Goal: Task Accomplishment & Management: Manage account settings

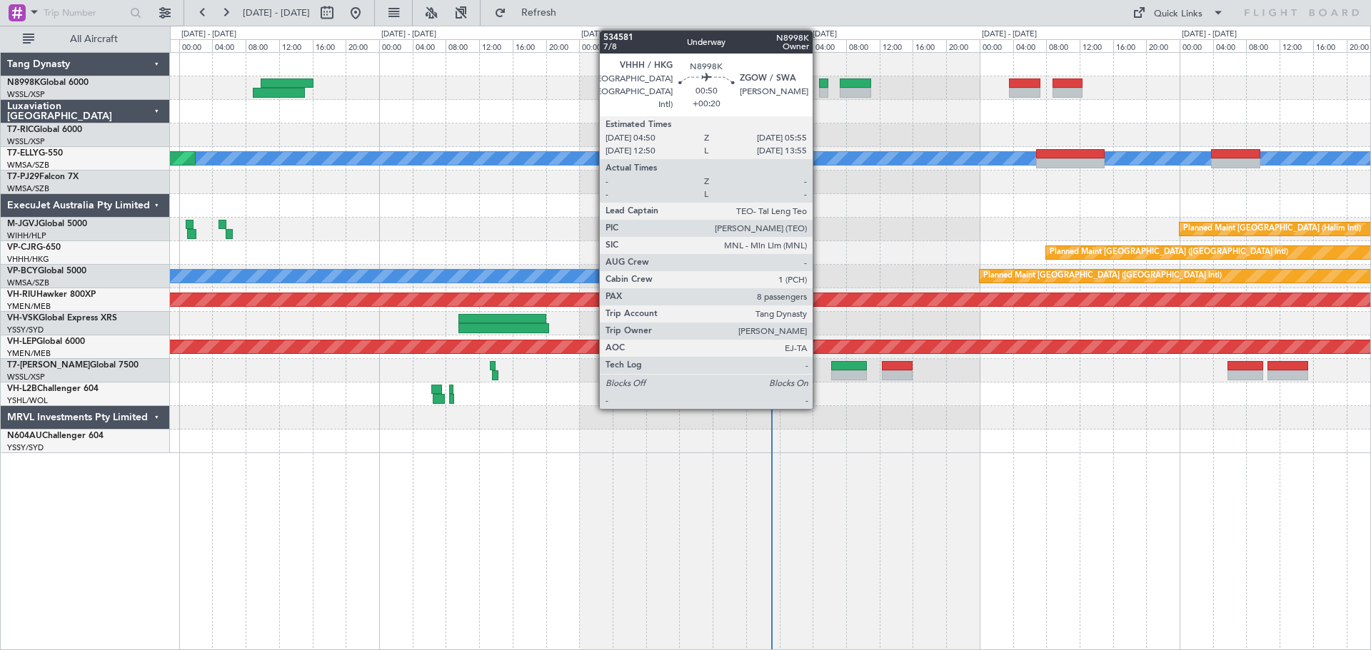
click at [819, 89] on div at bounding box center [823, 93] width 9 height 10
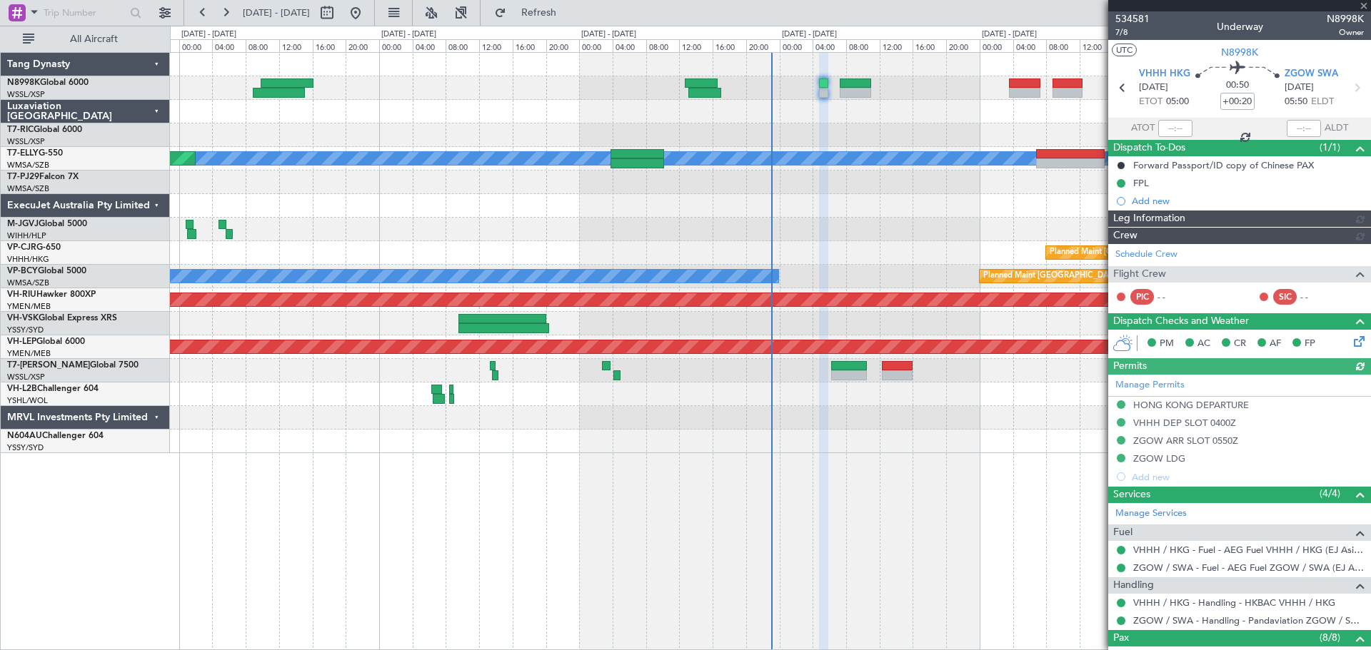
type input "[PERSON_NAME] (BTA)"
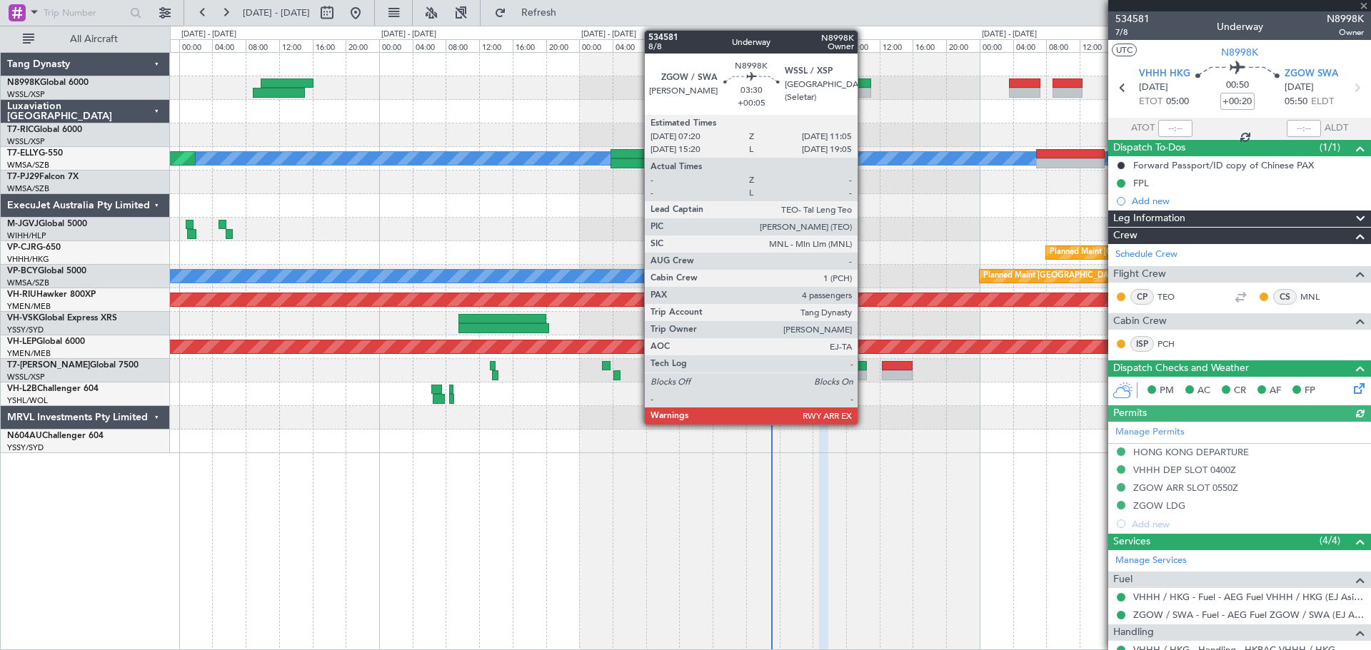
click at [864, 81] on div at bounding box center [854, 84] width 31 height 10
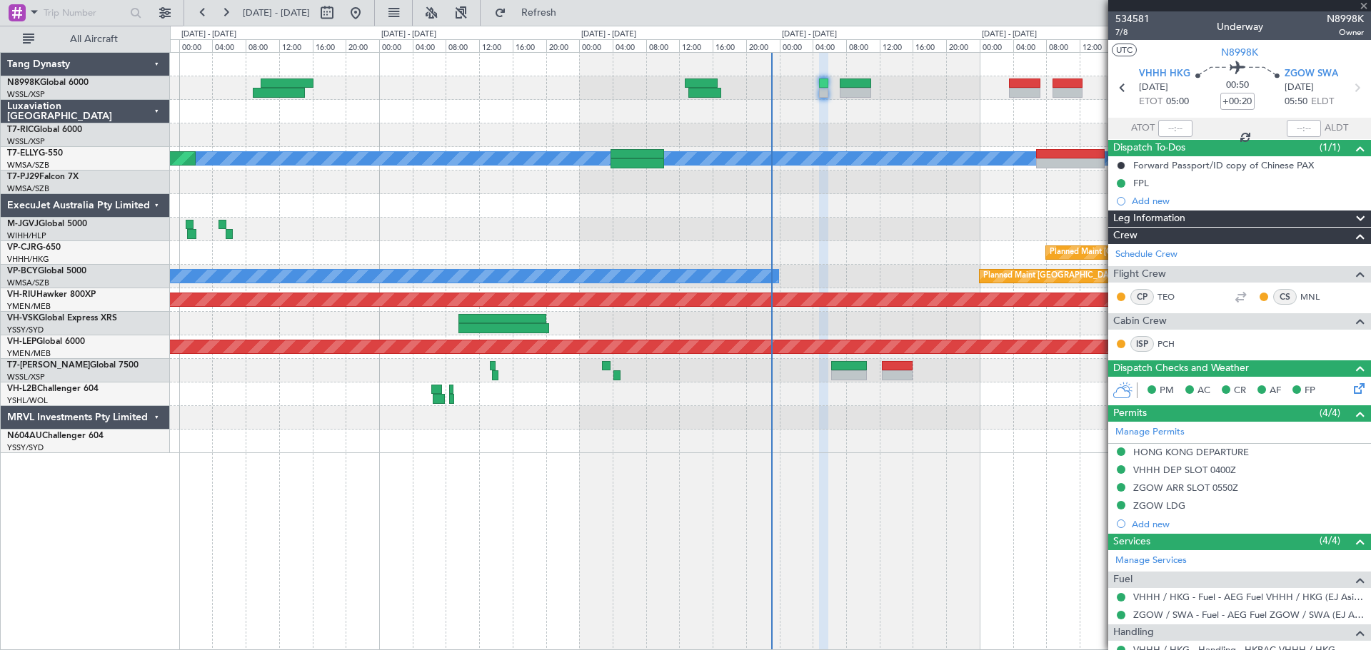
type input "+00:05"
type input "4"
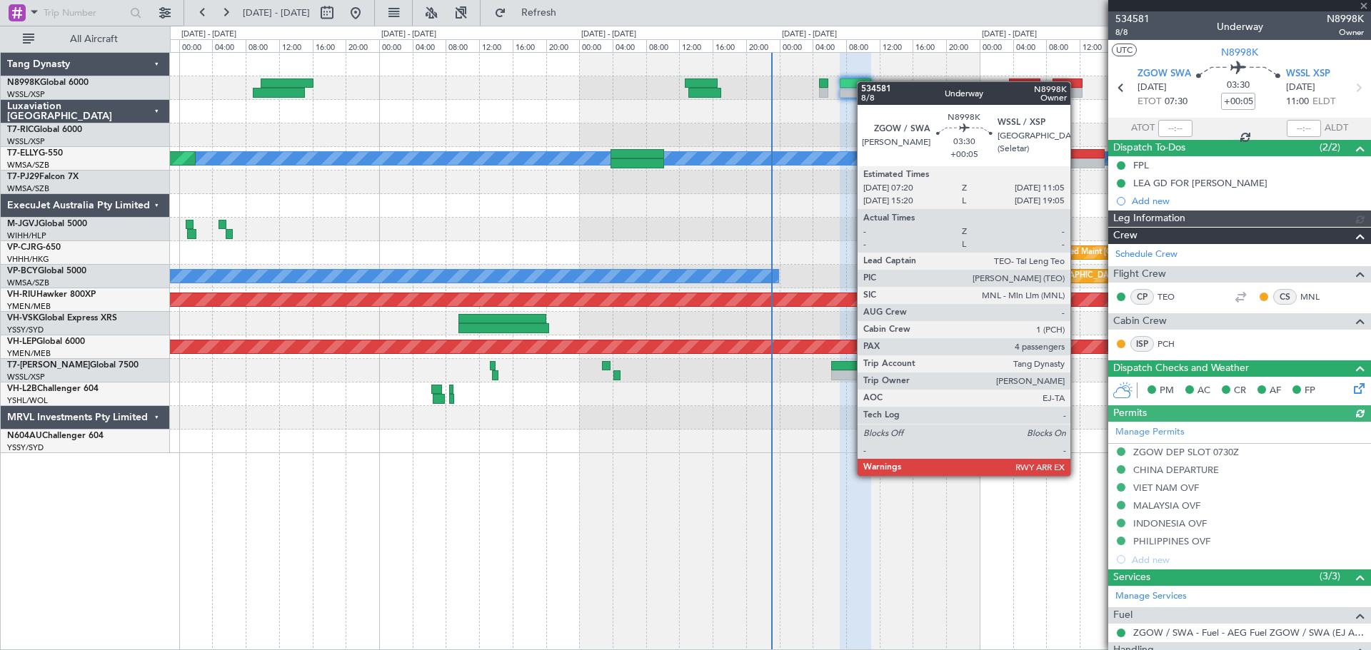
type input "[PERSON_NAME] (BTA)"
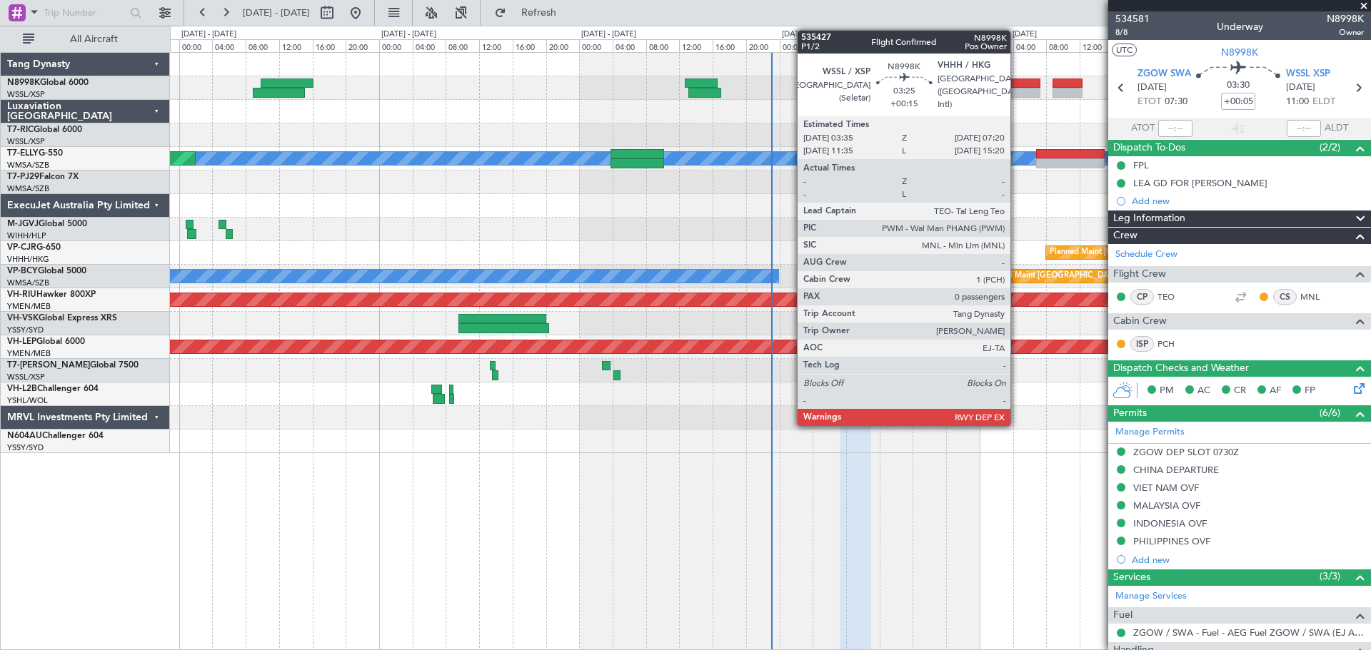
click at [1017, 89] on div at bounding box center [1024, 93] width 31 height 10
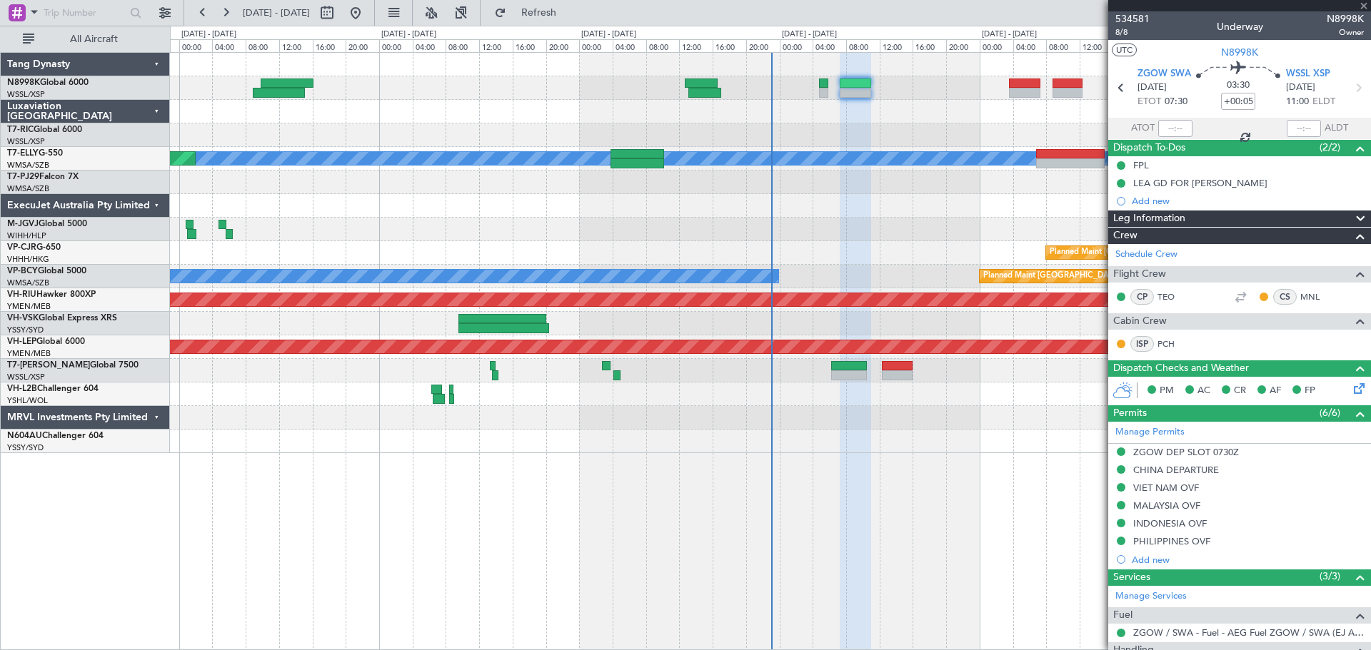
type input "+00:15"
type input "0"
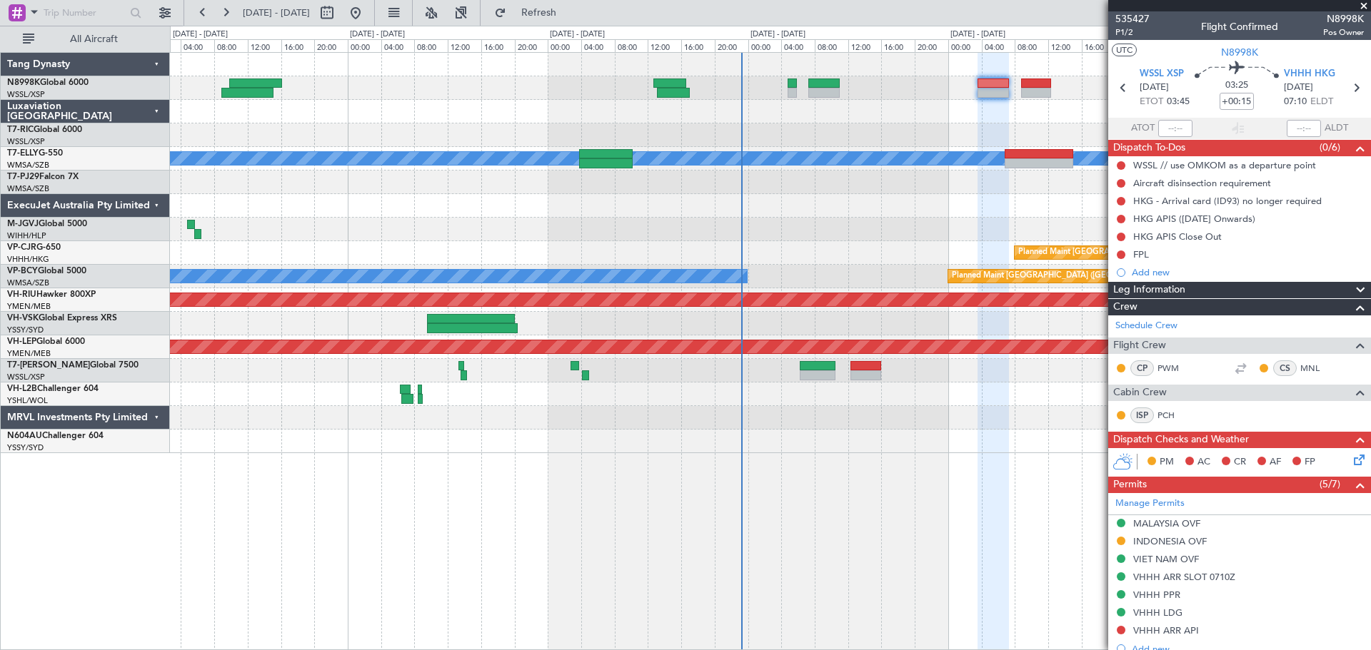
click at [775, 438] on div "MEL Unplanned Maint Kuala Lumpur (Sultan Abdul Aziz Shah - Subang) Planned Main…" at bounding box center [770, 253] width 1200 height 400
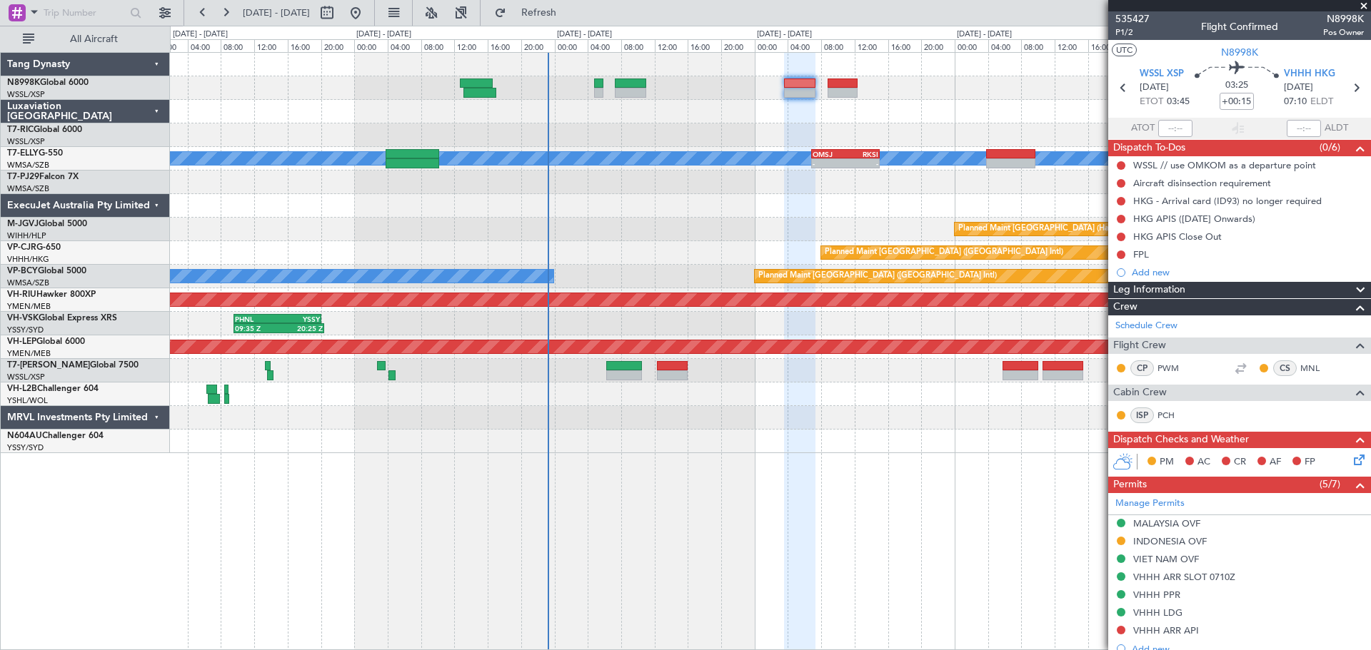
click at [695, 459] on div "MEL - - OMSJ 06:50 Z RKSI 15:05 Z Unplanned Maint Kuala Lumpur (Sultan Abdul Az…" at bounding box center [770, 351] width 1201 height 598
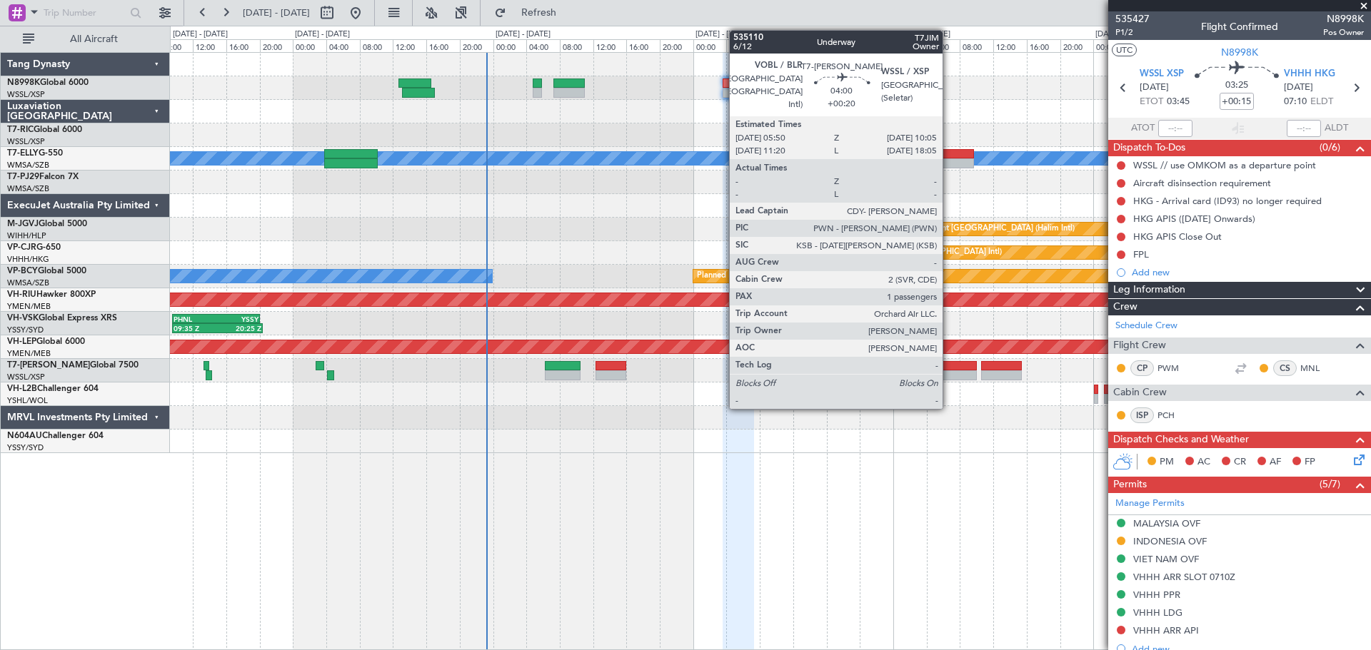
click at [951, 370] on div at bounding box center [959, 366] width 36 height 10
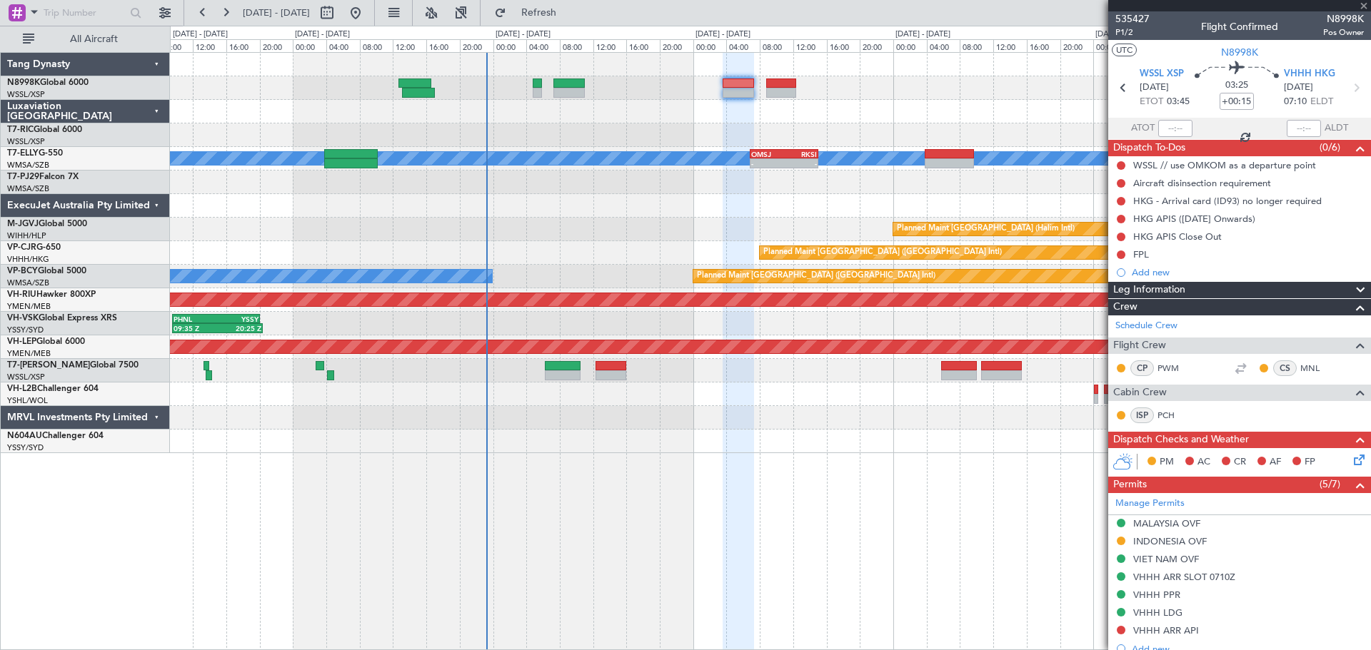
type input "+00:20"
type input "1"
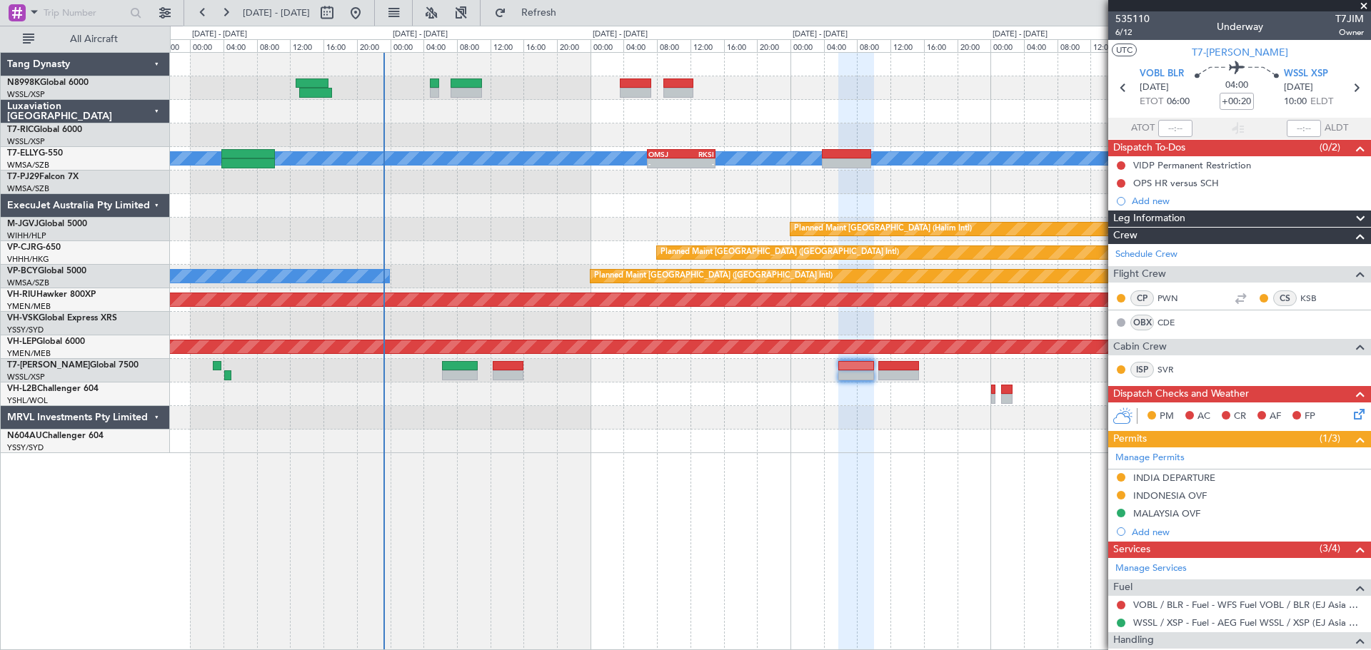
click at [897, 416] on div "MEL - - OMSJ 06:50 Z RKSI 15:05 Z Planned Maint Jakarta (Halim Intl) Planned Ma…" at bounding box center [770, 253] width 1200 height 400
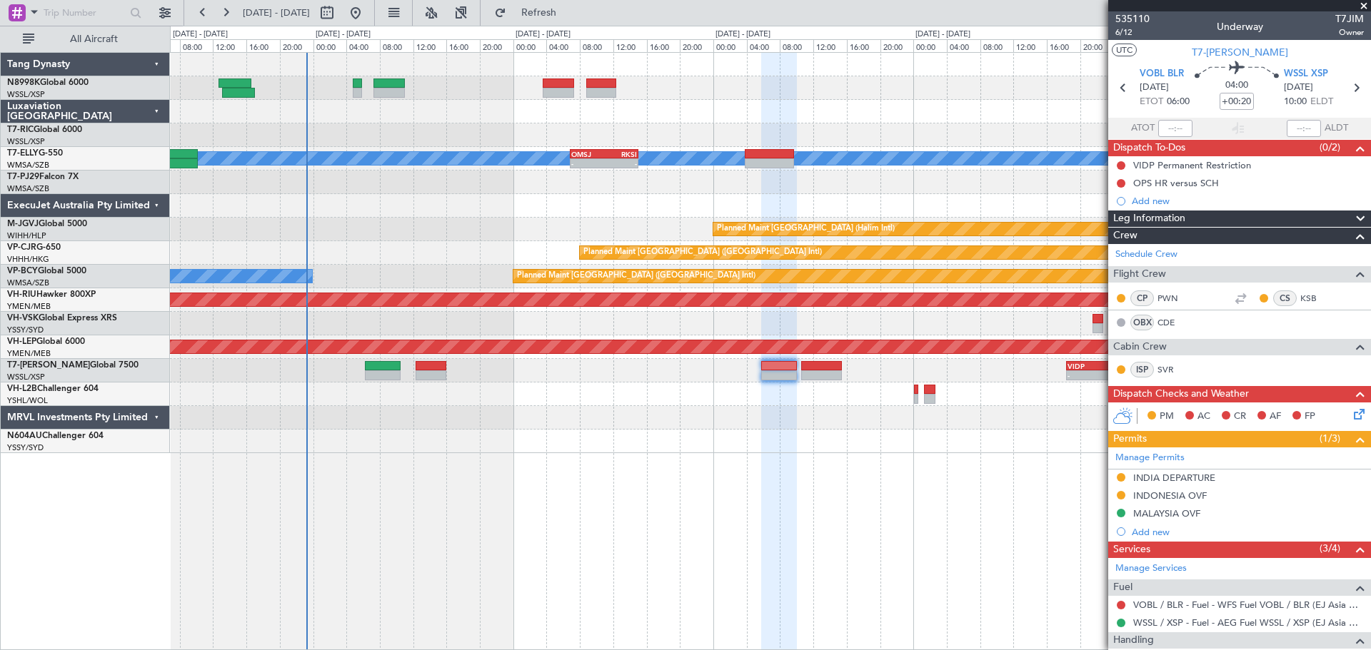
click at [893, 450] on div "MEL - - OMSJ 06:50 Z RKSI 15:05 Z Planned Maint Jakarta (Halim Intl) Planned Ma…" at bounding box center [770, 351] width 1201 height 598
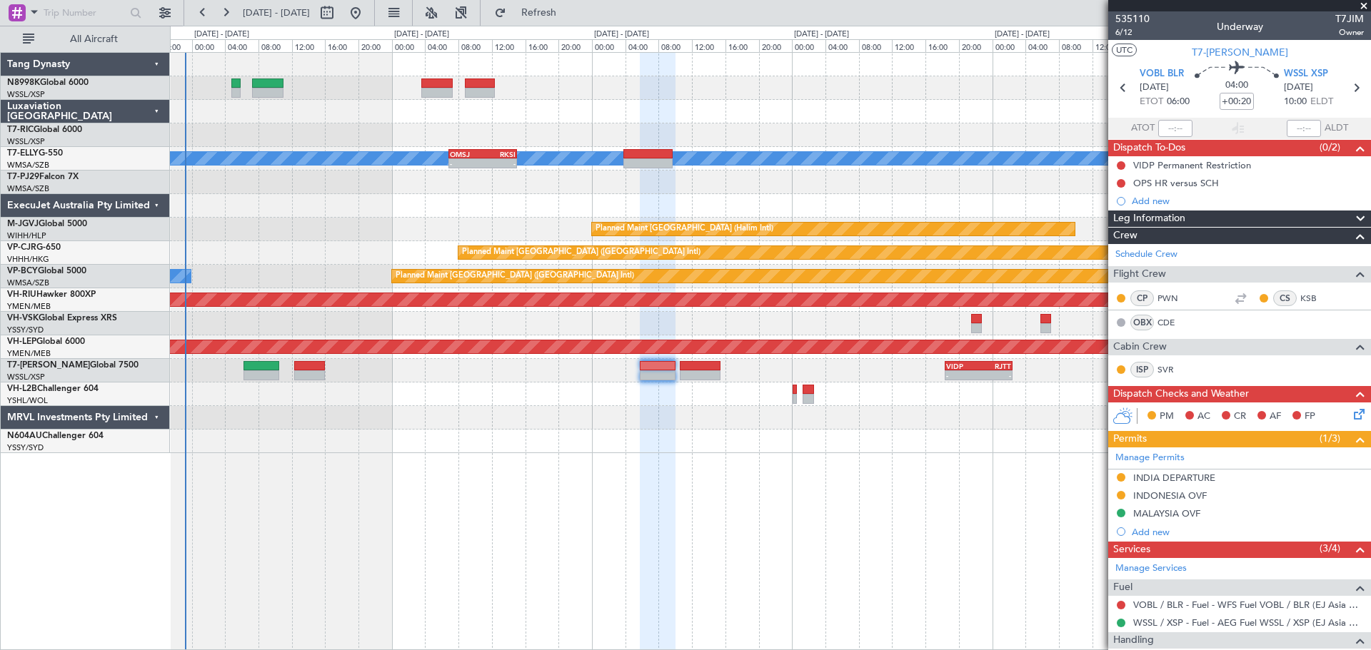
click at [699, 383] on div at bounding box center [770, 395] width 1200 height 24
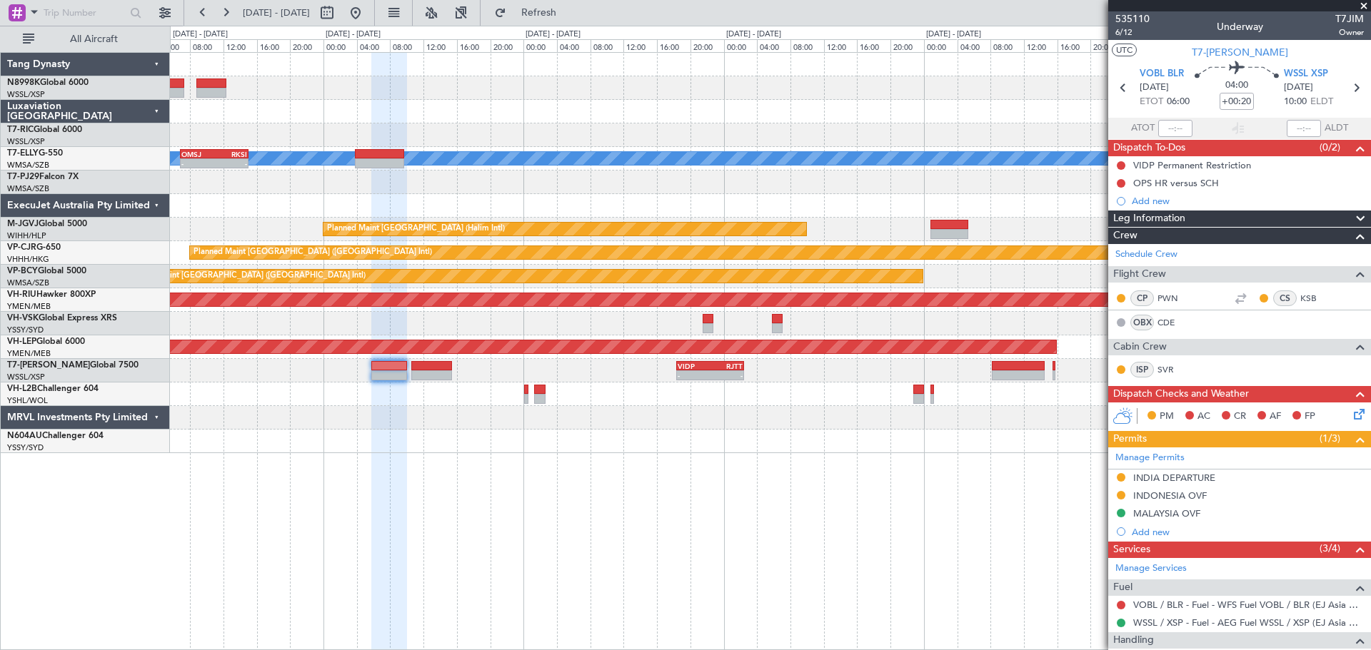
click at [857, 391] on div "MEL - - OMSJ 06:50 Z RKSI 15:05 Z Planned Maint Jakarta (Halim Intl) Planned Ma…" at bounding box center [770, 253] width 1200 height 400
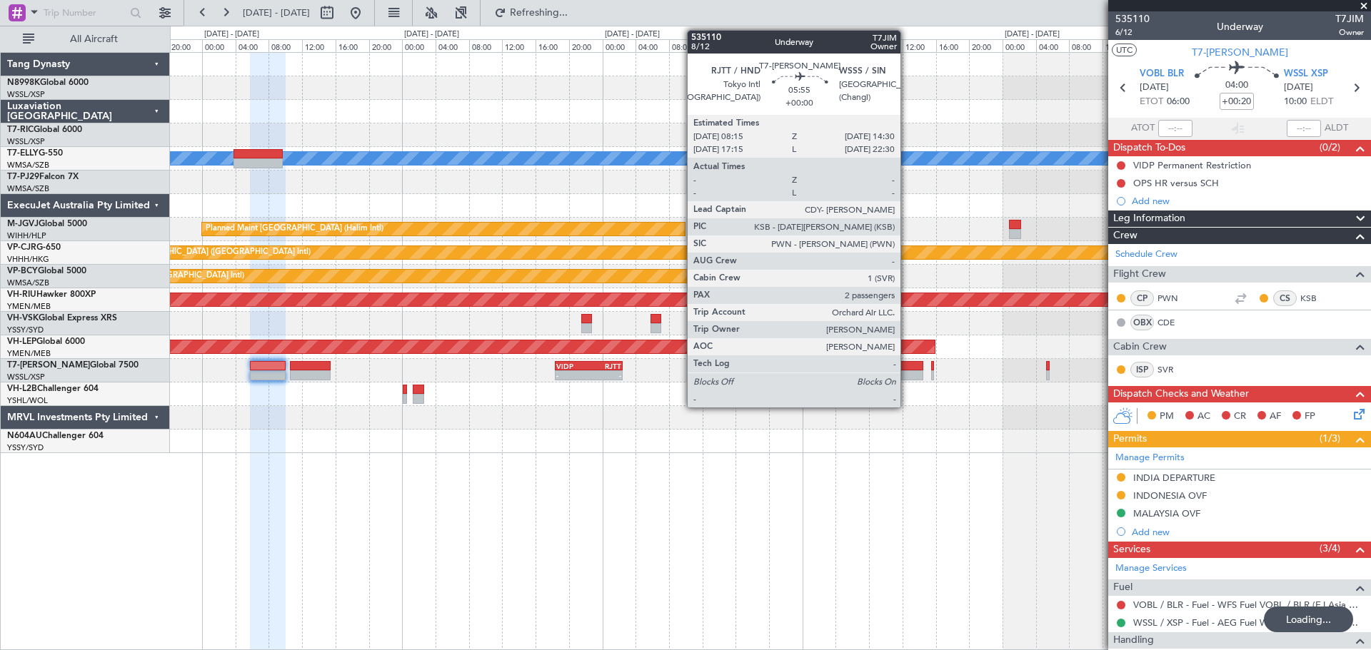
click at [907, 372] on div at bounding box center [896, 375] width 52 height 10
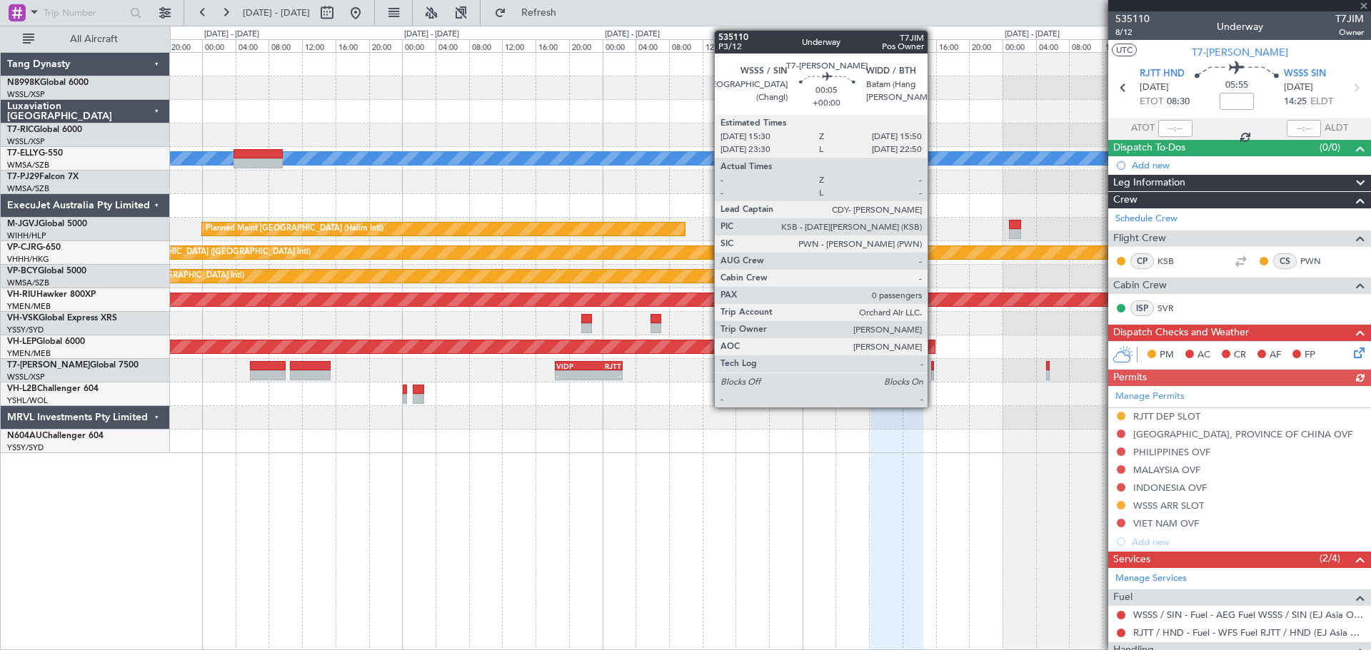
click at [934, 367] on div at bounding box center [932, 366] width 3 height 10
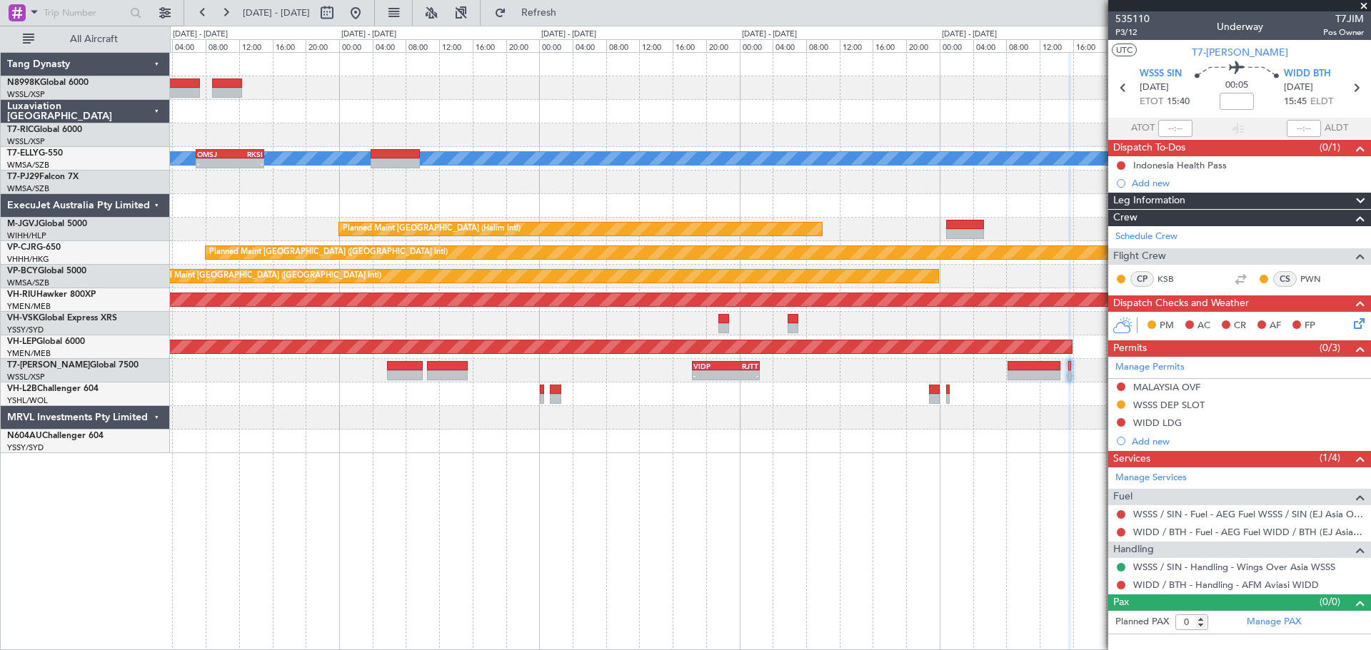
click at [889, 378] on div "MEL OMSJ 06:50 Z RKSI 15:05 Z - - Planned Maint Jakarta (Halim Intl) Planned Ma…" at bounding box center [770, 253] width 1200 height 400
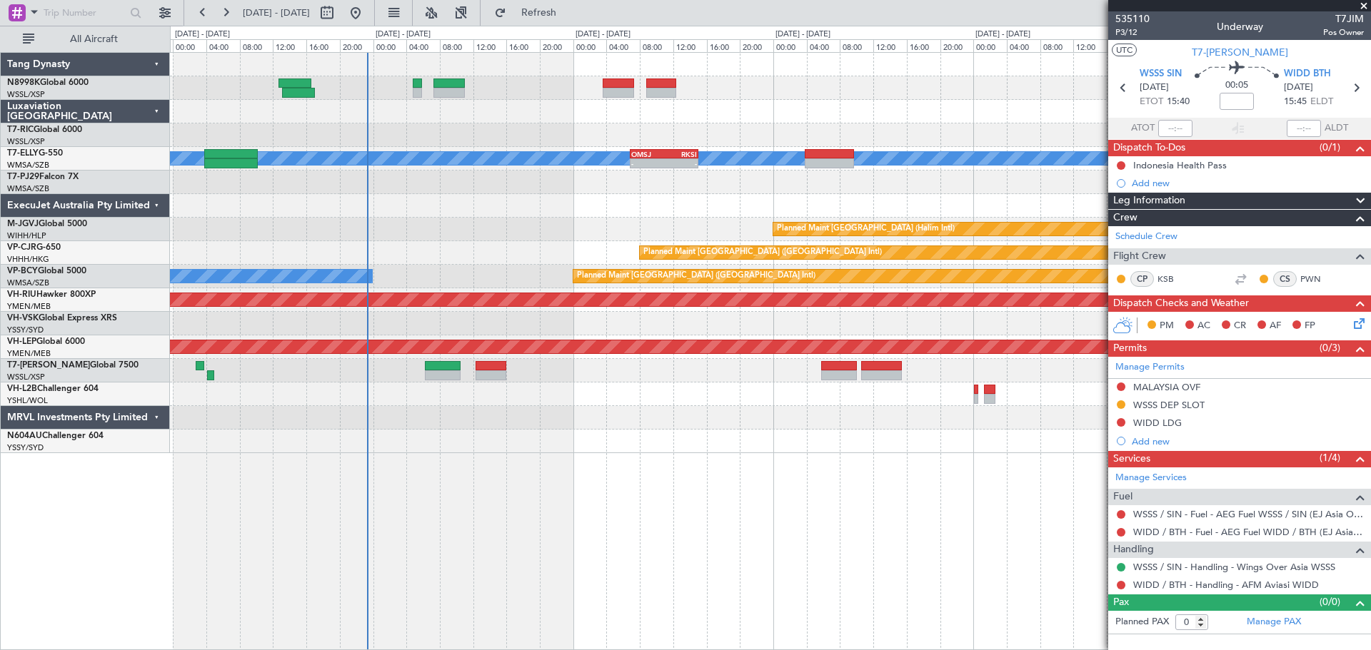
click at [581, 361] on div "- - VIDP 18:25 Z RJTT 02:30 Z" at bounding box center [770, 371] width 1200 height 24
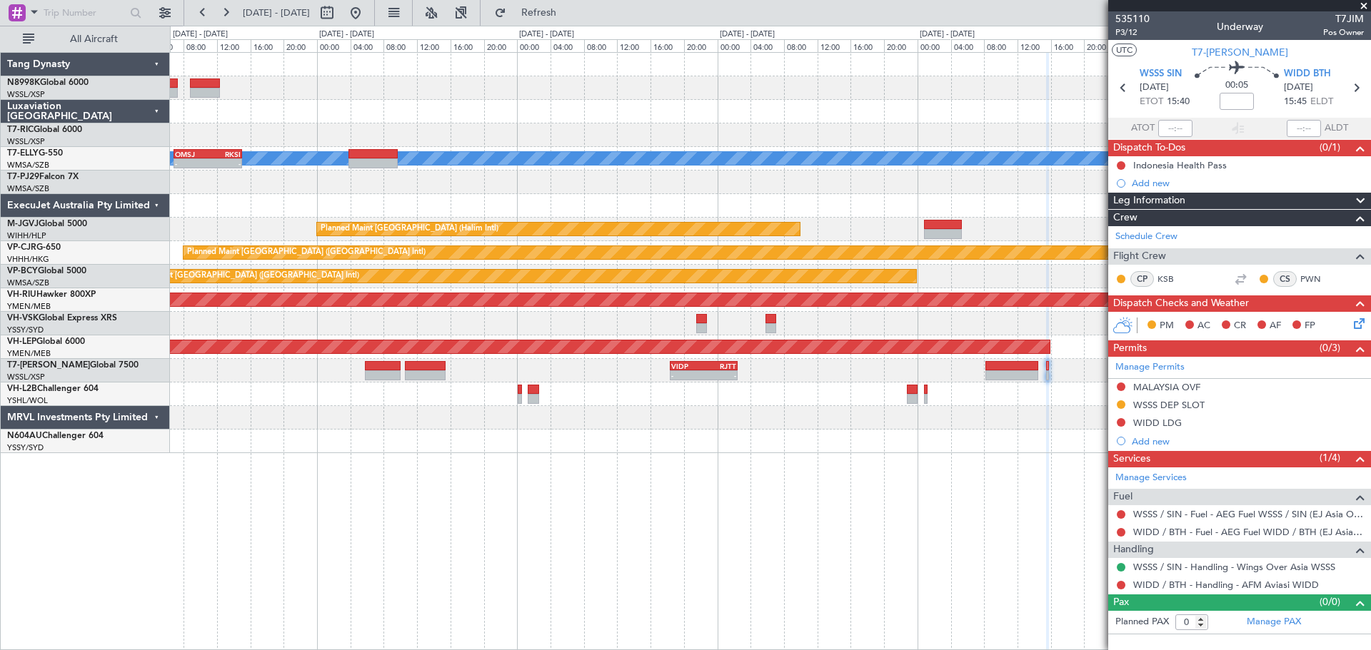
click at [868, 381] on div "- - VIDP 18:25 Z RJTT 02:30 Z" at bounding box center [770, 371] width 1200 height 24
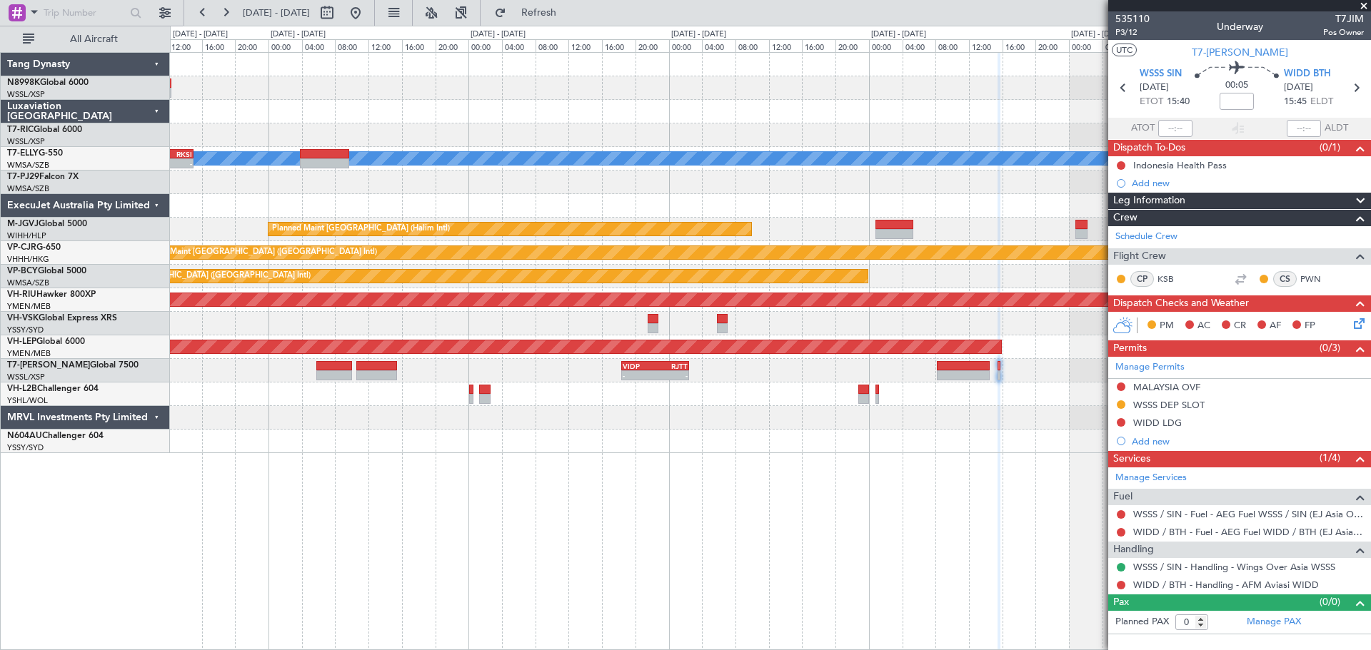
click at [884, 403] on div at bounding box center [770, 395] width 1200 height 24
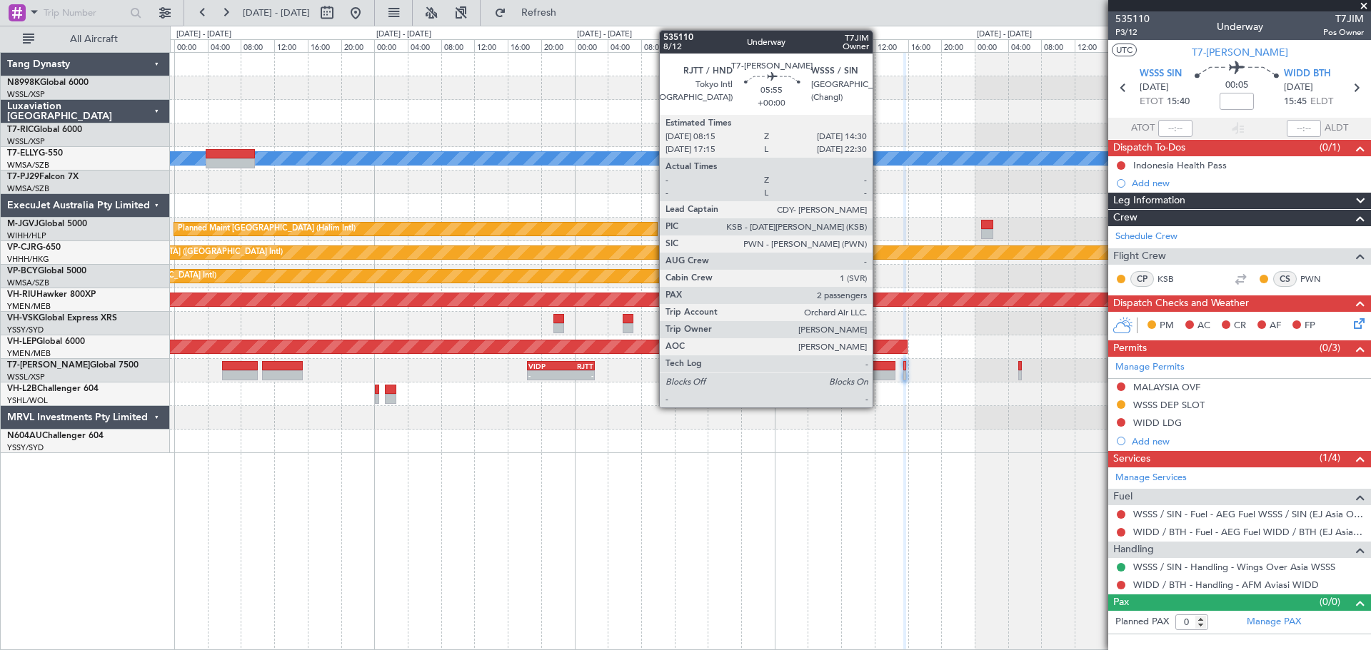
click at [879, 367] on div at bounding box center [868, 366] width 52 height 10
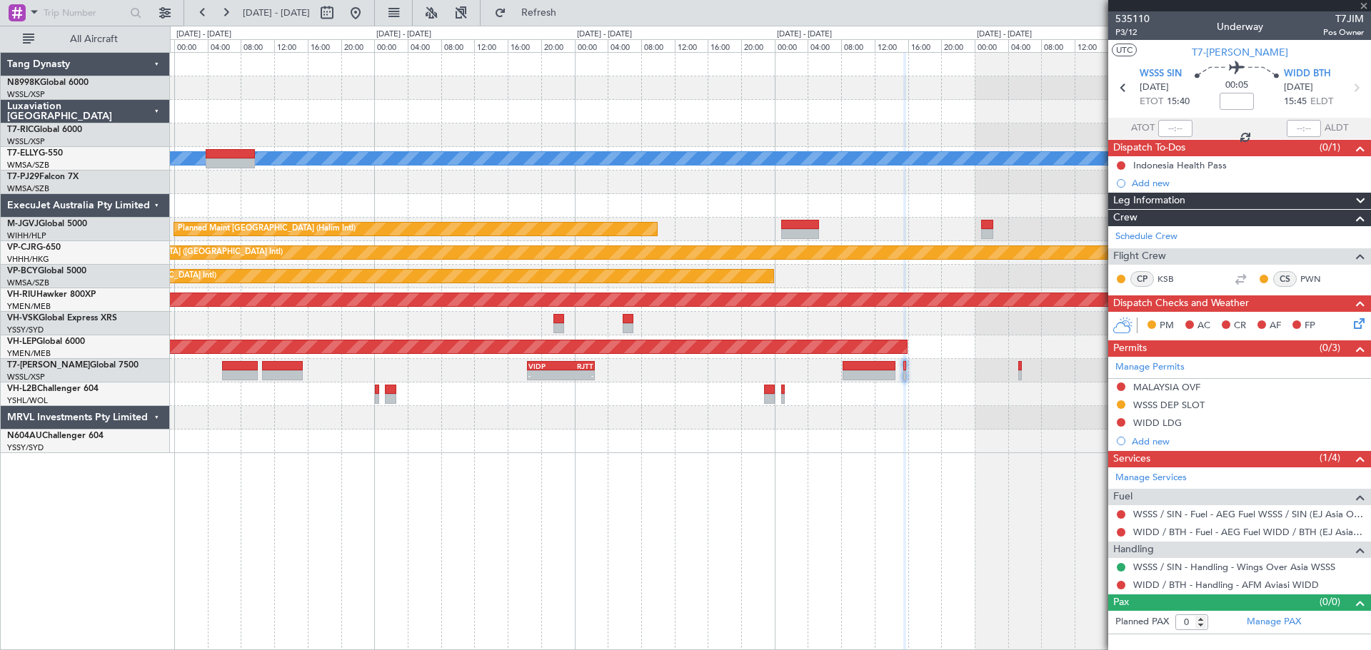
type input "2"
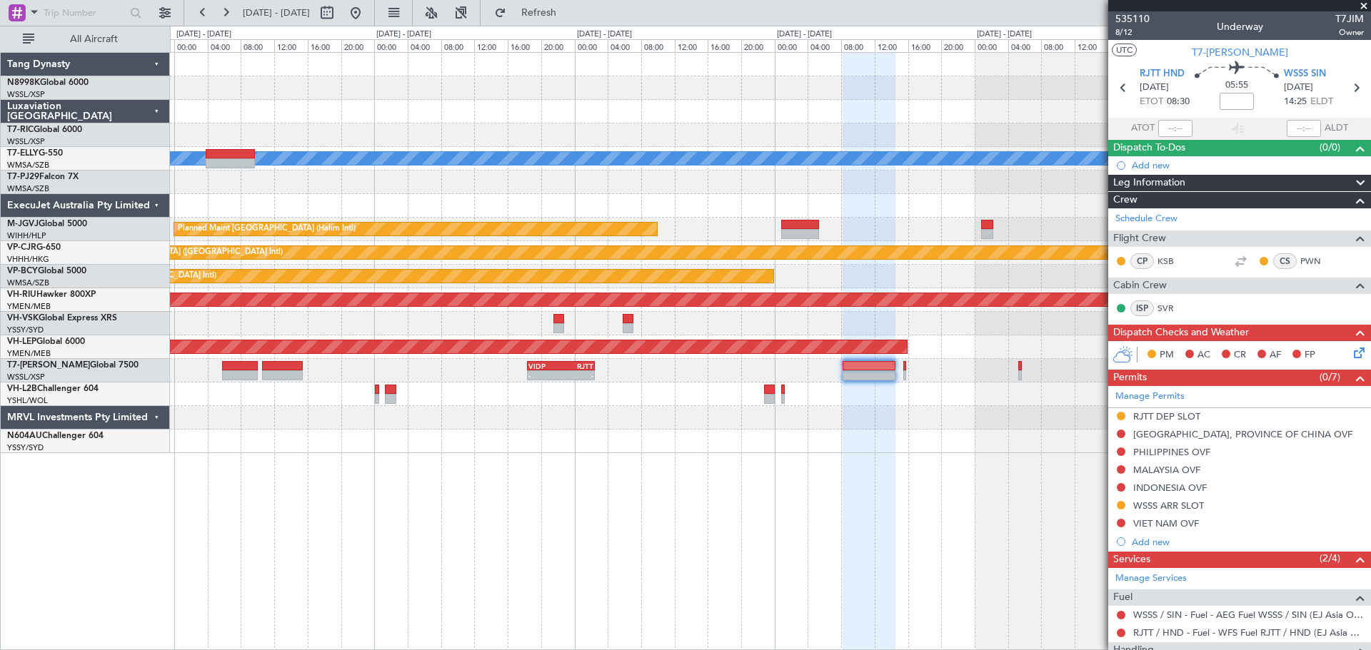
click at [607, 362] on div "- - VIDP 18:25 Z RJTT 02:30 Z" at bounding box center [770, 371] width 1200 height 24
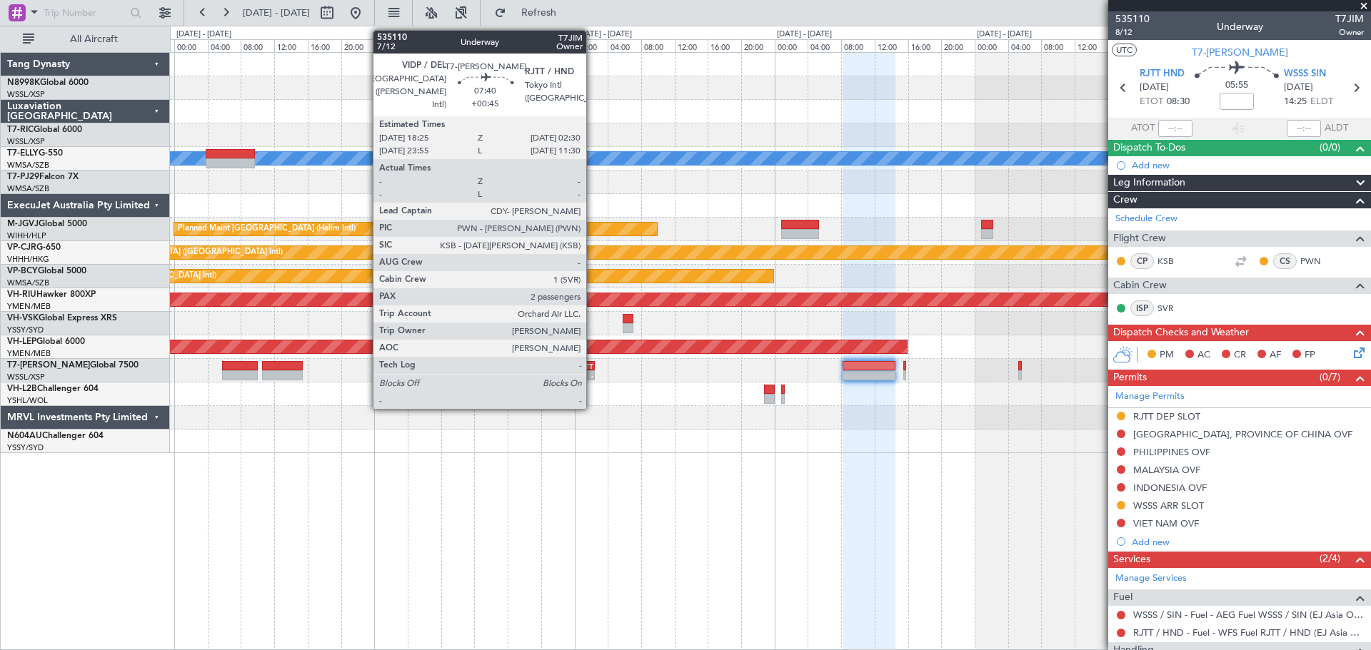
click at [592, 373] on div "-" at bounding box center [577, 375] width 32 height 9
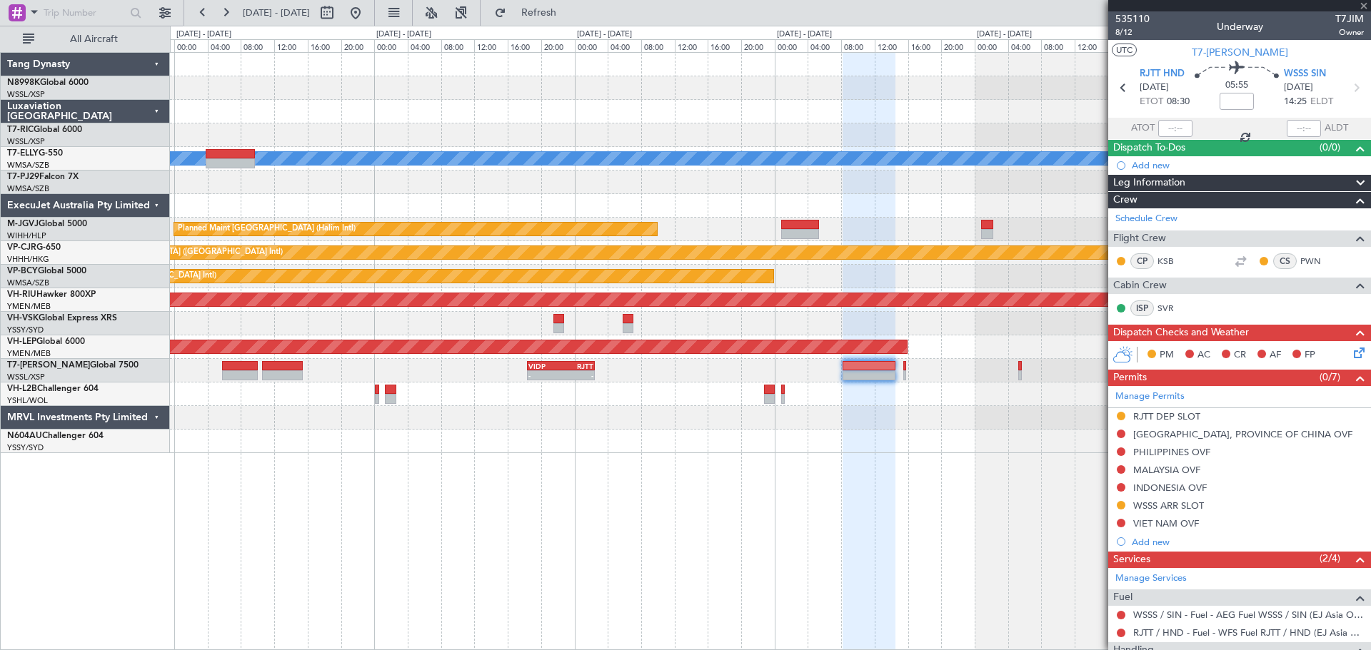
type input "+00:45"
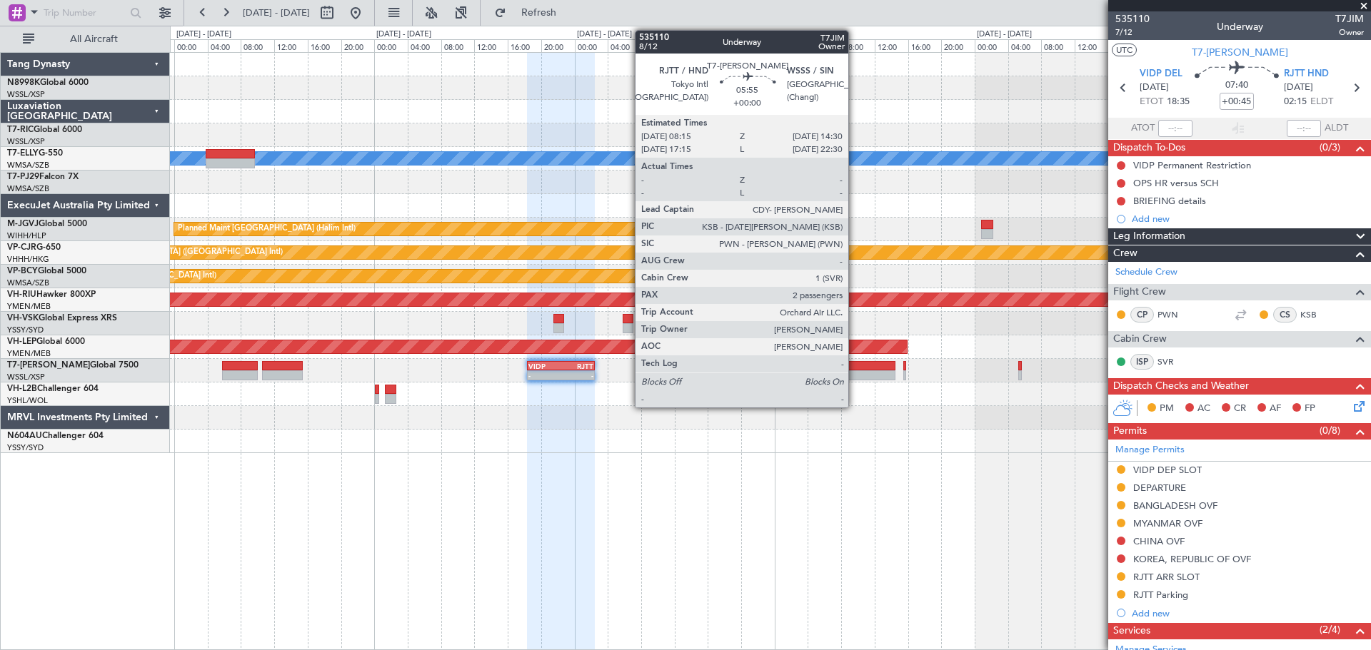
click at [854, 380] on div at bounding box center [868, 375] width 52 height 10
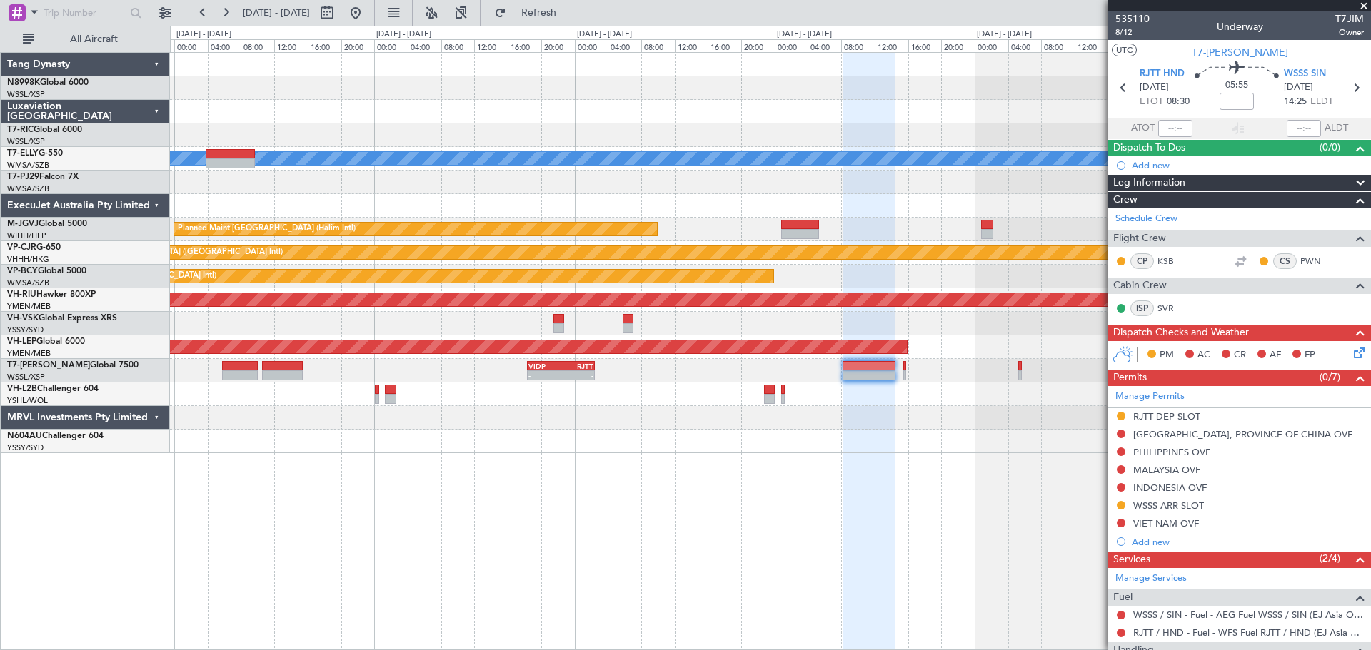
click at [636, 453] on div at bounding box center [770, 442] width 1200 height 24
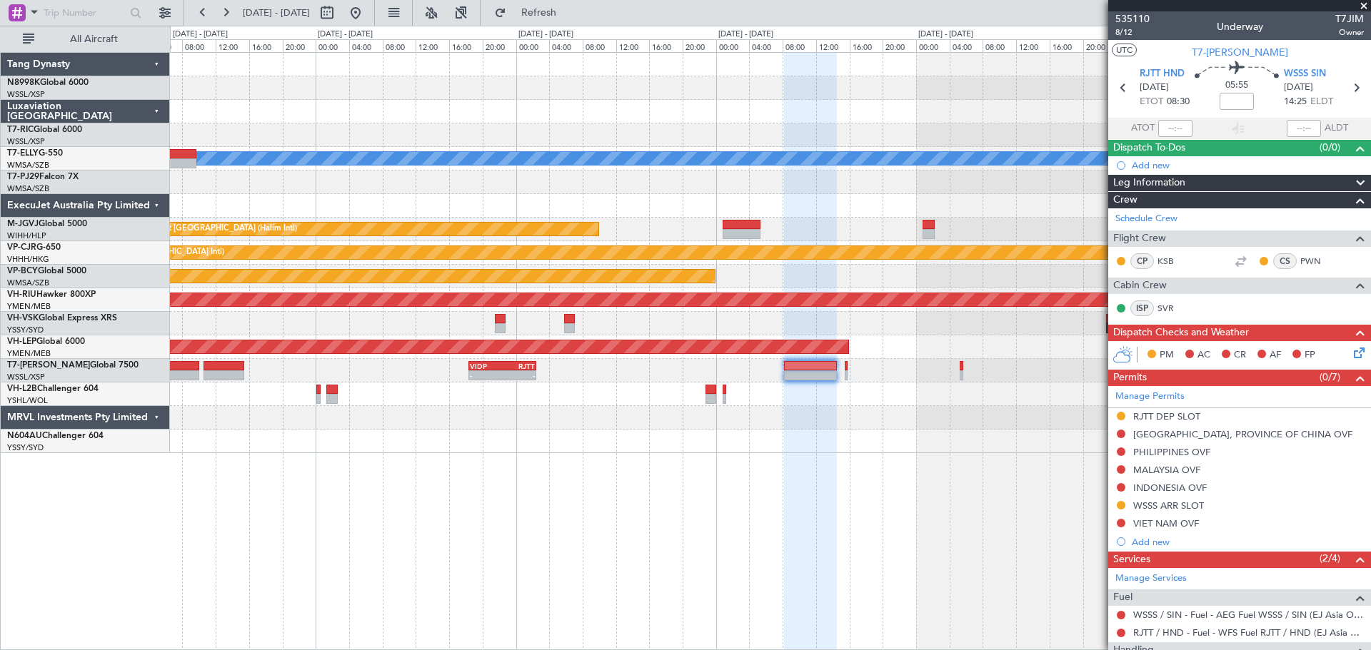
click at [899, 398] on div at bounding box center [770, 395] width 1200 height 24
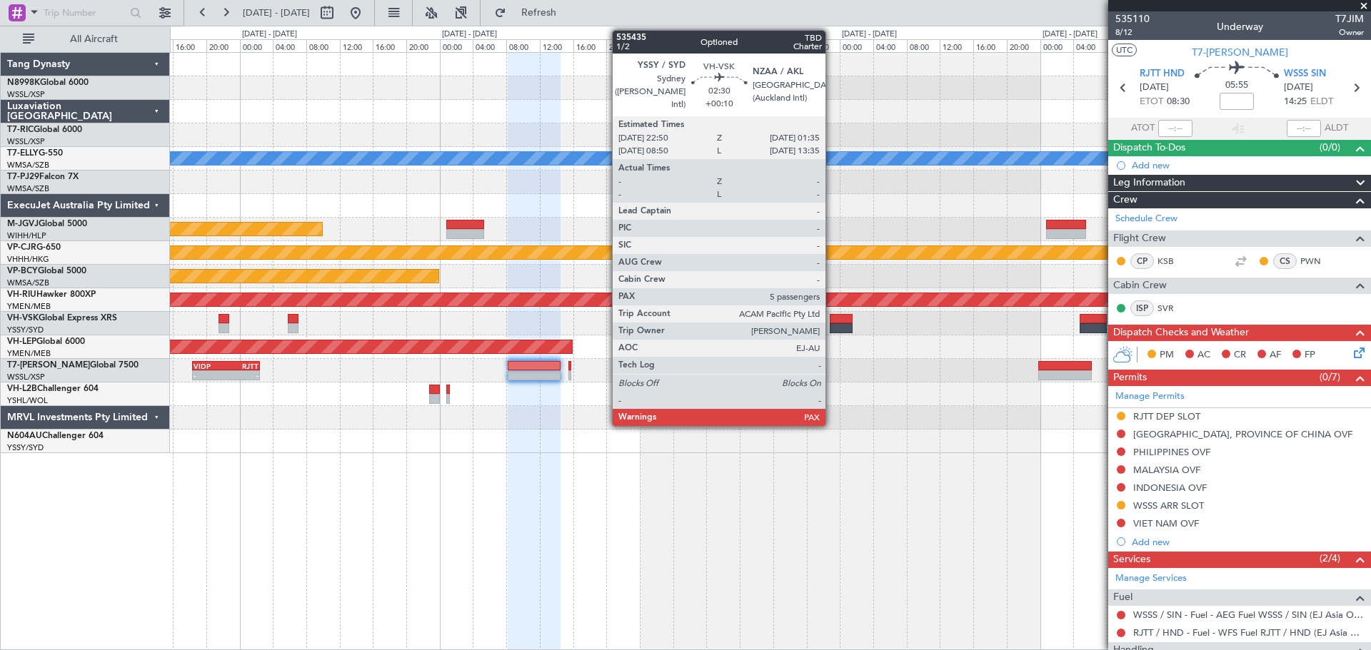
click at [832, 328] on div at bounding box center [841, 328] width 24 height 10
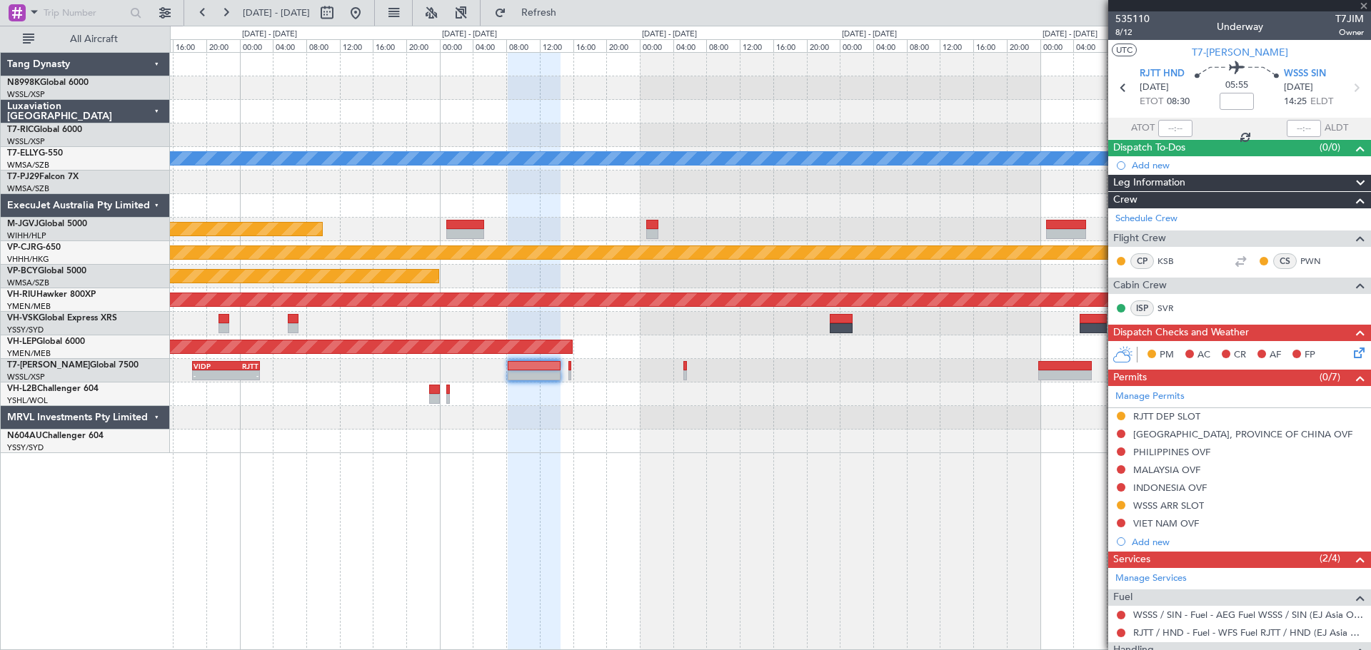
type input "+00:10"
type input "5"
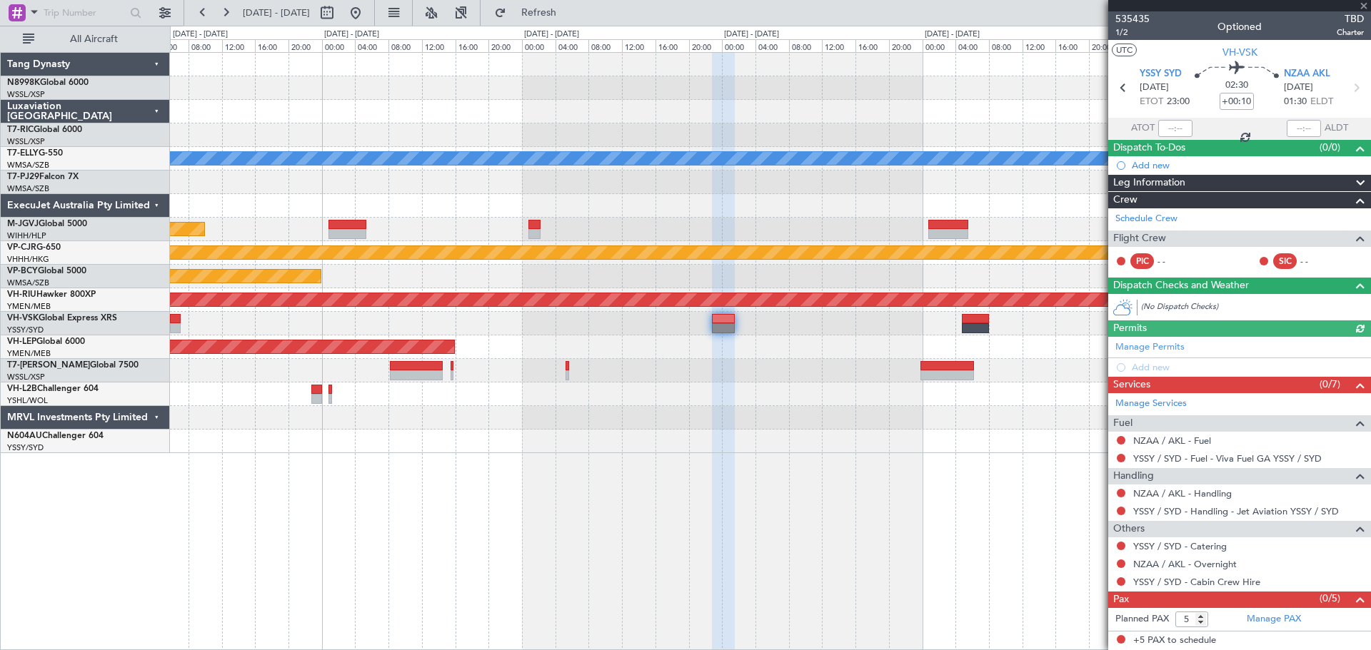
click at [720, 348] on div "MEL Planned Maint Jakarta (Halim Intl) Planned Maint Hong Kong (Hong Kong Intl)…" at bounding box center [770, 253] width 1200 height 400
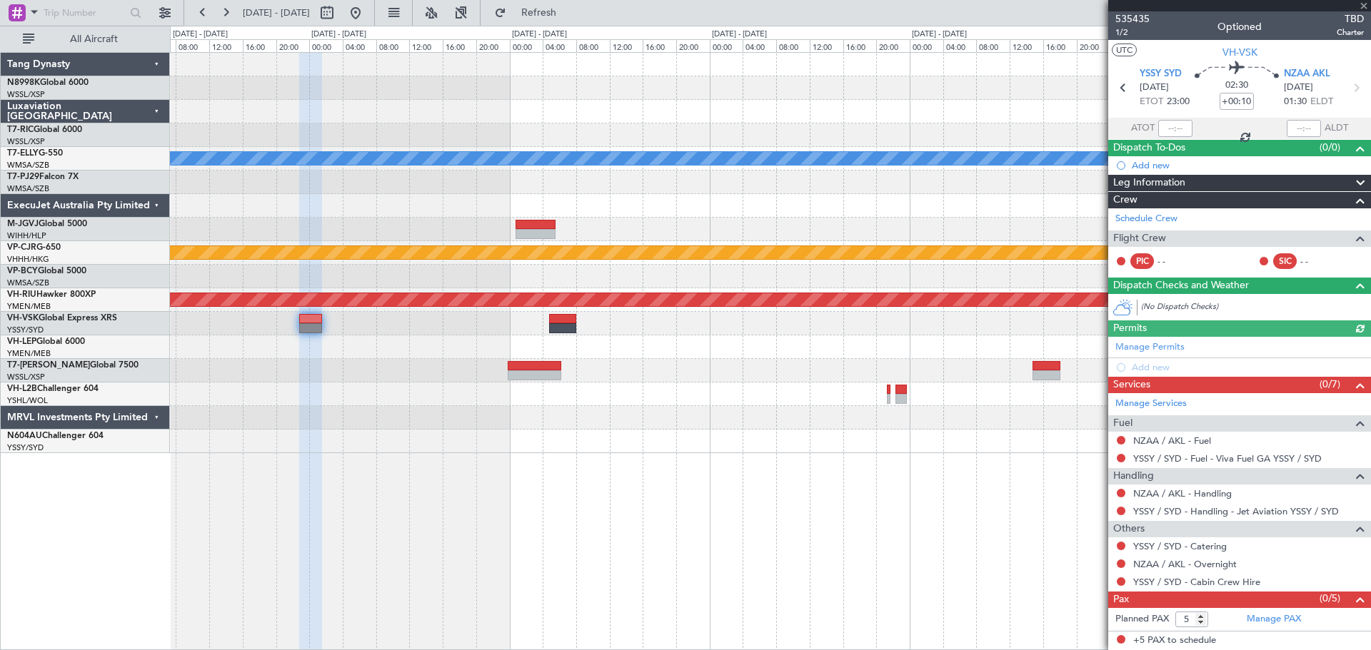
click at [655, 343] on div "MEL Planned Maint Hong Kong (Hong Kong Intl) CYVR 16:50 Z RJTT 02:40 Z - - Plan…" at bounding box center [770, 253] width 1200 height 400
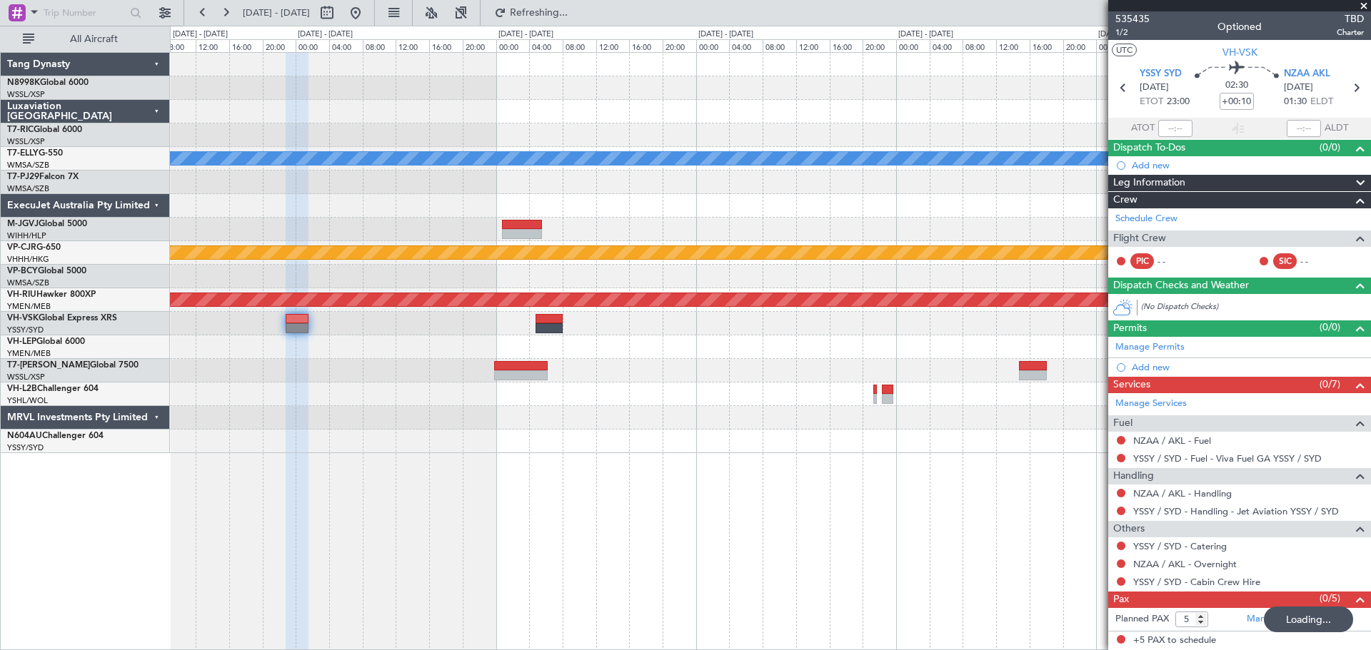
click at [575, 322] on div at bounding box center [770, 324] width 1200 height 24
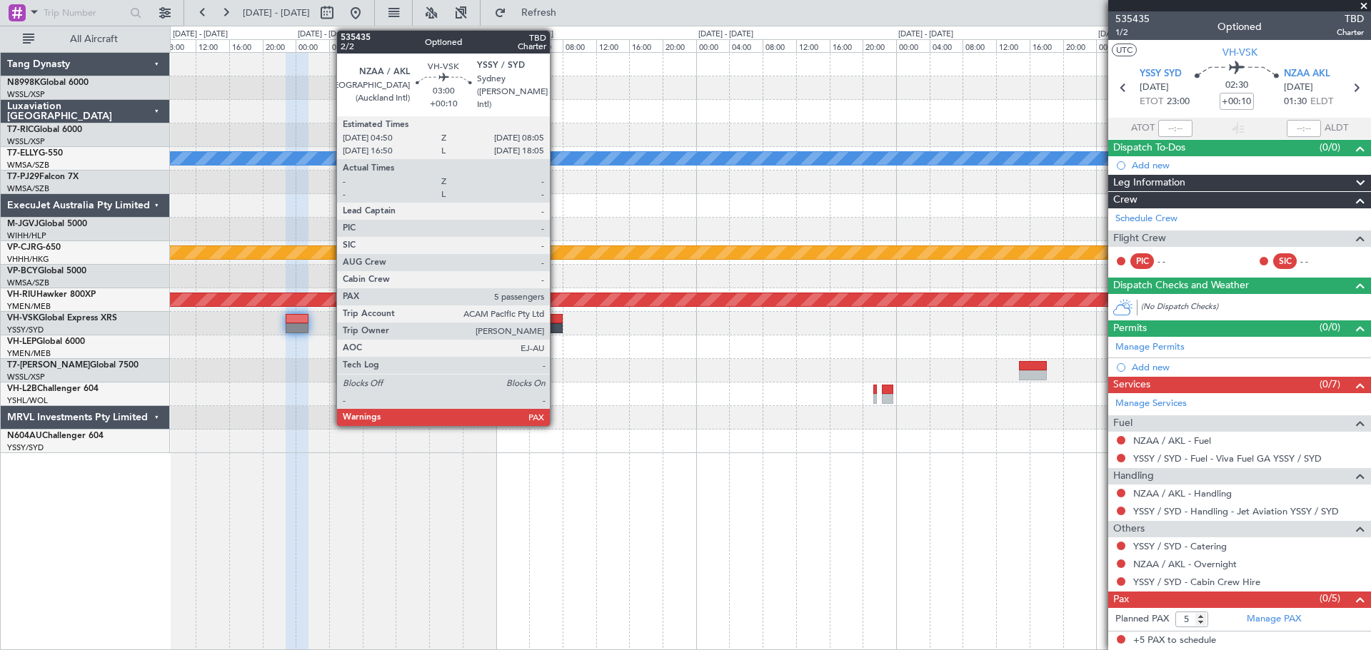
click at [556, 327] on div at bounding box center [548, 328] width 27 height 10
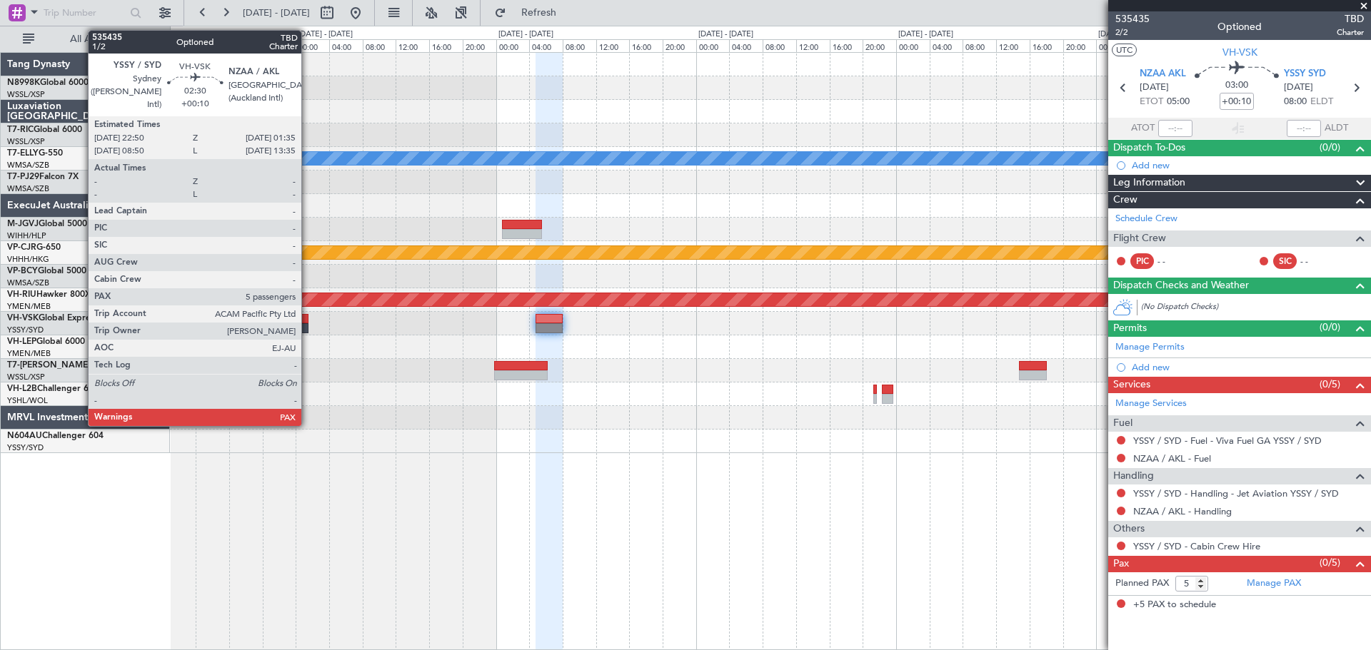
click at [308, 326] on div at bounding box center [298, 328] width 24 height 10
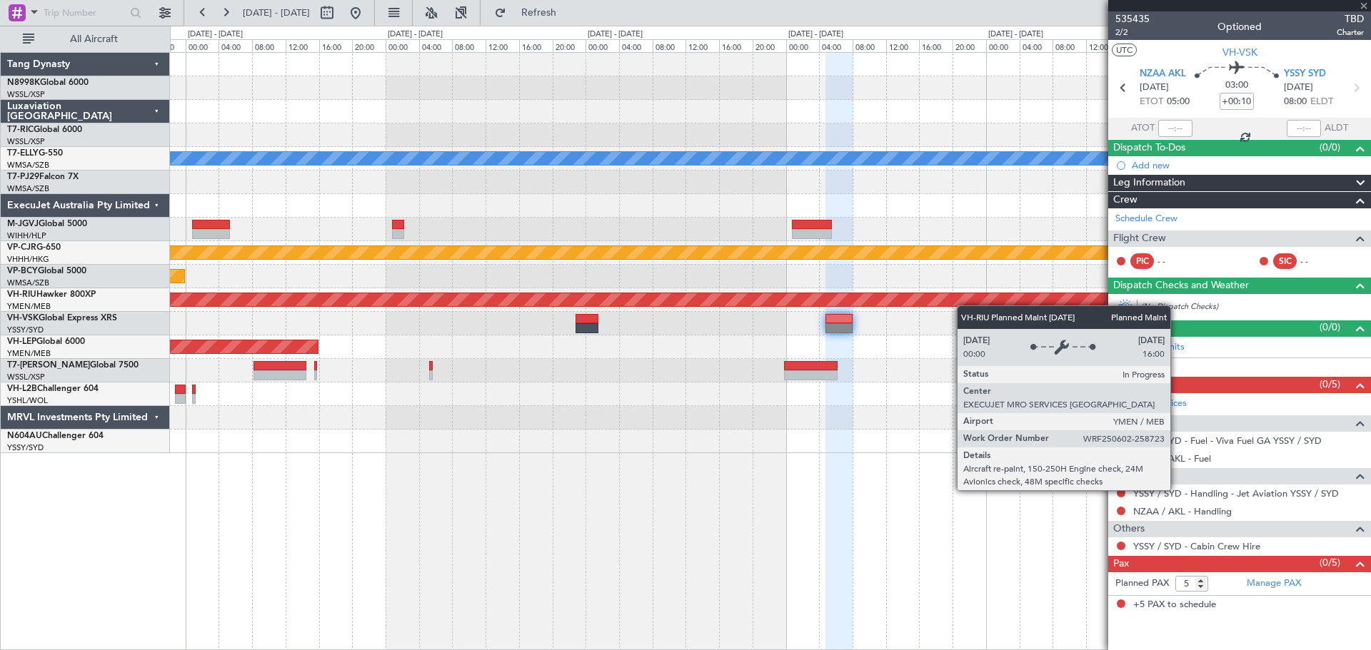
click at [1027, 303] on div "MEL Planned Maint Jakarta (Halim Intl) Planned Maint Hong Kong (Hong Kong Intl)…" at bounding box center [770, 253] width 1200 height 400
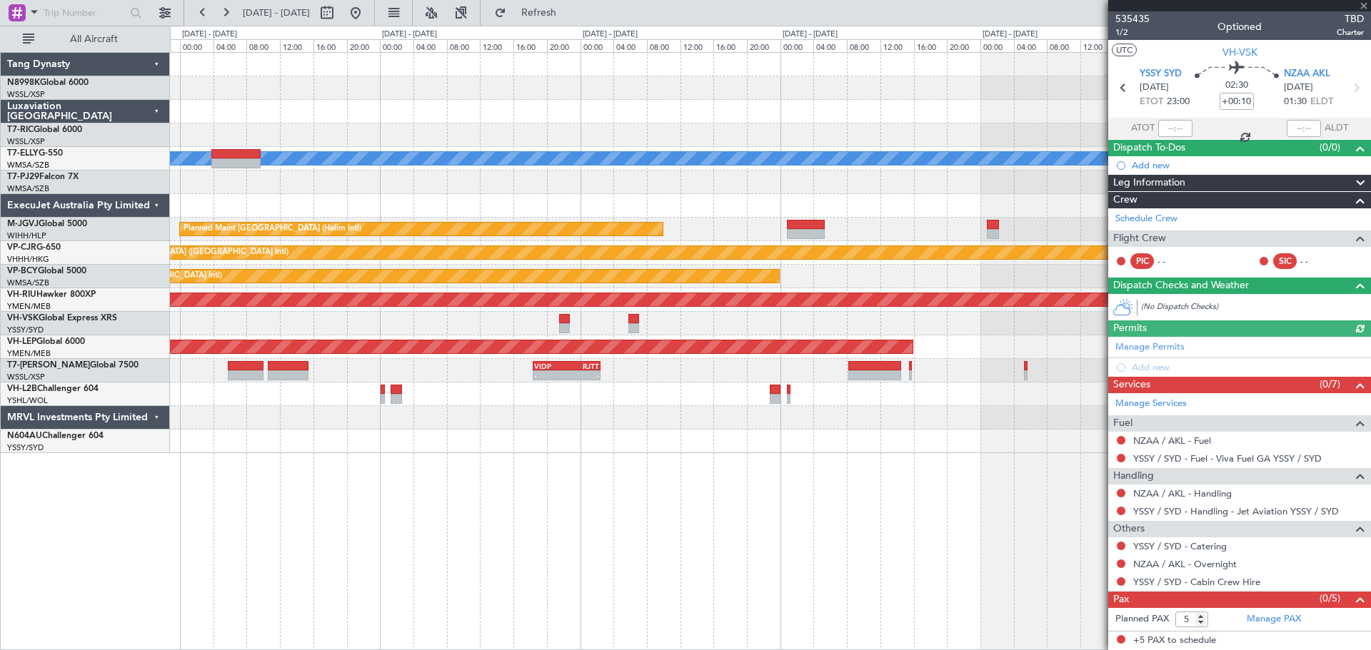
click at [889, 313] on div at bounding box center [770, 324] width 1200 height 24
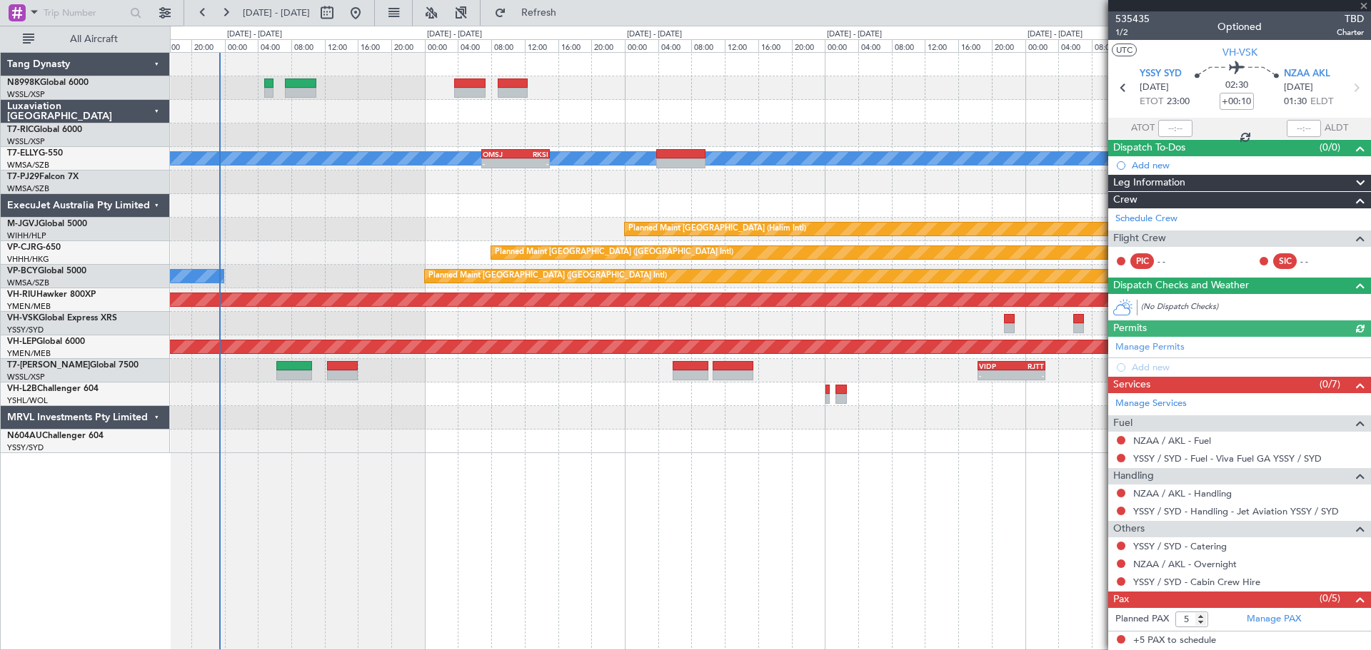
click at [875, 312] on div "PHNL 09:35 Z YSSY 20:05 Z 09:35 Z 20:25 Z" at bounding box center [770, 324] width 1200 height 24
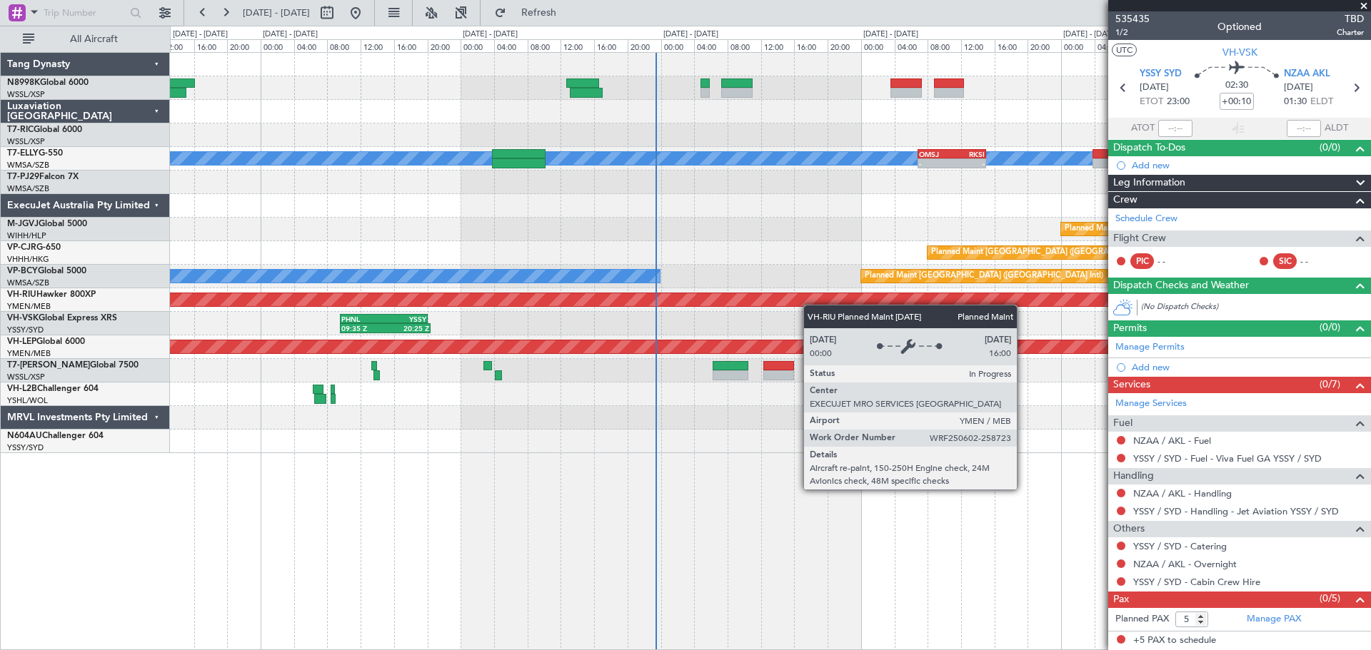
click at [1004, 296] on div "MEL - - OMSJ 06:50 Z RKSI 15:05 Z Unplanned Maint Kuala Lumpur (Sultan Abdul Az…" at bounding box center [770, 253] width 1200 height 400
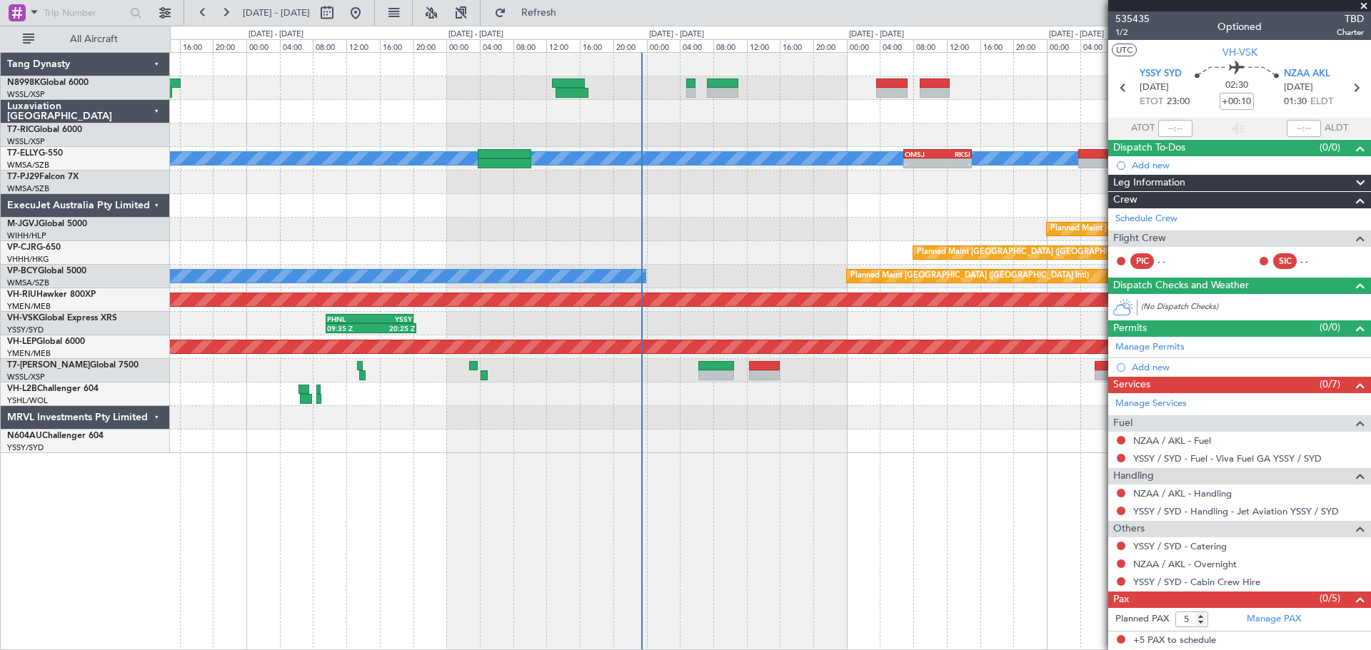
click at [759, 317] on div "MEL - - OMSJ 06:50 Z RKSI 15:05 Z Unplanned Maint Kuala Lumpur (Sultan Abdul Az…" at bounding box center [770, 253] width 1200 height 400
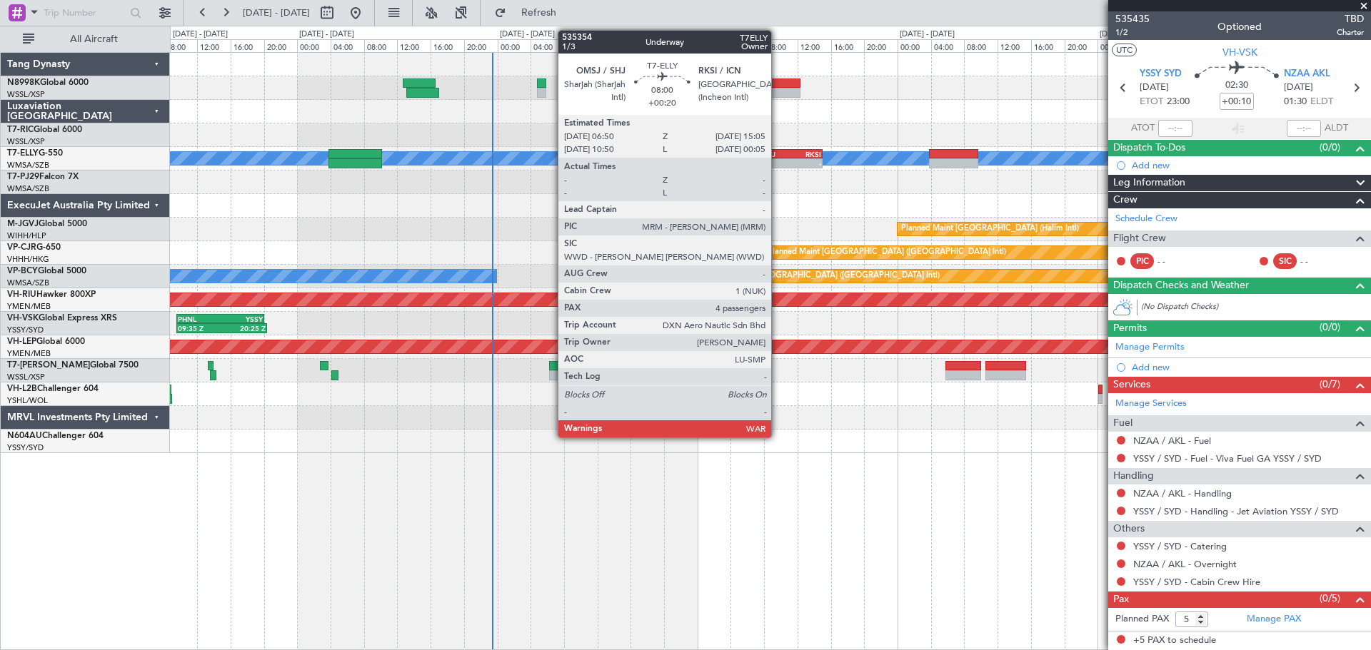
click at [780, 156] on div "OMSJ" at bounding box center [771, 154] width 33 height 9
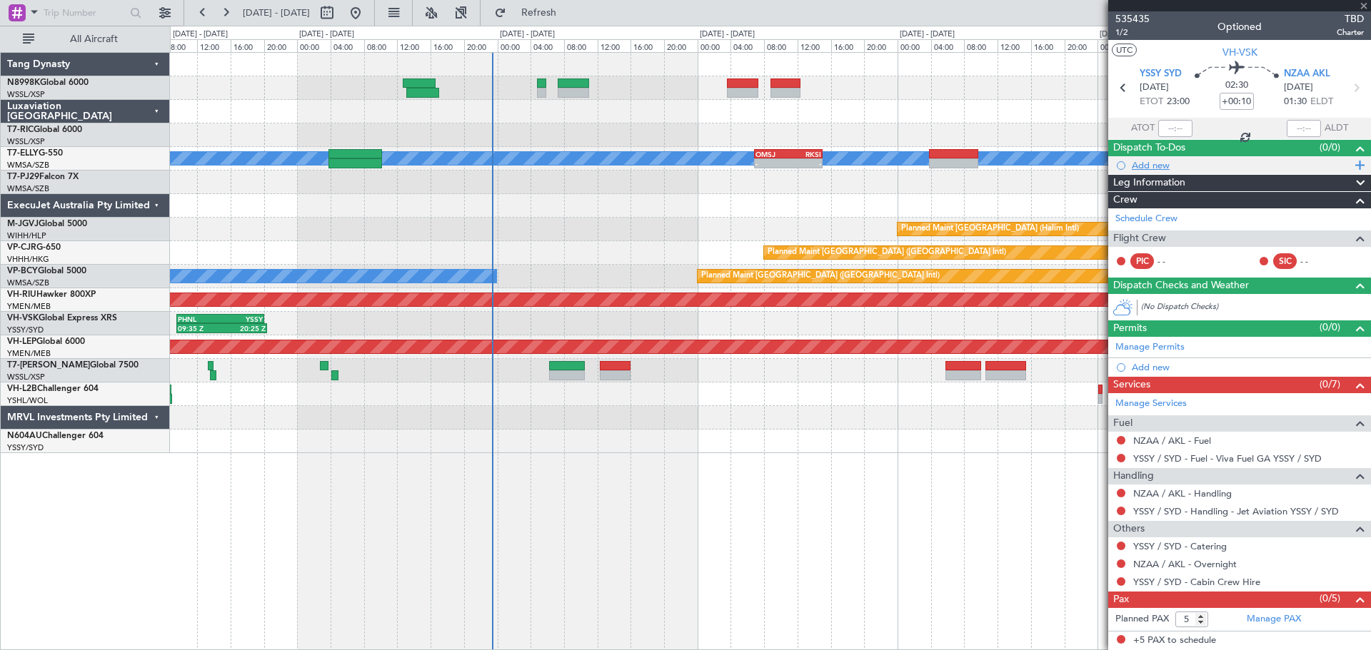
type input "+00:20"
type input "4"
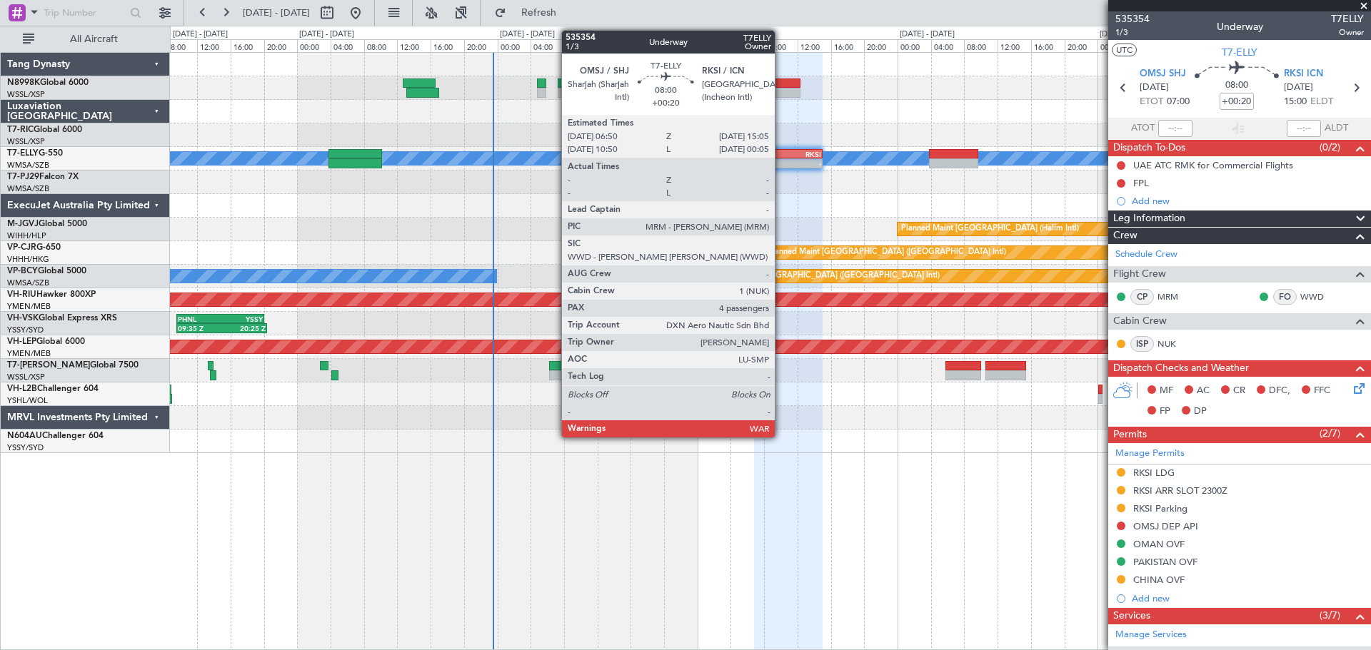
click at [782, 155] on div "OMSJ" at bounding box center [771, 154] width 33 height 9
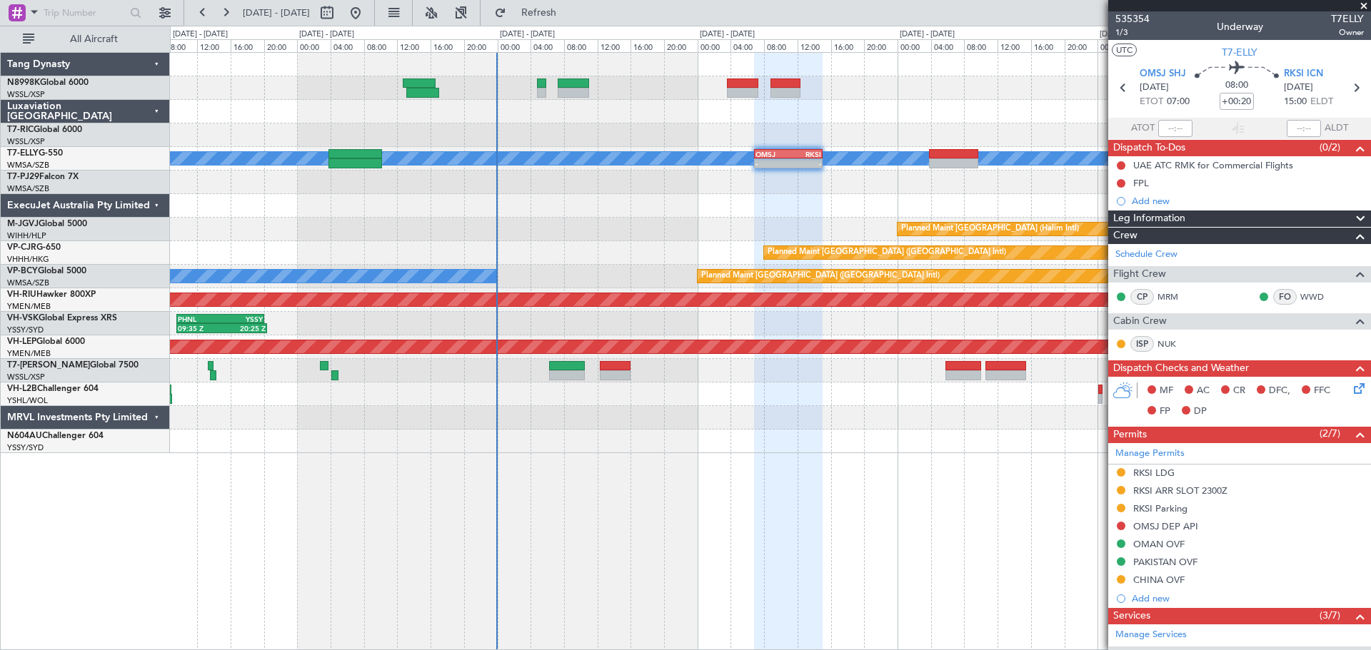
click at [613, 381] on div "- - VIDP 18:25 Z RJTT 02:30 Z" at bounding box center [770, 371] width 1200 height 24
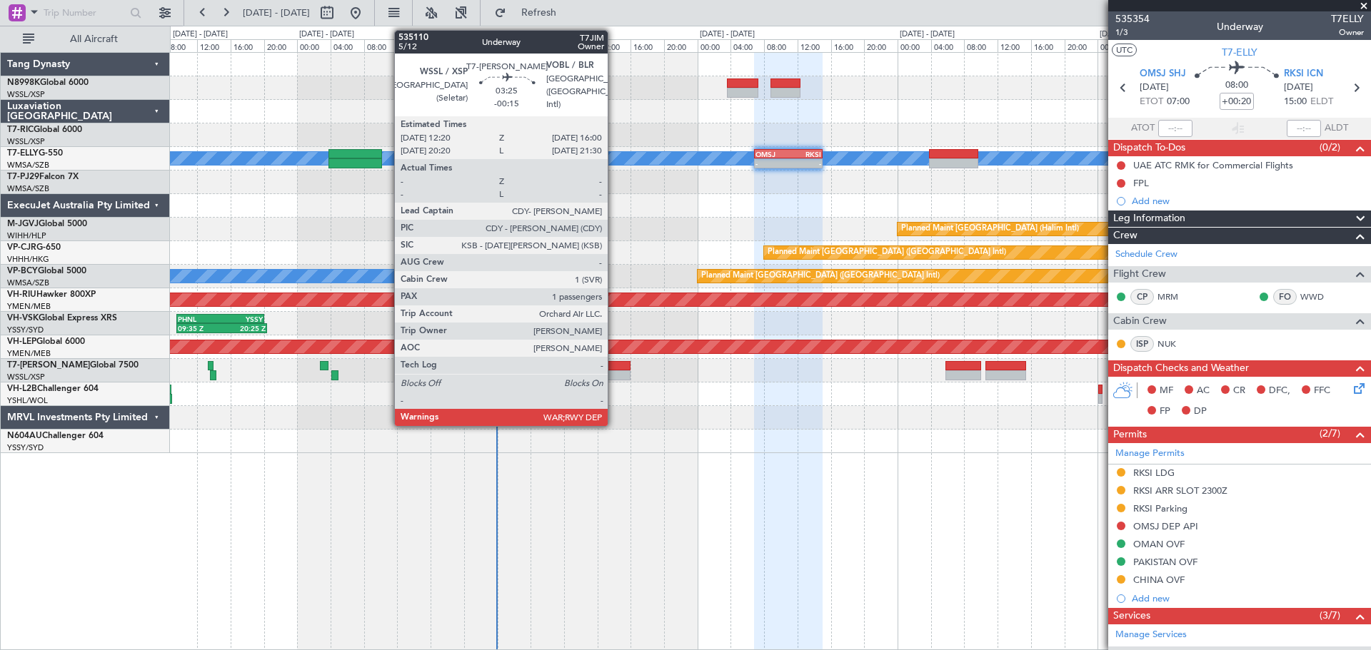
click at [614, 374] on div at bounding box center [615, 375] width 31 height 10
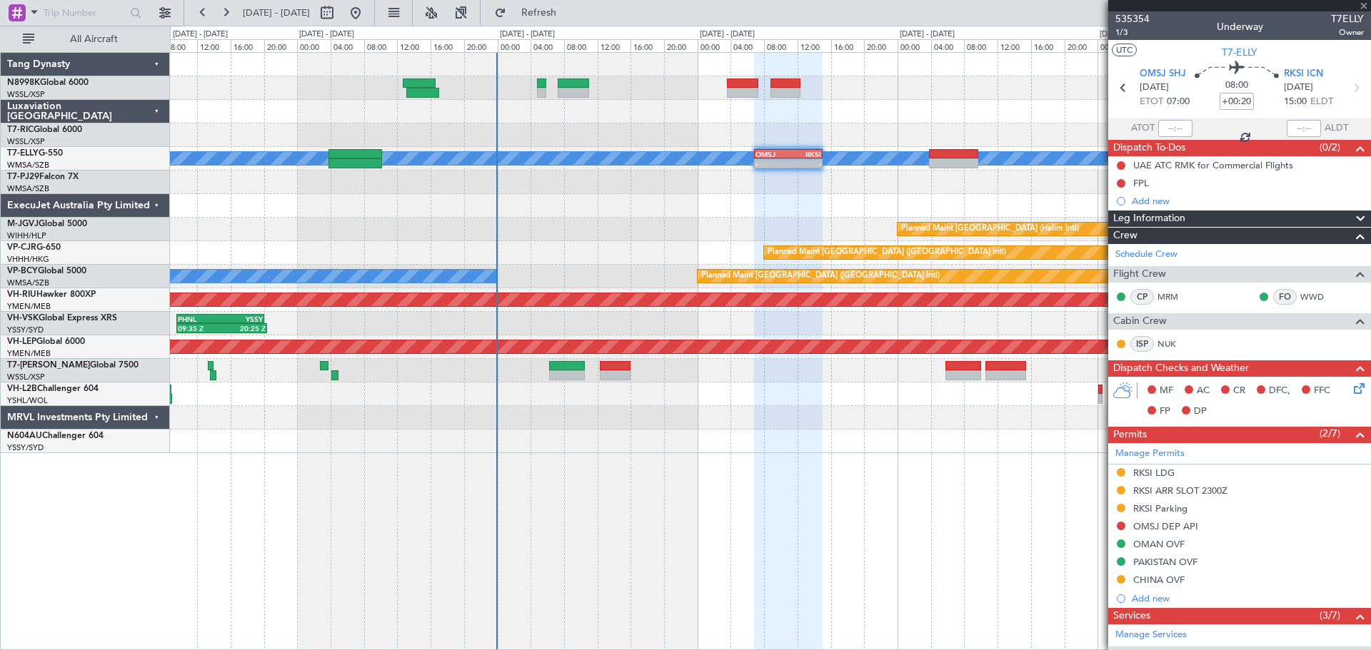
type input "-00:15"
type input "1"
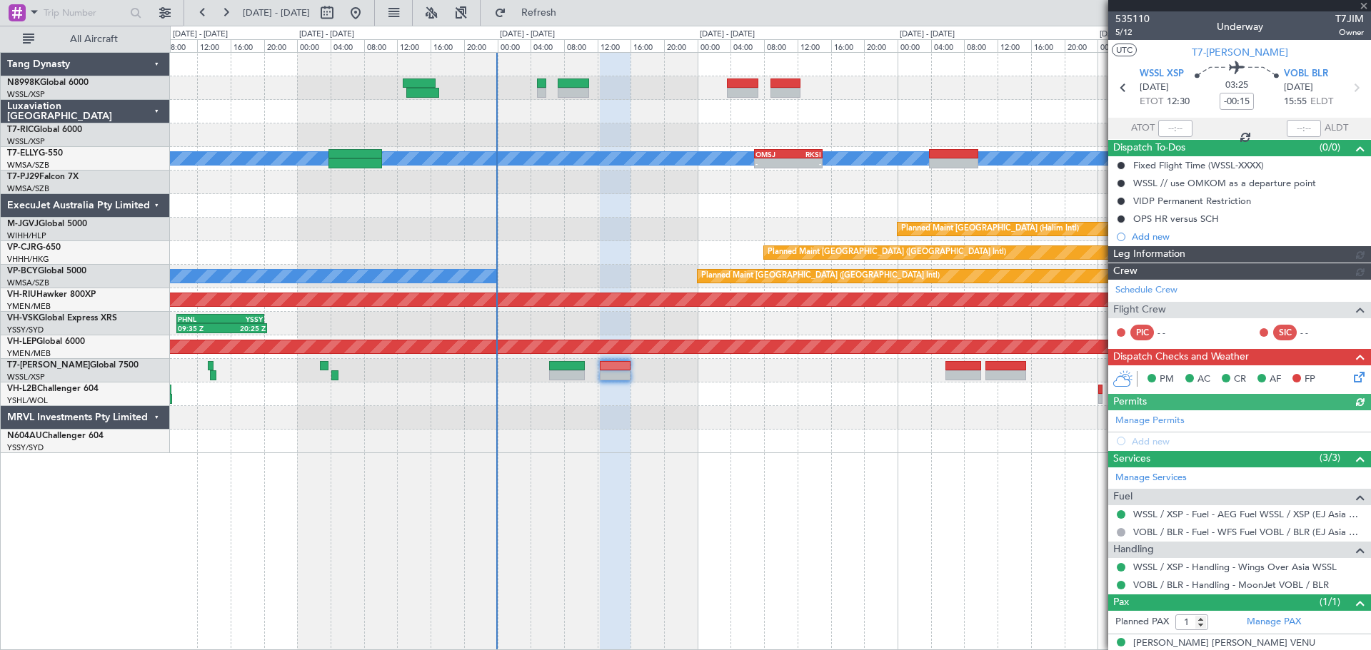
type input "[PERSON_NAME] (BTA)"
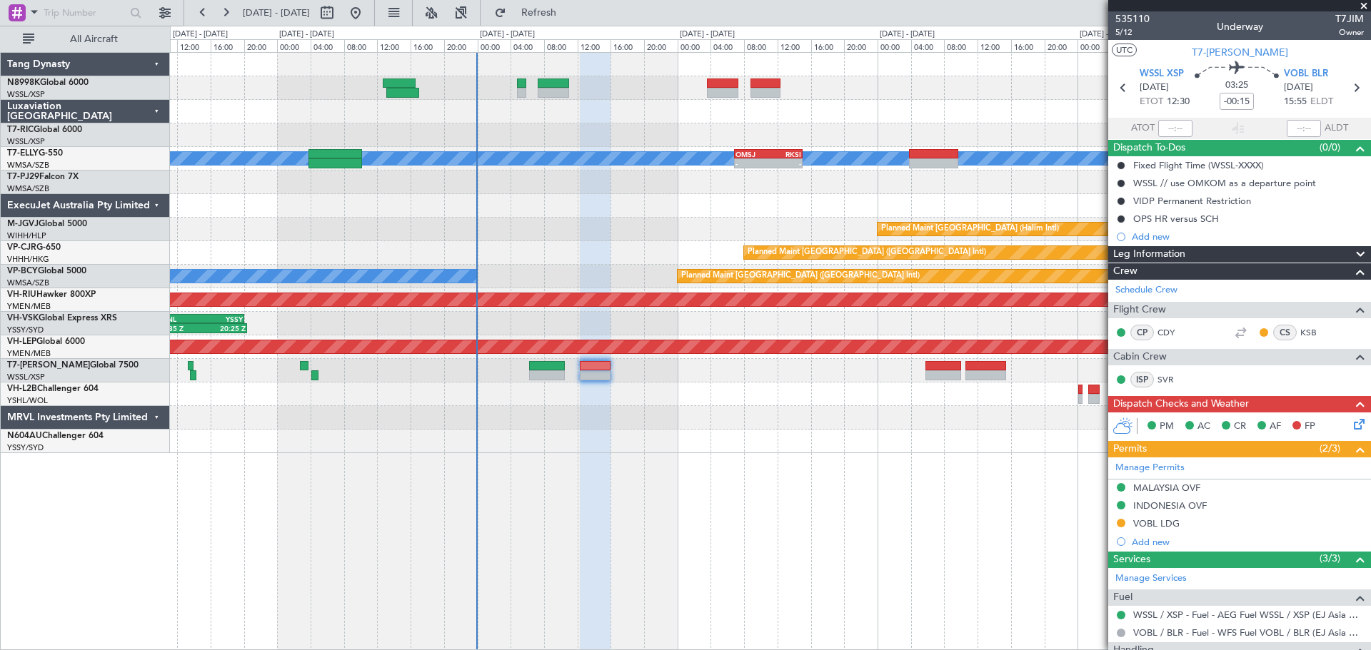
click at [802, 371] on div "- - VIDP 18:25 Z RJTT 02:30 Z" at bounding box center [770, 371] width 1200 height 24
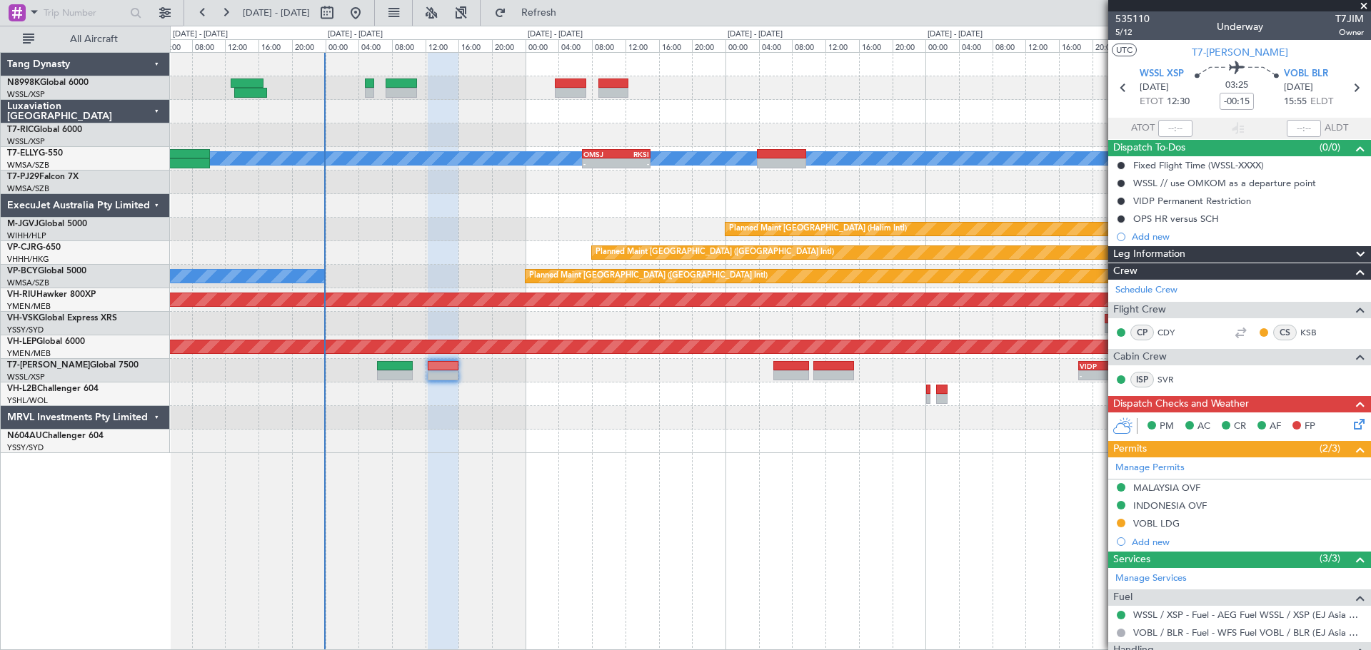
click at [770, 338] on div "MEL - - OMSJ 06:50 Z RKSI 15:05 Z Planned Maint Jakarta (Halim Intl) Planned Ma…" at bounding box center [770, 253] width 1200 height 400
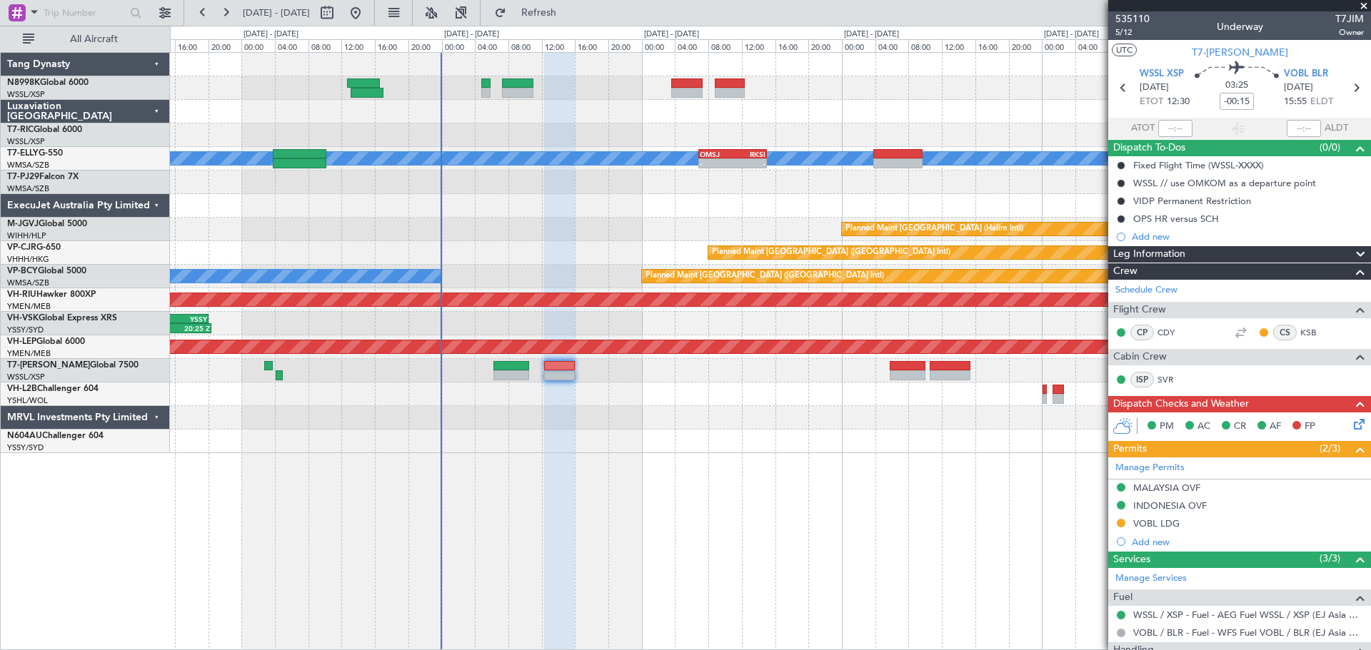
click at [780, 499] on div "MEL - - OMSJ 06:50 Z RKSI 15:05 Z Planned Maint Jakarta (Halim Intl) Planned Ma…" at bounding box center [770, 351] width 1201 height 598
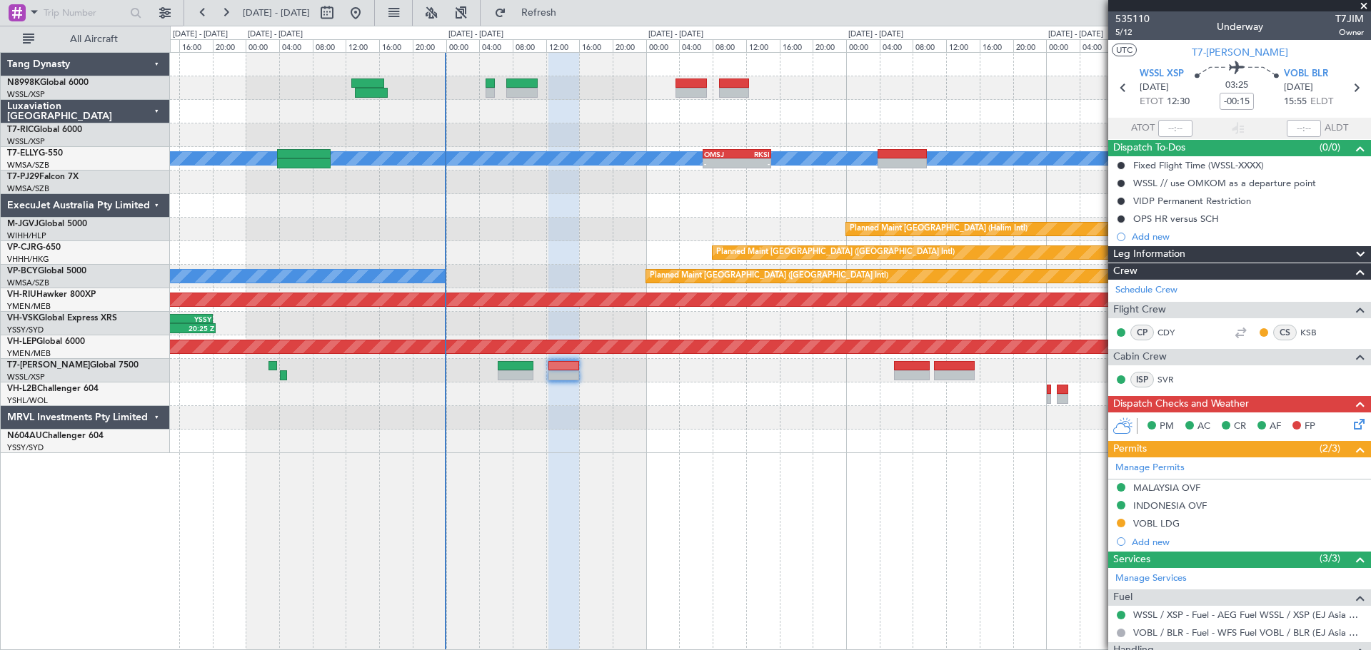
type input "[PERSON_NAME] (BTA)"
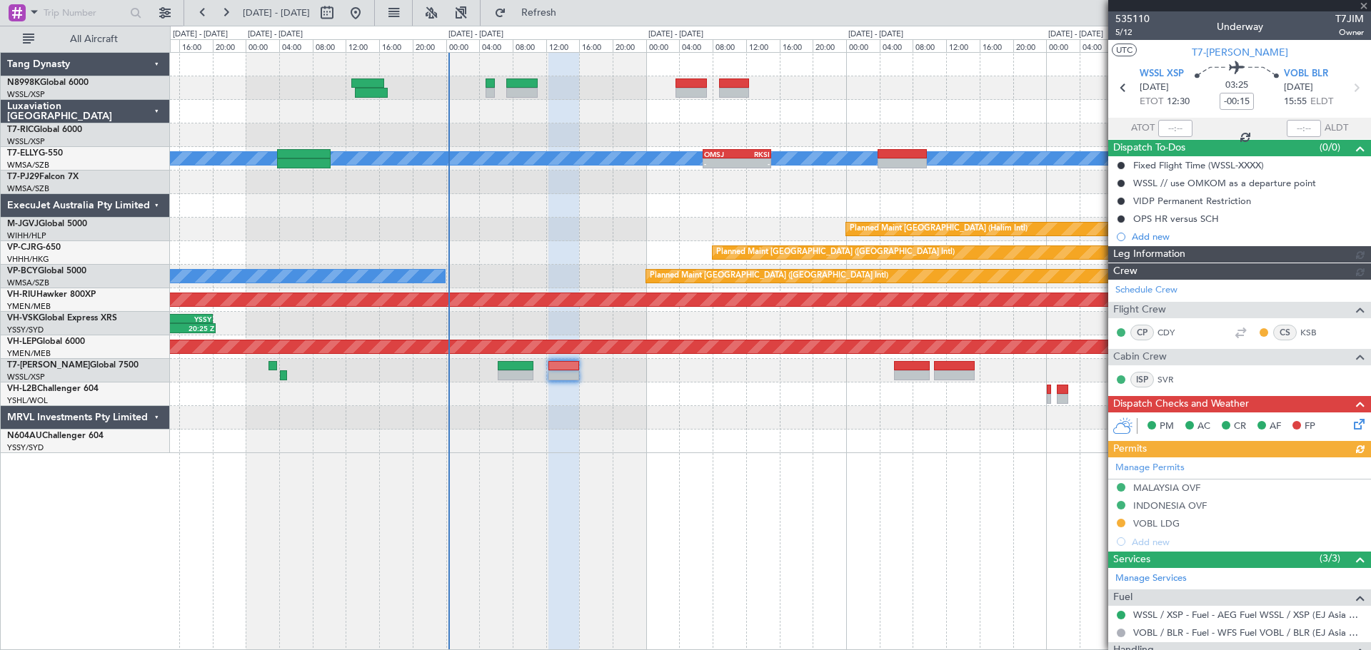
type input "[PERSON_NAME] (BTA)"
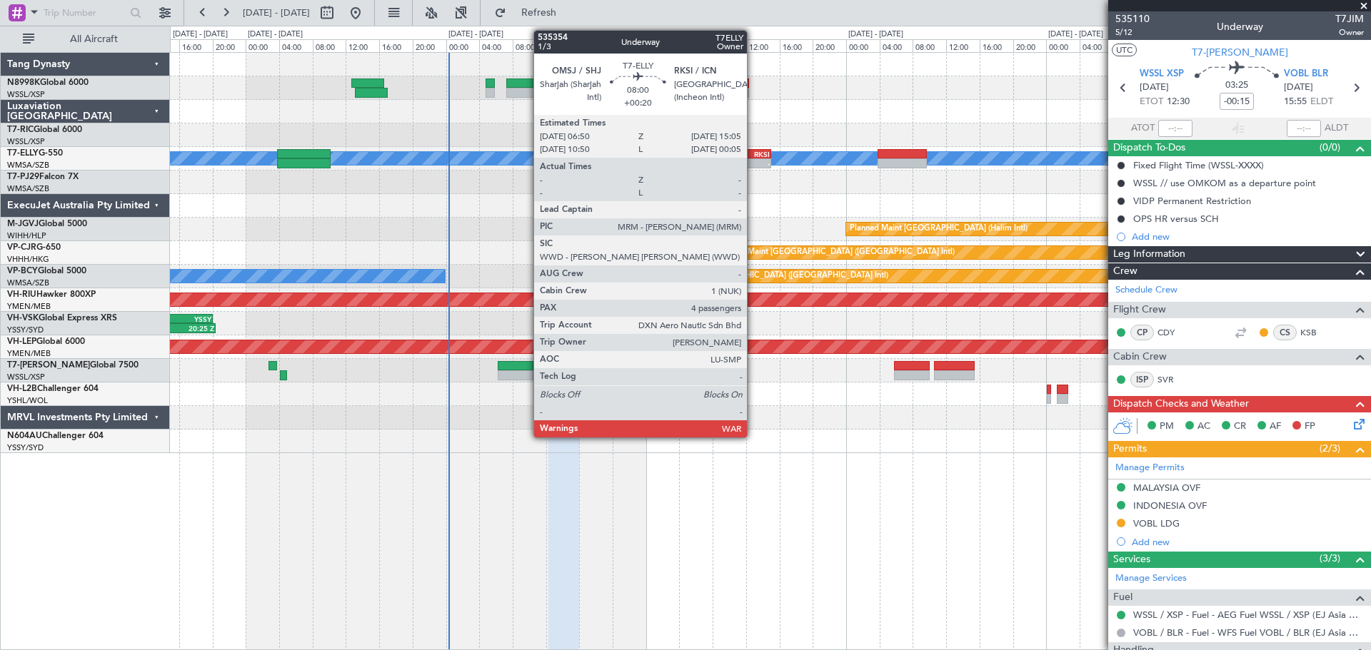
click at [752, 161] on div "-" at bounding box center [753, 163] width 33 height 9
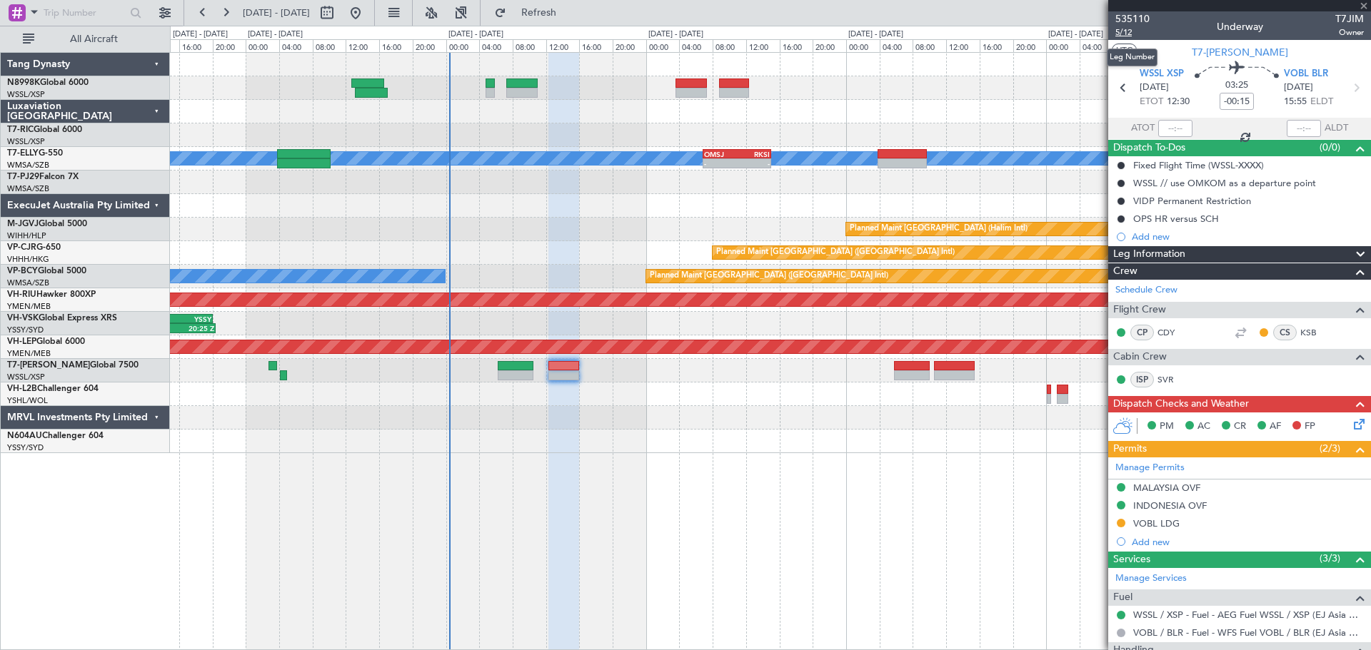
type input "+00:20"
type input "4"
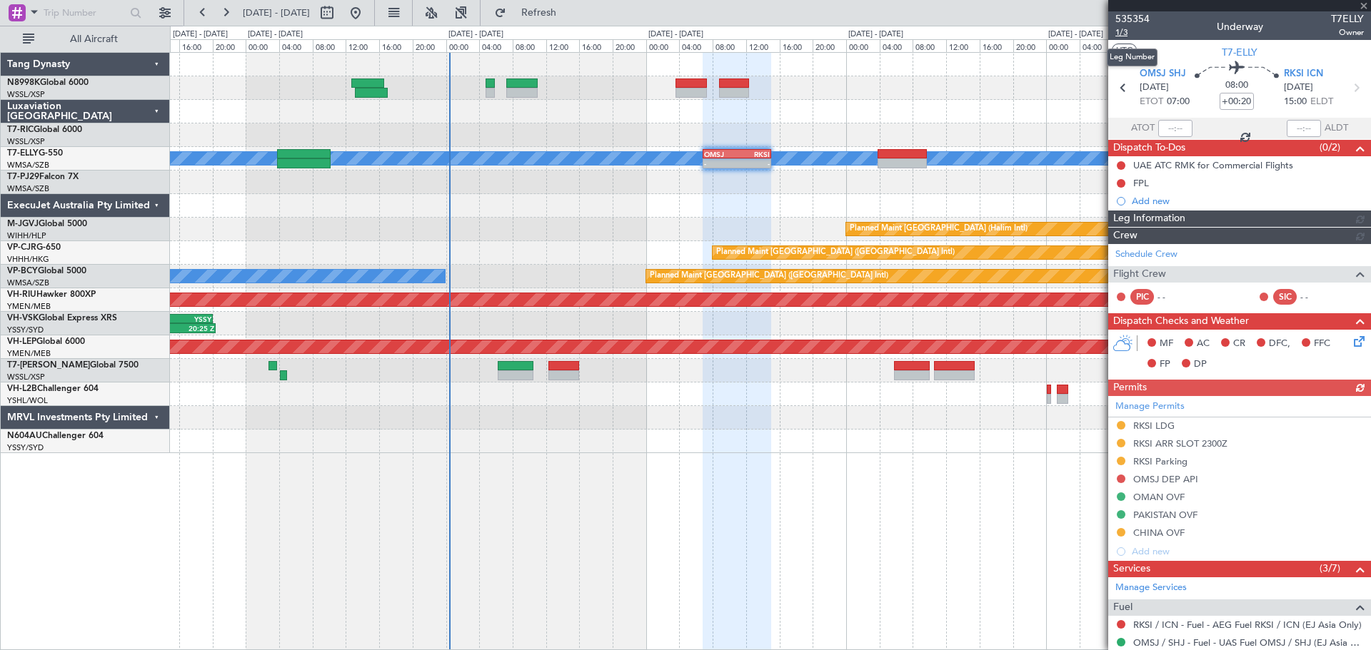
click at [1096, 37] on span "1/3" at bounding box center [1132, 32] width 34 height 12
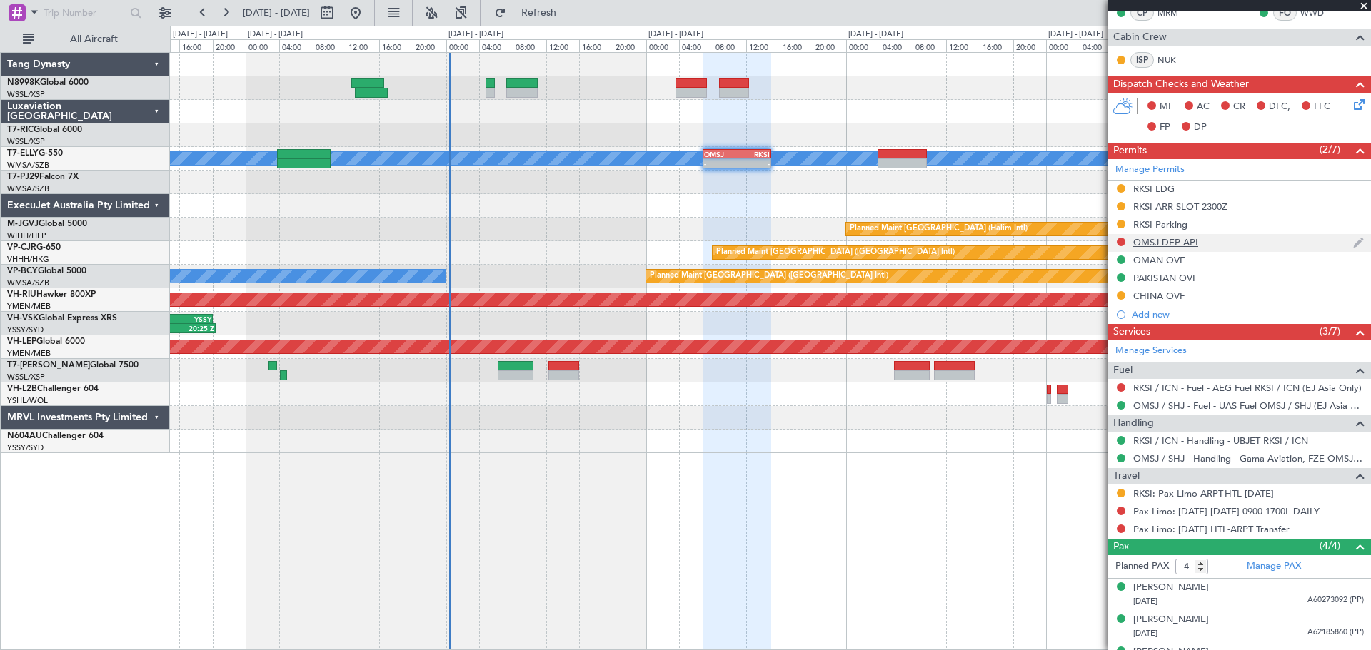
scroll to position [286, 0]
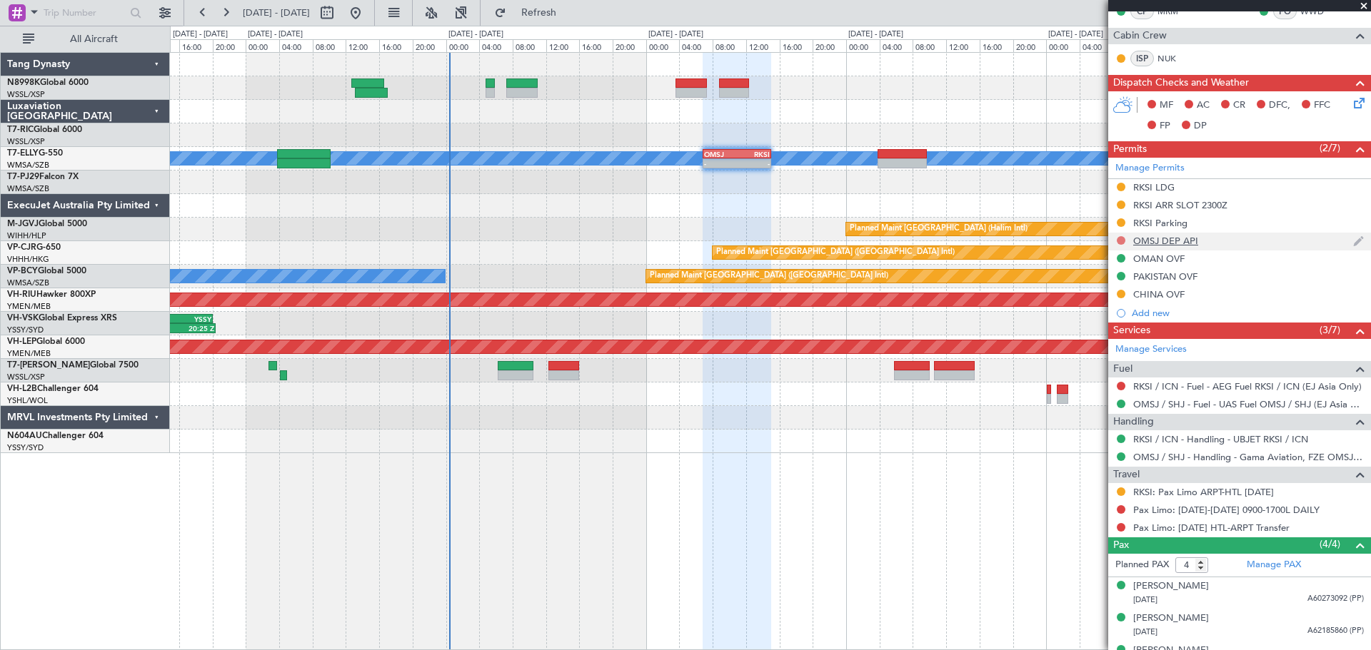
click at [1096, 240] on button at bounding box center [1120, 240] width 9 height 9
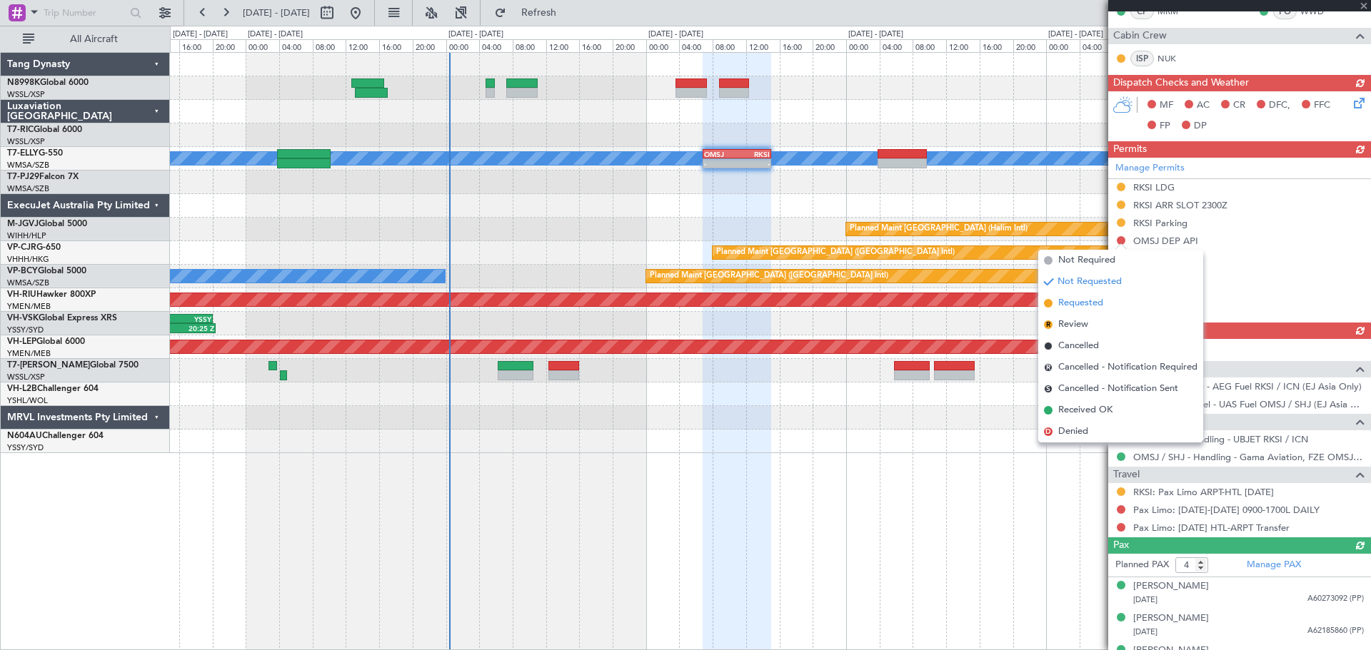
click at [1053, 299] on li "Requested" at bounding box center [1120, 303] width 165 height 21
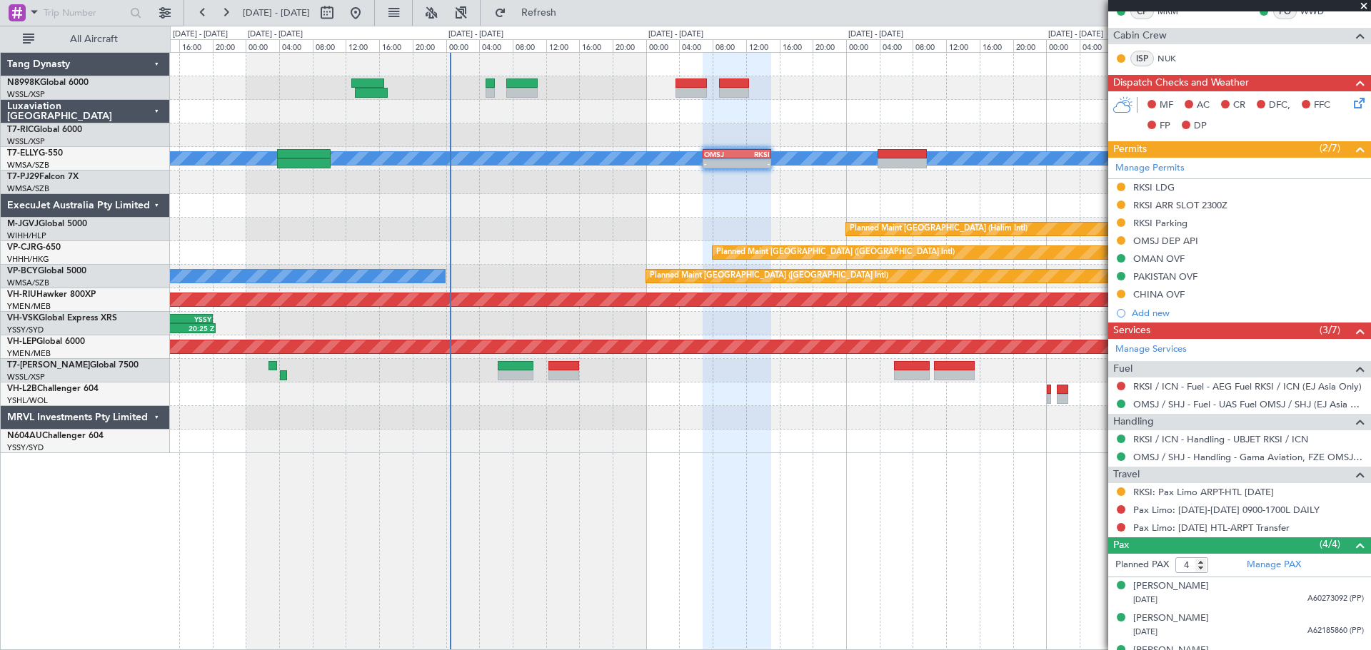
click at [720, 392] on div at bounding box center [770, 395] width 1200 height 24
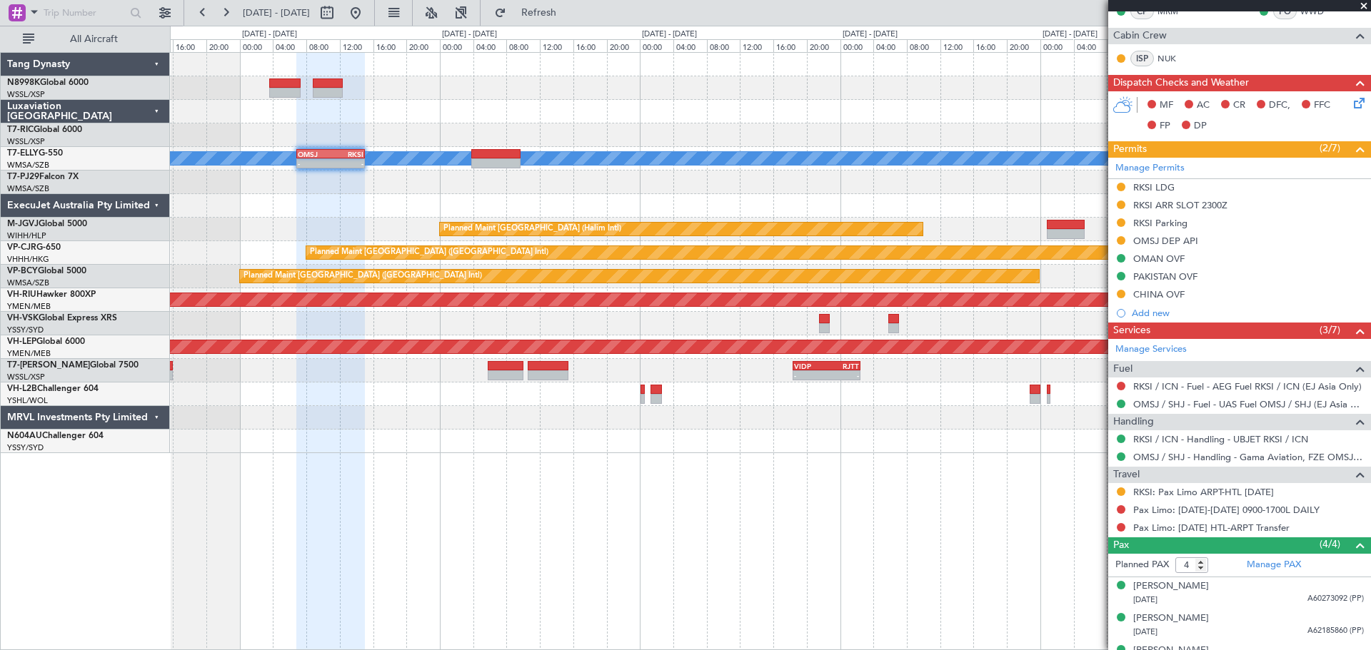
click at [707, 411] on div "MEL - - OMSJ 06:50 Z RKSI 15:05 Z Planned Maint Jakarta (Halim Intl) Planned Ma…" at bounding box center [770, 253] width 1200 height 400
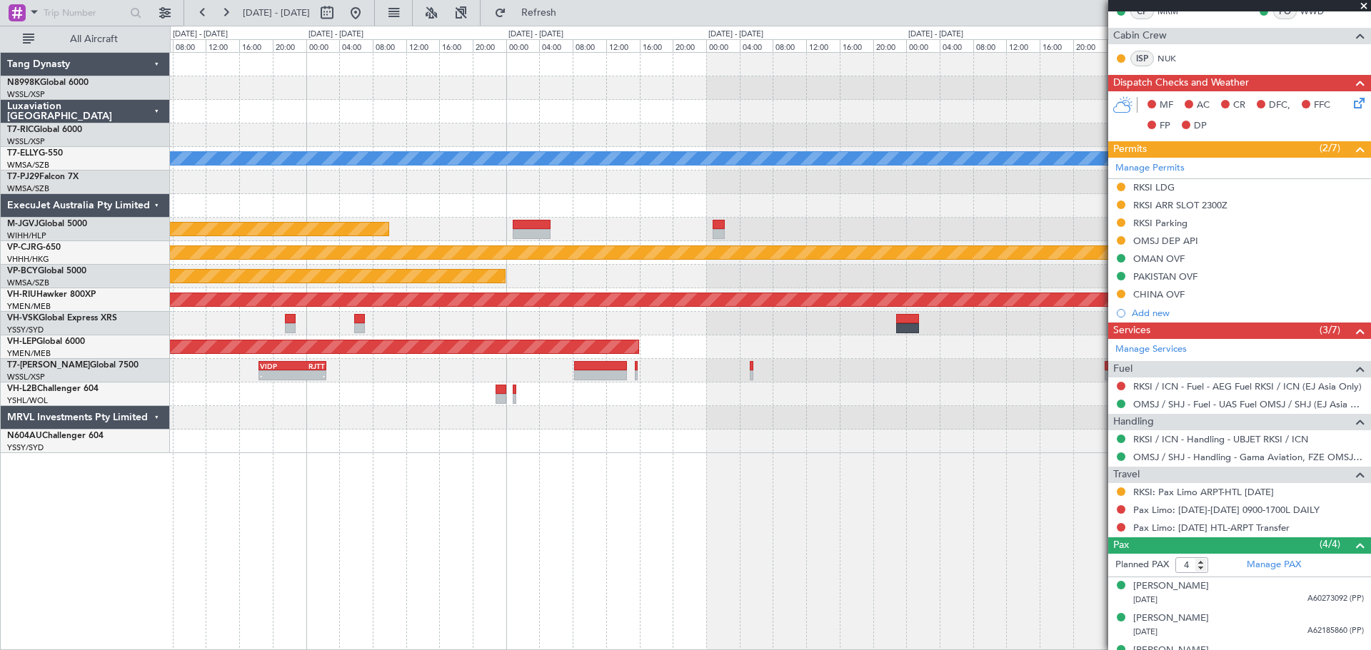
click at [796, 411] on div "MEL Planned Maint Jakarta (Halim Intl) Planned Maint Hong Kong (Hong Kong Intl)…" at bounding box center [770, 253] width 1200 height 400
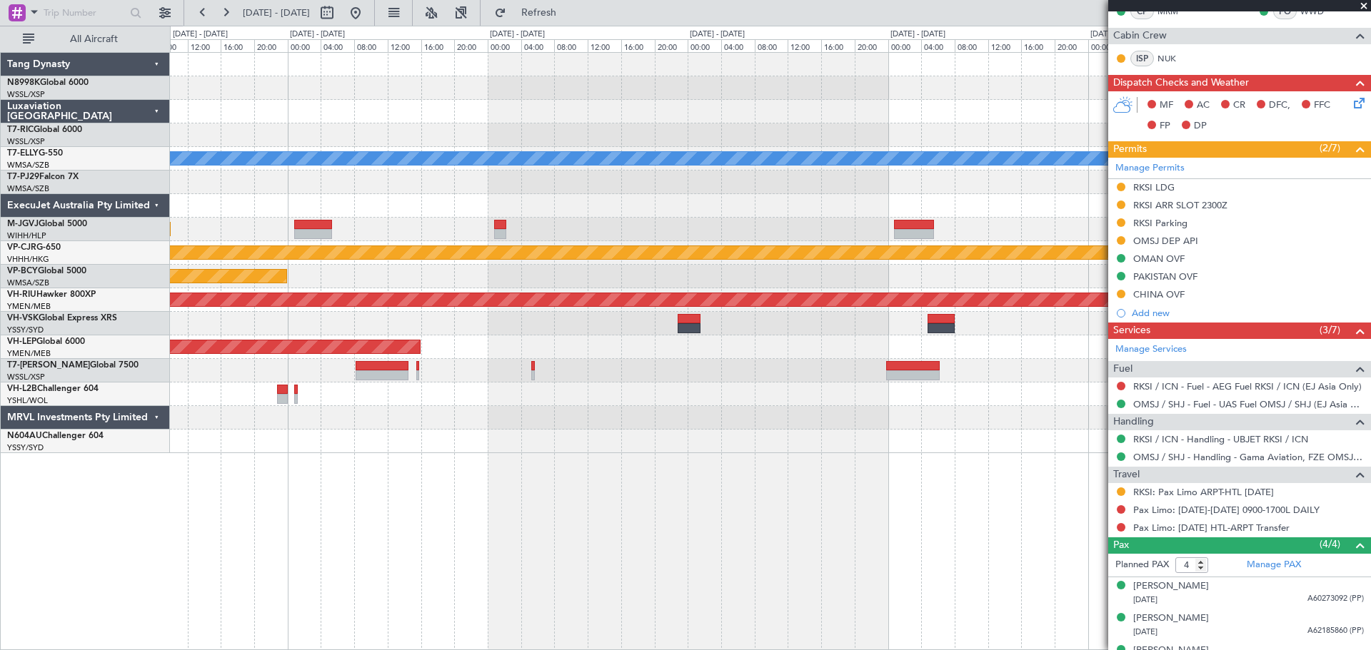
click at [730, 403] on div at bounding box center [770, 395] width 1200 height 24
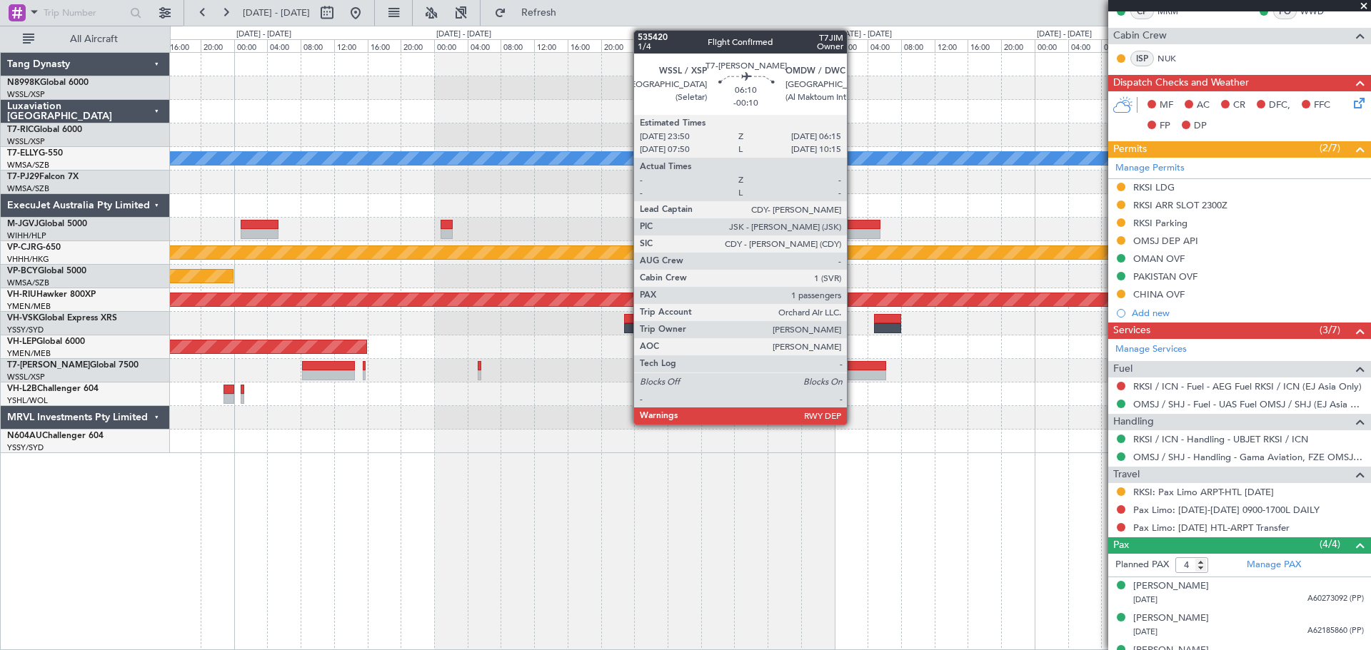
click at [853, 375] on div at bounding box center [859, 375] width 54 height 10
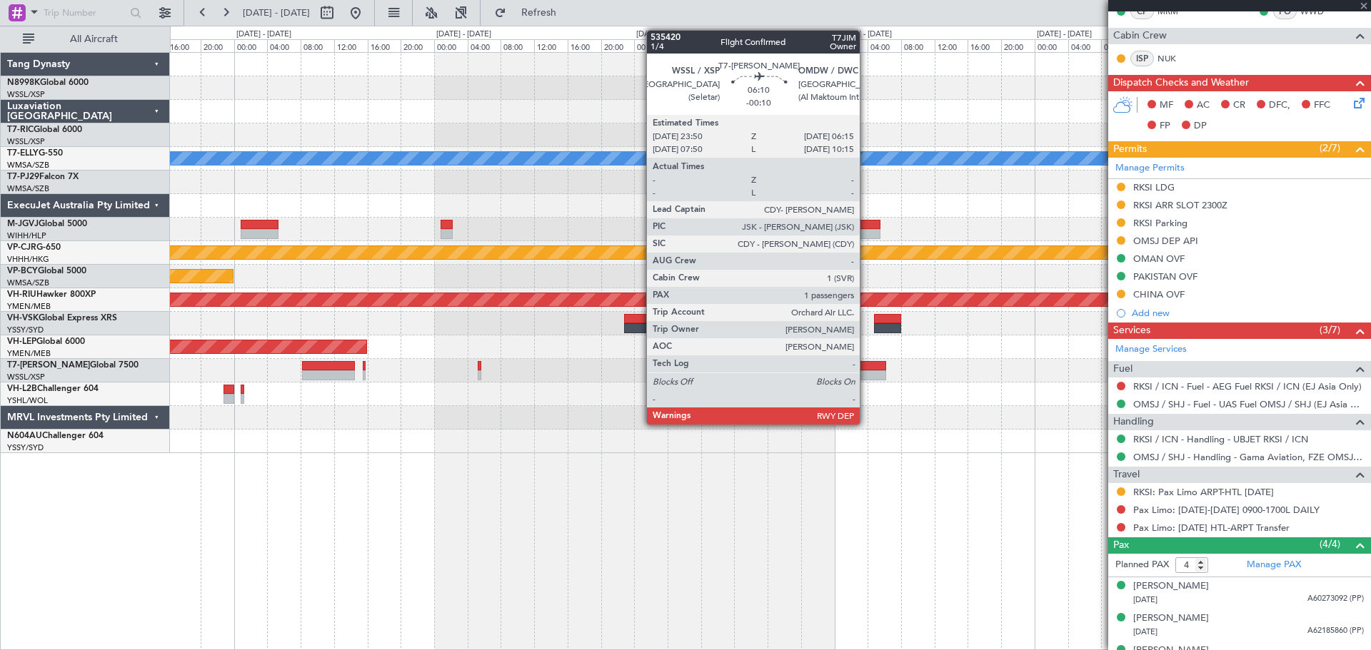
type input "-00:10"
type input "1"
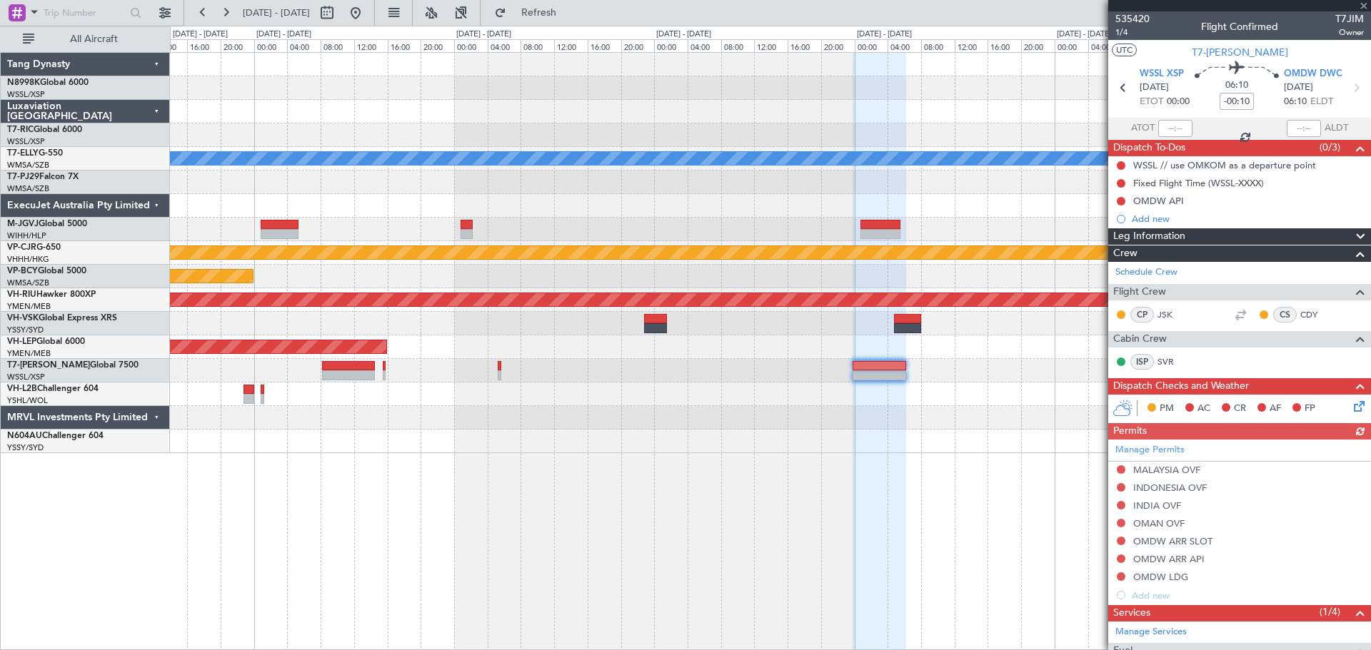
click at [667, 385] on div at bounding box center [770, 395] width 1200 height 24
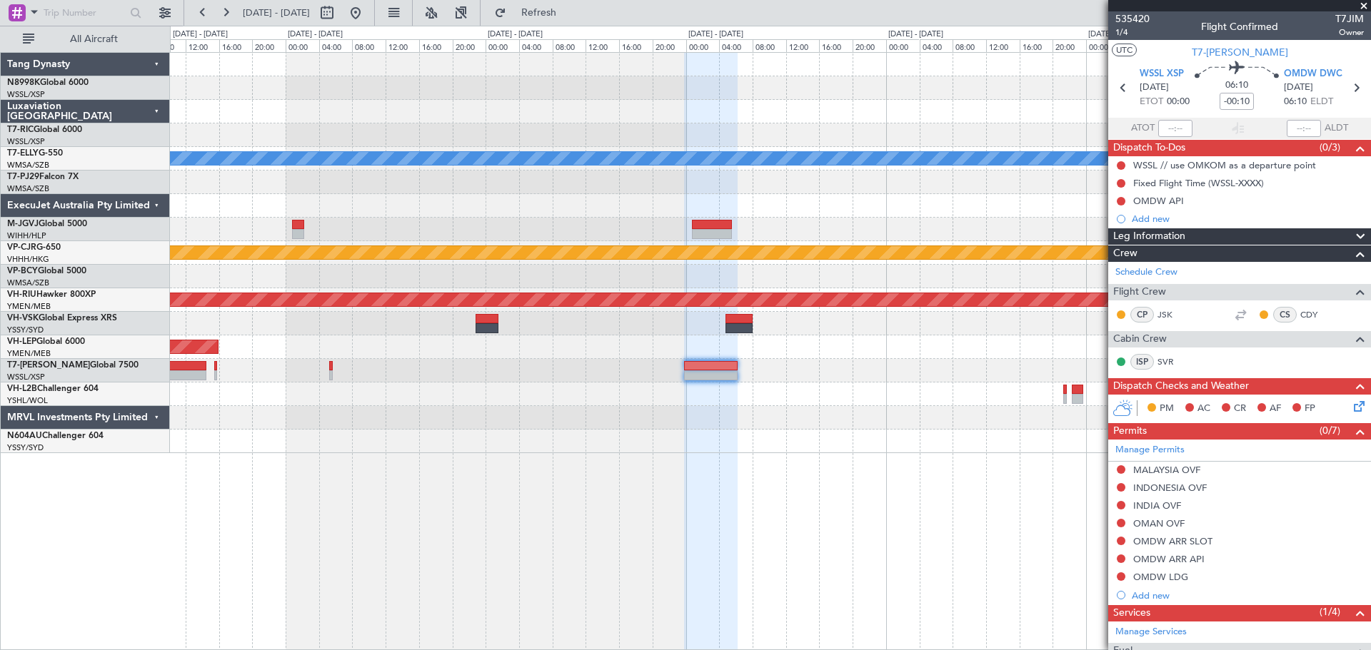
click at [695, 398] on div at bounding box center [770, 395] width 1200 height 24
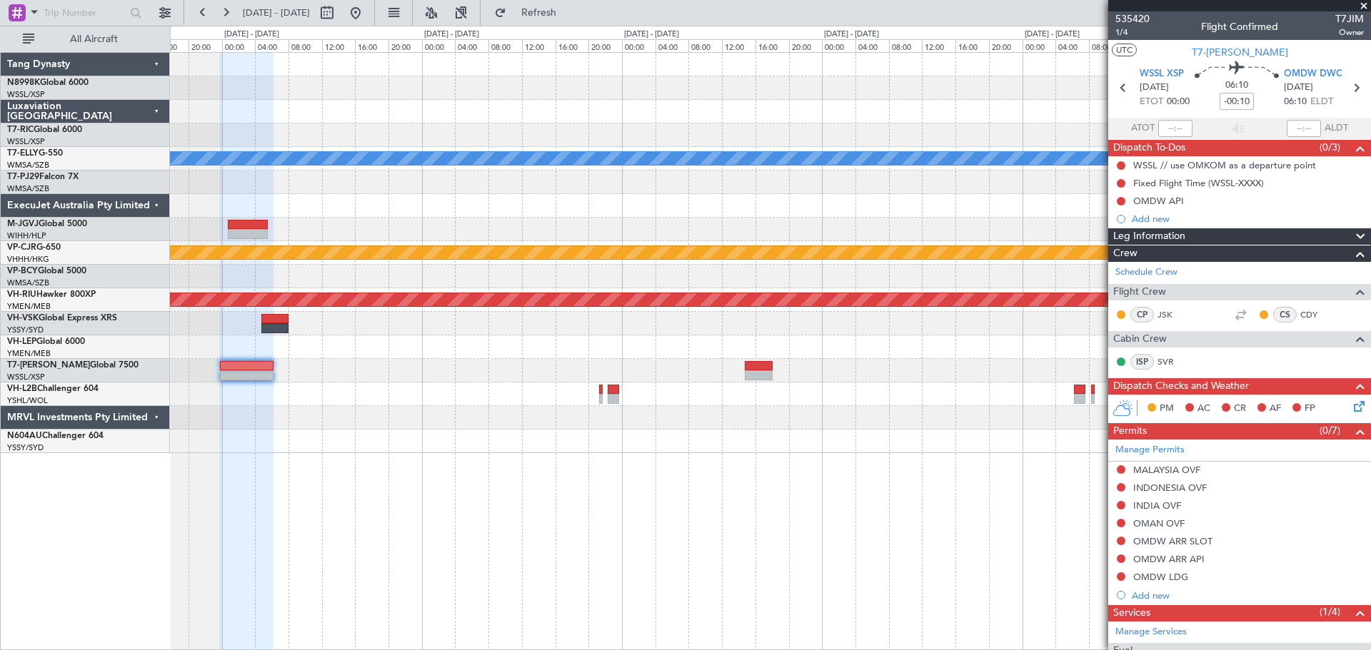
click at [750, 393] on div at bounding box center [770, 395] width 1200 height 24
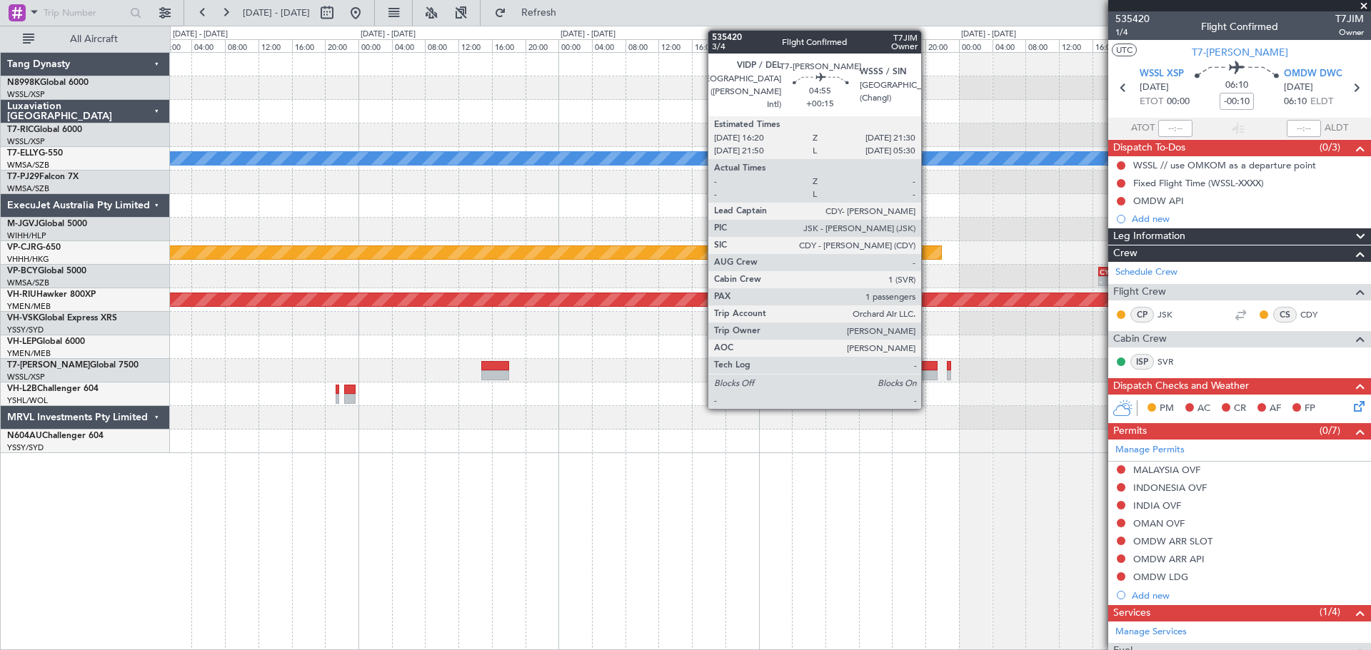
click at [927, 376] on div at bounding box center [916, 375] width 44 height 10
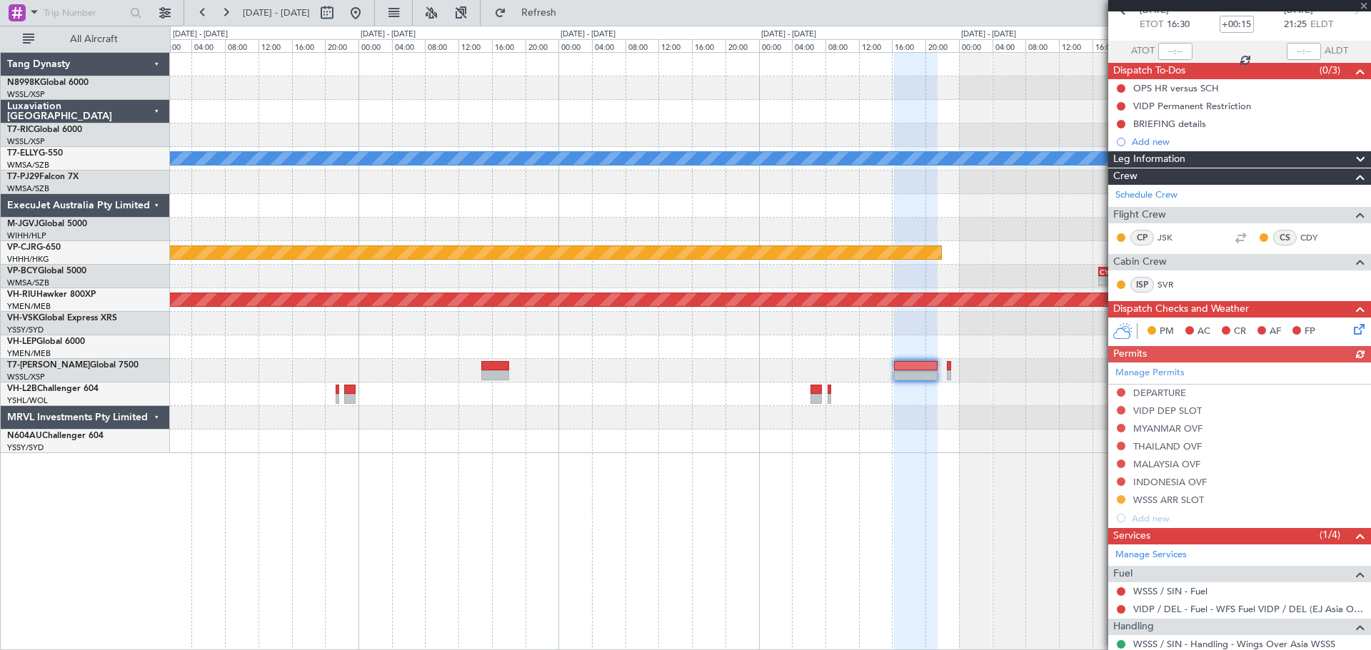
scroll to position [170, 0]
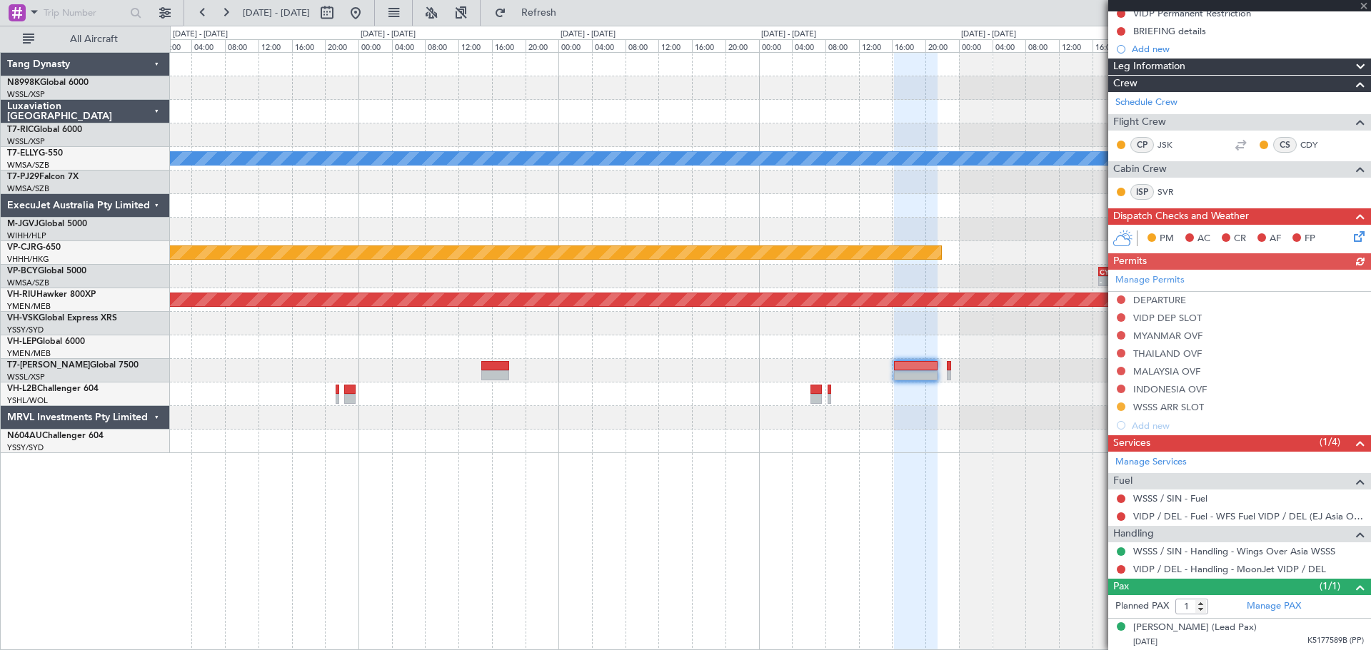
click at [945, 359] on div at bounding box center [770, 371] width 1200 height 24
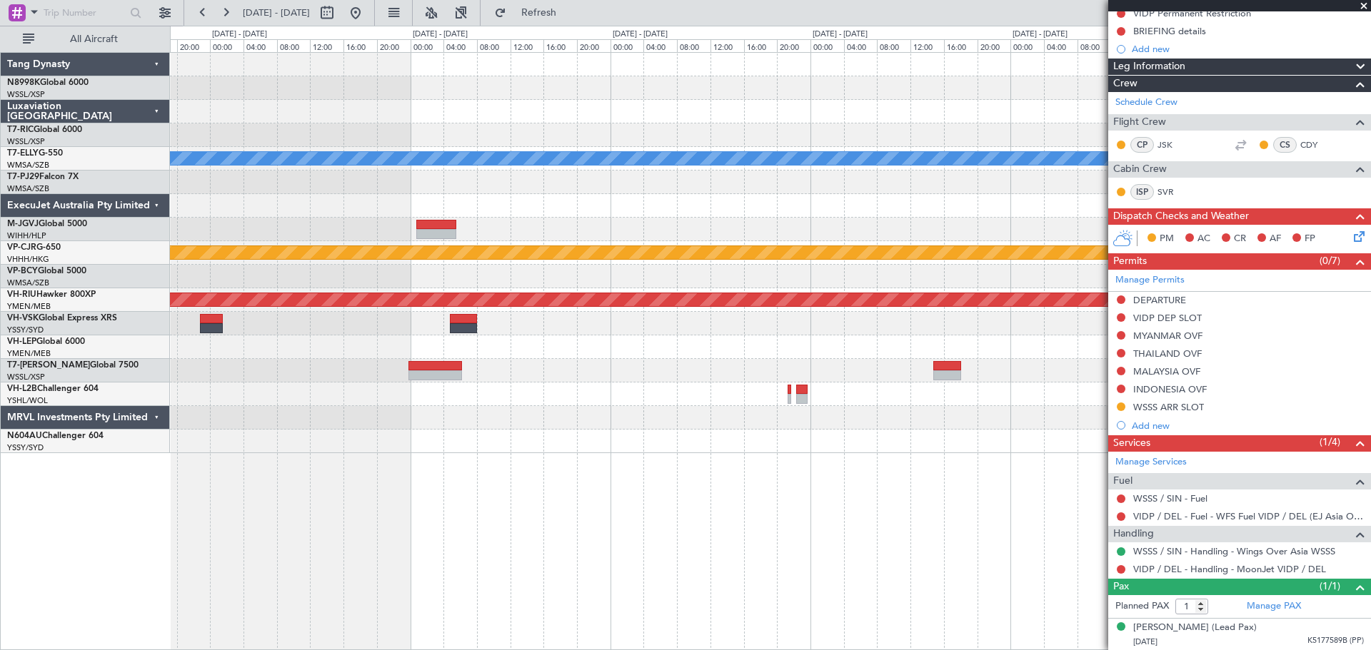
click at [867, 371] on div at bounding box center [770, 371] width 1200 height 24
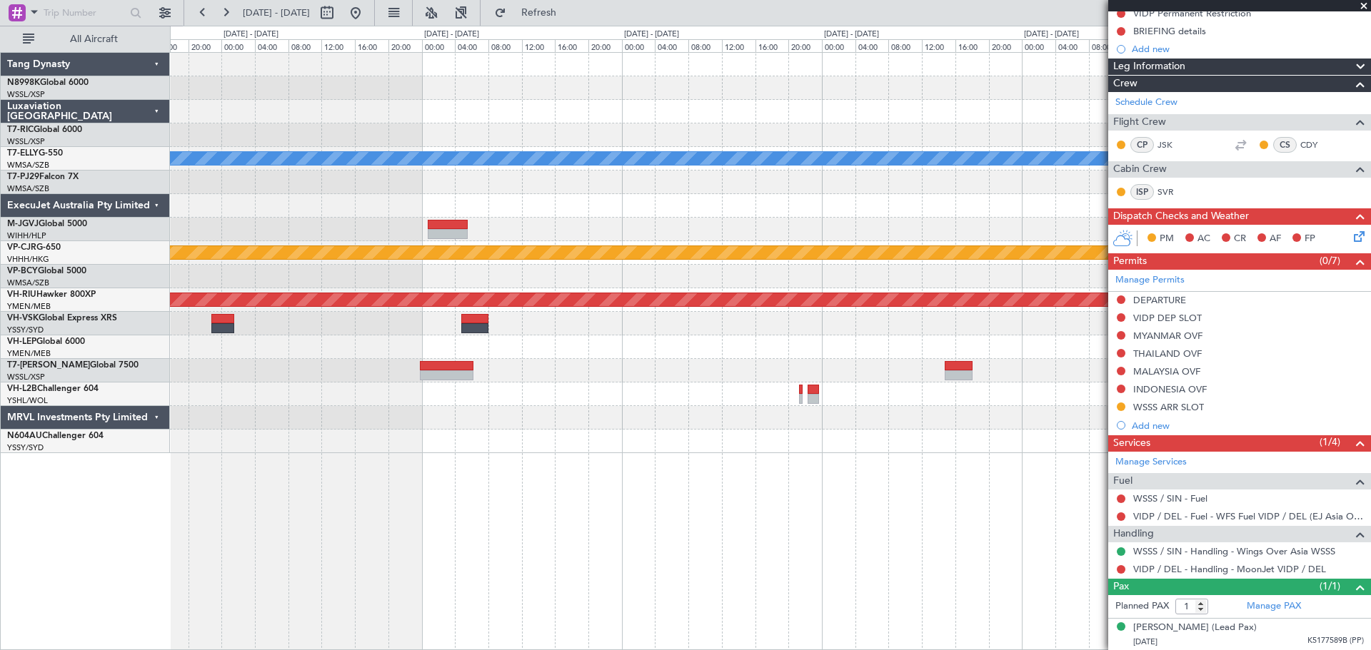
click at [472, 365] on div at bounding box center [447, 366] width 54 height 10
type input "-00:10"
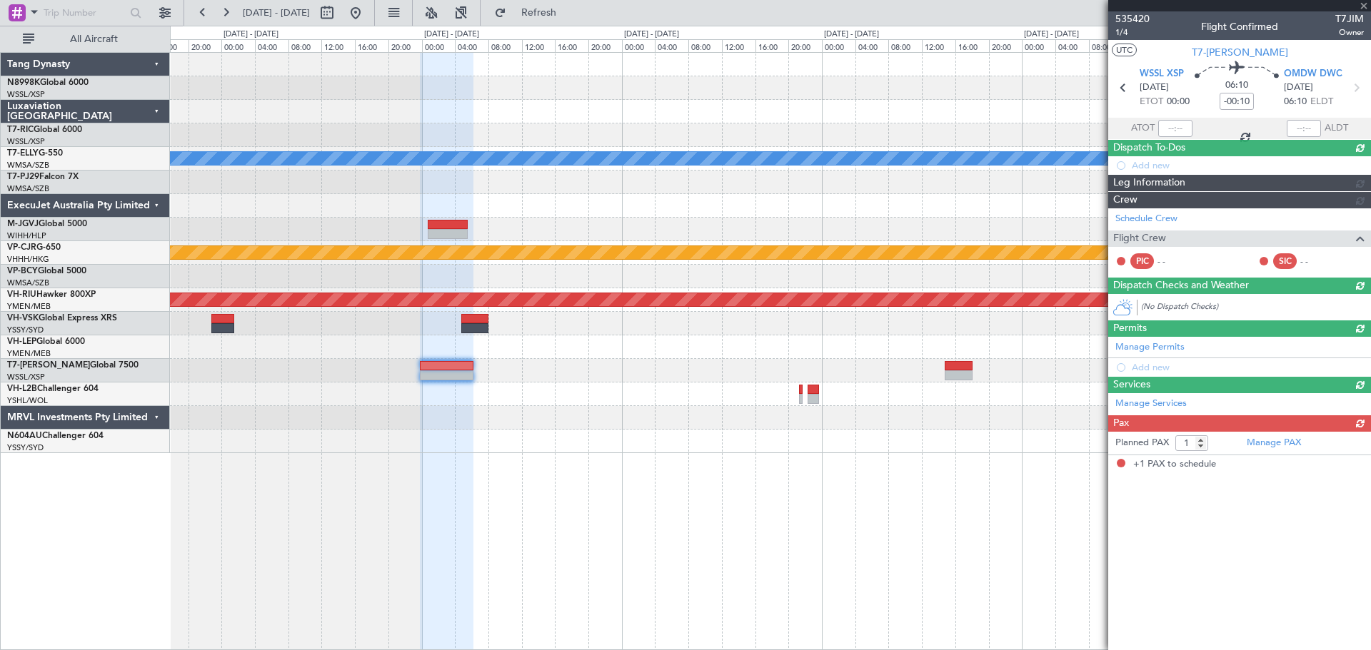
scroll to position [0, 0]
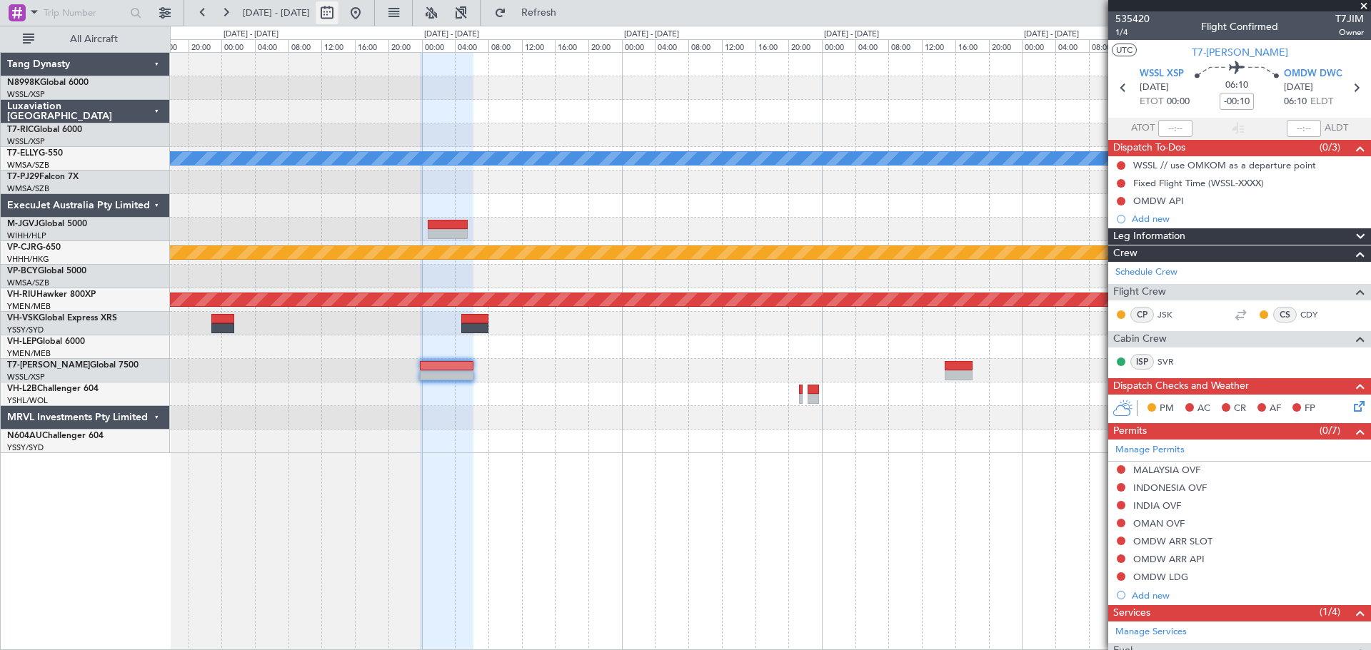
click at [338, 17] on button at bounding box center [327, 12] width 23 height 23
select select "8"
select select "2025"
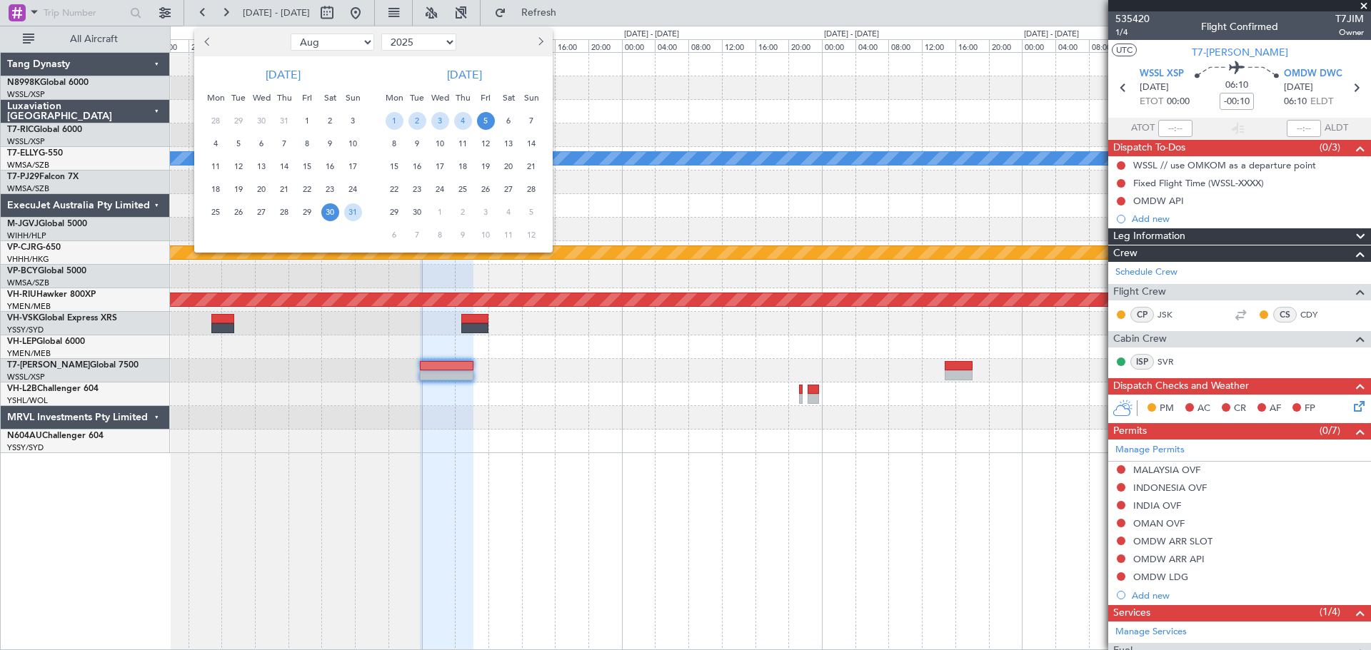
click at [449, 370] on div at bounding box center [685, 325] width 1371 height 650
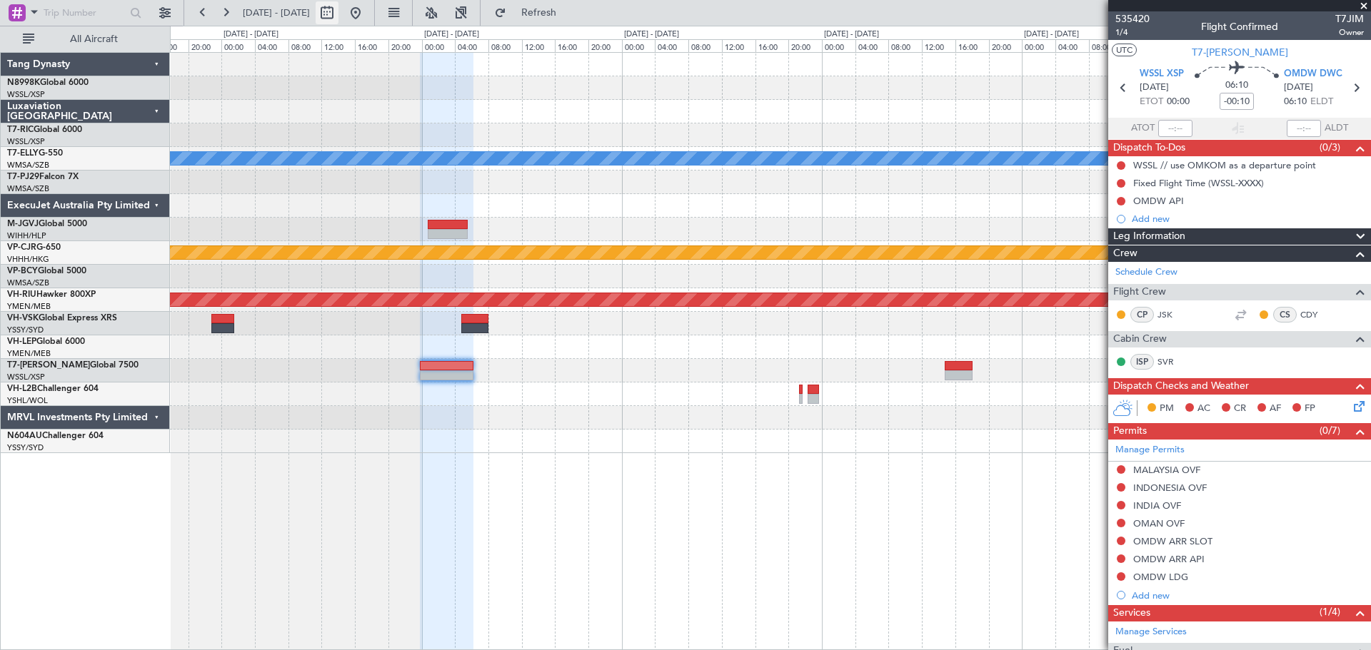
click at [338, 16] on button at bounding box center [327, 12] width 23 height 23
select select "8"
select select "2025"
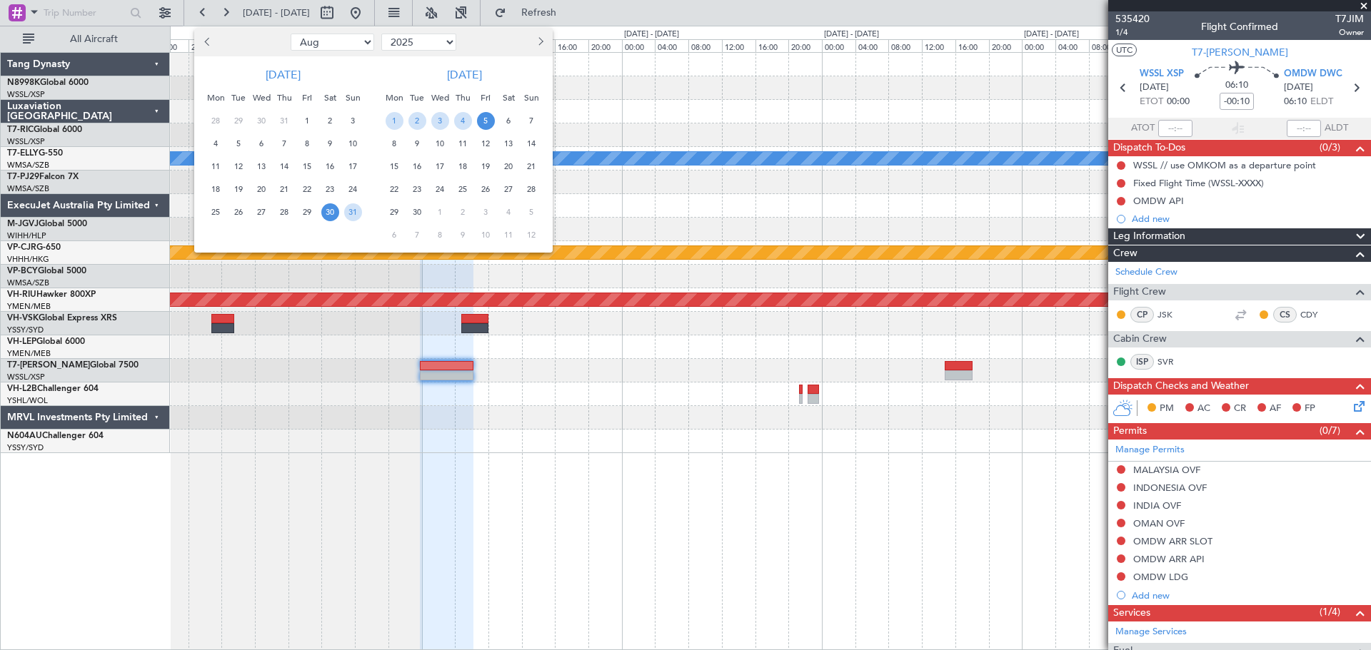
click at [488, 117] on span "5" at bounding box center [486, 121] width 18 height 18
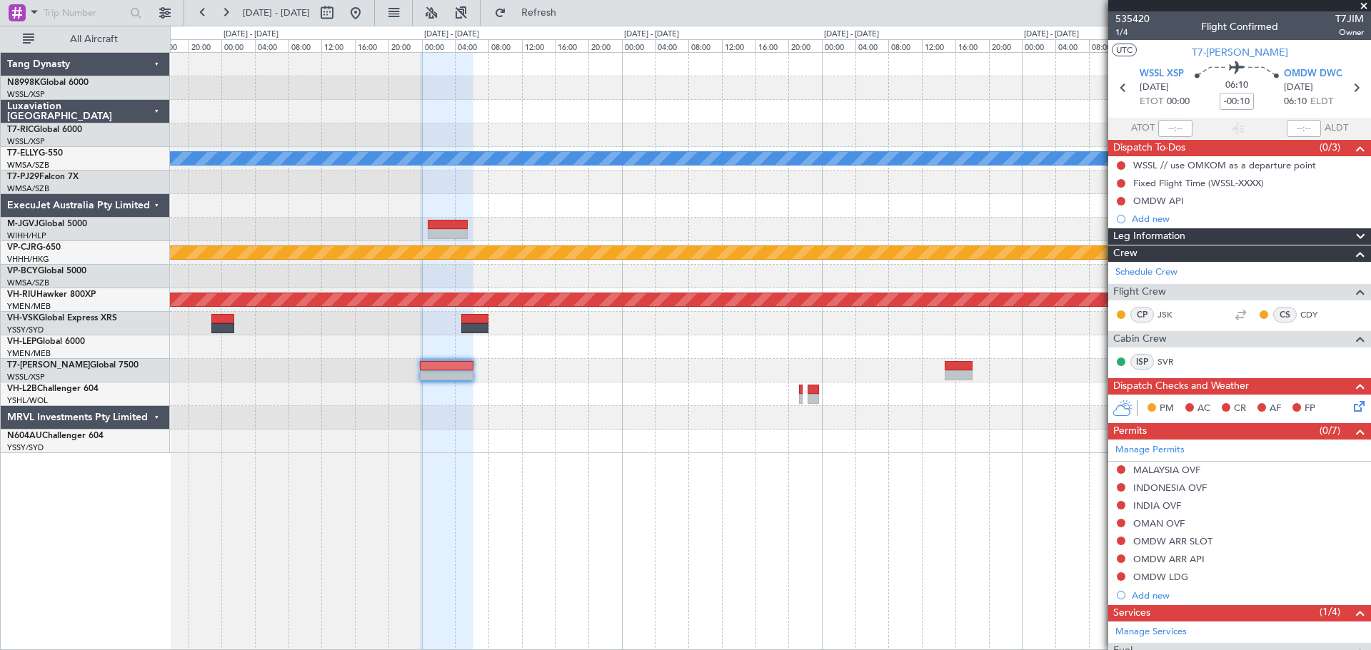
select select "9"
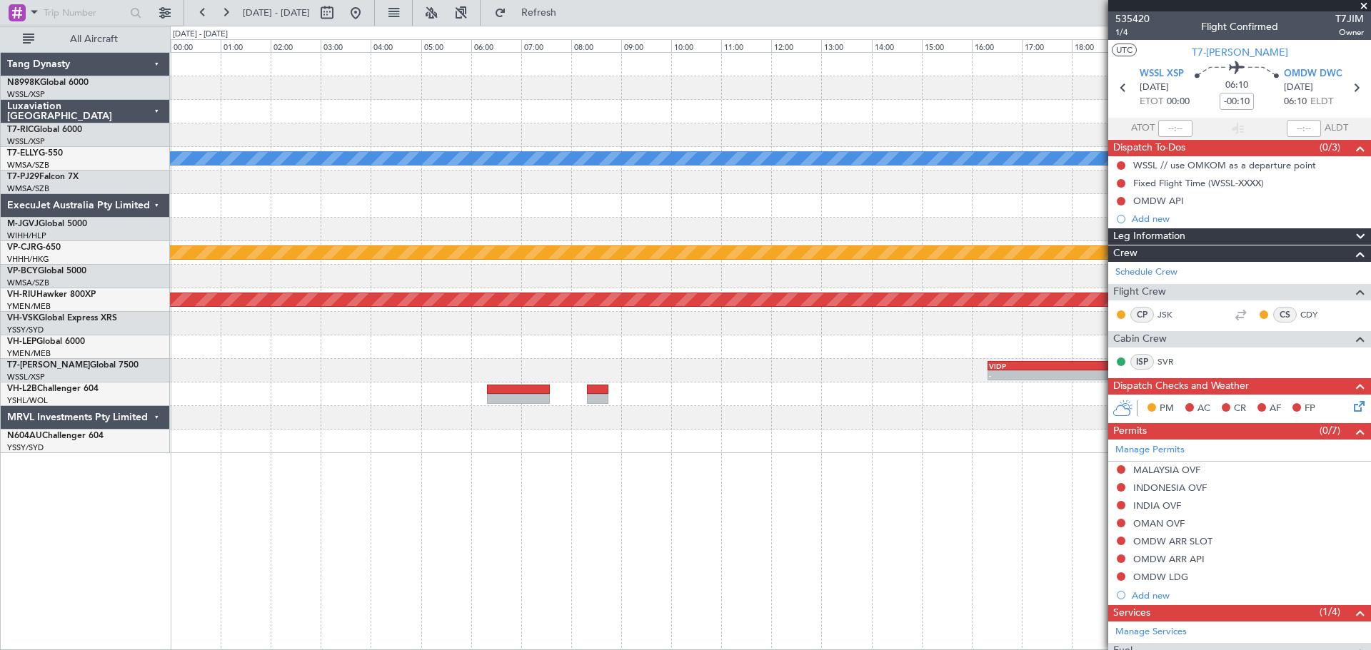
click at [538, 358] on div at bounding box center [770, 348] width 1200 height 24
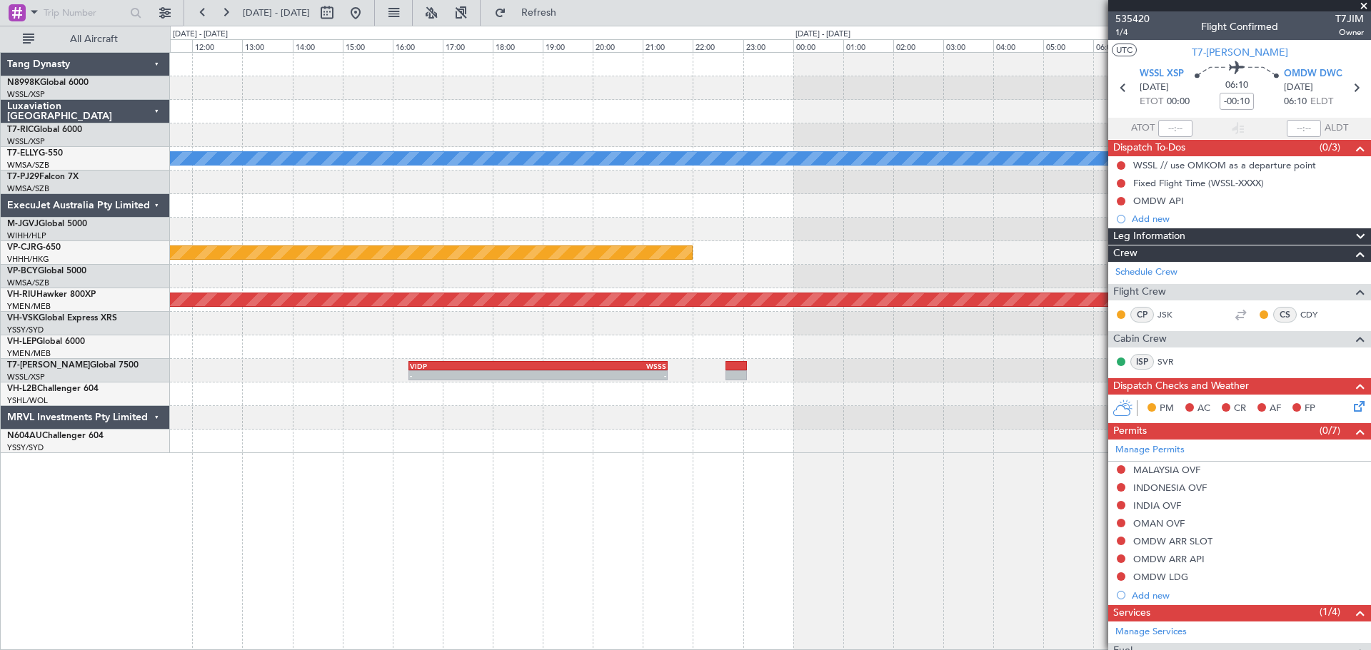
click at [440, 360] on div "MEL Planned Maint Hong Kong (Hong Kong Intl) CYVR 16:50 Z RJTT 02:40 Z - - Plan…" at bounding box center [770, 253] width 1200 height 400
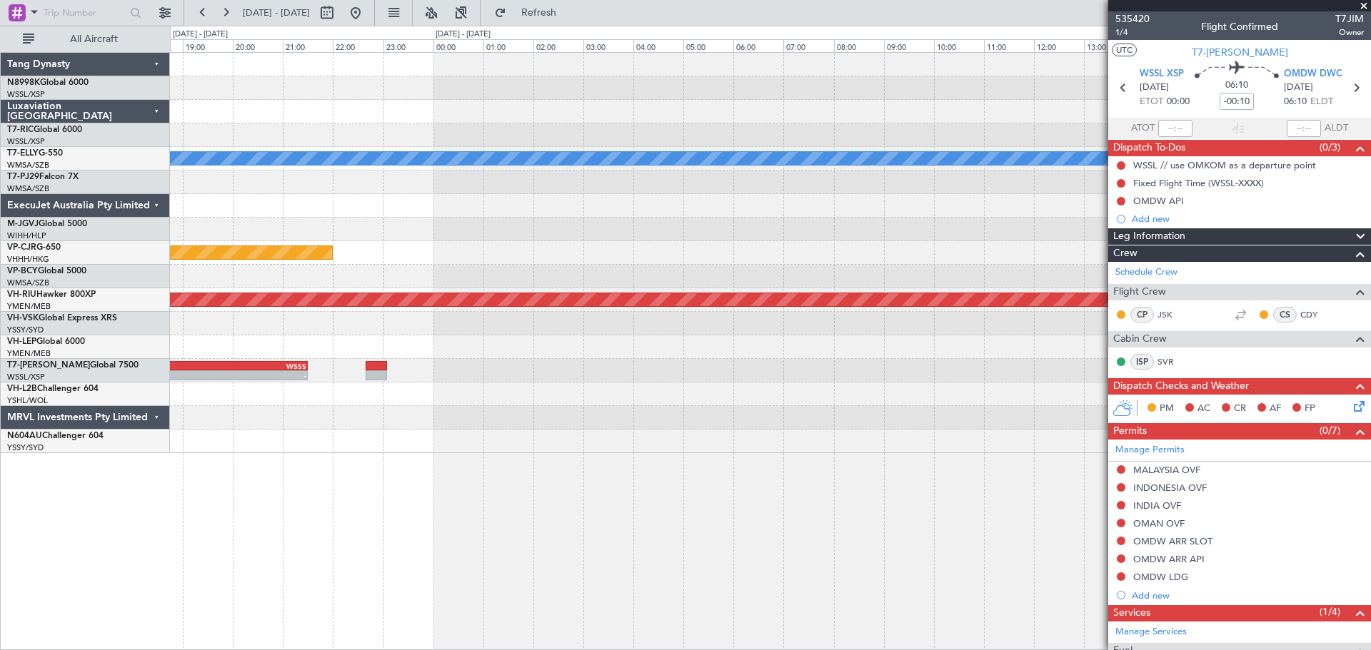
click at [455, 373] on div "MEL Planned Maint Hong Kong (Hong Kong Intl) CYVR 16:50 Z RJTT 02:40 Z - - Plan…" at bounding box center [770, 253] width 1200 height 400
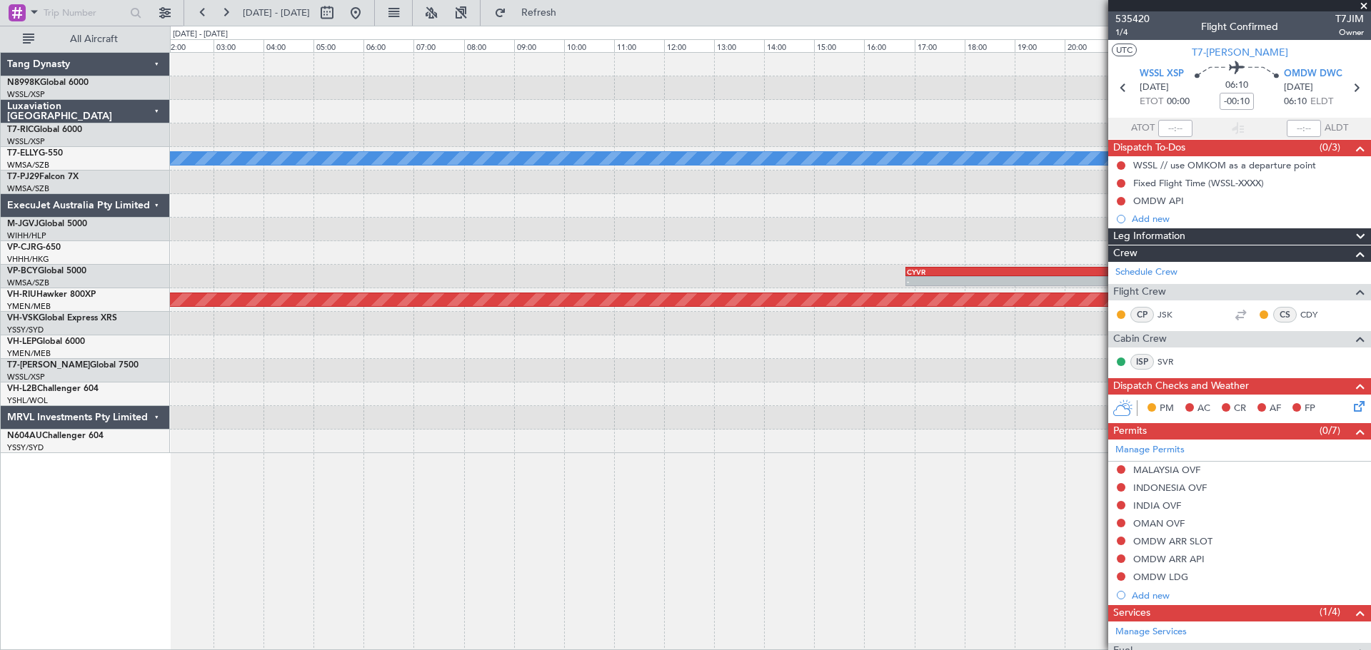
click at [453, 371] on div "MEL Planned Maint Hong Kong (Hong Kong Intl) CYVR 16:50 Z RJTT 02:40 Z - - Plan…" at bounding box center [770, 253] width 1200 height 400
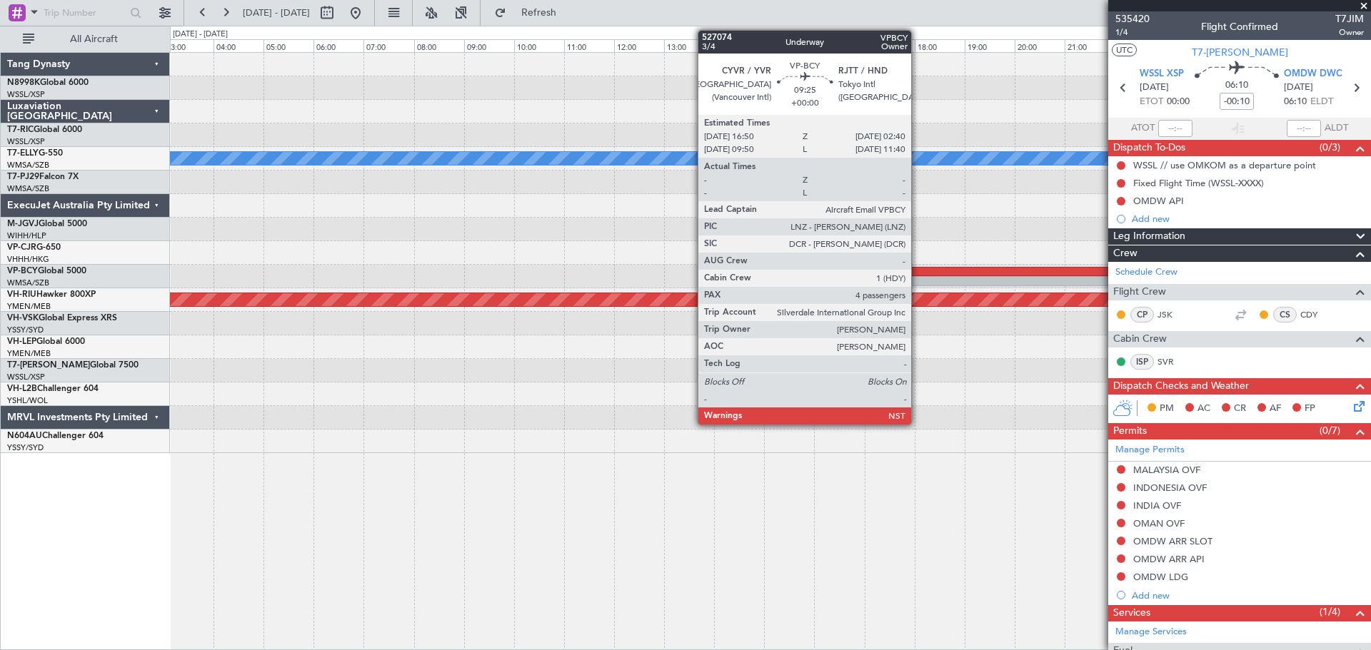
click at [918, 278] on div "-" at bounding box center [979, 281] width 245 height 9
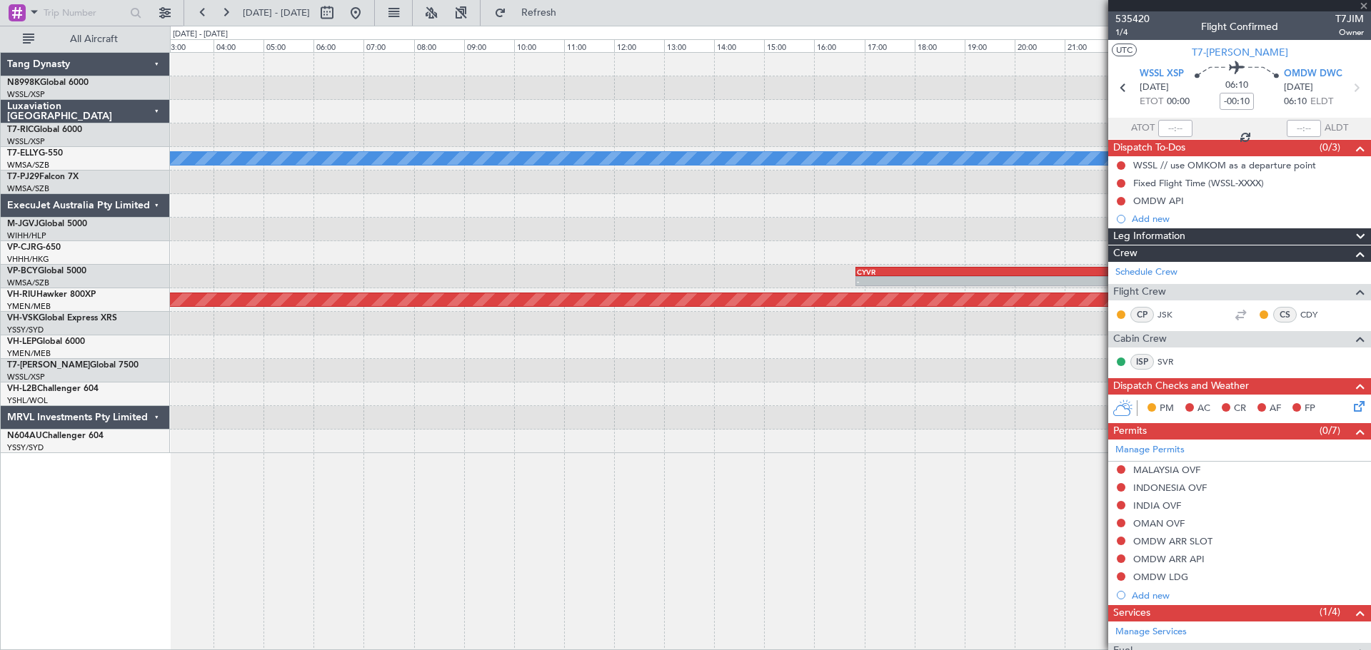
type input "4"
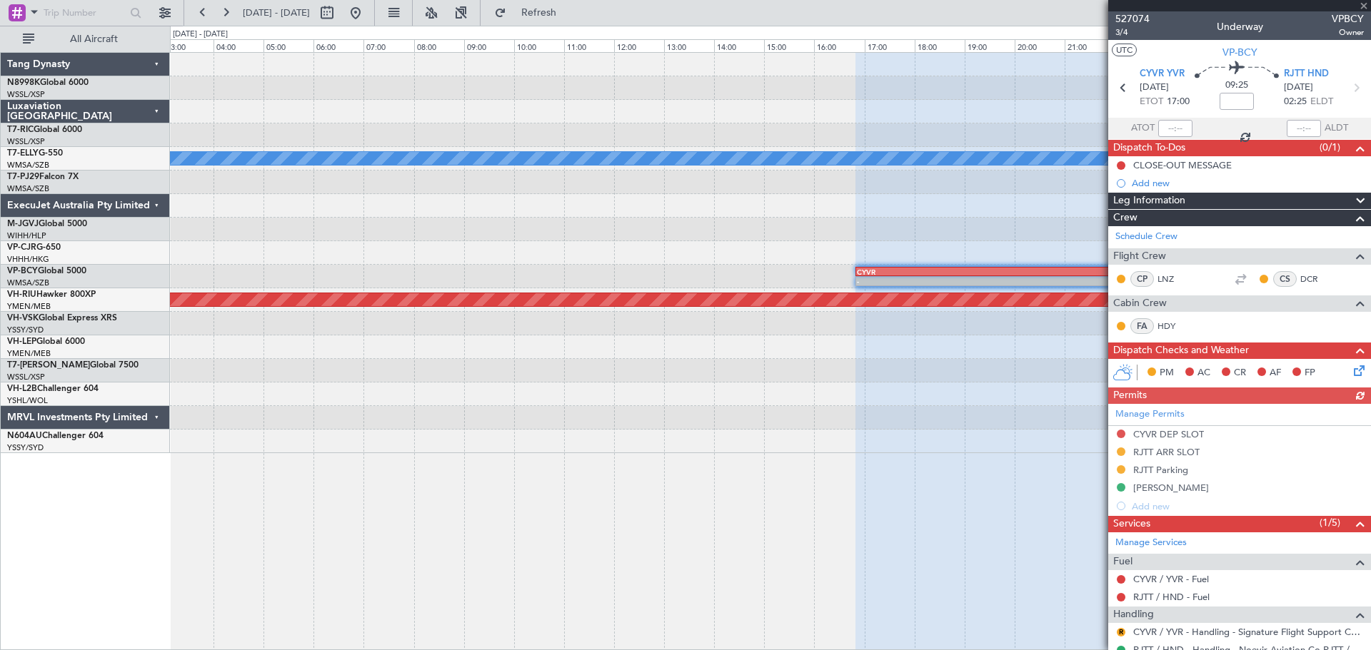
click at [1096, 406] on div "Manage Permits CYVR DEP SLOT RJTT ARR SLOT RJTT Parking TSA WAIVER Add new" at bounding box center [1239, 459] width 263 height 111
click at [1096, 413] on link "Manage Permits" at bounding box center [1149, 415] width 69 height 14
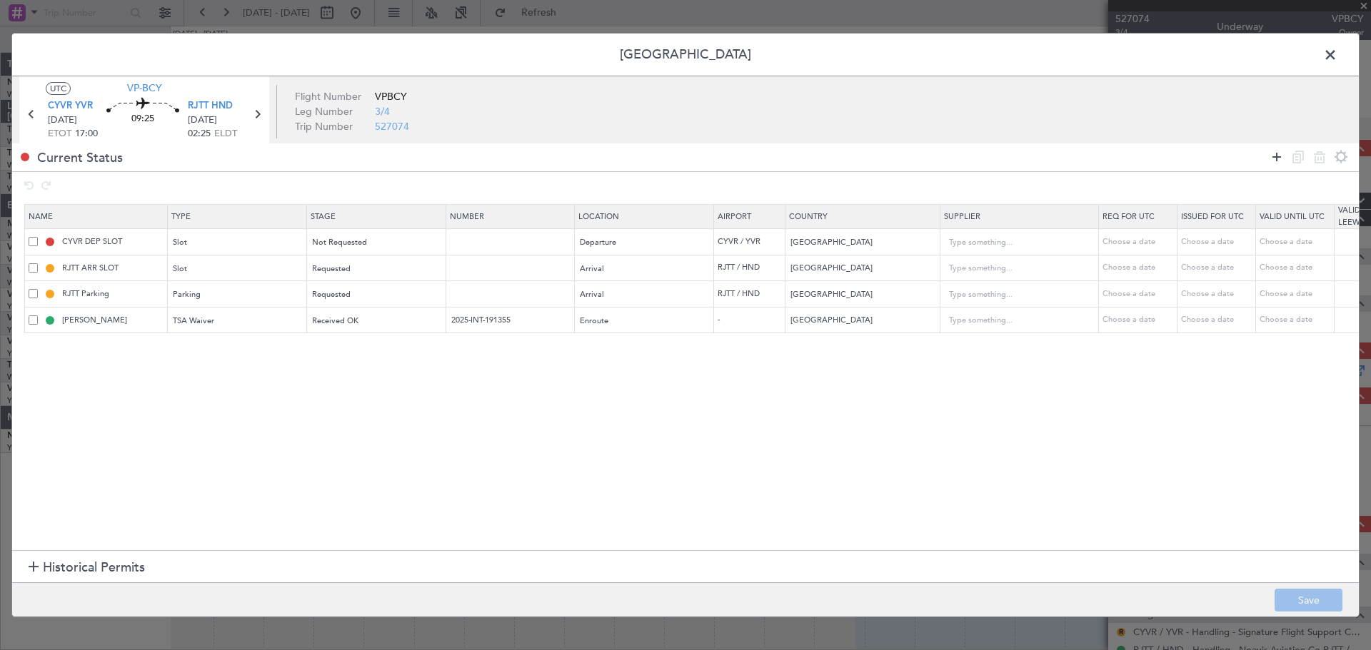
click at [1096, 158] on icon at bounding box center [1276, 156] width 17 height 17
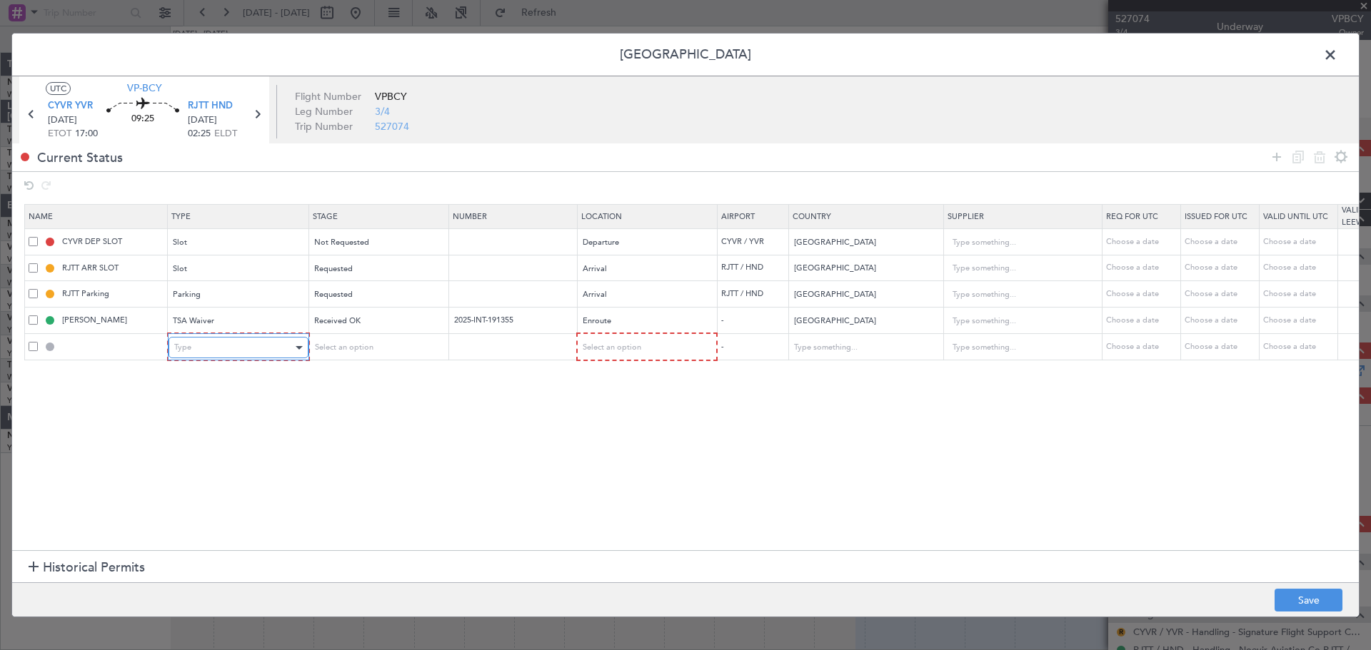
click at [244, 350] on div "Type" at bounding box center [233, 347] width 118 height 21
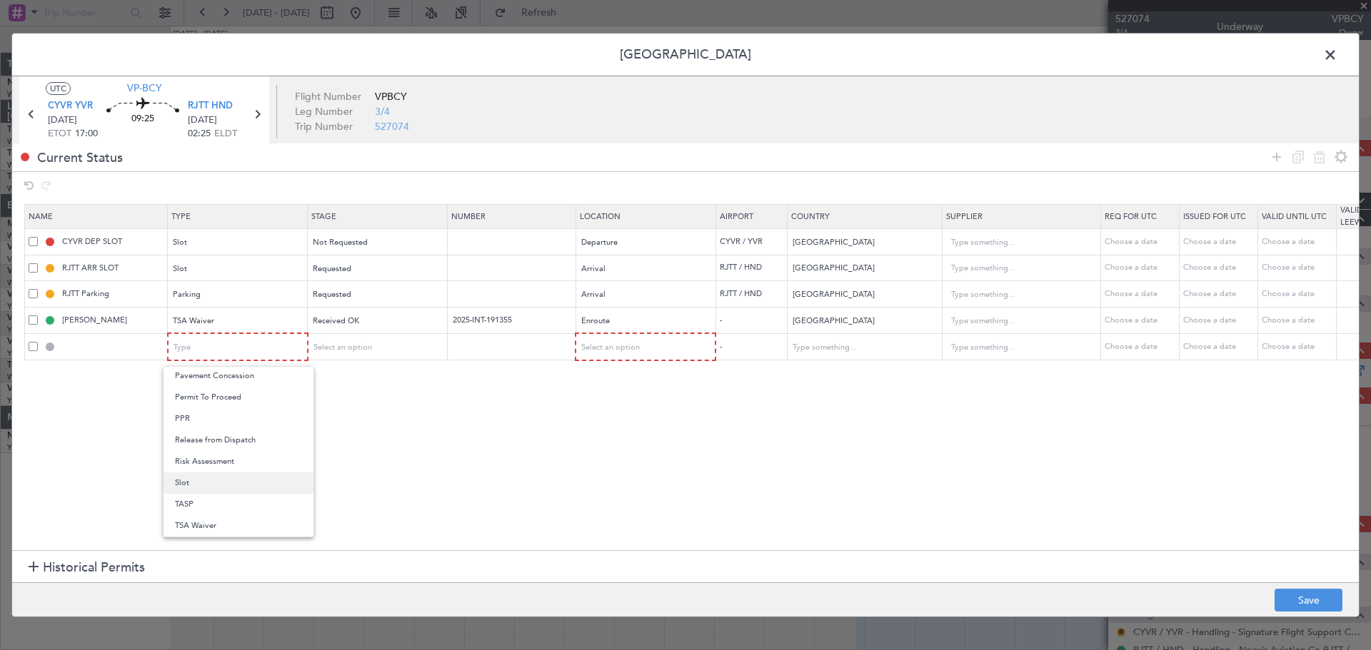
click at [222, 481] on span "Slot" at bounding box center [238, 483] width 127 height 21
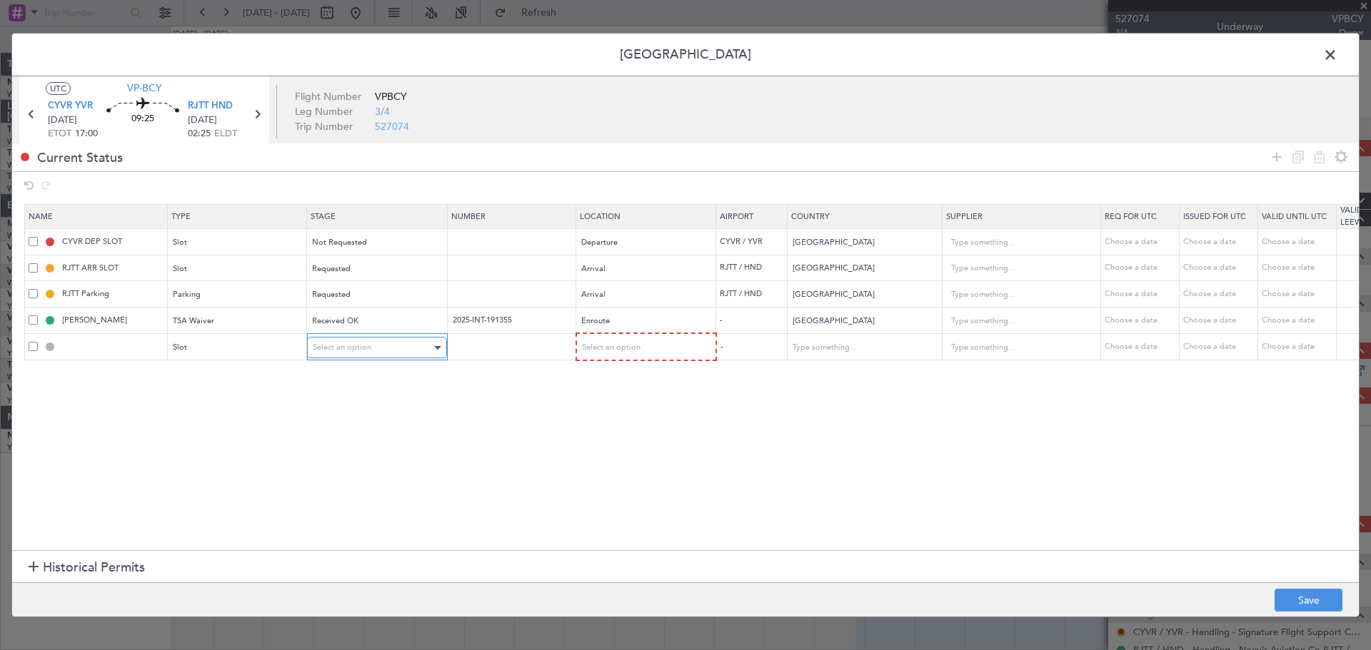
click at [362, 348] on span "Select an option" at bounding box center [342, 347] width 59 height 11
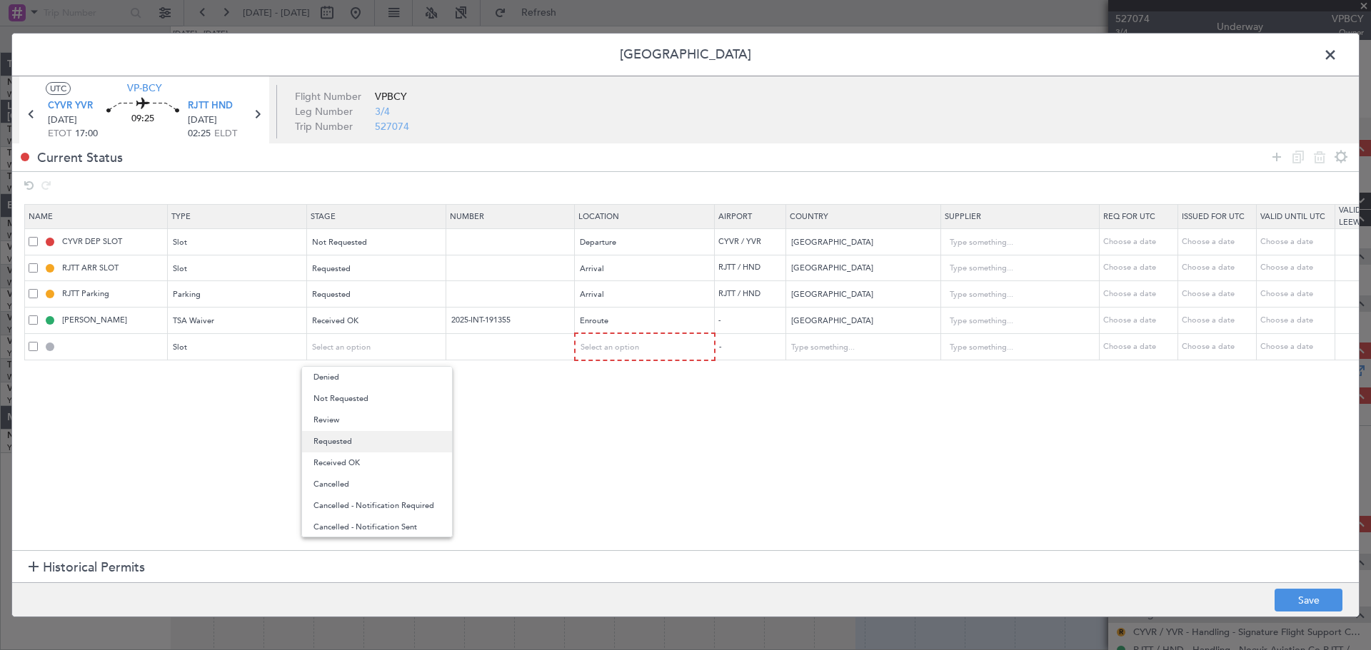
click at [355, 436] on span "Requested" at bounding box center [376, 441] width 127 height 21
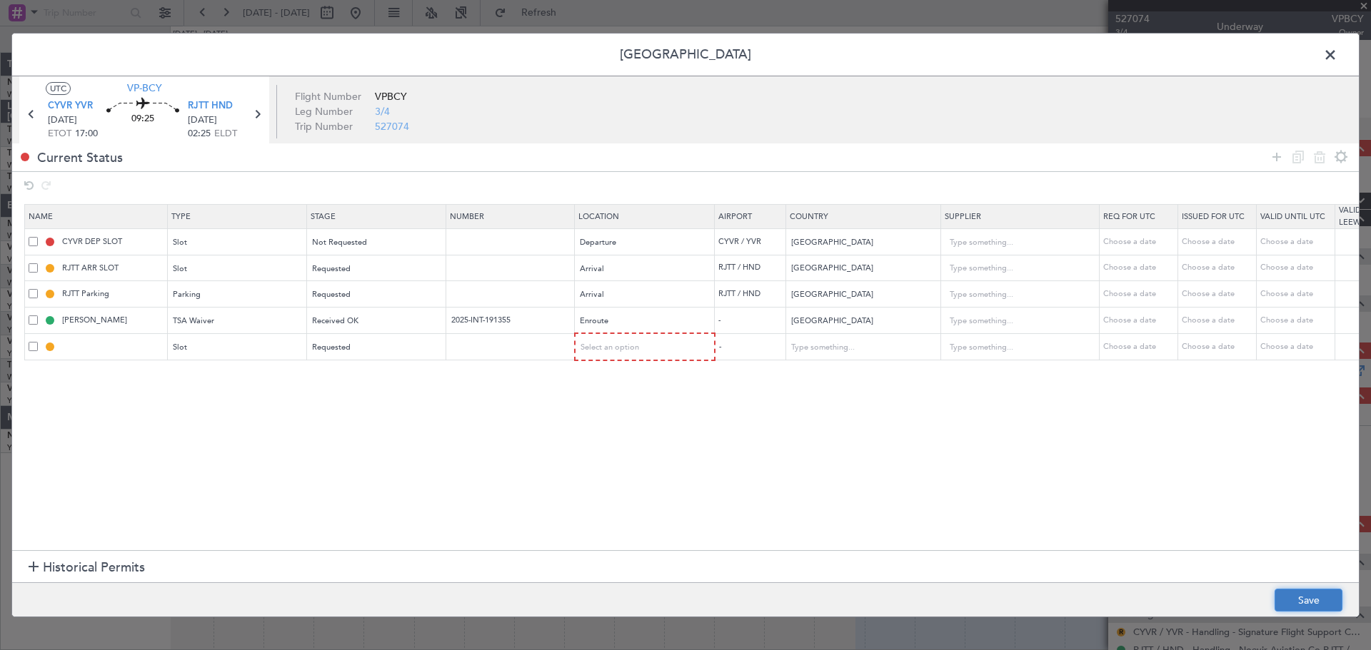
click at [1096, 520] on button "Save" at bounding box center [1308, 600] width 68 height 23
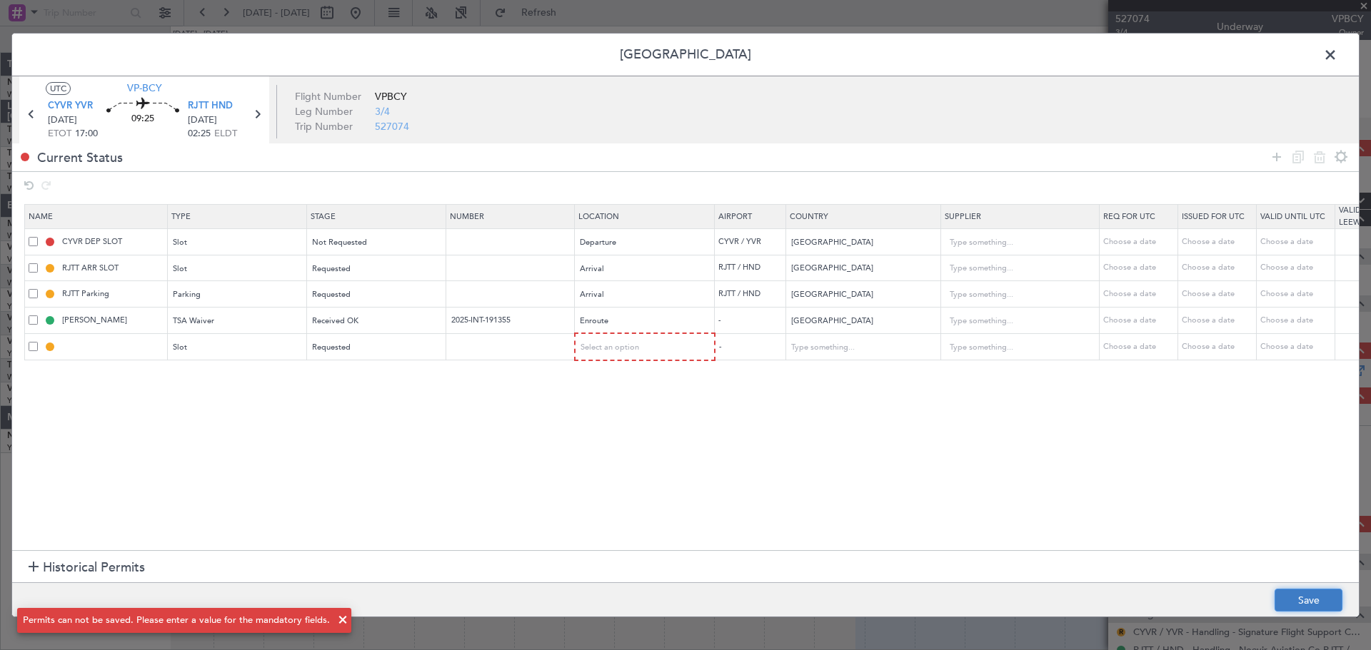
click at [1096, 520] on button "Save" at bounding box center [1308, 600] width 68 height 23
click at [236, 357] on div "Slot" at bounding box center [232, 347] width 118 height 21
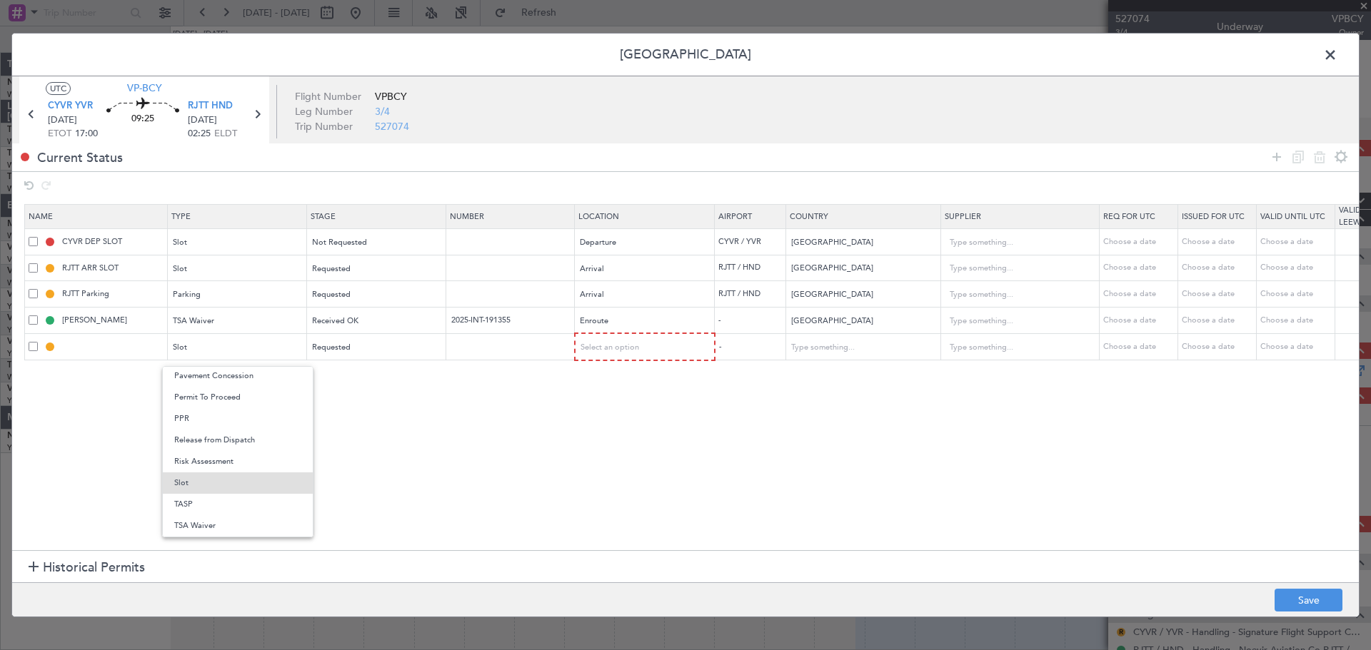
click at [616, 343] on div at bounding box center [685, 325] width 1371 height 650
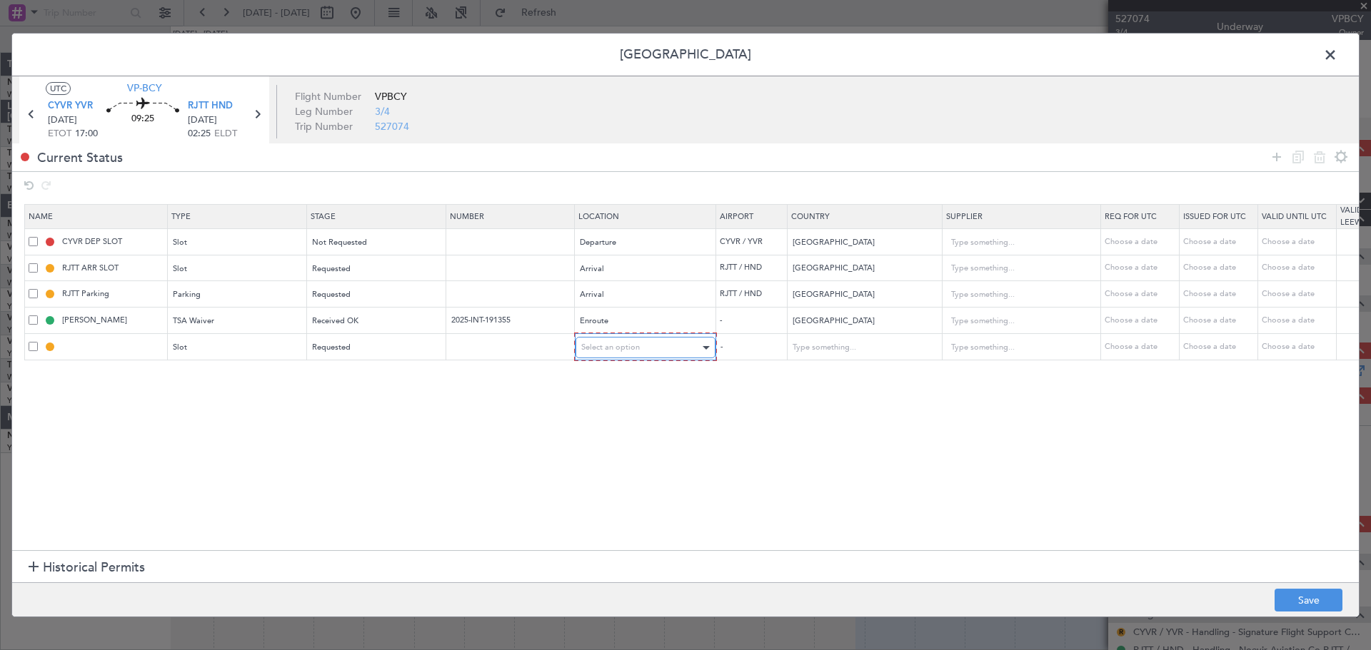
click at [615, 350] on span "Select an option" at bounding box center [610, 347] width 59 height 11
click at [614, 414] on span "Arrival" at bounding box center [645, 420] width 127 height 21
click at [1096, 520] on button "Save" at bounding box center [1308, 600] width 68 height 23
type input "RJTT ARR SLOT"
type input "Japan"
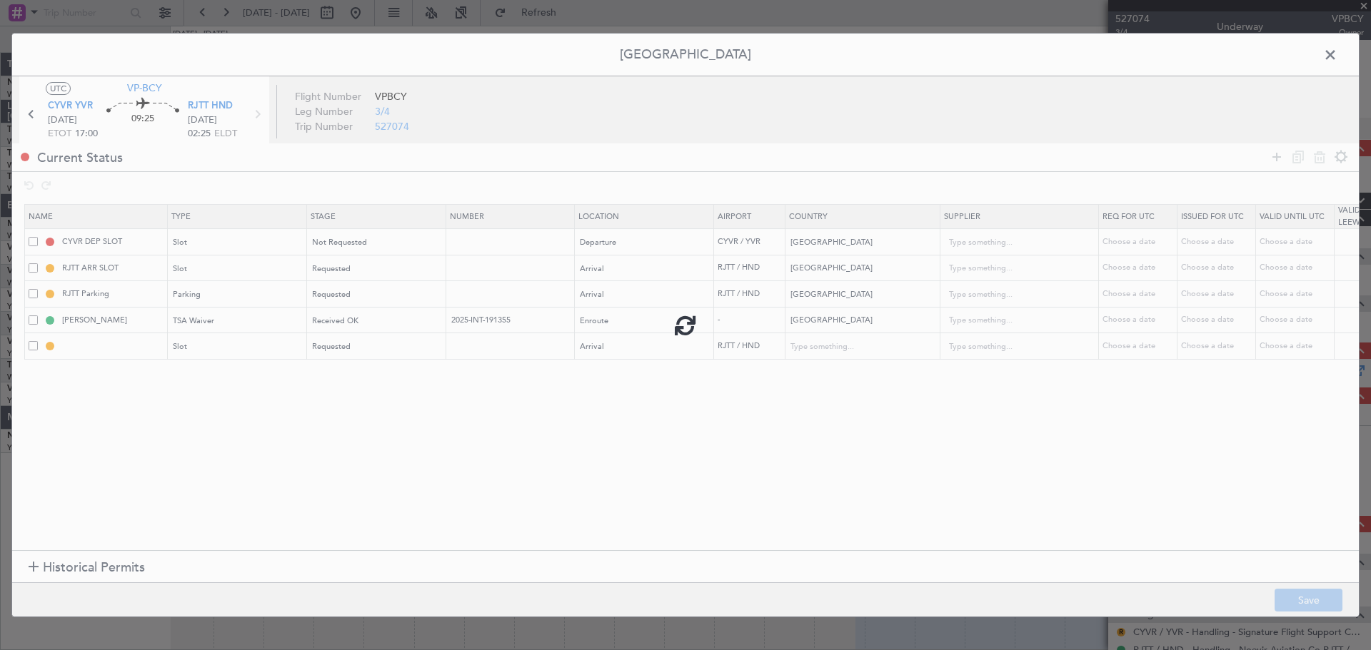
type input "NNN"
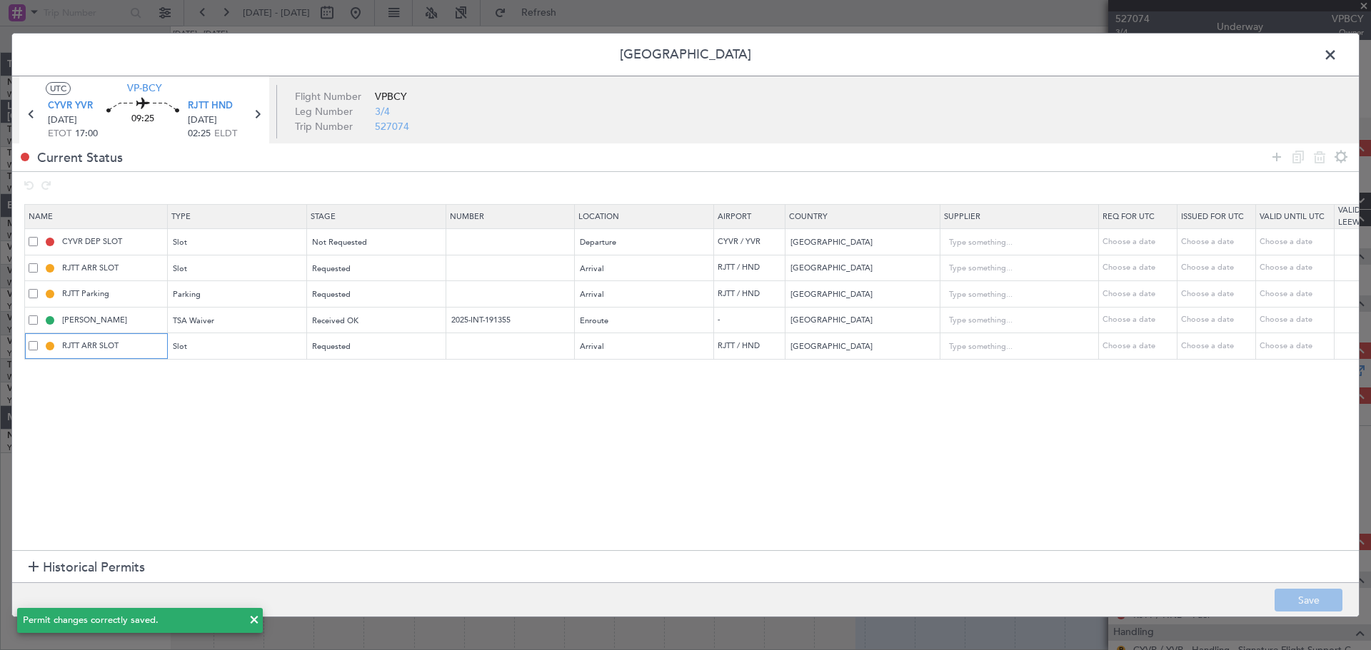
click at [76, 348] on input "RJTT ARR SLOT" at bounding box center [112, 346] width 107 height 12
click at [78, 344] on input "RJTT ARR SLOT" at bounding box center [112, 346] width 107 height 12
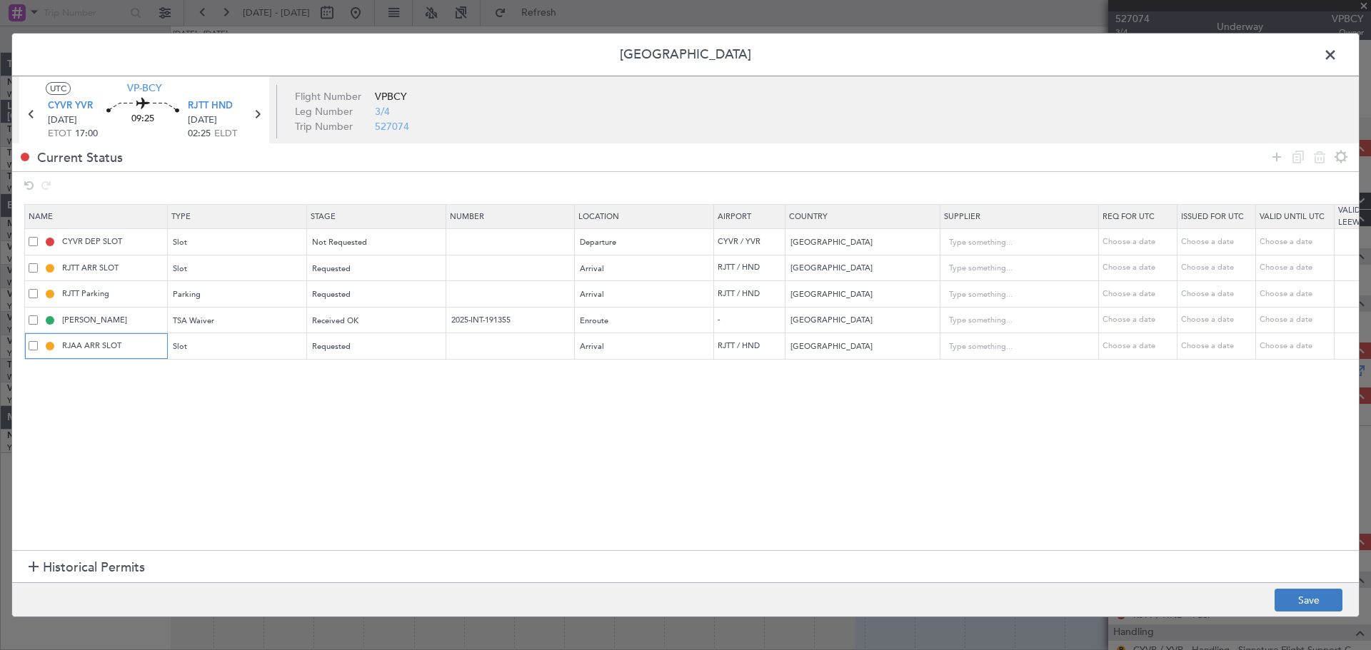
type input "RJAA ARR SLOT"
click at [1096, 520] on button "Save" at bounding box center [1308, 600] width 68 height 23
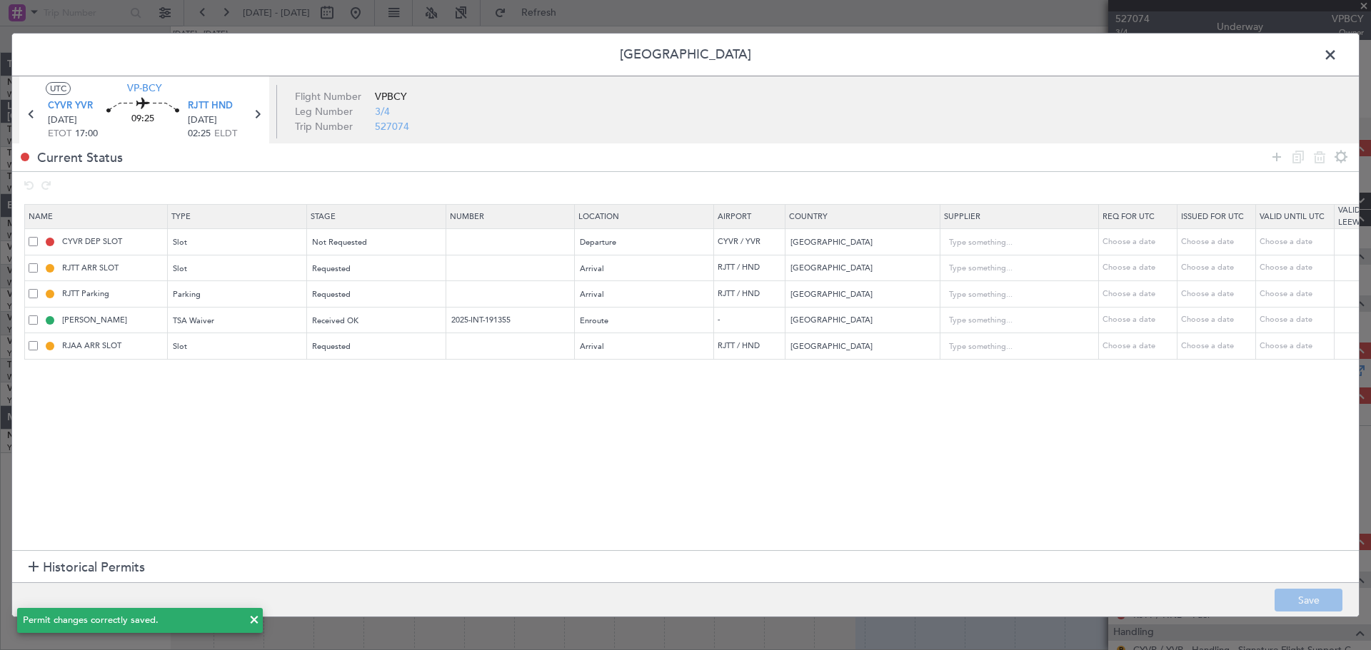
click at [1096, 56] on span at bounding box center [1337, 58] width 0 height 29
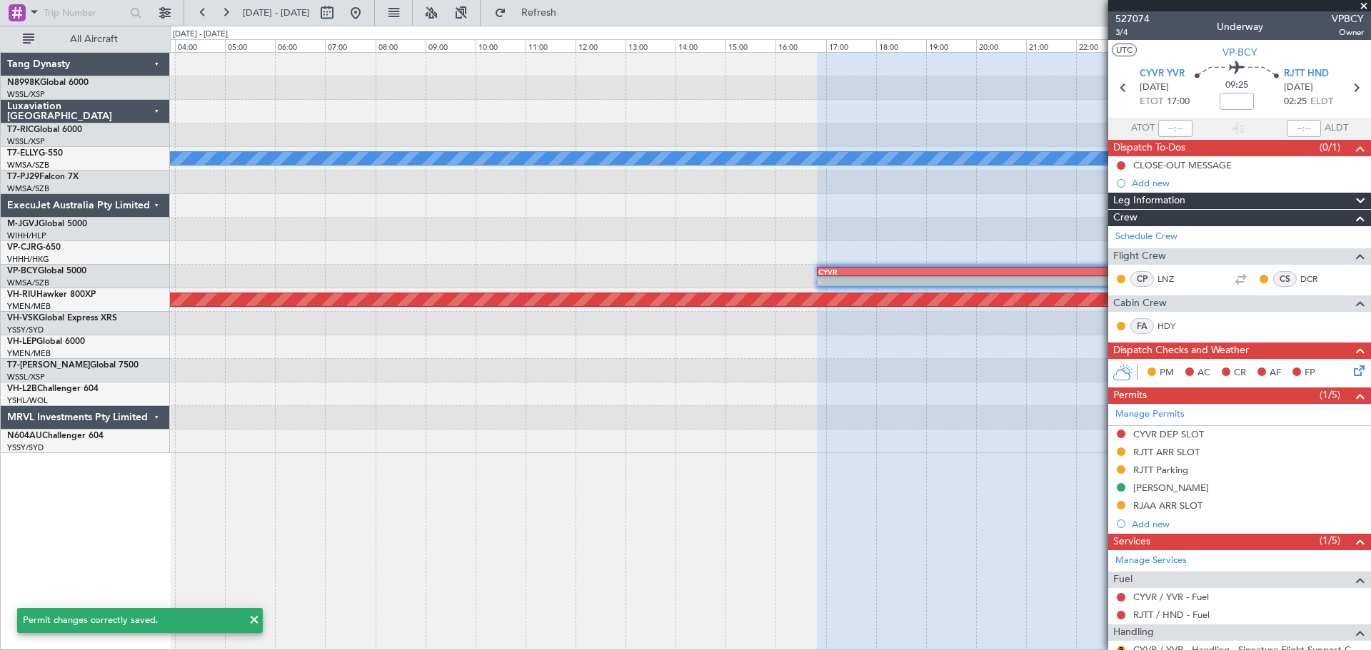
click at [597, 227] on div "MEL Planned Maint Hong Kong (Hong Kong Intl) - - CYVR 16:50 Z RJTT 02:40 Z Plan…" at bounding box center [770, 253] width 1200 height 400
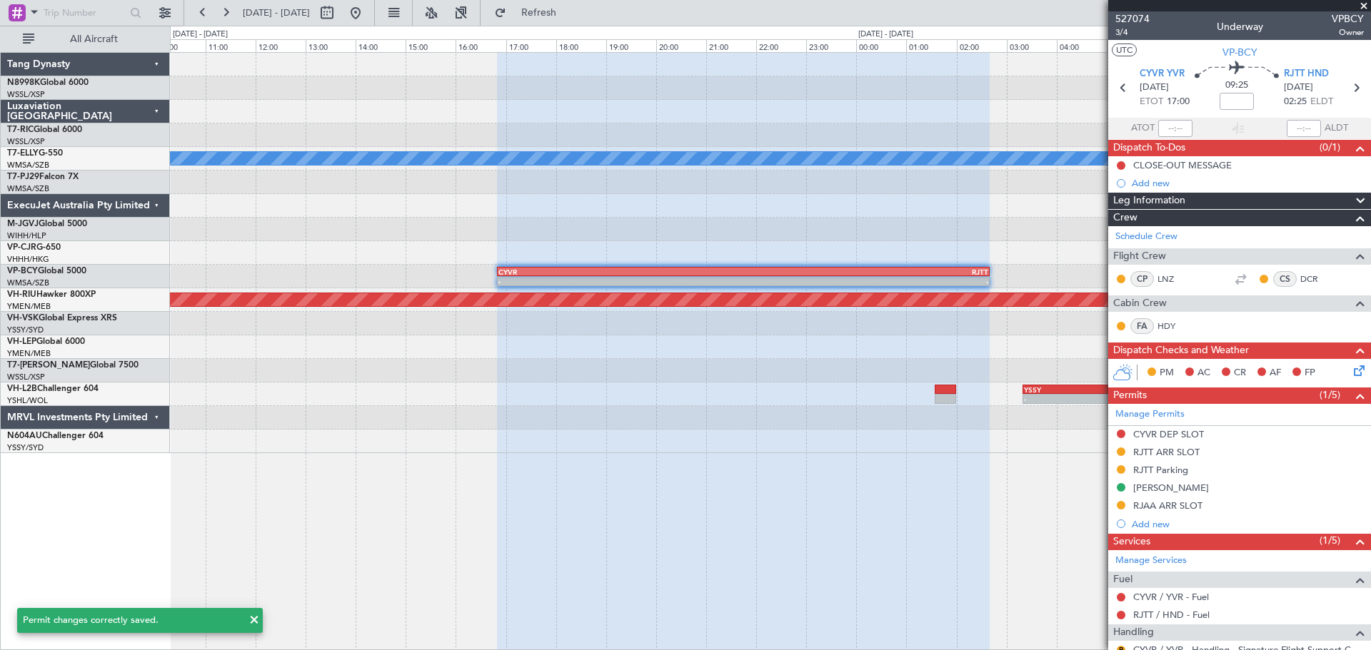
click at [436, 227] on div "MEL - - CYVR 16:50 Z RJTT 02:40 Z Planned Maint Melbourne (Essendon) - - YSSY 0…" at bounding box center [770, 253] width 1200 height 400
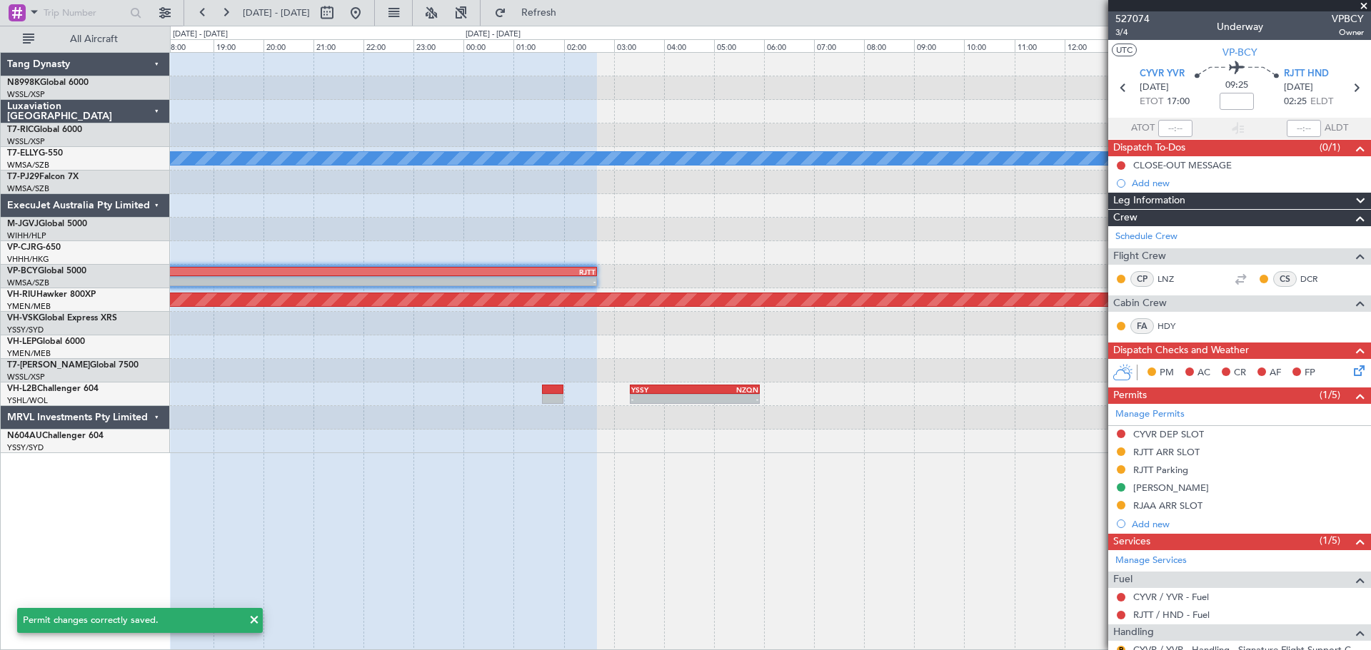
click at [398, 229] on div at bounding box center [770, 230] width 1200 height 24
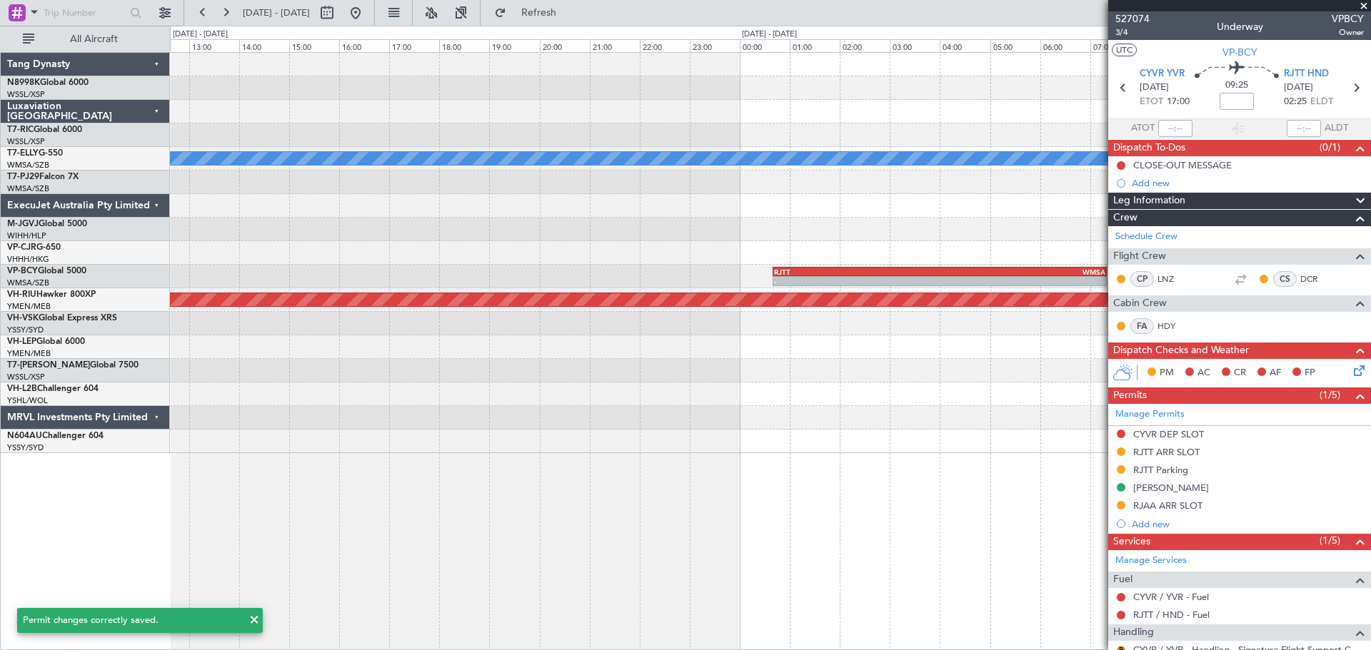
click at [365, 230] on div at bounding box center [770, 230] width 1200 height 24
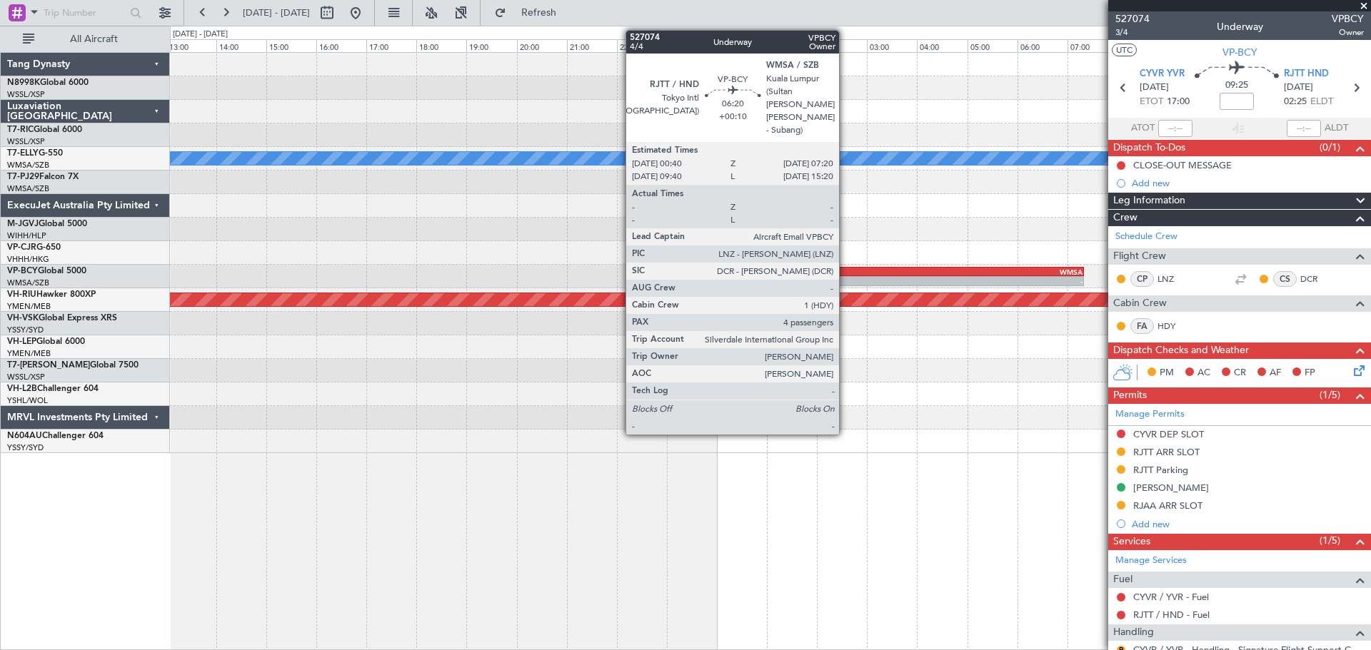
click at [848, 271] on div "RJTT" at bounding box center [834, 272] width 166 height 9
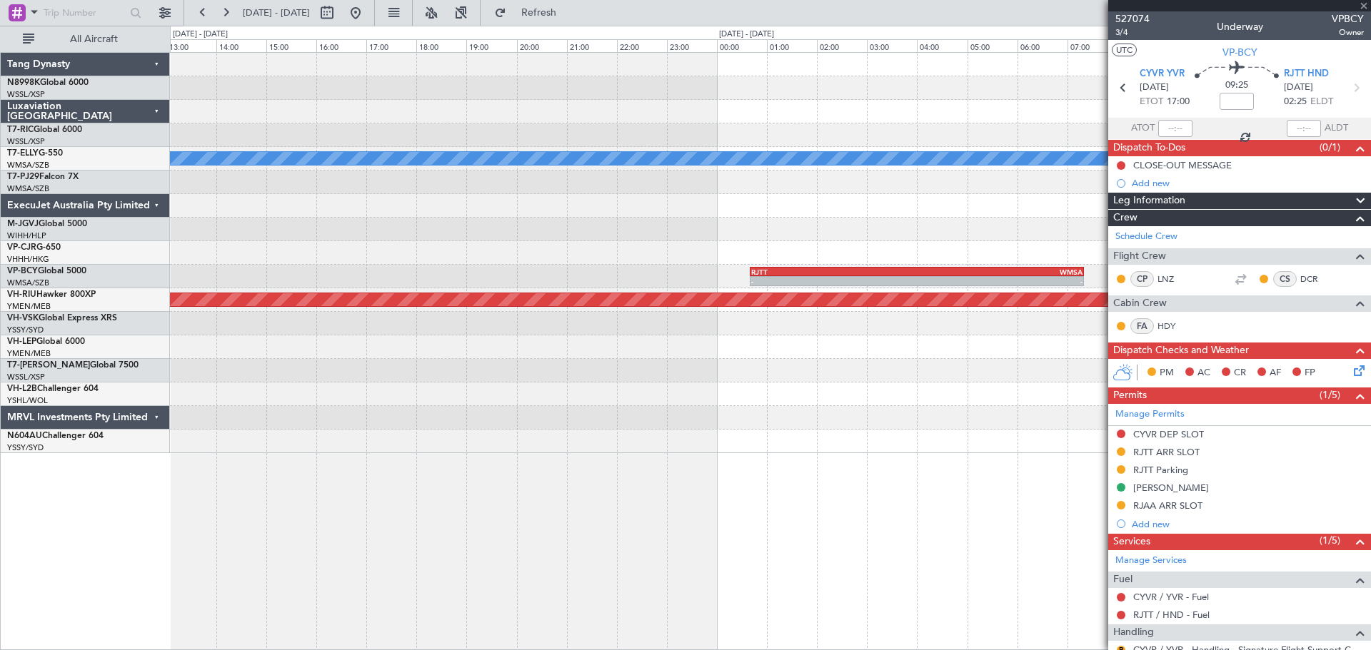
type input "+00:10"
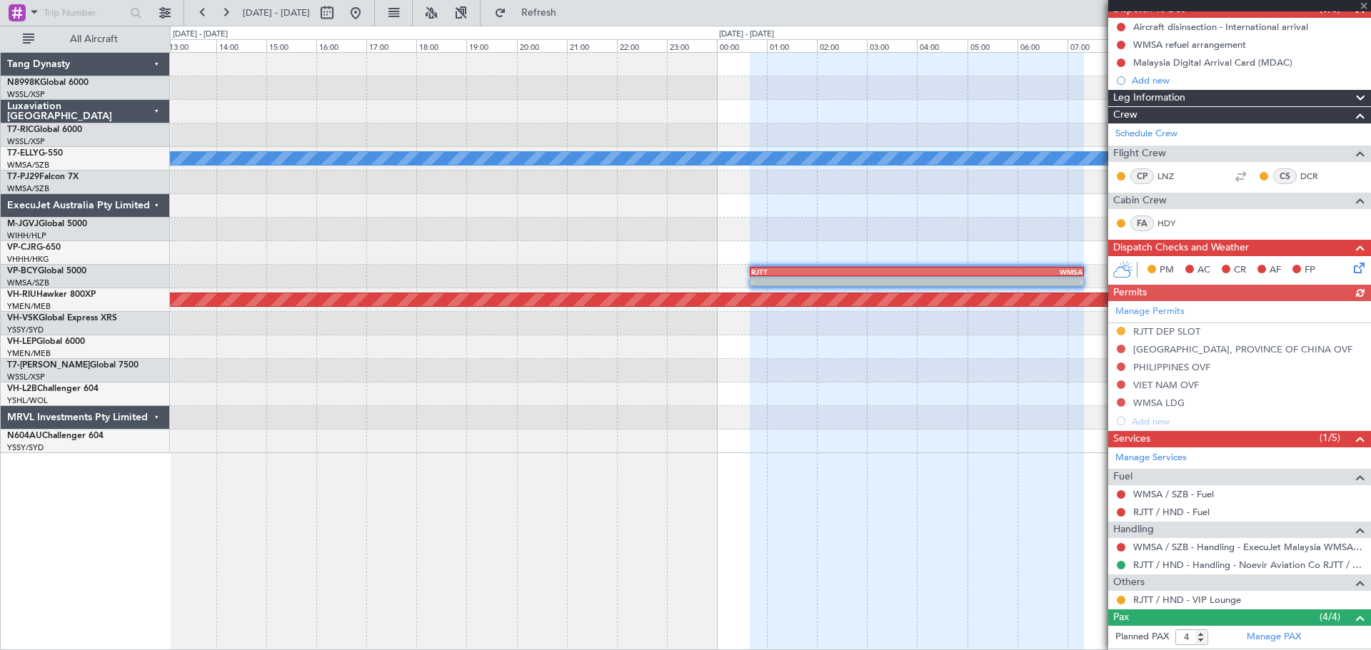
scroll to position [143, 0]
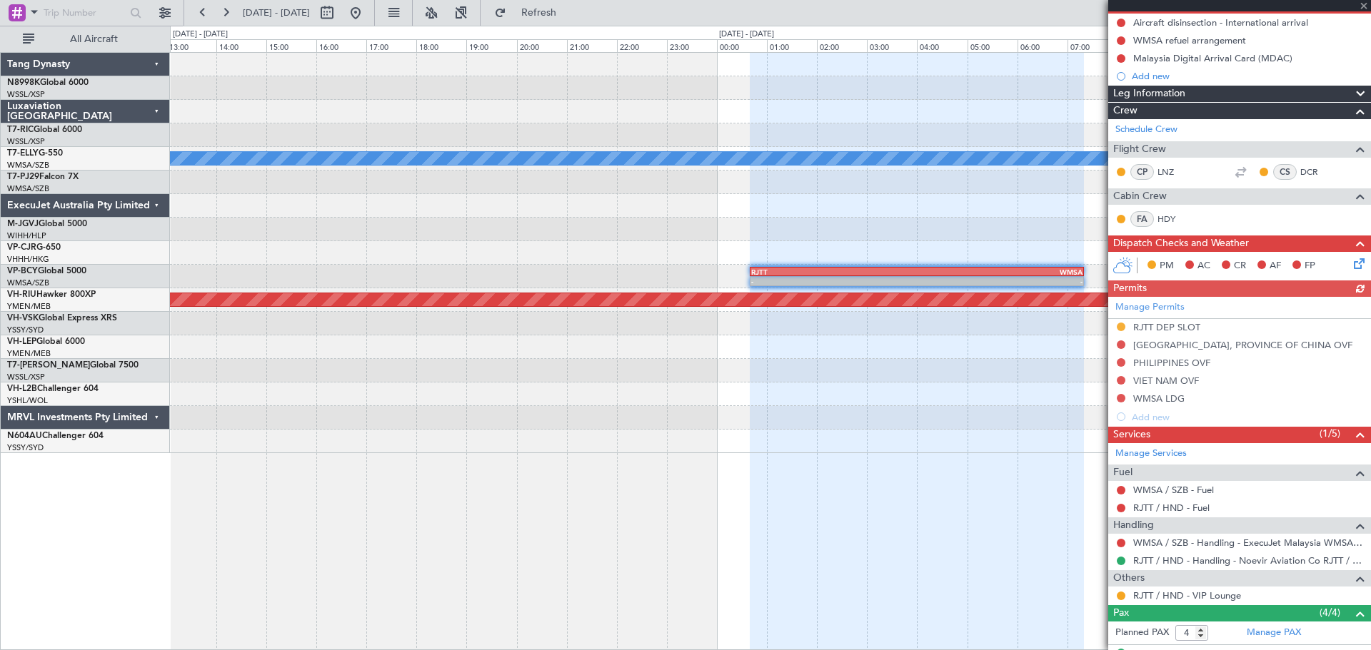
click at [1096, 305] on div "Manage Permits RJTT DEP SLOT TAIWAN, PROVINCE OF CHINA OVF PHILIPPINES OVF VIET…" at bounding box center [1239, 361] width 263 height 129
click at [1096, 308] on link "Manage Permits" at bounding box center [1149, 308] width 69 height 14
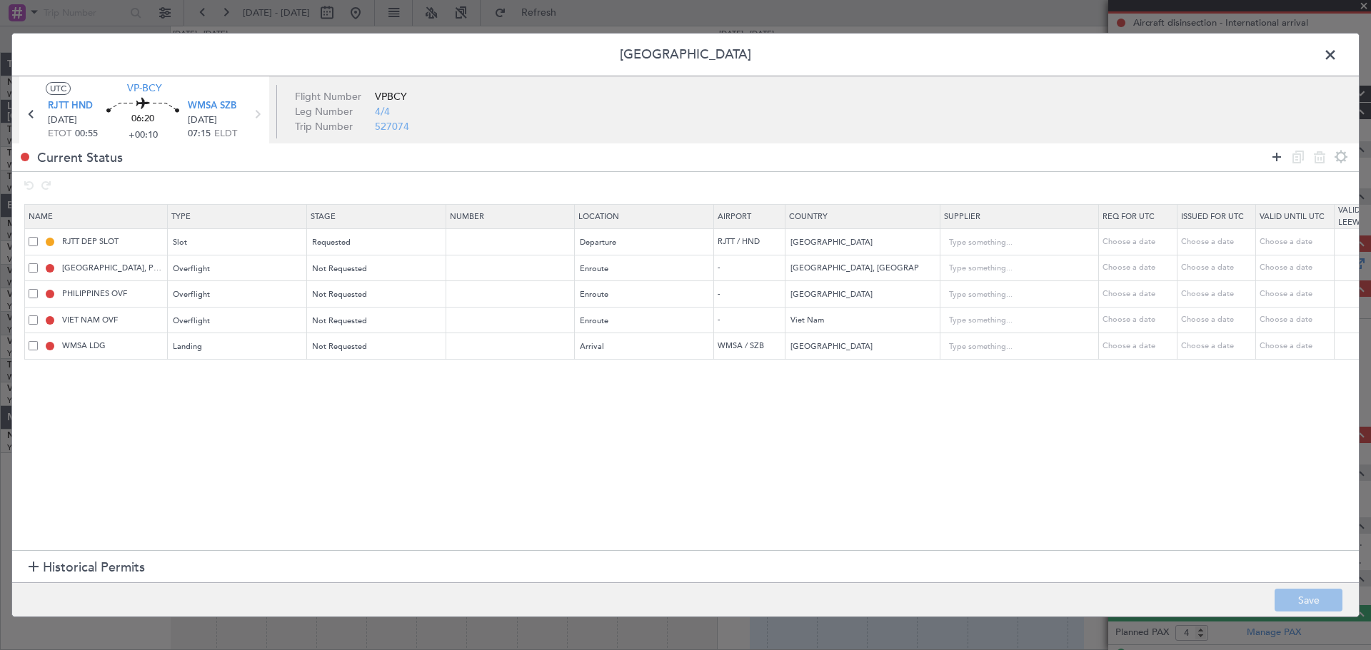
click at [1096, 159] on icon at bounding box center [1276, 156] width 17 height 17
click at [194, 375] on div "Type" at bounding box center [233, 373] width 118 height 21
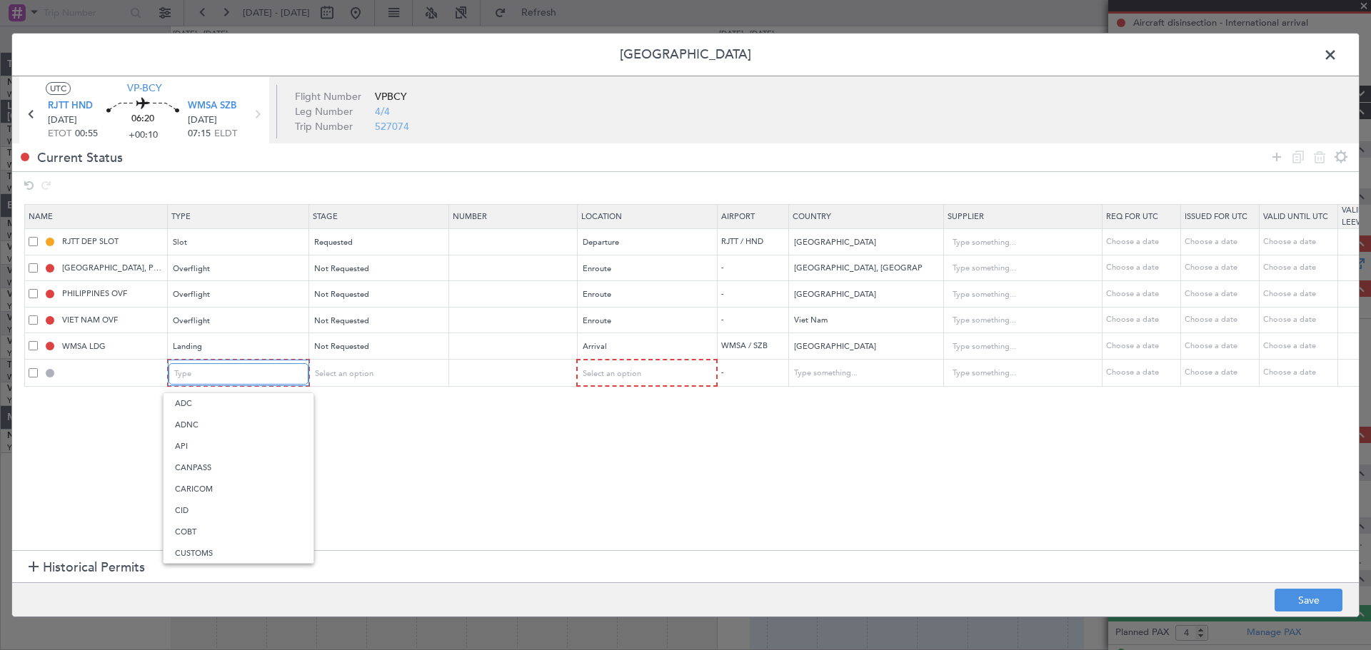
scroll to position [430, 0]
click at [195, 508] on span "Slot" at bounding box center [238, 509] width 127 height 21
click at [406, 368] on div "Select an option" at bounding box center [372, 373] width 118 height 21
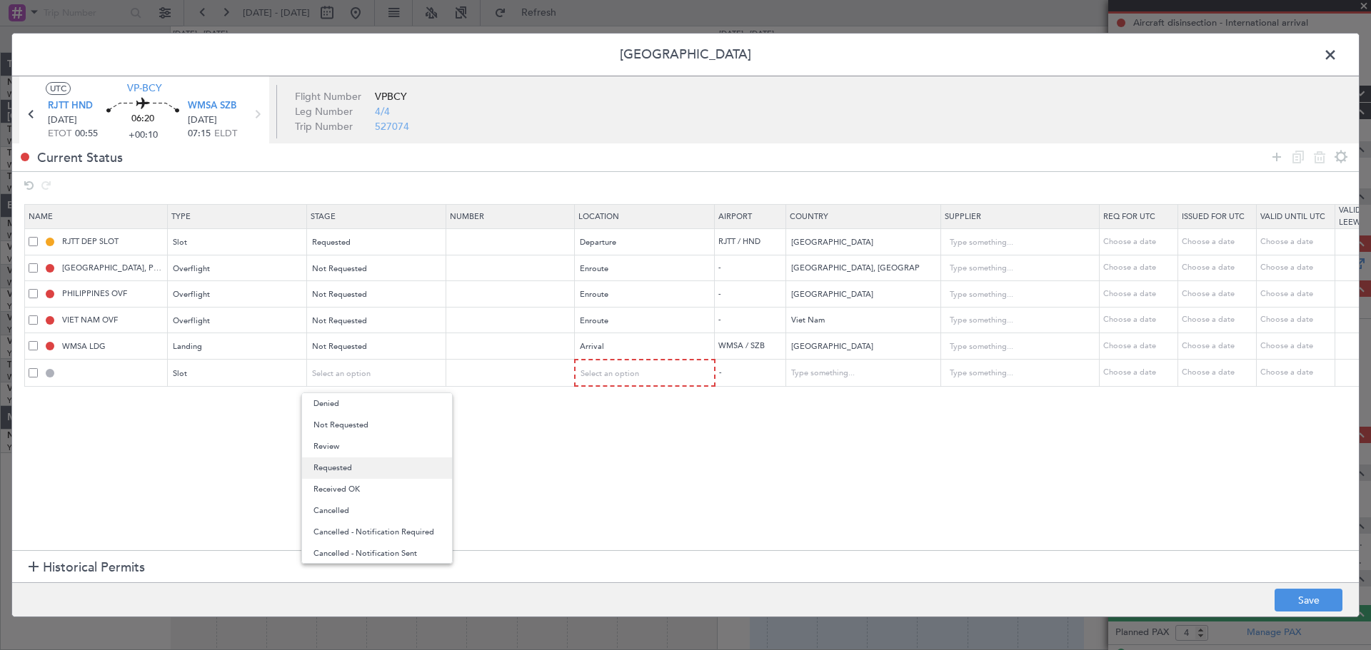
click at [345, 475] on span "Requested" at bounding box center [376, 468] width 127 height 21
click at [673, 363] on div "Select an option" at bounding box center [644, 373] width 138 height 21
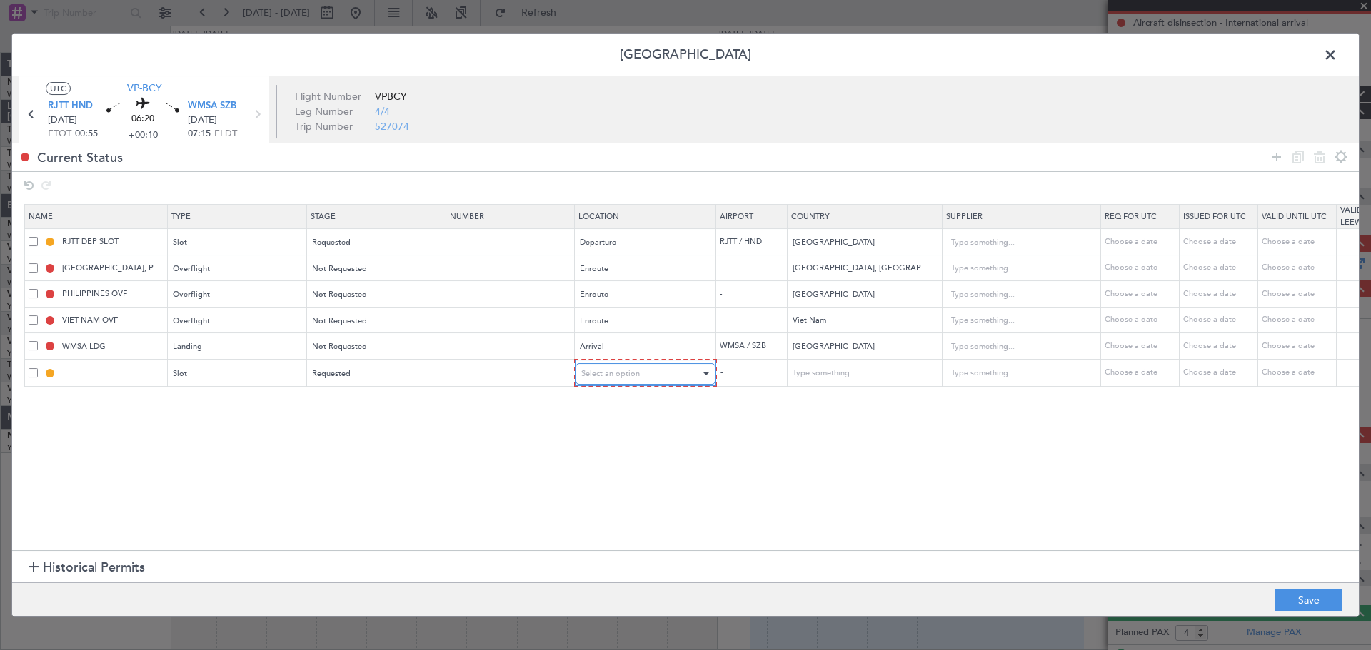
click at [638, 367] on div "Select an option" at bounding box center [640, 373] width 118 height 21
click at [600, 446] on span "Arrival" at bounding box center [645, 446] width 127 height 21
click at [1096, 520] on footer "Save" at bounding box center [685, 599] width 1346 height 34
click at [1096, 520] on button "Save" at bounding box center [1308, 600] width 68 height 23
type input "WMSA ARR SLOT"
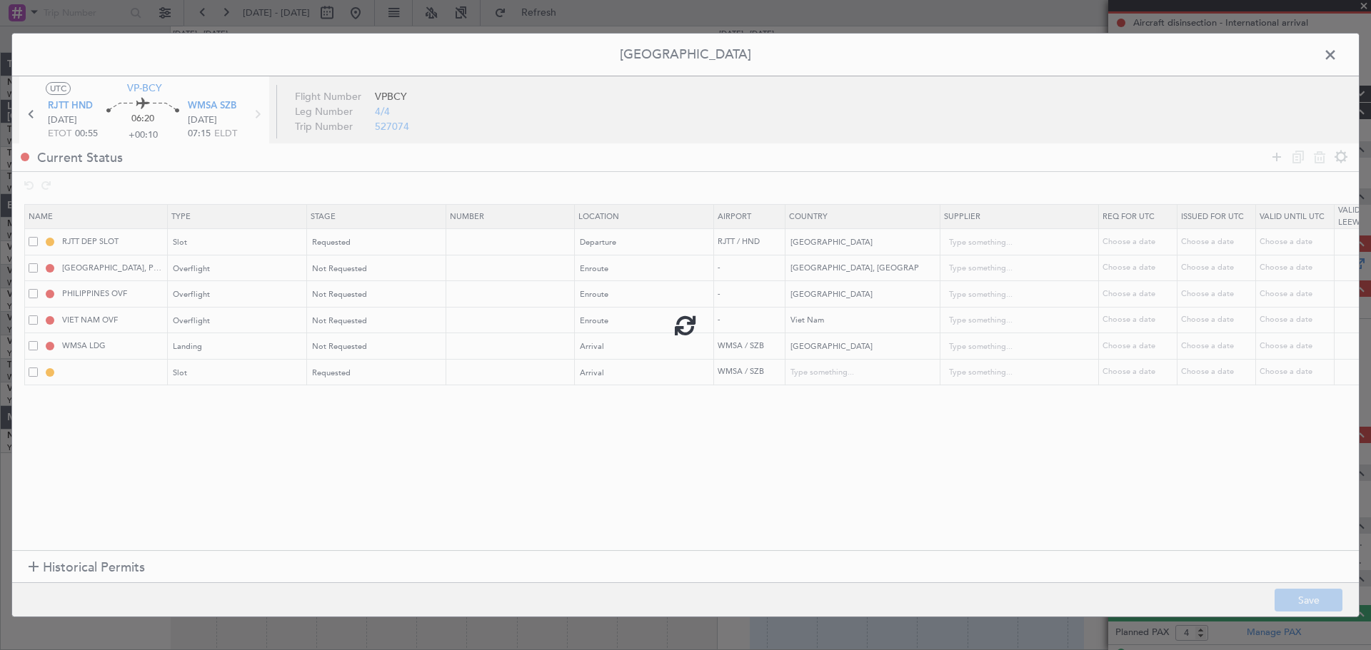
type input "Malaysia"
type input "NNN"
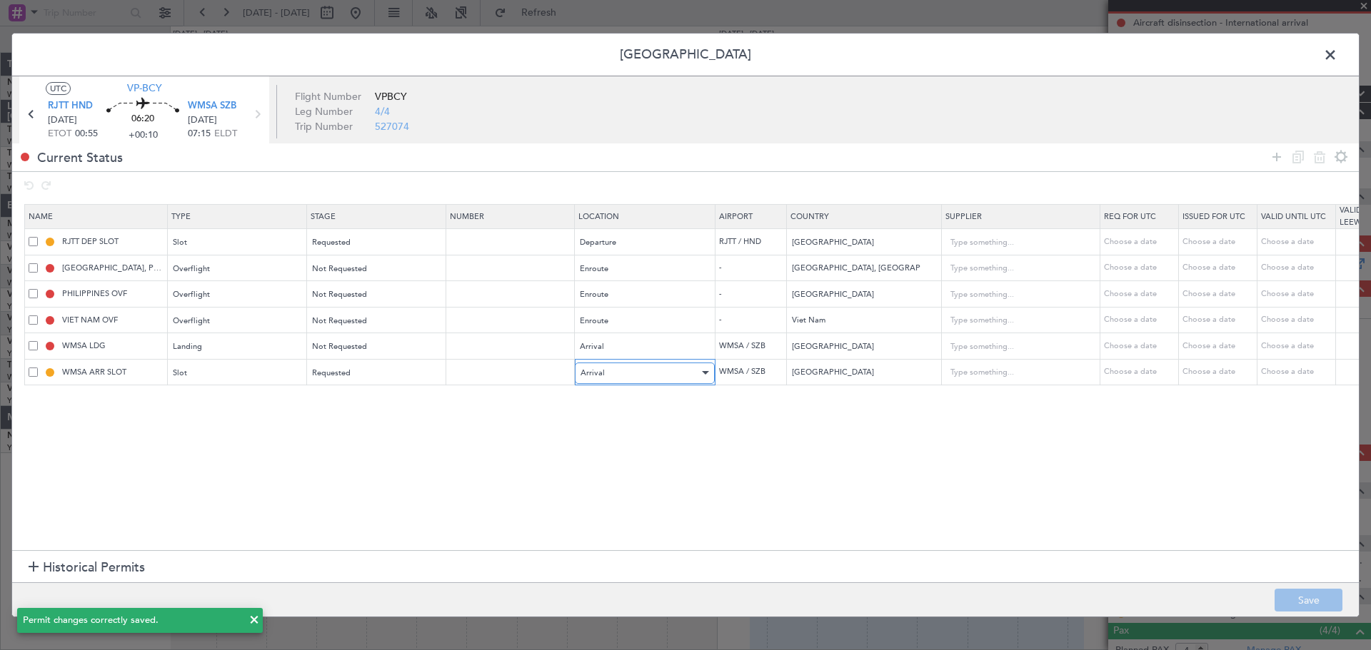
click at [632, 375] on div "Arrival" at bounding box center [639, 373] width 118 height 21
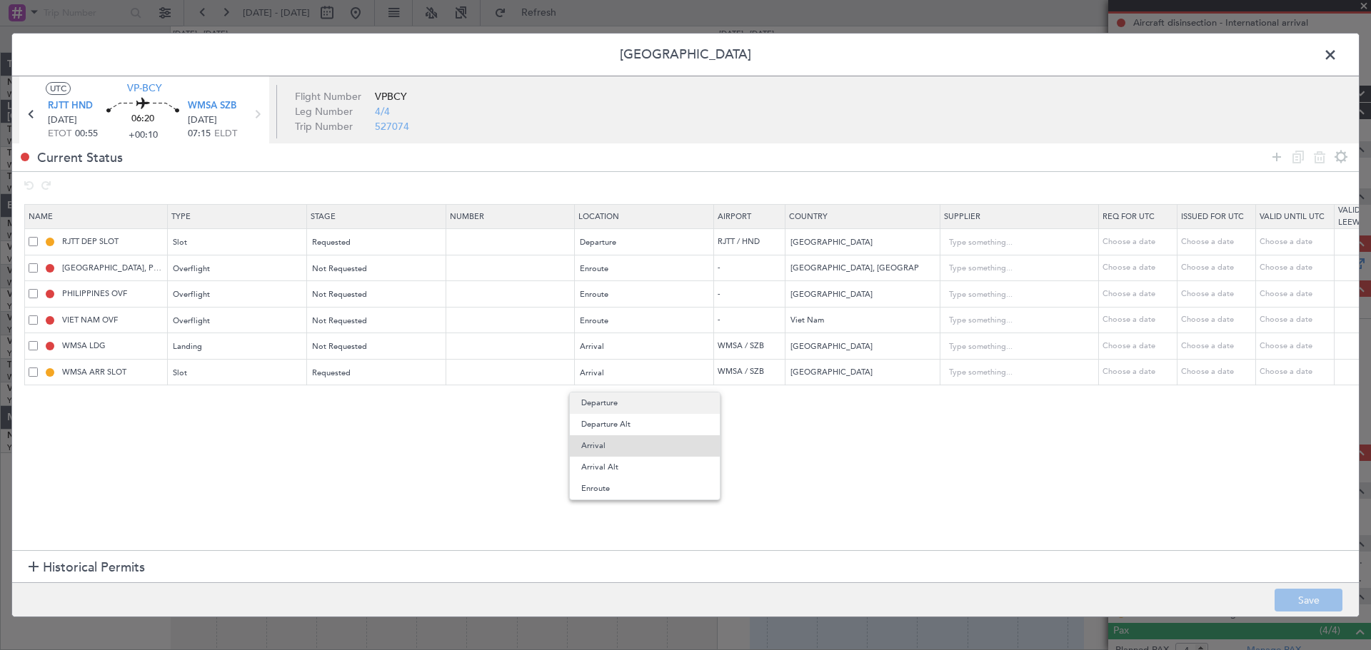
click at [609, 408] on span "Departure" at bounding box center [644, 403] width 127 height 21
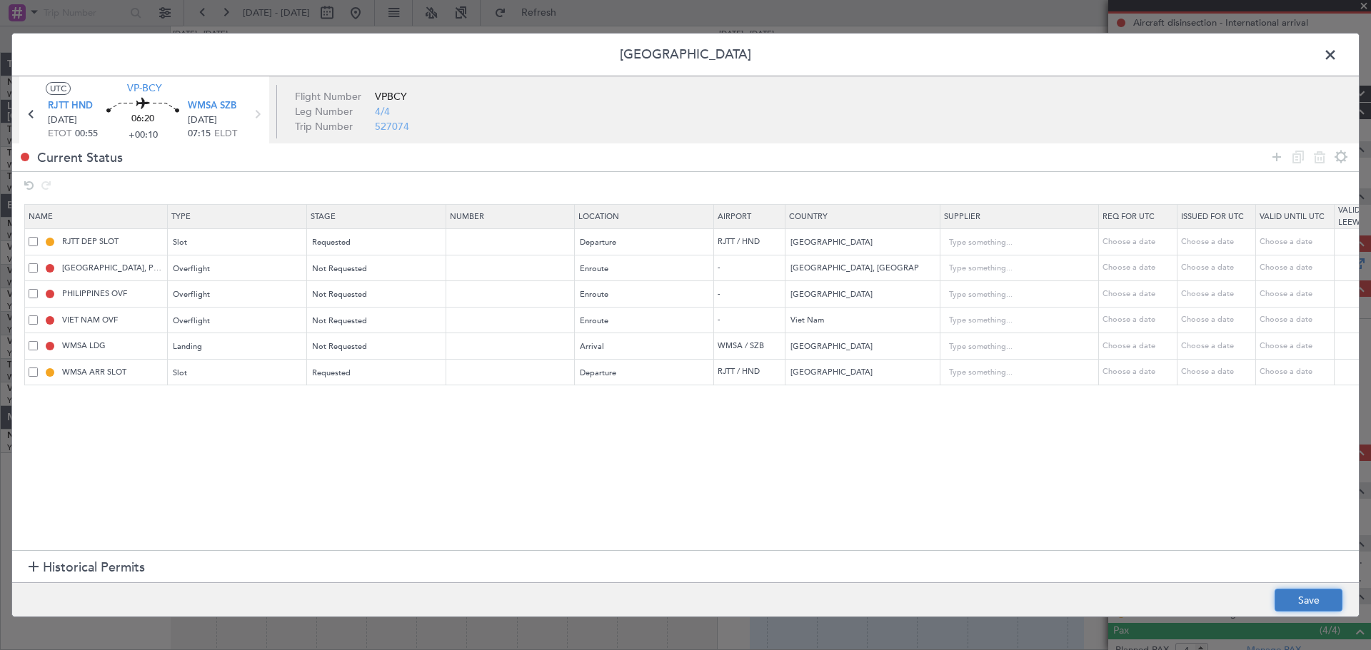
click at [1096, 520] on button "Save" at bounding box center [1308, 600] width 68 height 23
type input "RJTT DEP SLOT"
type input "[GEOGRAPHIC_DATA]"
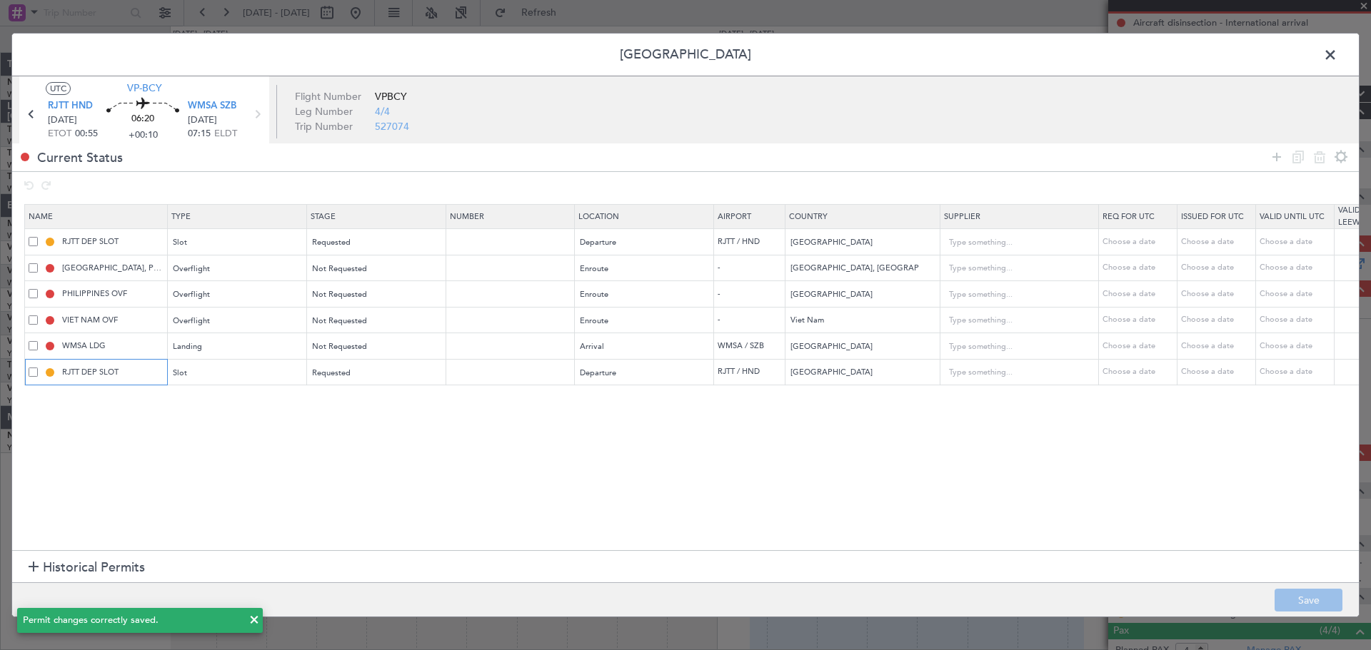
click at [89, 373] on input "RJTT DEP SLOT" at bounding box center [112, 372] width 107 height 12
click at [79, 373] on input "RJTT DEP SLOT" at bounding box center [112, 372] width 107 height 12
click at [78, 370] on input "RJTT DEP SLOT" at bounding box center [112, 372] width 107 height 12
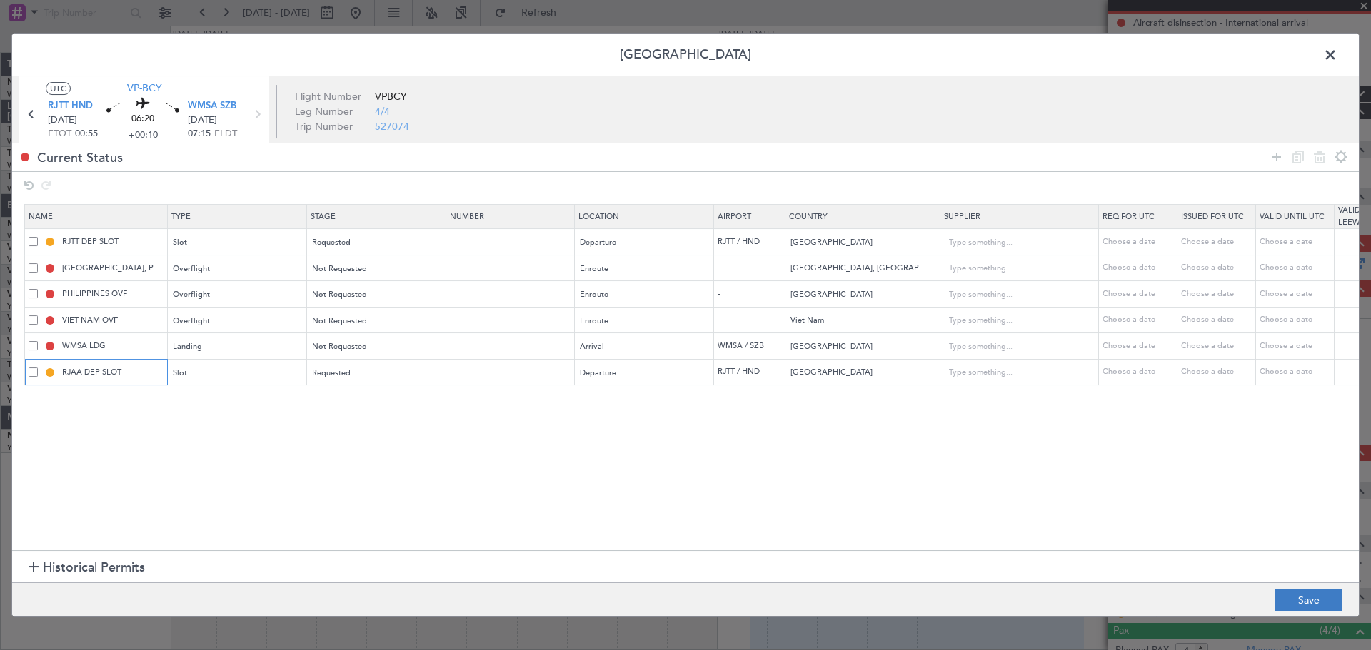
type input "RJAA DEP SLOT"
click at [1096, 520] on button "Save" at bounding box center [1308, 600] width 68 height 23
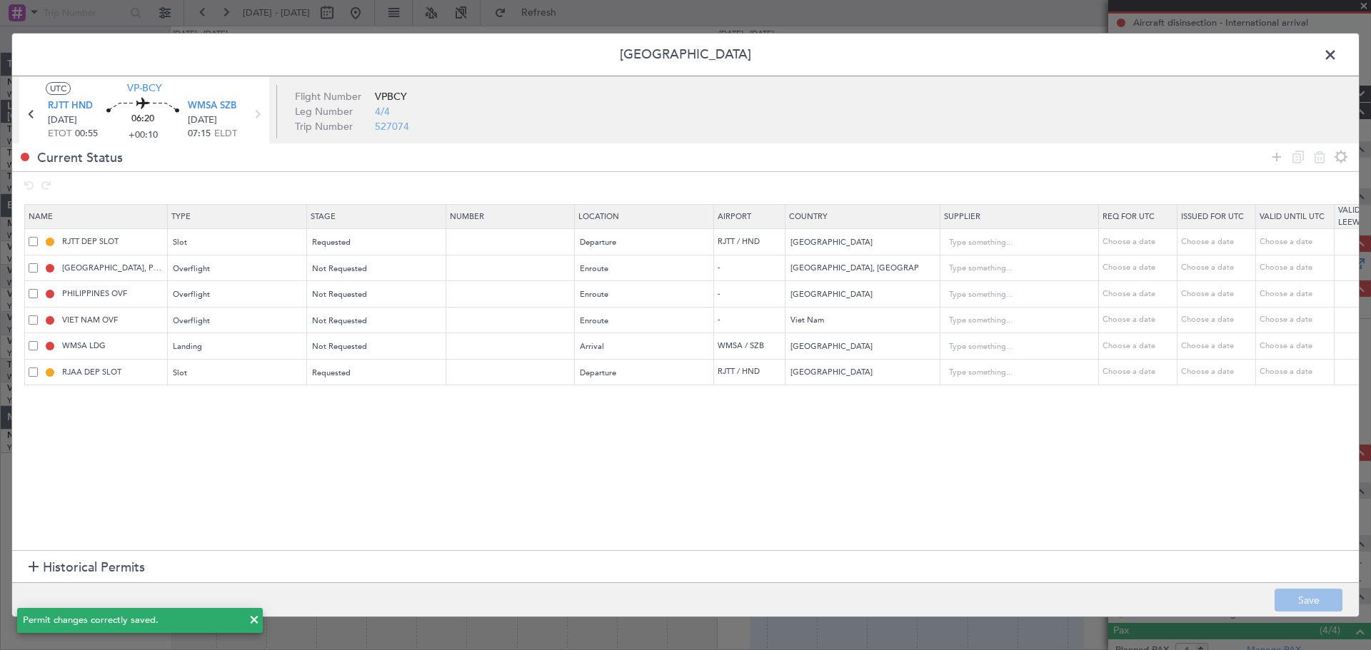
click at [1096, 51] on span at bounding box center [1337, 58] width 0 height 29
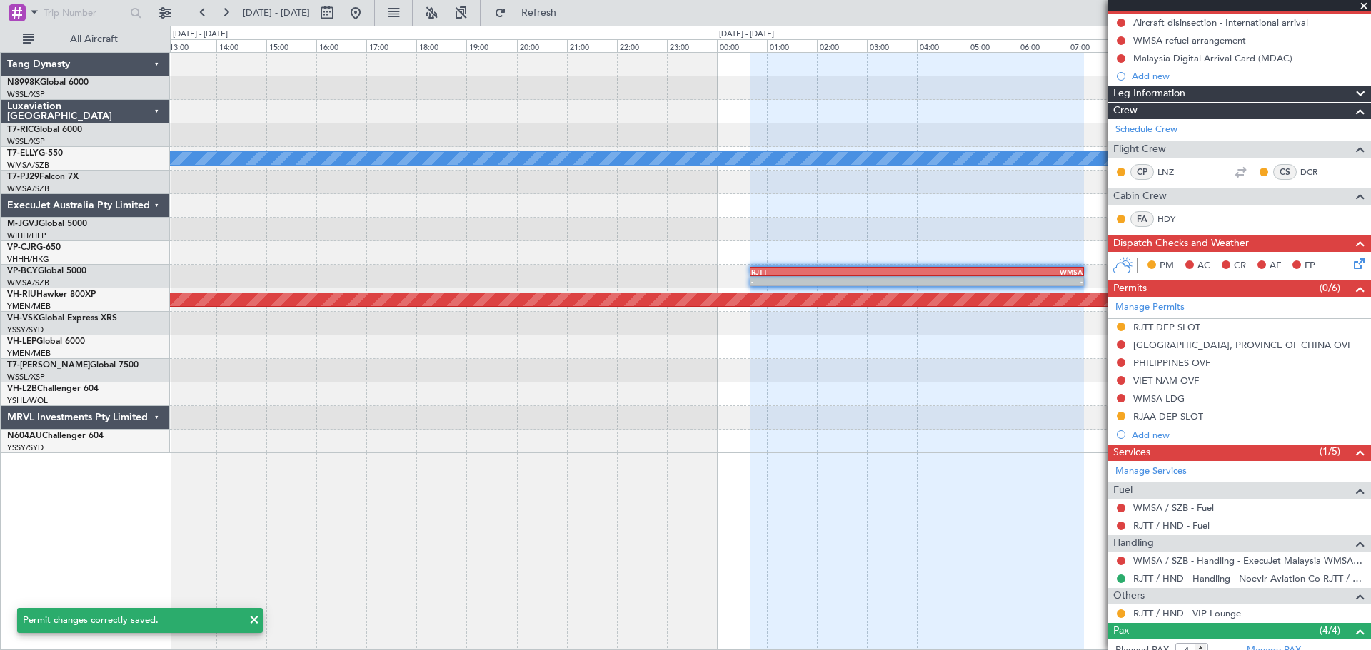
click at [834, 237] on div at bounding box center [770, 230] width 1200 height 24
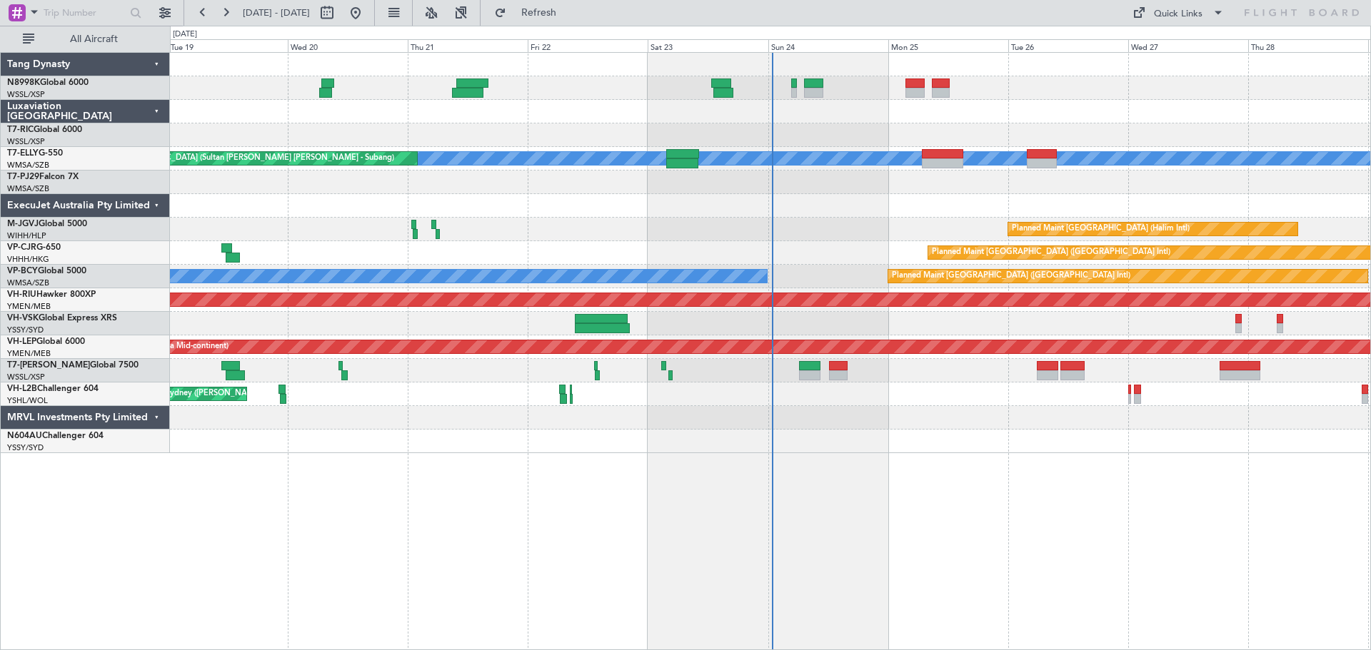
click at [1045, 311] on div "Planned Maint [GEOGRAPHIC_DATA] ([GEOGRAPHIC_DATA])" at bounding box center [770, 300] width 1200 height 24
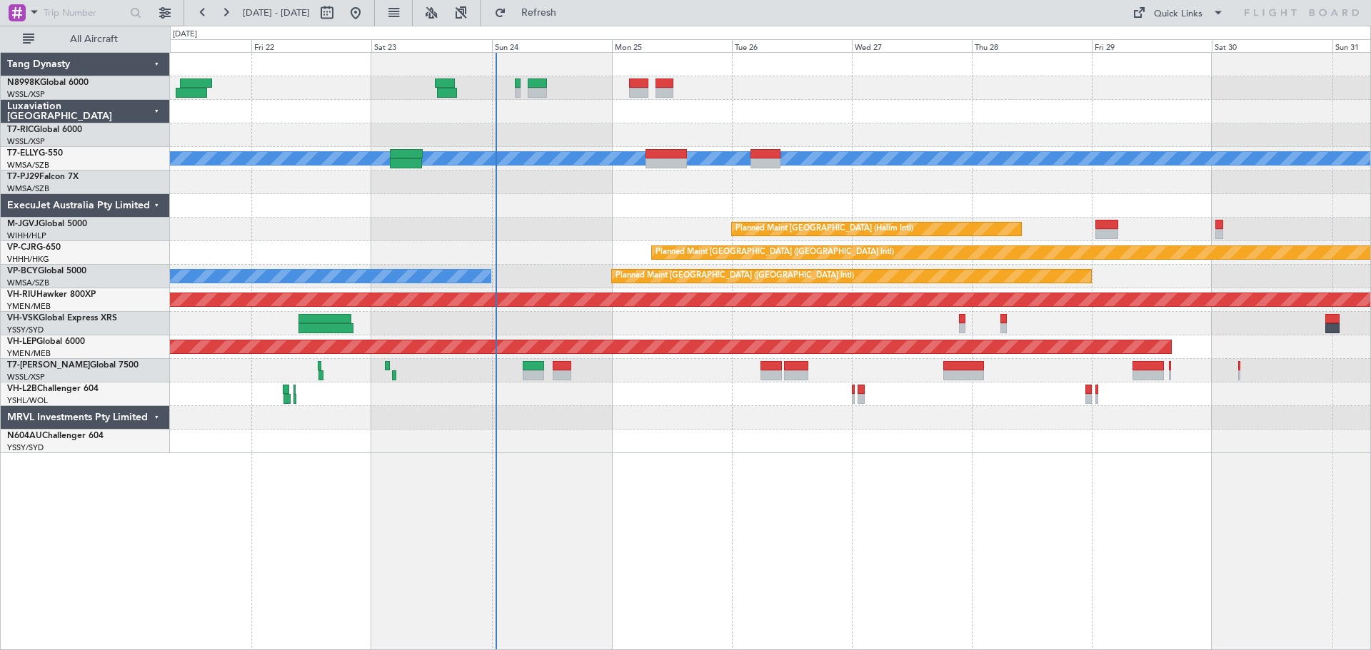
click at [814, 317] on div at bounding box center [770, 324] width 1200 height 24
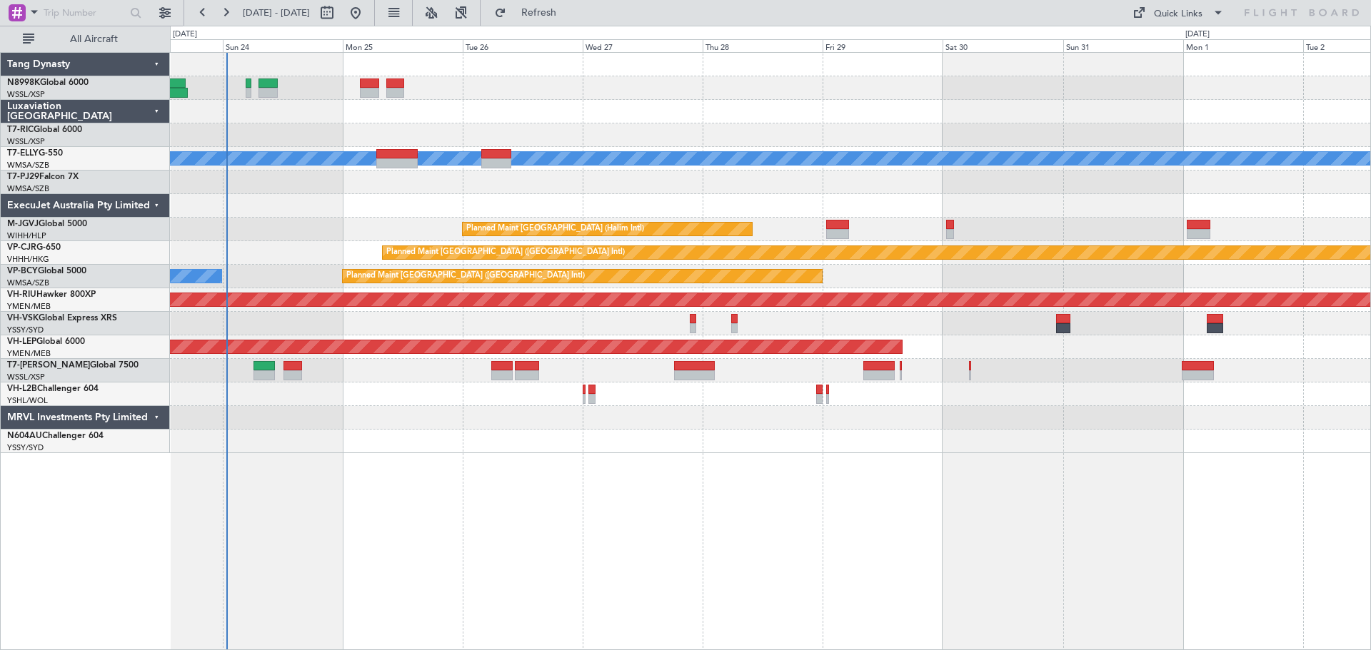
click at [1059, 365] on div at bounding box center [770, 371] width 1200 height 24
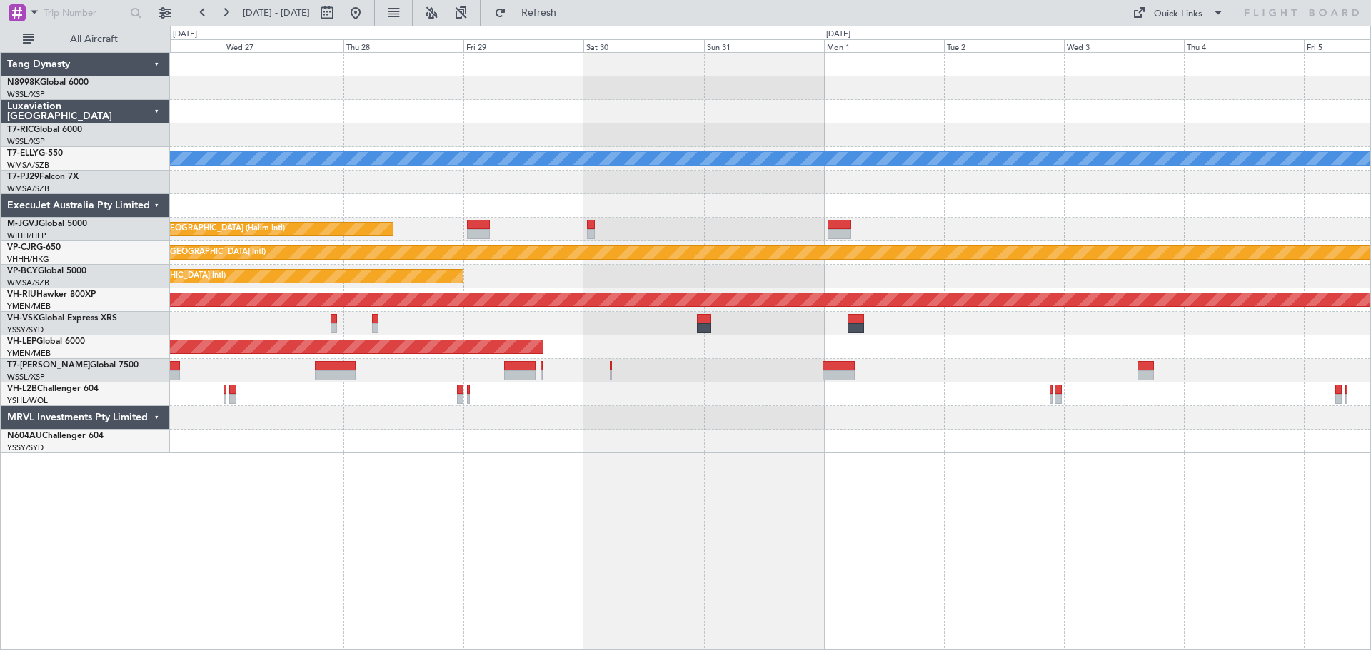
click at [934, 376] on div at bounding box center [770, 371] width 1200 height 24
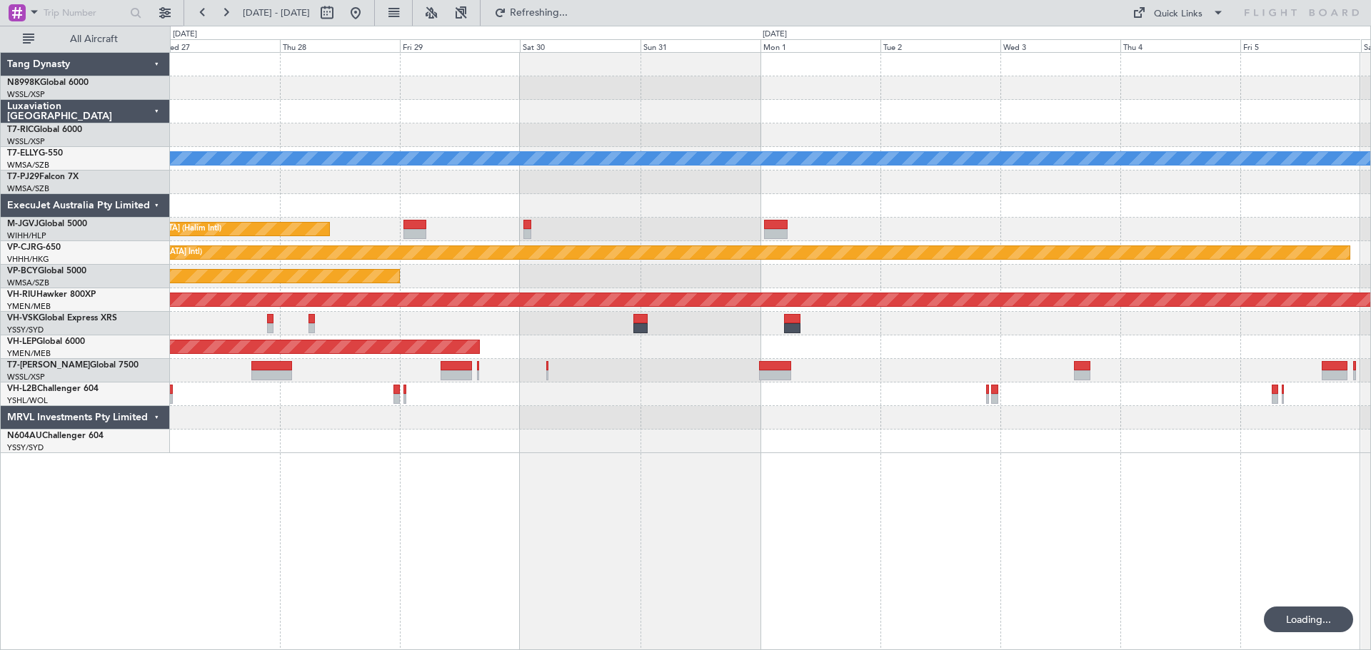
click at [1112, 353] on div "Unplanned Maint Wichita (Wichita Mid-continent)" at bounding box center [770, 348] width 1200 height 24
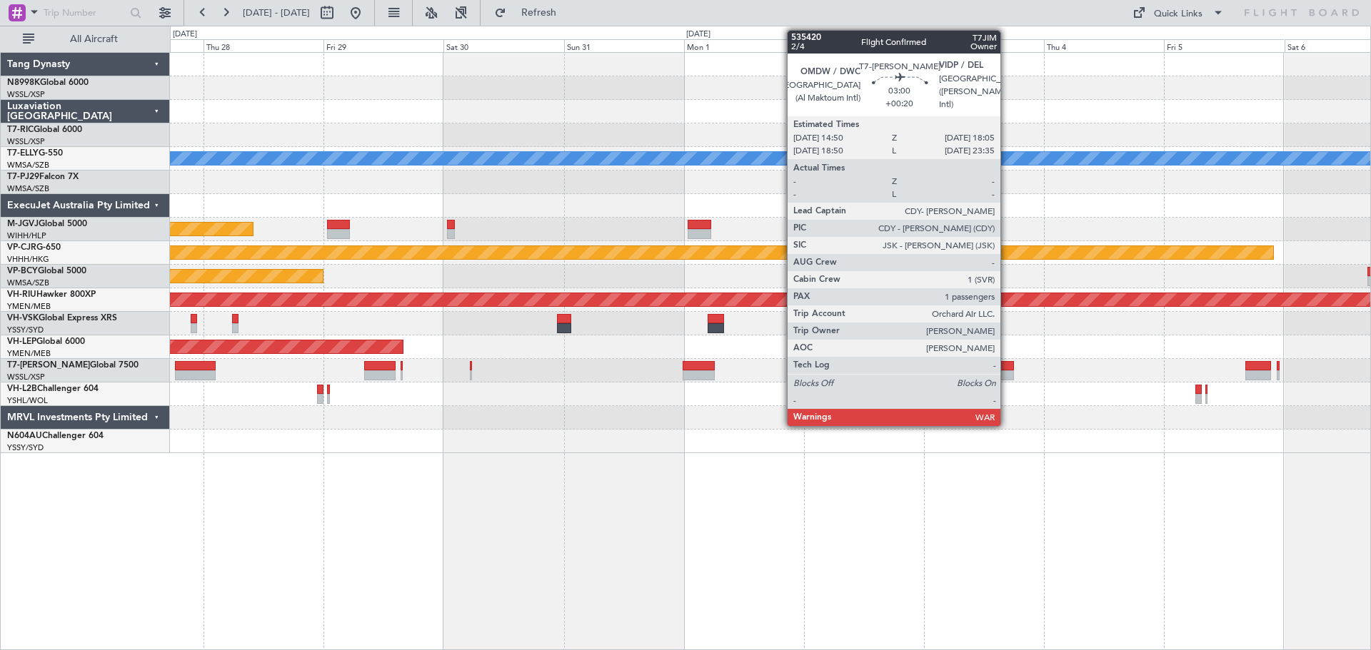
click at [1007, 373] on div at bounding box center [1005, 375] width 16 height 10
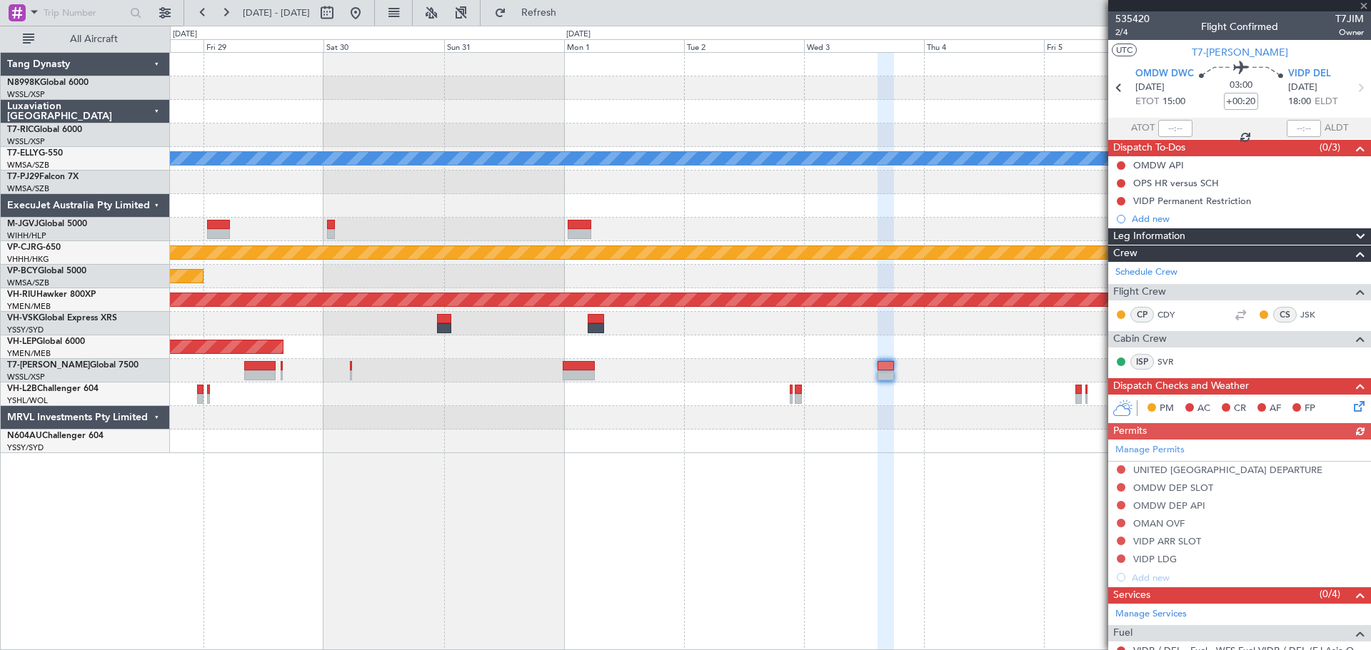
click at [819, 341] on div "[PERSON_NAME] Planned Maint [GEOGRAPHIC_DATA] (Halim Intl) Planned Maint [GEOGR…" at bounding box center [770, 253] width 1200 height 400
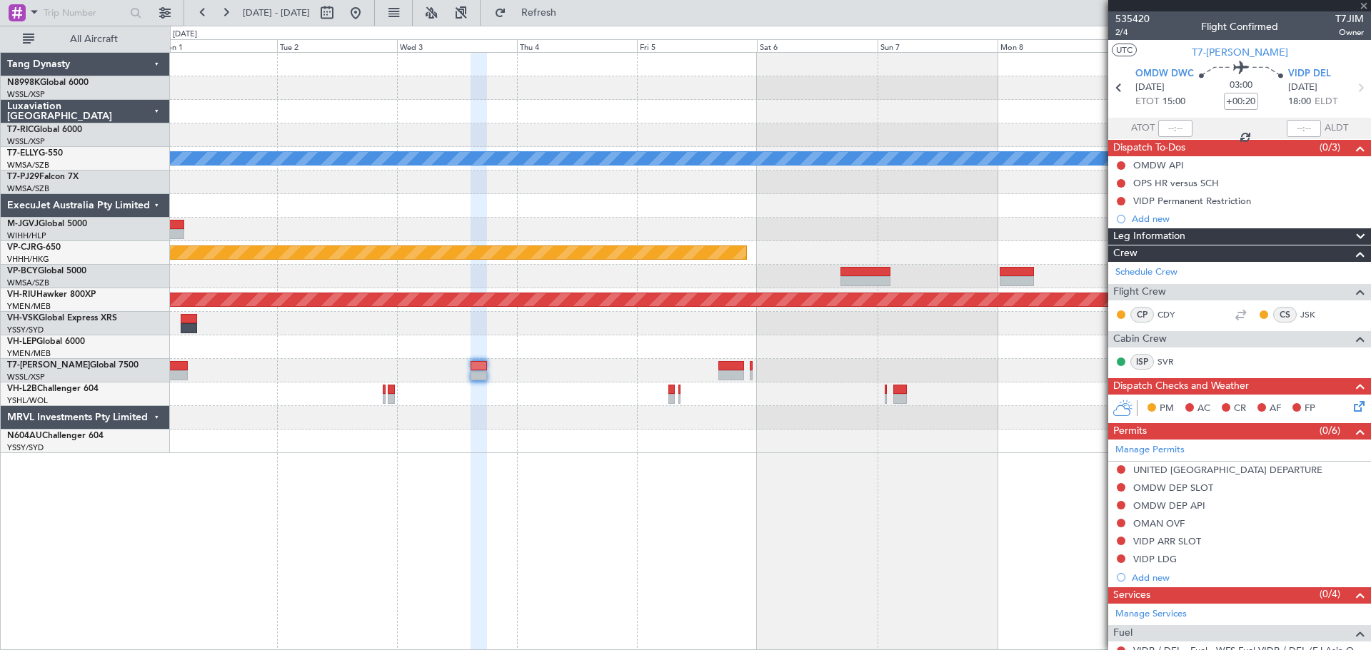
type input "4"
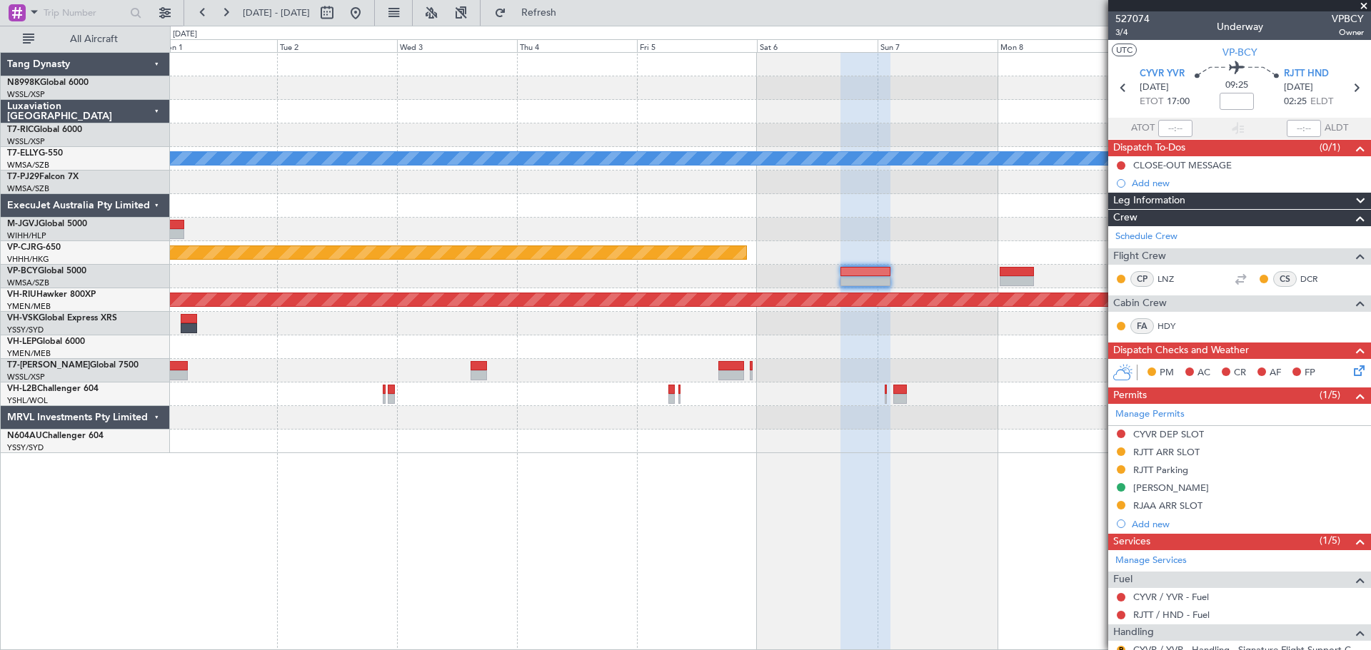
click at [943, 216] on div "Planned Maint Dubai (Dubai Intl) MEL Planned Maint Hong Kong (Hong Kong Intl) P…" at bounding box center [770, 253] width 1200 height 400
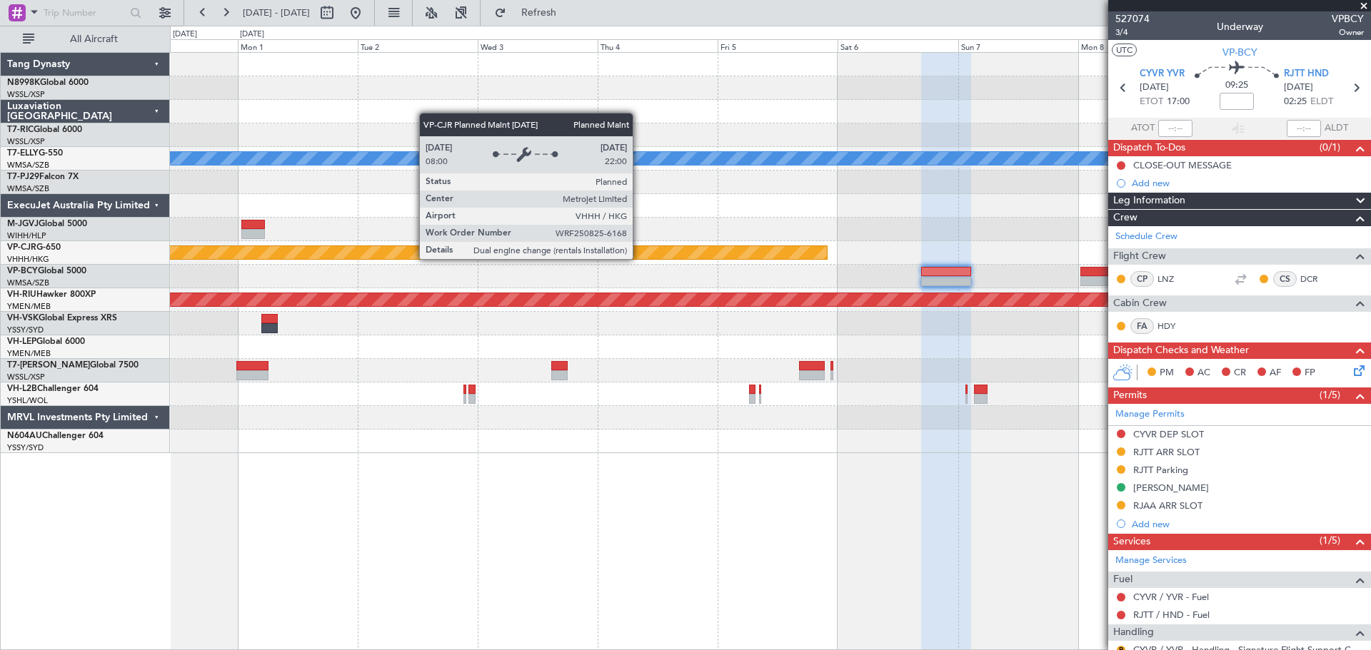
click at [1004, 243] on div "Planned Maint [GEOGRAPHIC_DATA] ([GEOGRAPHIC_DATA] Intl)" at bounding box center [770, 253] width 1200 height 24
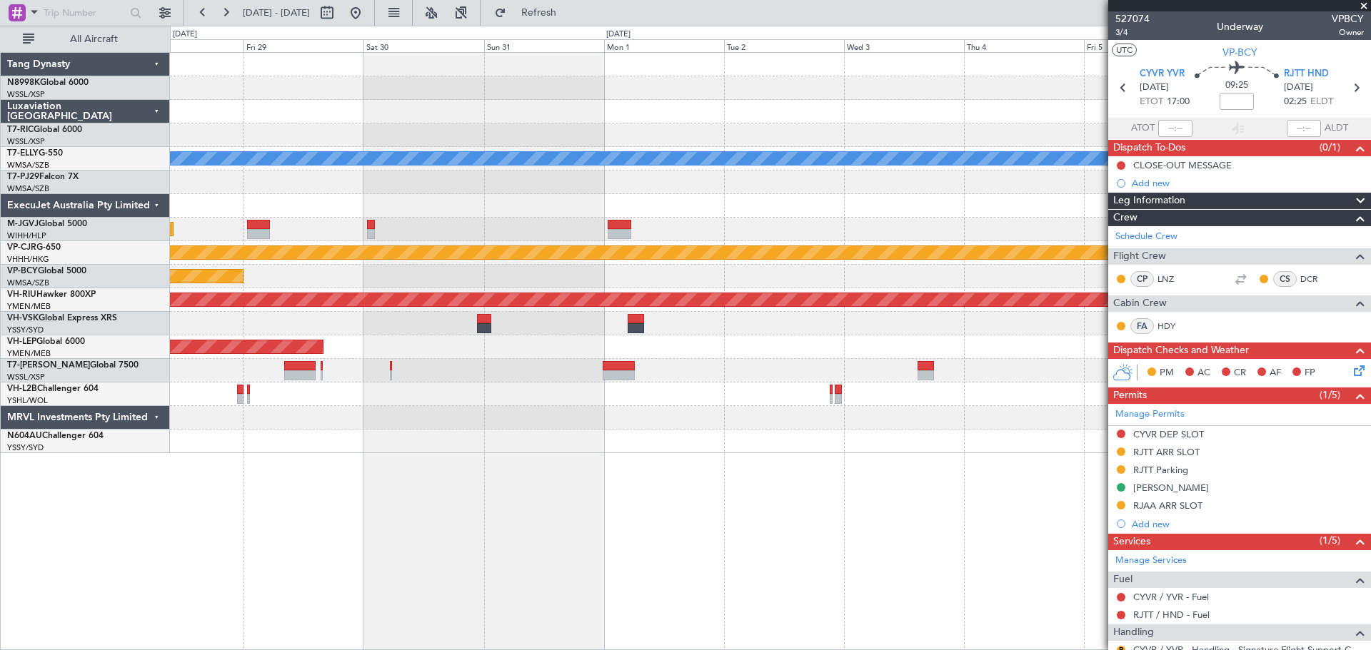
click at [1056, 277] on div "Planned Maint [GEOGRAPHIC_DATA] ([GEOGRAPHIC_DATA] Intl)" at bounding box center [770, 277] width 1200 height 24
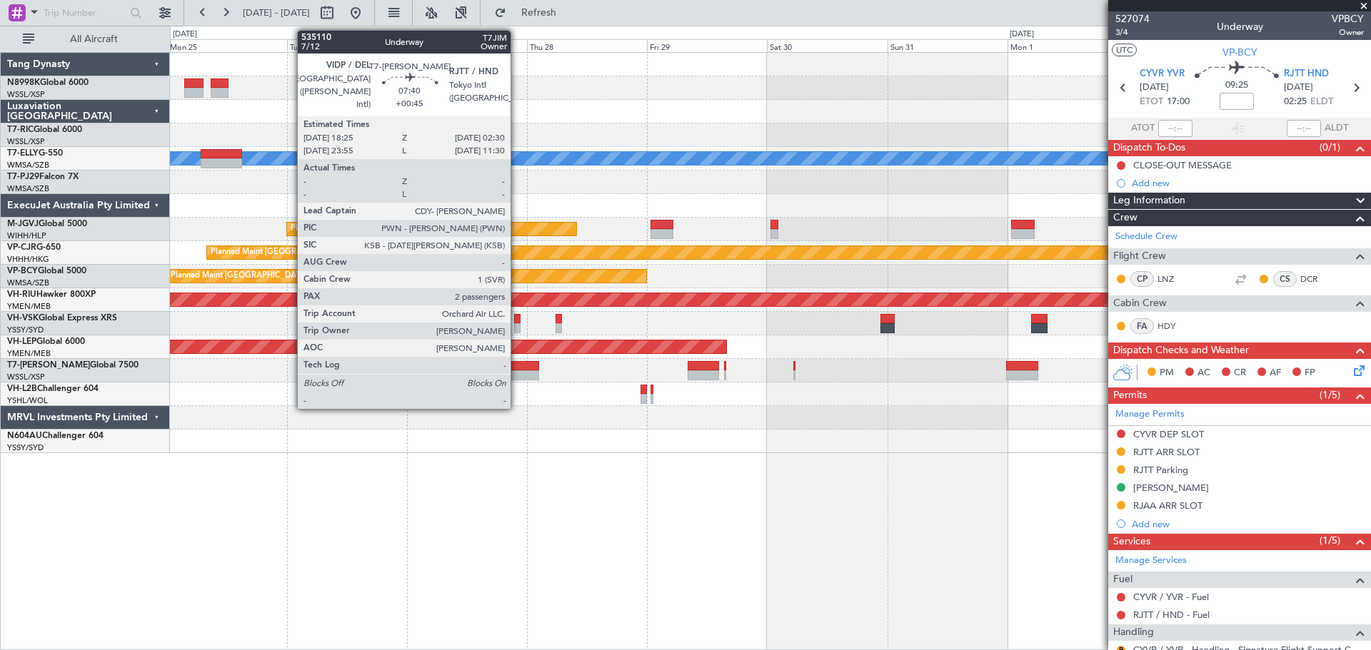
click at [517, 368] on div at bounding box center [518, 366] width 41 height 10
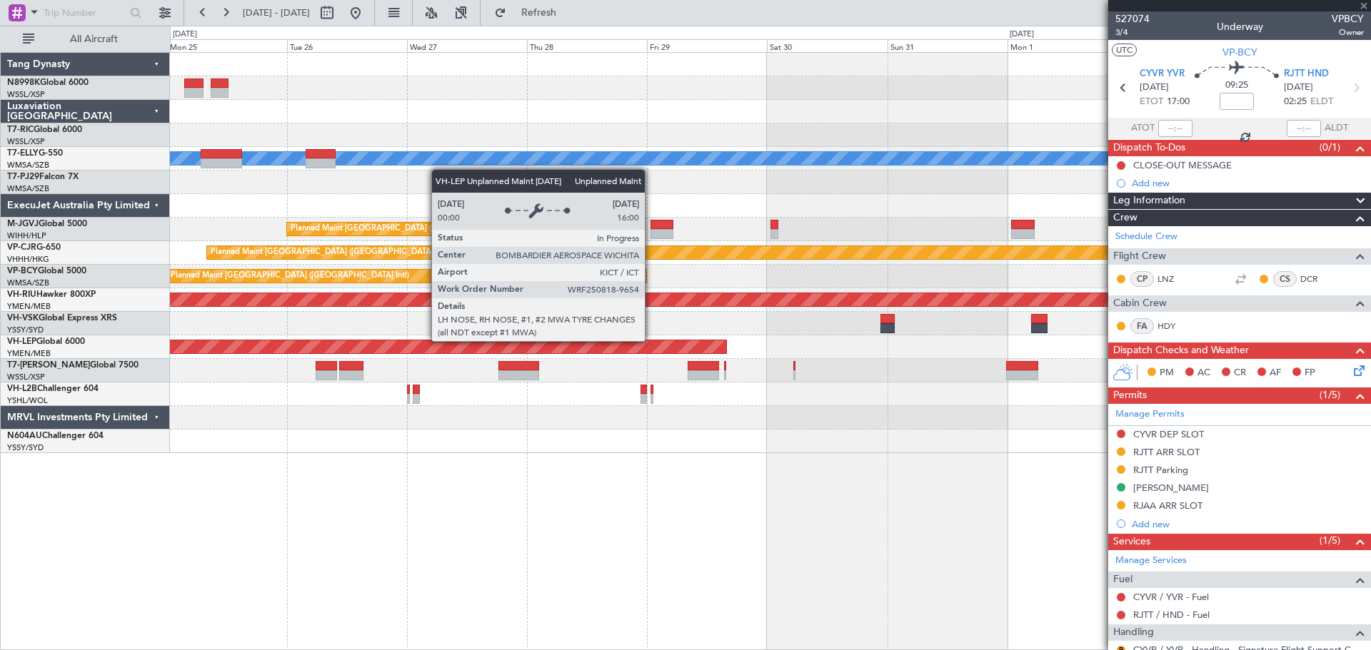
type input "+00:45"
type input "2"
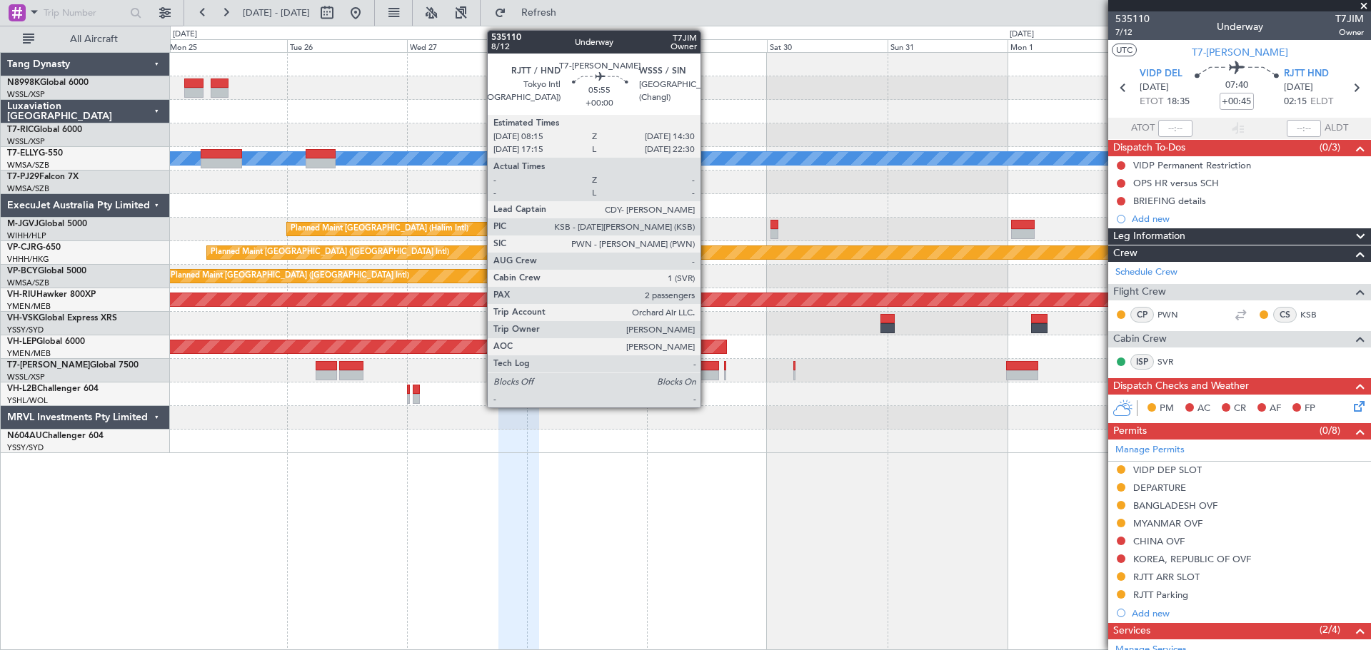
click at [705, 370] on div at bounding box center [702, 366] width 31 height 10
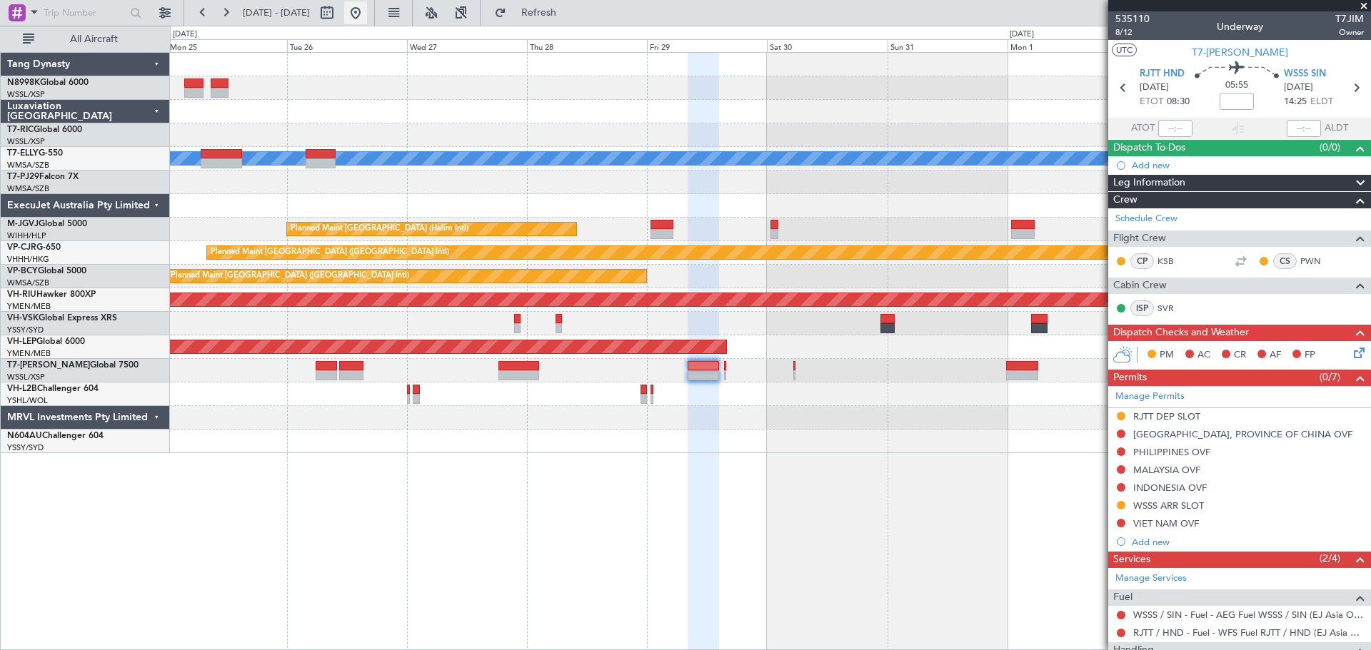
click at [367, 12] on button at bounding box center [355, 12] width 23 height 23
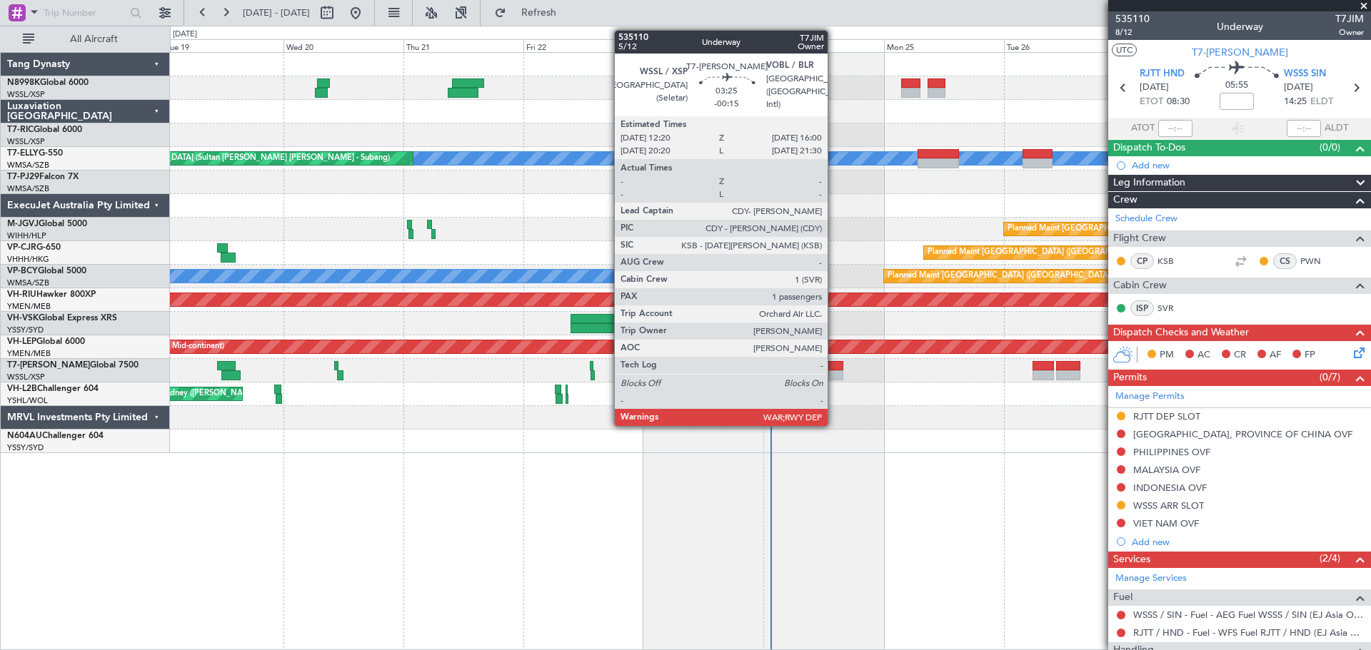
click at [834, 368] on div at bounding box center [833, 366] width 19 height 10
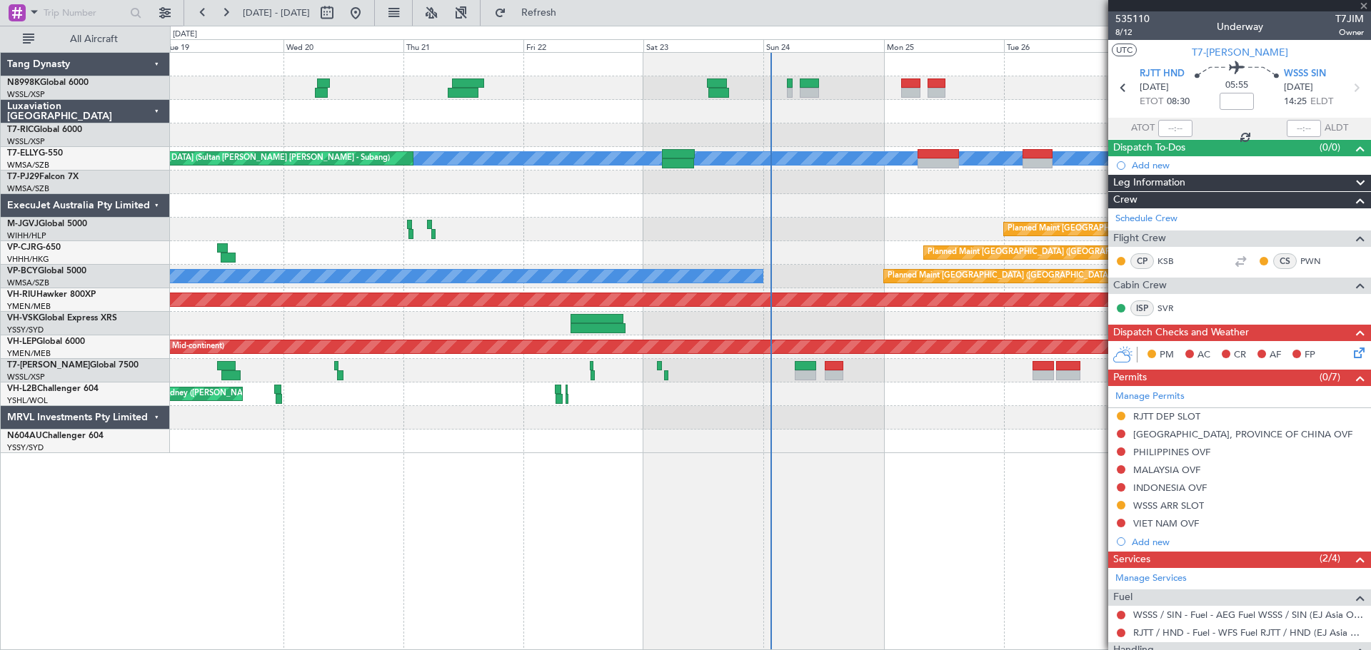
type input "-00:15"
type input "1"
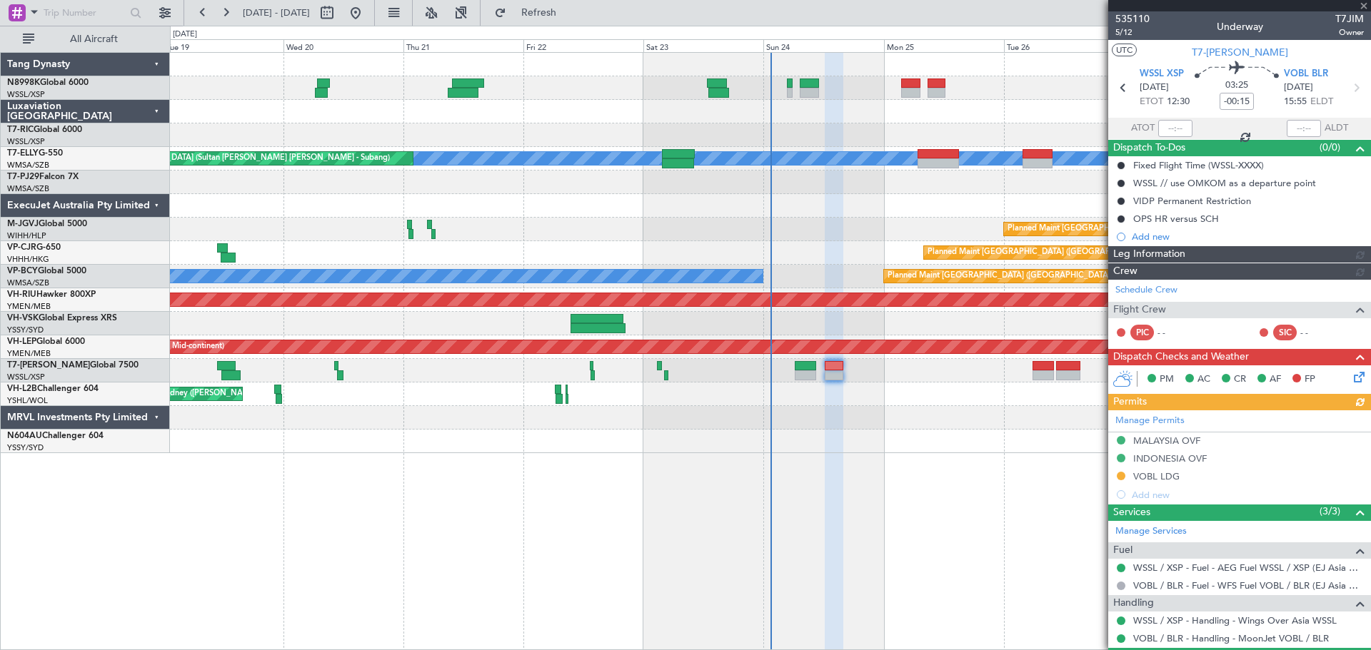
type input "[PERSON_NAME] (BTA)"
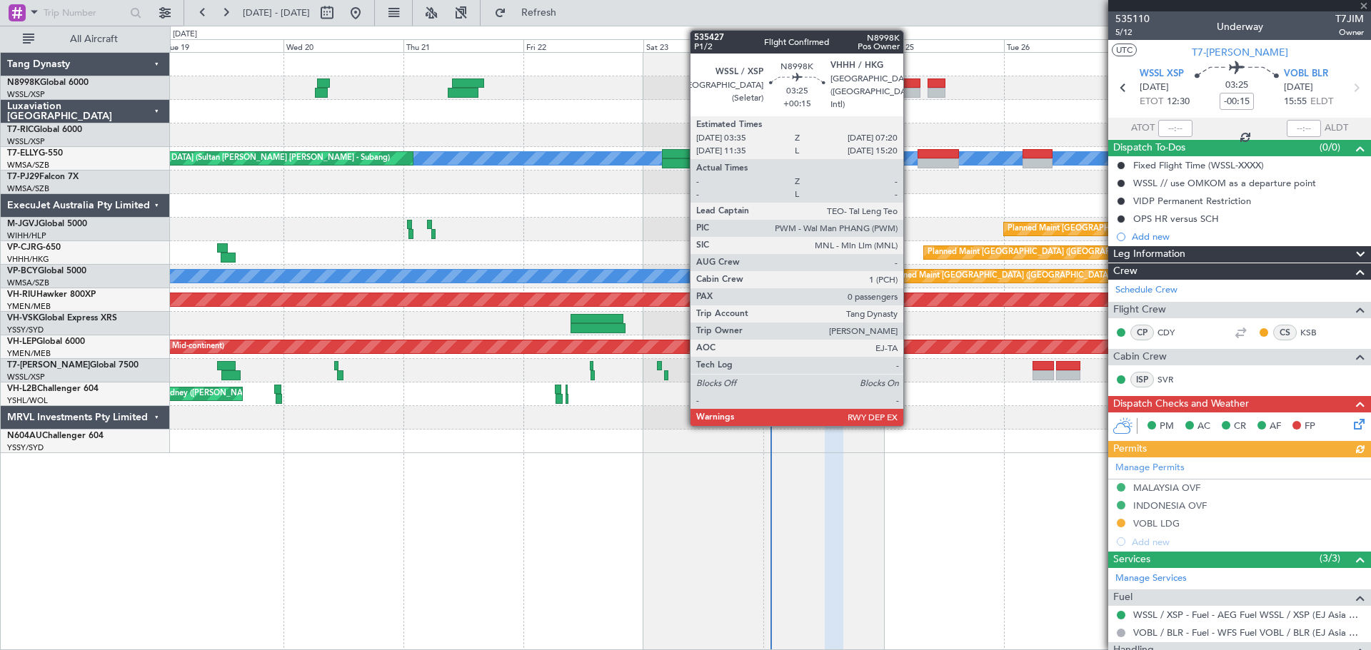
click at [909, 87] on div at bounding box center [910, 84] width 19 height 10
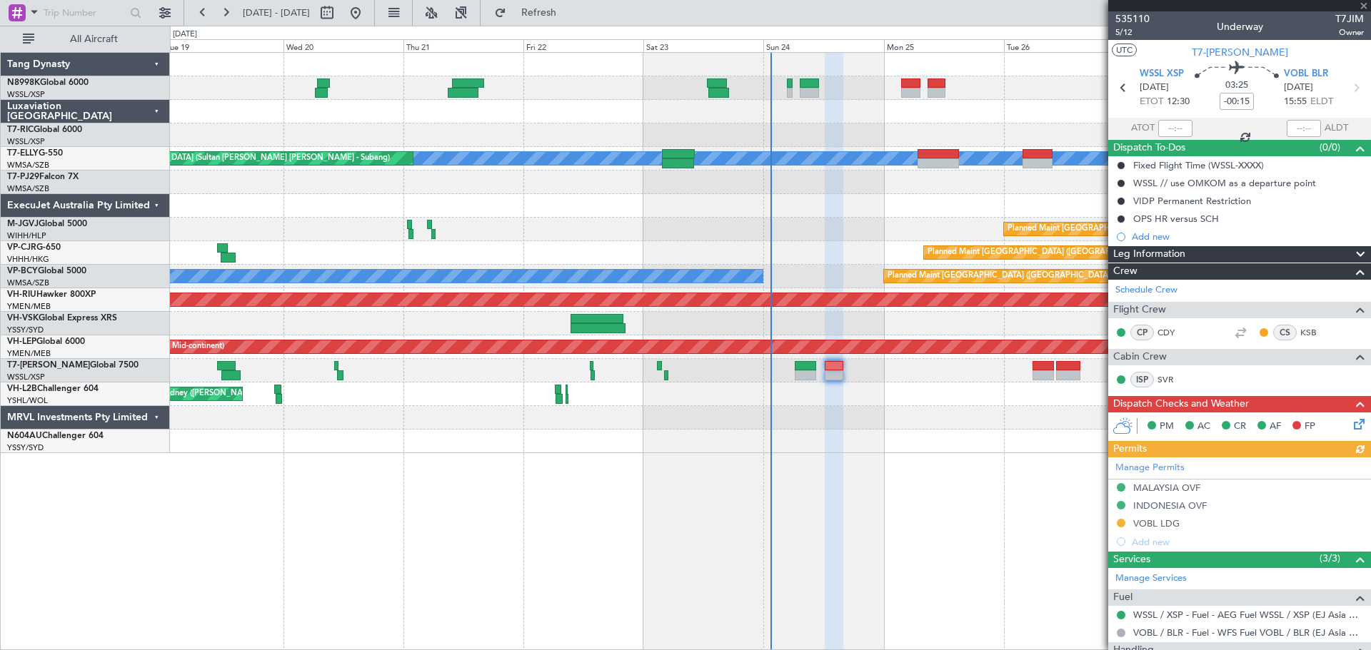
click at [932, 149] on div at bounding box center [937, 154] width 41 height 10
type input "+00:20"
type input "4"
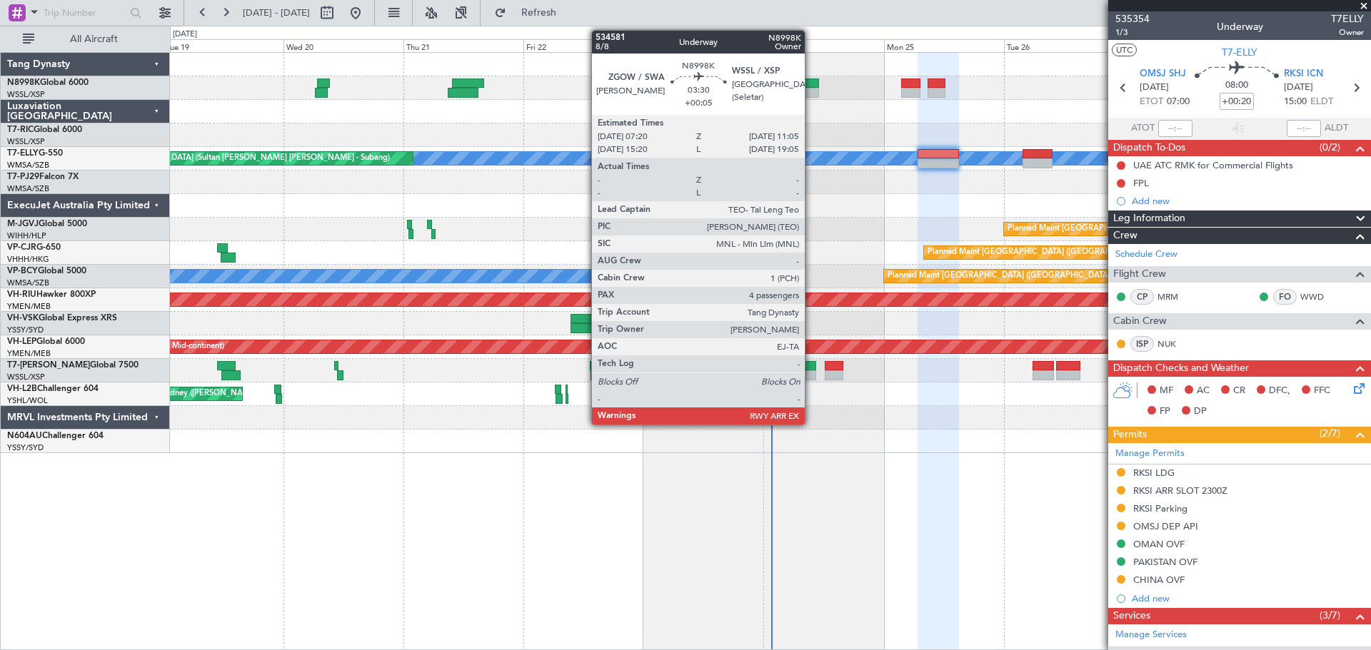
click at [811, 91] on div at bounding box center [809, 93] width 19 height 10
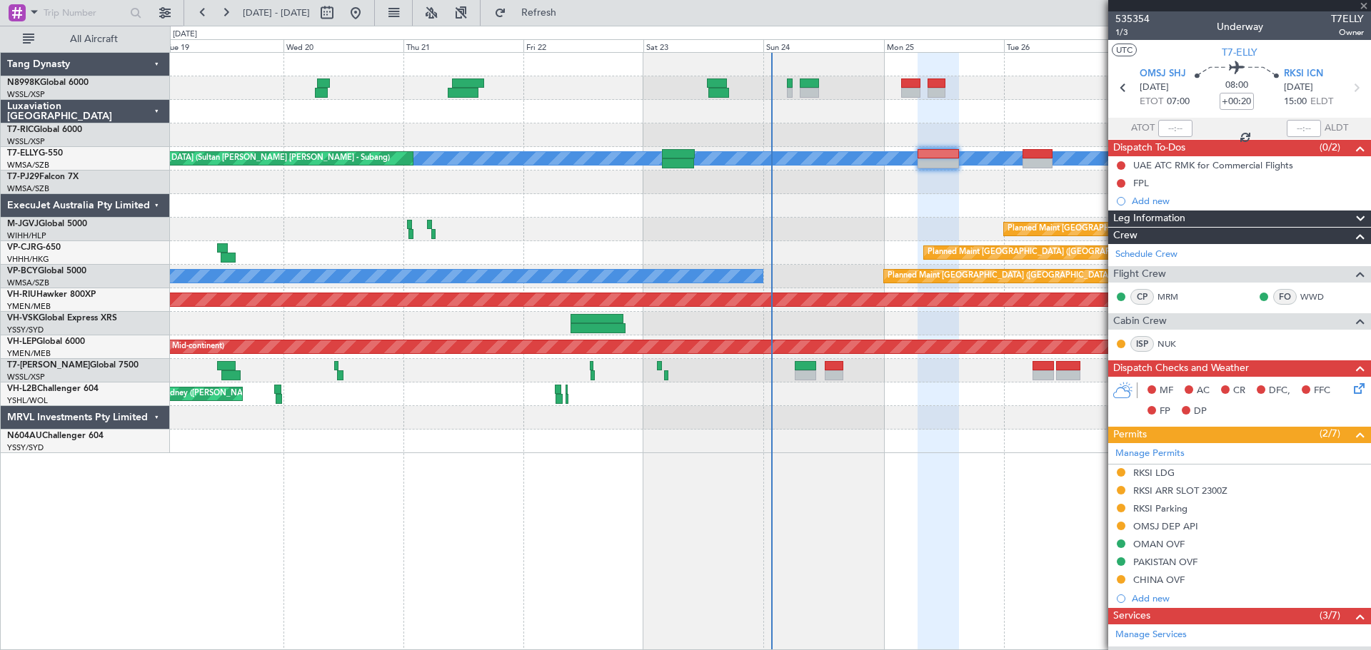
type input "+00:05"
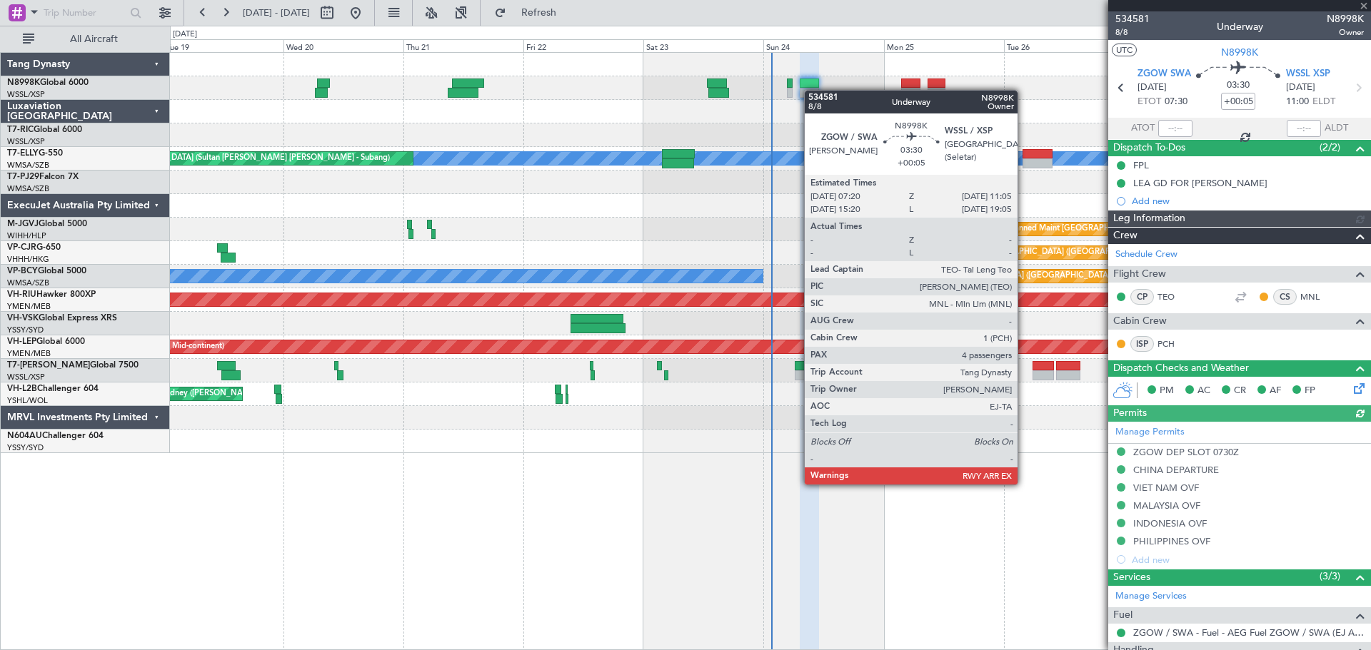
type input "[PERSON_NAME] (BTA)"
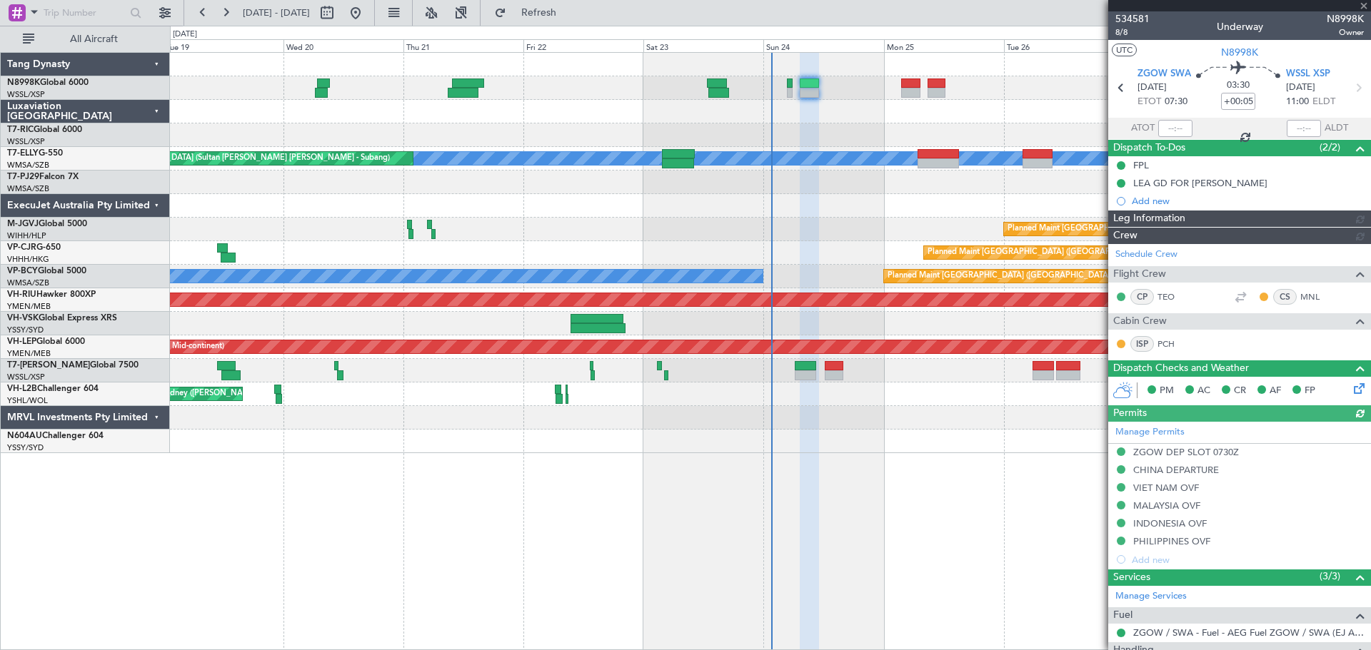
type input "[PERSON_NAME] (BTA)"
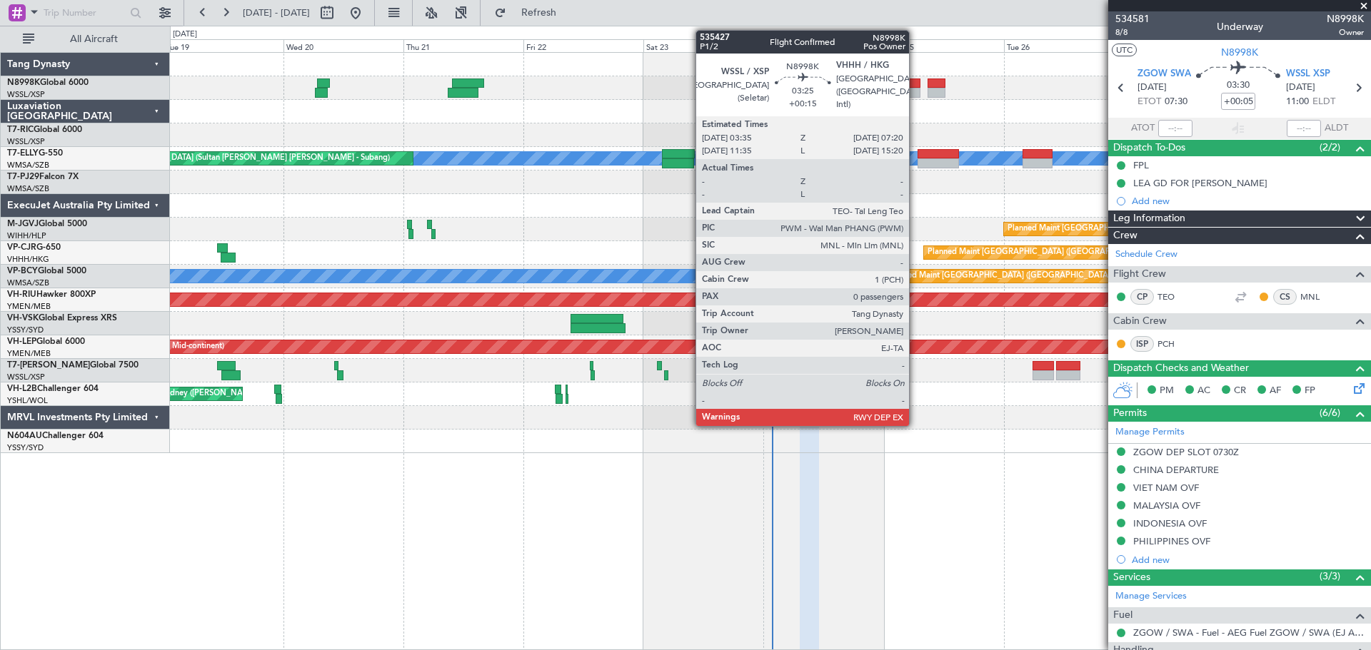
click at [914, 88] on div at bounding box center [910, 93] width 19 height 10
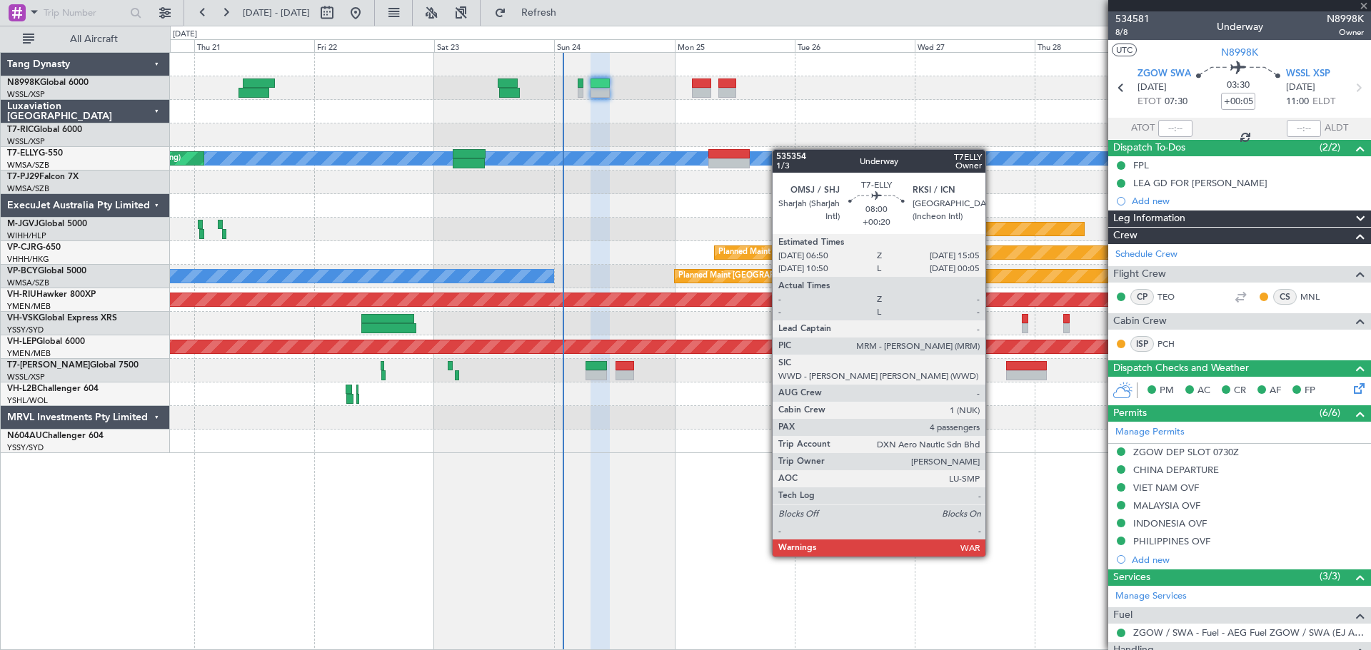
click at [732, 161] on div "MEL Unplanned Maint Kuala Lumpur (Sultan Abdul Aziz Shah - Subang) Planned Main…" at bounding box center [770, 253] width 1200 height 400
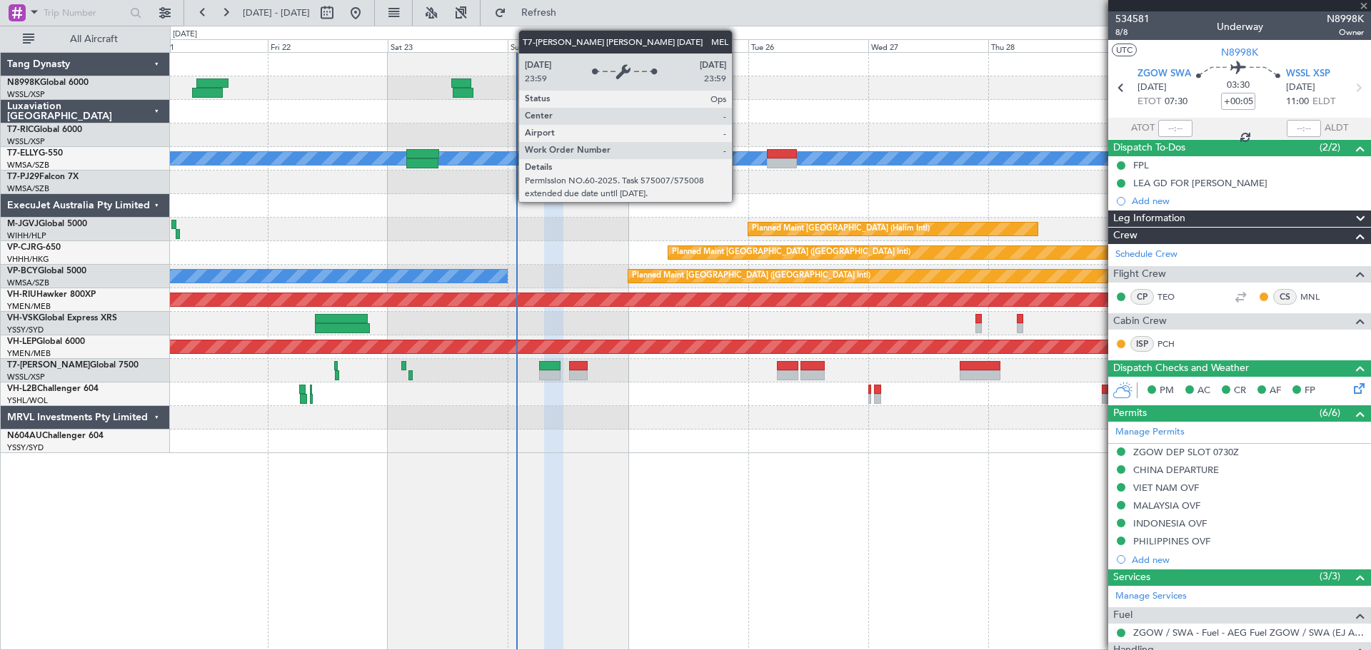
type input "+00:15"
type input "0"
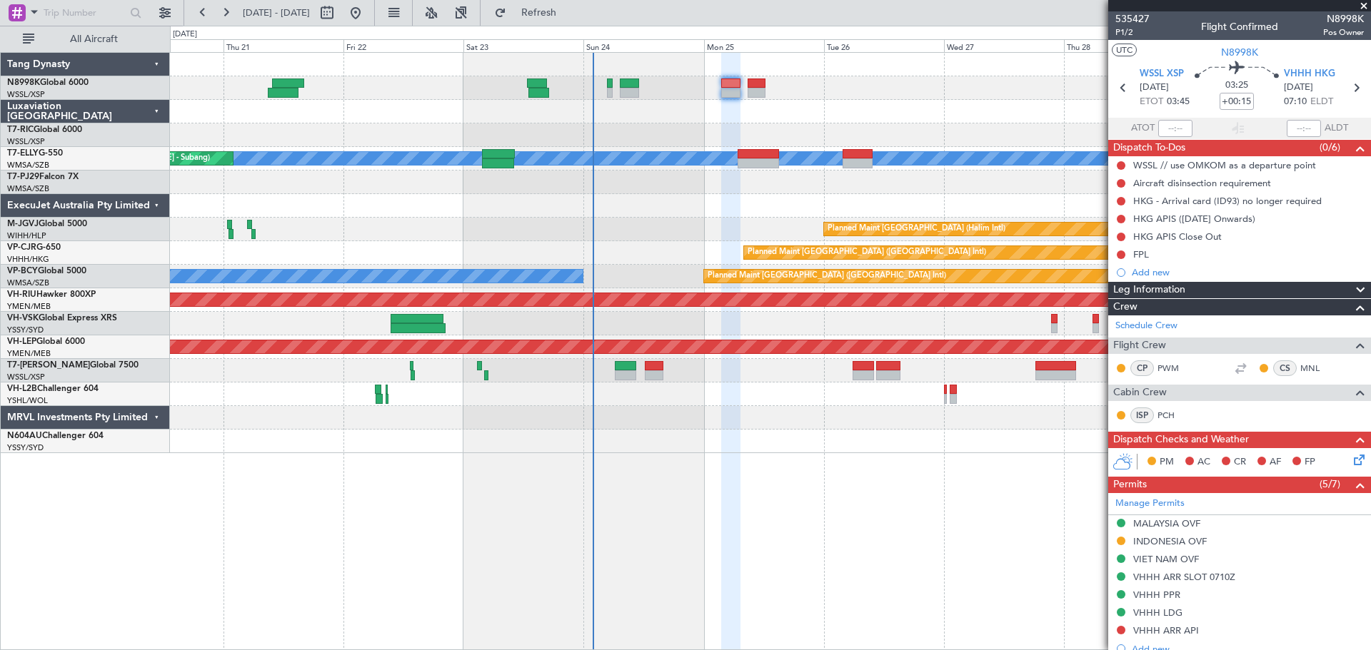
click at [814, 208] on div "Unplanned Maint Singapore (Seletar) MEL Unplanned Maint Kuala Lumpur (Sultan Ab…" at bounding box center [770, 253] width 1200 height 400
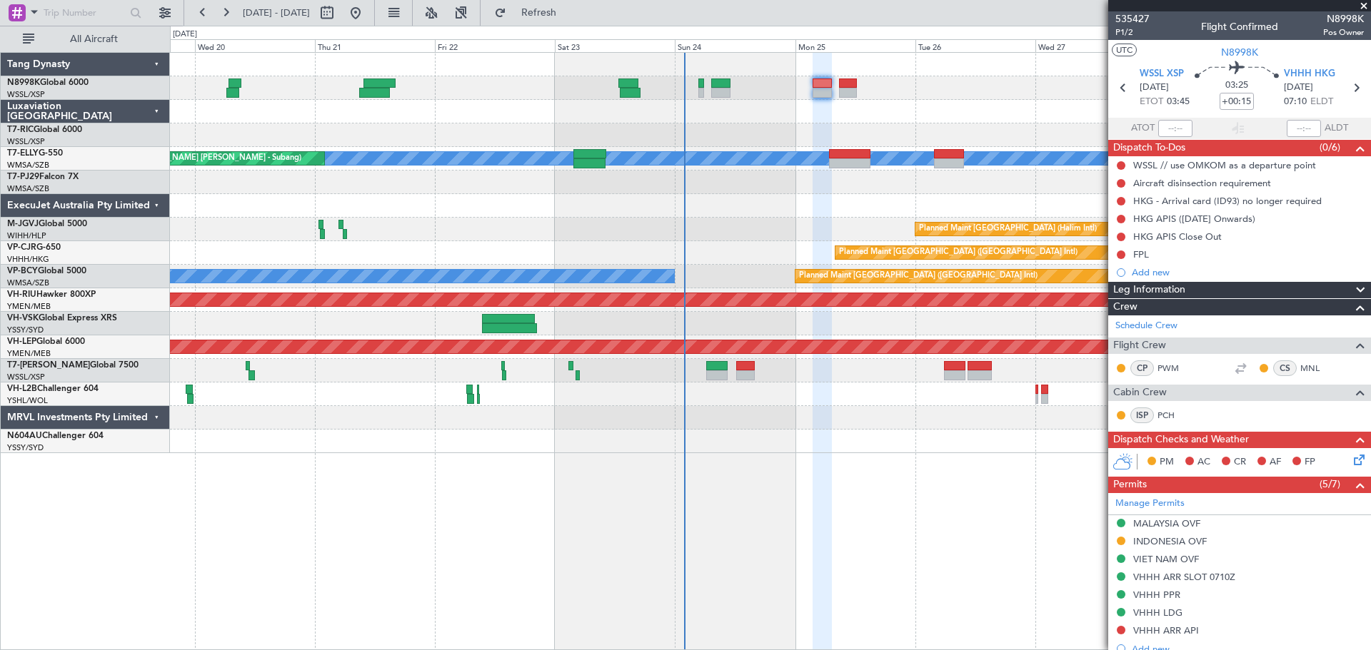
click at [929, 116] on div "Unplanned Maint Singapore (Seletar) MEL Unplanned Maint Kuala Lumpur (Sultan Ab…" at bounding box center [770, 253] width 1200 height 400
click at [1135, 30] on span "P1/2" at bounding box center [1132, 32] width 34 height 12
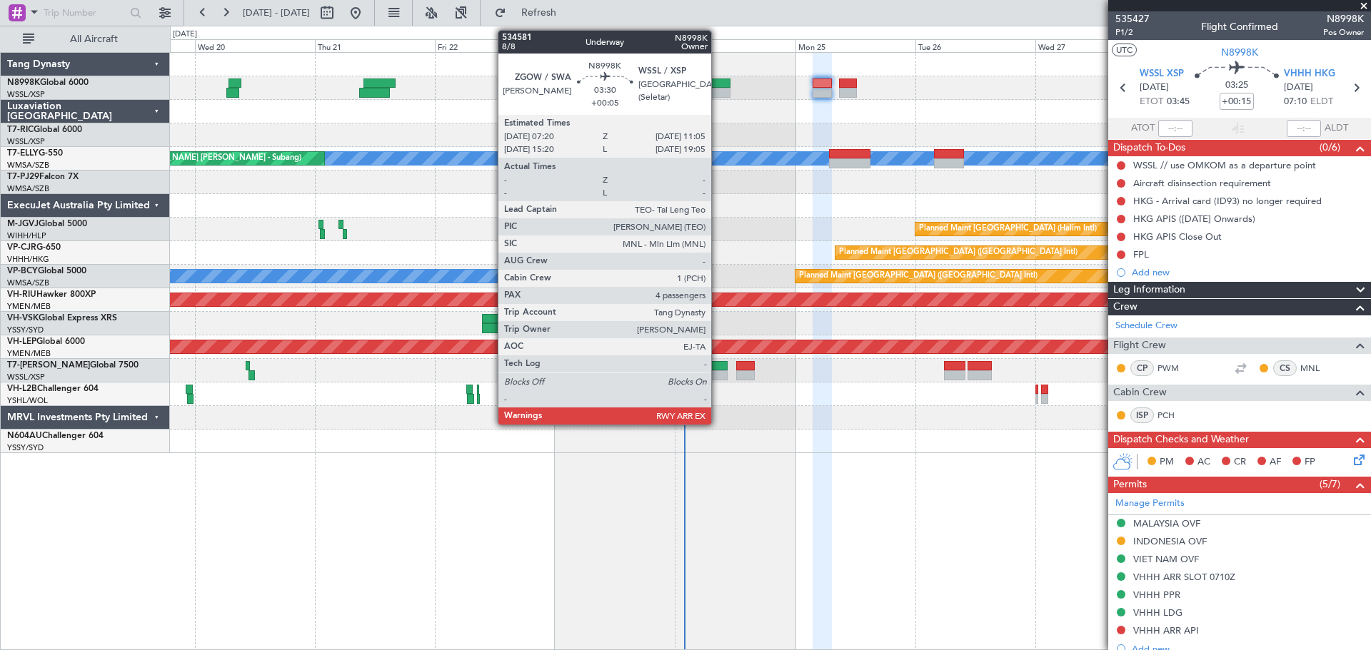
click at [717, 84] on div at bounding box center [720, 84] width 19 height 10
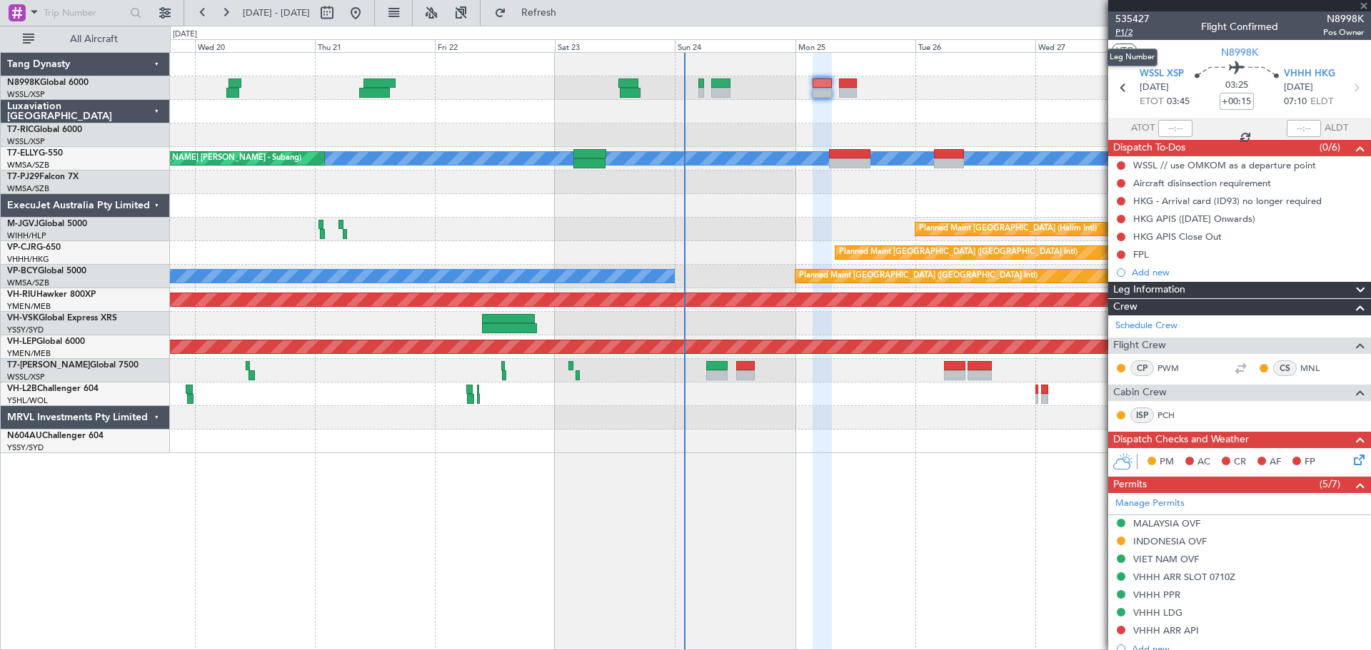
type input "+00:05"
type input "4"
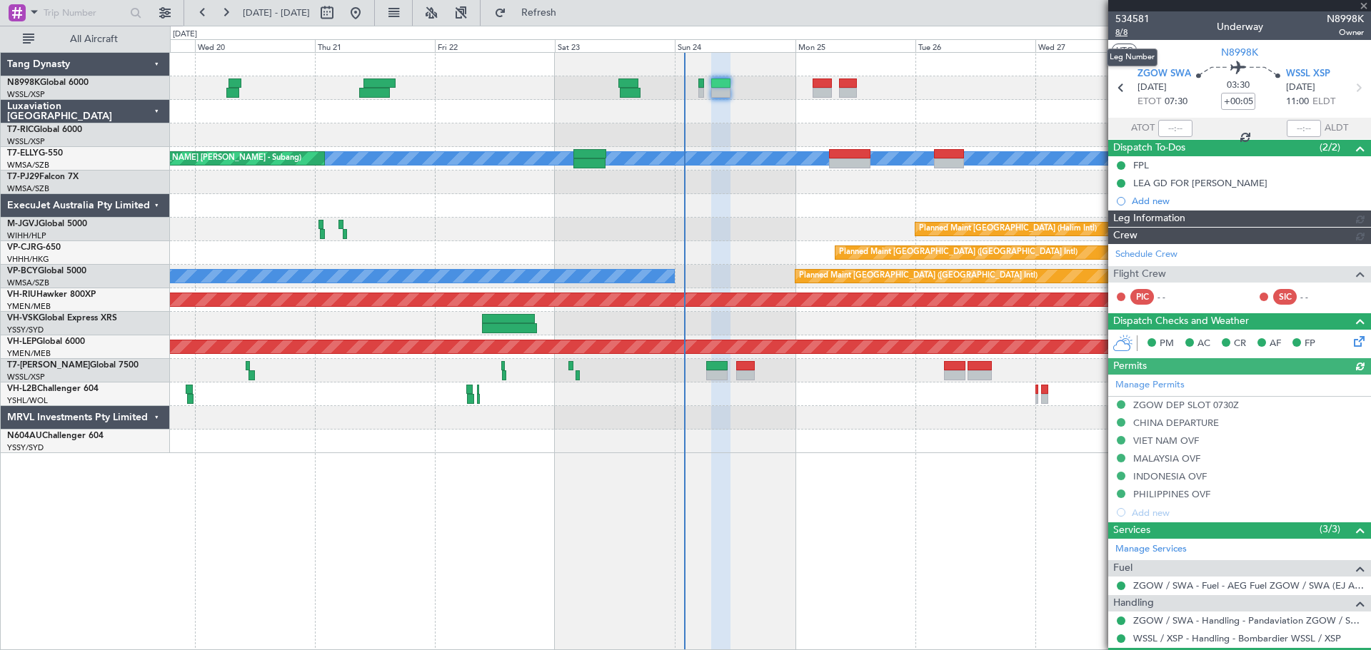
type input "[PERSON_NAME] (BTA)"
click at [1128, 35] on span "8/8" at bounding box center [1132, 32] width 34 height 12
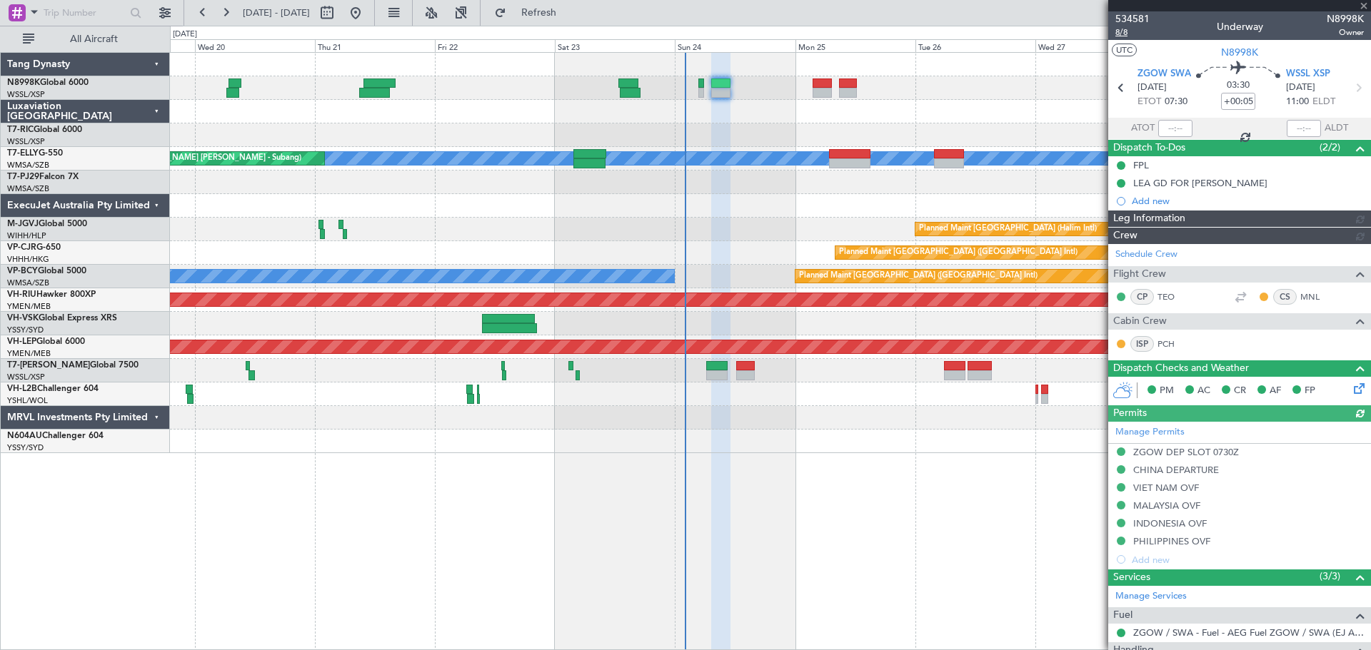
type input "[PERSON_NAME] (BTA)"
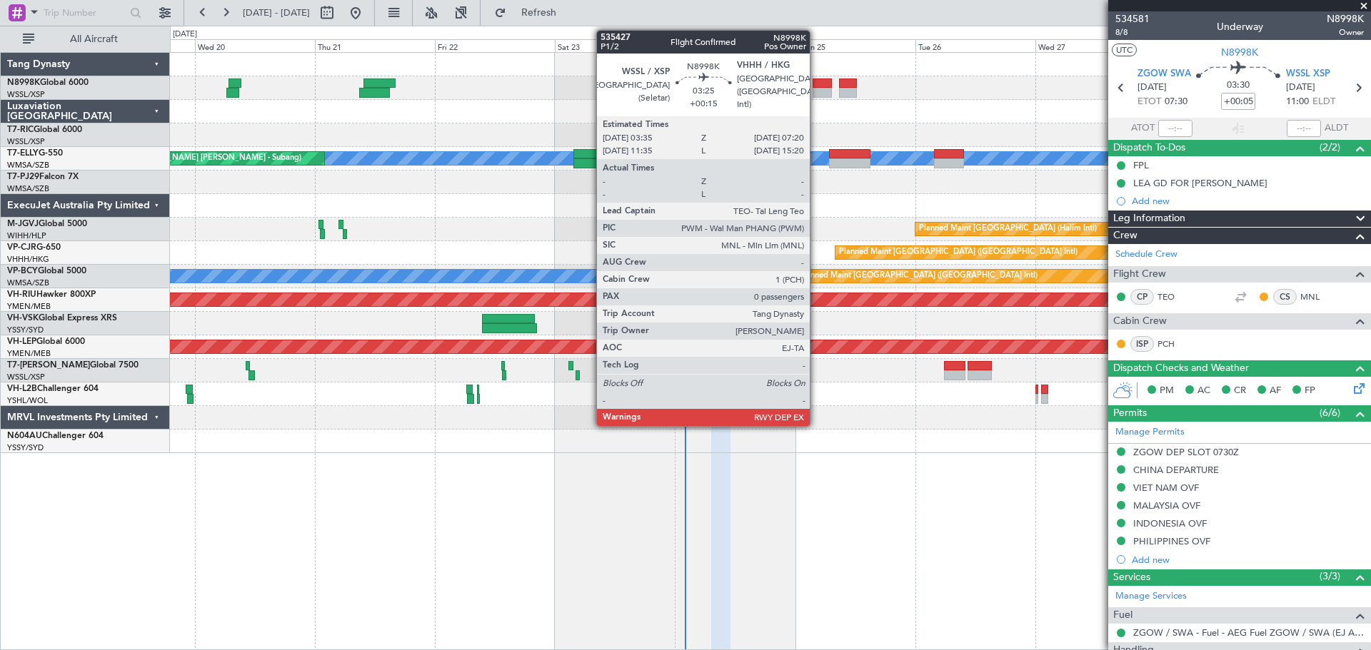
click at [816, 86] on div at bounding box center [821, 84] width 19 height 10
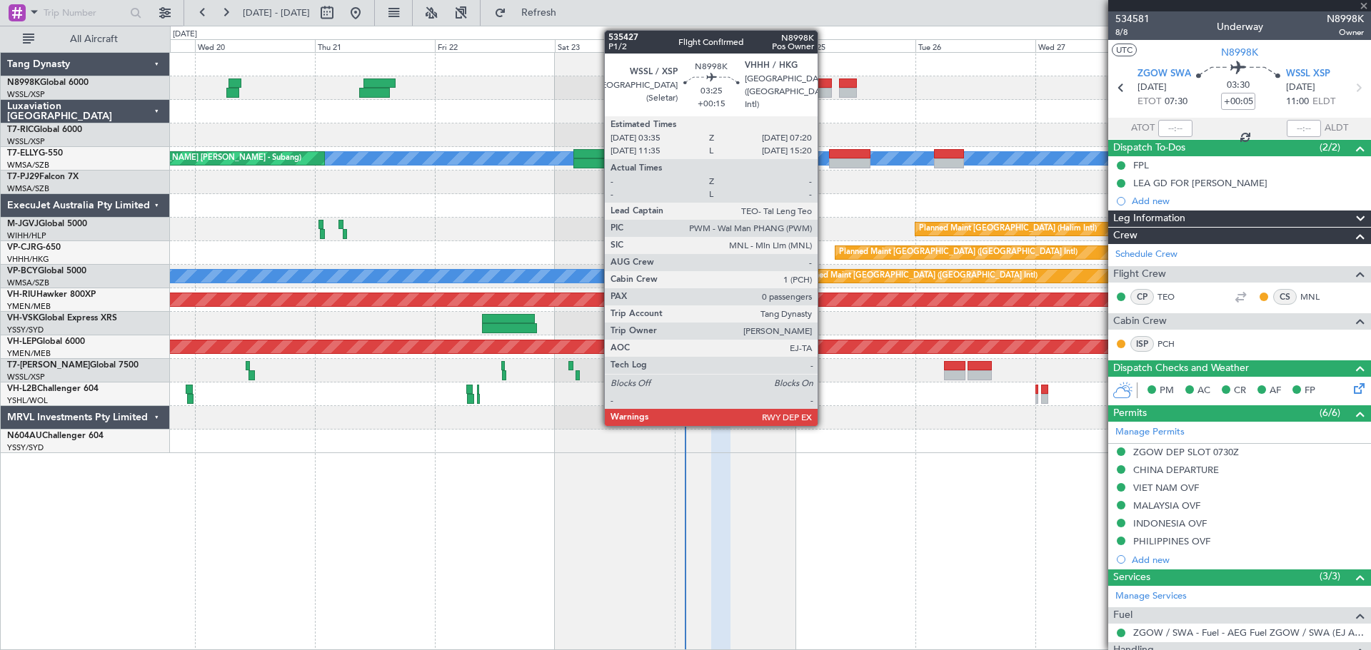
type input "+00:15"
type input "0"
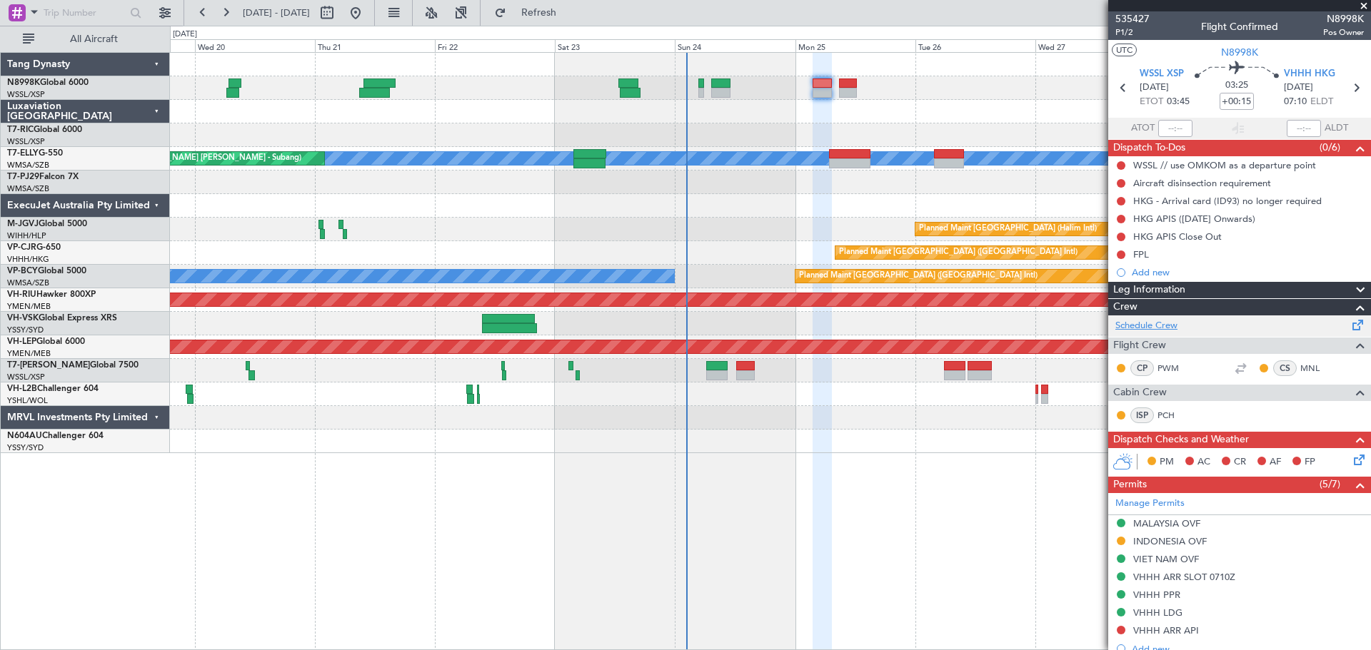
click at [1161, 331] on link "Schedule Crew" at bounding box center [1146, 326] width 62 height 14
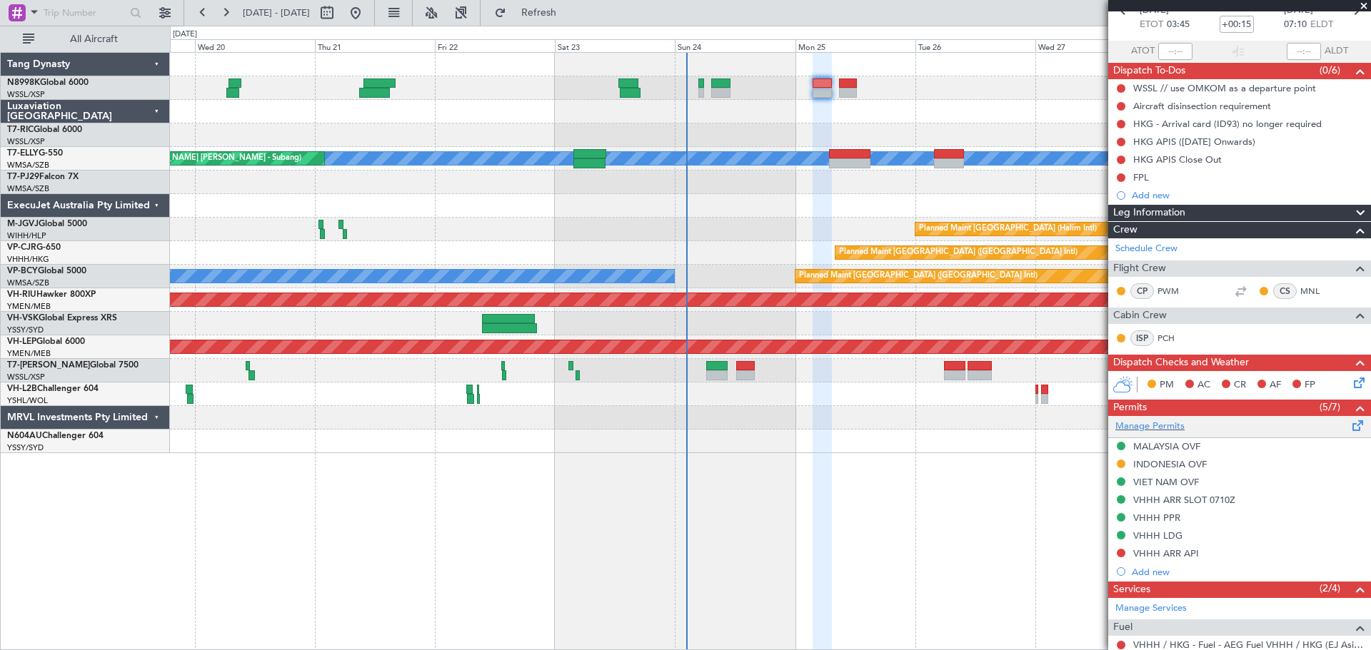
scroll to position [191, 0]
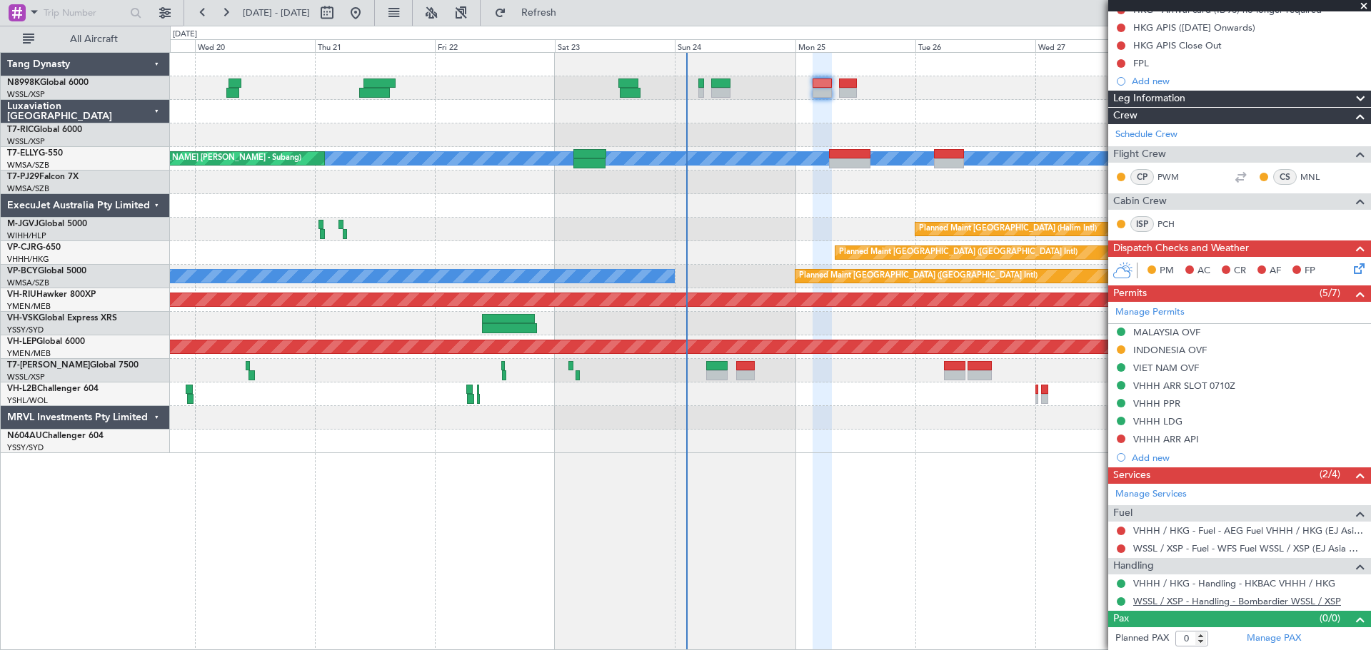
click at [1161, 598] on link "WSSL / XSP - Handling - Bombardier WSSL / XSP" at bounding box center [1237, 601] width 208 height 12
click at [1121, 438] on button at bounding box center [1120, 439] width 9 height 9
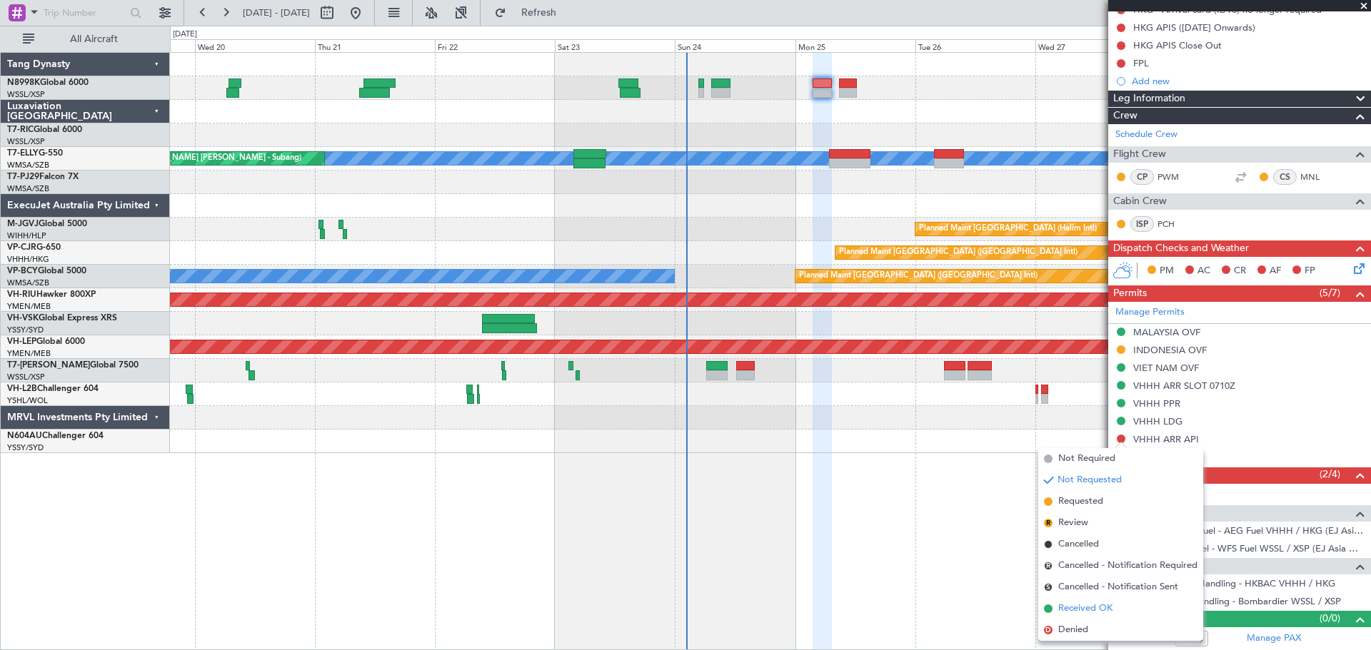
click at [1080, 607] on span "Received OK" at bounding box center [1085, 609] width 54 height 14
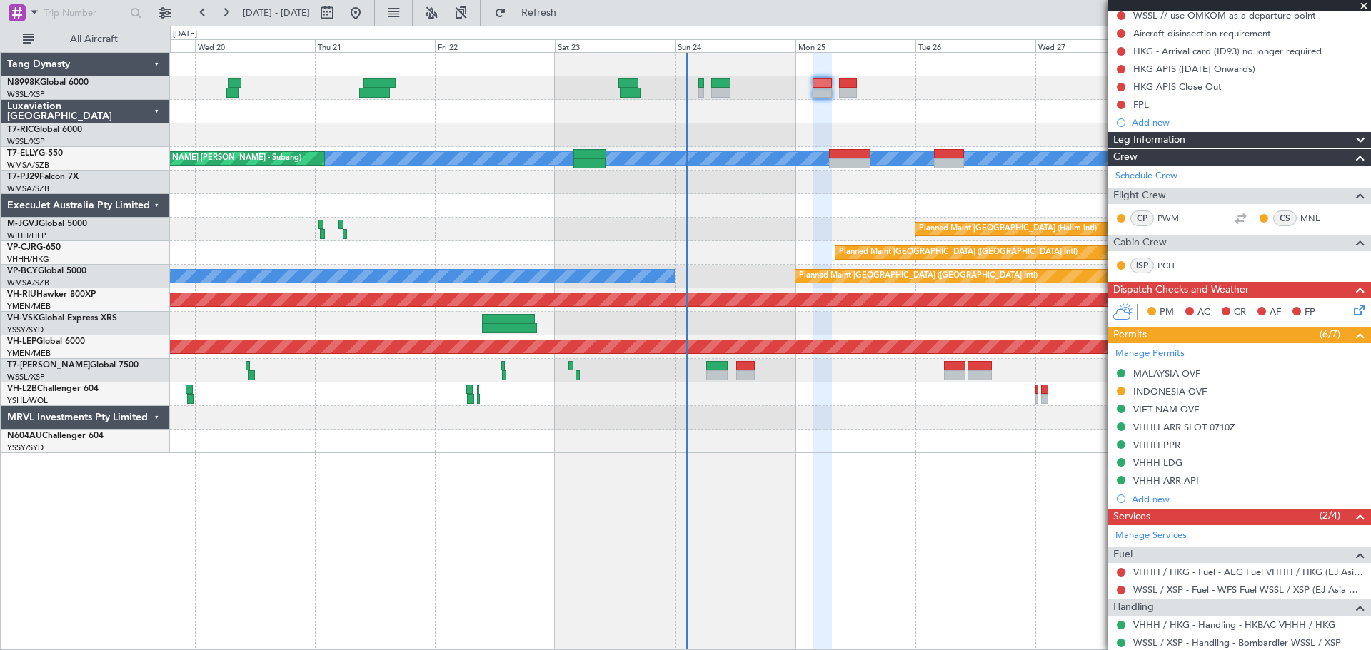
scroll to position [120, 0]
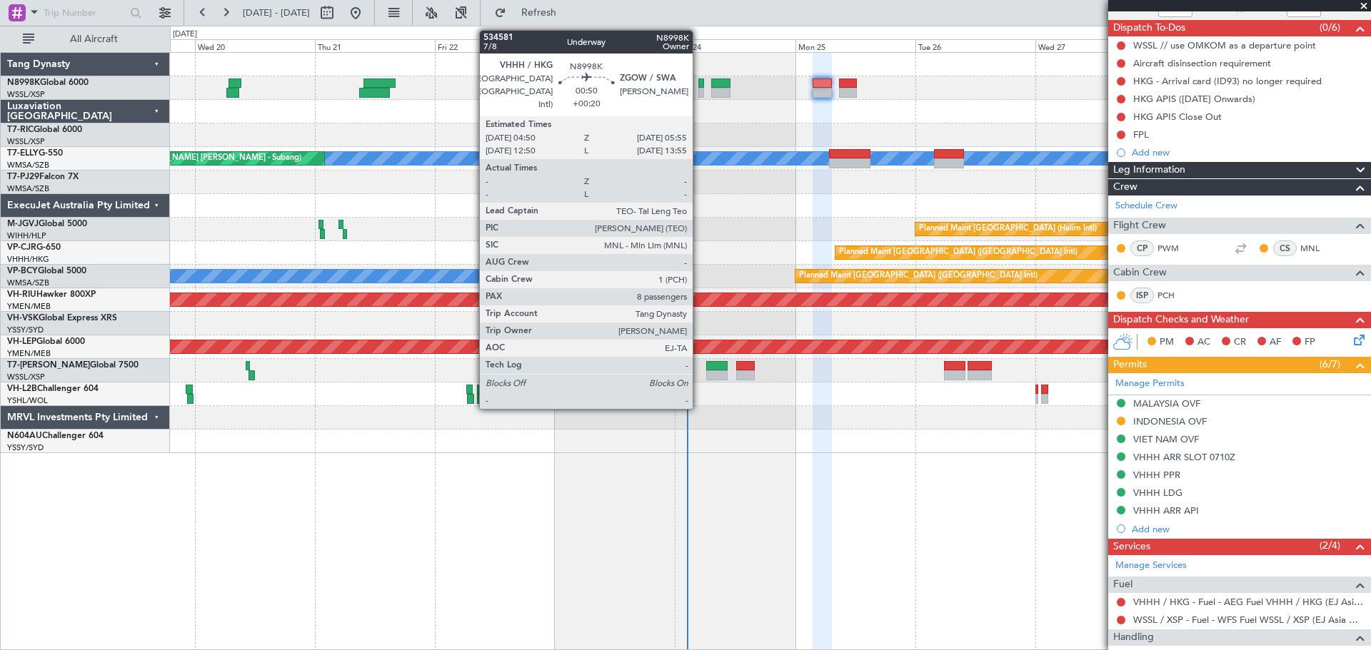
click at [699, 91] on div at bounding box center [701, 93] width 6 height 10
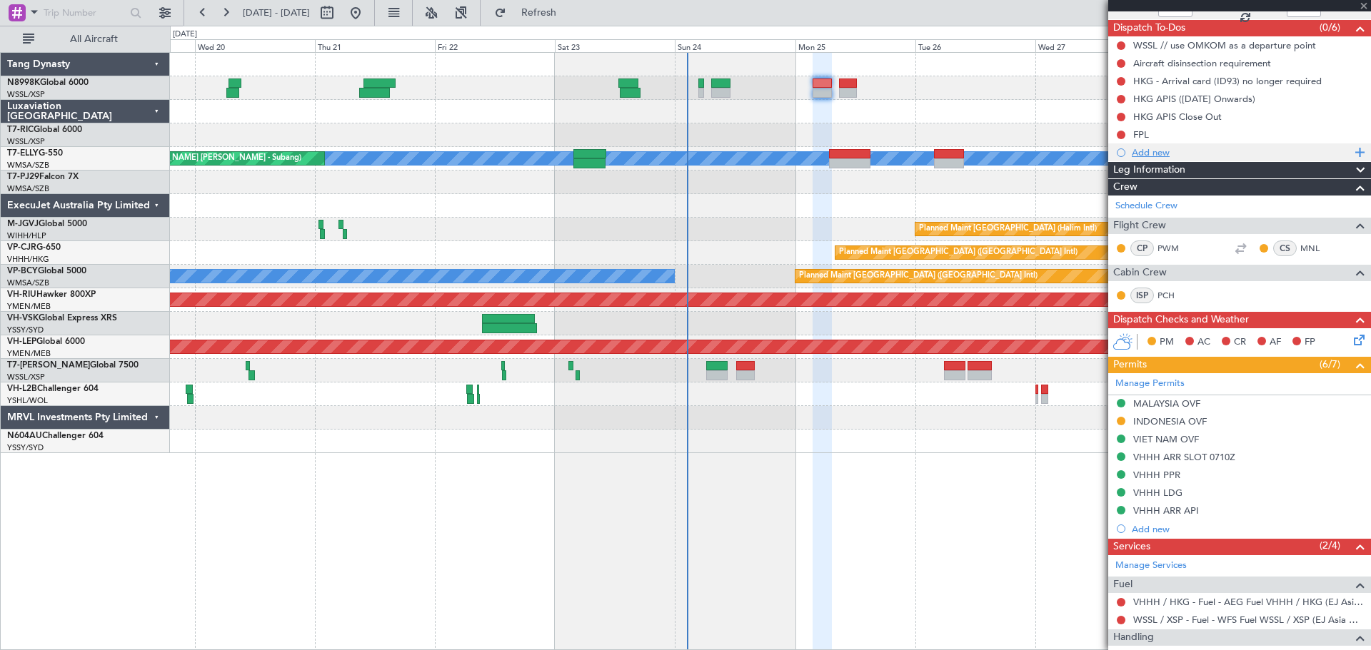
type input "+00:20"
type input "8"
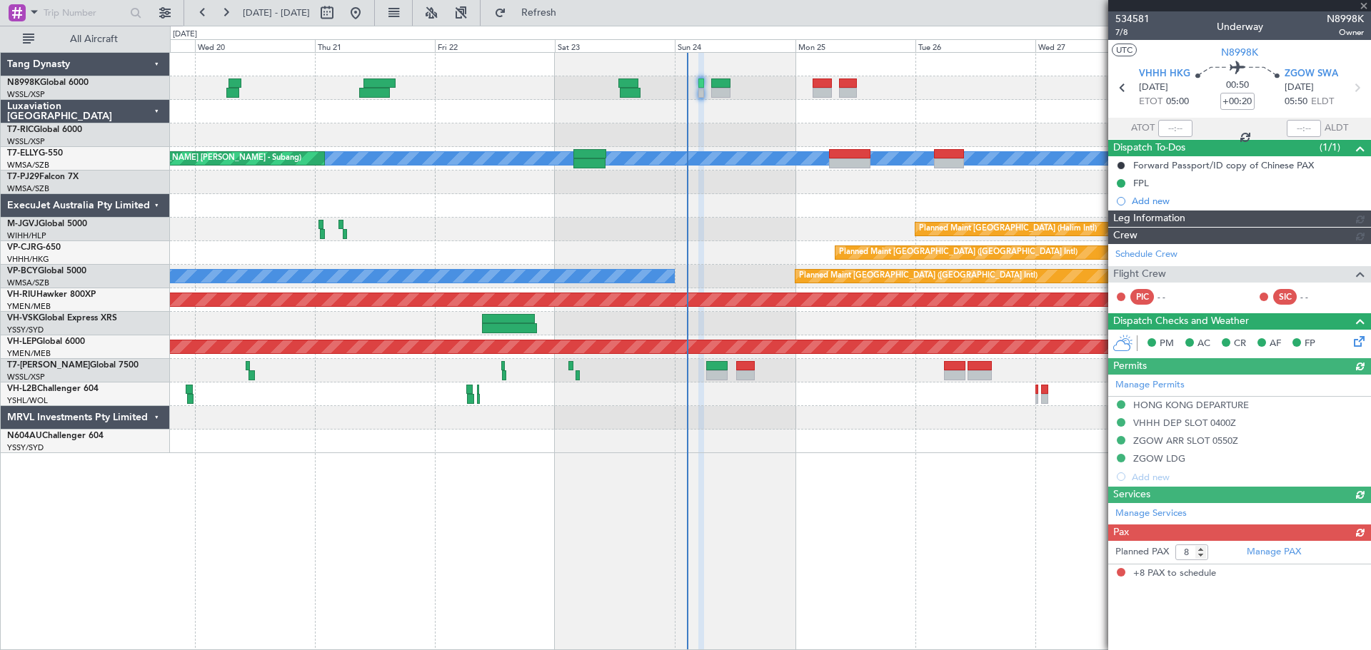
type input "[PERSON_NAME] (BTA)"
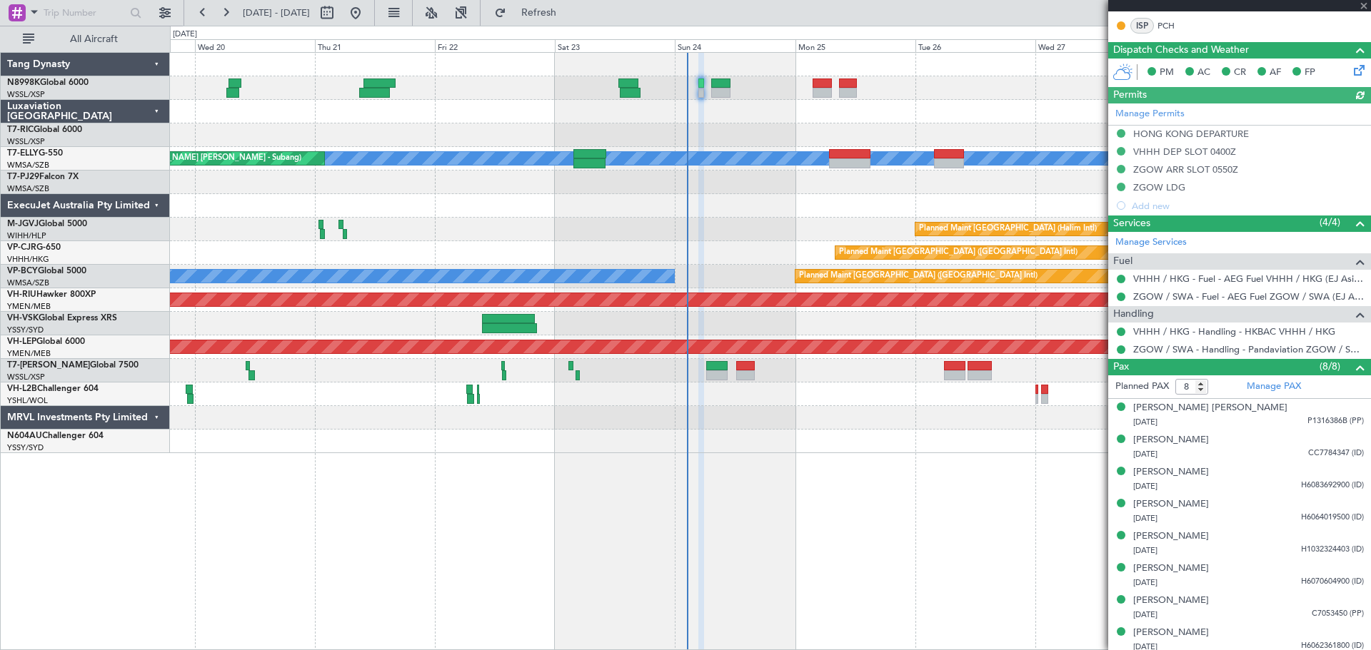
scroll to position [323, 0]
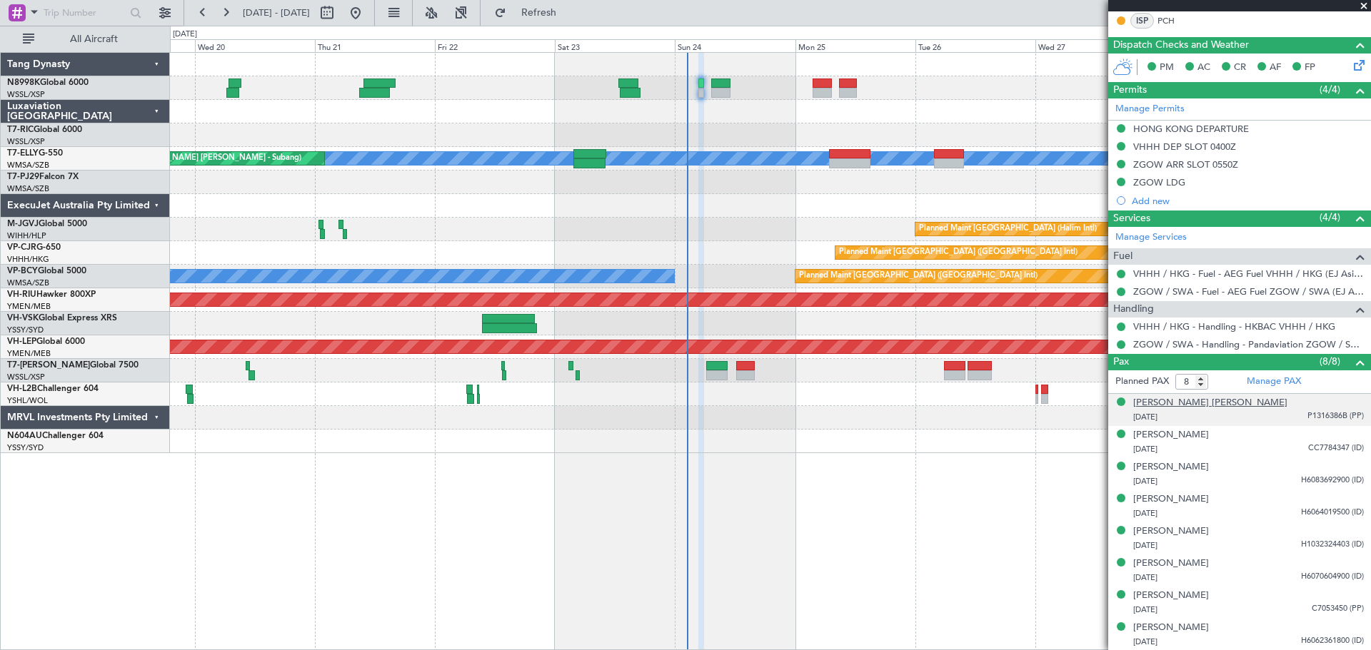
click at [1179, 403] on div "[PERSON_NAME] [PERSON_NAME]" at bounding box center [1210, 403] width 154 height 14
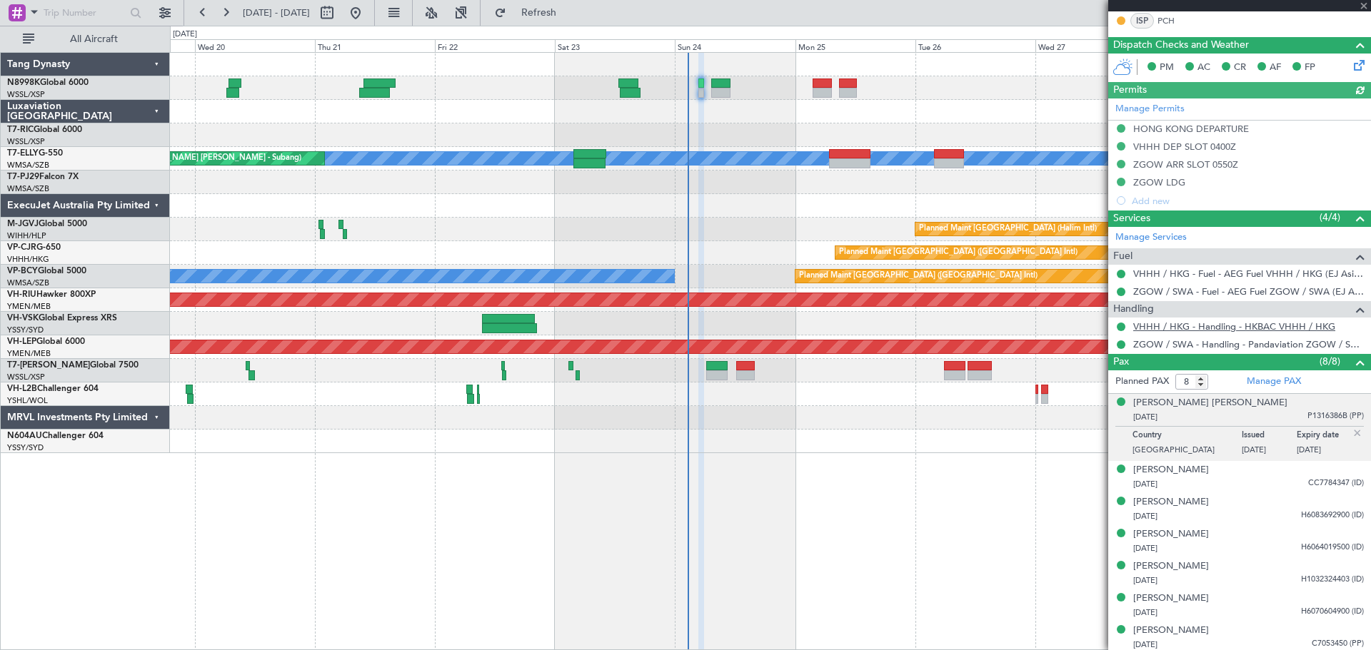
type input "[PERSON_NAME] (BTA)"
click at [1193, 324] on link "VHHH / HKG - Handling - HKBAC VHHH / HKG" at bounding box center [1234, 327] width 202 height 12
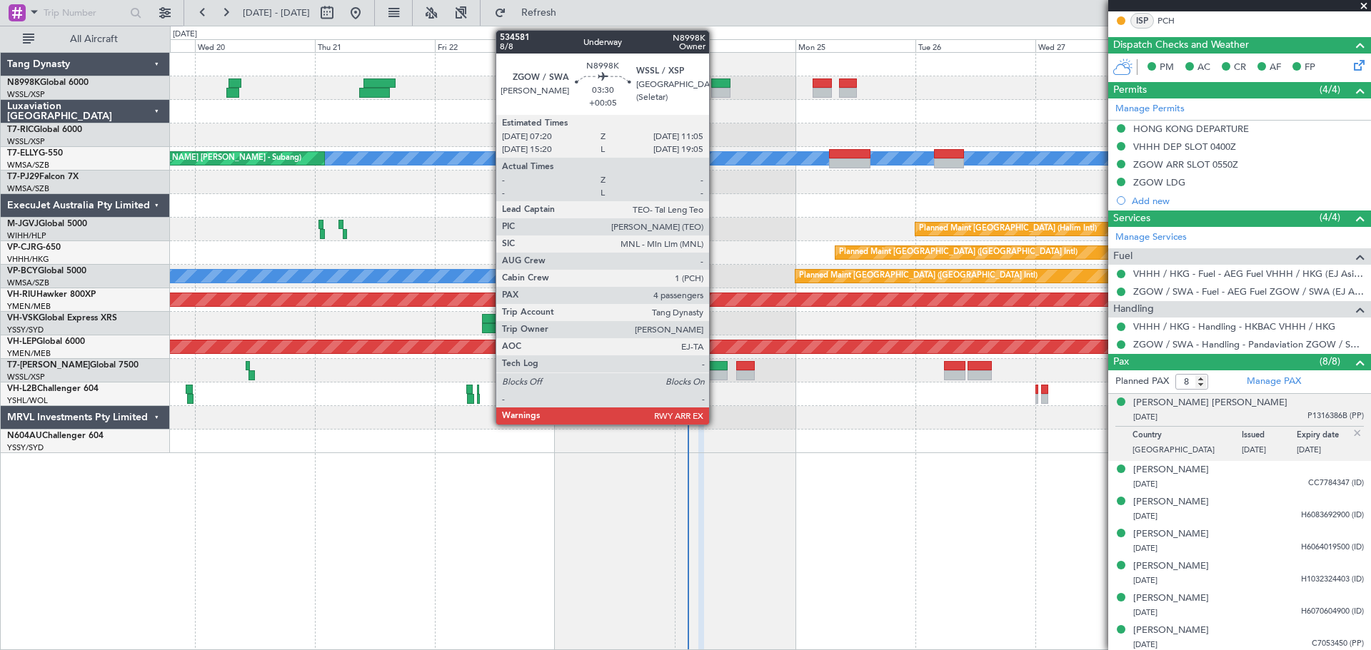
click at [716, 79] on div at bounding box center [720, 84] width 19 height 10
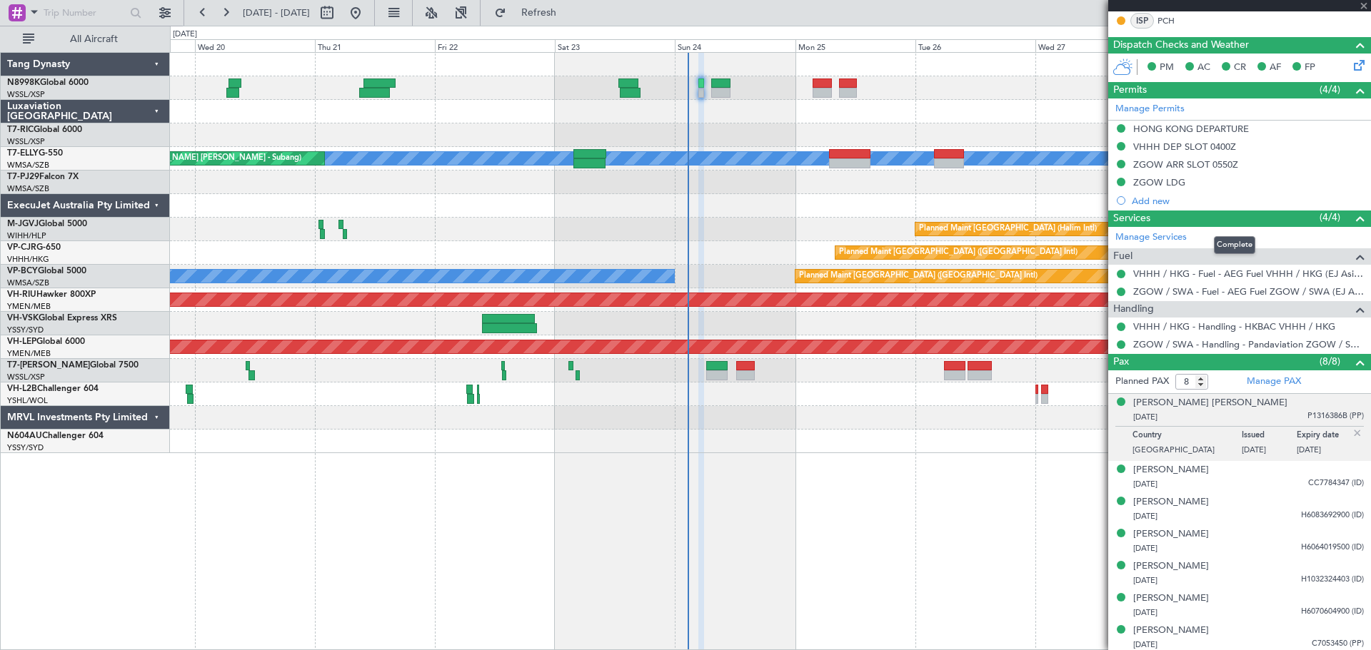
type input "+00:05"
type input "4"
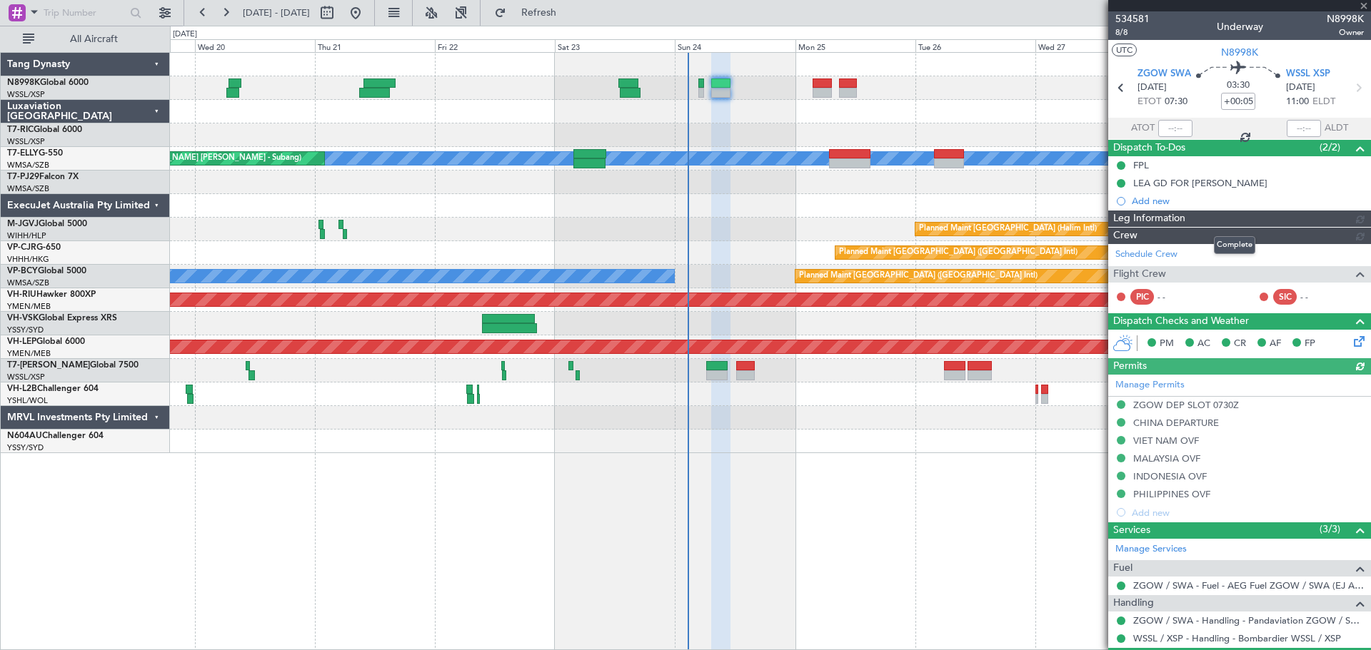
type input "[PERSON_NAME] (BTA)"
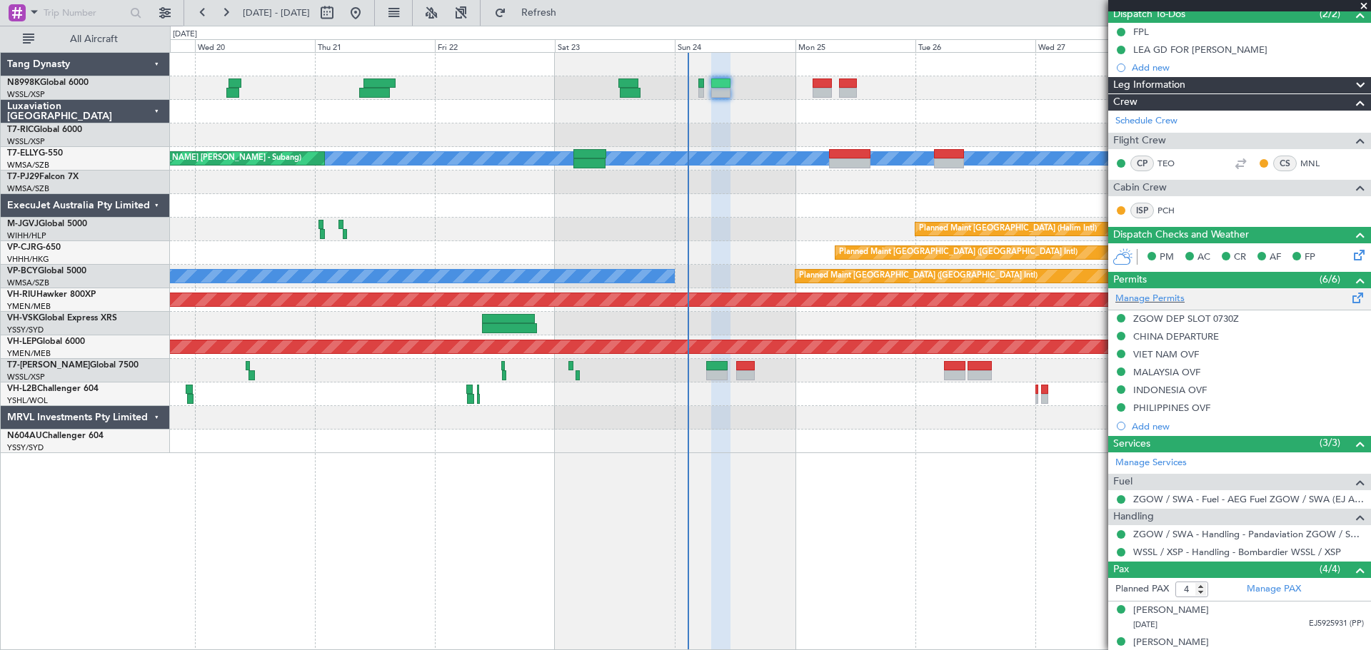
scroll to position [70, 0]
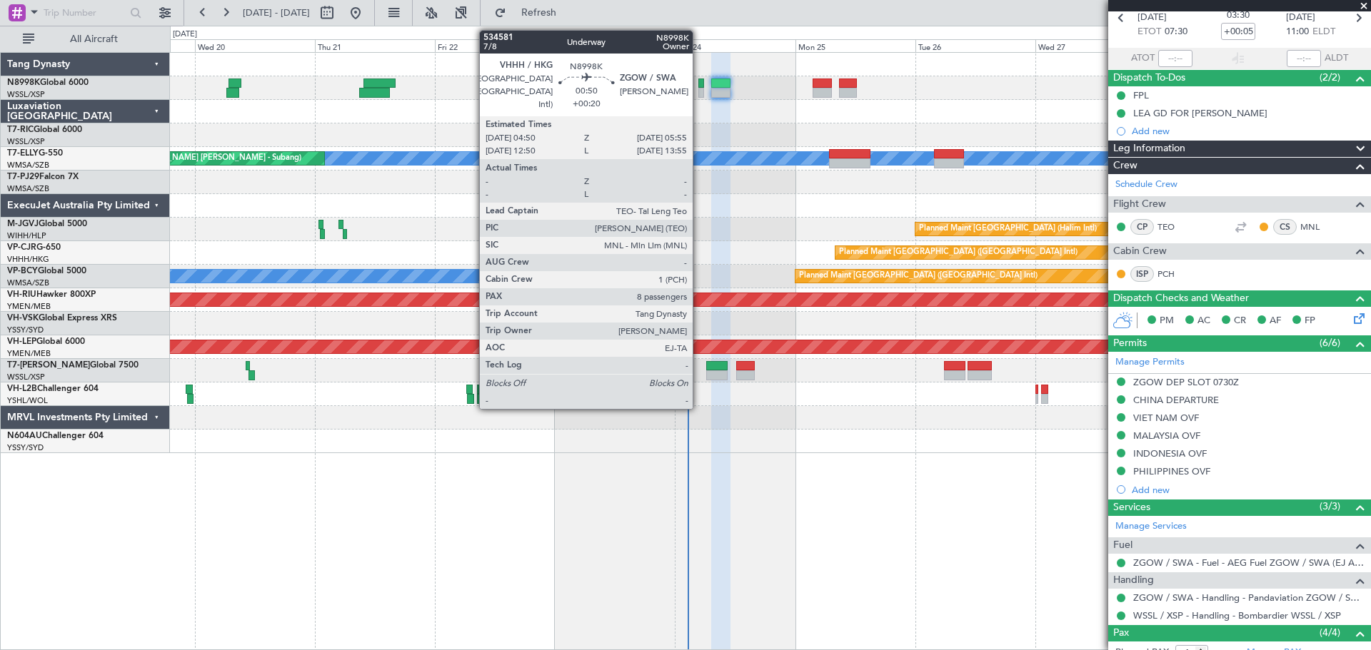
click at [699, 87] on div at bounding box center [701, 84] width 6 height 10
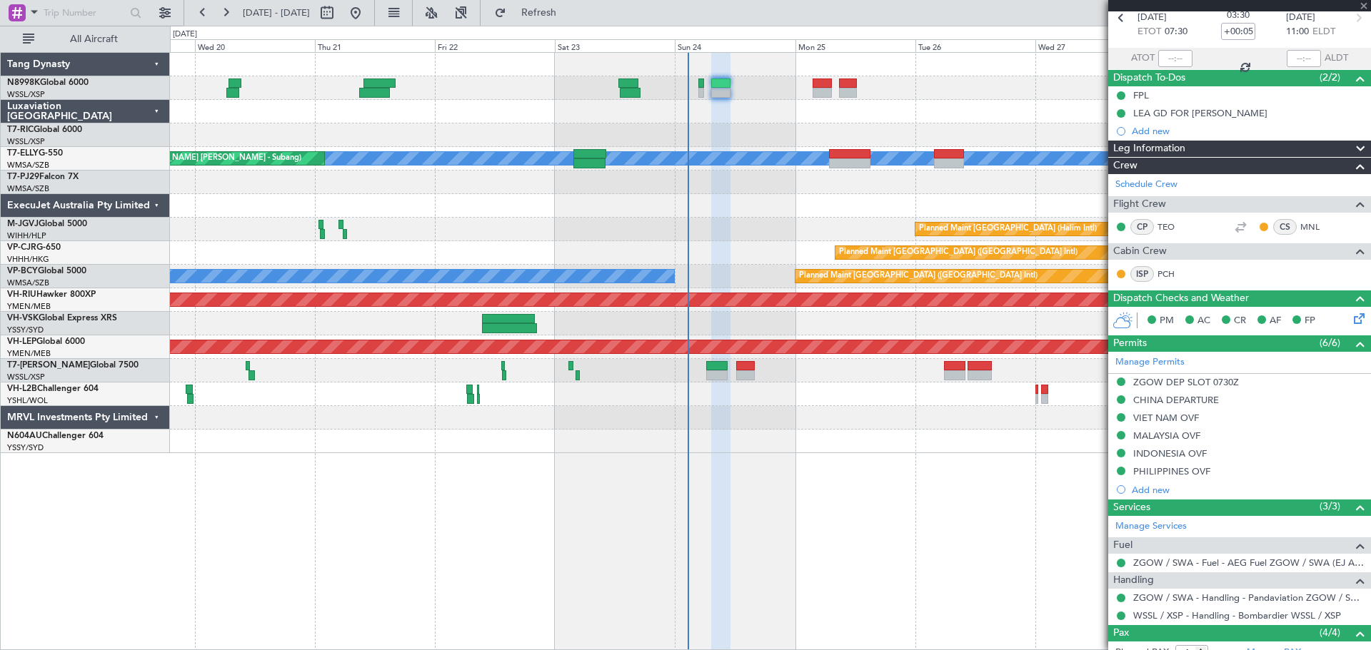
type input "+00:20"
type input "8"
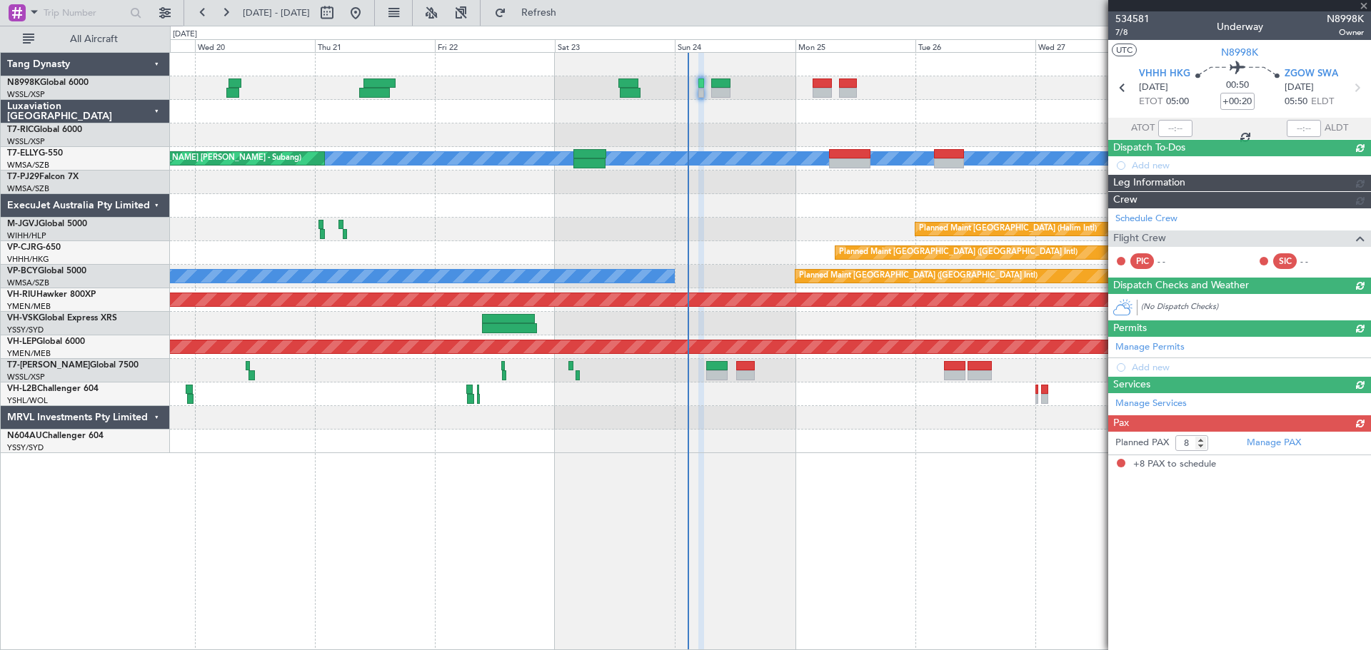
scroll to position [0, 0]
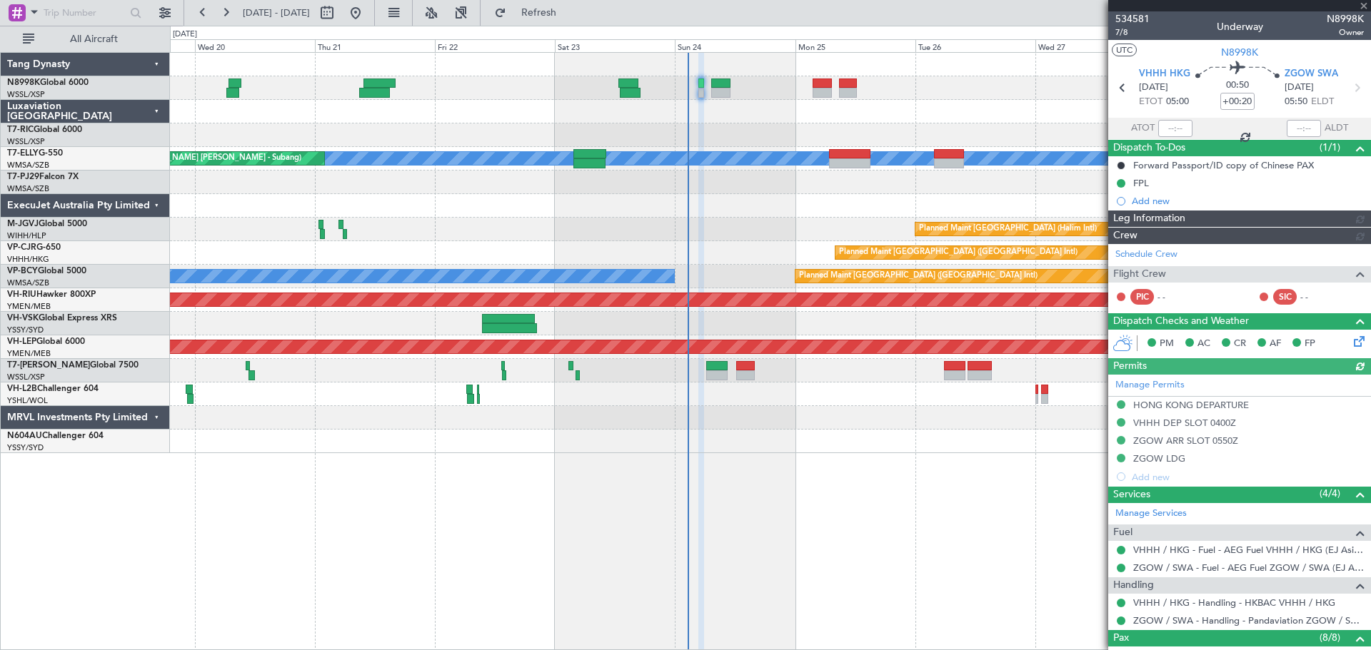
type input "[PERSON_NAME] (BTA)"
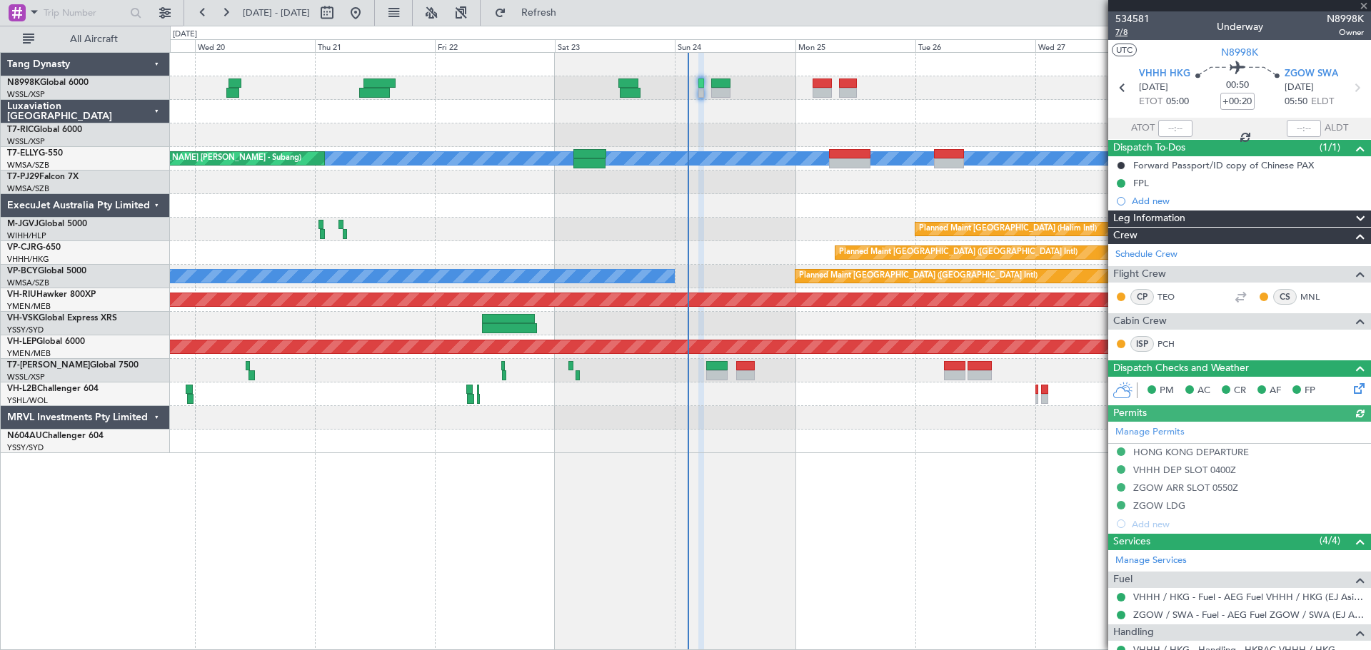
click at [1122, 33] on span "7/8" at bounding box center [1132, 32] width 34 height 12
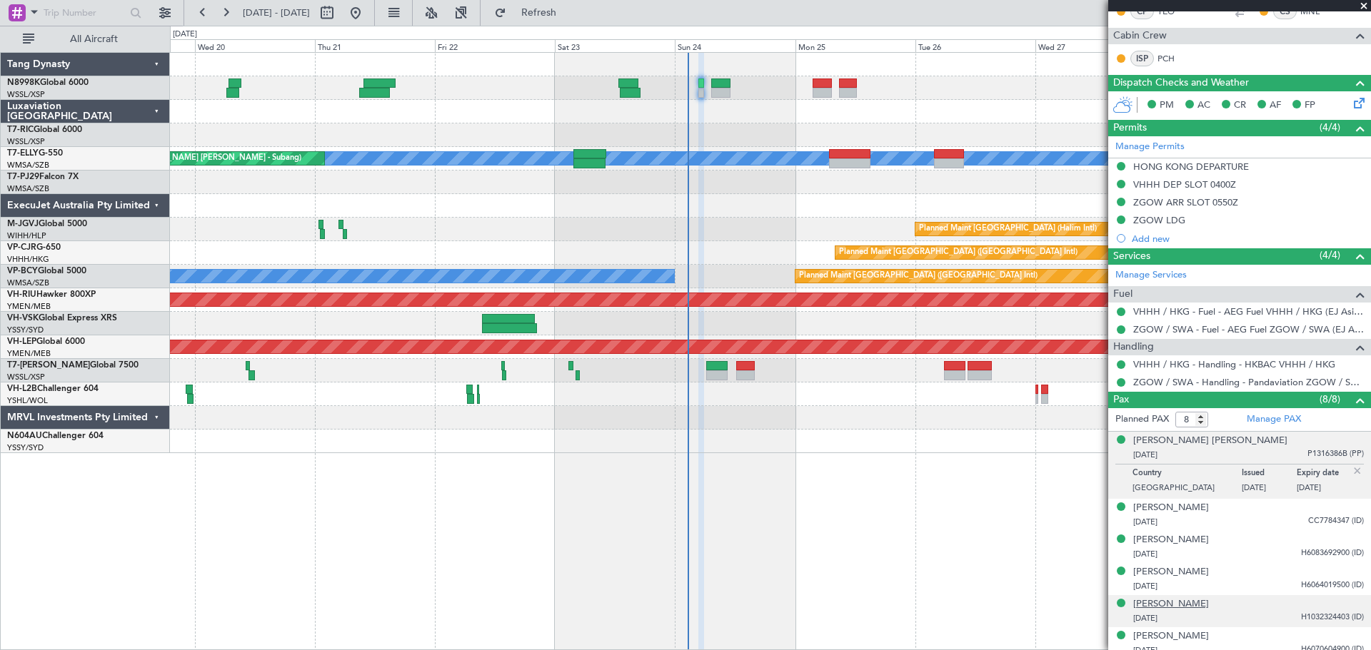
click at [1167, 603] on div "[PERSON_NAME]" at bounding box center [1171, 604] width 76 height 14
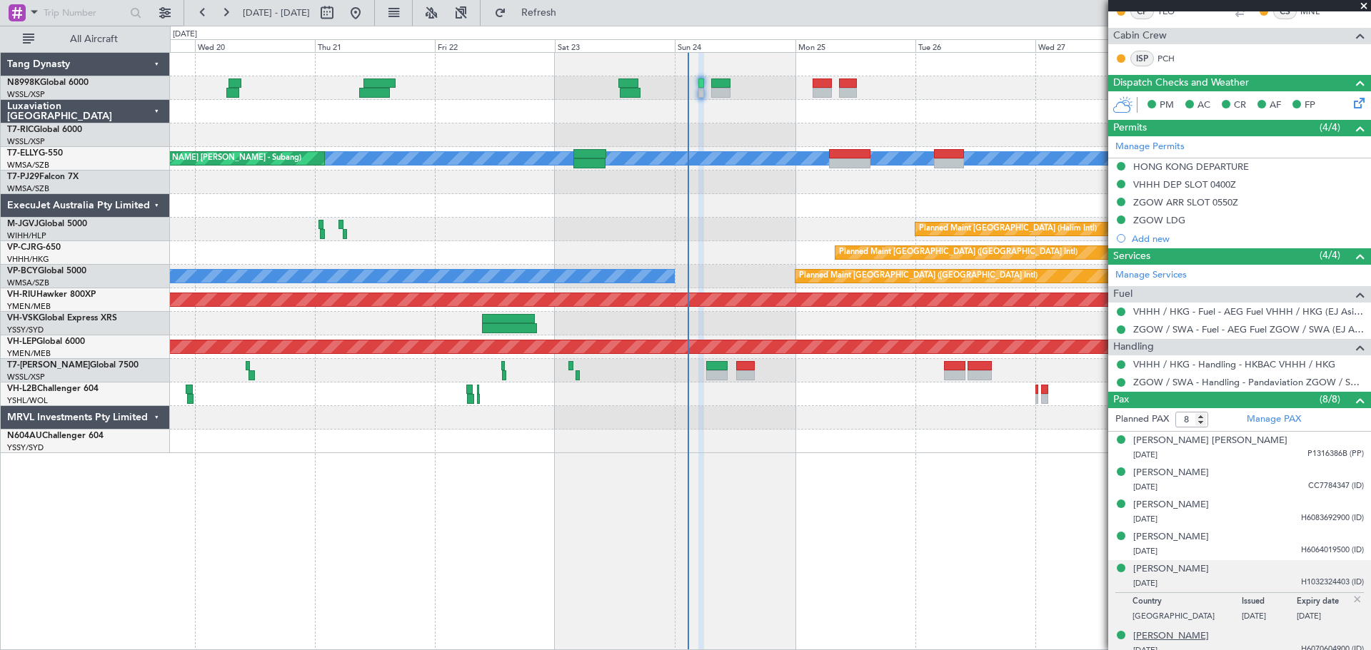
click at [1156, 637] on div "[PERSON_NAME]" at bounding box center [1171, 637] width 76 height 14
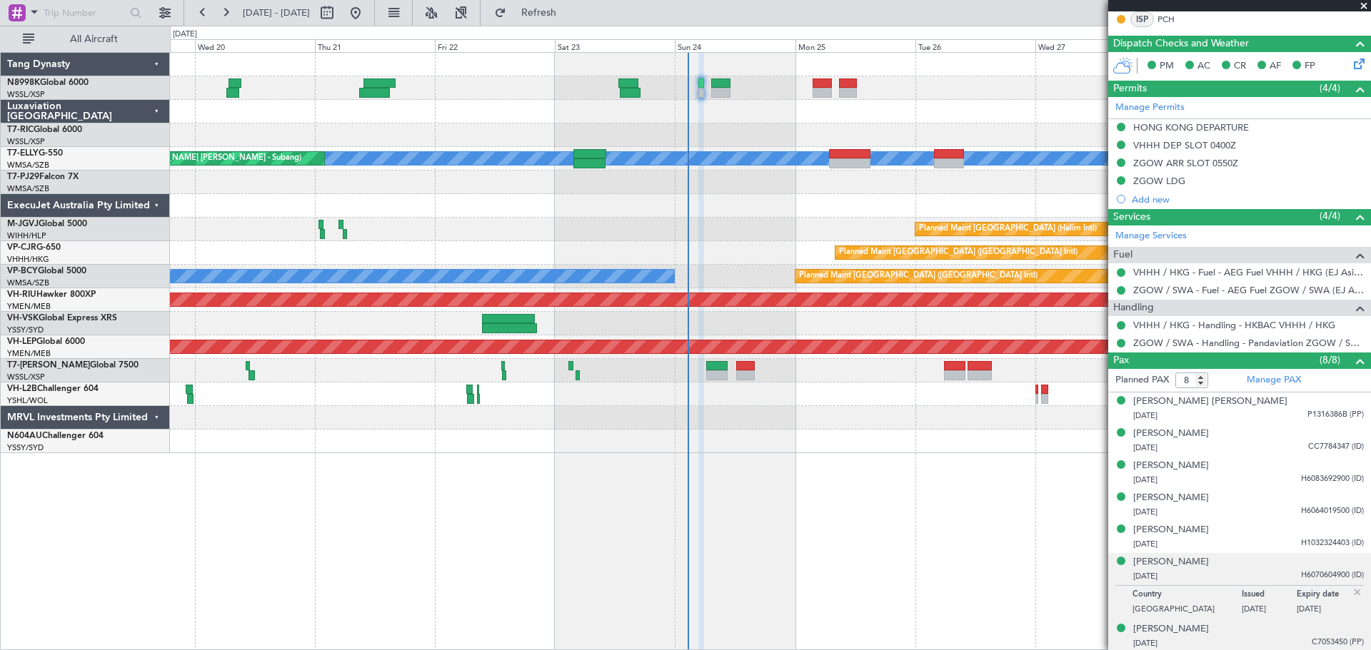
scroll to position [358, 0]
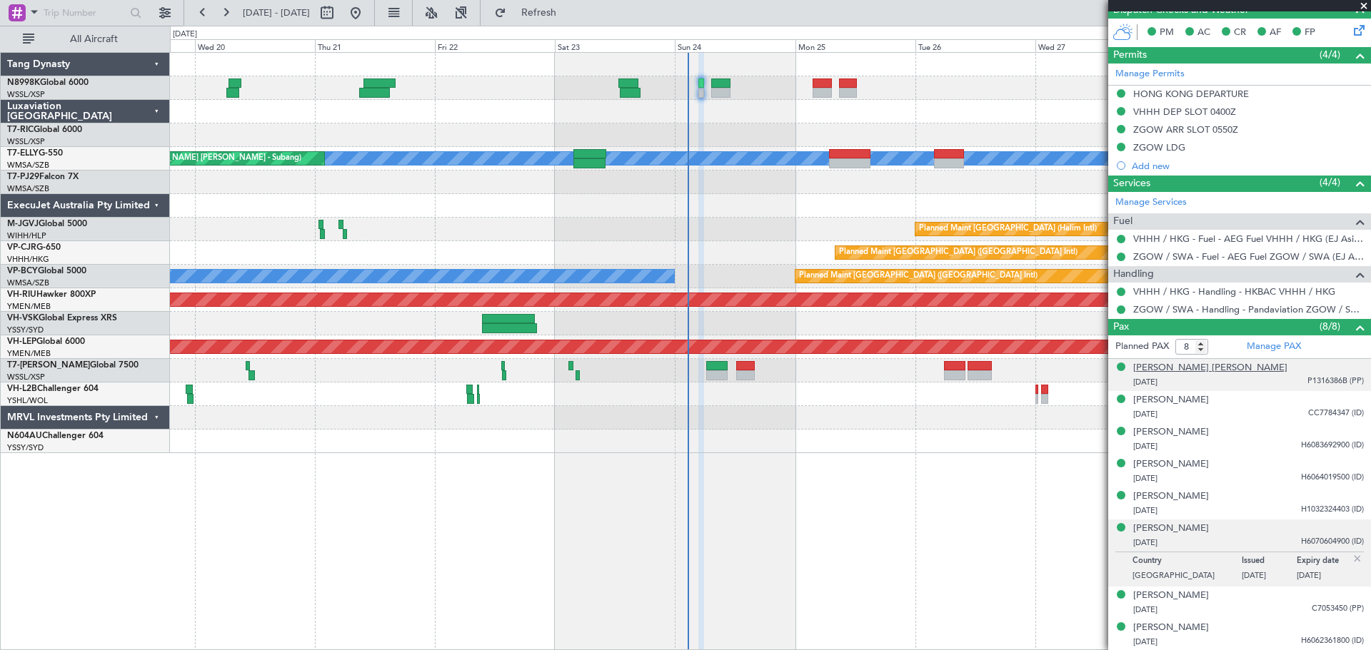
click at [1189, 370] on div "[PERSON_NAME] [PERSON_NAME]" at bounding box center [1210, 368] width 154 height 14
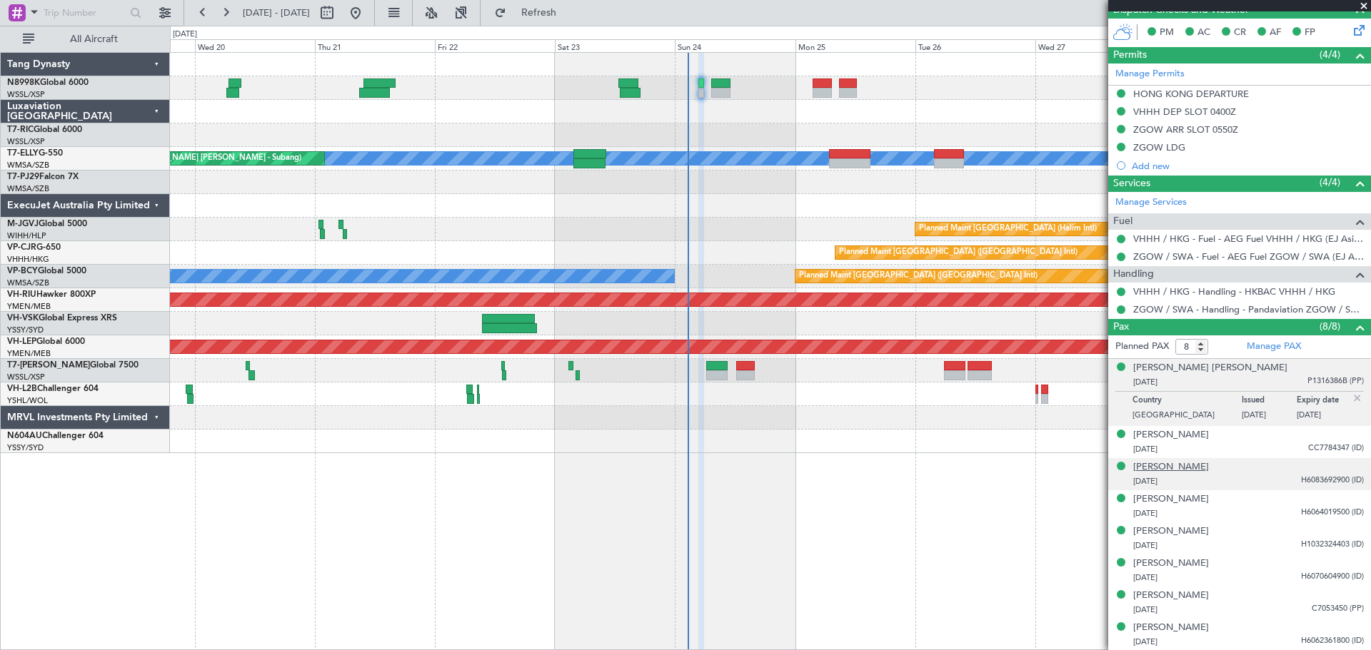
click at [1174, 466] on div "[PERSON_NAME]" at bounding box center [1171, 467] width 76 height 14
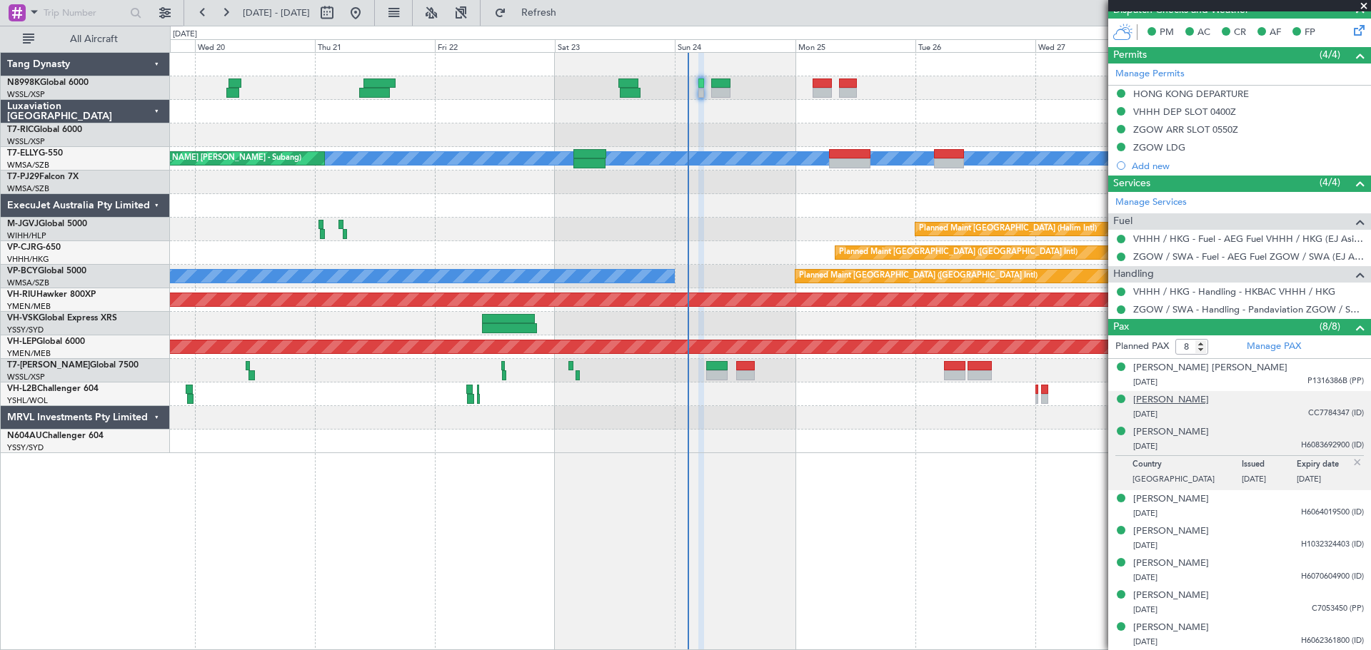
click at [1170, 404] on div "[PERSON_NAME]" at bounding box center [1171, 400] width 76 height 14
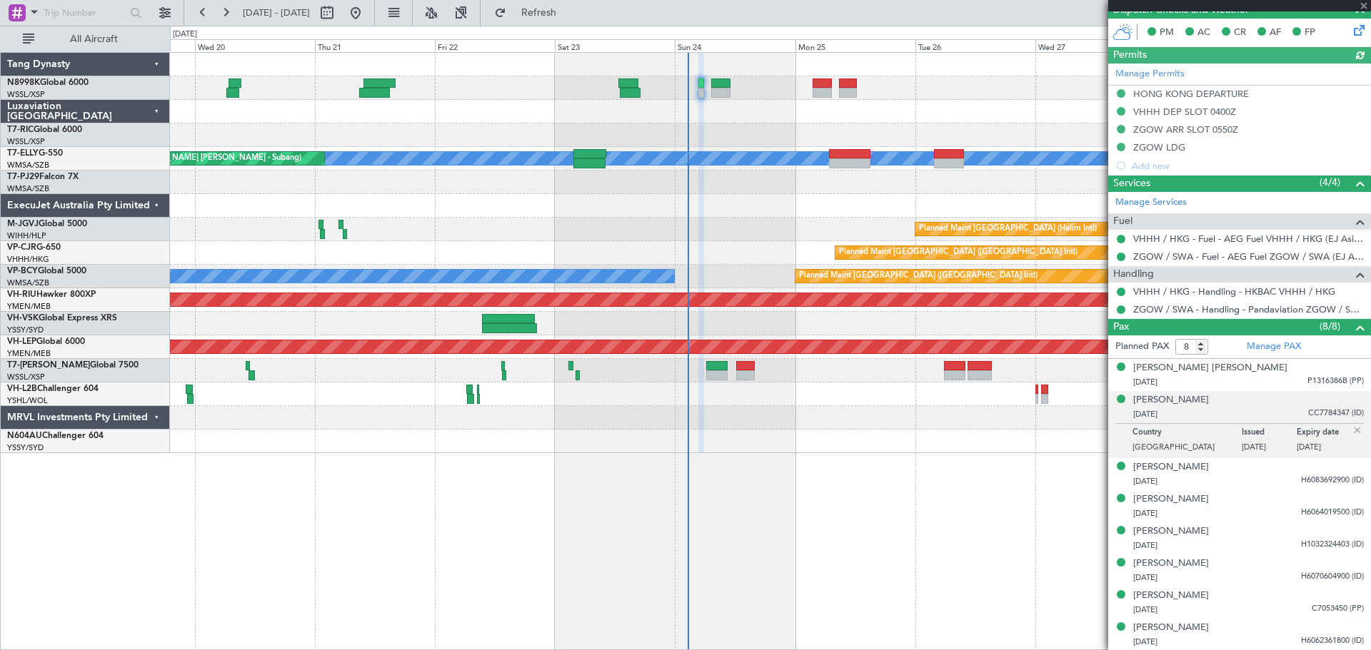
type input "[PERSON_NAME] (BTA)"
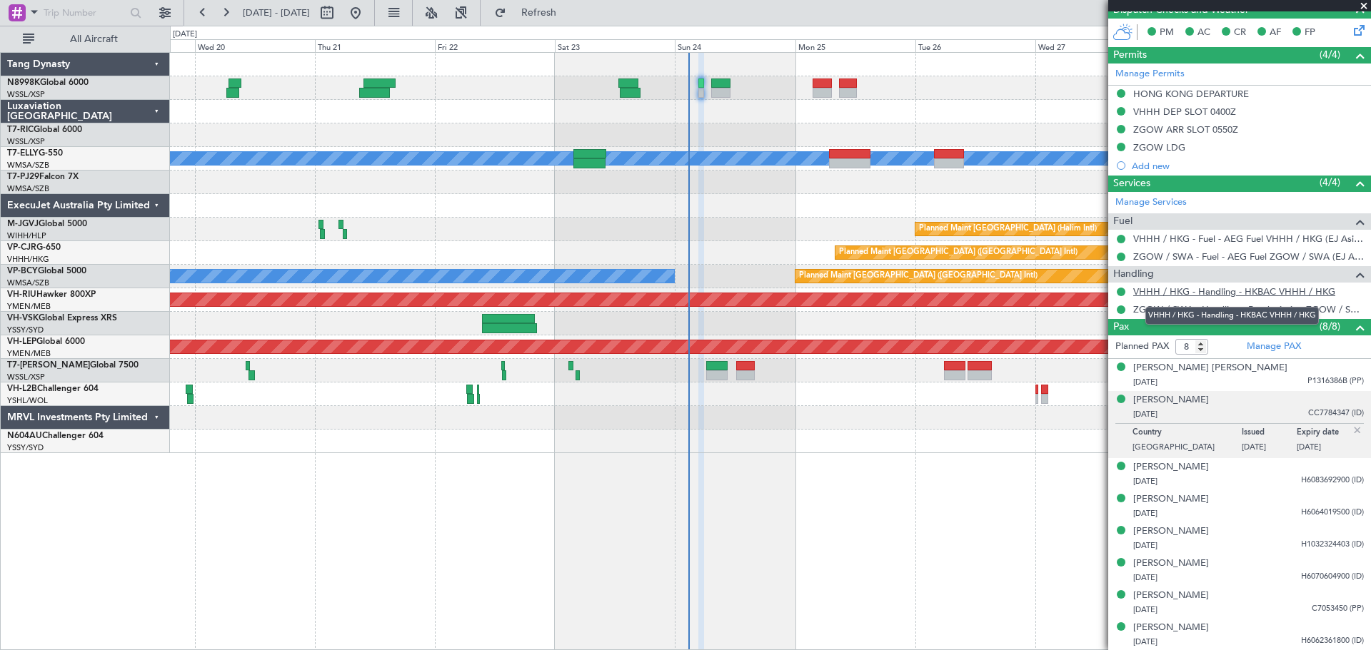
click at [1229, 293] on link "VHHH / HKG - Handling - HKBAC VHHH / HKG" at bounding box center [1234, 292] width 202 height 12
type input "[PERSON_NAME] (BTA)"
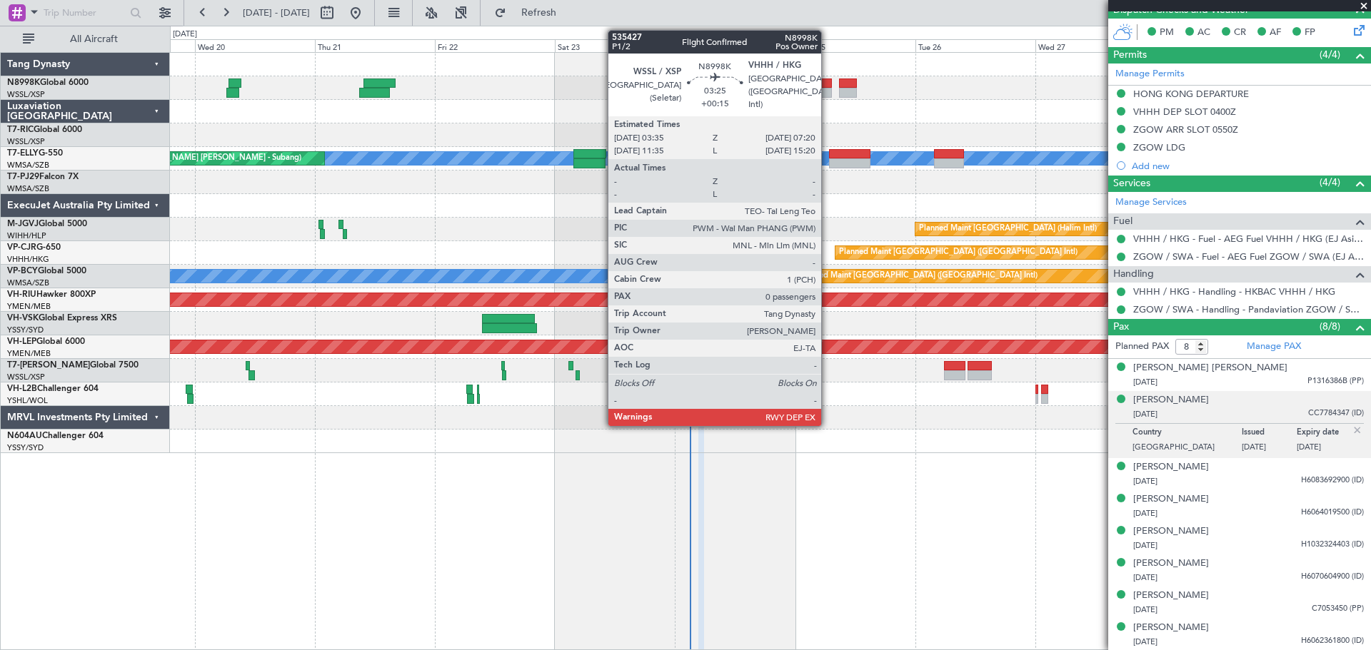
click at [827, 85] on div at bounding box center [821, 84] width 19 height 10
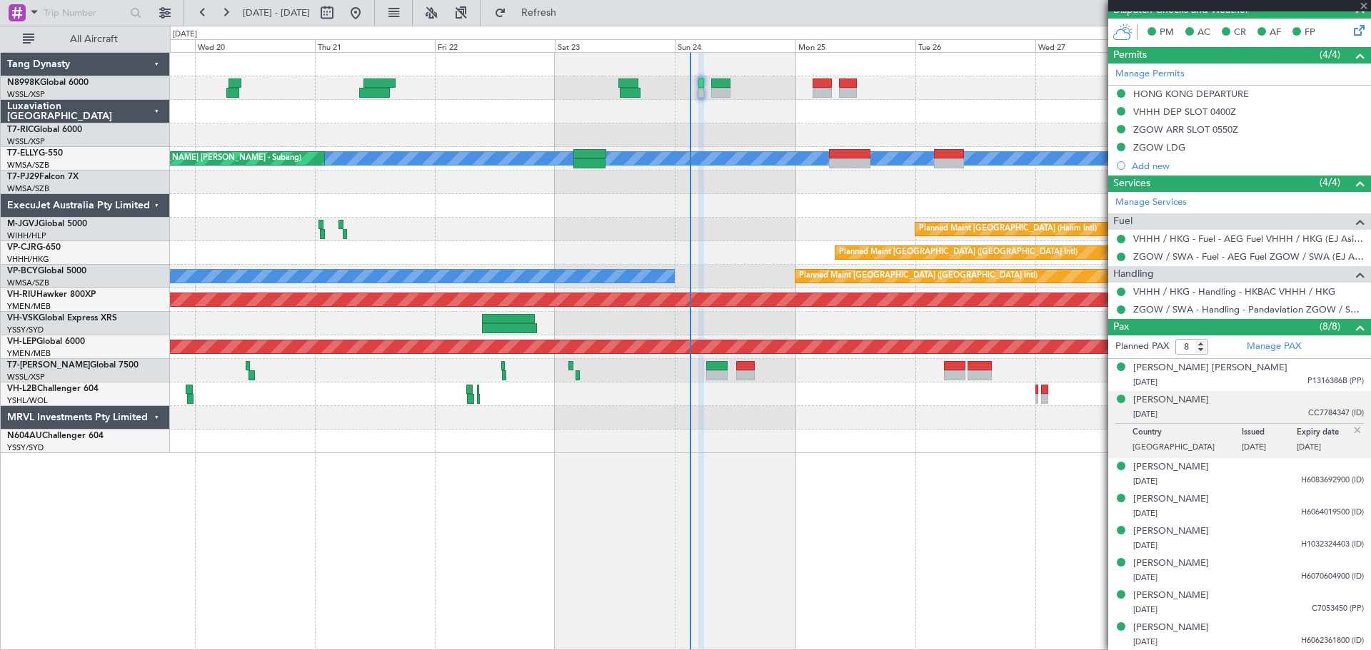
type input "+00:15"
type input "0"
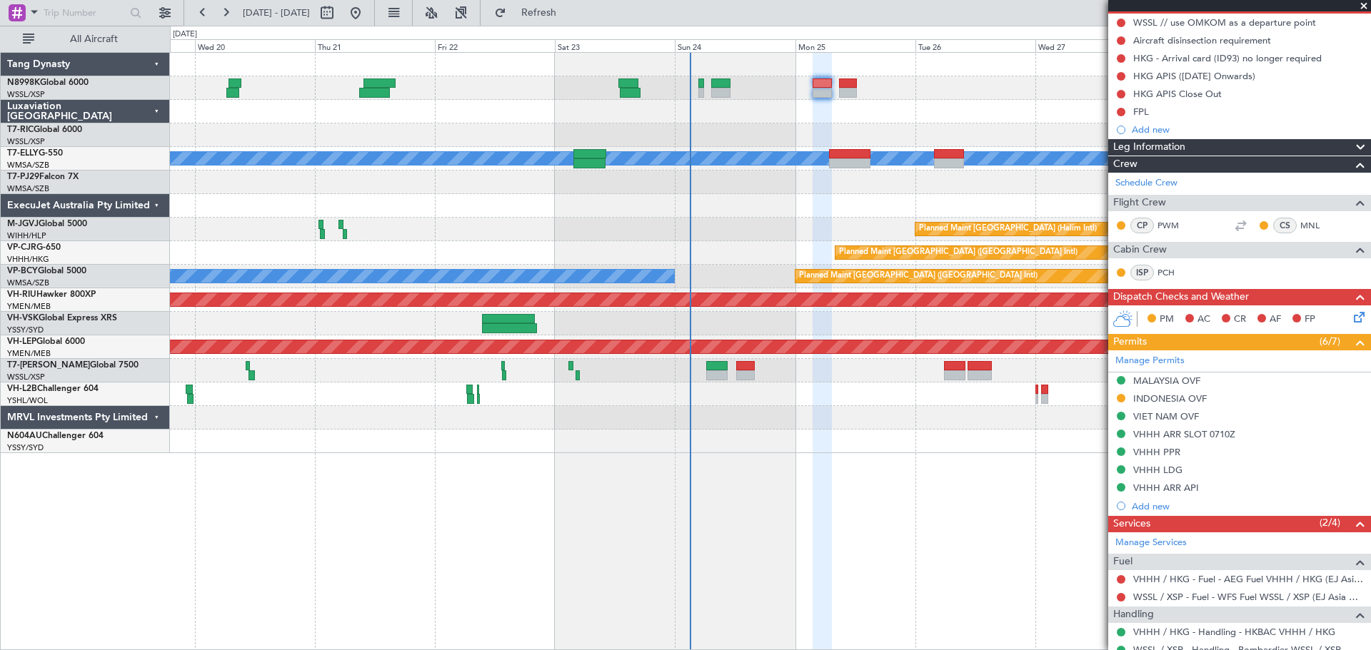
scroll to position [191, 0]
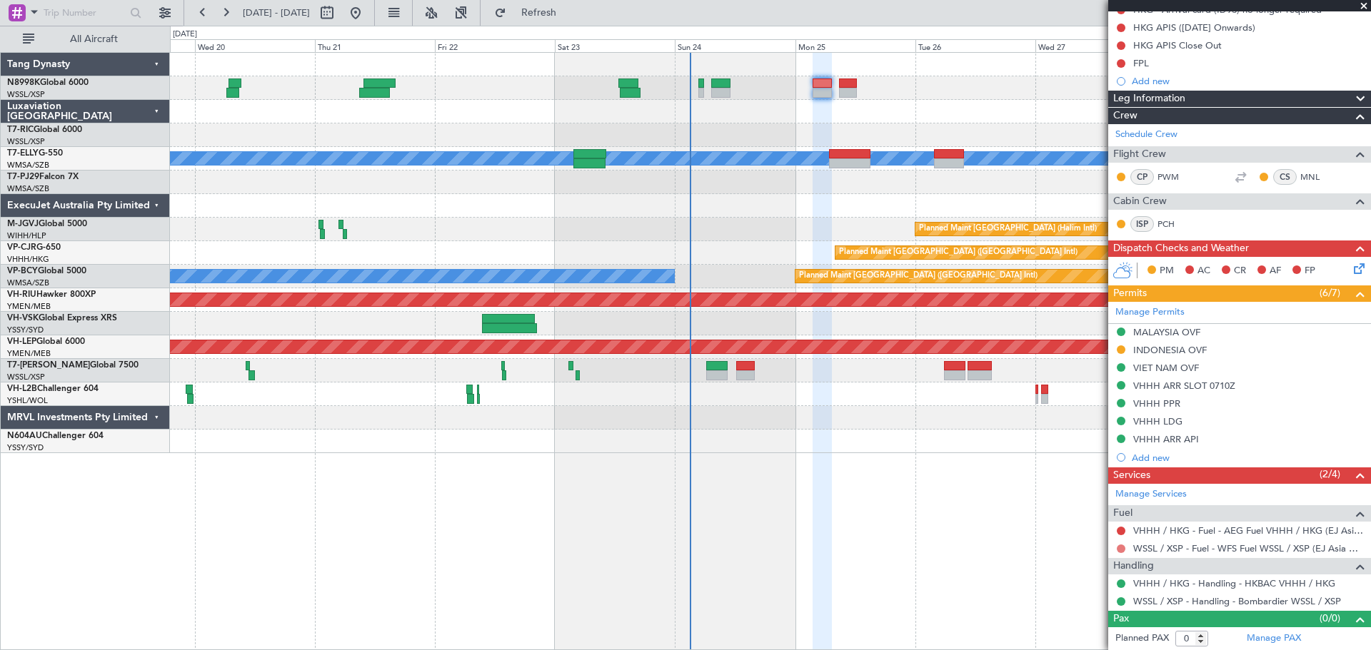
click at [1121, 551] on button at bounding box center [1120, 549] width 9 height 9
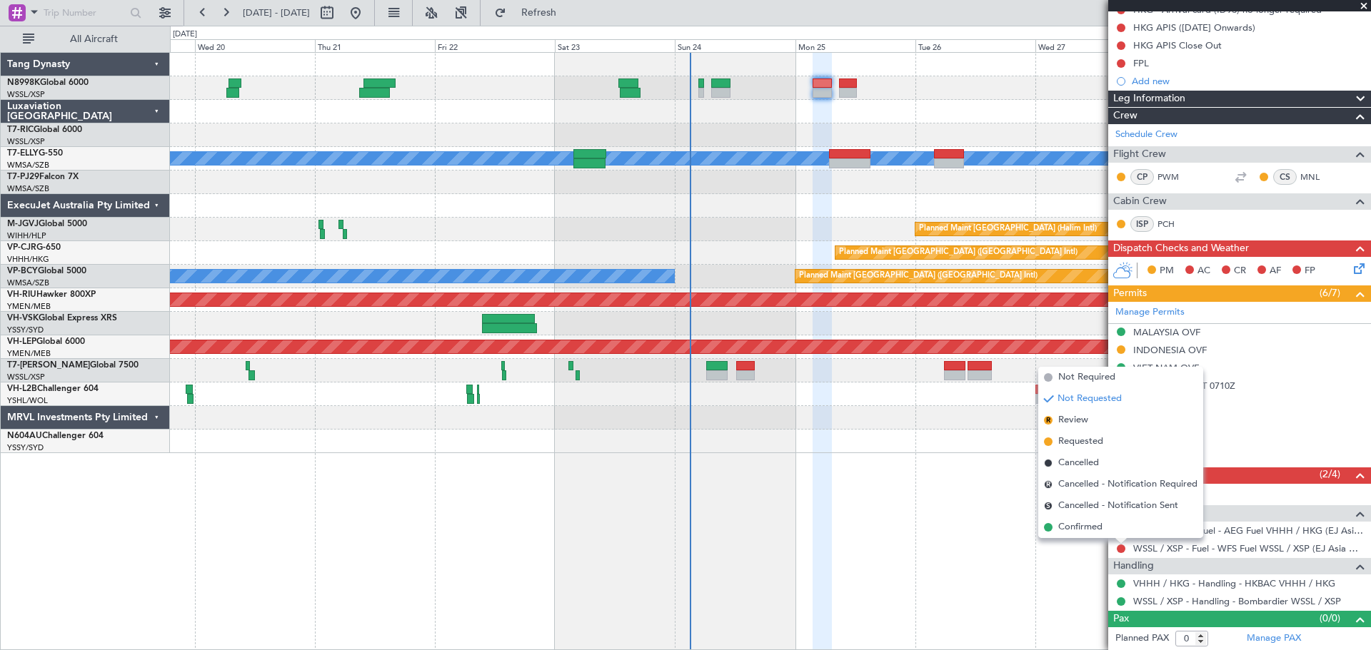
click at [1079, 526] on span "Confirmed" at bounding box center [1080, 527] width 44 height 14
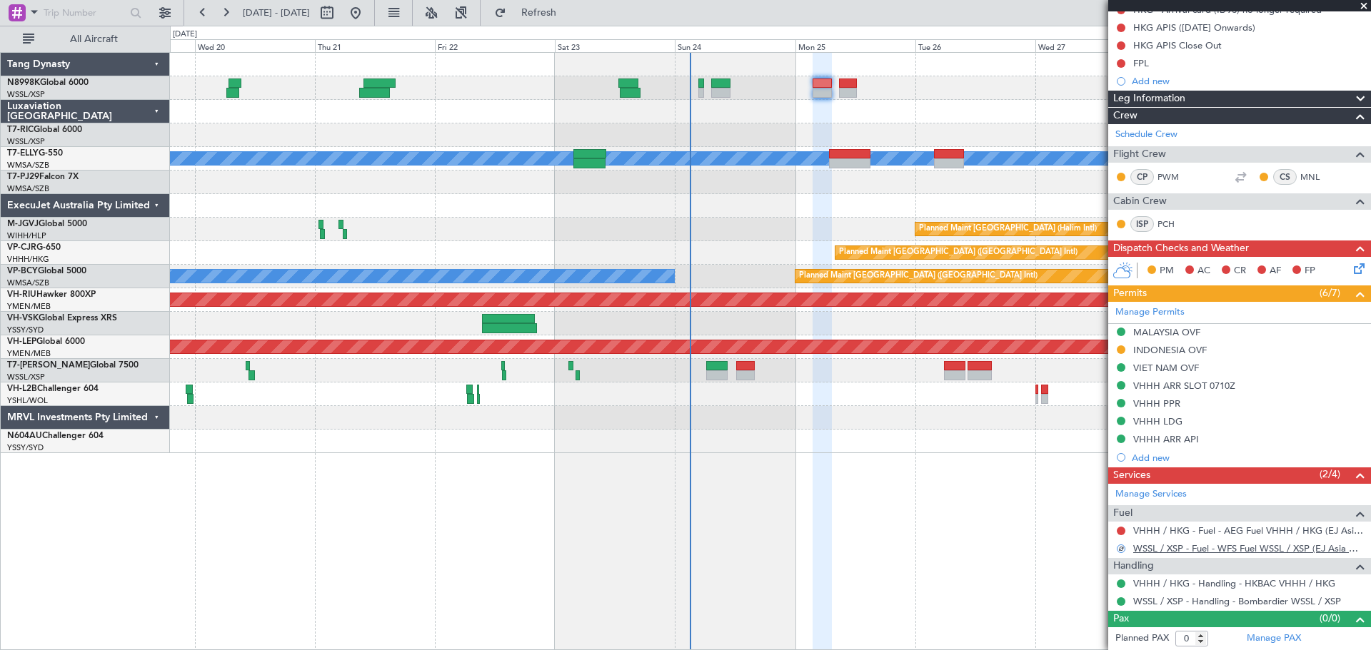
click at [1199, 548] on link "WSSL / XSP - Fuel - WFS Fuel WSSL / XSP (EJ Asia Only)" at bounding box center [1248, 549] width 231 height 12
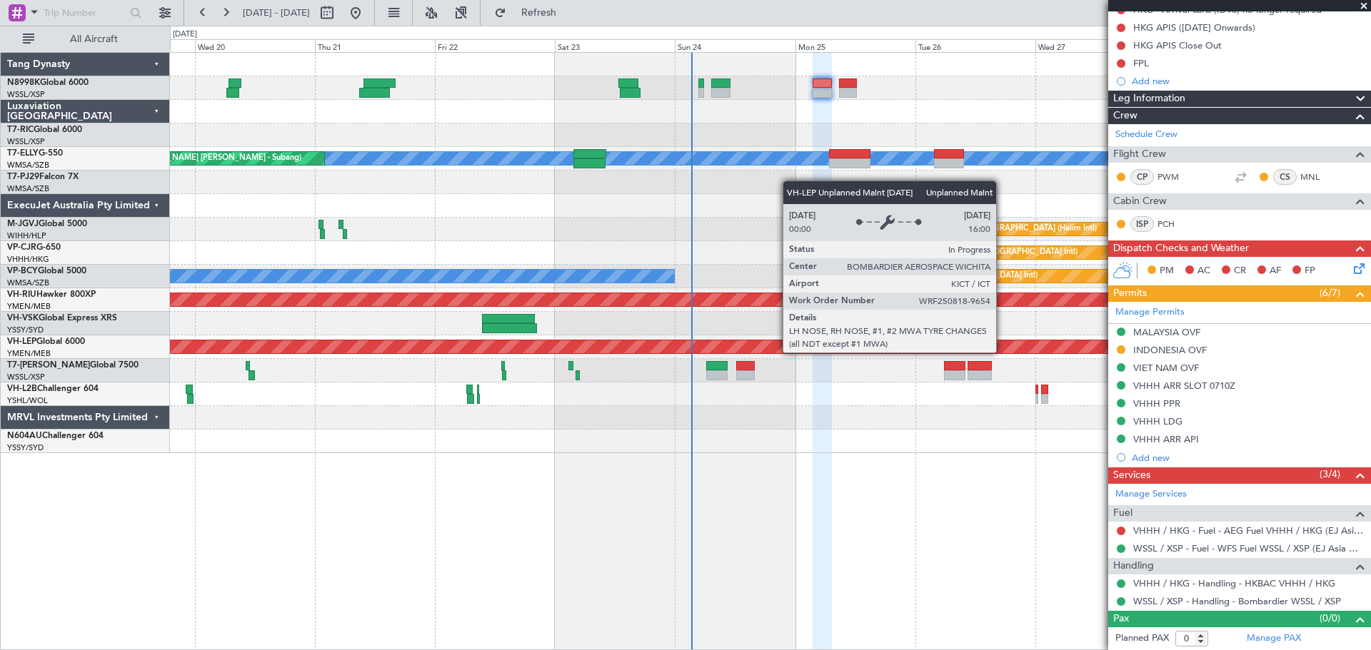
click at [633, 338] on div "Unplanned Maint Wichita (Wichita Mid-continent)" at bounding box center [770, 348] width 1200 height 24
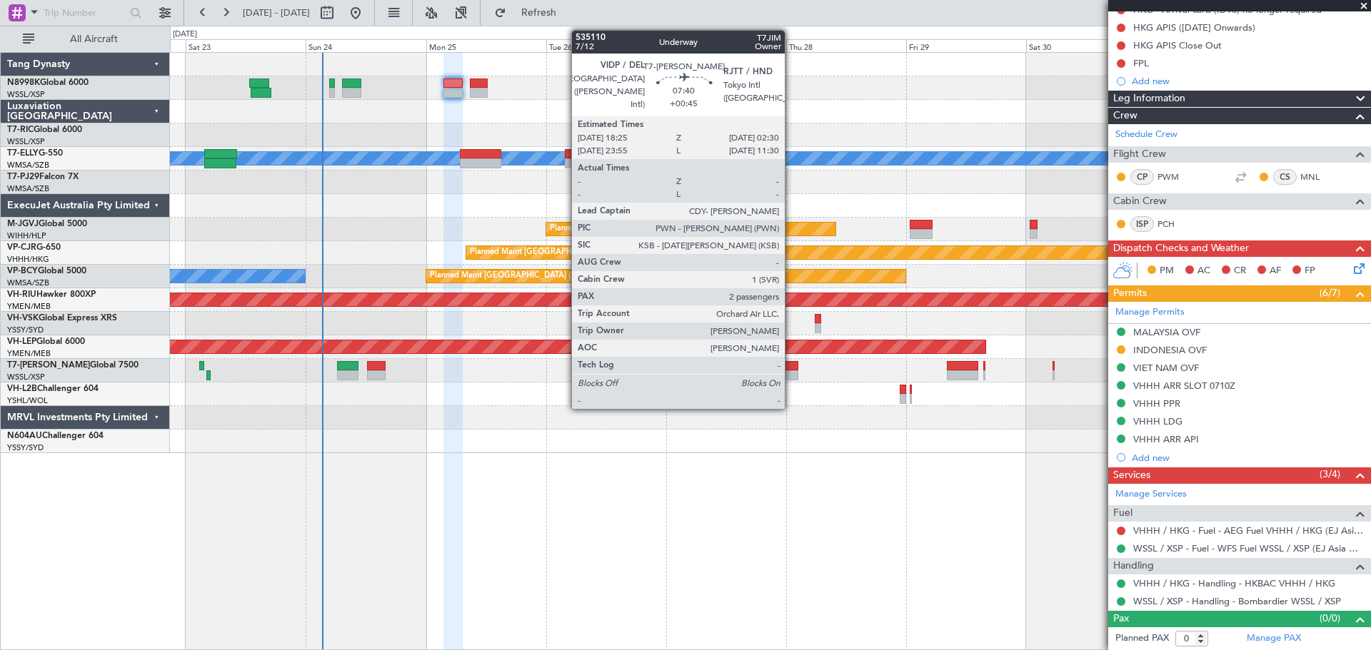
click at [791, 365] on div at bounding box center [777, 366] width 41 height 10
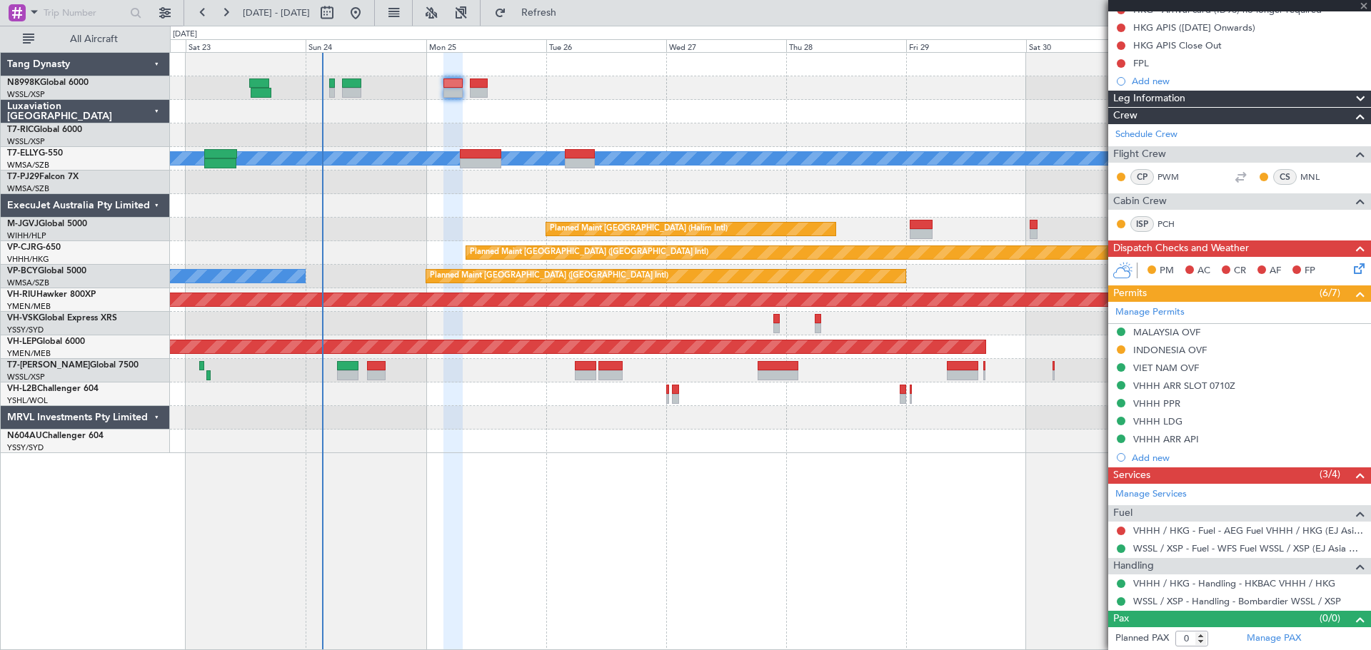
type input "+00:45"
type input "2"
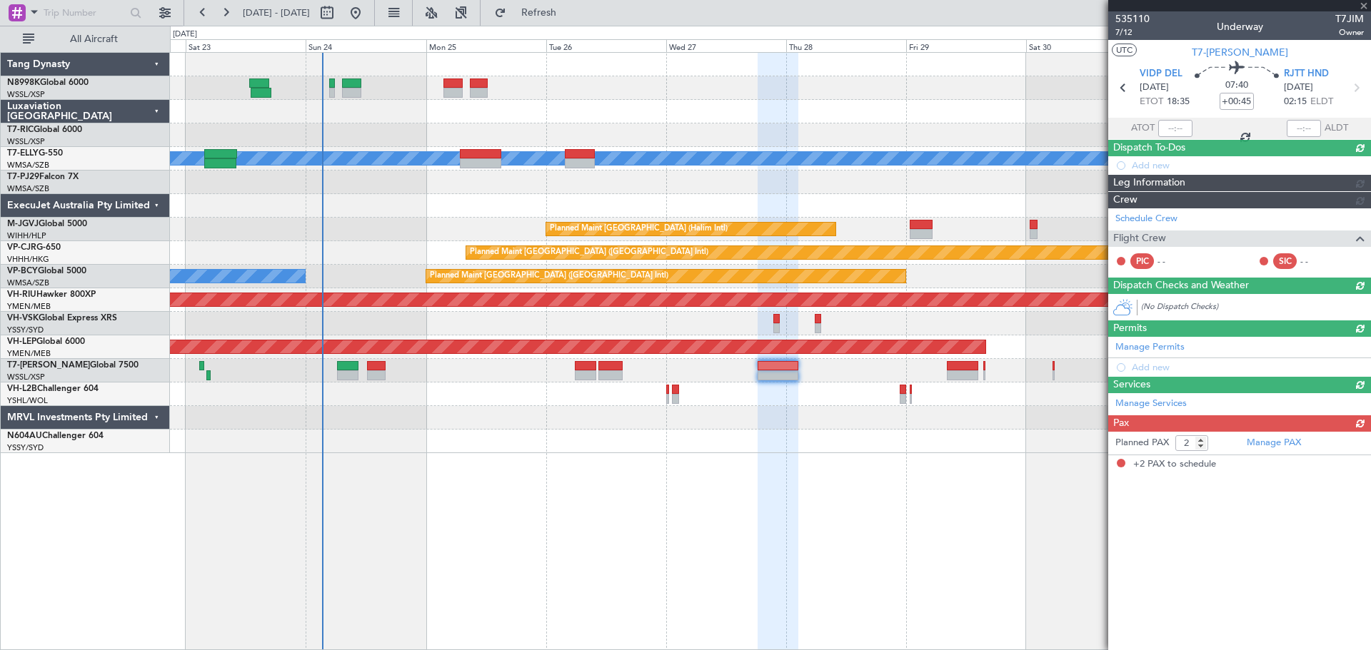
scroll to position [0, 0]
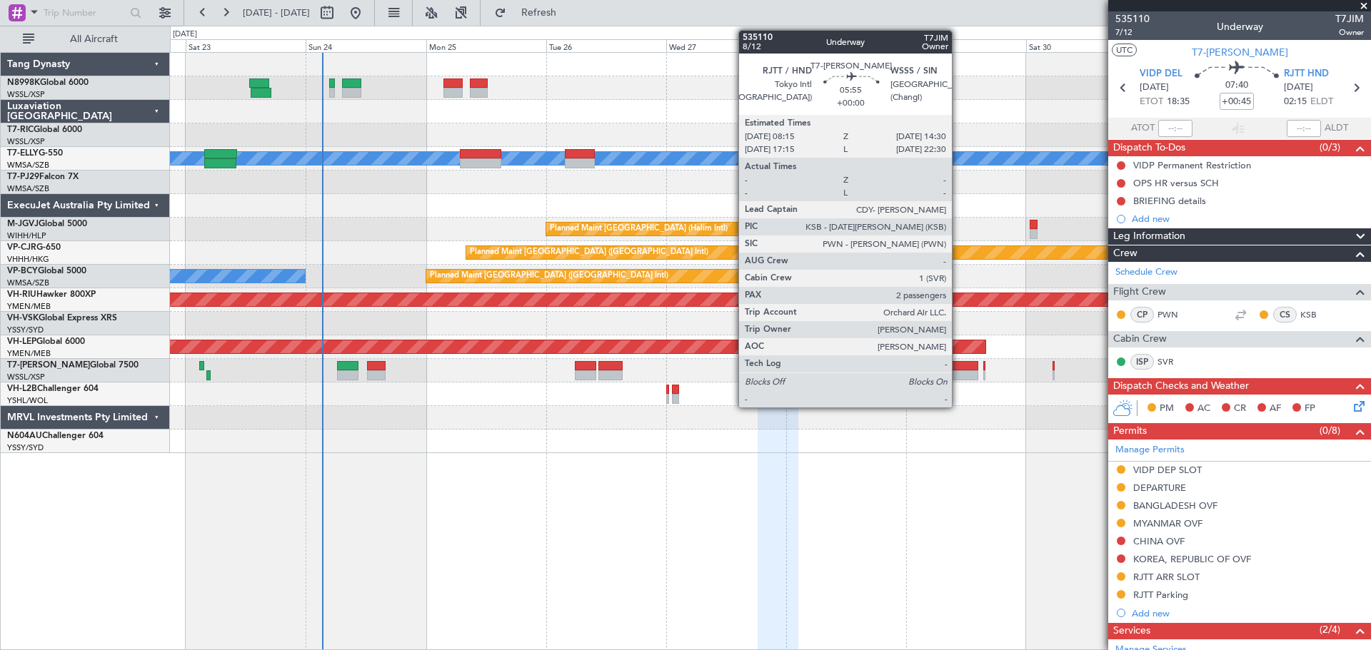
click at [958, 374] on div at bounding box center [962, 375] width 31 height 10
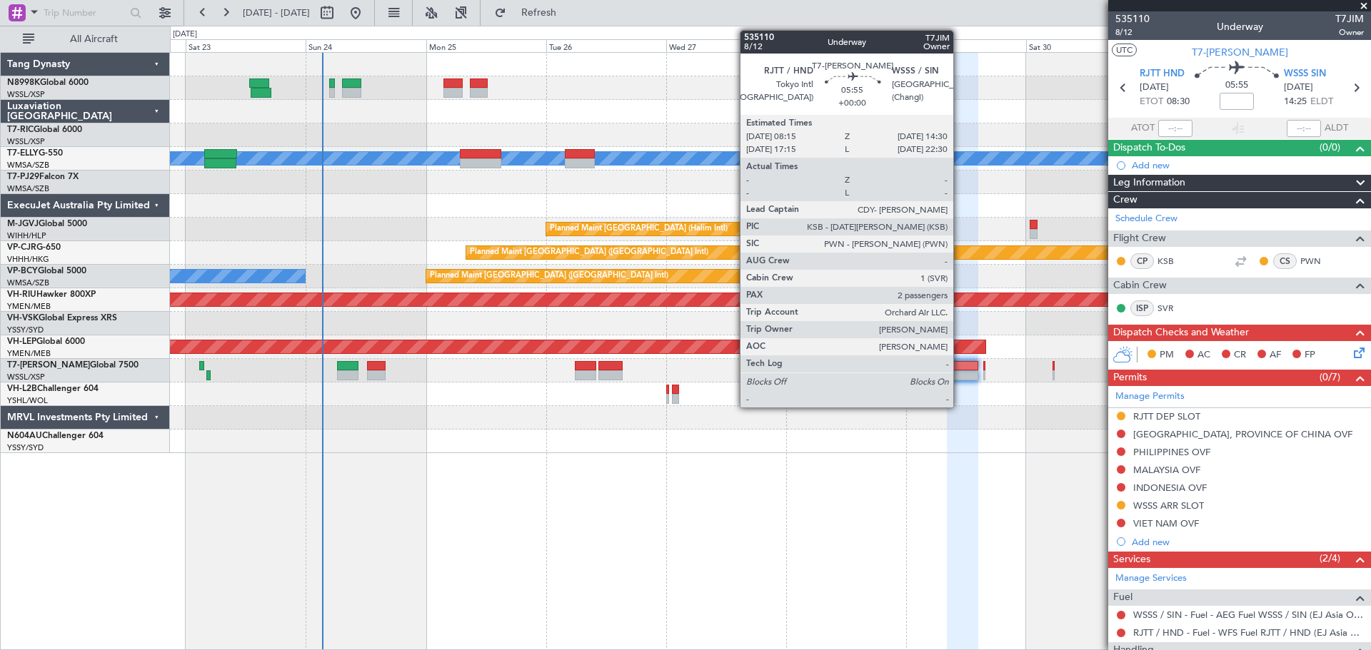
click at [959, 365] on div at bounding box center [962, 366] width 31 height 10
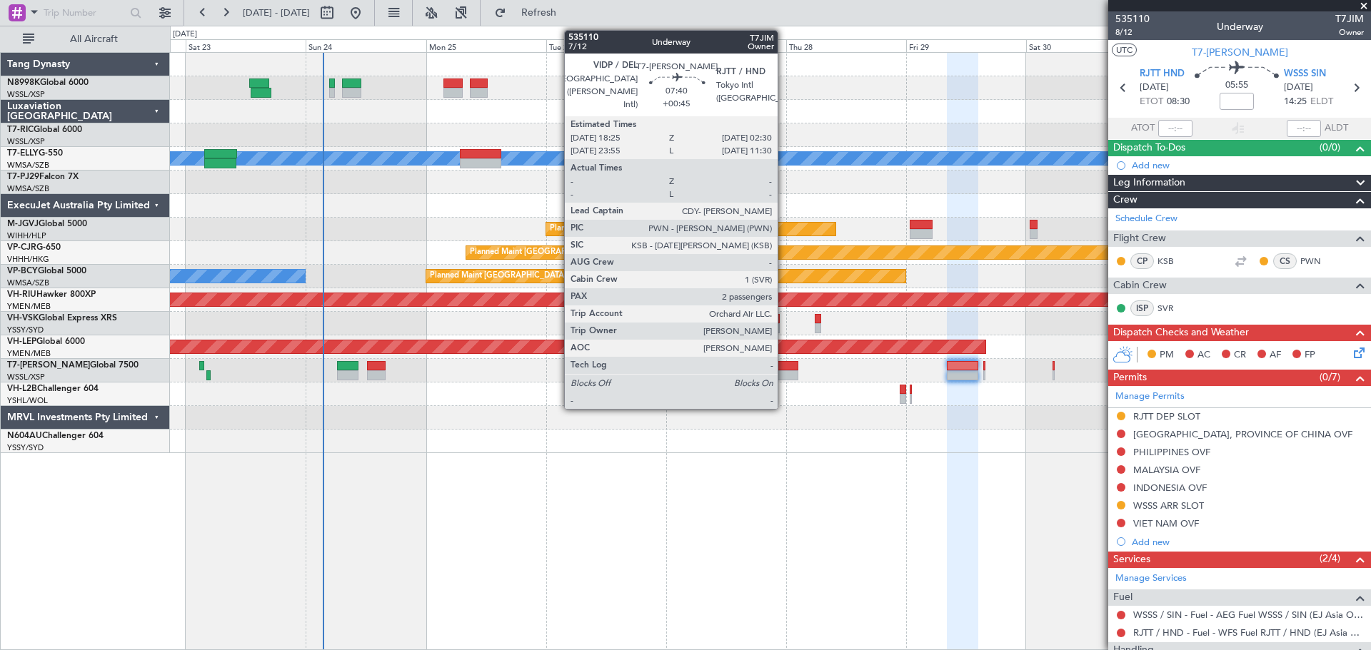
click at [786, 370] on div at bounding box center [777, 366] width 41 height 10
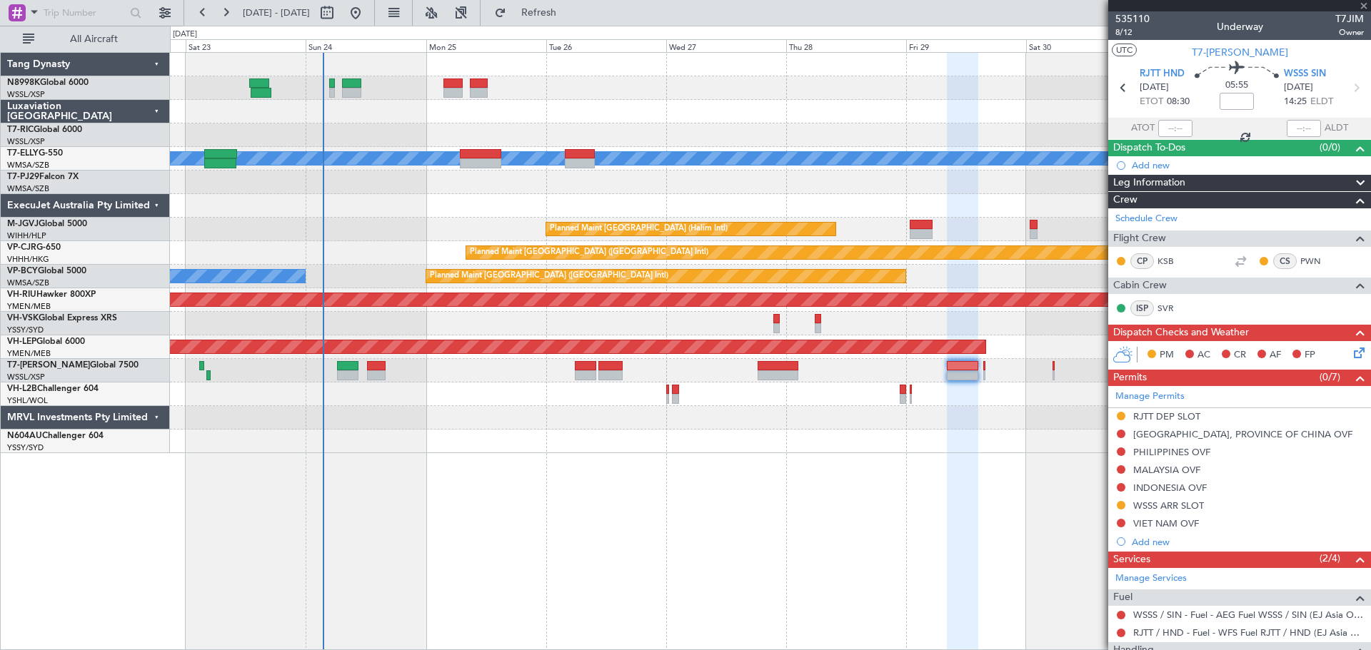
type input "+00:45"
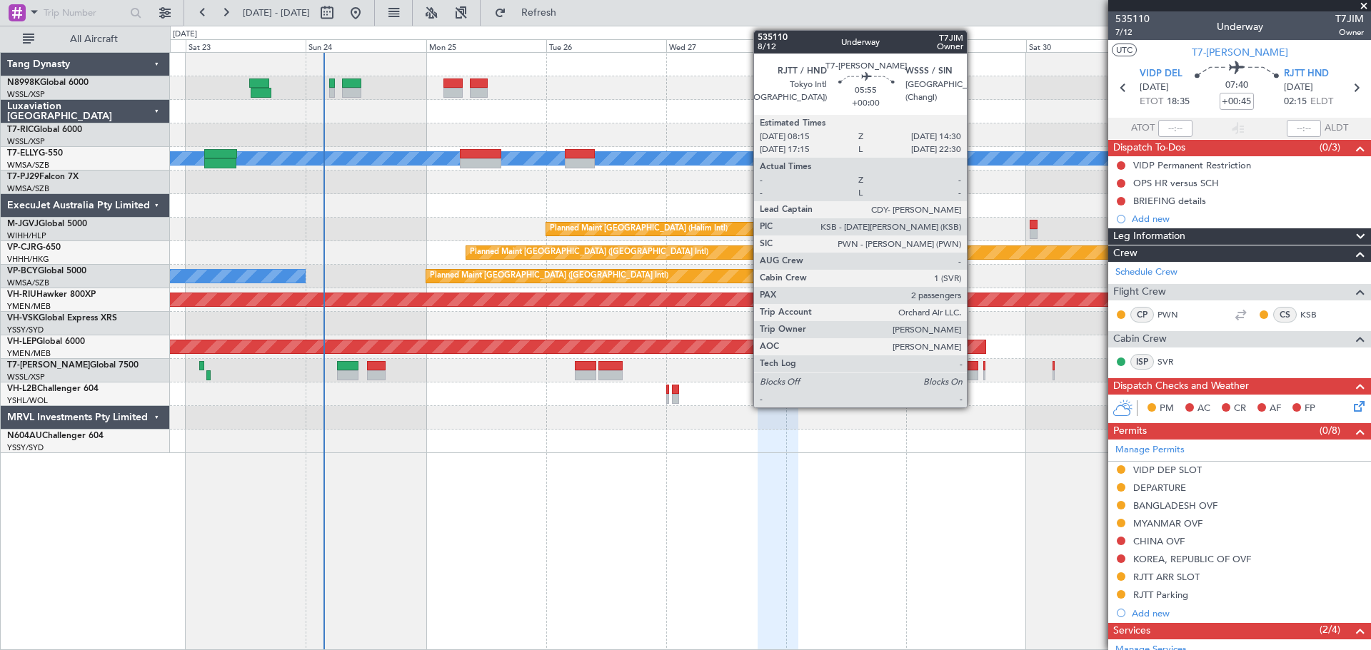
click at [973, 369] on div at bounding box center [962, 366] width 31 height 10
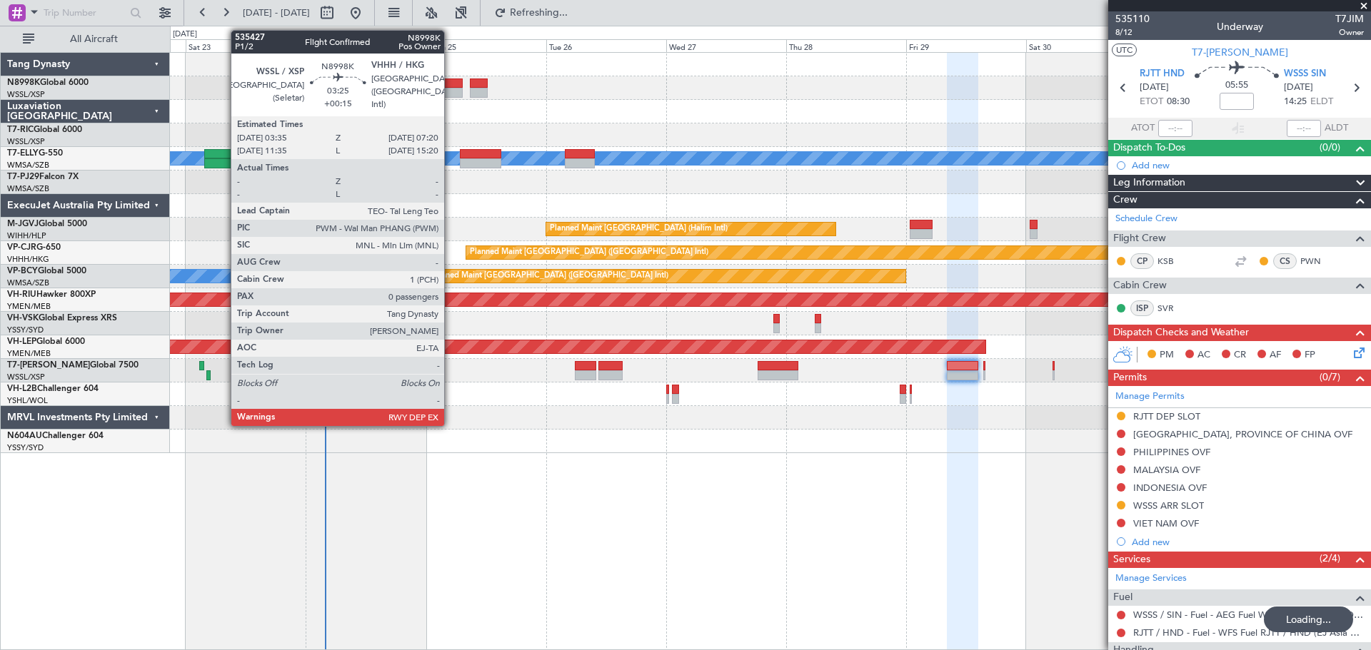
click at [450, 88] on div at bounding box center [452, 93] width 19 height 10
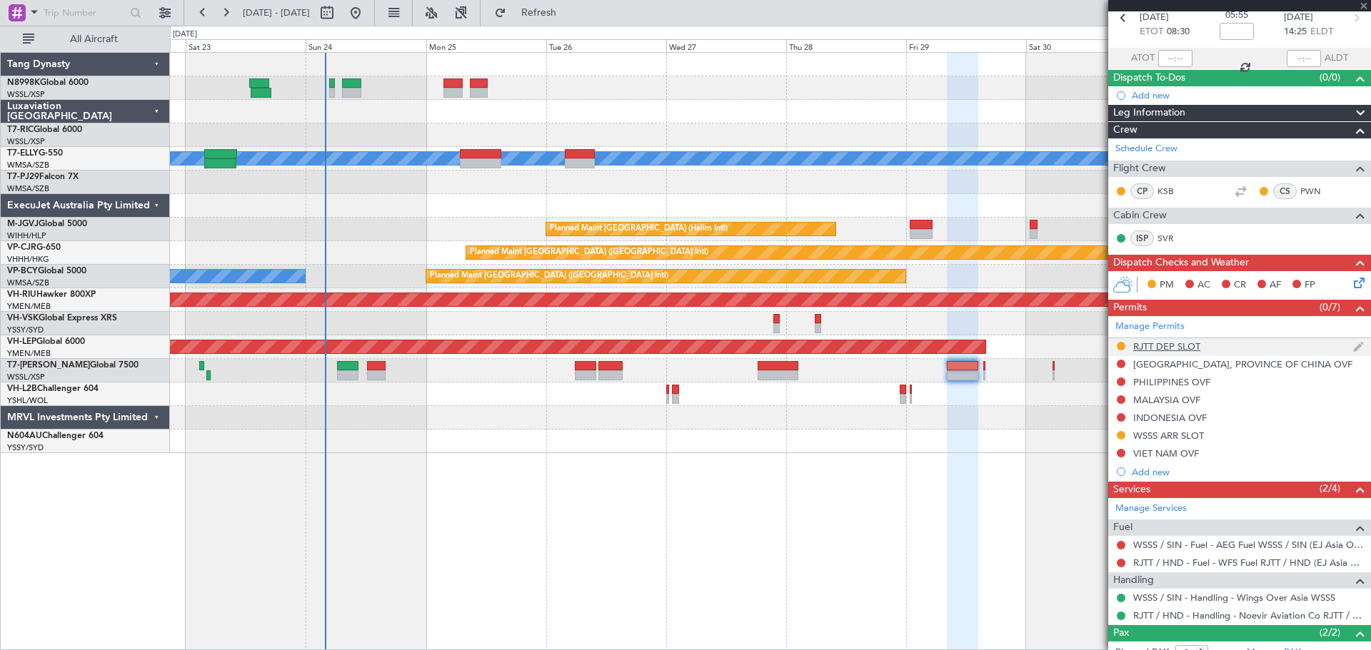
scroll to position [148, 0]
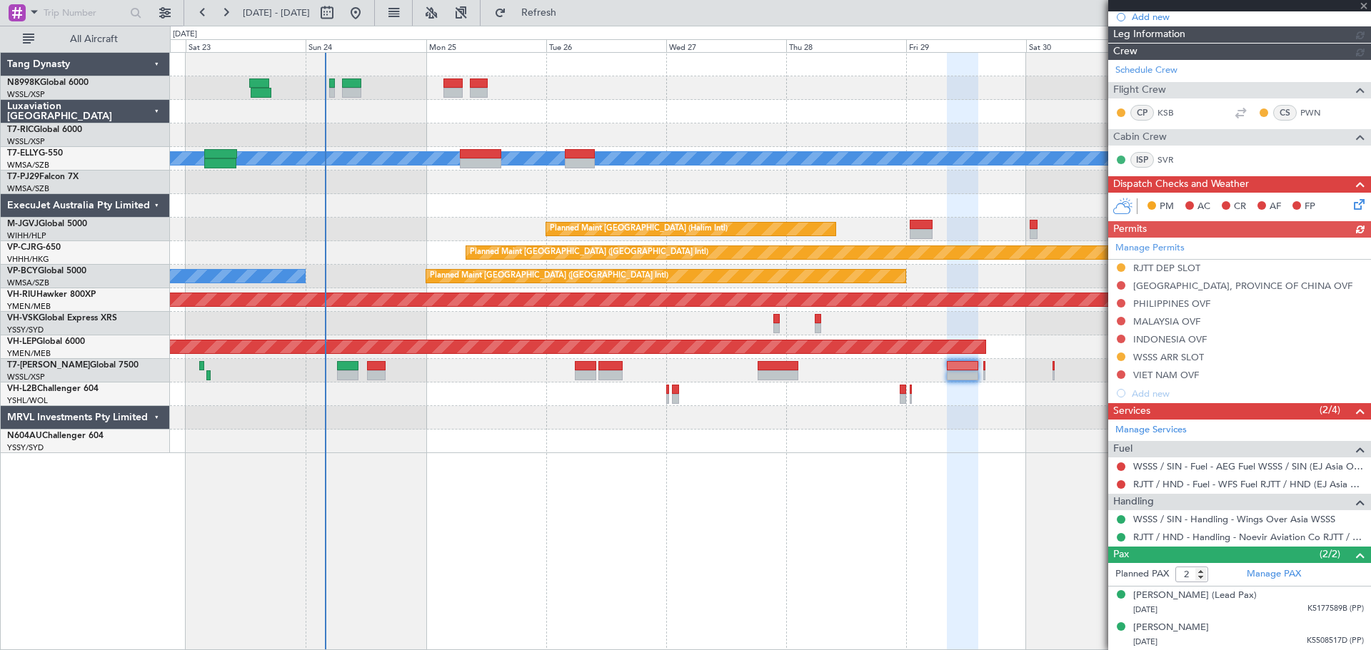
type input "+00:15"
type input "0"
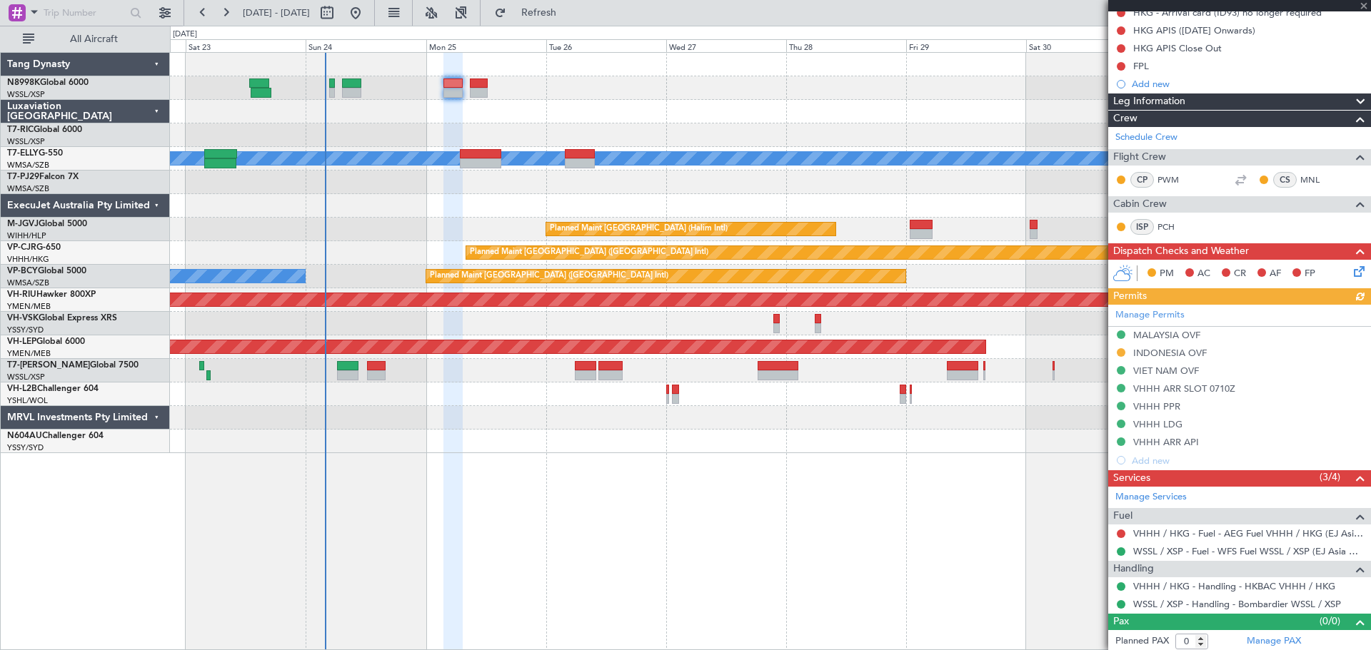
scroll to position [191, 0]
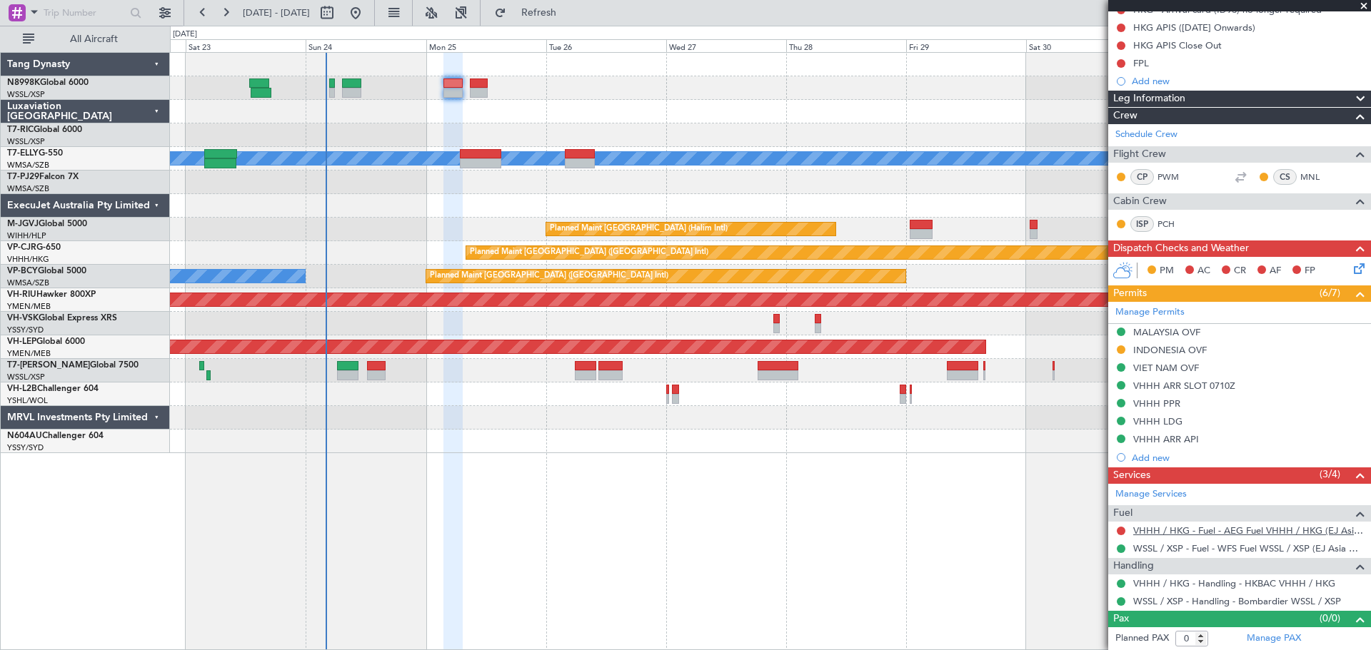
click at [1184, 527] on link "VHHH / HKG - Fuel - AEG Fuel VHHH / HKG (EJ Asia Only)" at bounding box center [1248, 531] width 231 height 12
click at [1191, 528] on link "VHHH / HKG - Fuel - AEG Fuel VHHH / HKG (EJ Asia Only)" at bounding box center [1248, 531] width 231 height 12
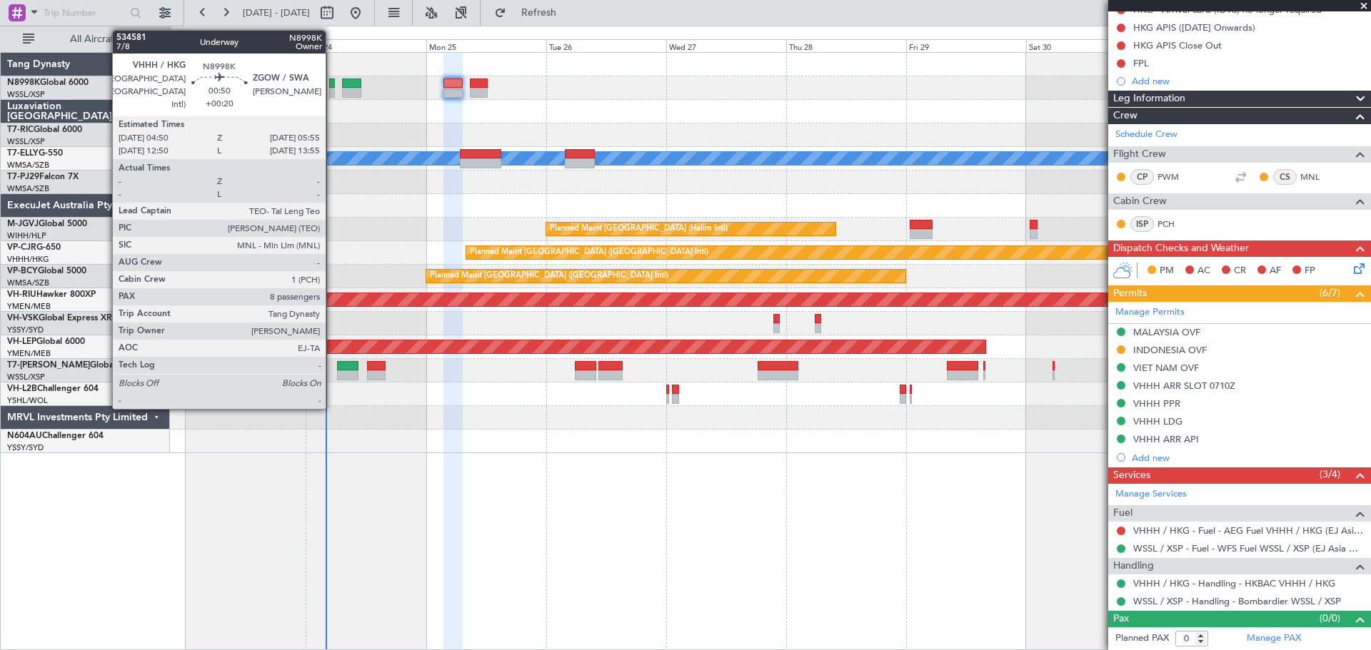
click at [332, 84] on div at bounding box center [332, 84] width 6 height 10
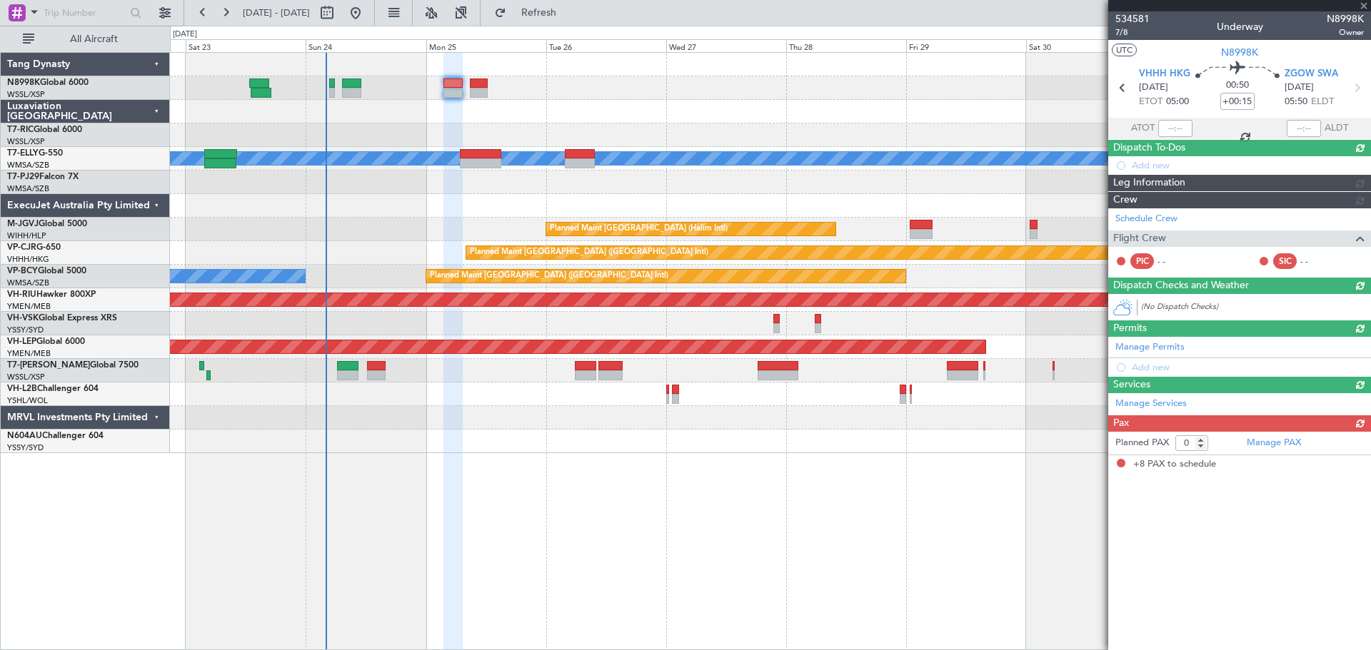
scroll to position [0, 0]
type input "+00:20"
type input "8"
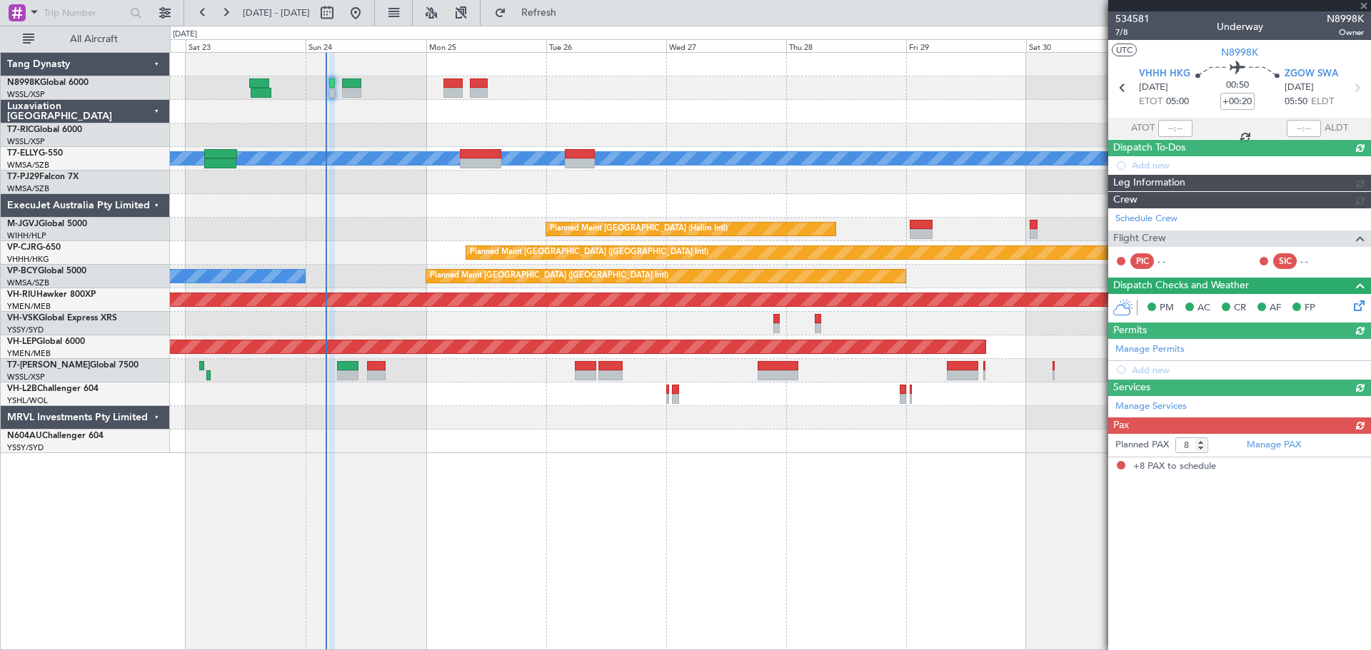
type input "[PERSON_NAME] (BTA)"
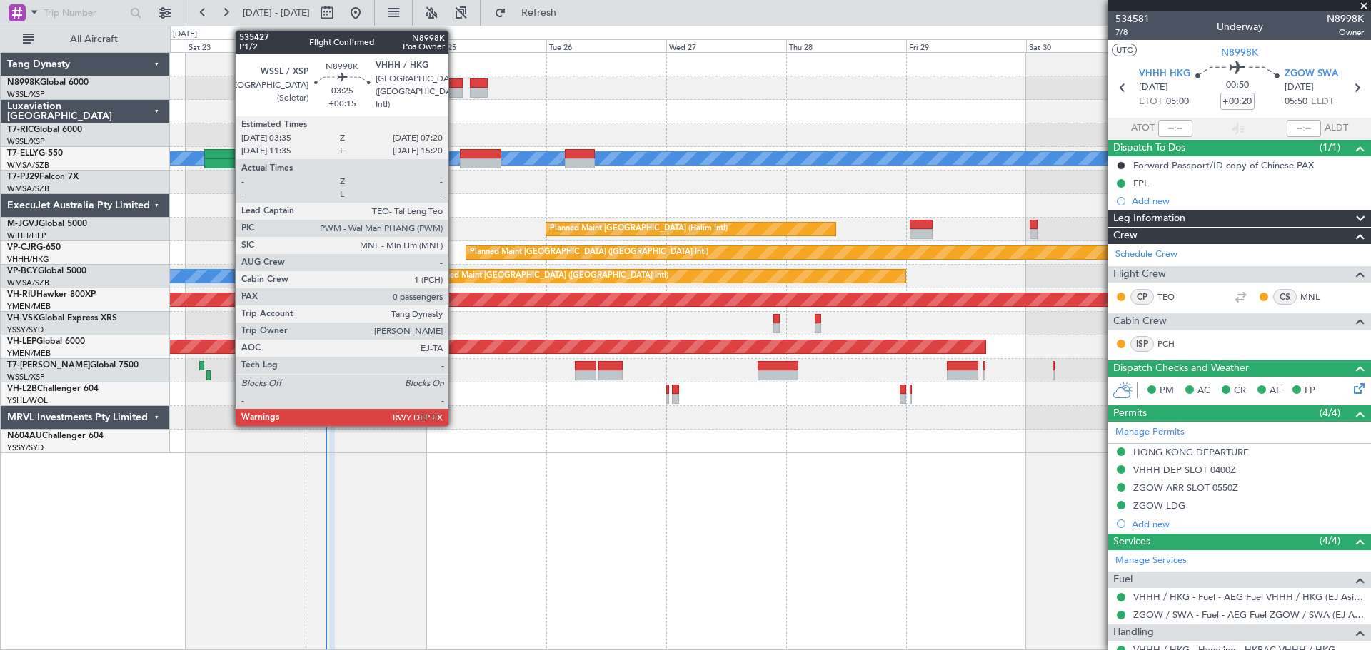
click at [455, 81] on div at bounding box center [452, 84] width 19 height 10
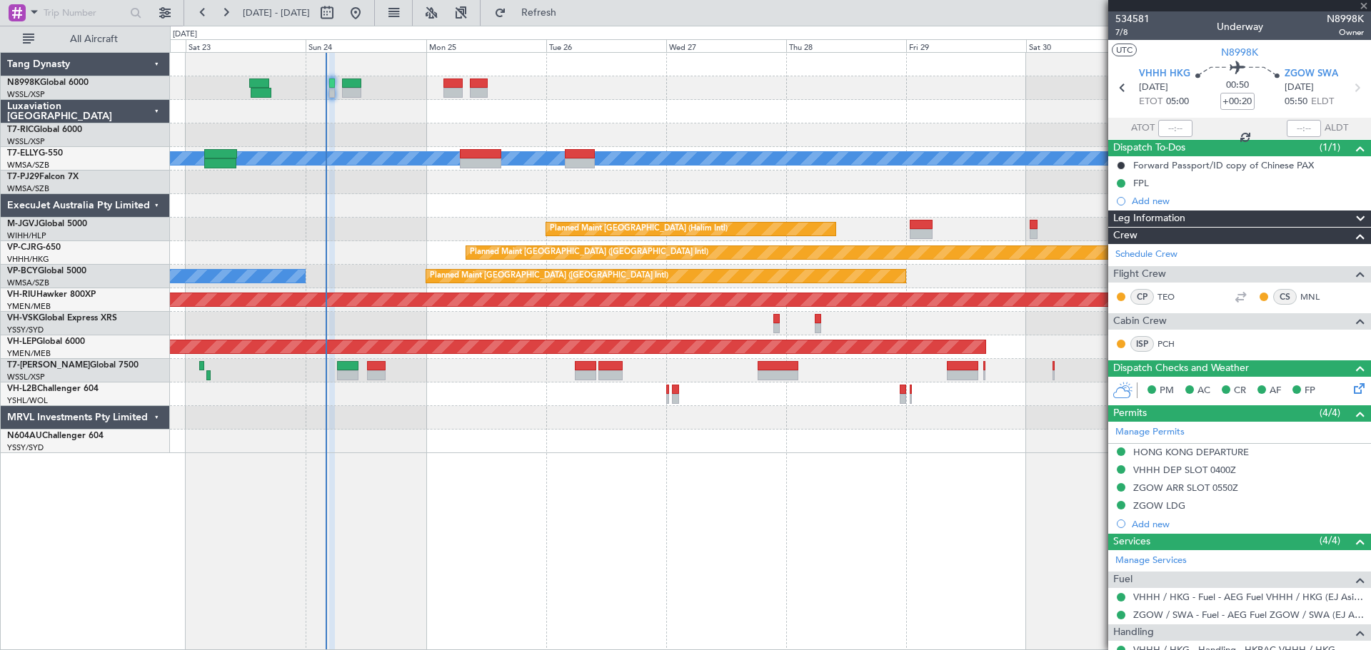
type input "+00:15"
type input "0"
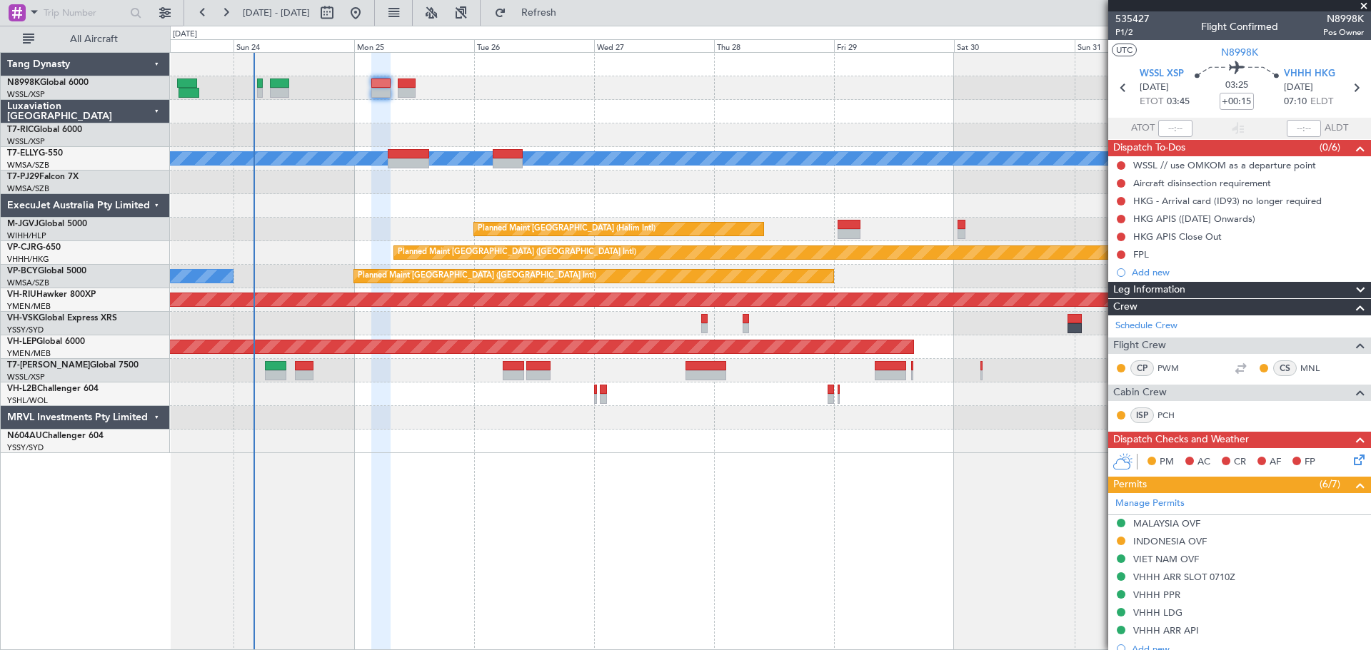
click at [781, 419] on div at bounding box center [770, 418] width 1200 height 24
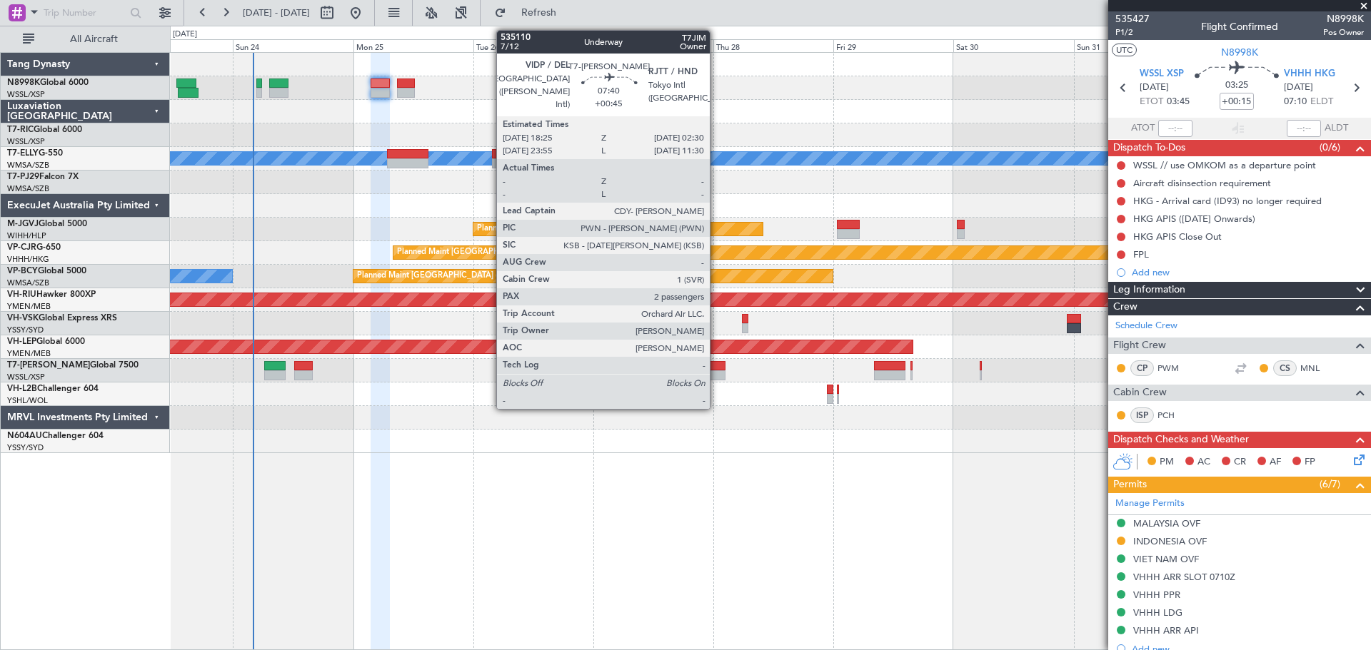
click at [715, 371] on div at bounding box center [705, 375] width 41 height 10
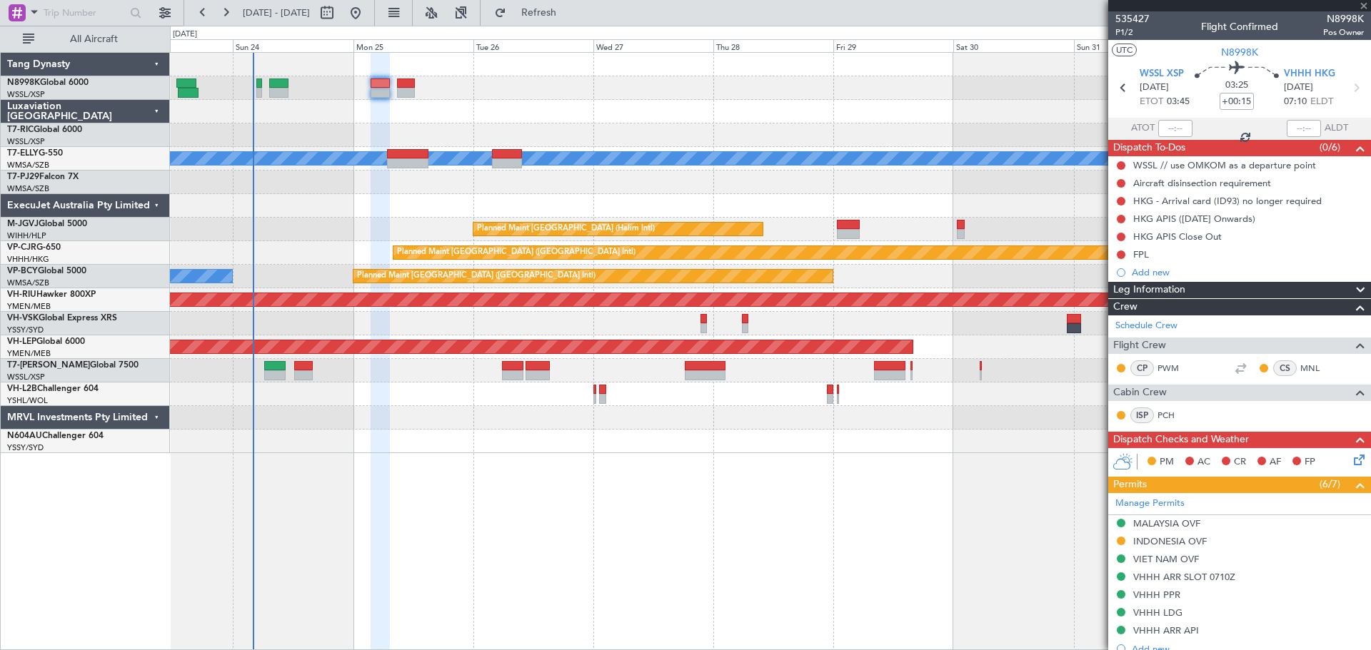
type input "+00:45"
type input "2"
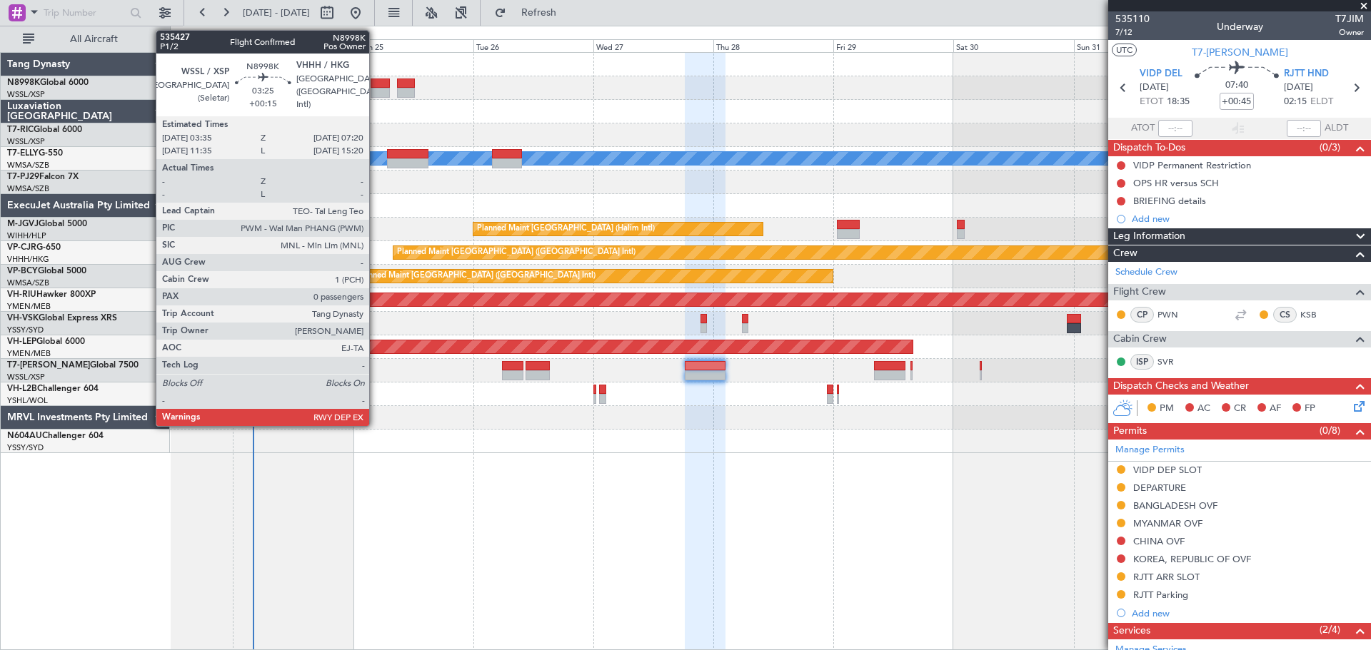
click at [375, 85] on div at bounding box center [379, 84] width 19 height 10
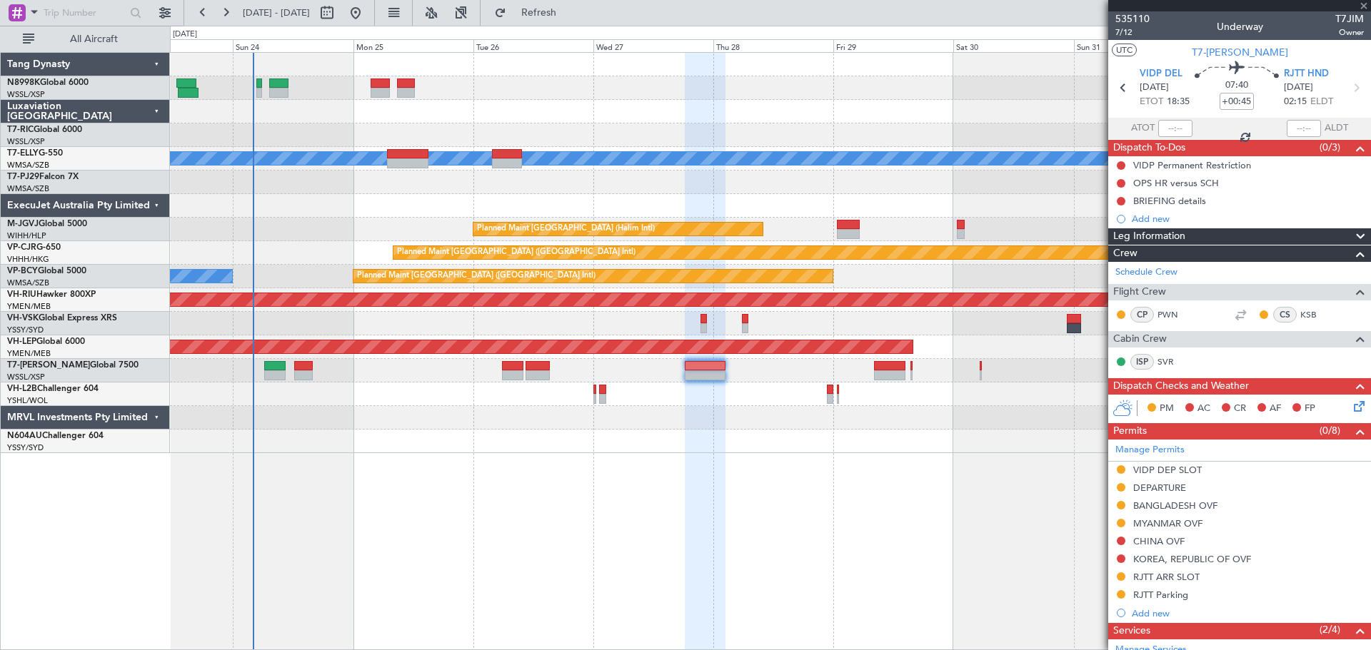
type input "+00:15"
type input "0"
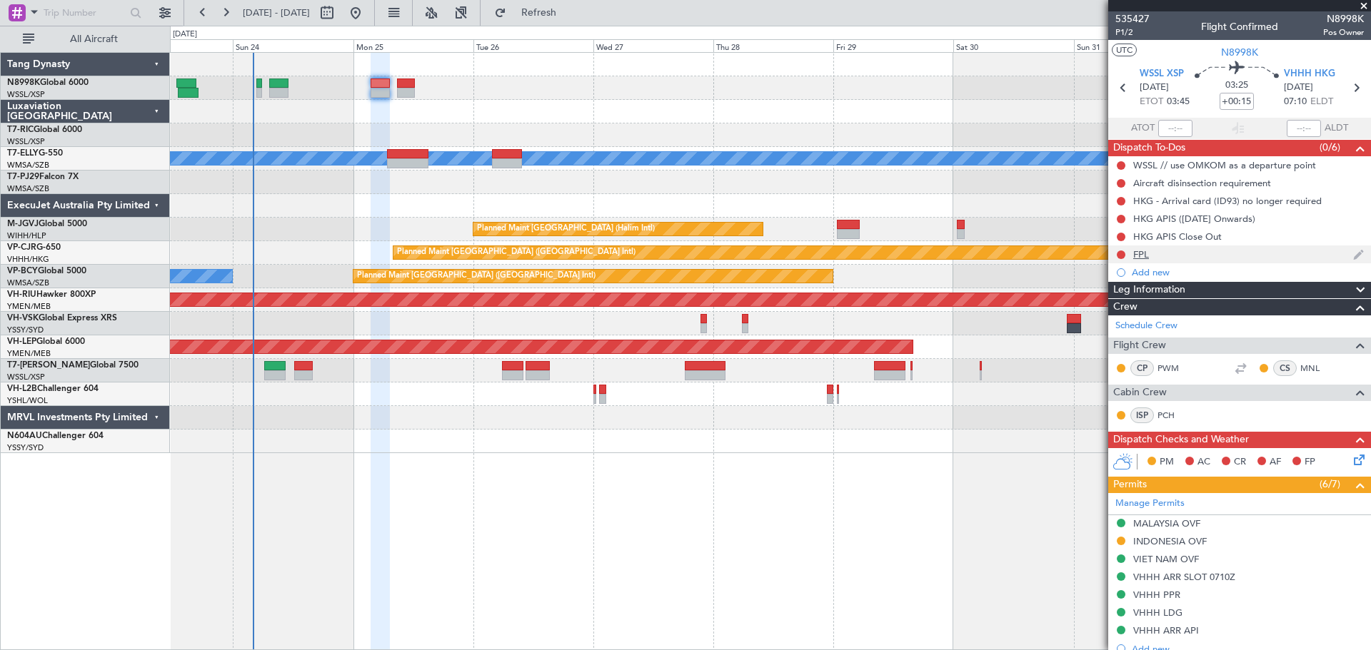
click at [1135, 252] on div "FPL" at bounding box center [1141, 254] width 16 height 12
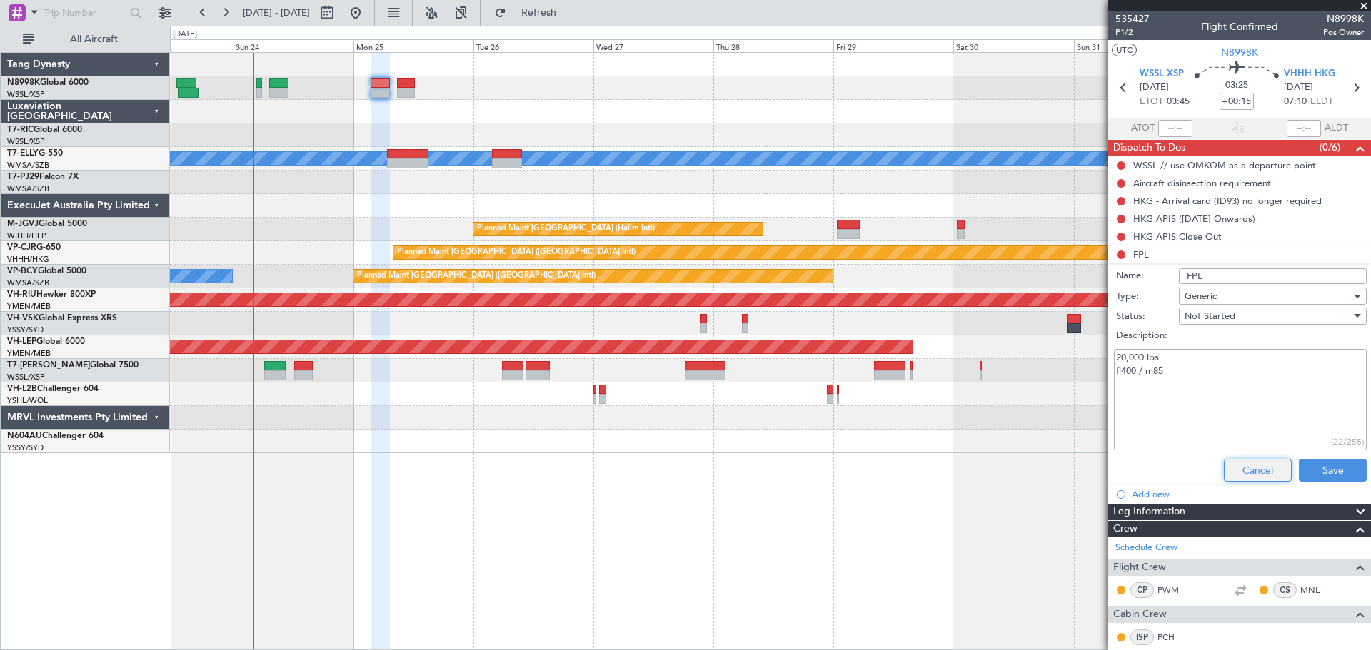
click at [1269, 475] on button "Cancel" at bounding box center [1258, 470] width 68 height 23
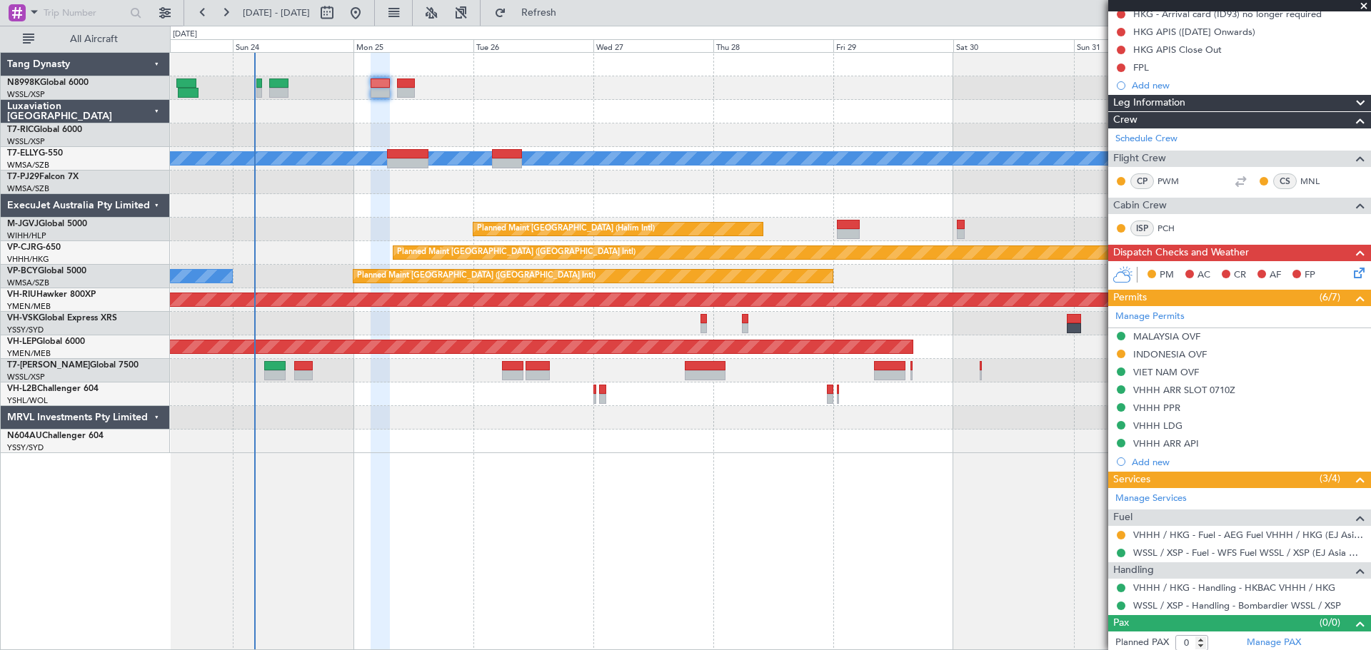
scroll to position [191, 0]
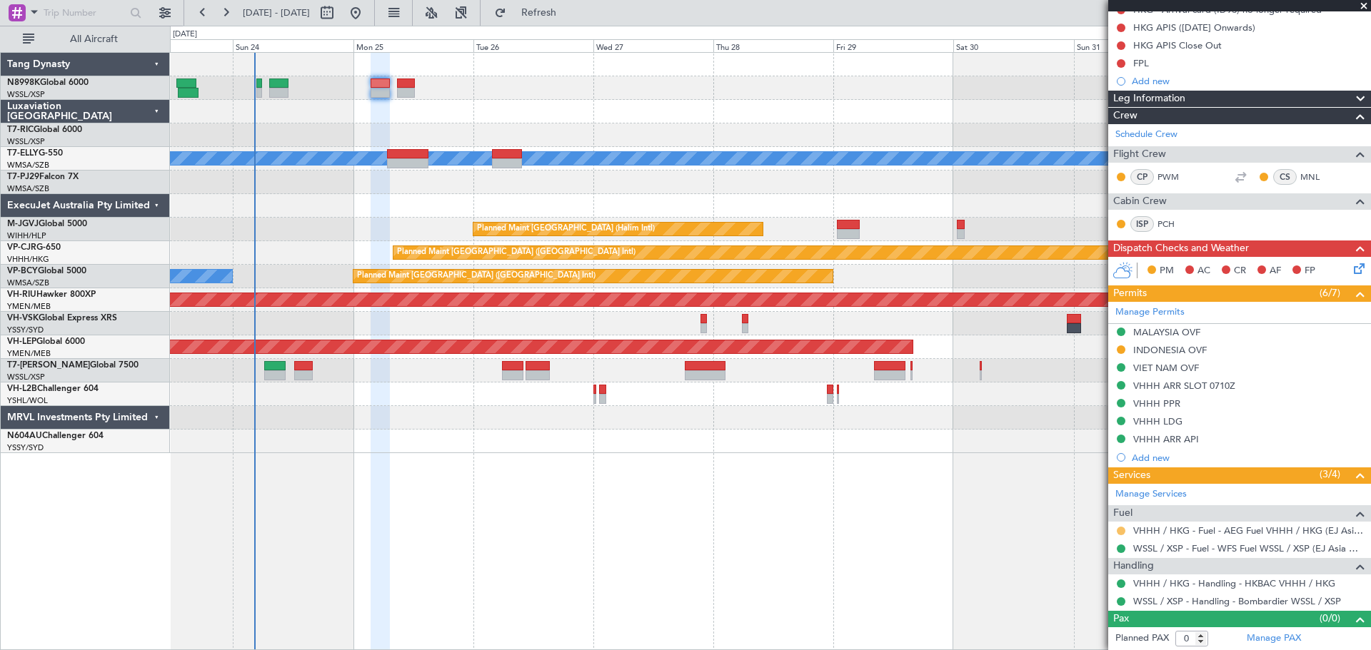
click at [1121, 531] on button at bounding box center [1120, 531] width 9 height 9
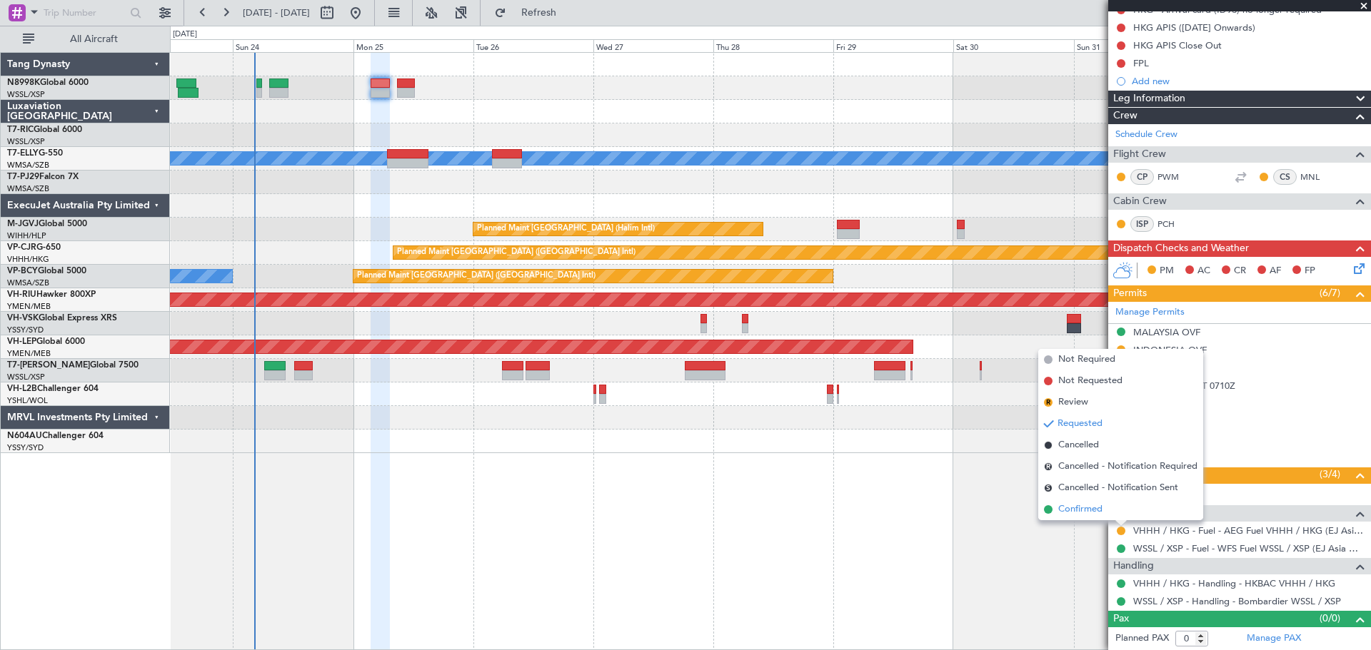
click at [1095, 506] on span "Confirmed" at bounding box center [1080, 510] width 44 height 14
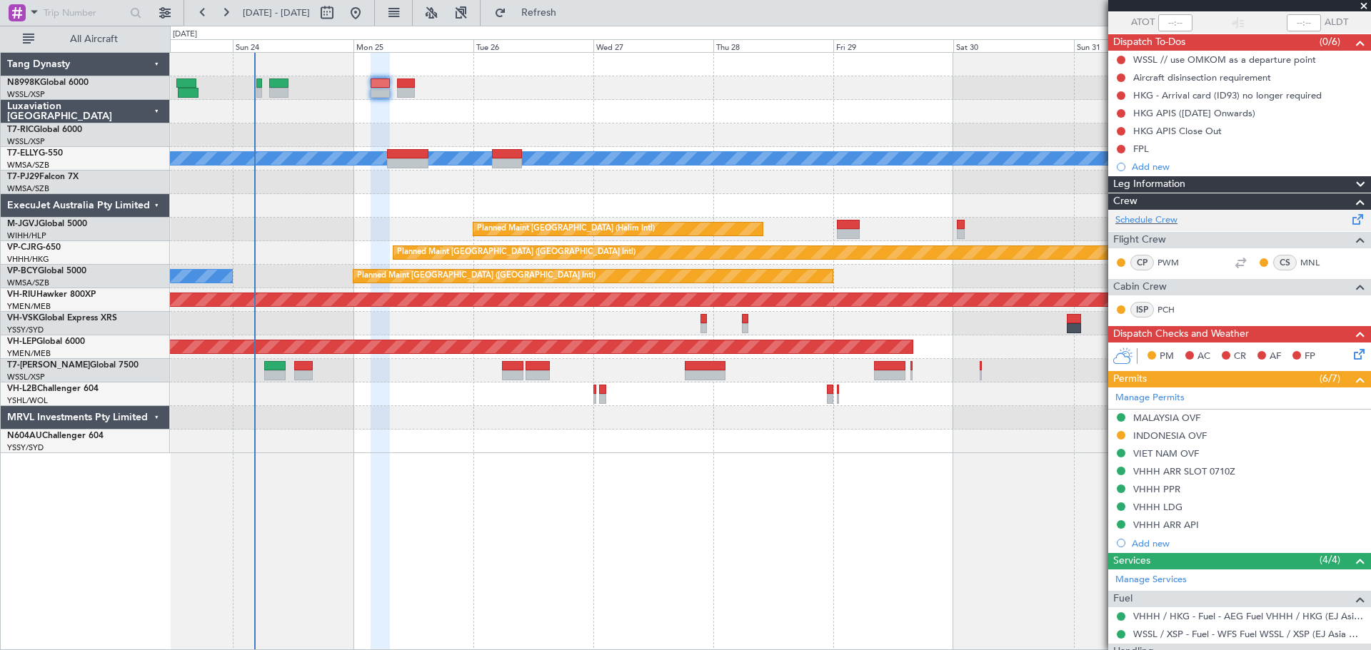
scroll to position [0, 0]
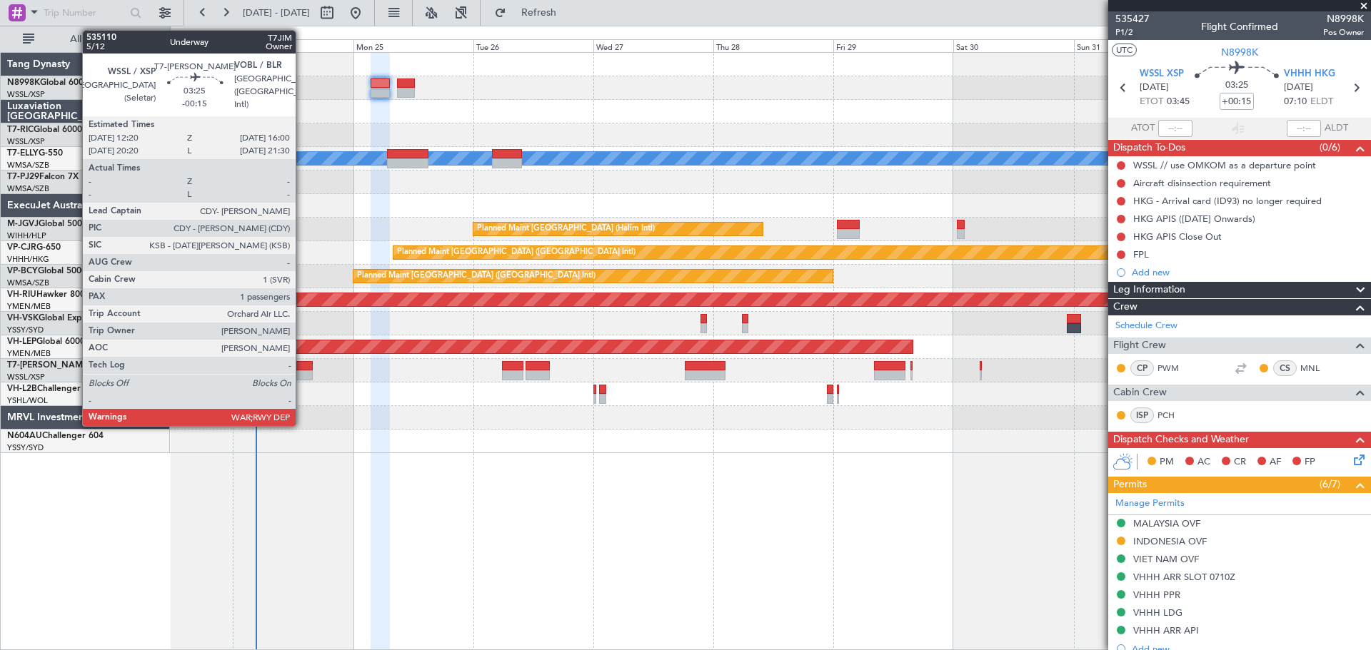
click at [302, 364] on div at bounding box center [303, 366] width 19 height 10
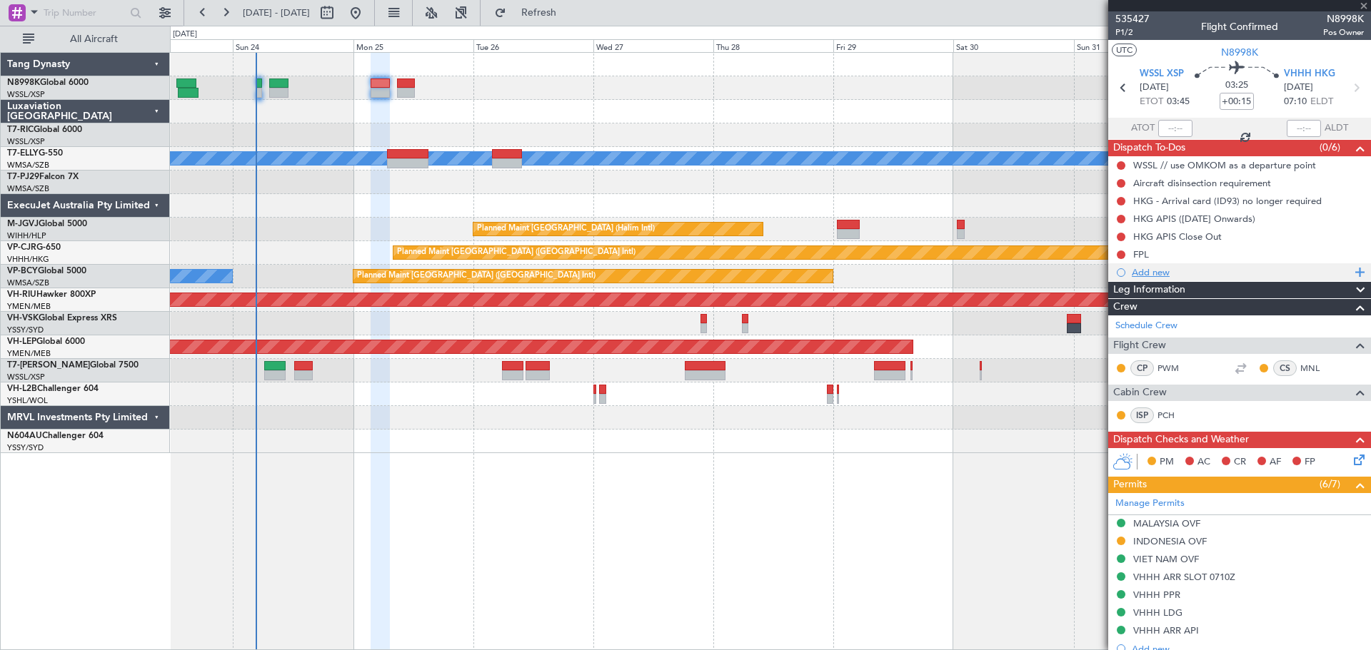
type input "-00:15"
type input "1"
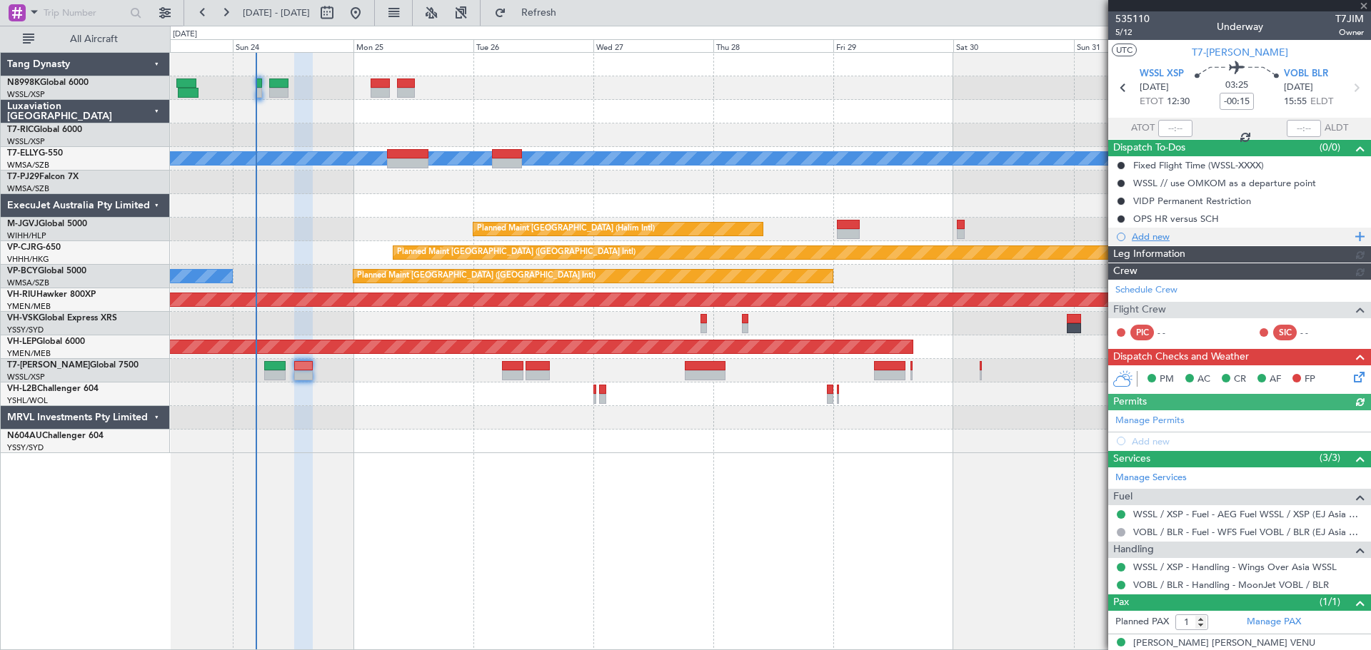
type input "[PERSON_NAME] (BTA)"
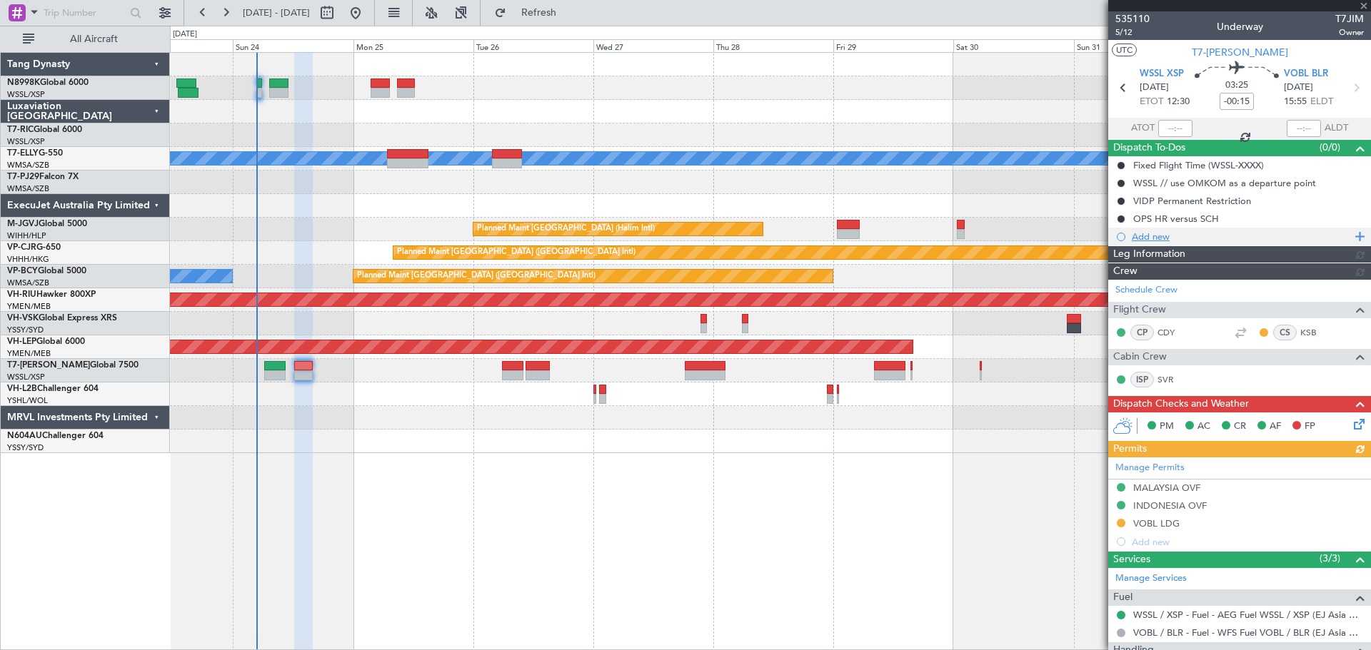
type input "[PERSON_NAME] (BTA)"
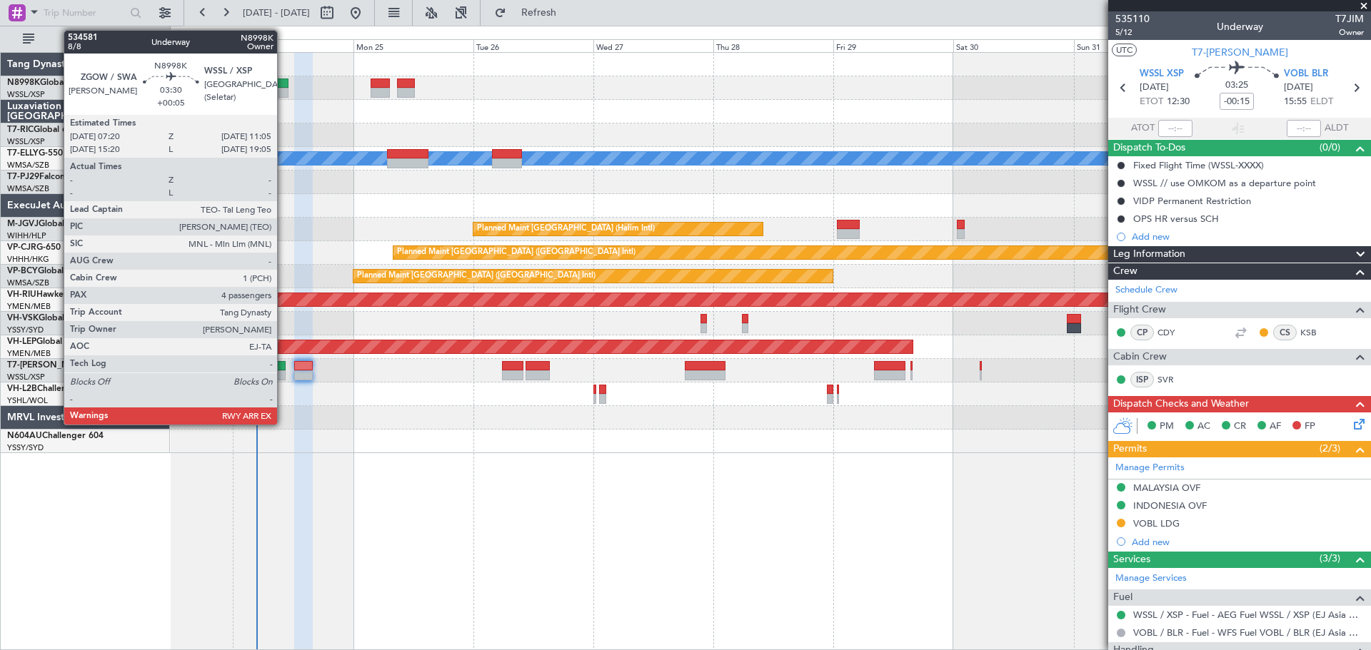
click at [283, 89] on div at bounding box center [278, 93] width 19 height 10
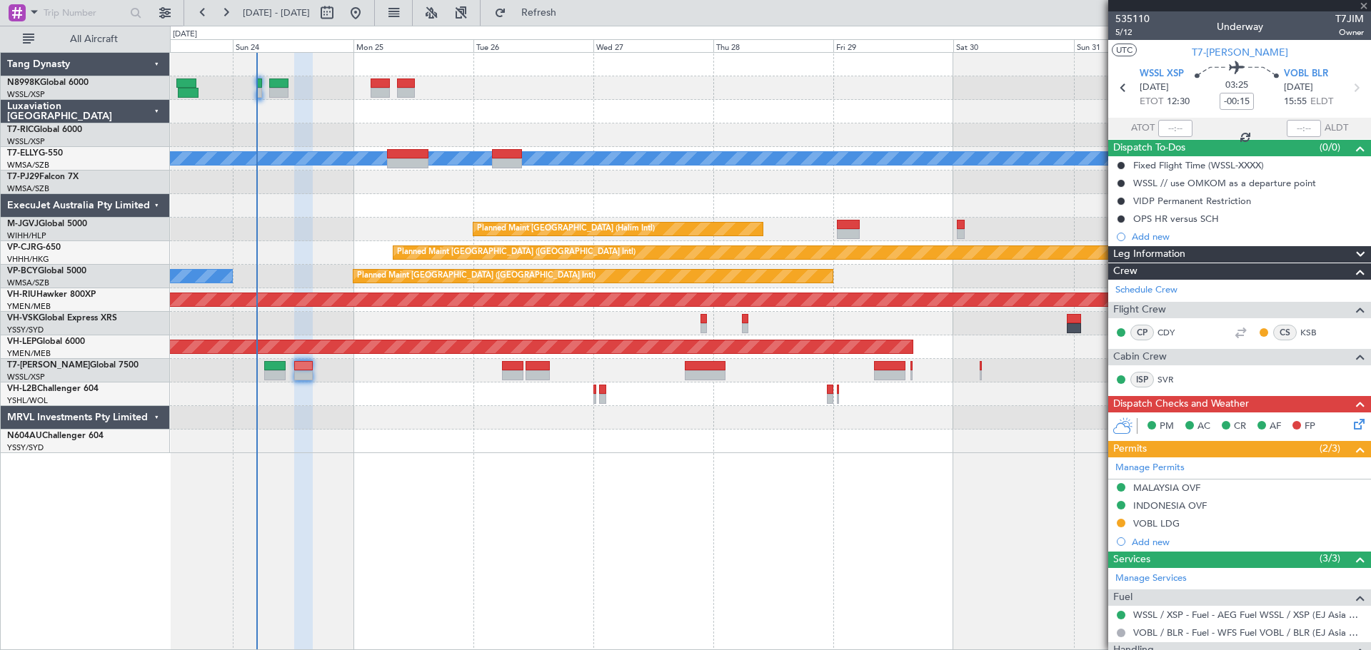
click at [393, 85] on div at bounding box center [770, 88] width 1200 height 24
type input "+00:05"
type input "4"
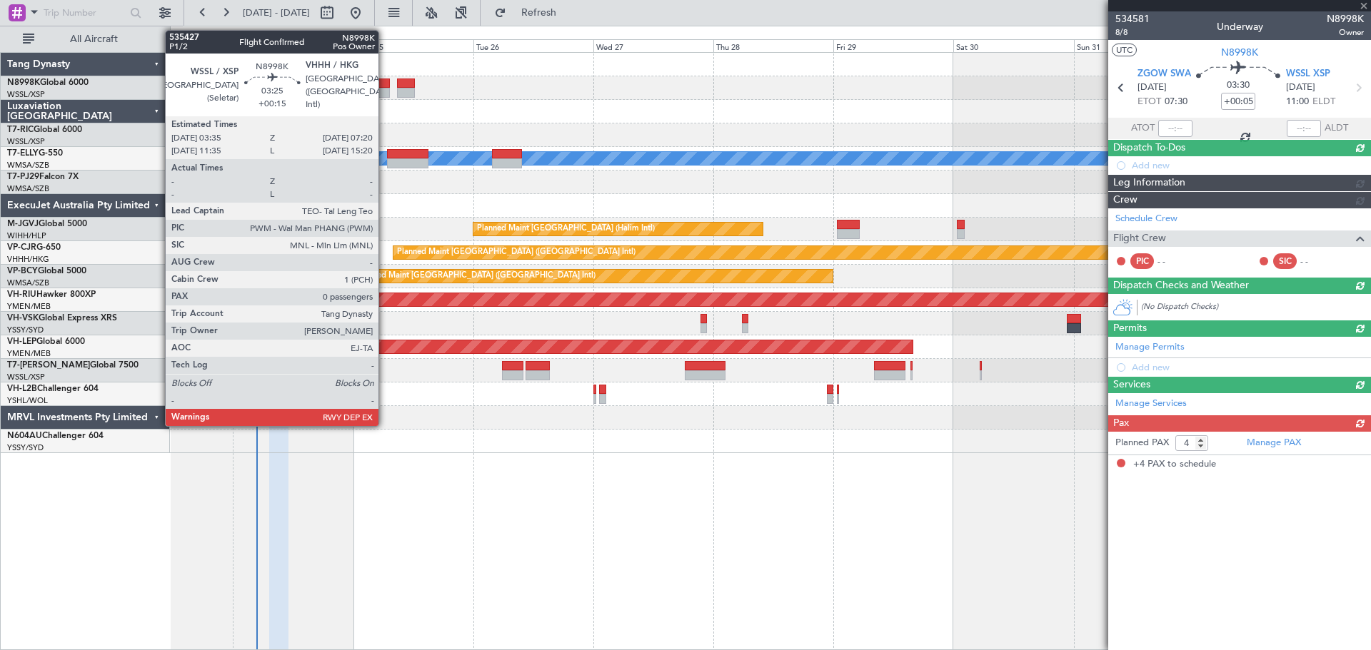
click at [385, 89] on div at bounding box center [379, 93] width 19 height 10
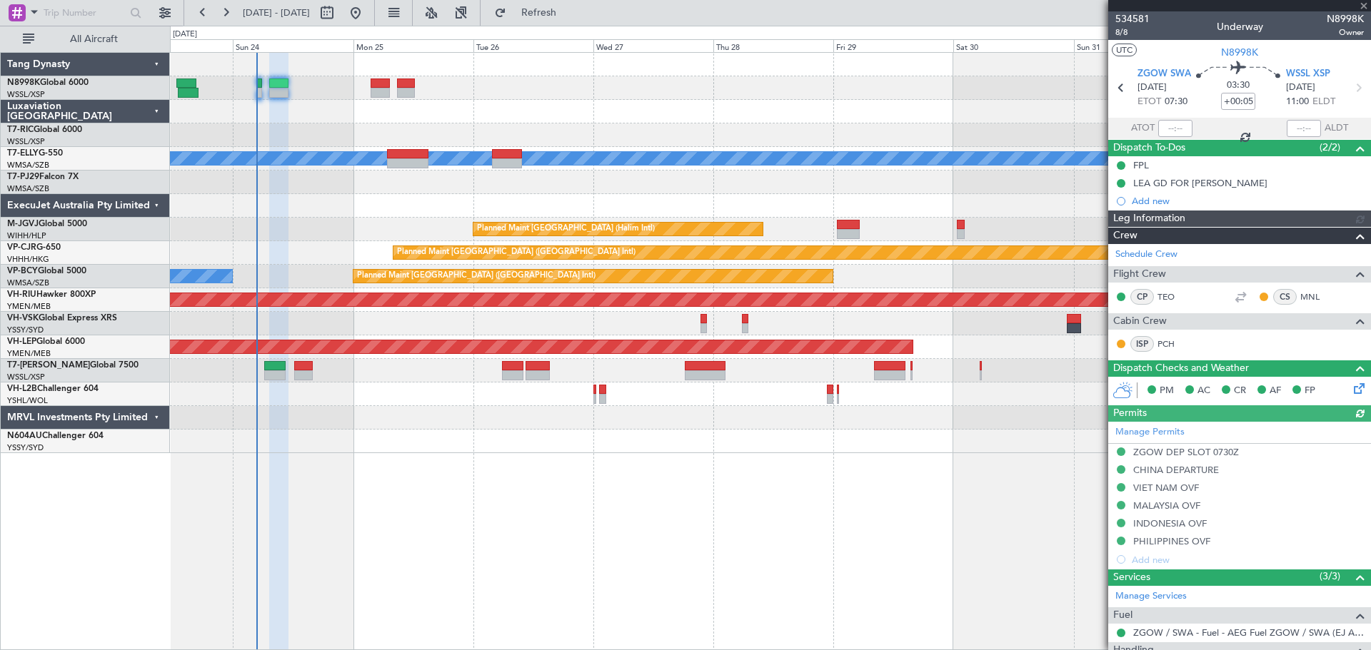
type input "[PERSON_NAME] (BTA)"
type input "+00:15"
type input "0"
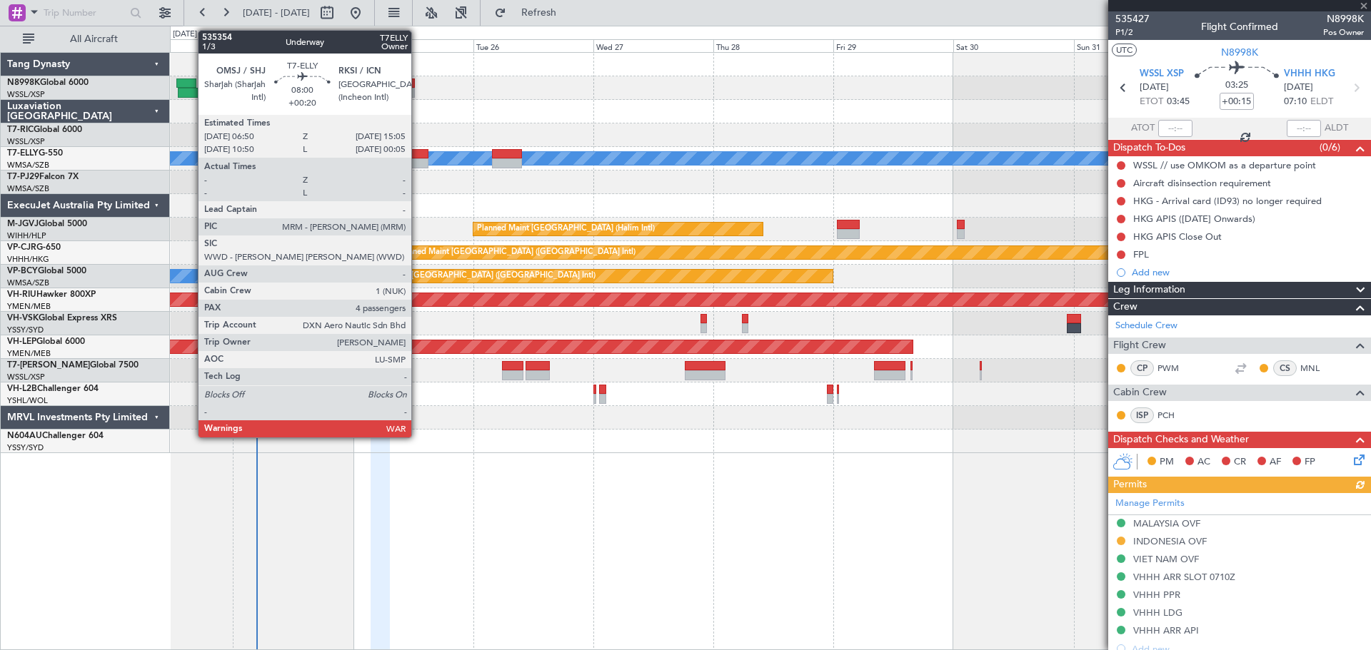
click at [418, 154] on div at bounding box center [407, 154] width 41 height 10
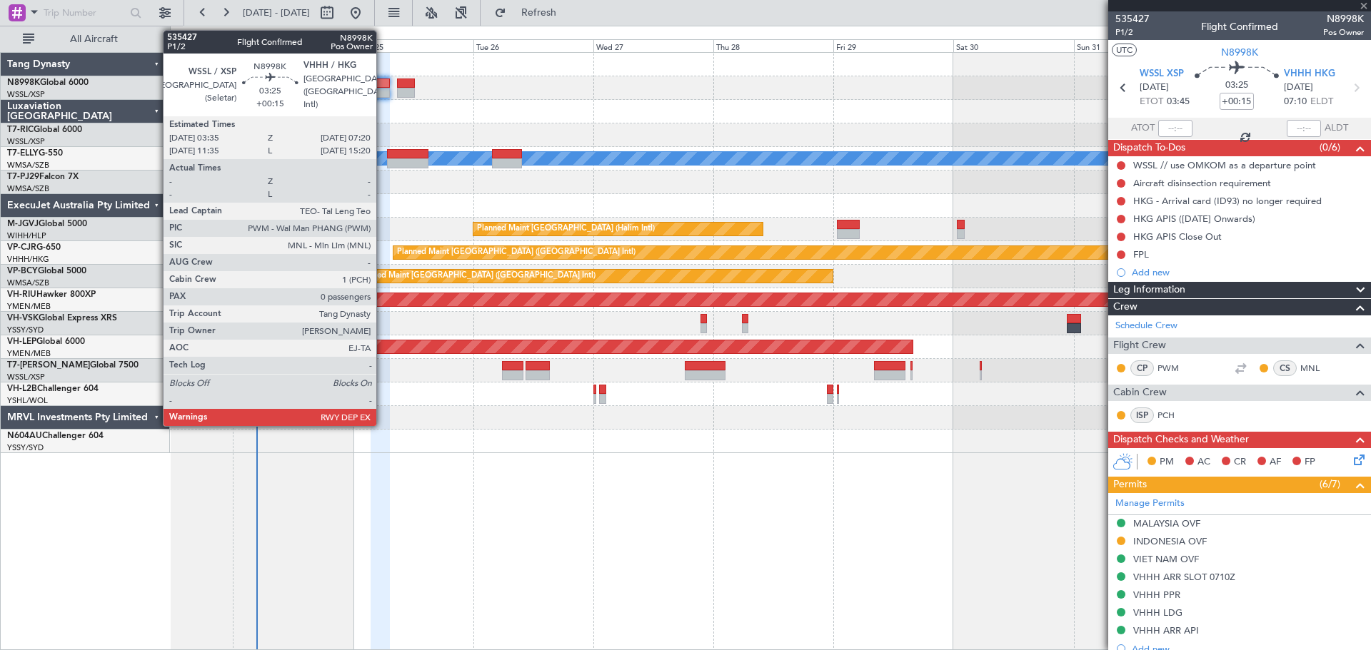
type input "+00:20"
type input "4"
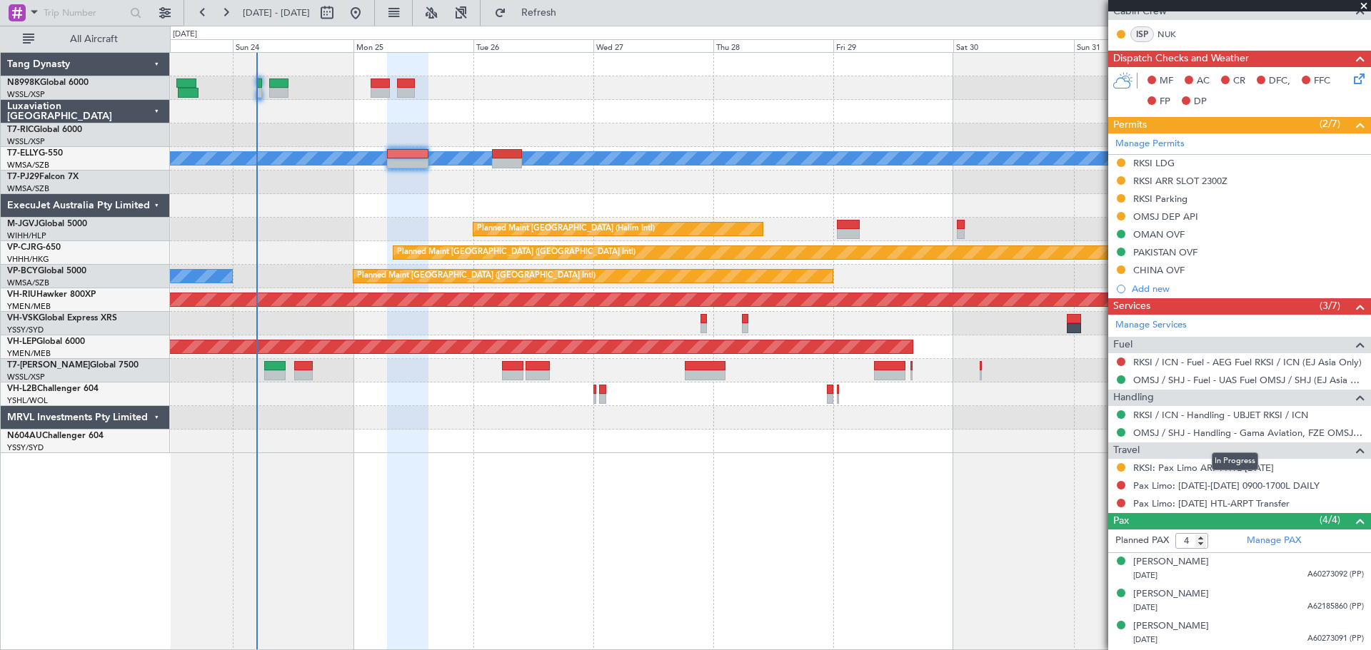
scroll to position [341, 0]
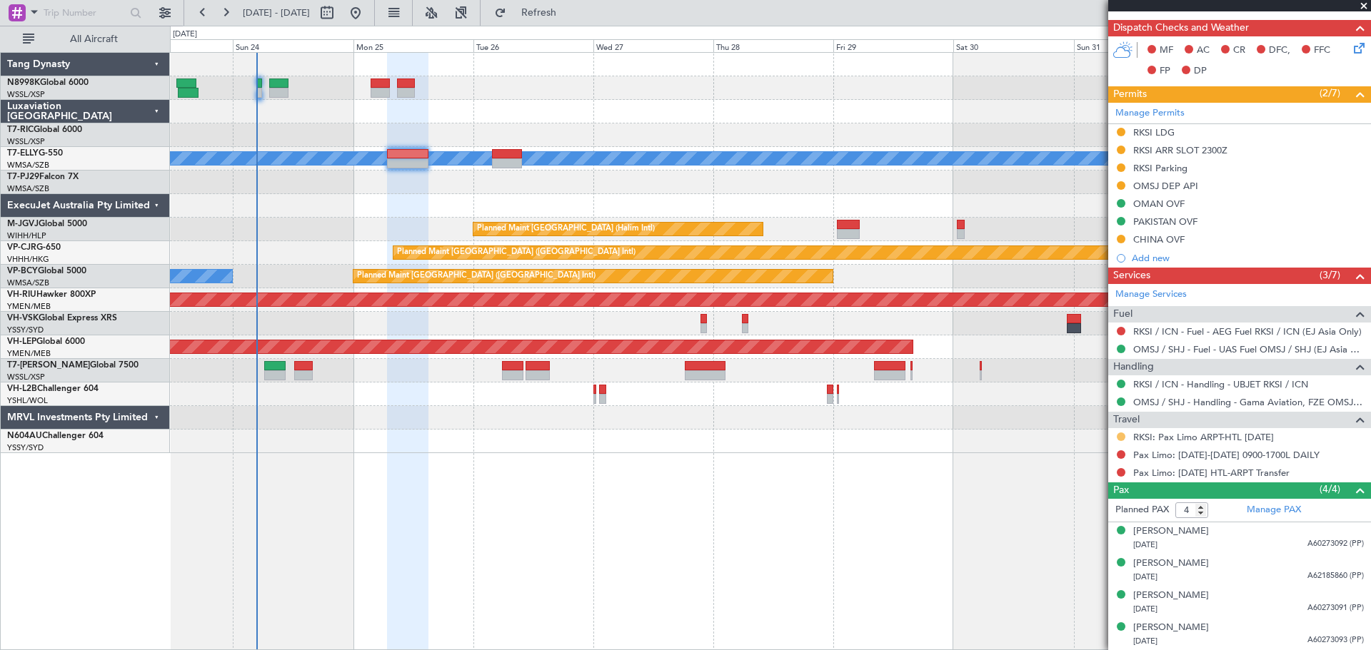
click at [1119, 437] on button at bounding box center [1120, 437] width 9 height 9
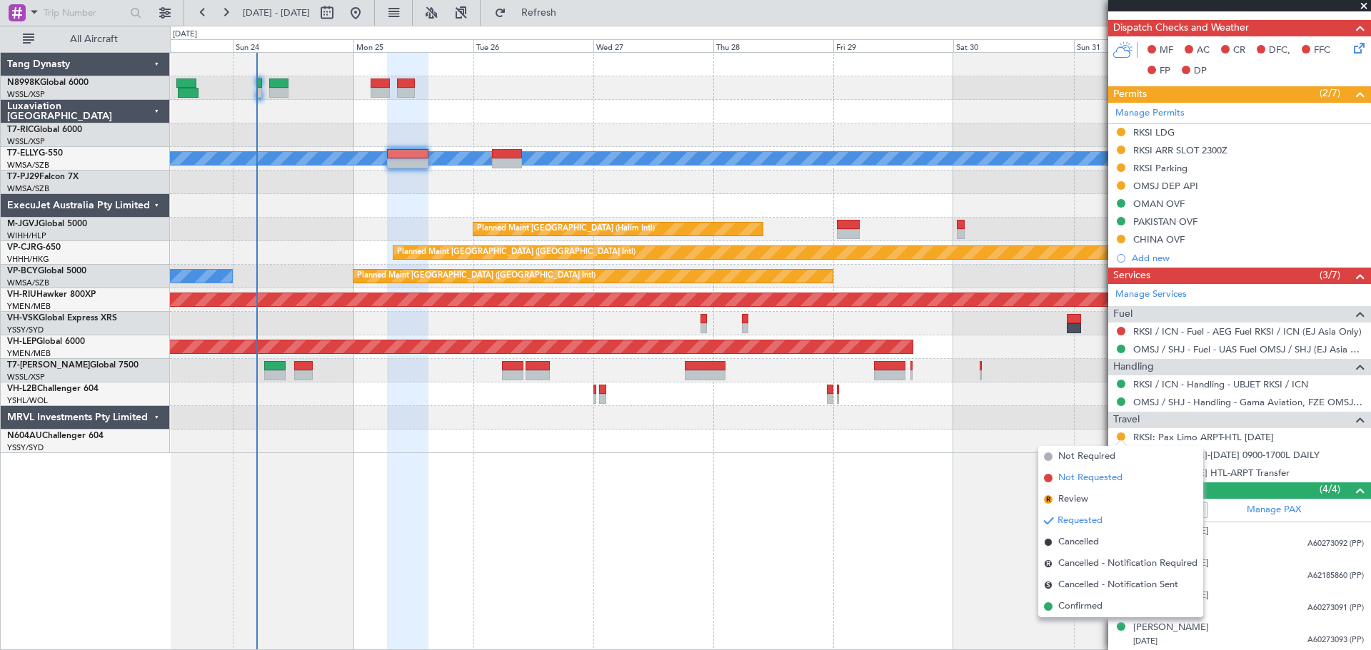
click at [1087, 479] on span "Not Requested" at bounding box center [1090, 478] width 64 height 14
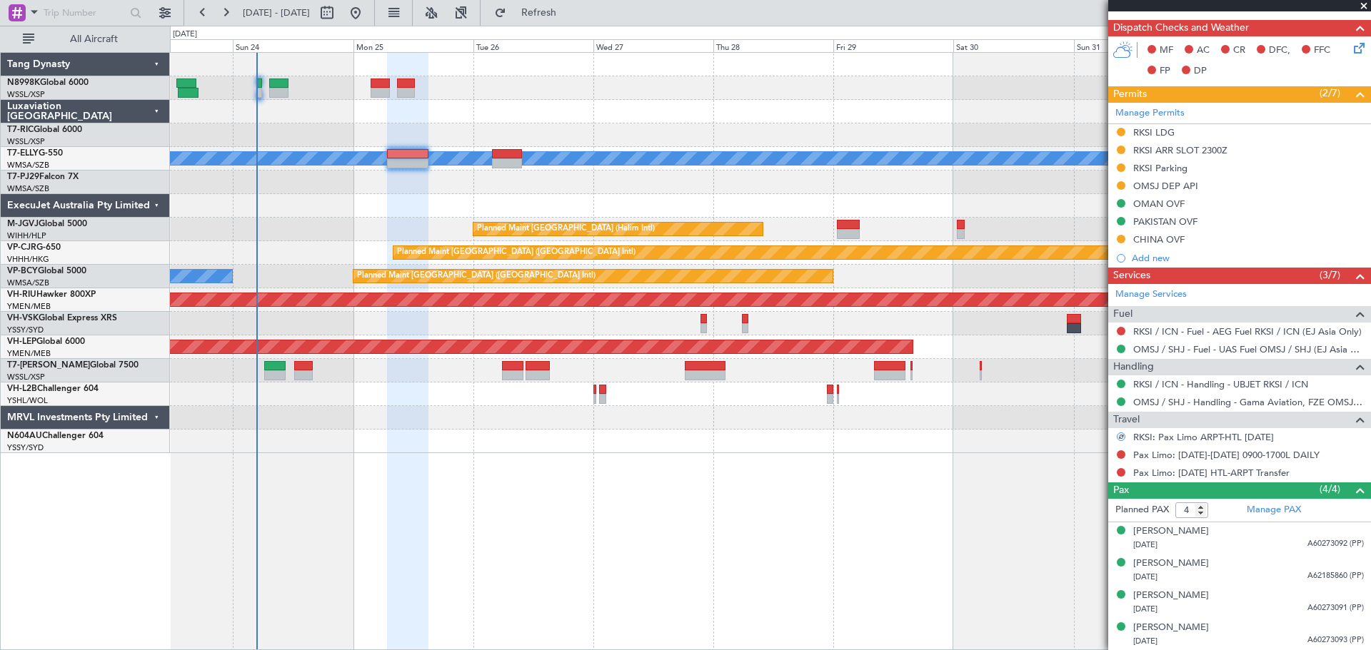
click at [1119, 434] on div at bounding box center [1120, 437] width 9 height 9
click at [1124, 435] on div at bounding box center [1120, 437] width 9 height 9
click at [1122, 435] on div at bounding box center [1120, 437] width 9 height 9
click at [1122, 435] on button at bounding box center [1120, 437] width 9 height 9
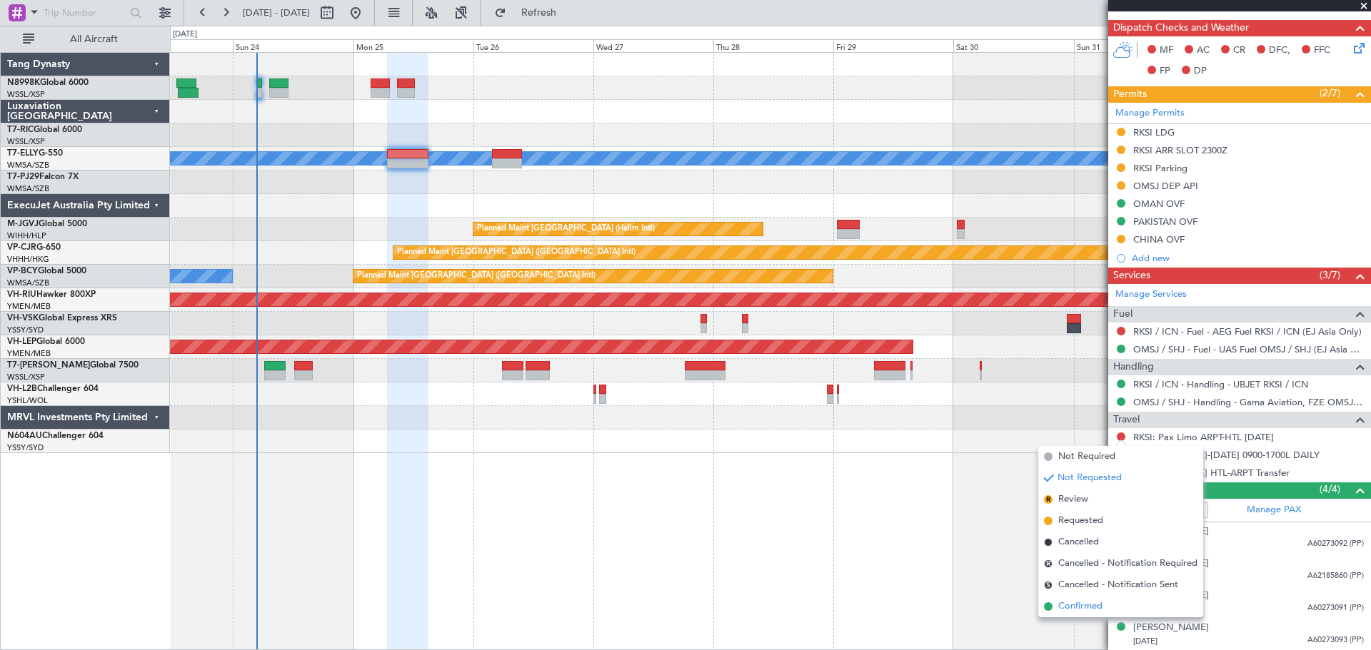
click at [1084, 602] on span "Confirmed" at bounding box center [1080, 607] width 44 height 14
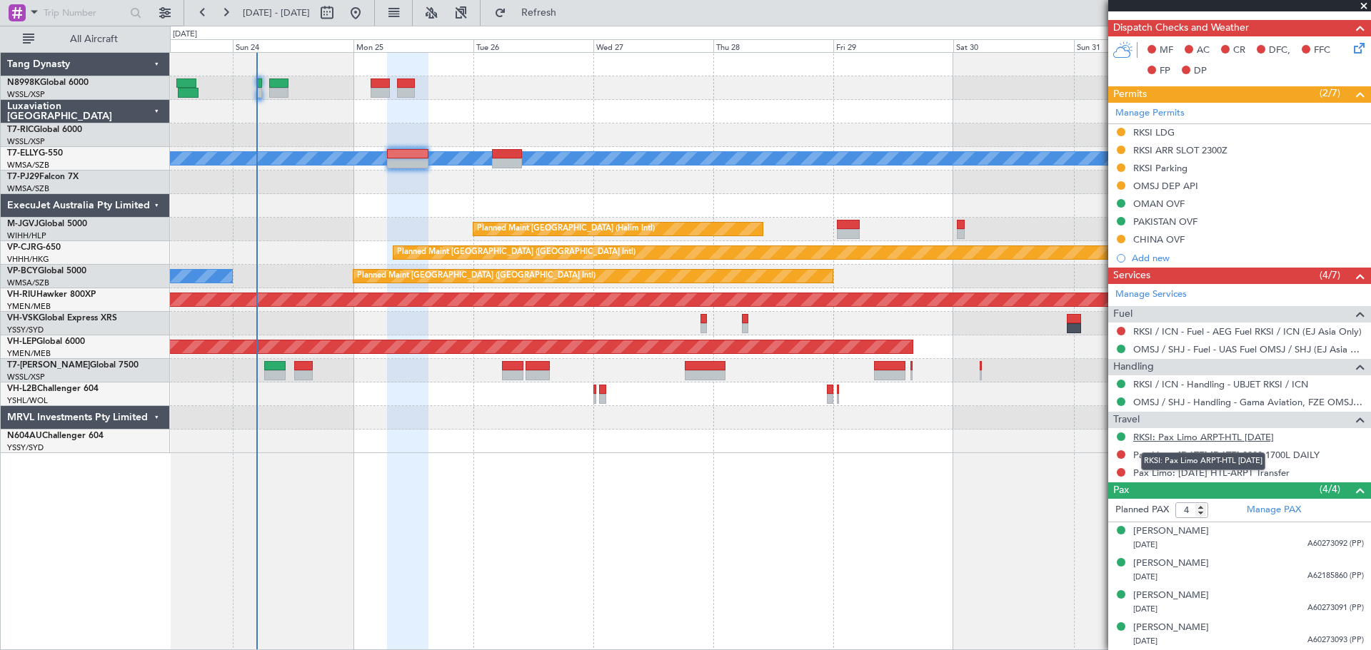
click at [1216, 435] on link "RKSI: Pax Limo ARPT-HTL [DATE]" at bounding box center [1203, 437] width 141 height 12
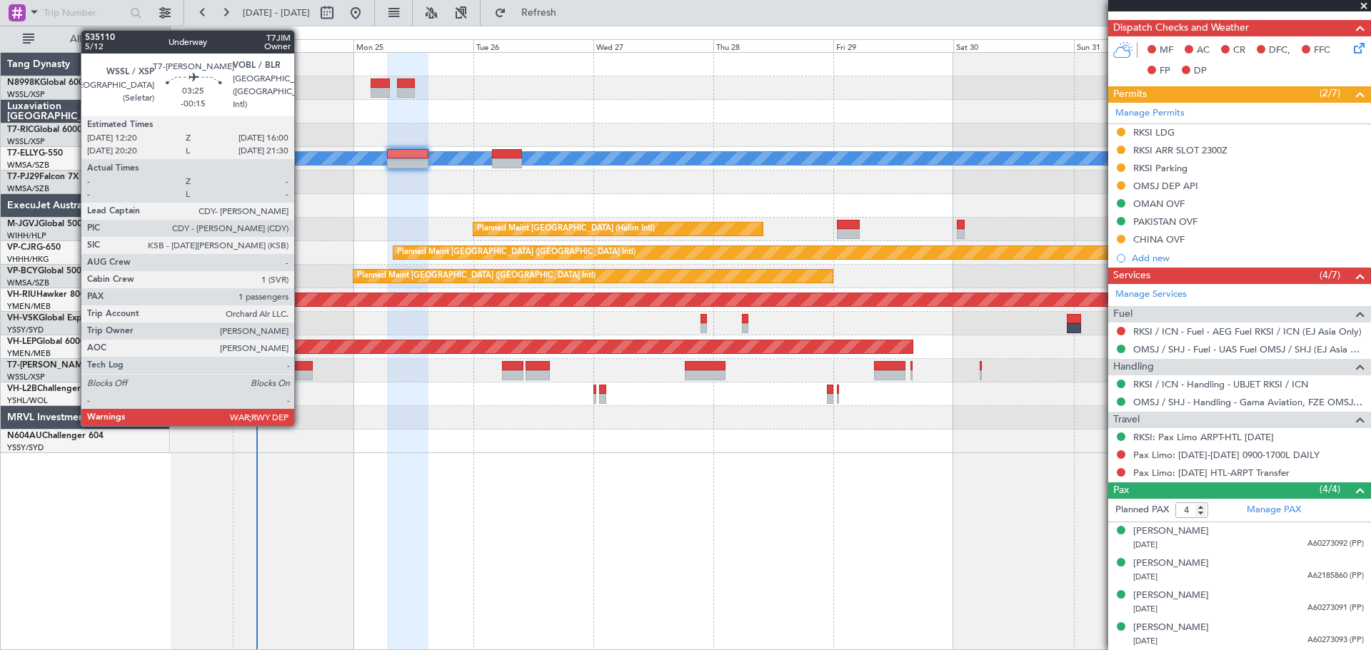
click at [301, 375] on div at bounding box center [303, 375] width 19 height 10
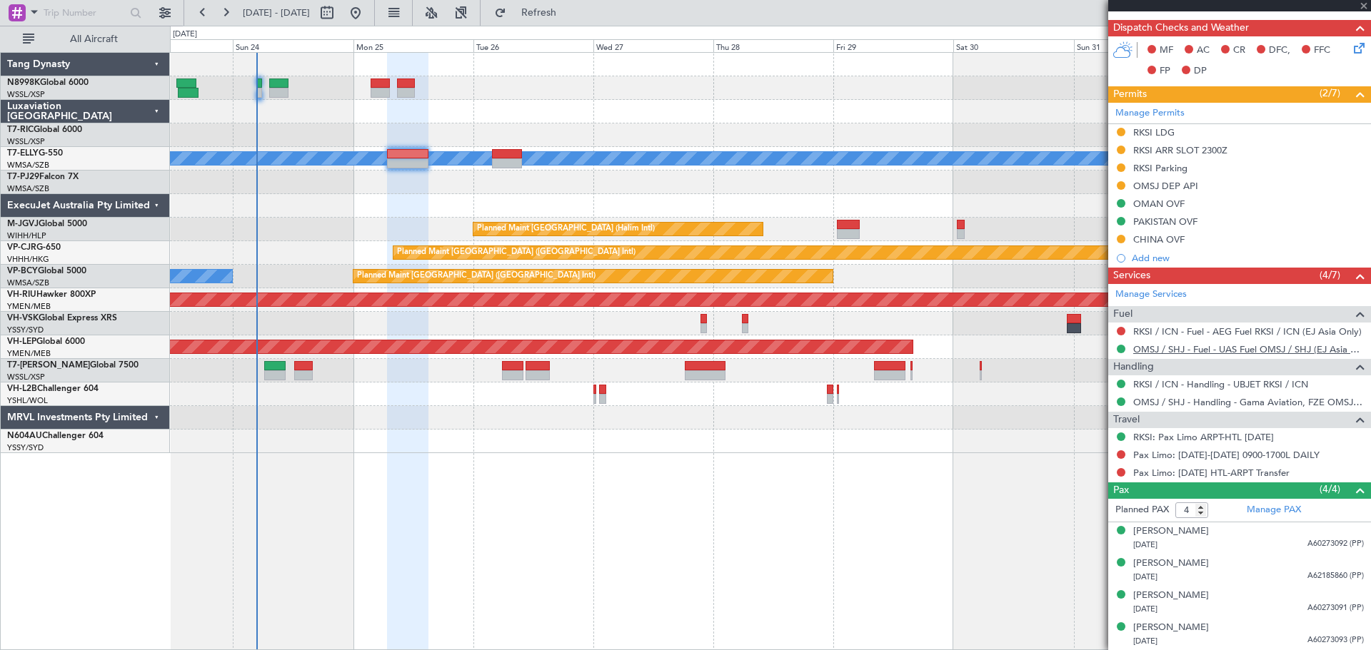
type input "-00:15"
type input "1"
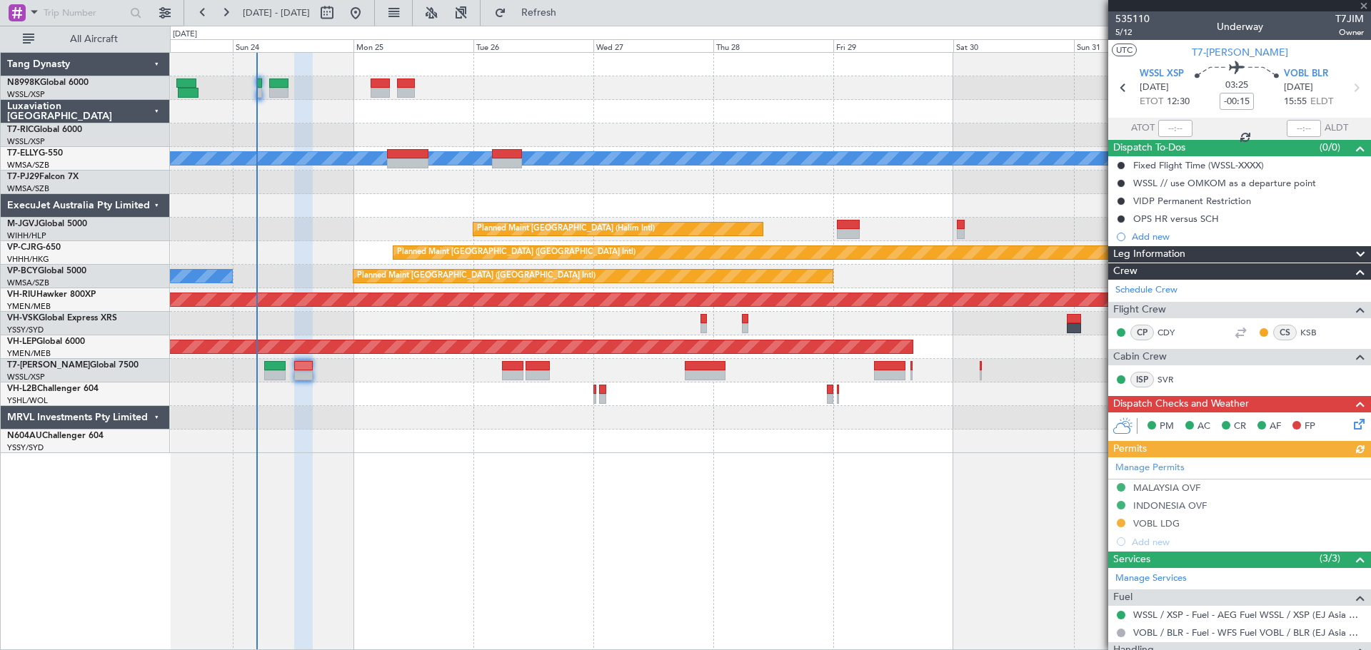
type input "[PERSON_NAME] (BTA)"
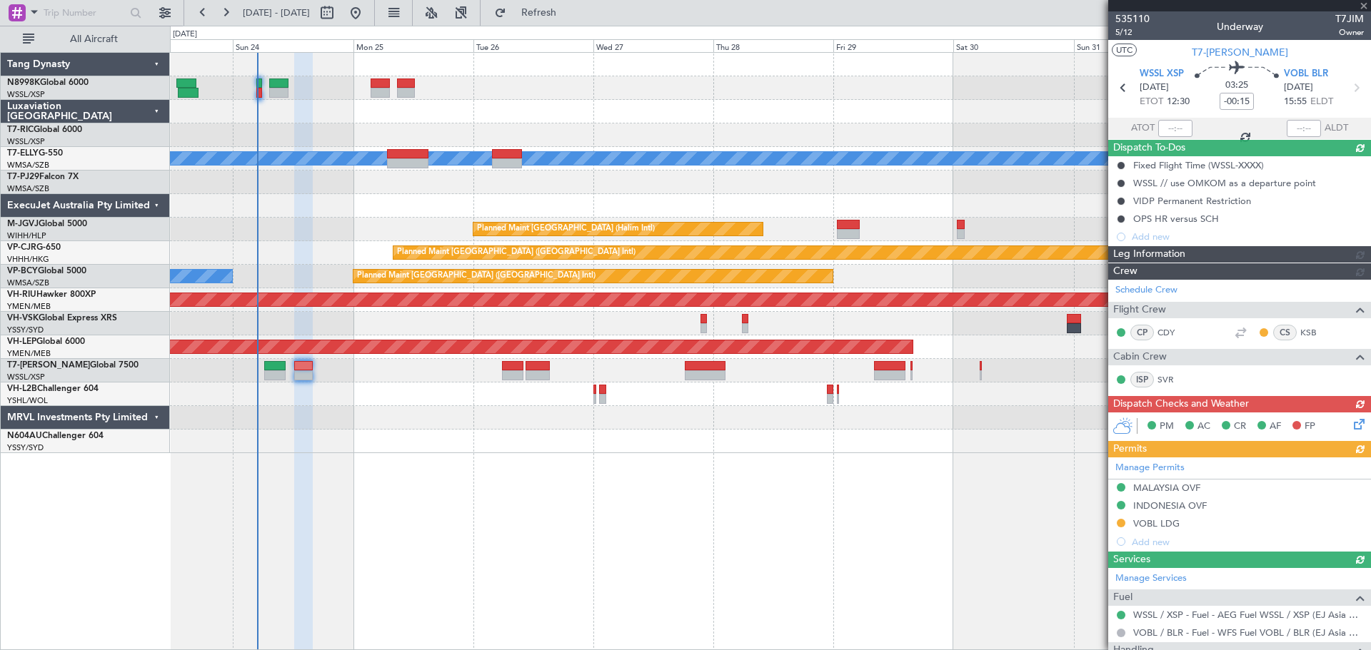
type input "[PERSON_NAME] (BTA)"
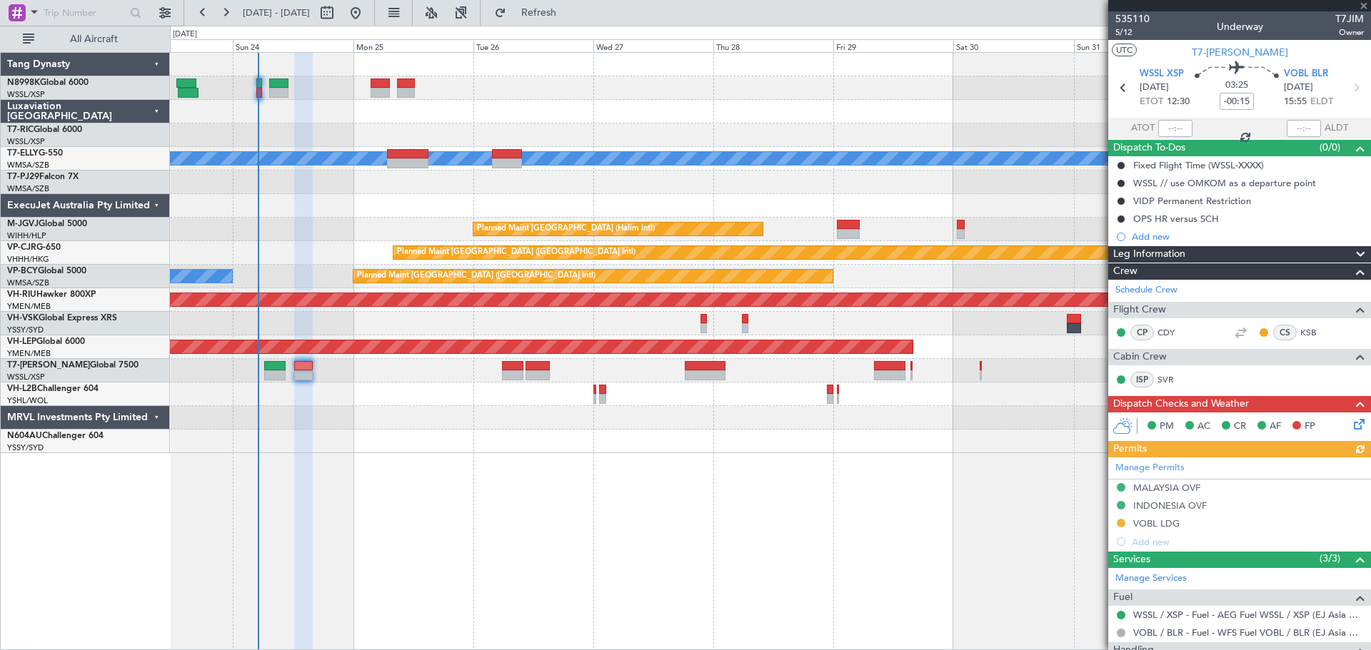
type input "[PERSON_NAME] (BTA)"
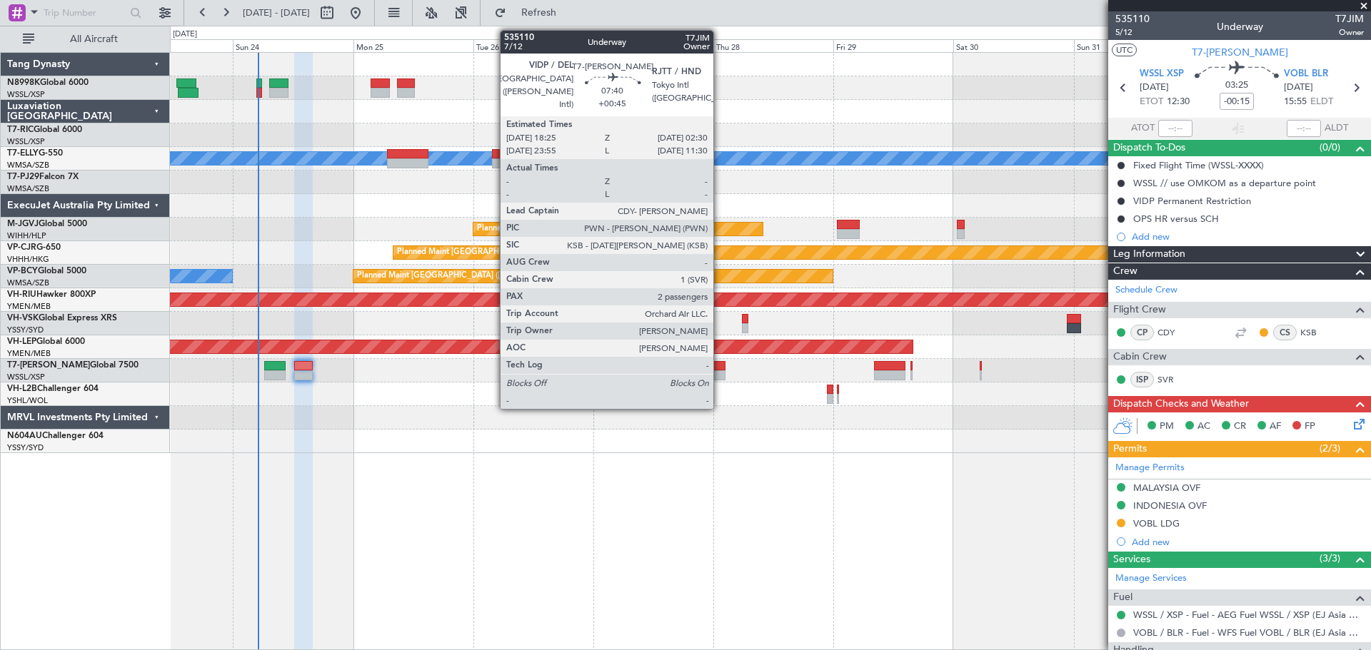
click at [717, 370] on div at bounding box center [705, 366] width 41 height 10
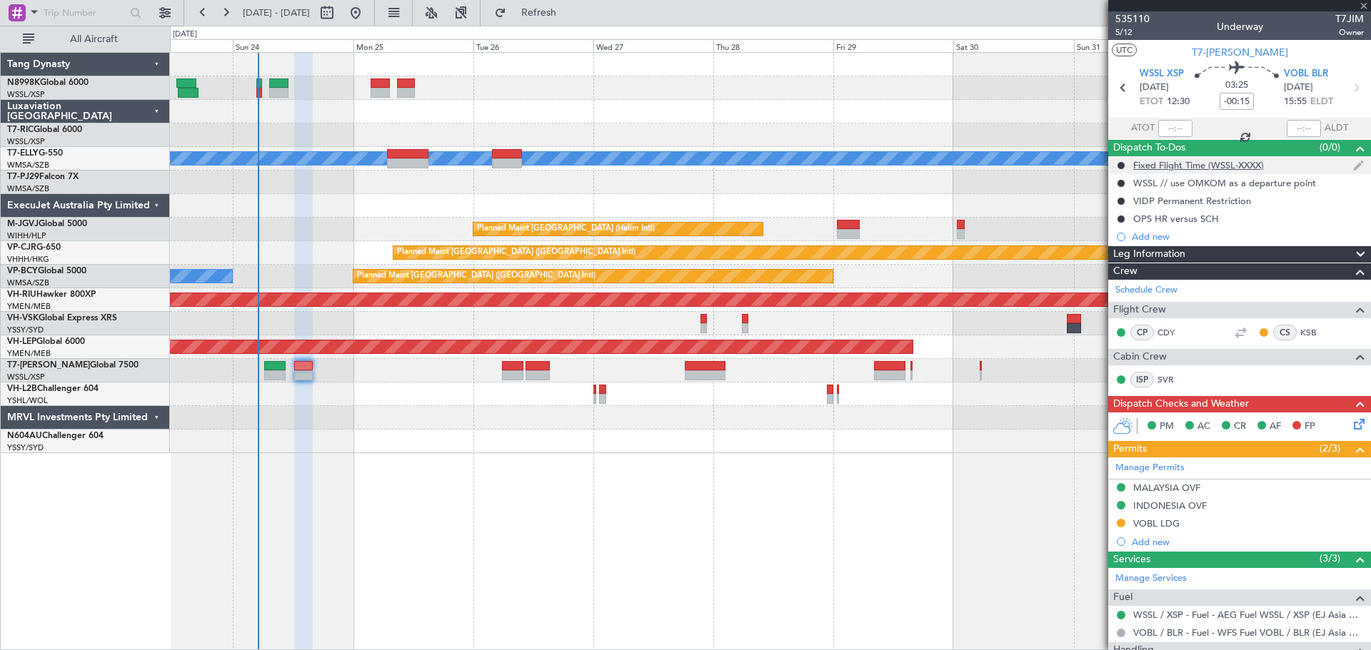
type input "+00:45"
type input "2"
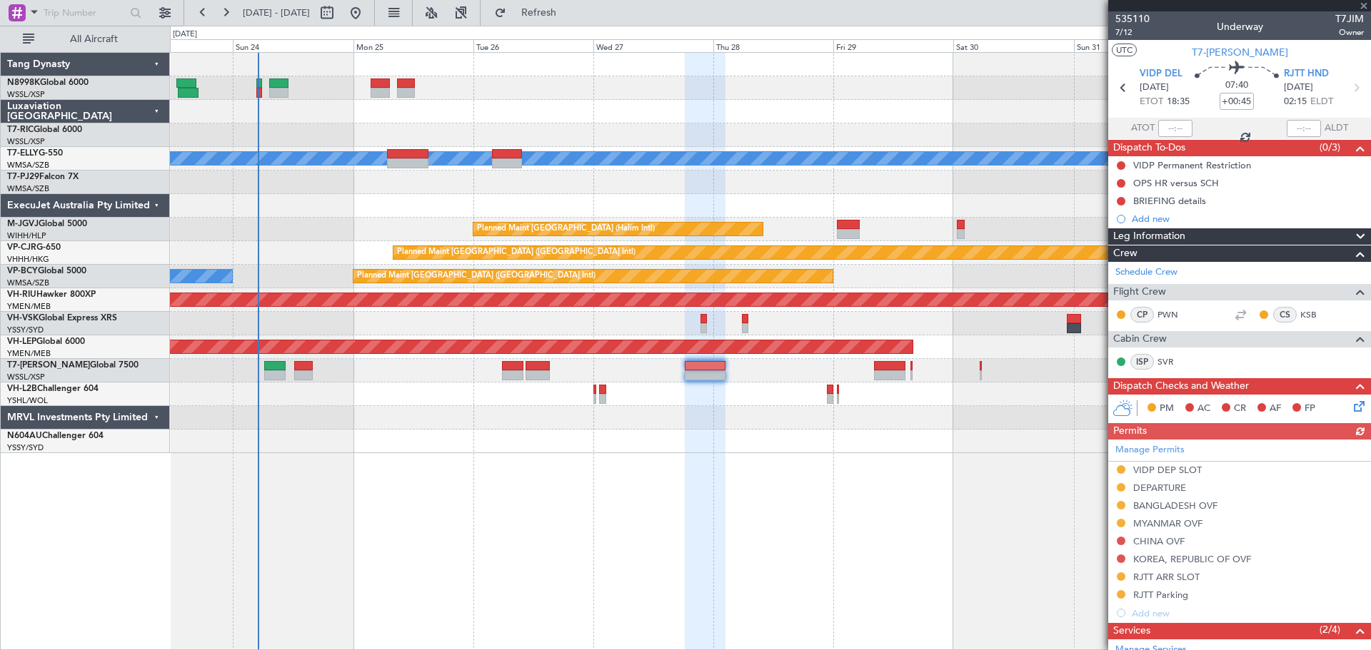
click at [544, 226] on div "Planned Maint [GEOGRAPHIC_DATA] (Halim Intl)" at bounding box center [770, 230] width 1200 height 24
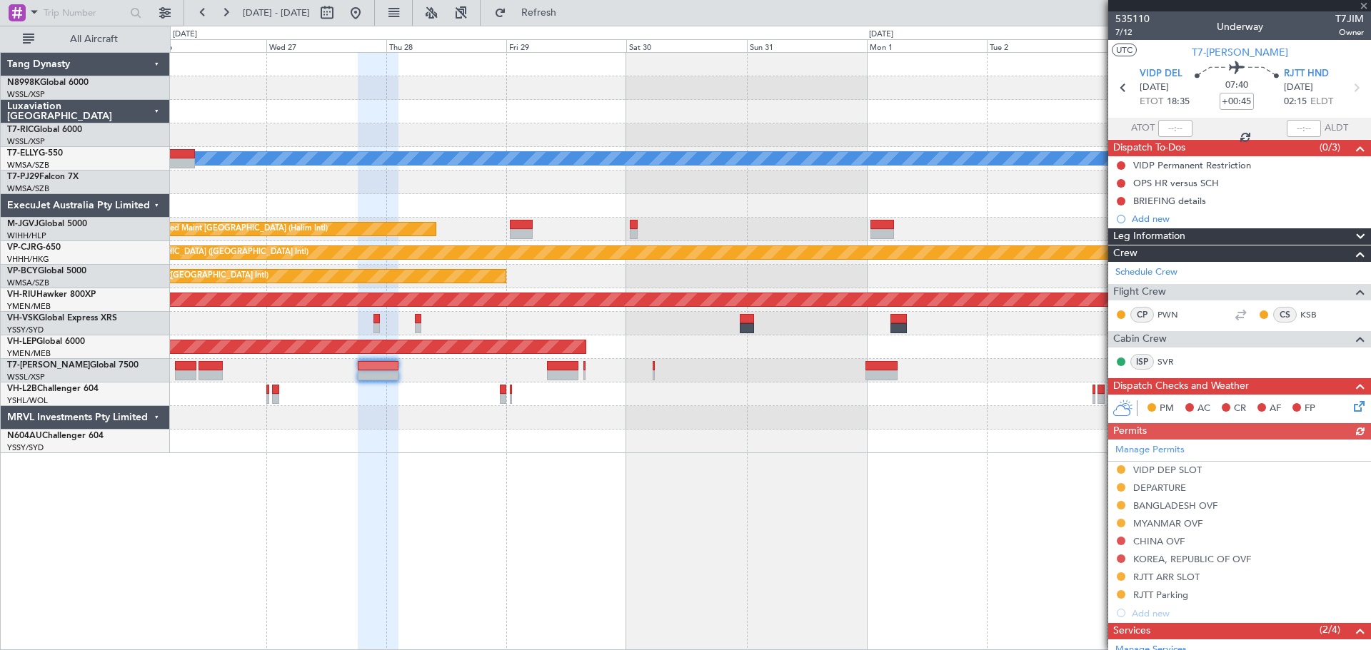
click at [458, 186] on div "[PERSON_NAME] Planned Maint [GEOGRAPHIC_DATA] (Halim Intl) Planned Maint [GEOGR…" at bounding box center [770, 253] width 1200 height 400
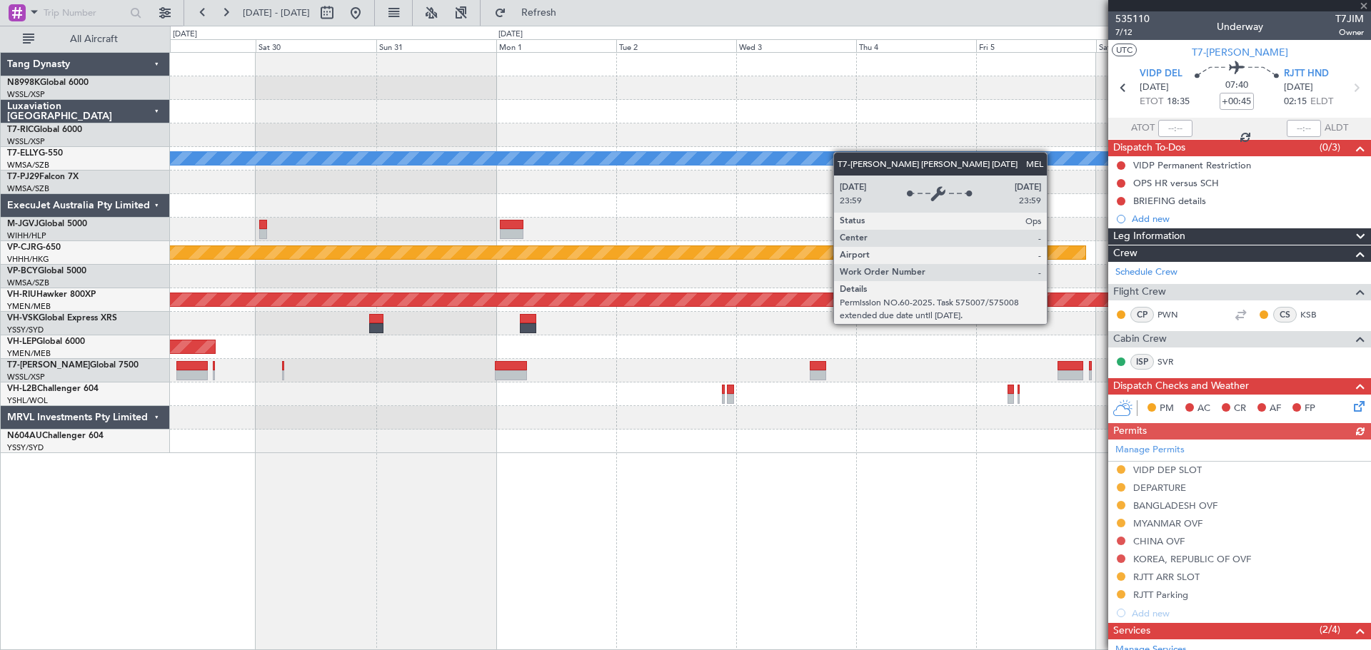
click at [700, 171] on div "MEL Planned Maint Dubai (Dubai Intl) Planned Maint Jakarta (Halim Intl) Planned…" at bounding box center [770, 253] width 1200 height 400
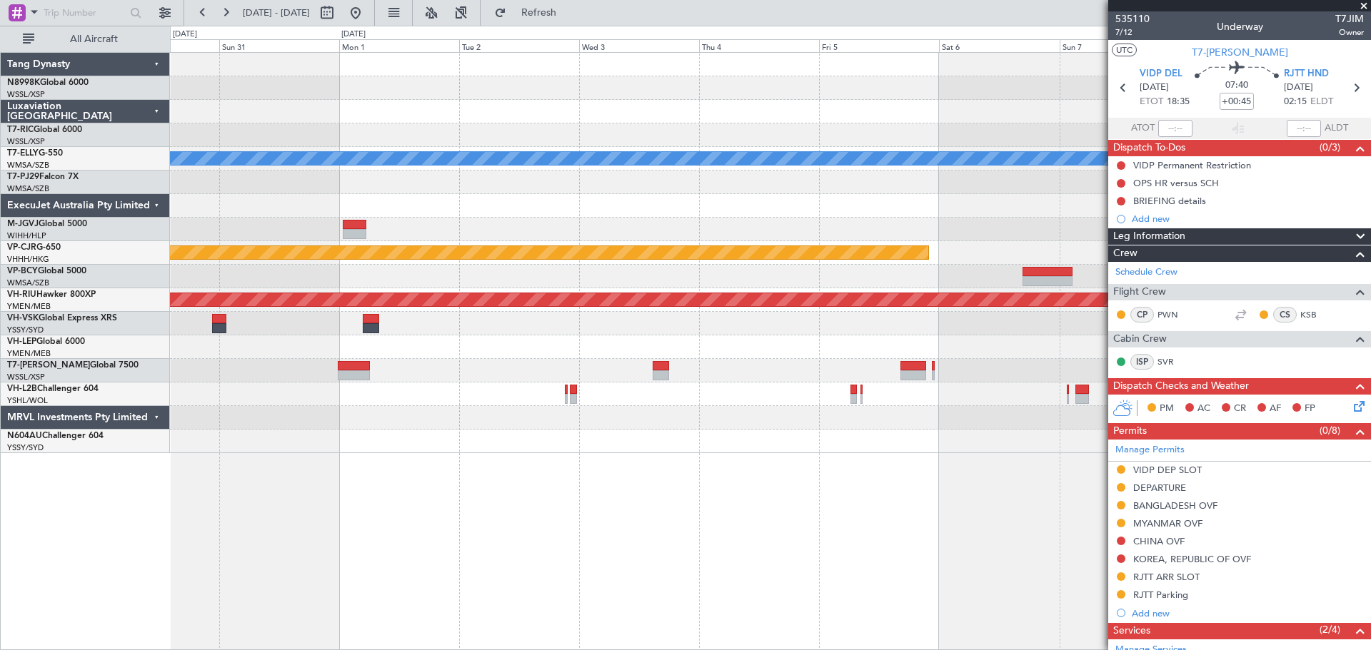
click at [619, 247] on div "MEL Planned Maint Dubai (Dubai Intl) Planned Maint Jakarta (Halim Intl) Planned…" at bounding box center [770, 253] width 1200 height 400
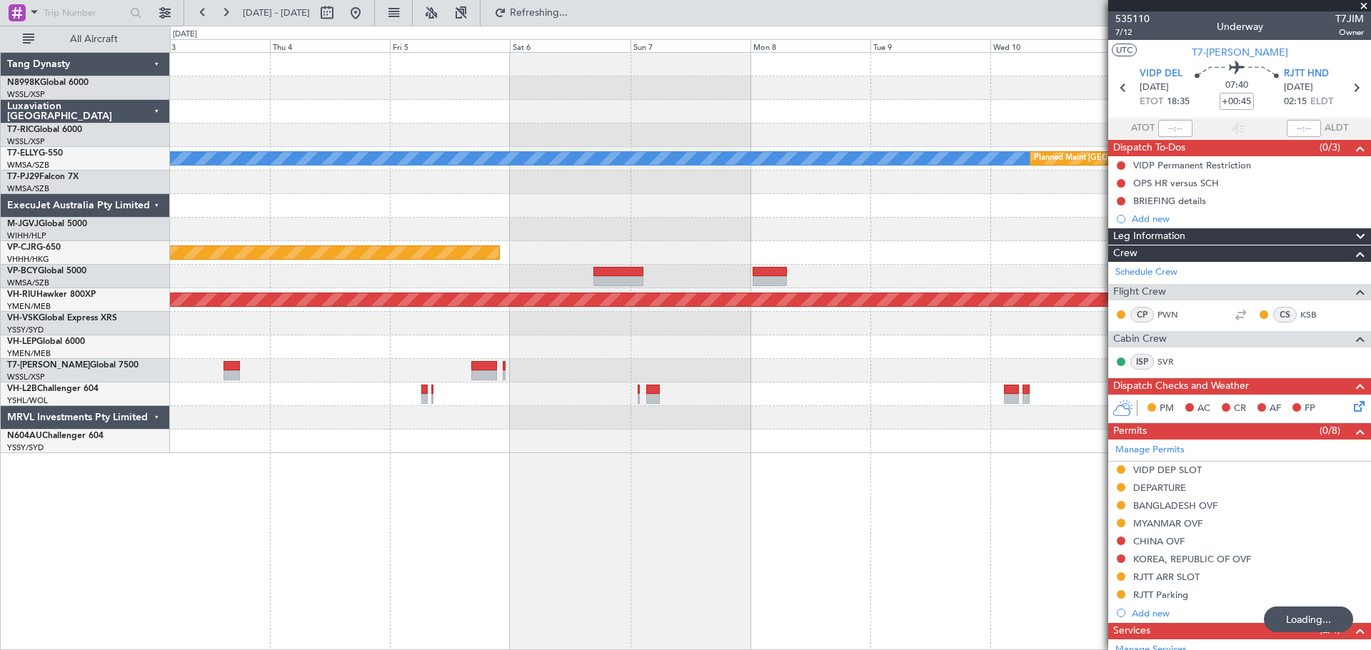
click at [681, 225] on div "MEL Planned Maint Dubai (Dubai Intl) Planned Maint Hong Kong (Hong Kong Intl) P…" at bounding box center [770, 253] width 1200 height 400
click at [727, 246] on div "MEL Planned Maint Dubai (Dubai Intl) Planned Maint Hong Kong (Hong Kong Intl) P…" at bounding box center [770, 253] width 1200 height 400
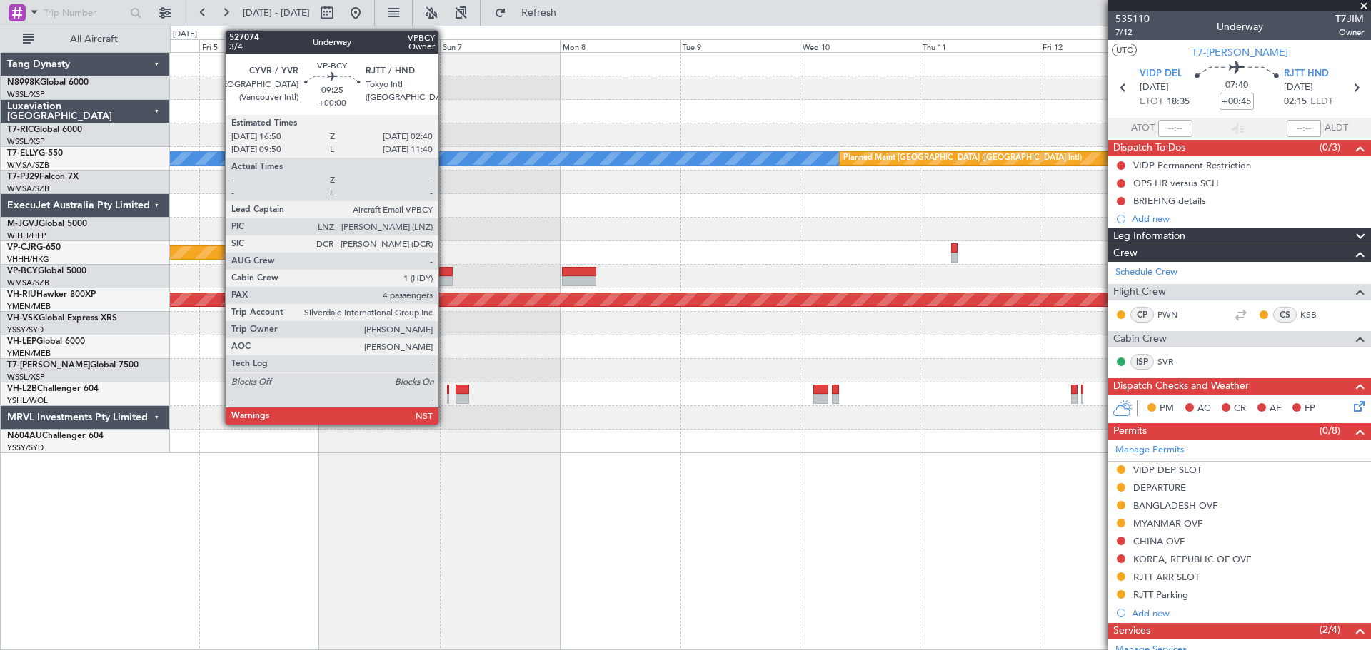
click at [445, 274] on div at bounding box center [427, 272] width 49 height 10
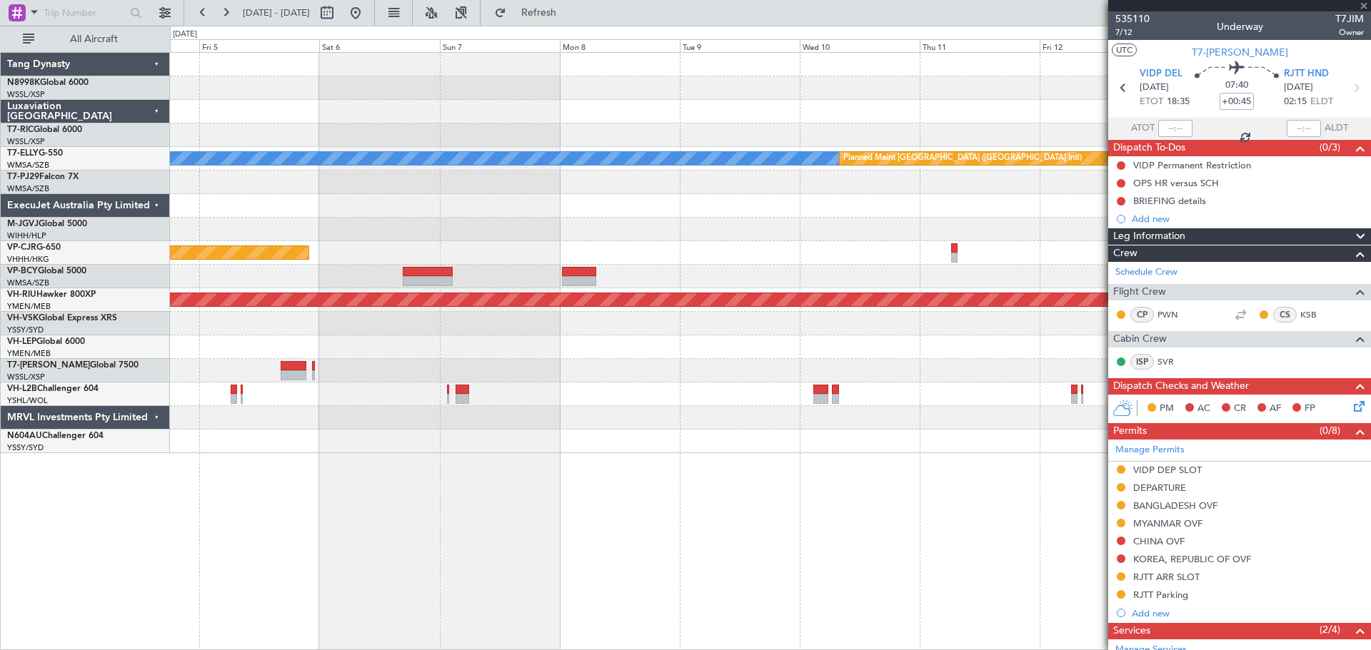
type input "4"
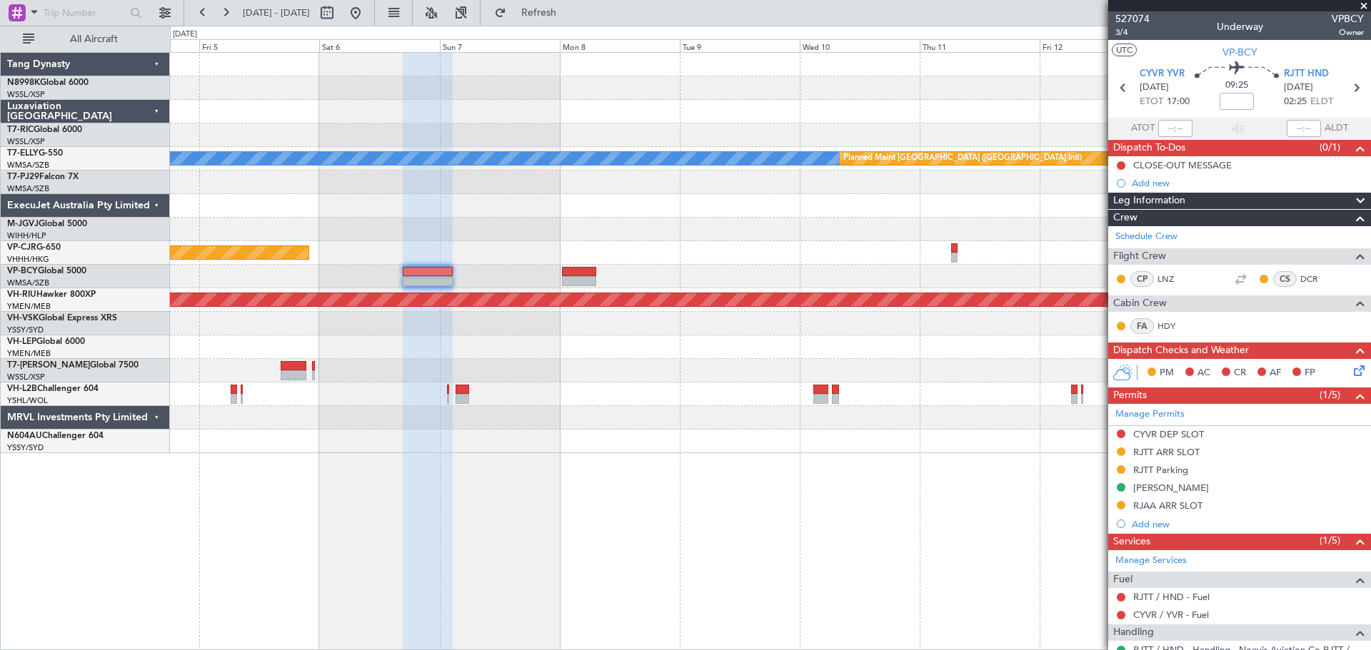
scroll to position [71, 0]
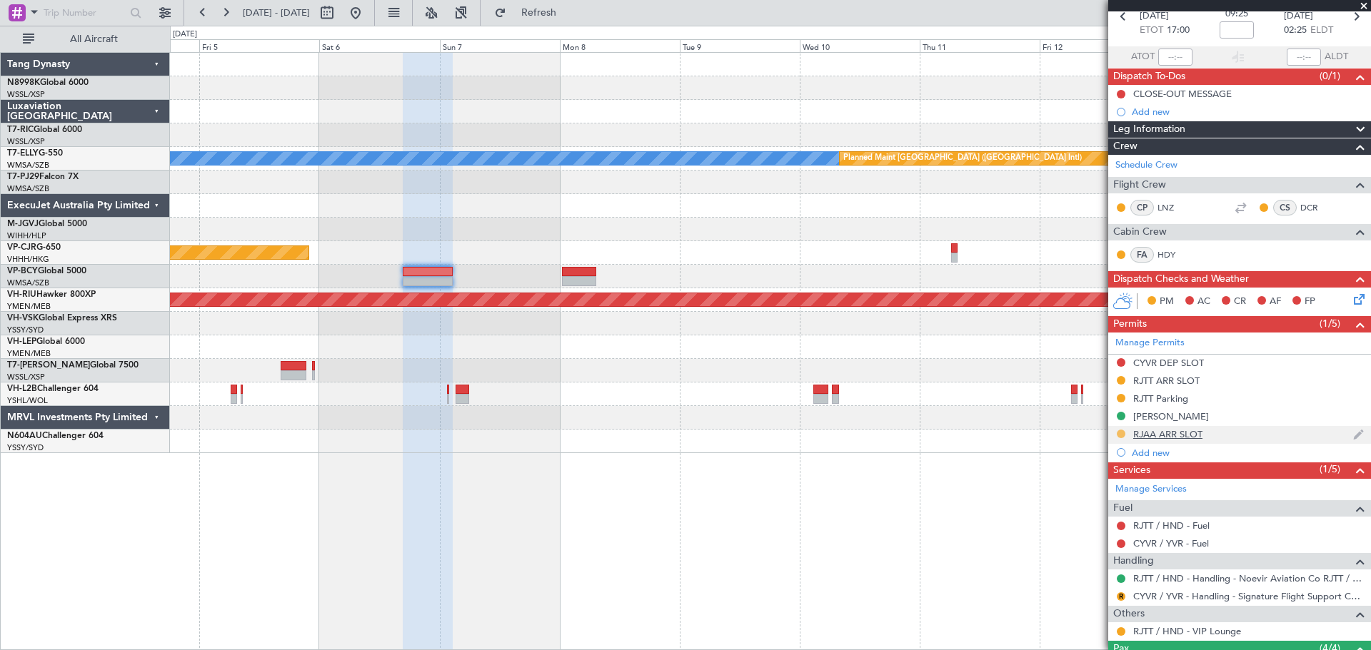
click at [1120, 432] on button at bounding box center [1120, 434] width 9 height 9
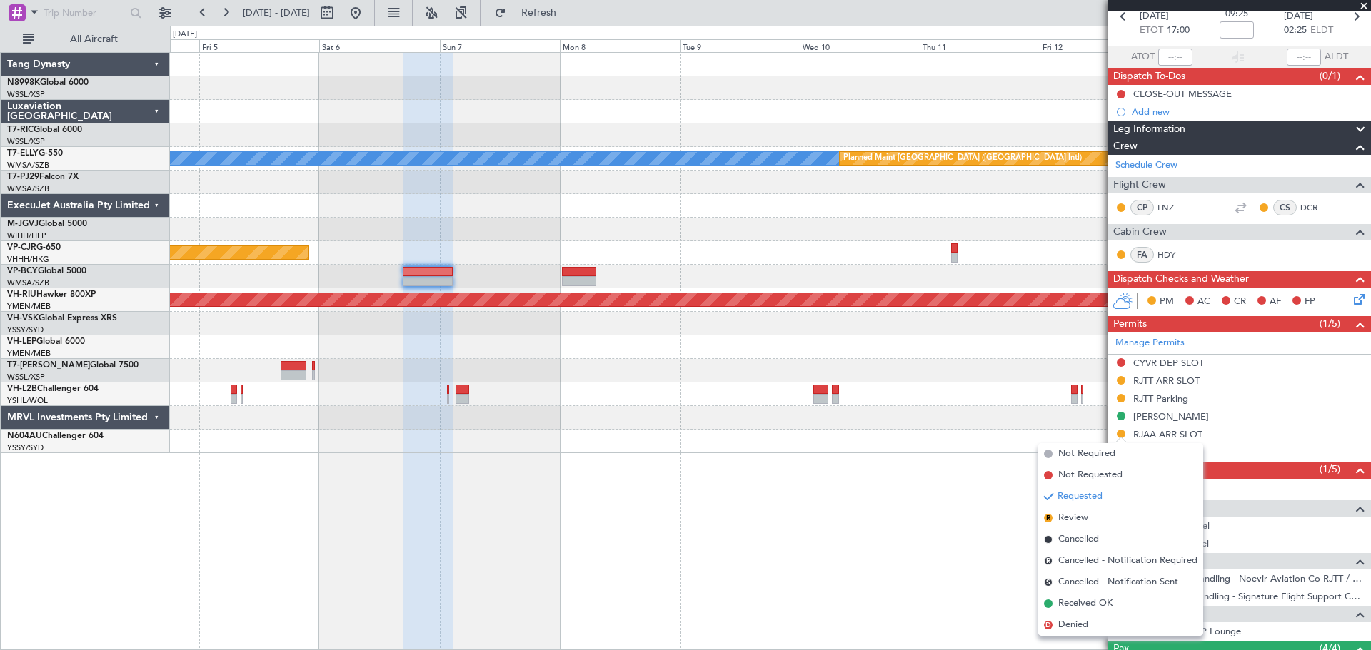
click at [1090, 601] on span "Received OK" at bounding box center [1085, 604] width 54 height 14
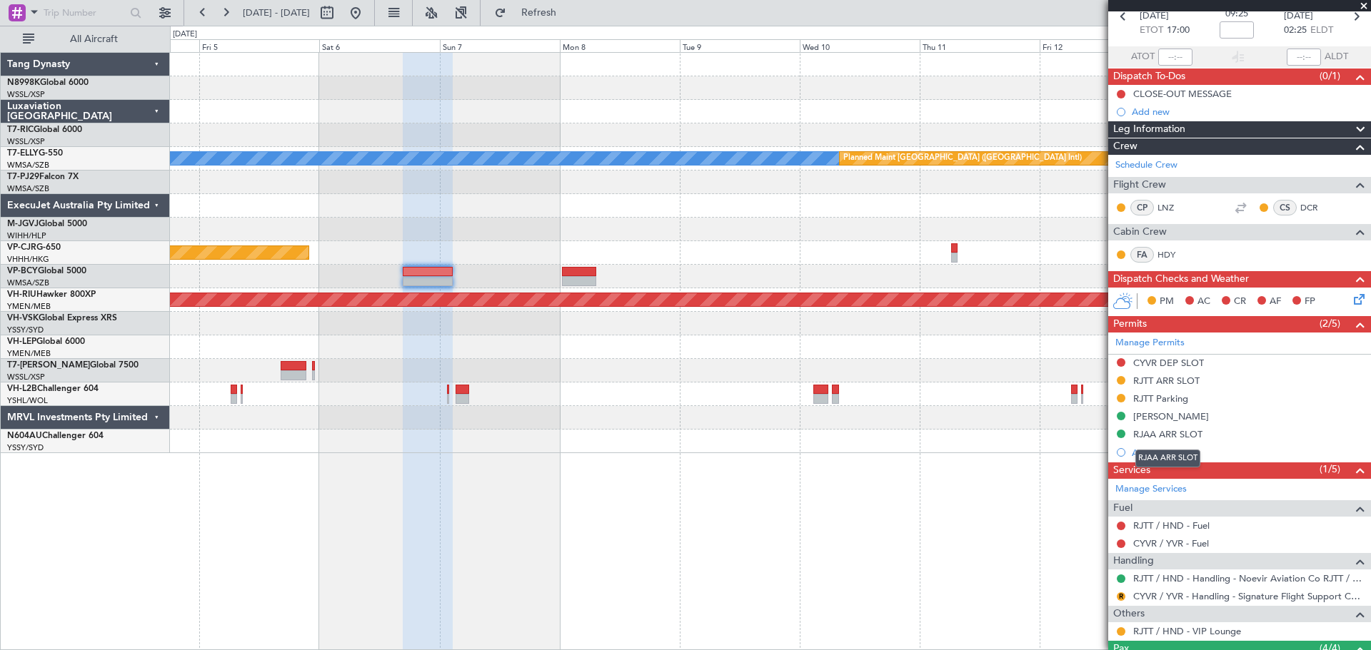
click at [1183, 435] on div "RJAA ARR SLOT" at bounding box center [1167, 434] width 69 height 12
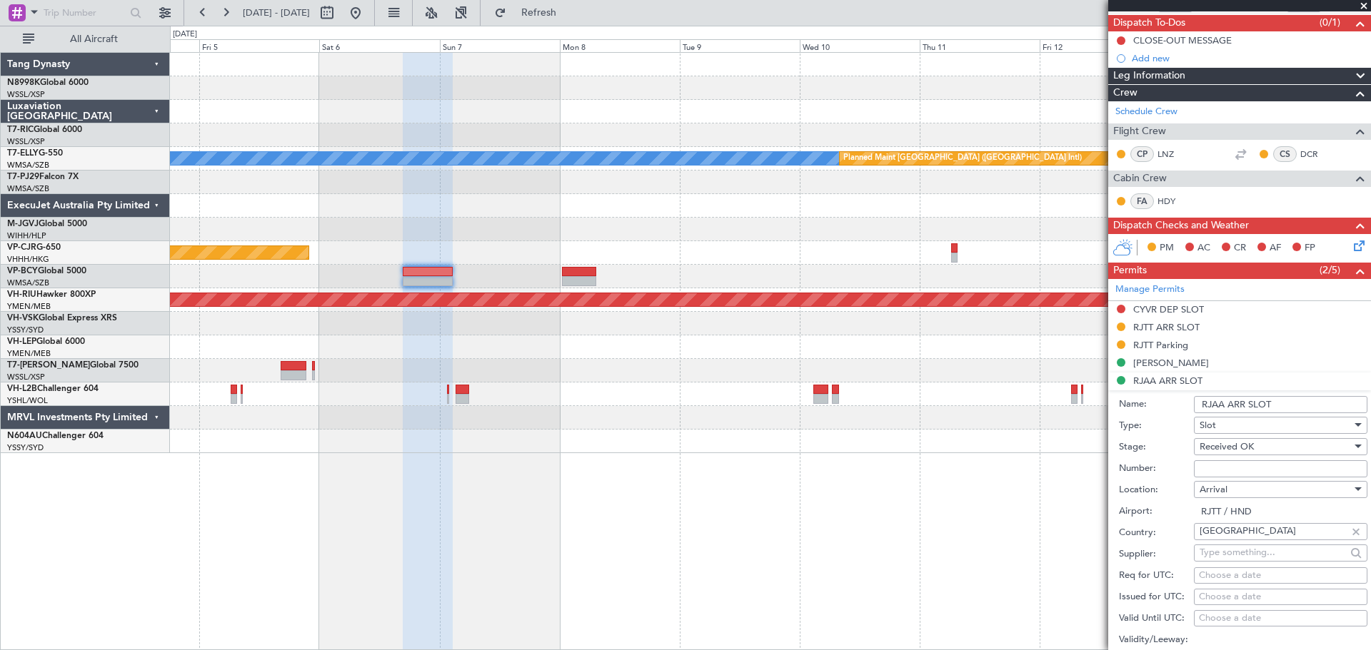
scroll to position [214, 0]
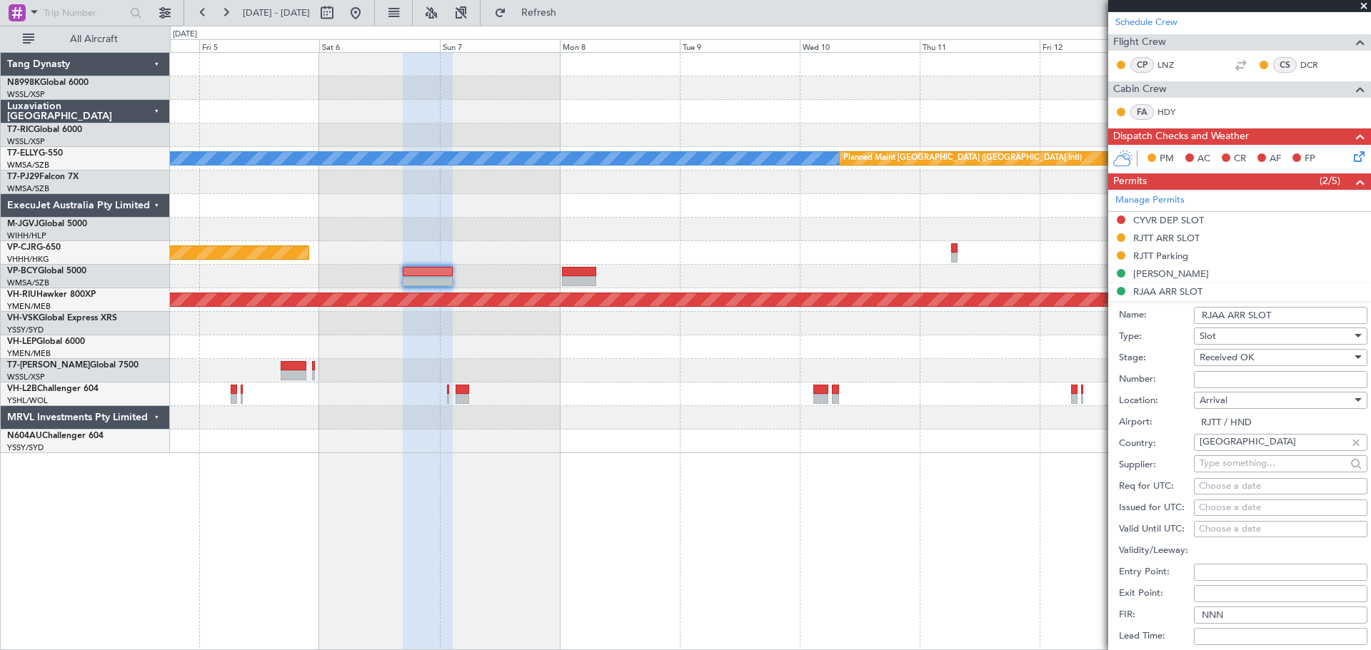
click at [1217, 501] on div "Choose a date" at bounding box center [1280, 508] width 163 height 14
select select "8"
select select "2025"
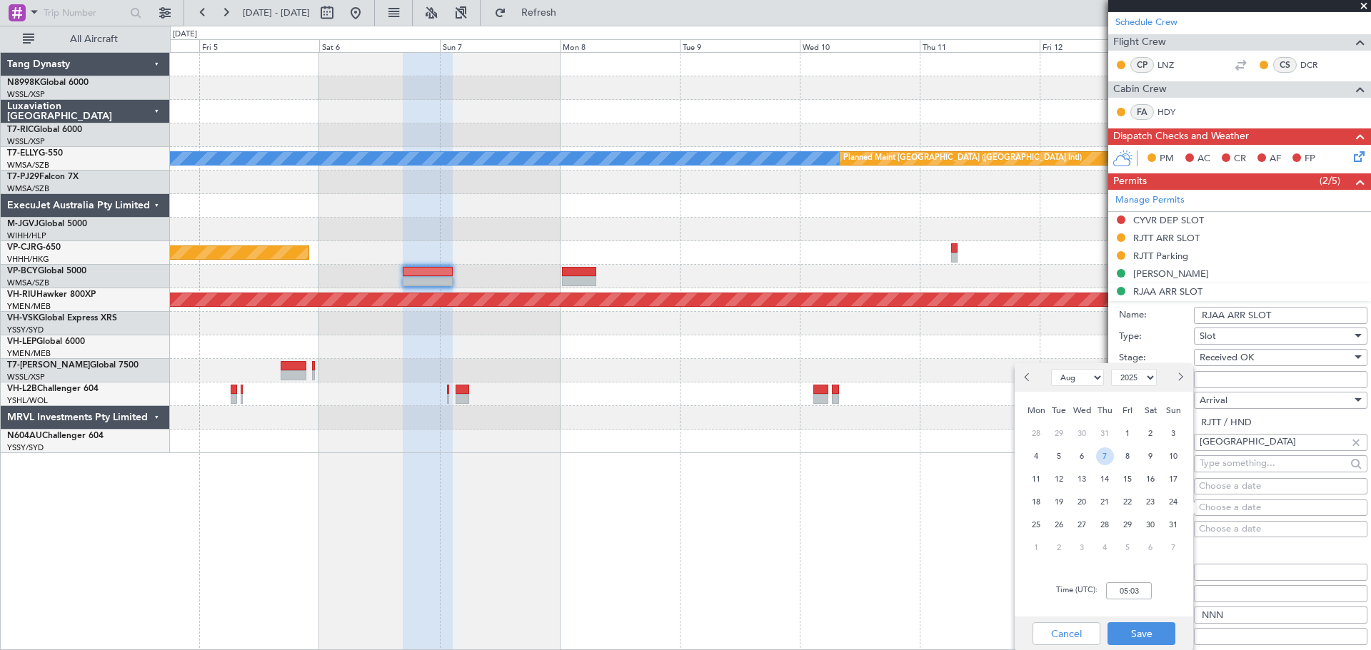
click at [1110, 459] on span "7" at bounding box center [1105, 457] width 18 height 18
type input "00:00"
click at [1182, 375] on button "Next month" at bounding box center [1179, 377] width 16 height 23
select select "9"
click at [1174, 433] on span "7" at bounding box center [1173, 434] width 18 height 18
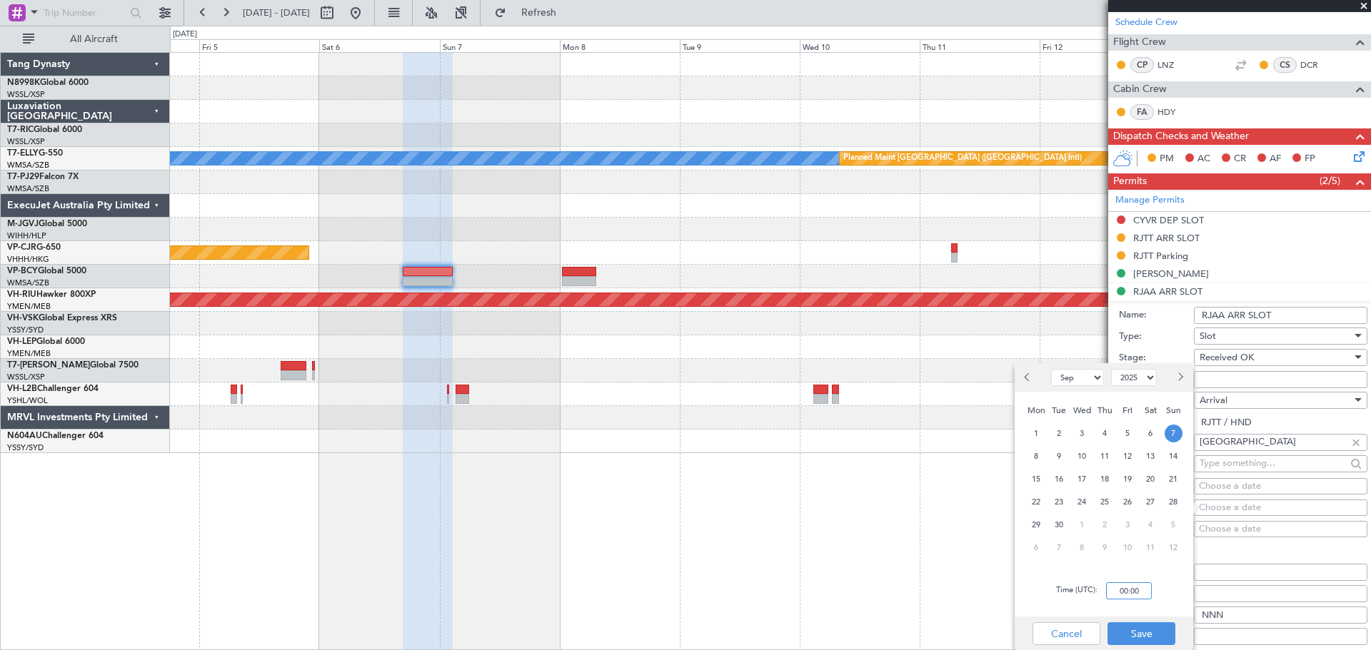
click at [1140, 592] on input "00:00" at bounding box center [1129, 590] width 46 height 17
type input "02:25"
click at [1152, 630] on button "Save" at bounding box center [1141, 633] width 68 height 23
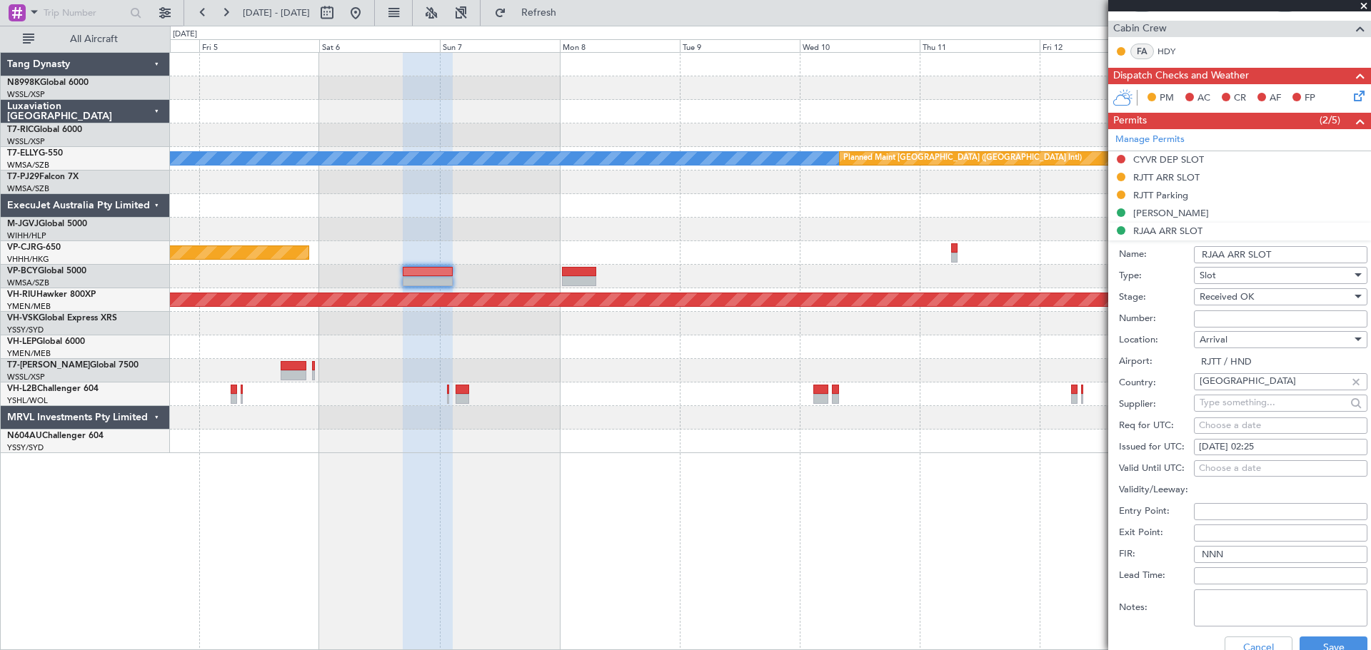
scroll to position [357, 0]
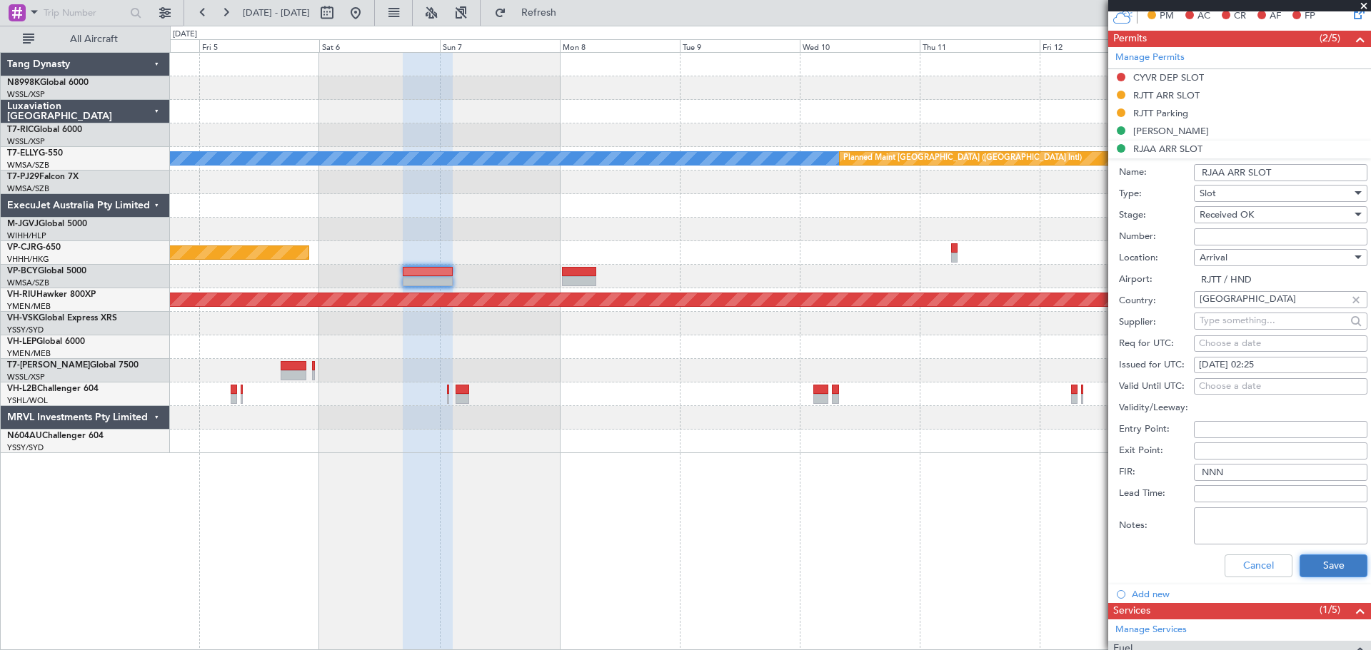
click at [1316, 563] on button "Save" at bounding box center [1333, 566] width 68 height 23
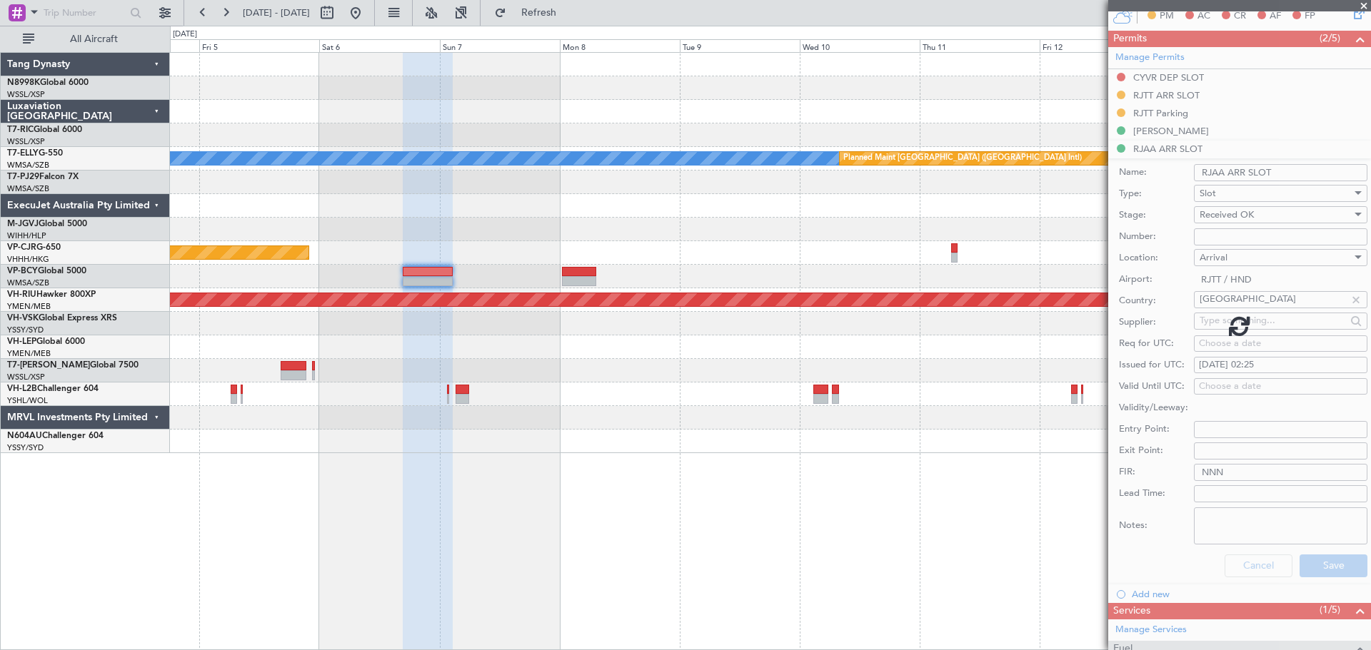
scroll to position [230, 0]
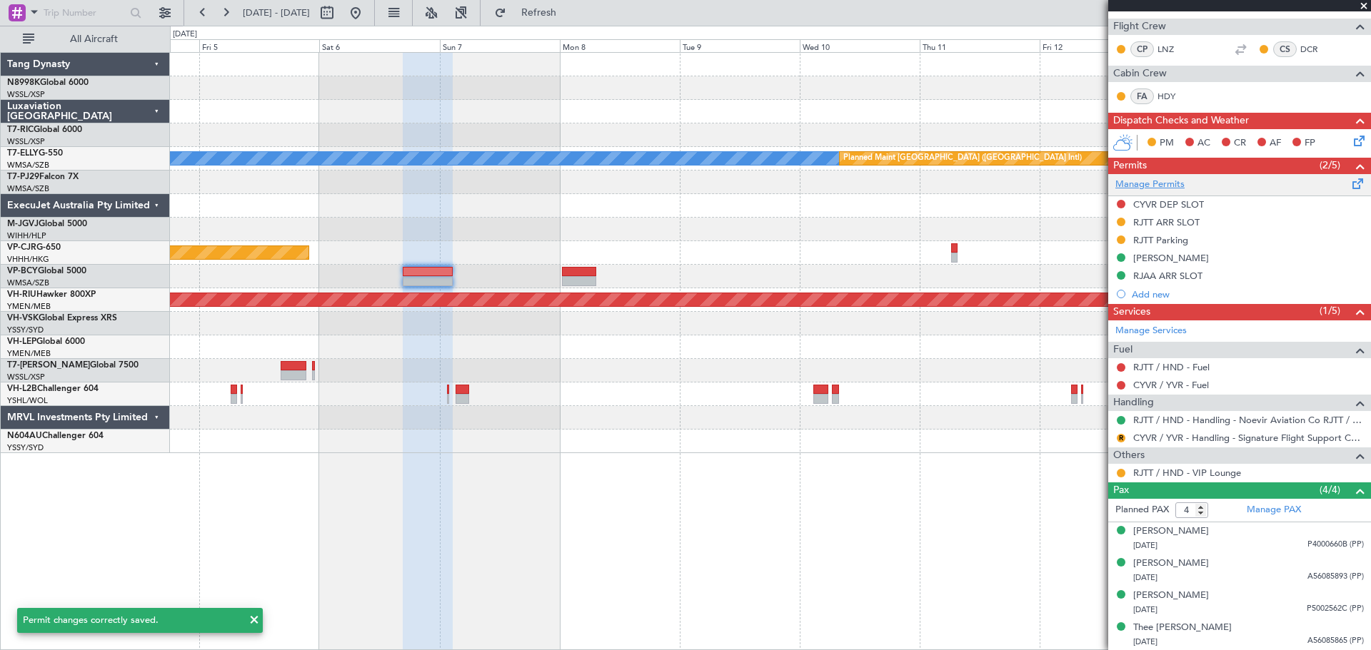
click at [1164, 185] on link "Manage Permits" at bounding box center [1149, 185] width 69 height 14
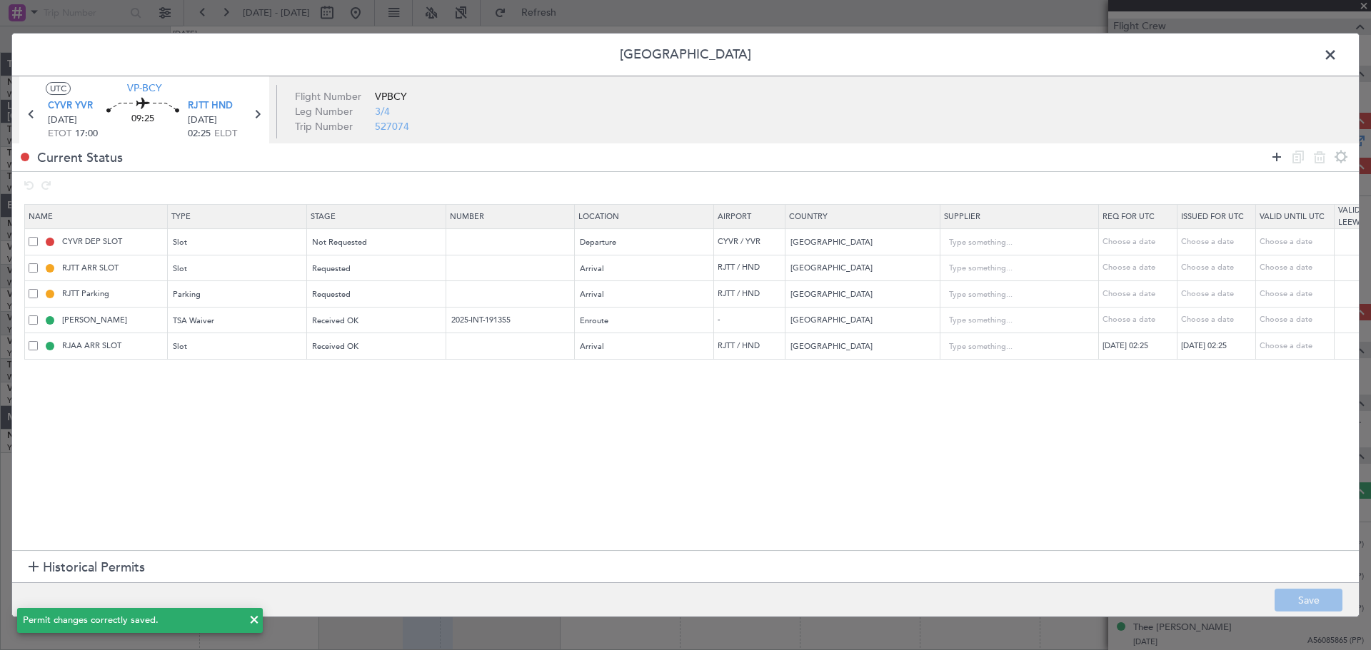
click at [1272, 153] on icon at bounding box center [1276, 156] width 17 height 17
click at [245, 379] on div "Type" at bounding box center [233, 373] width 118 height 21
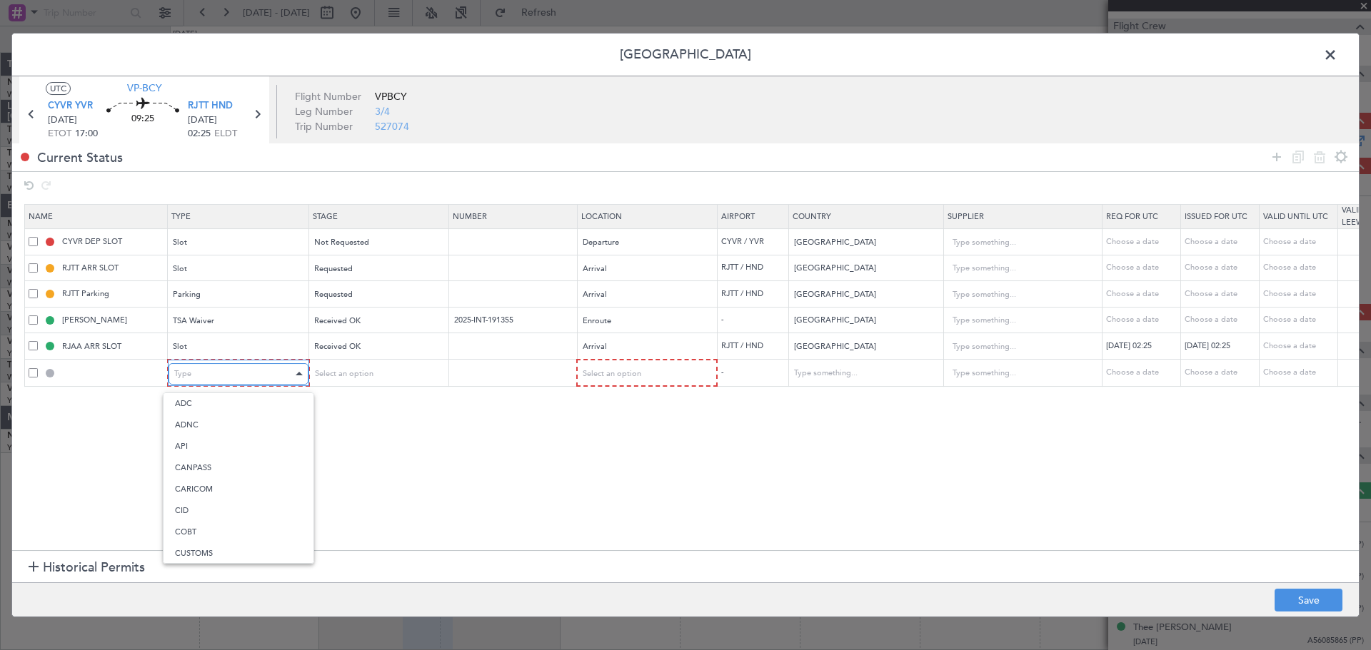
scroll to position [288, 0]
click at [211, 520] on span "Parking" at bounding box center [238, 522] width 127 height 21
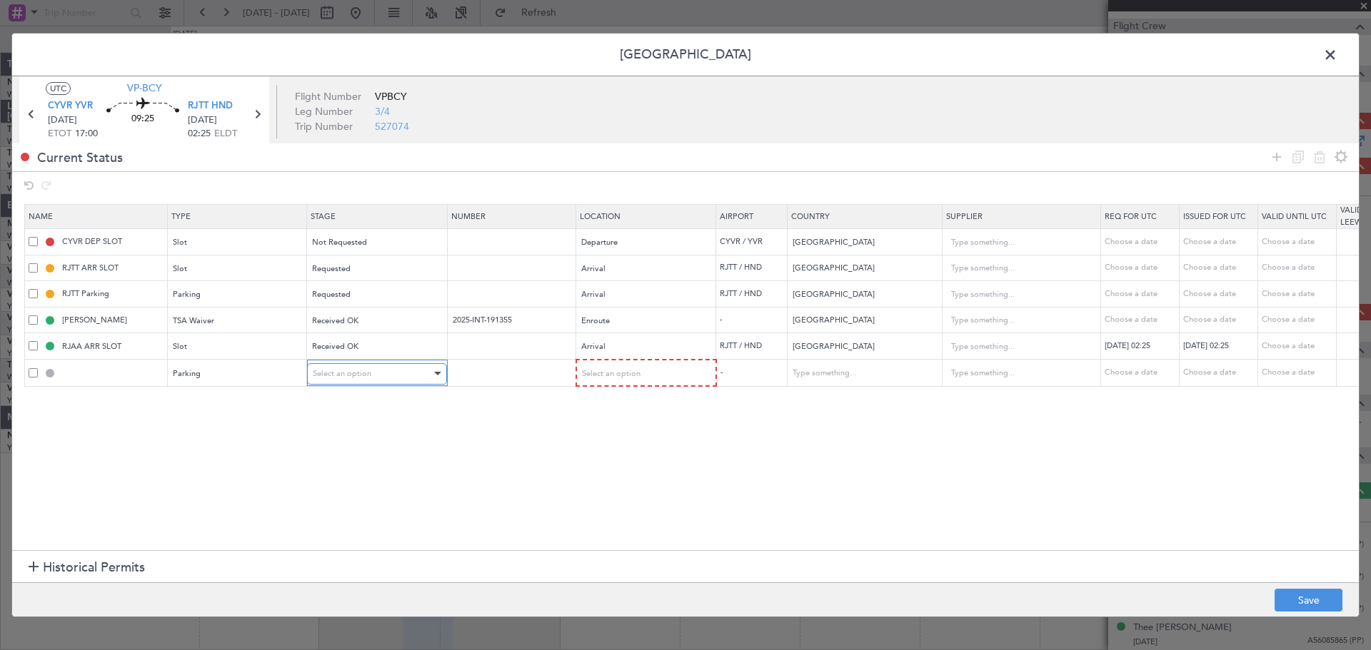
click at [384, 379] on div "Select an option" at bounding box center [372, 373] width 118 height 21
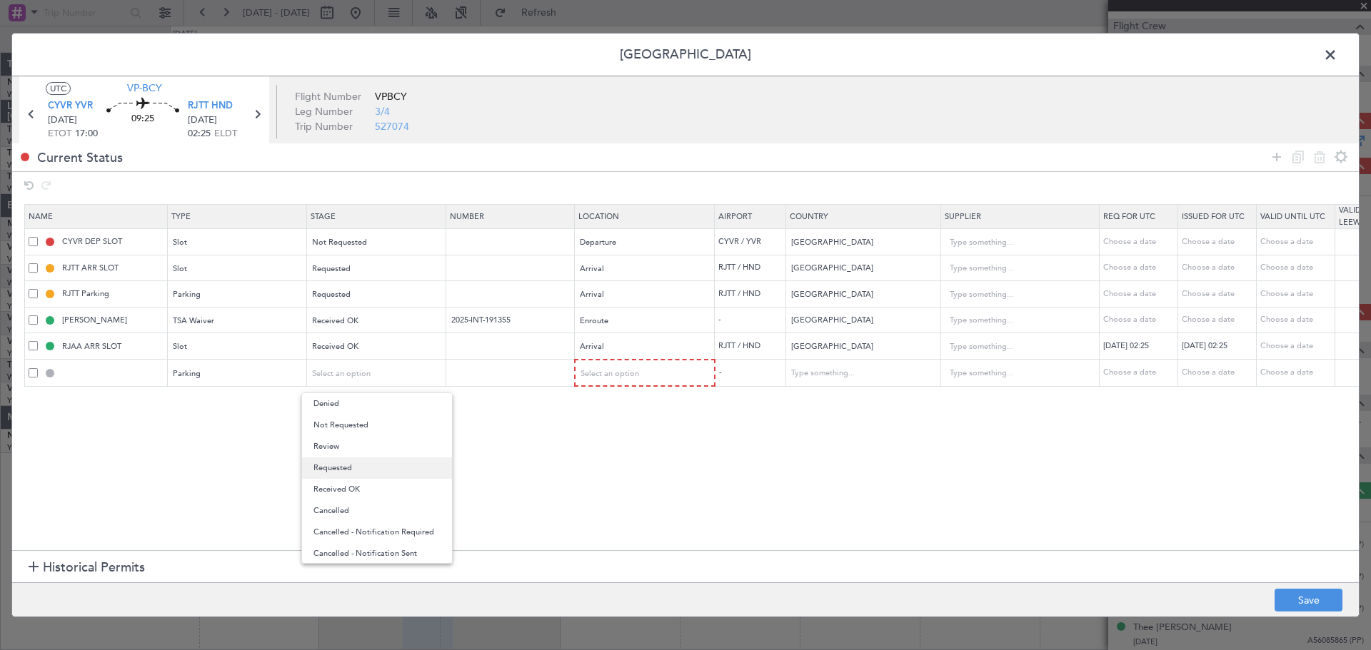
click at [343, 463] on span "Requested" at bounding box center [376, 468] width 127 height 21
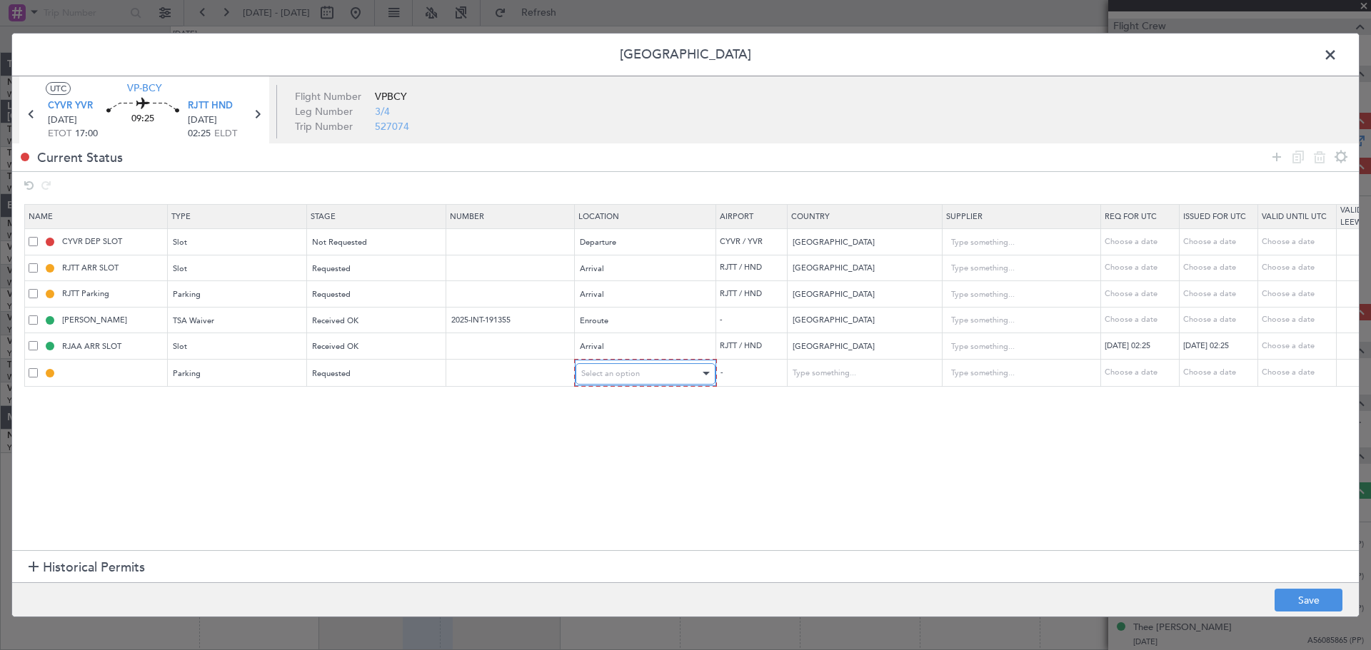
click at [624, 364] on div "Select an option" at bounding box center [640, 373] width 118 height 21
click at [584, 447] on span "Arrival" at bounding box center [645, 446] width 127 height 21
click at [1311, 595] on button "Save" at bounding box center [1308, 600] width 68 height 23
type input "RJTT Parking"
type input "Japan"
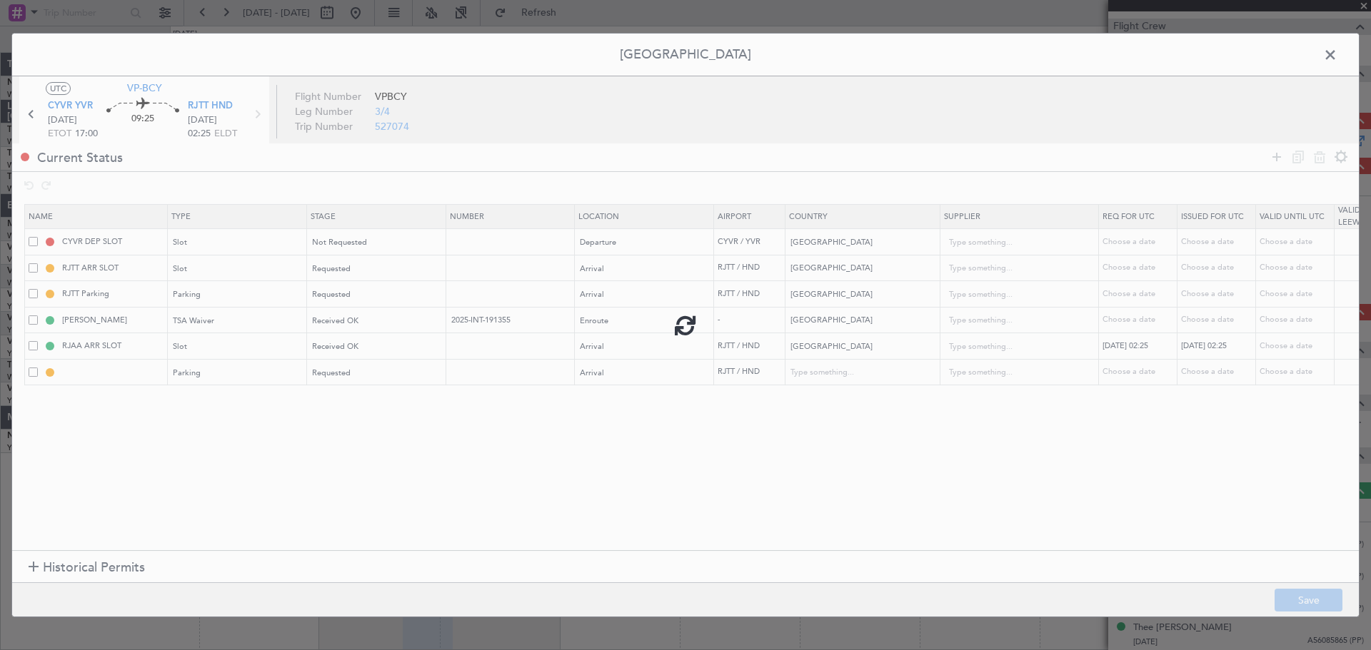
type input "NNN"
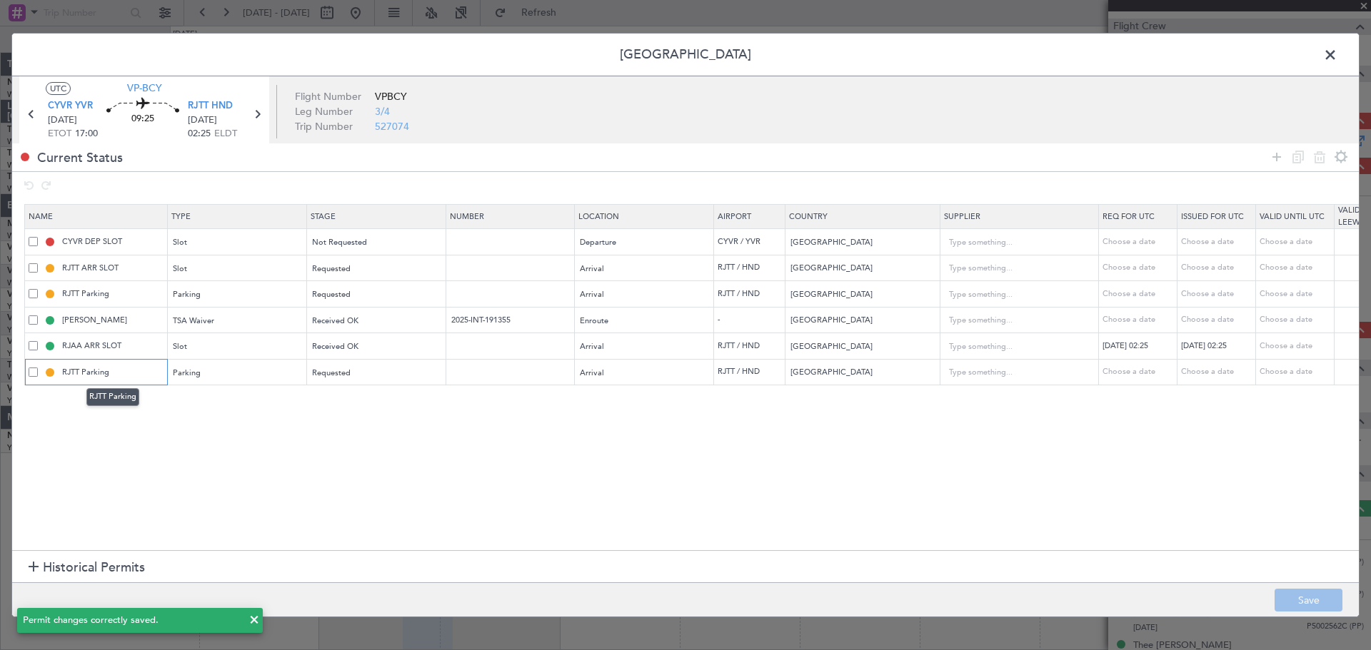
click at [111, 368] on input "RJTT Parking" at bounding box center [112, 372] width 107 height 12
click at [84, 371] on input "RJTT Parking" at bounding box center [112, 372] width 107 height 12
click at [78, 370] on input "RJTT Parking" at bounding box center [112, 372] width 107 height 12
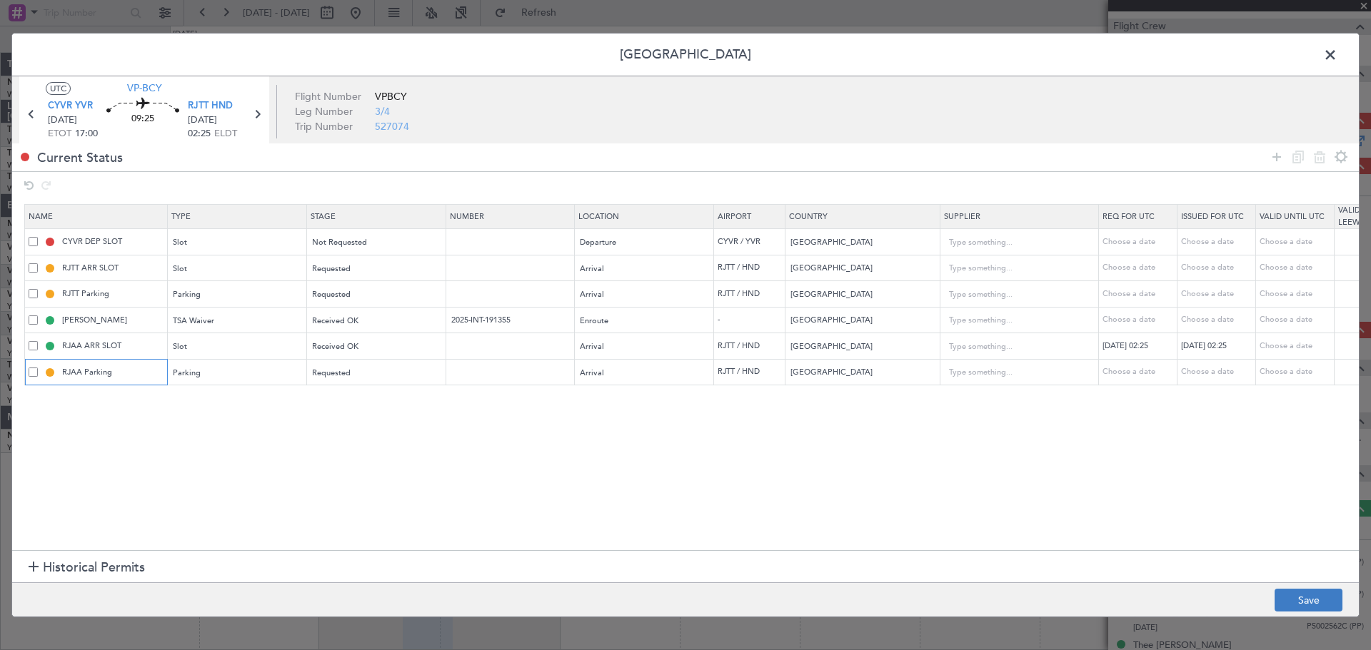
type input "RJAA Parking"
click at [1321, 596] on button "Save" at bounding box center [1308, 600] width 68 height 23
click at [1337, 60] on span at bounding box center [1337, 58] width 0 height 29
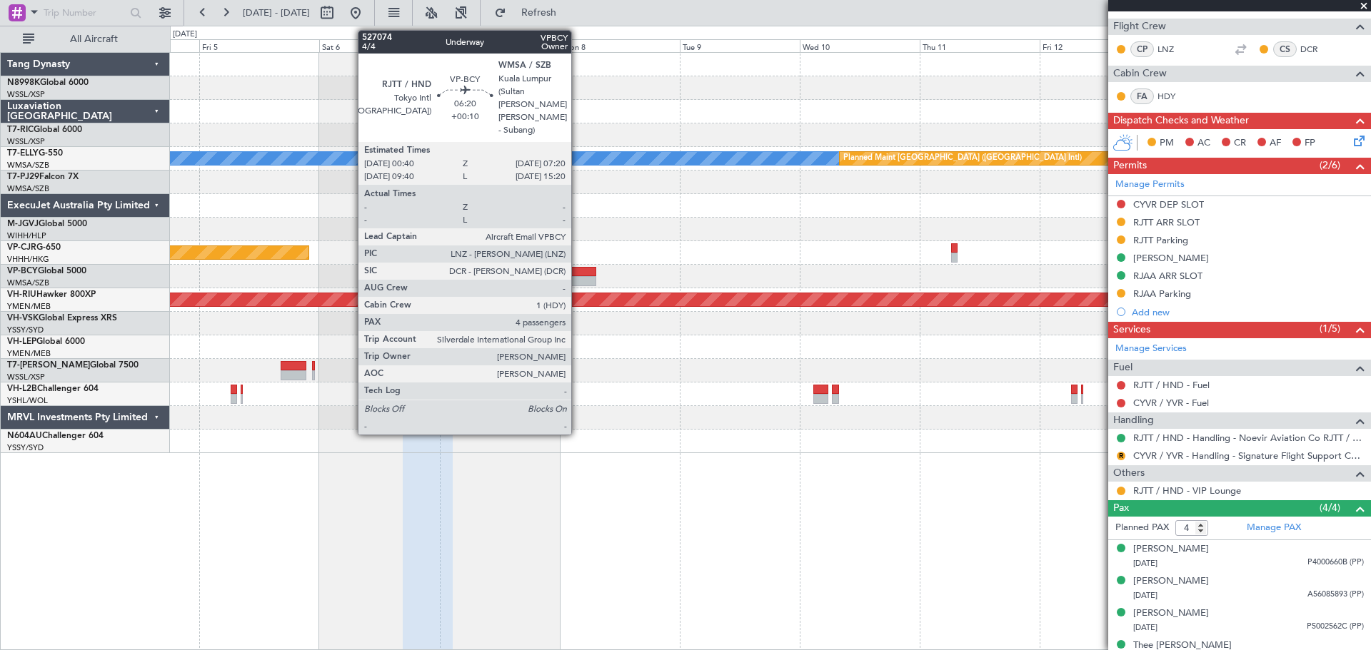
click at [577, 278] on div at bounding box center [579, 281] width 34 height 10
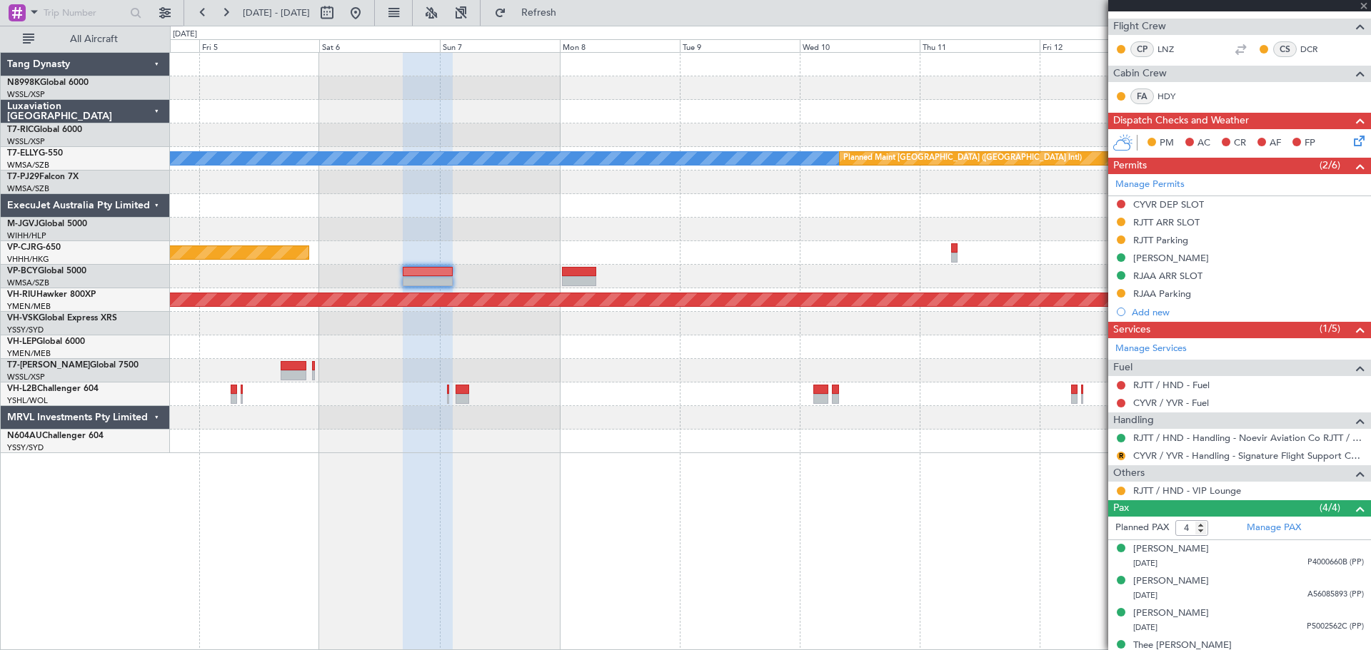
type input "+00:10"
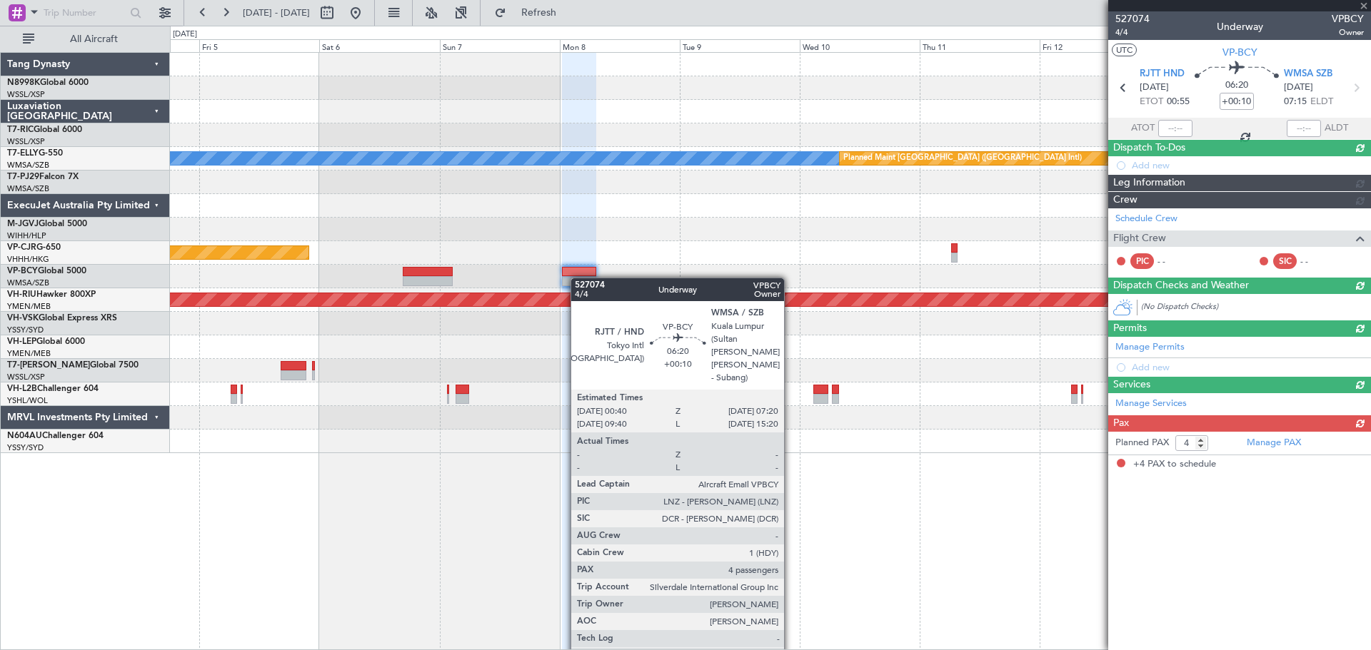
scroll to position [0, 0]
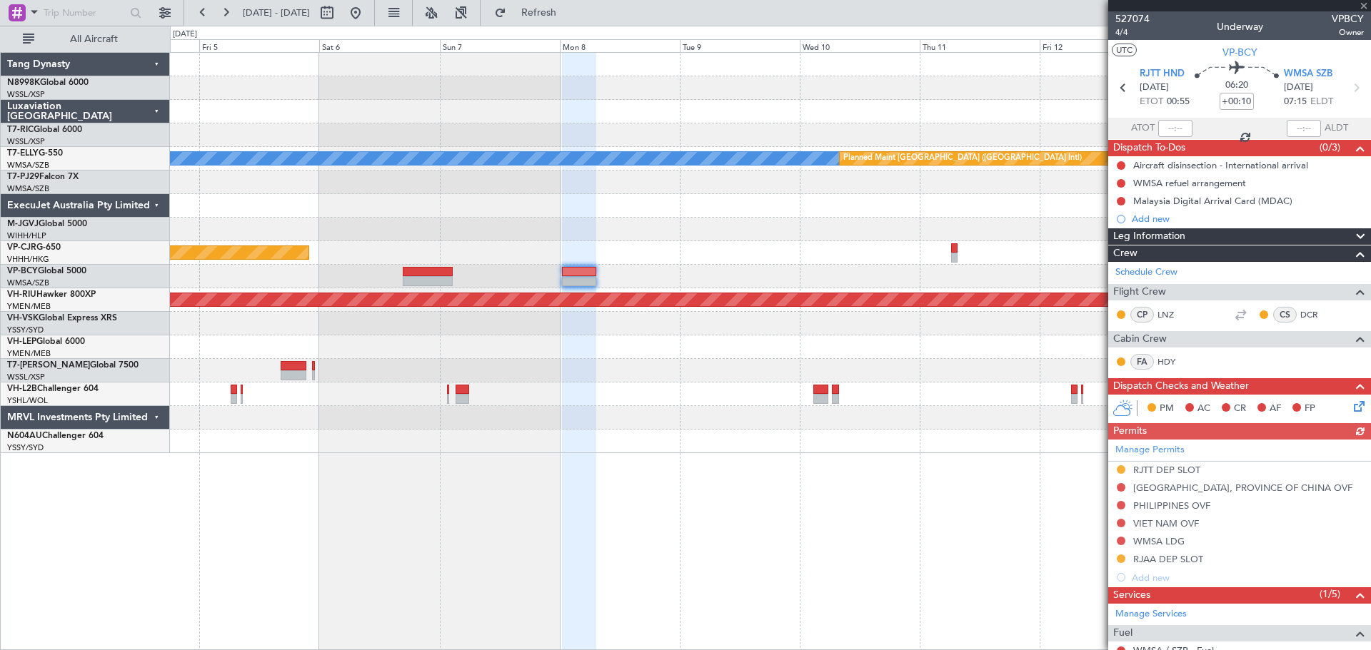
click at [1119, 557] on div "Manage Permits RJTT DEP SLOT TAIWAN, PROVINCE OF CHINA OVF PHILIPPINES OVF VIET…" at bounding box center [1239, 513] width 263 height 147
click at [1121, 557] on div "Manage Permits RJTT DEP SLOT TAIWAN, PROVINCE OF CHINA OVF PHILIPPINES OVF VIET…" at bounding box center [1239, 513] width 263 height 147
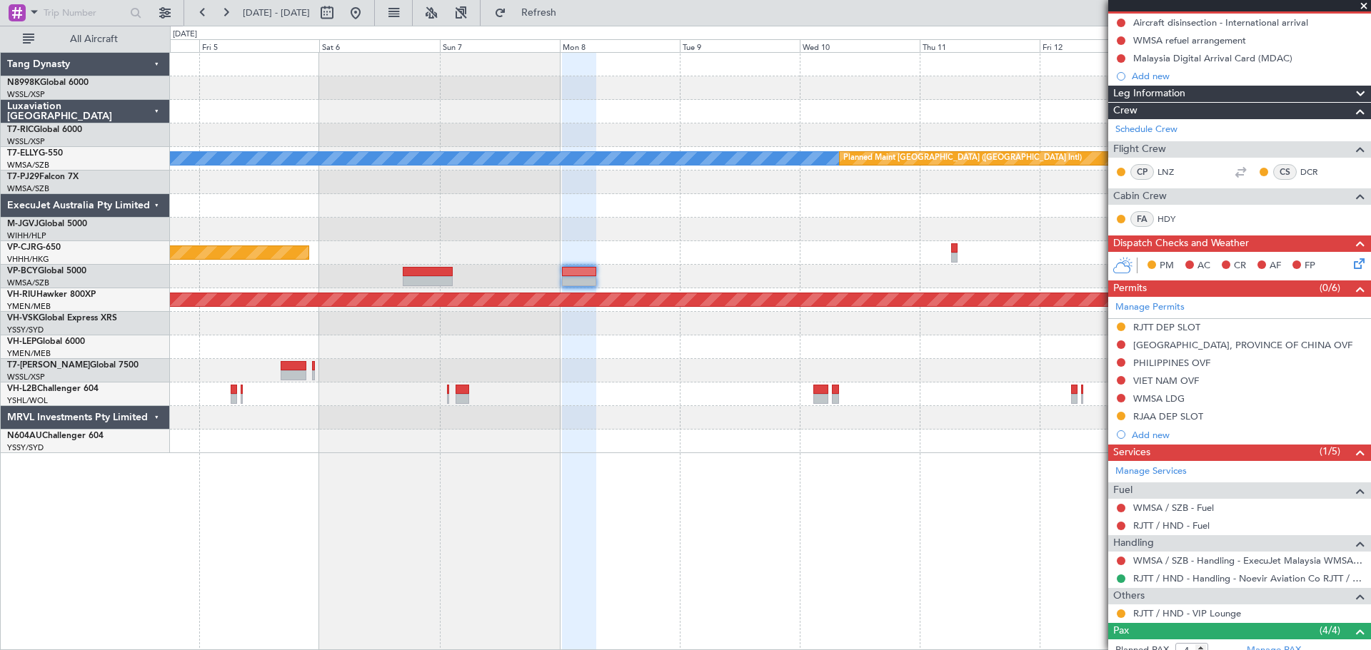
click at [1121, 420] on mat-tooltip-component "Requested" at bounding box center [1121, 439] width 64 height 38
click at [1121, 412] on button at bounding box center [1120, 416] width 9 height 9
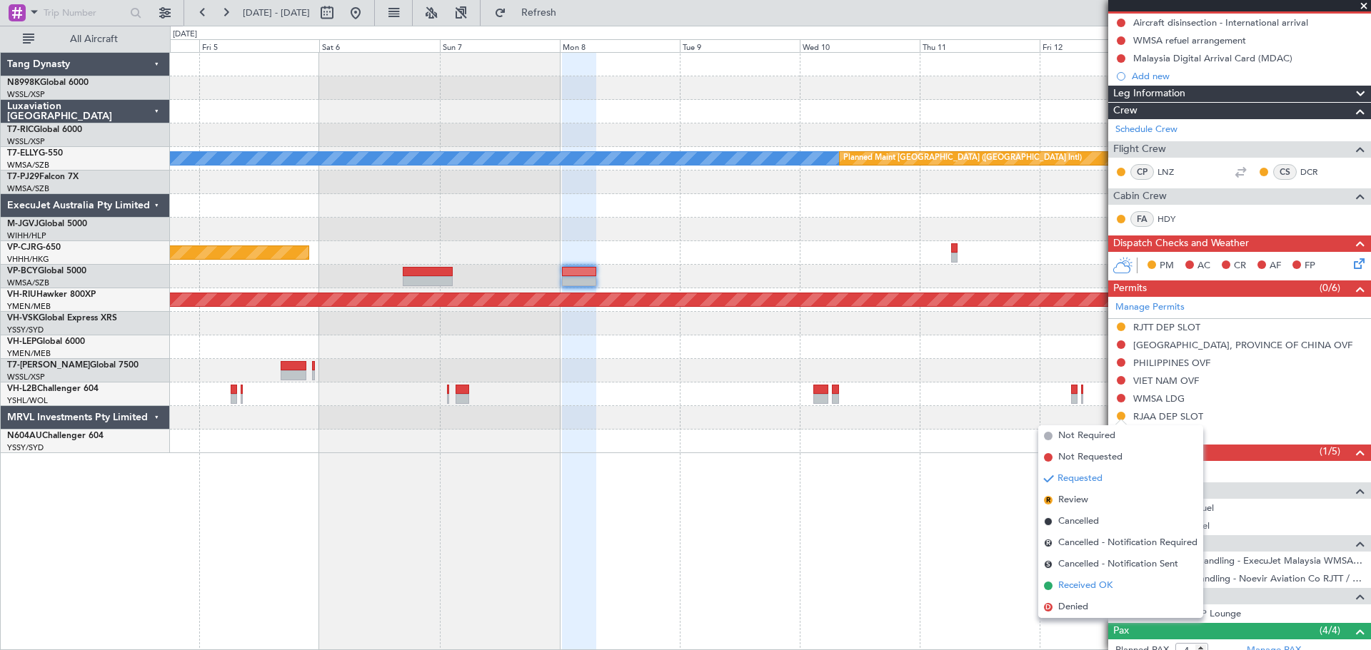
click at [1074, 580] on span "Received OK" at bounding box center [1085, 586] width 54 height 14
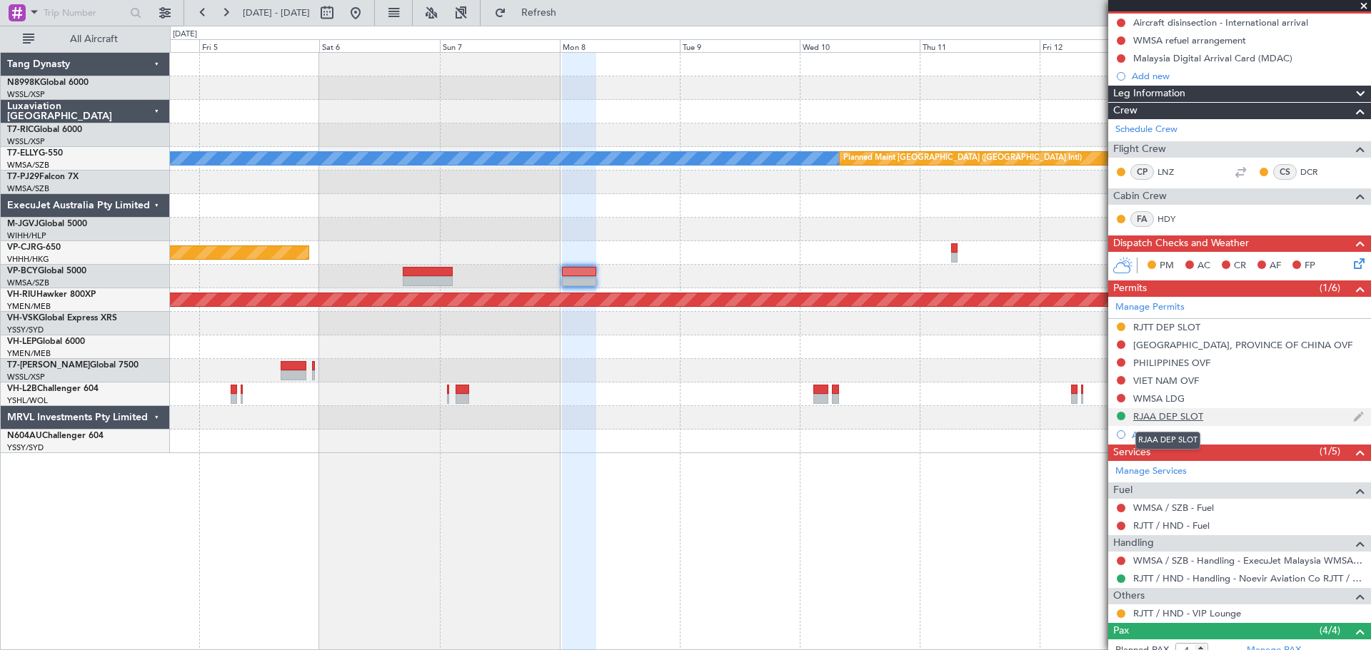
click at [1166, 418] on div "RJAA DEP SLOT" at bounding box center [1168, 416] width 70 height 12
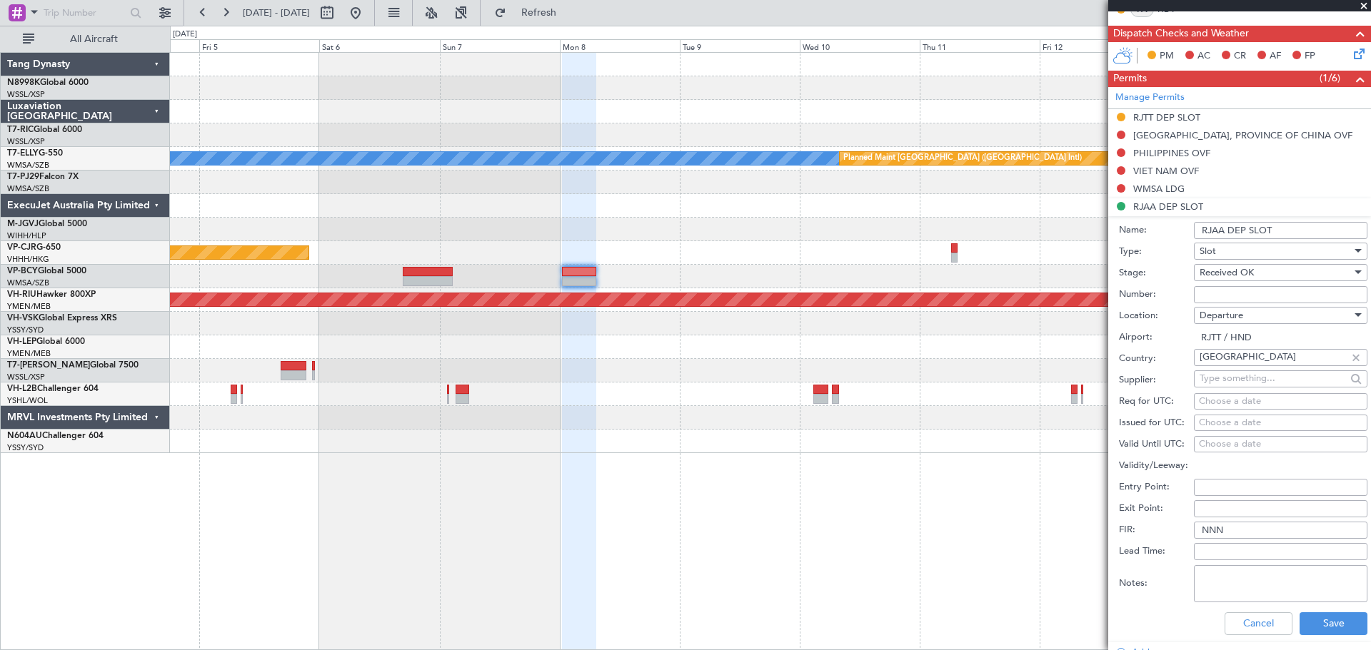
scroll to position [357, 0]
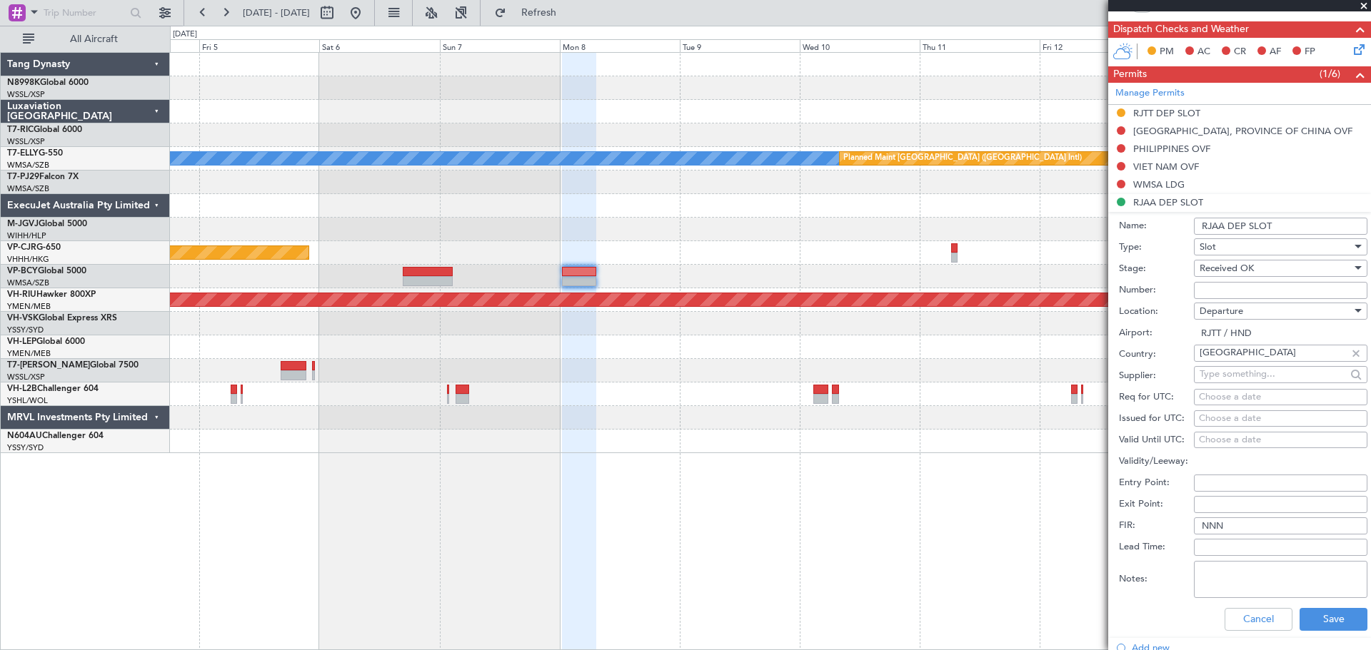
click at [1213, 421] on div "Choose a date" at bounding box center [1280, 419] width 163 height 14
select select "8"
select select "2025"
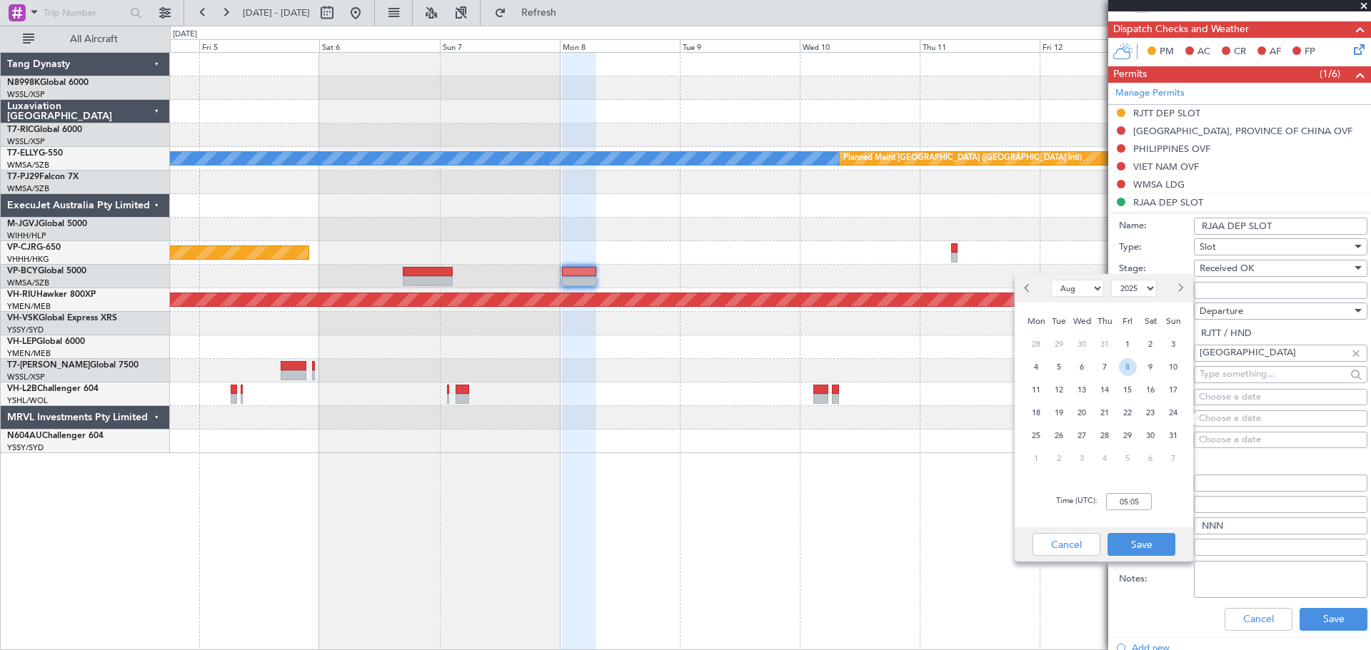
drag, startPoint x: 1128, startPoint y: 363, endPoint x: 1151, endPoint y: 398, distance: 41.8
click at [1128, 363] on span "8" at bounding box center [1128, 367] width 18 height 18
type input "00:00"
click at [1179, 288] on span "Next month" at bounding box center [1179, 287] width 9 height 9
select select "9"
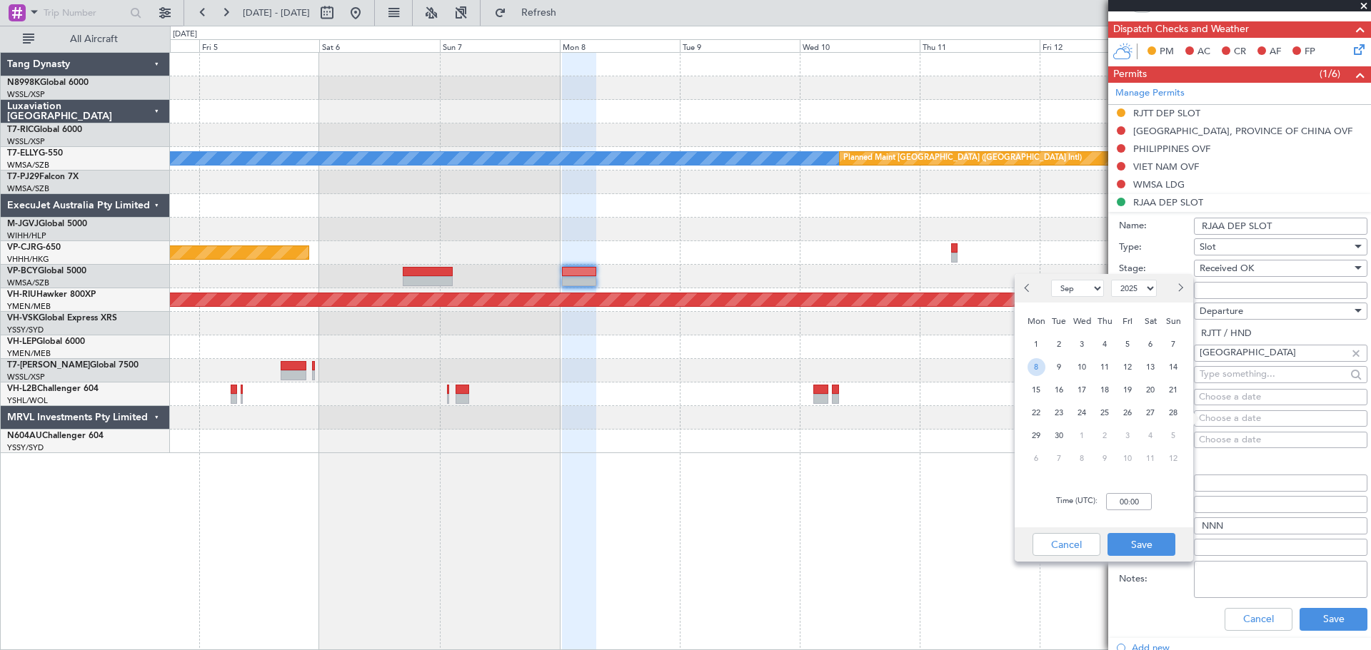
click at [1041, 371] on span "8" at bounding box center [1036, 367] width 18 height 18
click at [1145, 503] on input "00:00" at bounding box center [1129, 501] width 46 height 17
type input "00:55"
click at [1149, 550] on button "Save" at bounding box center [1141, 544] width 68 height 23
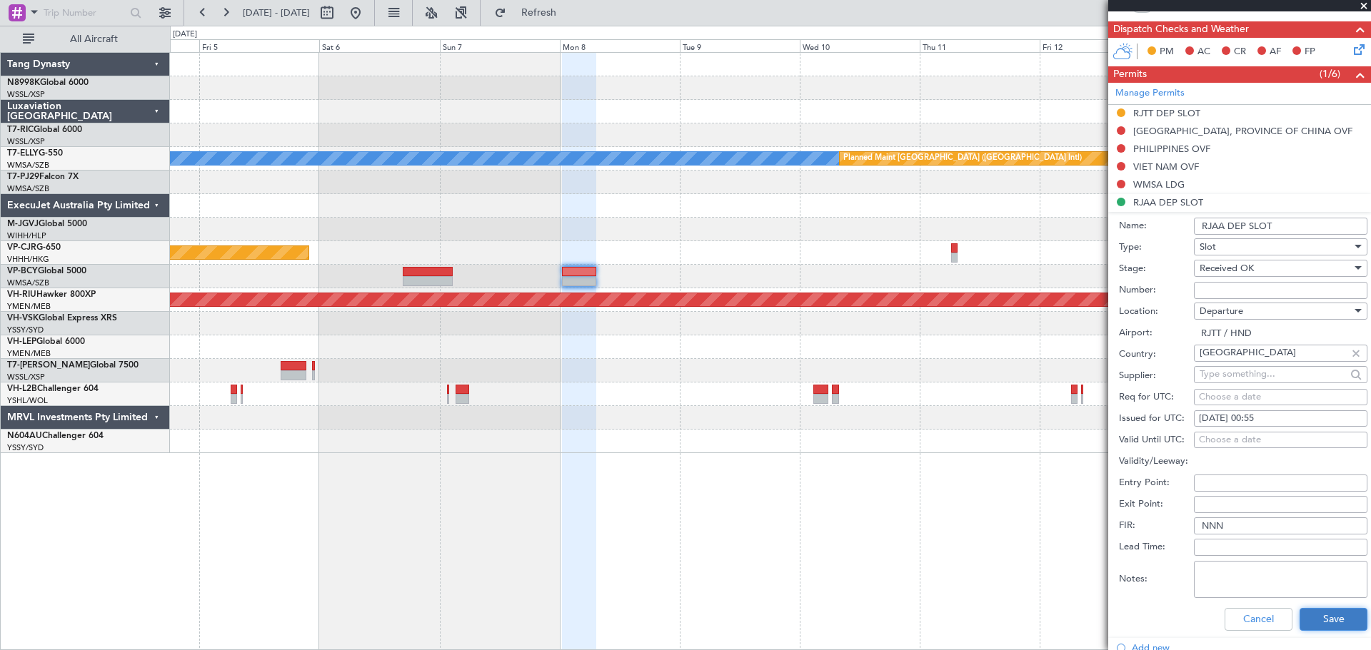
click at [1343, 622] on button "Save" at bounding box center [1333, 619] width 68 height 23
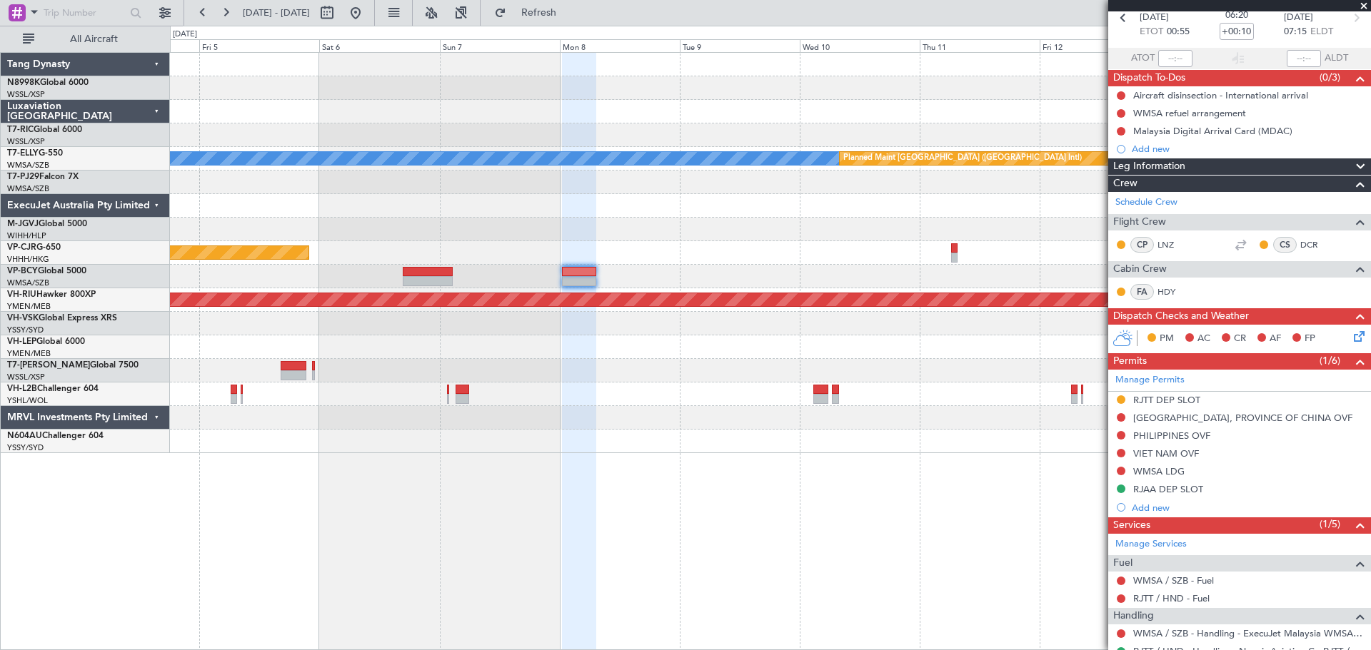
scroll to position [69, 0]
click at [1189, 489] on div "RJAA DEP SLOT" at bounding box center [1168, 490] width 70 height 12
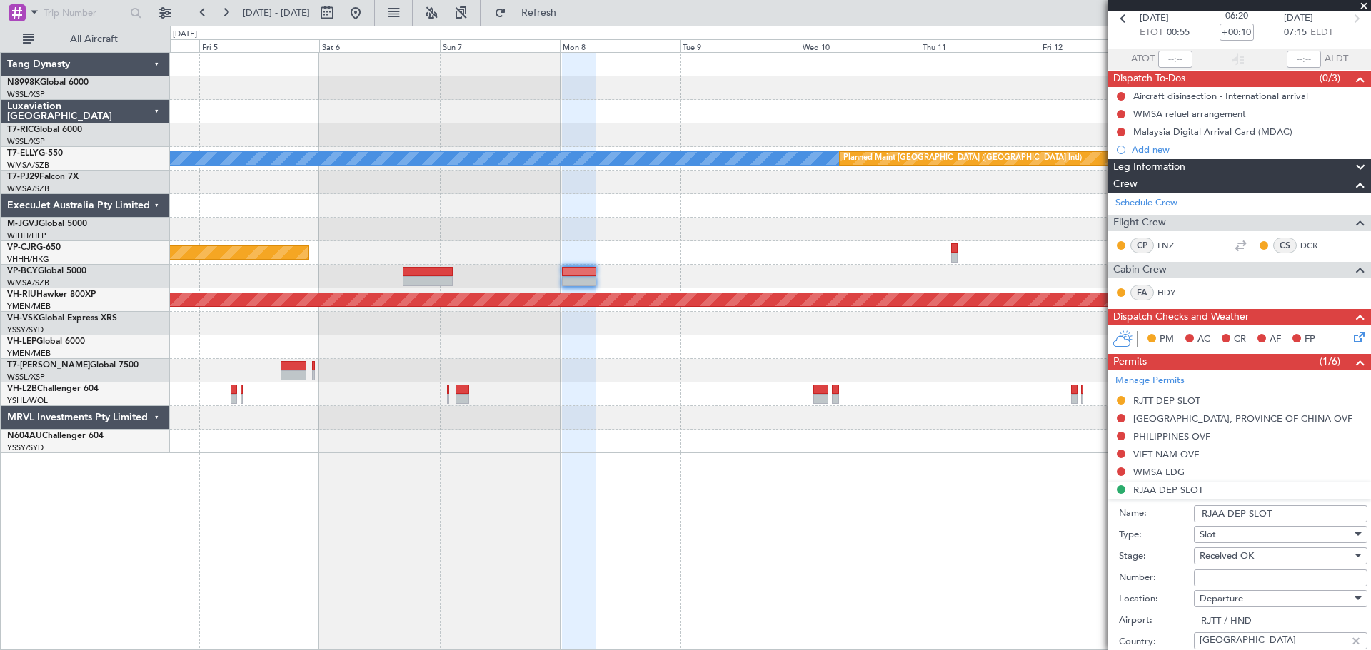
click at [1288, 513] on input "RJAA DEP SLOT" at bounding box center [1280, 513] width 173 height 17
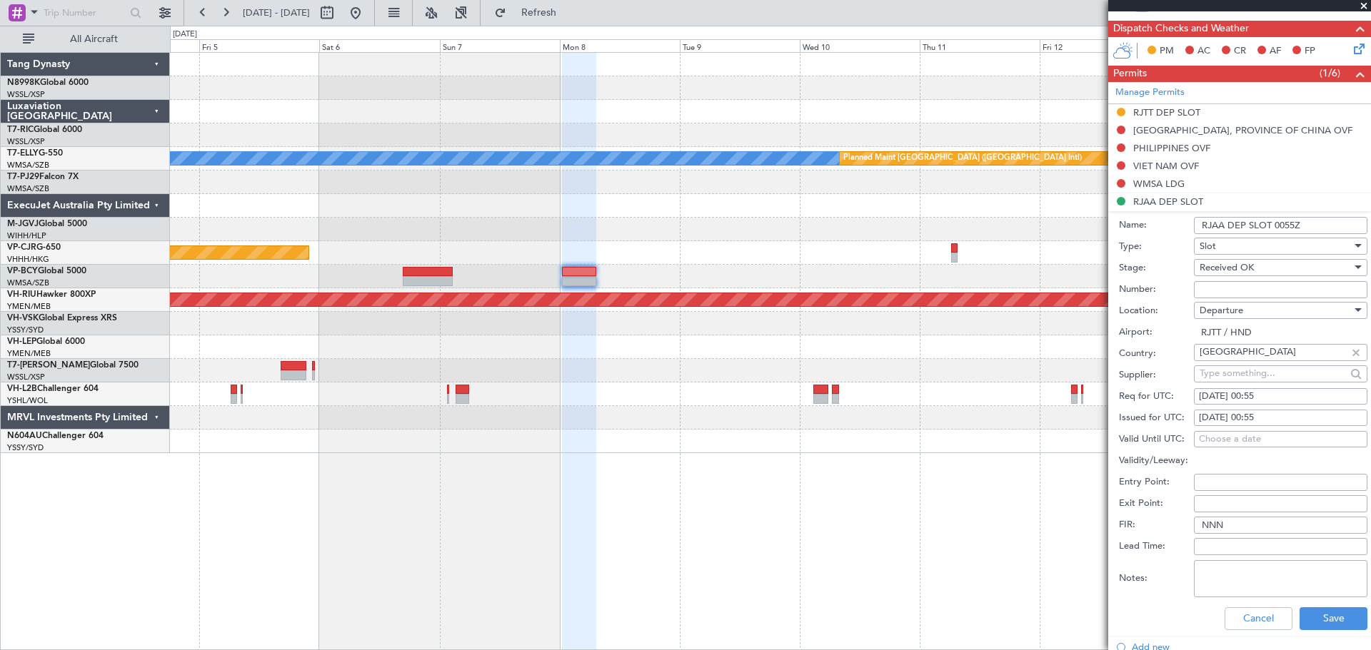
scroll to position [498, 0]
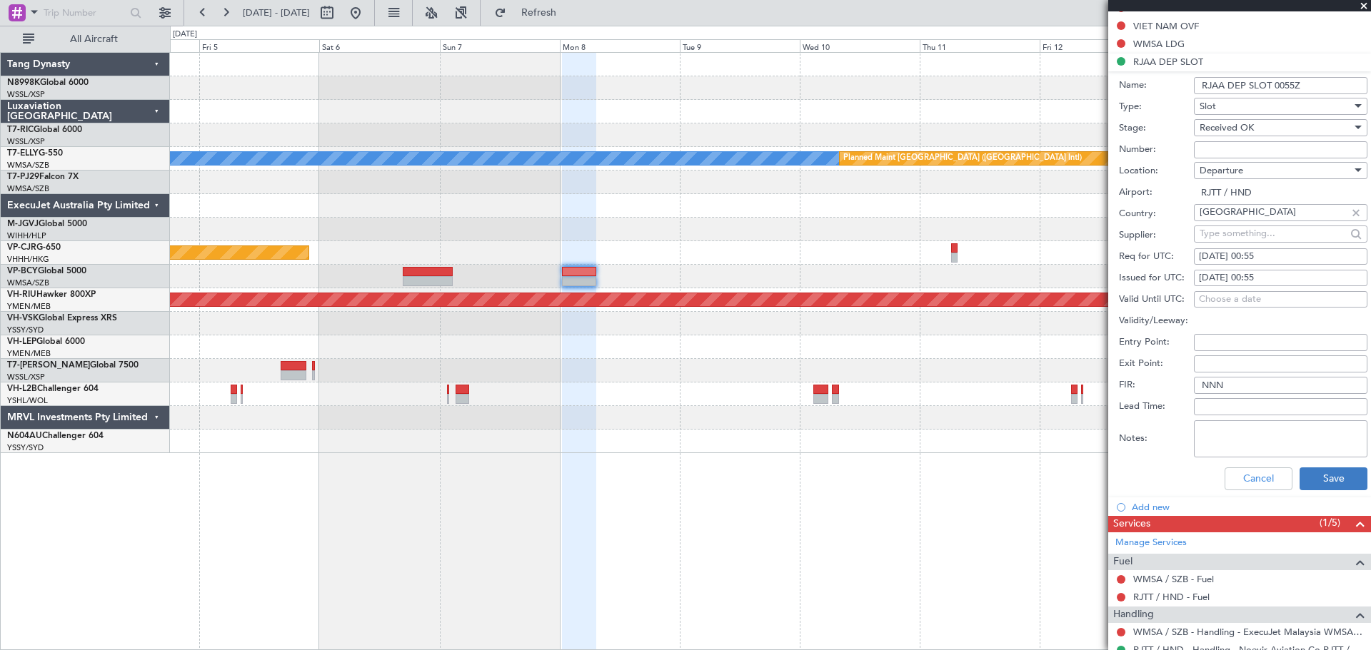
type input "RJAA DEP SLOT 0055Z"
click at [1331, 479] on button "Save" at bounding box center [1333, 479] width 68 height 23
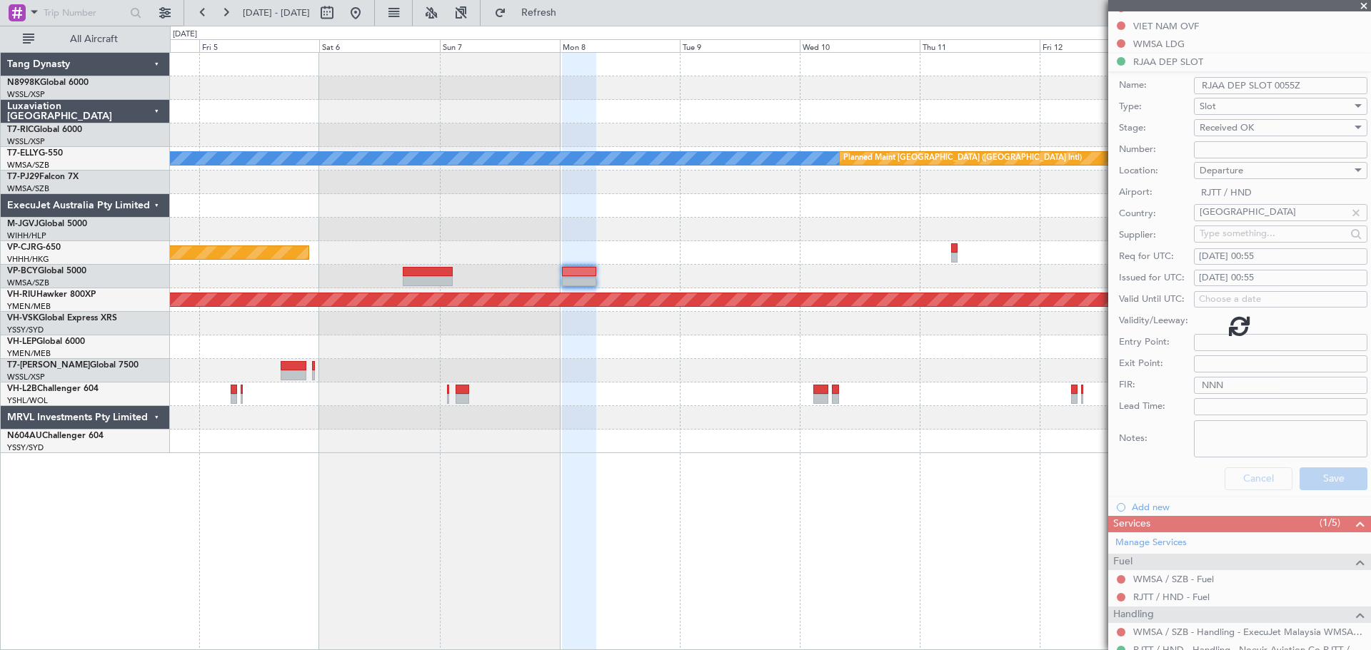
scroll to position [283, 0]
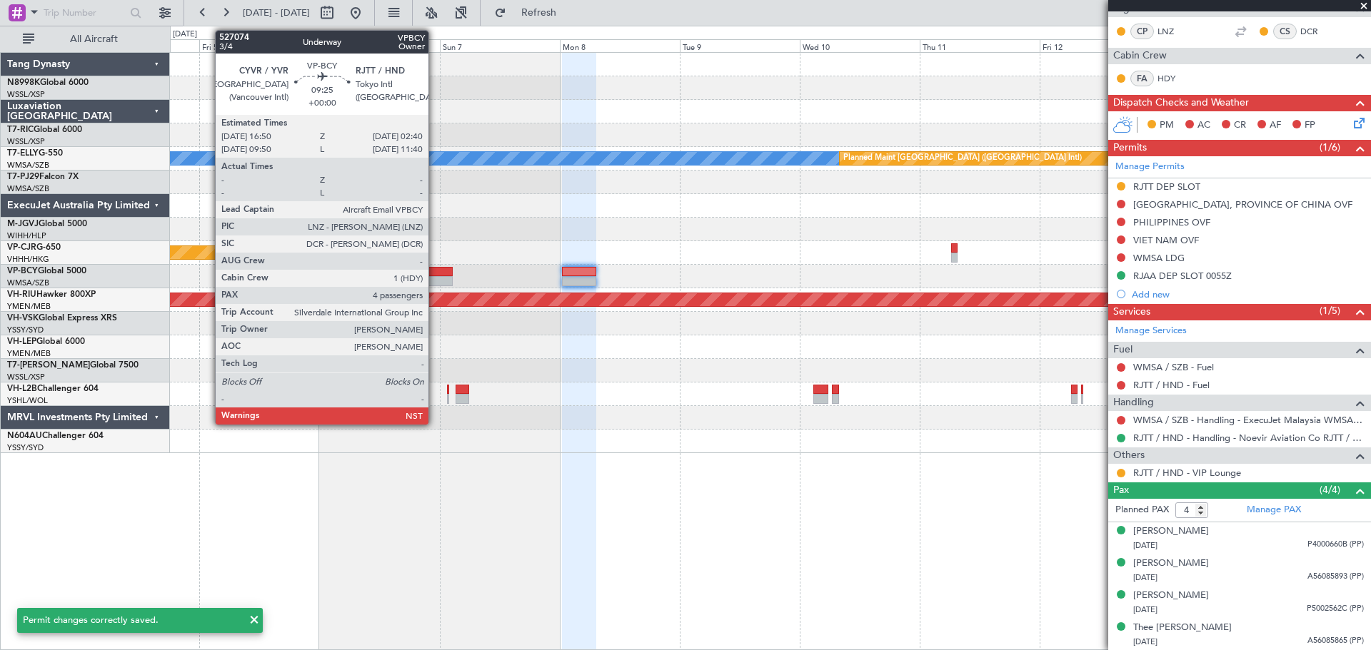
click at [435, 271] on div at bounding box center [427, 272] width 49 height 10
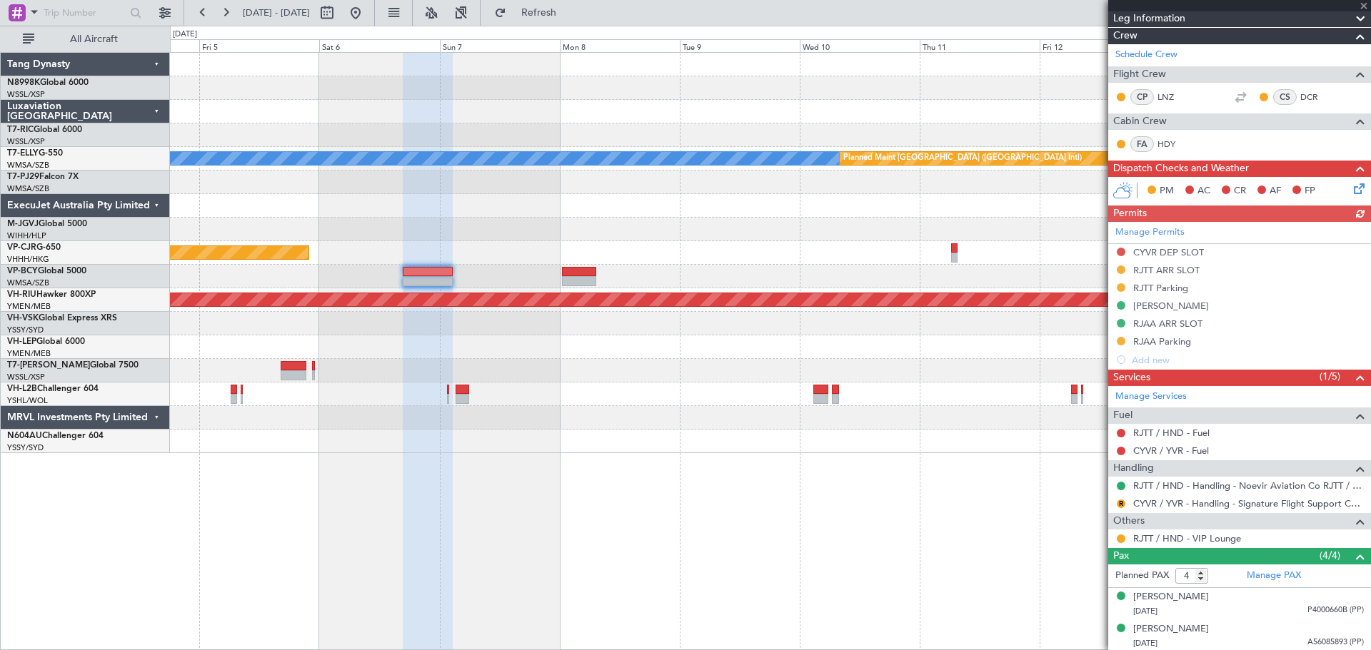
scroll to position [214, 0]
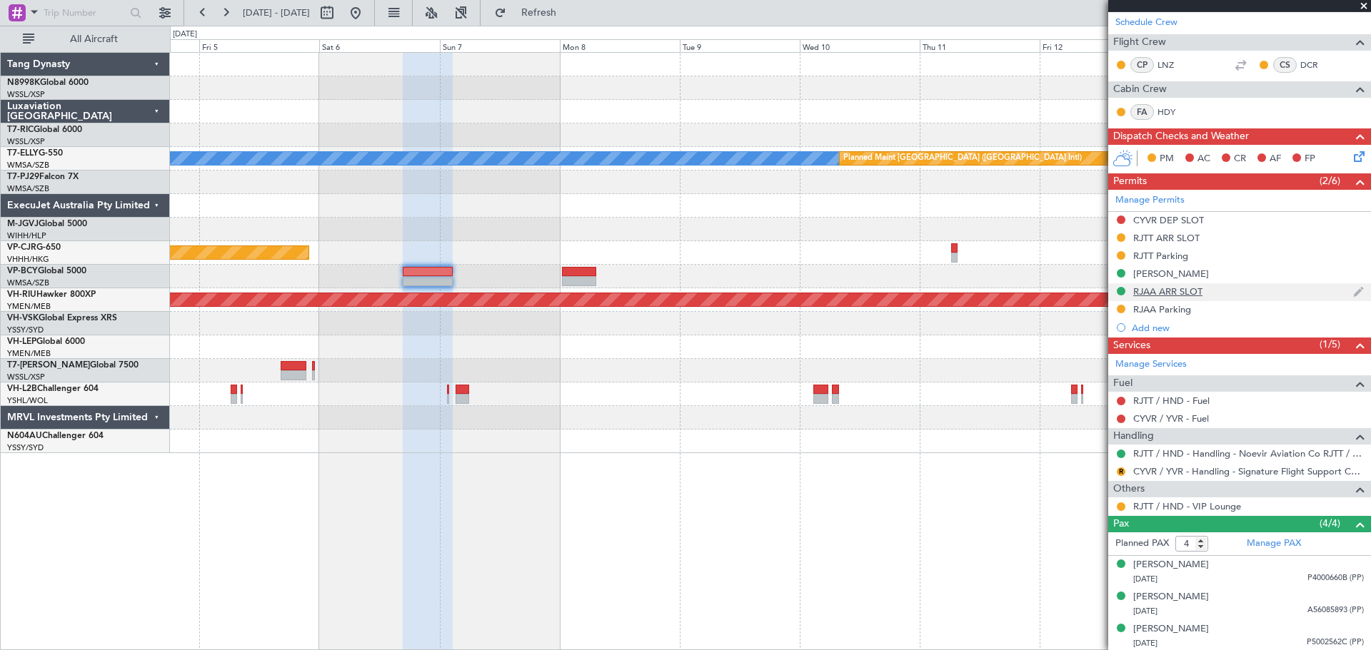
click at [1159, 290] on div "RJAA ARR SLOT" at bounding box center [1167, 292] width 69 height 12
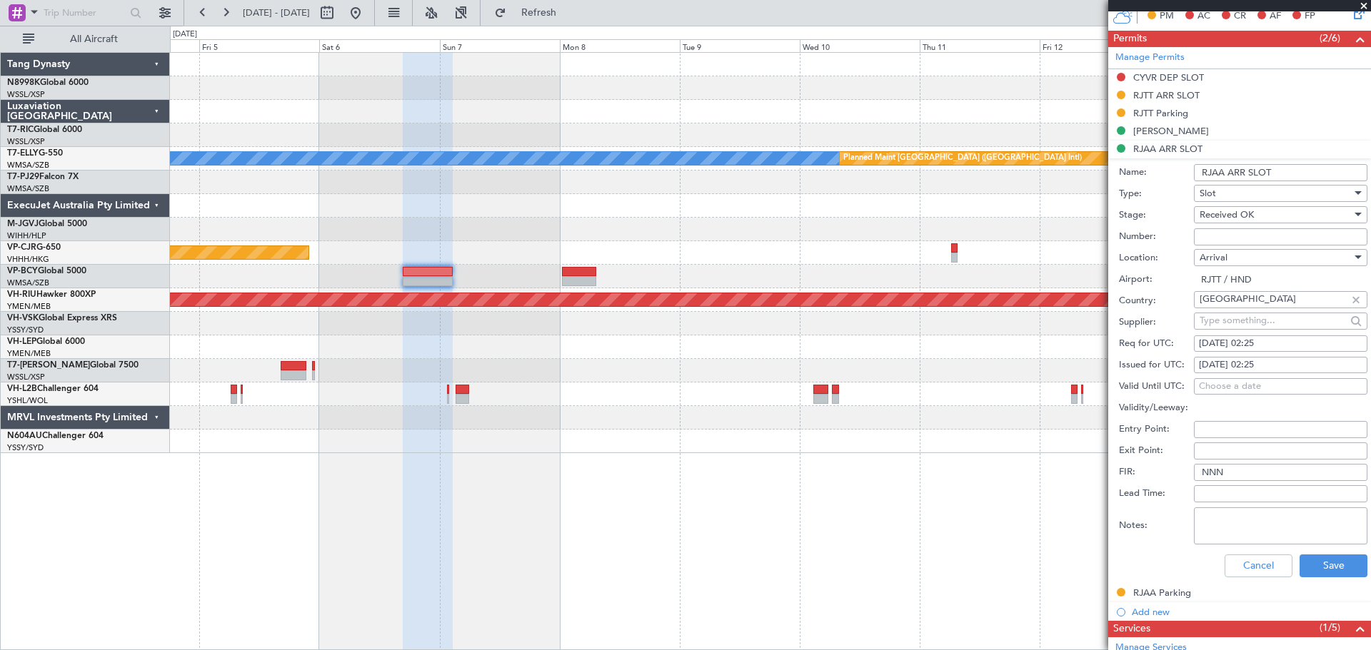
scroll to position [143, 0]
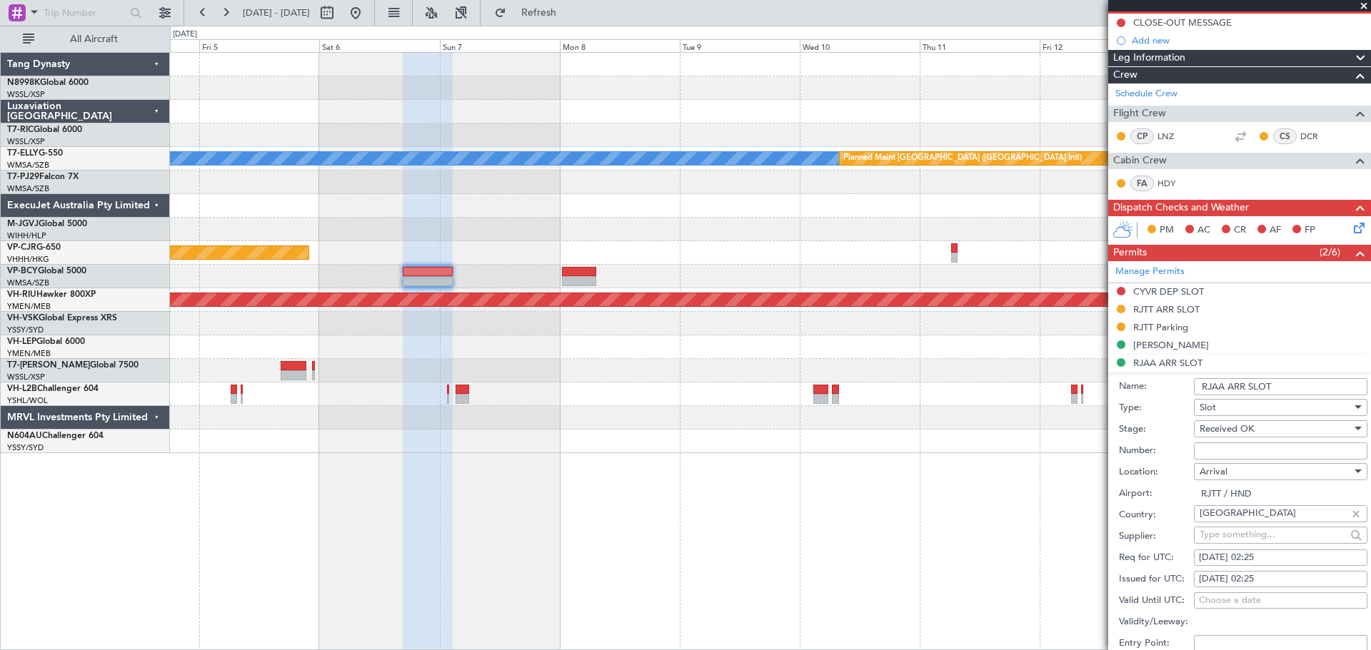
click at [1295, 382] on input "RJAA ARR SLOT" at bounding box center [1280, 386] width 173 height 17
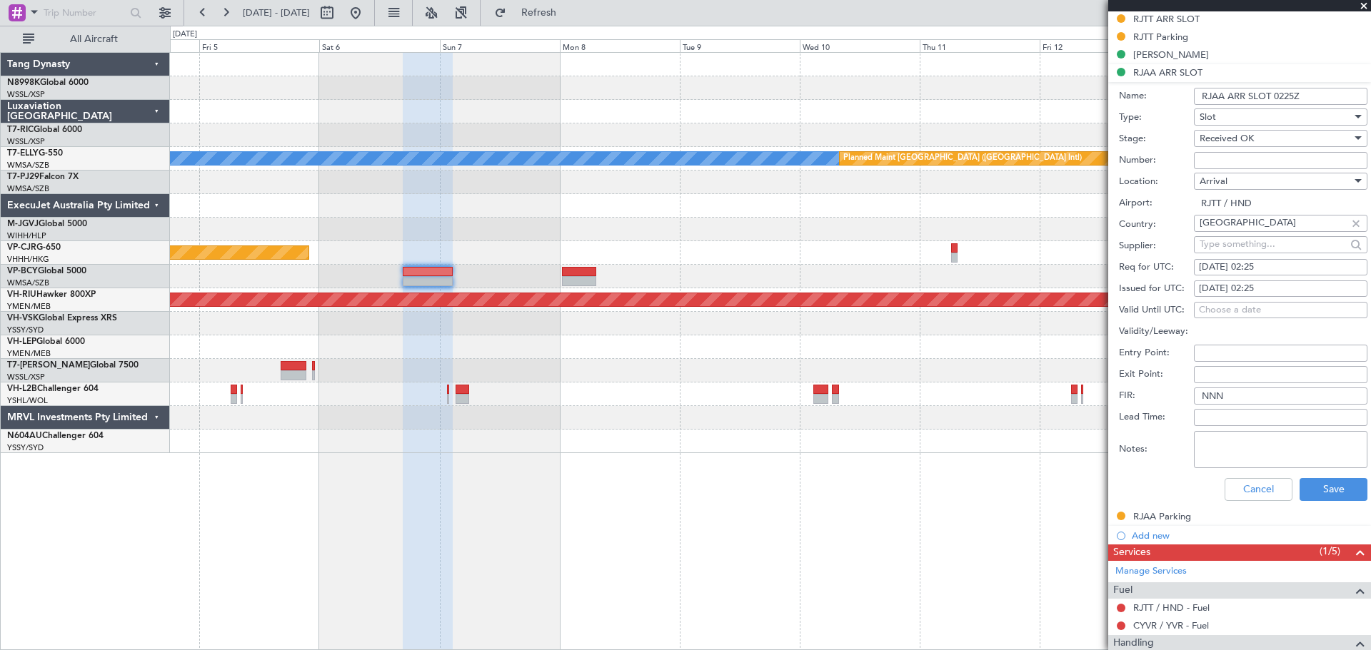
scroll to position [500, 0]
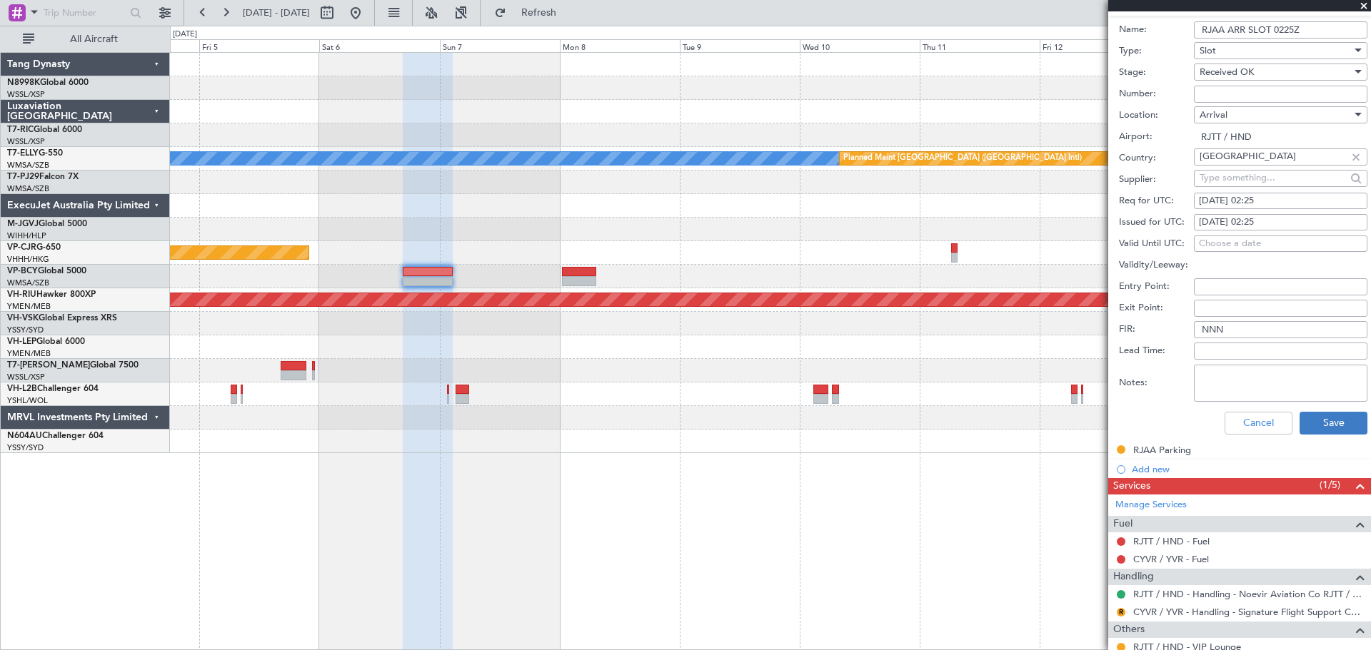
type input "RJAA ARR SLOT 0225Z"
click at [1329, 419] on button "Save" at bounding box center [1333, 423] width 68 height 23
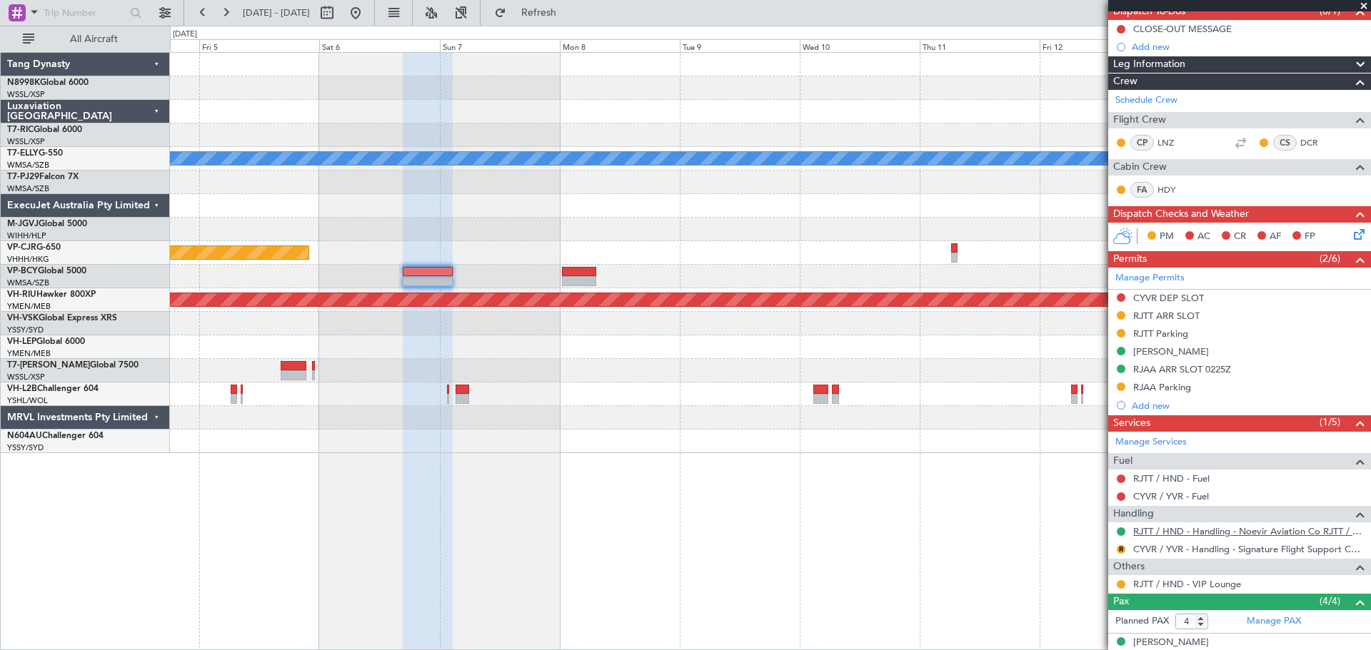
scroll to position [216, 0]
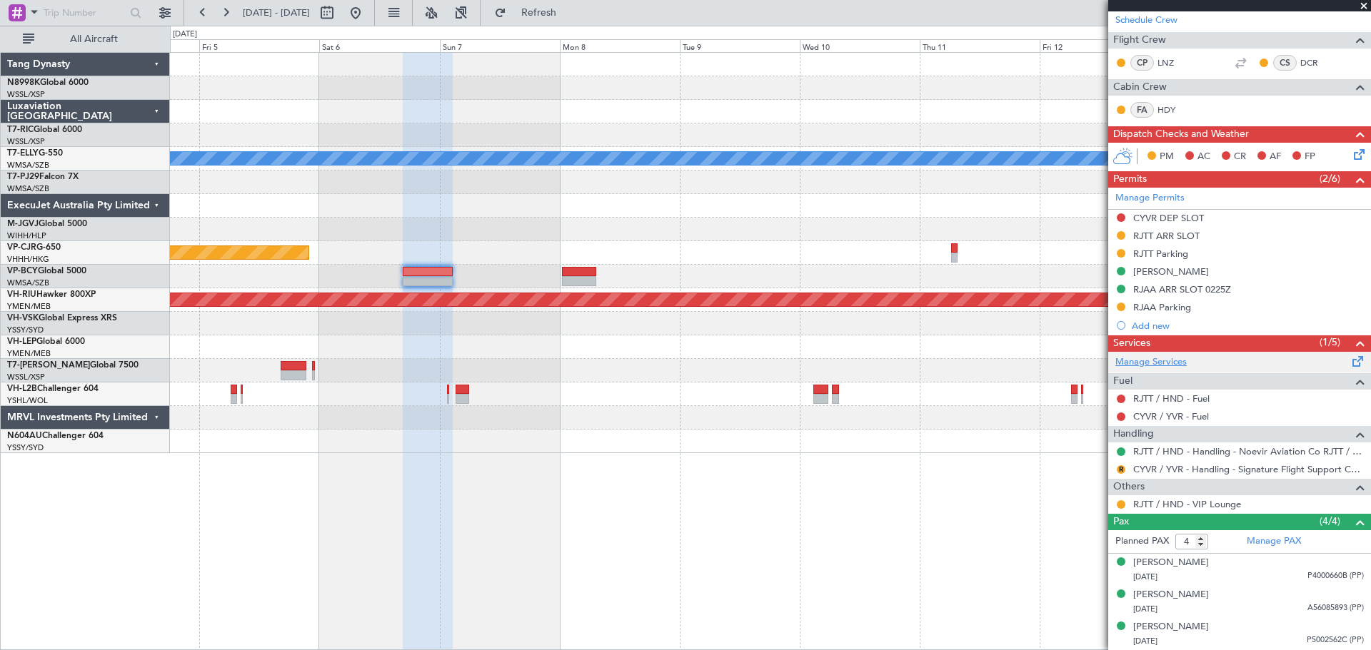
click at [1144, 360] on link "Manage Services" at bounding box center [1150, 362] width 71 height 14
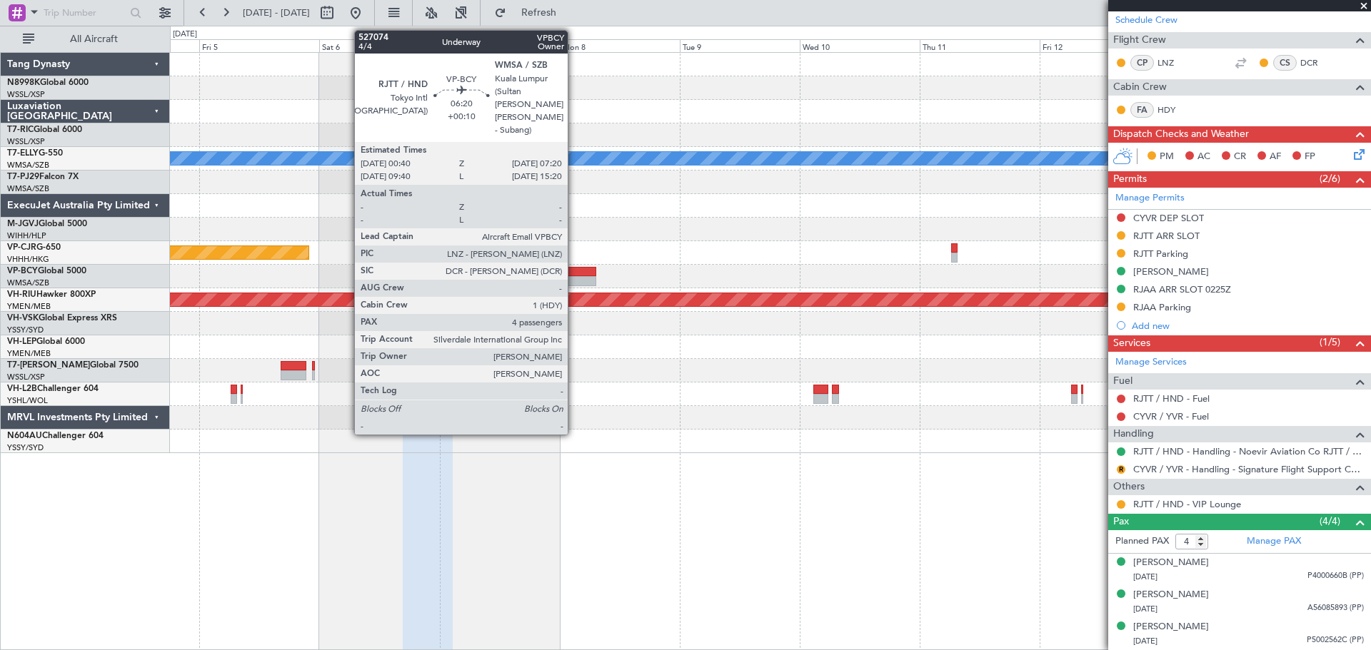
click at [574, 276] on div at bounding box center [579, 272] width 34 height 10
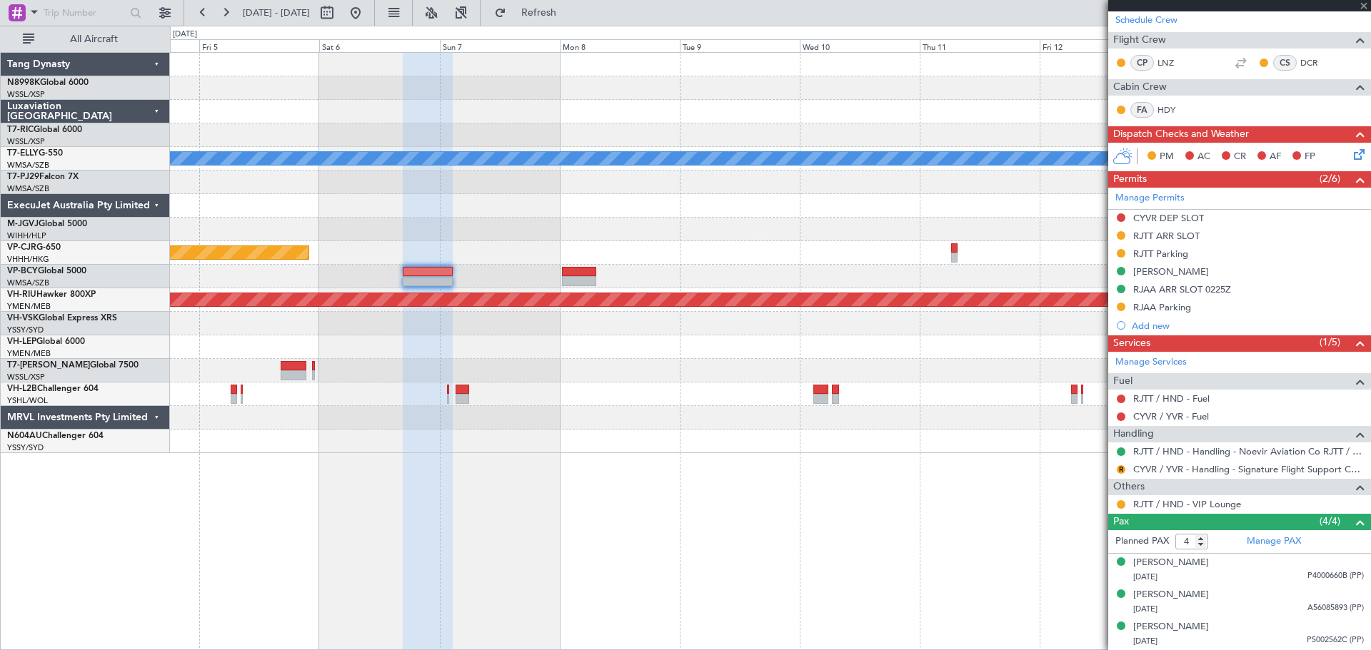
type input "+00:10"
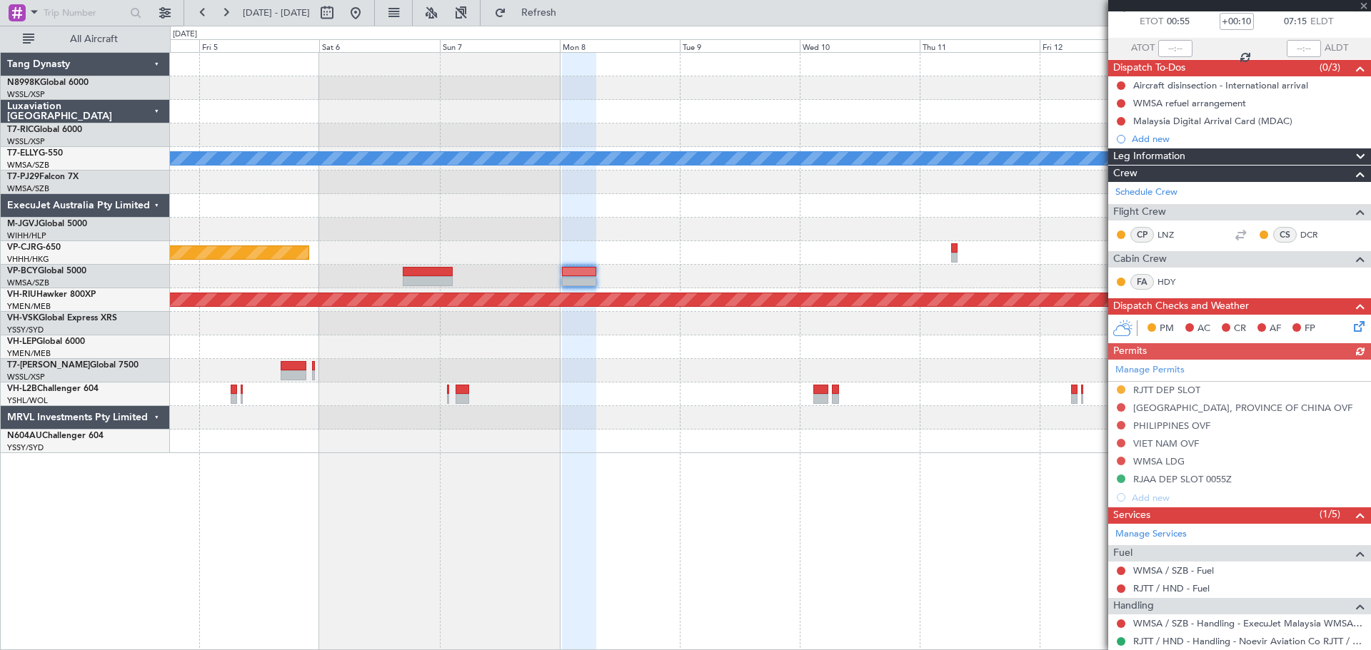
scroll to position [214, 0]
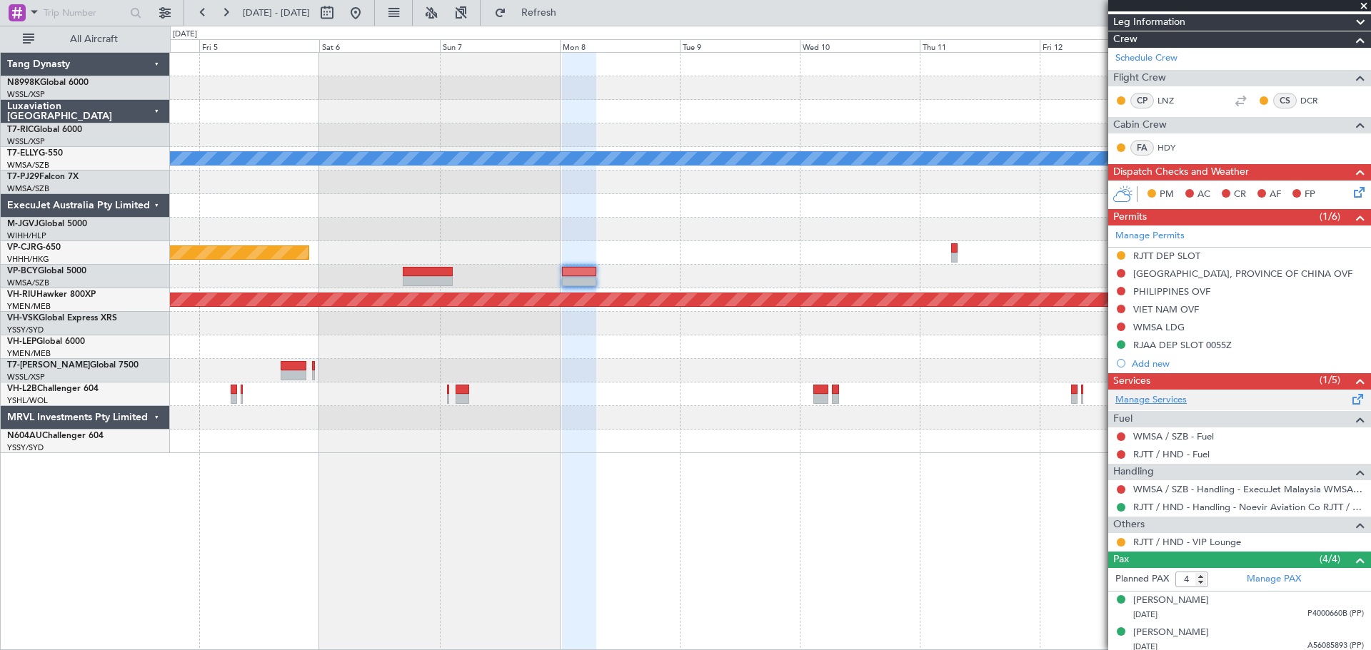
click at [1156, 396] on link "Manage Services" at bounding box center [1150, 400] width 71 height 14
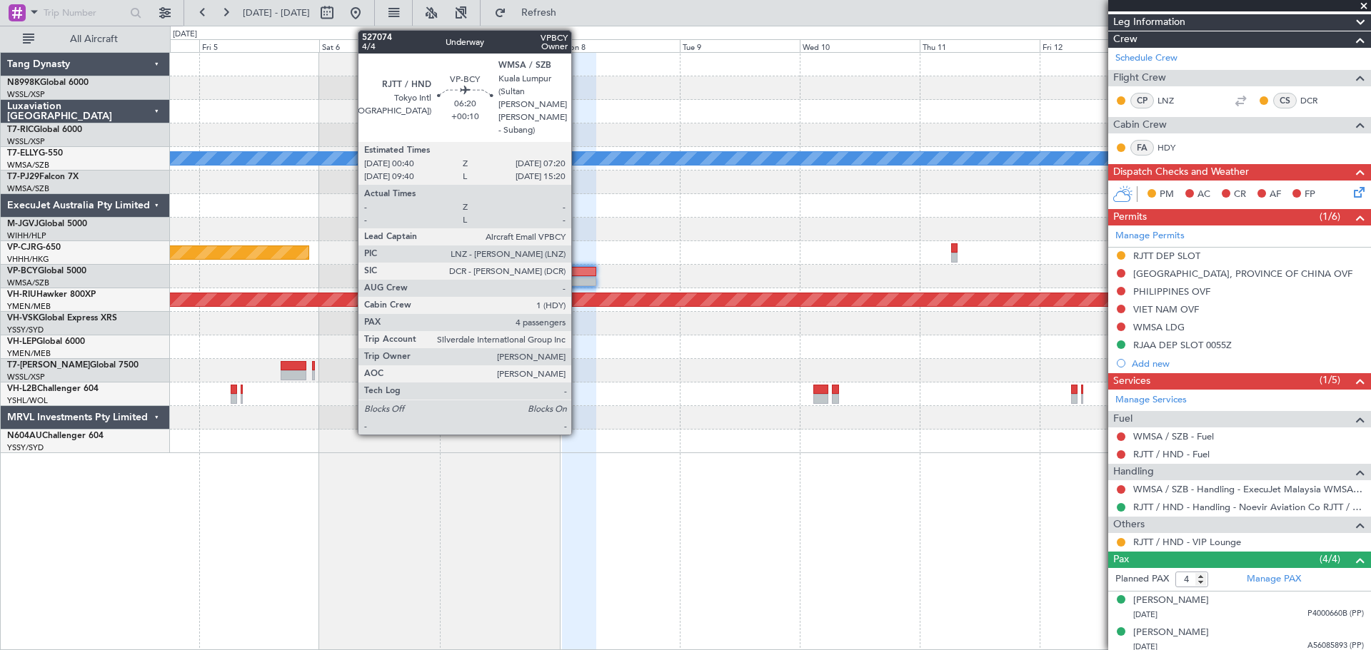
click at [577, 271] on div at bounding box center [579, 272] width 34 height 10
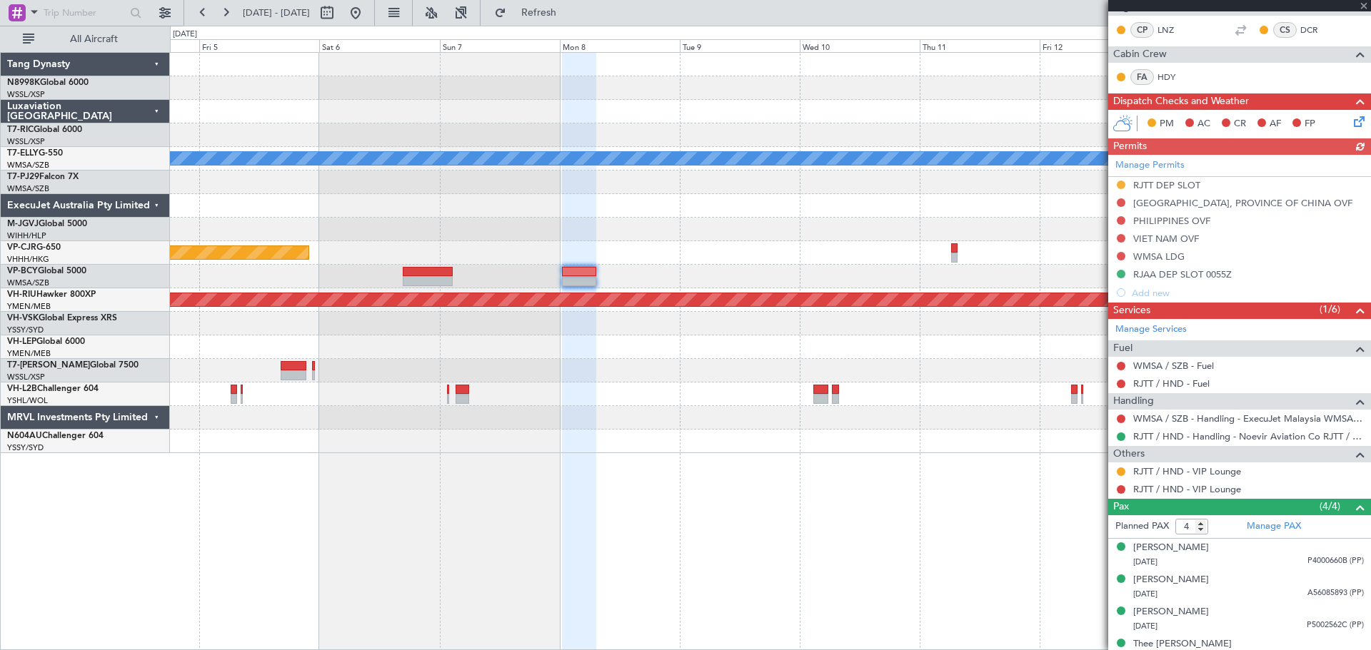
scroll to position [286, 0]
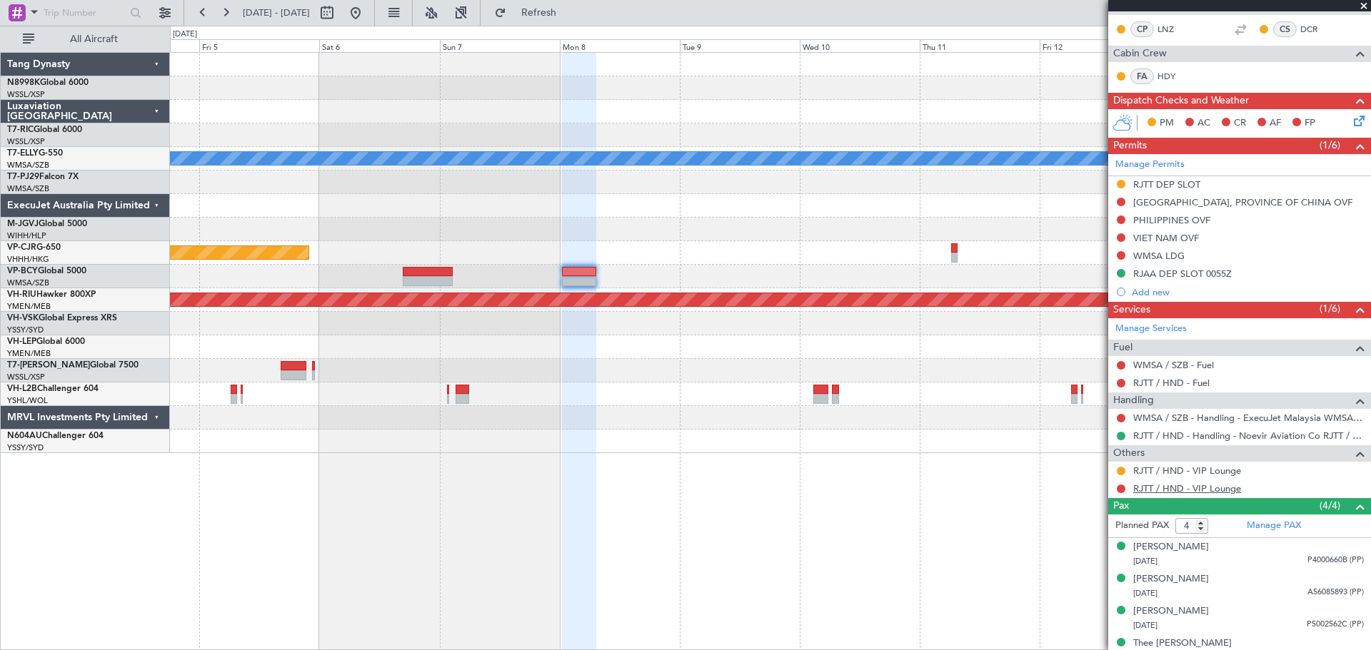
click at [1170, 488] on link "RJTT / HND - VIP Lounge" at bounding box center [1187, 489] width 108 height 12
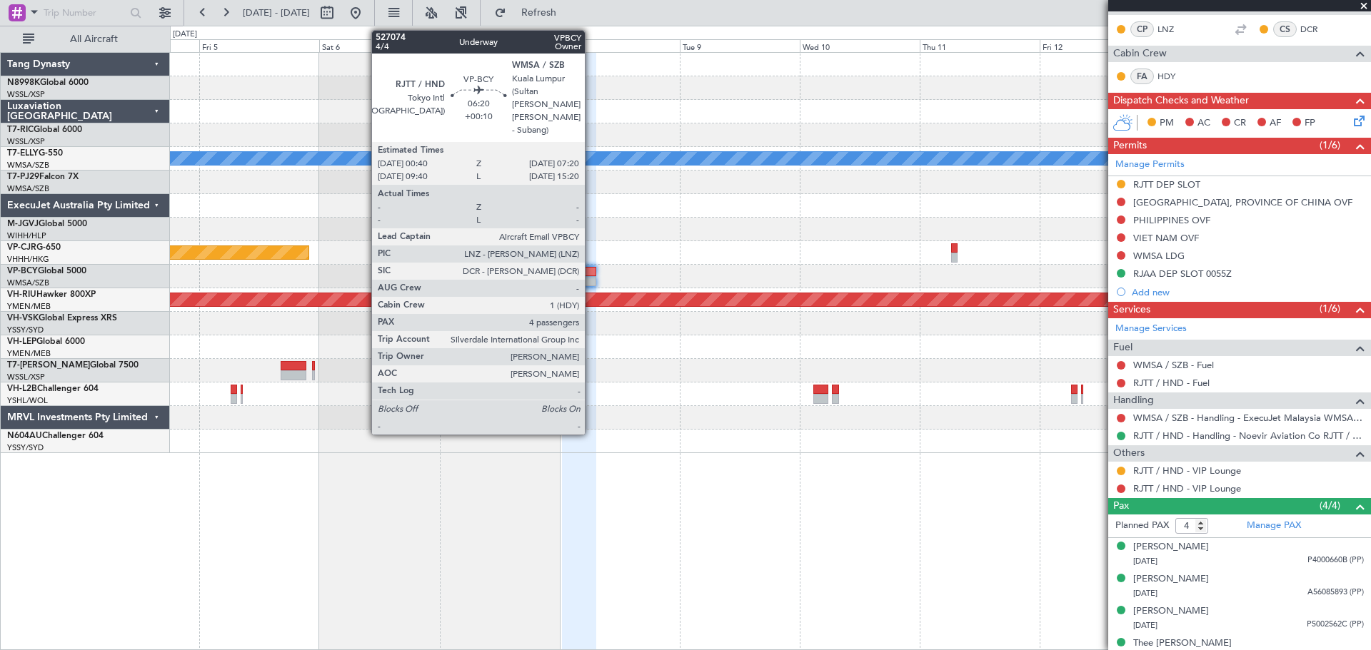
click at [591, 271] on div at bounding box center [579, 272] width 34 height 10
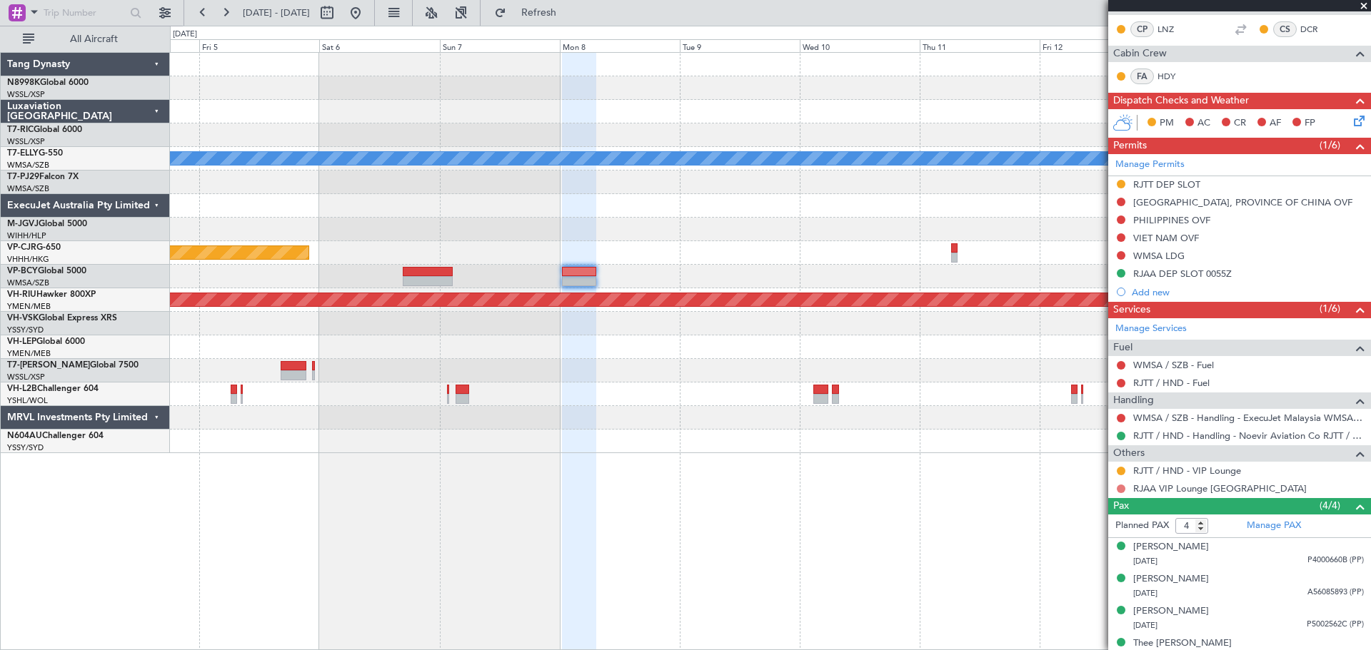
click at [1119, 486] on button at bounding box center [1120, 489] width 9 height 9
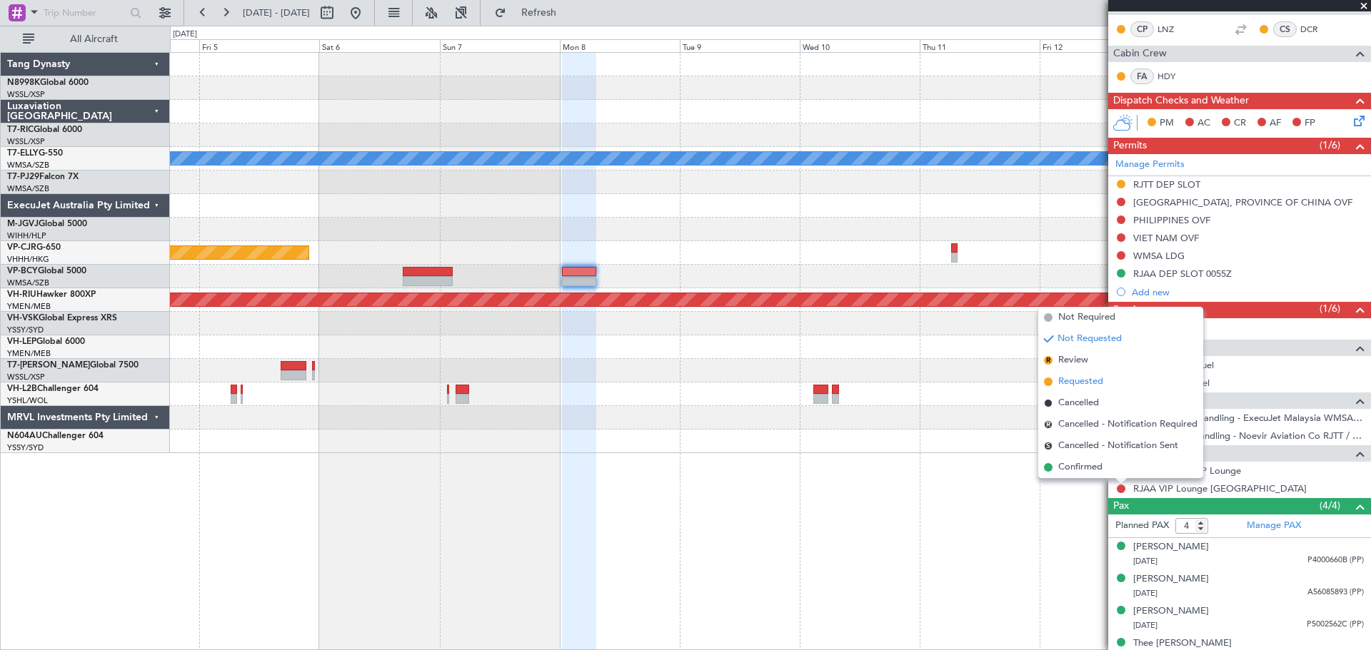
click at [1084, 380] on span "Requested" at bounding box center [1080, 382] width 45 height 14
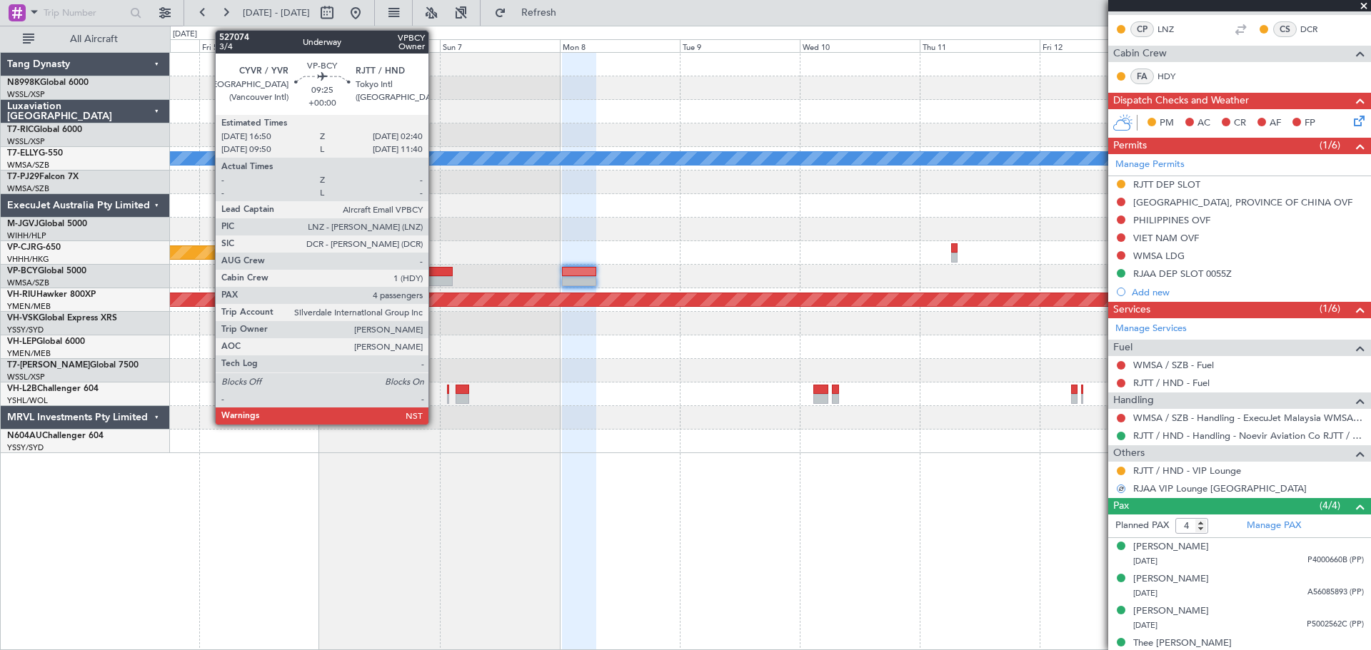
click at [433, 273] on div at bounding box center [427, 272] width 49 height 10
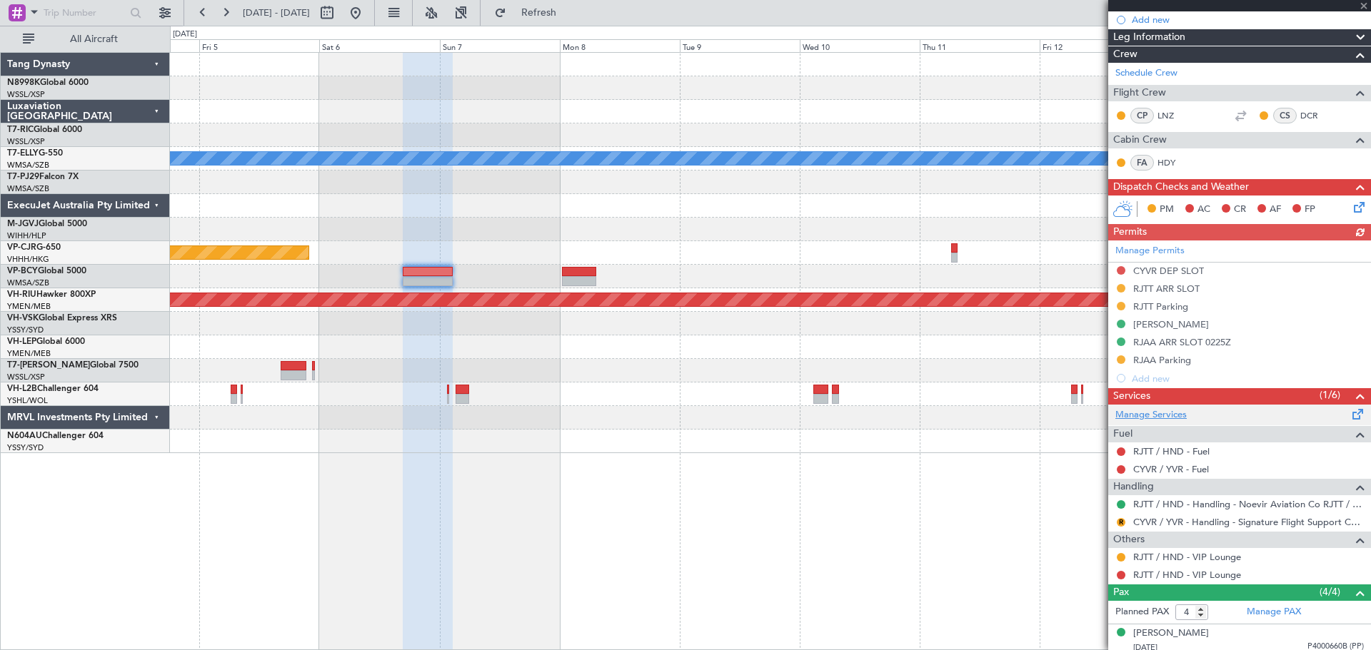
scroll to position [214, 0]
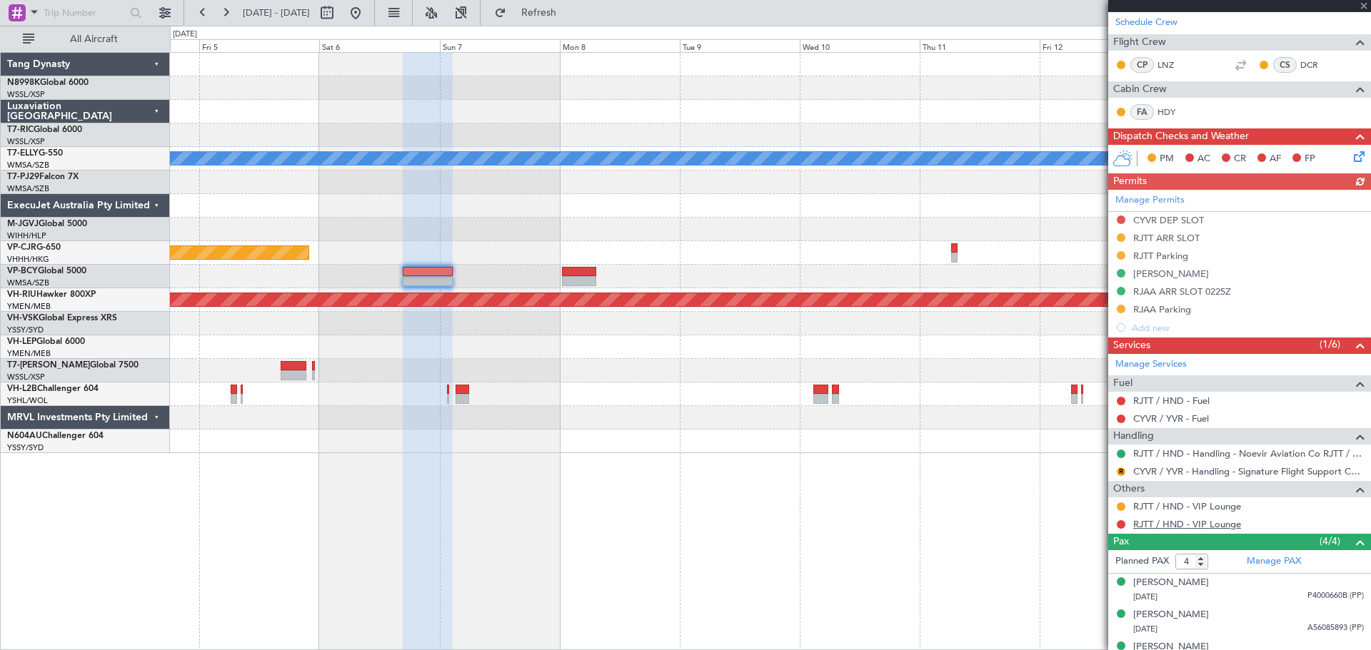
click at [1166, 520] on link "RJTT / HND - VIP Lounge" at bounding box center [1187, 524] width 108 height 12
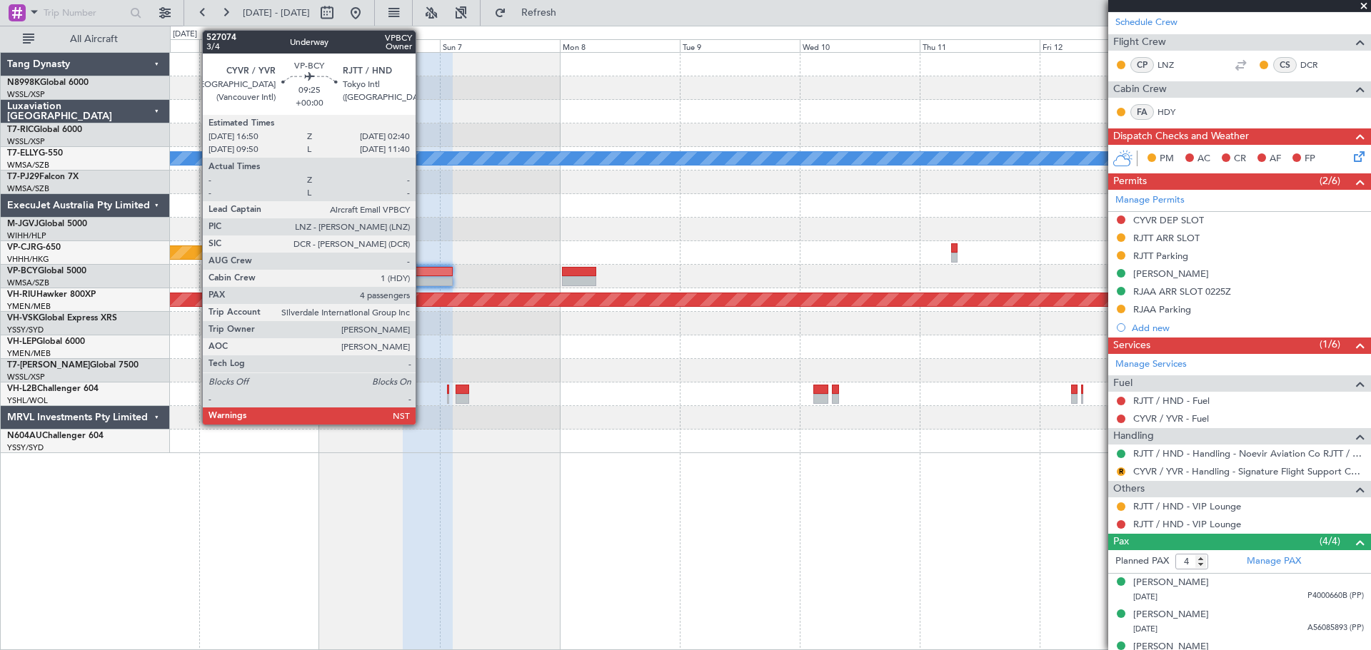
click at [422, 273] on div at bounding box center [427, 272] width 49 height 10
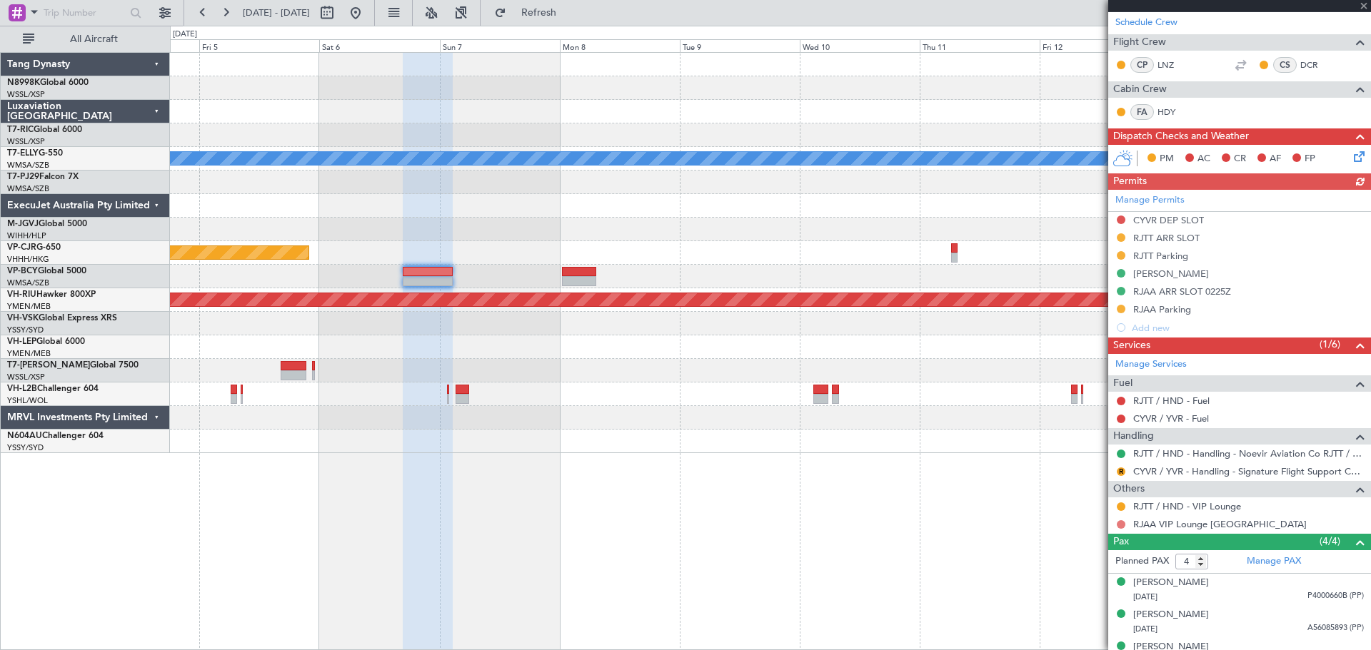
click at [1120, 521] on button at bounding box center [1120, 524] width 9 height 9
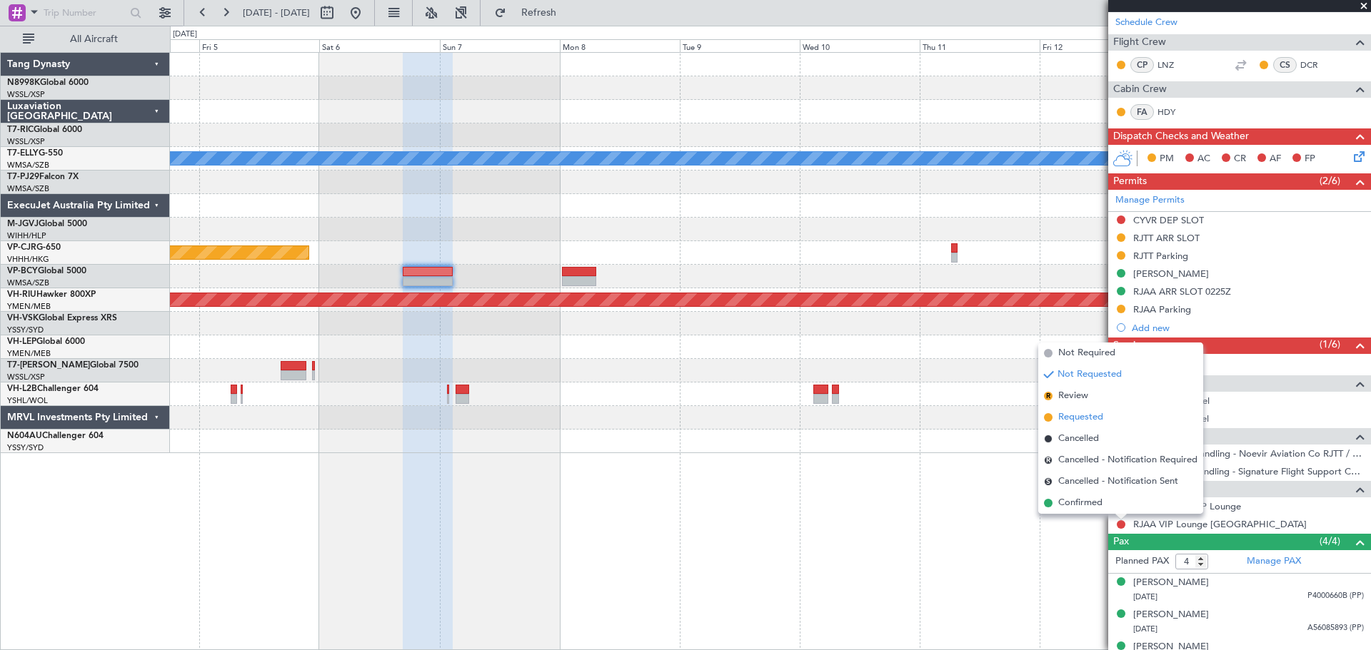
click at [1083, 419] on span "Requested" at bounding box center [1080, 417] width 45 height 14
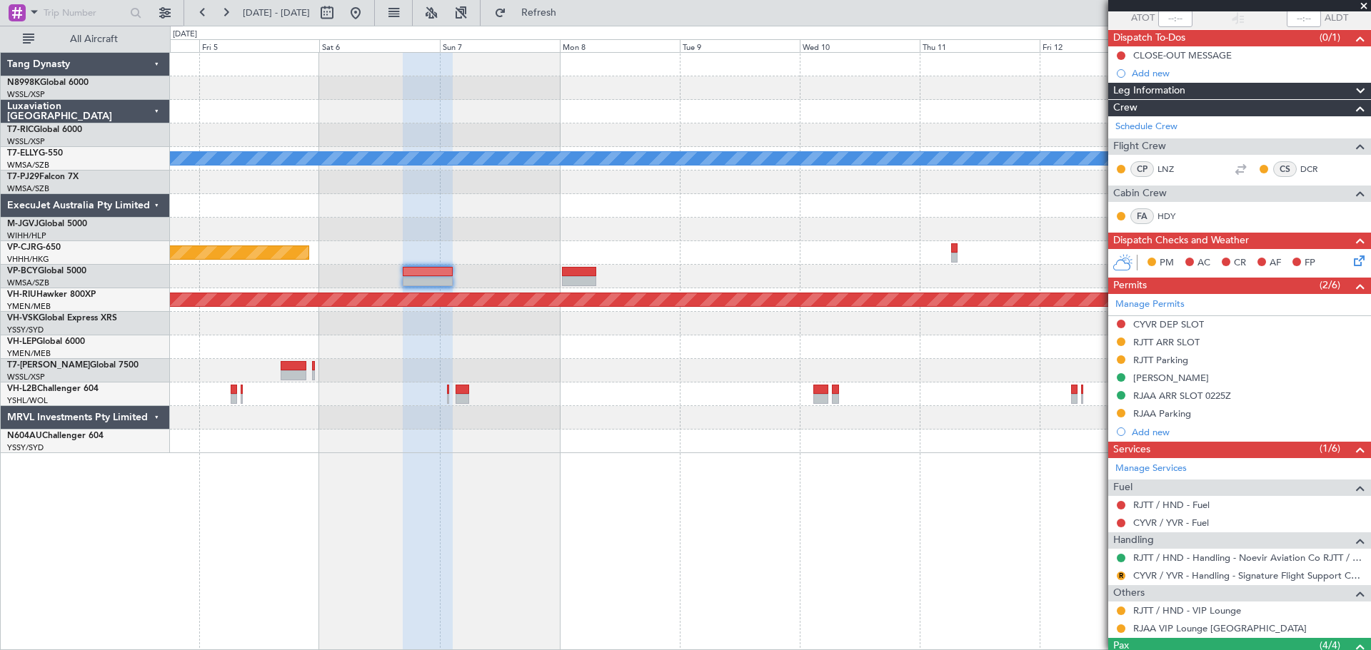
scroll to position [0, 0]
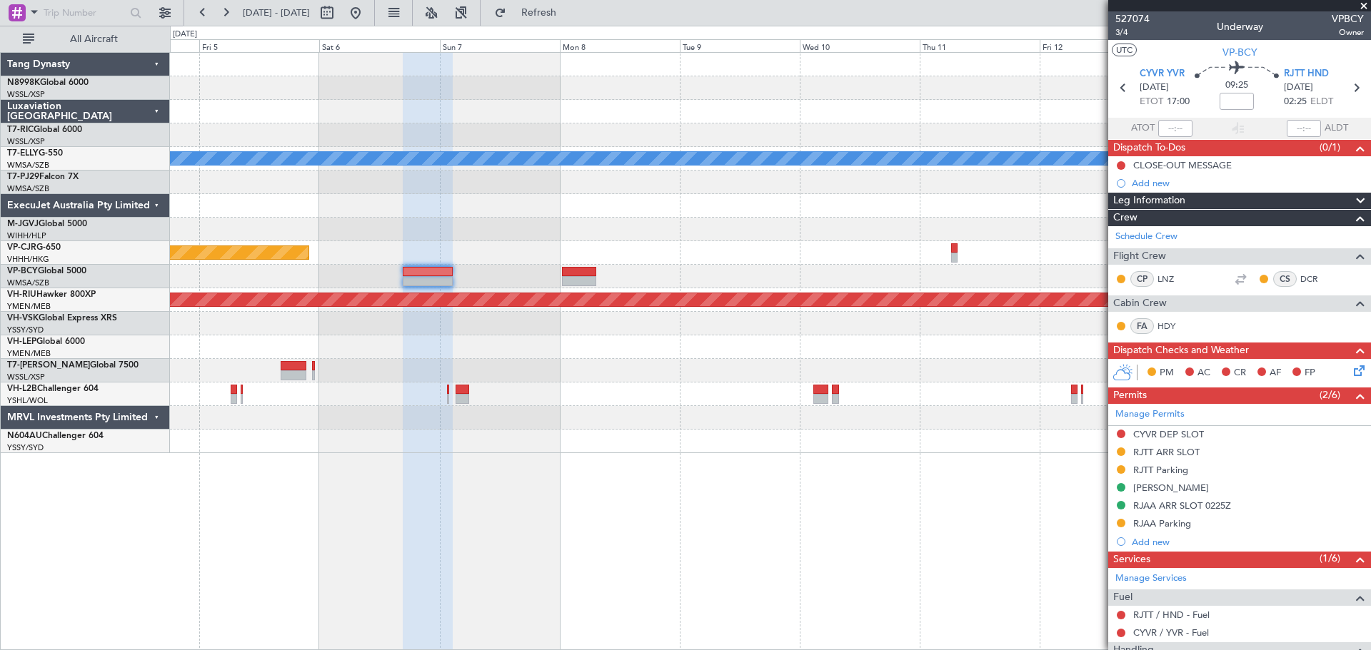
click at [732, 190] on div "Planned Maint Dubai (Dubai Intl) MEL Planned Maint Hong Kong (Hong Kong Intl) P…" at bounding box center [770, 253] width 1200 height 400
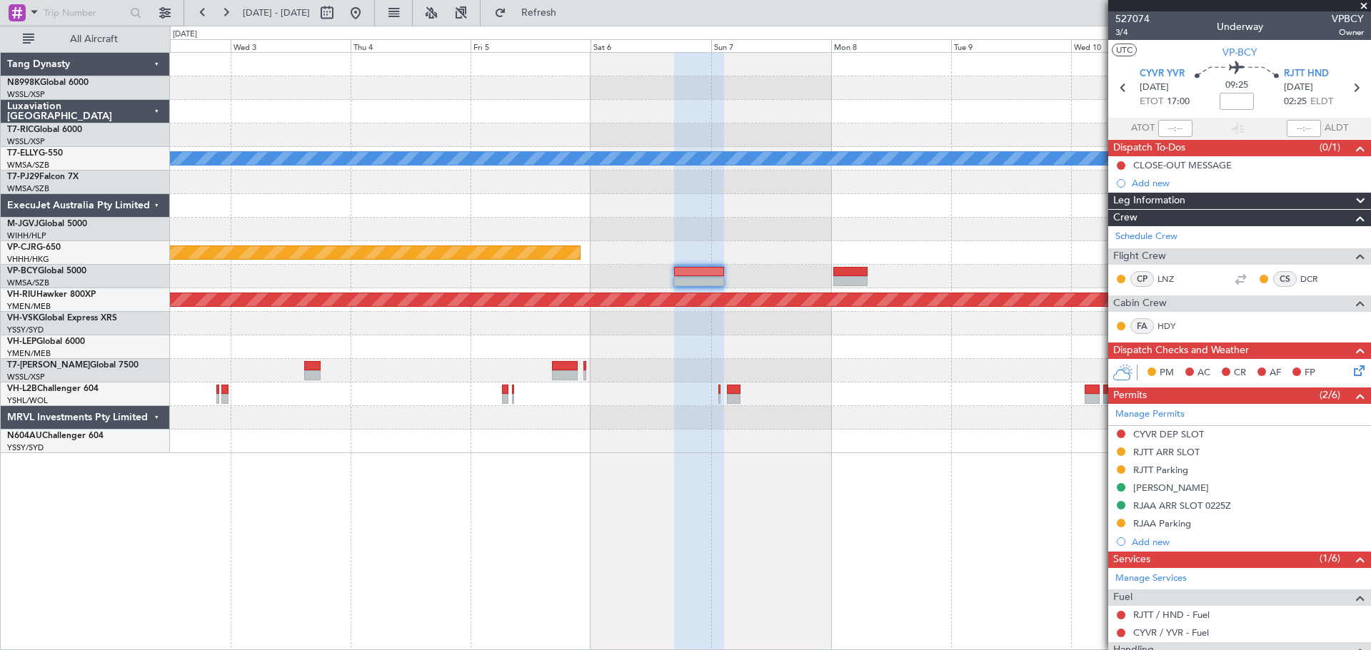
click at [743, 123] on div at bounding box center [770, 135] width 1200 height 24
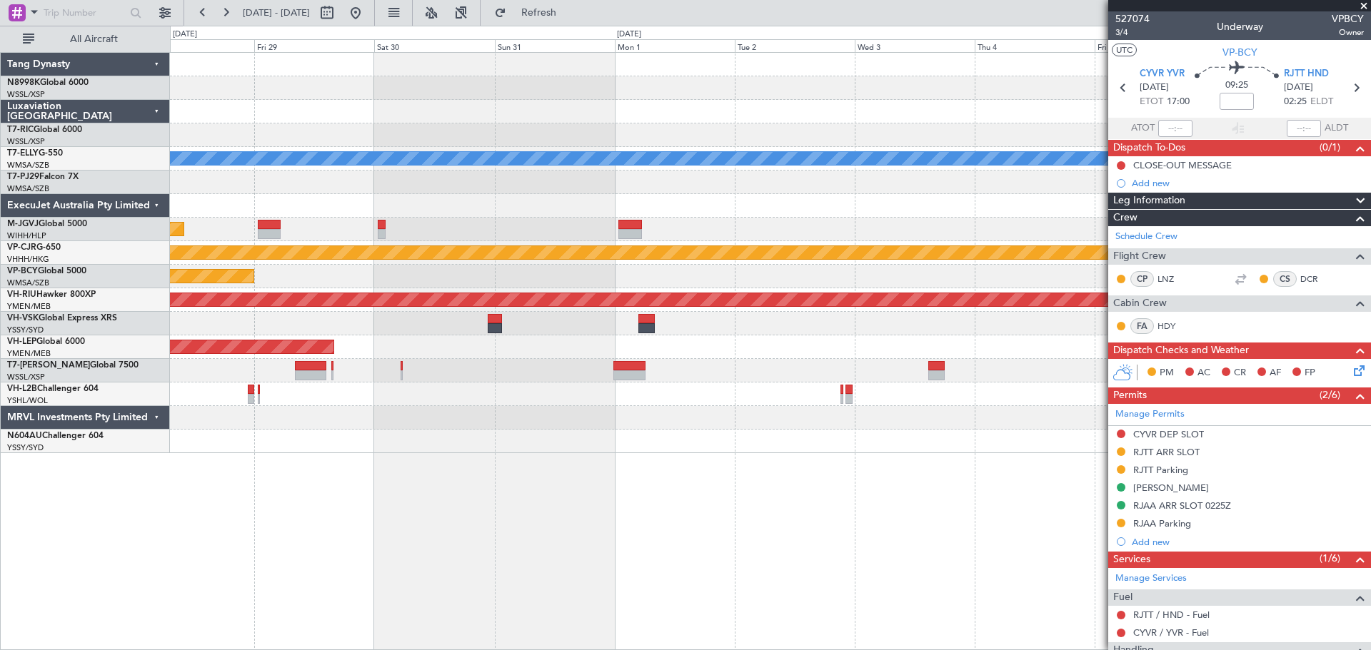
click at [804, 126] on div at bounding box center [770, 135] width 1200 height 24
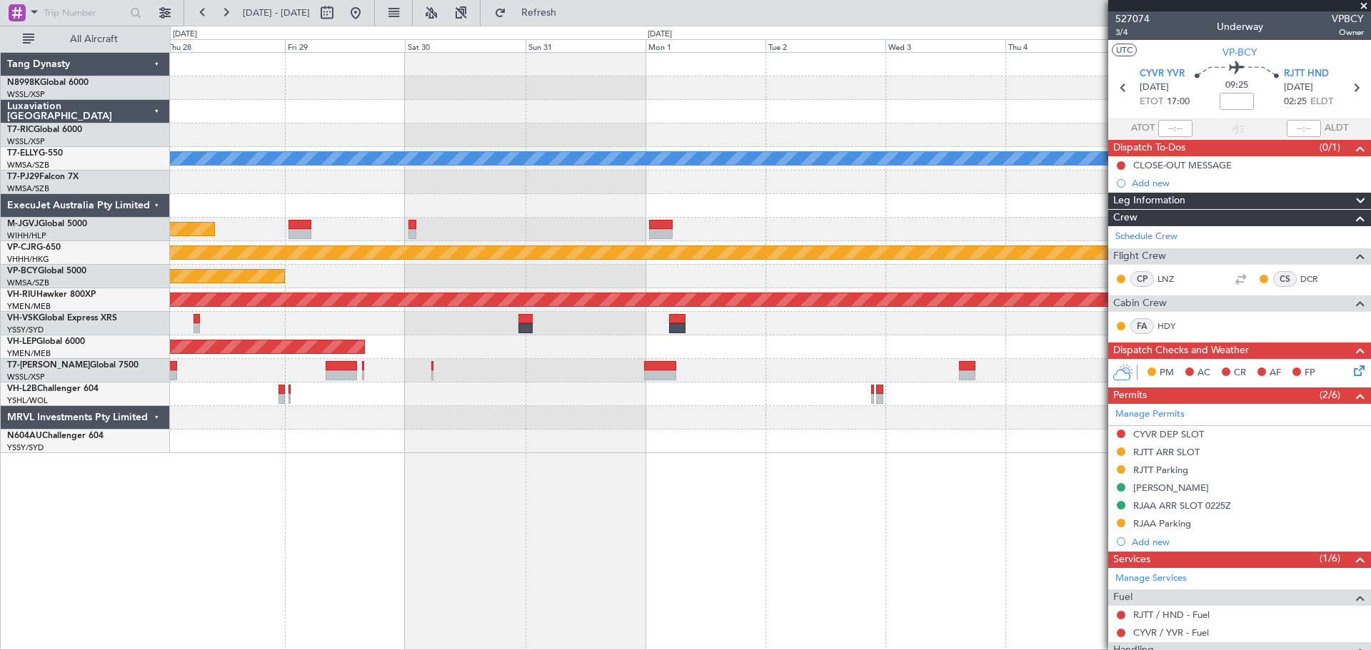
click at [796, 116] on div "MEL Planned Maint Jakarta (Halim Intl) Planned Maint Hong Kong (Hong Kong Intl)…" at bounding box center [770, 253] width 1200 height 400
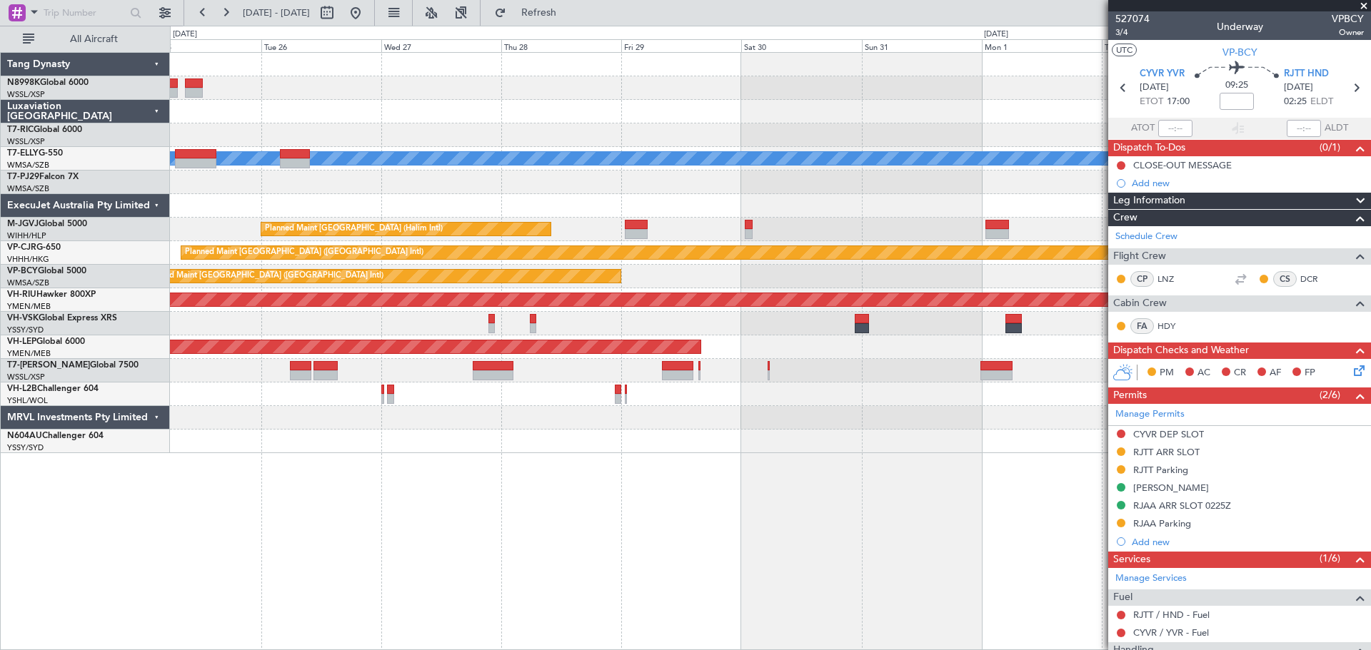
click at [789, 118] on div at bounding box center [770, 112] width 1200 height 24
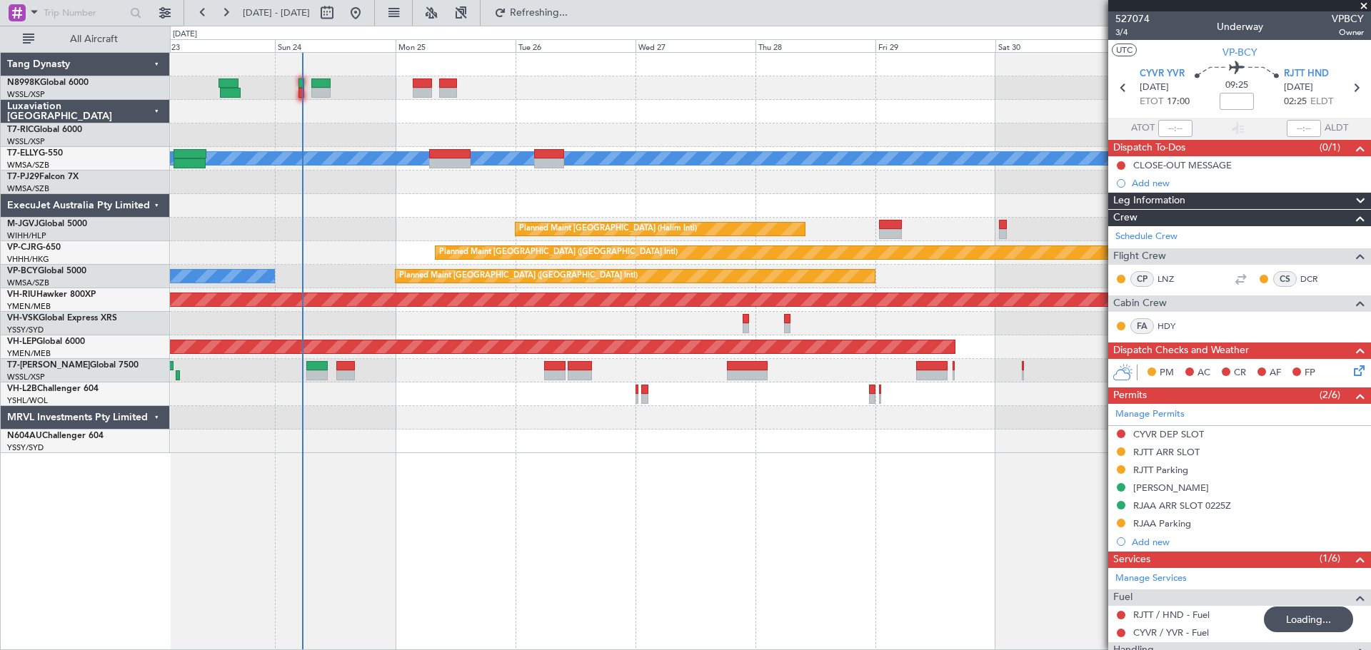
click at [298, 86] on div at bounding box center [770, 88] width 1200 height 24
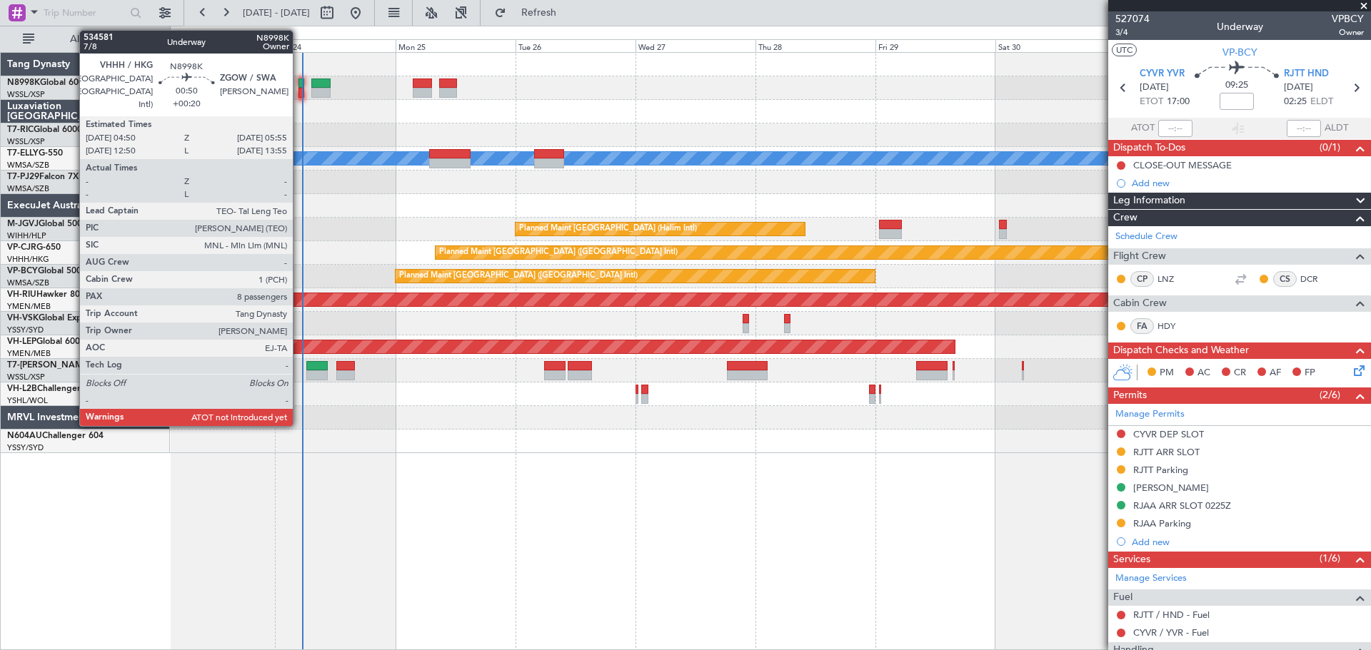
click at [299, 84] on div at bounding box center [301, 84] width 6 height 10
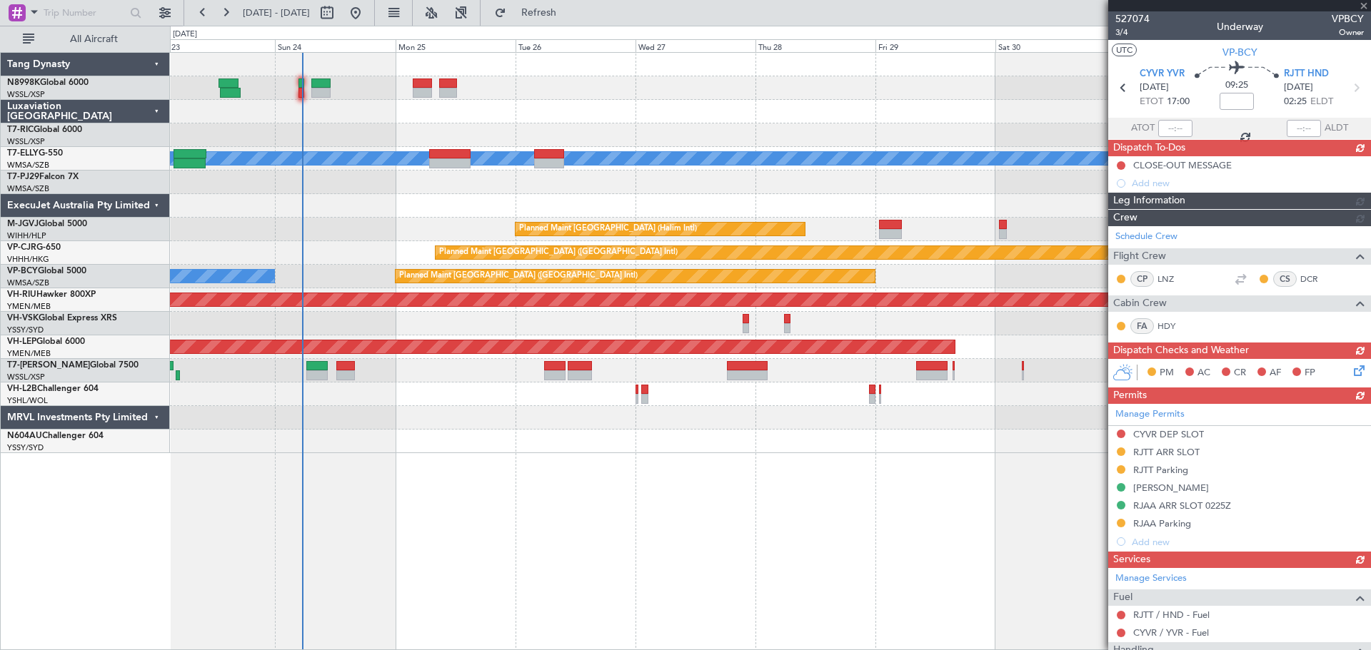
type input "+00:20"
type input "8"
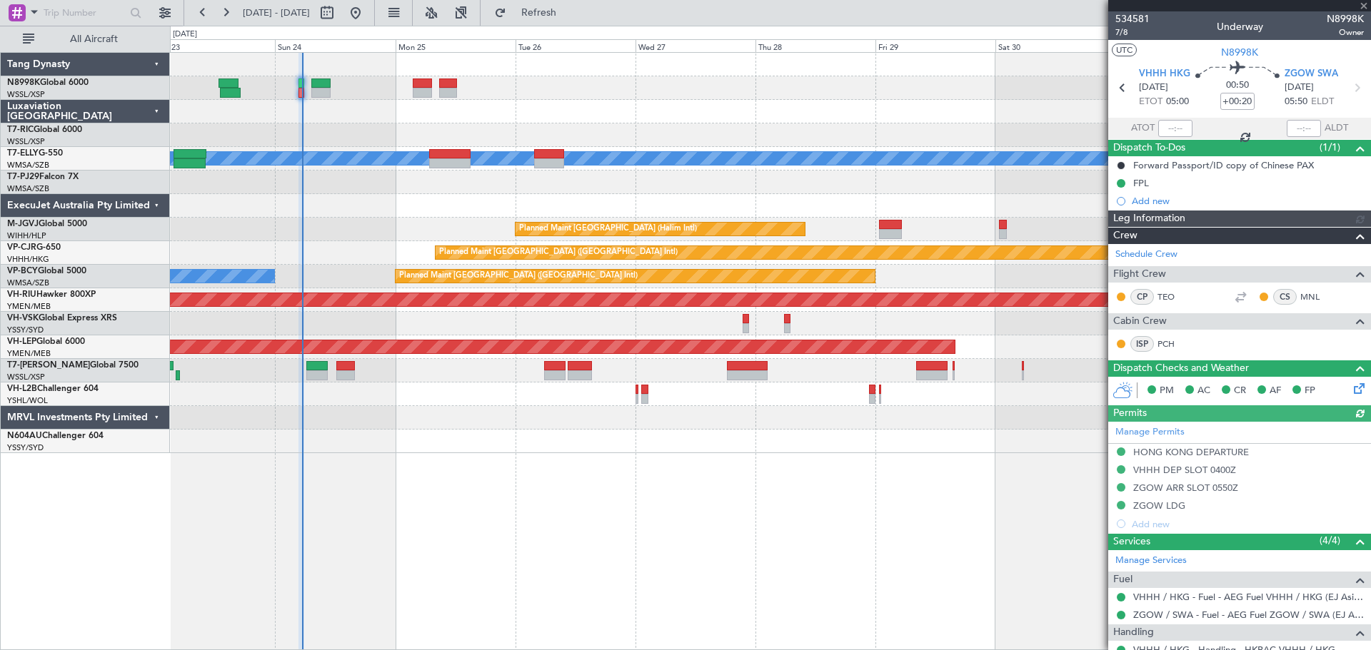
type input "[PERSON_NAME] (BTA)"
click at [1179, 127] on div at bounding box center [1175, 128] width 34 height 17
click at [1178, 128] on div at bounding box center [1175, 128] width 34 height 17
click at [1179, 132] on div at bounding box center [1175, 128] width 34 height 17
click at [1178, 128] on div at bounding box center [1175, 128] width 34 height 17
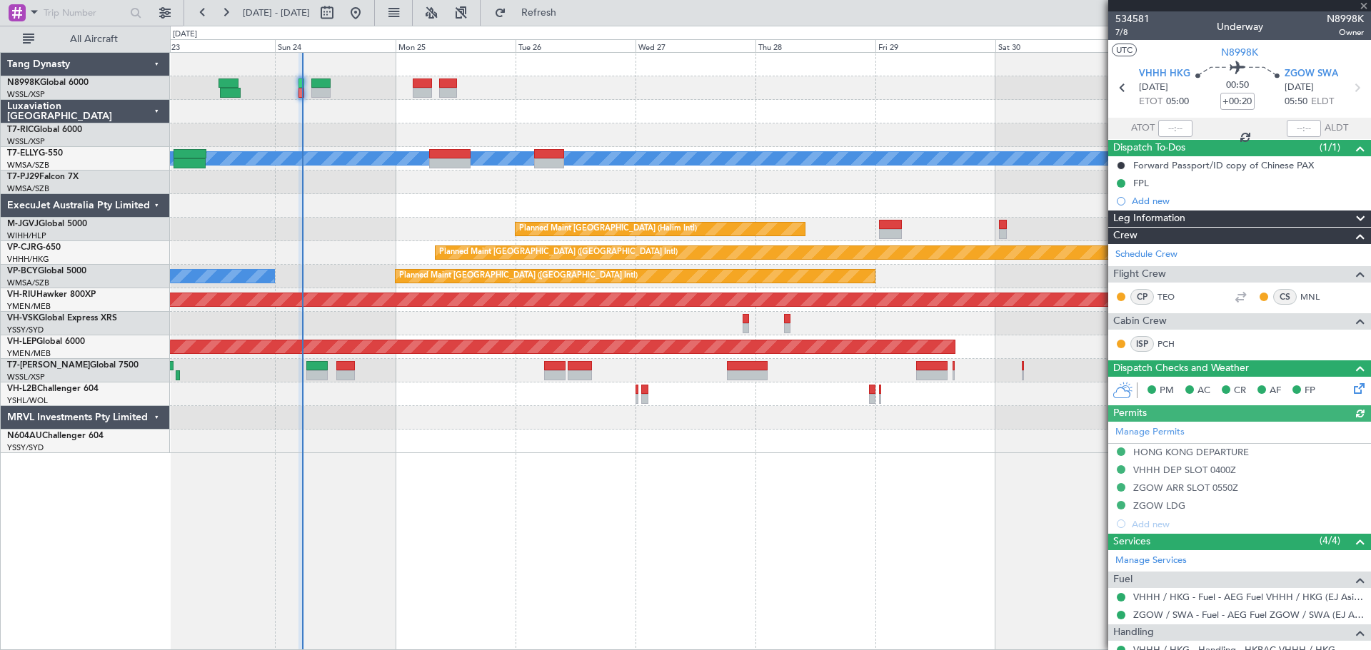
click at [1176, 127] on div at bounding box center [1175, 128] width 34 height 17
click at [1178, 126] on div at bounding box center [1175, 128] width 34 height 17
click at [1175, 128] on input "text" at bounding box center [1175, 128] width 34 height 17
type input "05:20"
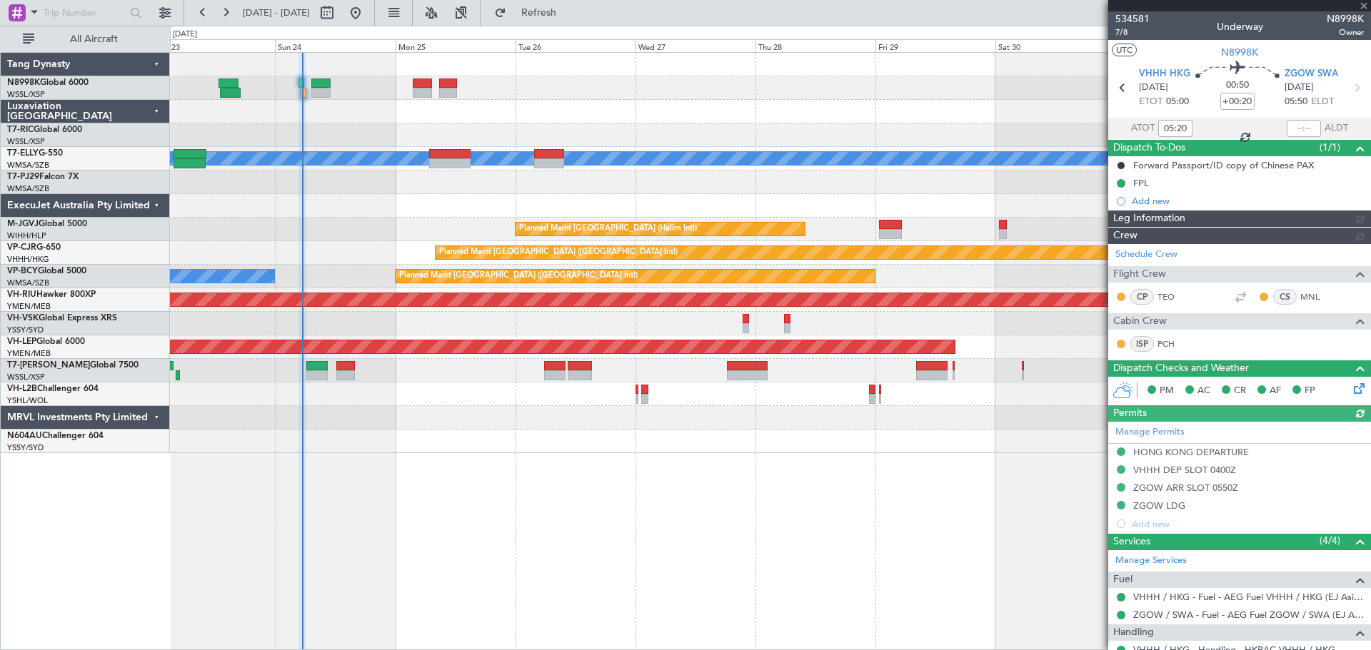
type input "[PERSON_NAME] (BTA)"
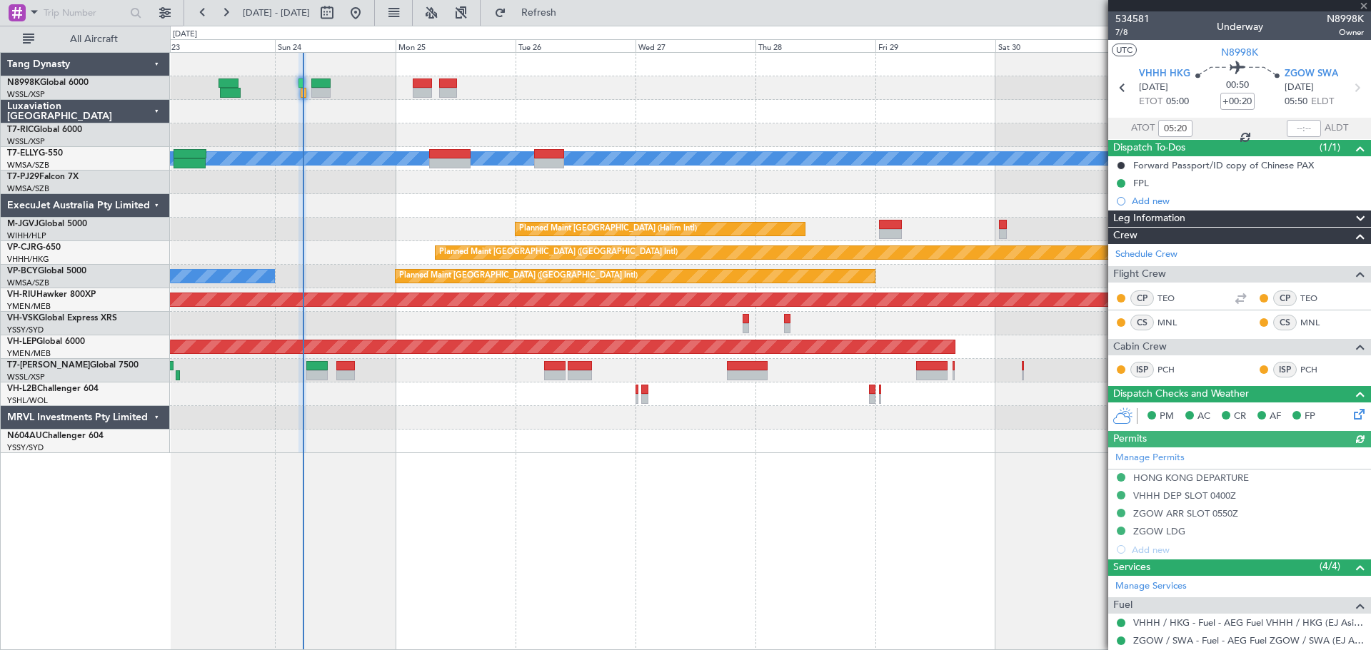
type input "[PERSON_NAME] (BTA)"
click at [654, 380] on div at bounding box center [770, 371] width 1200 height 24
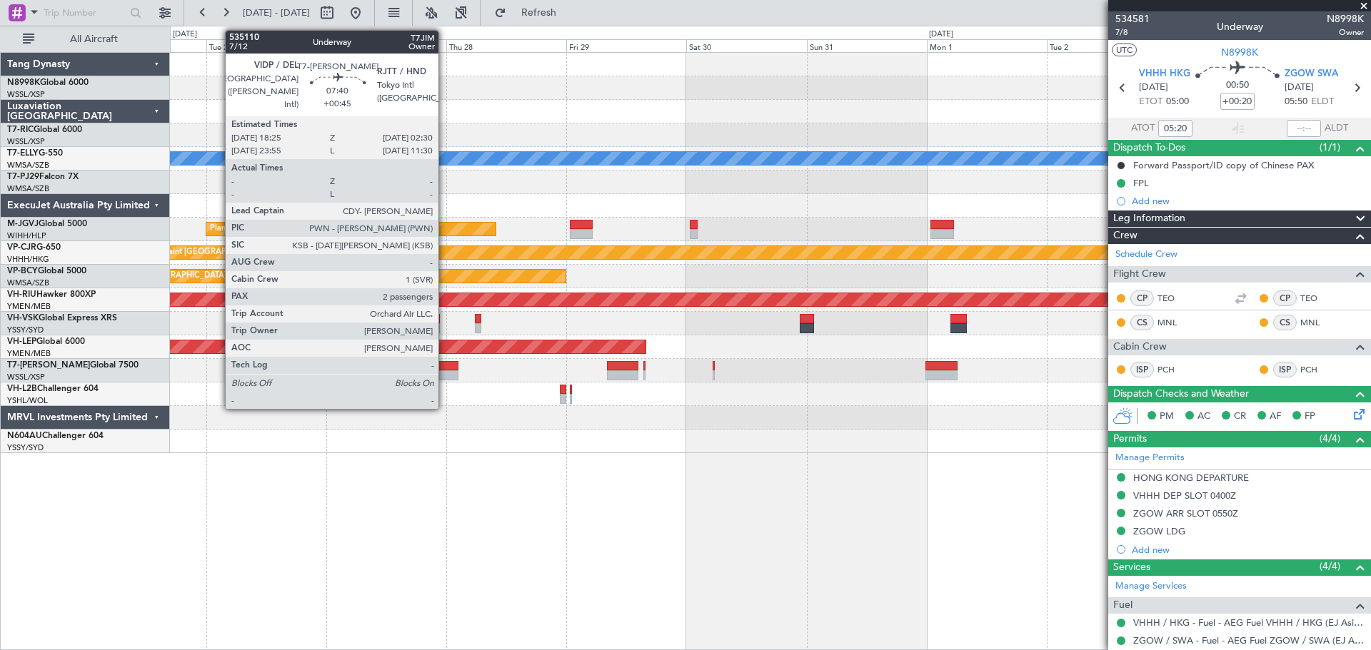
click at [444, 372] on div at bounding box center [438, 375] width 41 height 10
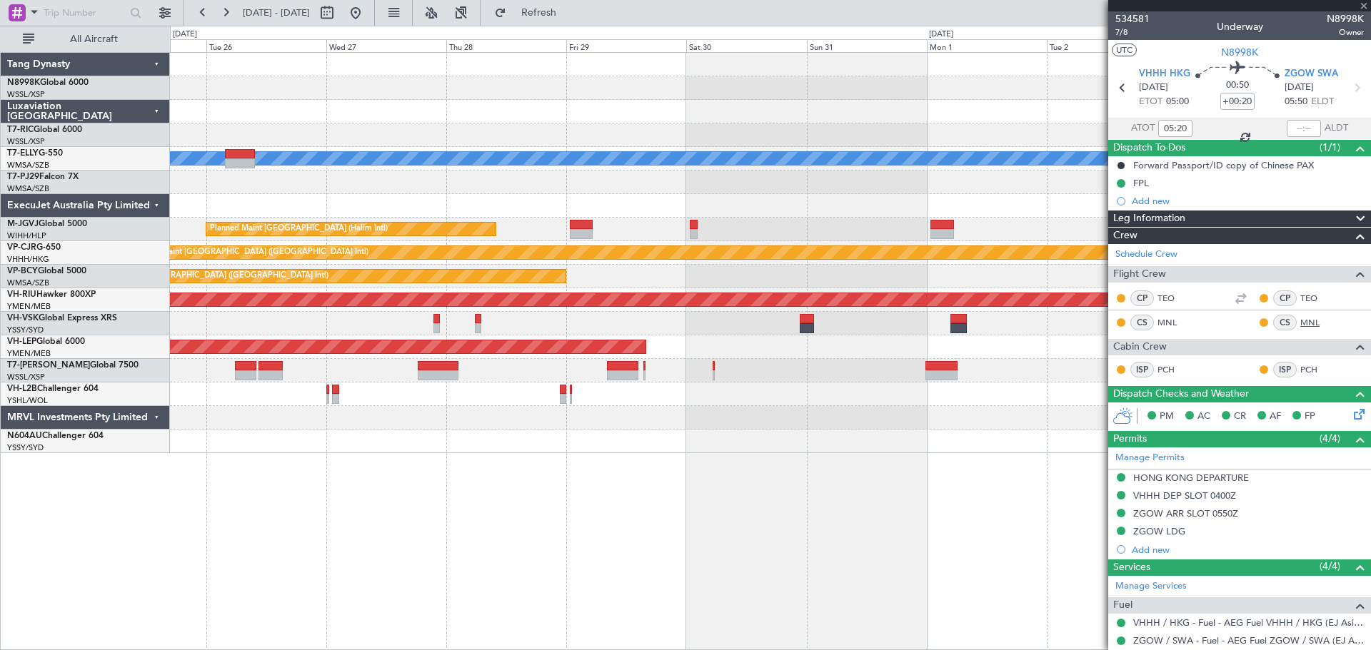
type input "+00:45"
type input "2"
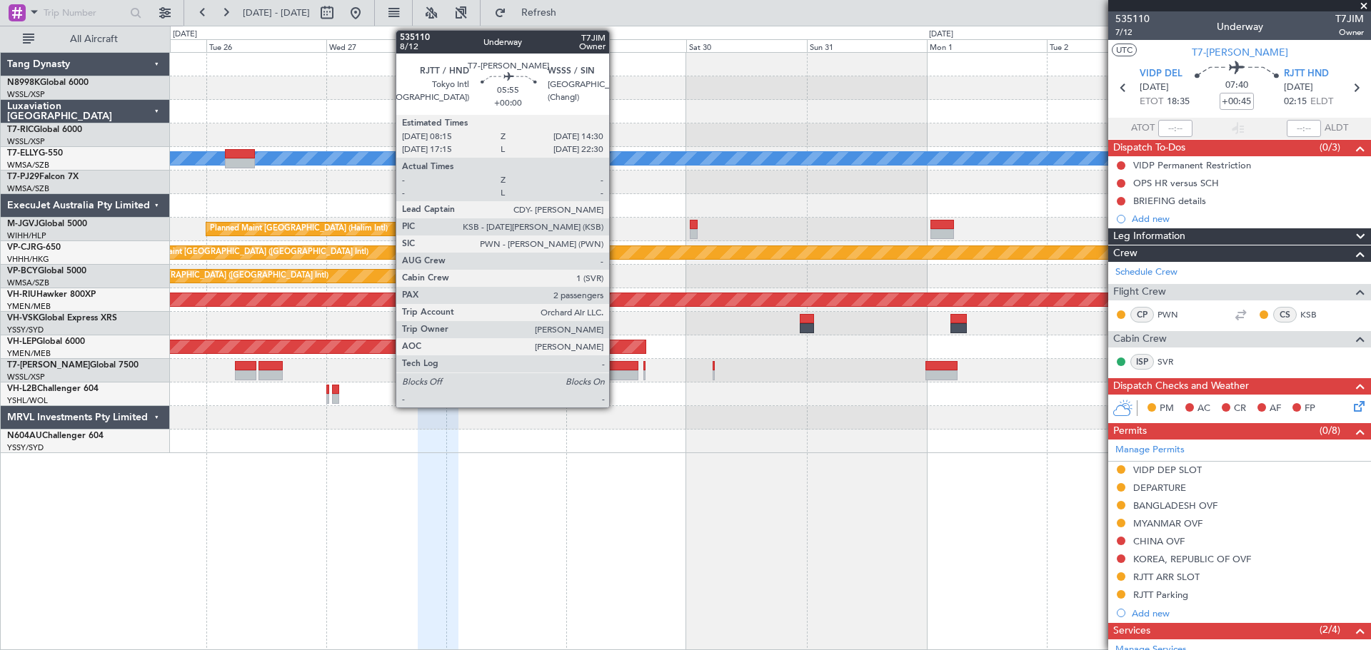
click at [622, 366] on div at bounding box center [622, 366] width 31 height 10
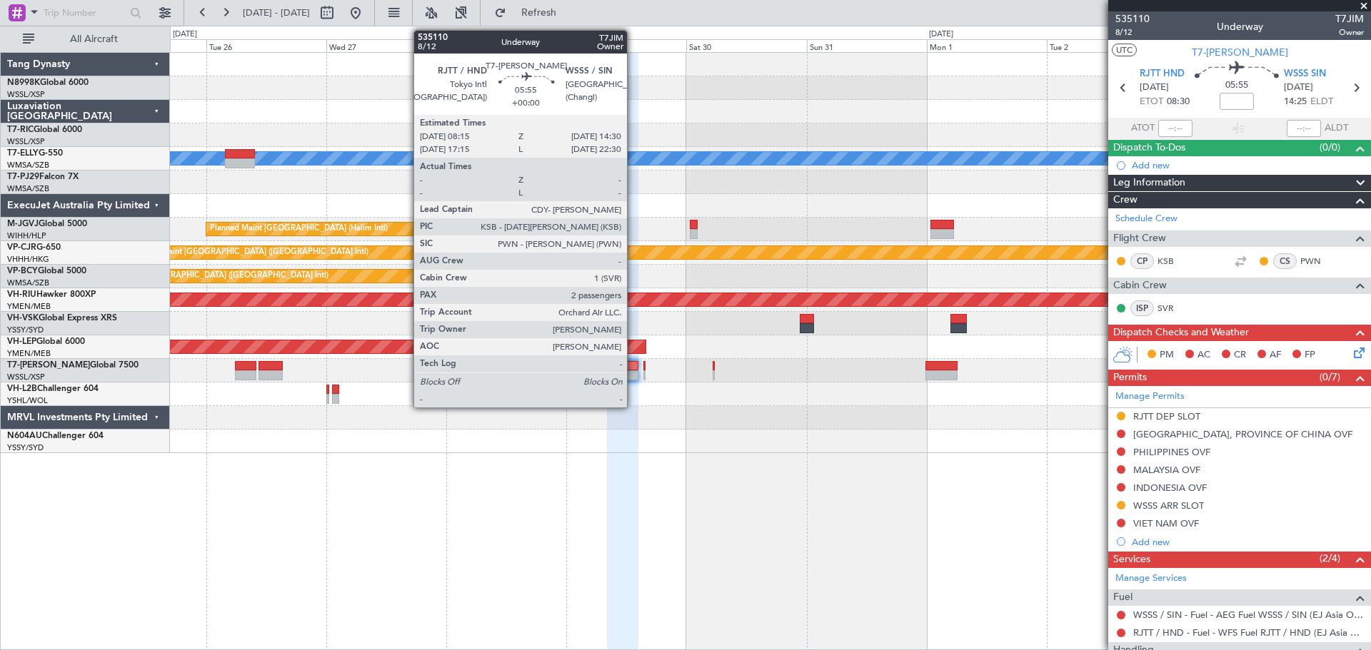
click at [633, 373] on div at bounding box center [622, 375] width 31 height 10
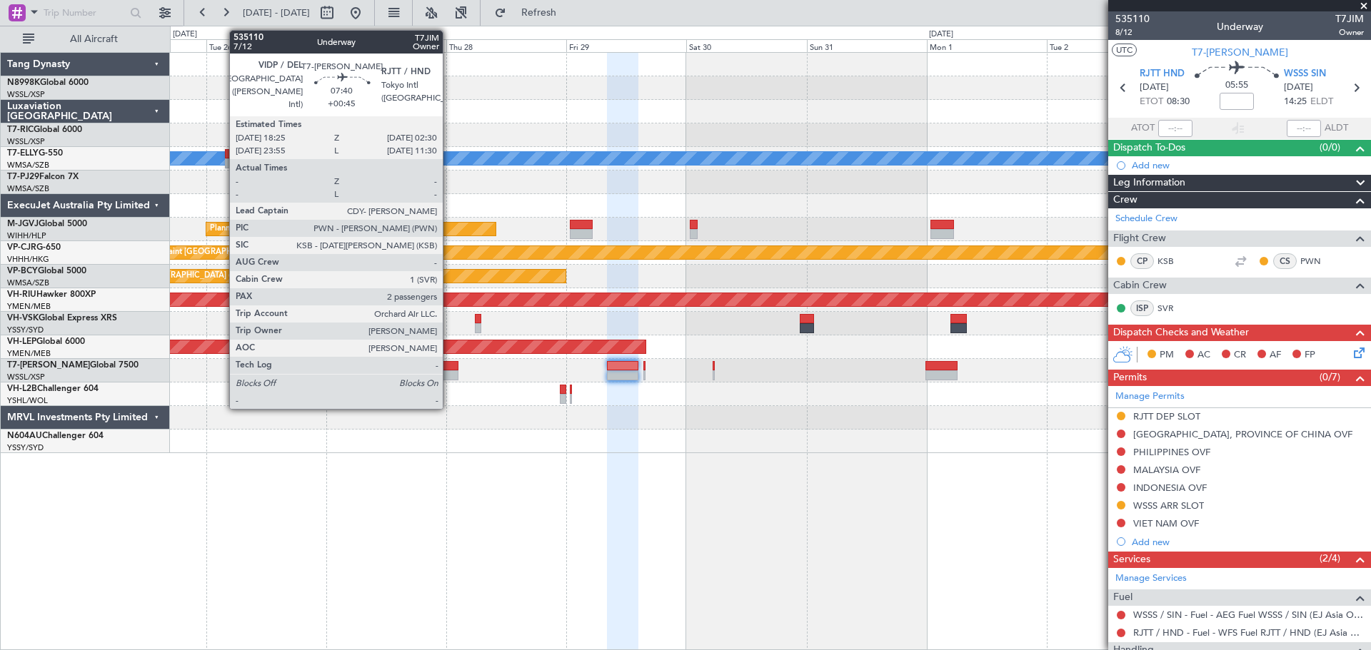
click at [449, 369] on div at bounding box center [438, 366] width 41 height 10
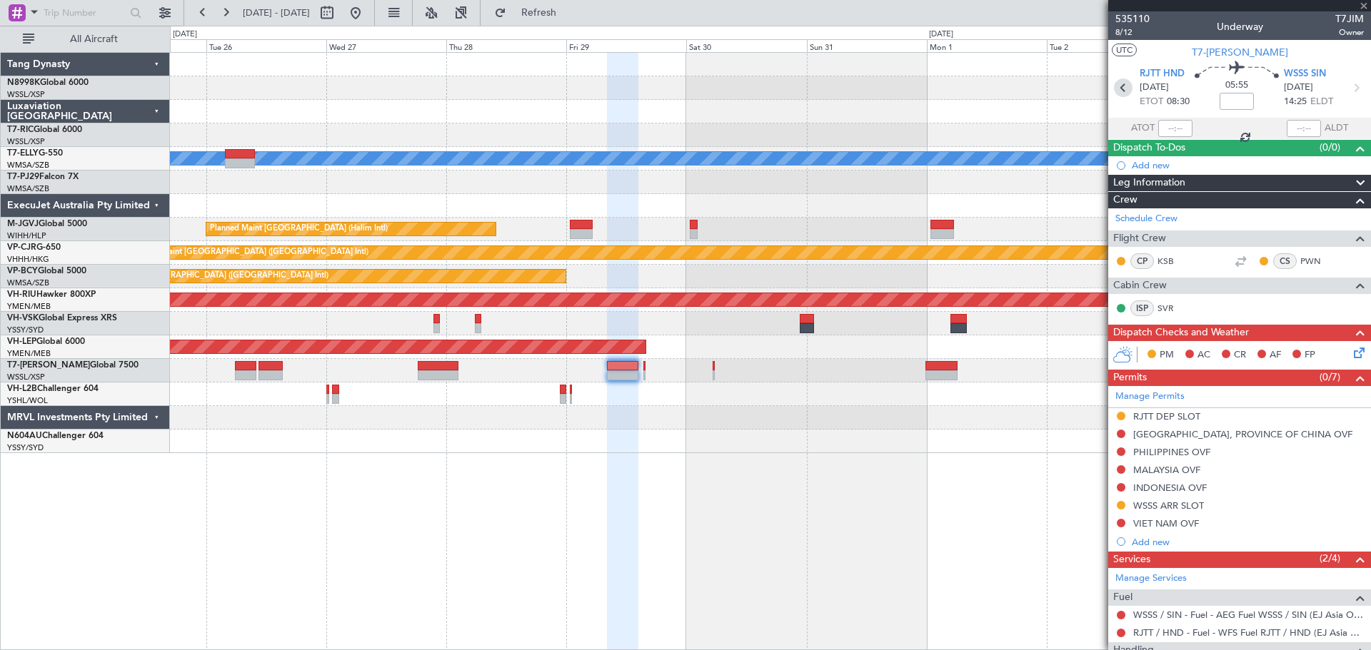
type input "+00:45"
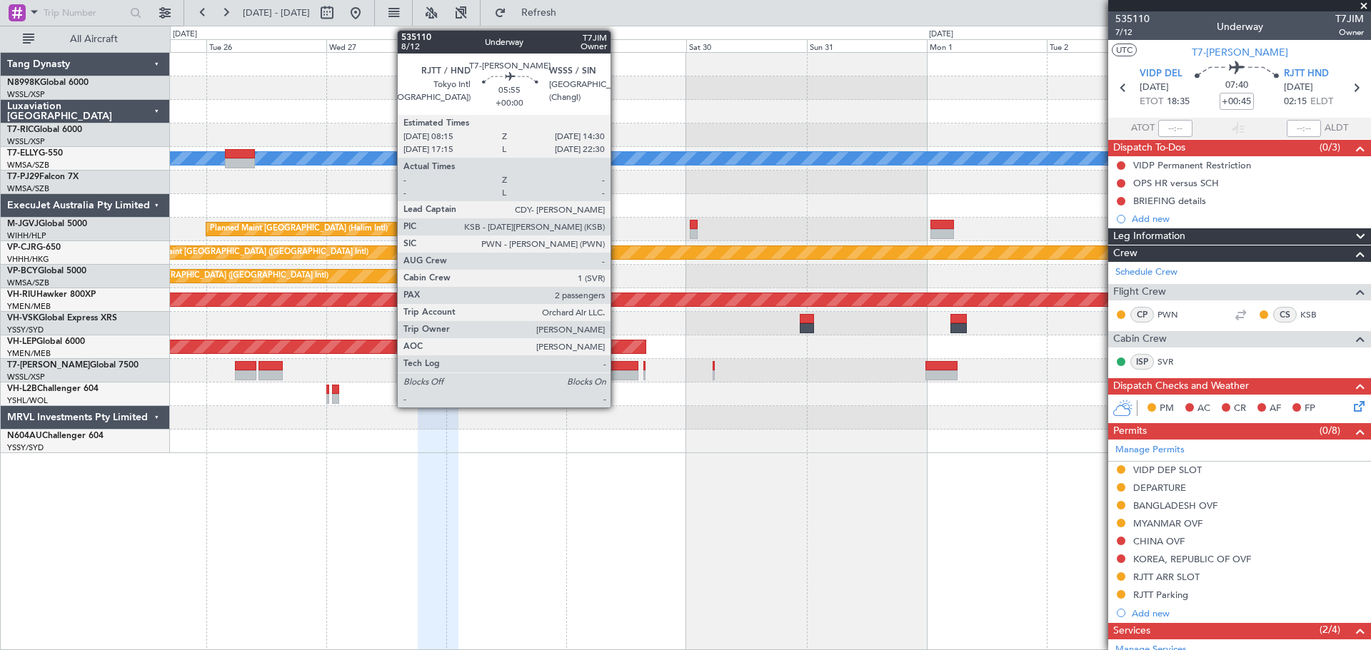
click at [616, 367] on div at bounding box center [622, 366] width 31 height 10
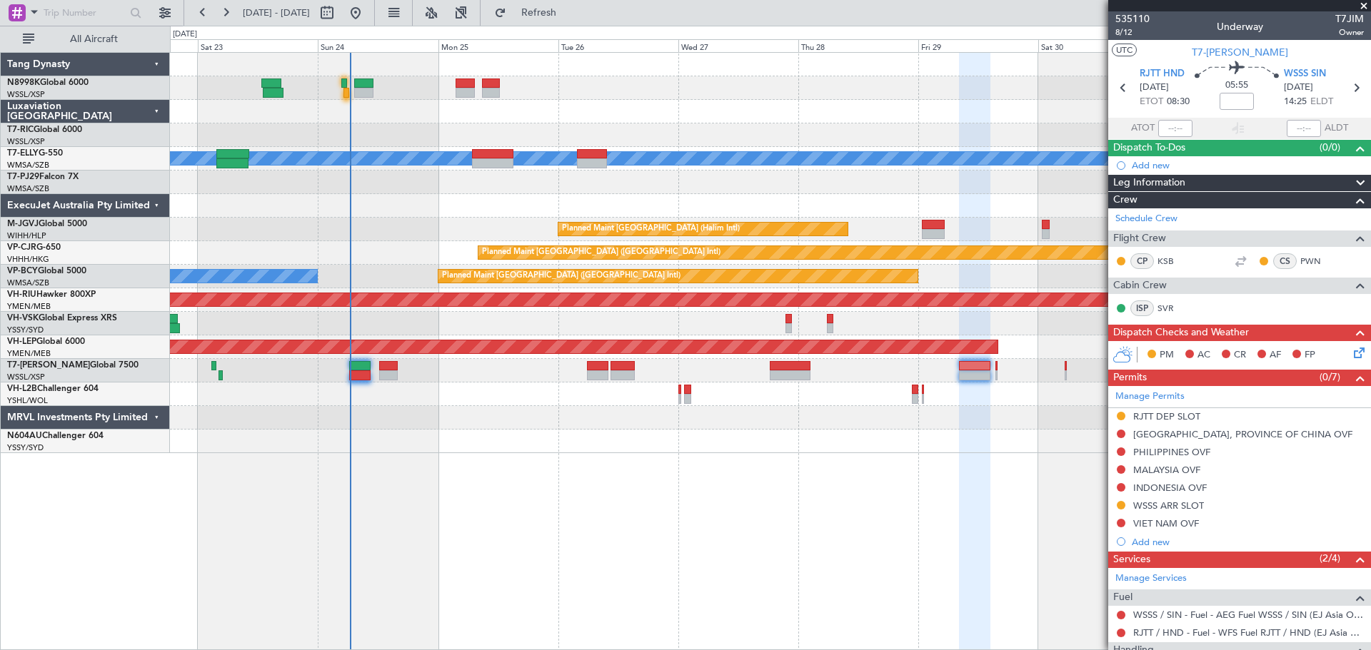
click at [952, 125] on div at bounding box center [770, 135] width 1200 height 24
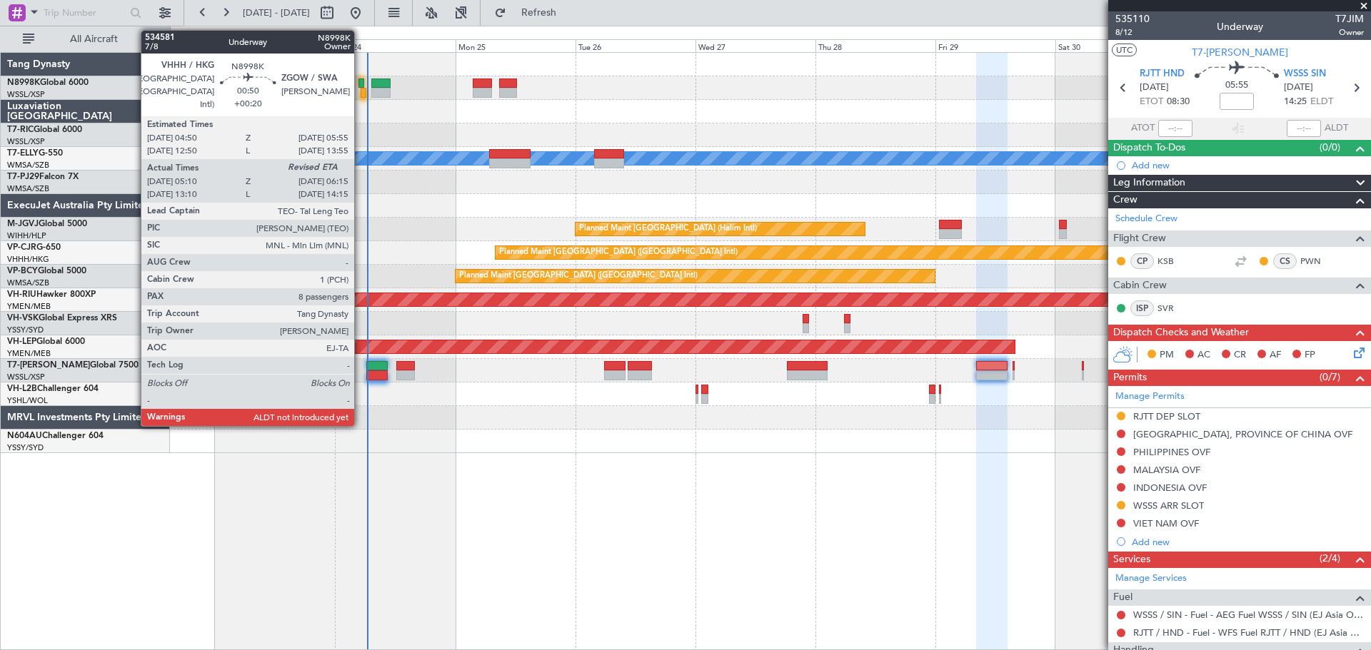
click at [360, 80] on div at bounding box center [361, 84] width 6 height 10
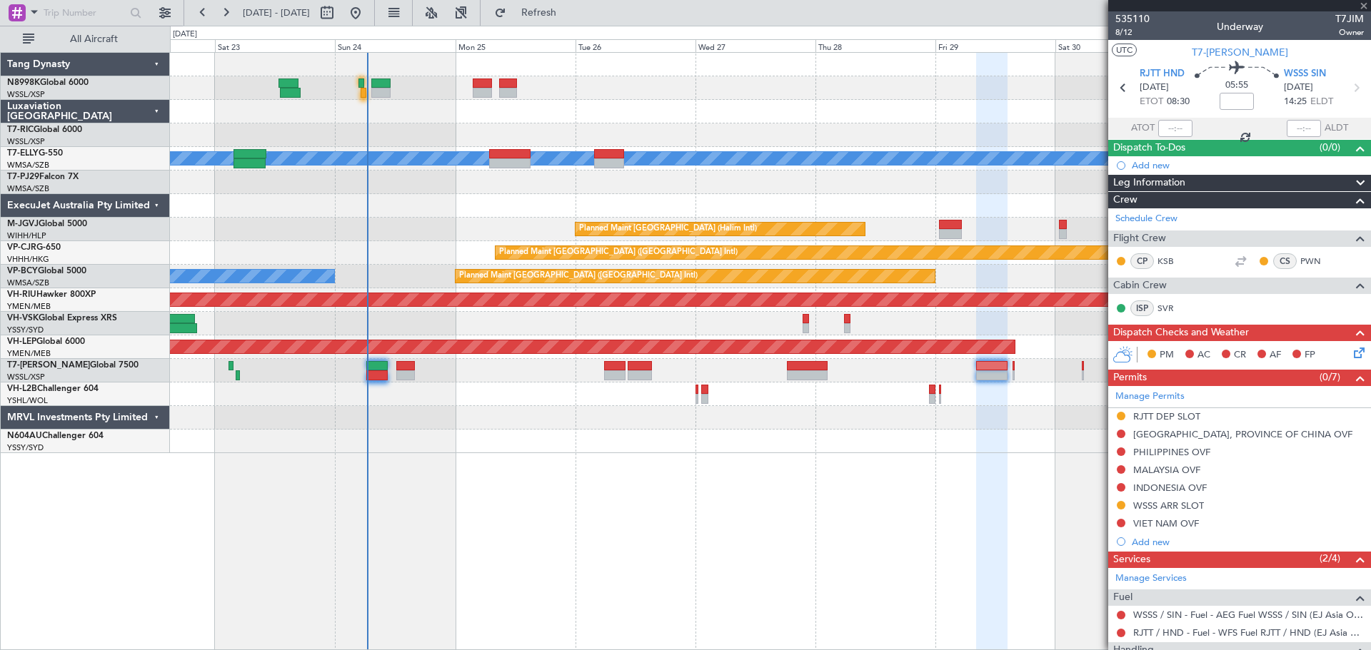
type input "+00:20"
type input "05:20"
type input "8"
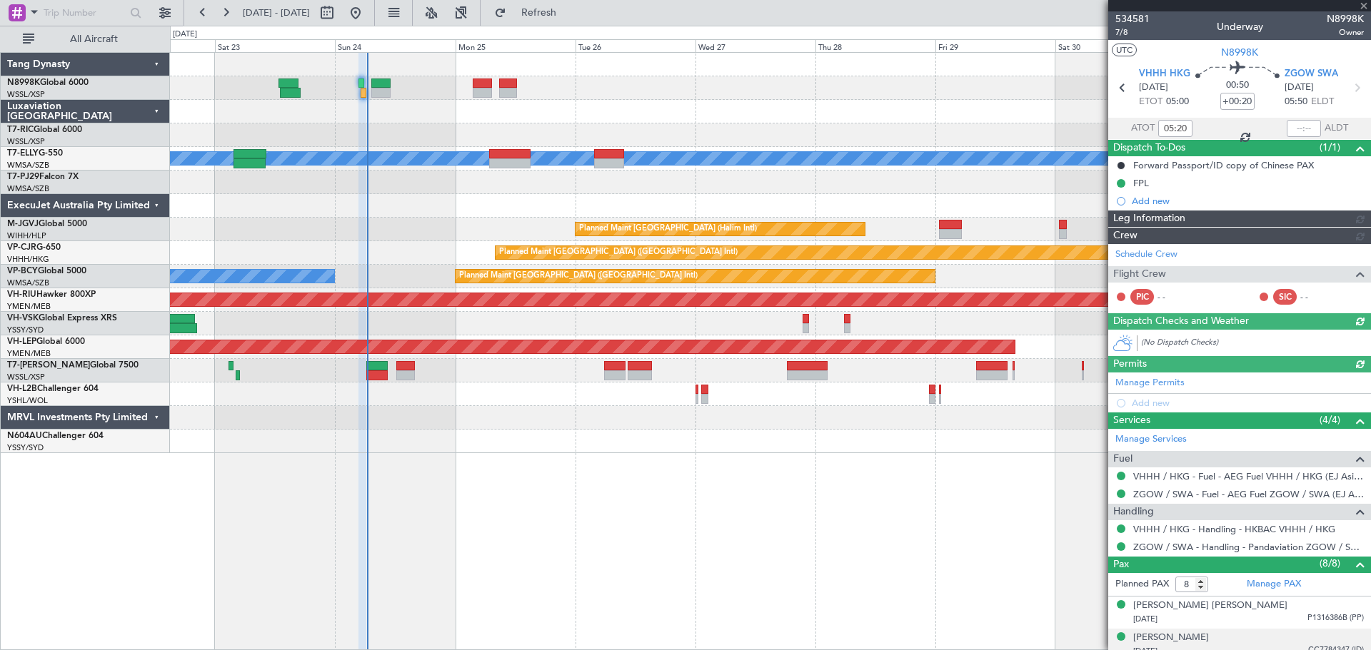
type input "[PERSON_NAME] (BTA)"
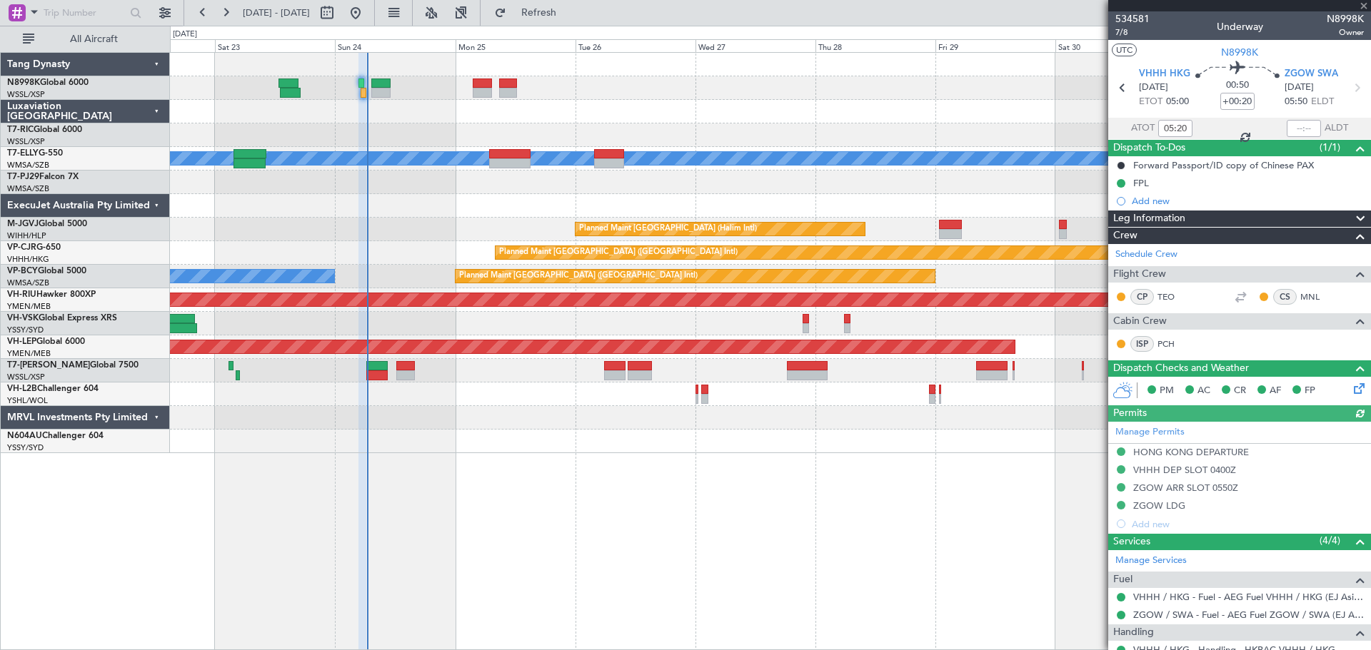
click at [1303, 126] on div at bounding box center [1303, 128] width 34 height 17
click at [1301, 128] on div at bounding box center [1303, 128] width 34 height 17
click at [1299, 131] on div at bounding box center [1303, 128] width 34 height 17
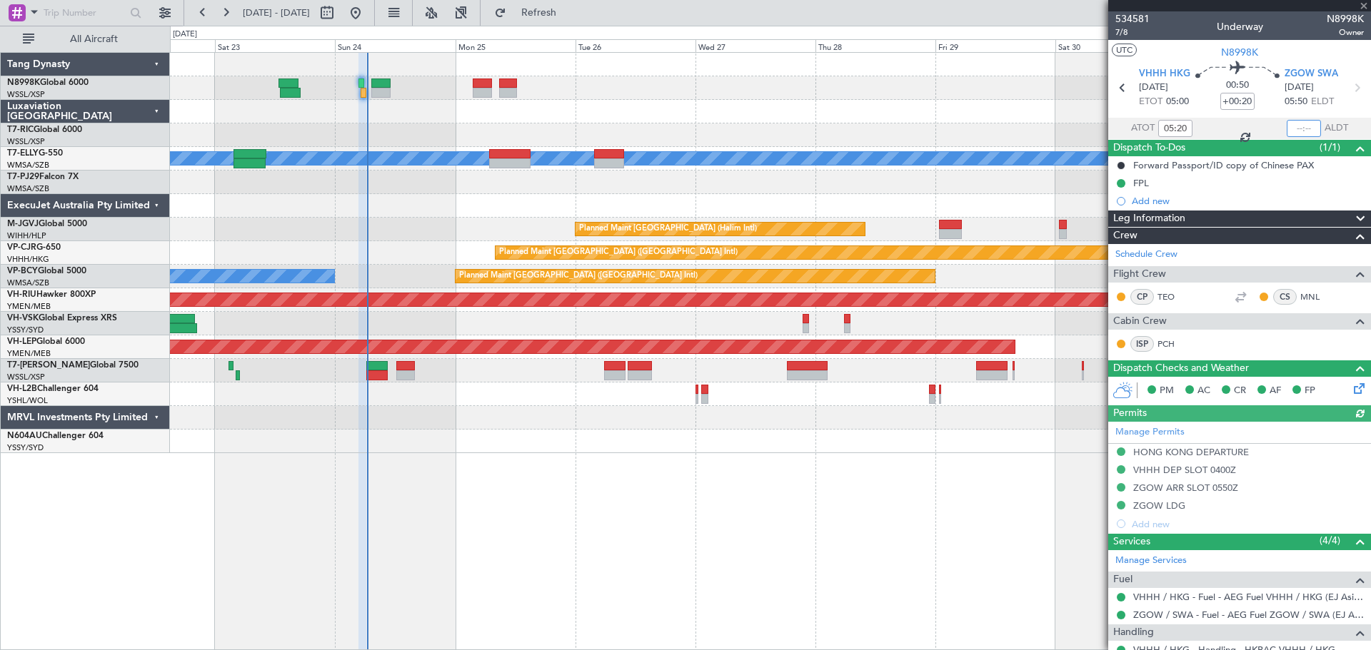
click at [1299, 131] on input "text" at bounding box center [1303, 128] width 34 height 17
type input "06:13"
type input "[PERSON_NAME] (BTA)"
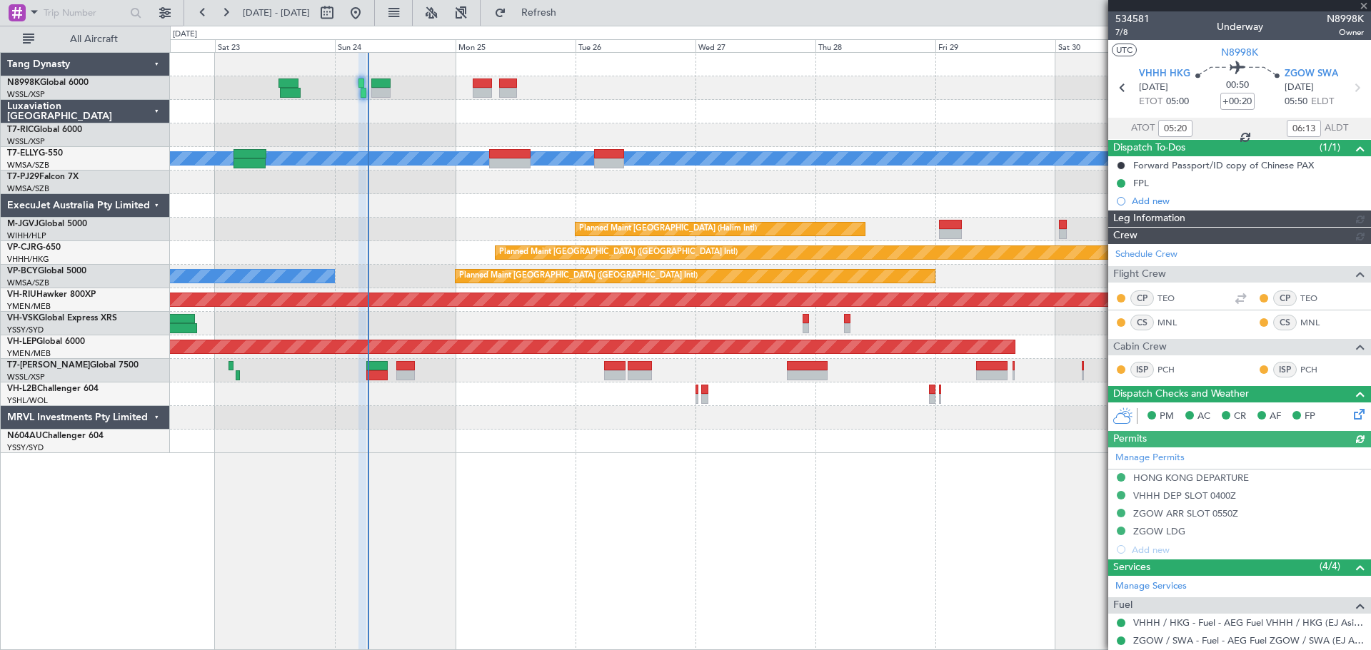
type input "[PERSON_NAME] (BTA)"
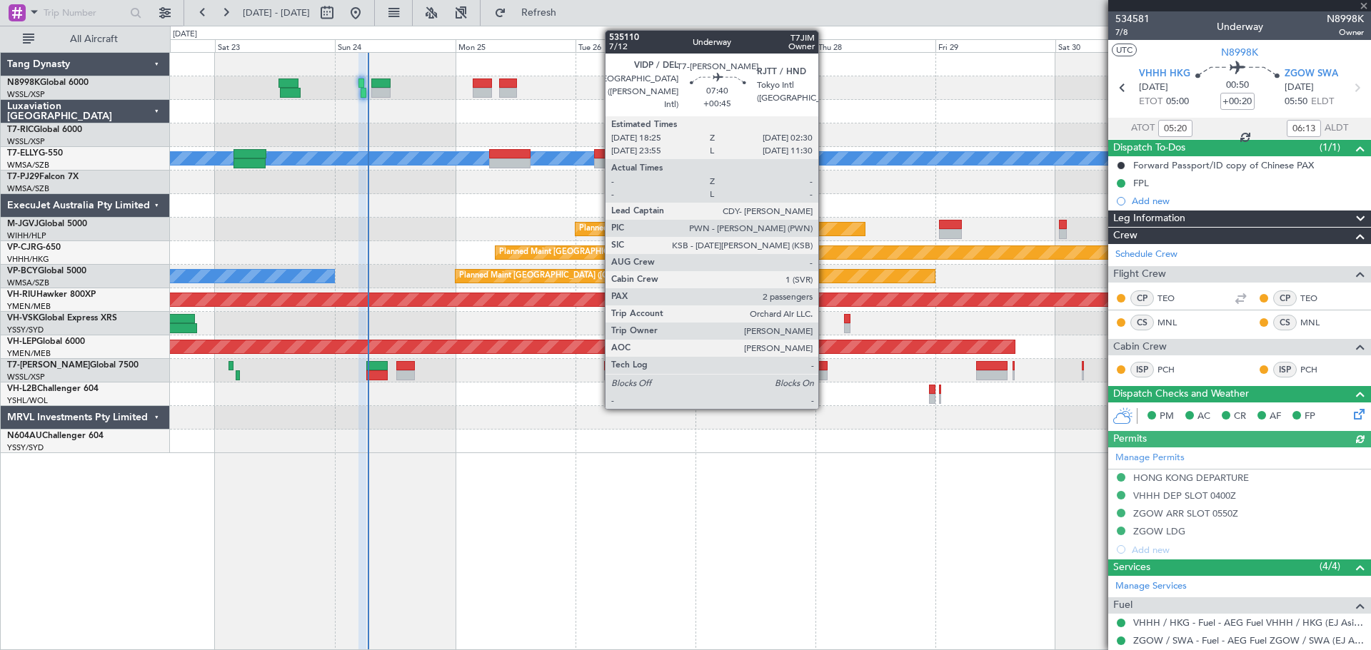
click at [824, 363] on div at bounding box center [807, 366] width 41 height 10
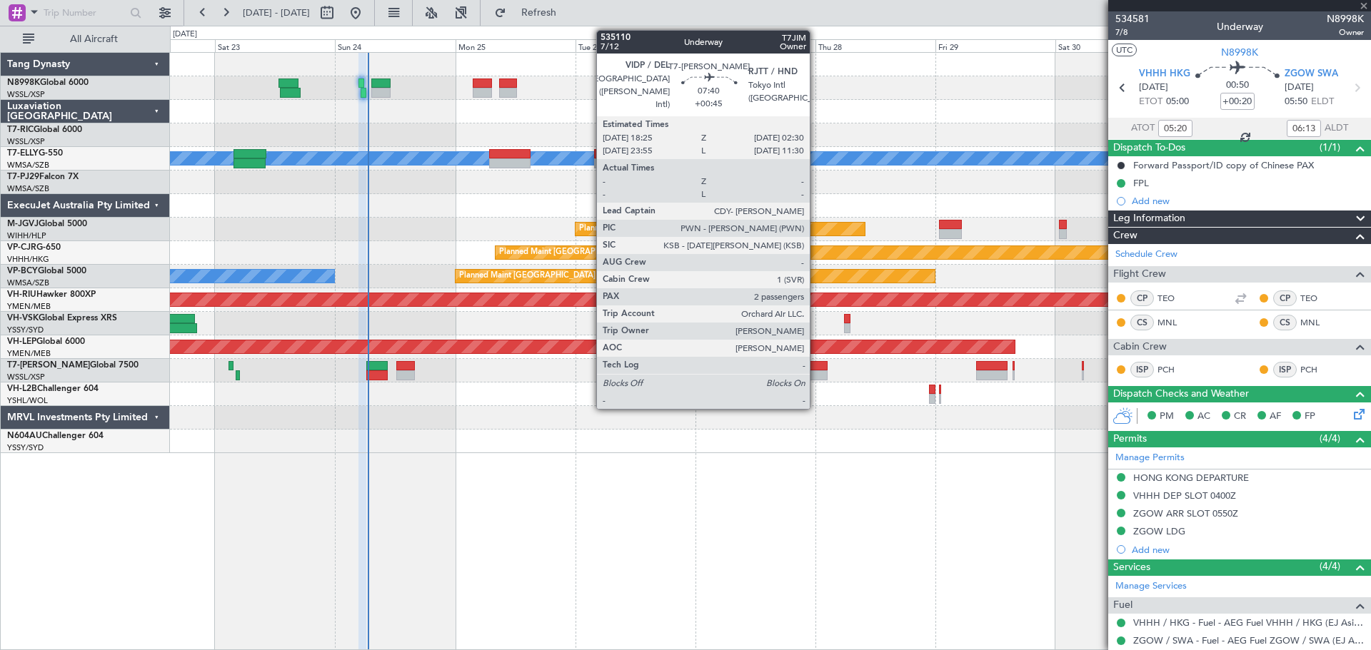
click at [816, 365] on div at bounding box center [807, 366] width 41 height 10
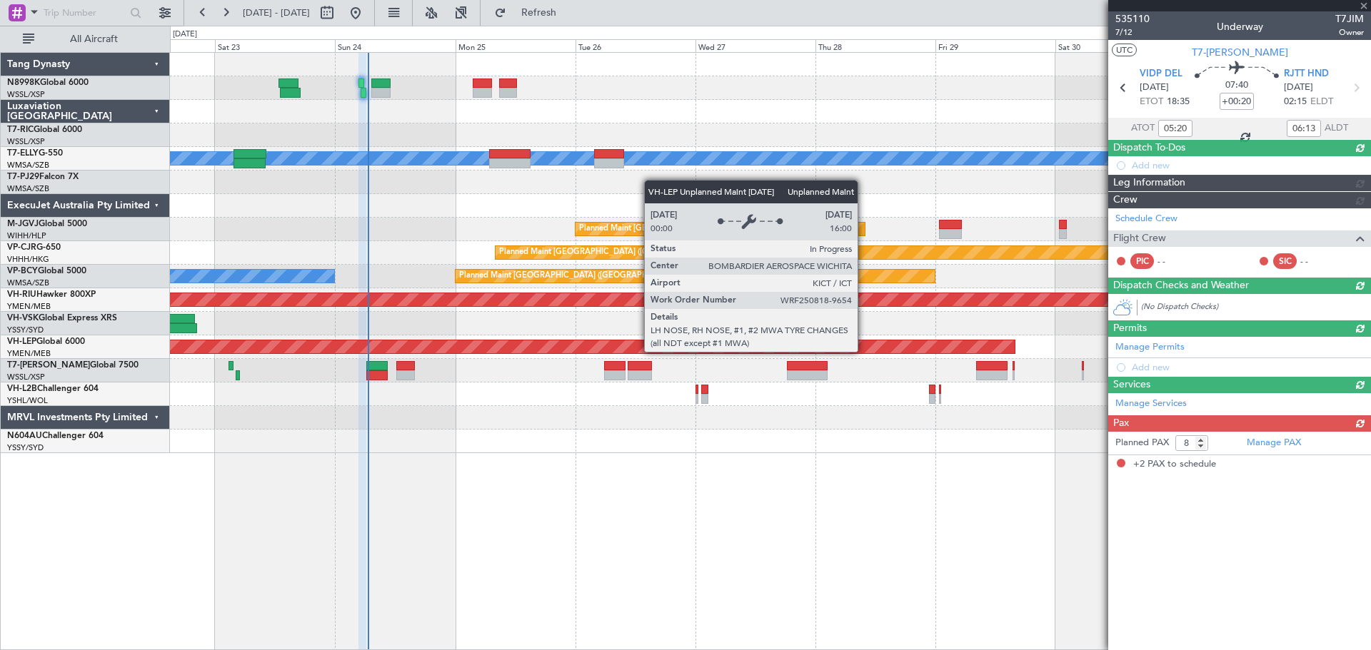
type input "+00:45"
type input "2"
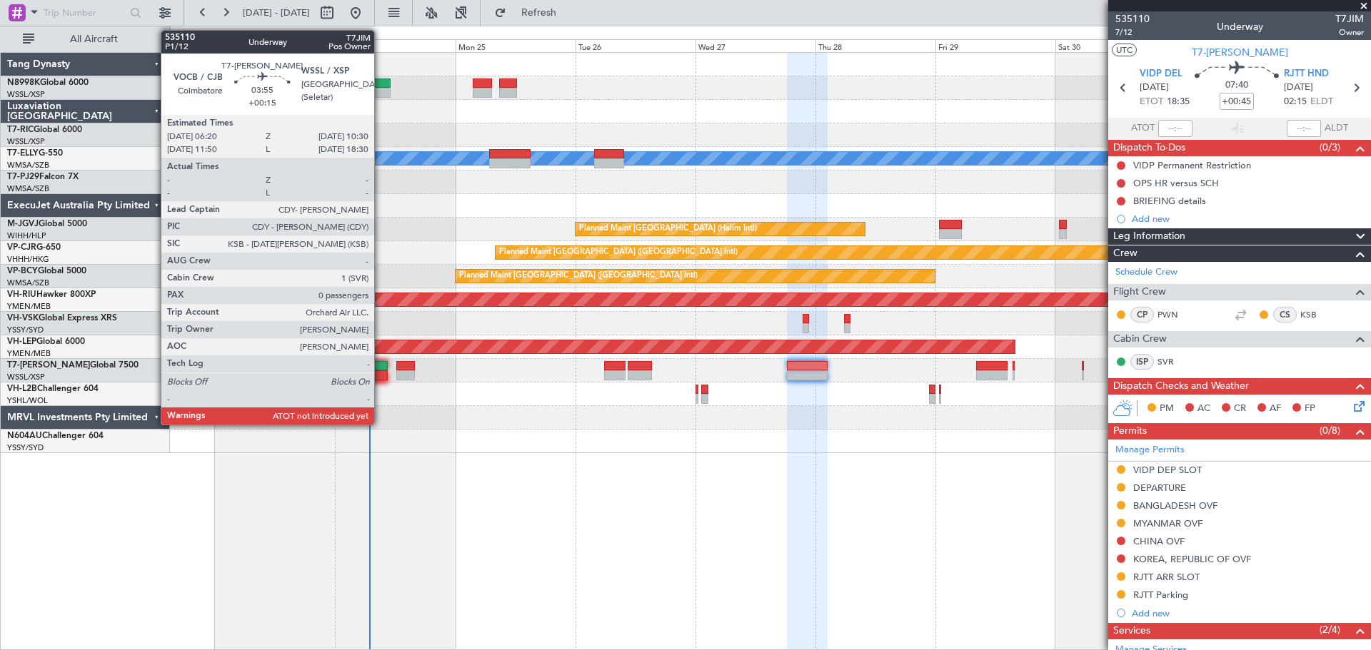
click at [380, 370] on div at bounding box center [376, 366] width 21 height 10
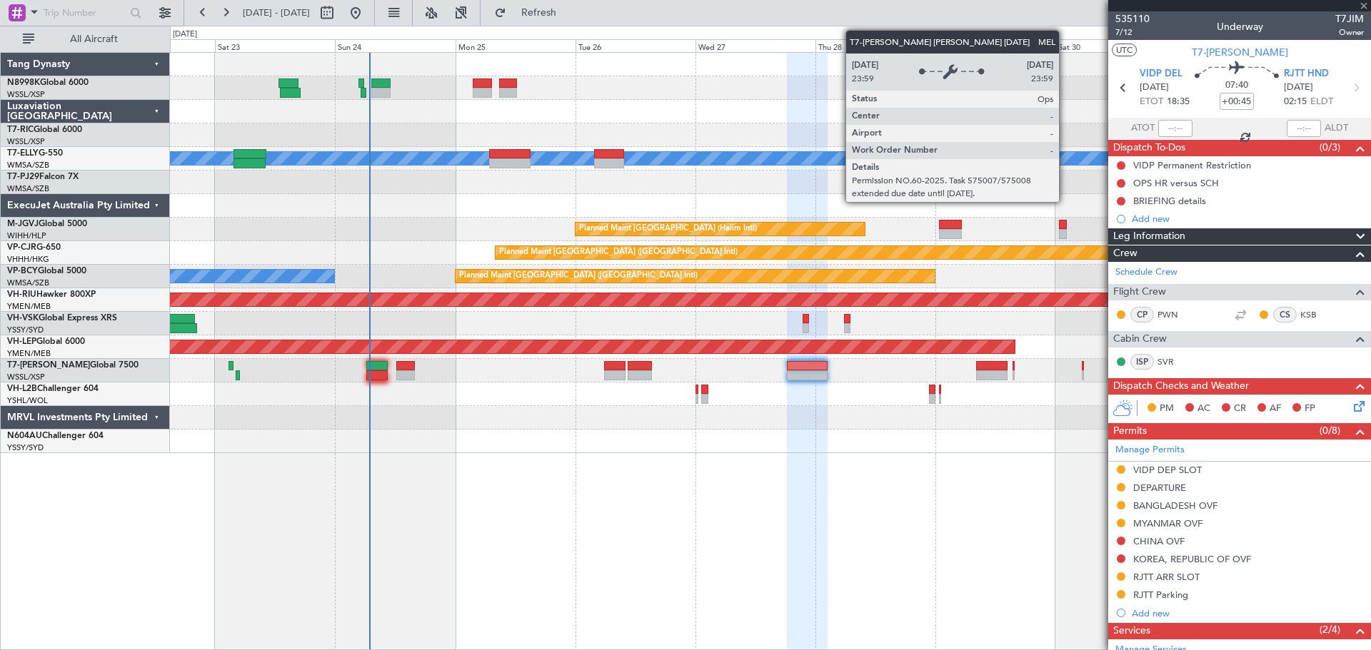
type input "+00:15"
type input "0"
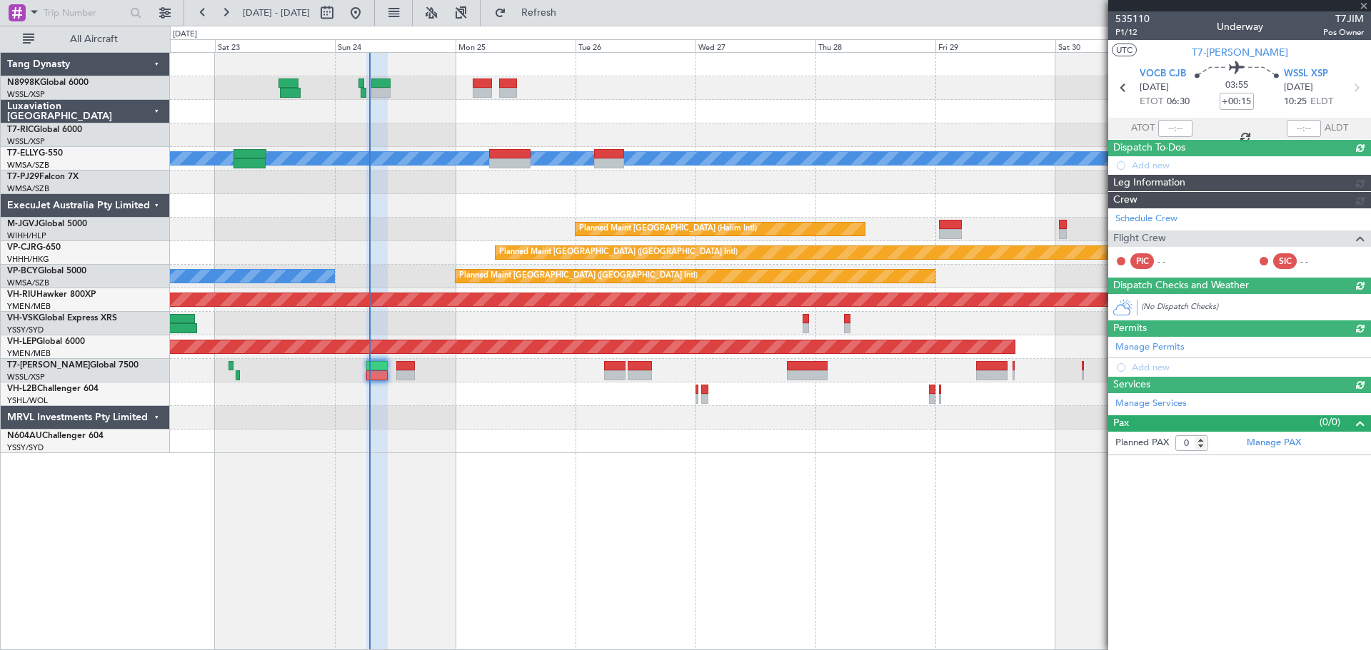
type input "[PERSON_NAME] (BTA)"
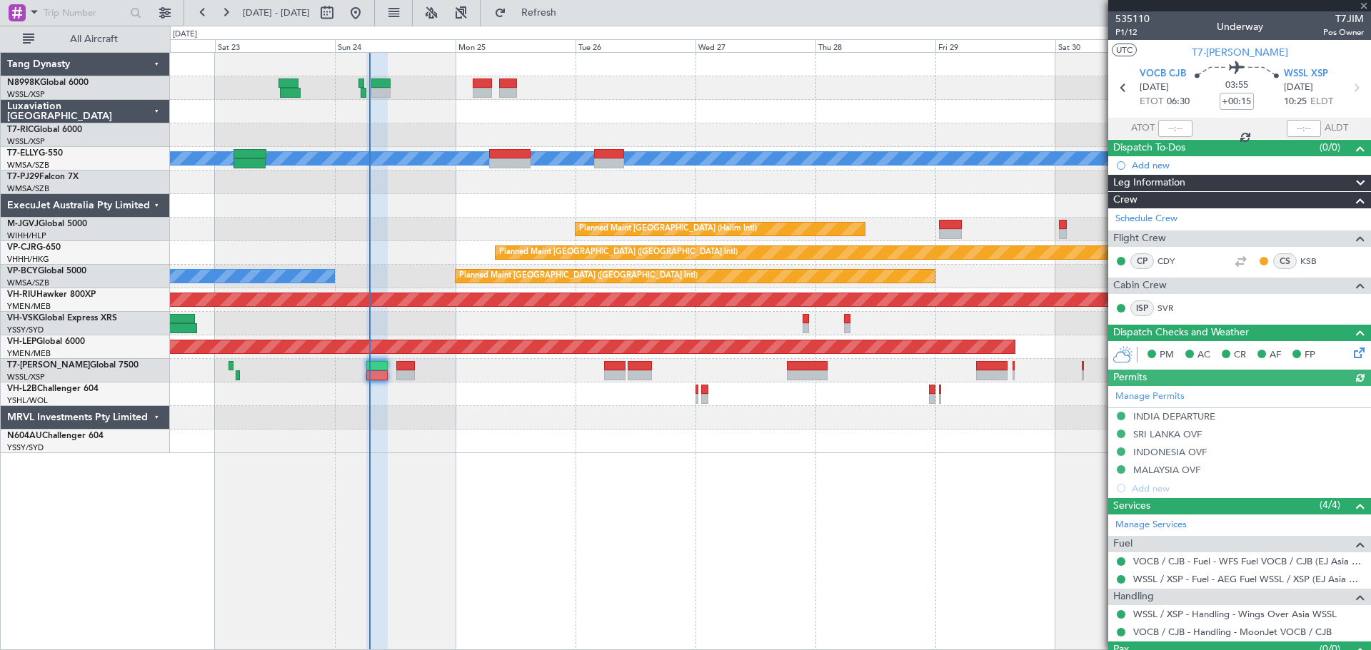
click at [1177, 130] on div at bounding box center [1175, 128] width 34 height 17
click at [1175, 130] on div at bounding box center [1175, 128] width 34 height 17
click at [1175, 128] on div at bounding box center [1175, 128] width 34 height 17
click at [1178, 127] on div at bounding box center [1175, 128] width 34 height 17
click at [1177, 128] on div at bounding box center [1175, 128] width 34 height 17
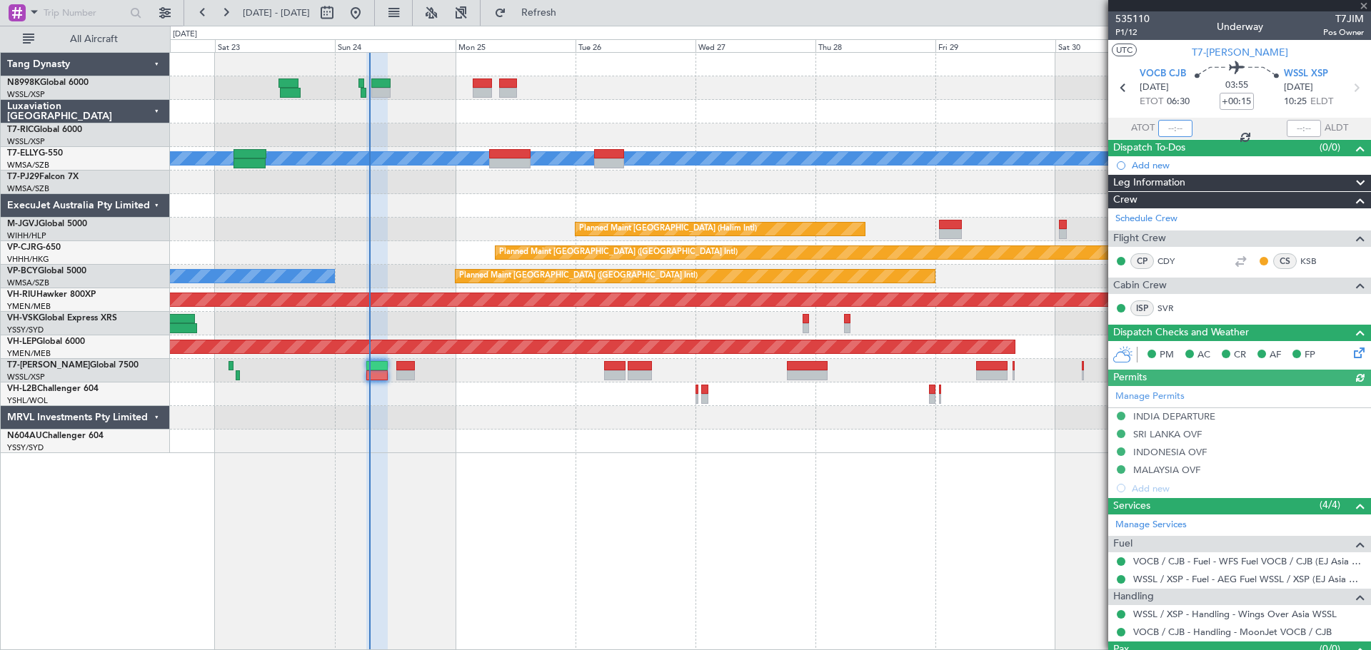
click at [1176, 131] on div at bounding box center [1175, 128] width 34 height 17
click at [1176, 131] on input "text" at bounding box center [1175, 128] width 34 height 17
type input "06:33"
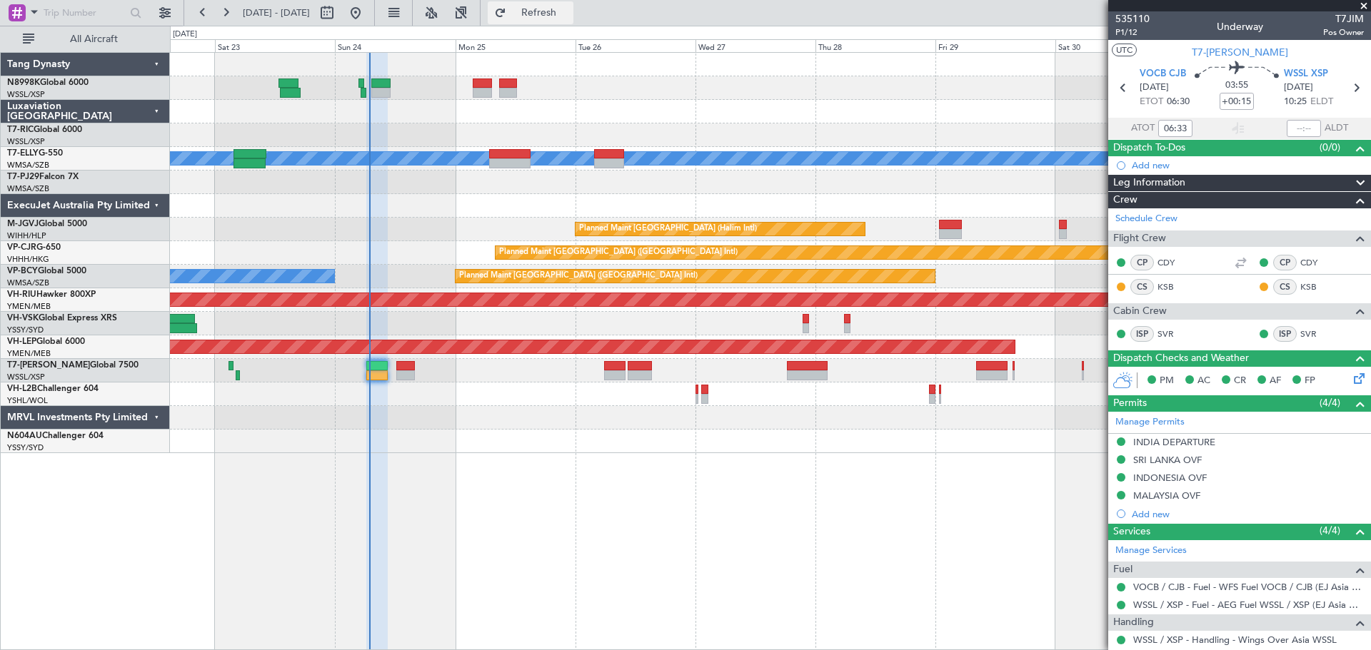
type input "[PERSON_NAME] (BTA)"
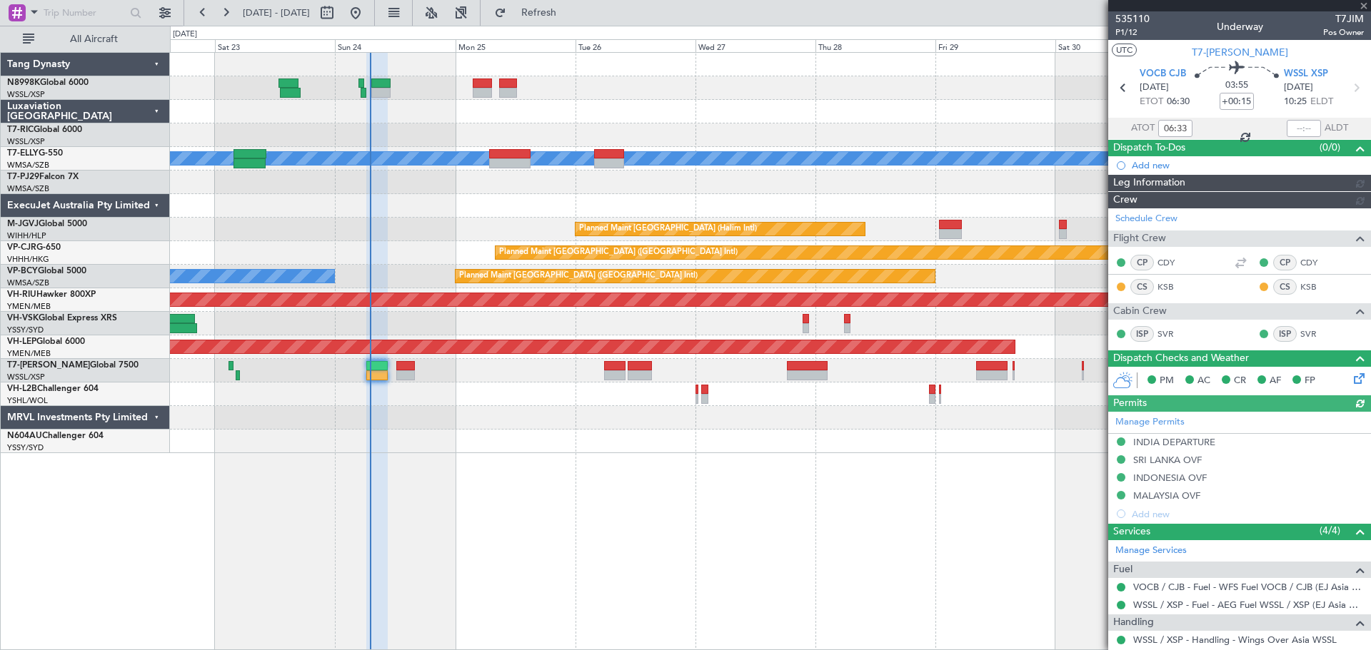
type input "[PERSON_NAME] (BTA)"
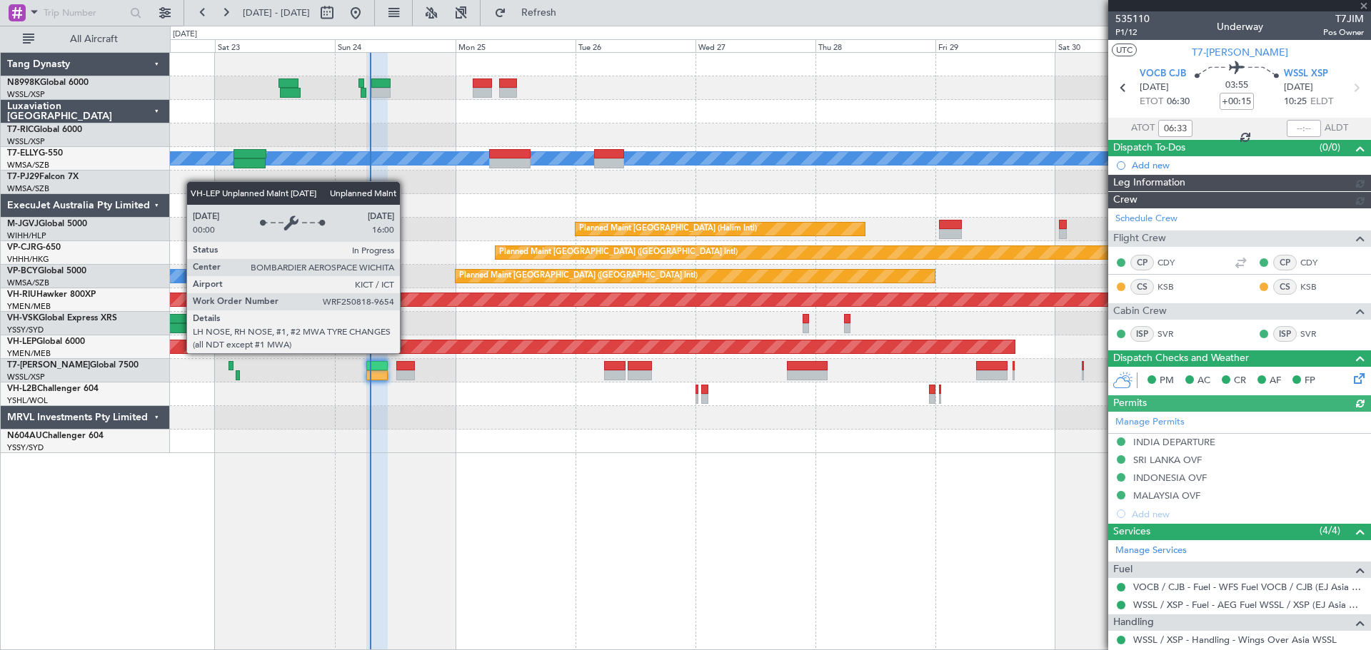
type input "[PERSON_NAME] (BTA)"
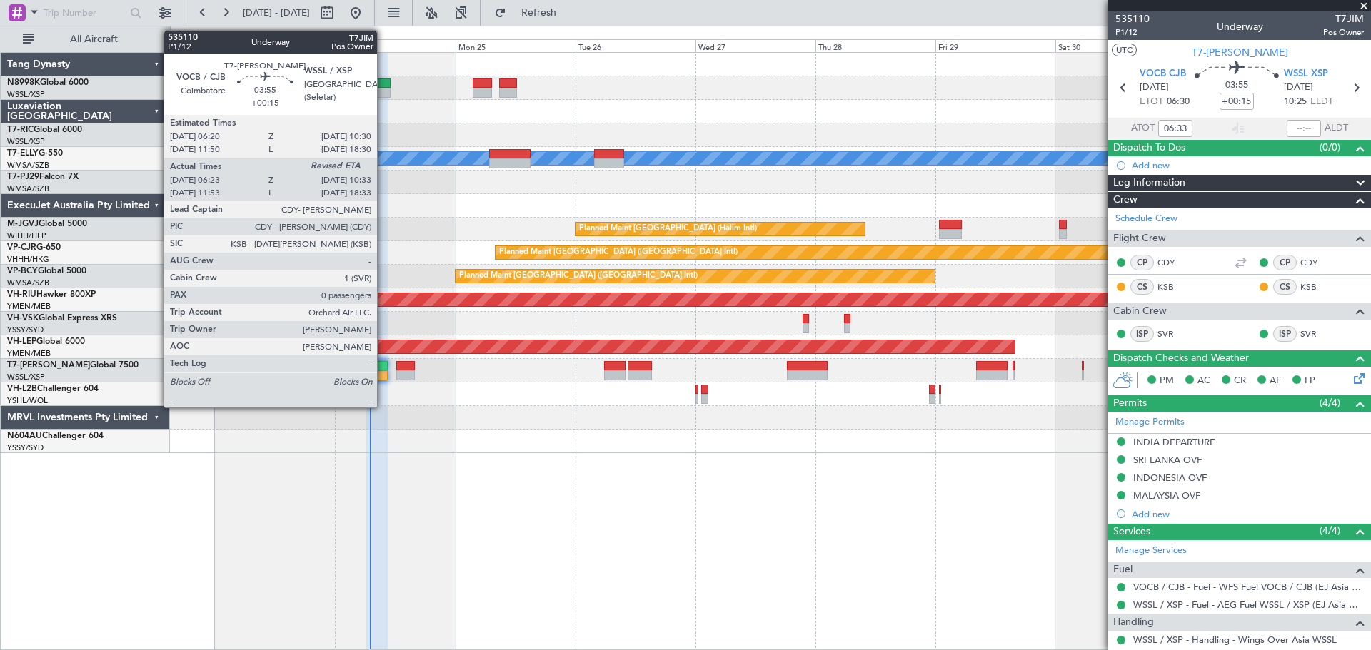
click at [383, 365] on div at bounding box center [376, 366] width 21 height 10
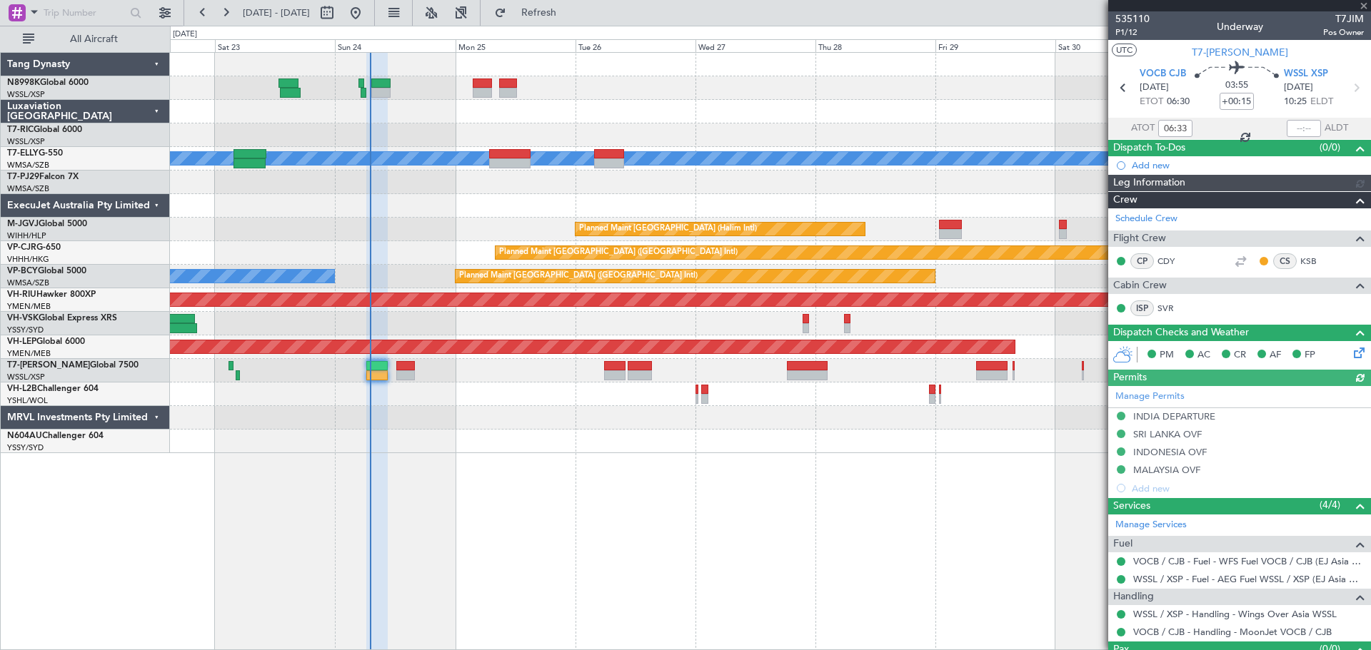
type input "[PERSON_NAME] (BTA)"
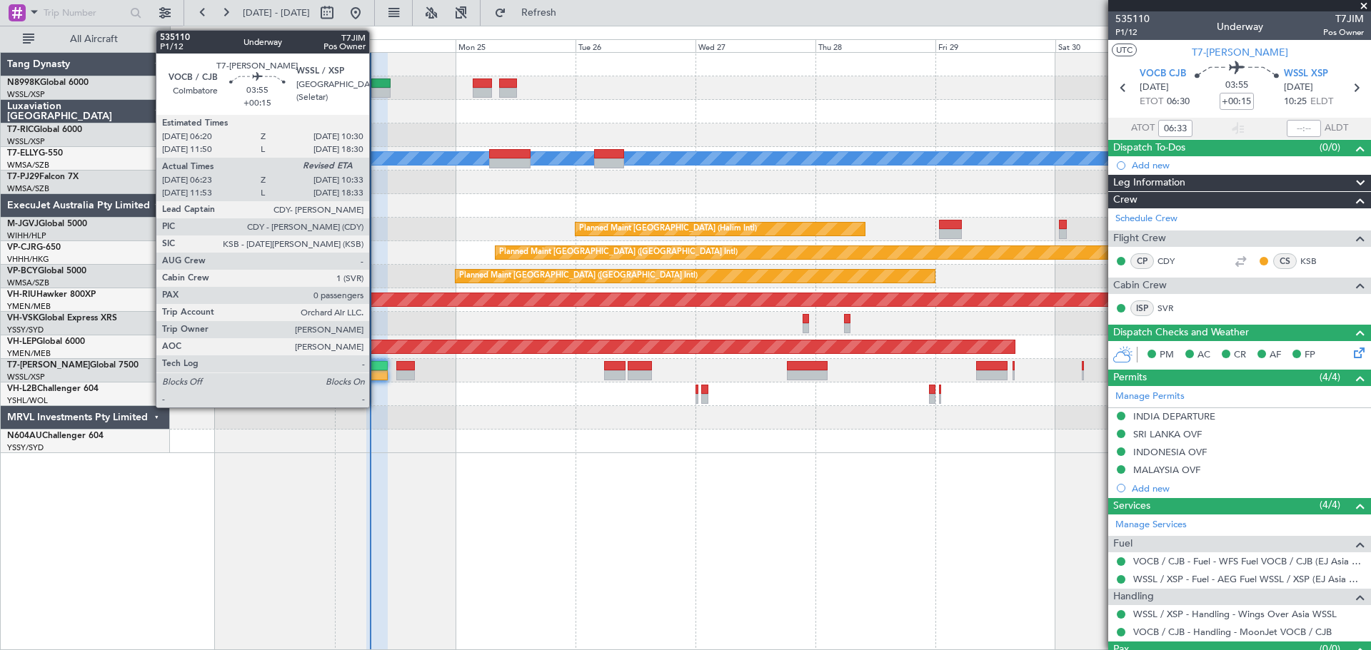
click at [375, 368] on div at bounding box center [376, 366] width 21 height 10
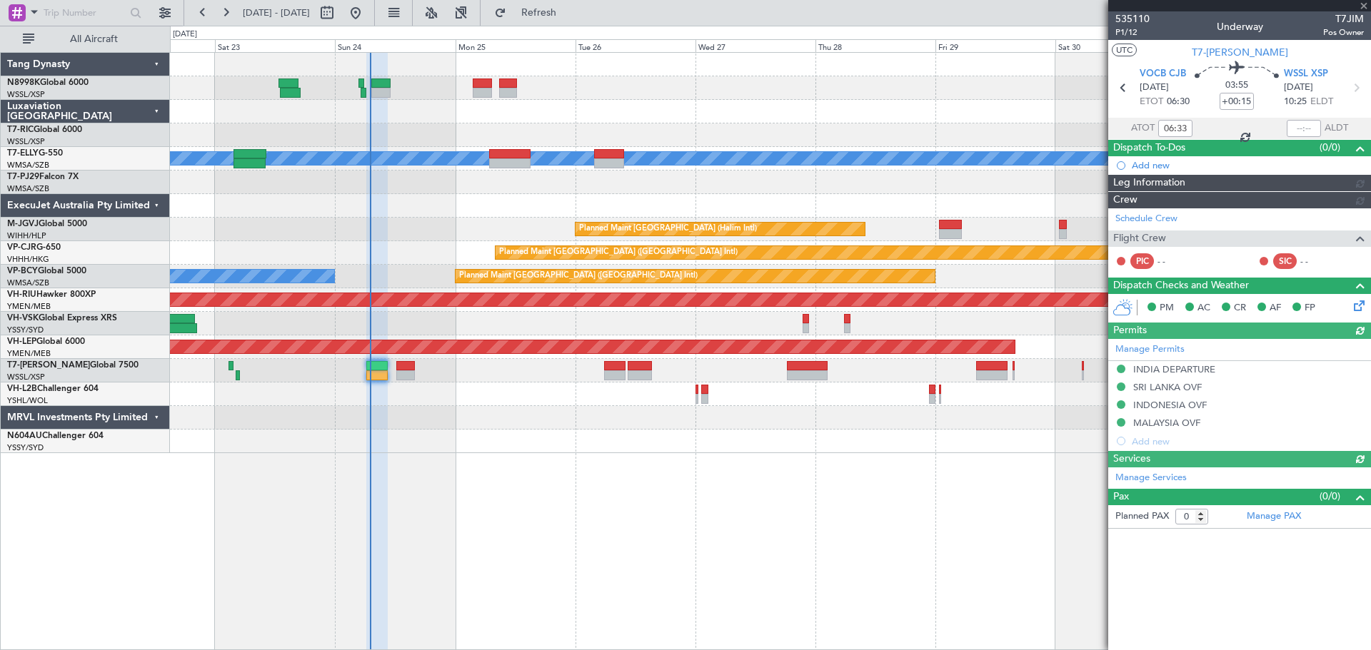
type input "[PERSON_NAME] (BTA)"
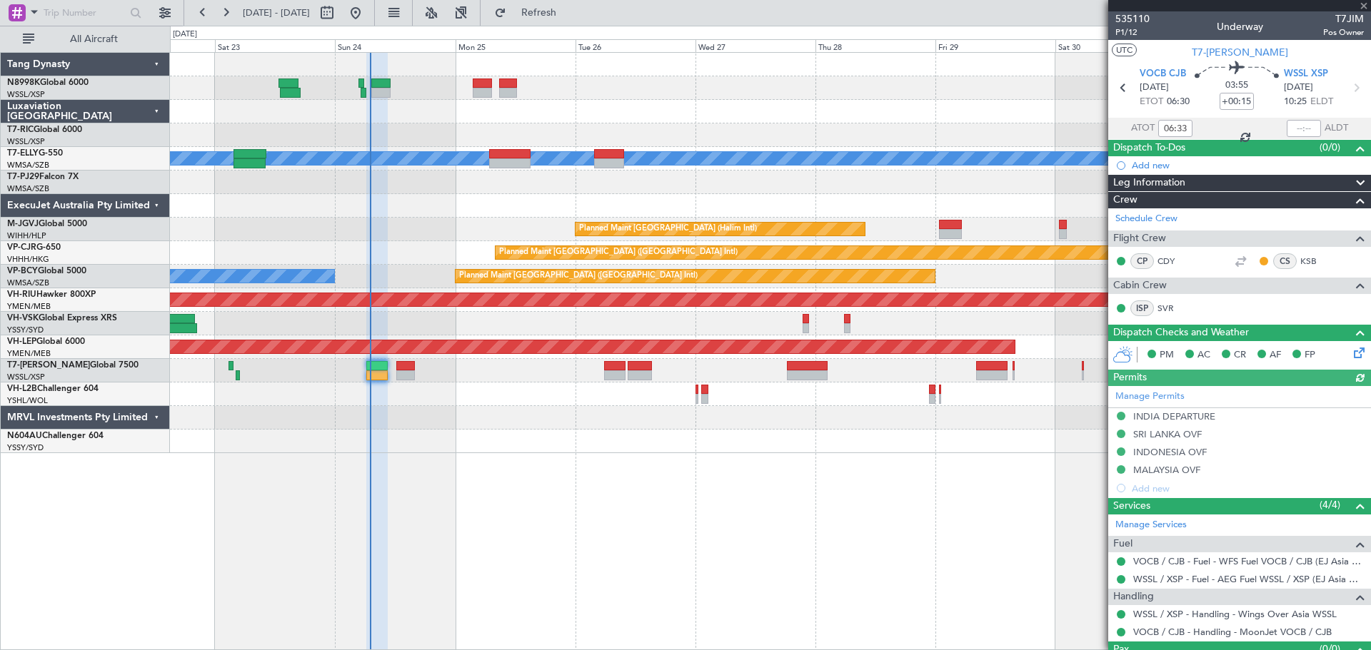
click at [377, 365] on div at bounding box center [376, 366] width 21 height 10
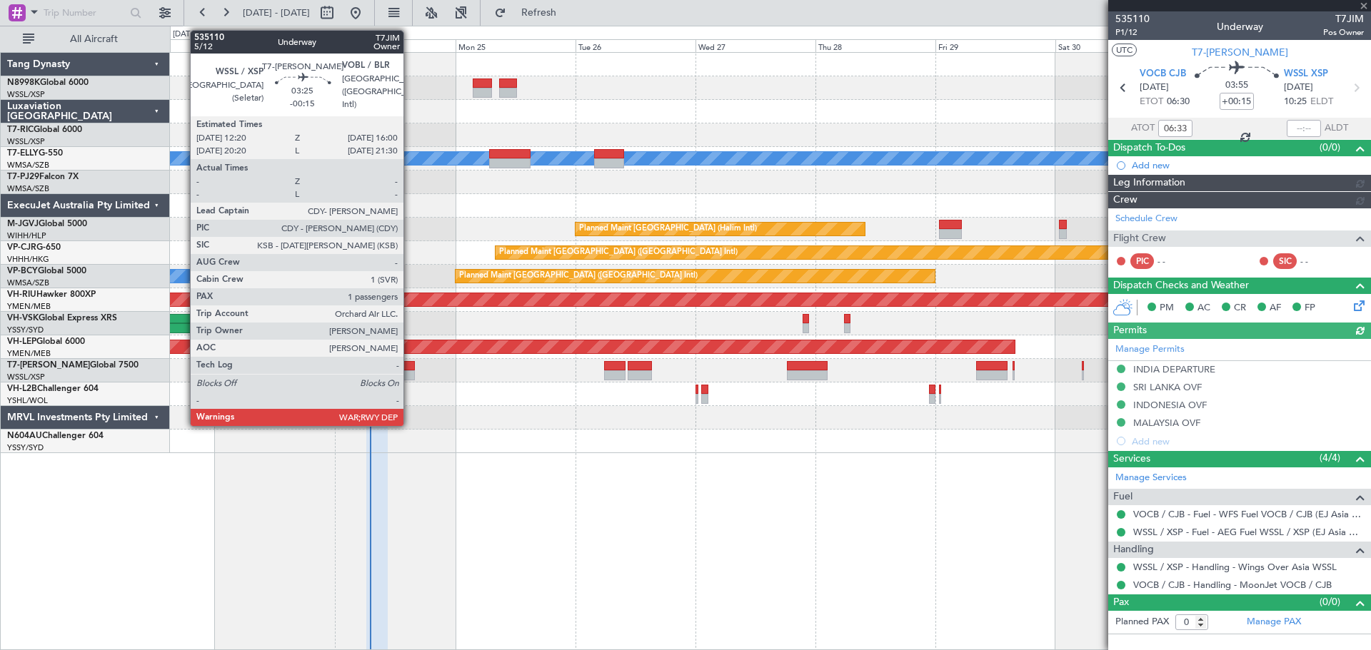
type input "[PERSON_NAME] (BTA)"
click at [406, 365] on div at bounding box center [405, 366] width 19 height 10
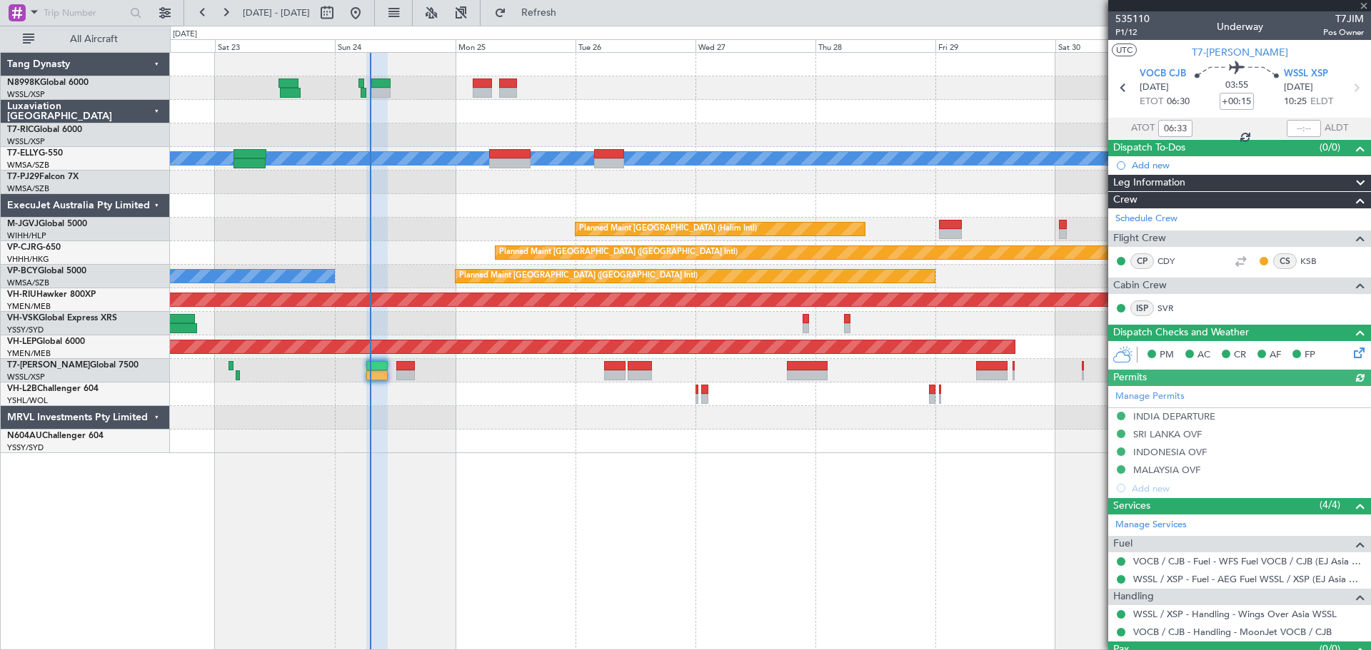
type input "-00:15"
type input "1"
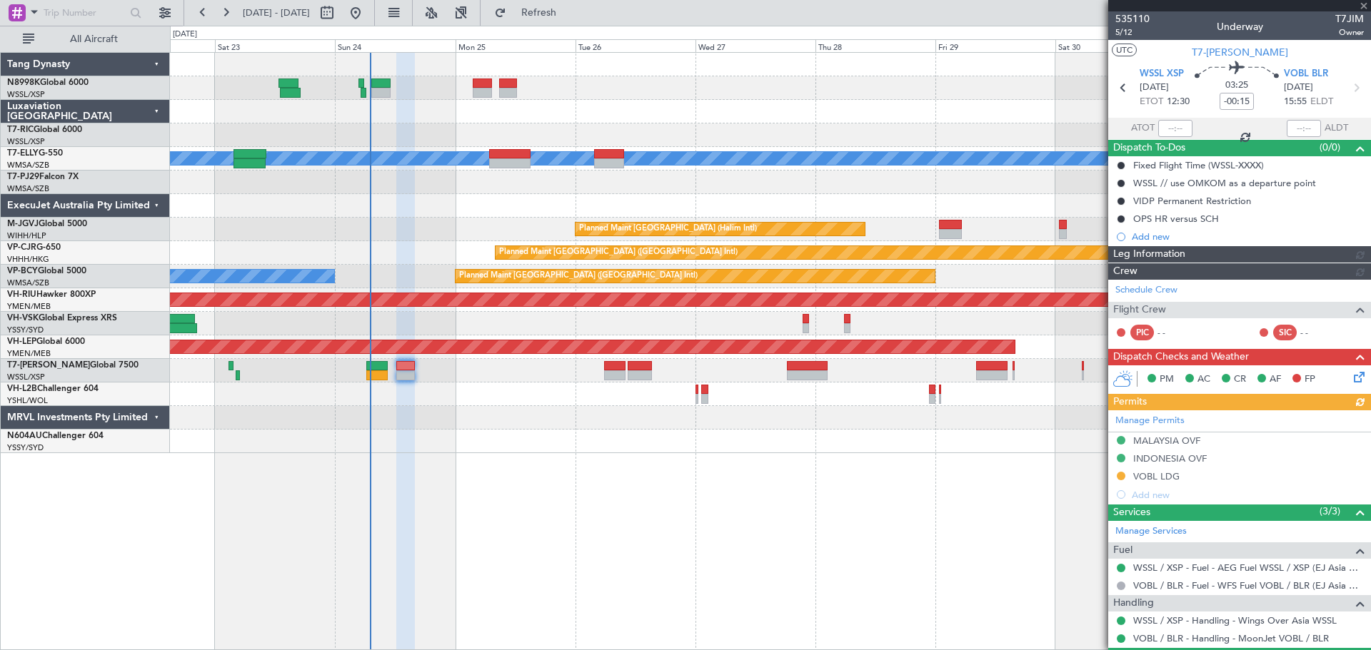
type input "[PERSON_NAME] (BTA)"
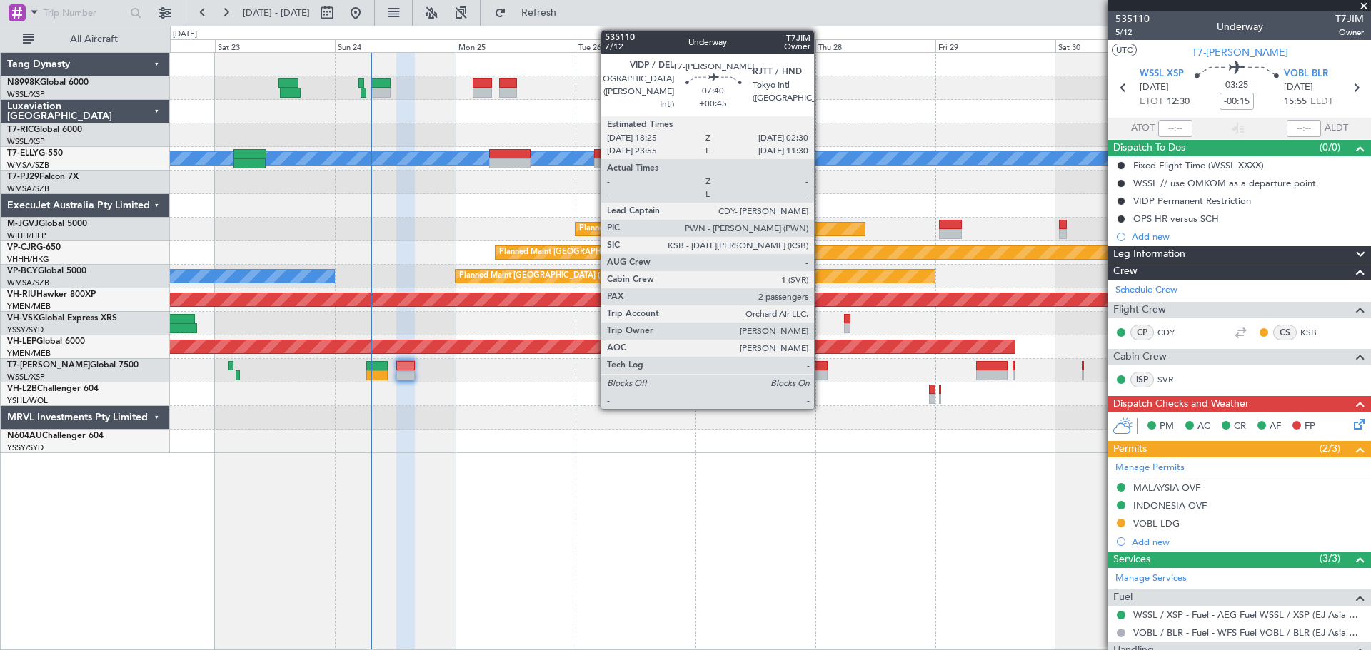
click at [819, 371] on div at bounding box center [807, 375] width 41 height 10
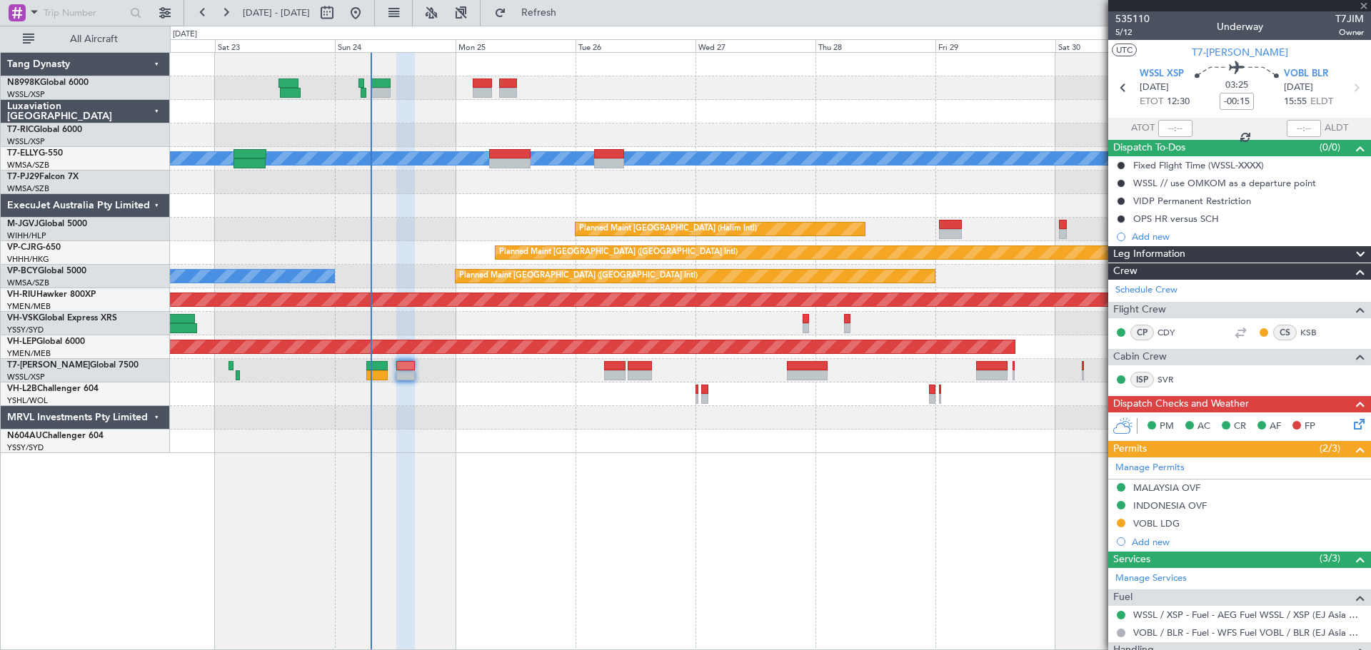
type input "+00:45"
type input "2"
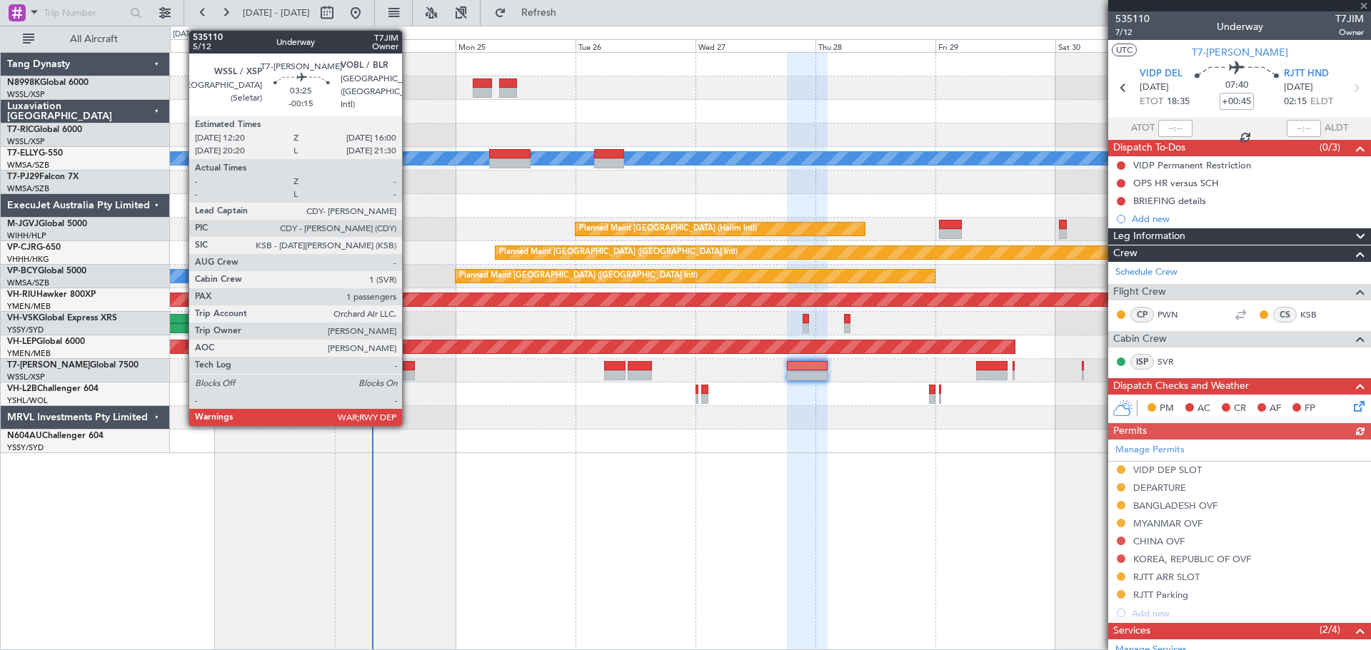
click at [406, 361] on div at bounding box center [405, 366] width 19 height 10
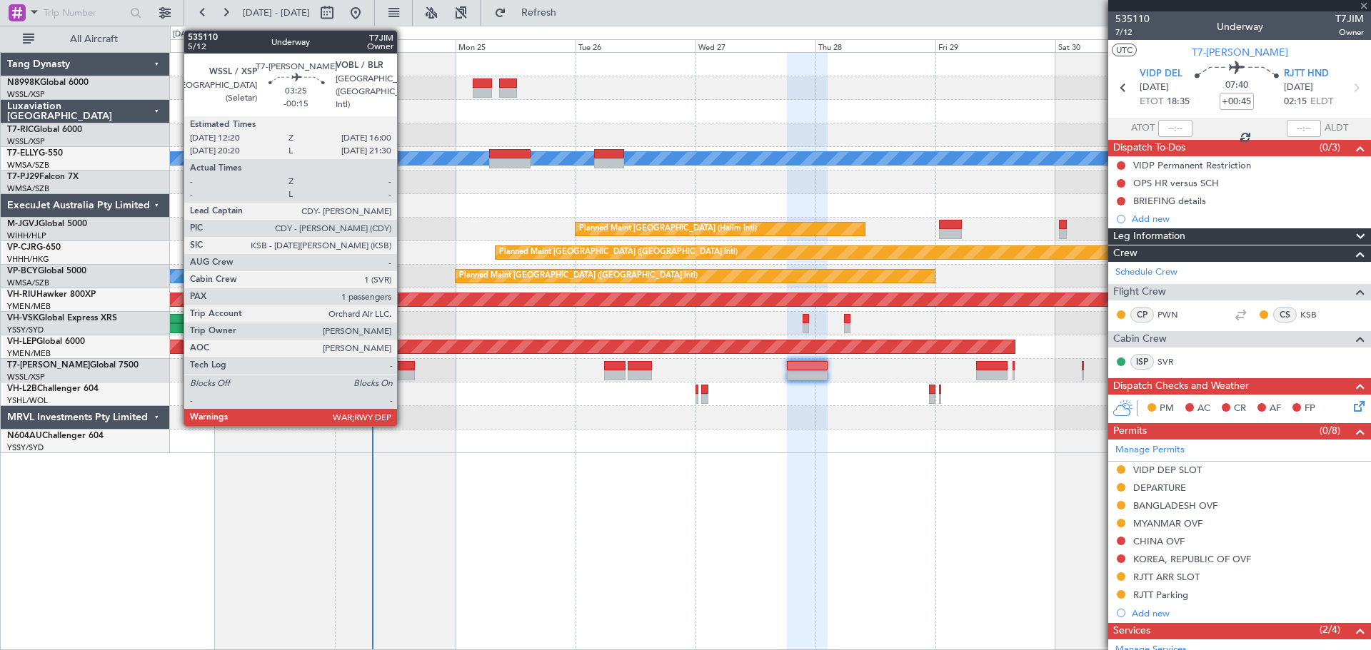
type input "-00:15"
type input "1"
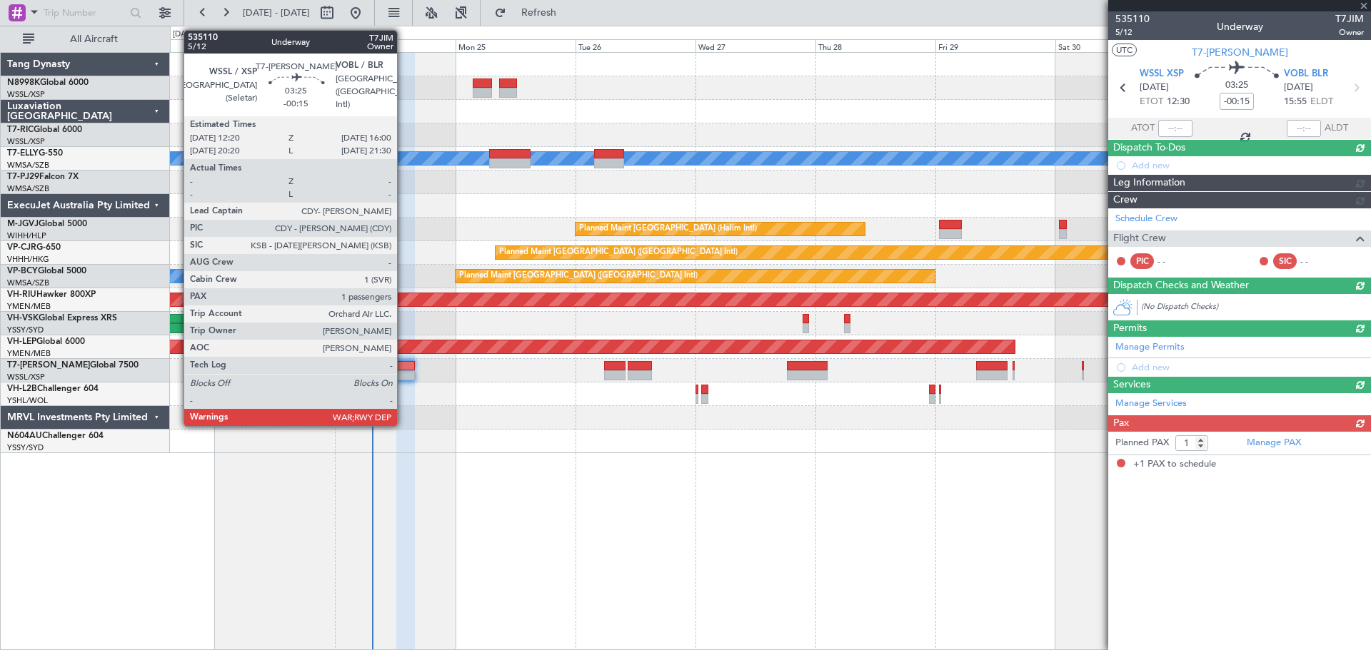
type input "[PERSON_NAME] (BTA)"
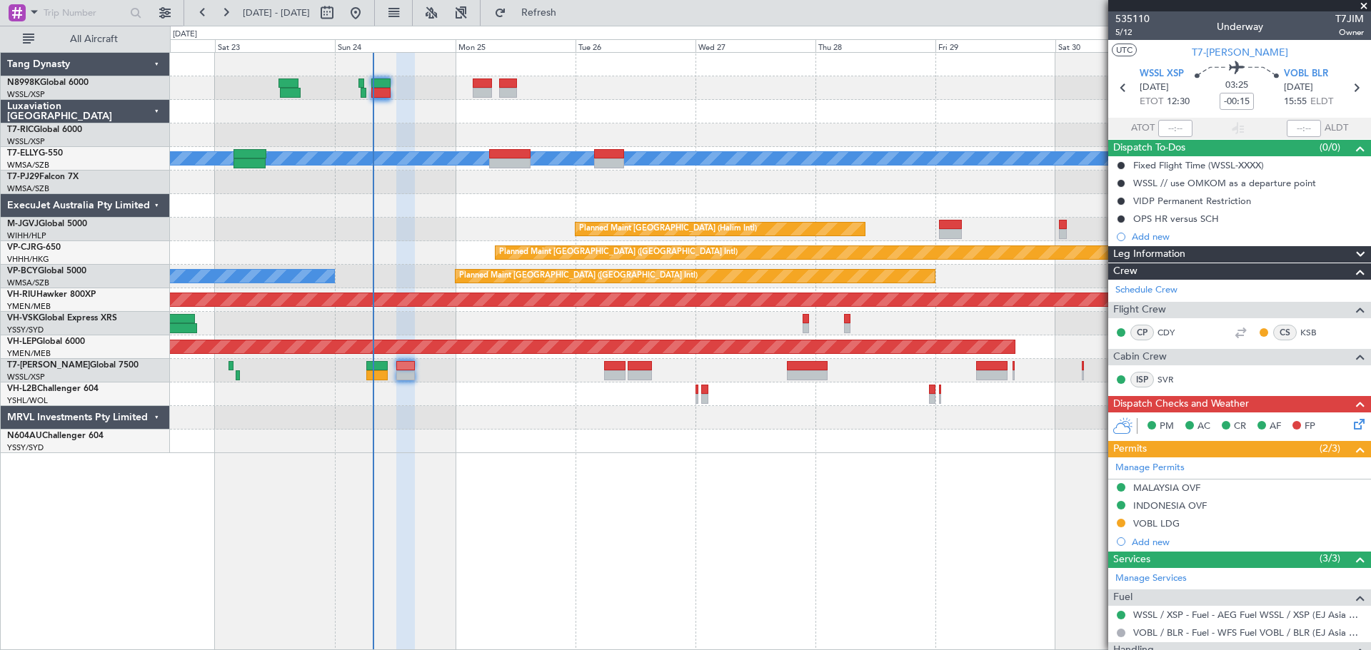
type input "[PERSON_NAME] (BTA)"
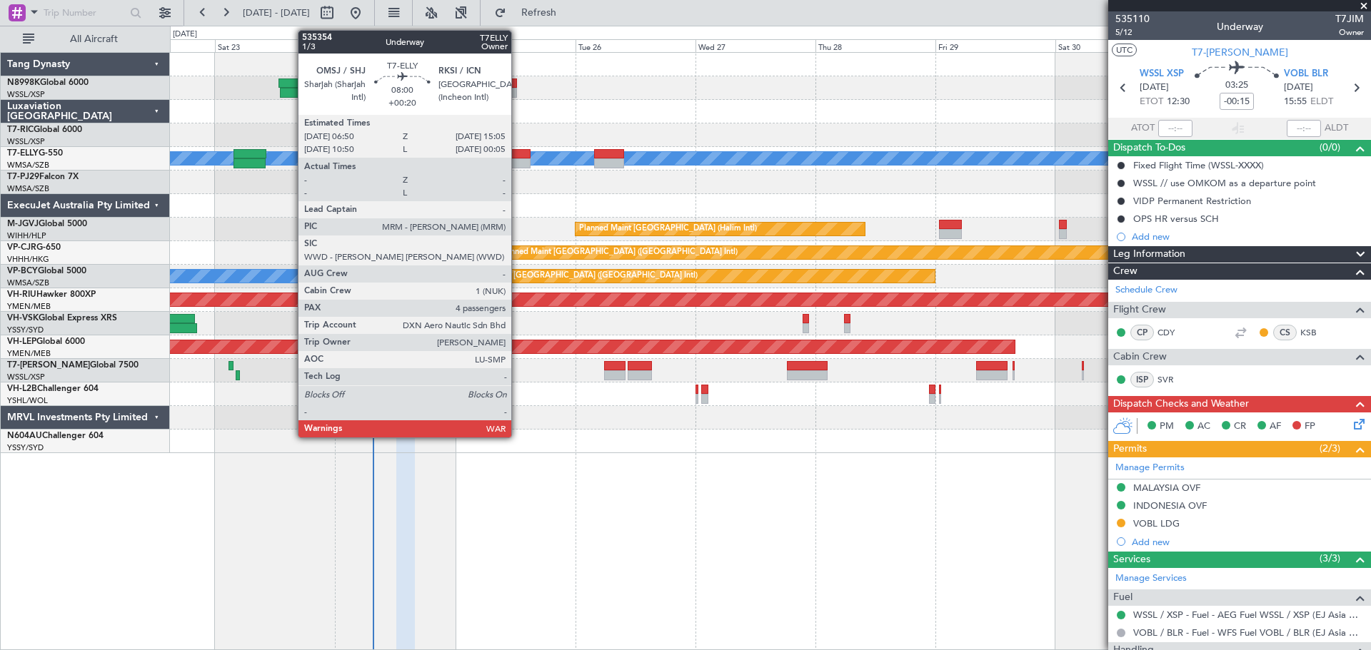
click at [518, 160] on div at bounding box center [509, 163] width 41 height 10
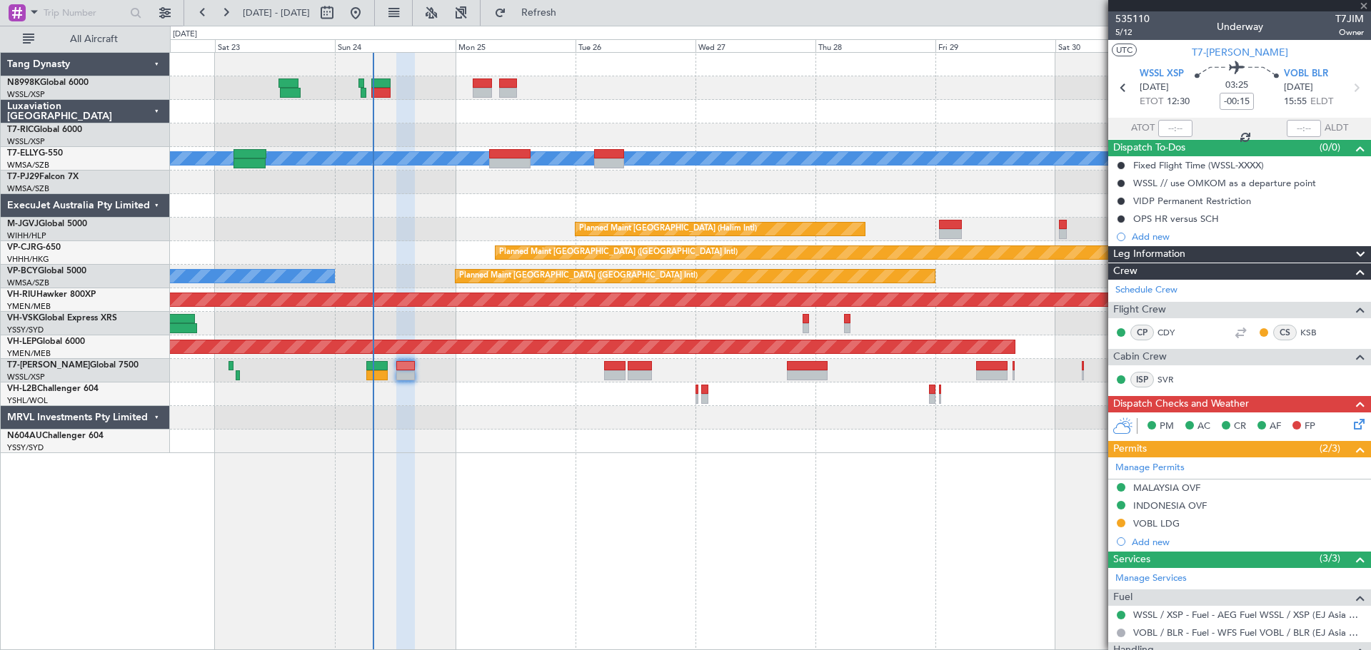
type input "+00:20"
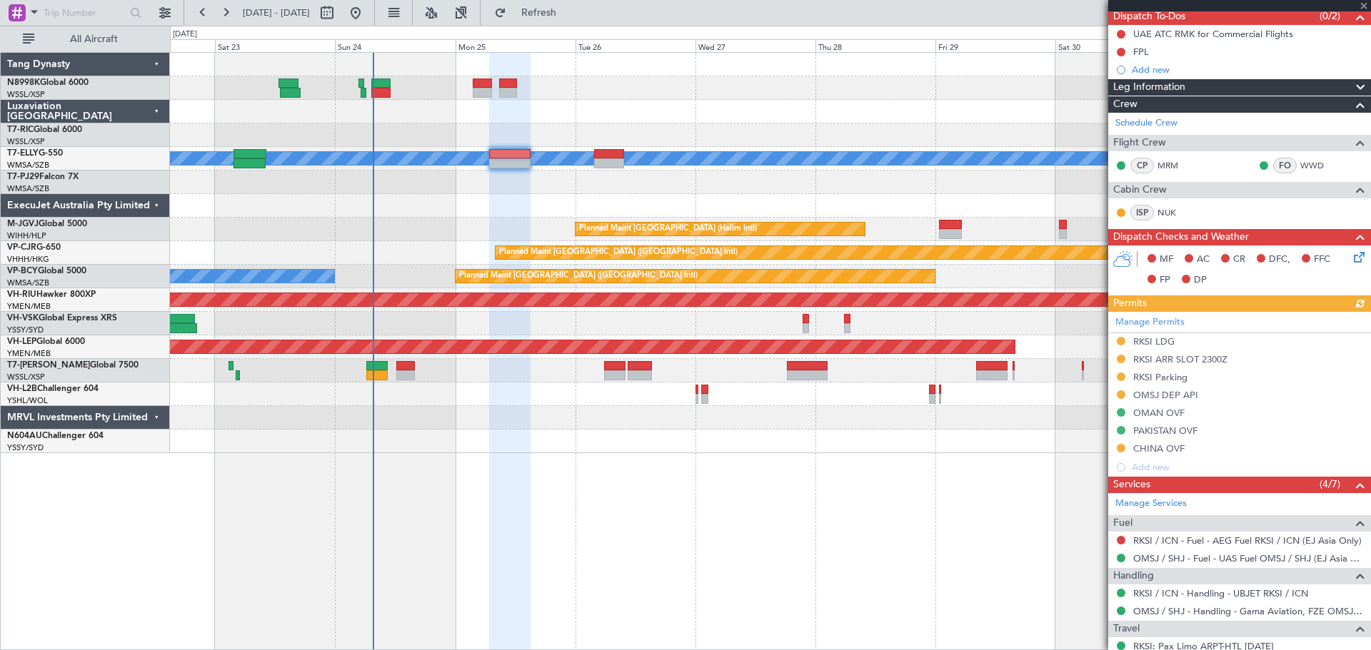
scroll to position [143, 0]
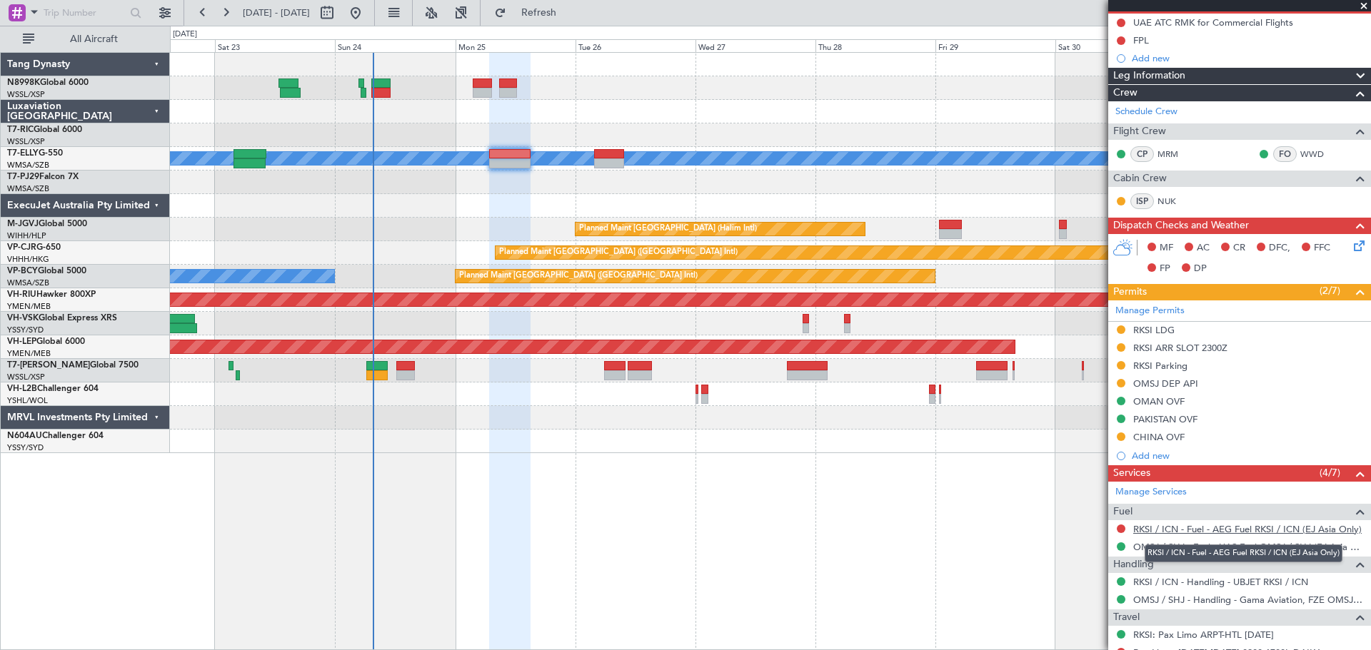
click at [1181, 527] on link "RKSI / ICN - Fuel - AEG Fuel RKSI / ICN (EJ Asia Only)" at bounding box center [1247, 529] width 228 height 12
click at [821, 117] on div at bounding box center [770, 112] width 1200 height 24
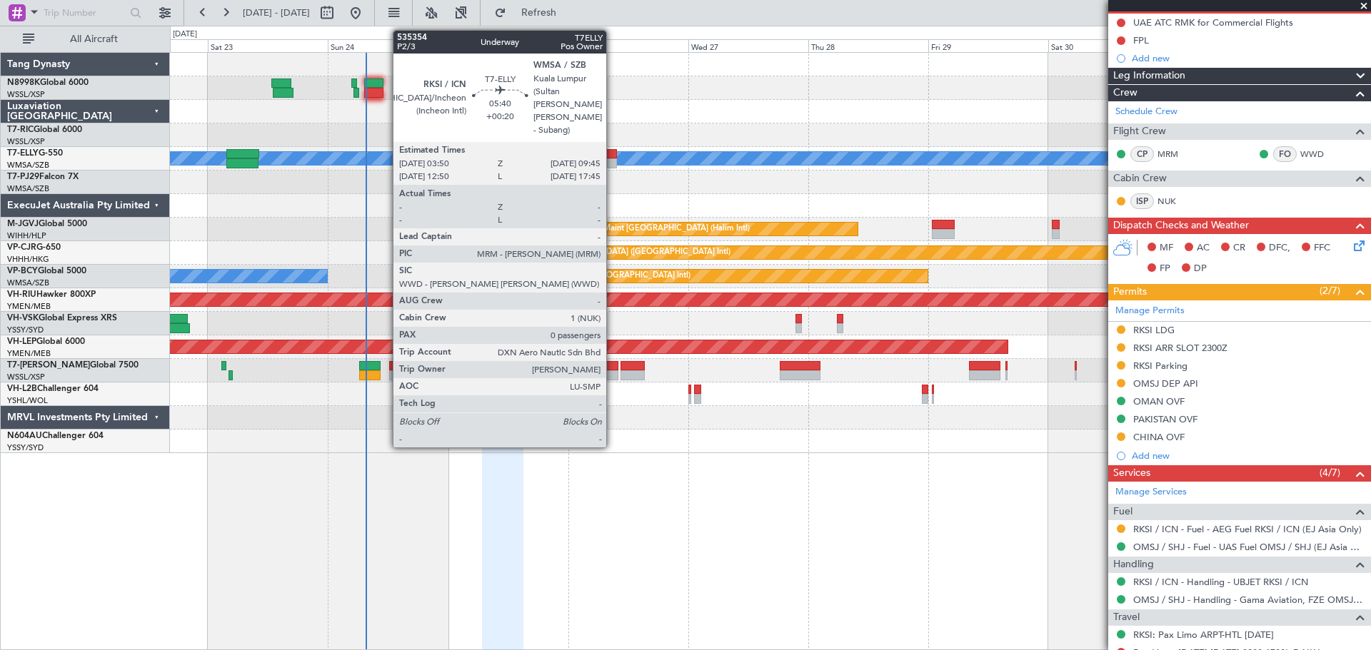
click at [612, 155] on div at bounding box center [602, 154] width 30 height 10
type input "0"
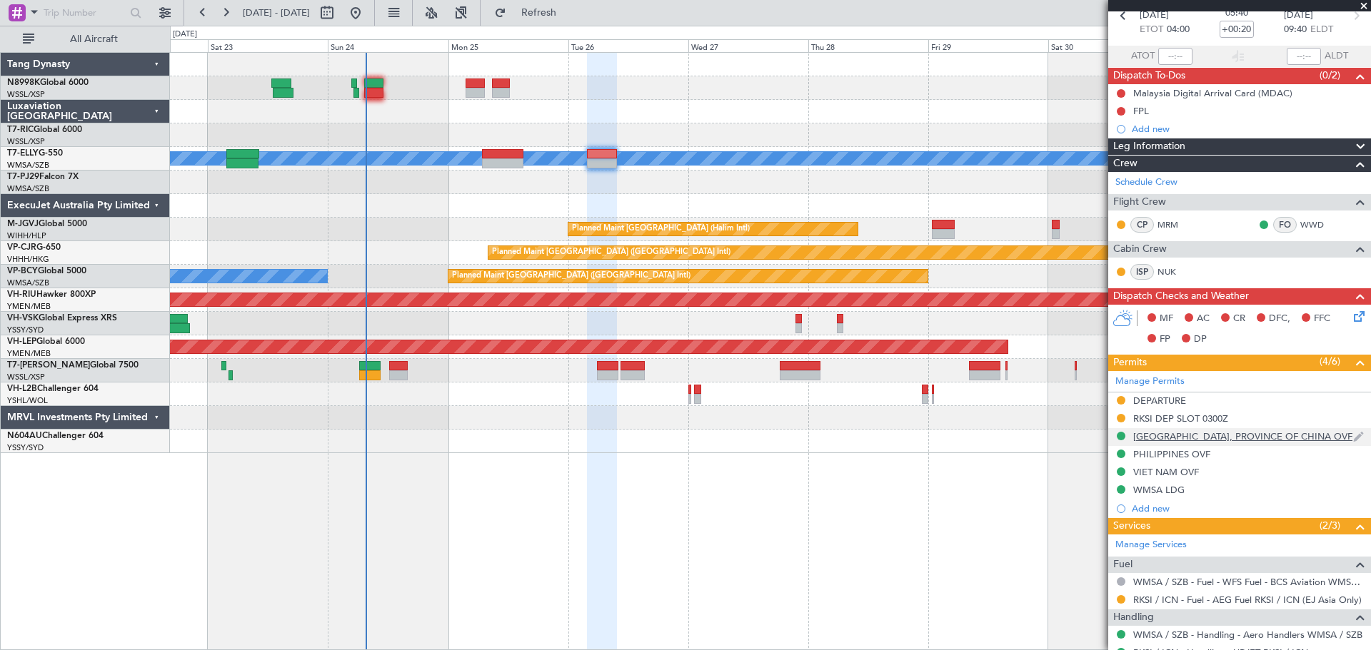
scroll to position [123, 0]
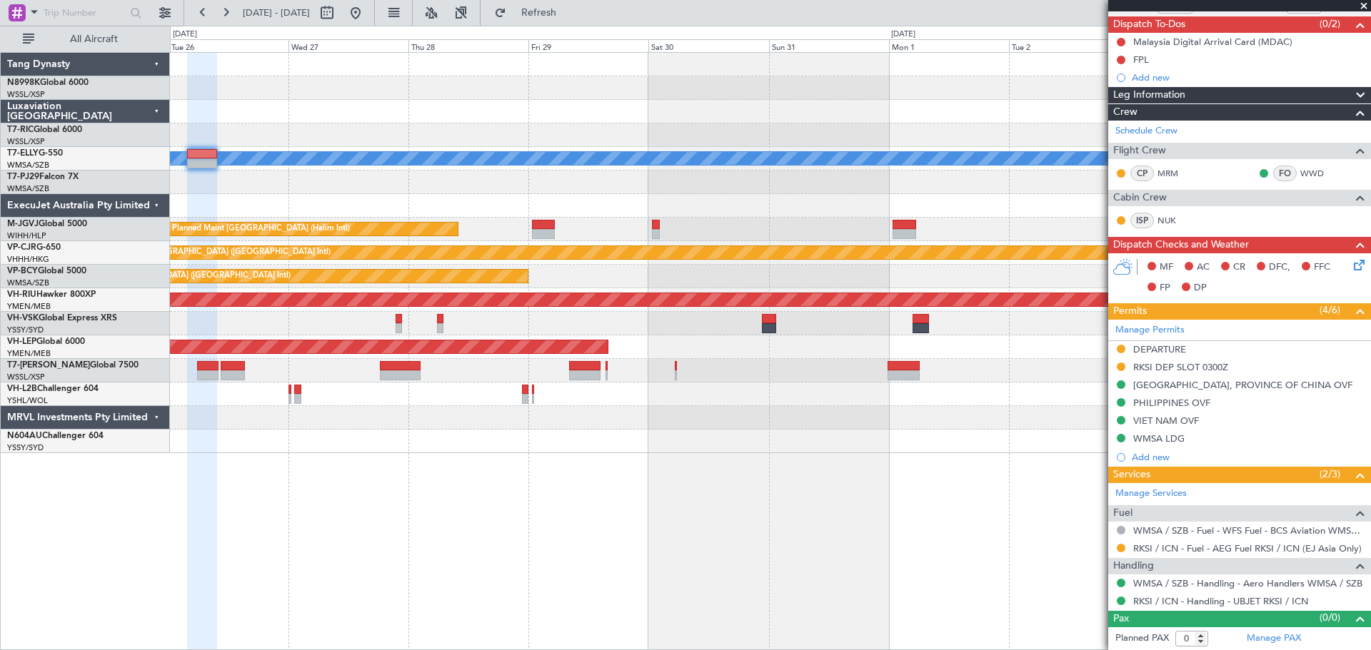
click at [547, 112] on div at bounding box center [770, 112] width 1200 height 24
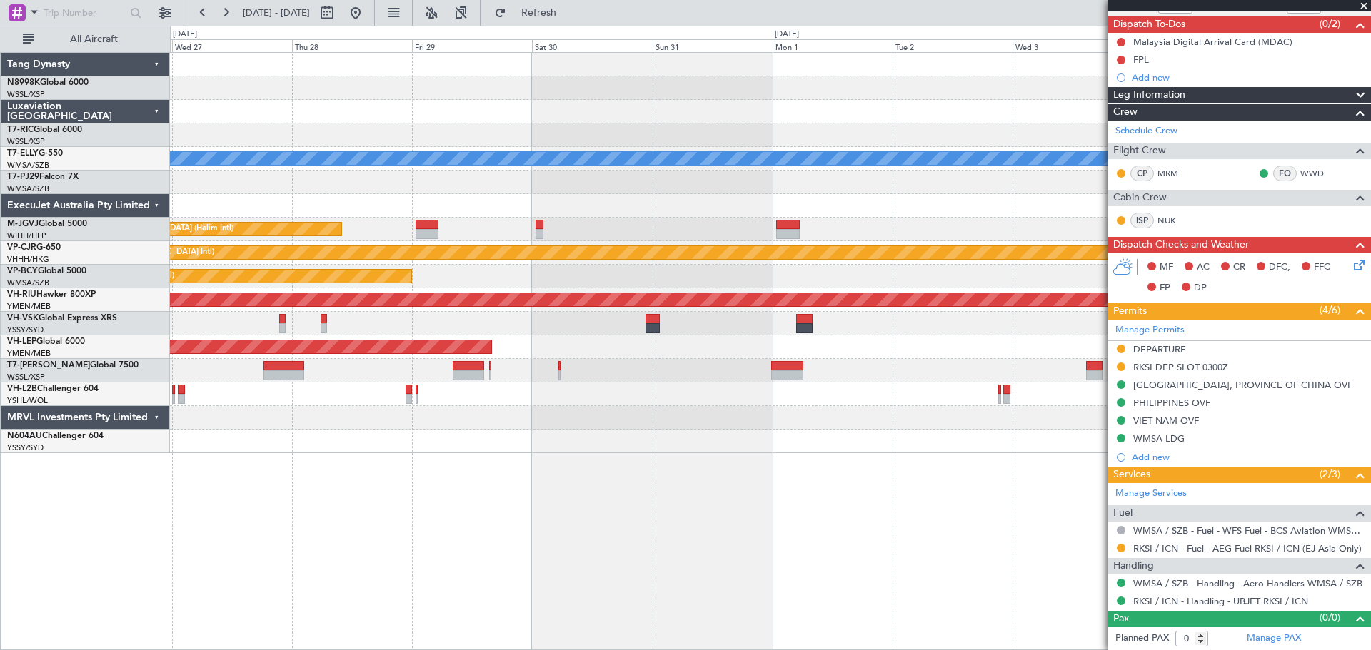
click at [577, 115] on div "[PERSON_NAME] Planned Maint [GEOGRAPHIC_DATA] (Halim Intl) Planned Maint [GEOGR…" at bounding box center [770, 253] width 1200 height 400
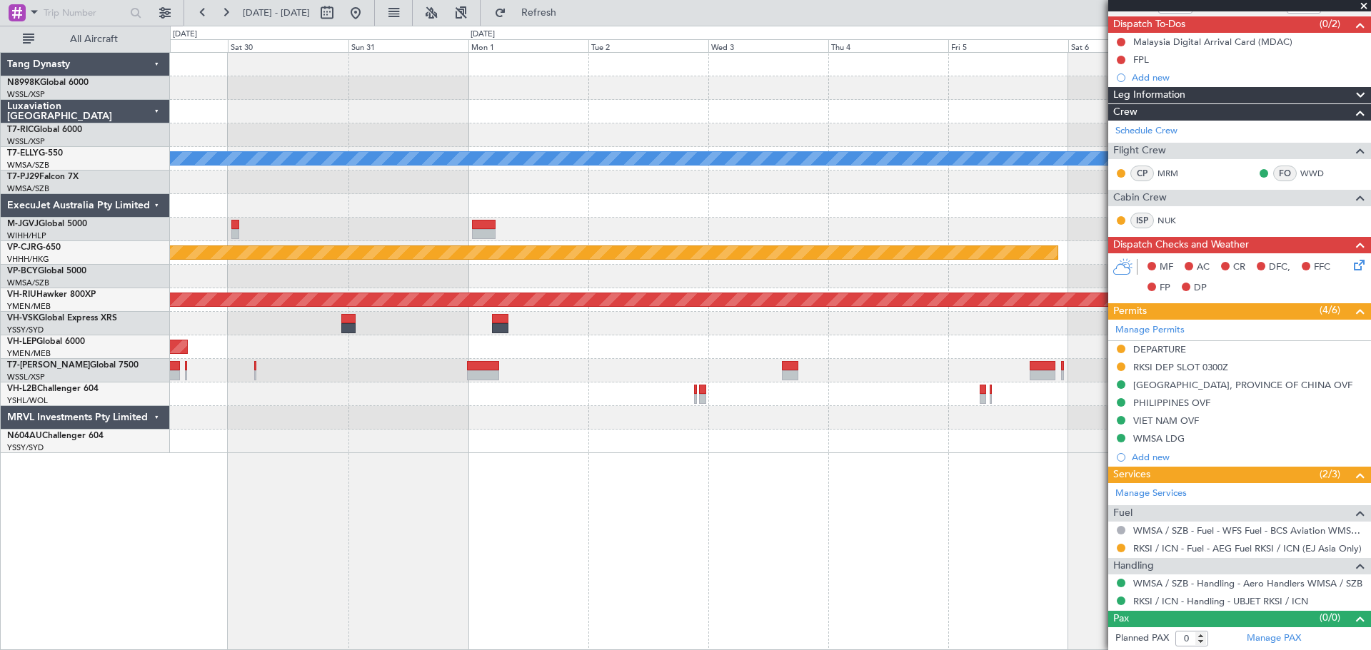
click at [715, 127] on div "[PERSON_NAME] Planned Maint [GEOGRAPHIC_DATA] ([GEOGRAPHIC_DATA]) Planned Maint…" at bounding box center [770, 253] width 1200 height 400
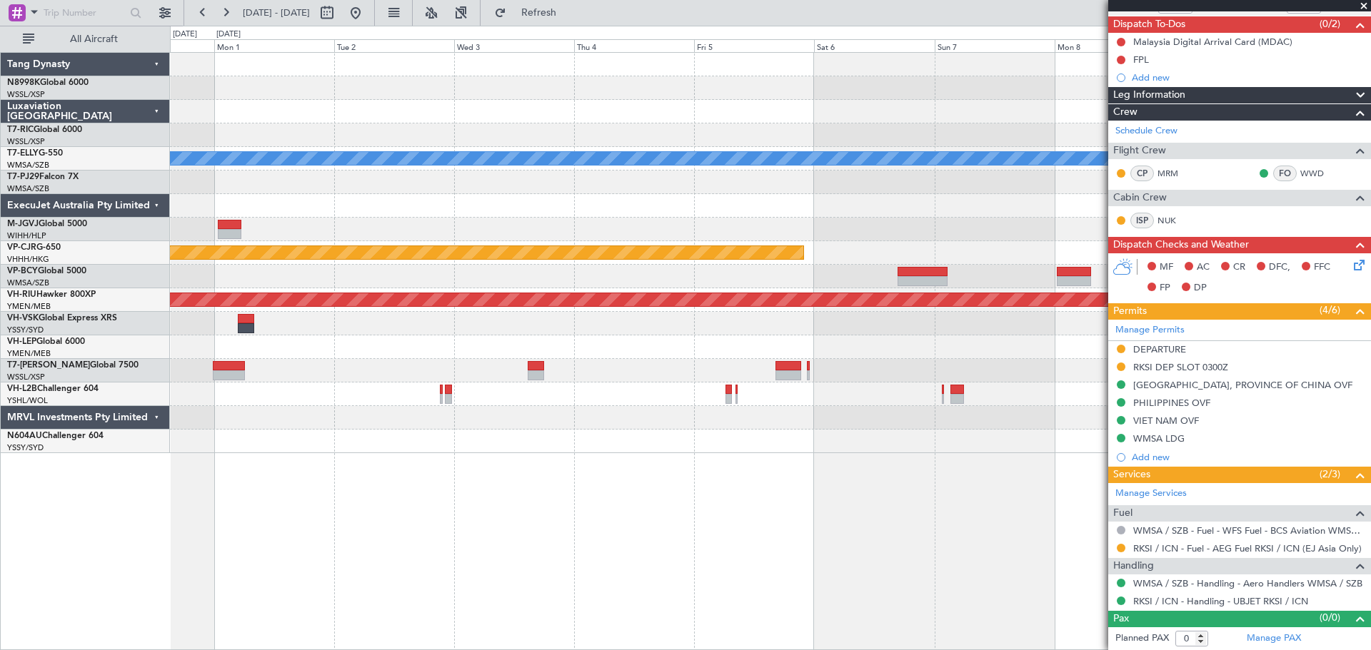
click at [944, 156] on div "MEL Planned Maint Dubai (Dubai Intl) Planned Maint Hong Kong (Hong Kong Intl) P…" at bounding box center [770, 253] width 1200 height 400
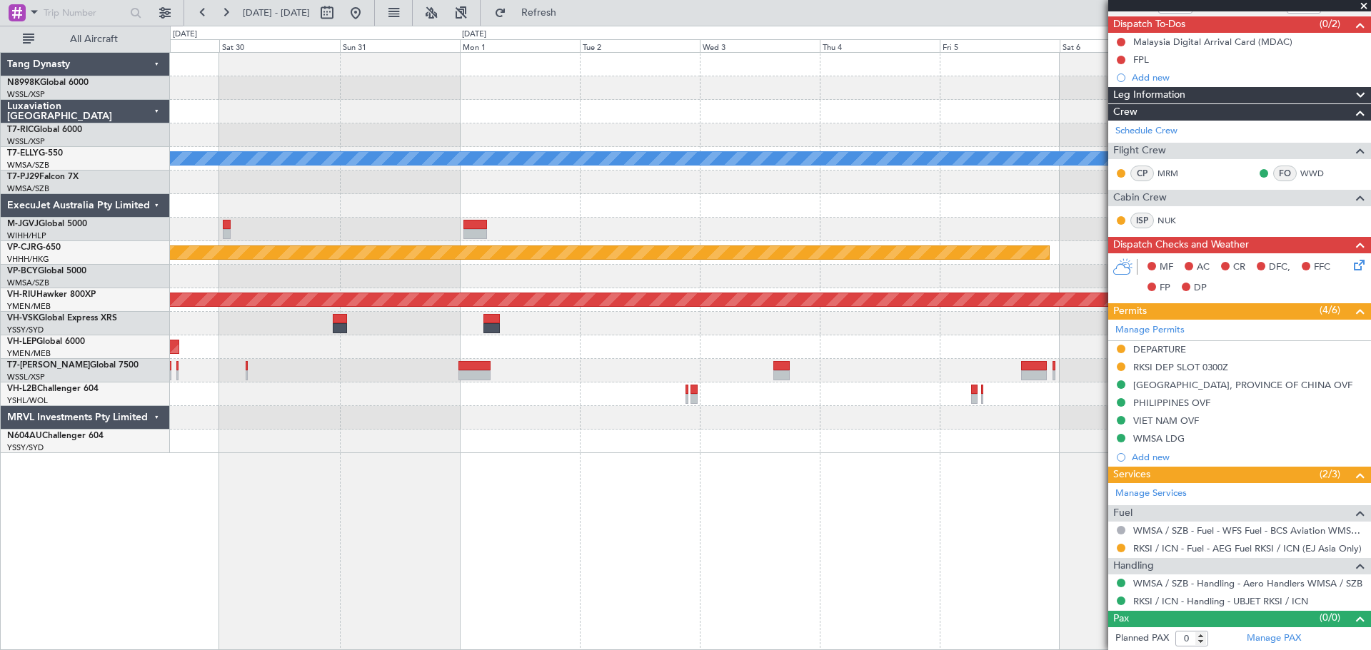
click at [605, 303] on div "[PERSON_NAME] Planned Maint [GEOGRAPHIC_DATA] ([GEOGRAPHIC_DATA]) Planned Maint…" at bounding box center [770, 253] width 1200 height 400
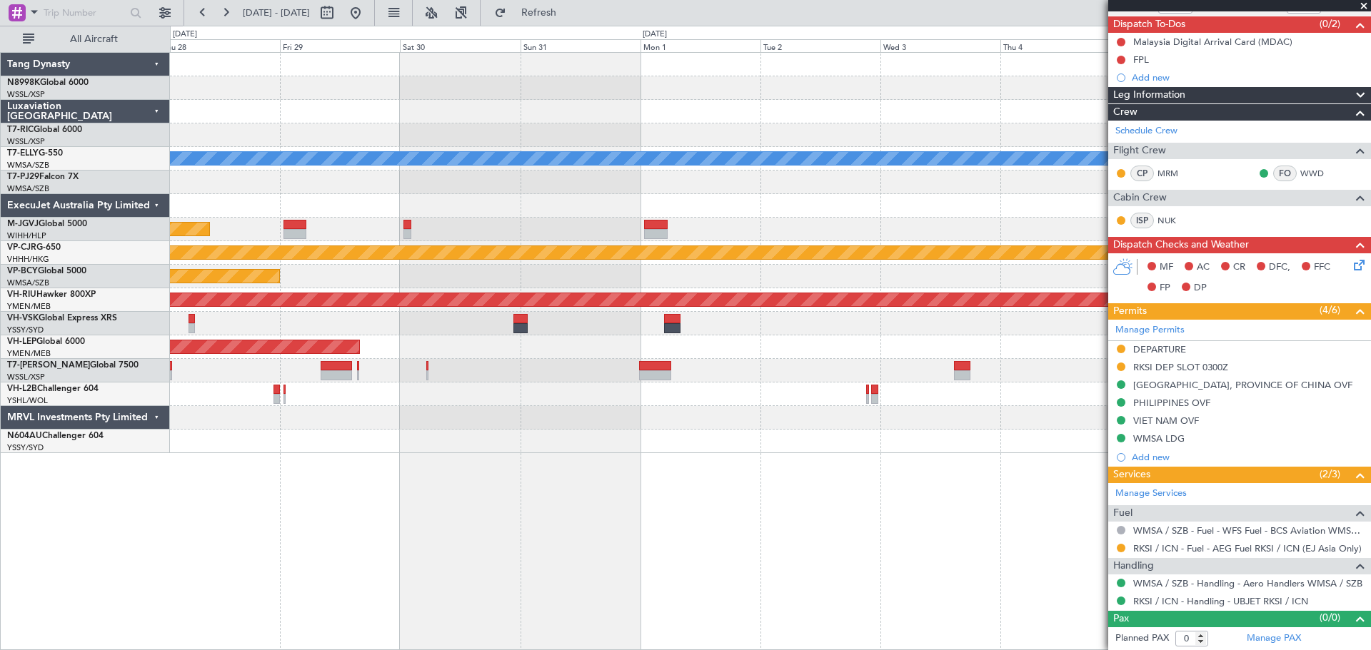
click at [602, 301] on div "[PERSON_NAME] Planned Maint [GEOGRAPHIC_DATA] (Halim Intl) Planned Maint [GEOGR…" at bounding box center [770, 253] width 1200 height 400
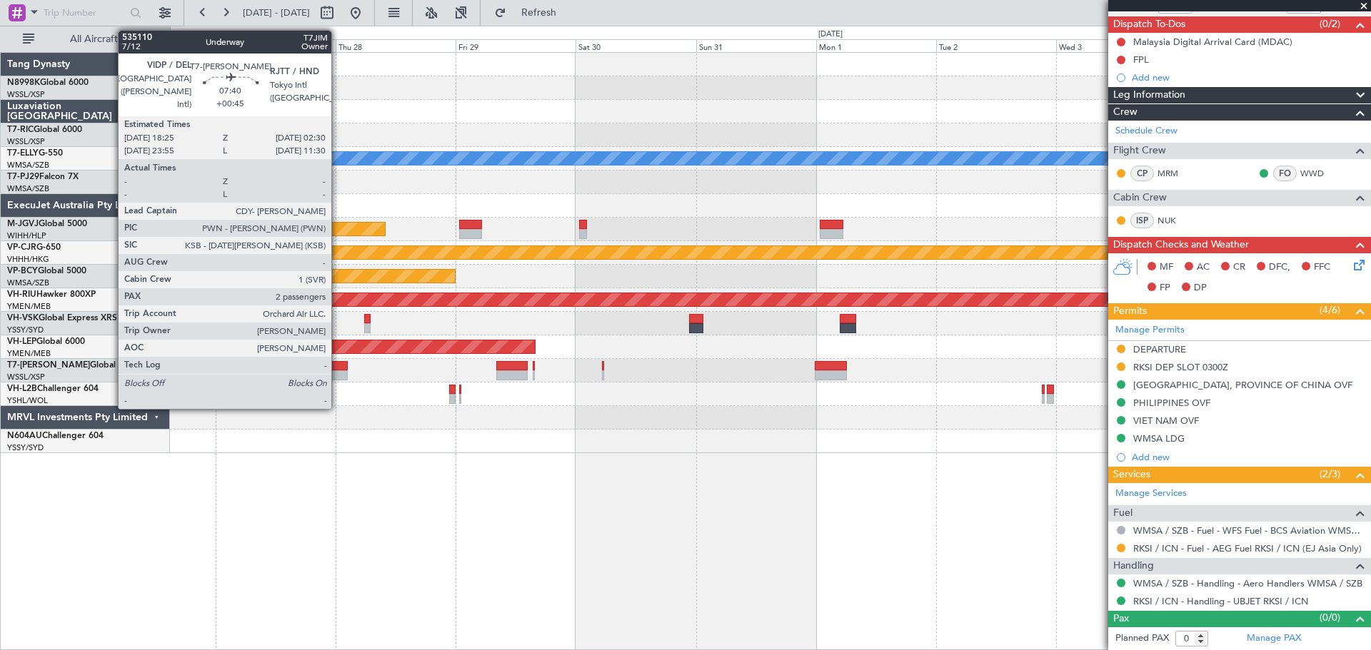
click at [337, 370] on div at bounding box center [327, 366] width 41 height 10
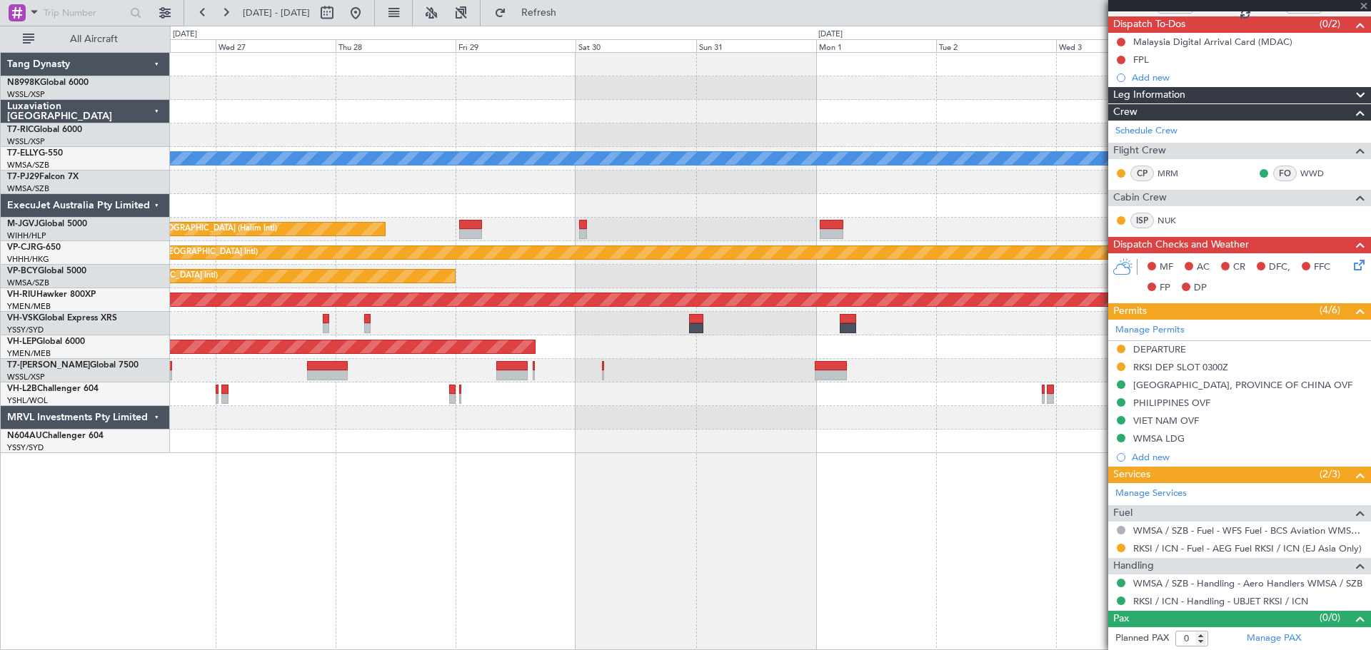
type input "+00:45"
type input "2"
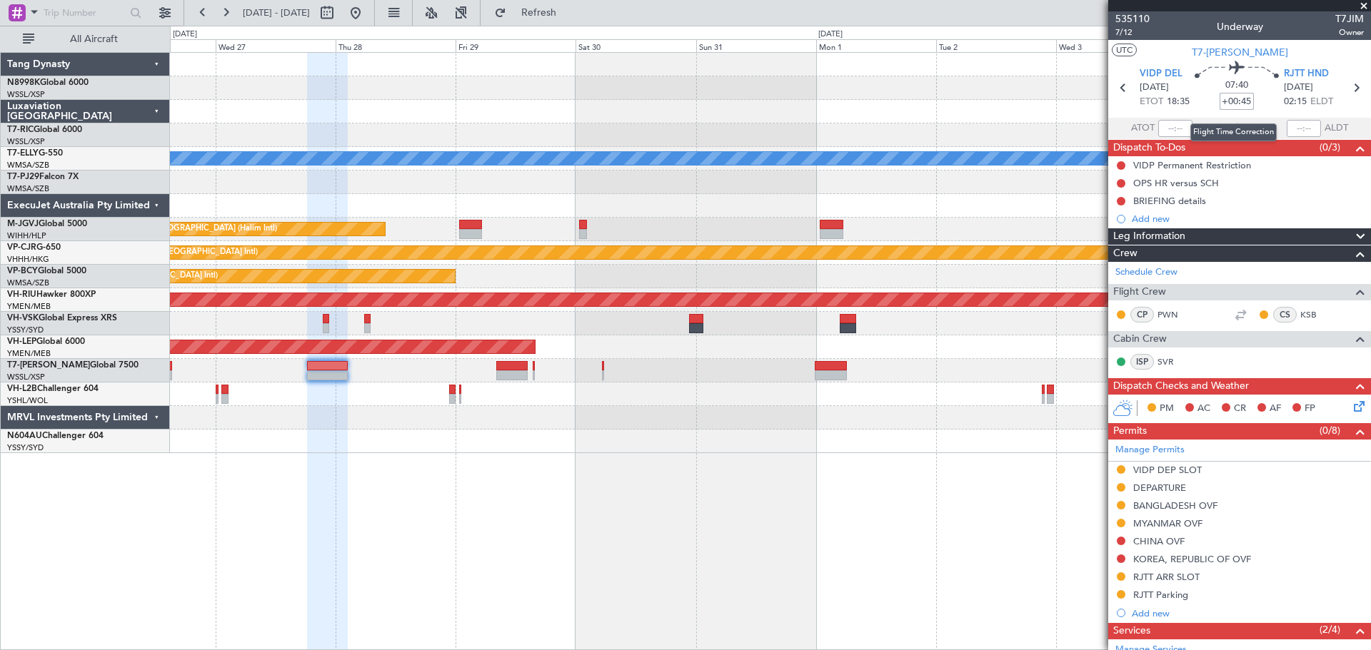
click at [1227, 102] on input "+00:45" at bounding box center [1236, 101] width 34 height 17
drag, startPoint x: 1242, startPoint y: 99, endPoint x: 1251, endPoint y: 98, distance: 9.3
click at [1242, 99] on input "+00:45" at bounding box center [1236, 101] width 34 height 17
drag, startPoint x: 1246, startPoint y: 99, endPoint x: 1210, endPoint y: 101, distance: 36.5
click at [1210, 101] on div "07:40 +00:45" at bounding box center [1236, 87] width 94 height 53
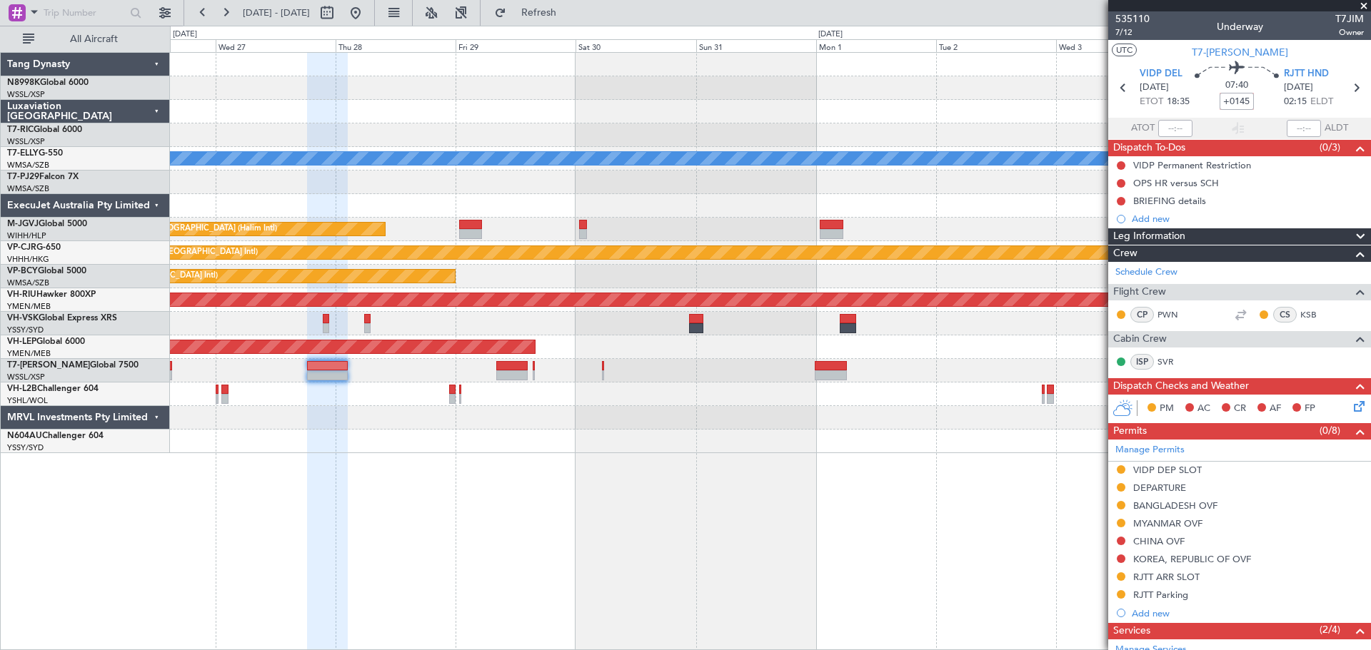
type input "+01:45"
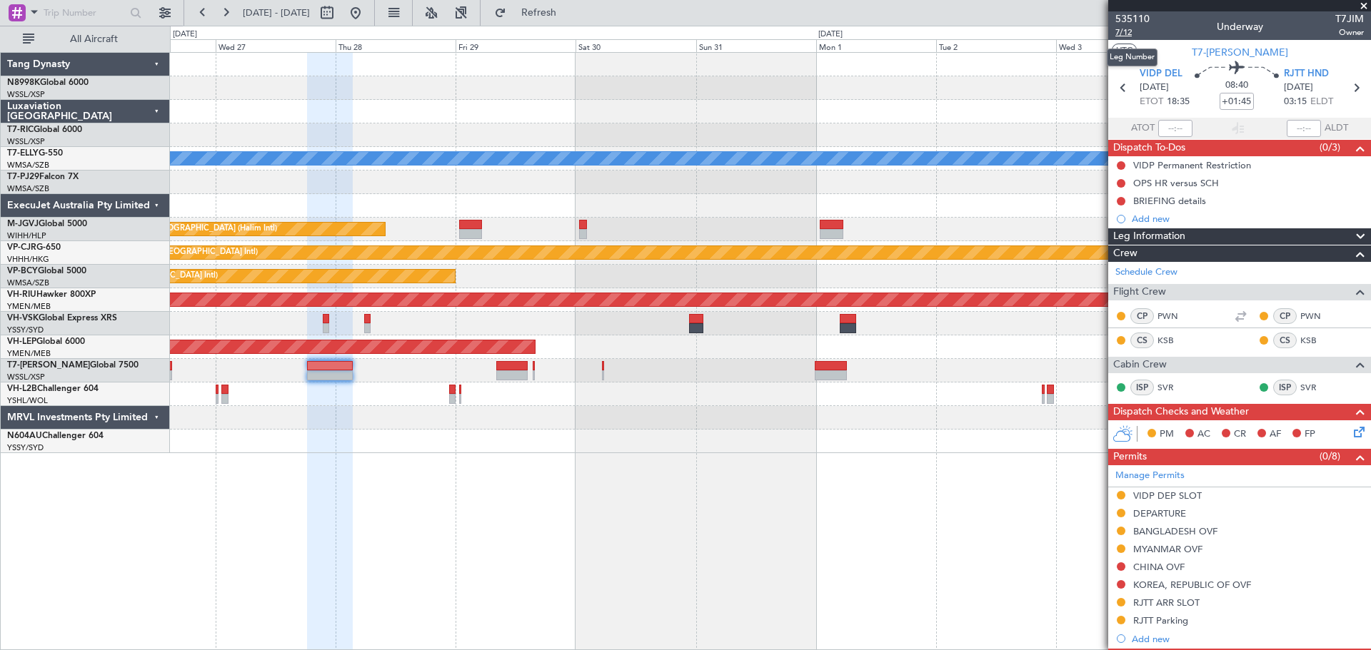
click at [1127, 29] on span "7/12" at bounding box center [1132, 32] width 34 height 12
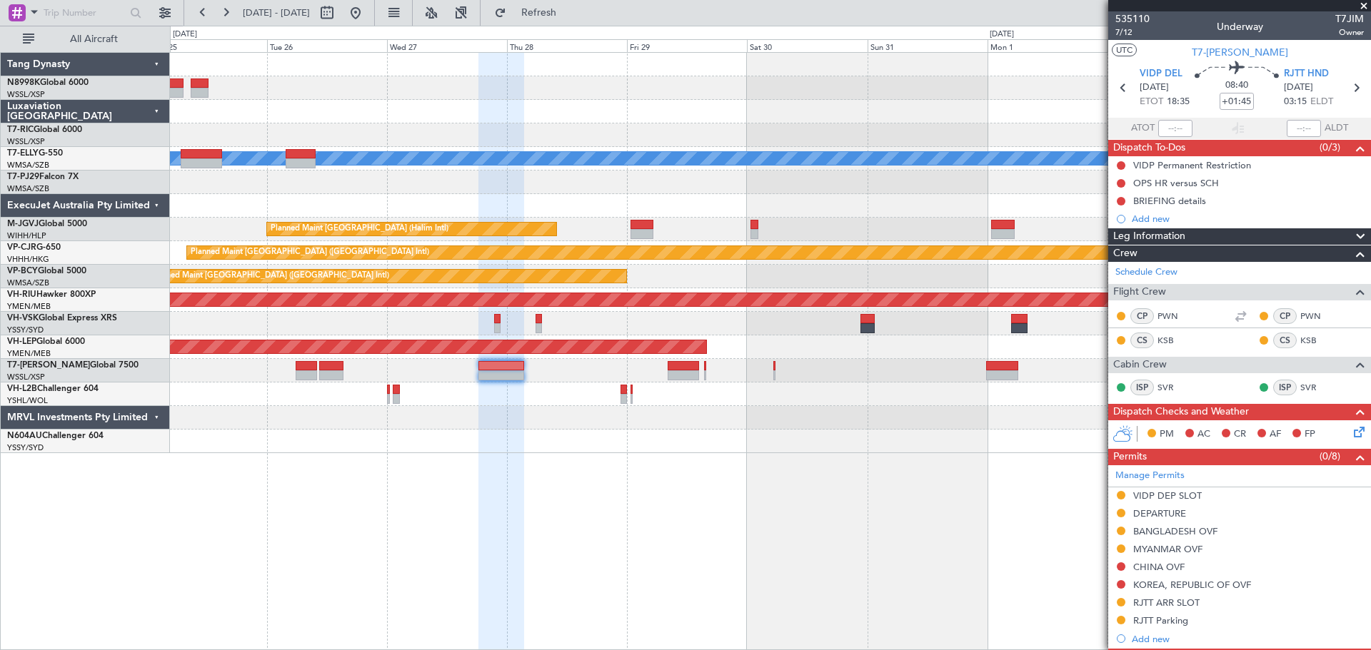
click at [741, 162] on div "[PERSON_NAME] Planned Maint [GEOGRAPHIC_DATA] (Halim Intl) Planned Maint [GEOGR…" at bounding box center [770, 253] width 1200 height 400
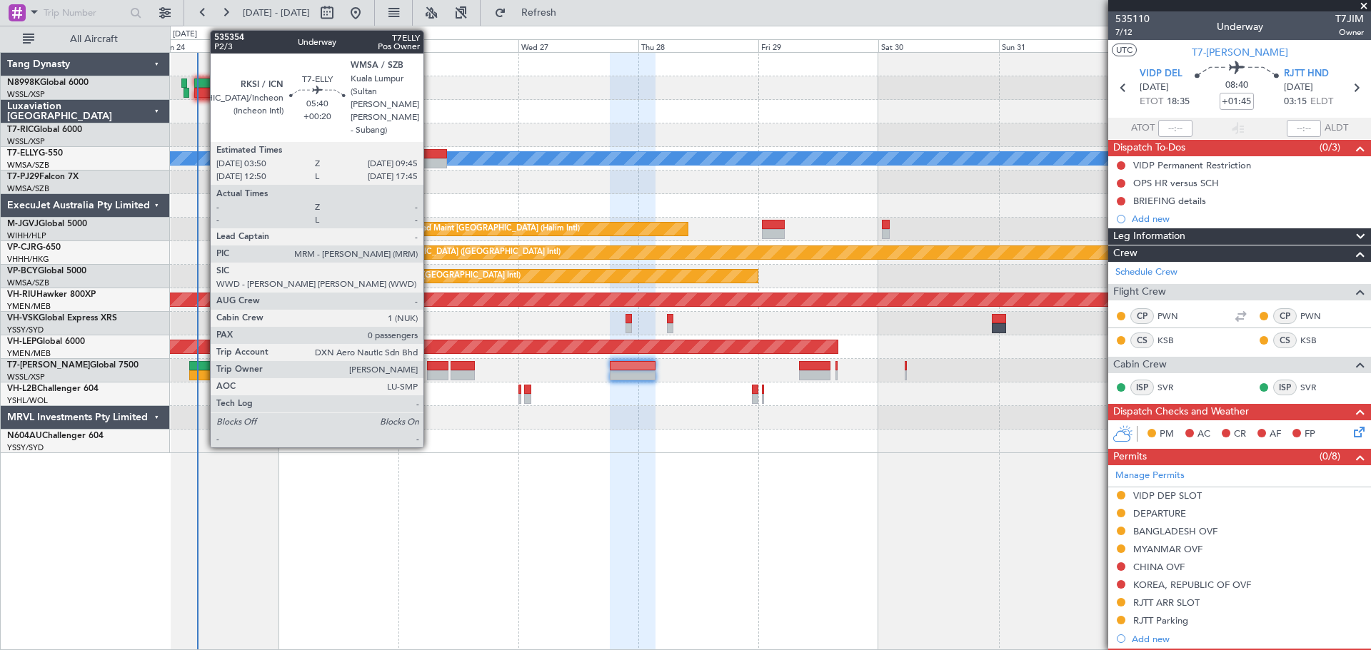
click at [430, 151] on div at bounding box center [432, 154] width 30 height 10
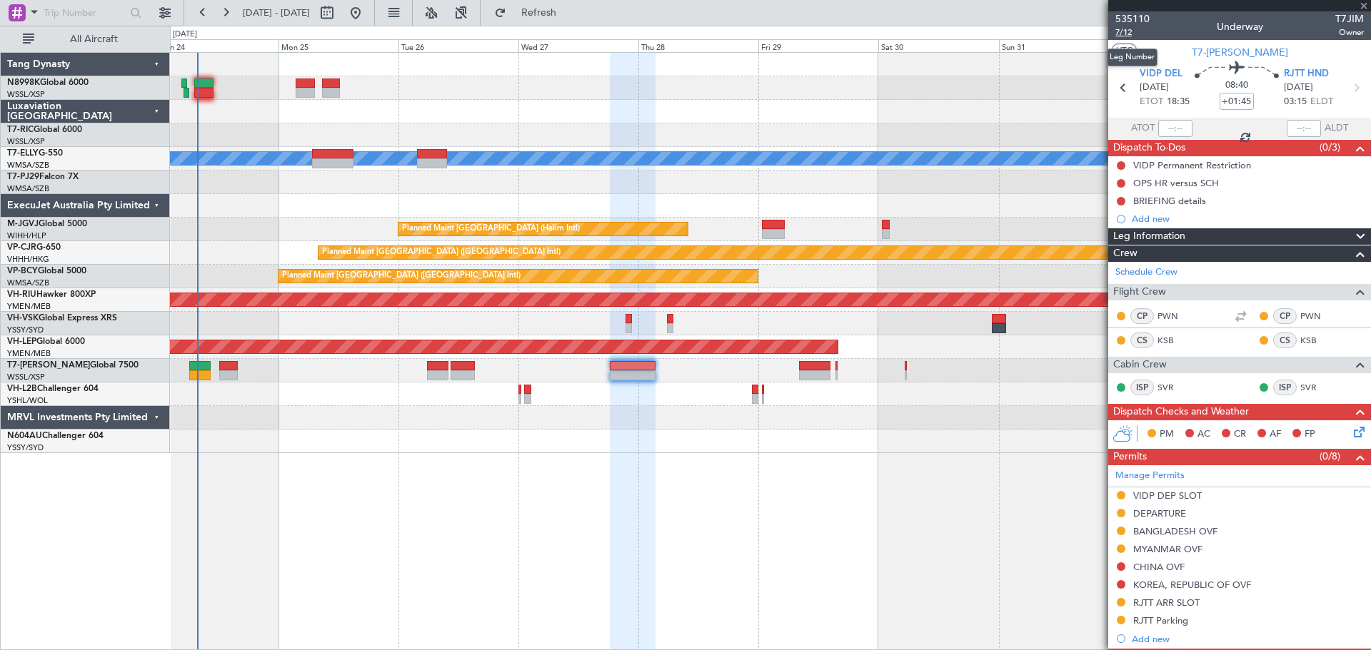
type input "+00:20"
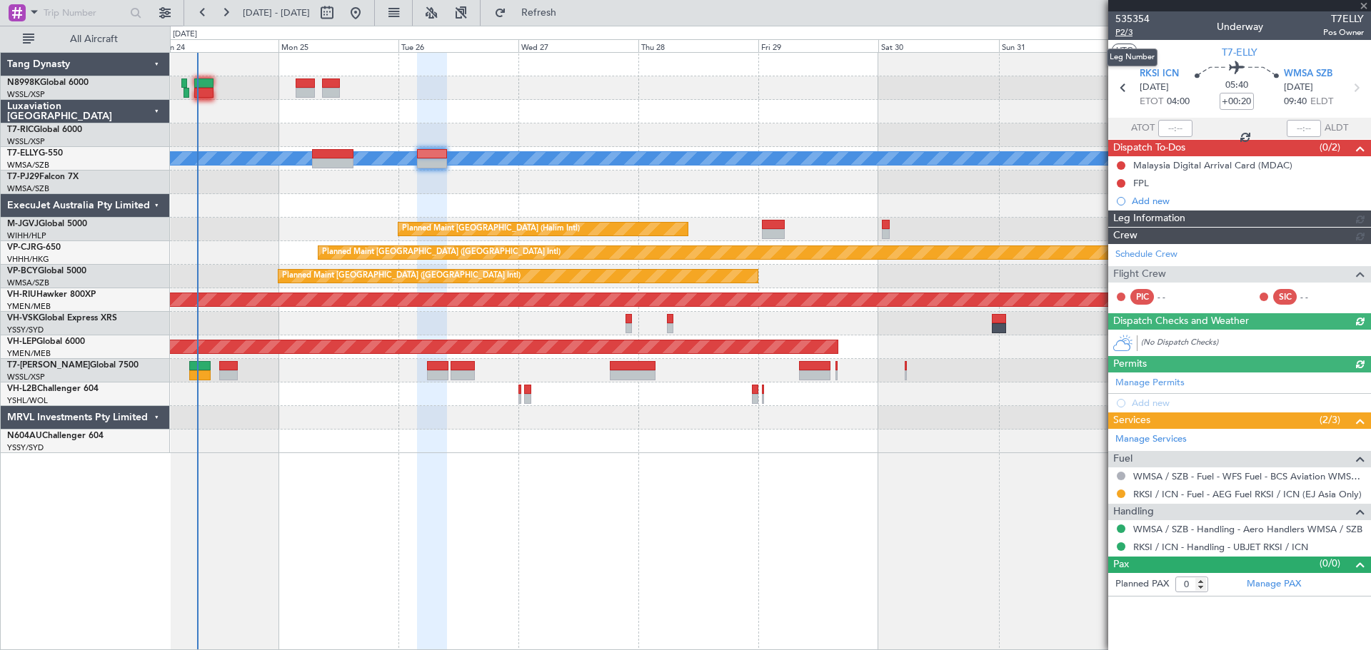
click at [1125, 34] on span "P2/3" at bounding box center [1132, 32] width 34 height 12
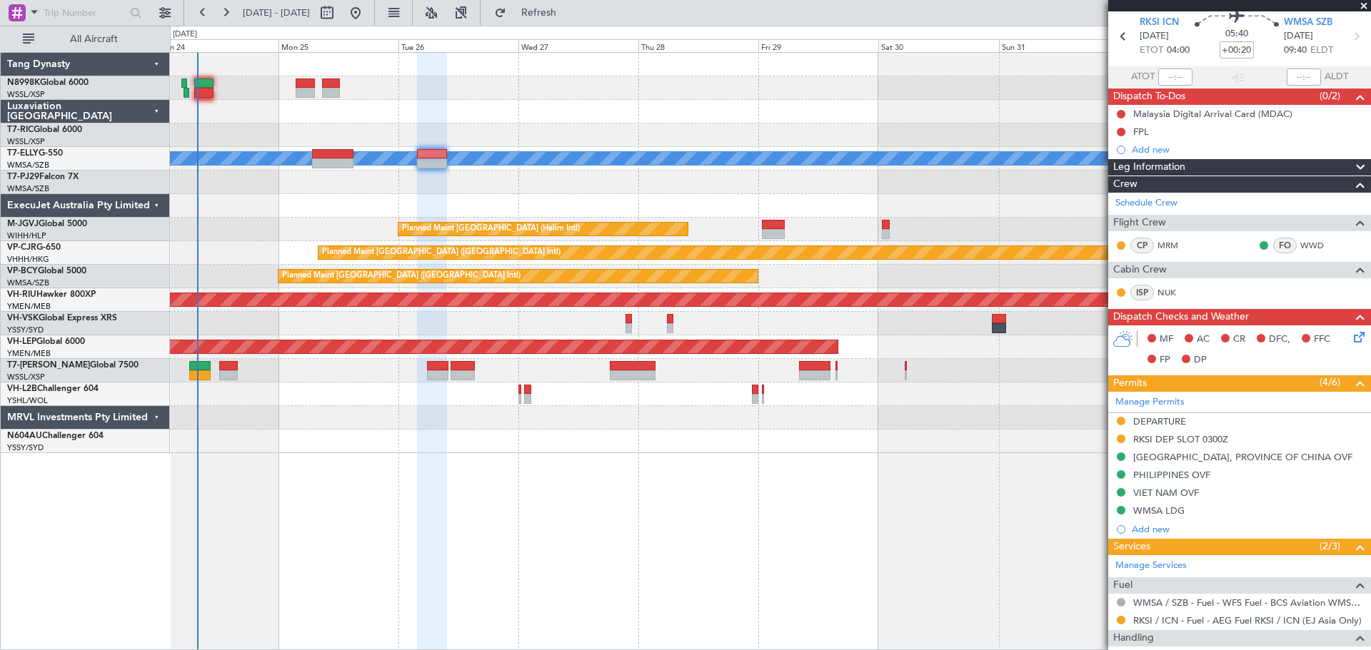
scroll to position [123, 0]
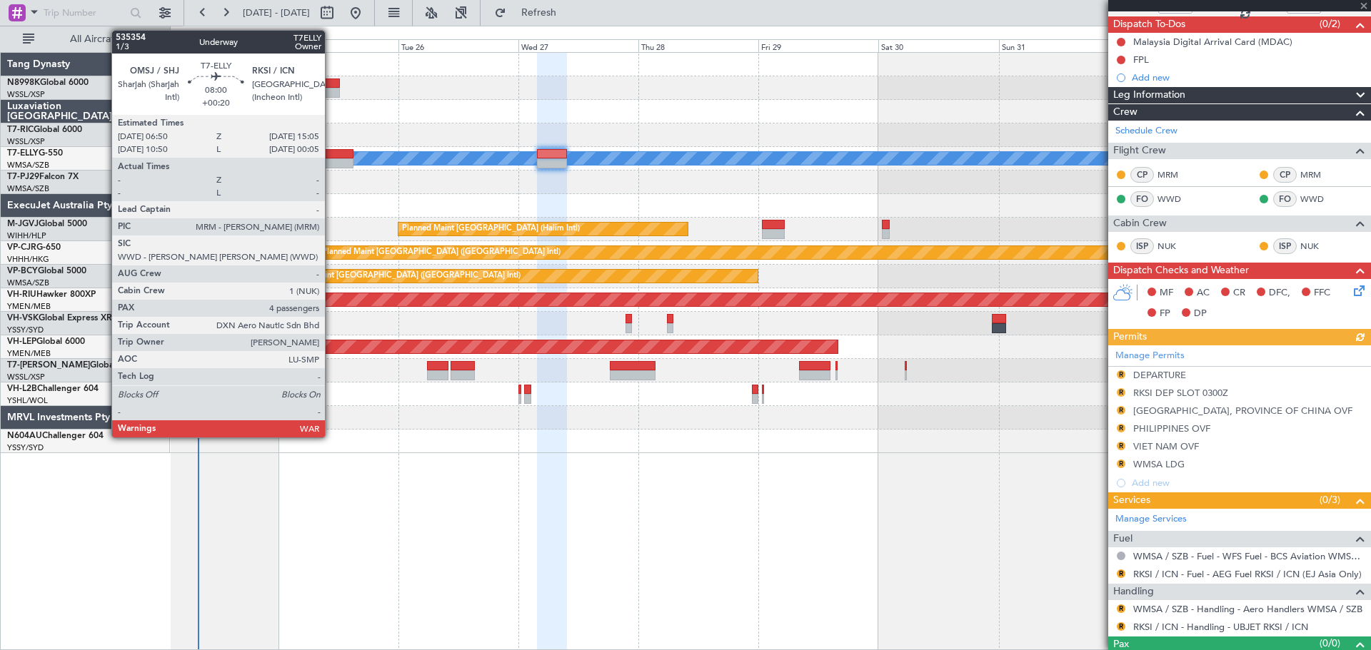
click at [331, 153] on div at bounding box center [332, 154] width 41 height 10
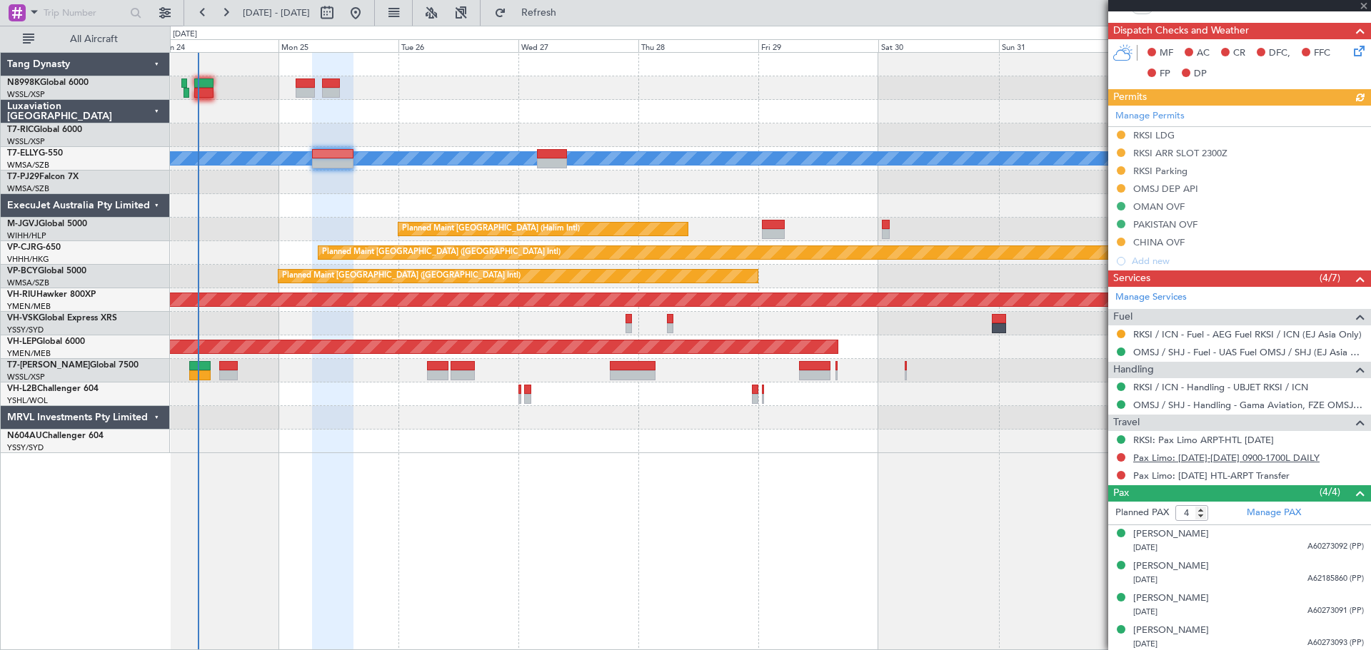
scroll to position [341, 0]
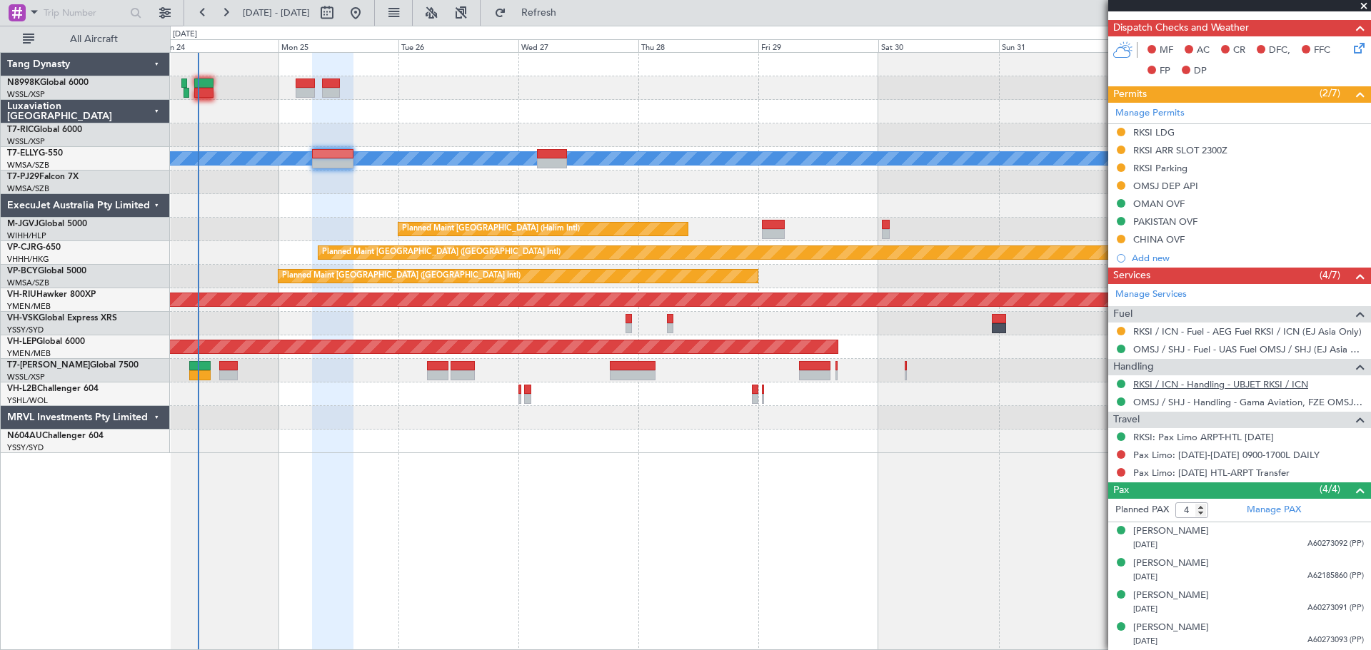
click at [1174, 384] on link "RKSI / ICN - Handling - UBJET RKSI / ICN" at bounding box center [1220, 384] width 175 height 12
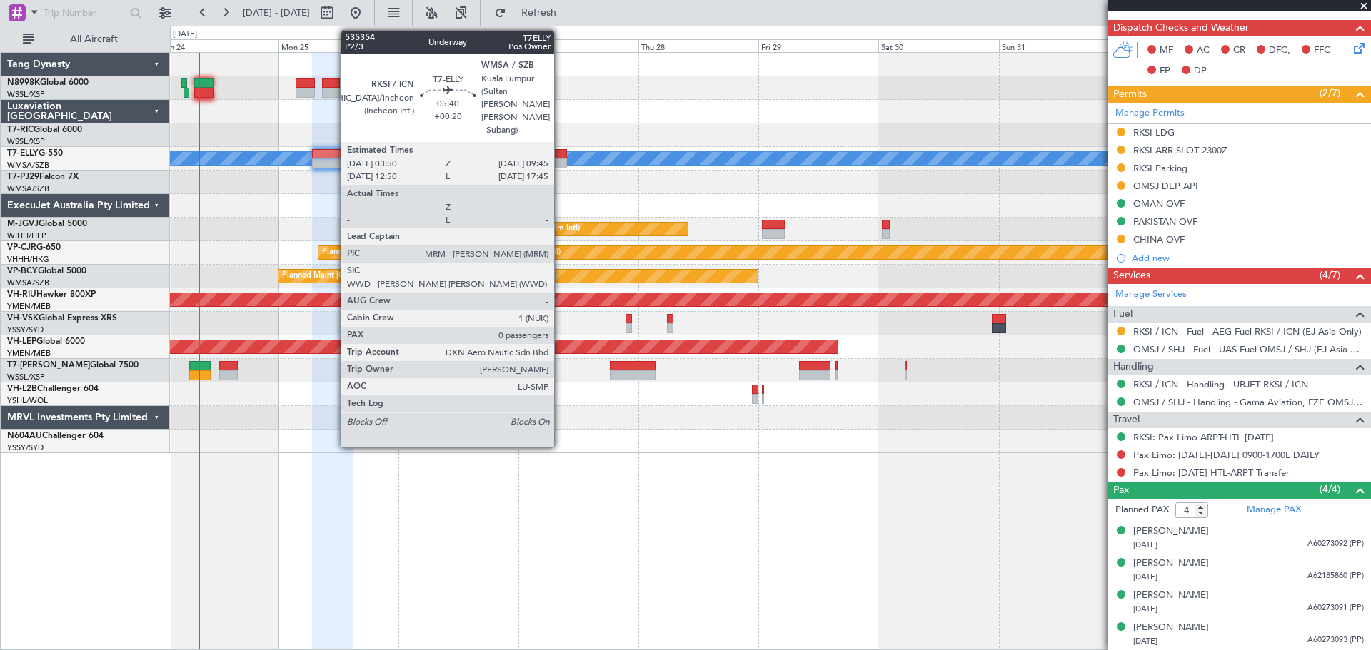
click at [560, 158] on div at bounding box center [552, 163] width 30 height 10
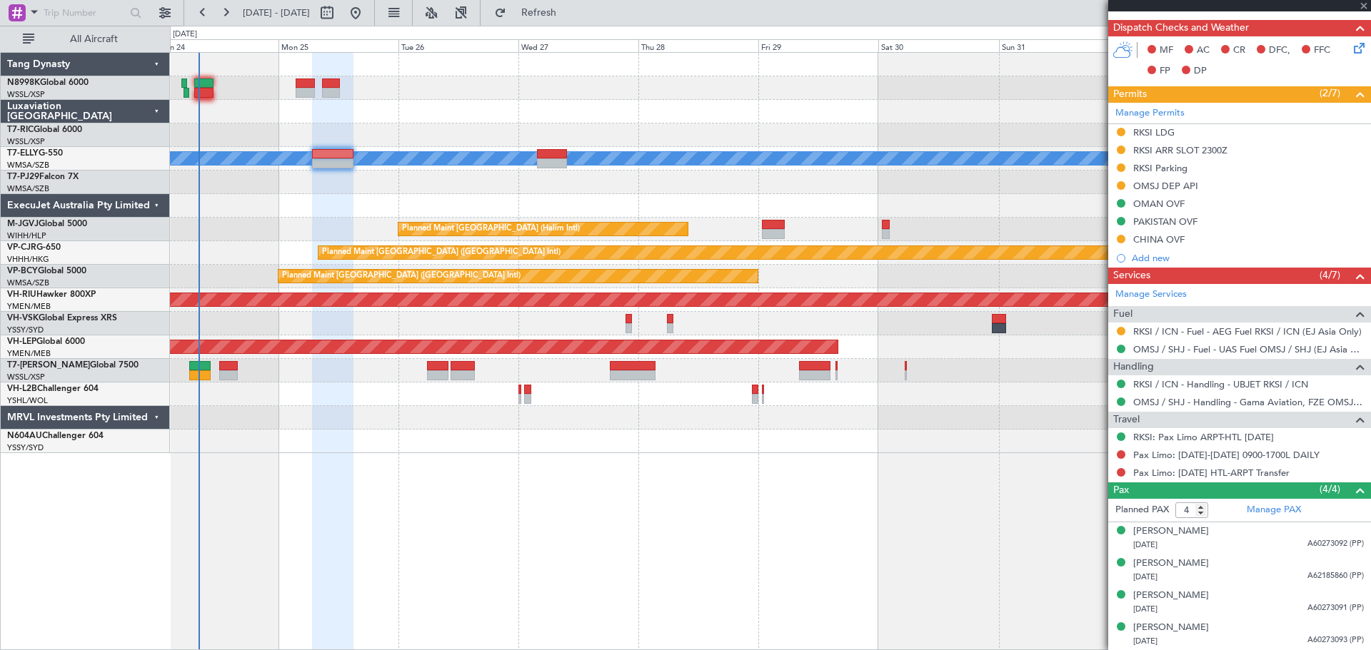
type input "0"
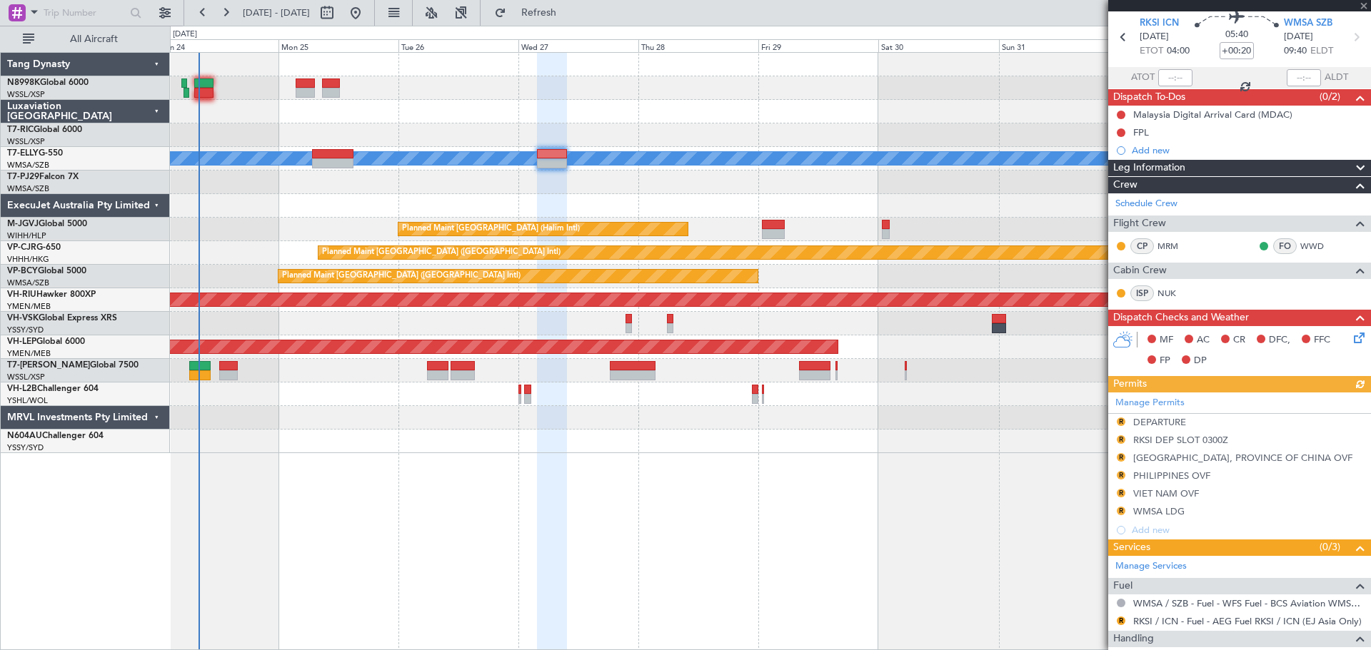
scroll to position [123, 0]
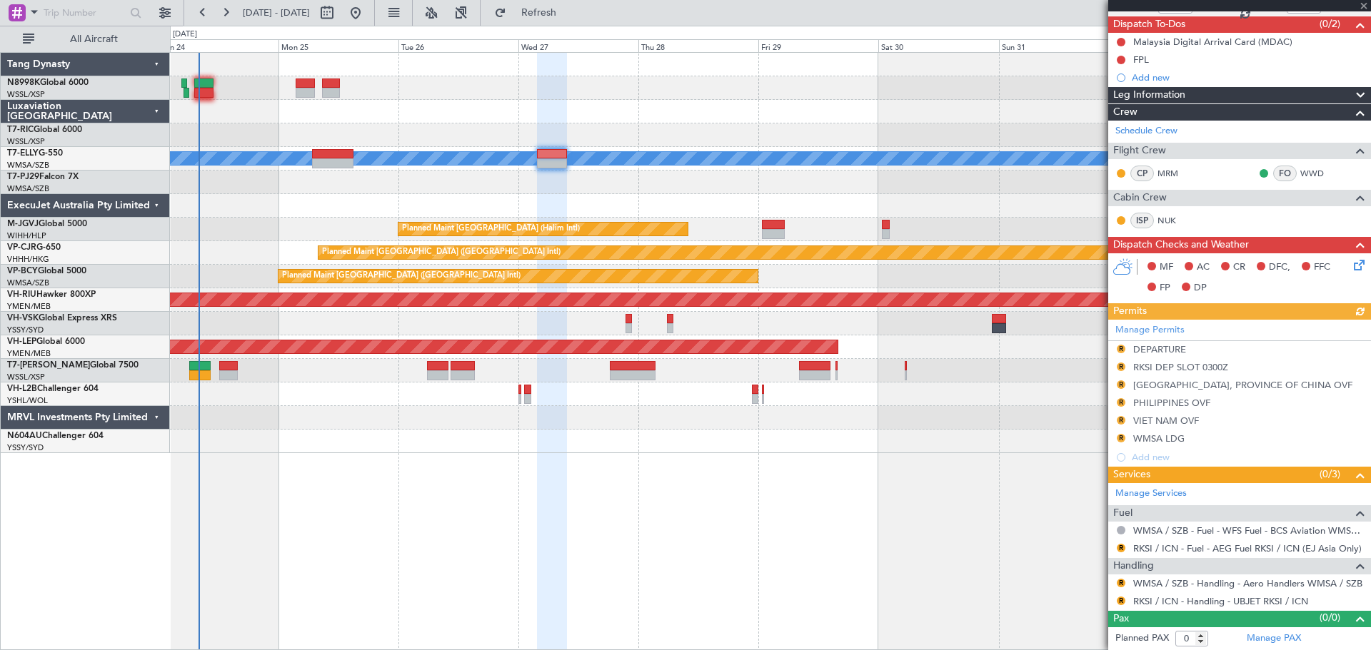
click at [1119, 348] on div "Manage Permits R DEPARTURE R RKSI DEP SLOT 0300Z R TAIWAN, PROVINCE OF CHINA OV…" at bounding box center [1239, 393] width 263 height 147
click at [1118, 346] on button "R" at bounding box center [1120, 349] width 9 height 9
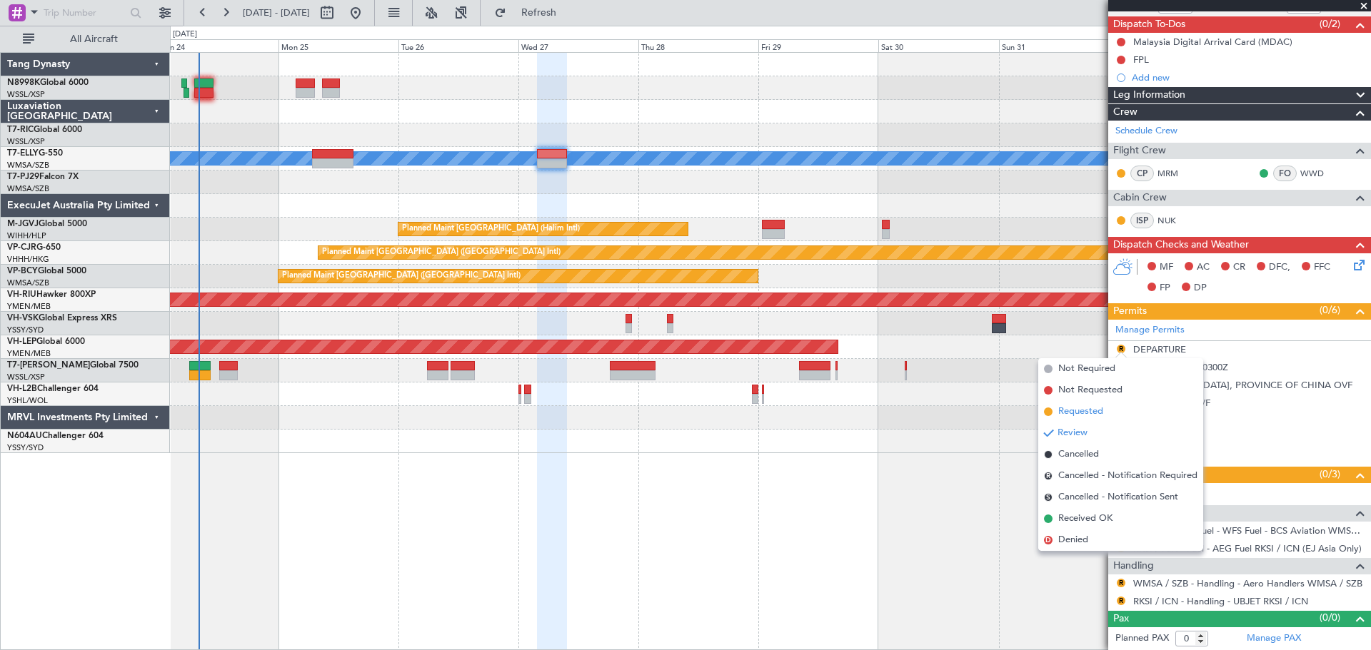
click at [1066, 409] on span "Requested" at bounding box center [1080, 412] width 45 height 14
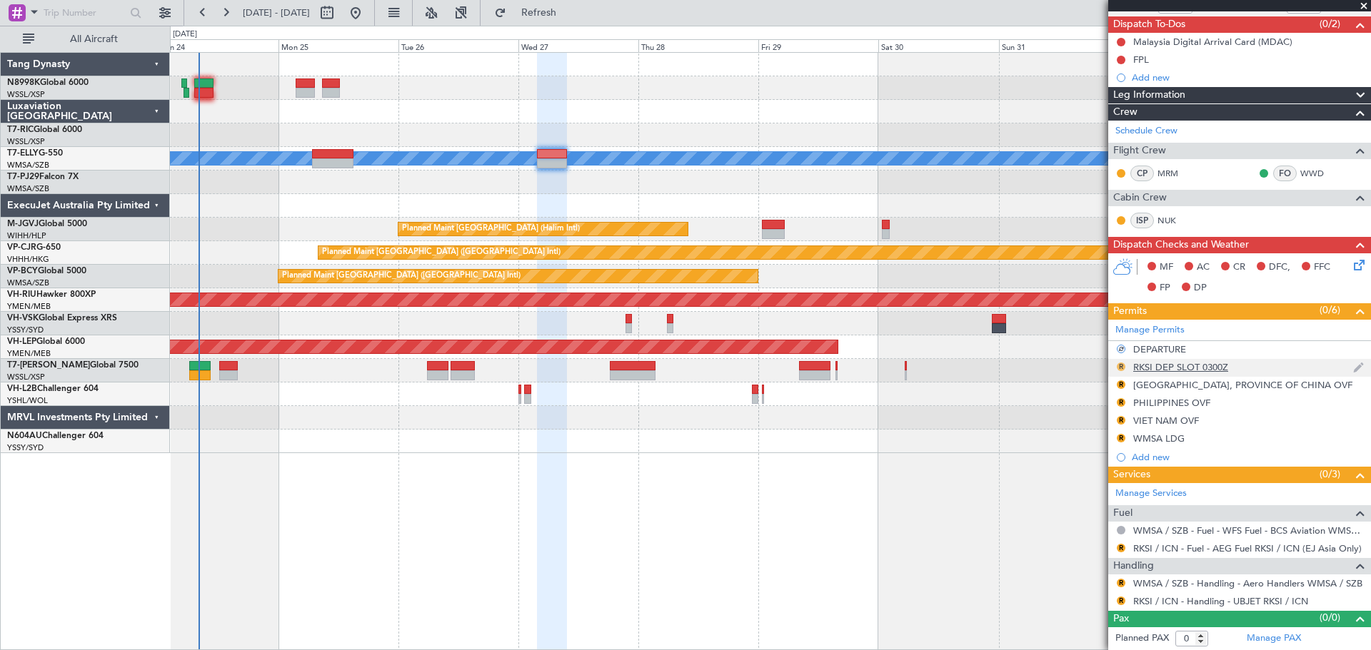
click at [1119, 363] on button "R" at bounding box center [1120, 367] width 9 height 9
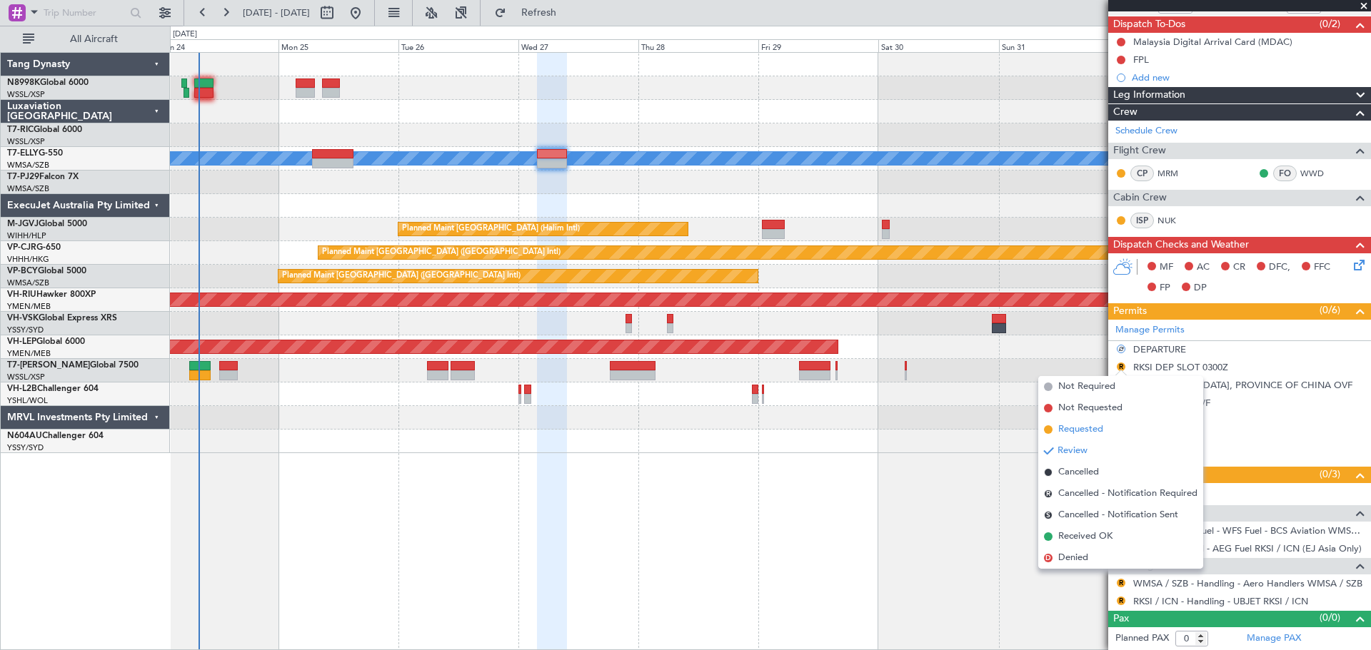
click at [1100, 426] on span "Requested" at bounding box center [1080, 430] width 45 height 14
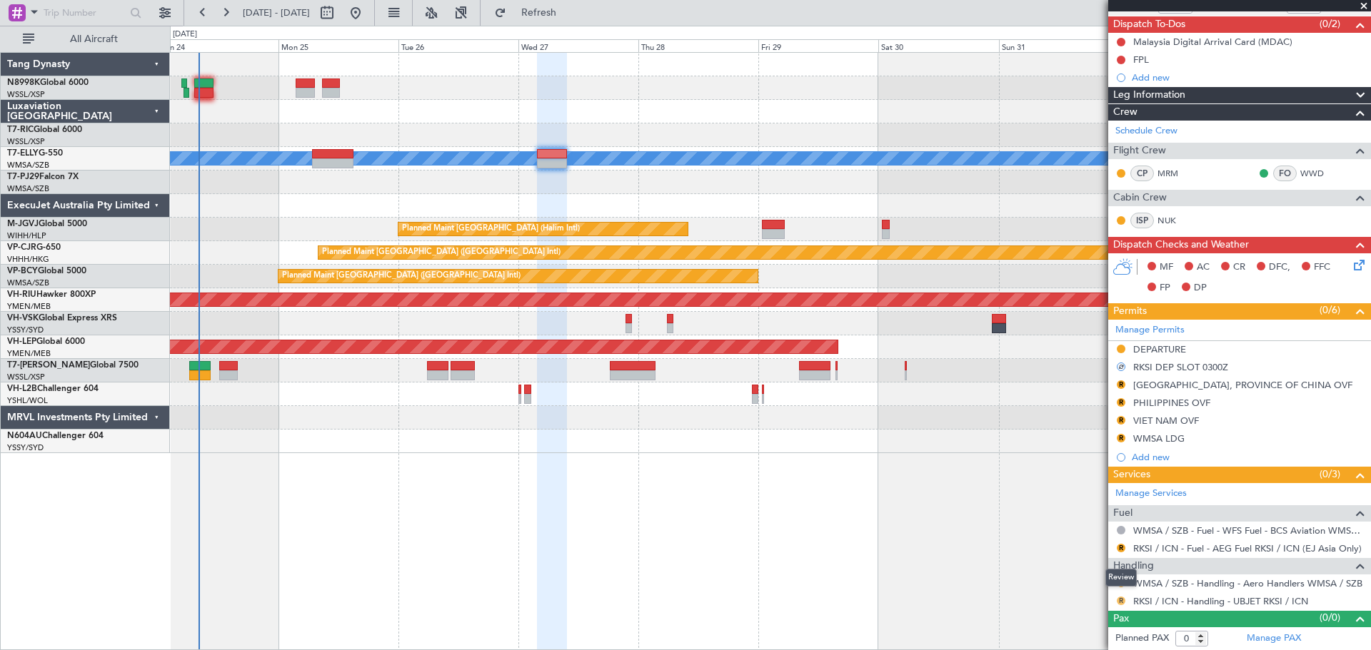
click at [1119, 604] on button "R" at bounding box center [1120, 601] width 9 height 9
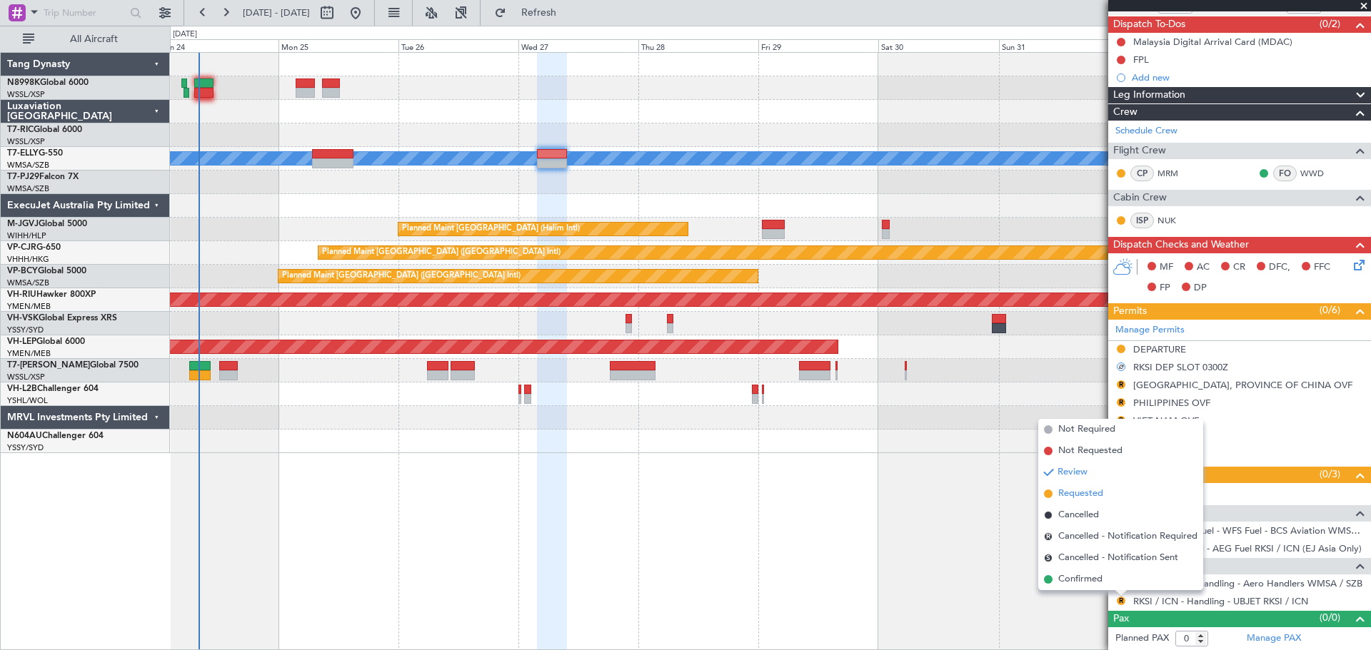
click at [1084, 495] on span "Requested" at bounding box center [1080, 494] width 45 height 14
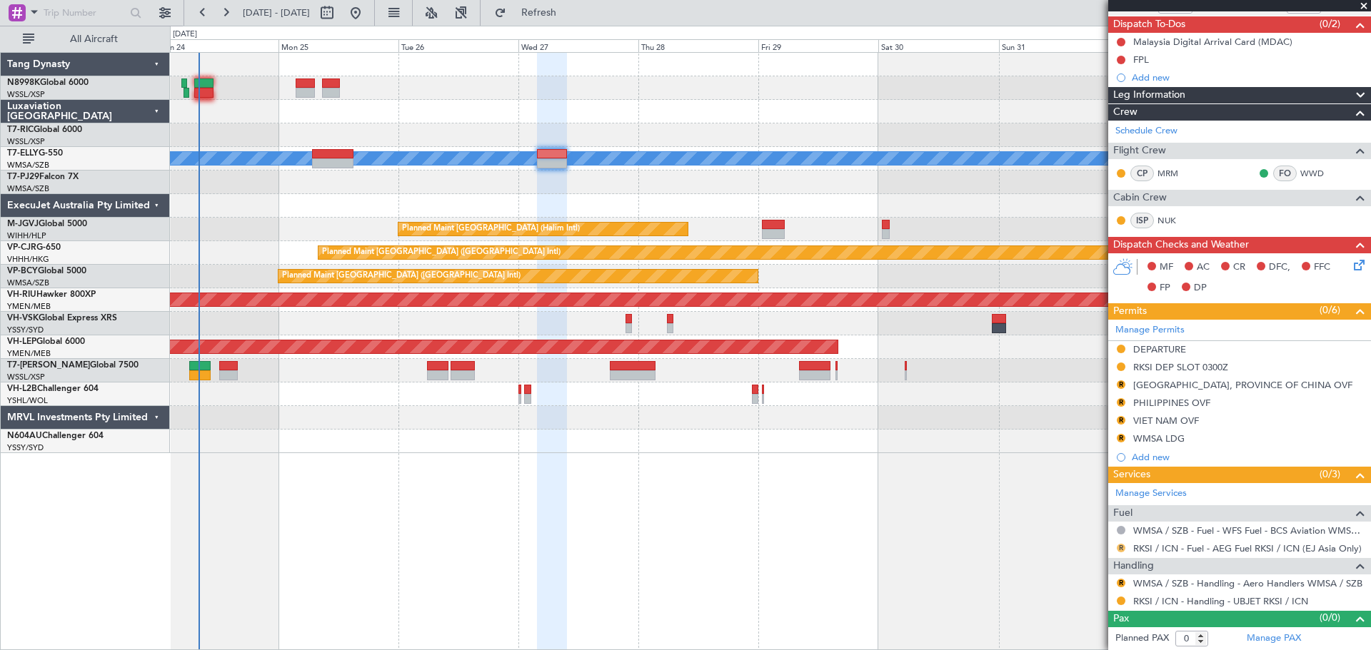
click at [1120, 547] on button "R" at bounding box center [1120, 548] width 9 height 9
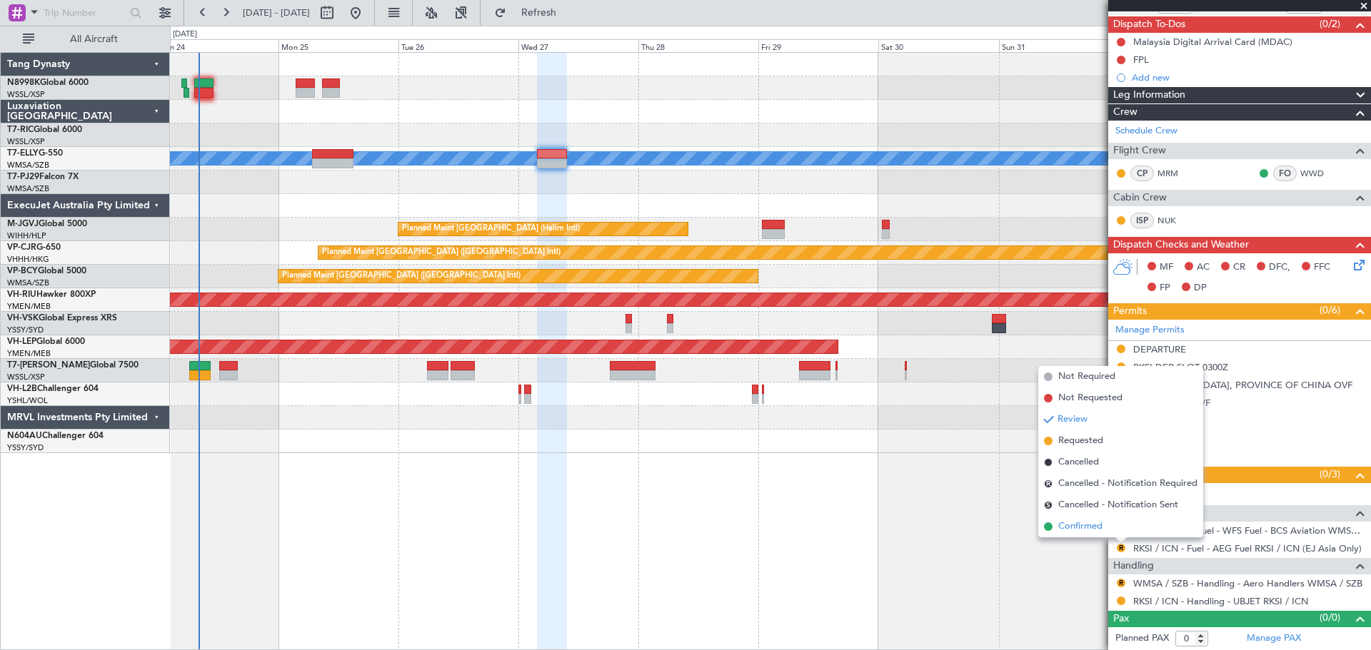
click at [1069, 521] on span "Confirmed" at bounding box center [1080, 527] width 44 height 14
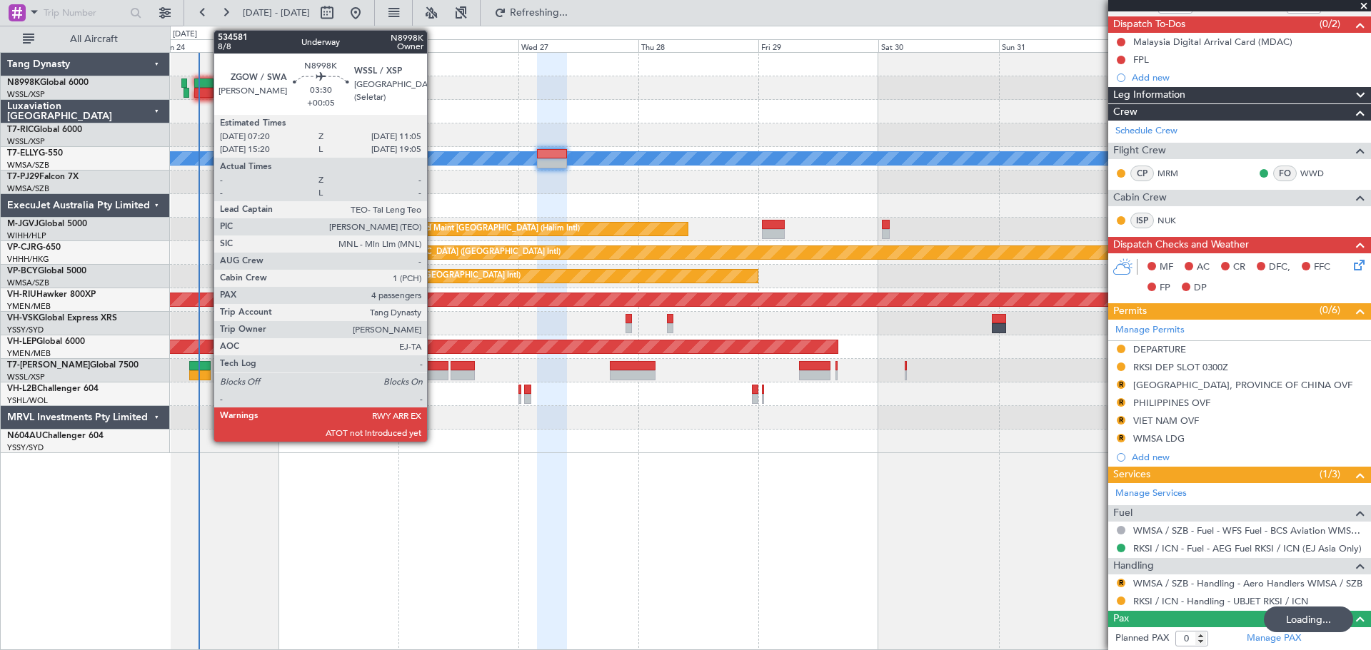
click at [206, 89] on div at bounding box center [203, 93] width 19 height 10
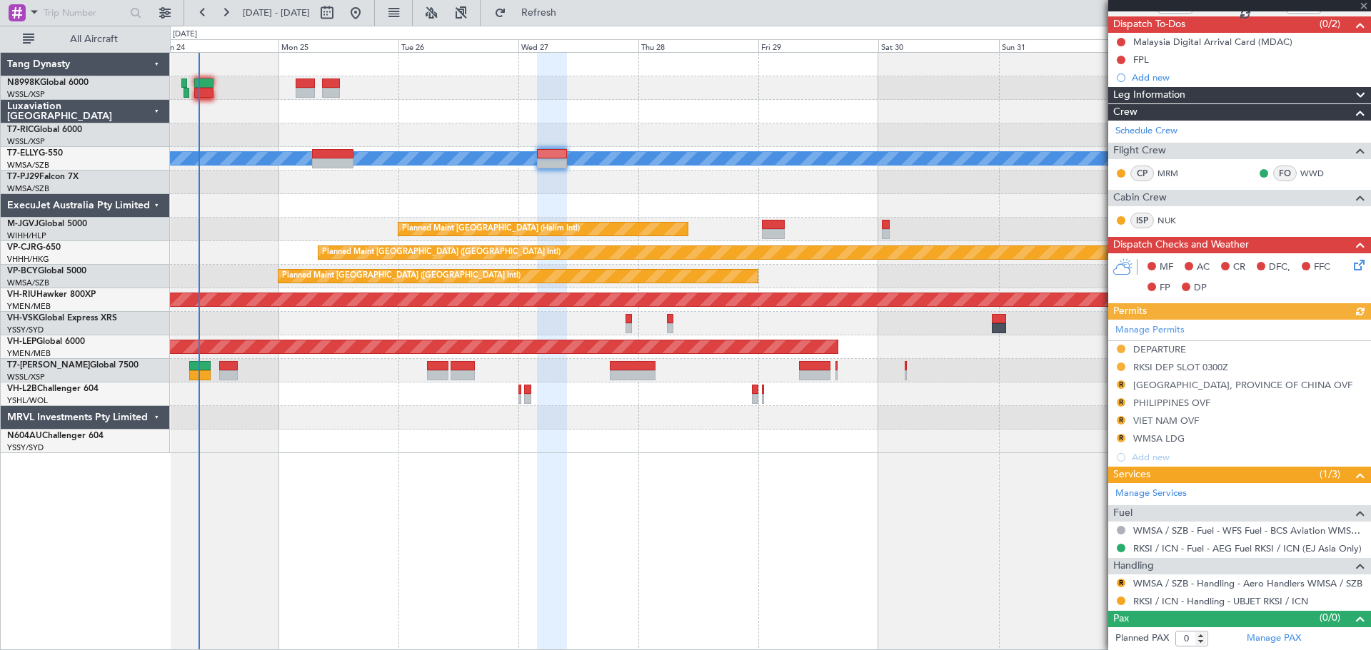
type input "+00:05"
type input "4"
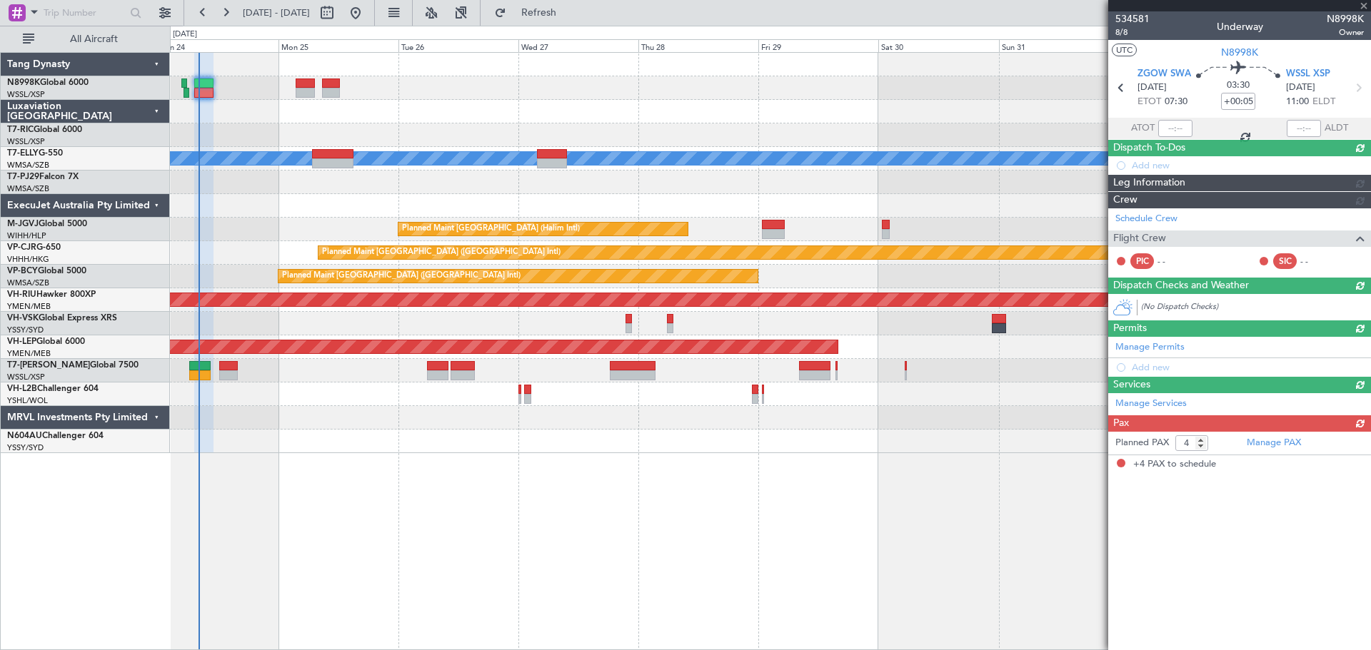
scroll to position [0, 0]
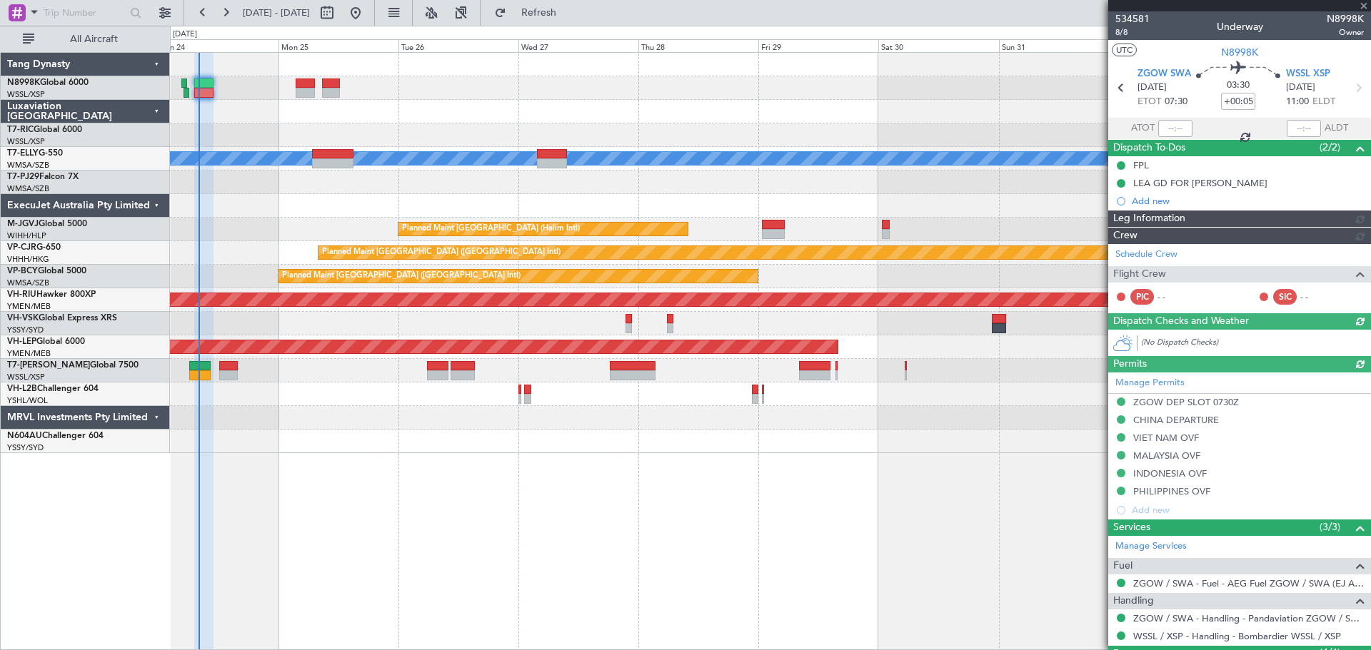
type input "[PERSON_NAME] (BTA)"
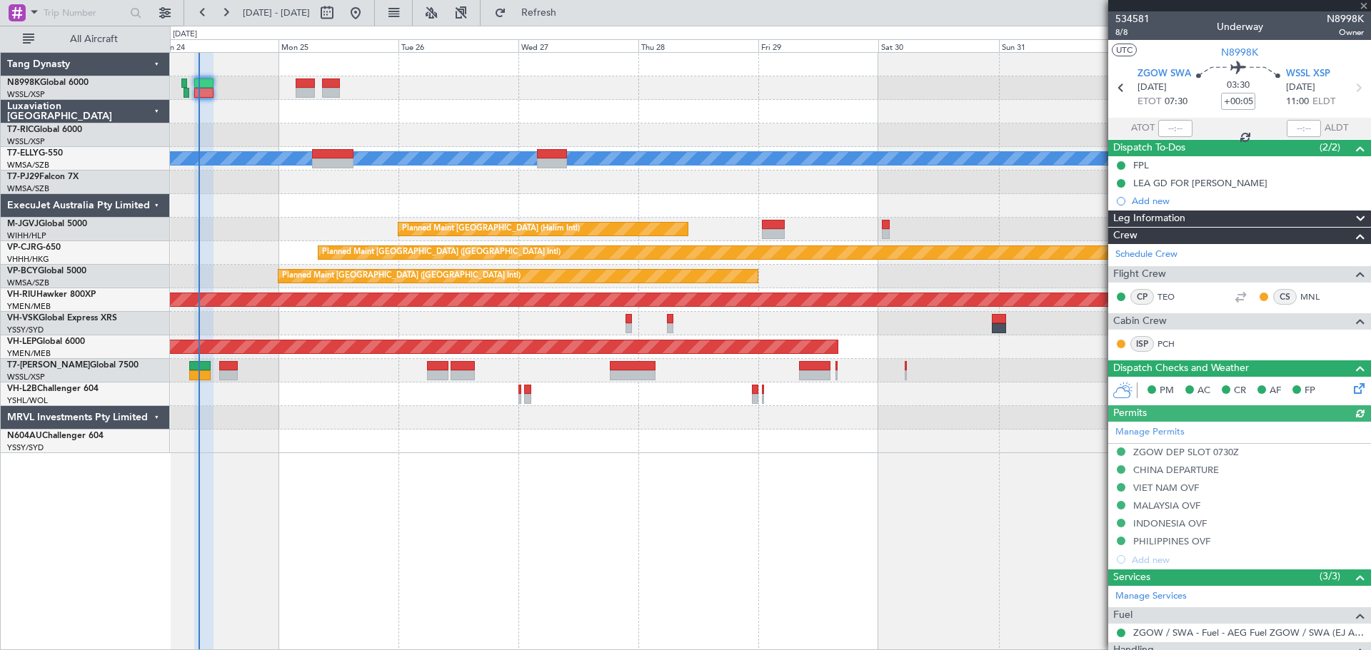
click at [1176, 130] on div at bounding box center [1175, 128] width 34 height 17
click at [1176, 129] on div at bounding box center [1175, 128] width 34 height 17
click at [1176, 130] on div at bounding box center [1175, 128] width 34 height 17
click at [1177, 130] on div at bounding box center [1175, 128] width 34 height 17
click at [1178, 129] on input "text" at bounding box center [1175, 128] width 34 height 17
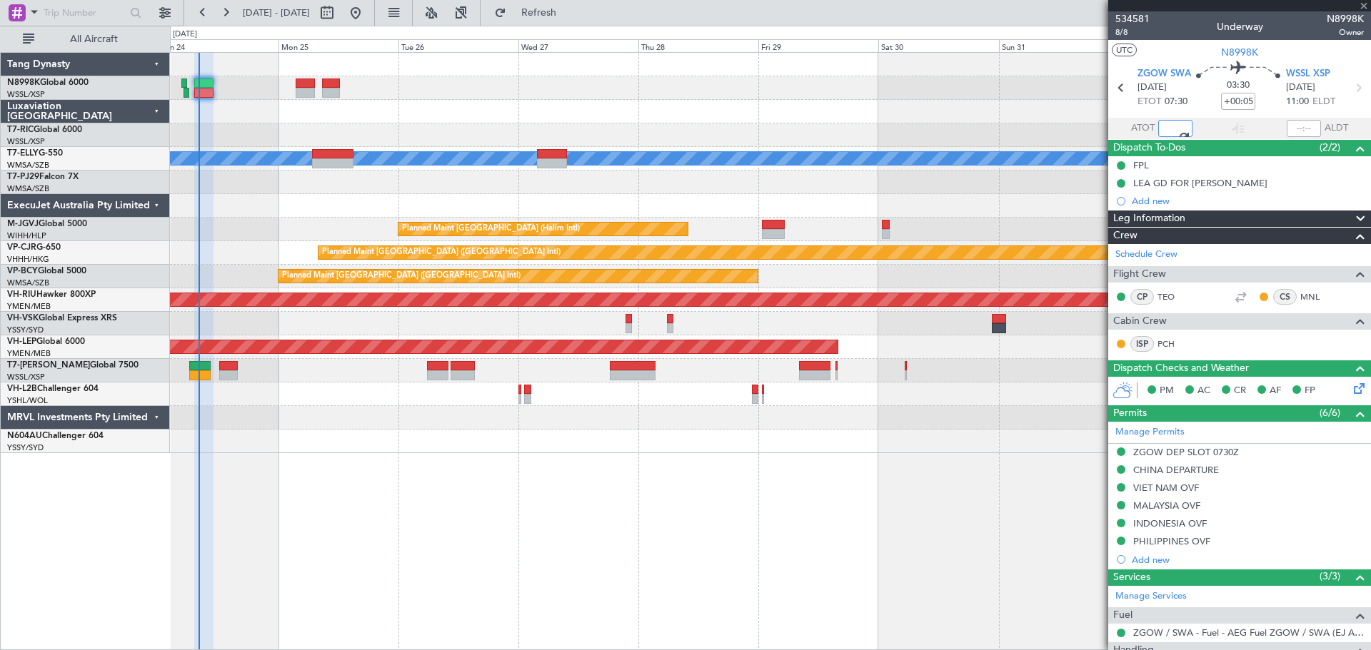
type input "08:04"
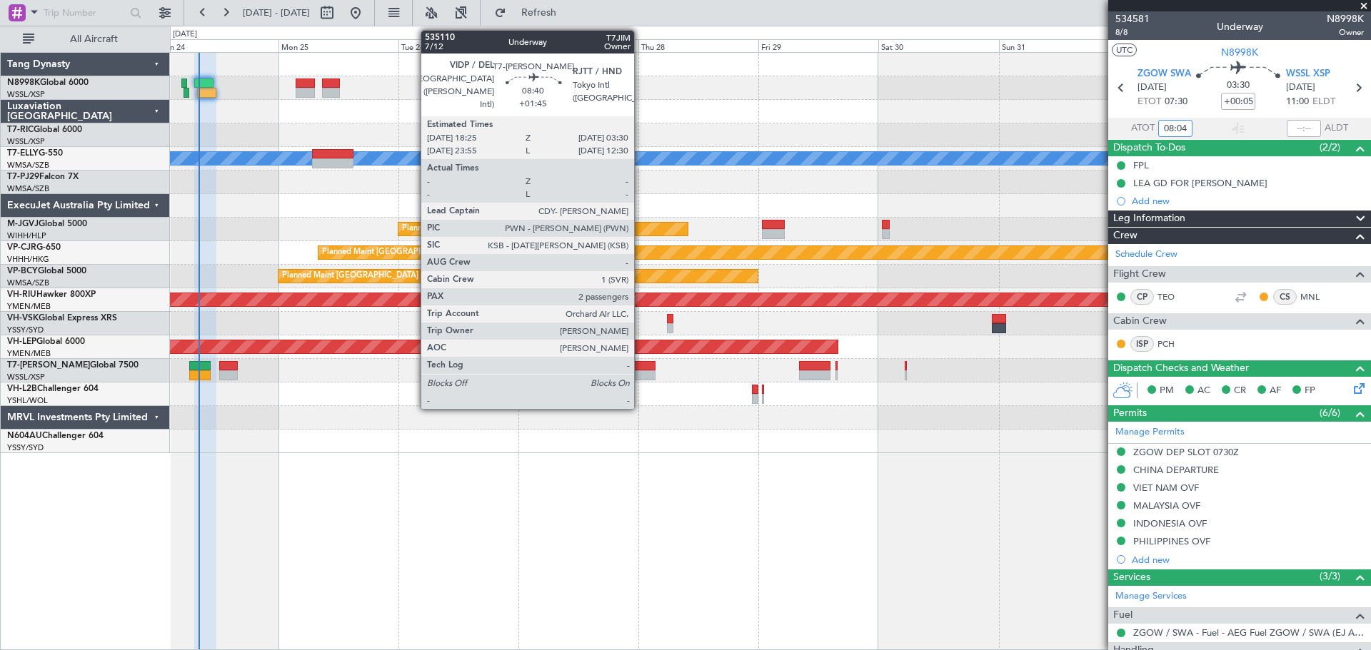
click at [640, 363] on div at bounding box center [633, 366] width 46 height 10
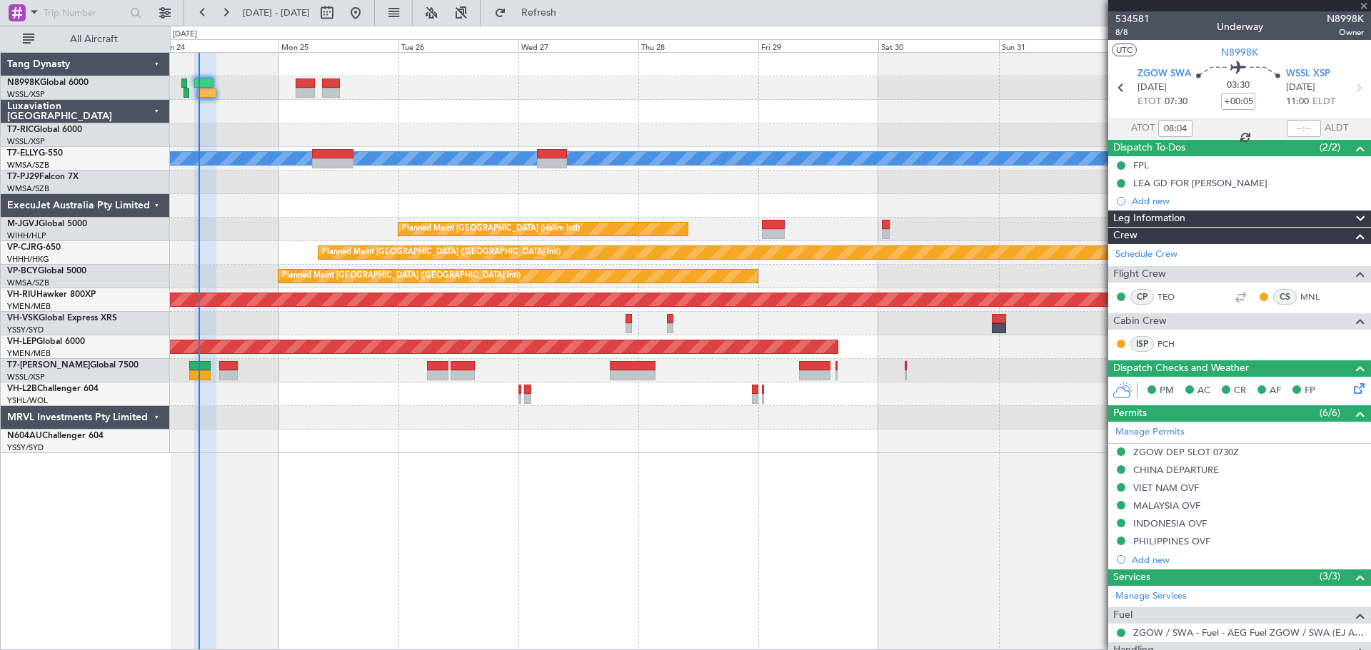
type input "+01:45"
type input "2"
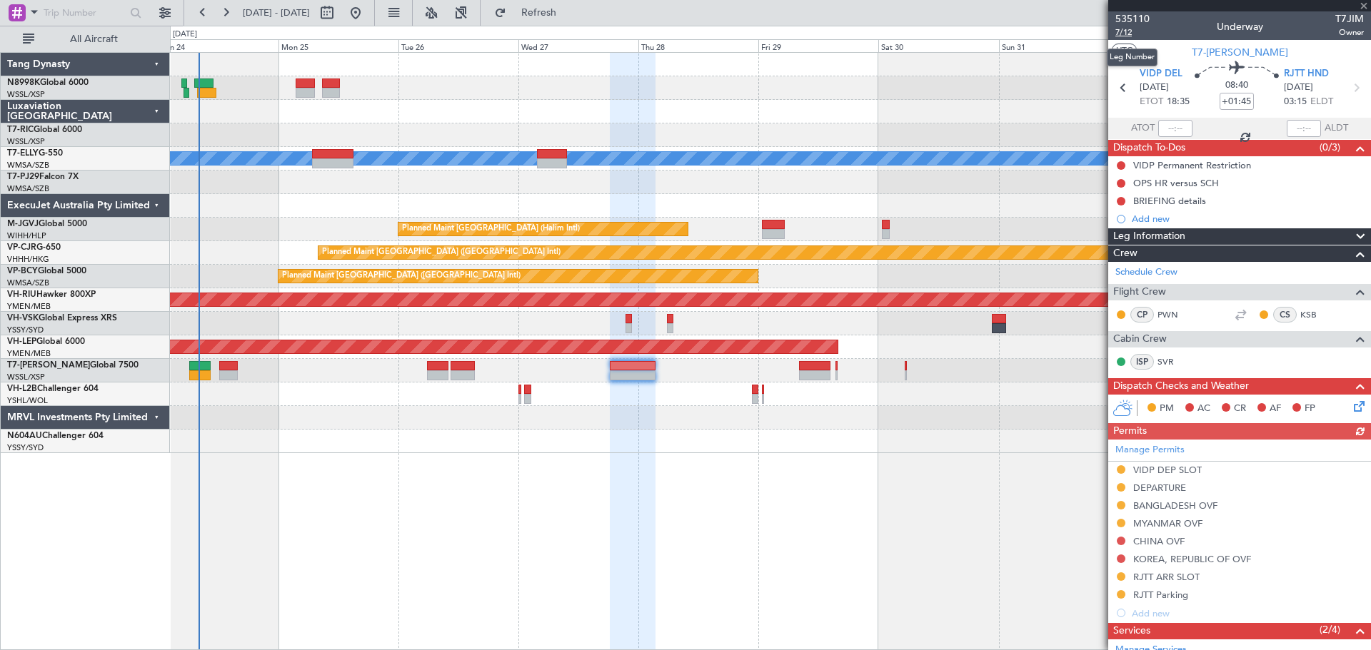
click at [1128, 35] on span "7/12" at bounding box center [1132, 32] width 34 height 12
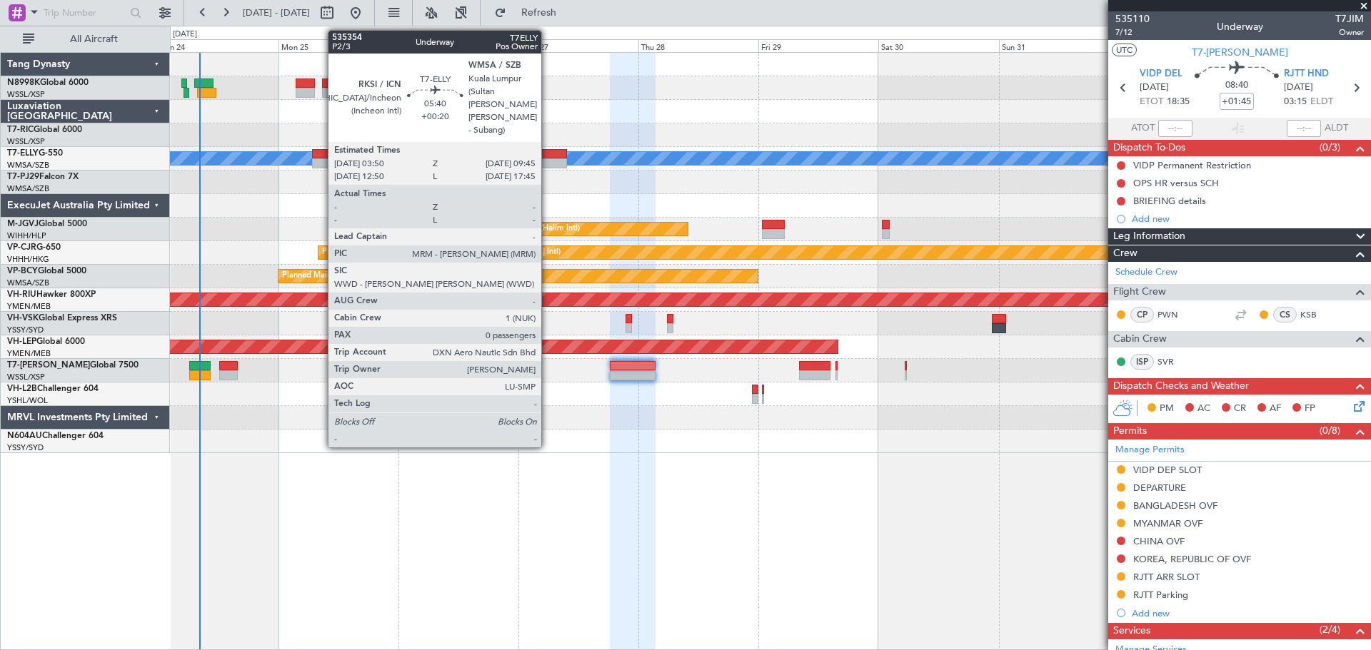
click at [548, 153] on div at bounding box center [552, 154] width 30 height 10
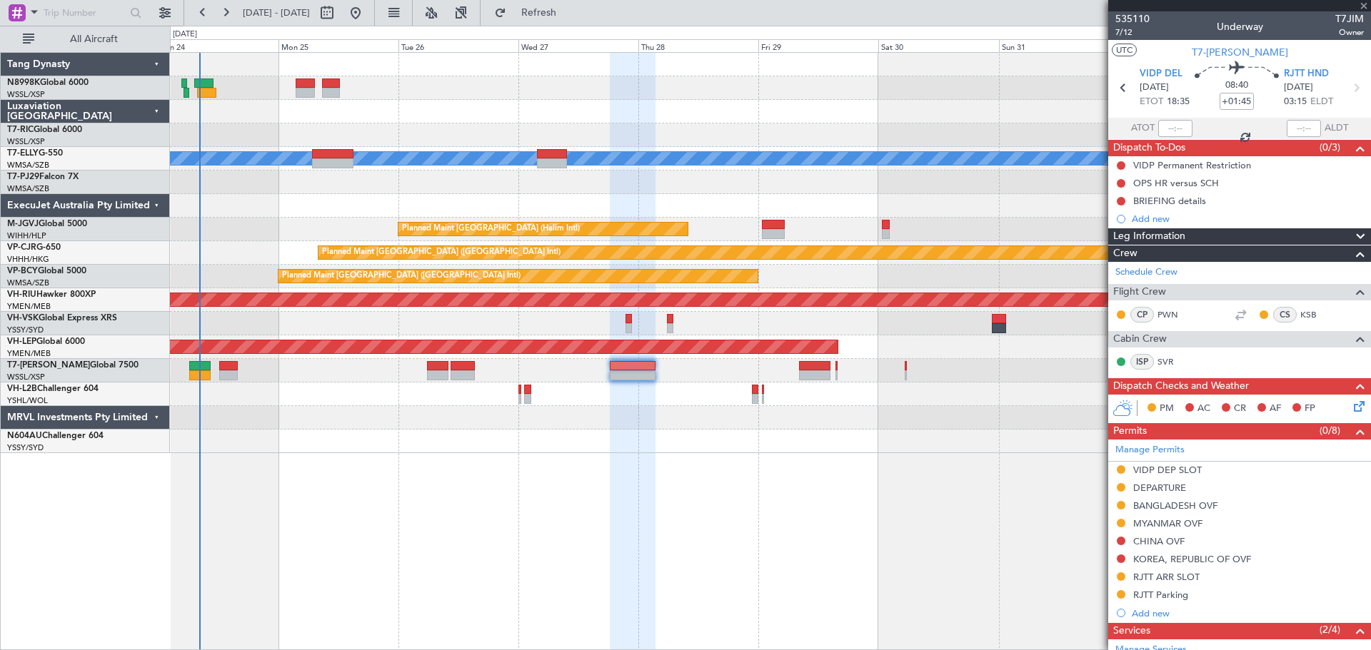
type input "+00:20"
type input "0"
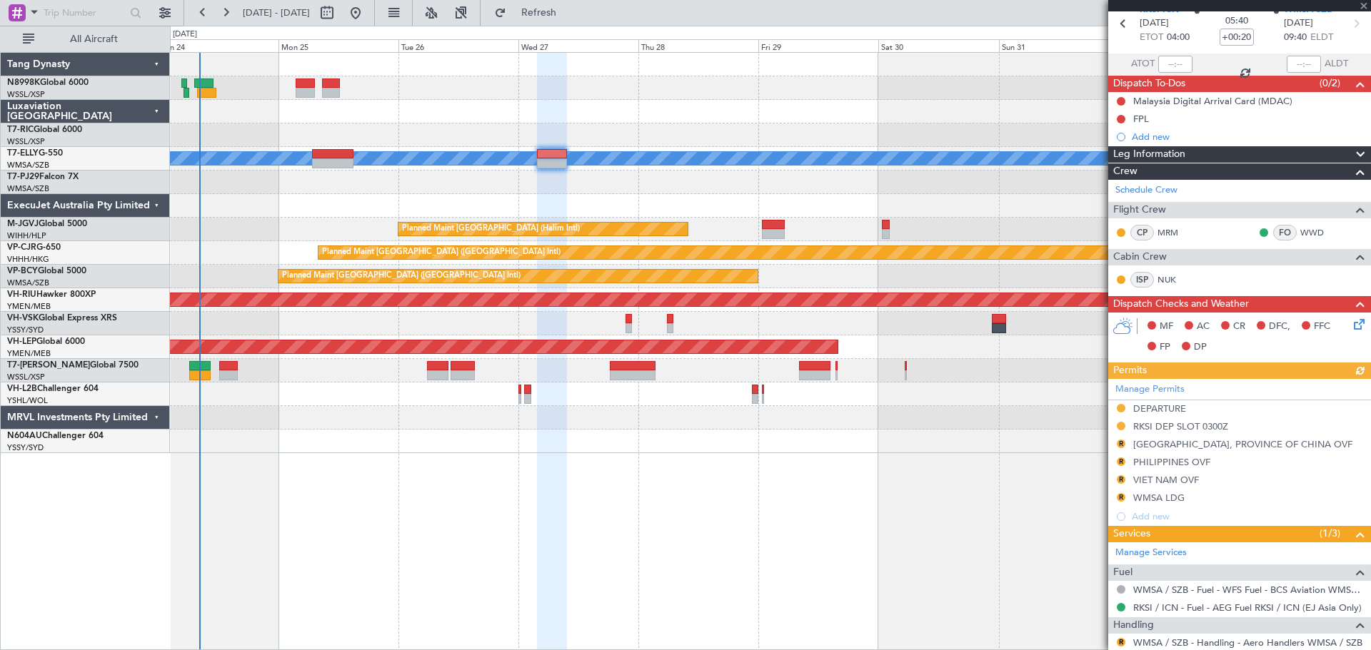
scroll to position [123, 0]
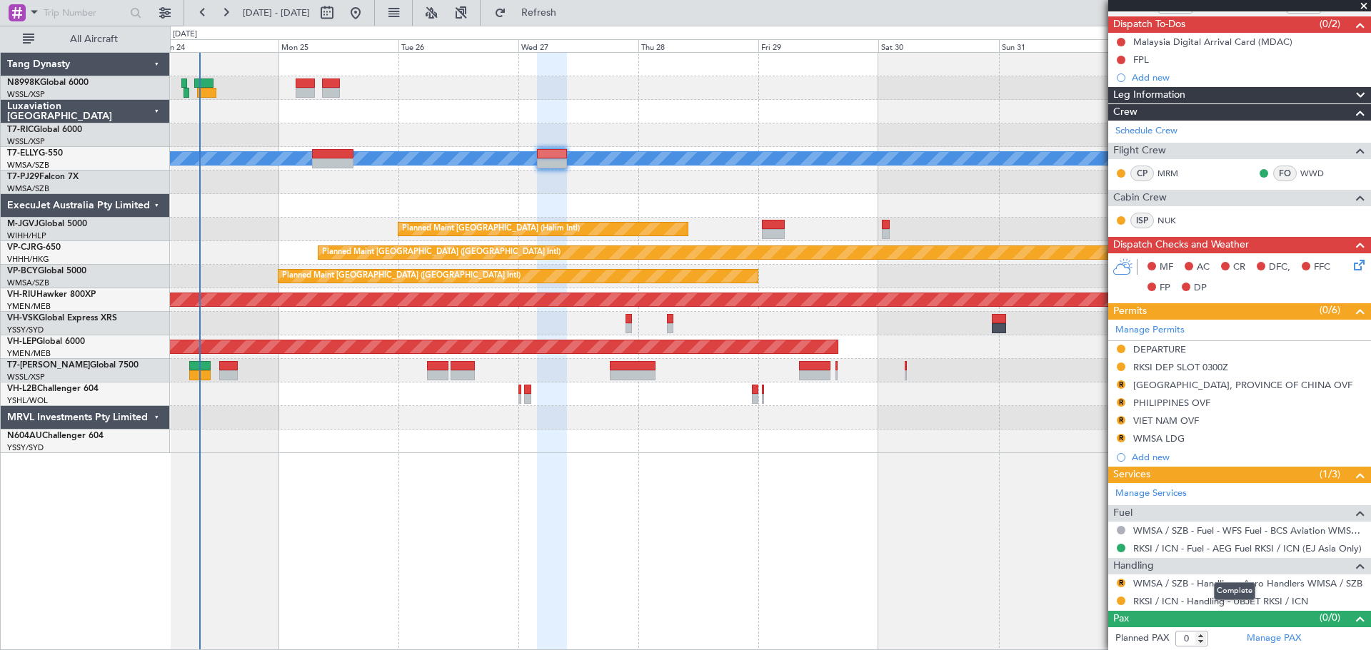
click at [1218, 583] on mat-tooltip-component "Complete" at bounding box center [1234, 591] width 61 height 38
click at [1160, 582] on link "WMSA / SZB - Handling - Aero Handlers WMSA / SZB" at bounding box center [1247, 583] width 229 height 12
click at [1119, 438] on button "R" at bounding box center [1120, 438] width 9 height 9
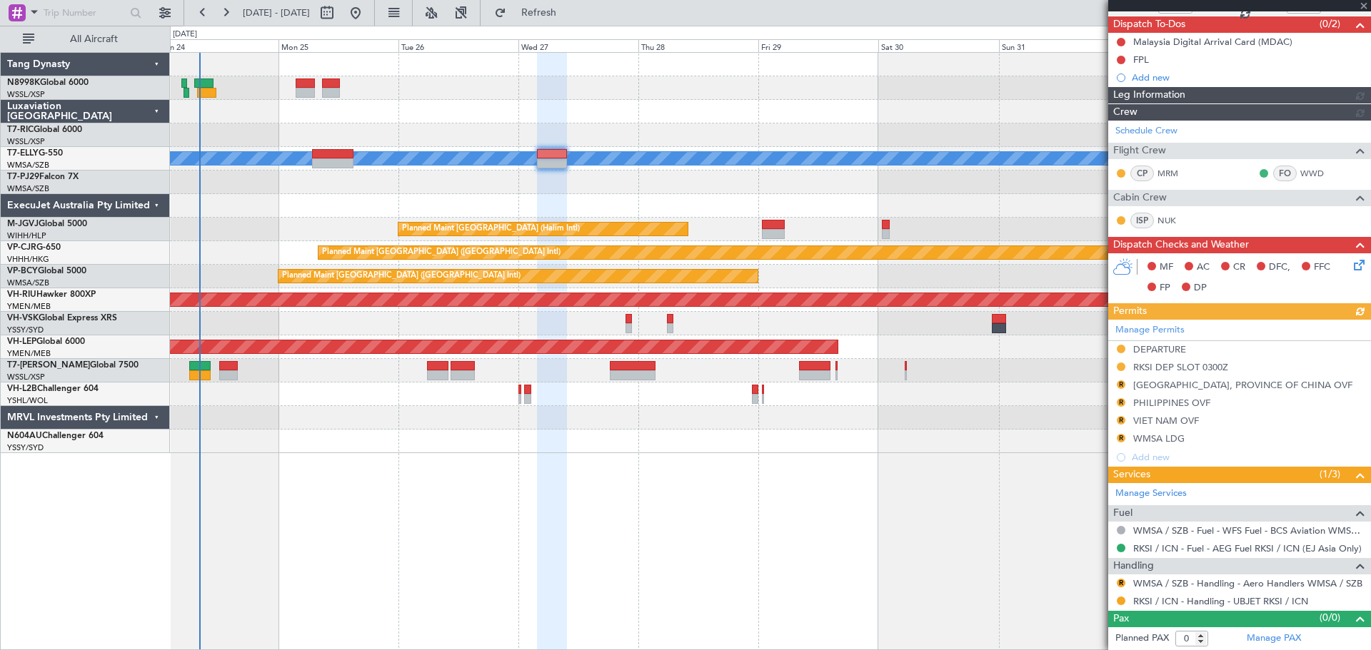
click at [1059, 498] on div "[PERSON_NAME] Planned Maint [GEOGRAPHIC_DATA] (Halim Intl) Planned Maint [GEOGR…" at bounding box center [770, 351] width 1201 height 598
click at [1120, 580] on button "R" at bounding box center [1120, 583] width 9 height 9
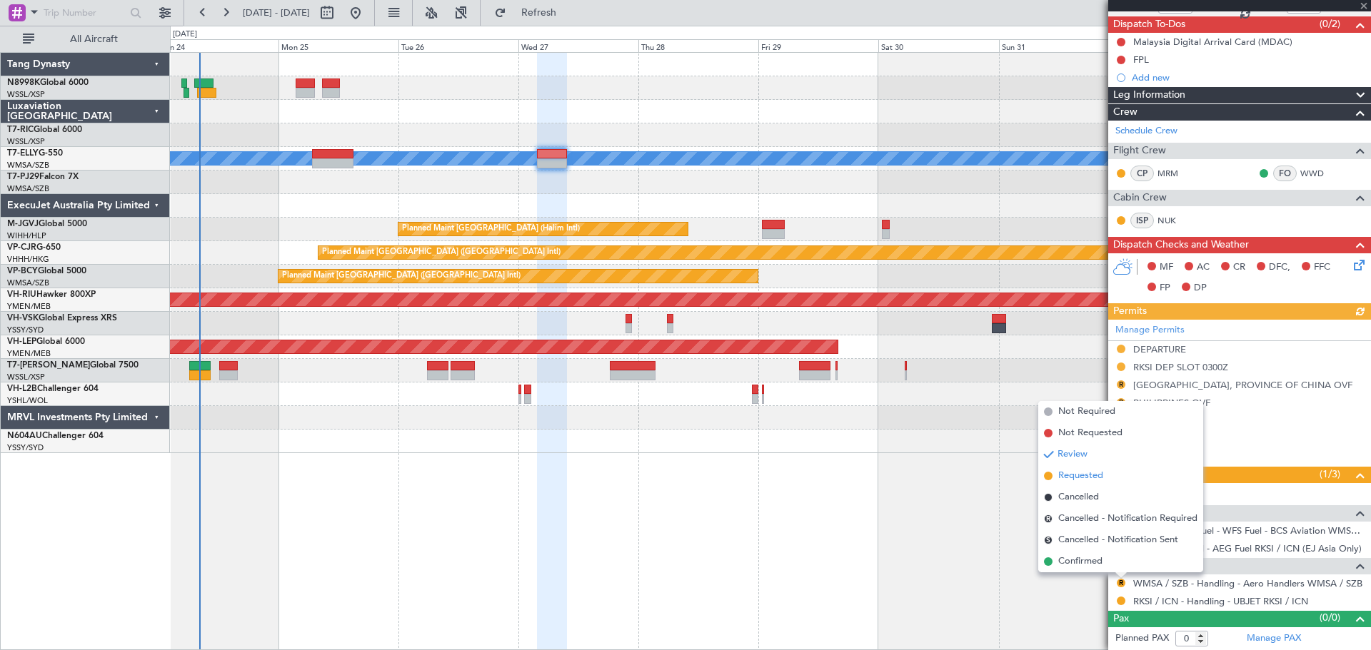
click at [1077, 478] on span "Requested" at bounding box center [1080, 476] width 45 height 14
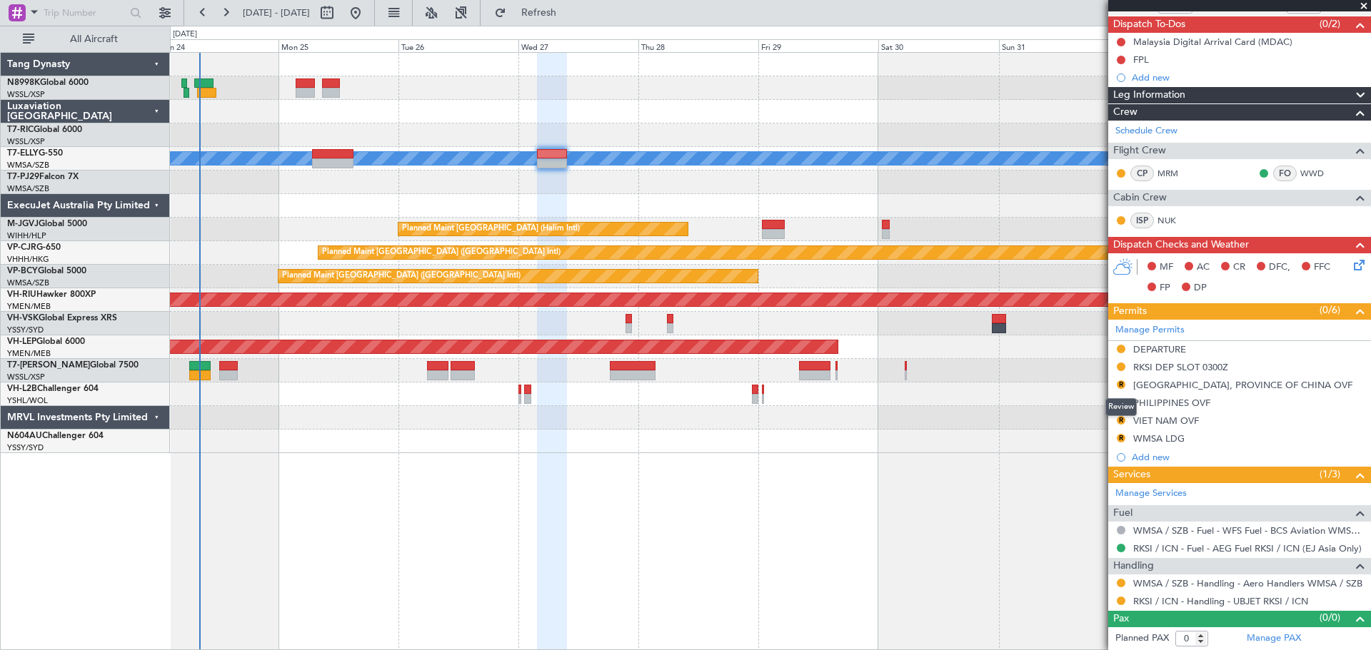
drag, startPoint x: 1119, startPoint y: 384, endPoint x: 1111, endPoint y: 390, distance: 10.3
click at [1119, 384] on button "R" at bounding box center [1120, 384] width 9 height 9
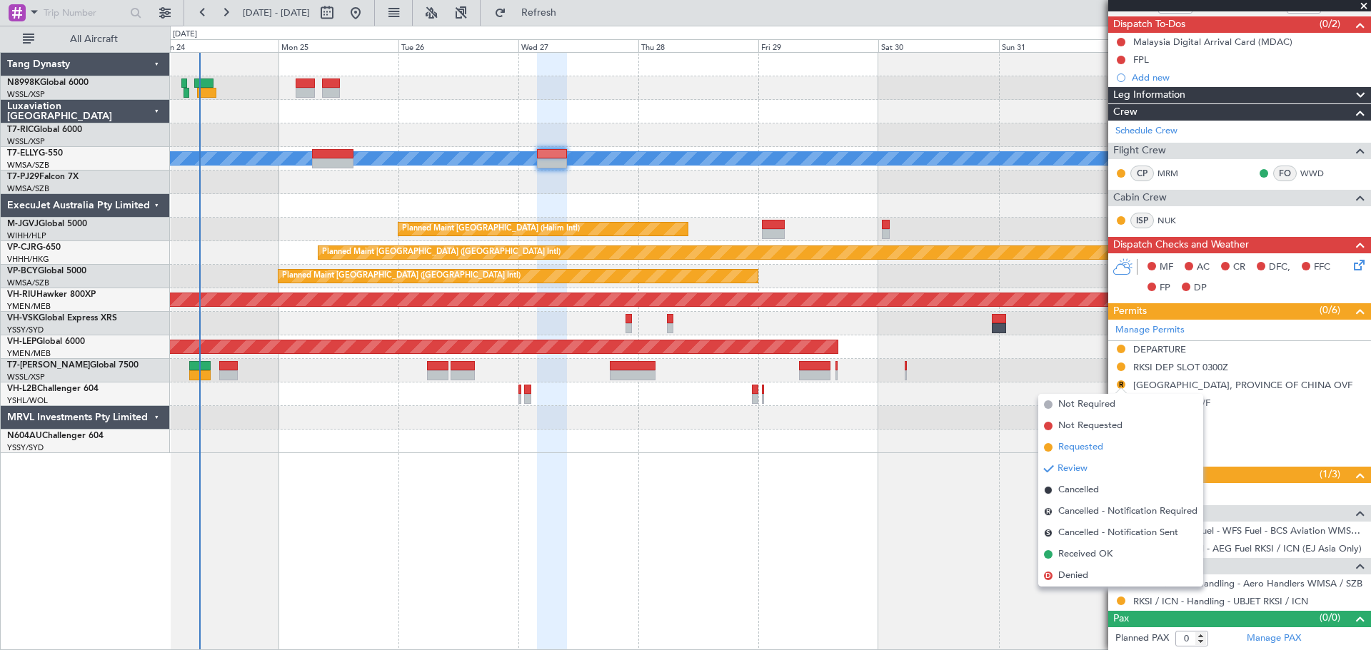
click at [1070, 450] on span "Requested" at bounding box center [1080, 447] width 45 height 14
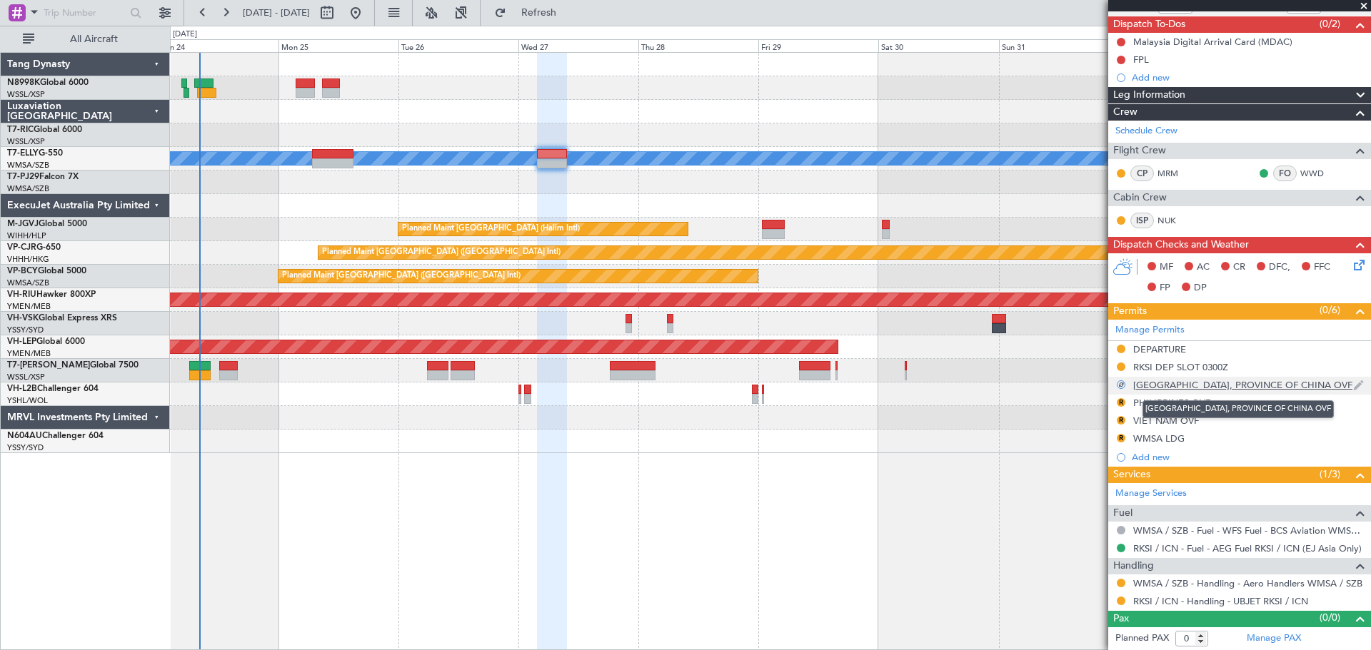
click at [1182, 387] on div "[GEOGRAPHIC_DATA], PROVINCE OF CHINA OVF" at bounding box center [1242, 385] width 219 height 12
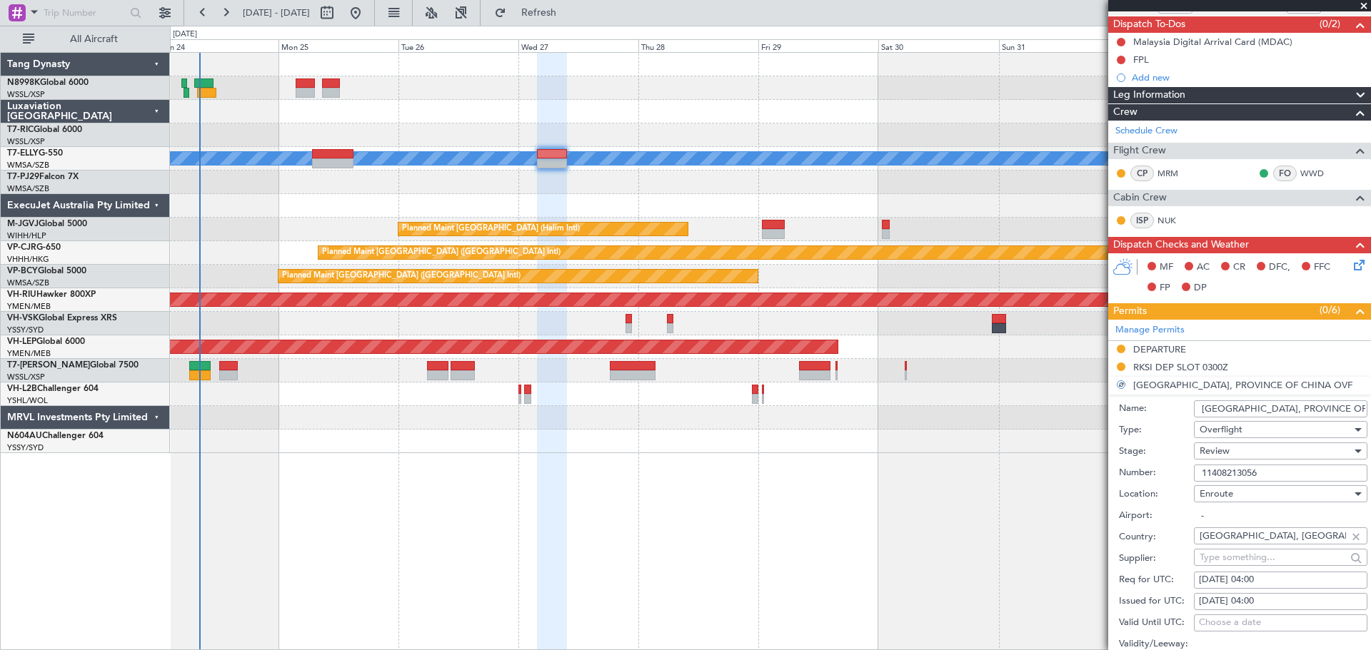
drag, startPoint x: 1197, startPoint y: 475, endPoint x: 1127, endPoint y: 478, distance: 70.0
click at [1142, 476] on div "Number: 11408213056" at bounding box center [1243, 473] width 248 height 21
click at [1012, 455] on div "[PERSON_NAME] Planned Maint [GEOGRAPHIC_DATA] (Halim Intl) Planned Maint [GEOGR…" at bounding box center [770, 351] width 1201 height 598
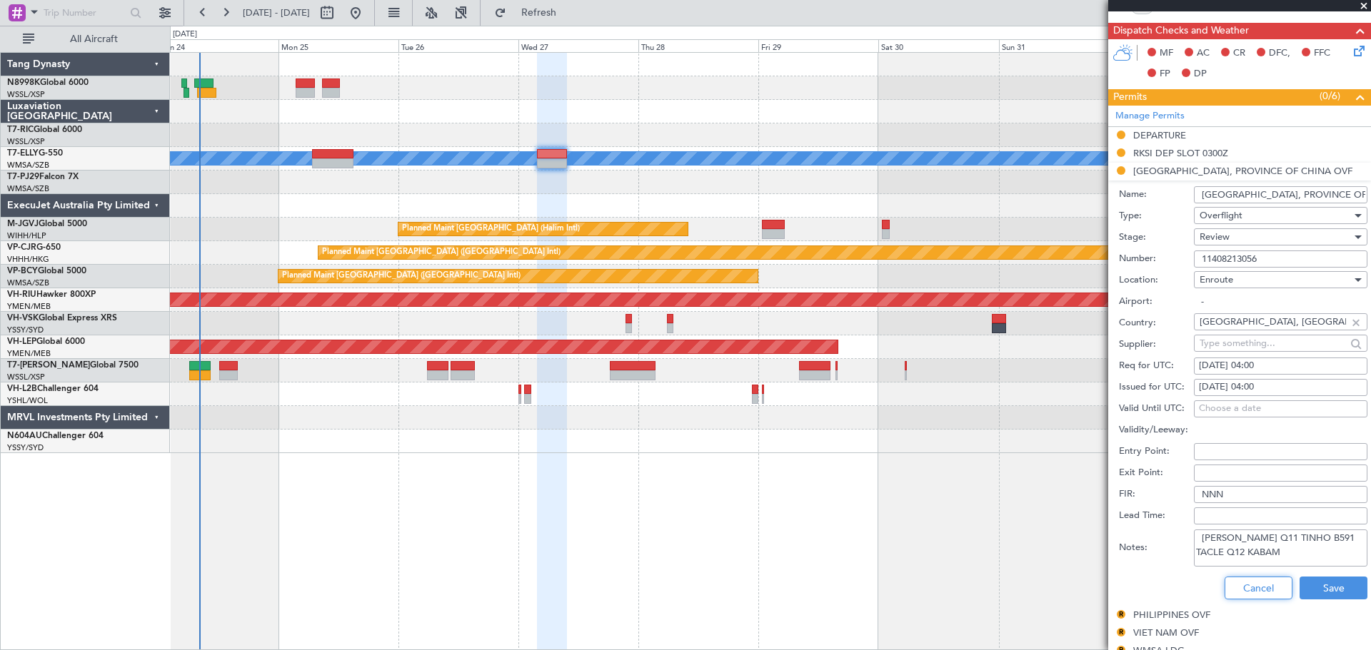
click at [1264, 580] on button "Cancel" at bounding box center [1258, 588] width 68 height 23
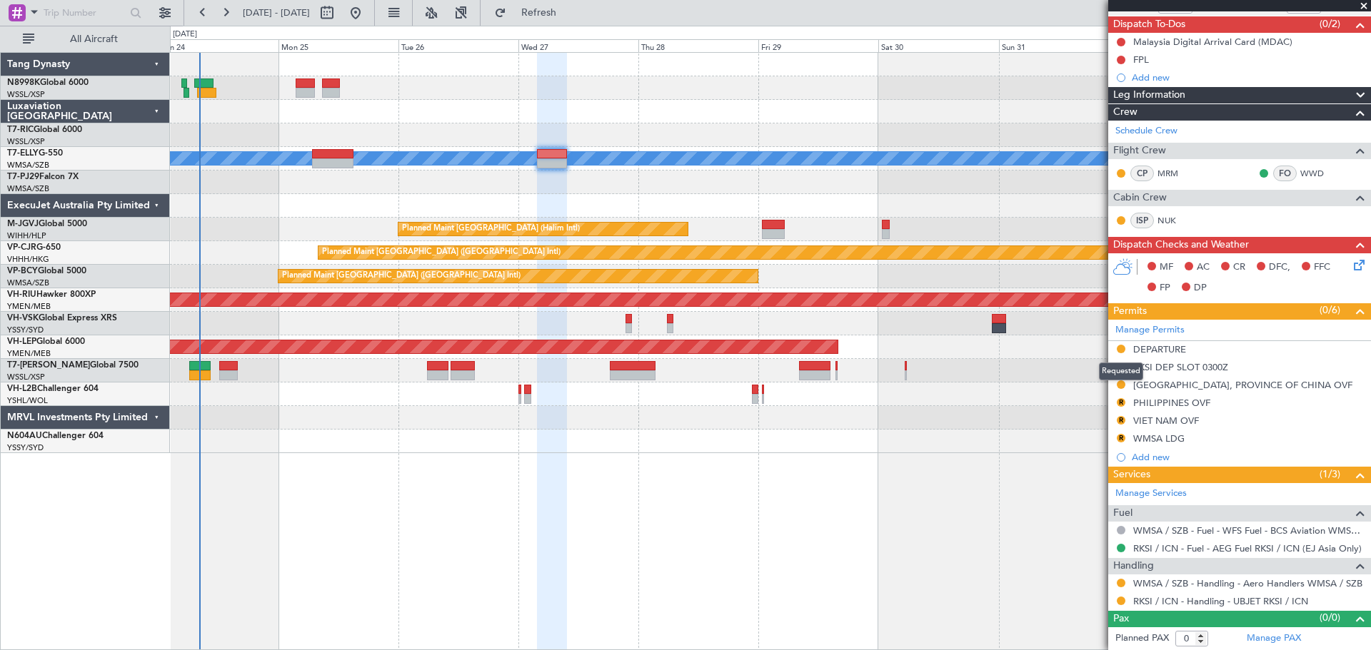
click at [1119, 385] on mat-tooltip-component "Requested" at bounding box center [1121, 372] width 64 height 38
click at [1119, 383] on button at bounding box center [1120, 384] width 9 height 9
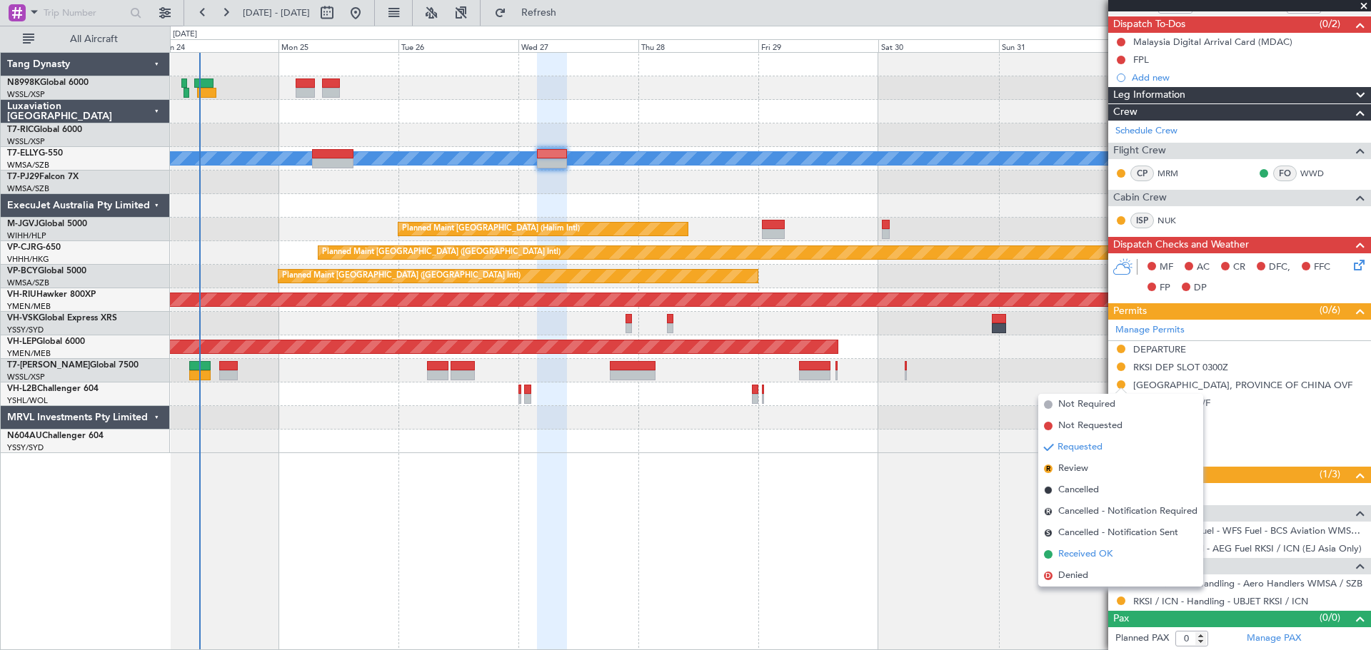
click at [1078, 548] on span "Received OK" at bounding box center [1085, 555] width 54 height 14
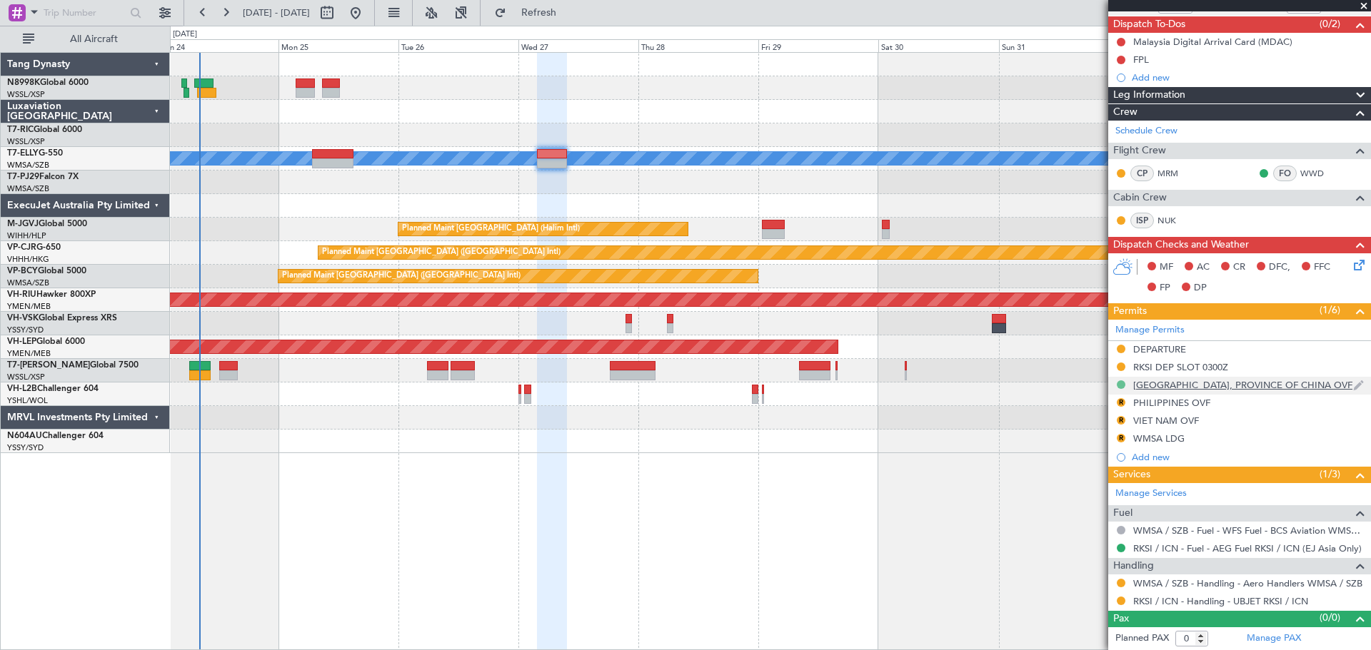
click at [1120, 385] on button at bounding box center [1120, 384] width 9 height 9
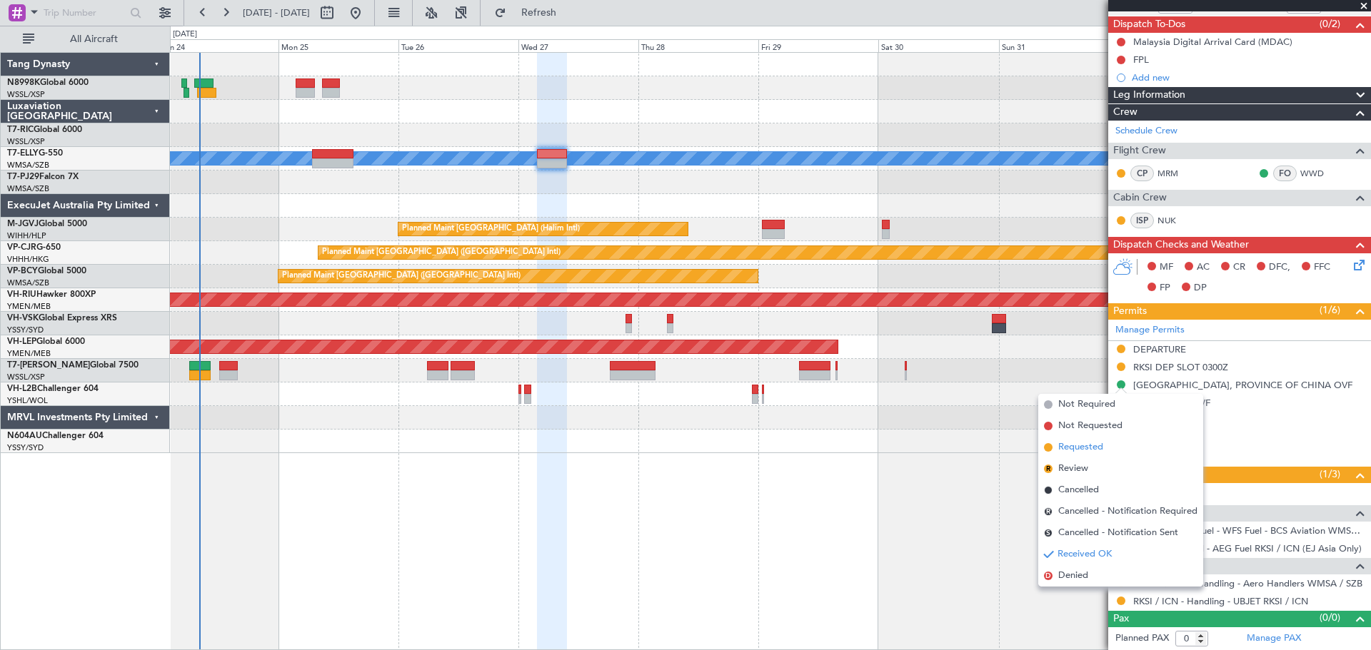
click at [1074, 446] on span "Requested" at bounding box center [1080, 447] width 45 height 14
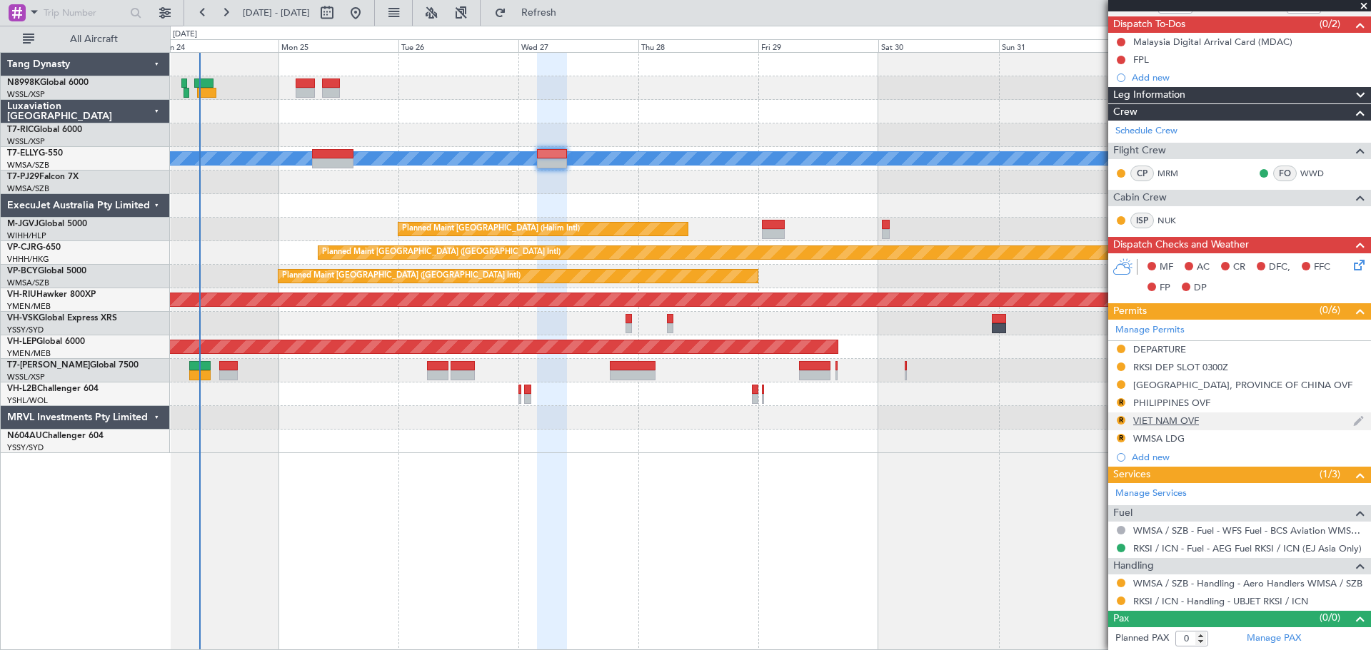
click at [1166, 416] on div "VIET NAM OVF" at bounding box center [1166, 421] width 66 height 12
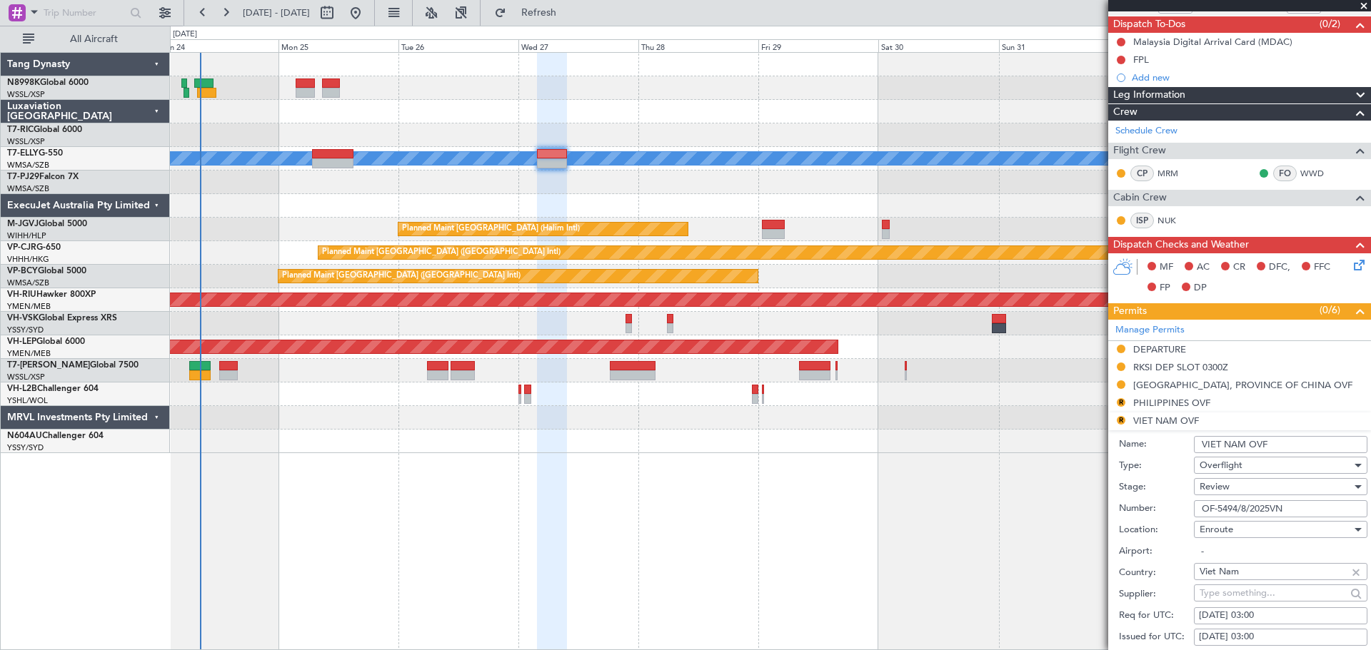
drag, startPoint x: 1301, startPoint y: 511, endPoint x: 1104, endPoint y: 513, distance: 197.7
click at [1111, 513] on form "Name: VIET NAM OVF Type: Overflight Stage: Review Number: OF-5494/8/2025VN Loca…" at bounding box center [1239, 643] width 263 height 426
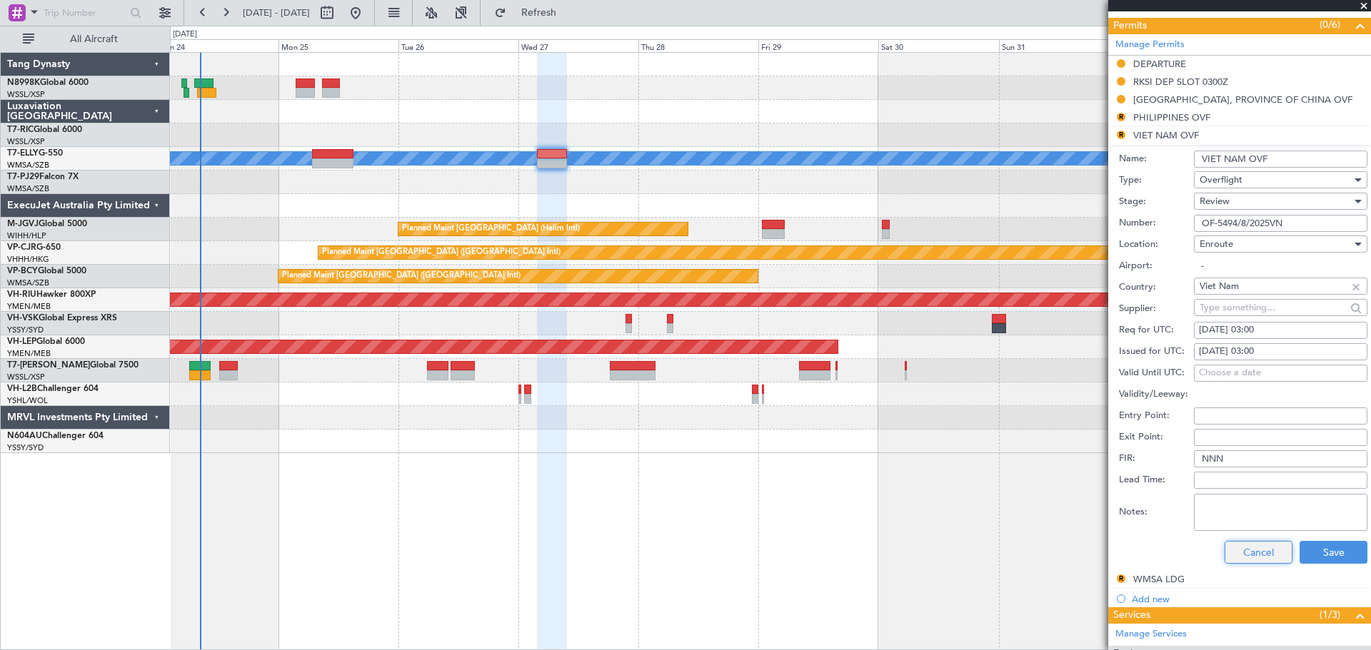
click at [1229, 552] on button "Cancel" at bounding box center [1258, 552] width 68 height 23
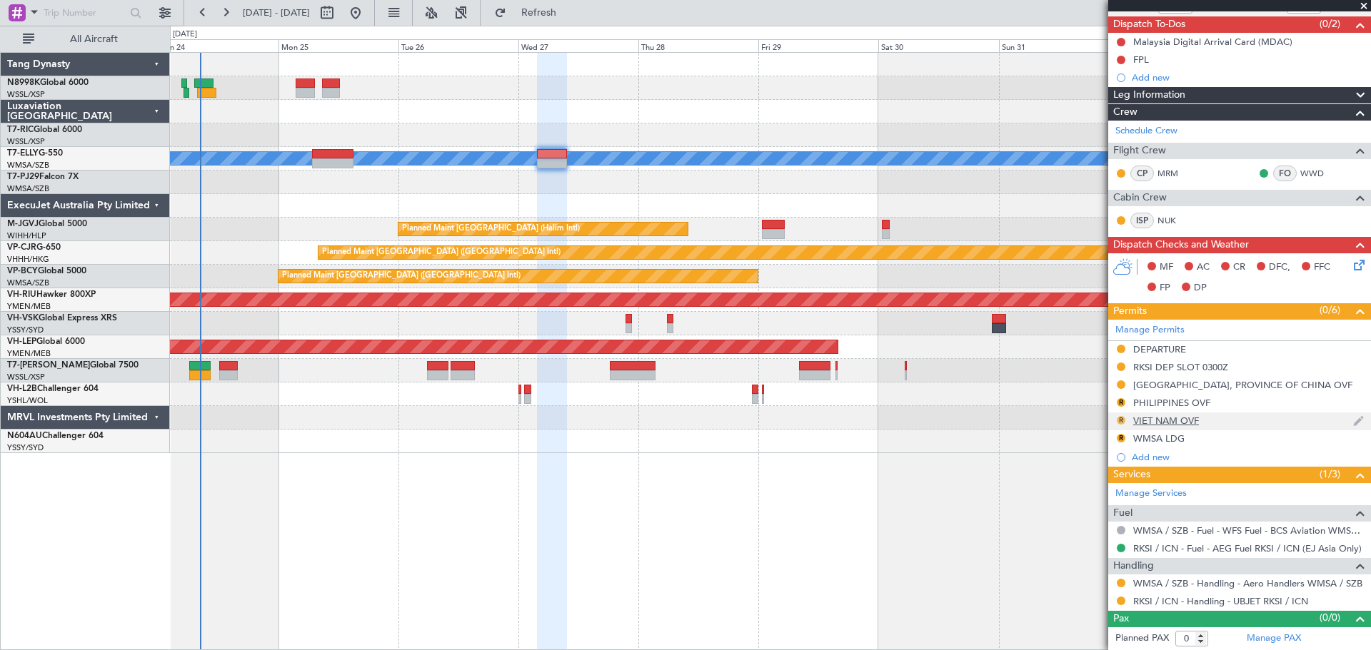
click at [1122, 418] on button "R" at bounding box center [1120, 420] width 9 height 9
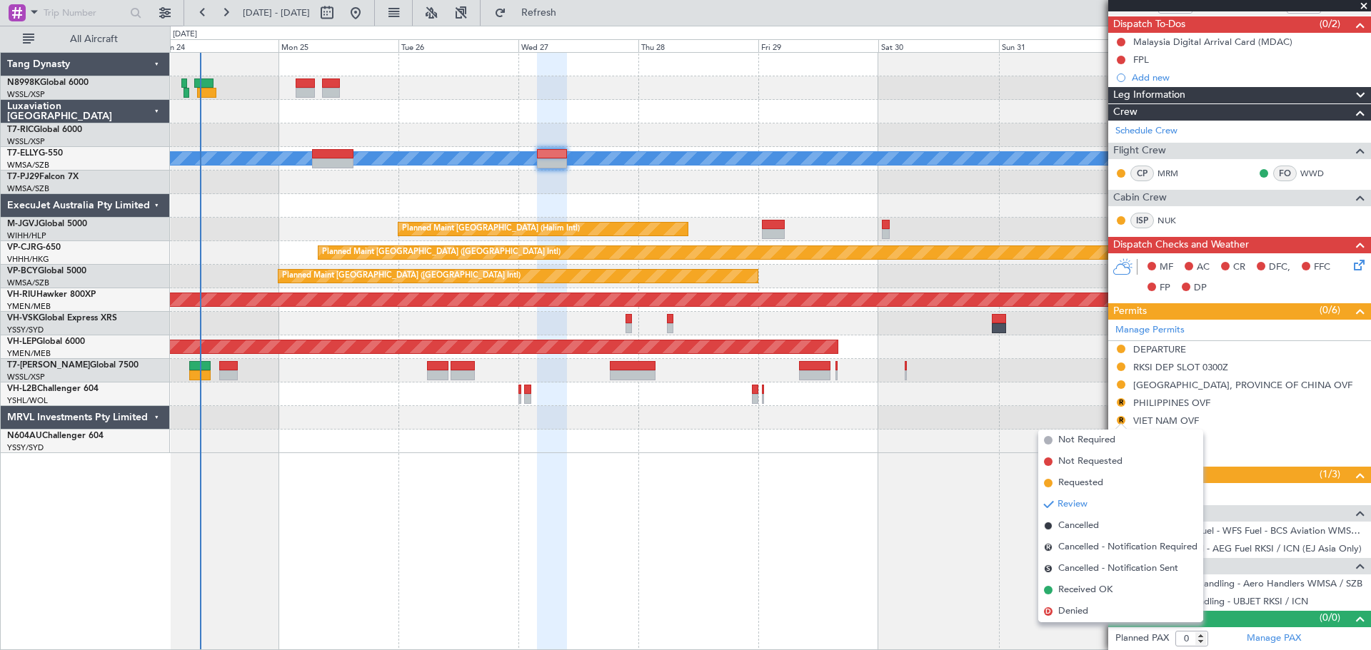
click at [1066, 491] on li "Requested" at bounding box center [1120, 483] width 165 height 21
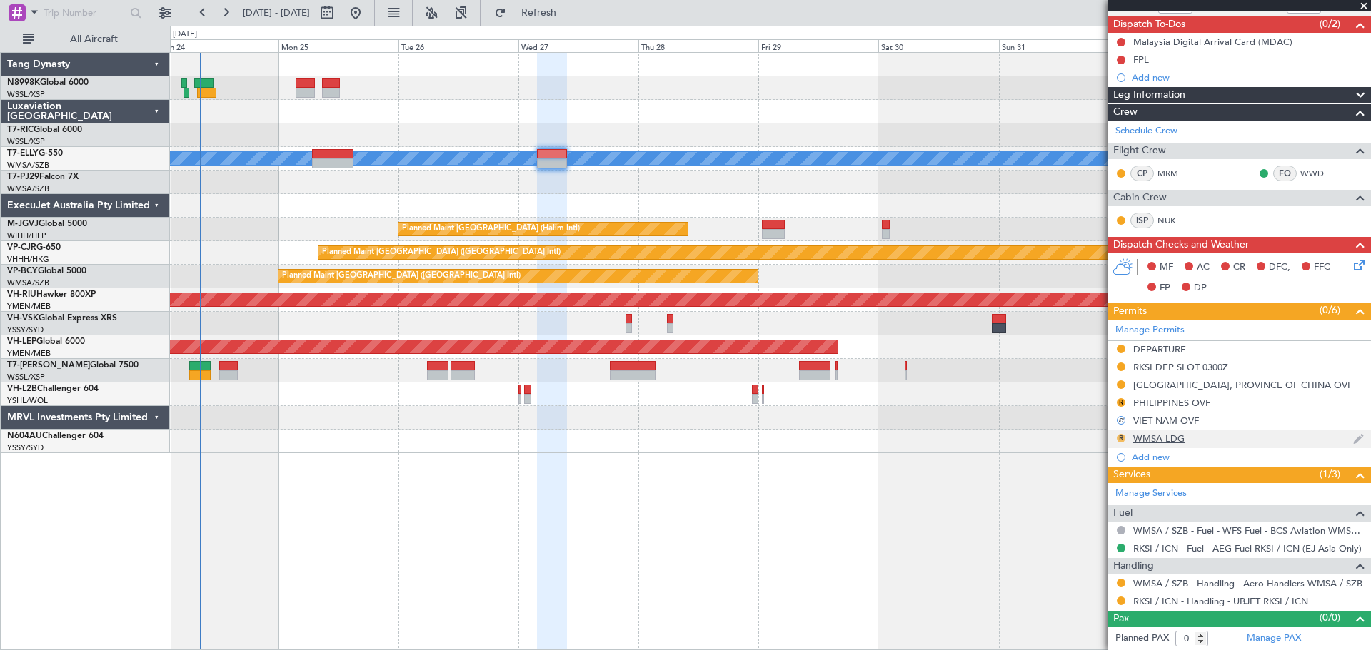
click at [1120, 439] on button "R" at bounding box center [1120, 438] width 9 height 9
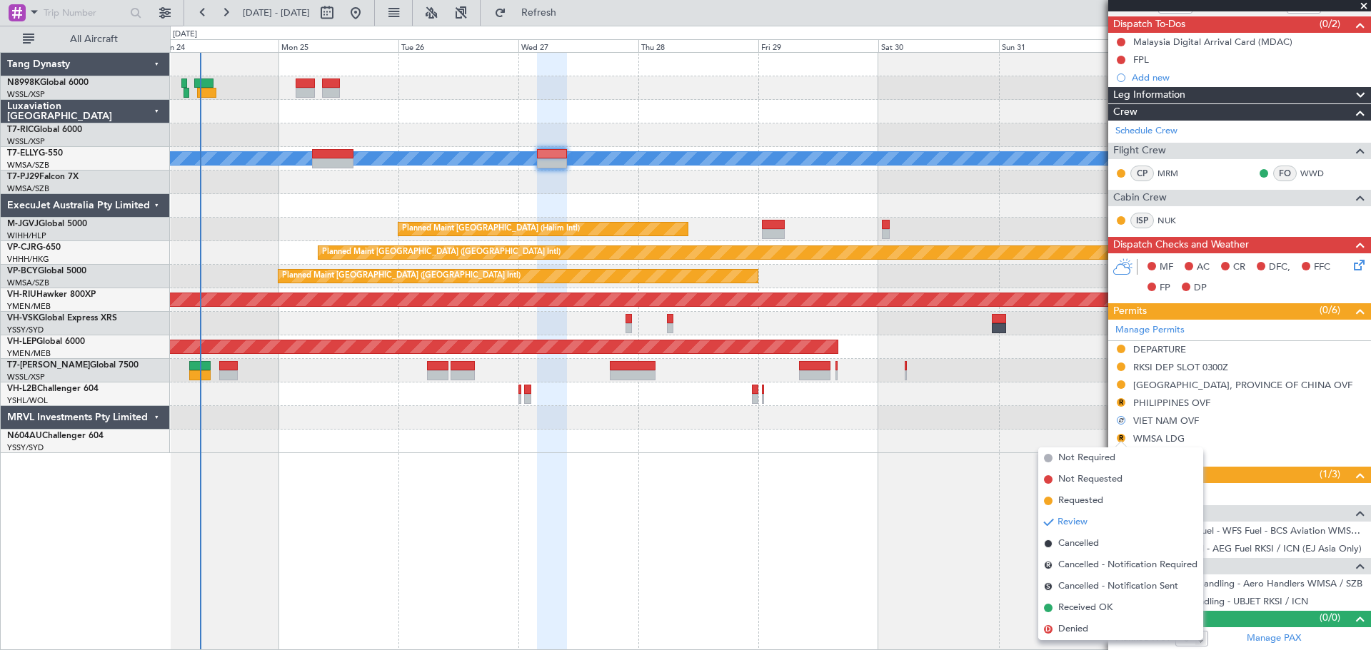
drag, startPoint x: 1054, startPoint y: 500, endPoint x: 1097, endPoint y: 488, distance: 44.5
click at [1056, 499] on li "Requested" at bounding box center [1120, 500] width 165 height 21
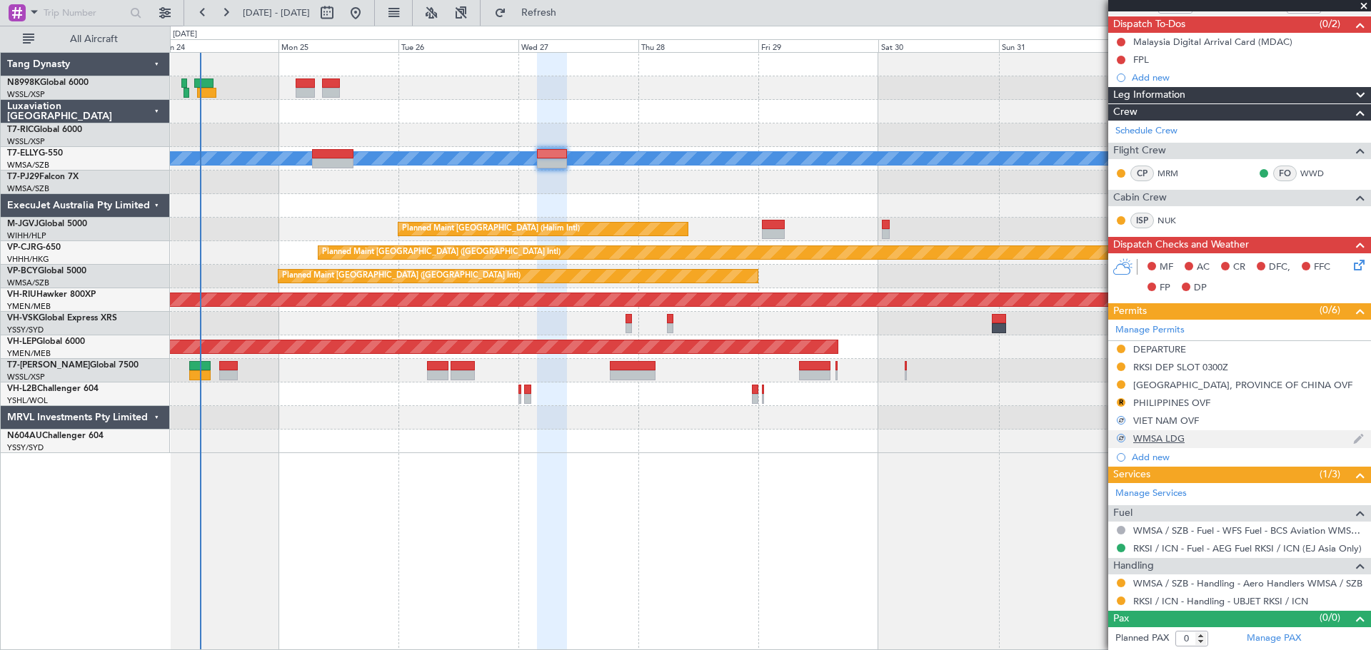
click at [1171, 441] on div "WMSA LDG" at bounding box center [1158, 439] width 51 height 12
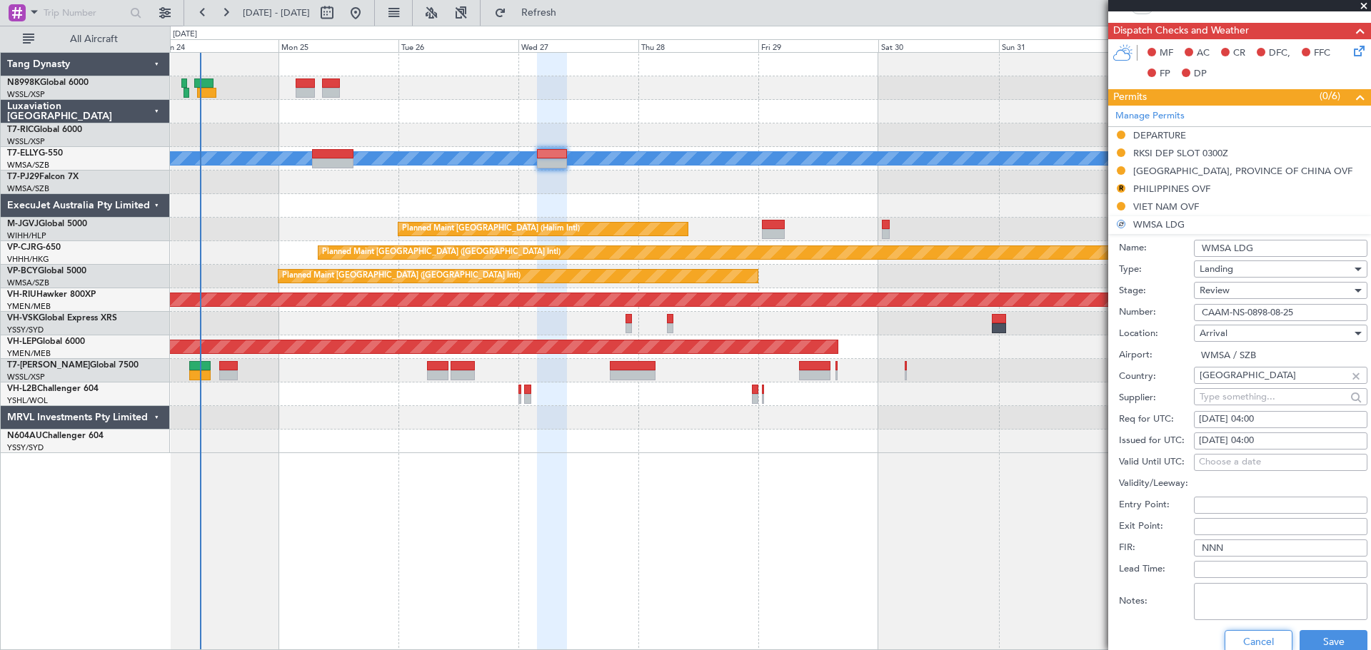
drag, startPoint x: 1255, startPoint y: 635, endPoint x: 1259, endPoint y: 628, distance: 8.3
click at [1255, 635] on button "Cancel" at bounding box center [1258, 641] width 68 height 23
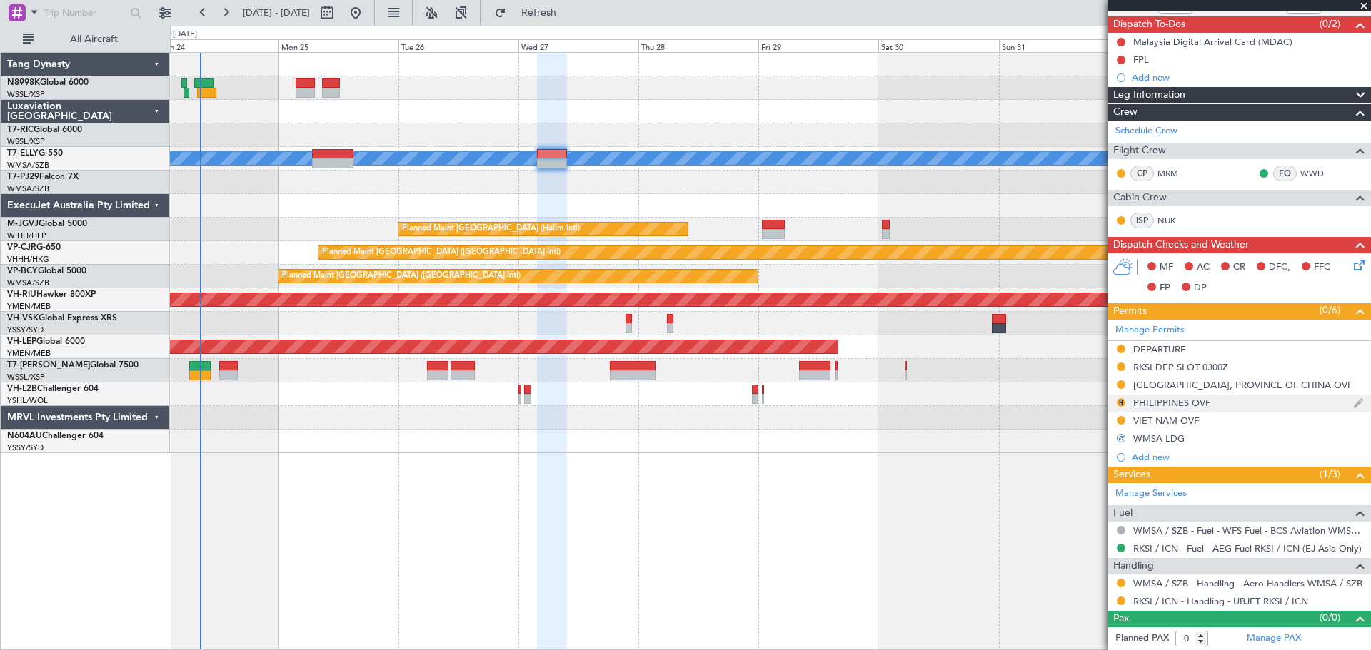
click at [1171, 406] on div "PHILIPPINES OVF" at bounding box center [1171, 403] width 77 height 12
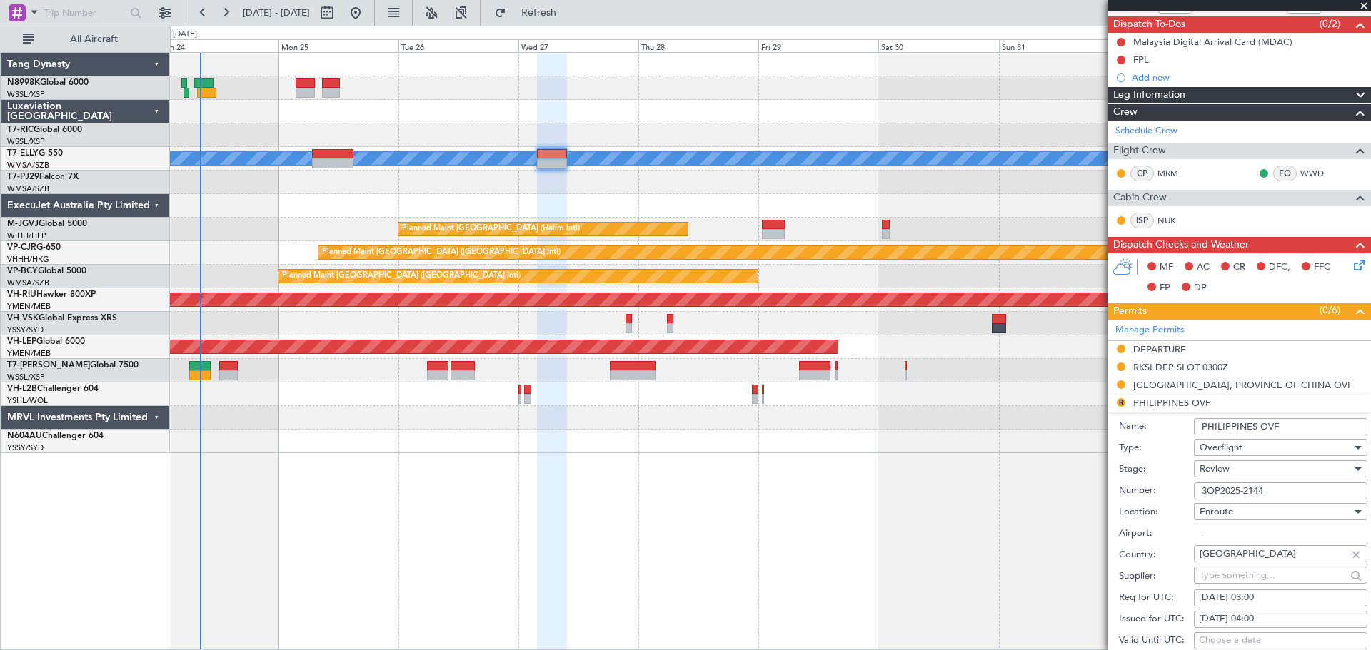
scroll to position [338, 0]
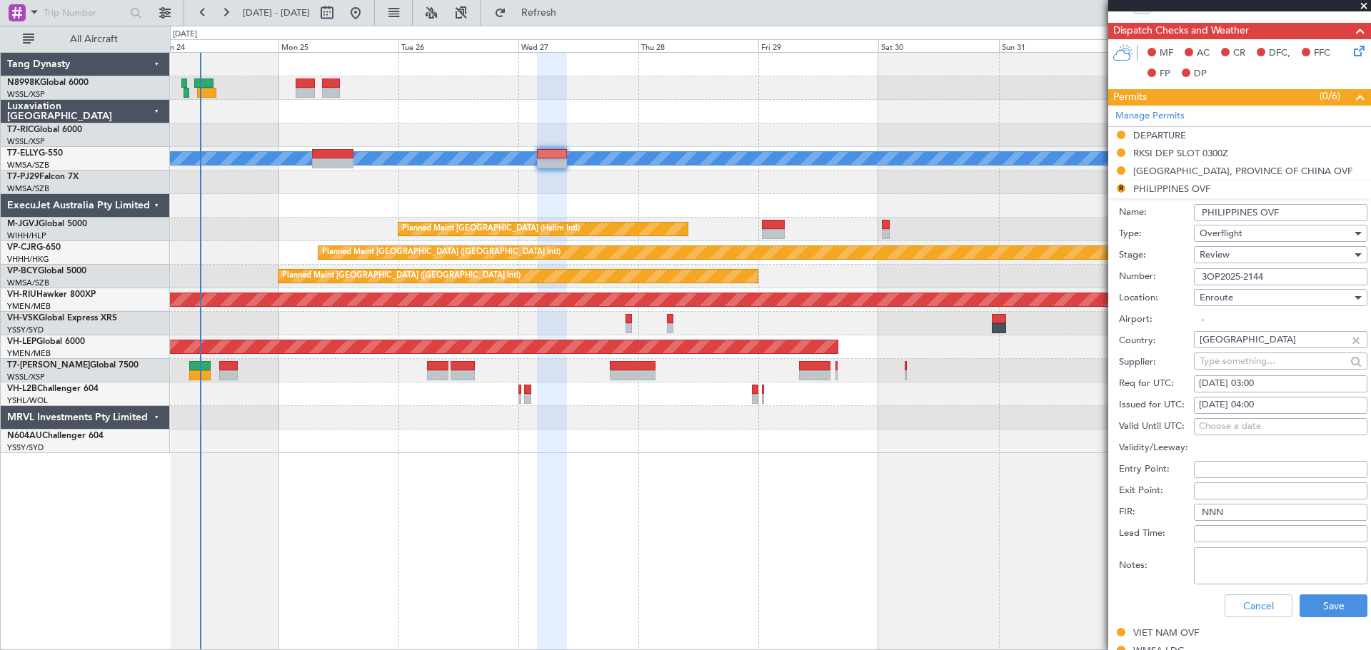
drag, startPoint x: 1267, startPoint y: 273, endPoint x: 1183, endPoint y: 274, distance: 84.2
click at [1183, 274] on div "Number: 3OP2025-2144" at bounding box center [1243, 276] width 248 height 21
drag, startPoint x: 1251, startPoint y: 608, endPoint x: 1252, endPoint y: 600, distance: 8.6
click at [1252, 608] on button "Cancel" at bounding box center [1258, 606] width 68 height 23
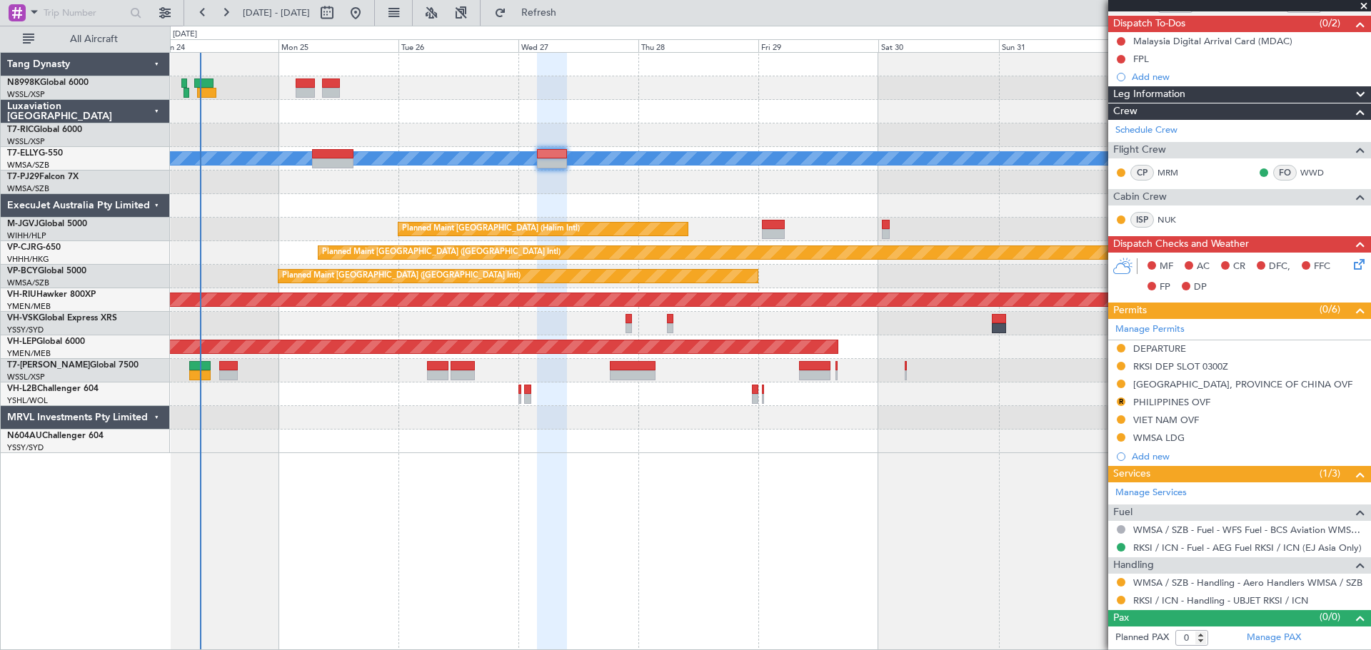
scroll to position [123, 0]
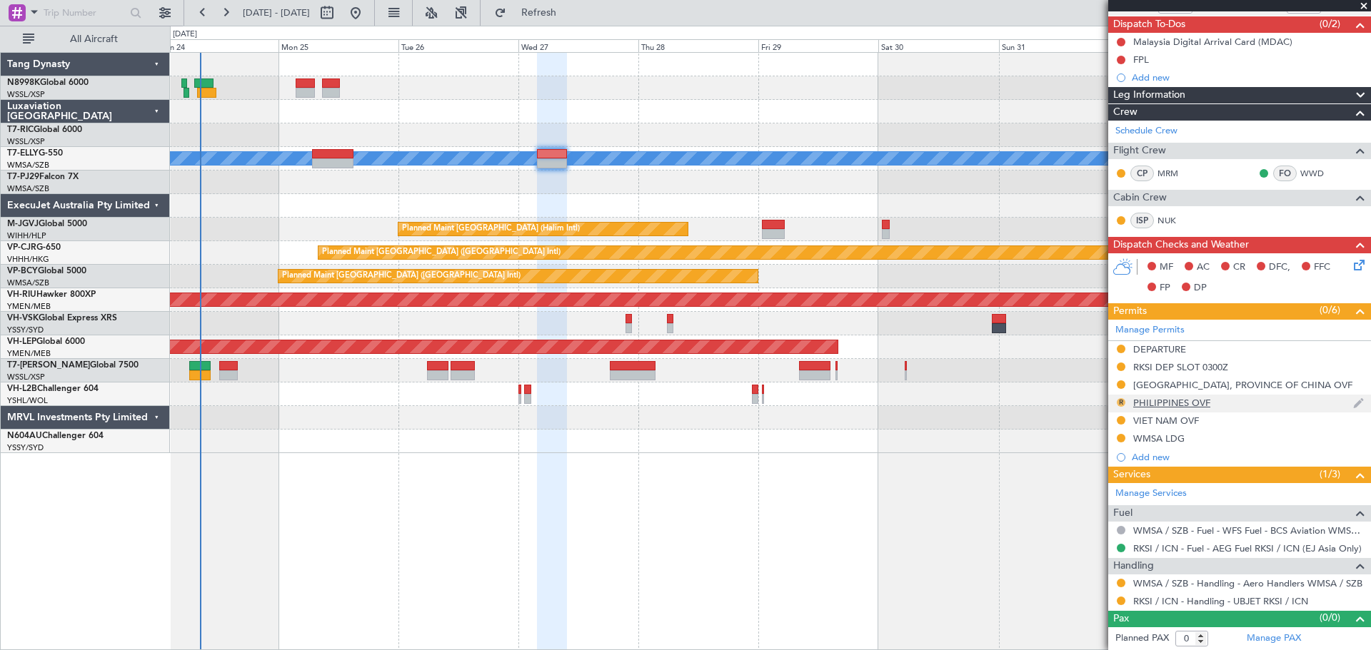
click at [1119, 401] on button "R" at bounding box center [1120, 402] width 9 height 9
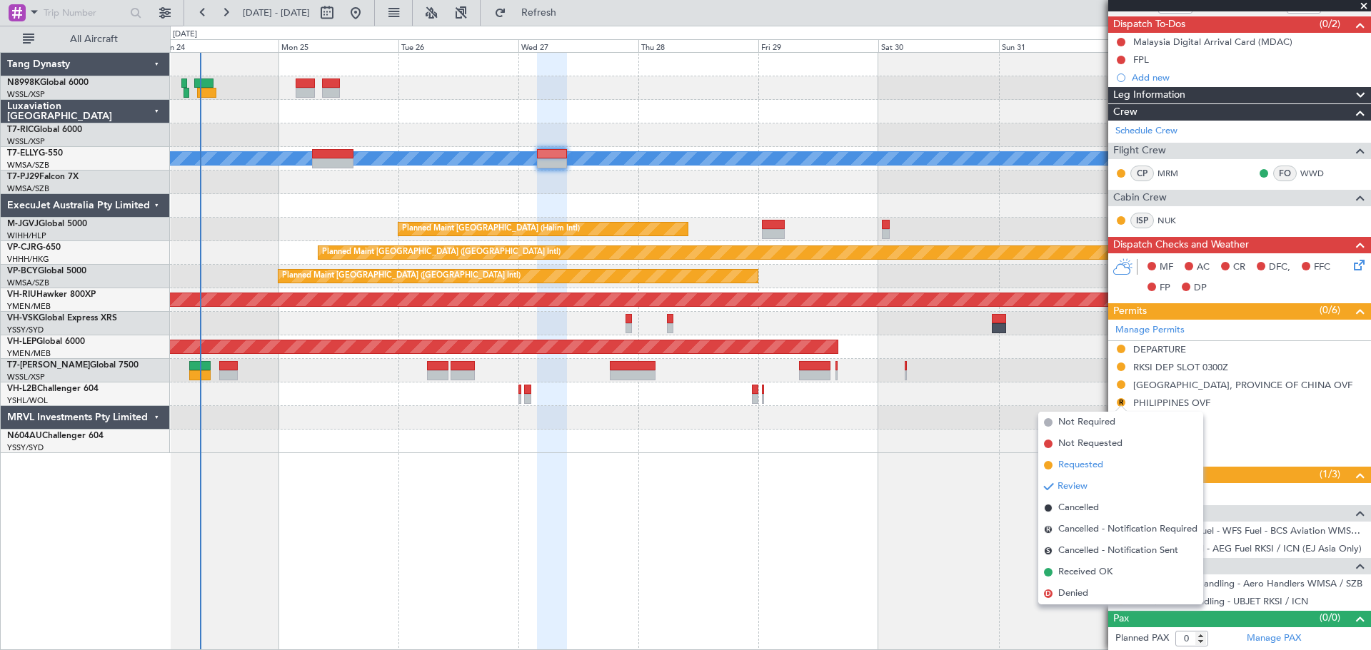
click at [1056, 460] on li "Requested" at bounding box center [1120, 465] width 165 height 21
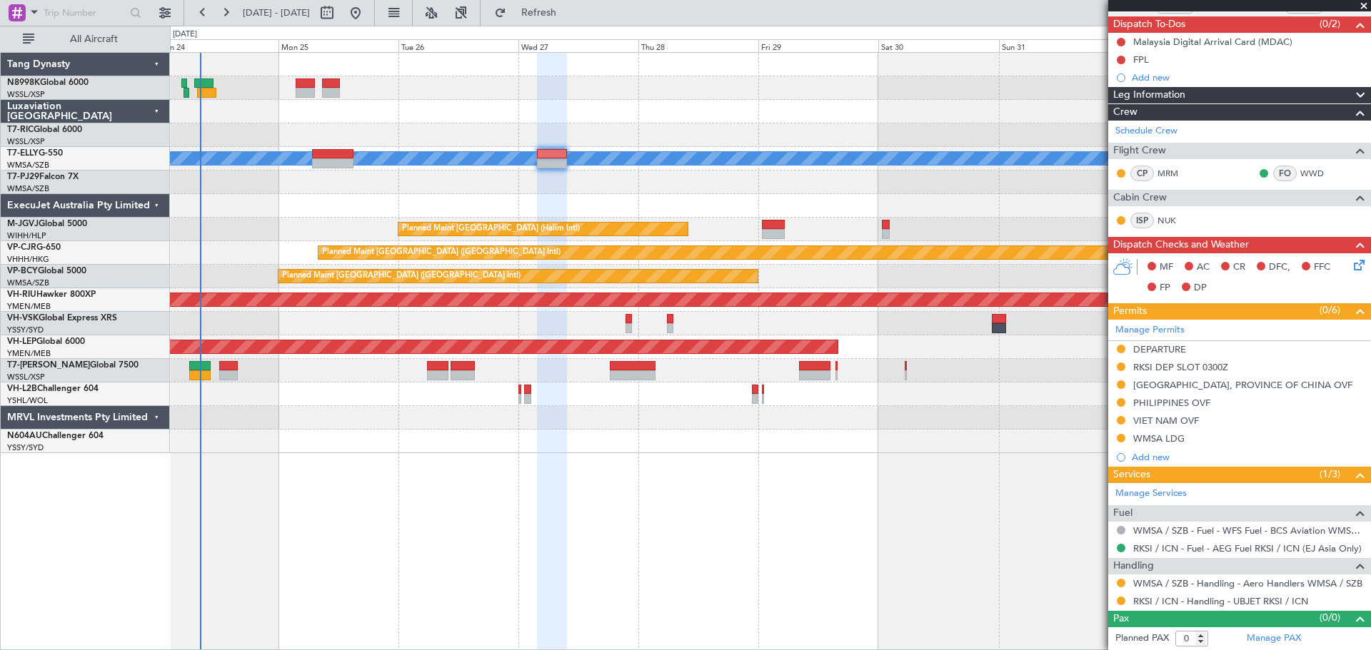
click at [1121, 586] on div "Requested" at bounding box center [1121, 586] width 0 height 0
click at [1120, 582] on button at bounding box center [1120, 583] width 9 height 9
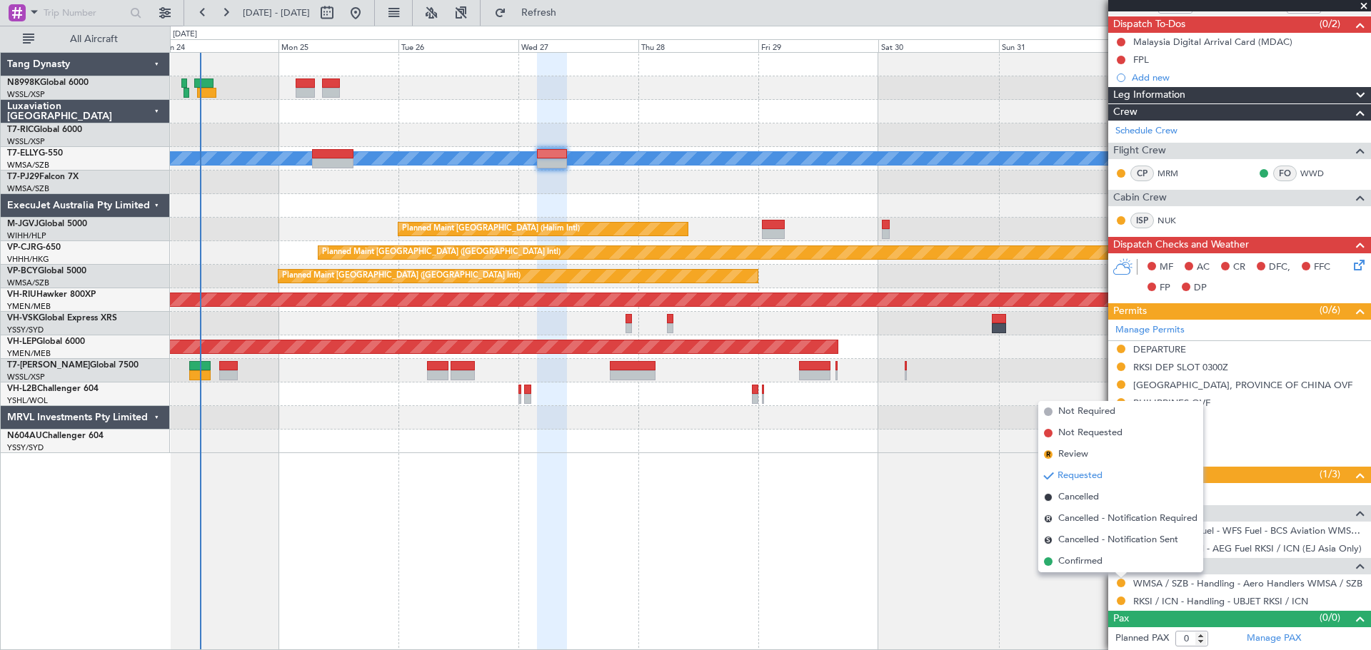
drag, startPoint x: 1078, startPoint y: 565, endPoint x: 1116, endPoint y: 547, distance: 42.5
click at [1078, 564] on span "Confirmed" at bounding box center [1080, 562] width 44 height 14
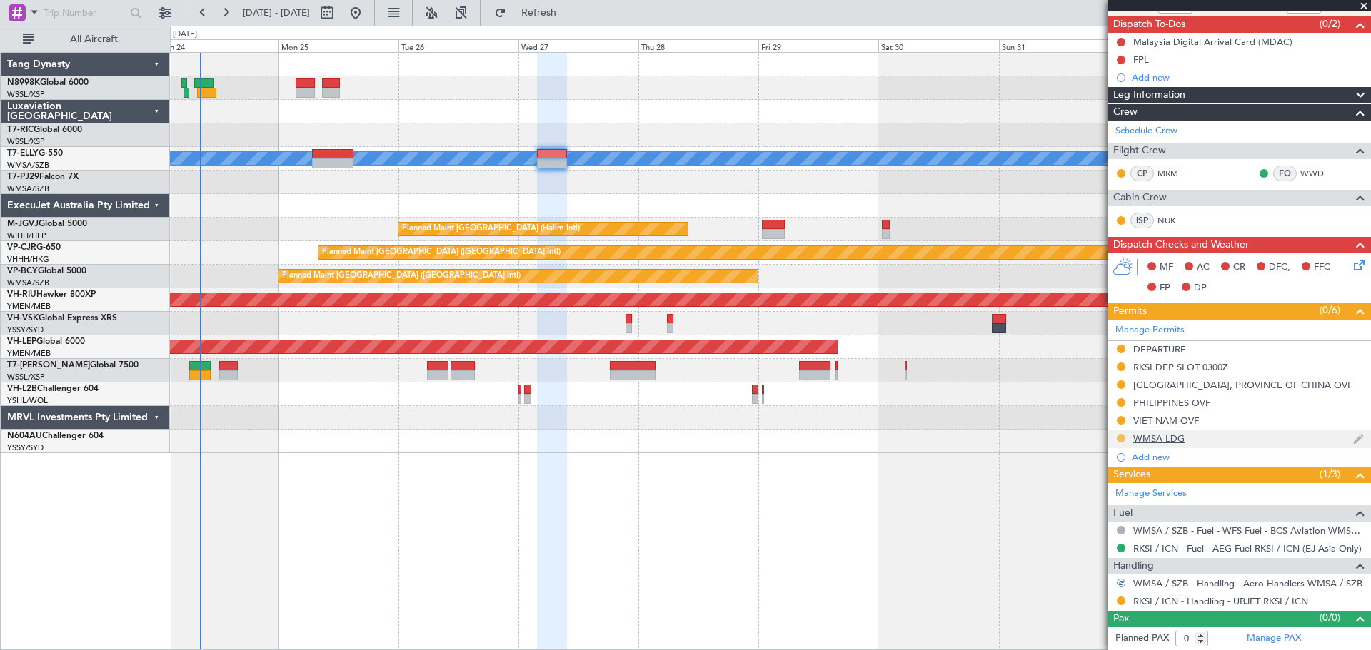
click at [1123, 434] on div at bounding box center [1120, 438] width 11 height 11
click at [1116, 438] on div at bounding box center [1120, 438] width 11 height 11
click at [1119, 438] on button at bounding box center [1120, 438] width 9 height 9
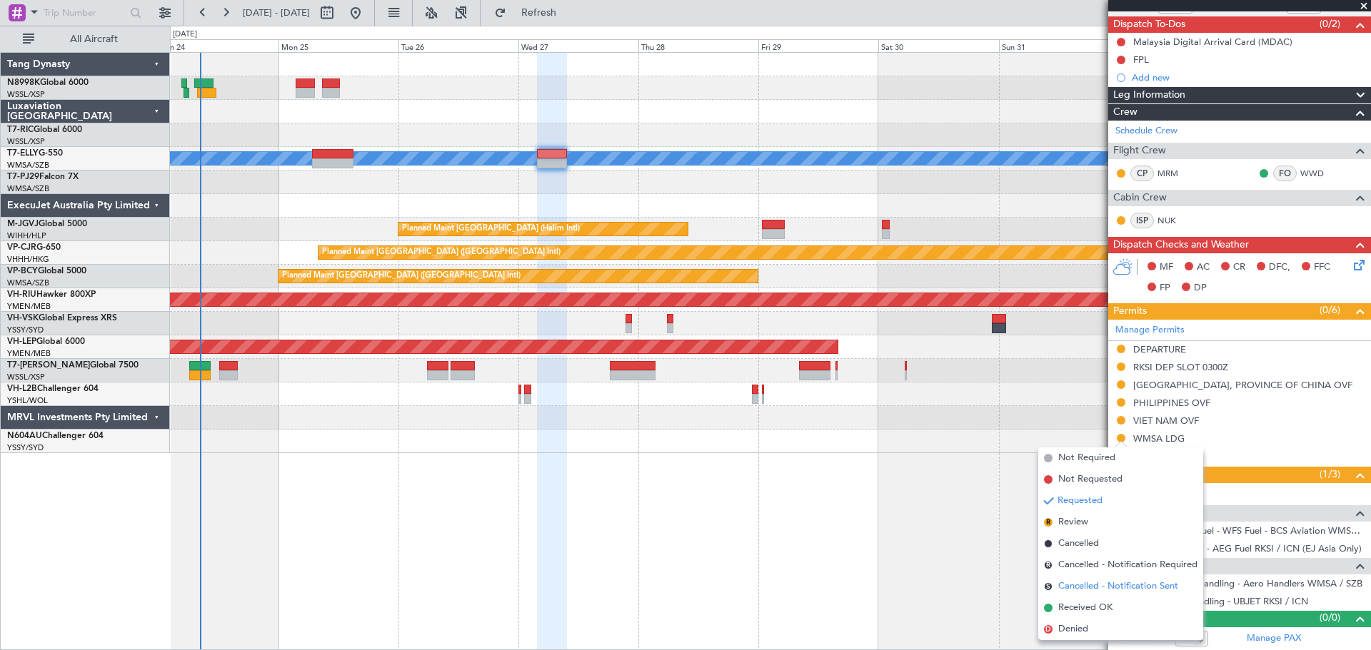
click at [1085, 596] on li "S Cancelled - Notification Sent" at bounding box center [1120, 586] width 165 height 21
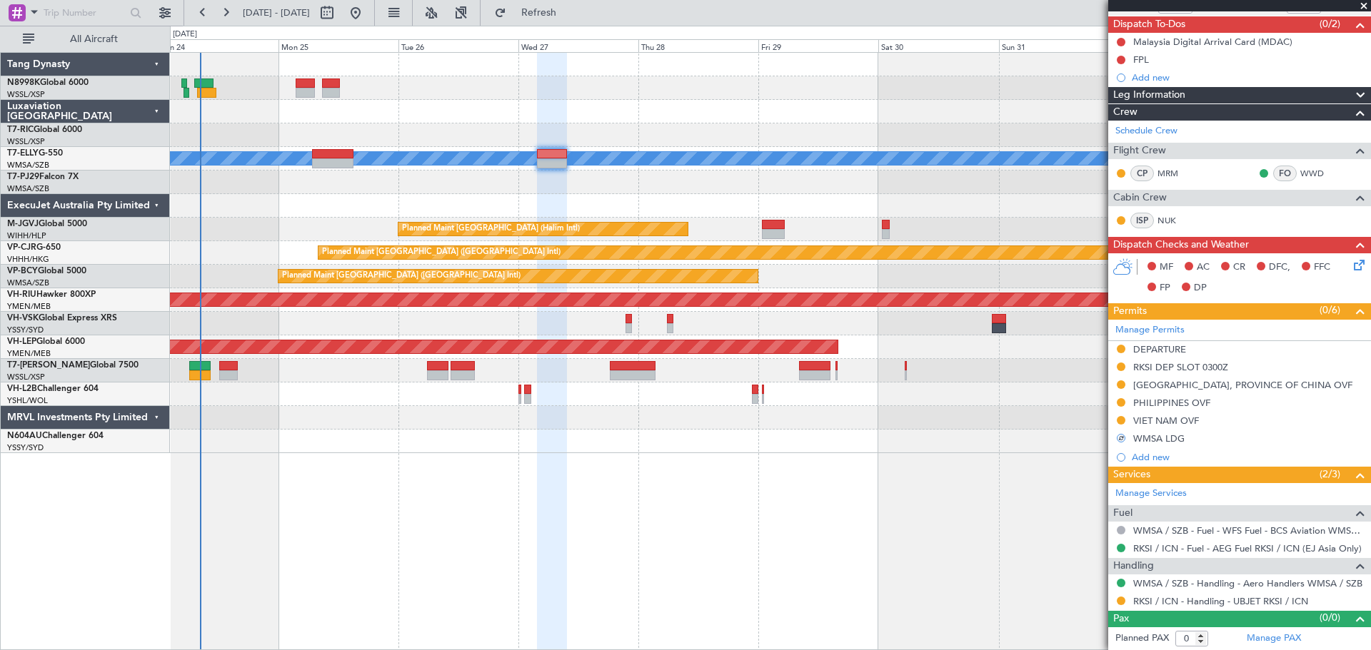
drag, startPoint x: 1158, startPoint y: 440, endPoint x: 1166, endPoint y: 444, distance: 8.6
click at [1158, 442] on div "WMSA LDG" at bounding box center [1158, 439] width 51 height 12
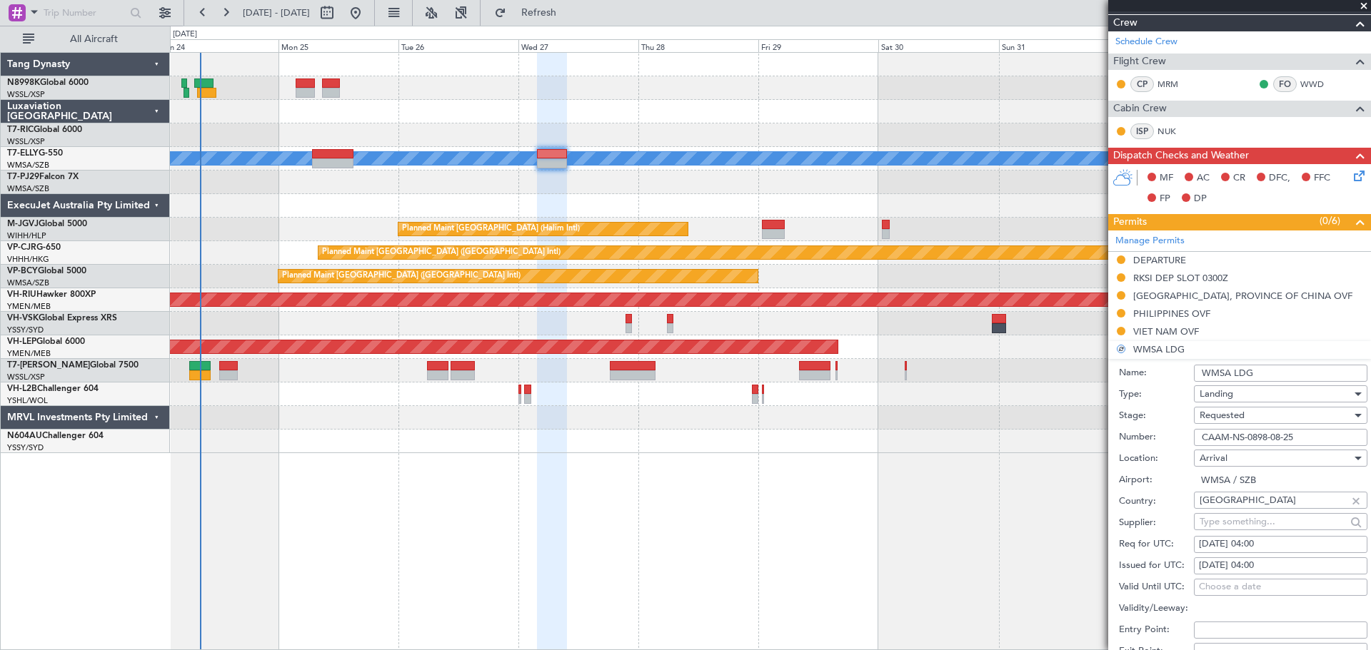
scroll to position [338, 0]
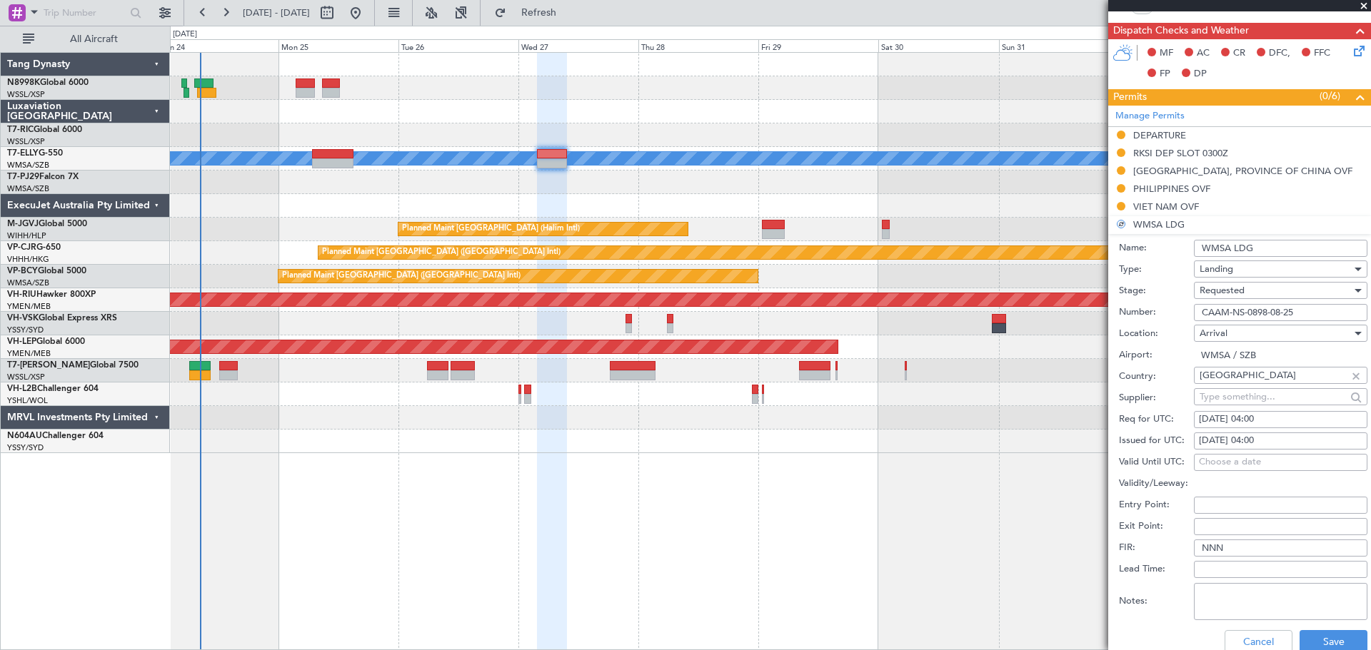
click at [1247, 291] on div "Requested" at bounding box center [1275, 290] width 152 height 21
click at [1249, 292] on div "Requested" at bounding box center [1275, 290] width 152 height 21
click at [1239, 395] on span "Received OK" at bounding box center [1275, 398] width 150 height 21
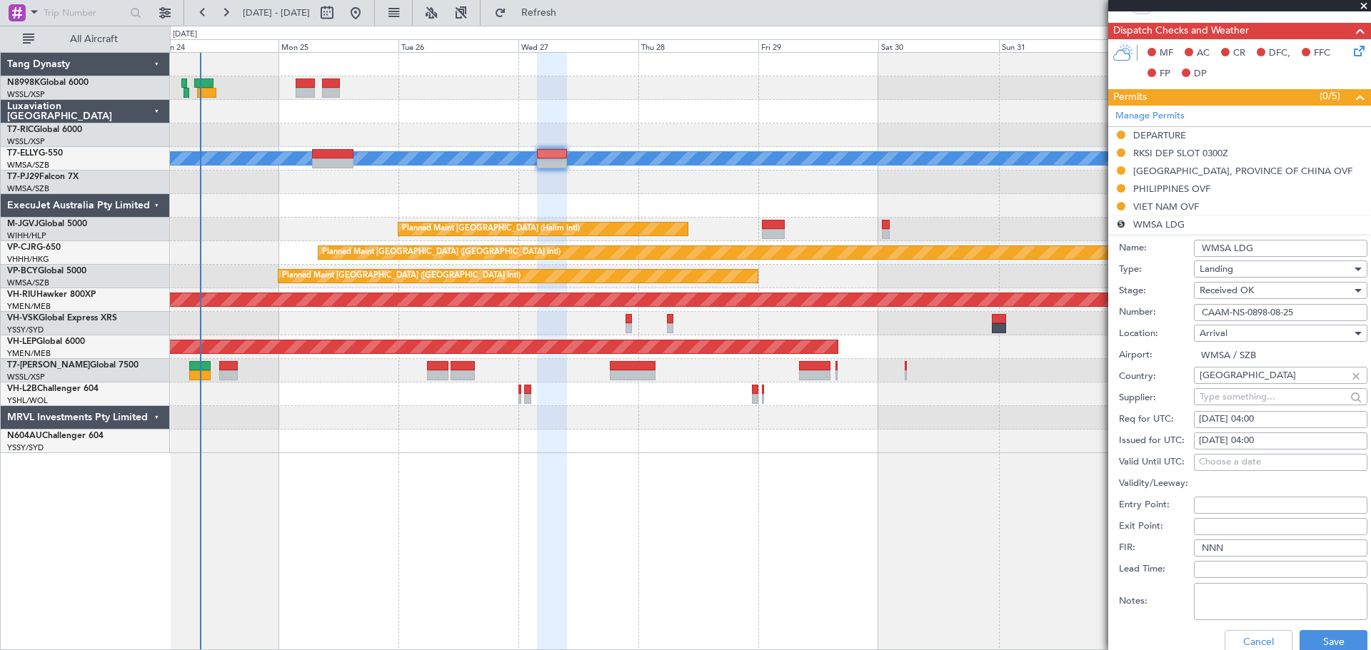
click at [1231, 442] on div "26/08/2025 04:00" at bounding box center [1280, 441] width 163 height 14
select select "8"
select select "2025"
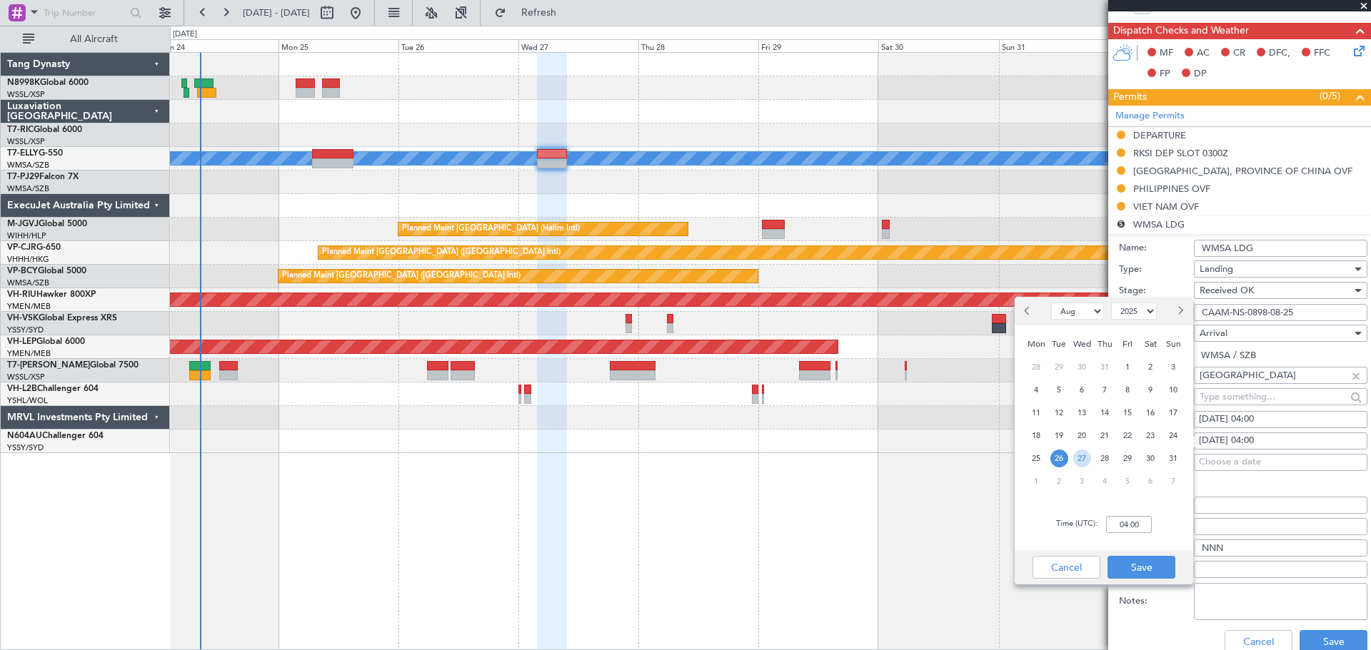
click at [1078, 455] on span "27" at bounding box center [1082, 459] width 18 height 18
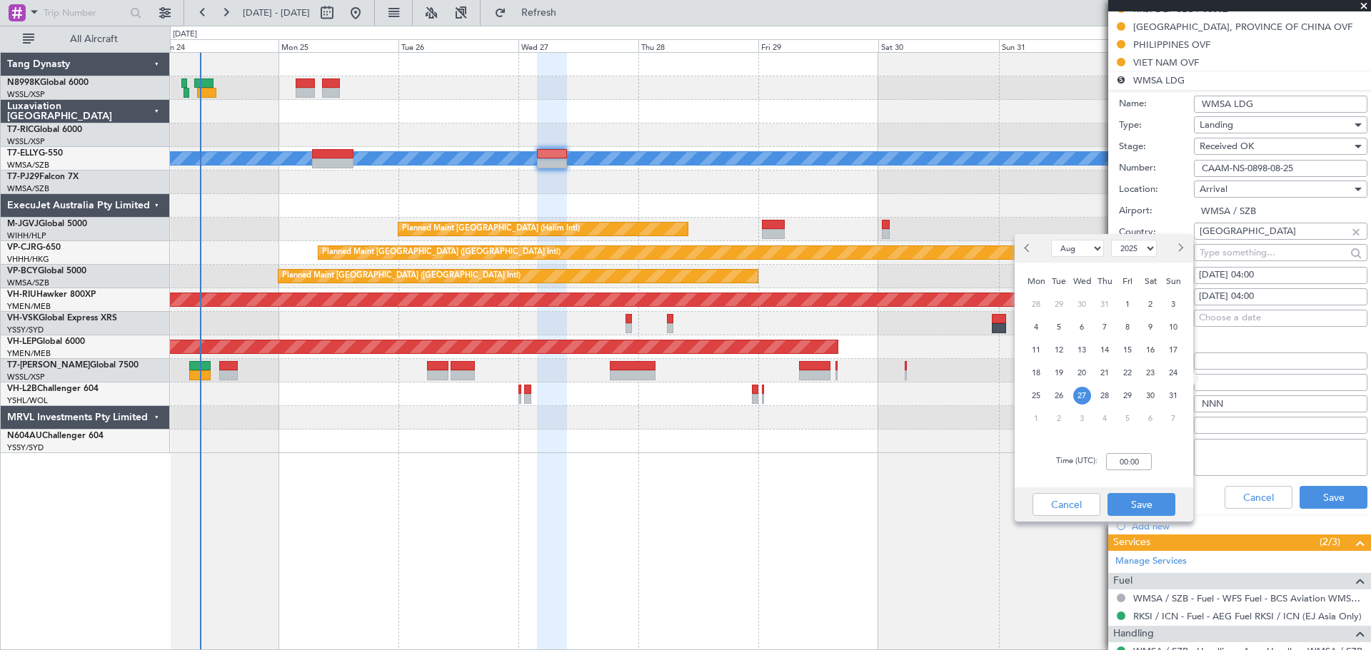
scroll to position [550, 0]
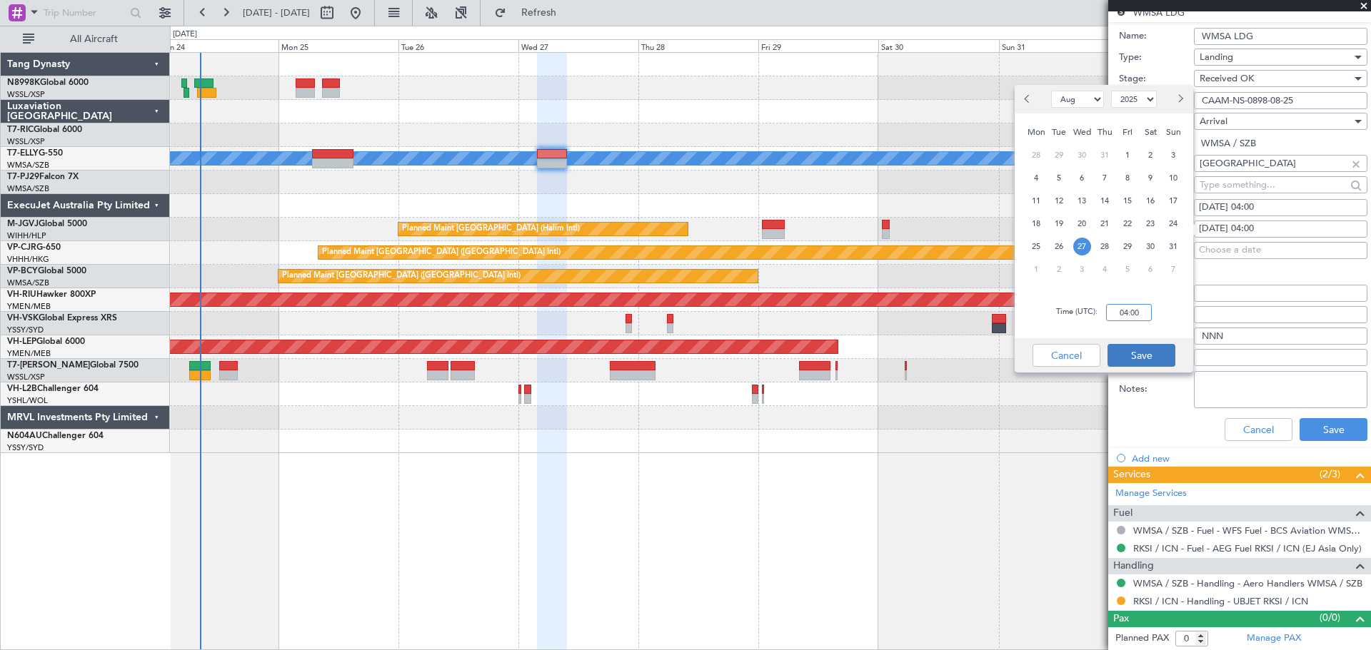
type input "04:00"
click at [1158, 355] on button "Save" at bounding box center [1141, 355] width 68 height 23
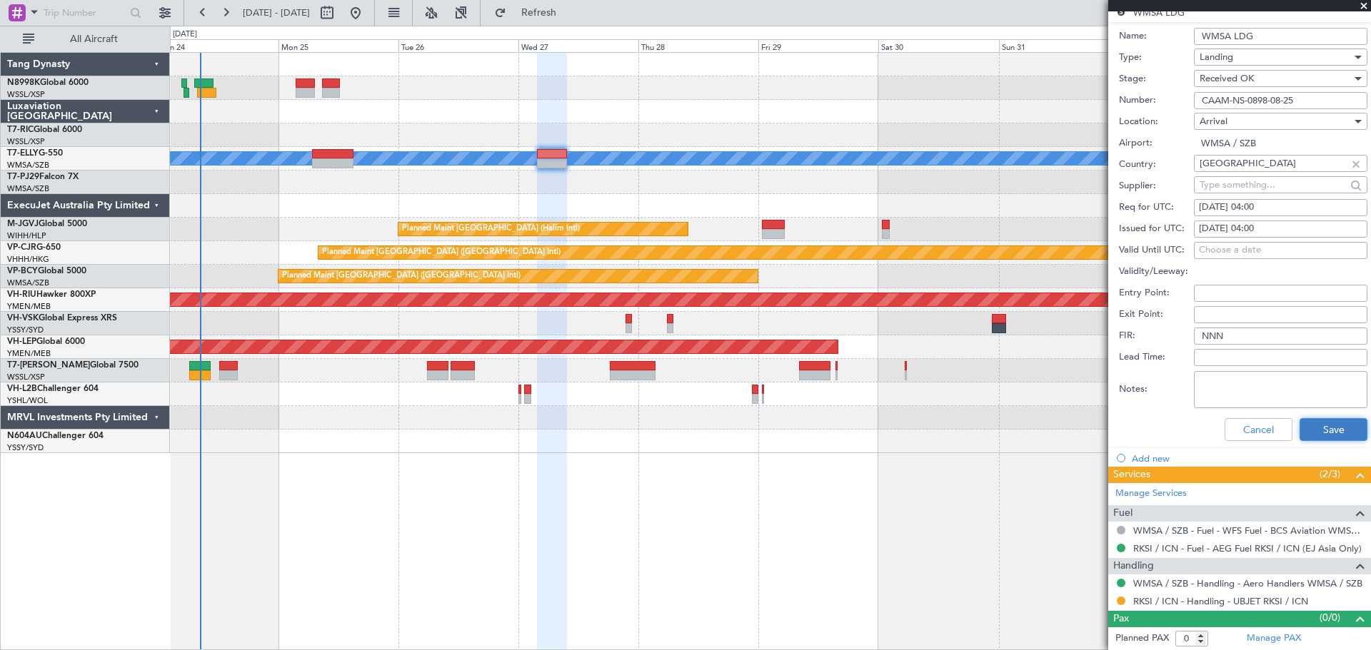
click at [1331, 430] on button "Save" at bounding box center [1333, 429] width 68 height 23
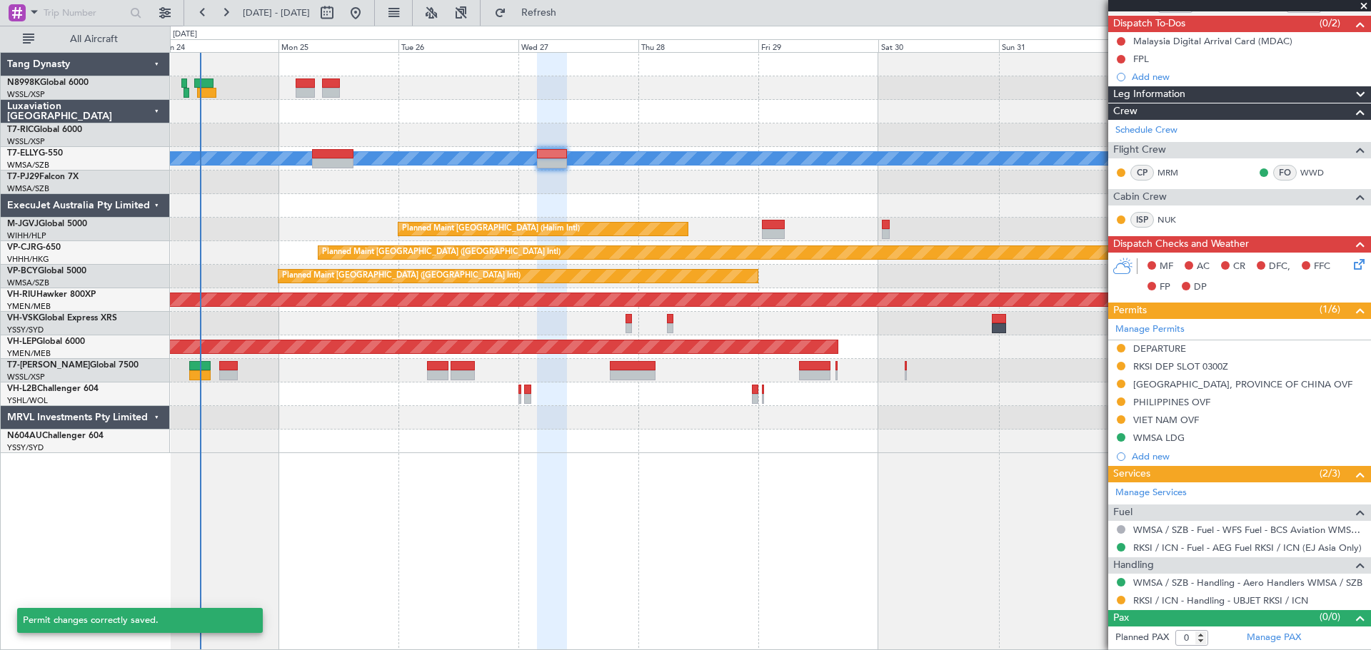
scroll to position [123, 0]
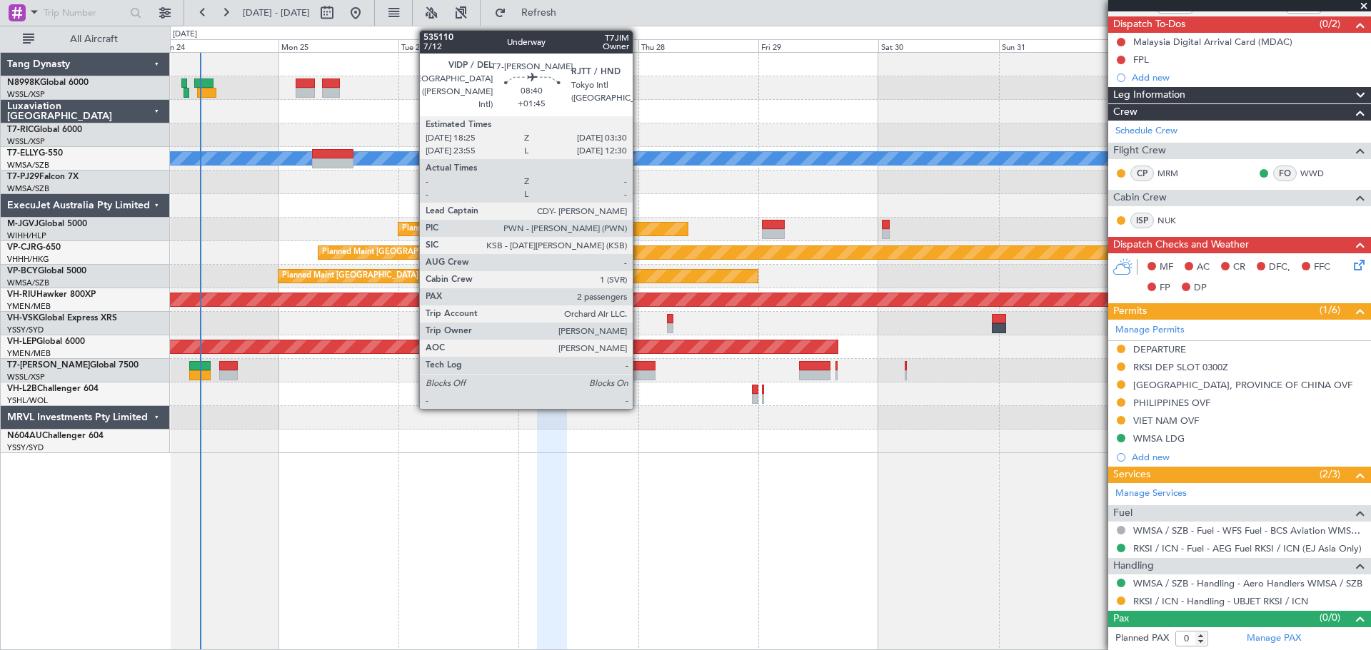
click at [639, 373] on div at bounding box center [633, 375] width 46 height 10
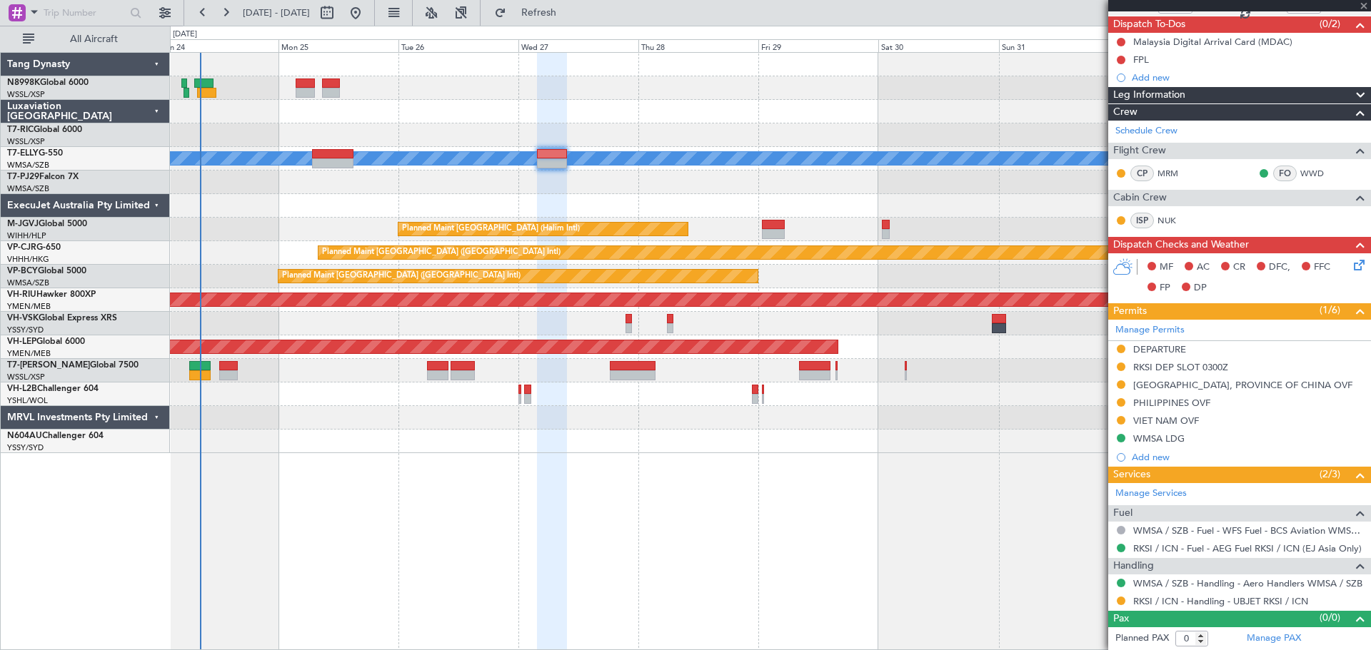
type input "+01:45"
type input "2"
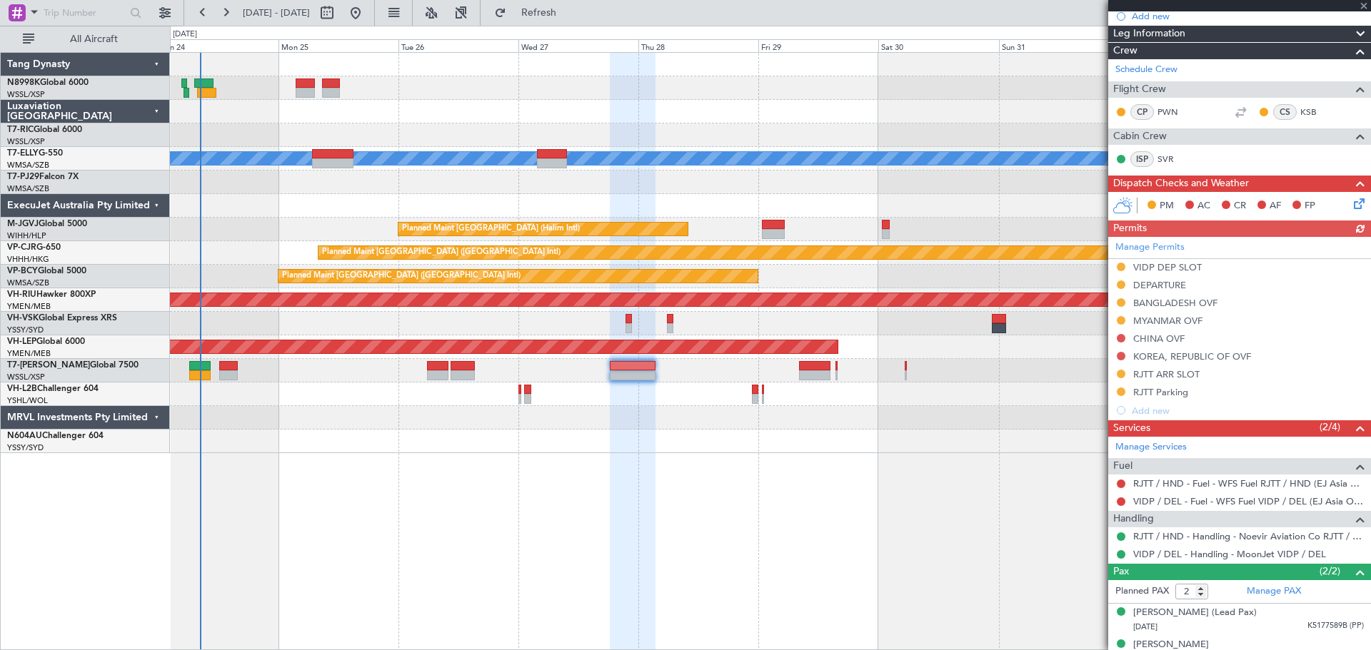
scroll to position [220, 0]
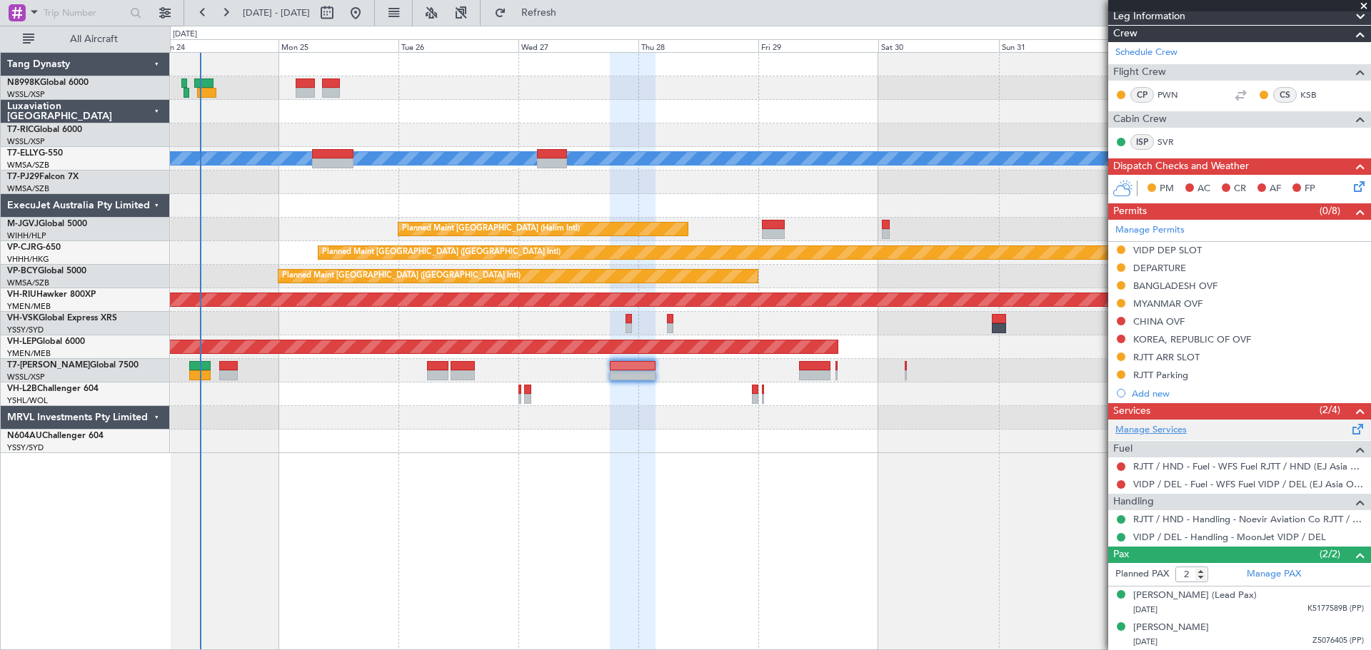
click at [1155, 433] on link "Manage Services" at bounding box center [1150, 430] width 71 height 14
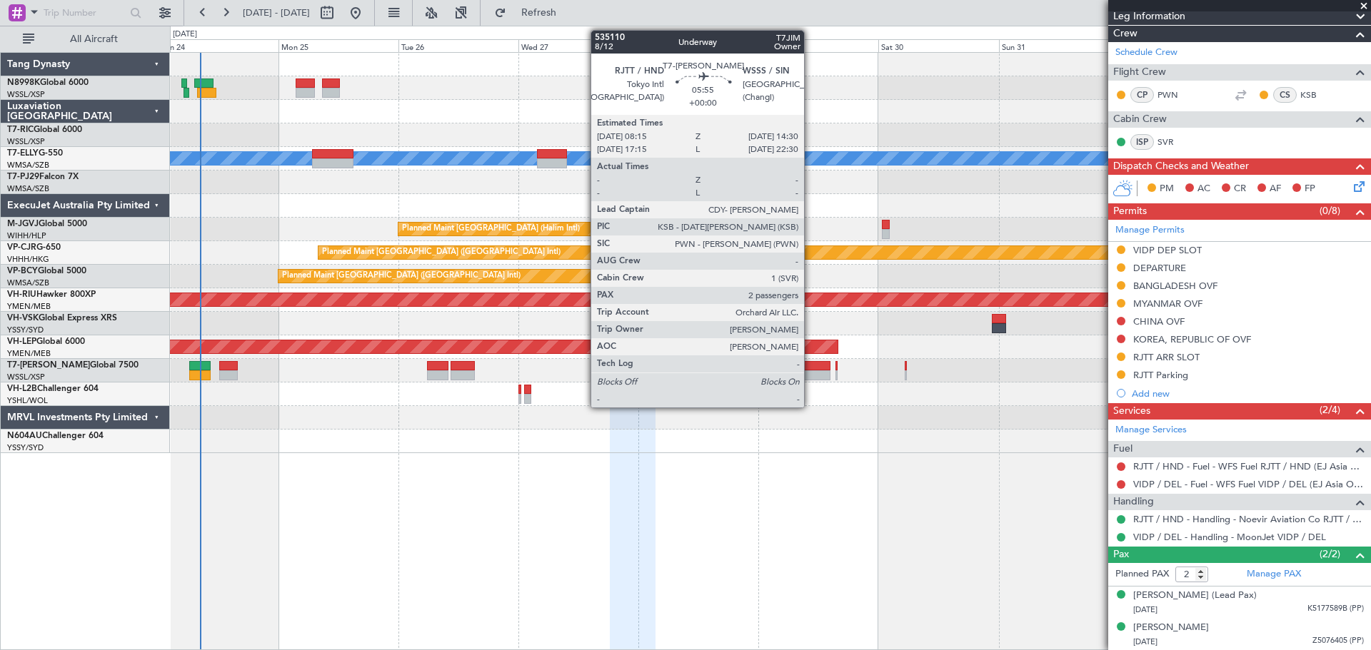
click at [810, 364] on div at bounding box center [814, 366] width 31 height 10
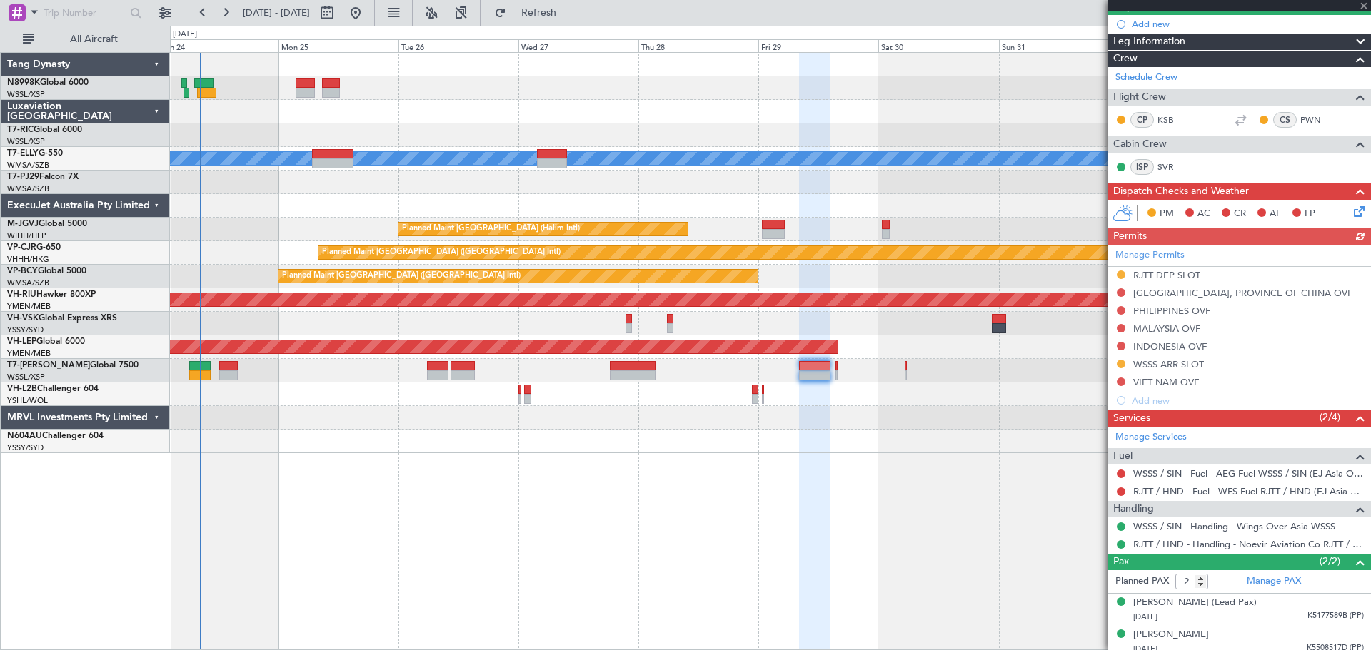
scroll to position [143, 0]
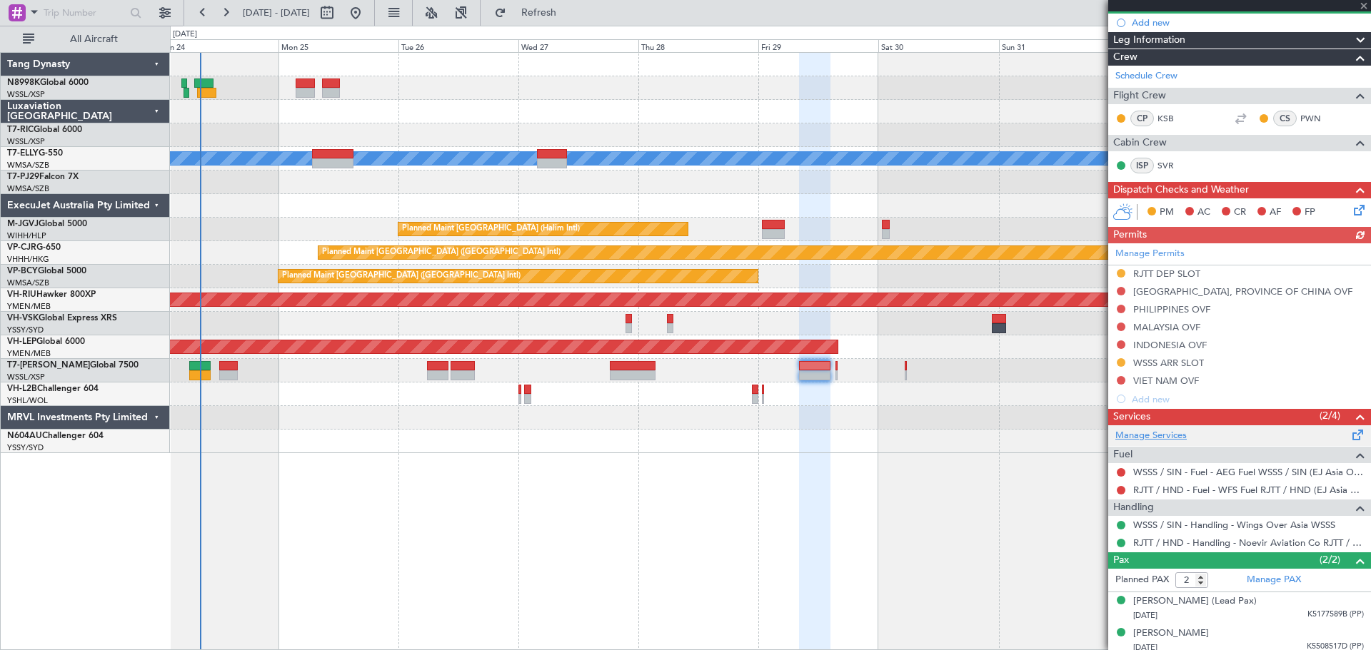
click at [1174, 435] on link "Manage Services" at bounding box center [1150, 436] width 71 height 14
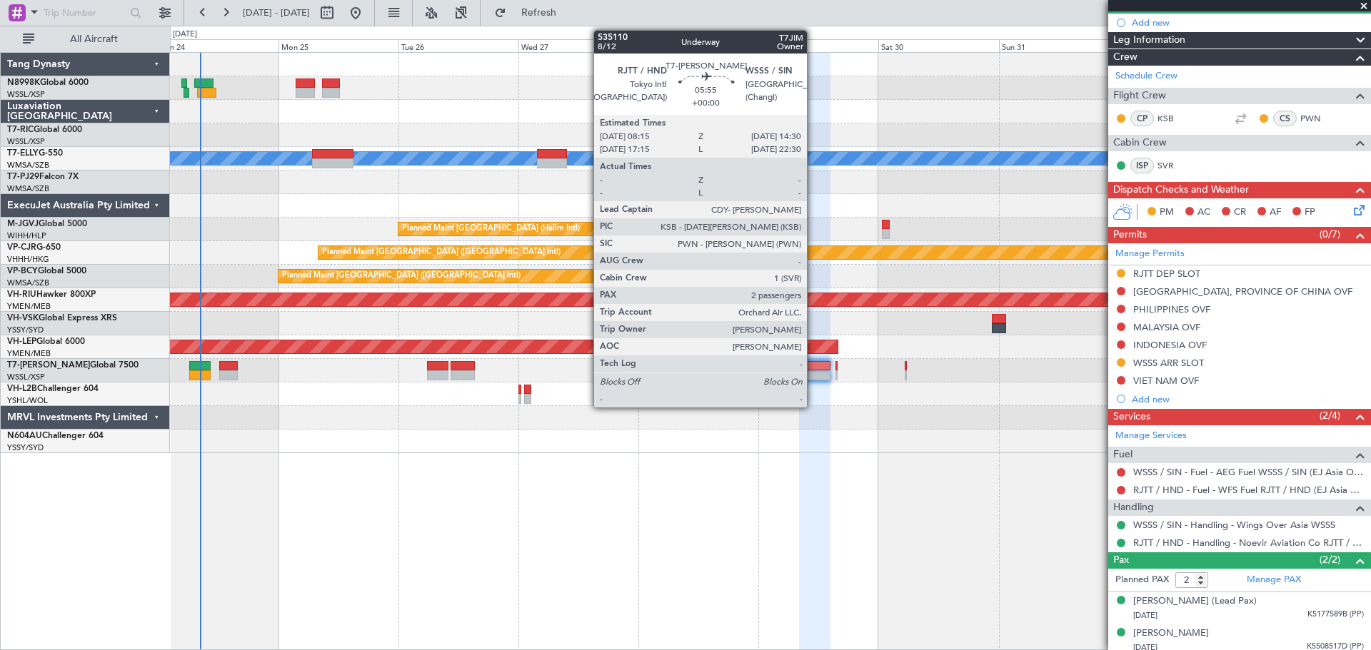
click at [813, 366] on div at bounding box center [814, 366] width 31 height 10
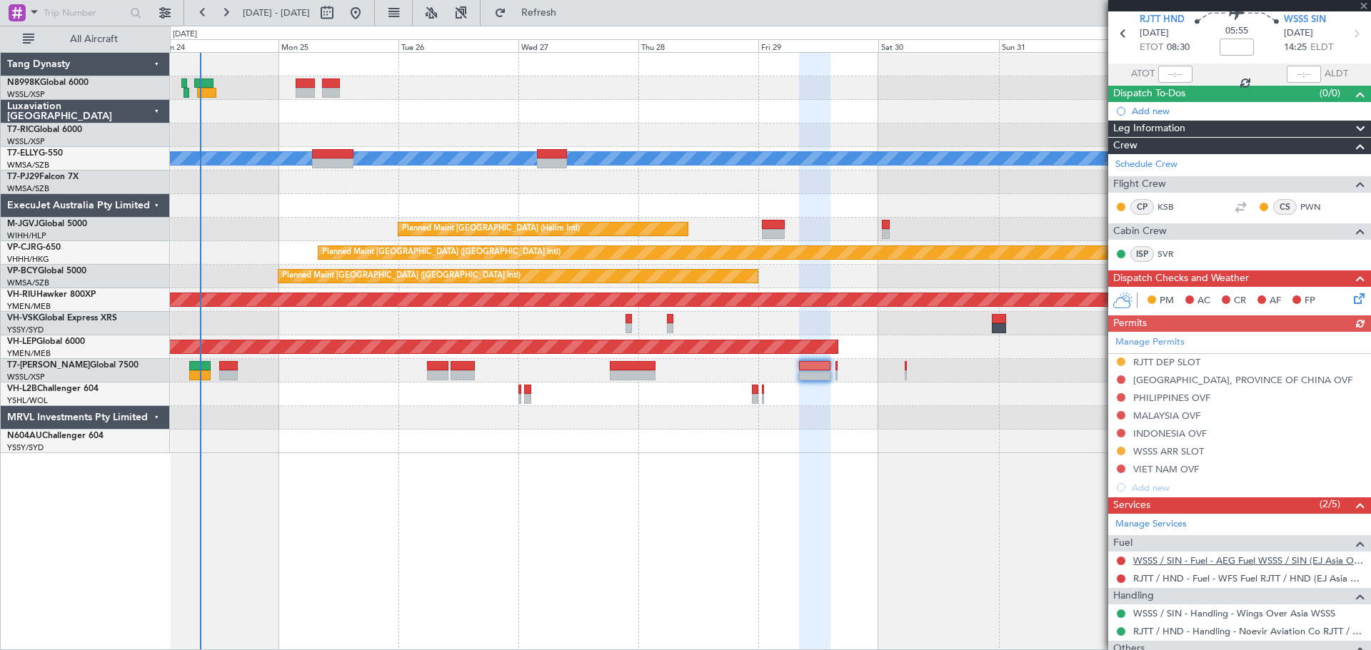
scroll to position [183, 0]
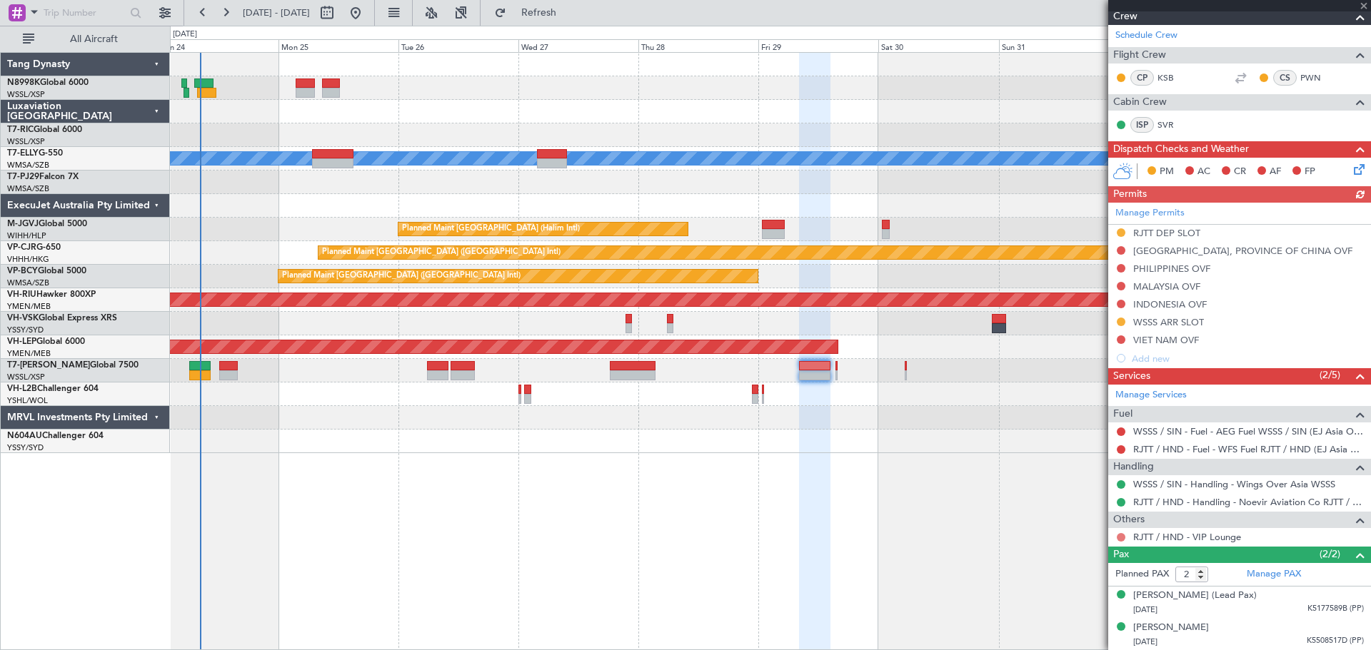
click at [1122, 538] on button at bounding box center [1120, 537] width 9 height 9
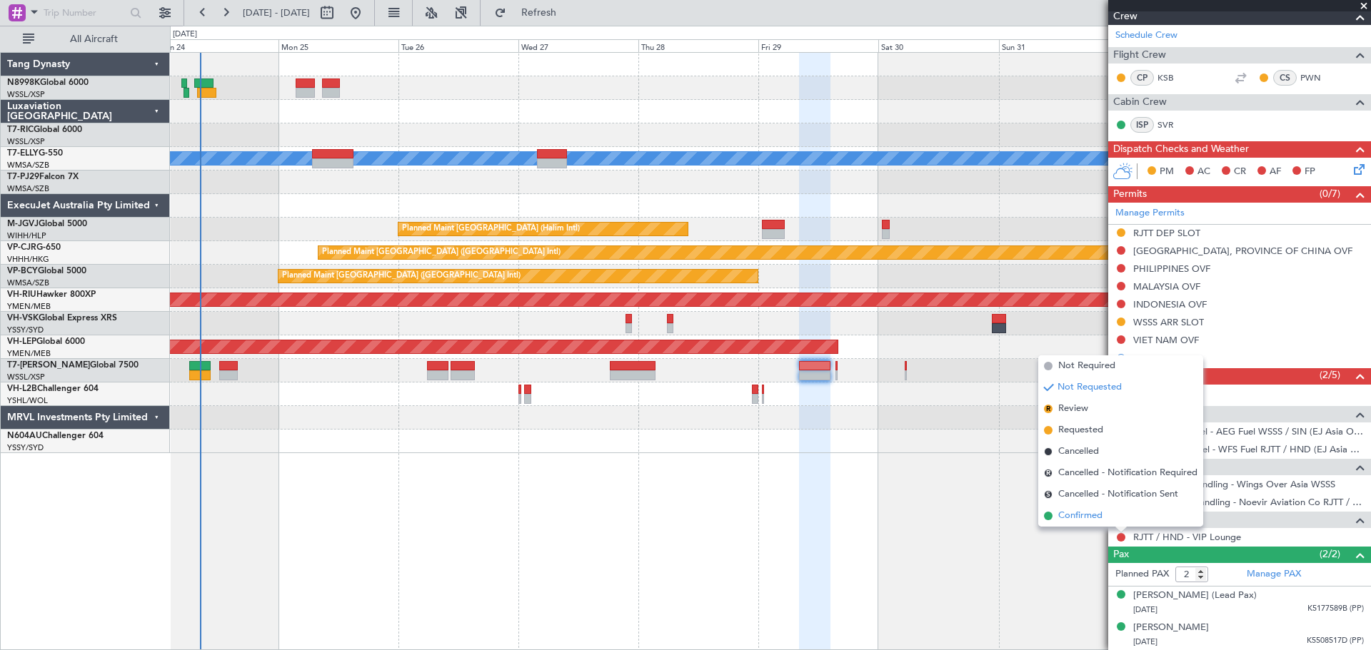
click at [1091, 513] on span "Confirmed" at bounding box center [1080, 516] width 44 height 14
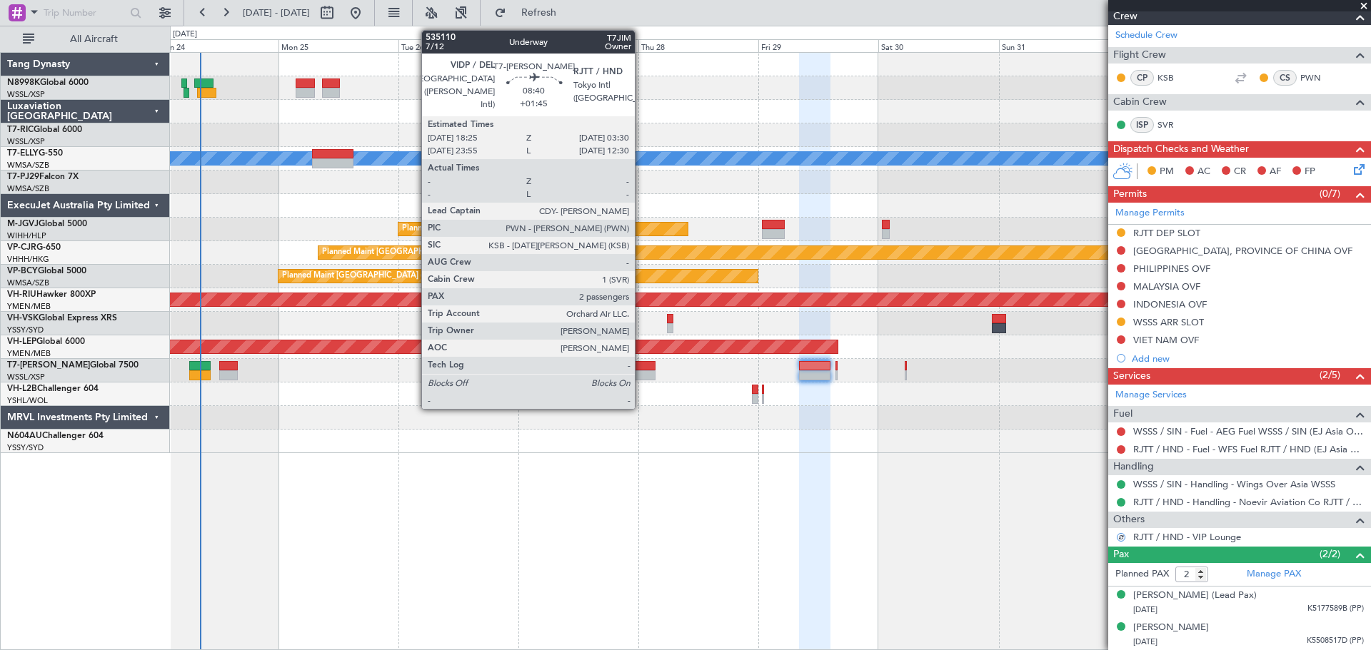
click at [639, 366] on div at bounding box center [633, 366] width 46 height 10
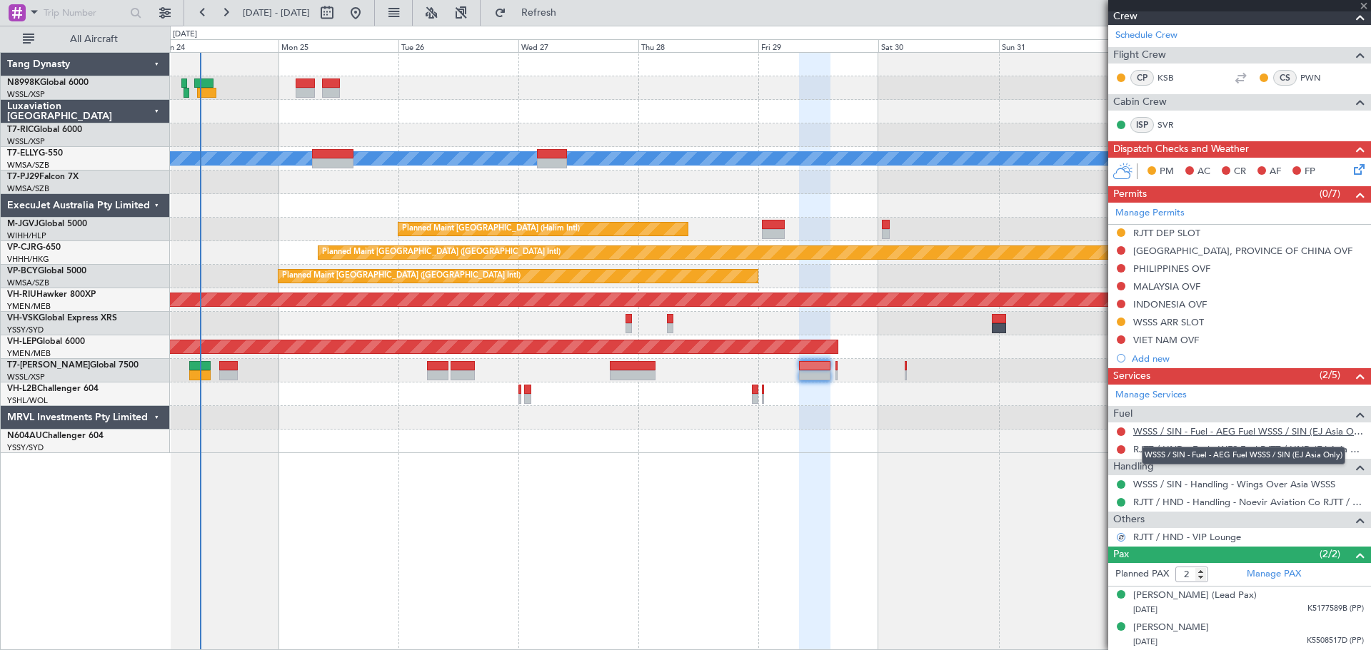
type input "+01:45"
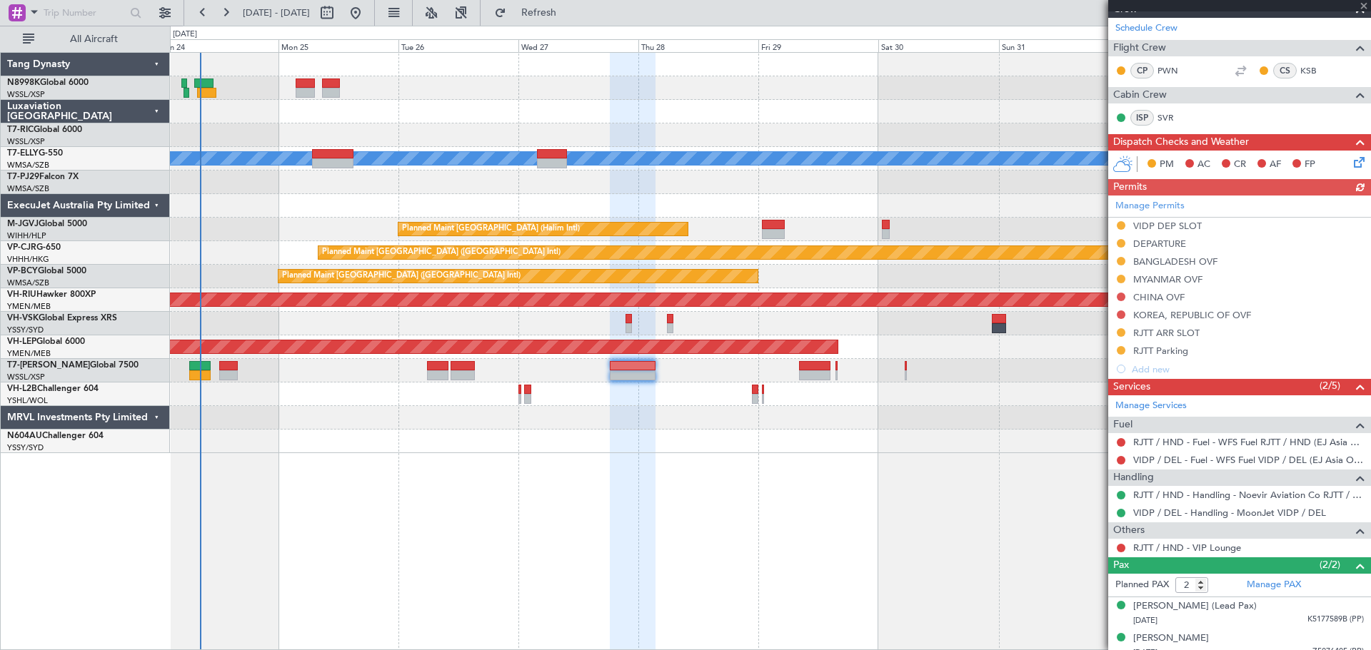
scroll to position [255, 0]
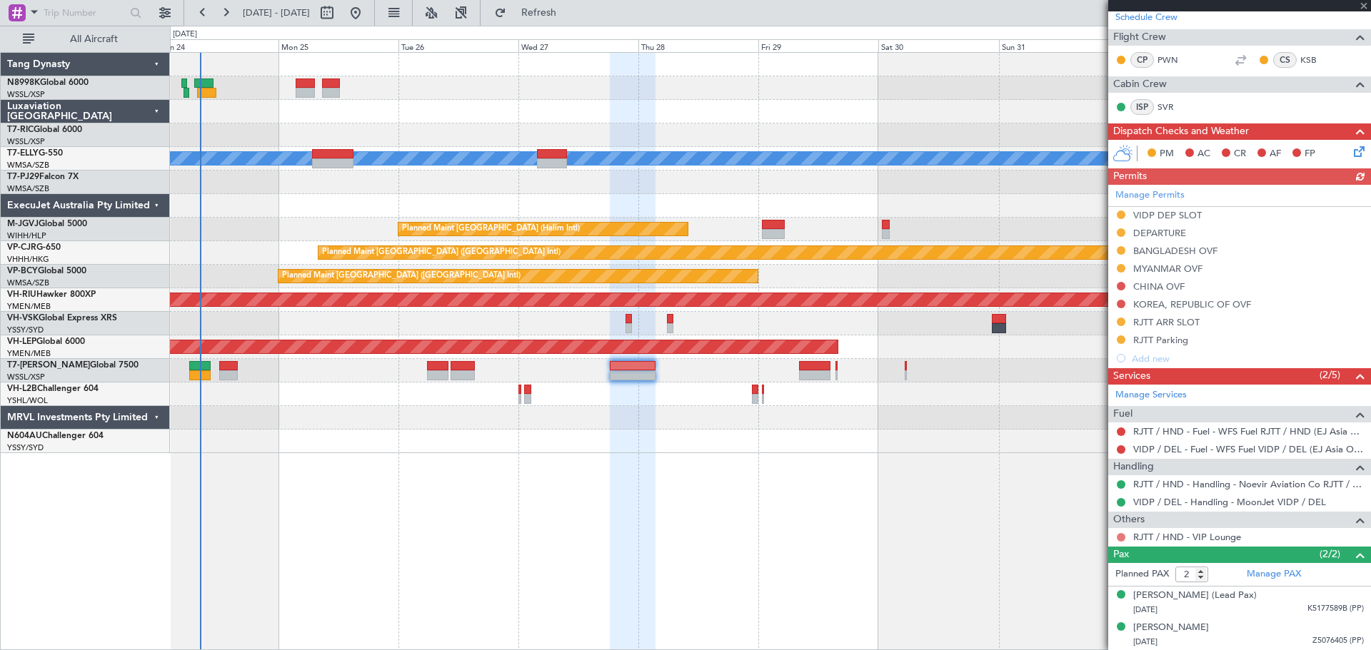
click at [1119, 537] on button at bounding box center [1120, 537] width 9 height 9
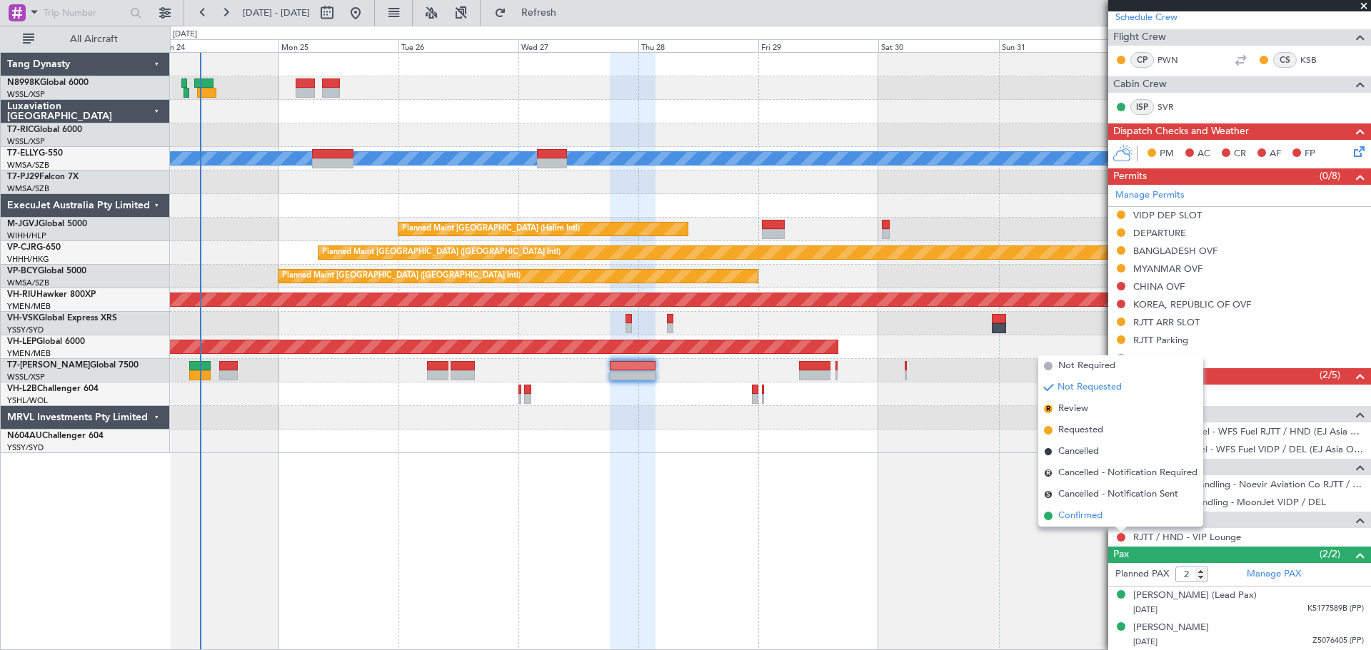
click at [1086, 516] on span "Confirmed" at bounding box center [1080, 516] width 44 height 14
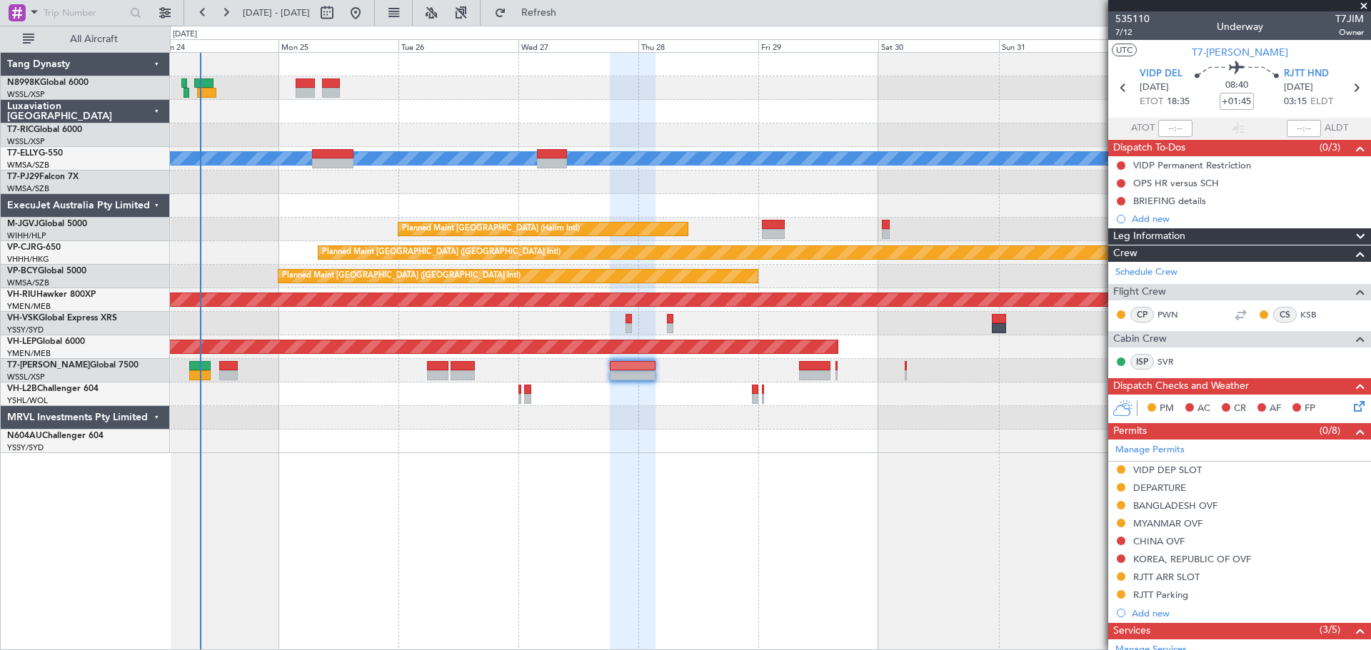
scroll to position [255, 0]
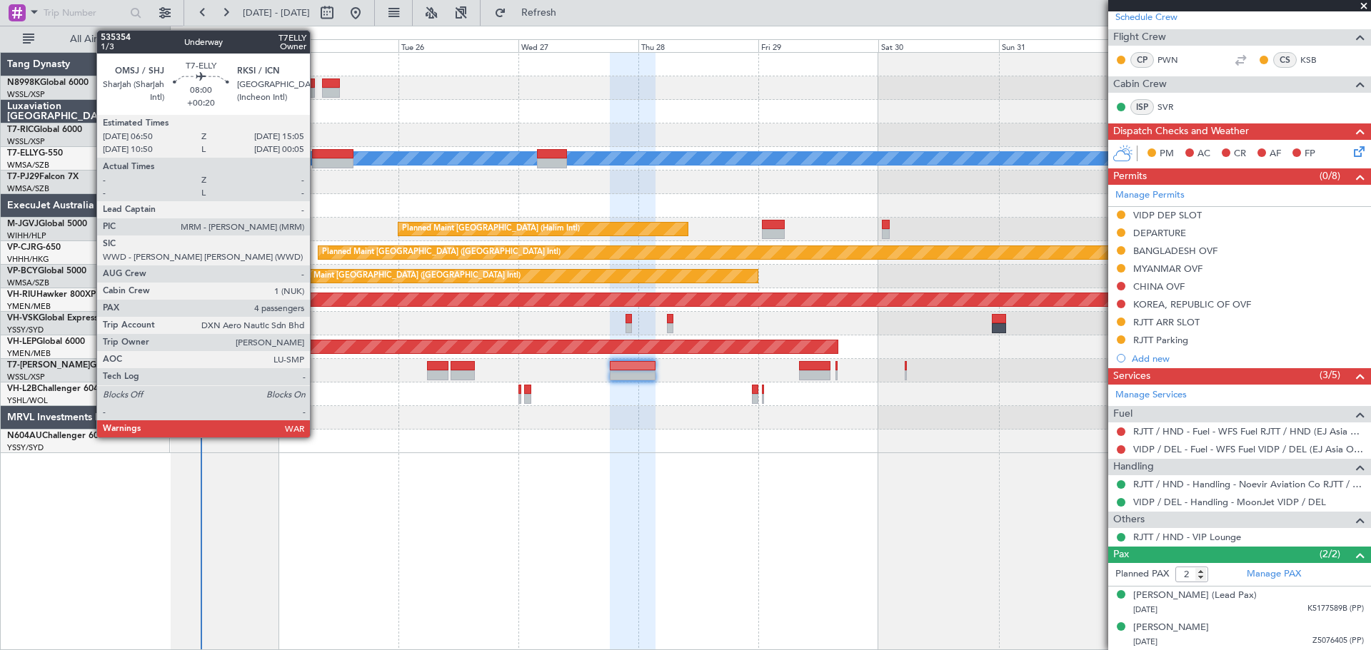
click at [327, 158] on div at bounding box center [332, 163] width 41 height 10
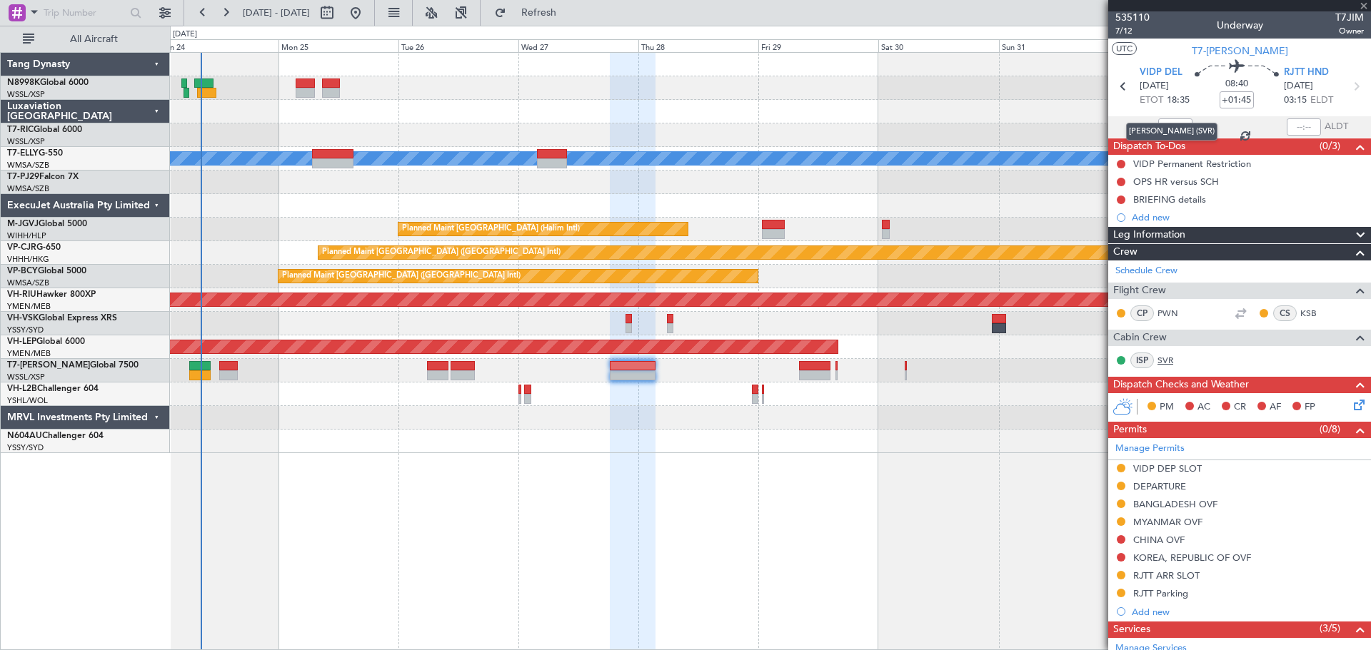
scroll to position [0, 0]
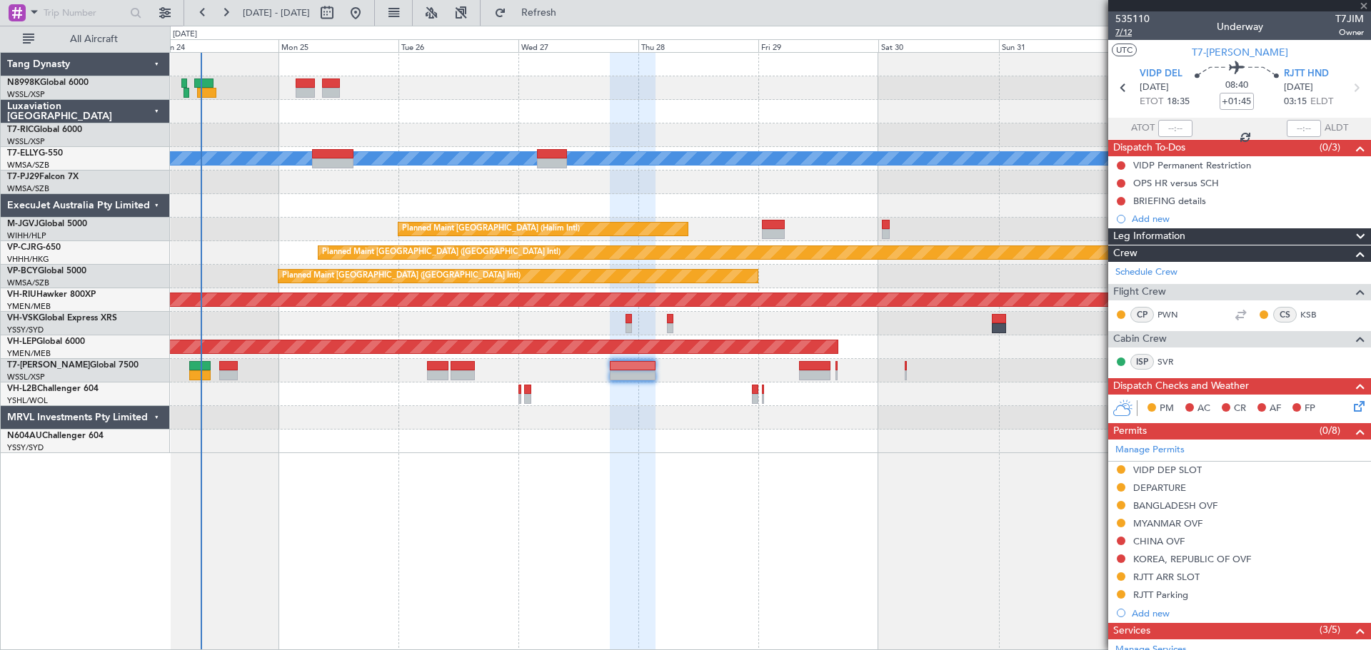
type input "+00:20"
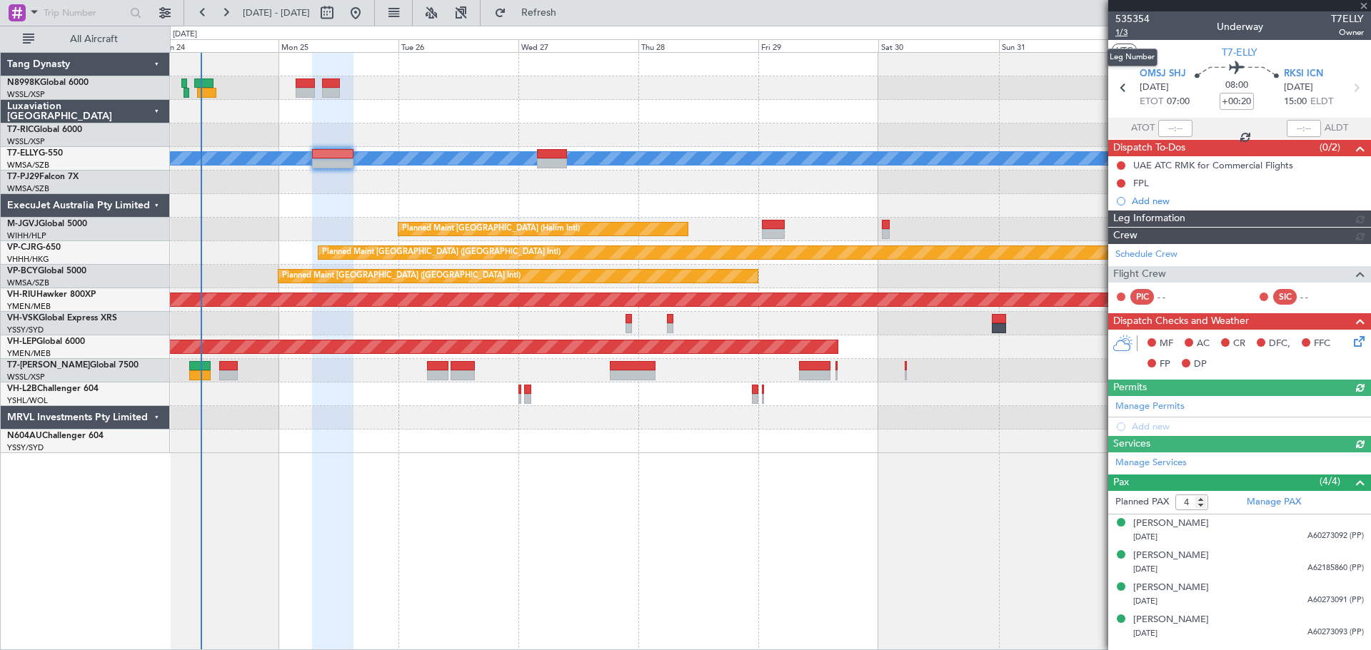
click at [1119, 36] on span "1/3" at bounding box center [1132, 32] width 34 height 12
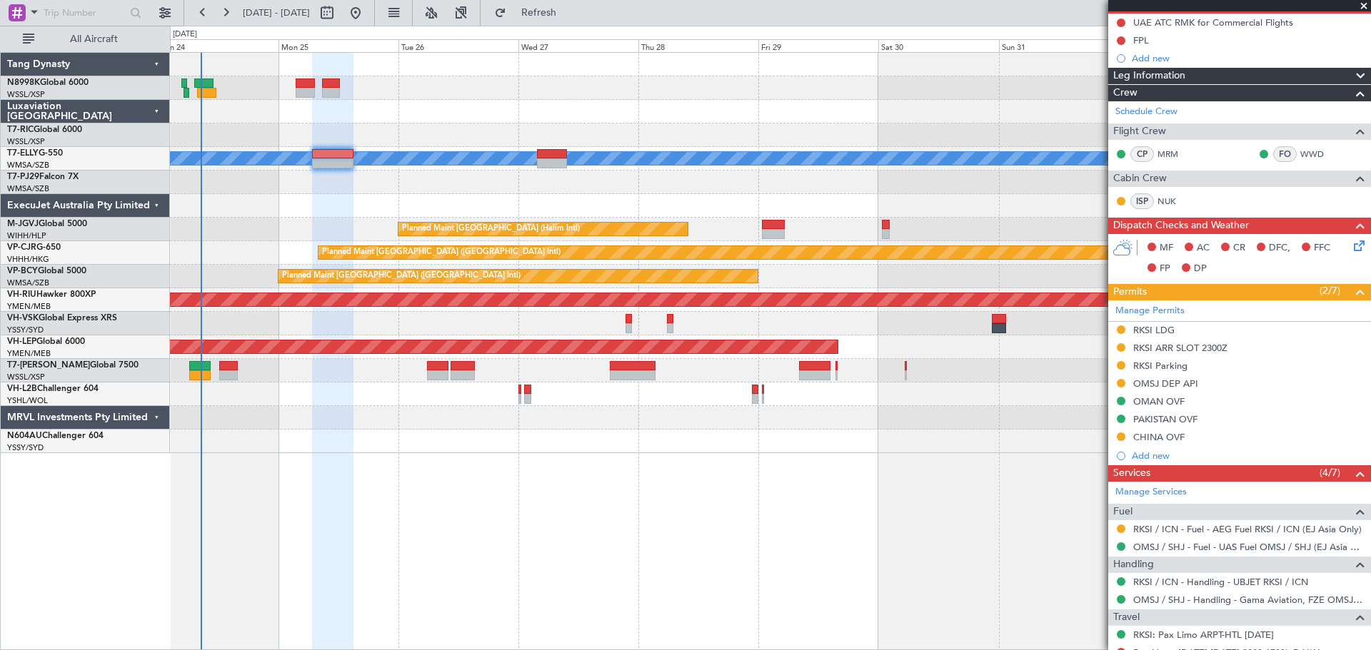
scroll to position [214, 0]
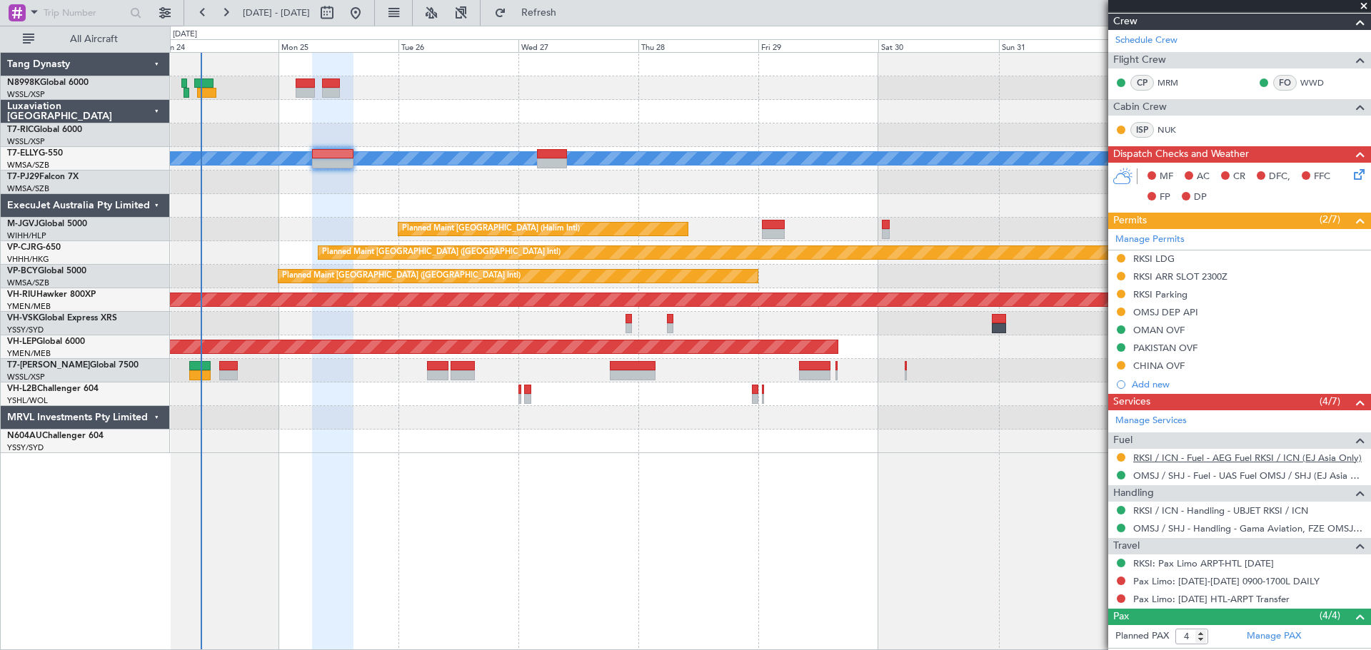
click at [1199, 458] on link "RKSI / ICN - Fuel - AEG Fuel RKSI / ICN (EJ Asia Only)" at bounding box center [1247, 458] width 228 height 12
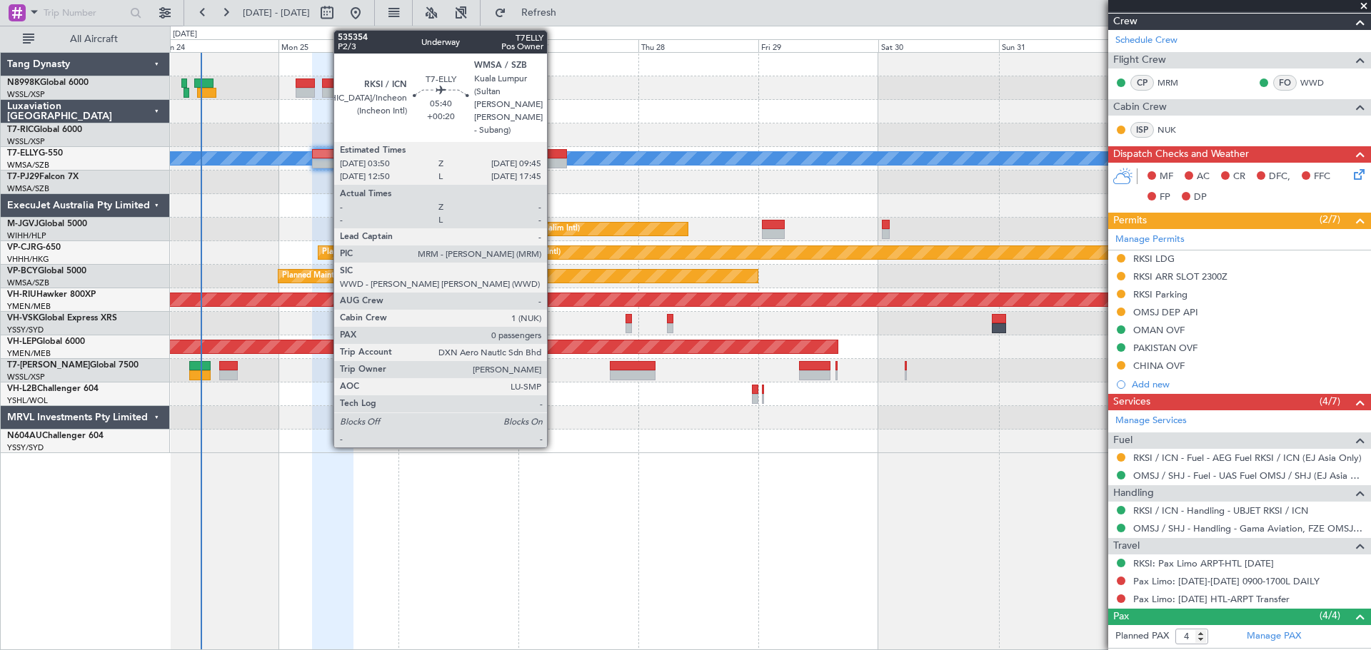
click at [551, 156] on div at bounding box center [552, 154] width 30 height 10
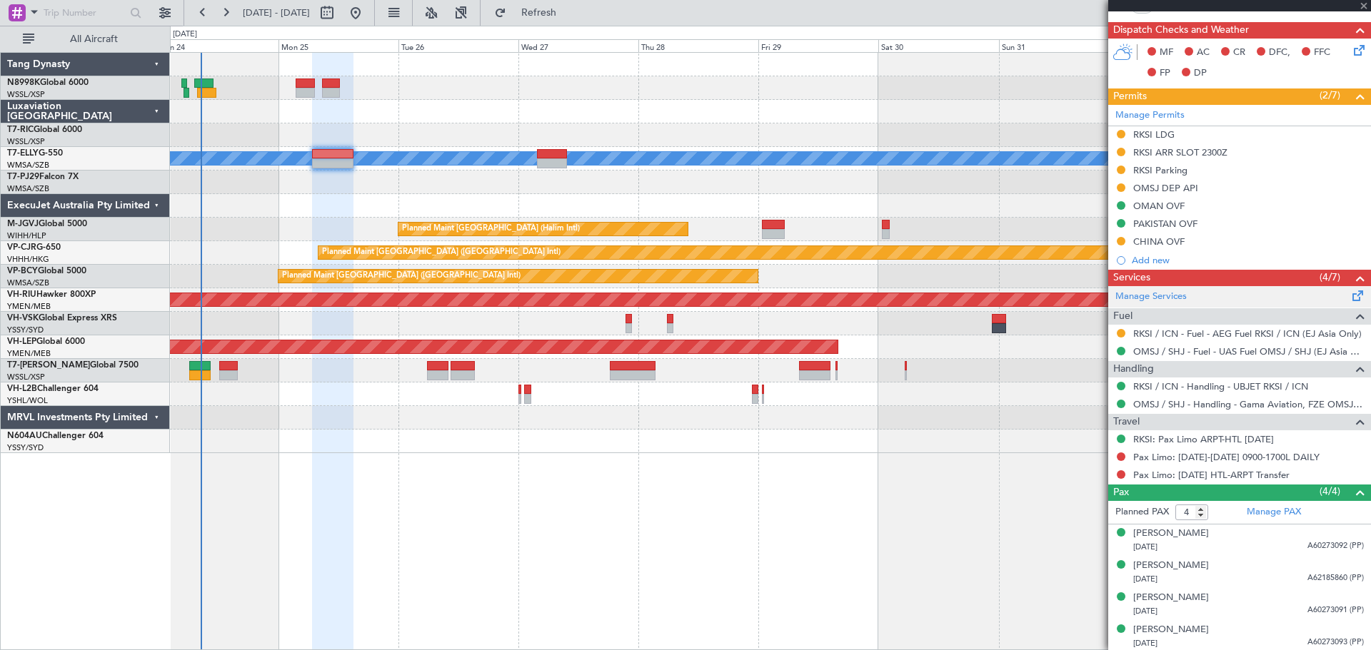
scroll to position [341, 0]
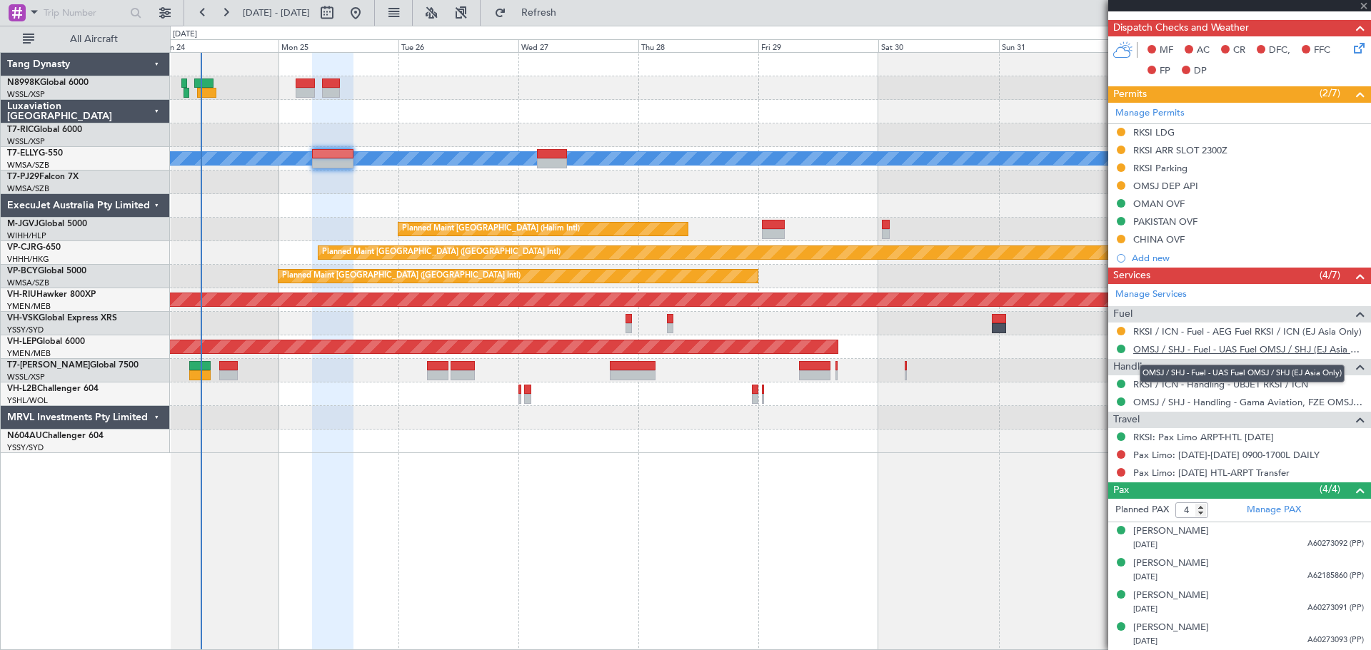
type input "0"
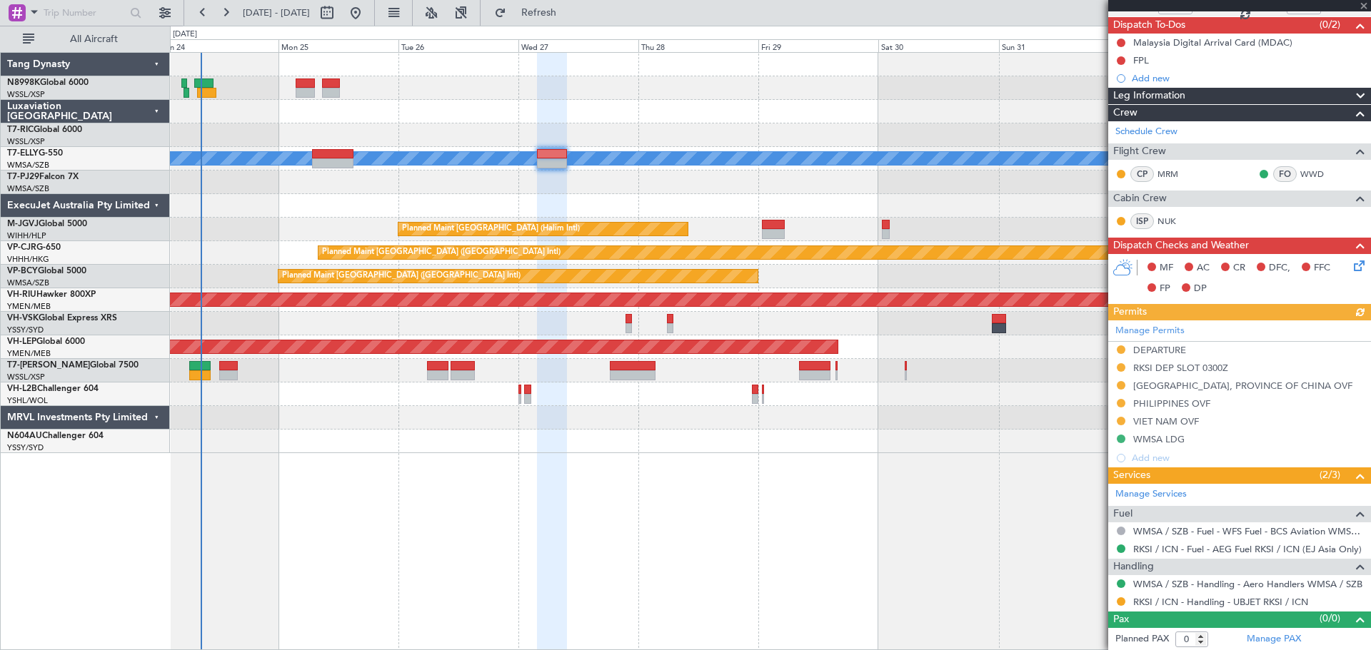
scroll to position [123, 0]
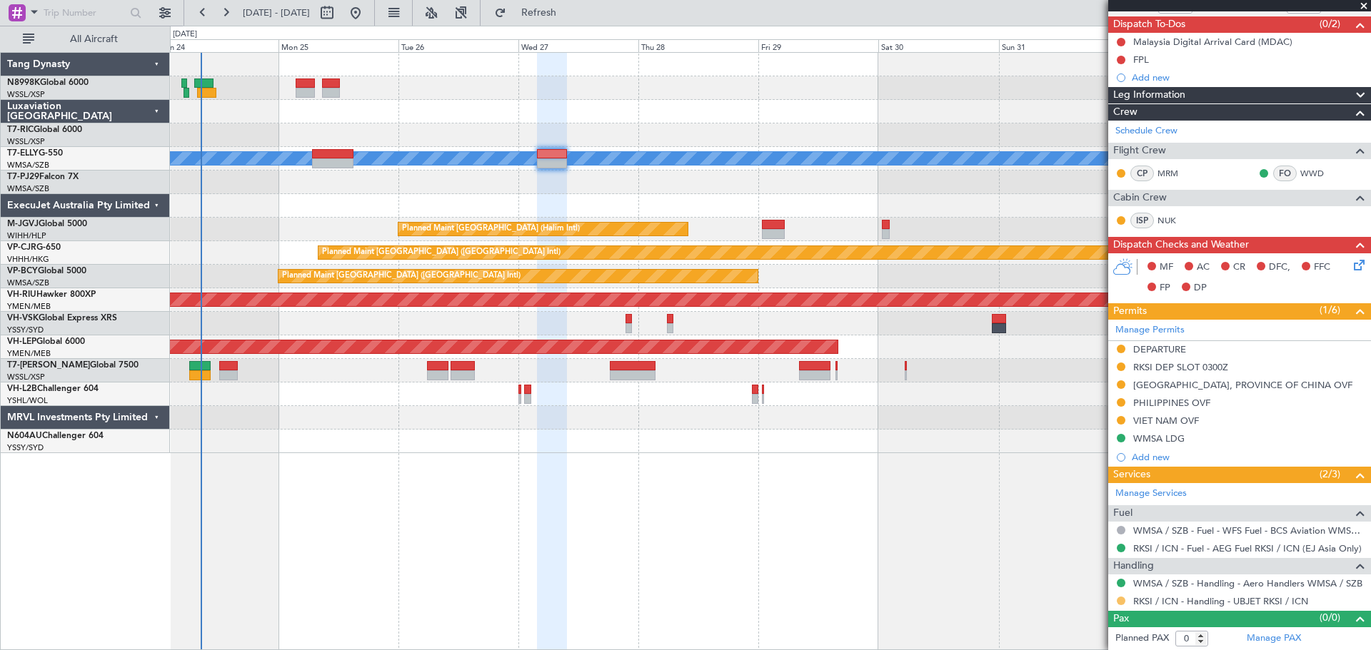
click at [1120, 601] on button at bounding box center [1120, 601] width 9 height 9
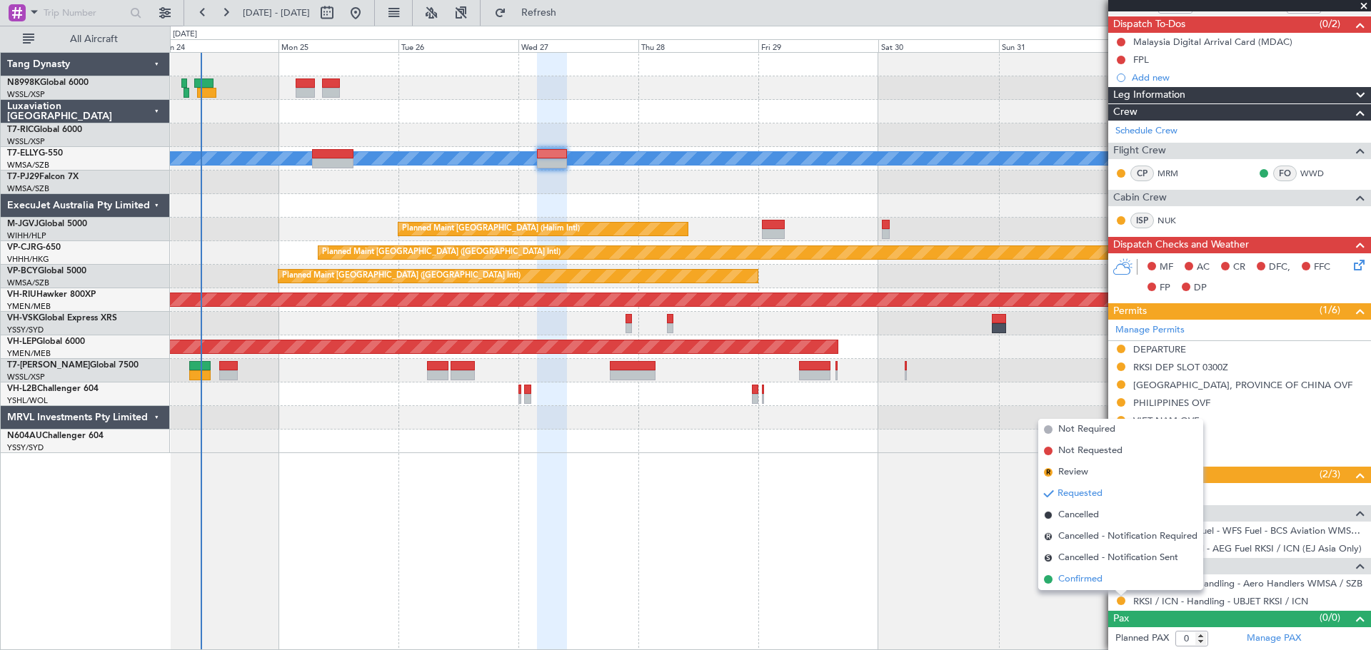
click at [1091, 576] on span "Confirmed" at bounding box center [1080, 579] width 44 height 14
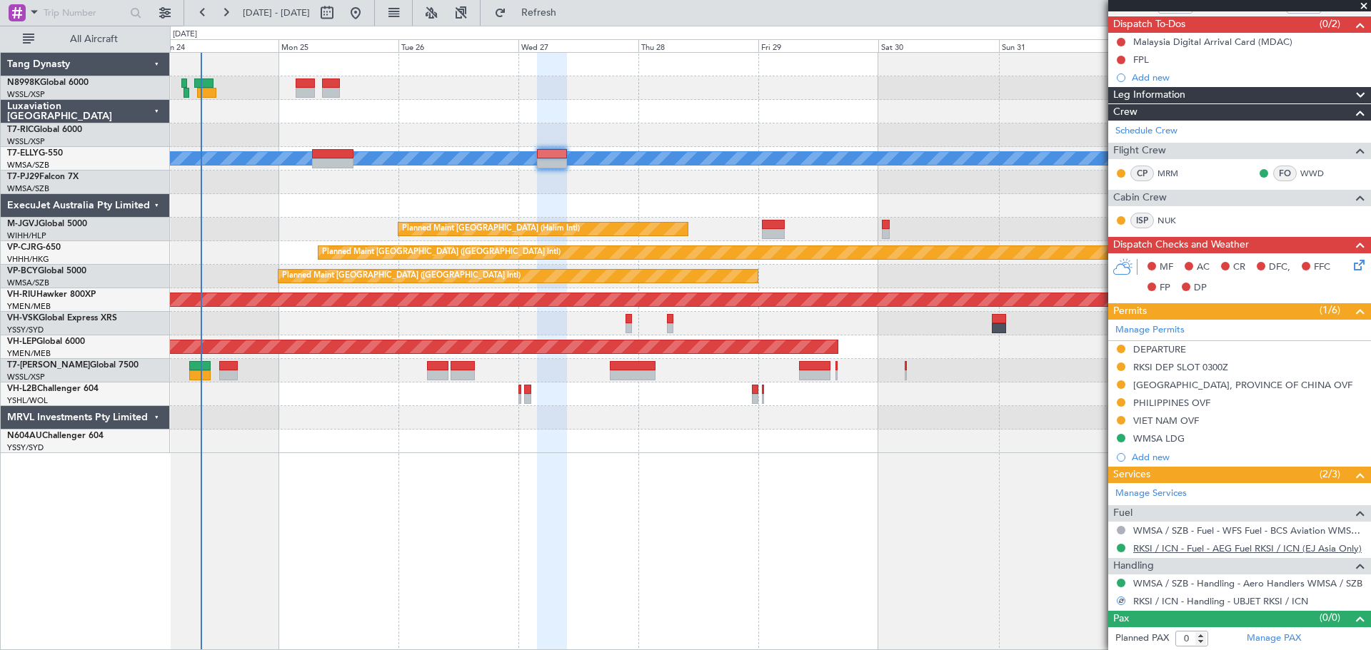
click at [1181, 548] on link "RKSI / ICN - Fuel - AEG Fuel RKSI / ICN (EJ Asia Only)" at bounding box center [1247, 549] width 228 height 12
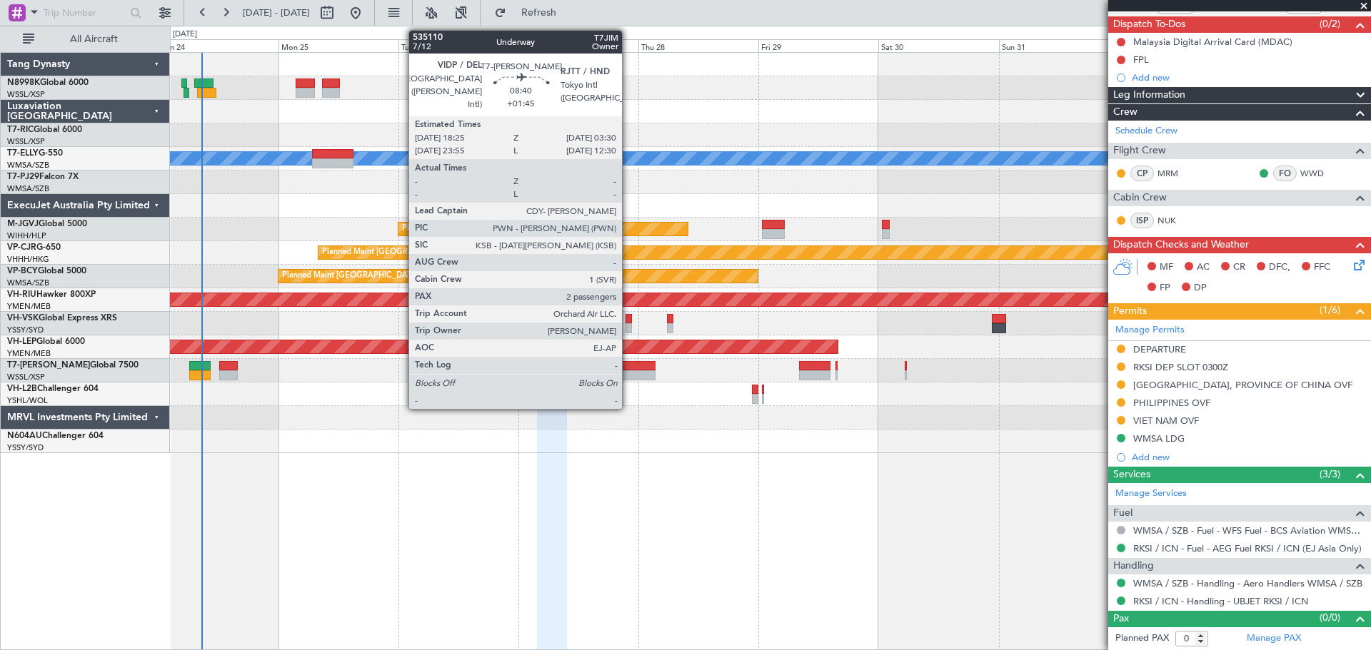
click at [627, 369] on div at bounding box center [633, 366] width 46 height 10
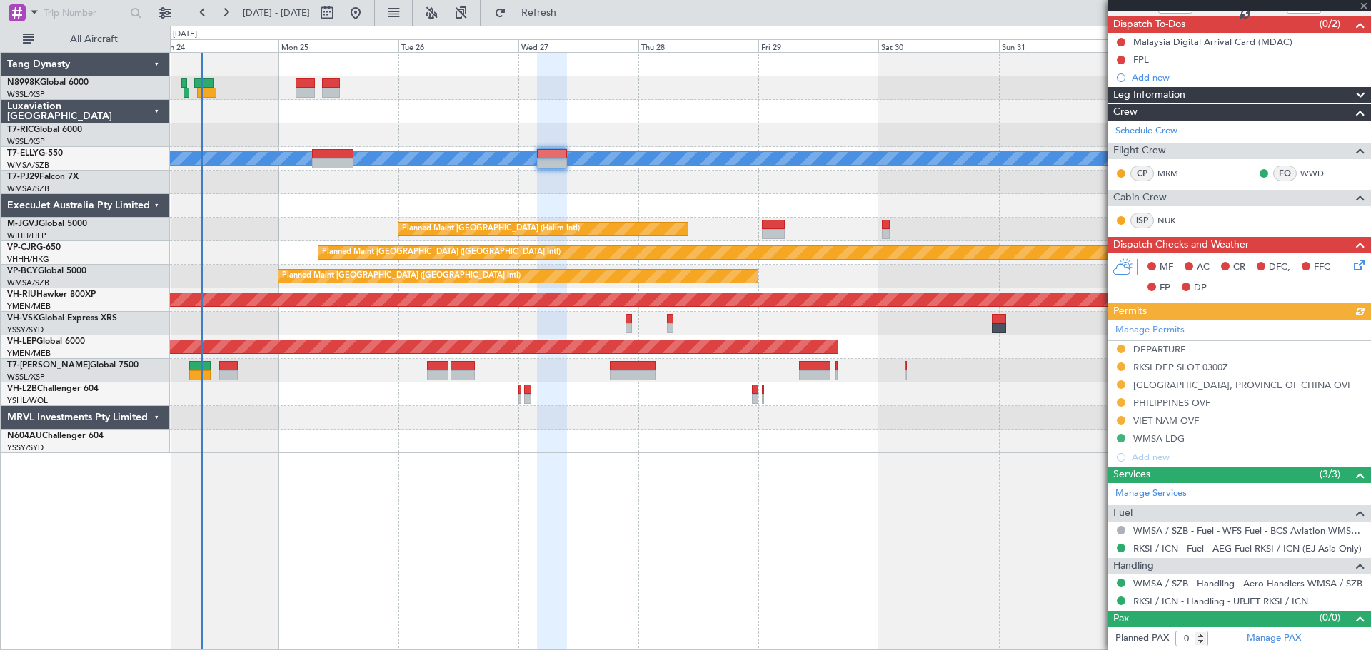
type input "+01:45"
type input "2"
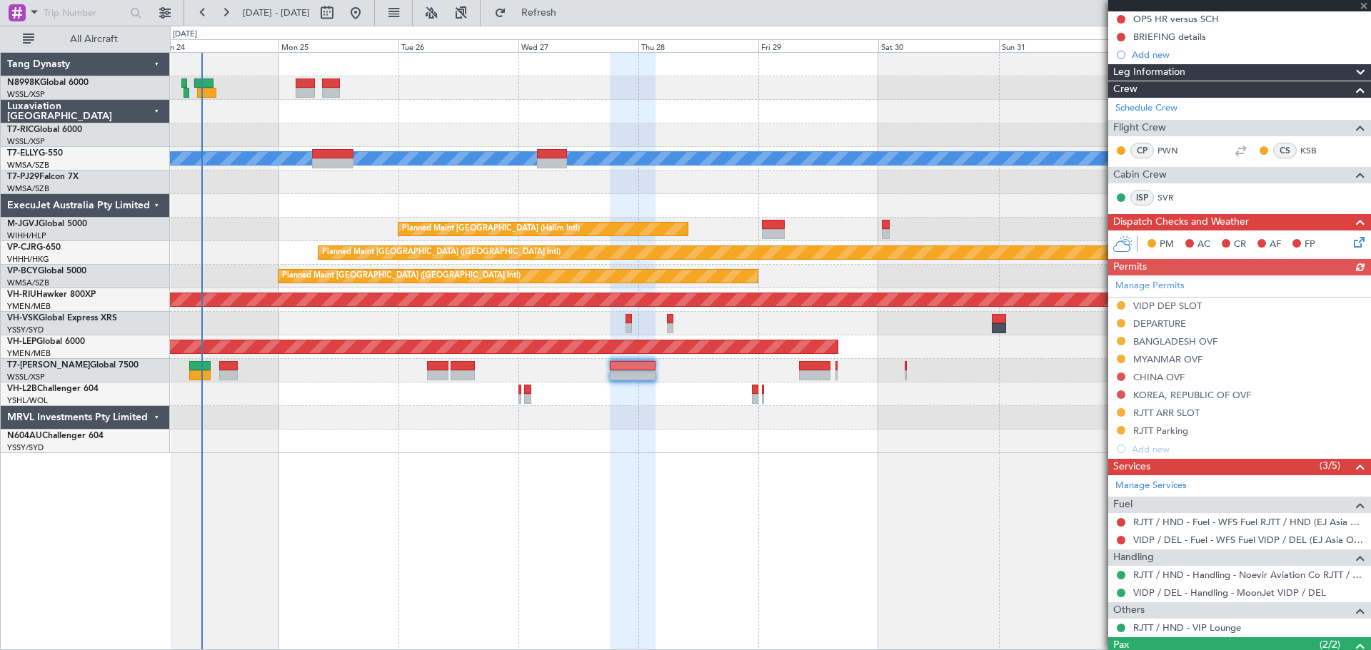
scroll to position [255, 0]
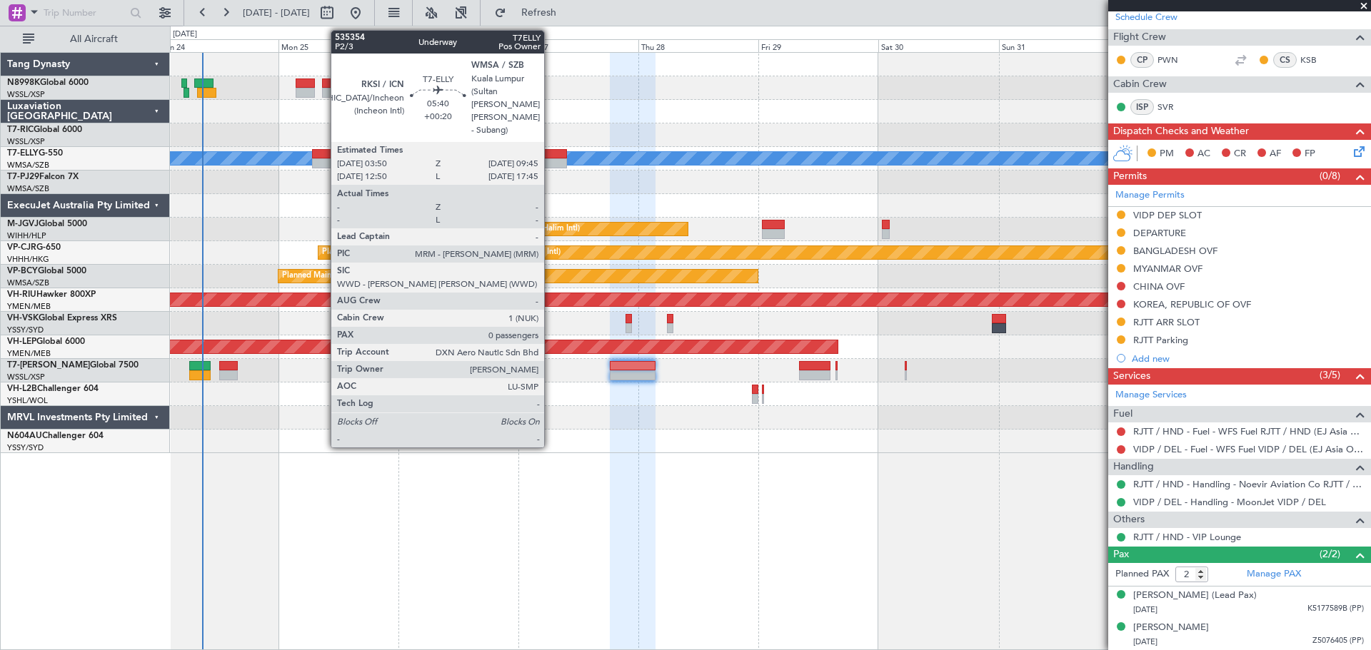
click at [550, 151] on div at bounding box center [552, 154] width 30 height 10
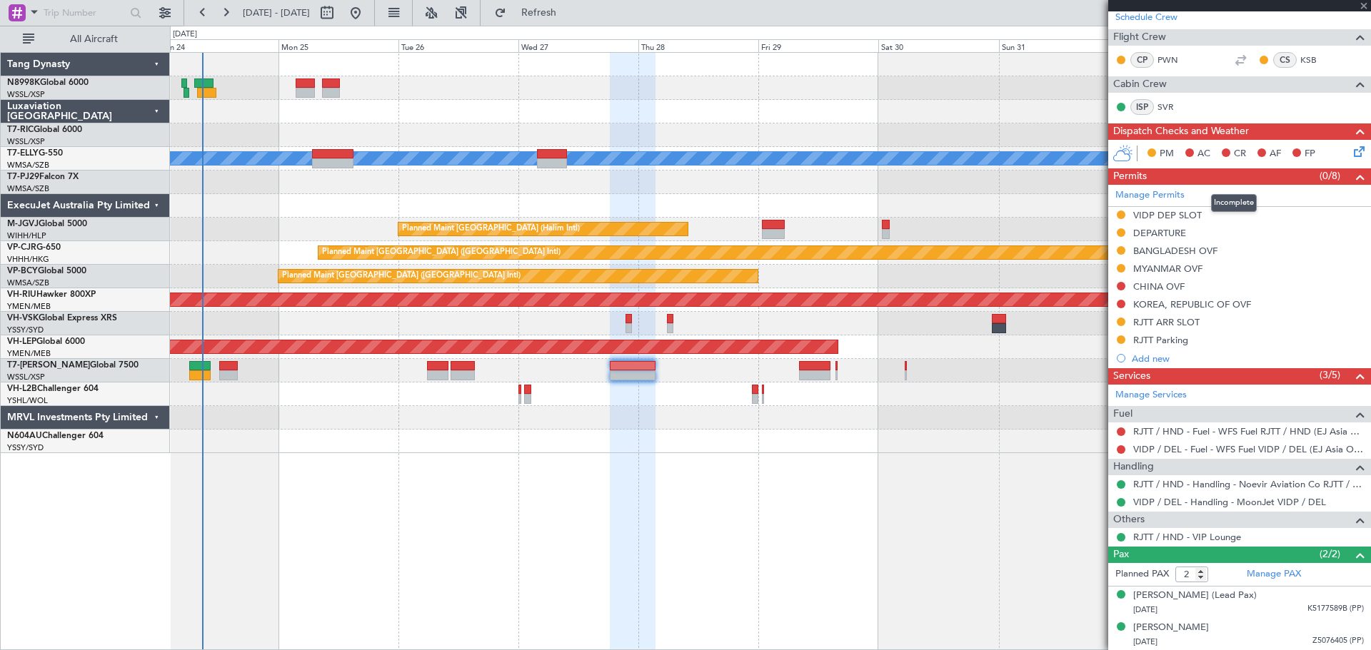
type input "+00:20"
type input "0"
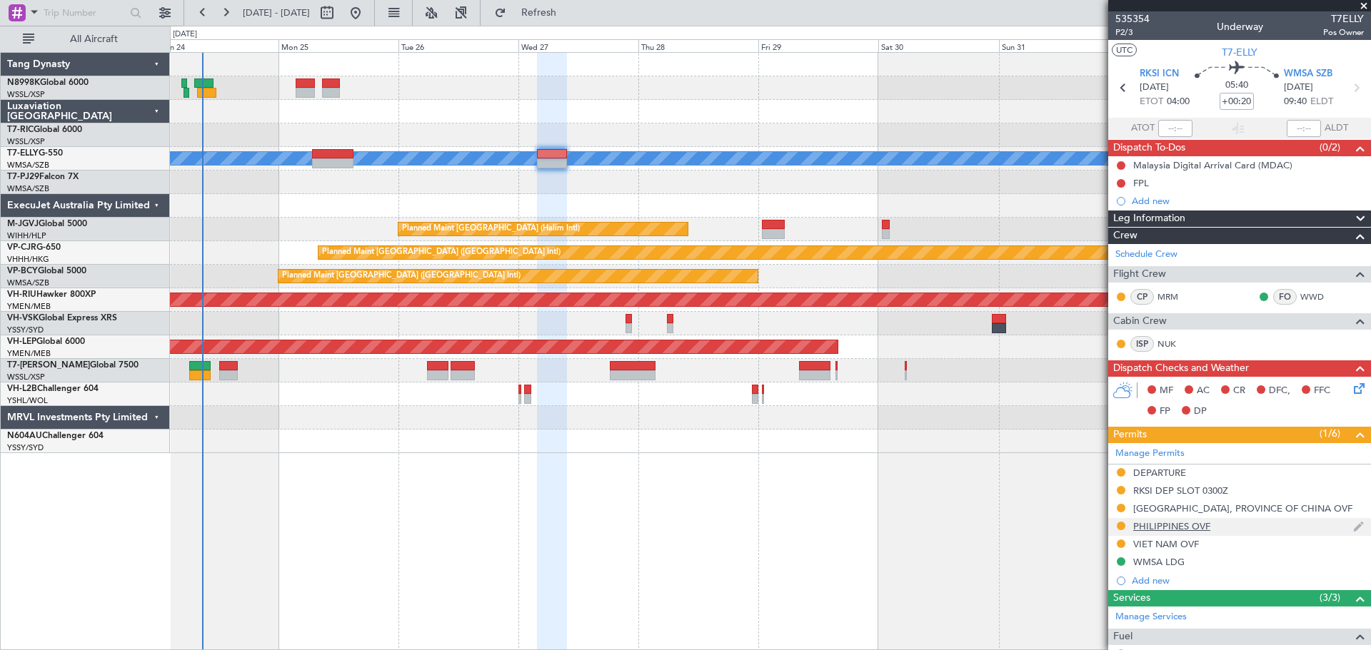
click at [1119, 530] on div at bounding box center [1120, 525] width 11 height 11
click at [1121, 527] on button at bounding box center [1120, 526] width 9 height 9
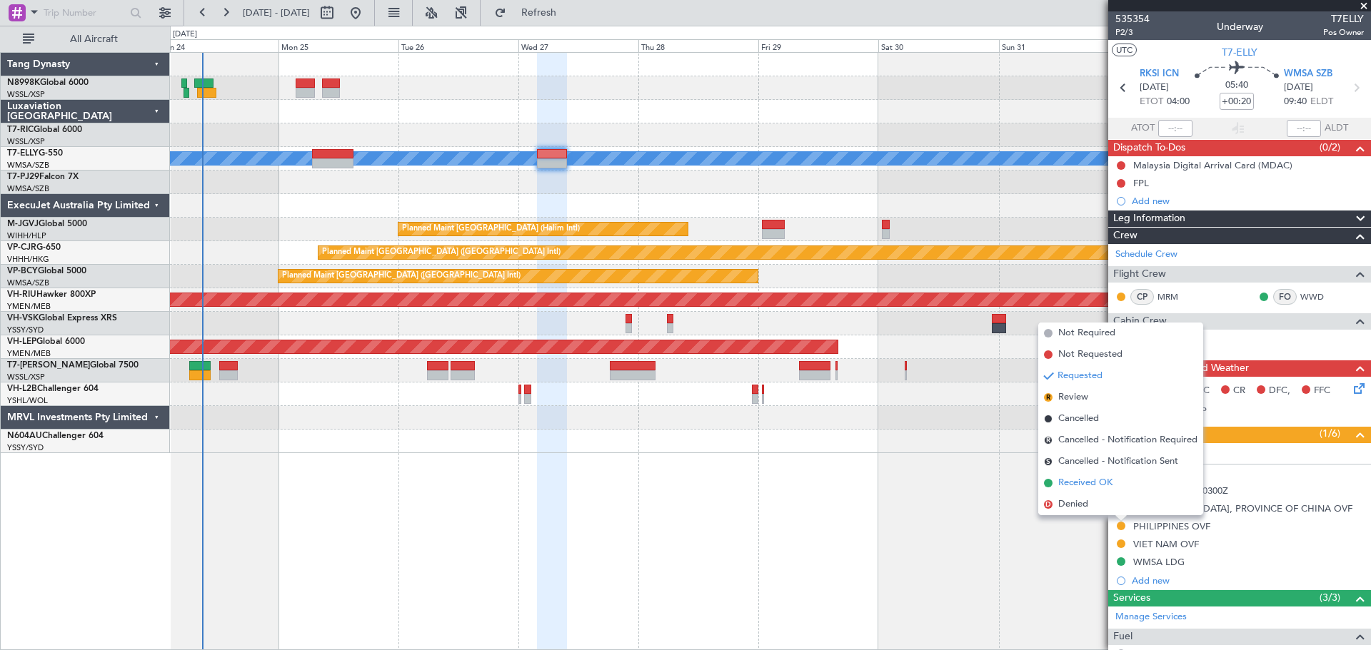
click at [1095, 479] on span "Received OK" at bounding box center [1085, 483] width 54 height 14
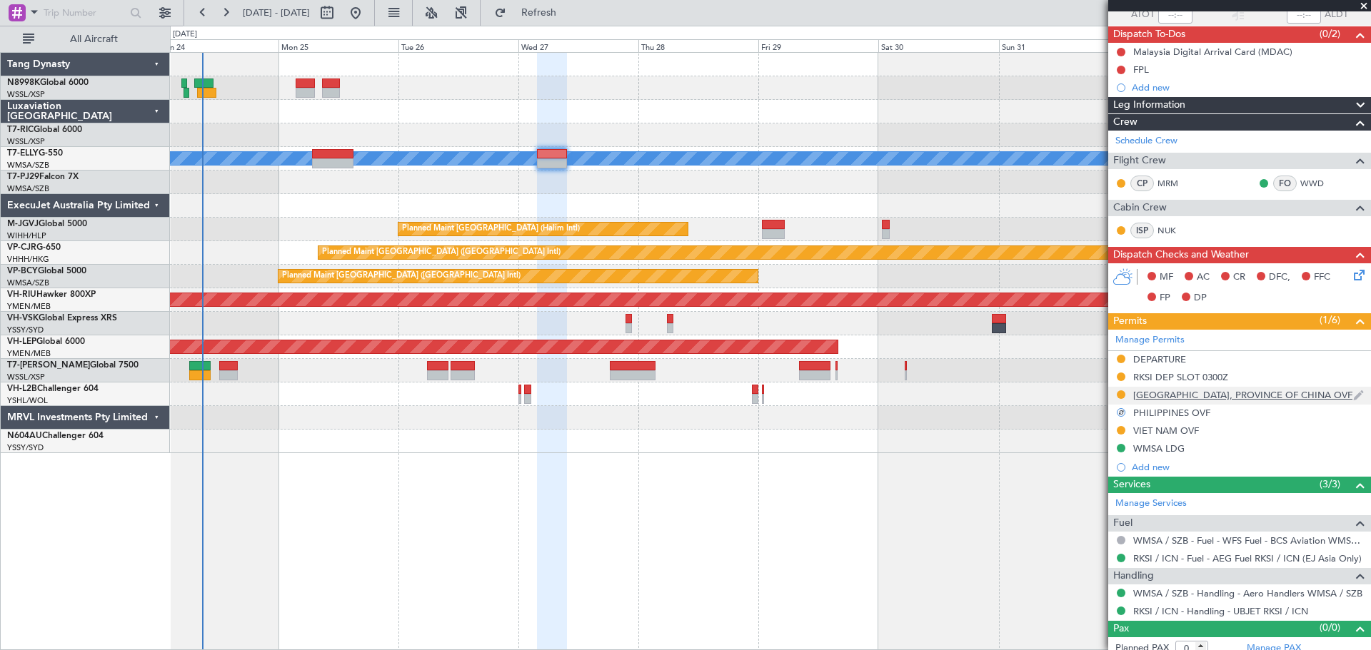
scroll to position [123, 0]
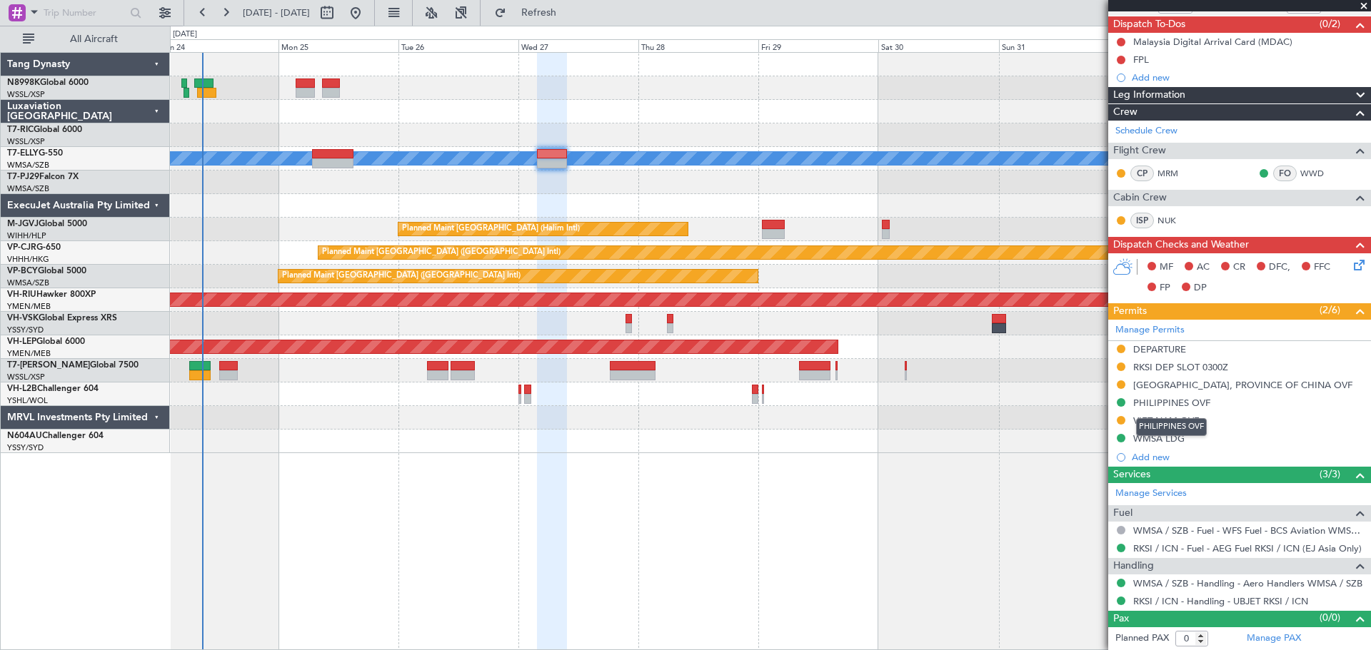
click at [1180, 402] on div "PHILIPPINES OVF" at bounding box center [1171, 403] width 77 height 12
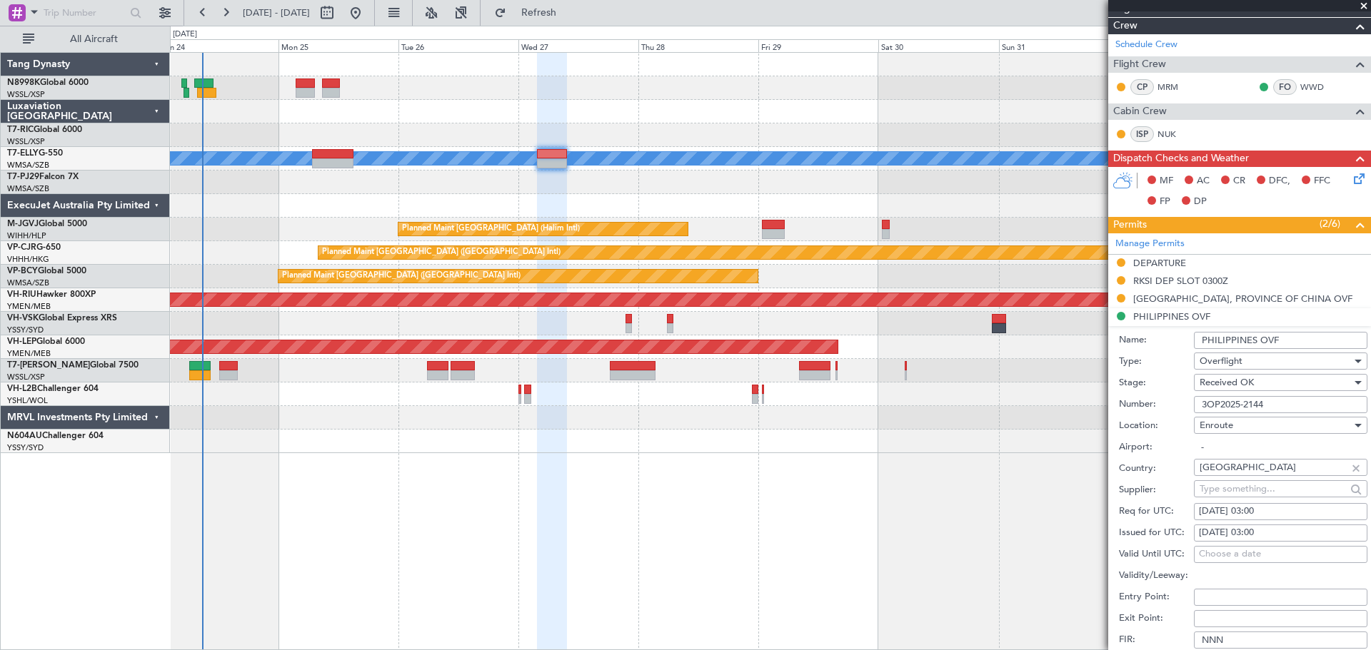
scroll to position [338, 0]
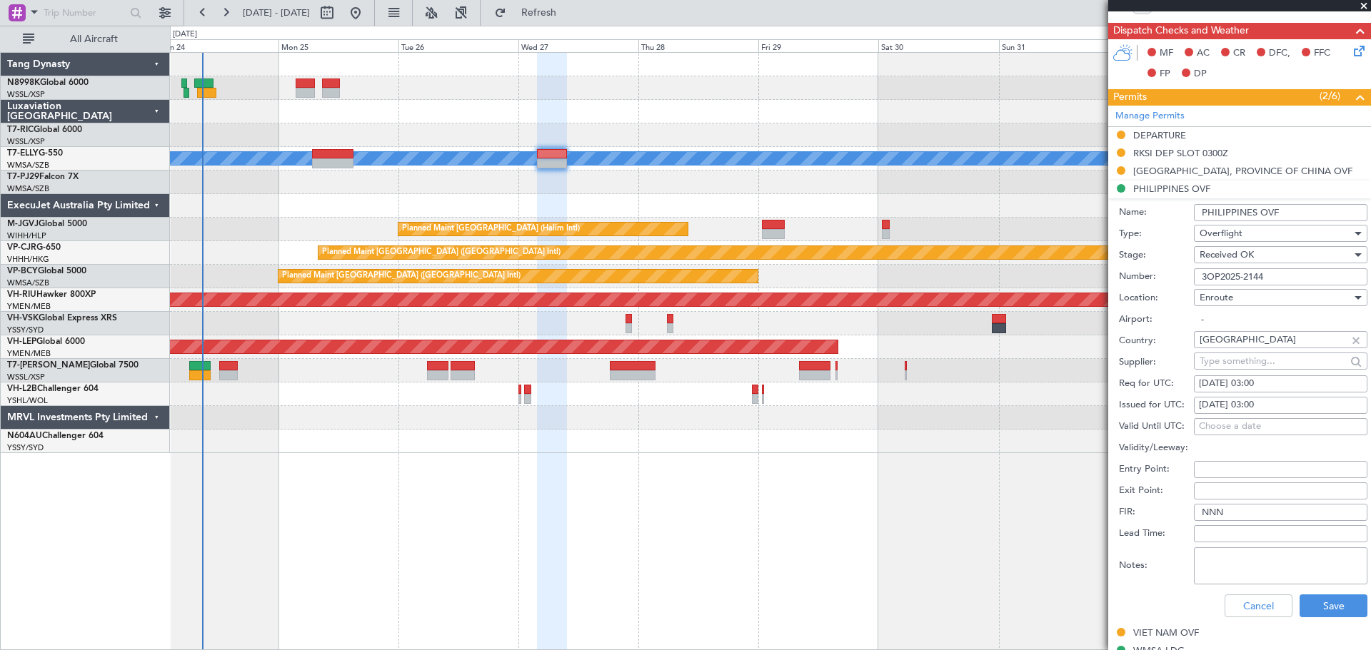
click at [1221, 405] on div "26/08/2025 03:00" at bounding box center [1280, 405] width 163 height 14
select select "8"
select select "2025"
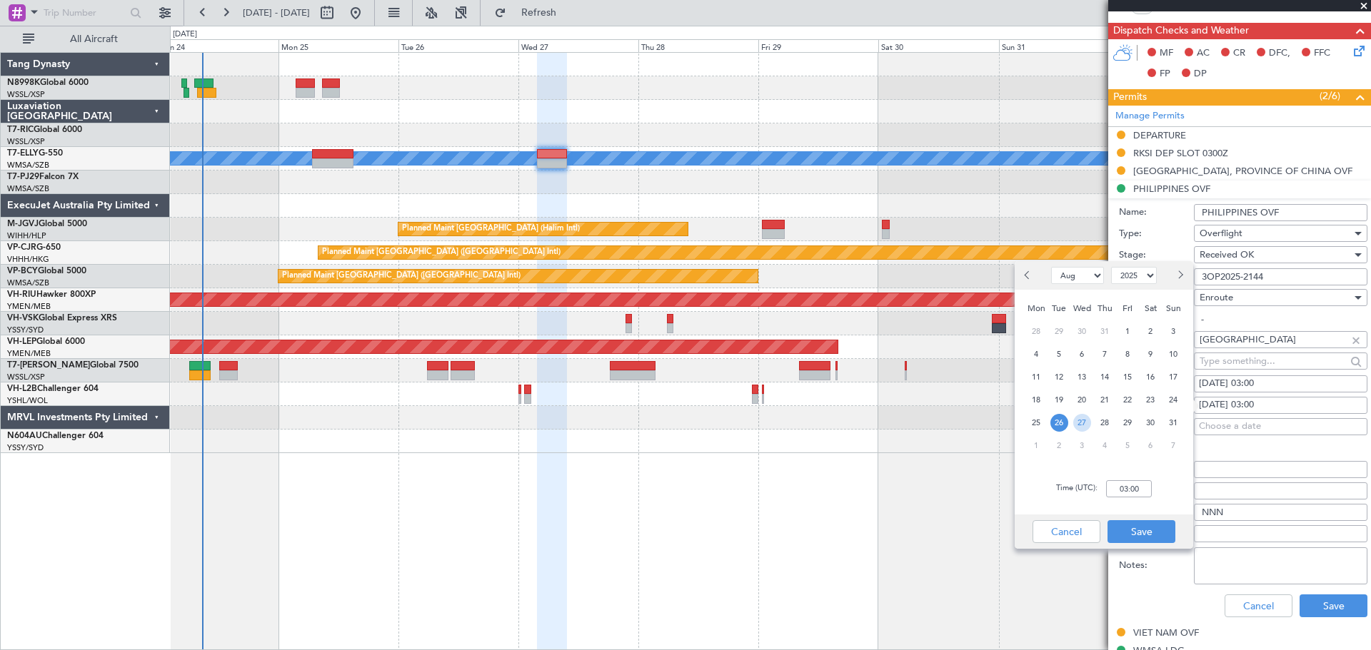
click at [1088, 423] on span "27" at bounding box center [1082, 423] width 18 height 18
click at [1141, 484] on input "00:00" at bounding box center [1129, 488] width 46 height 17
type input "04:00"
click at [1154, 531] on button "Save" at bounding box center [1141, 531] width 68 height 23
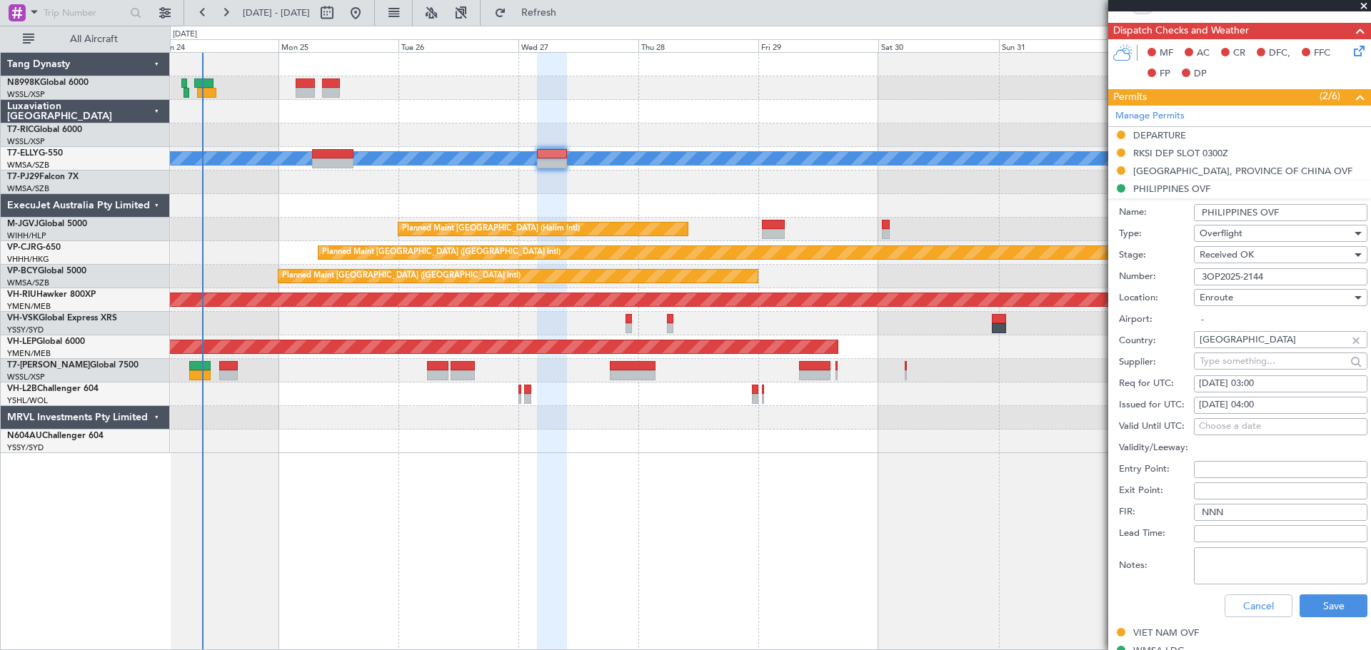
click at [1229, 387] on div "26/08/2025 03:00" at bounding box center [1280, 384] width 163 height 14
select select "8"
select select "2025"
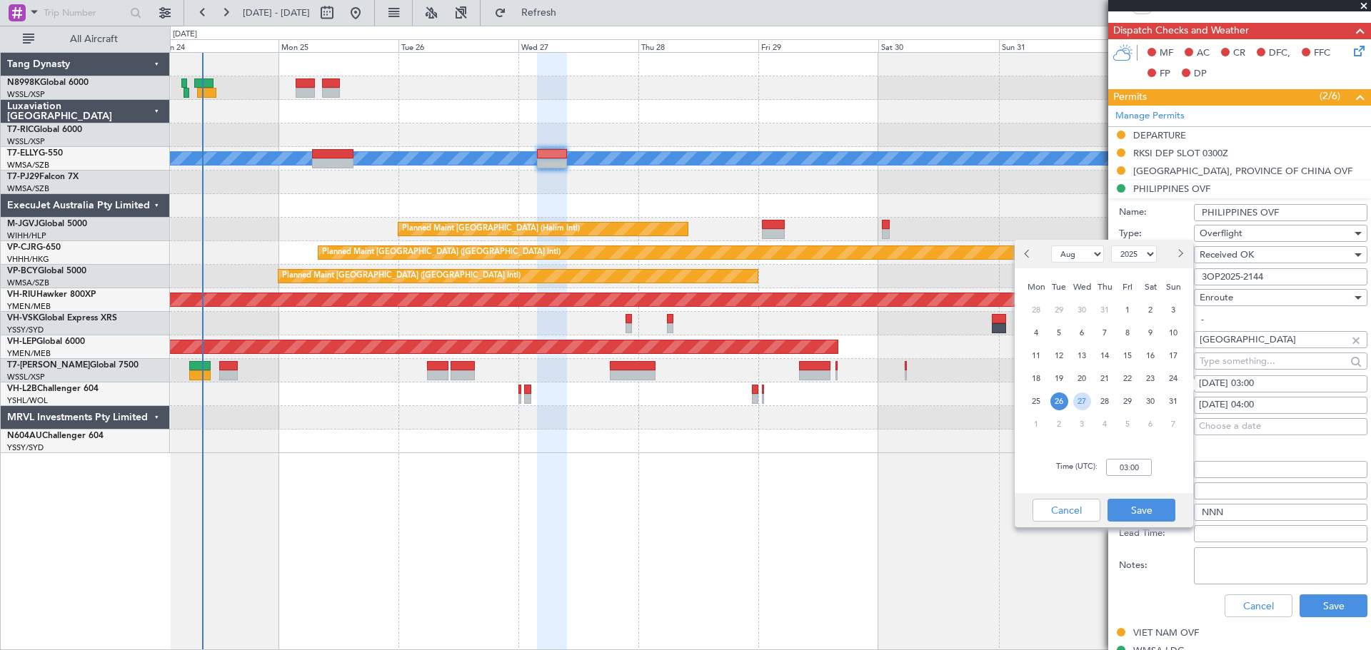
click at [1081, 402] on span "27" at bounding box center [1082, 402] width 18 height 18
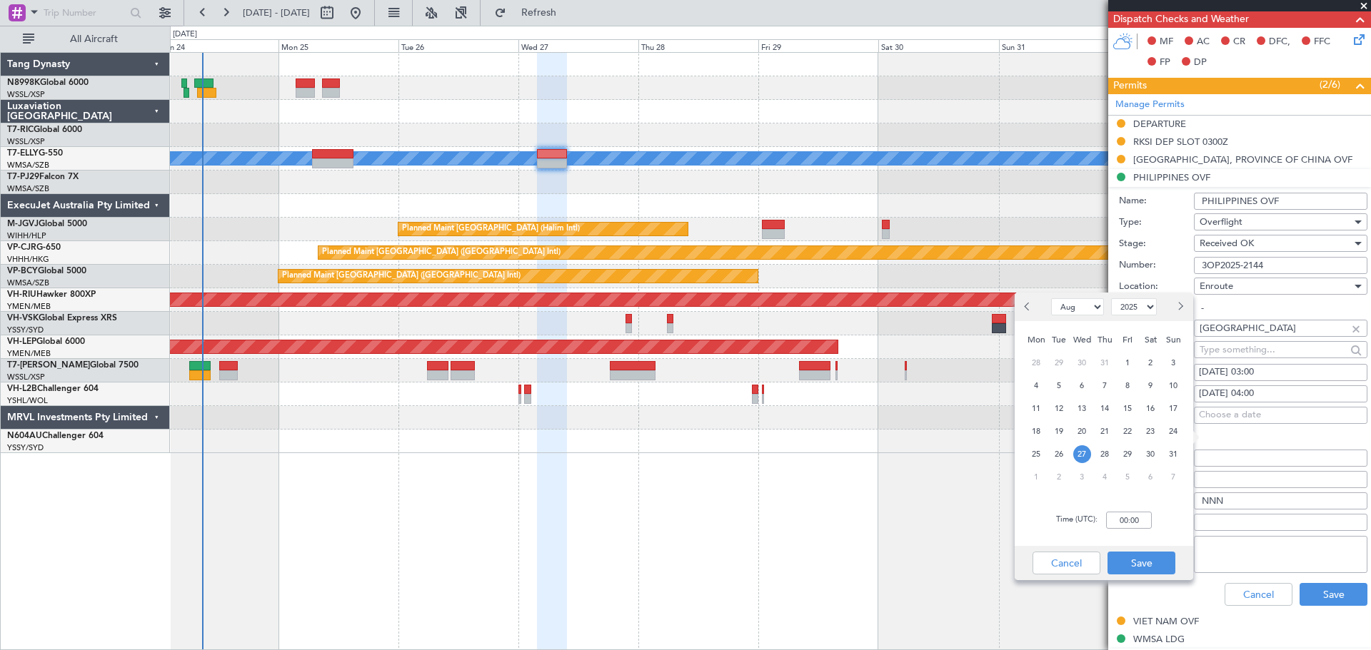
scroll to position [357, 0]
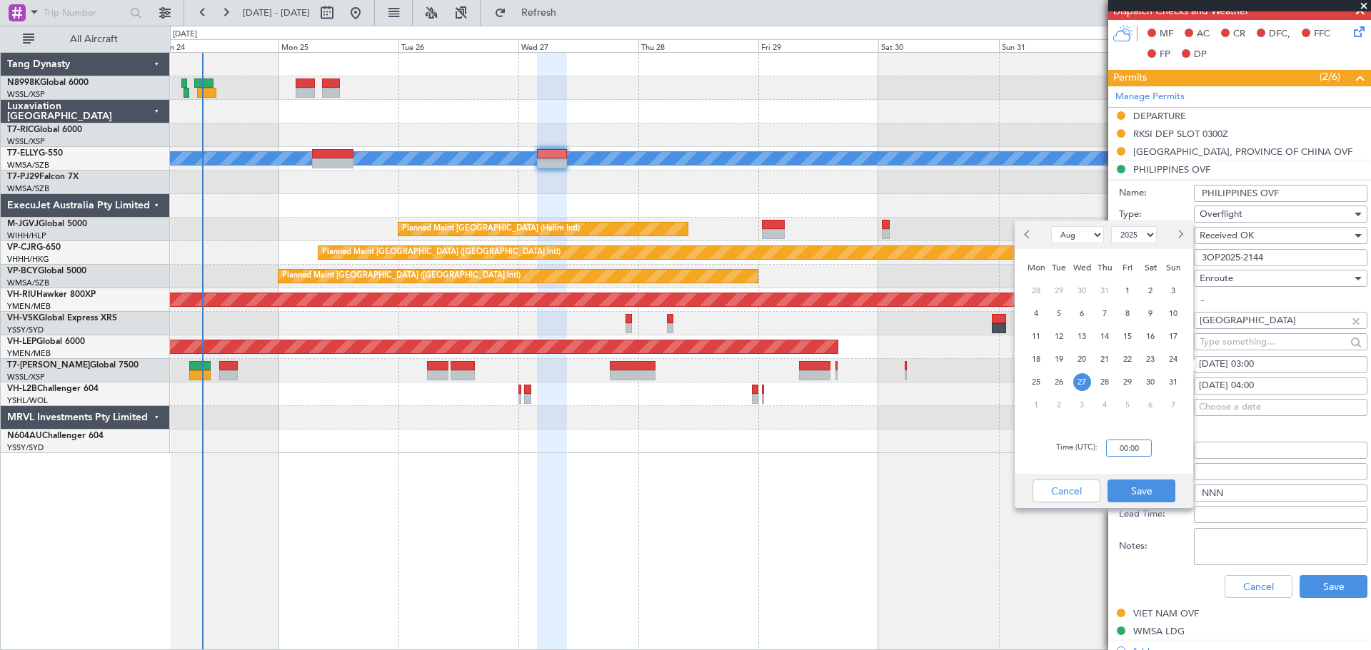
click at [1139, 447] on input "00:00" at bounding box center [1129, 448] width 46 height 17
type input "04:00"
click at [1138, 493] on button "Save" at bounding box center [1141, 491] width 68 height 23
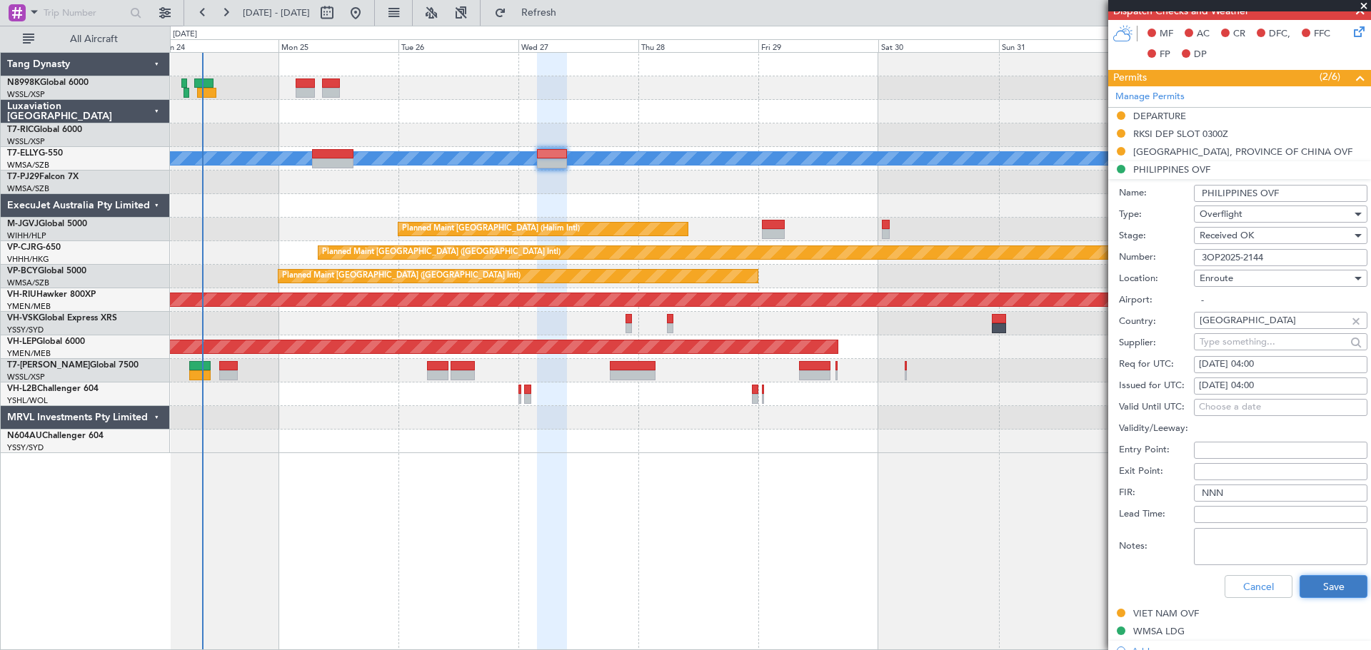
click at [1338, 597] on button "Save" at bounding box center [1333, 586] width 68 height 23
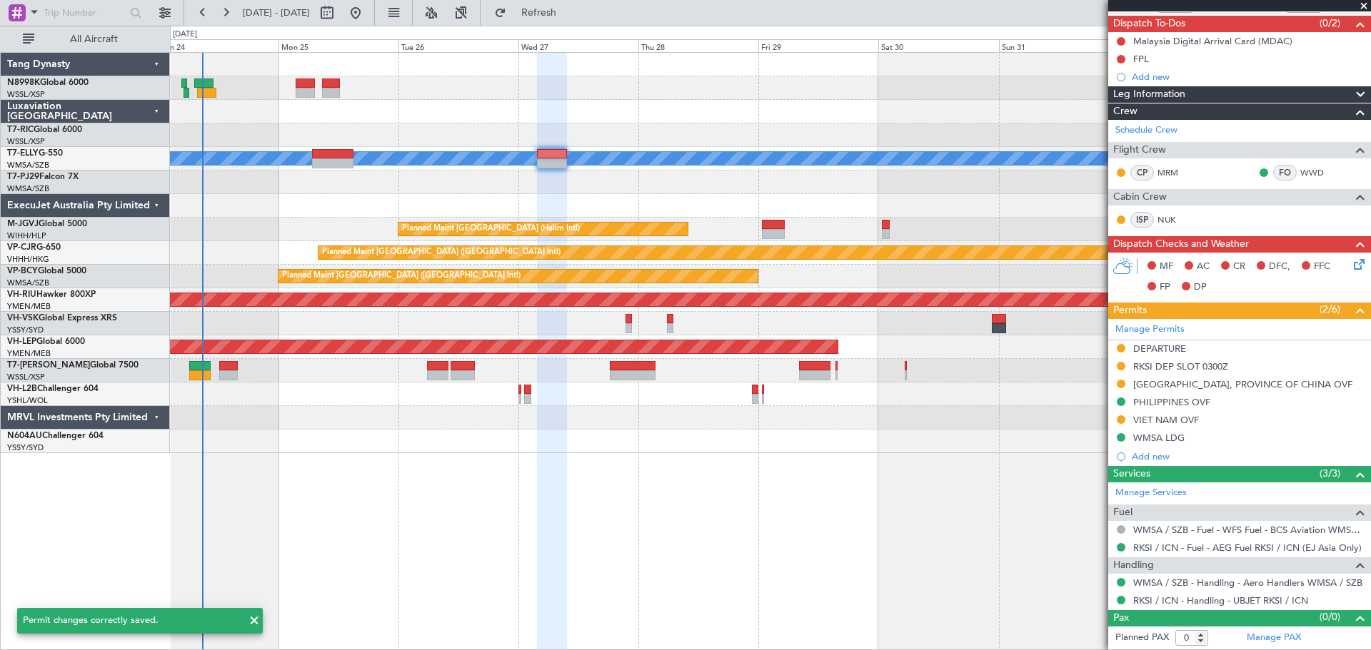
scroll to position [123, 0]
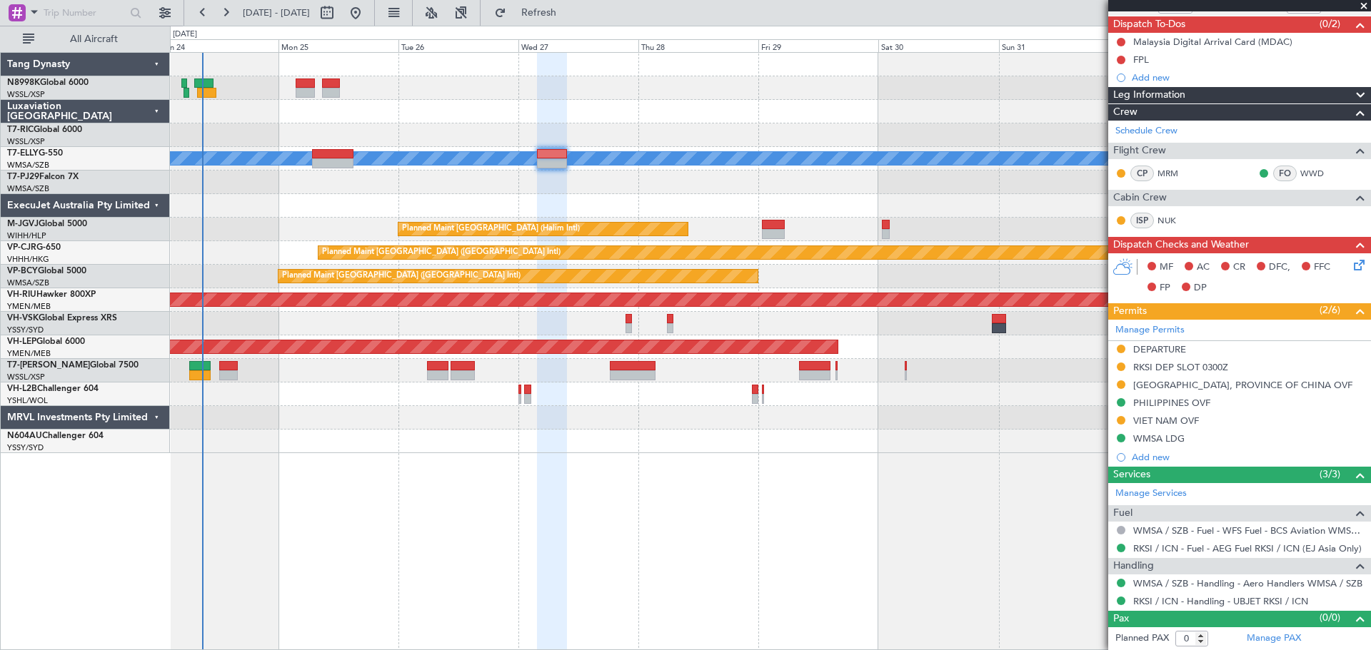
click at [405, 173] on div at bounding box center [770, 183] width 1200 height 24
click at [331, 146] on div at bounding box center [770, 135] width 1200 height 24
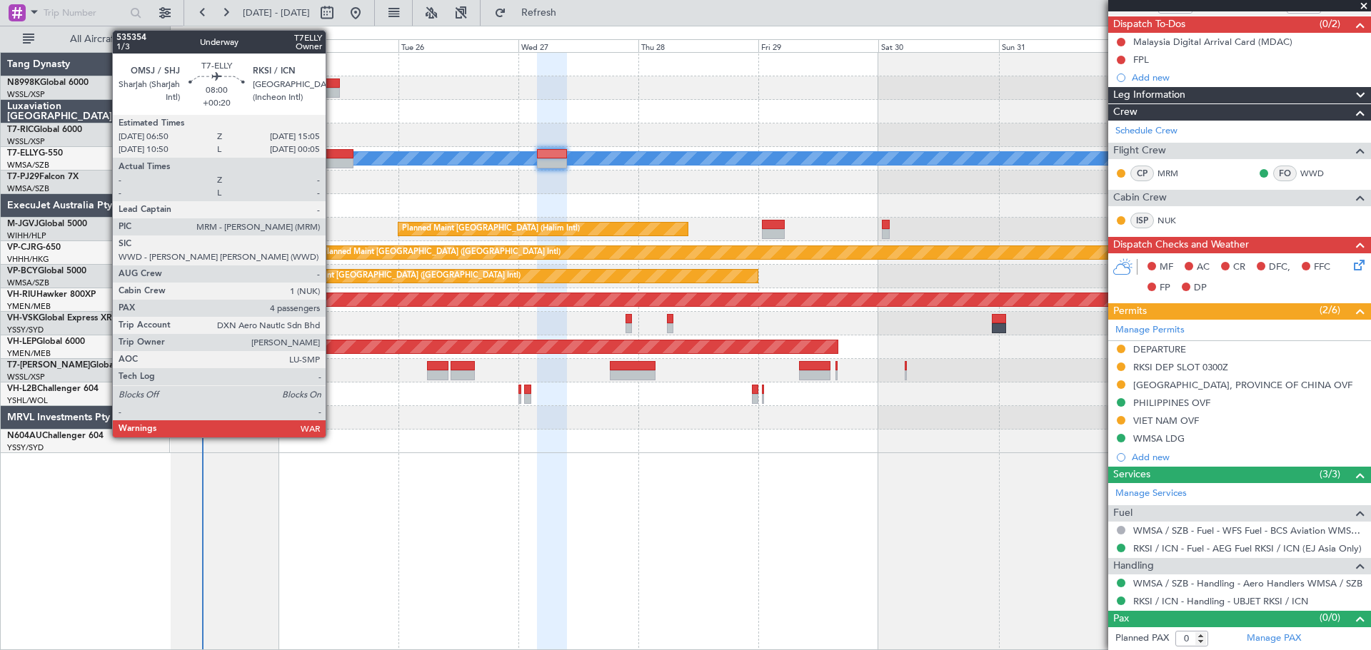
click at [332, 152] on div at bounding box center [332, 154] width 41 height 10
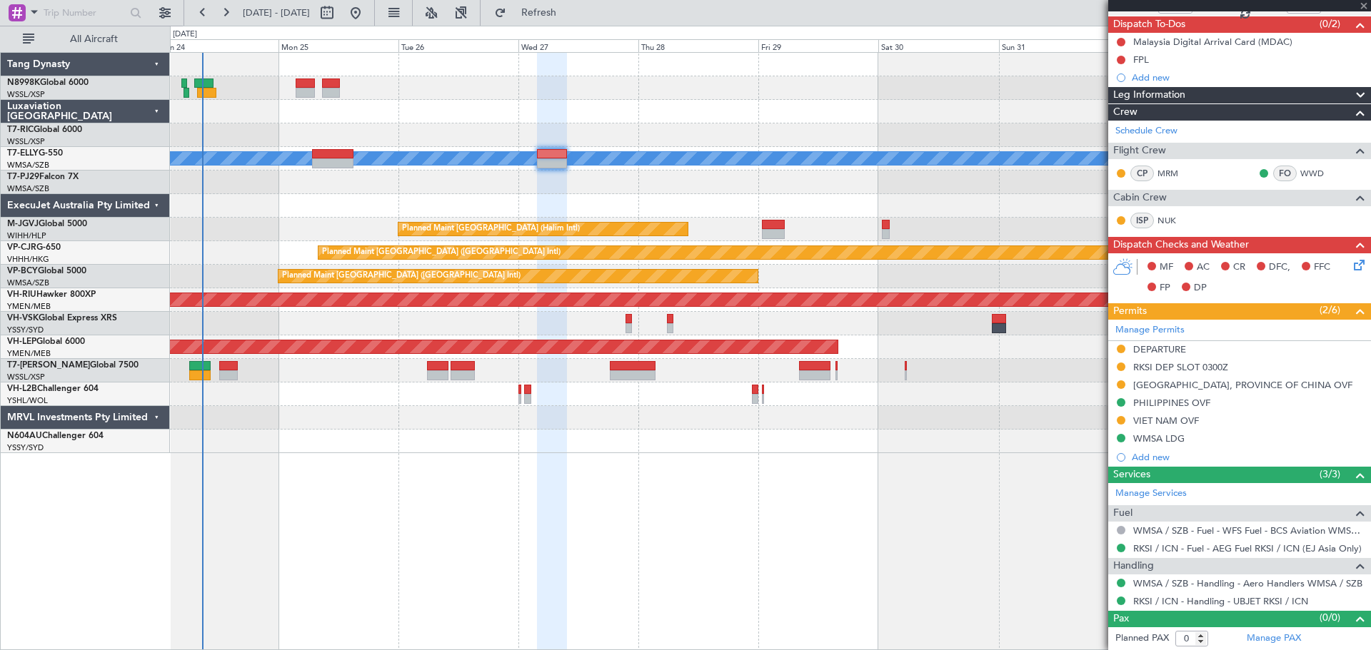
click at [565, 102] on div at bounding box center [770, 112] width 1200 height 24
click at [690, 99] on div "MEL Planned Maint Jakarta (Halim Intl) Planned Maint Hong Kong (Hong Kong Intl)…" at bounding box center [770, 253] width 1200 height 400
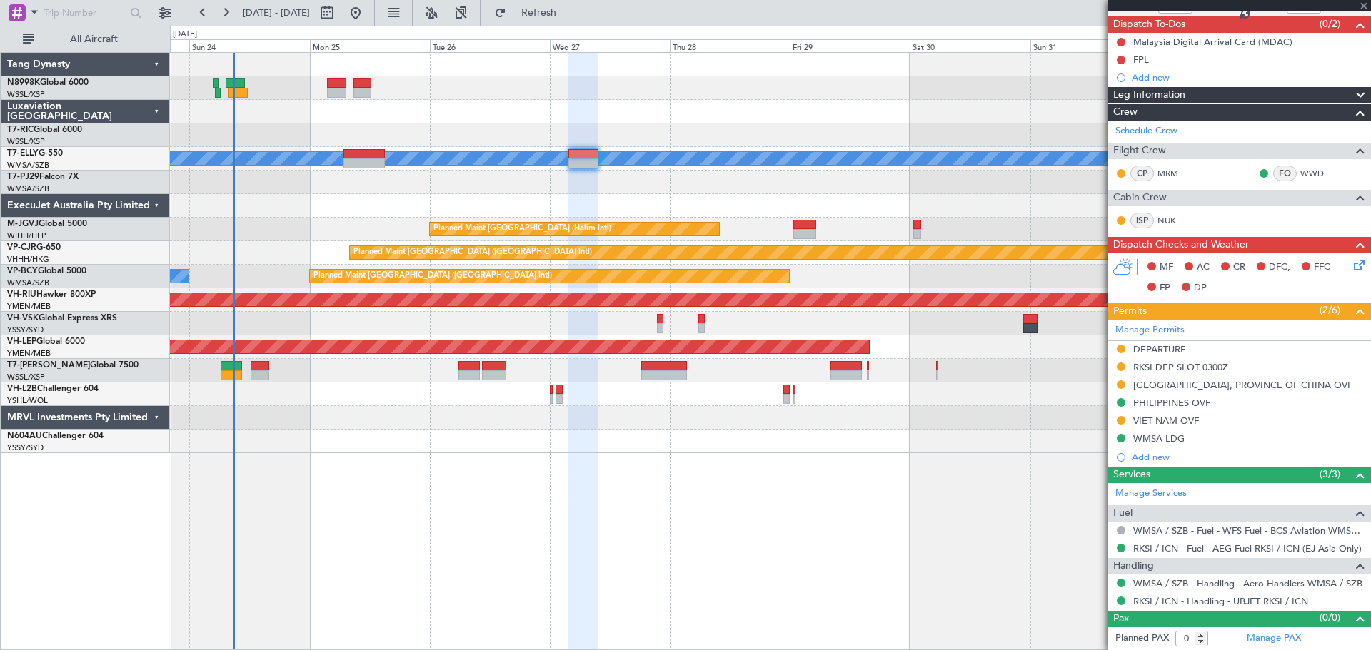
click at [735, 97] on div "MEL Planned Maint Jakarta (Halim Intl) Planned Maint Hong Kong (Hong Kong Intl)…" at bounding box center [770, 253] width 1200 height 400
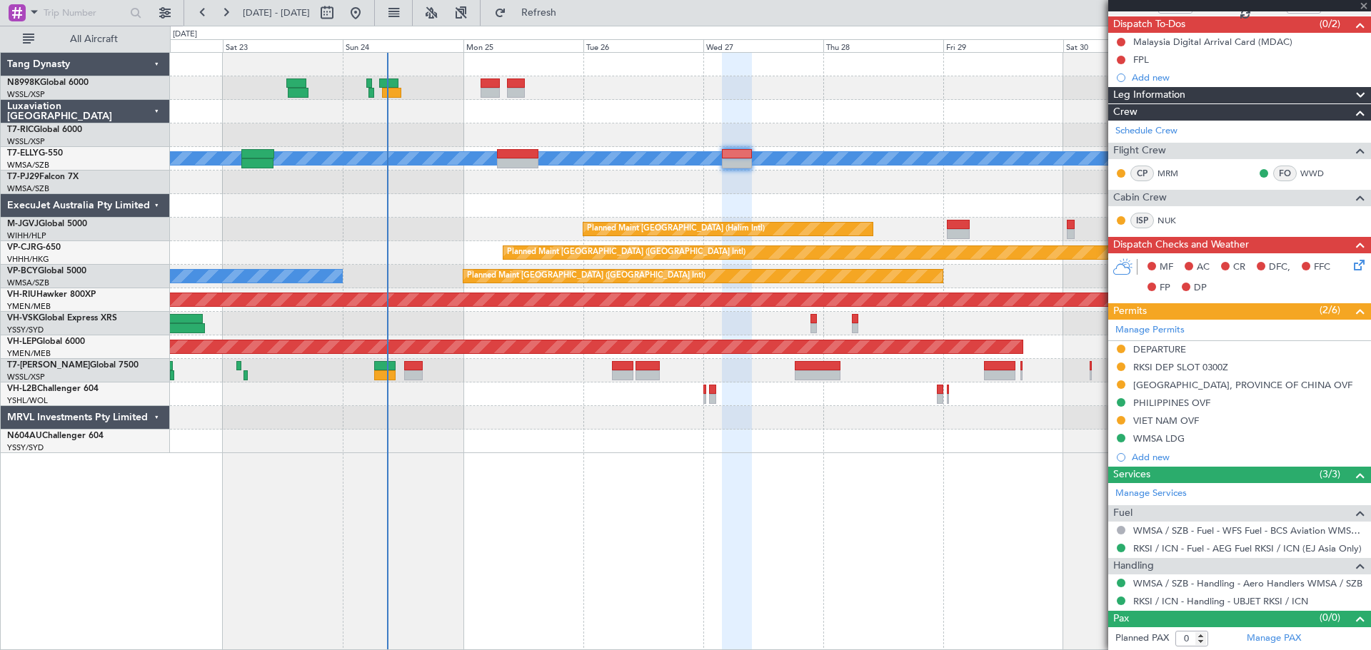
type input "4"
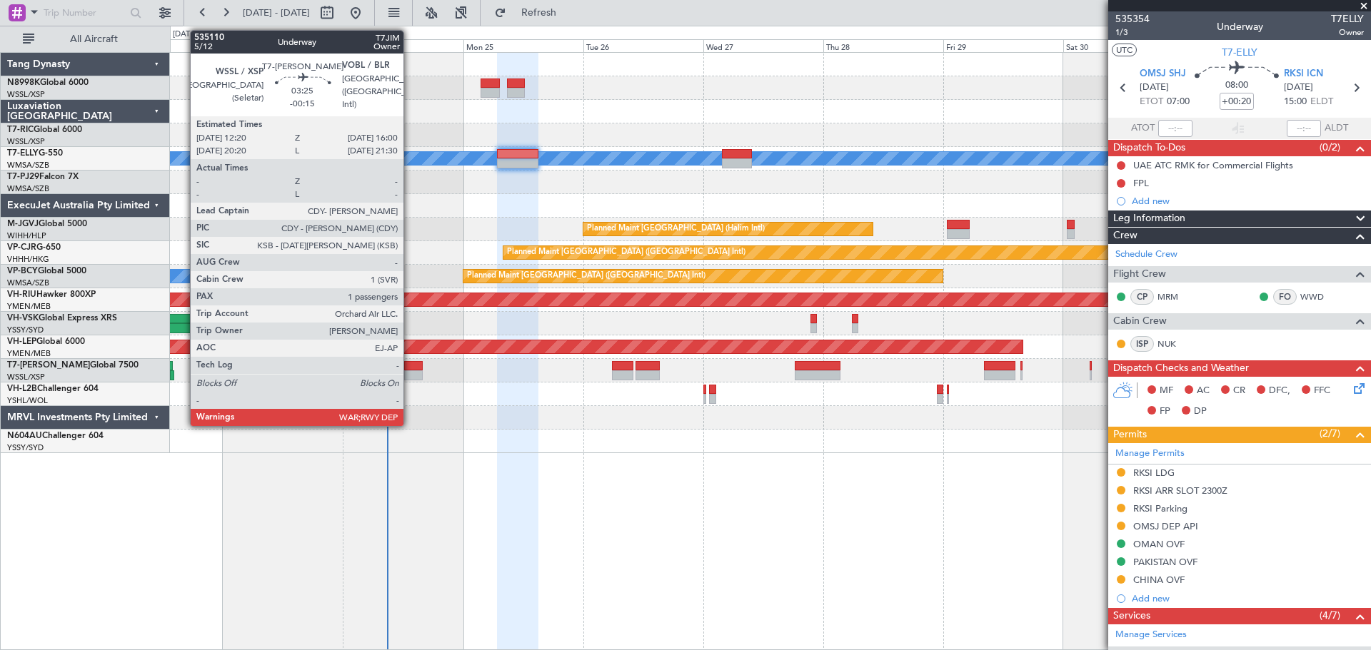
click at [410, 369] on div at bounding box center [413, 366] width 19 height 10
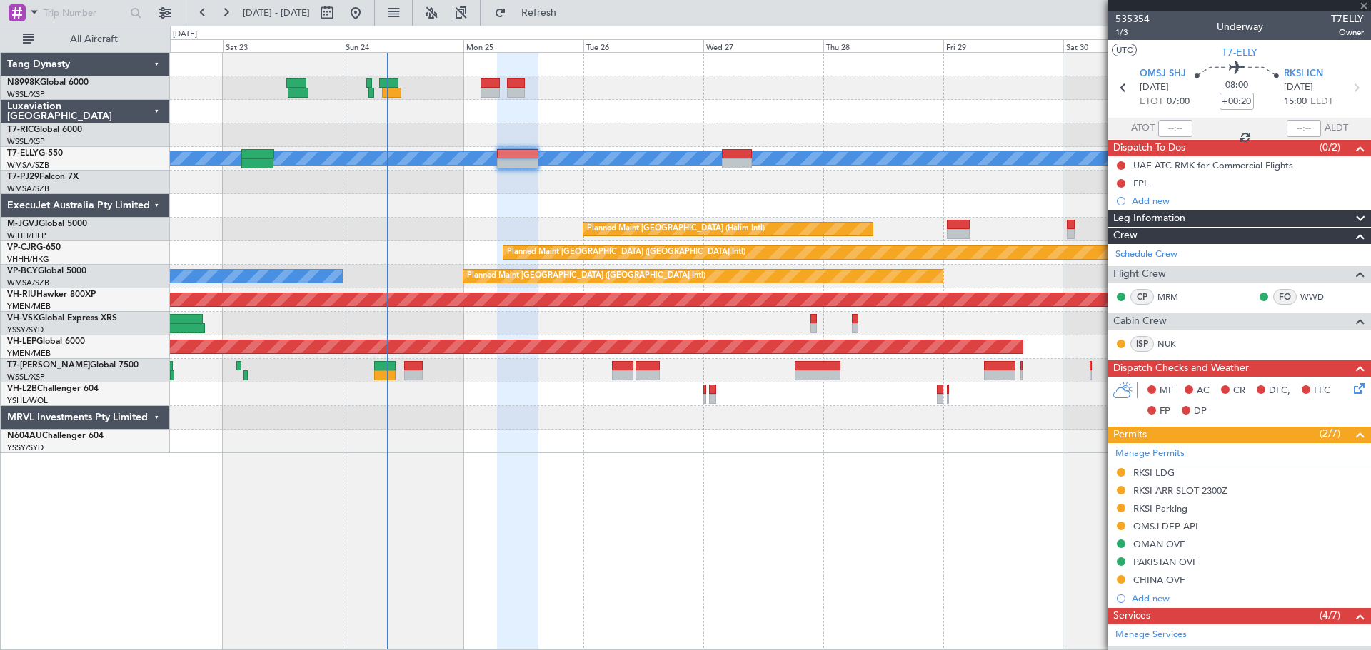
type input "-00:15"
type input "1"
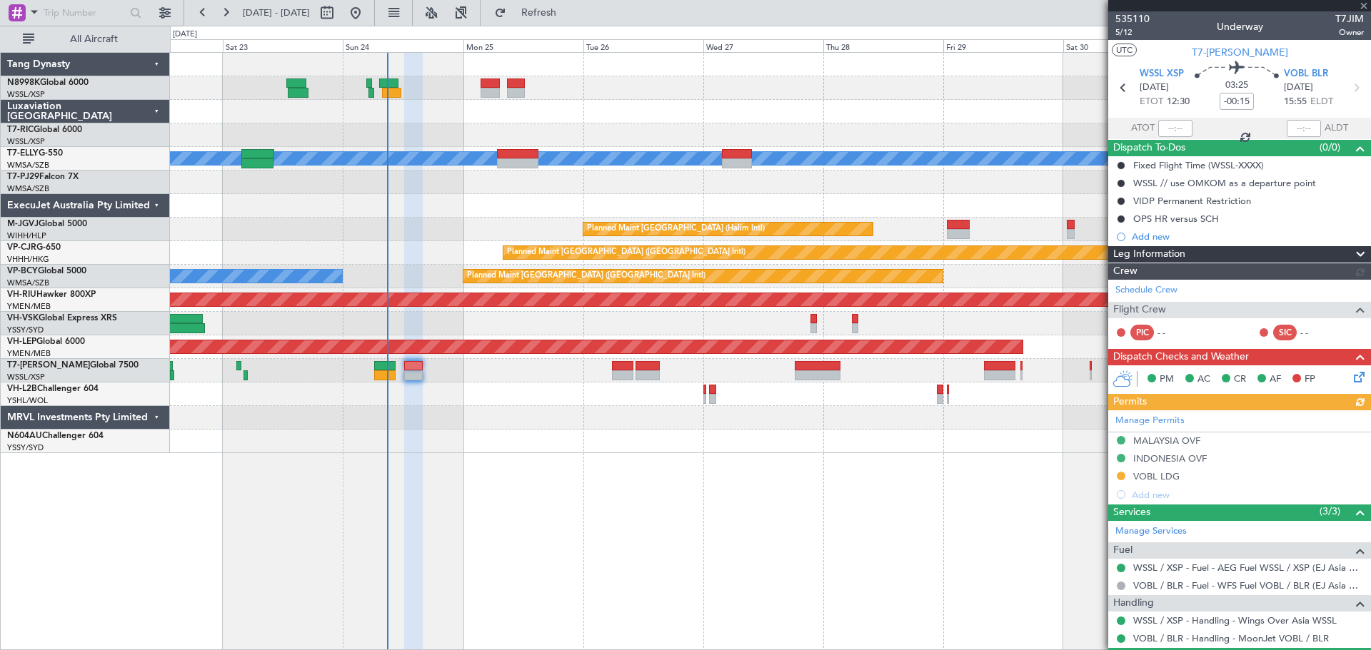
type input "[PERSON_NAME] (BTA)"
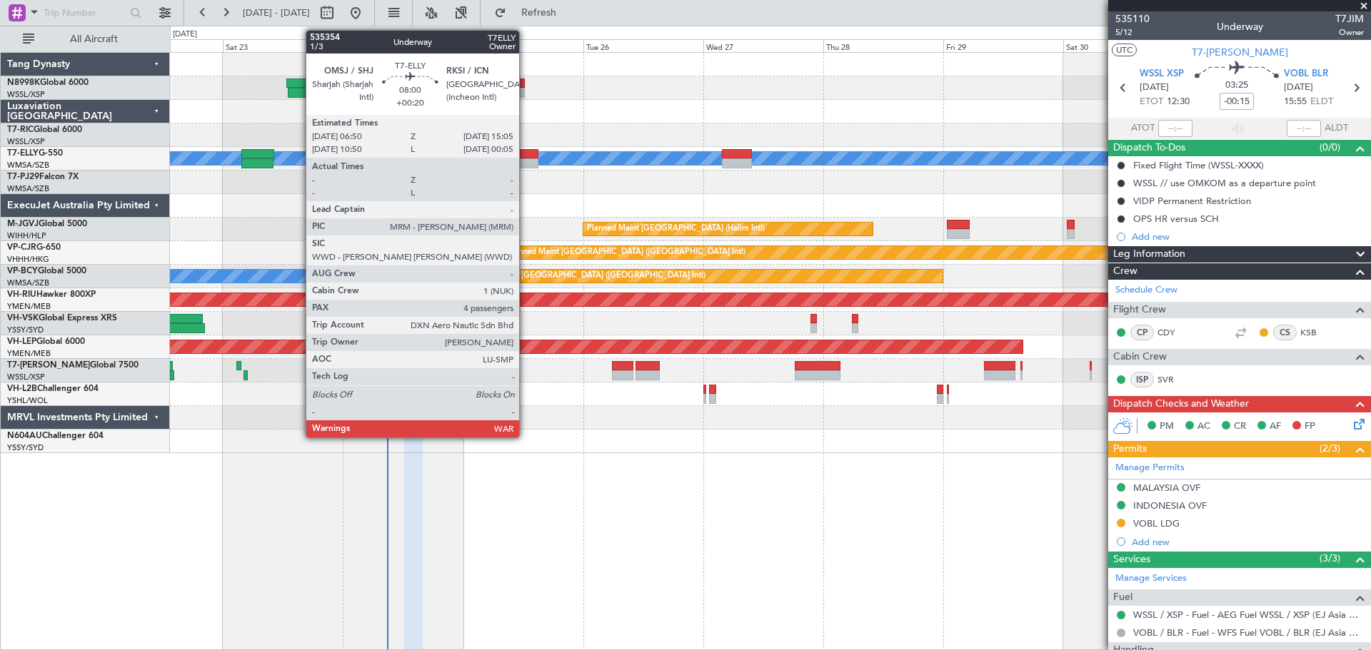
click at [525, 155] on div at bounding box center [517, 154] width 41 height 10
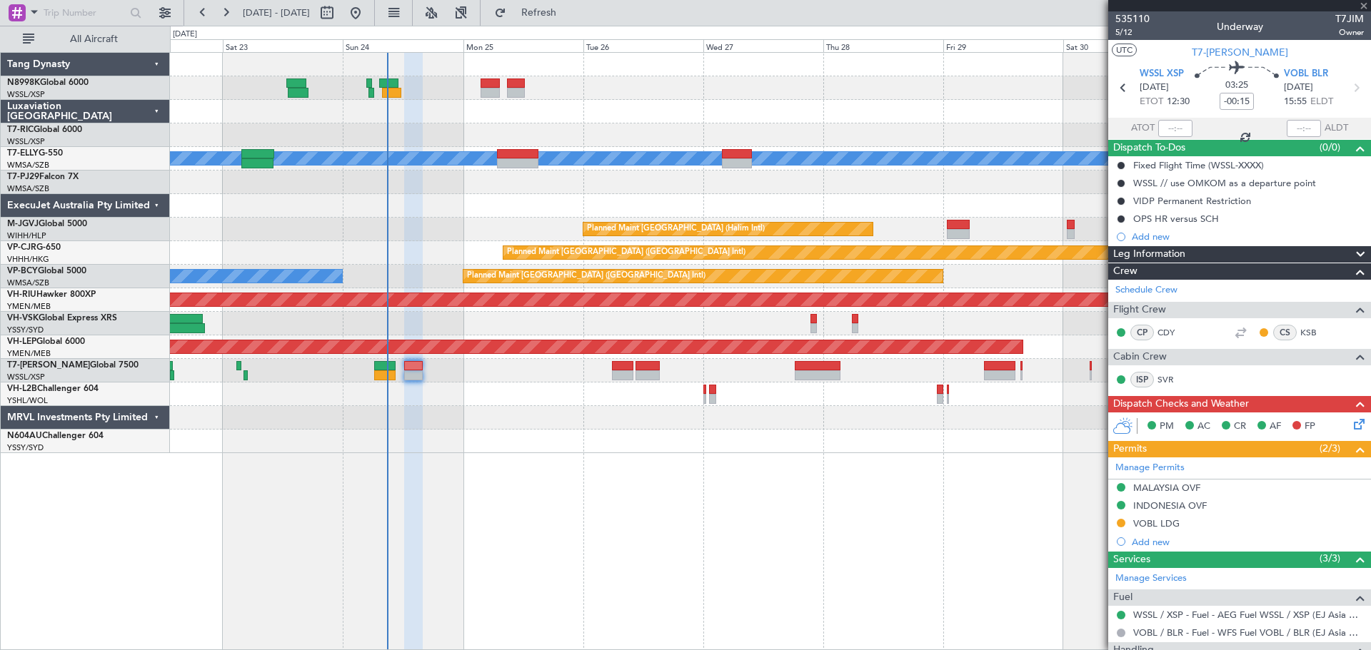
type input "+00:20"
type input "4"
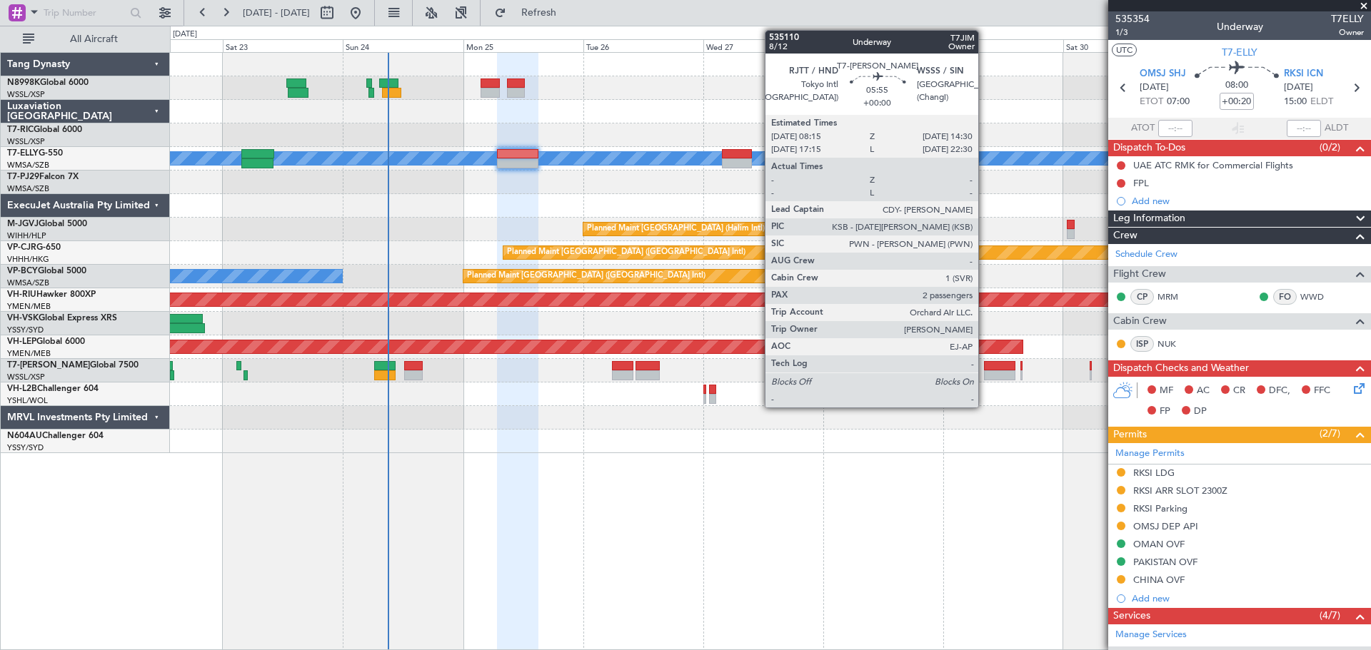
click at [986, 363] on div at bounding box center [999, 366] width 31 height 10
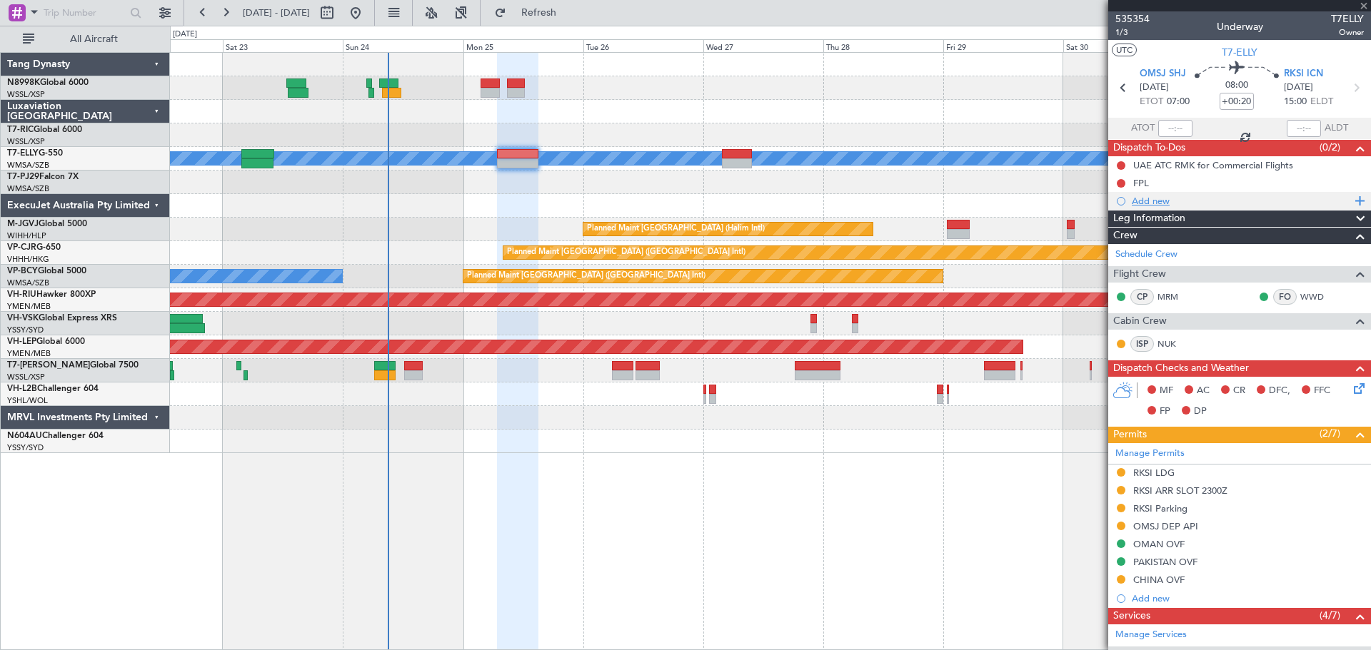
type input "2"
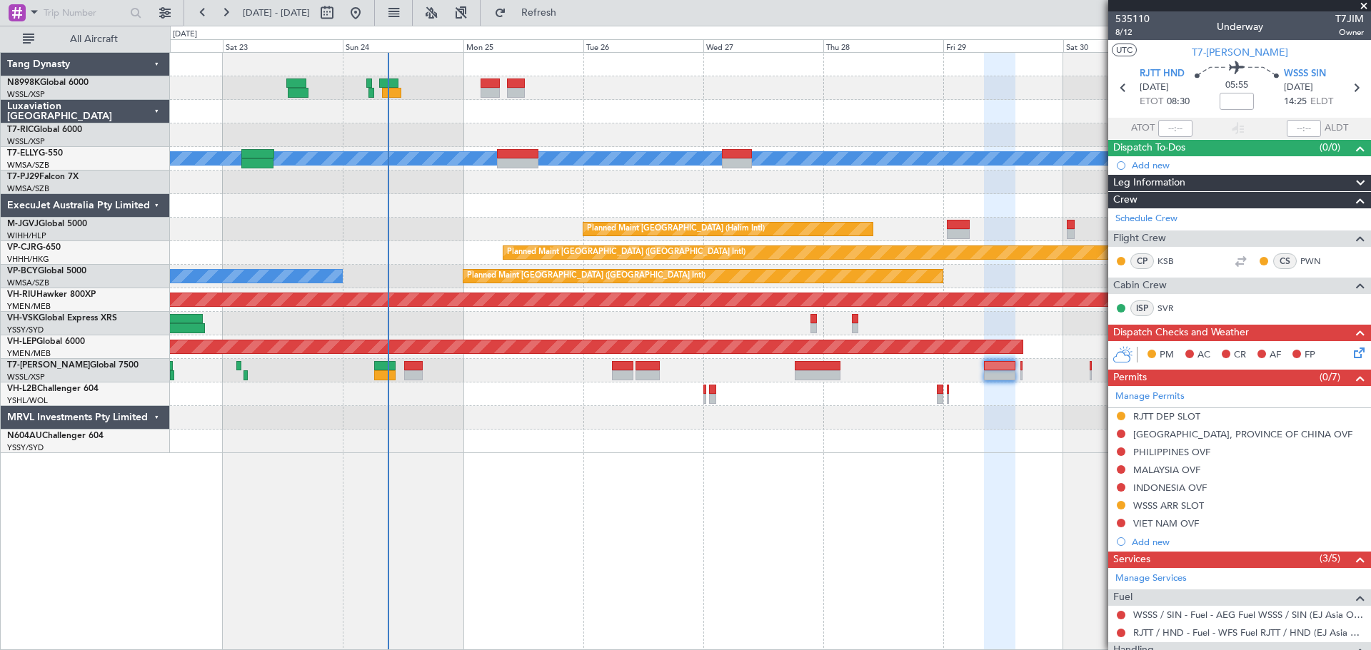
click at [817, 357] on div "Unplanned Maint Wichita (Wichita Mid-continent)" at bounding box center [770, 348] width 1200 height 24
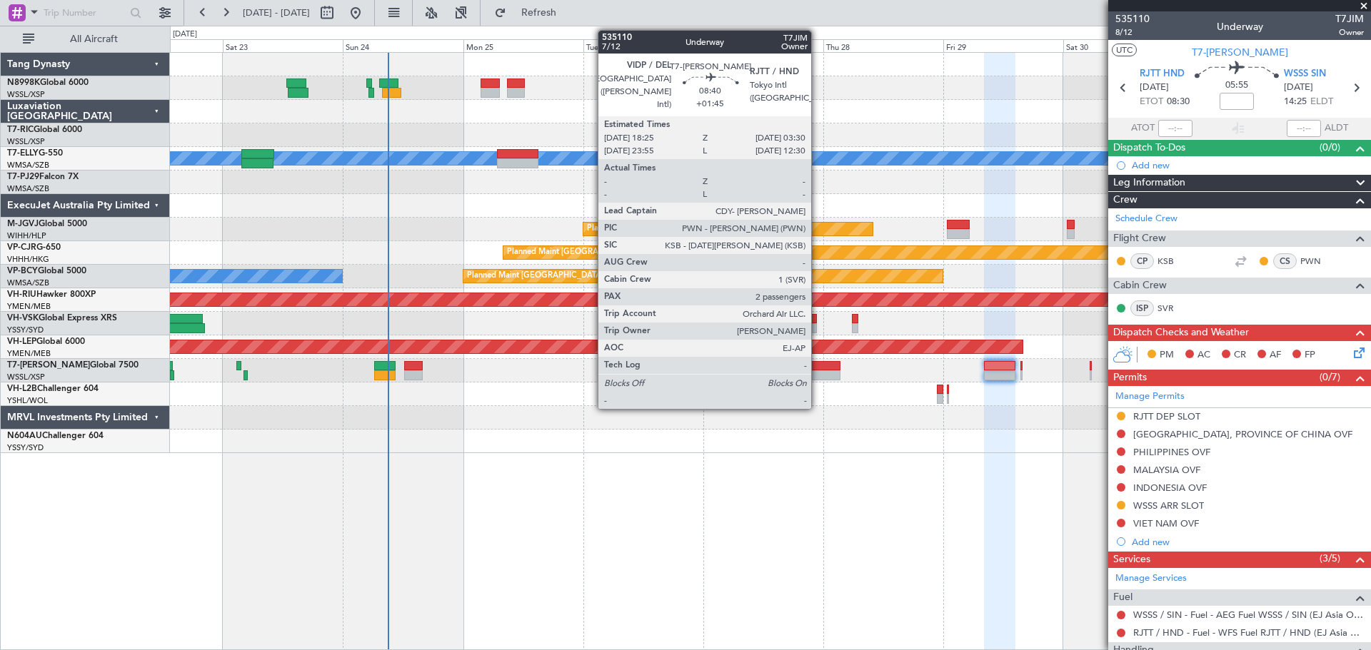
click at [817, 376] on div at bounding box center [818, 375] width 46 height 10
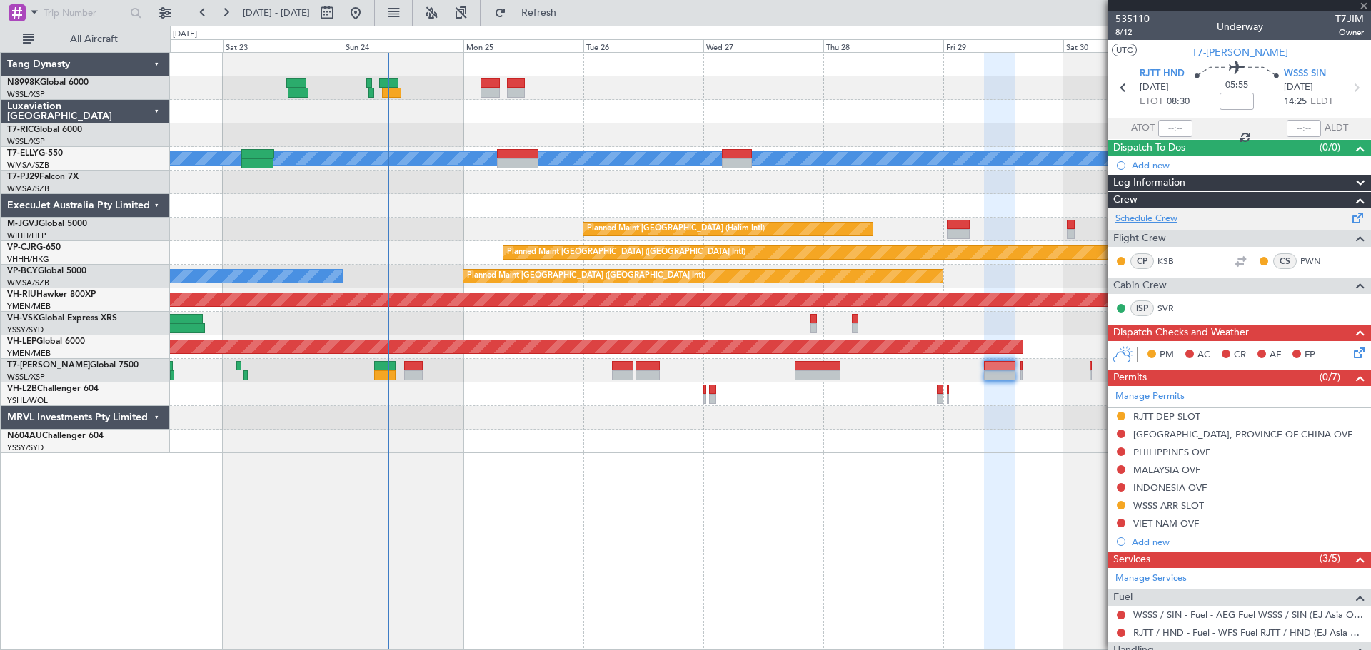
type input "+01:45"
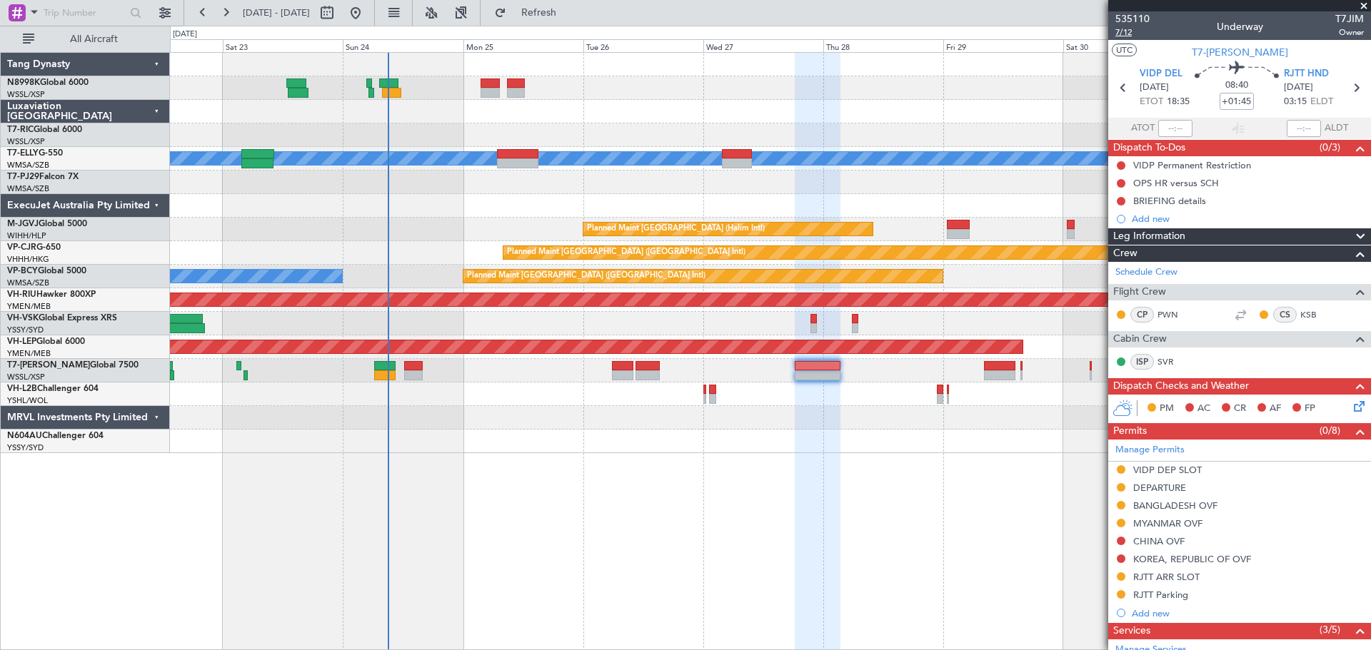
click at [1129, 34] on span "7/12" at bounding box center [1132, 32] width 34 height 12
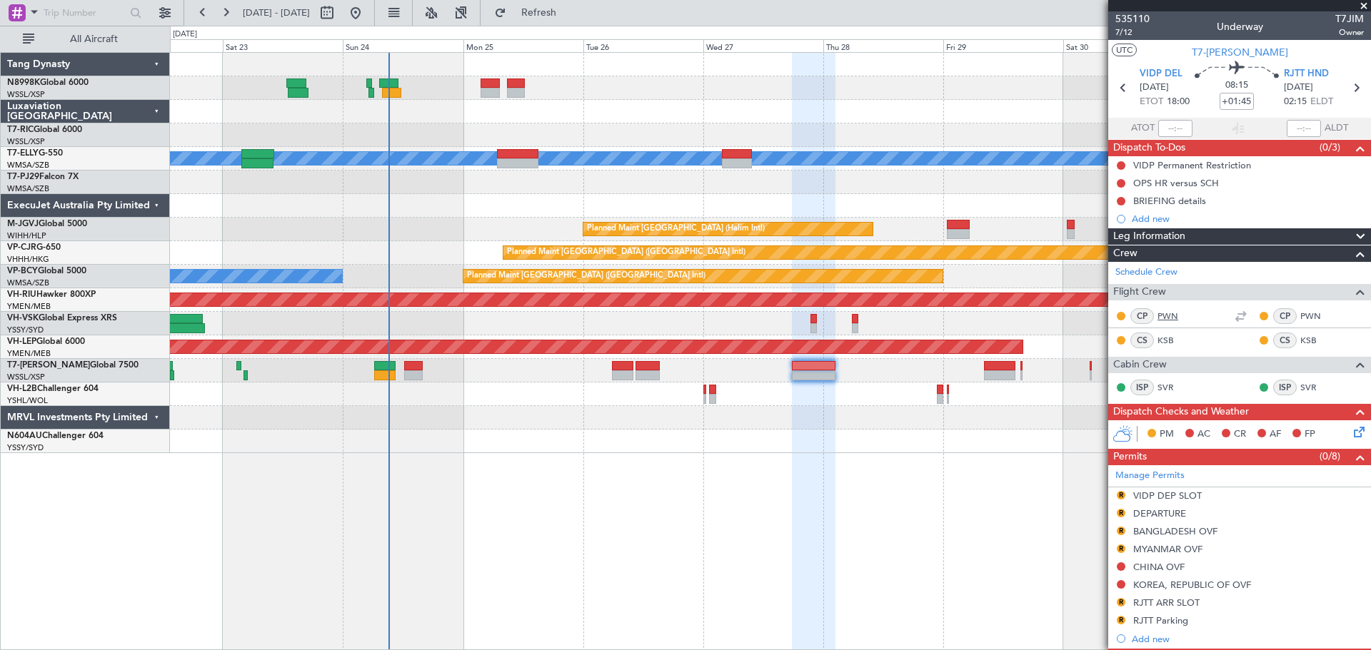
click at [1177, 318] on link "PWN" at bounding box center [1173, 316] width 32 height 13
click at [1300, 317] on link "PWN" at bounding box center [1316, 316] width 32 height 13
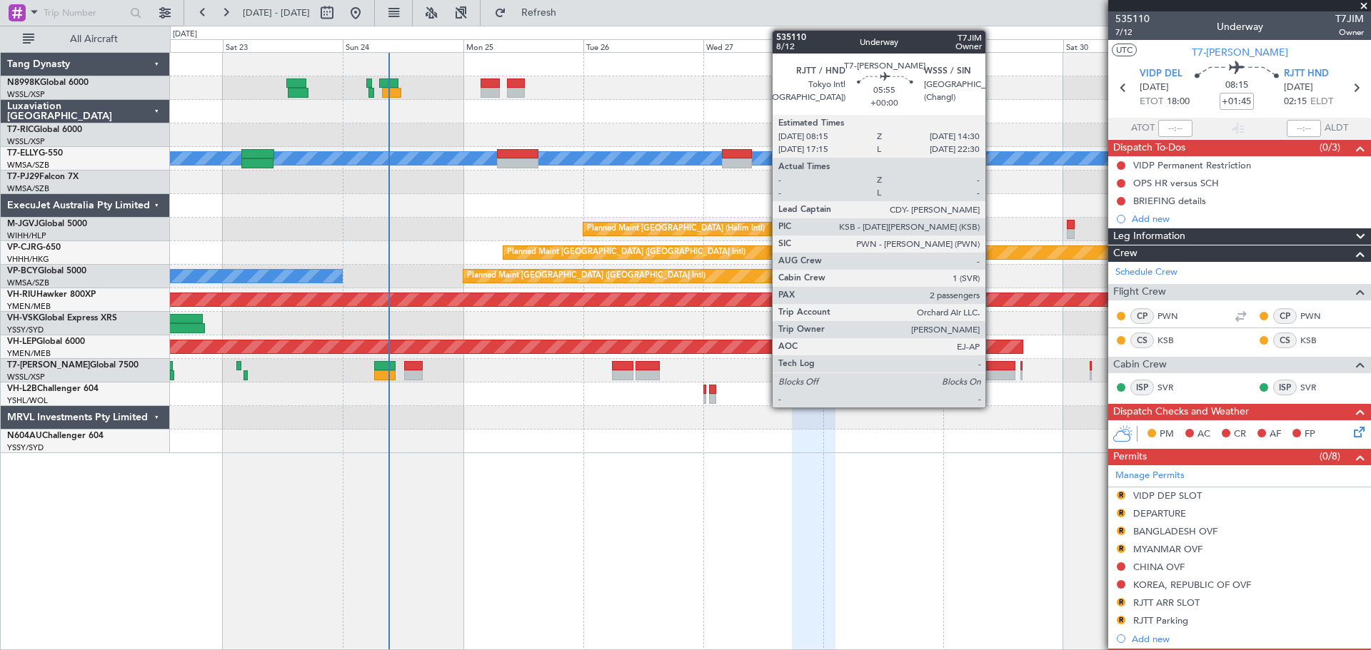
click at [992, 361] on div at bounding box center [999, 366] width 31 height 10
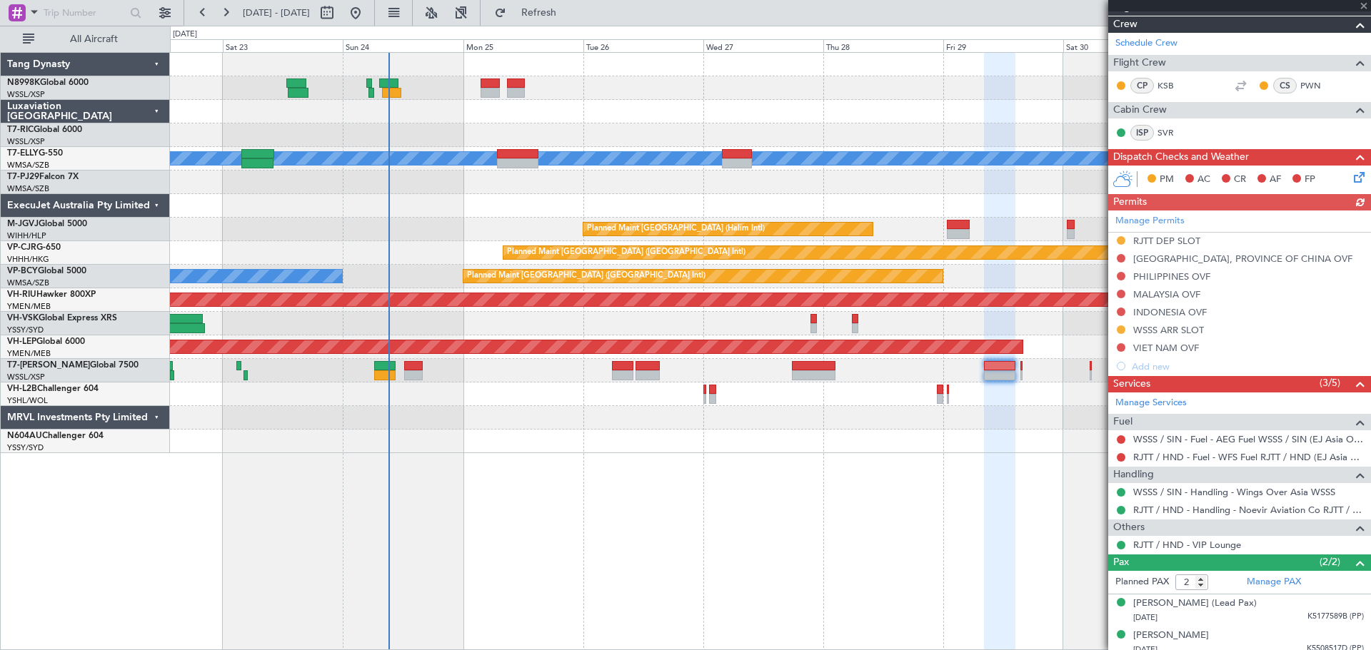
scroll to position [183, 0]
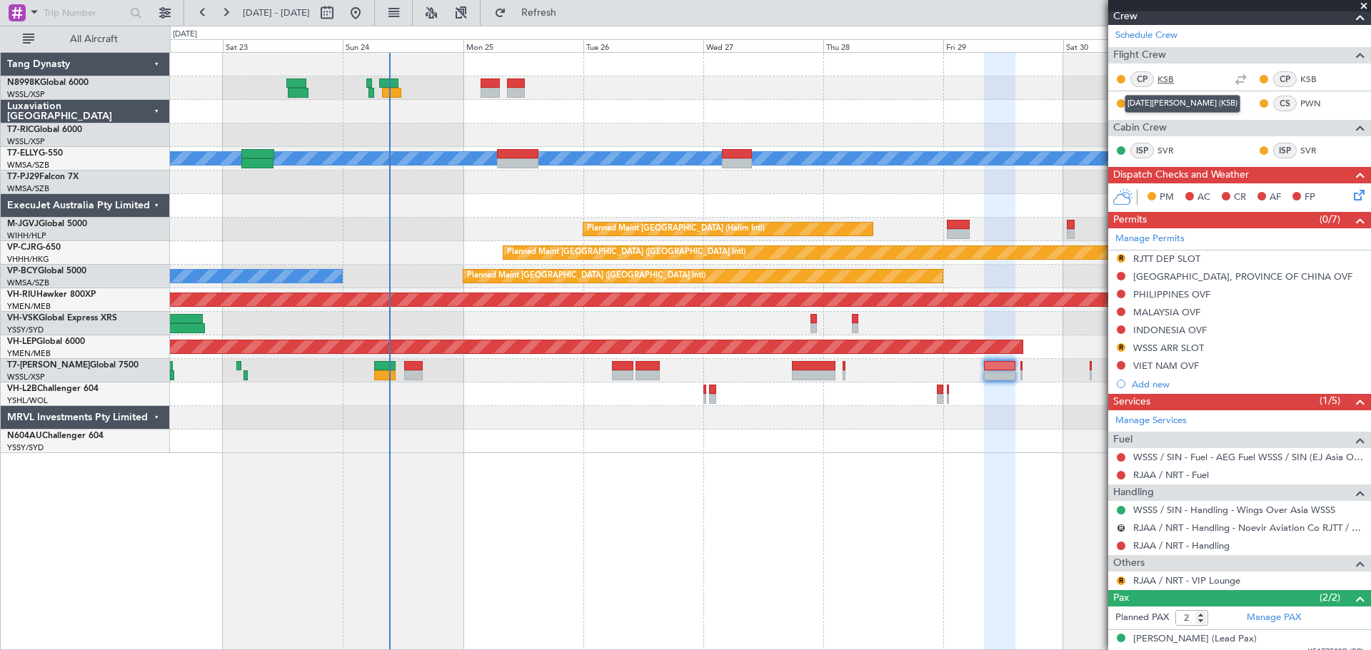
click at [1167, 82] on link "KSB" at bounding box center [1173, 79] width 32 height 13
click at [1300, 82] on link "KSB" at bounding box center [1316, 79] width 32 height 13
click at [1300, 146] on link "SVR" at bounding box center [1316, 150] width 32 height 13
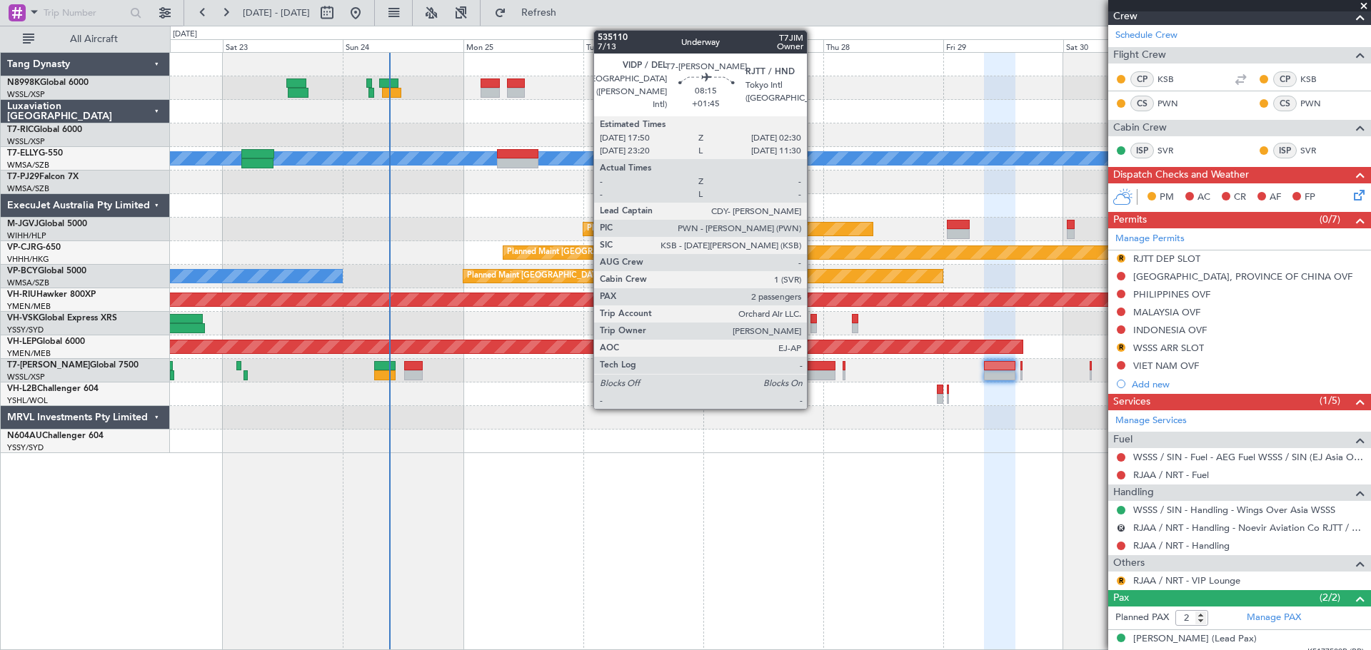
click at [813, 367] on div at bounding box center [814, 366] width 44 height 10
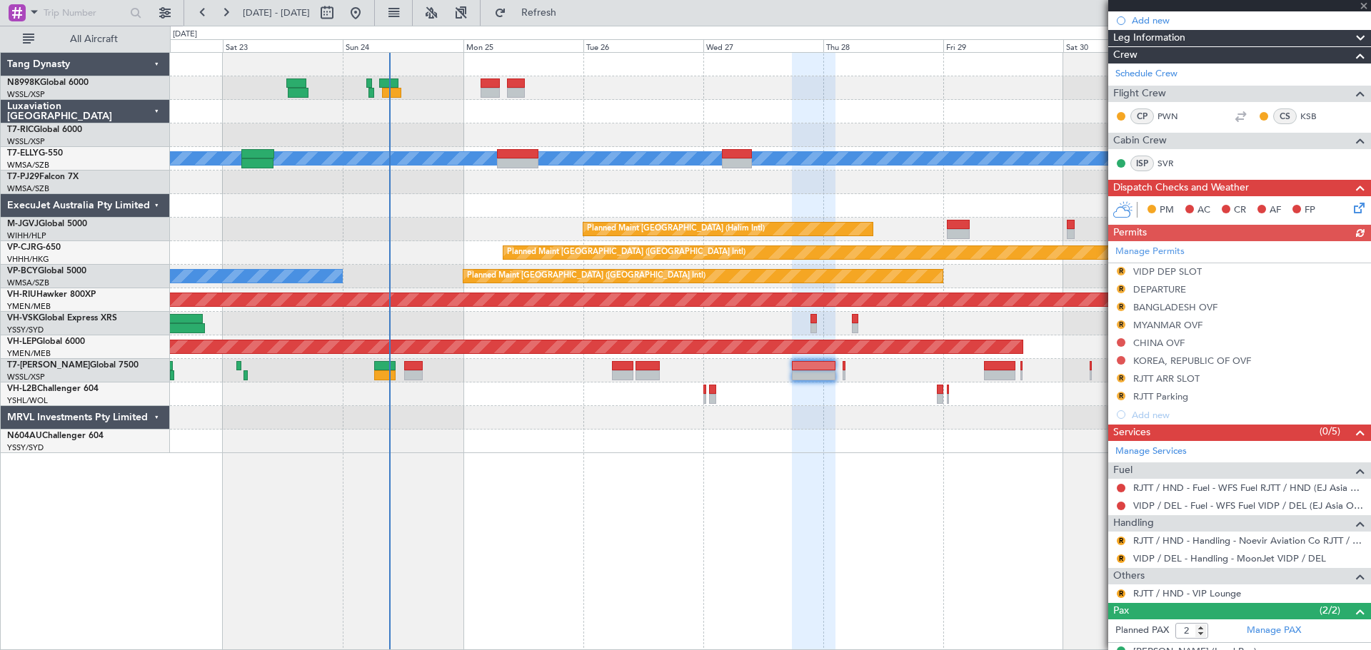
scroll to position [255, 0]
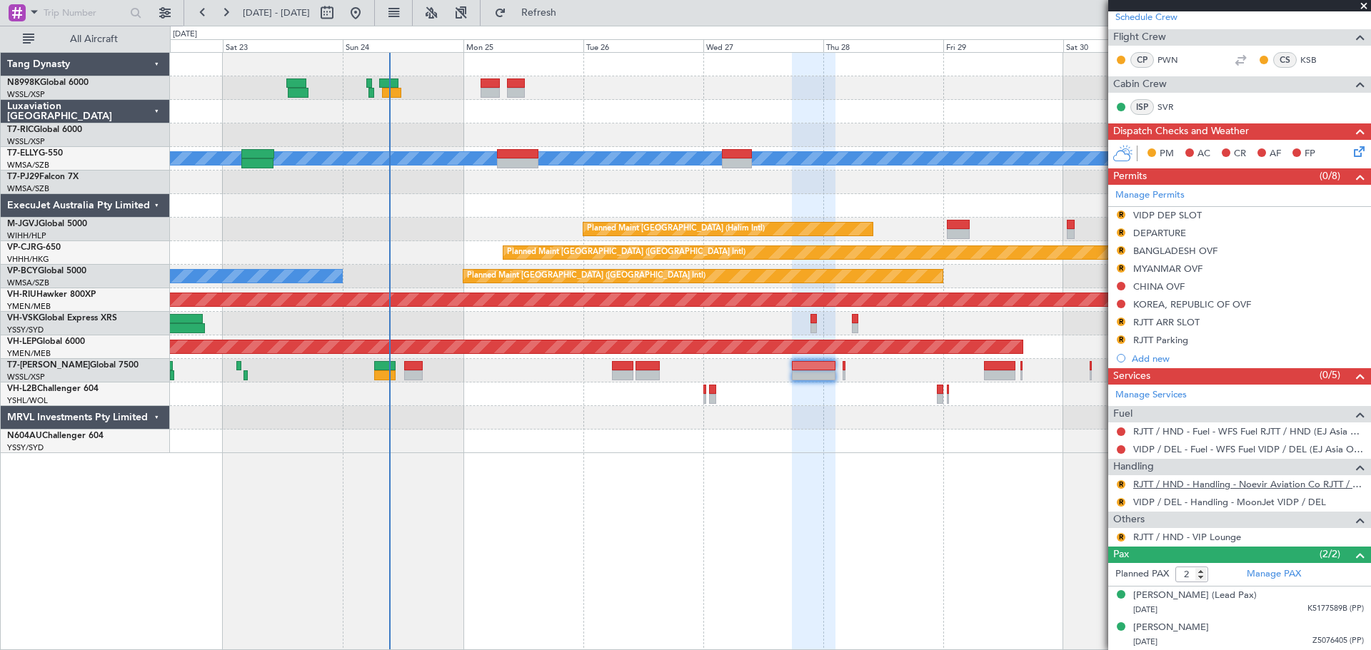
click at [1176, 482] on link "RJTT / HND - Handling - Noevir Aviation Co RJTT / HND" at bounding box center [1248, 484] width 231 height 12
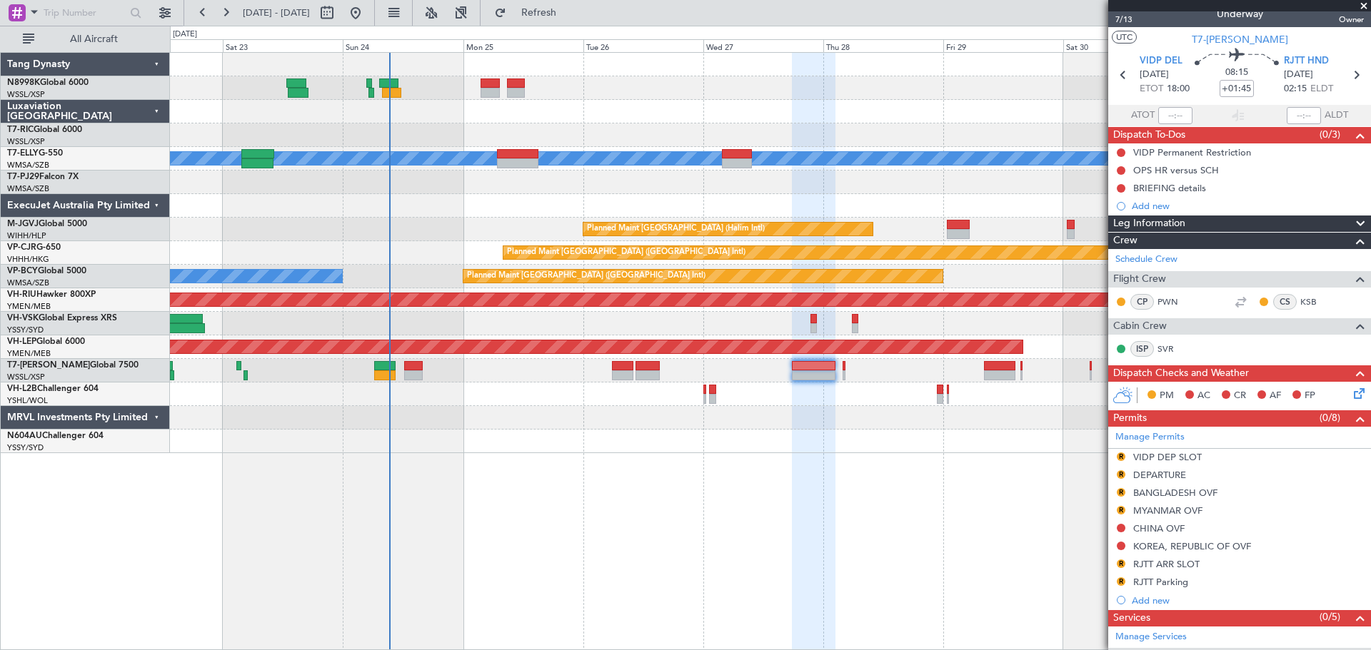
scroll to position [0, 0]
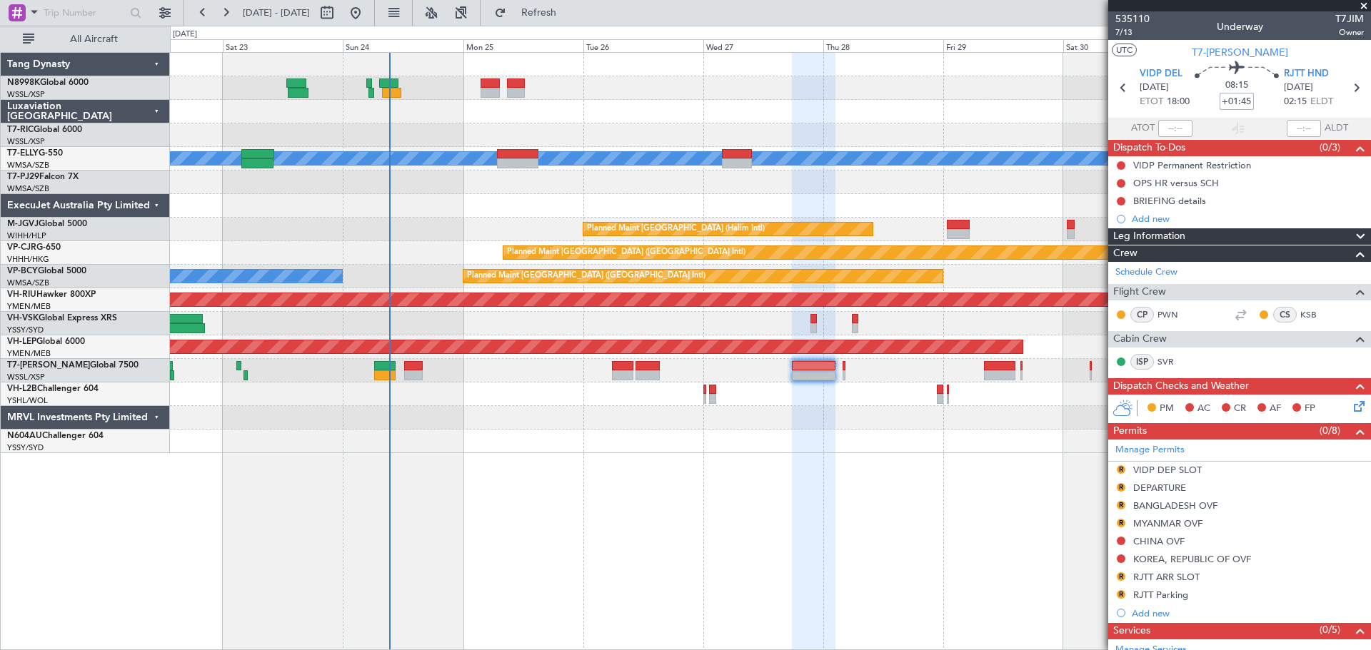
click at [1231, 104] on input "+01:45" at bounding box center [1236, 101] width 34 height 17
type input "+01:45"
click at [1248, 101] on div "08:15 +01:45" at bounding box center [1236, 87] width 94 height 53
click at [1248, 99] on input "+01:45" at bounding box center [1236, 101] width 34 height 17
type input "+02:15"
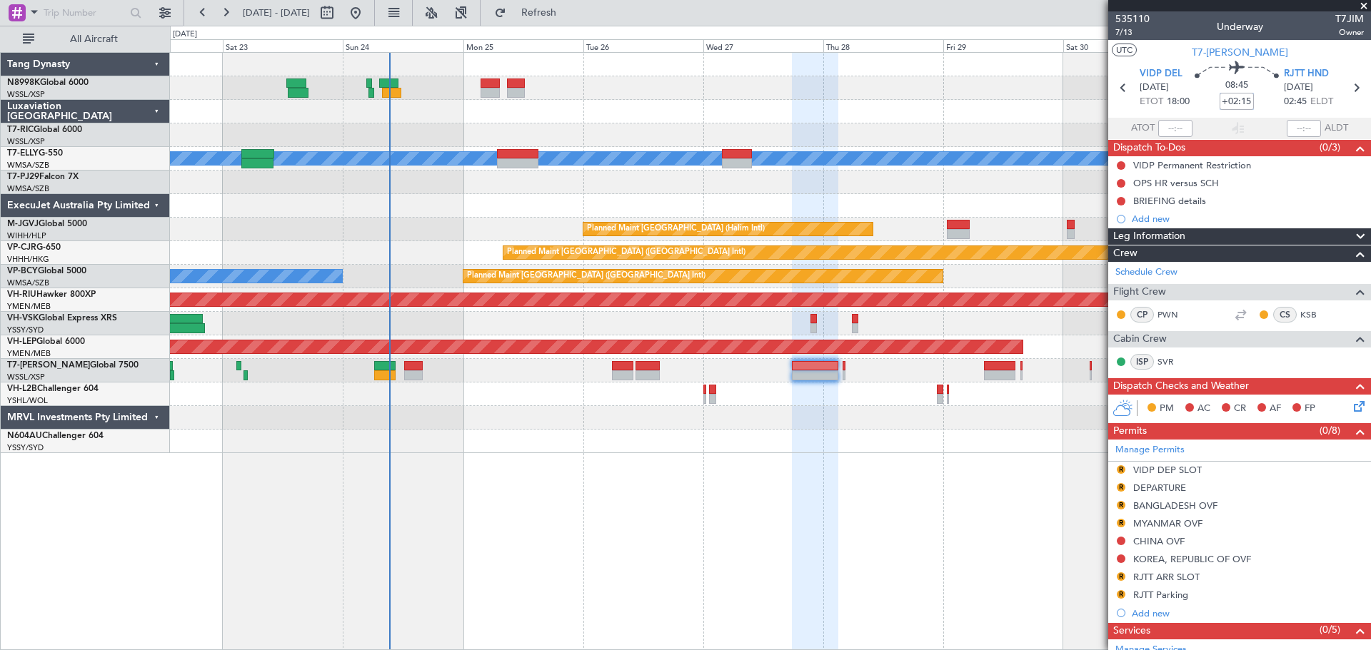
click at [1247, 99] on input "+02:15" at bounding box center [1236, 101] width 34 height 17
type input "+02:10"
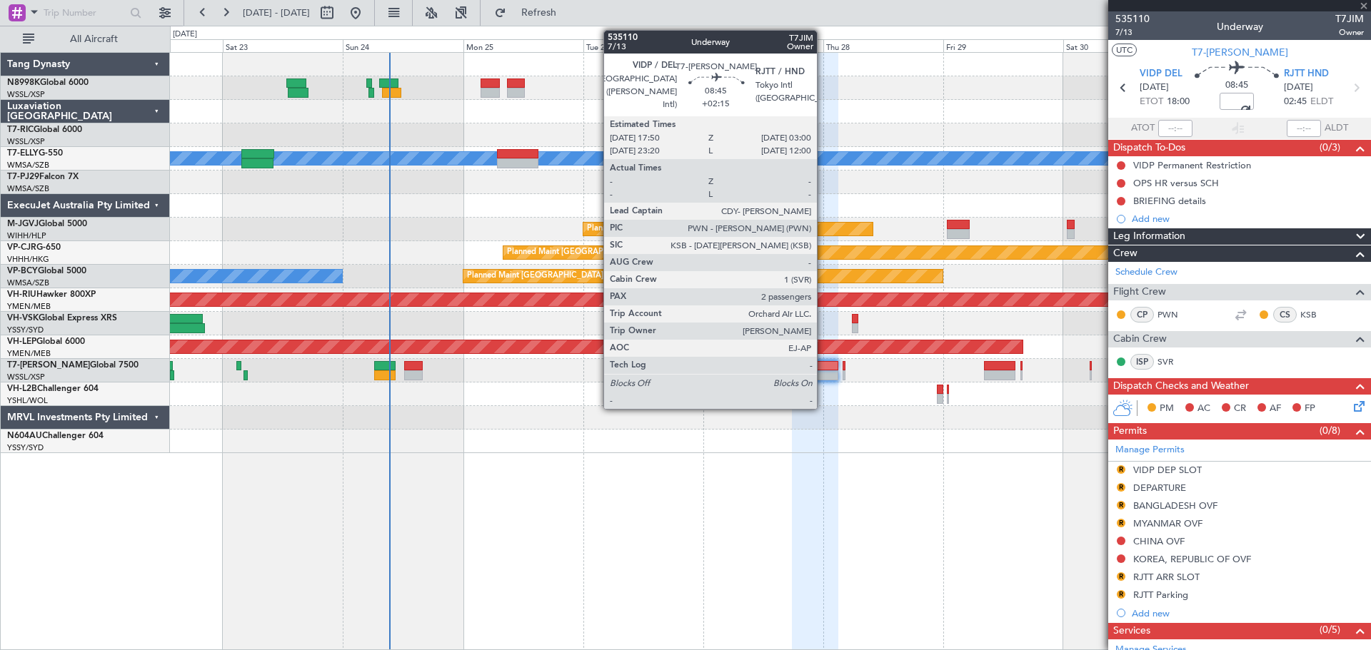
click at [823, 371] on div at bounding box center [815, 375] width 46 height 10
click at [822, 373] on div at bounding box center [815, 375] width 46 height 10
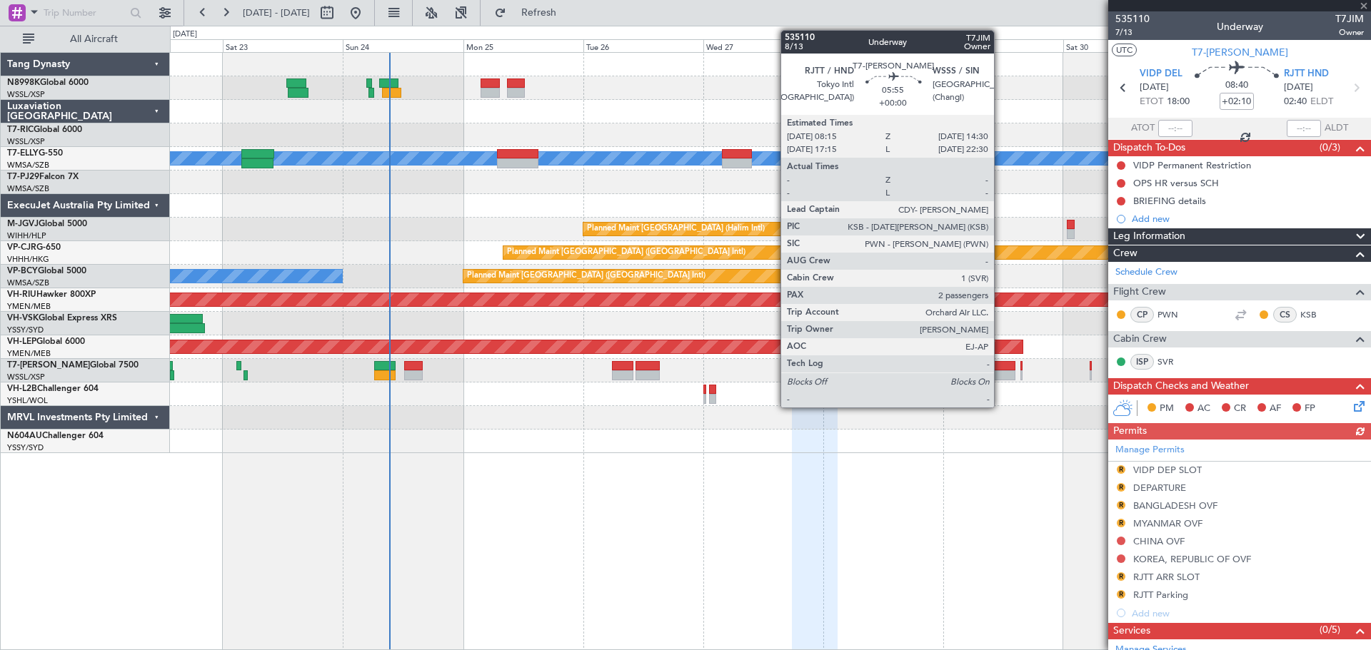
click at [1000, 370] on div at bounding box center [999, 366] width 31 height 10
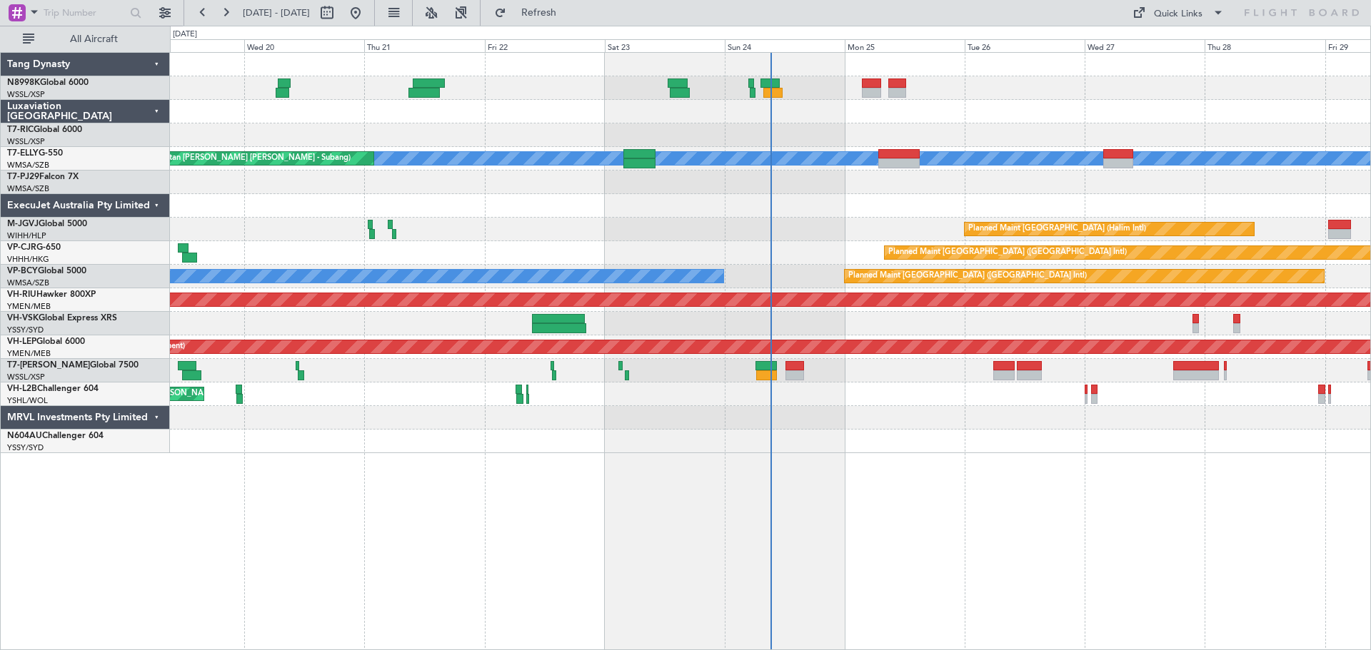
click at [575, 196] on div at bounding box center [770, 206] width 1200 height 24
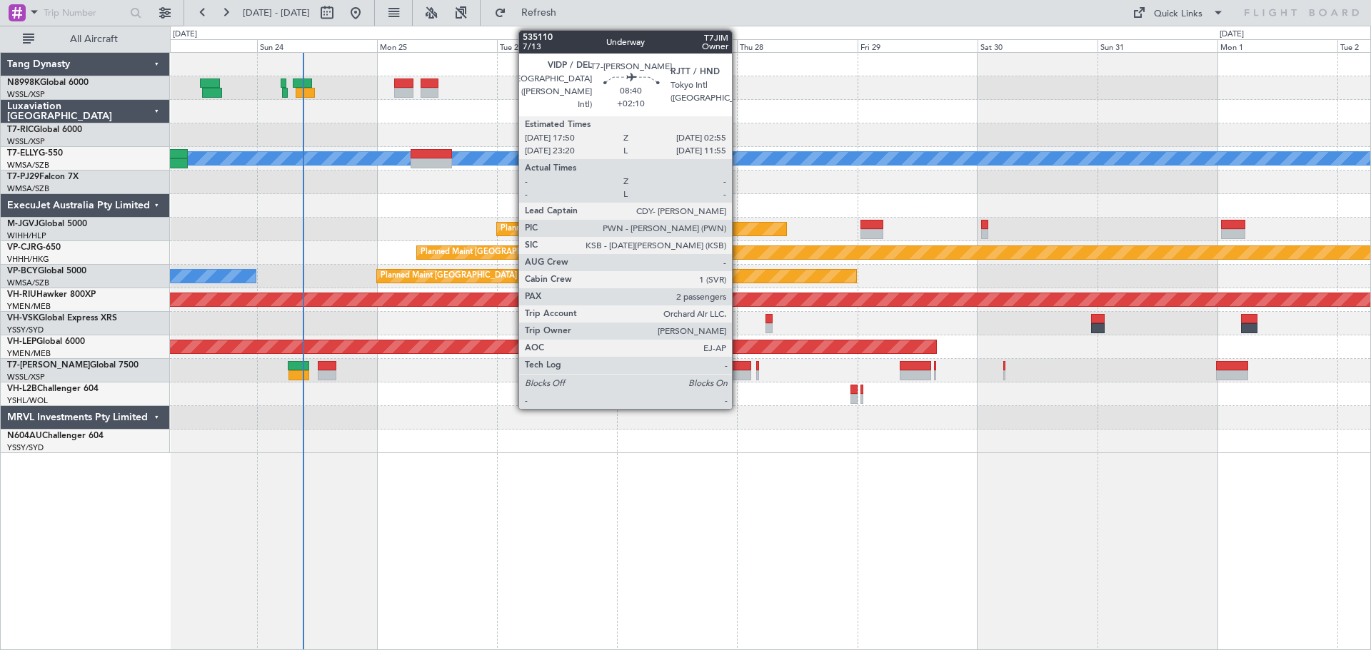
click at [738, 373] on div at bounding box center [728, 375] width 46 height 10
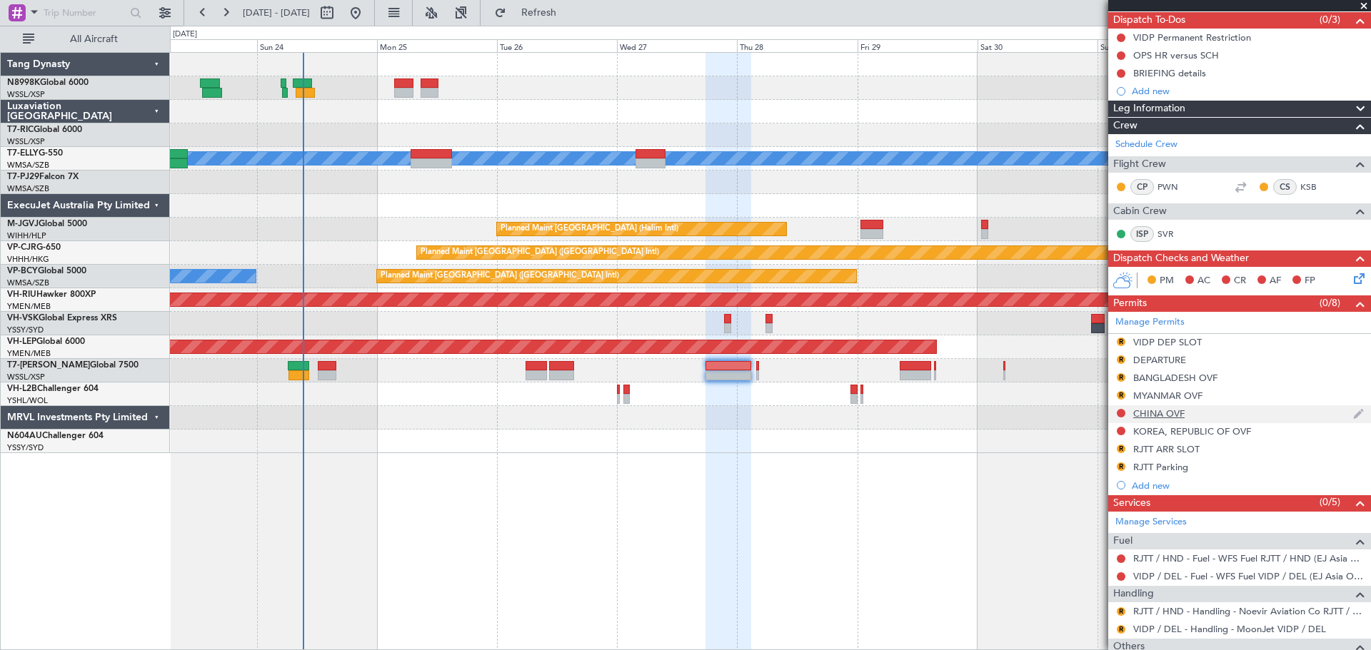
scroll to position [255, 0]
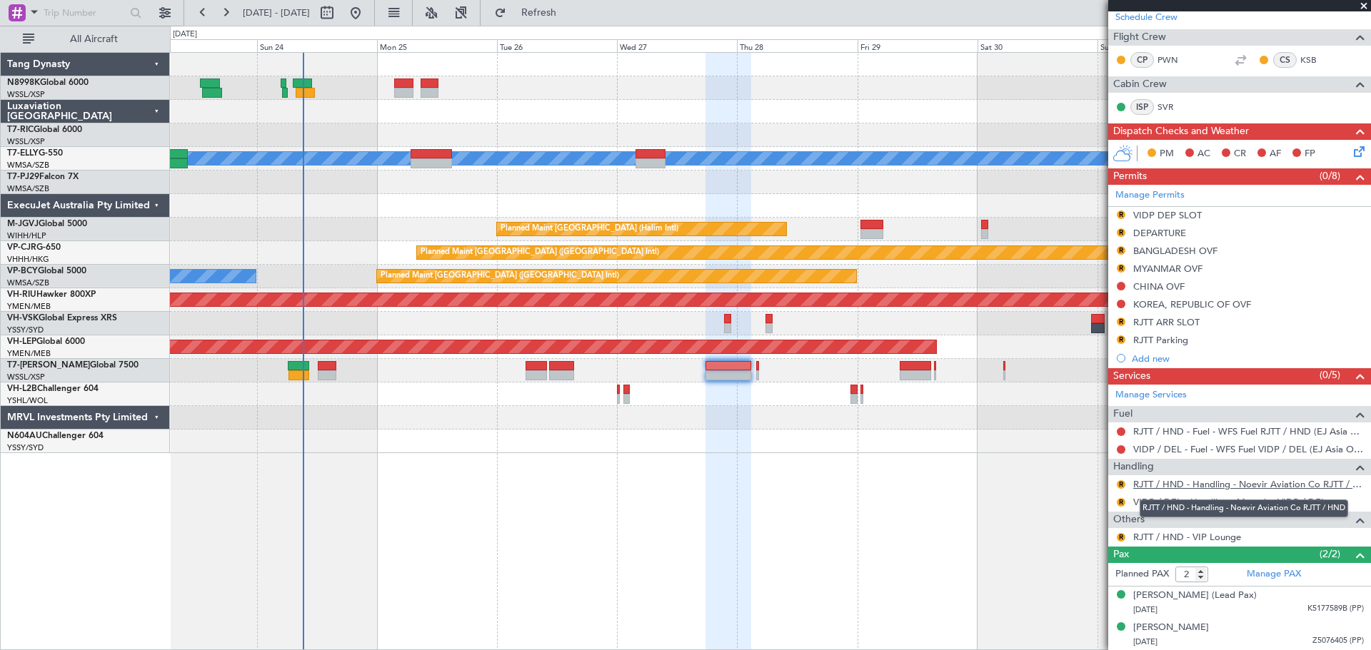
click at [1190, 481] on link "RJTT / HND - Handling - Noevir Aviation Co RJTT / HND" at bounding box center [1248, 484] width 231 height 12
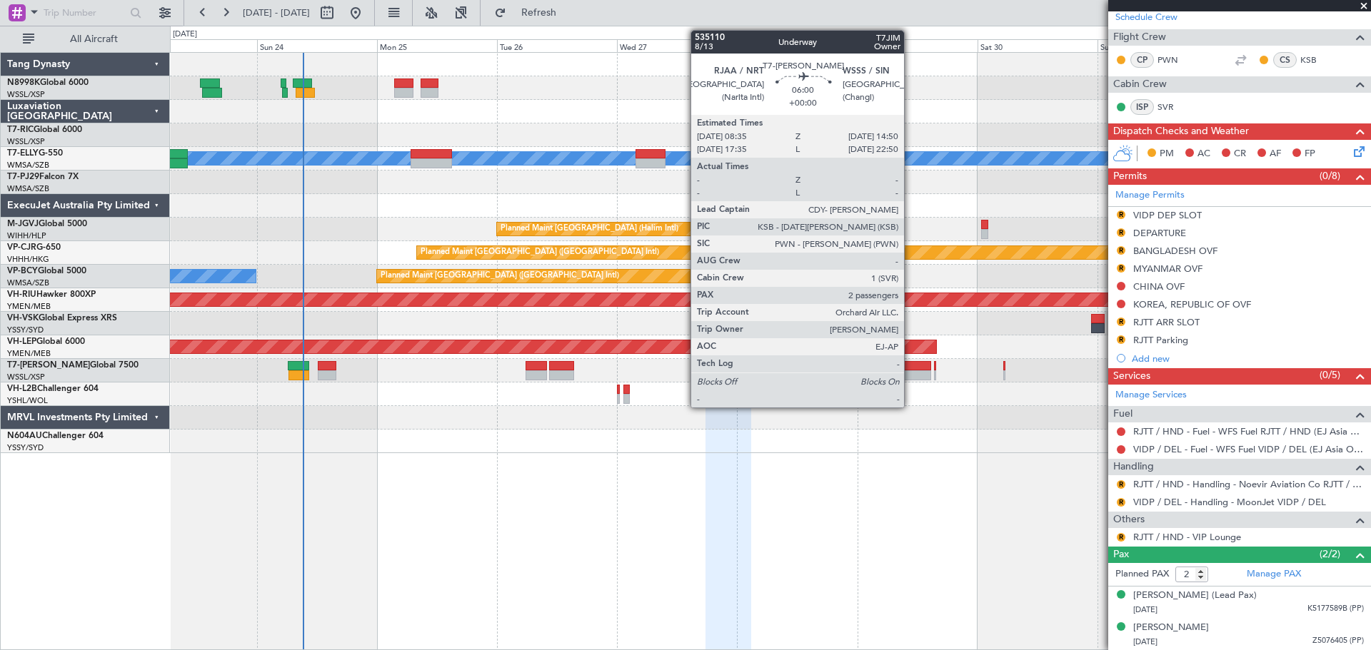
click at [911, 370] on div at bounding box center [914, 375] width 31 height 10
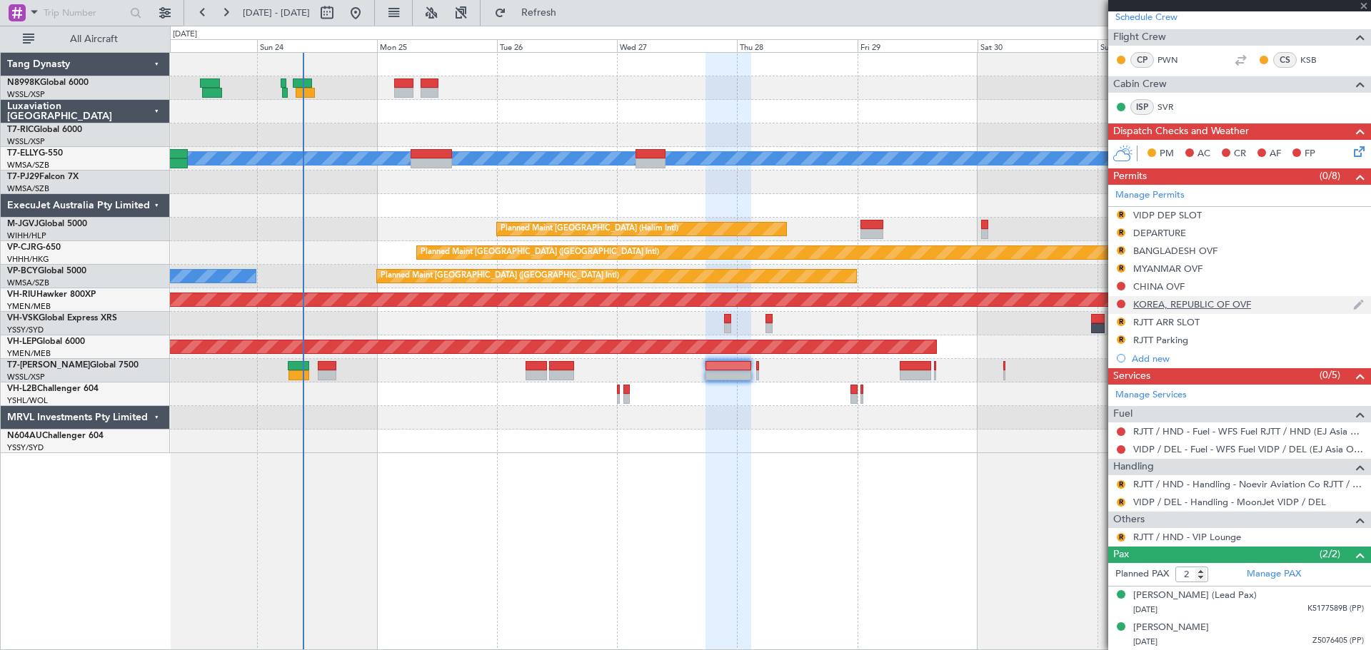
scroll to position [0, 0]
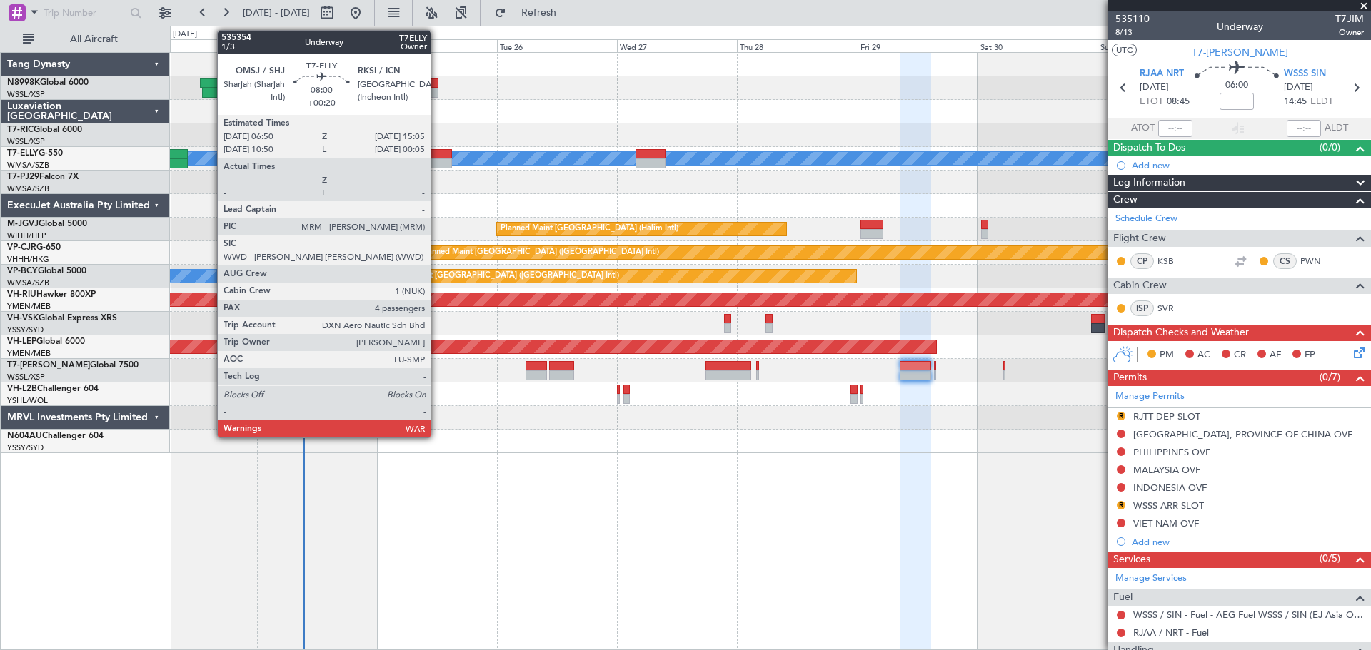
click at [437, 156] on div at bounding box center [430, 154] width 41 height 10
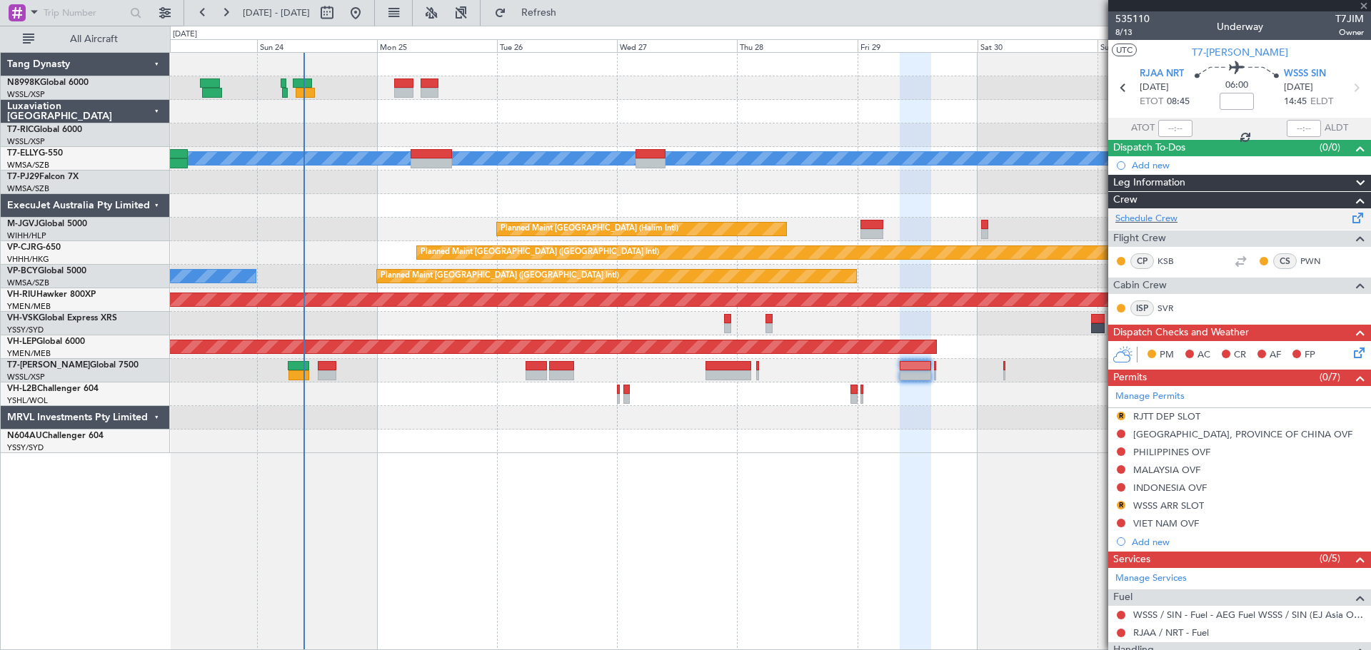
type input "+00:20"
type input "4"
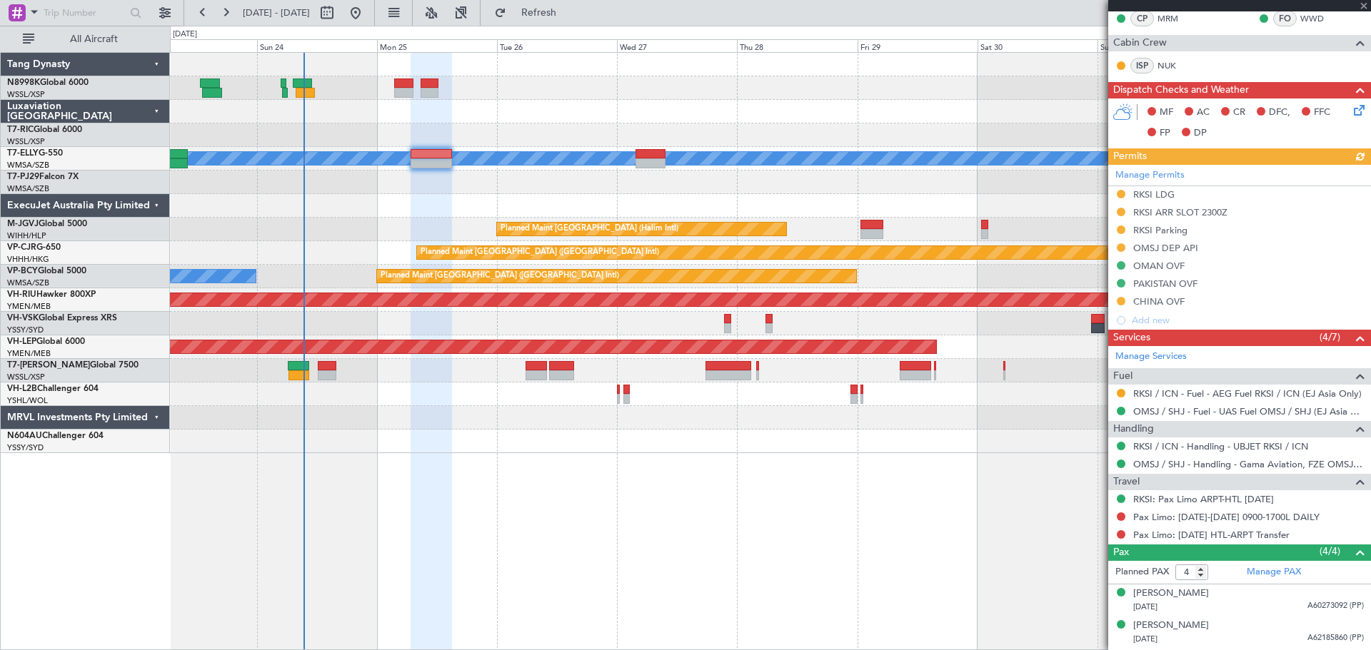
scroll to position [286, 0]
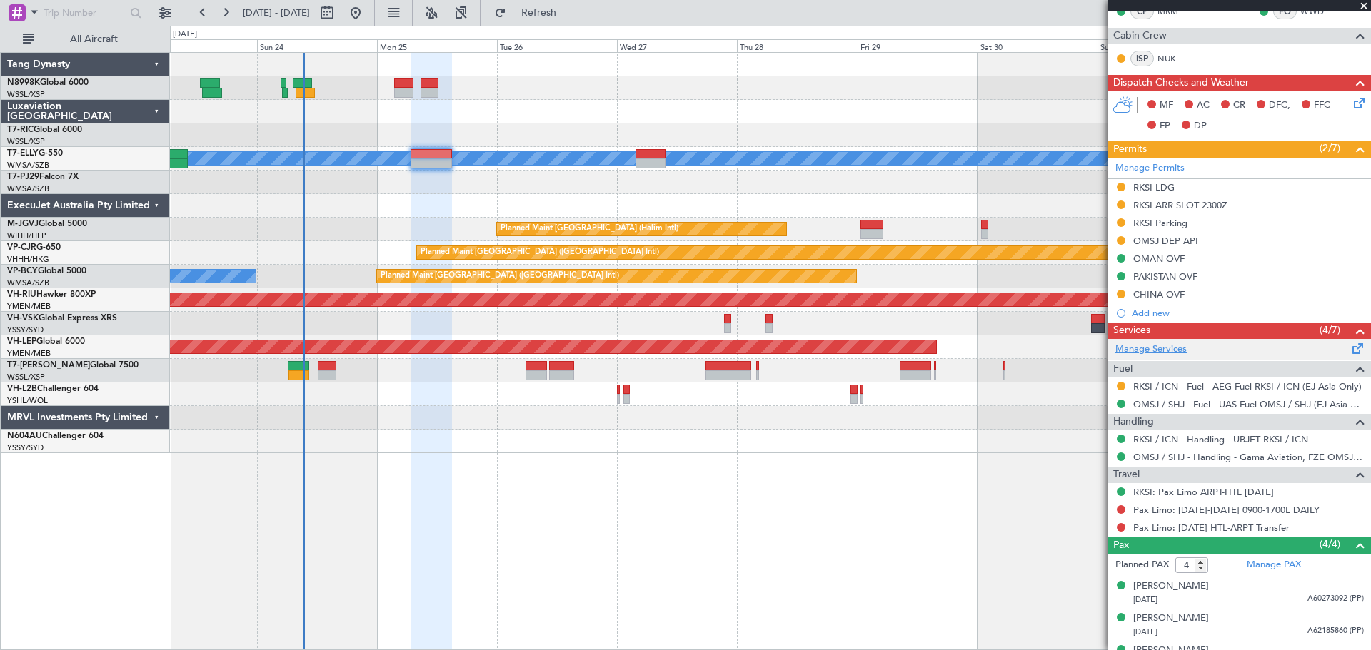
click at [1151, 346] on link "Manage Services" at bounding box center [1150, 350] width 71 height 14
click at [1119, 508] on button at bounding box center [1120, 509] width 9 height 9
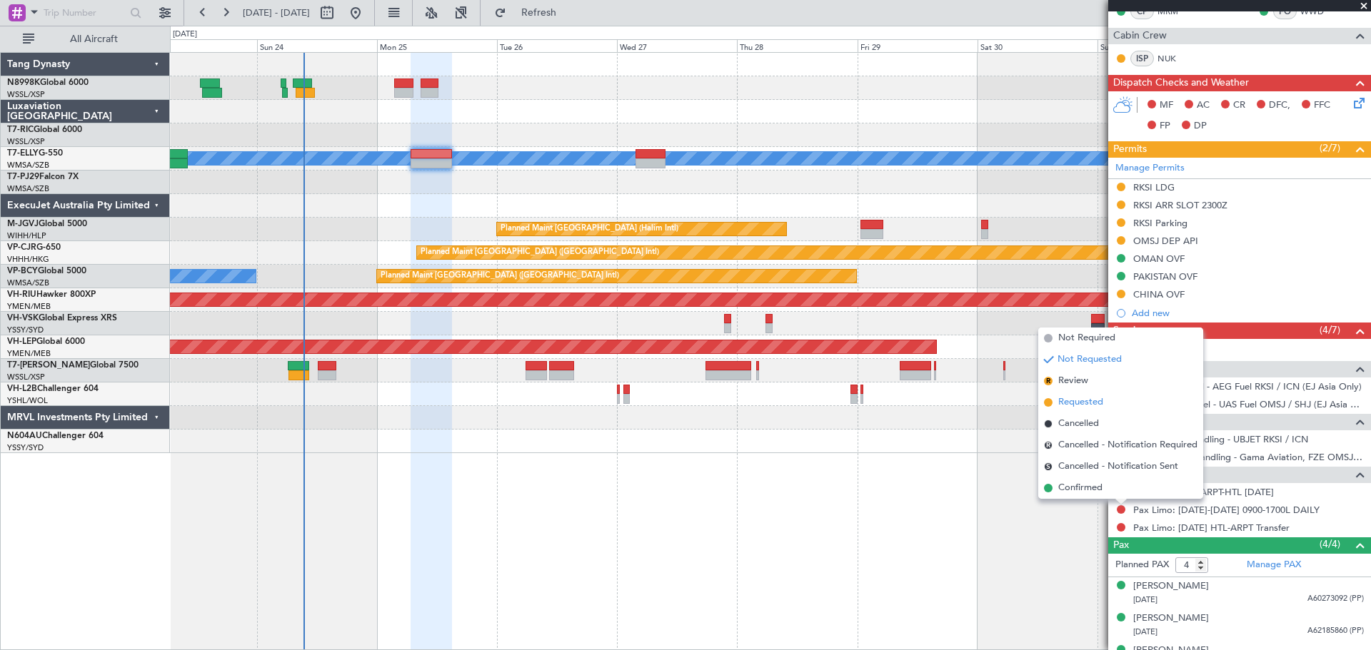
click at [1089, 403] on span "Requested" at bounding box center [1080, 402] width 45 height 14
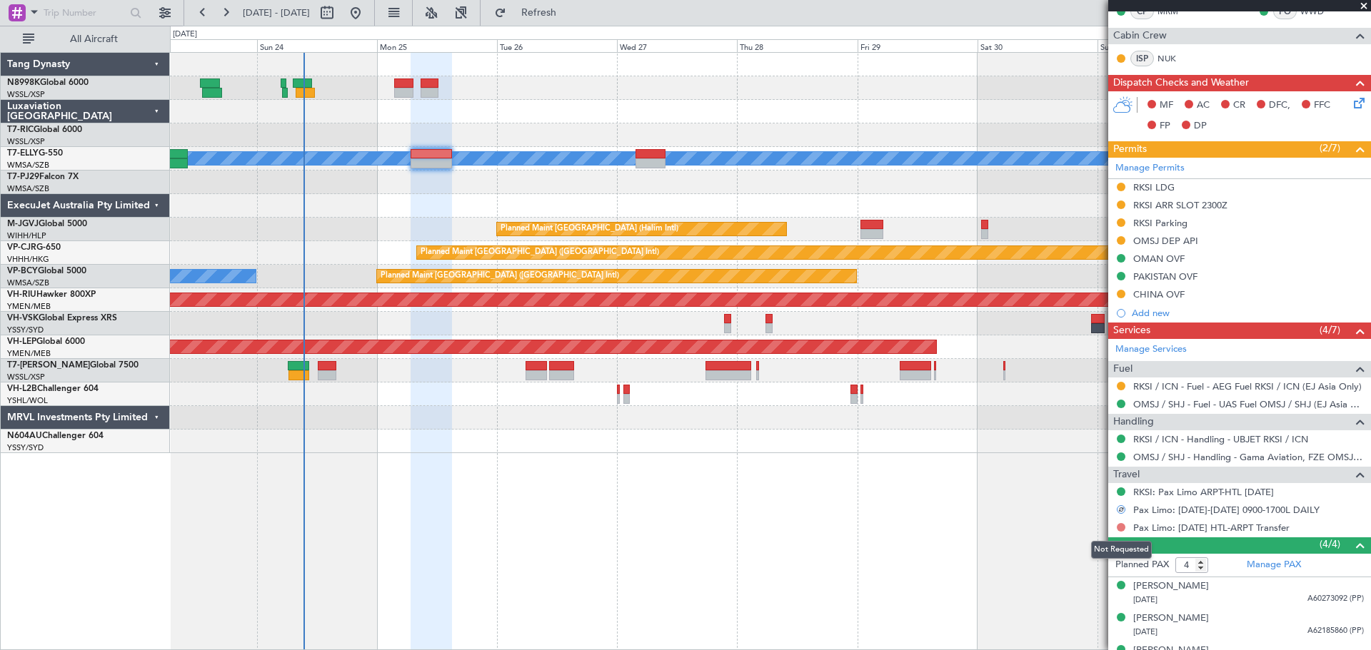
click at [1118, 529] on button at bounding box center [1120, 527] width 9 height 9
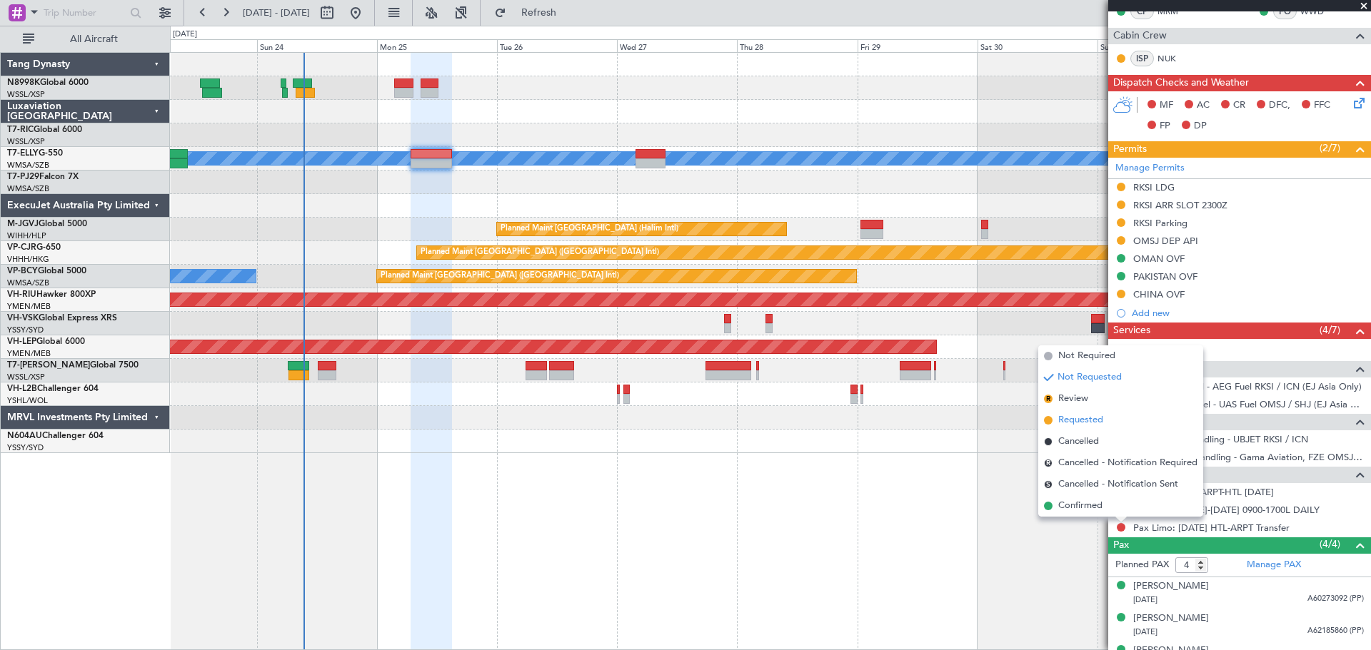
click at [1096, 424] on span "Requested" at bounding box center [1080, 420] width 45 height 14
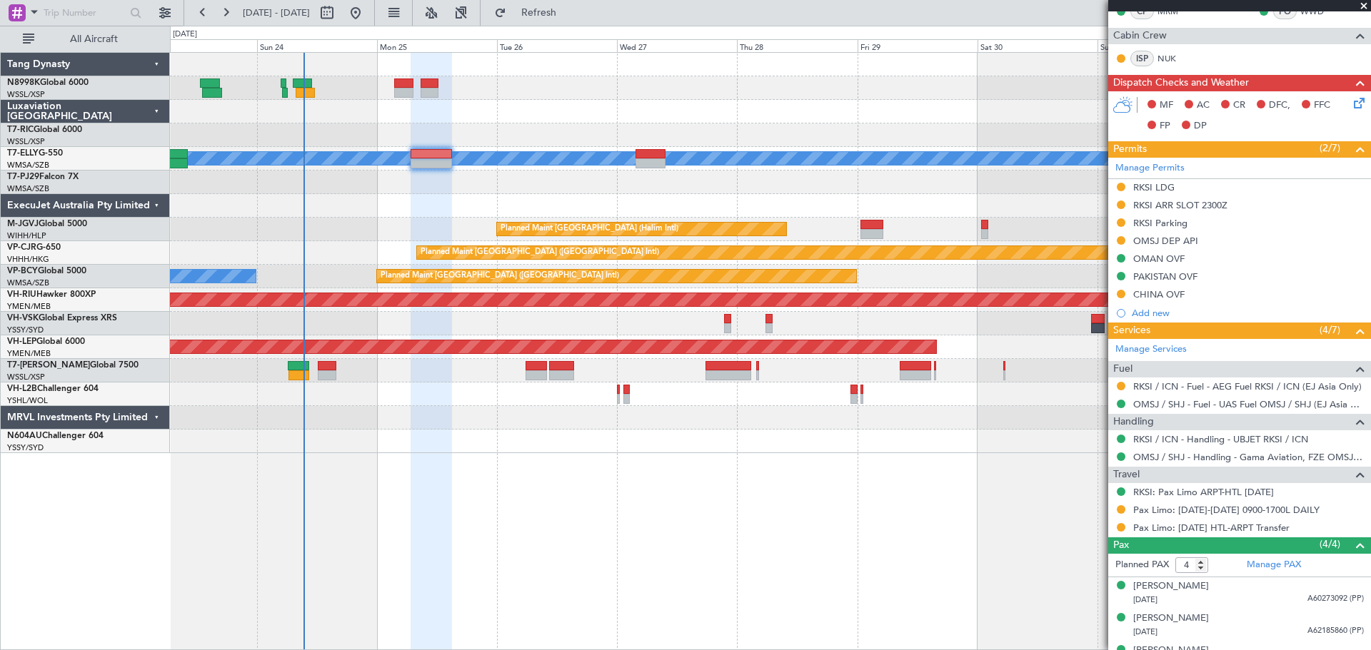
click at [1115, 384] on div at bounding box center [1120, 385] width 11 height 11
click at [1117, 383] on button at bounding box center [1120, 386] width 9 height 9
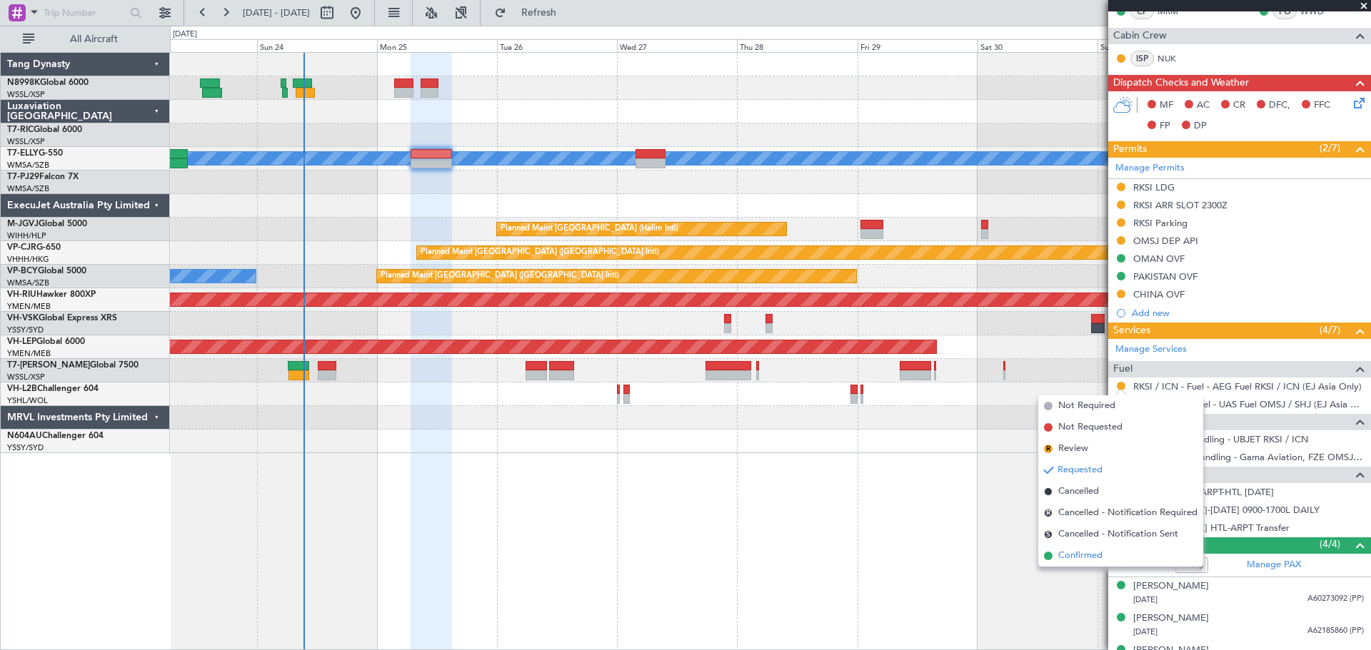
click at [1069, 559] on span "Confirmed" at bounding box center [1080, 556] width 44 height 14
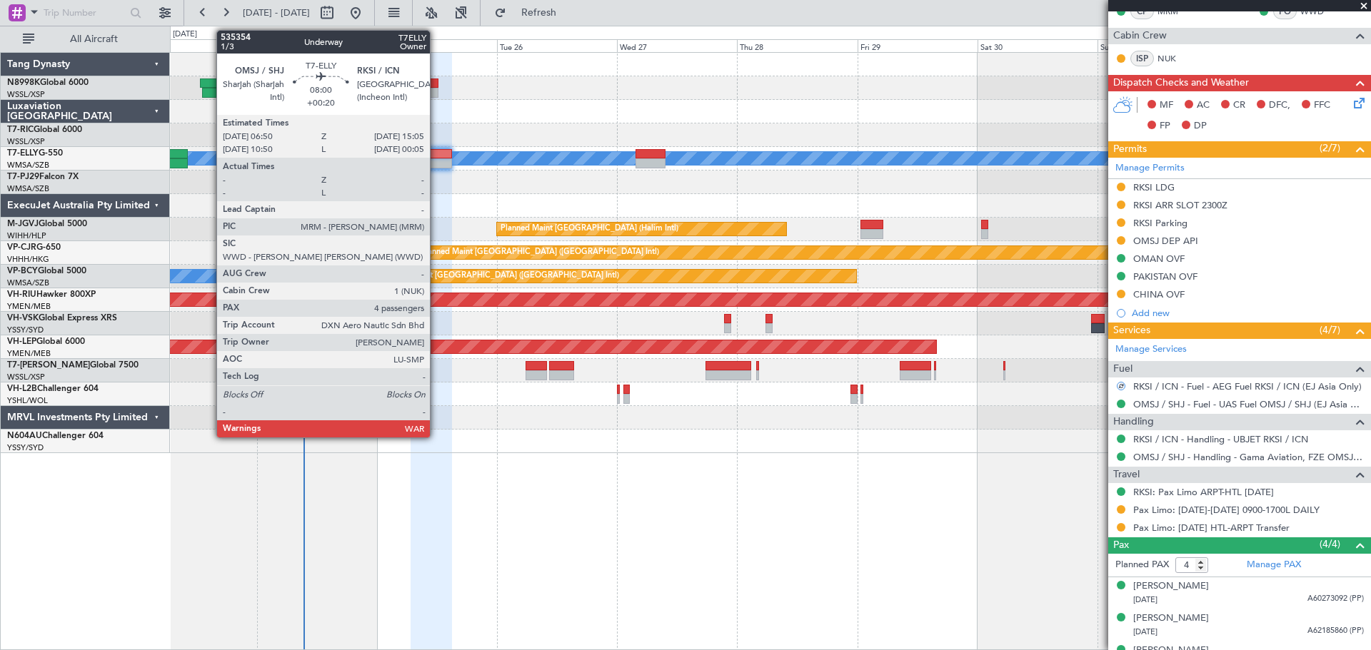
click at [436, 161] on div at bounding box center [430, 163] width 41 height 10
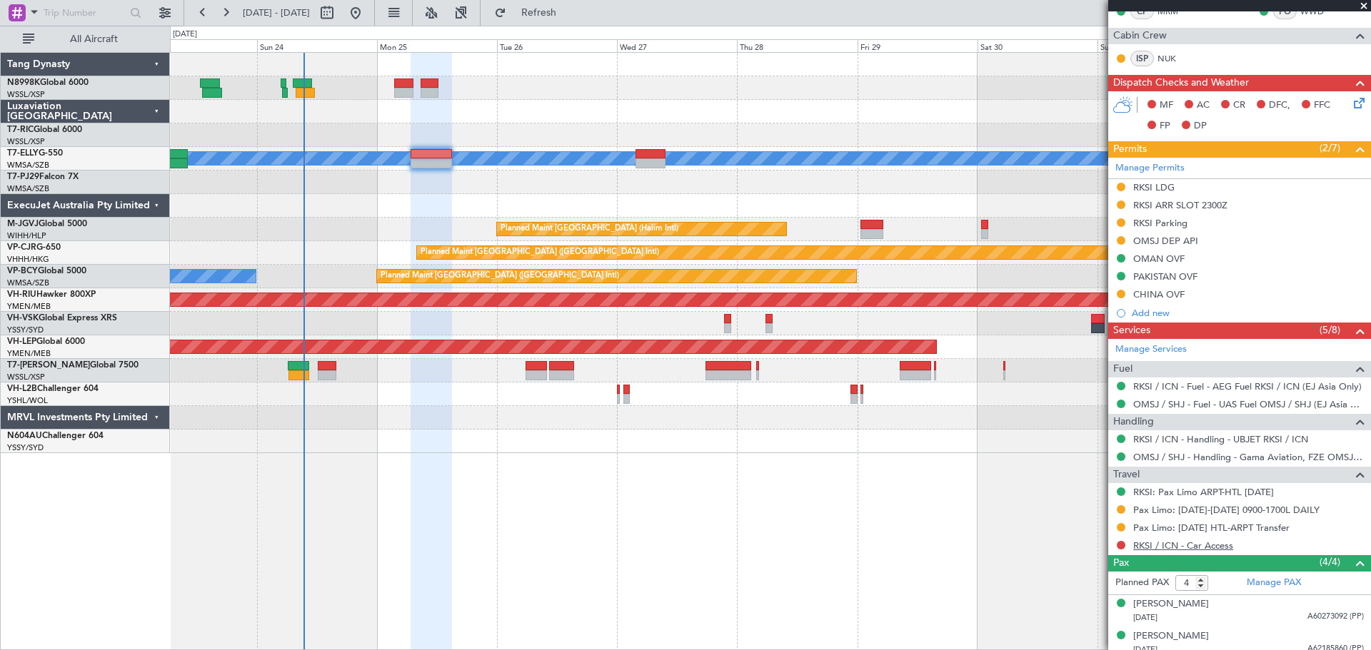
click at [1154, 544] on link "RKSI / ICN - Car Access" at bounding box center [1183, 546] width 100 height 12
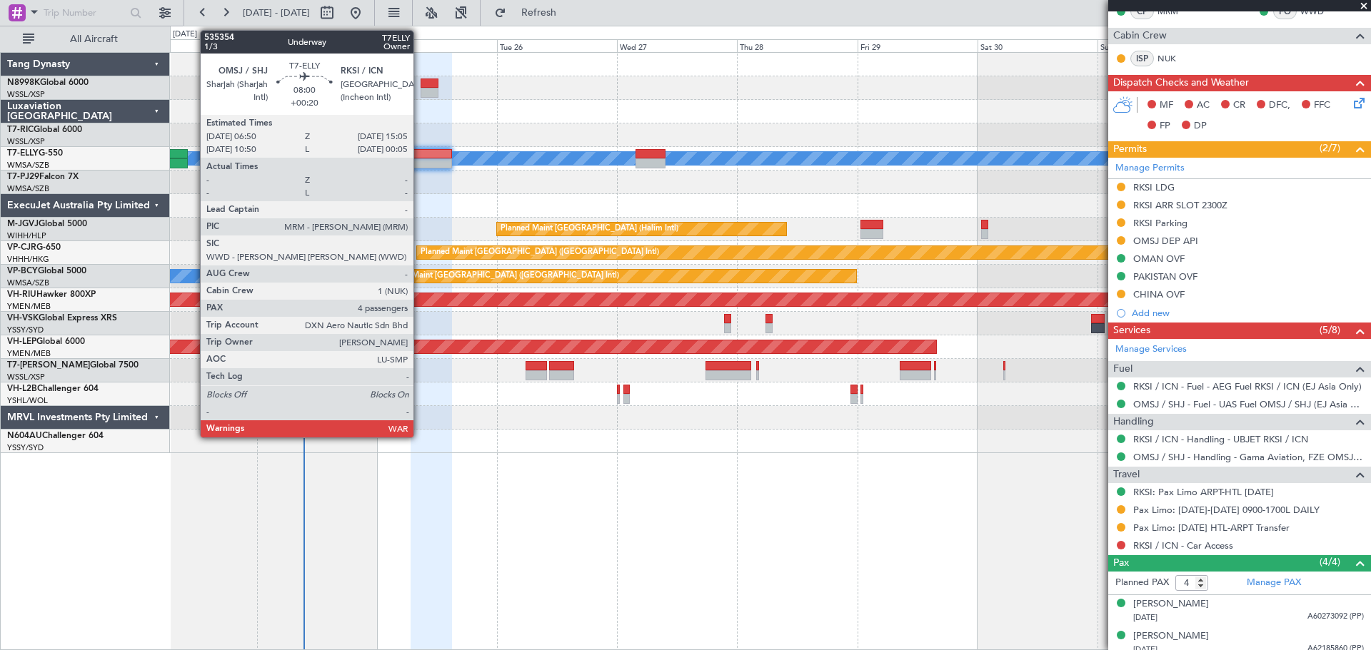
click at [432, 153] on div at bounding box center [430, 154] width 41 height 10
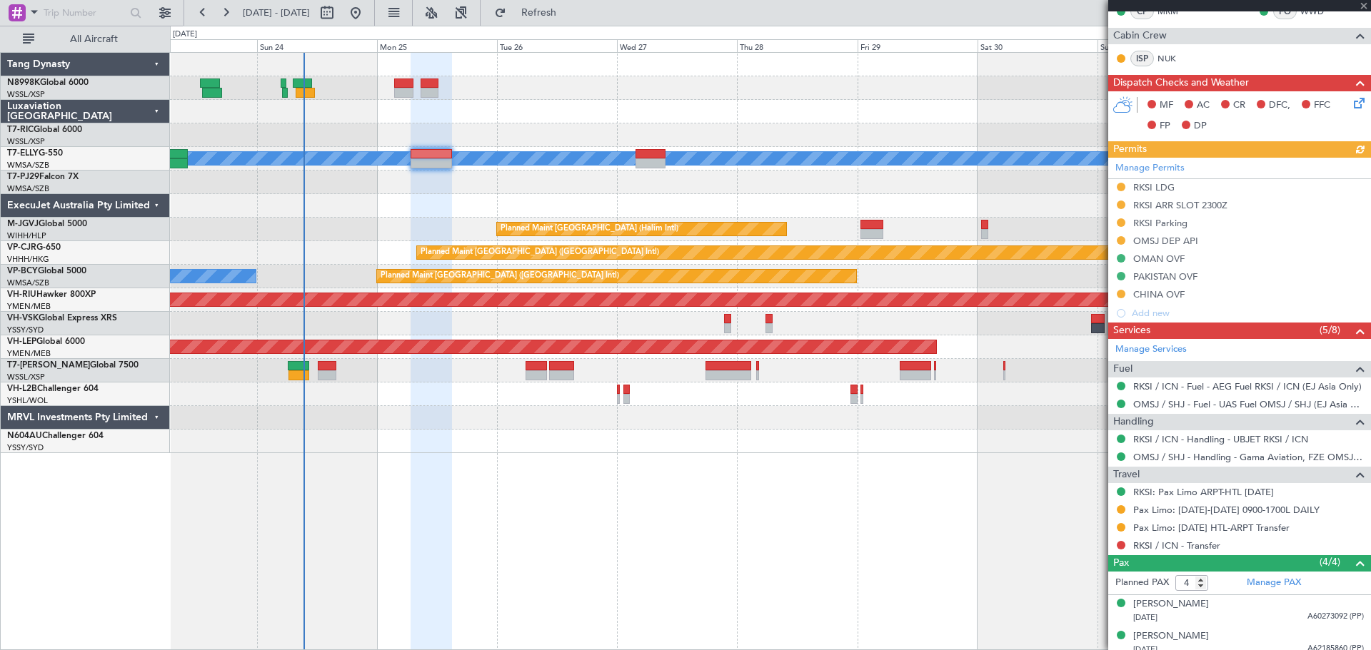
click at [1121, 540] on div at bounding box center [1120, 545] width 11 height 11
click at [1121, 542] on button at bounding box center [1120, 545] width 9 height 9
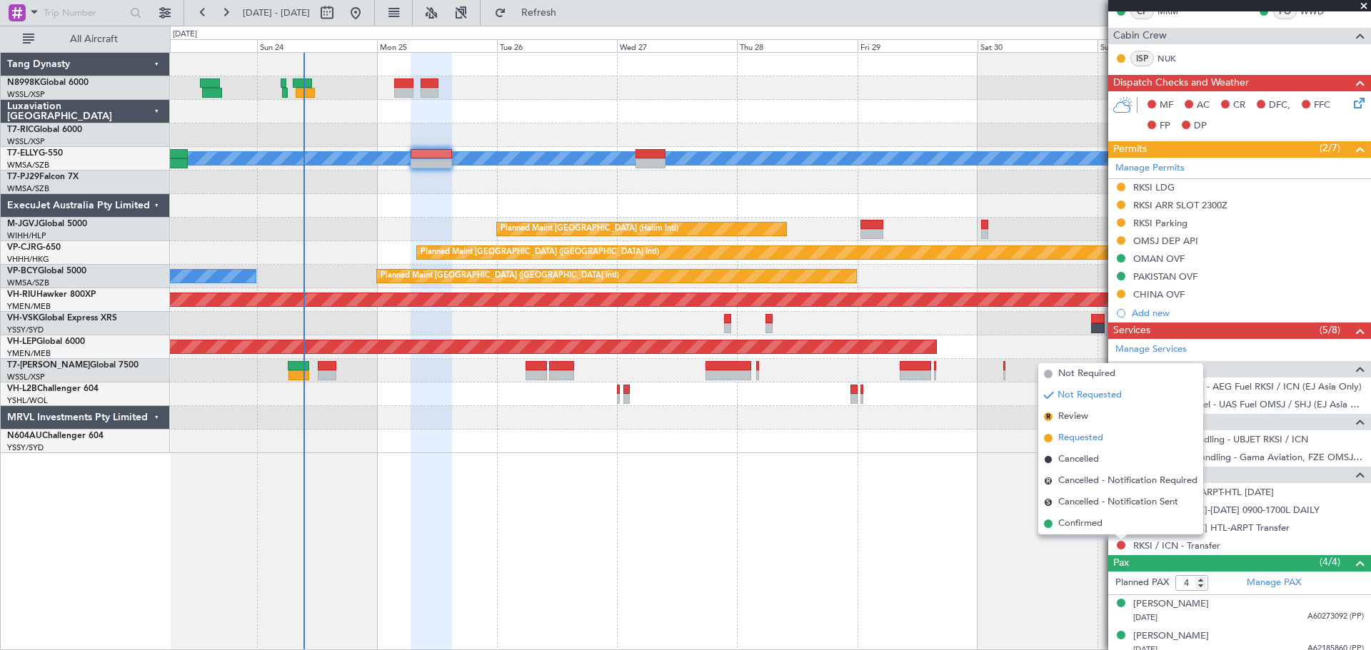
click at [1098, 435] on span "Requested" at bounding box center [1080, 438] width 45 height 14
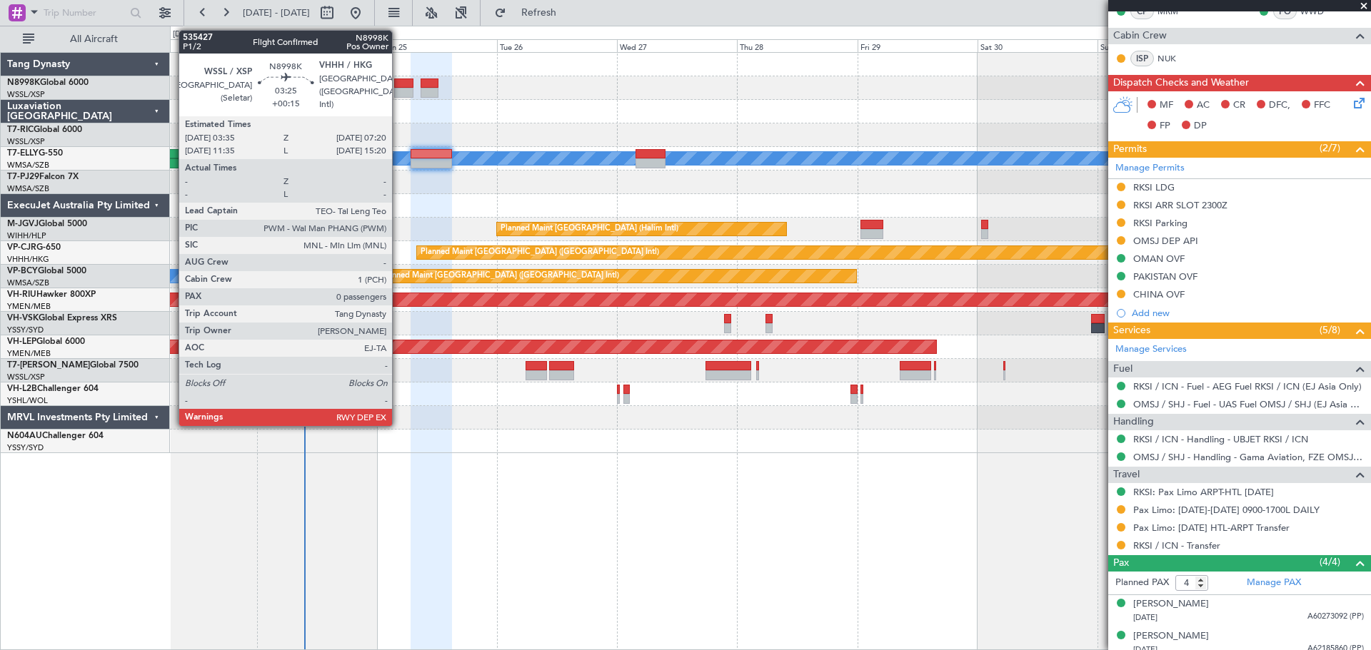
click at [400, 83] on div at bounding box center [403, 84] width 19 height 10
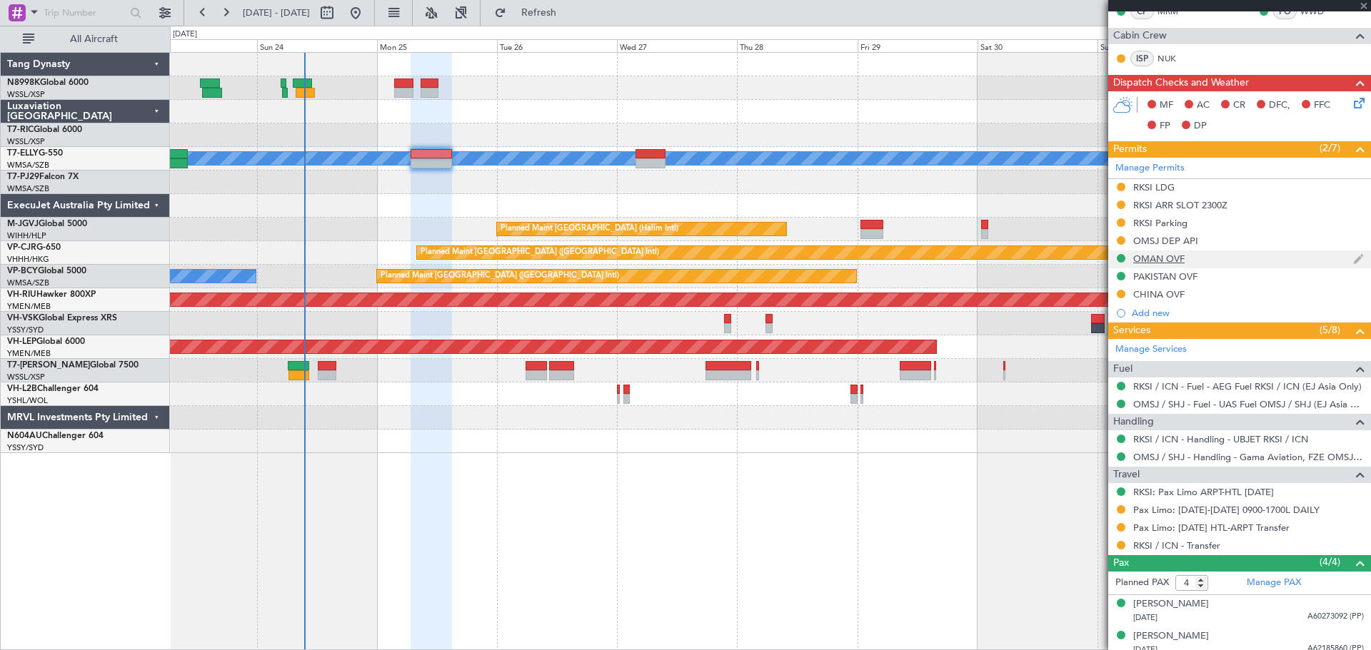
type input "+00:15"
type input "0"
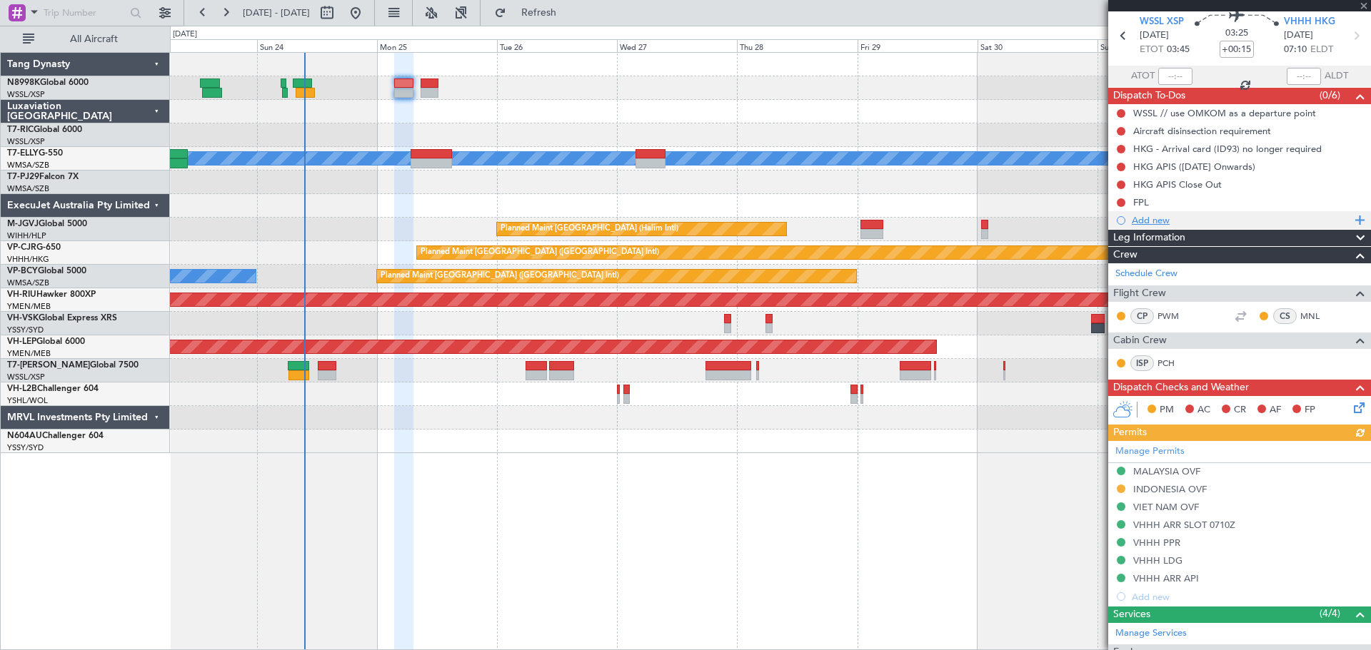
scroll to position [71, 0]
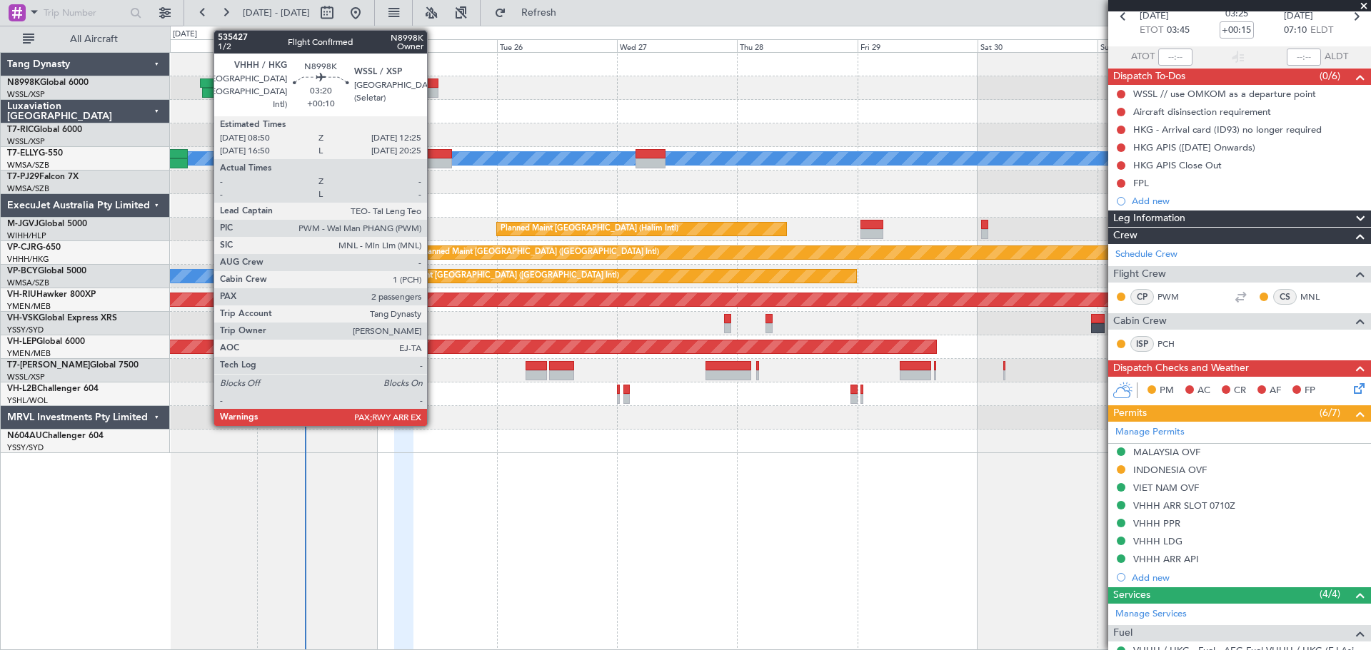
click at [434, 81] on div at bounding box center [429, 84] width 19 height 10
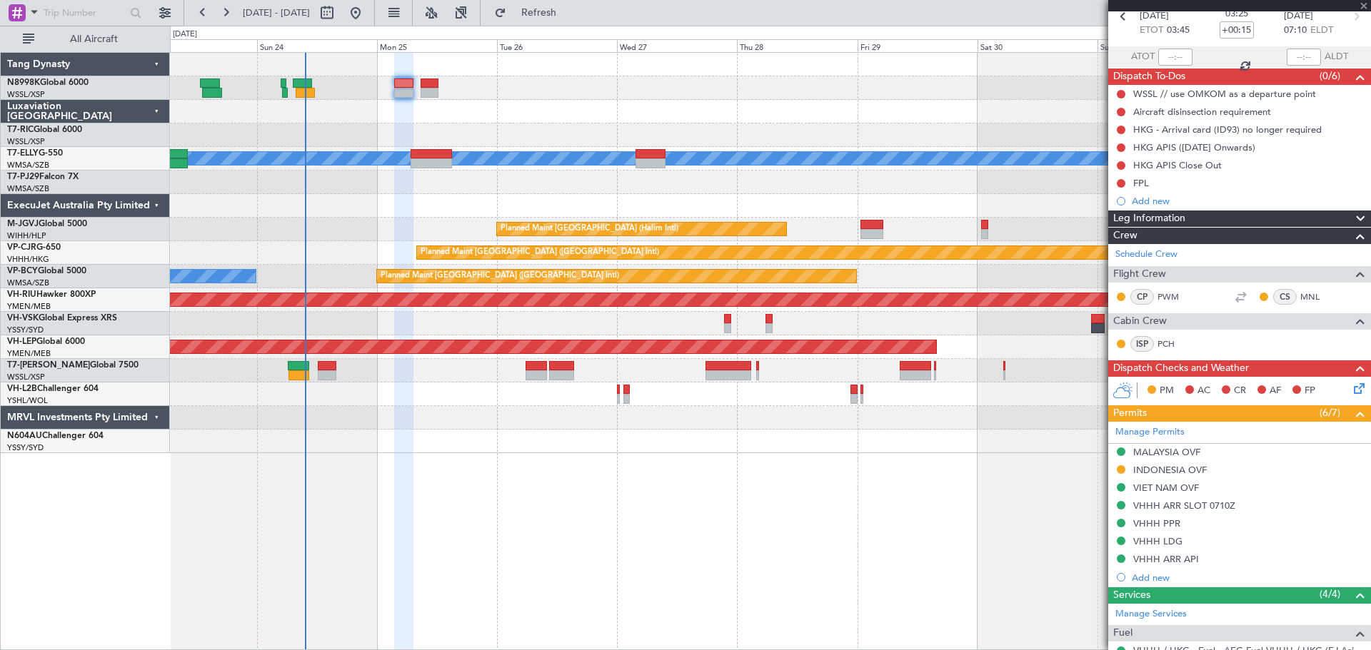
type input "+00:10"
type input "2"
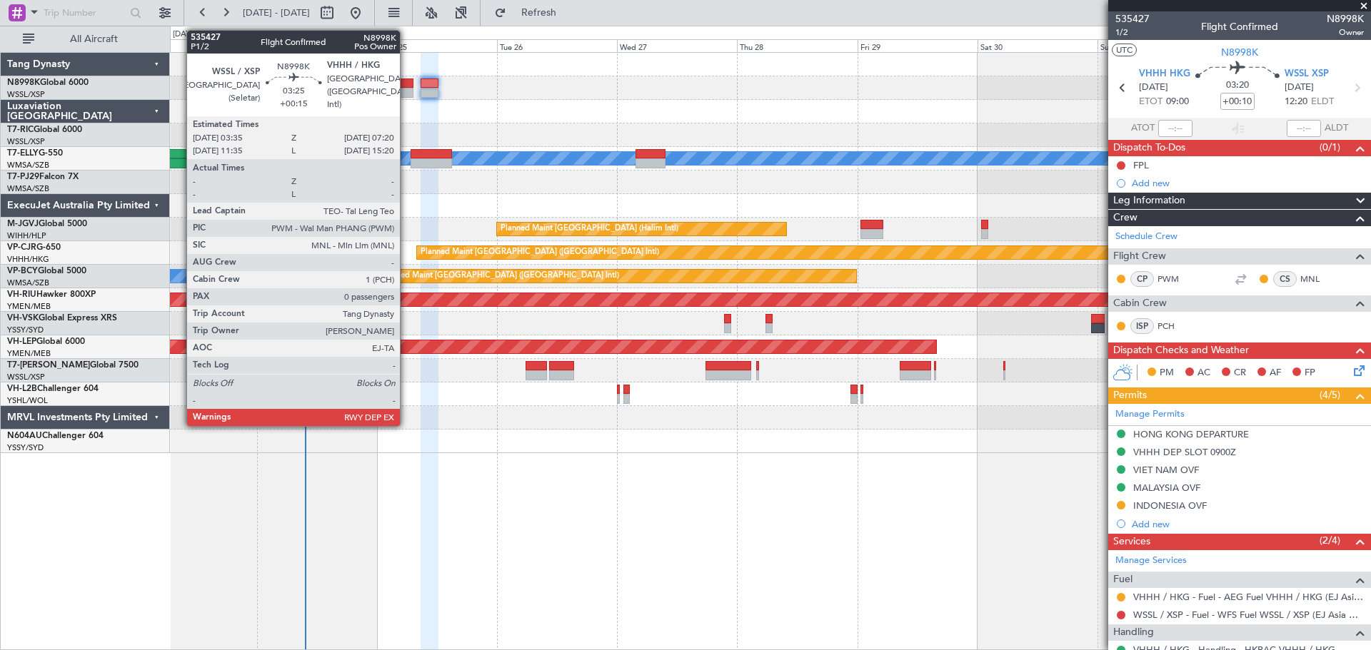
click at [406, 89] on div at bounding box center [403, 93] width 19 height 10
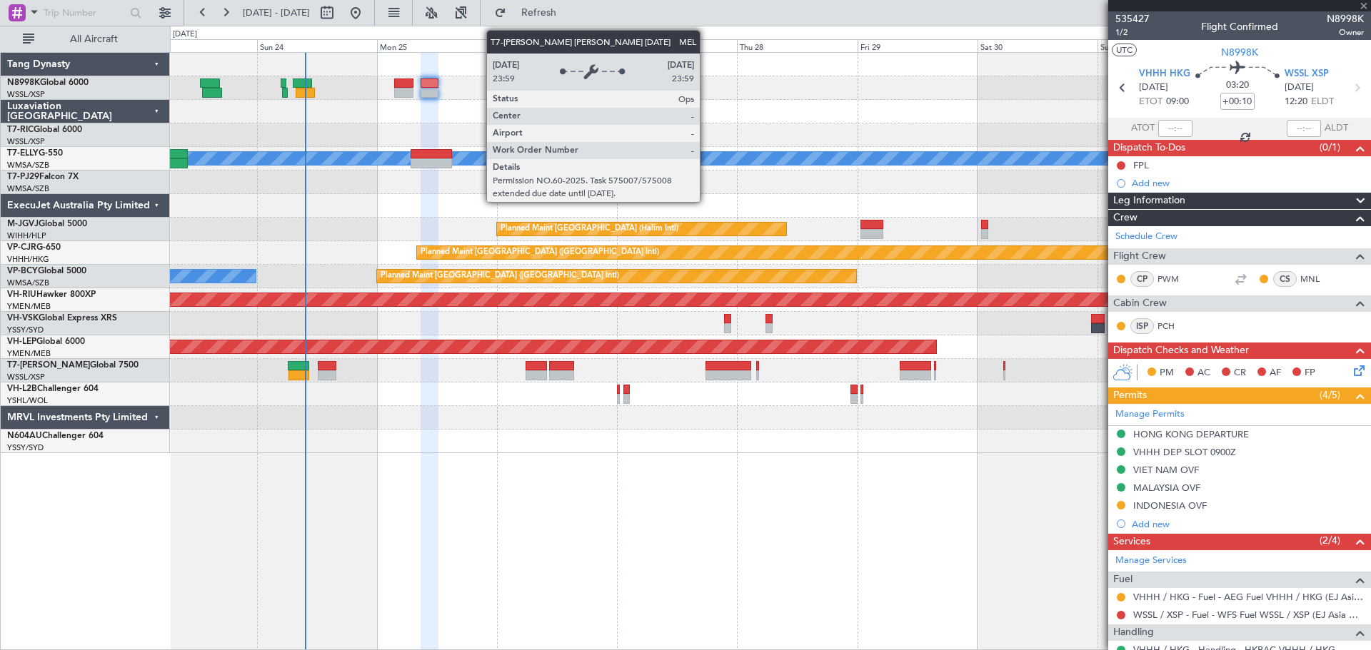
type input "+00:15"
type input "0"
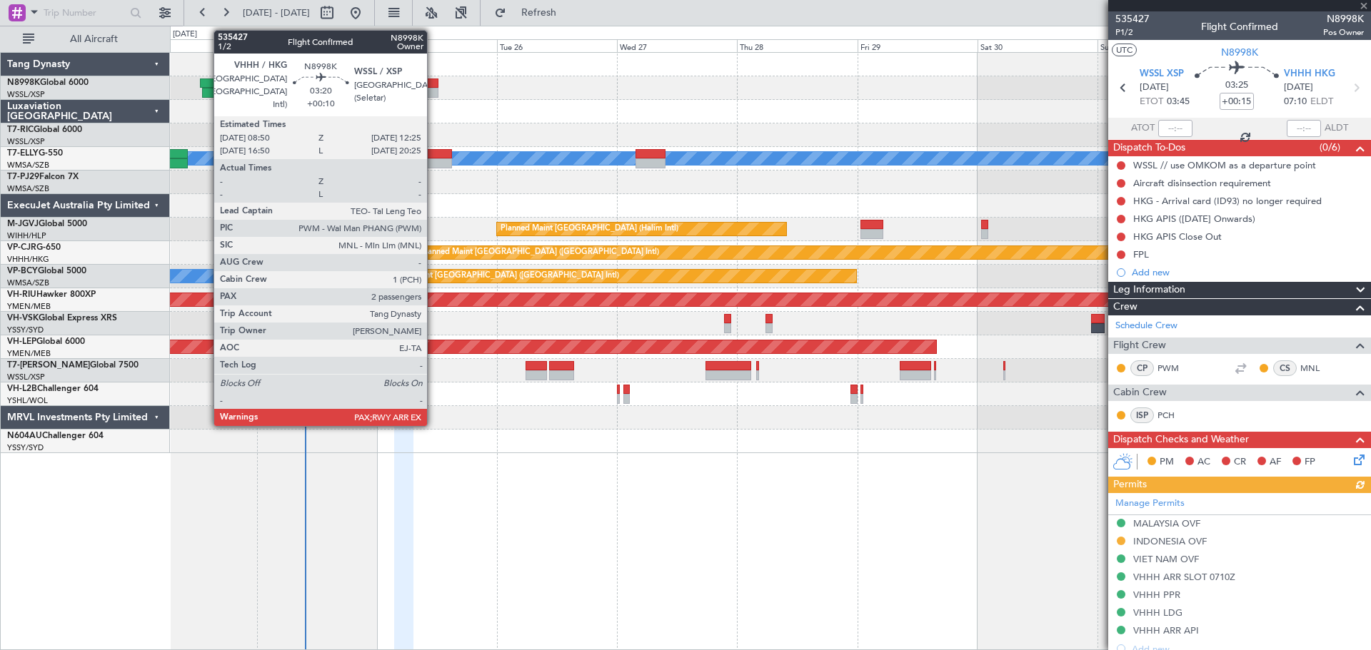
click at [429, 88] on div at bounding box center [429, 93] width 19 height 10
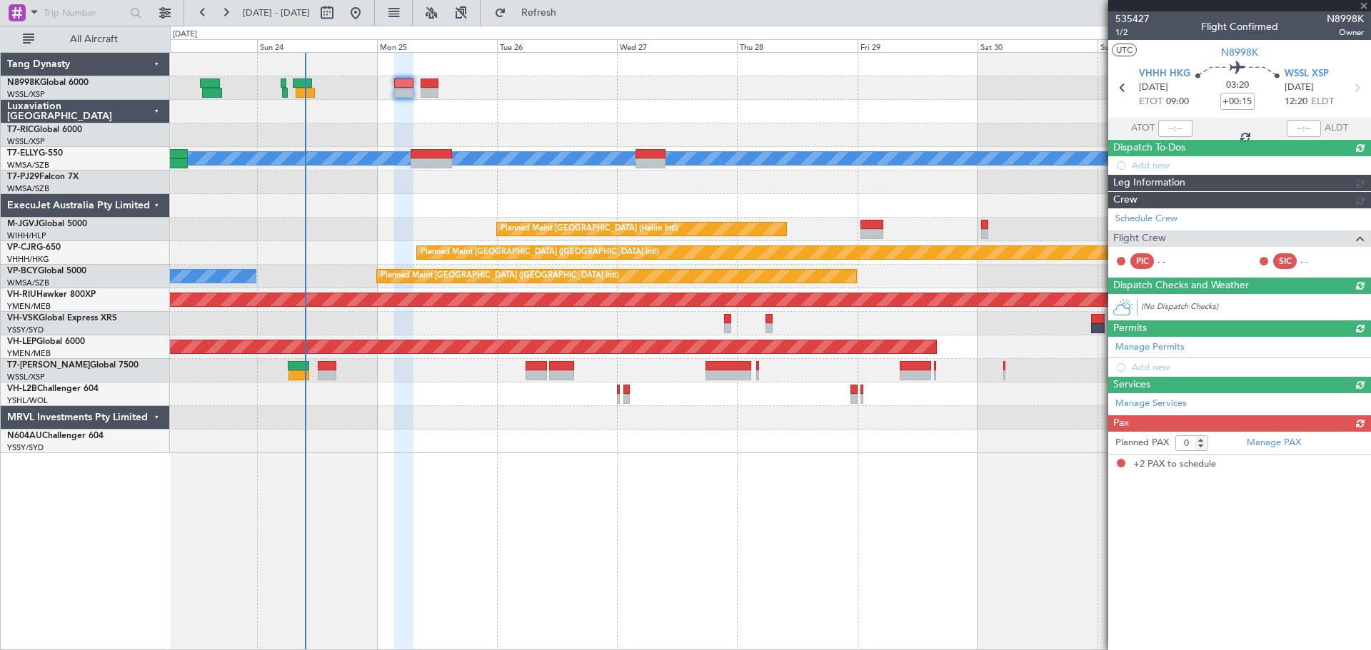
type input "+00:10"
type input "2"
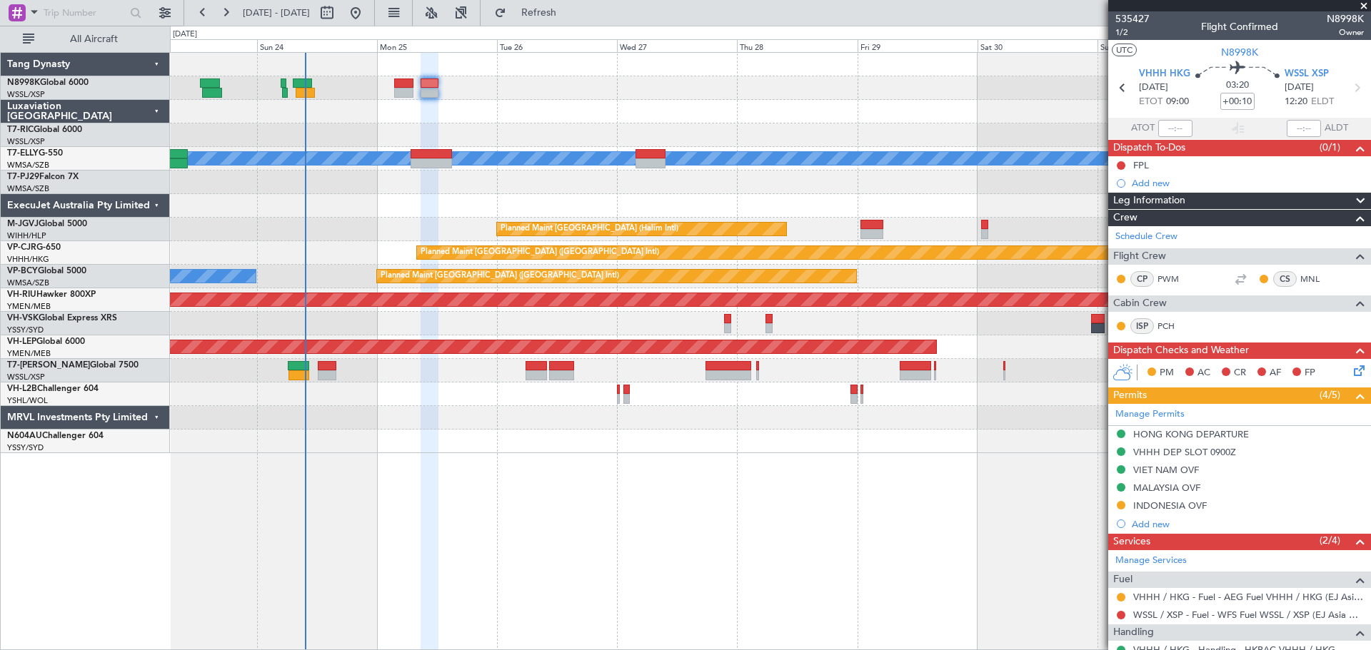
click at [1149, 163] on div "FPL" at bounding box center [1239, 165] width 263 height 18
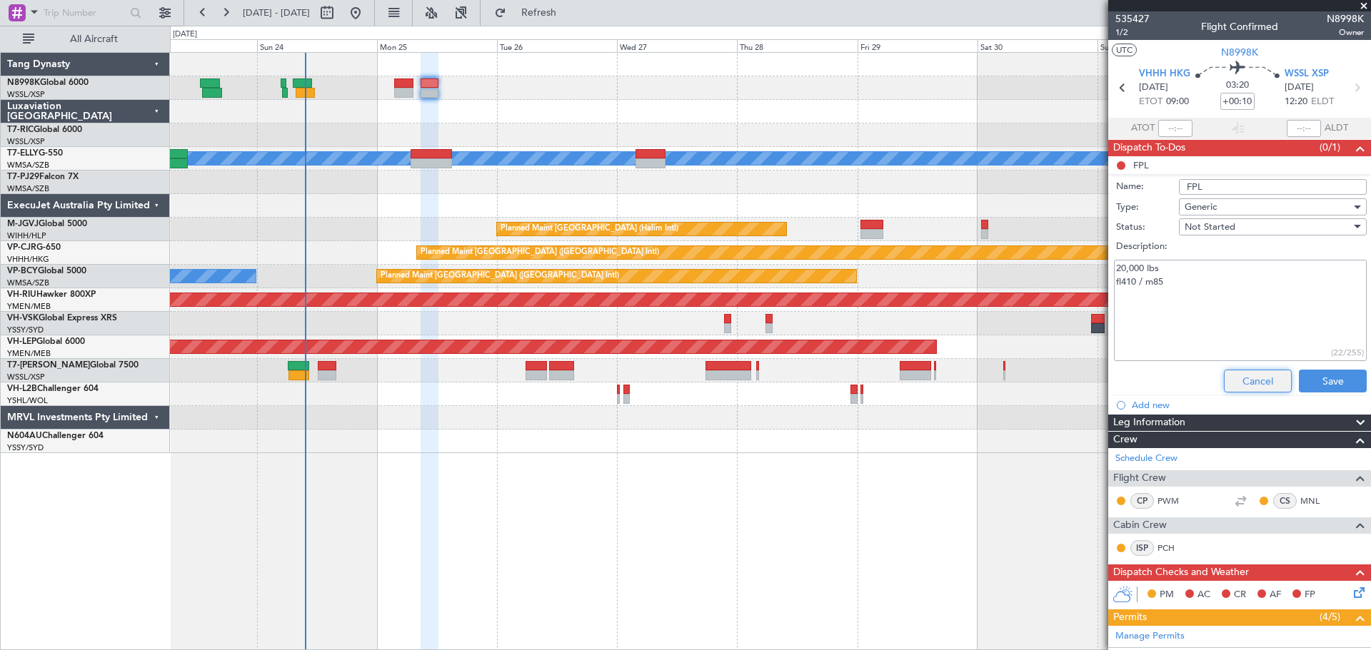
click at [1229, 380] on button "Cancel" at bounding box center [1258, 381] width 68 height 23
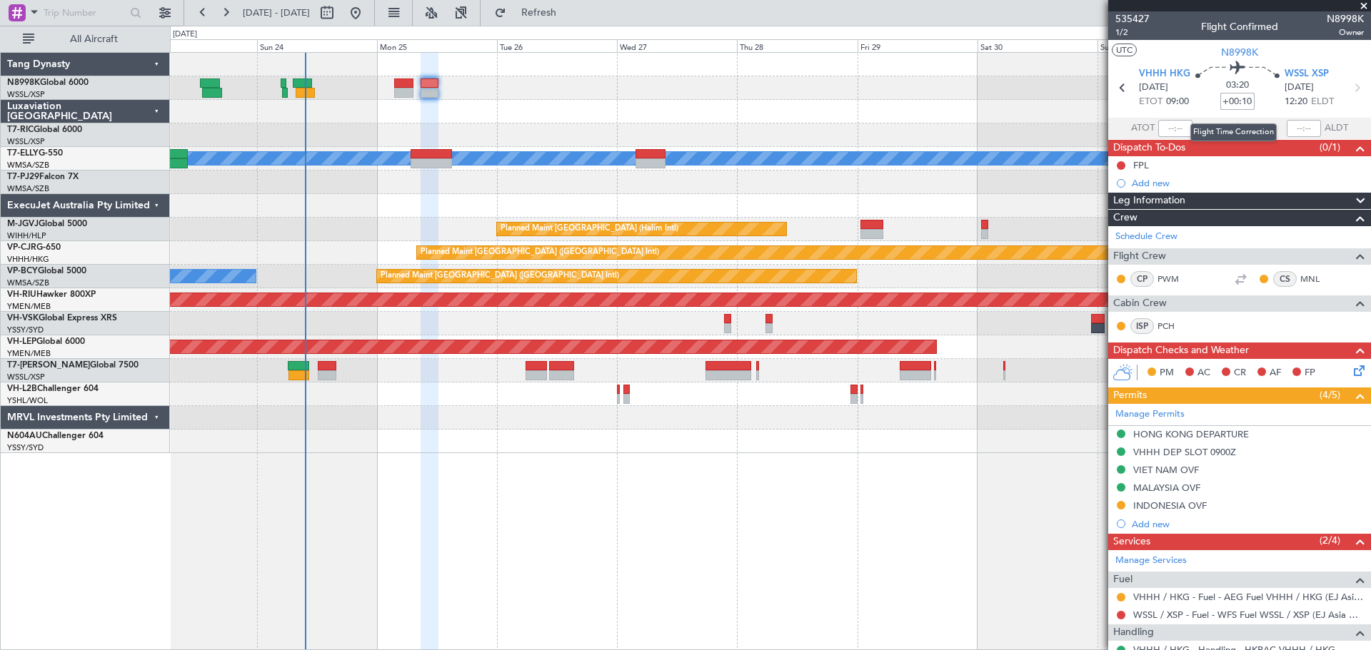
click at [1246, 101] on input "+00:10" at bounding box center [1237, 101] width 34 height 17
type input "+00:00"
click at [1234, 104] on input at bounding box center [1237, 101] width 34 height 17
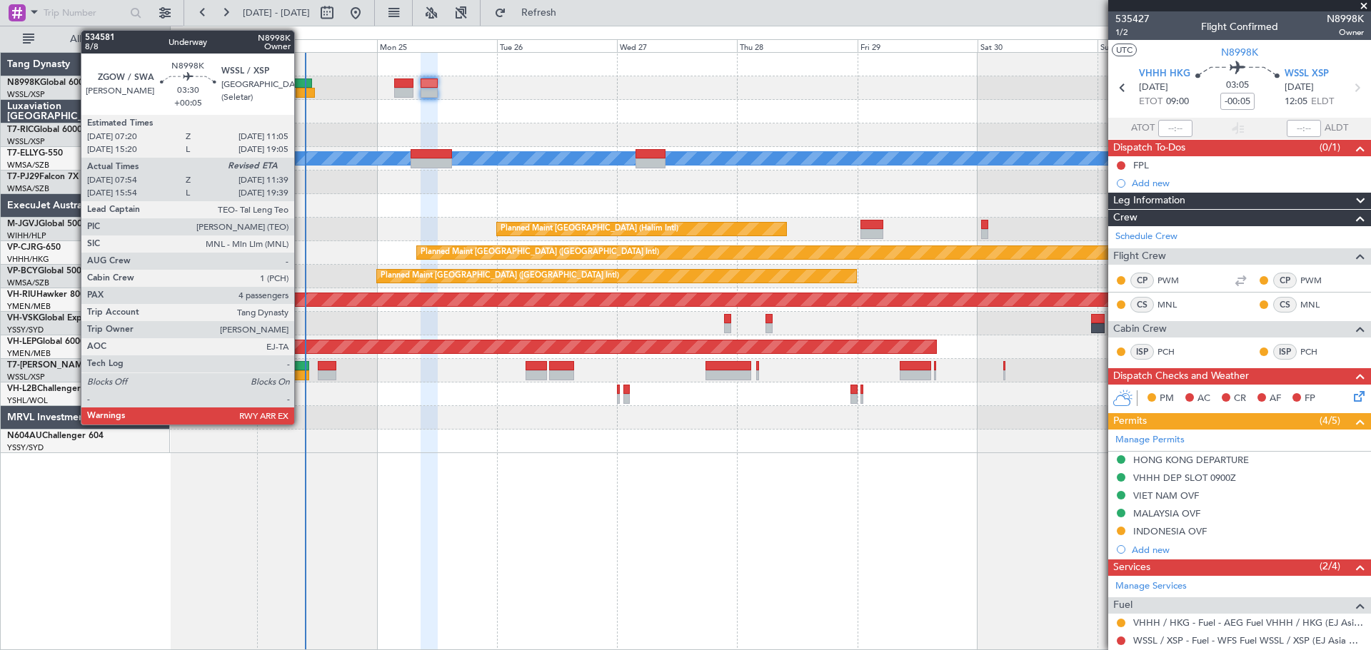
click at [301, 86] on div at bounding box center [302, 84] width 19 height 10
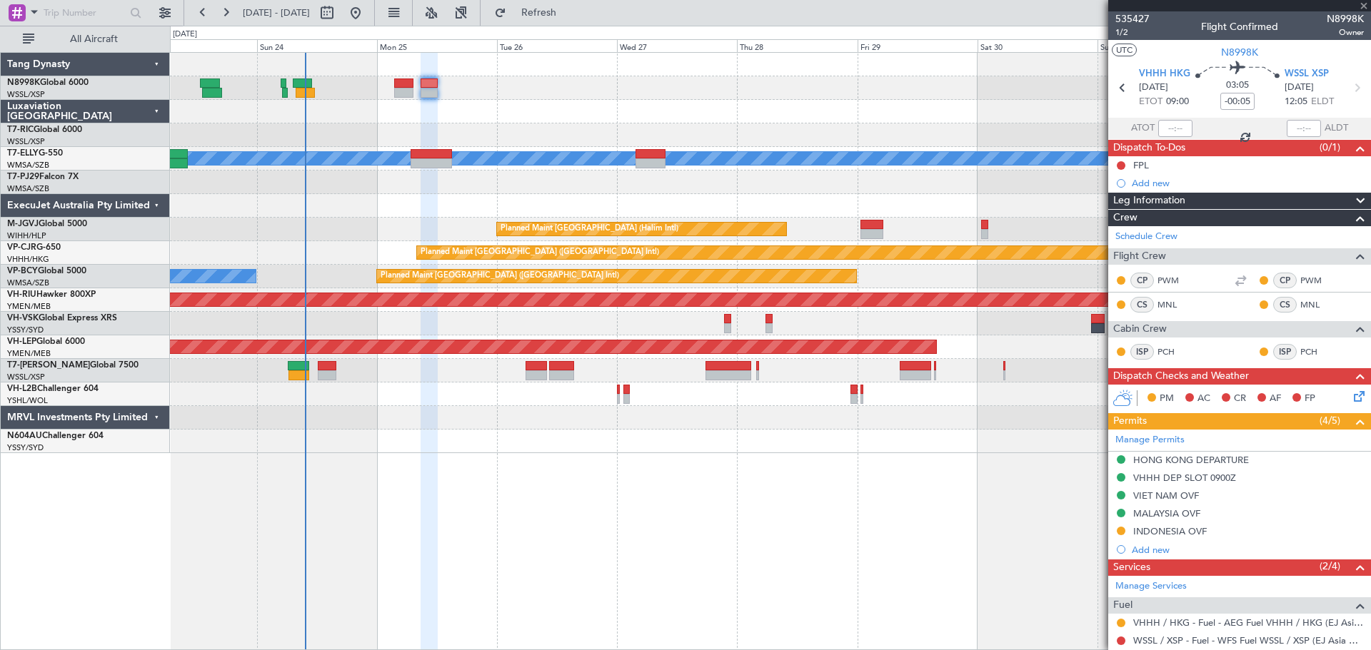
type input "+00:05"
type input "08:04"
type input "4"
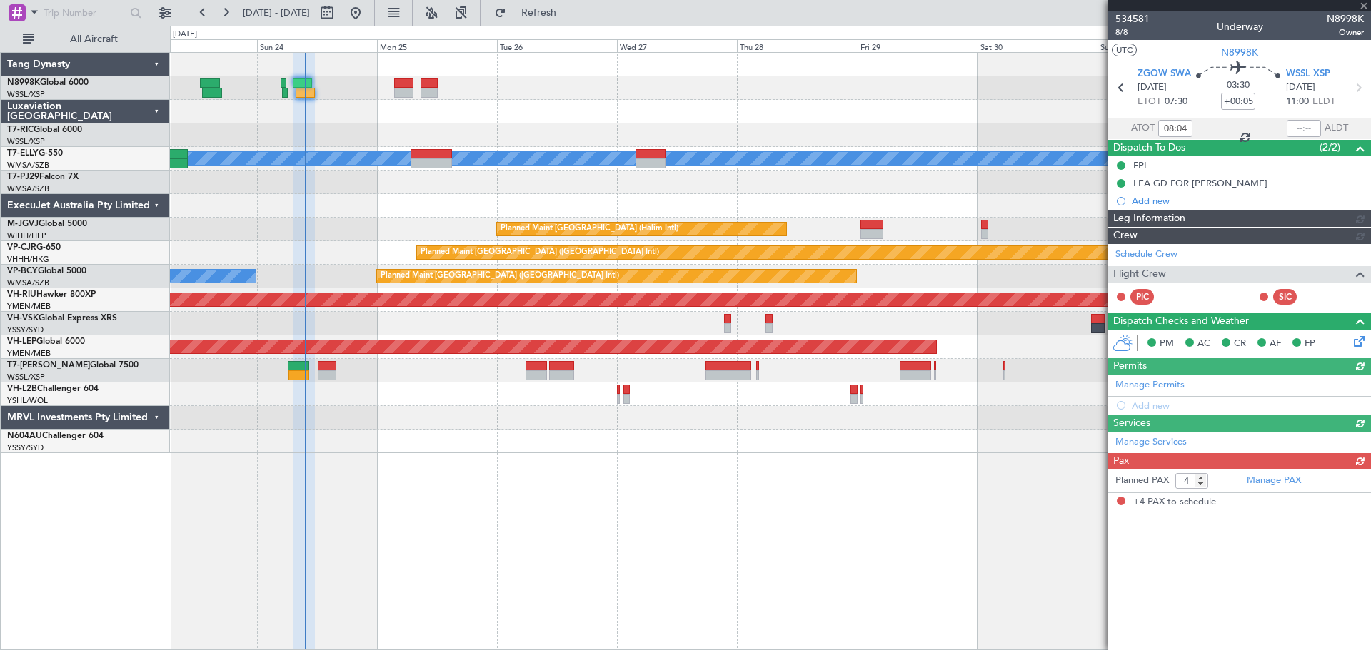
type input "[PERSON_NAME] (BTA)"
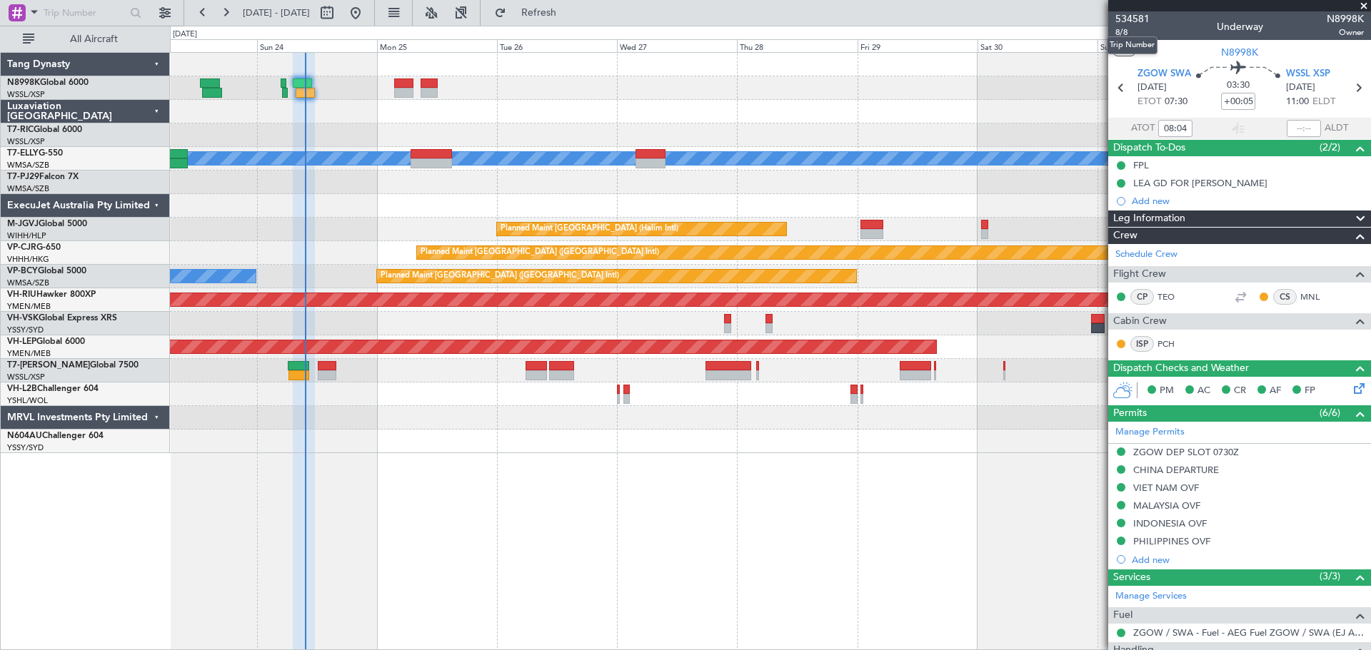
click at [1118, 31] on mat-tooltip-component "Trip Number" at bounding box center [1131, 45] width 71 height 38
click at [1123, 32] on span "8/8" at bounding box center [1132, 32] width 34 height 12
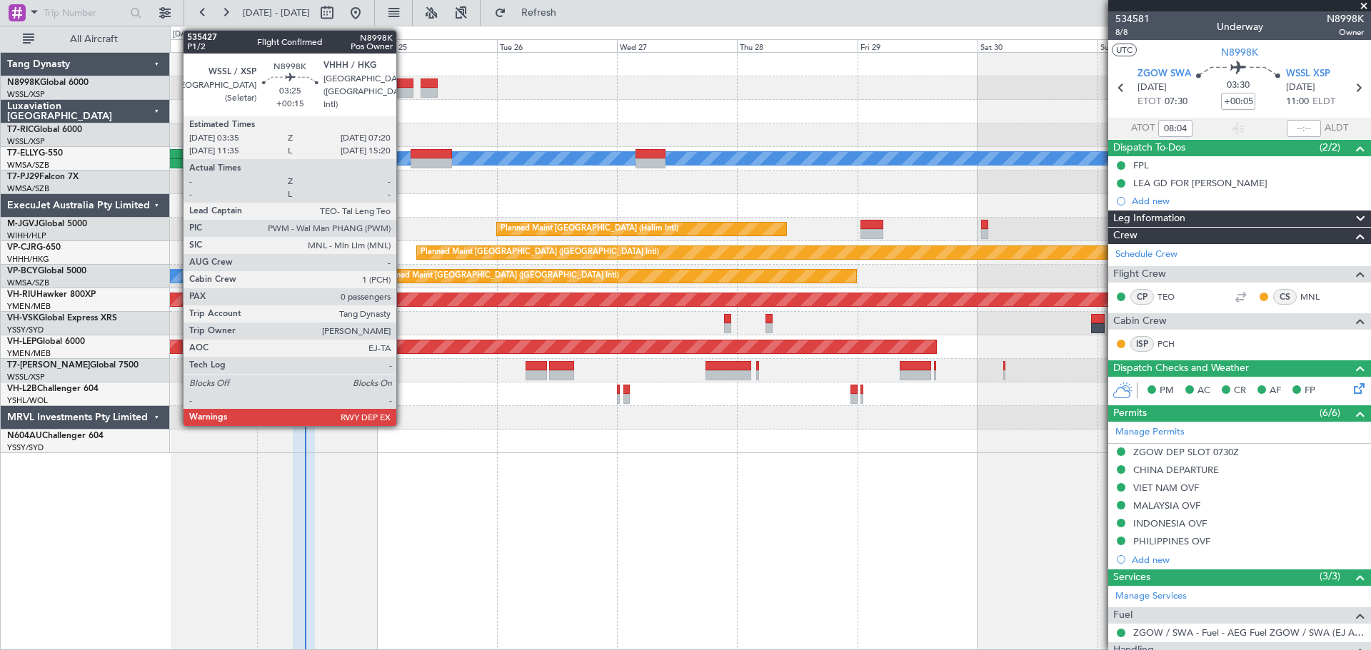
click at [403, 92] on div at bounding box center [403, 93] width 19 height 10
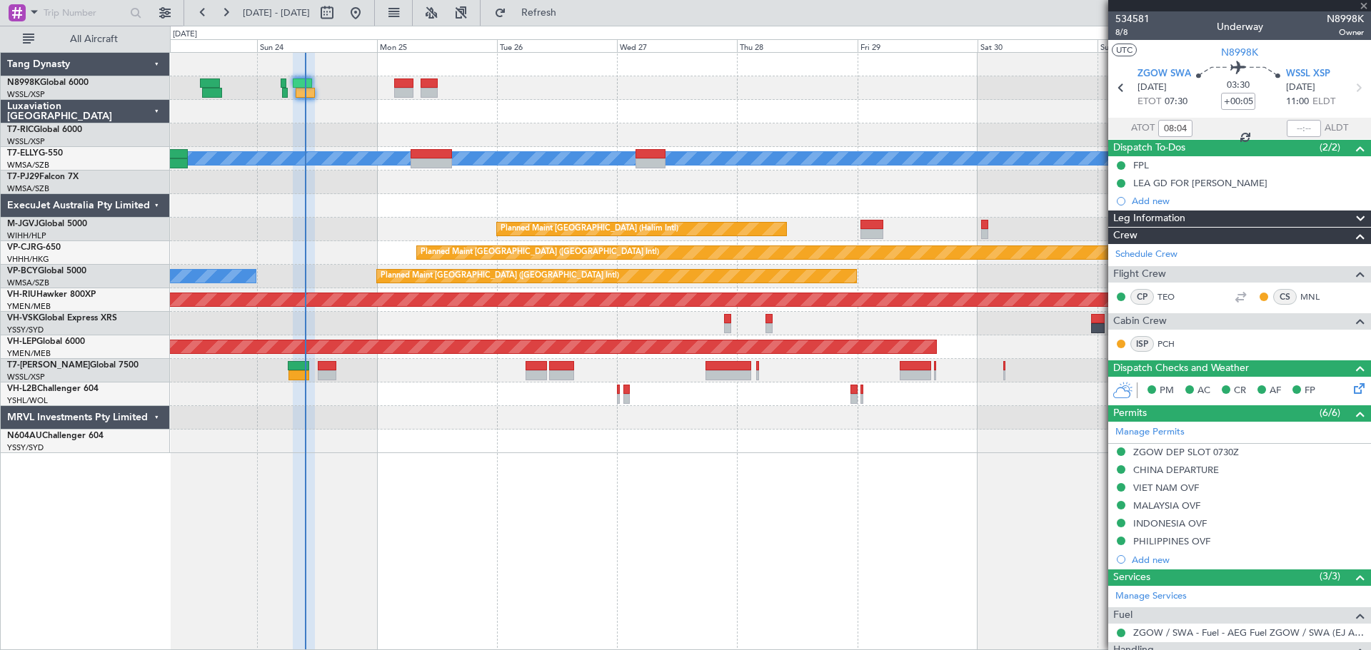
type input "+00:15"
type input "0"
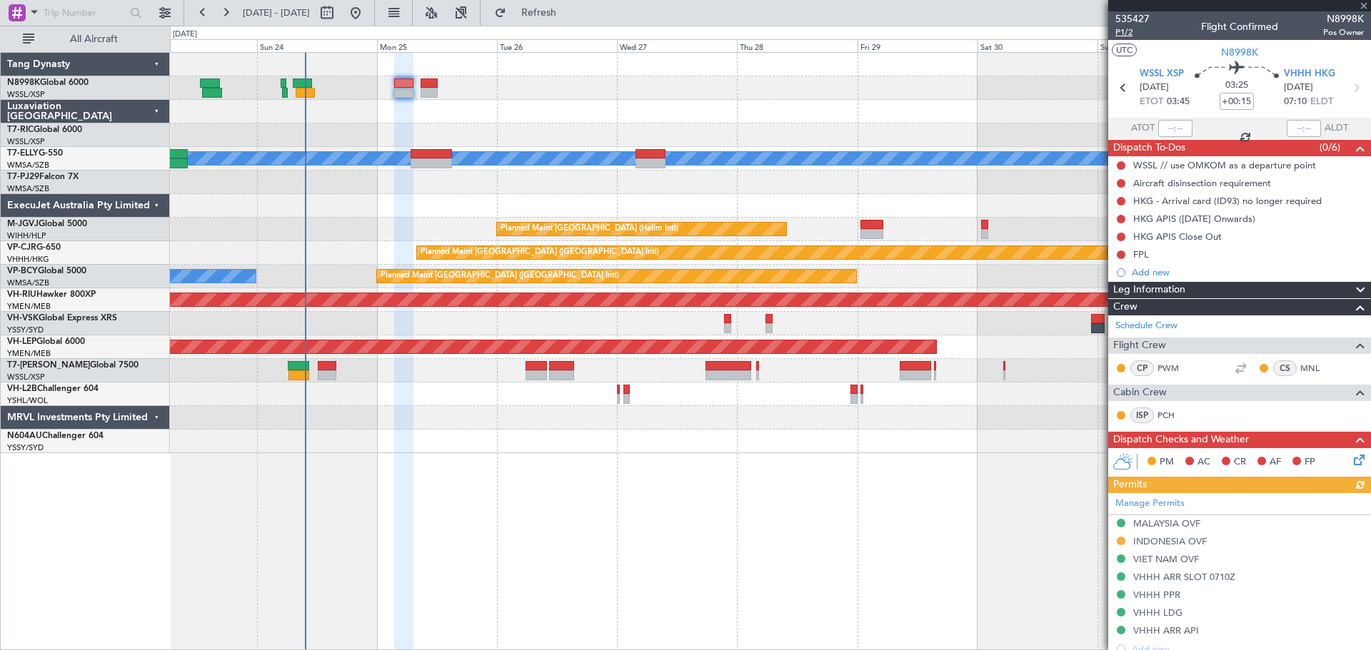
click at [1126, 36] on span "P1/2" at bounding box center [1132, 32] width 34 height 12
click at [1126, 31] on span "P1/2" at bounding box center [1132, 32] width 34 height 12
click at [1117, 216] on button at bounding box center [1120, 219] width 9 height 9
click at [1109, 280] on span "Completed" at bounding box center [1127, 282] width 47 height 14
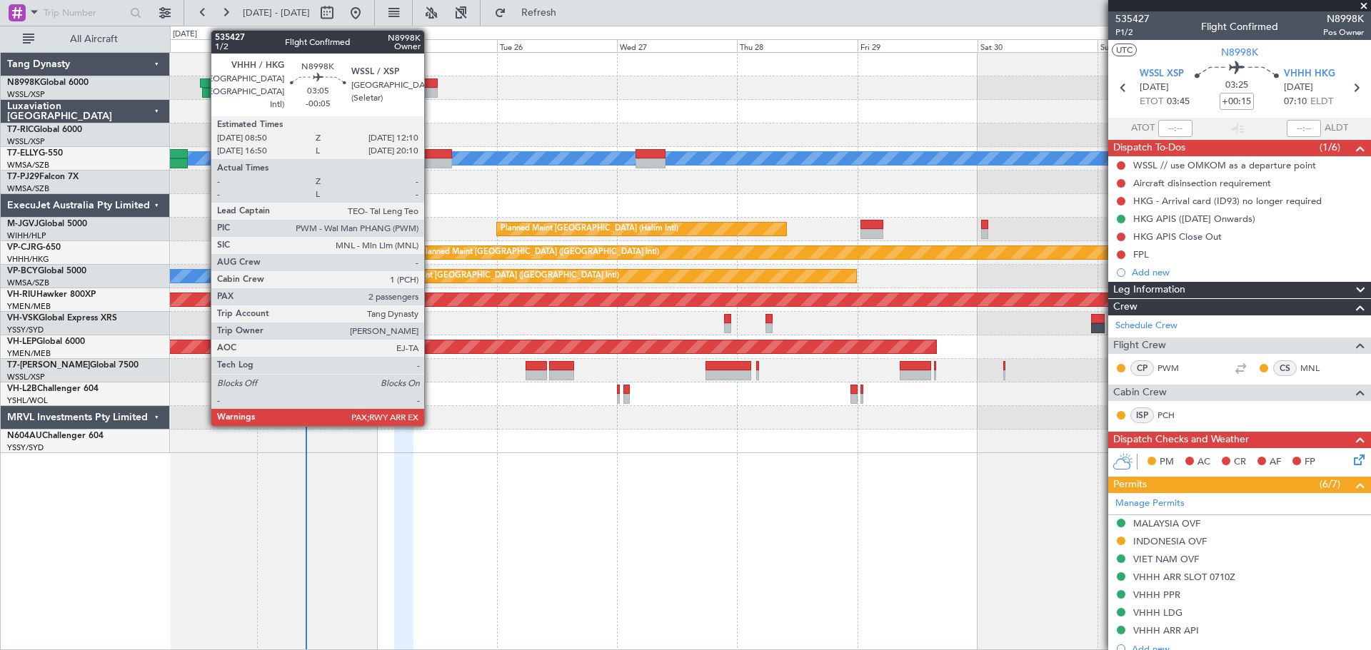
click at [430, 93] on div at bounding box center [428, 93] width 17 height 10
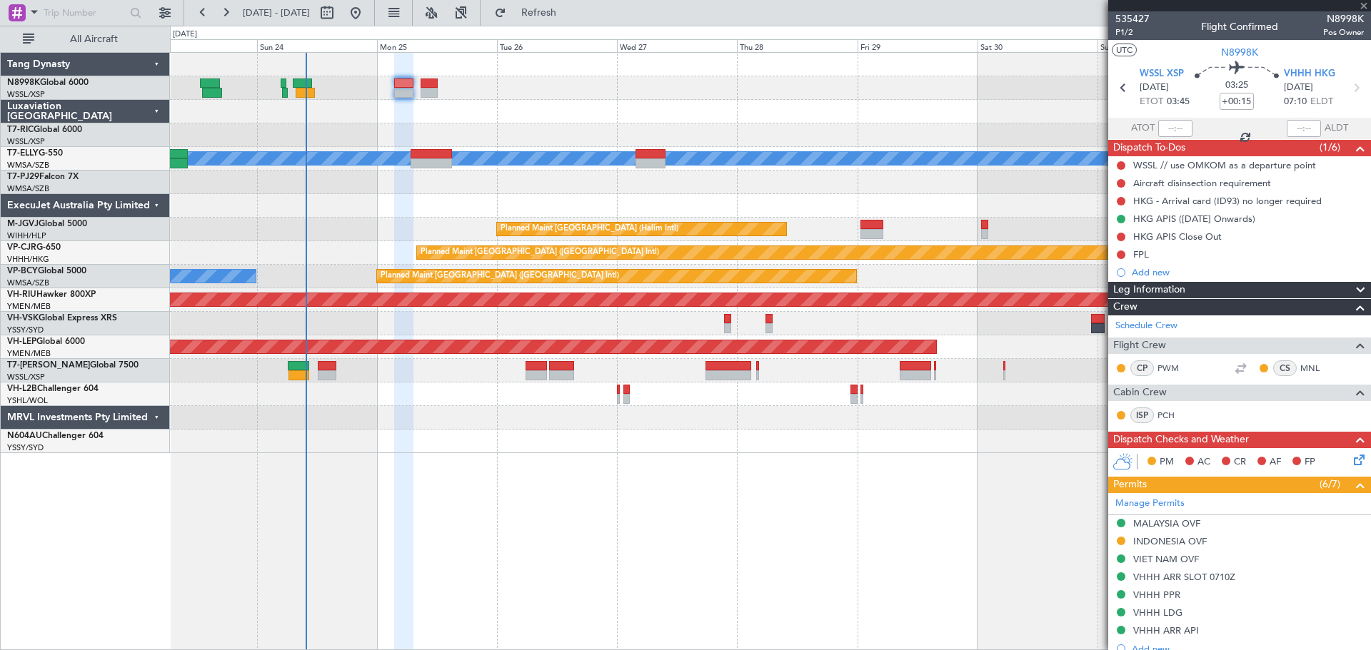
type input "-00:05"
type input "2"
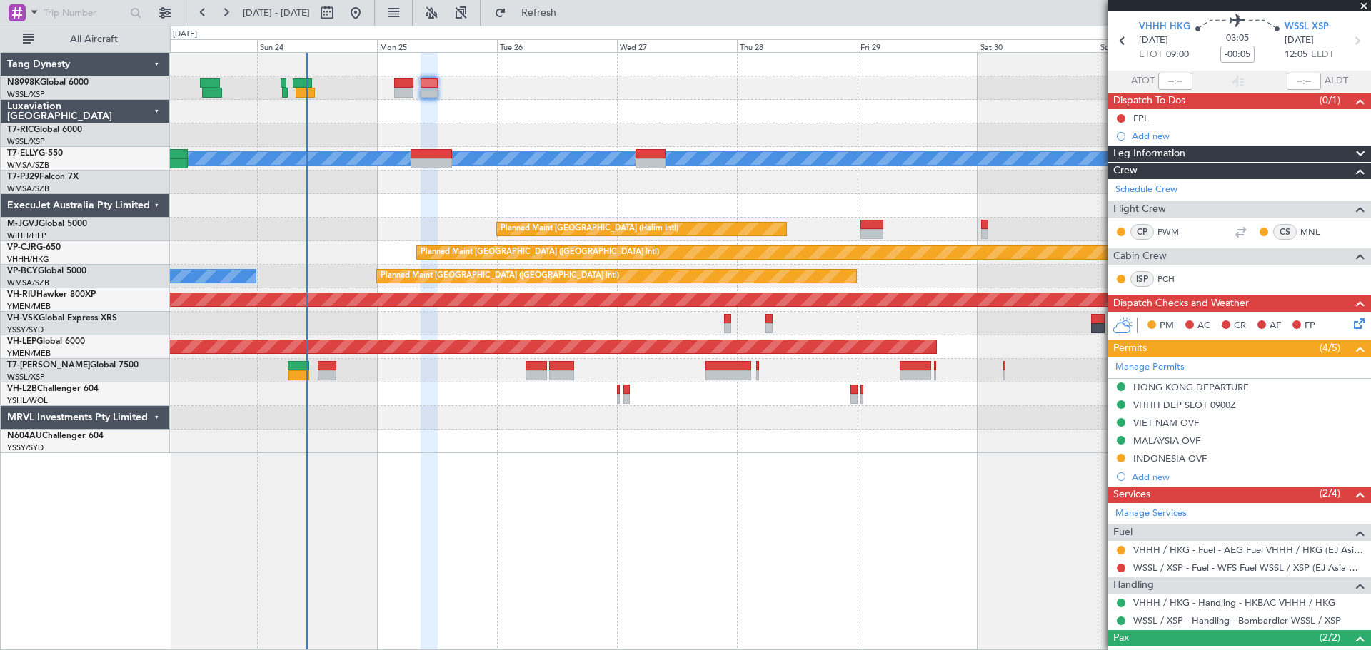
scroll to position [71, 0]
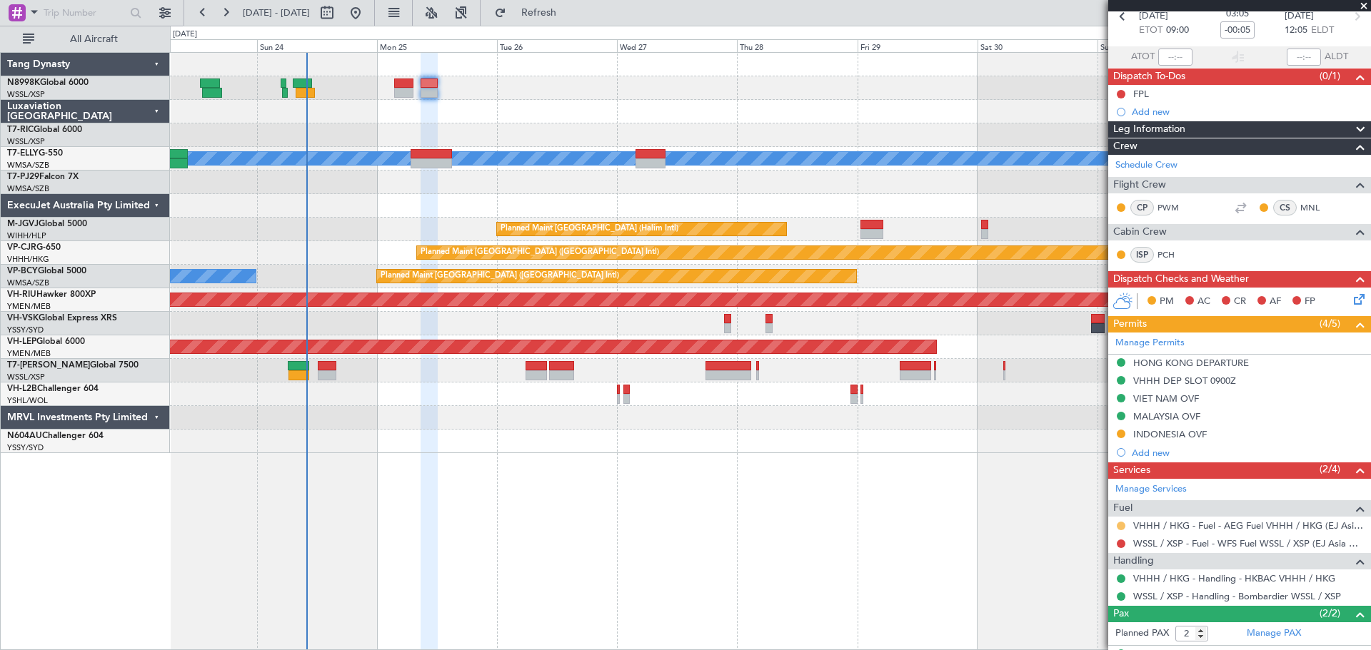
click at [1122, 524] on button at bounding box center [1120, 526] width 9 height 9
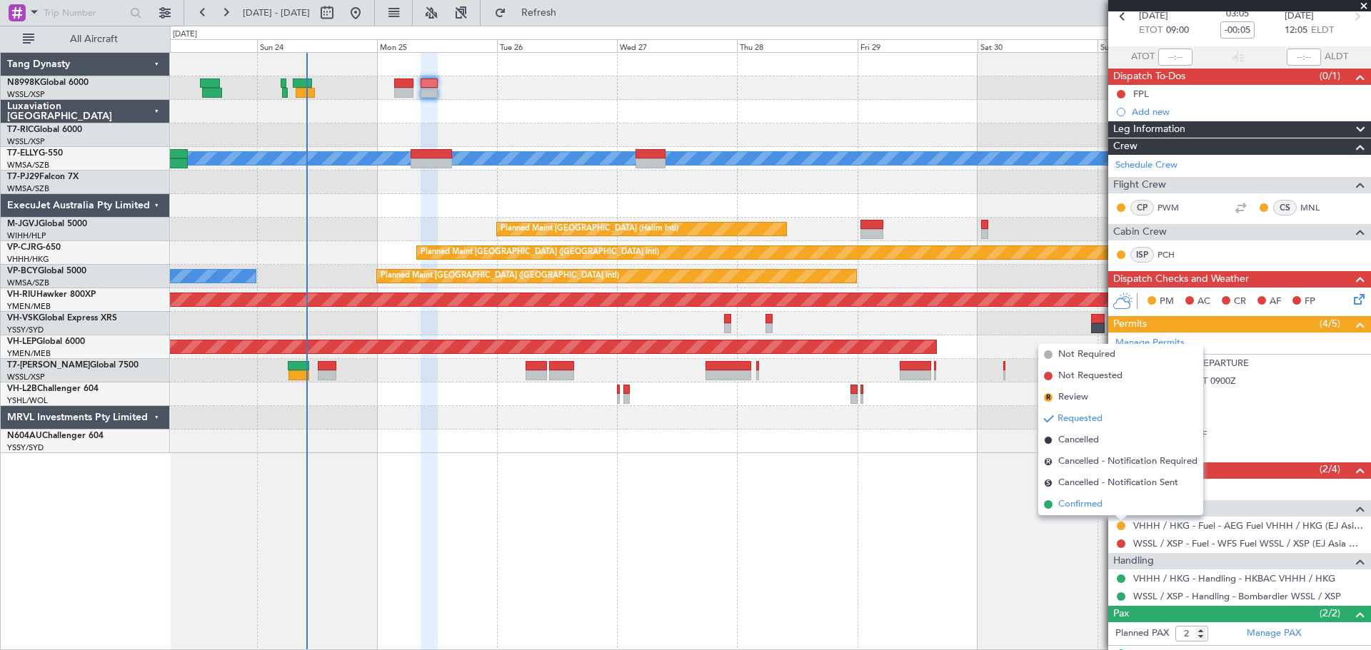
click at [1094, 503] on span "Confirmed" at bounding box center [1080, 505] width 44 height 14
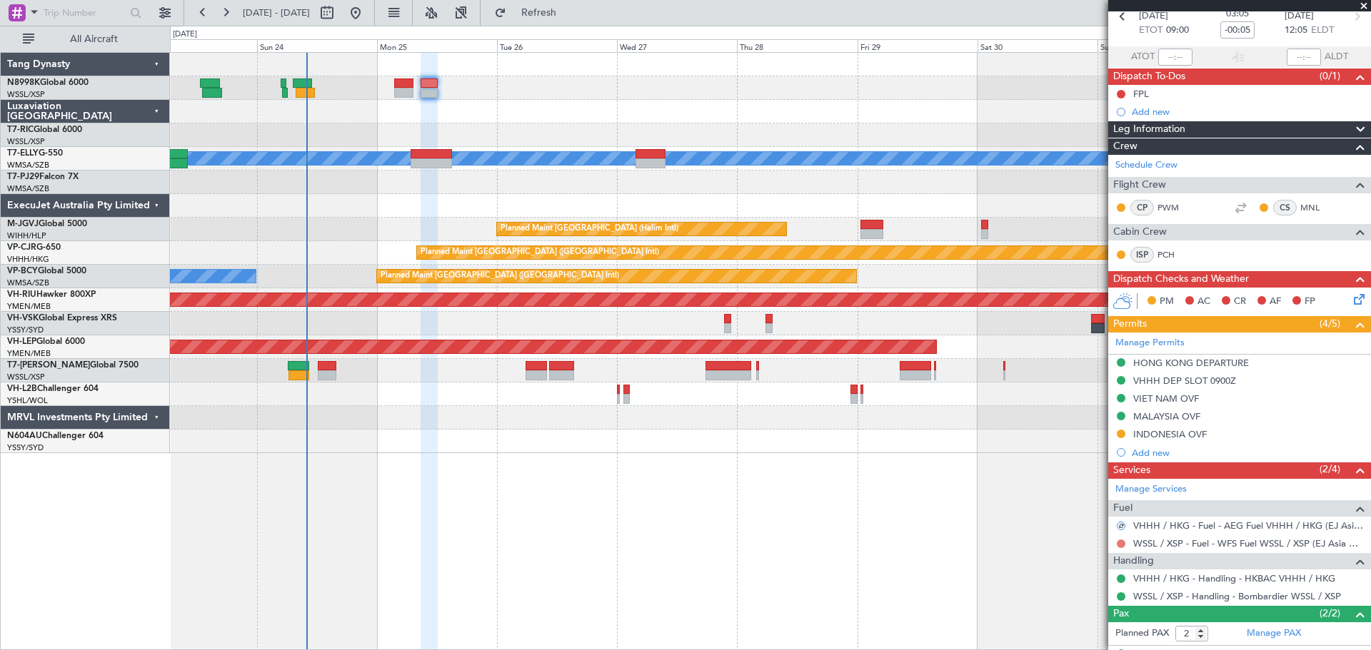
click at [1123, 544] on button at bounding box center [1120, 544] width 9 height 9
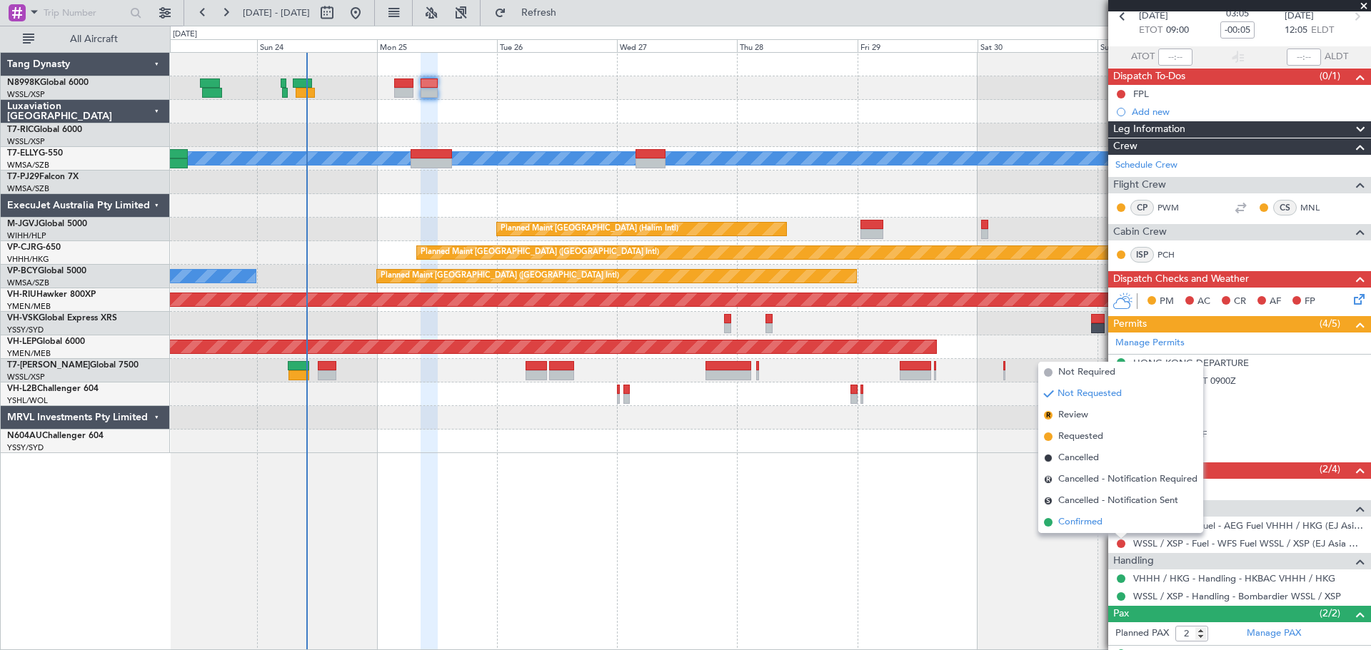
click at [1066, 518] on span "Confirmed" at bounding box center [1080, 522] width 44 height 14
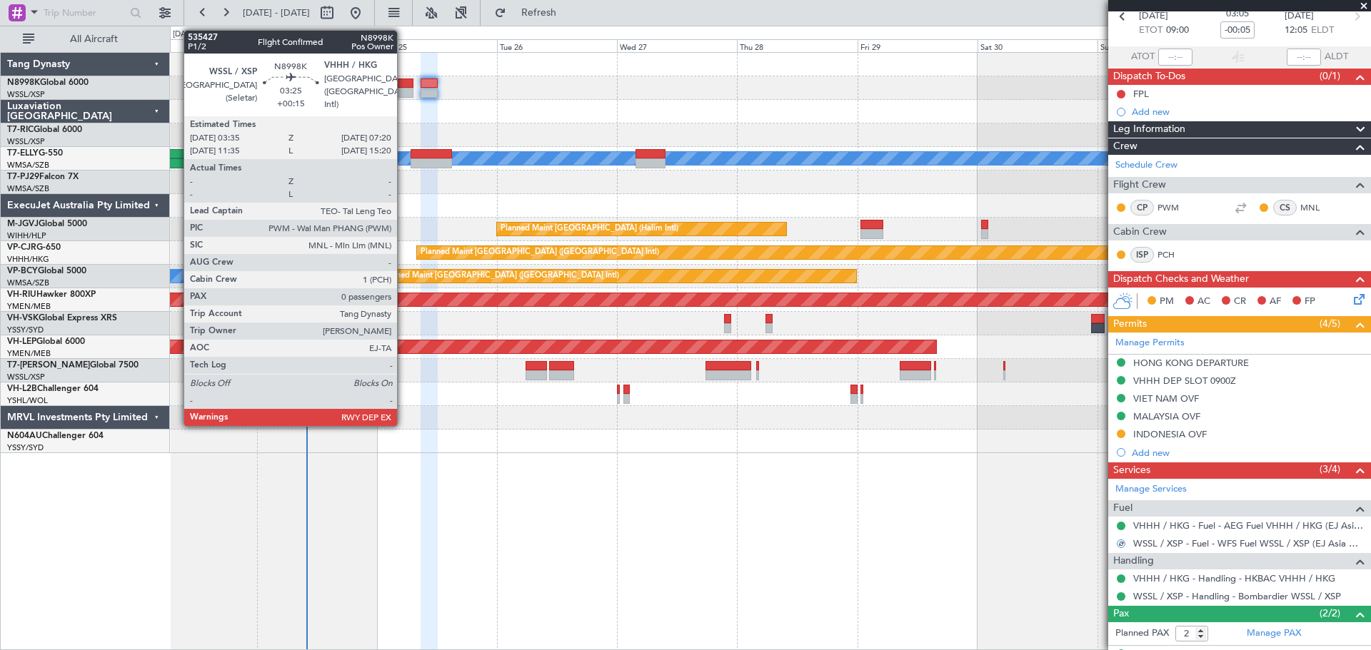
click at [403, 89] on div at bounding box center [403, 93] width 19 height 10
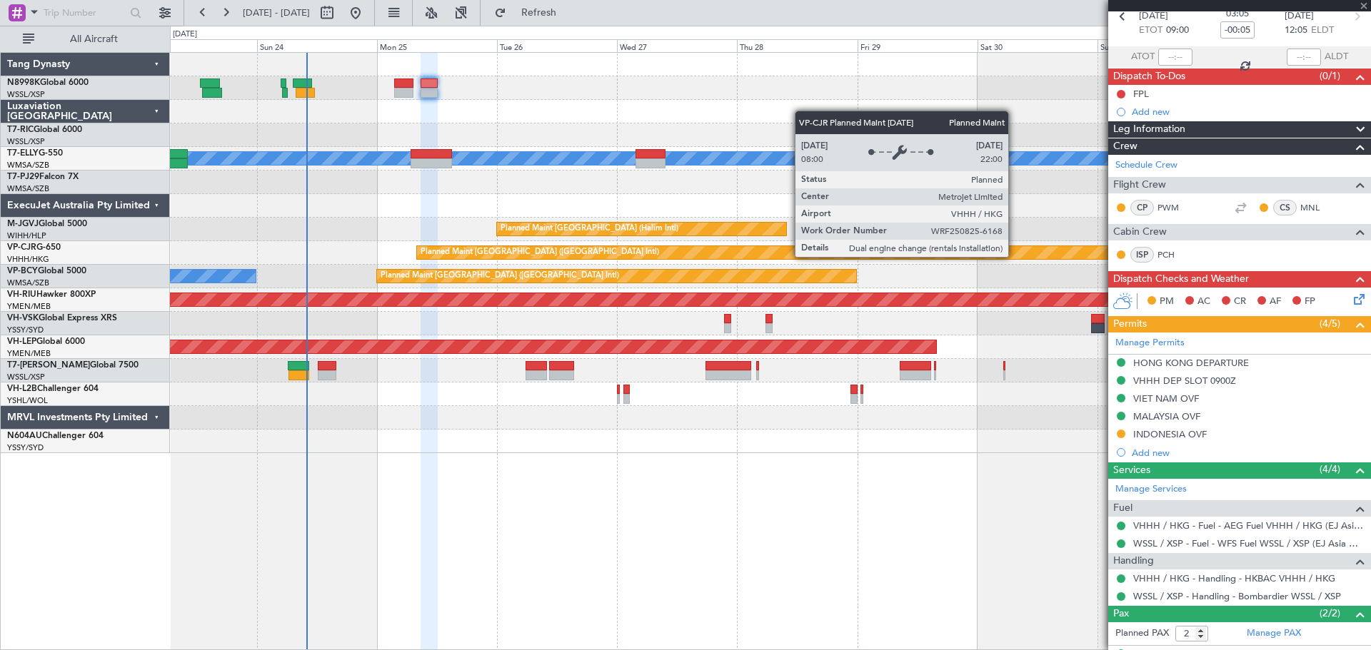
type input "+00:15"
type input "0"
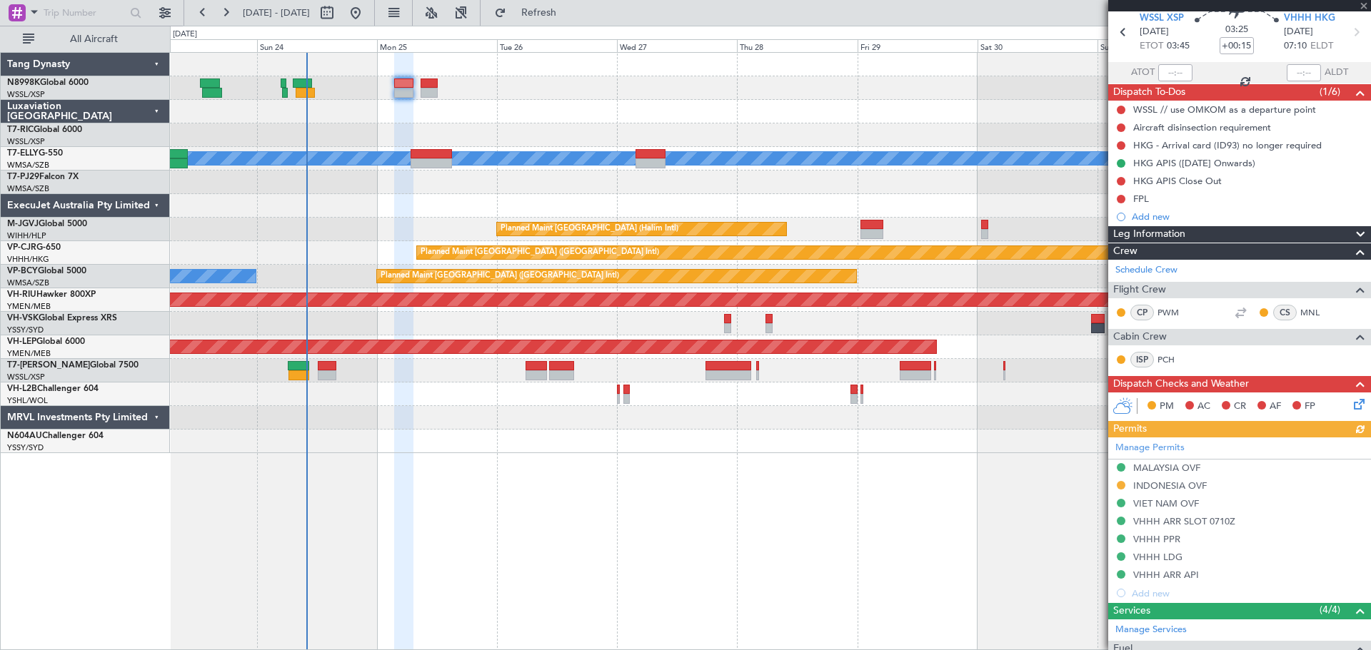
scroll to position [191, 0]
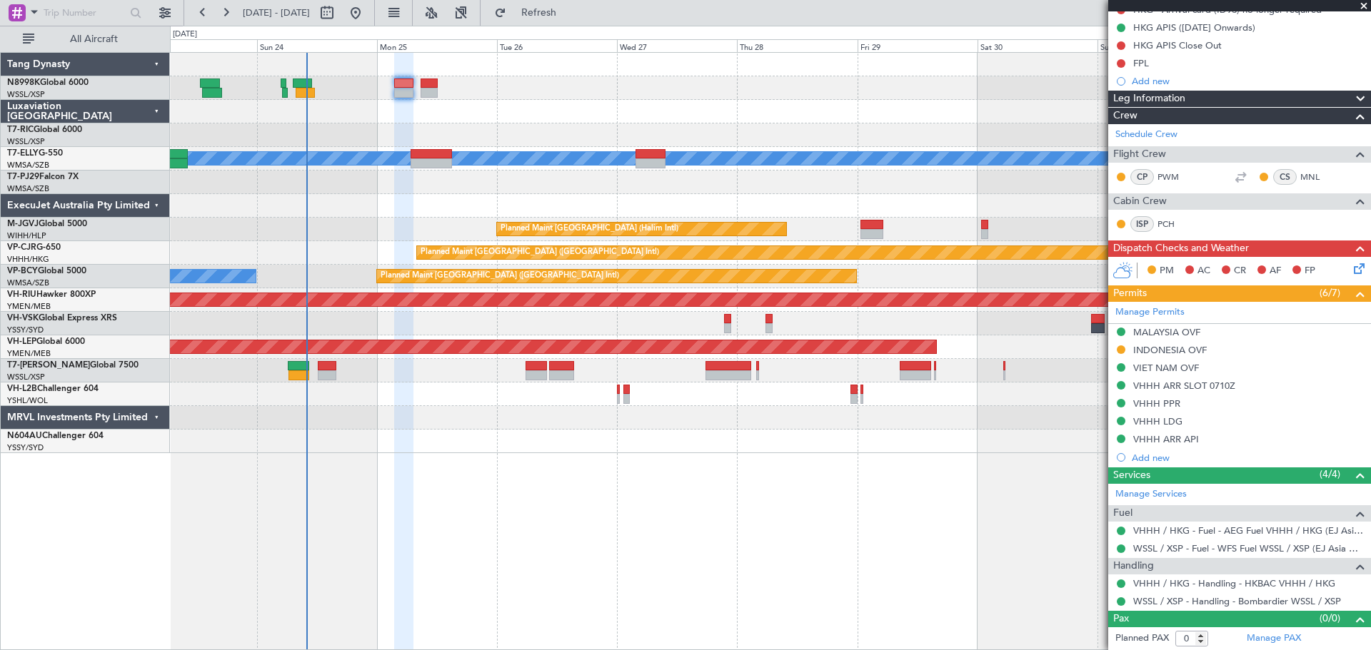
click at [1022, 31] on div "0 0 Sat 23 Sun 24 Mon 25 Tue 26 Wed 27 Thu 28 Fri 29 Sep 2025 Sat 30 Sun 31 Mon…" at bounding box center [770, 39] width 1199 height 26
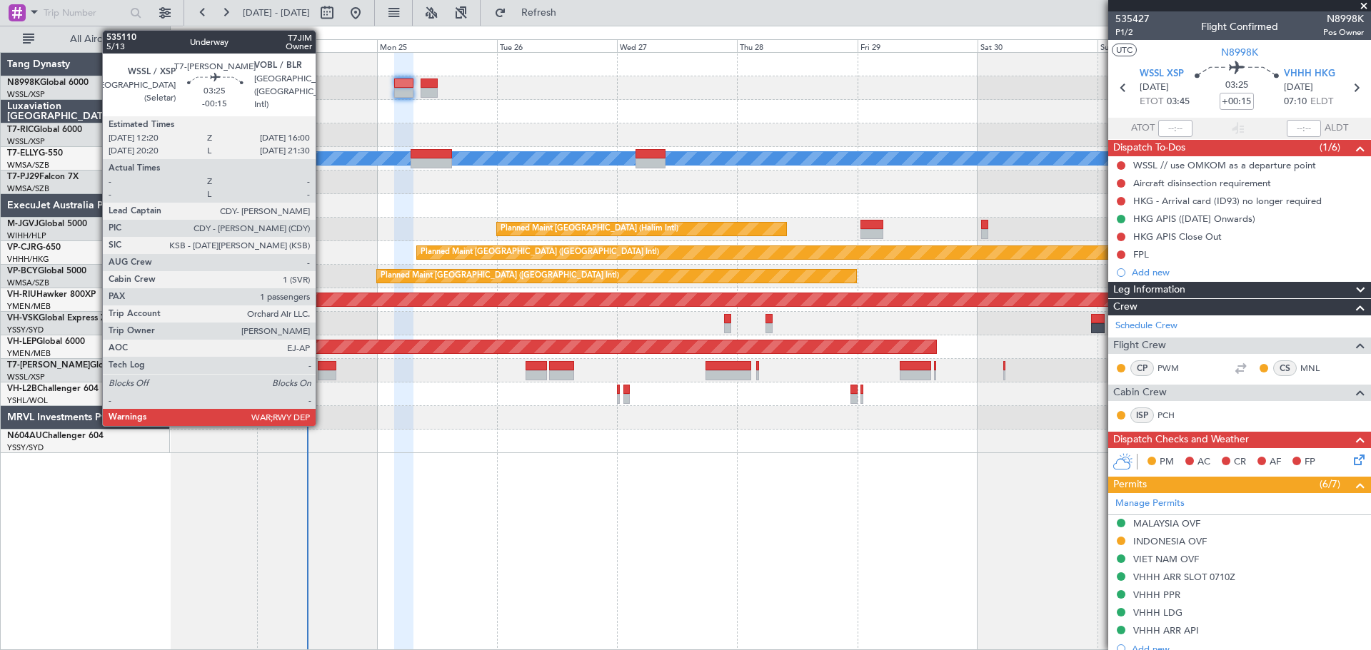
click at [321, 370] on div at bounding box center [327, 375] width 19 height 10
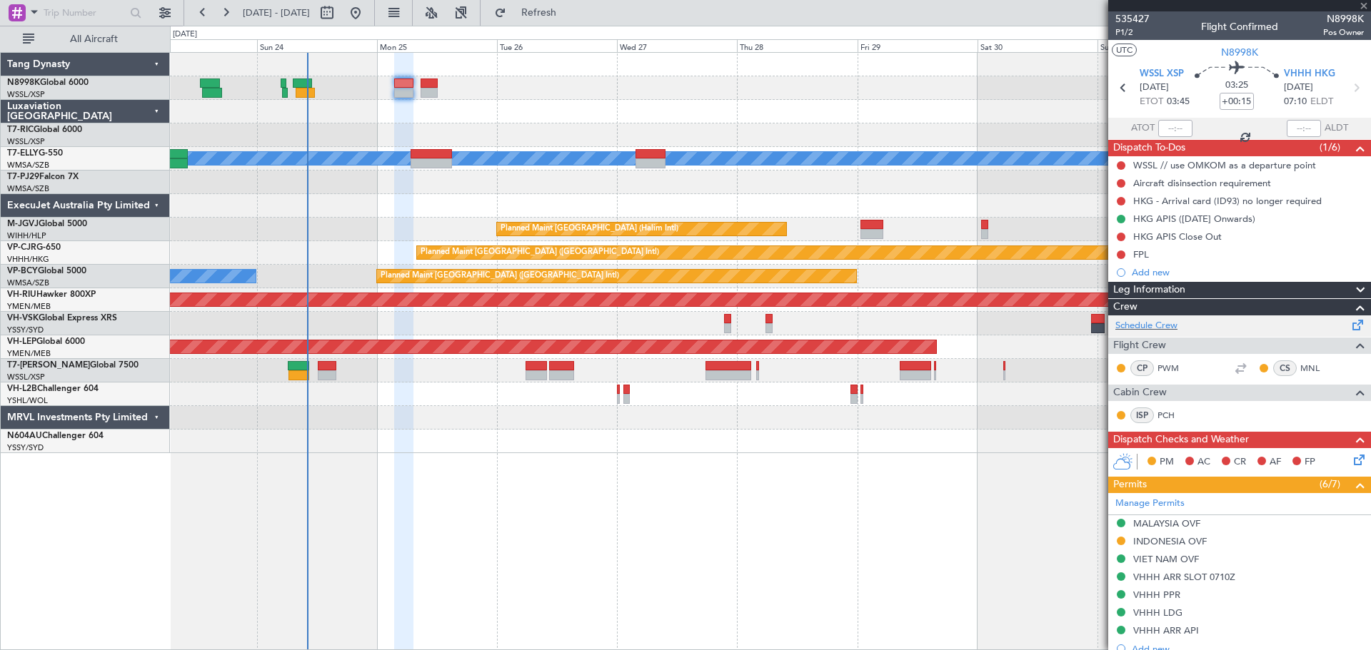
type input "-00:15"
type input "1"
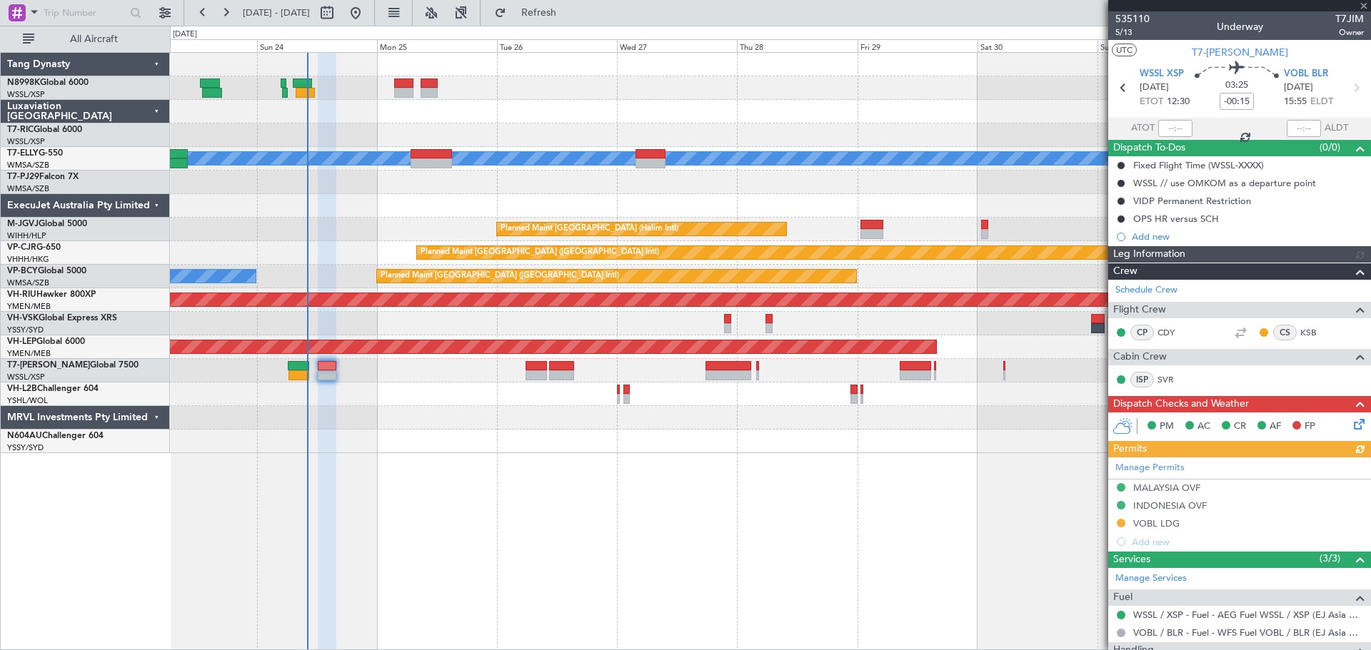
type input "[PERSON_NAME] (BTA)"
click at [1124, 525] on div "Manage Permits MALAYSIA OVF INDONESIA OVF VOBL LDG Add new" at bounding box center [1239, 505] width 263 height 94
click at [1119, 523] on div "Manage Permits MALAYSIA OVF INDONESIA OVF VOBL LDG Add new" at bounding box center [1239, 505] width 263 height 94
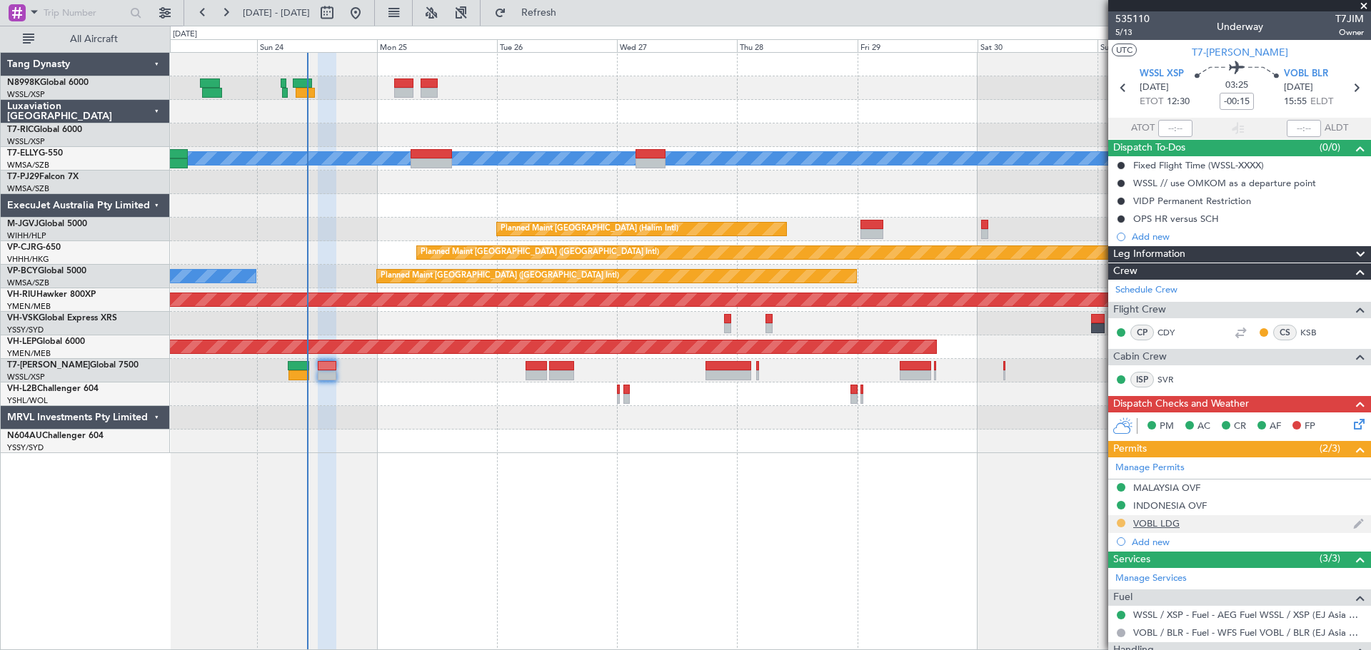
click at [1117, 523] on button at bounding box center [1120, 523] width 9 height 9
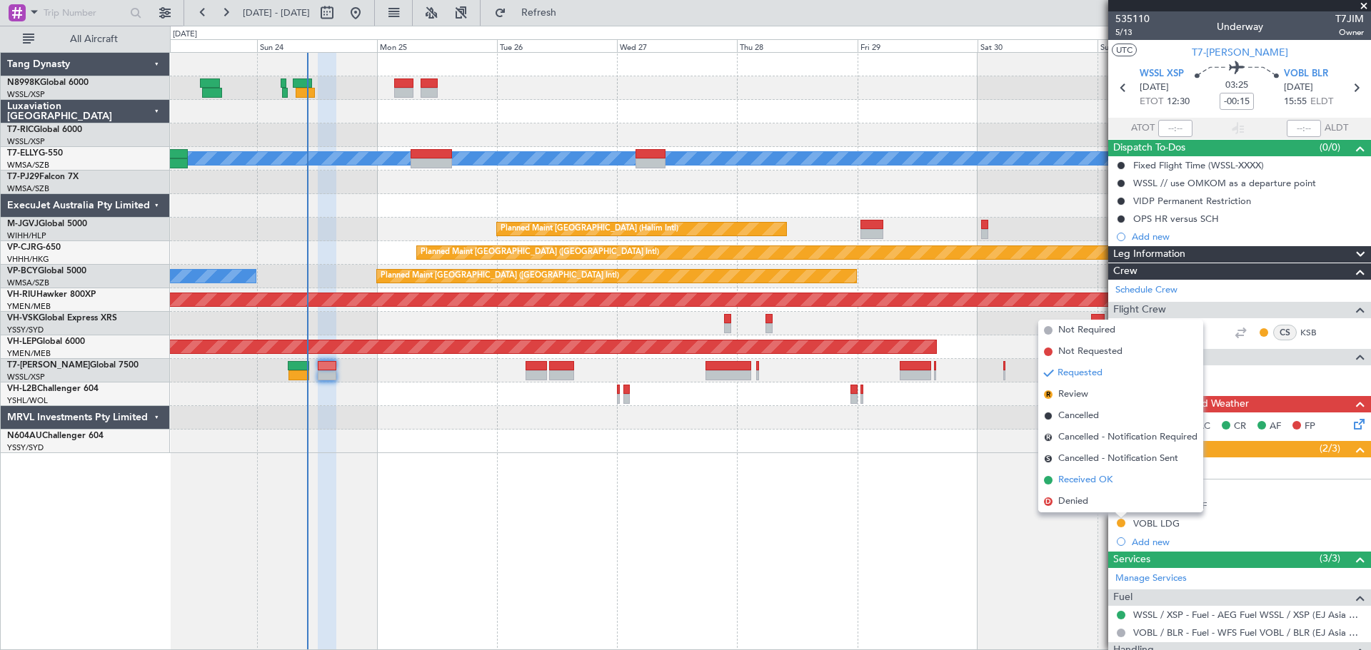
click at [1095, 475] on span "Received OK" at bounding box center [1085, 480] width 54 height 14
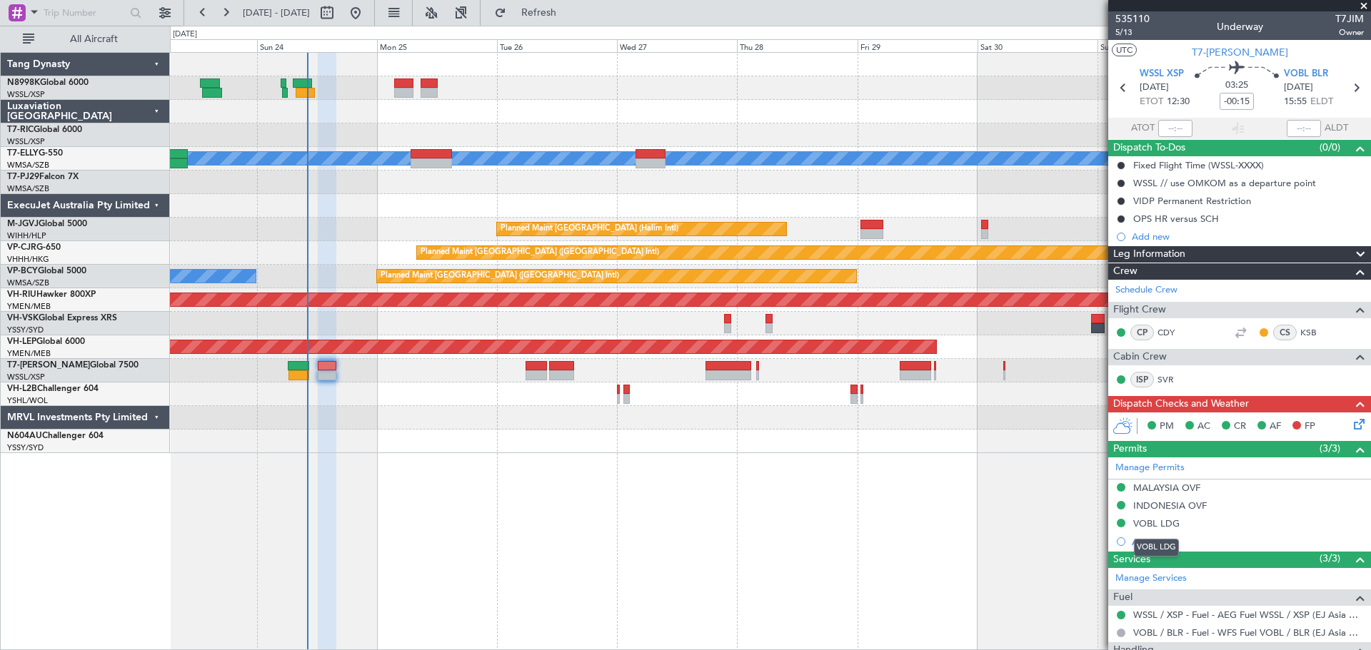
click at [1162, 524] on div "VOBL LDG" at bounding box center [1156, 524] width 46 height 12
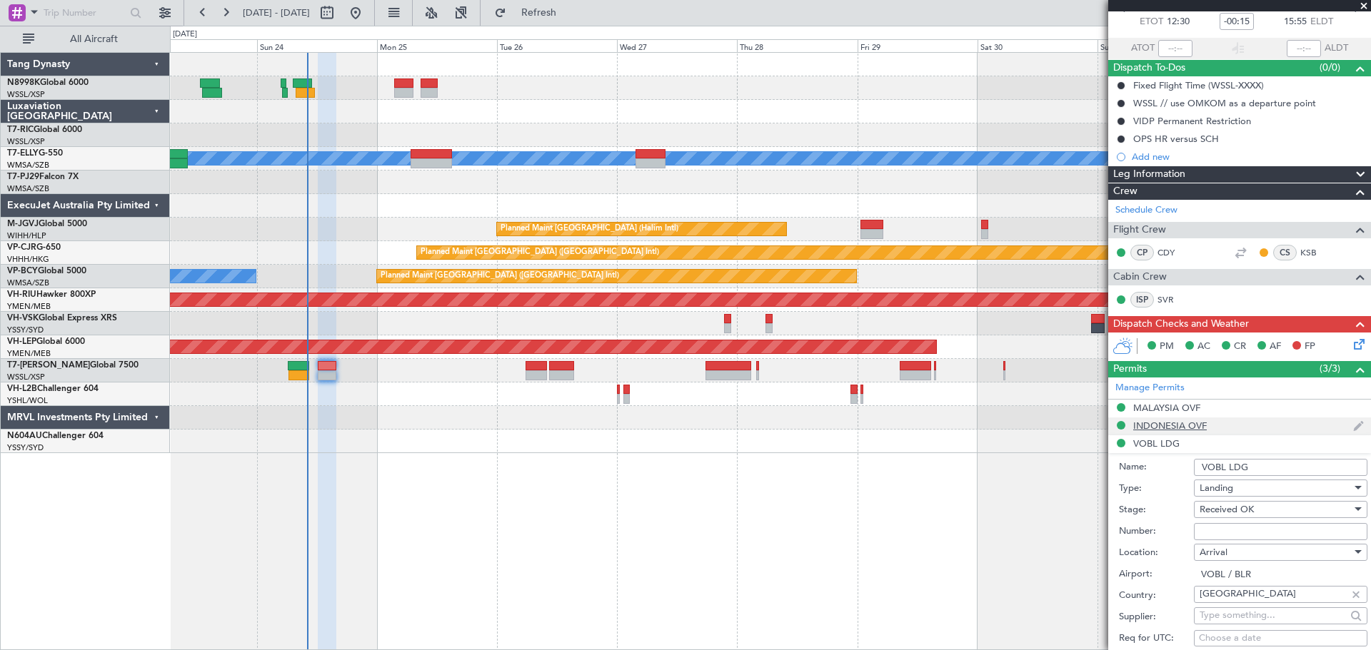
scroll to position [143, 0]
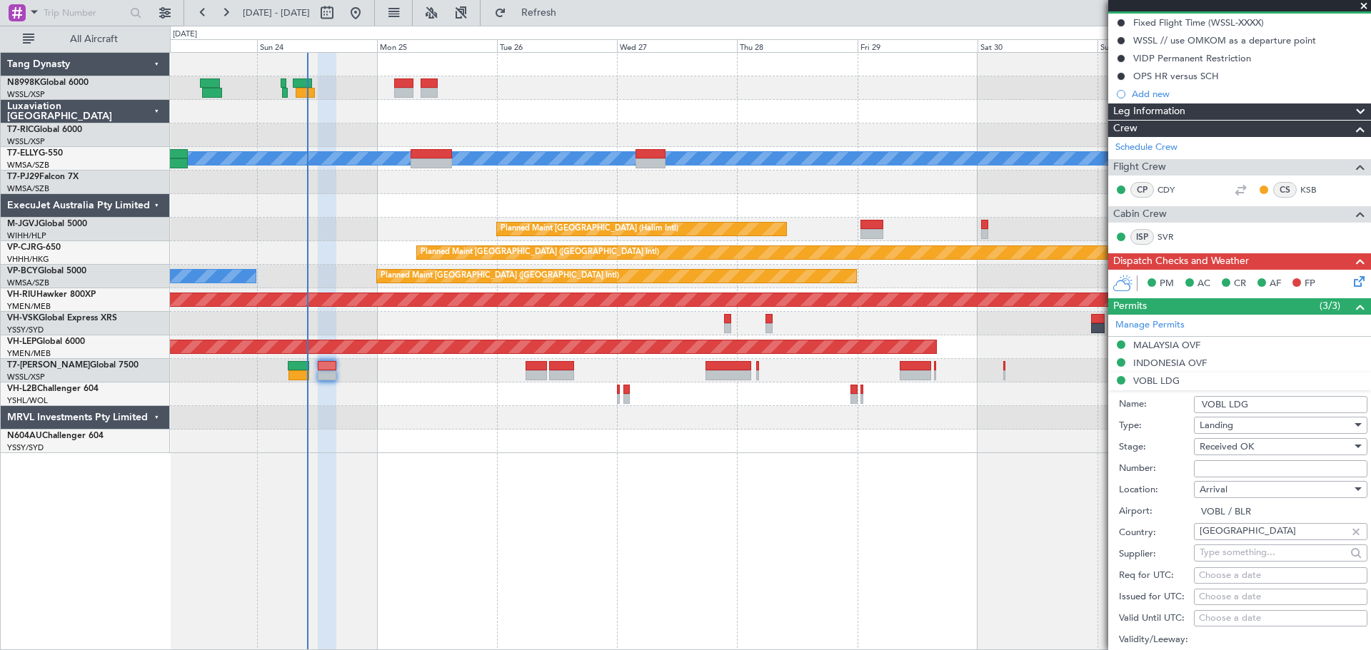
drag, startPoint x: 1206, startPoint y: 468, endPoint x: 1216, endPoint y: 465, distance: 10.4
click at [1206, 468] on input "Number:" at bounding box center [1280, 468] width 173 height 17
paste input "YA/N/2032/08/23"
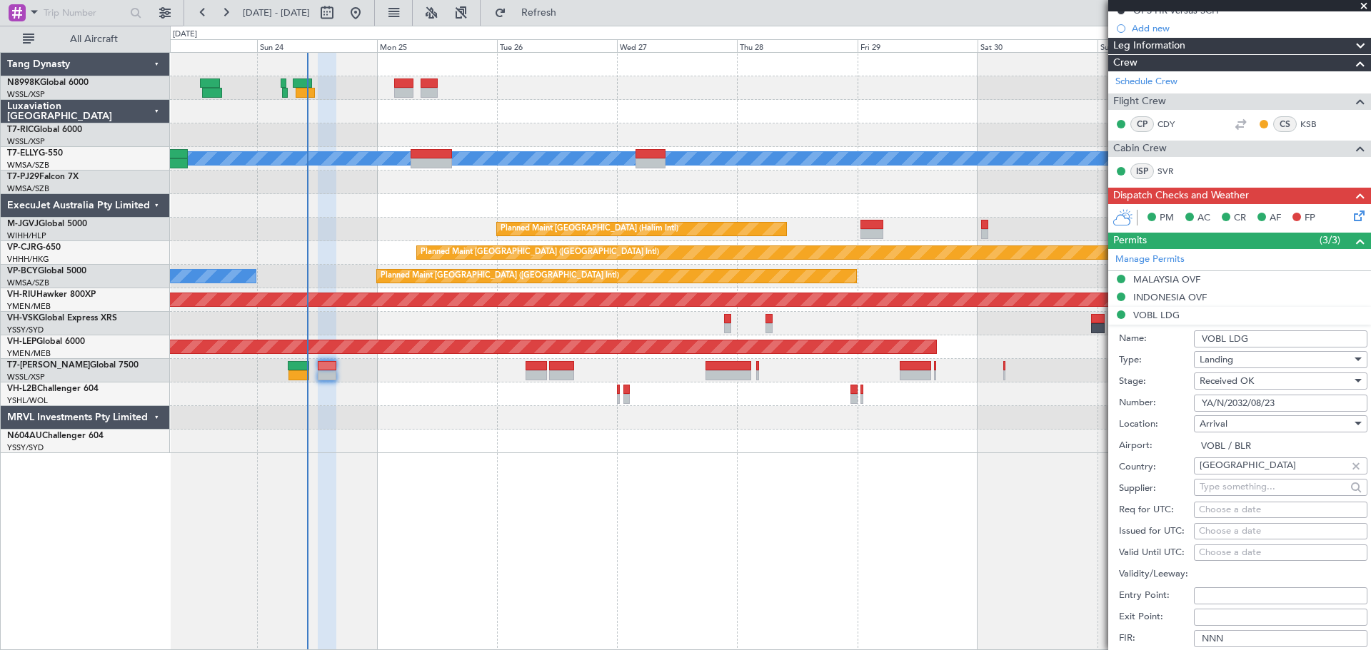
scroll to position [286, 0]
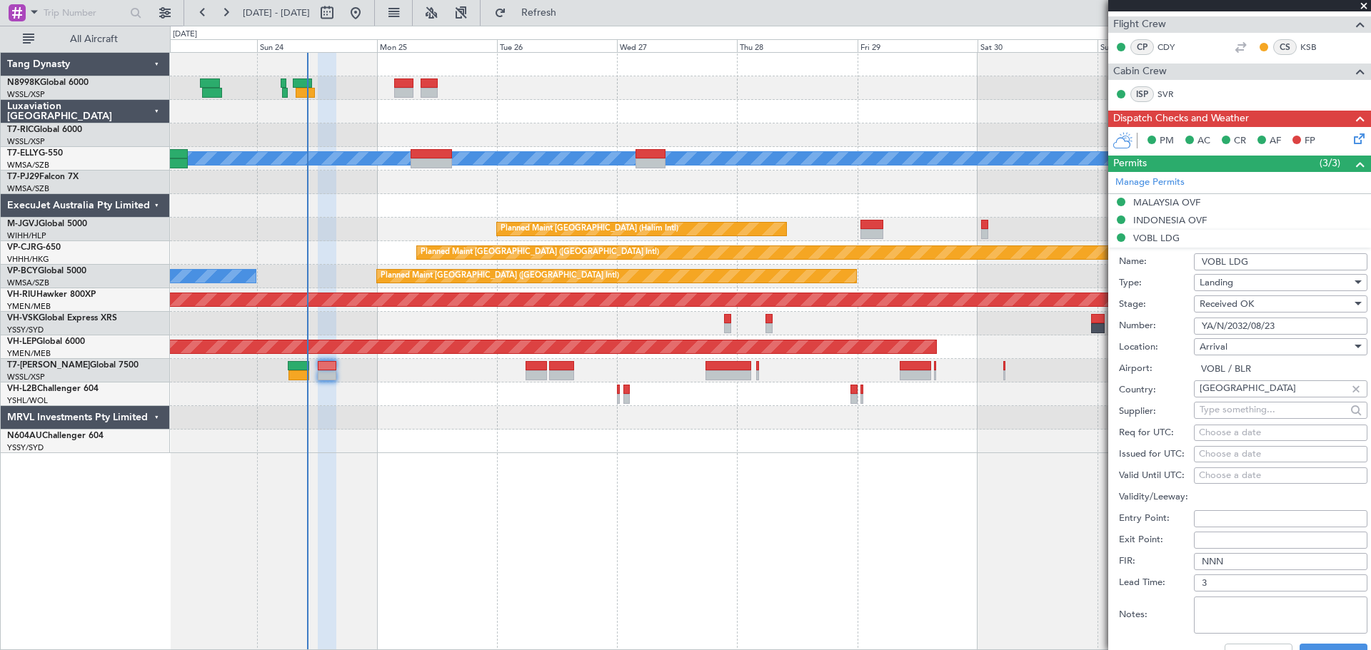
type input "YA/N/2032/08/23"
click at [1236, 454] on div "Choose a date" at bounding box center [1280, 455] width 163 height 14
select select "8"
select select "2025"
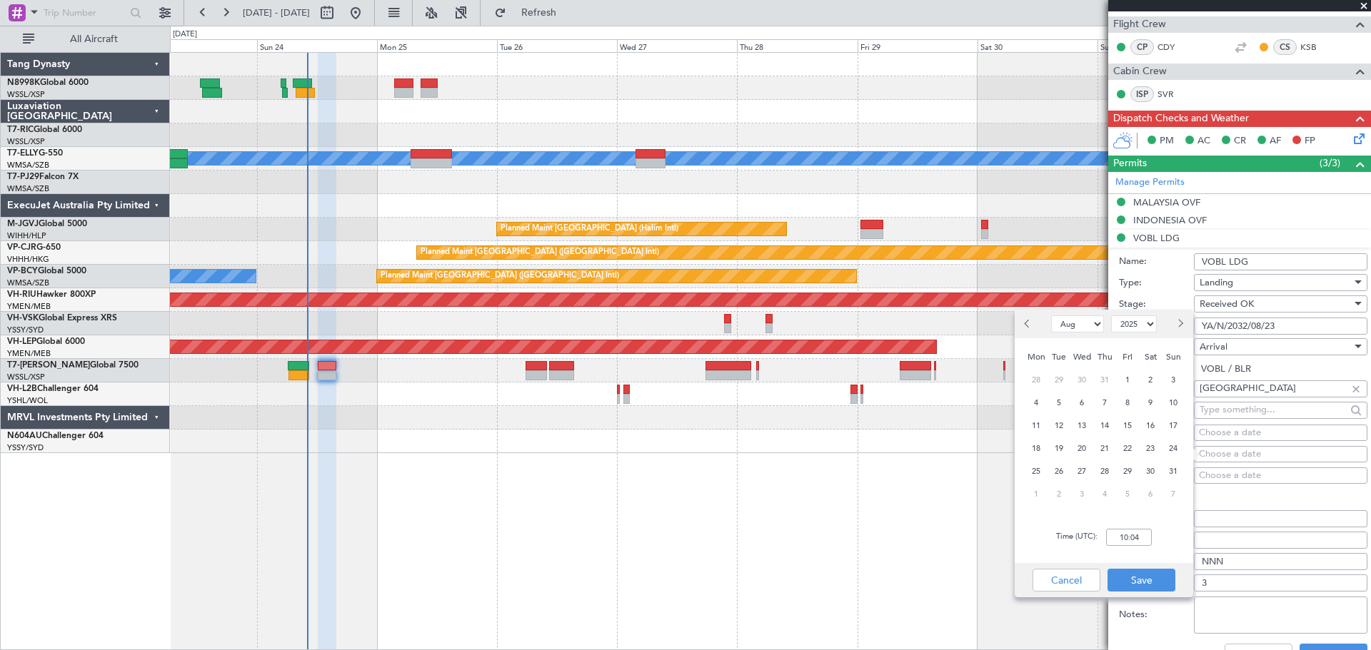
click at [1288, 323] on input "YA/N/2032/08/23" at bounding box center [1280, 326] width 173 height 17
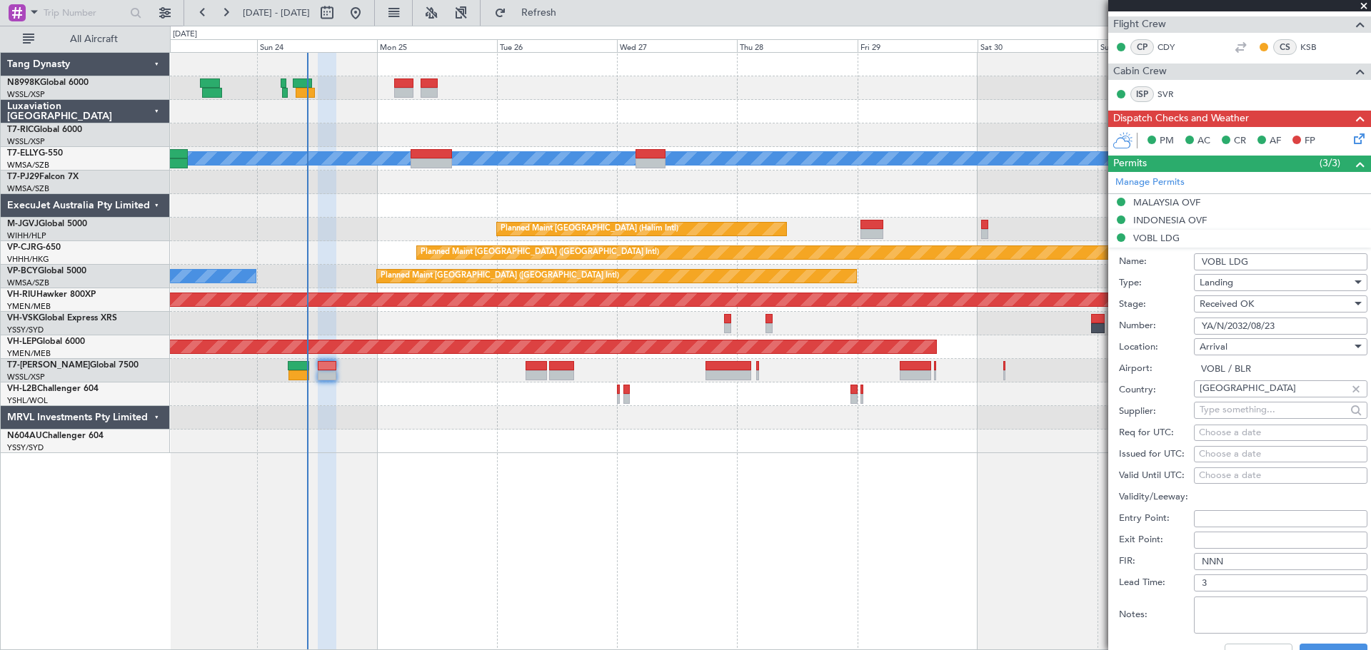
drag, startPoint x: 1288, startPoint y: 327, endPoint x: 1161, endPoint y: 327, distance: 127.1
click at [1164, 327] on div "Number: YA/N/2032/08/23" at bounding box center [1243, 326] width 248 height 21
paste input "4/08/24"
type input "YA/N/2034/08/24"
click at [1213, 450] on div "Choose a date" at bounding box center [1280, 455] width 163 height 14
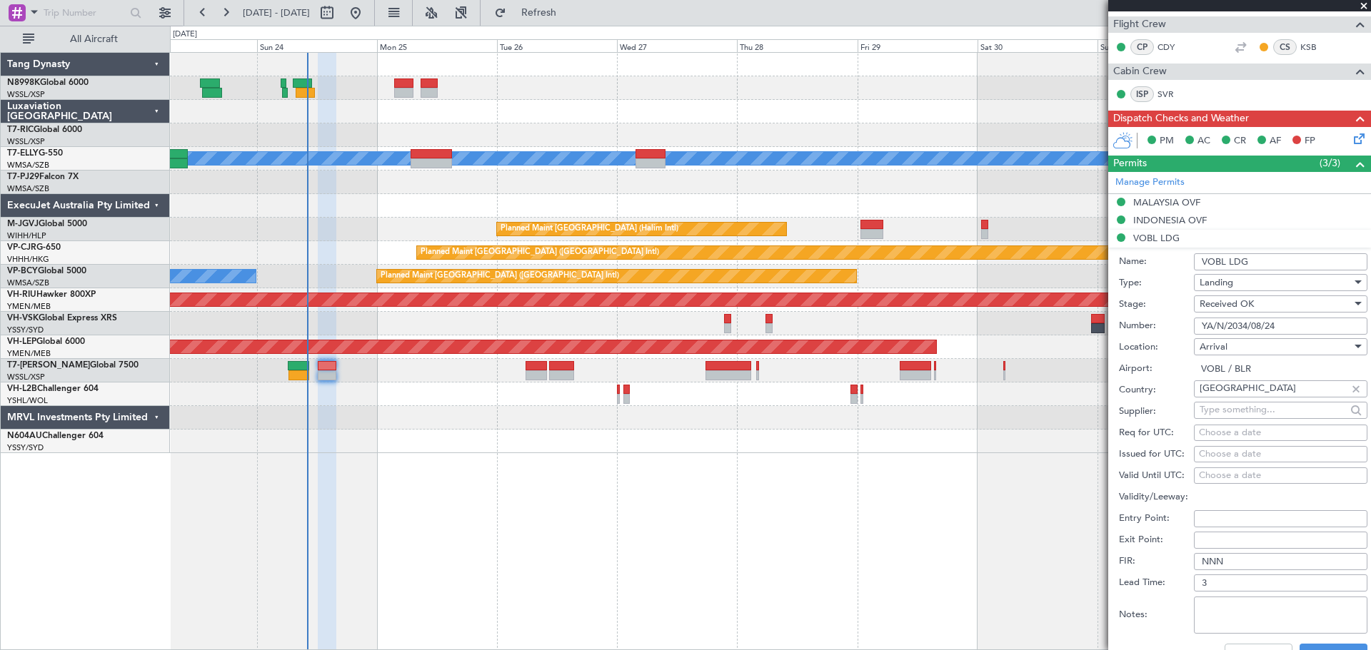
select select "8"
select select "2025"
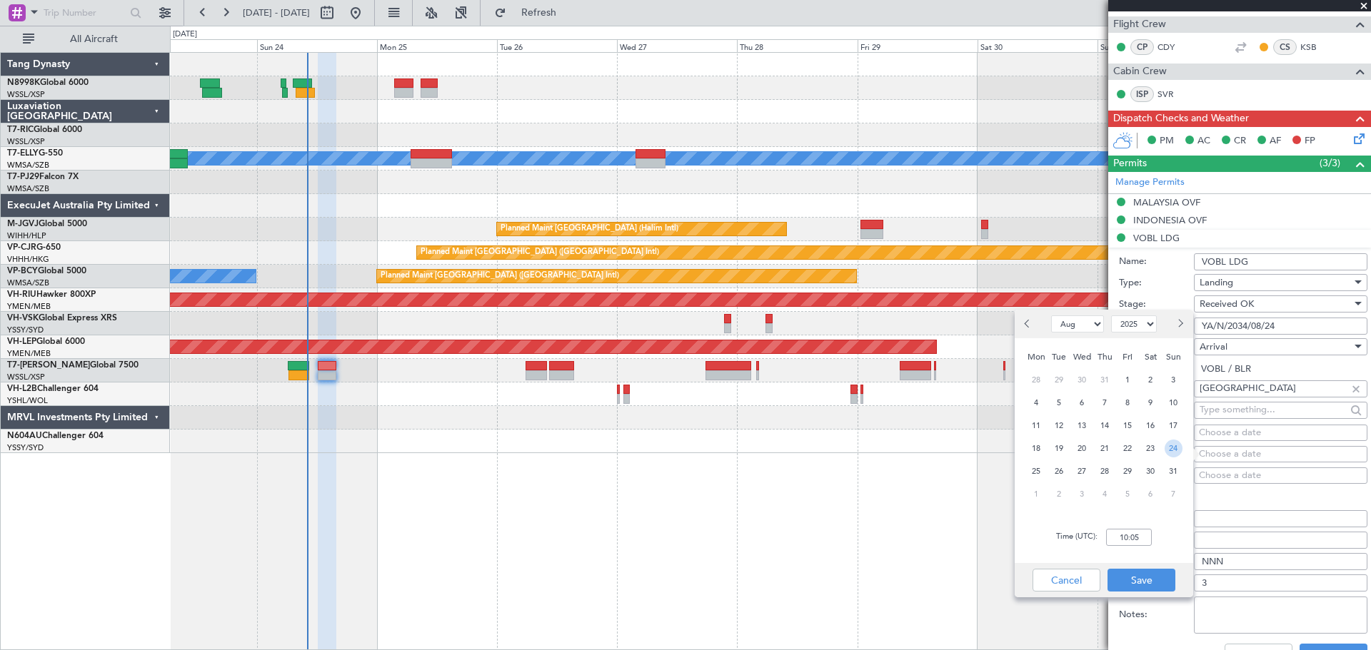
click at [1174, 446] on span "24" at bounding box center [1173, 449] width 18 height 18
click at [1130, 535] on input "00:00" at bounding box center [1129, 537] width 46 height 17
drag, startPoint x: 1146, startPoint y: 538, endPoint x: 1095, endPoint y: 543, distance: 51.0
click at [1100, 541] on div "Time (UTC): 01:24" at bounding box center [1103, 537] width 178 height 51
type input "12:30"
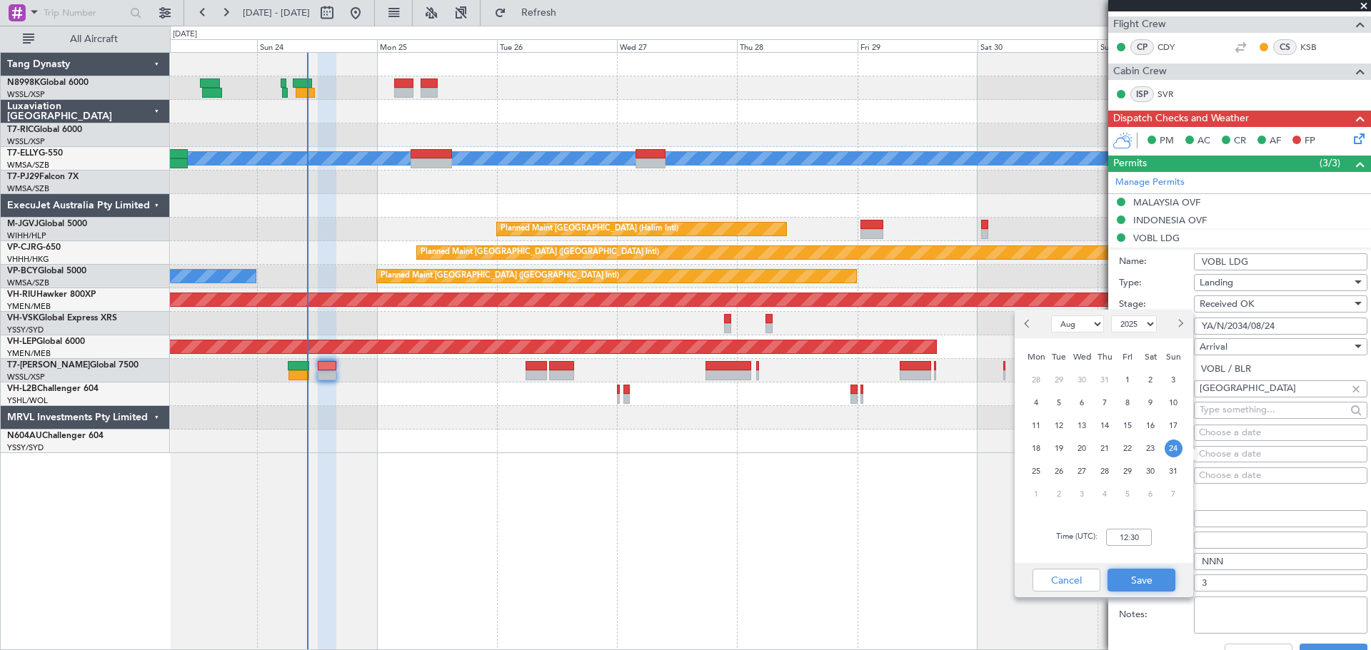
click at [1141, 580] on button "Save" at bounding box center [1141, 580] width 68 height 23
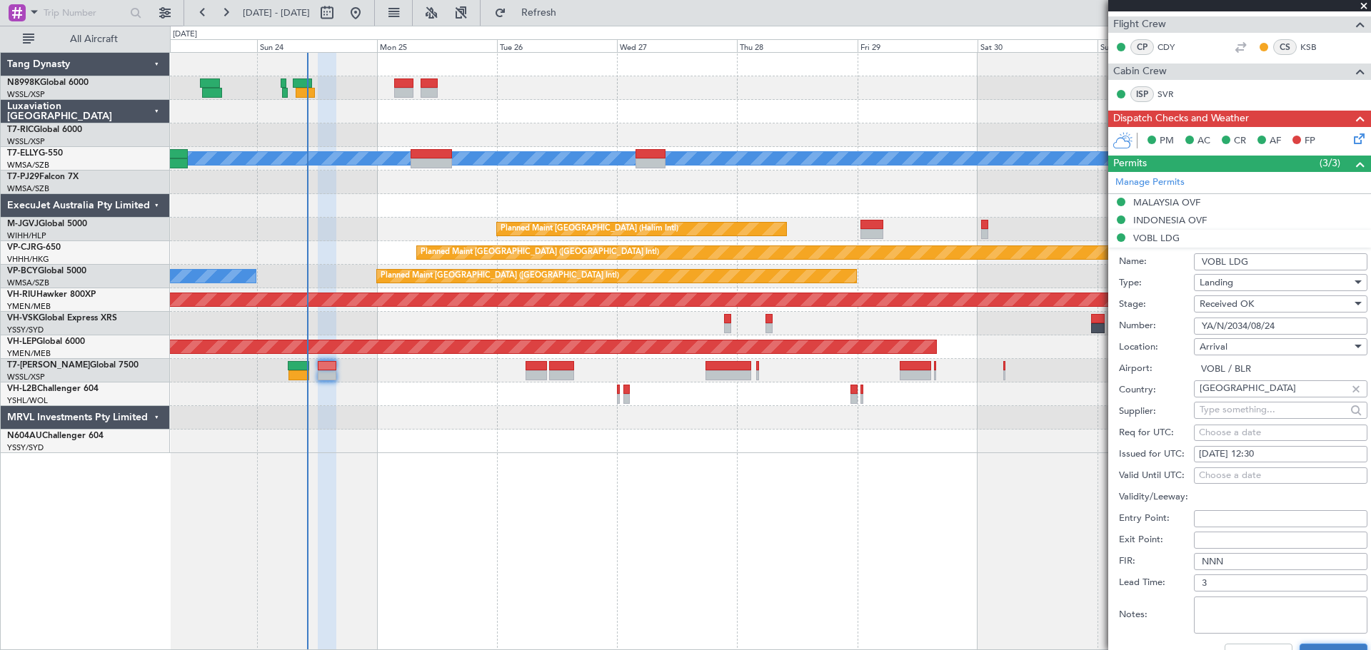
click at [1311, 644] on button "Save" at bounding box center [1333, 655] width 68 height 23
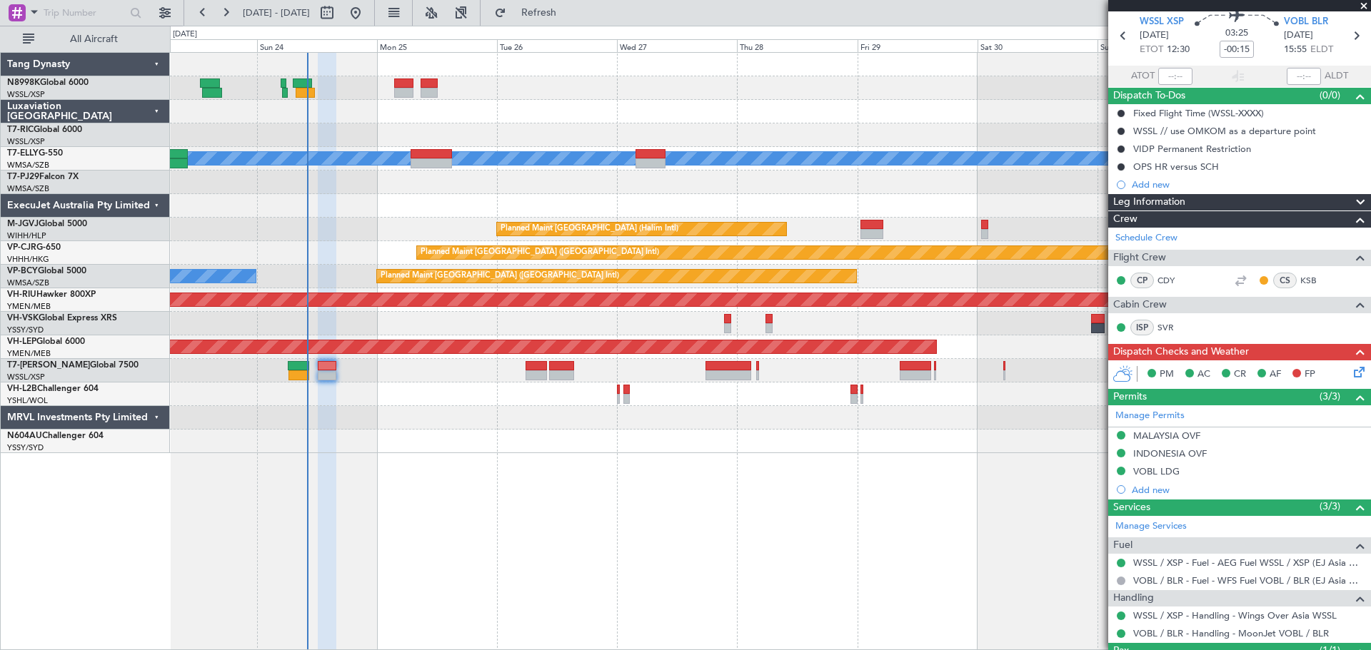
scroll to position [0, 0]
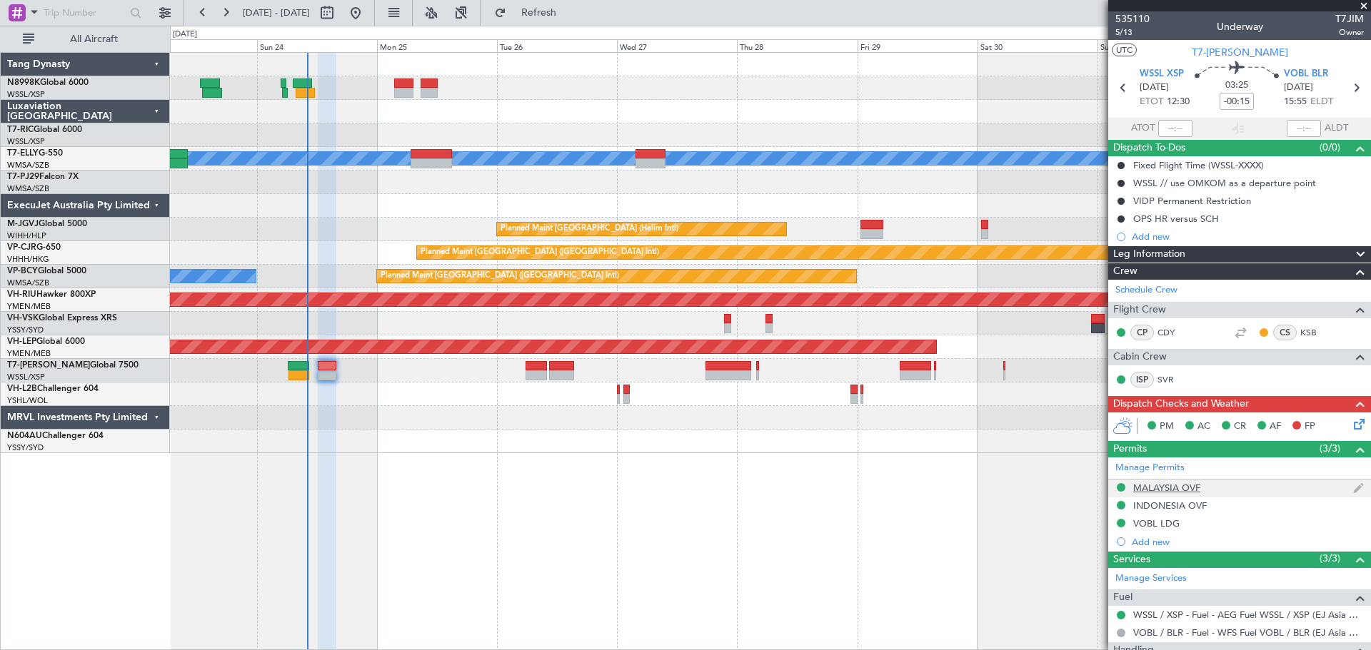
click at [1183, 485] on div "MALAYSIA OVF" at bounding box center [1166, 488] width 67 height 12
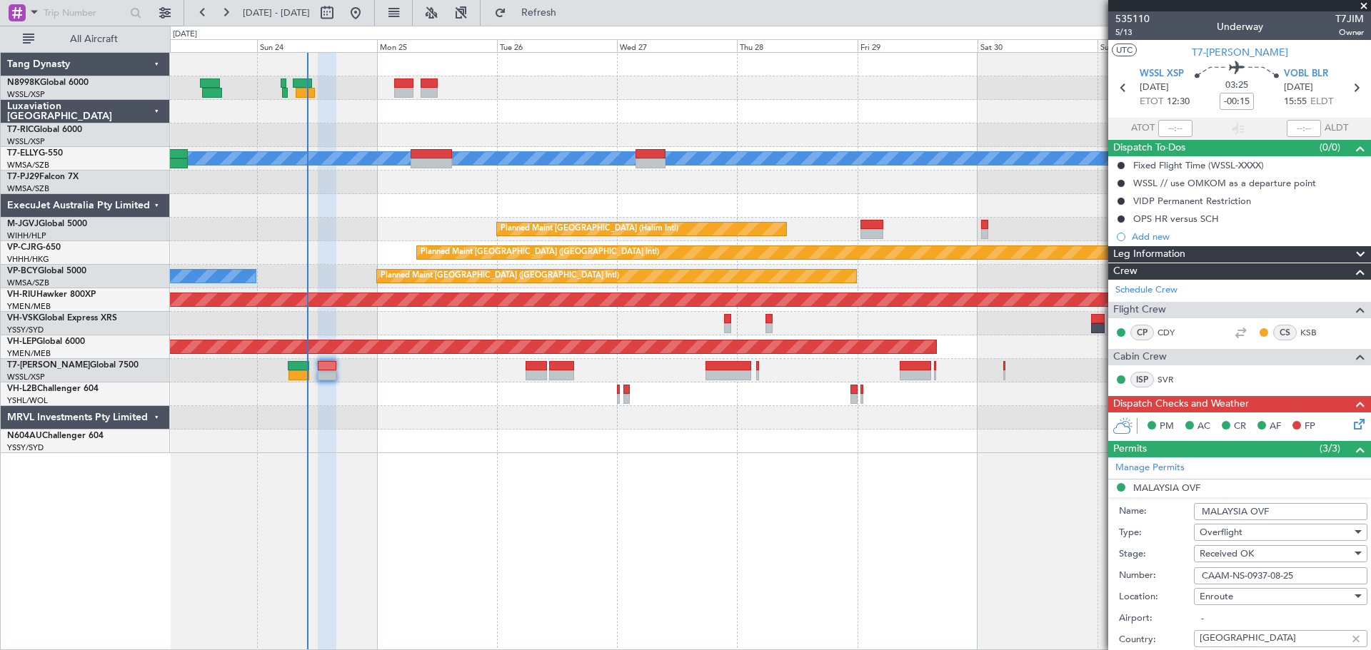
drag, startPoint x: 1276, startPoint y: 511, endPoint x: 1153, endPoint y: 512, distance: 123.5
click at [1154, 512] on div "Name: MALAYSIA OVF" at bounding box center [1243, 511] width 248 height 21
drag, startPoint x: 1300, startPoint y: 575, endPoint x: 1137, endPoint y: 577, distance: 162.8
click at [1141, 577] on div "Number: CAAM-NS-0937-08-25" at bounding box center [1243, 575] width 248 height 21
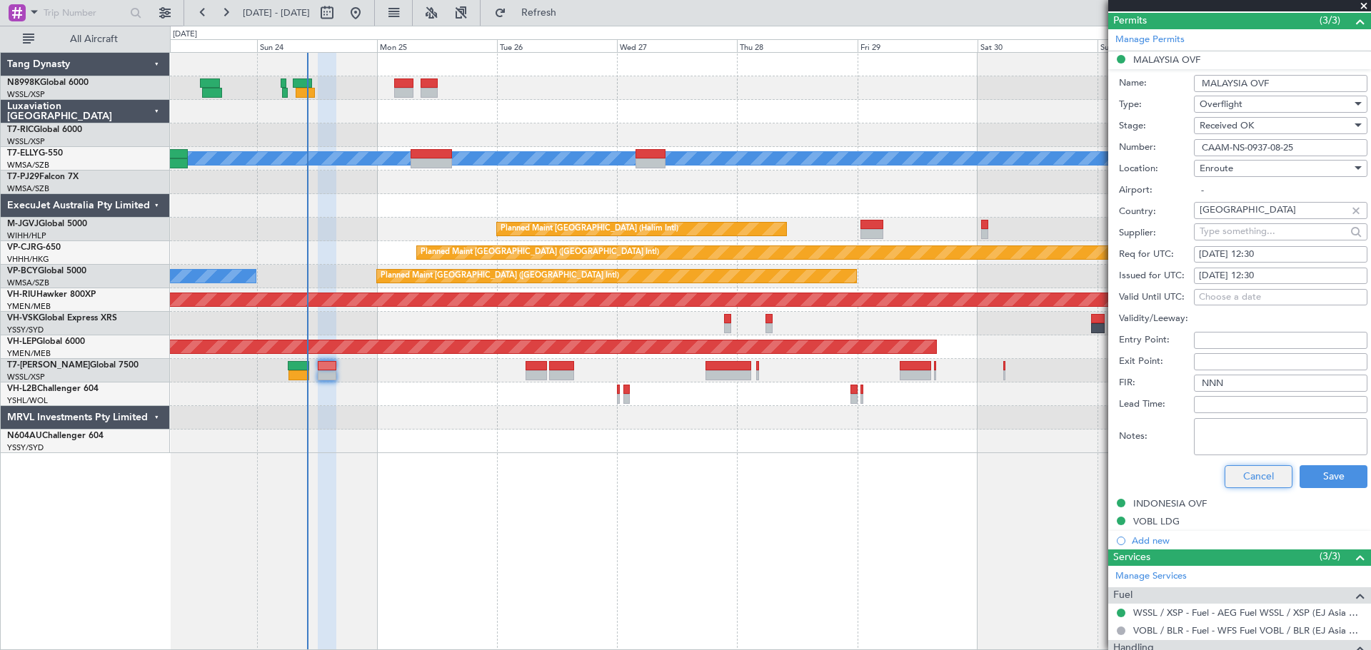
click at [1249, 480] on button "Cancel" at bounding box center [1258, 476] width 68 height 23
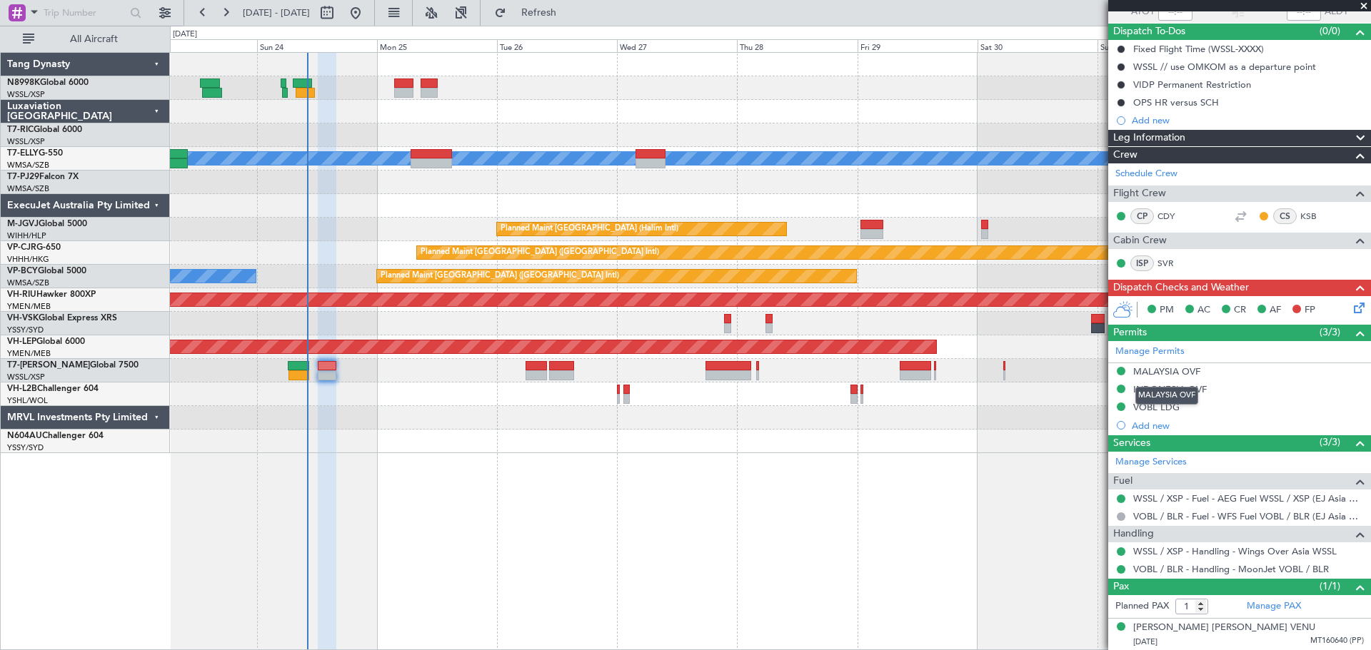
click at [1157, 391] on mat-tooltip-component "MALAYSIA OVF" at bounding box center [1166, 396] width 83 height 38
click at [1184, 392] on div "INDONESIA OVF" at bounding box center [1170, 389] width 74 height 12
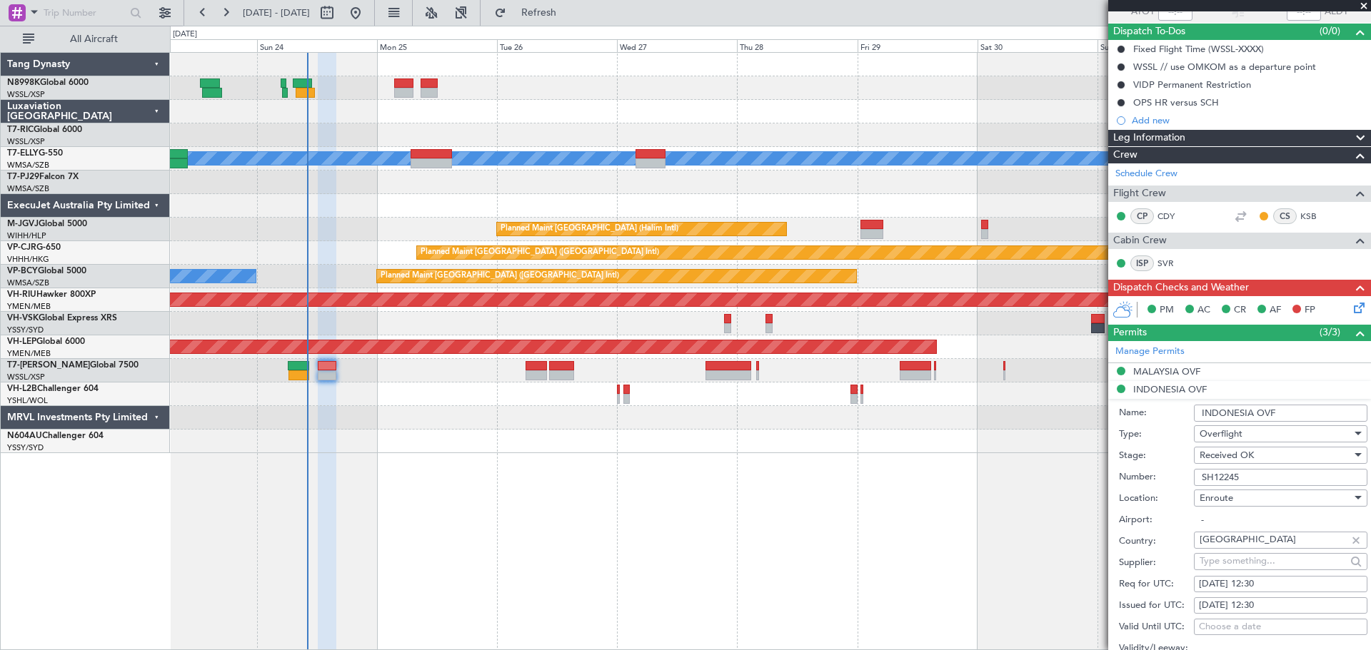
scroll to position [428, 0]
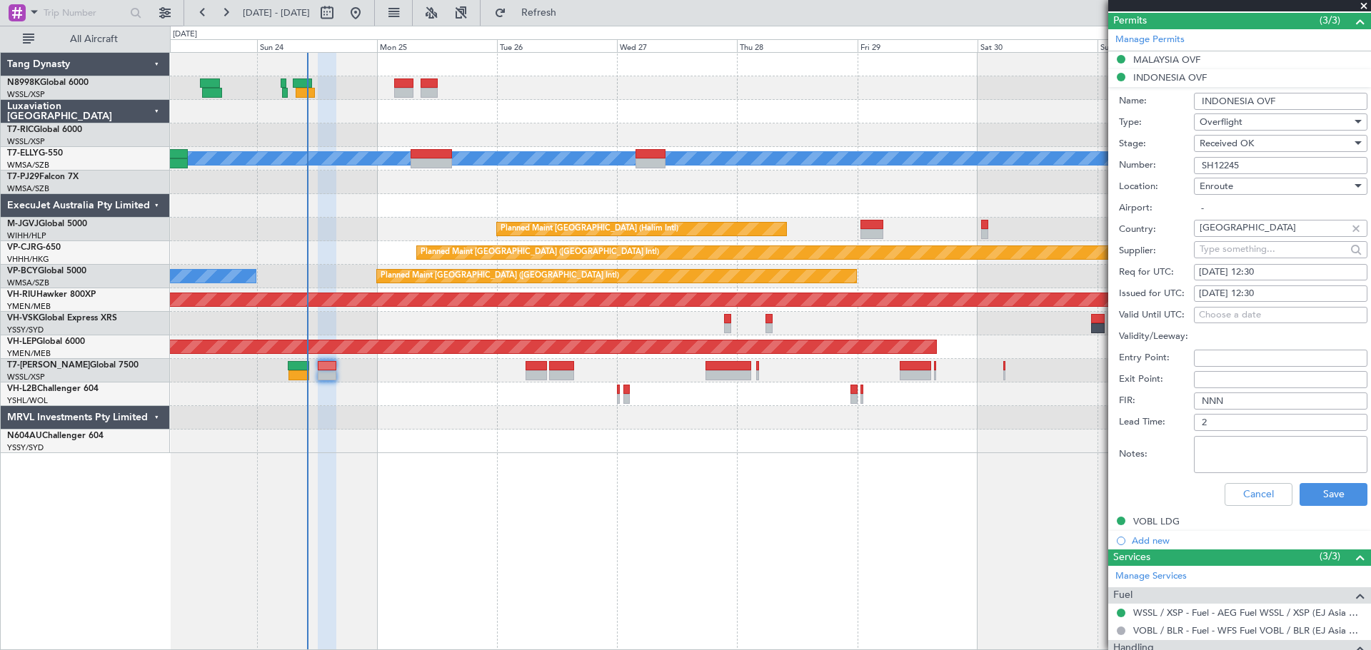
drag, startPoint x: 1288, startPoint y: 101, endPoint x: 1135, endPoint y: 110, distance: 153.7
click at [1149, 105] on div "Name: INDONESIA OVF" at bounding box center [1243, 101] width 248 height 21
drag, startPoint x: 1249, startPoint y: 161, endPoint x: 1114, endPoint y: 169, distance: 135.9
click at [1124, 163] on div "Number: SH12245" at bounding box center [1243, 165] width 248 height 21
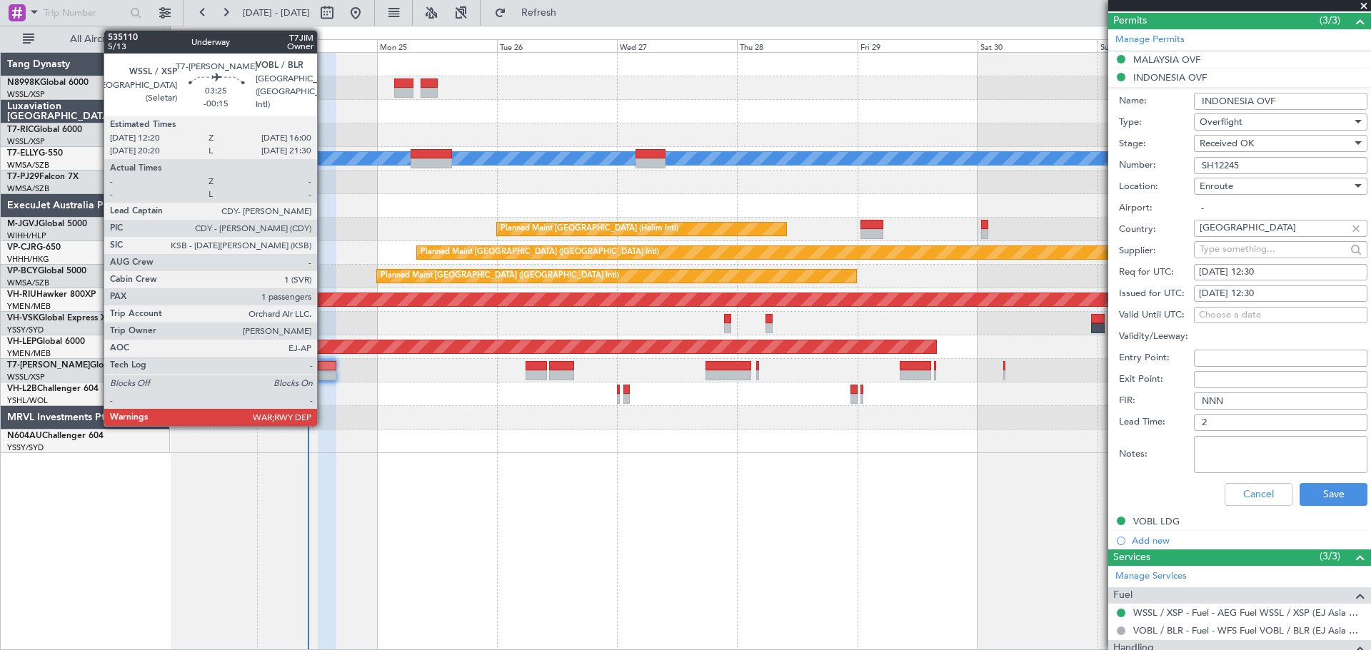
click at [325, 369] on div at bounding box center [327, 366] width 19 height 10
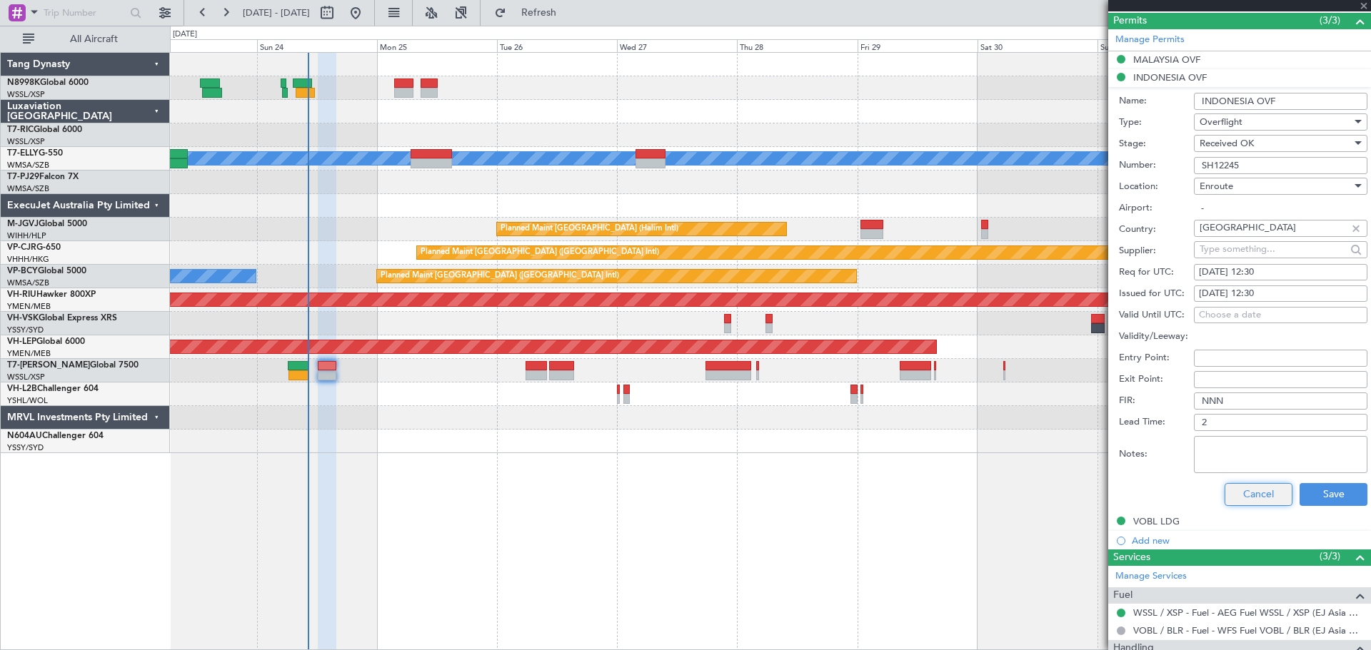
click at [1251, 496] on button "Cancel" at bounding box center [1258, 494] width 68 height 23
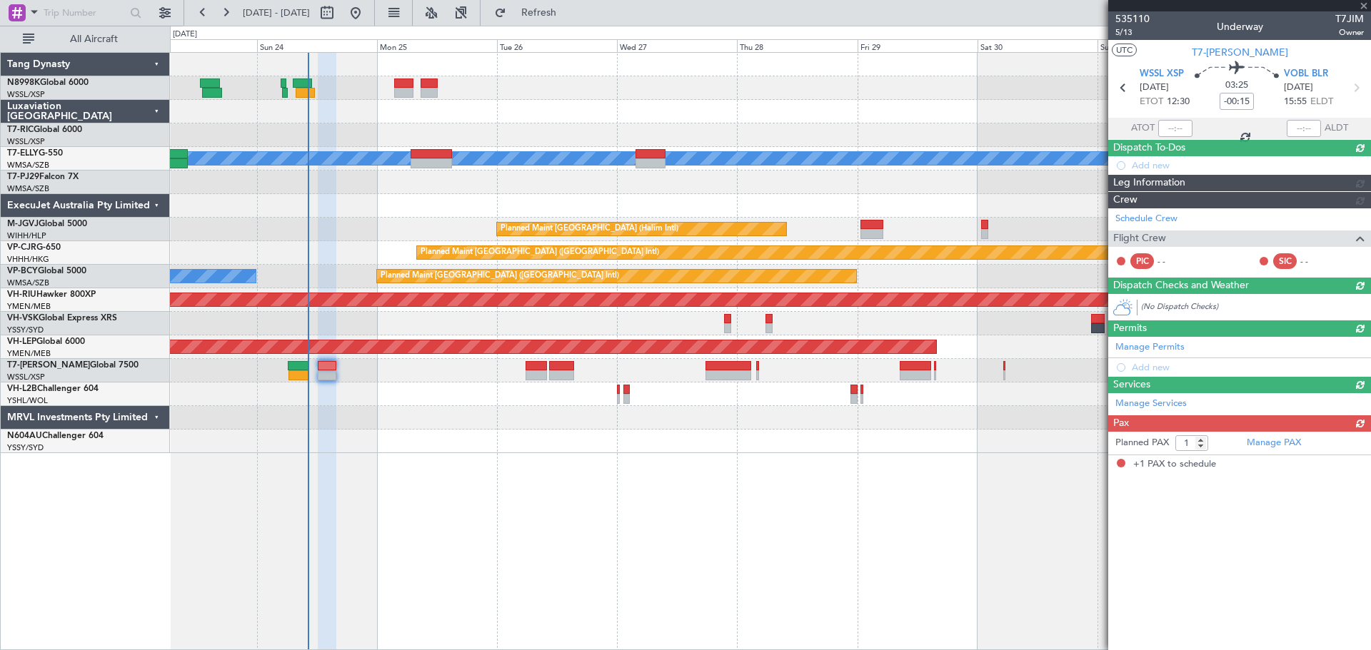
scroll to position [0, 0]
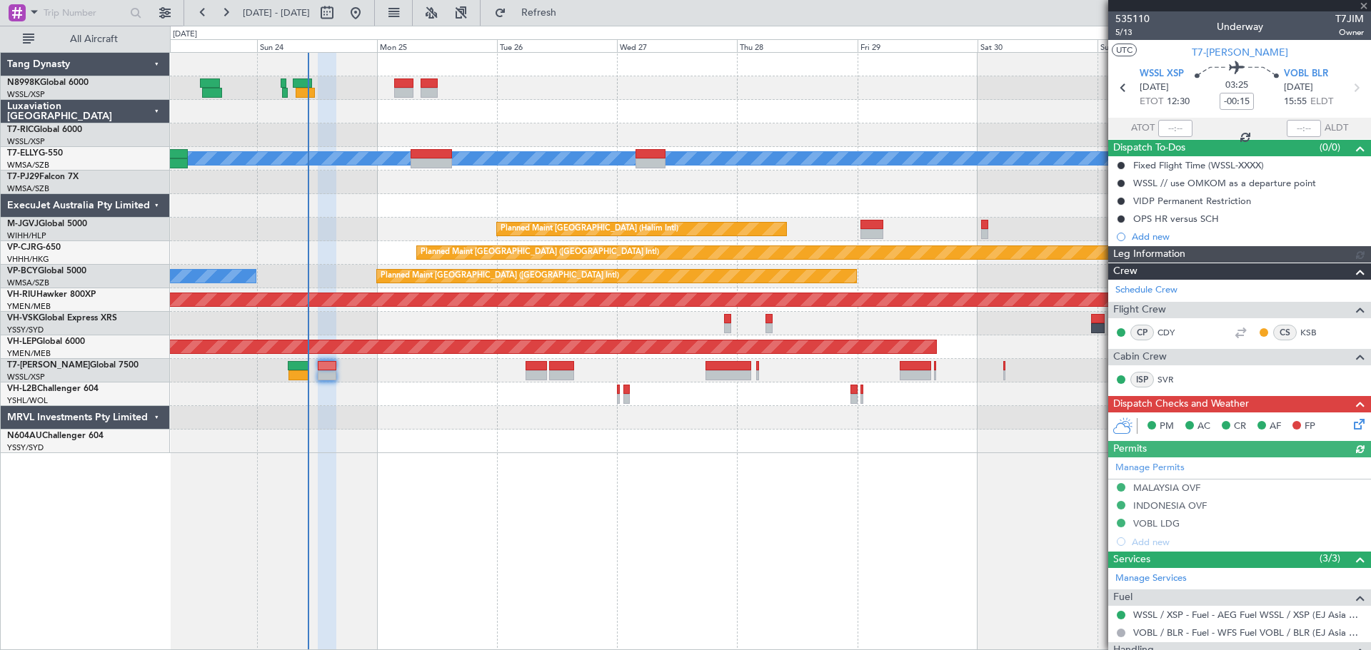
type input "[PERSON_NAME] (BTA)"
click at [1353, 420] on icon at bounding box center [1356, 421] width 11 height 11
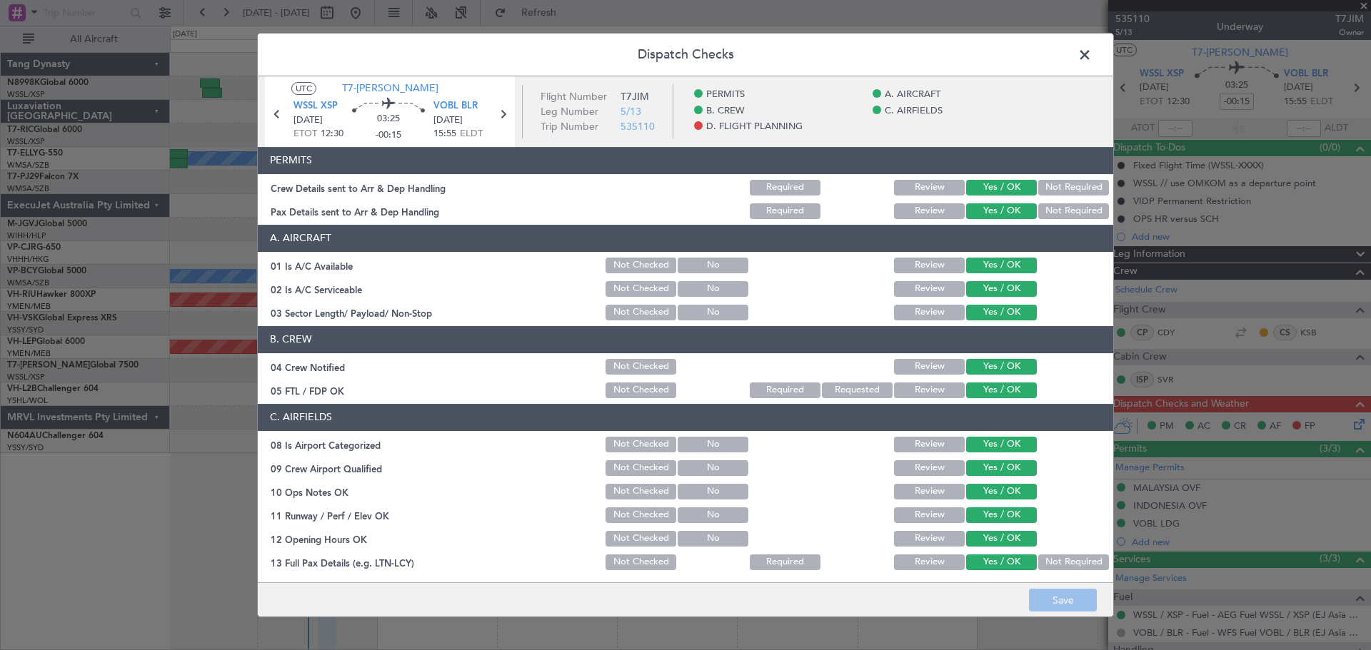
scroll to position [410, 0]
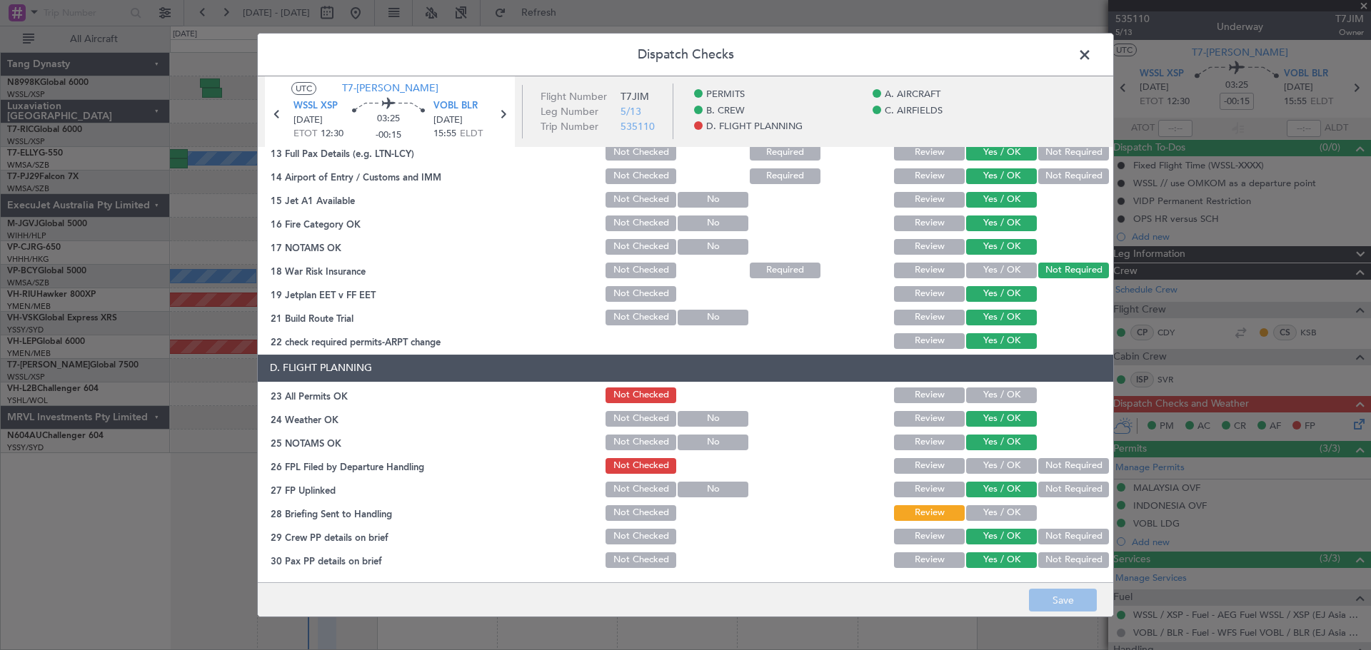
click at [1004, 510] on button "Yes / OK" at bounding box center [1001, 513] width 71 height 16
click at [1000, 395] on button "Yes / OK" at bounding box center [1001, 396] width 71 height 16
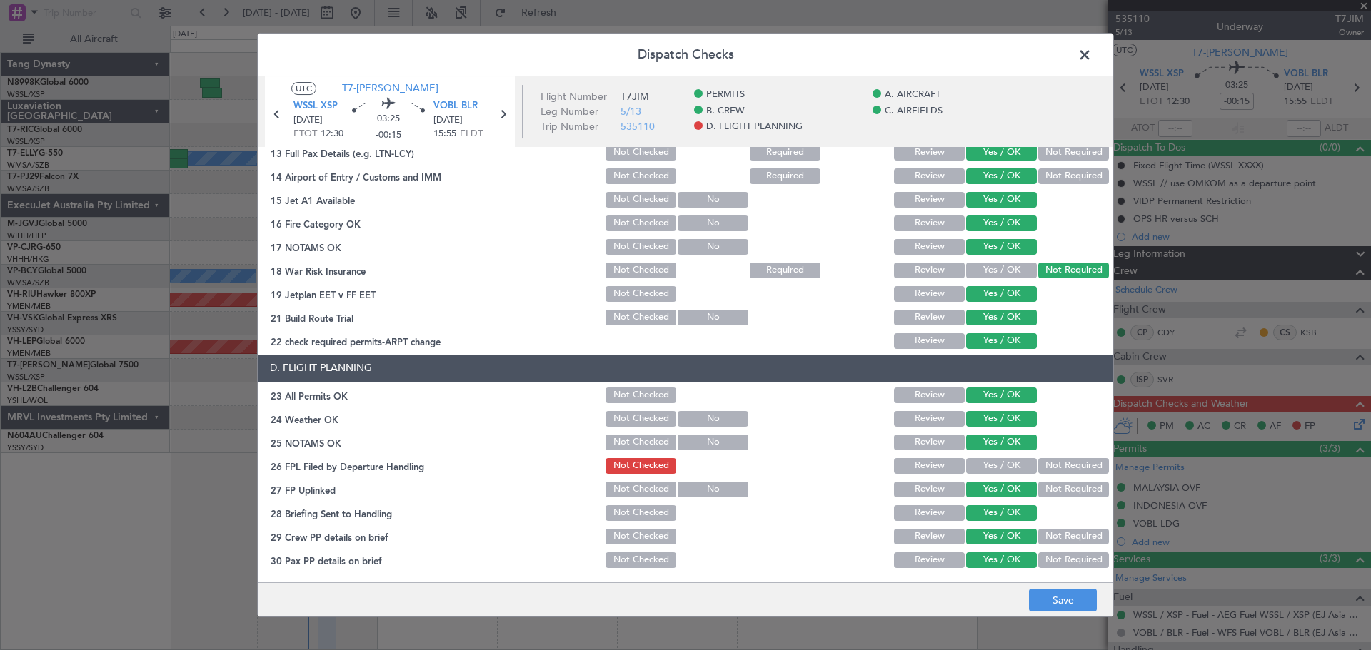
click at [1050, 467] on button "Not Required" at bounding box center [1073, 466] width 71 height 16
click at [1054, 597] on button "Save" at bounding box center [1063, 600] width 68 height 23
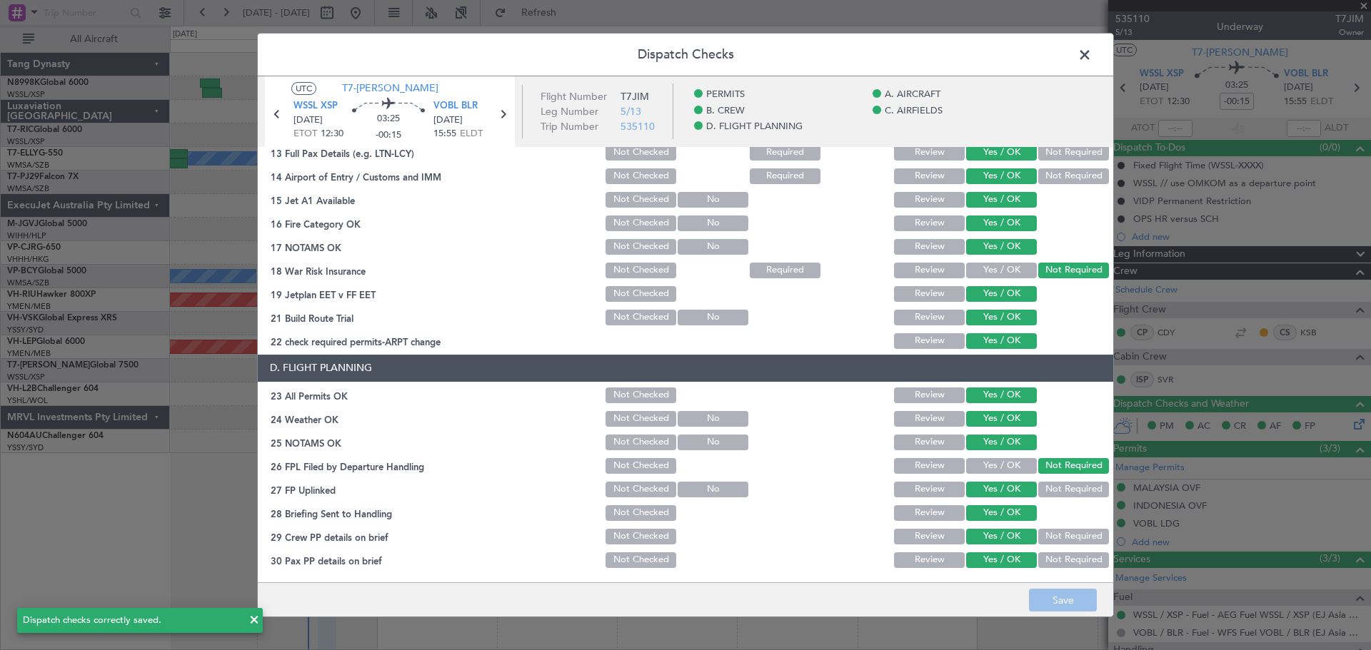
click at [1091, 54] on span at bounding box center [1091, 58] width 0 height 29
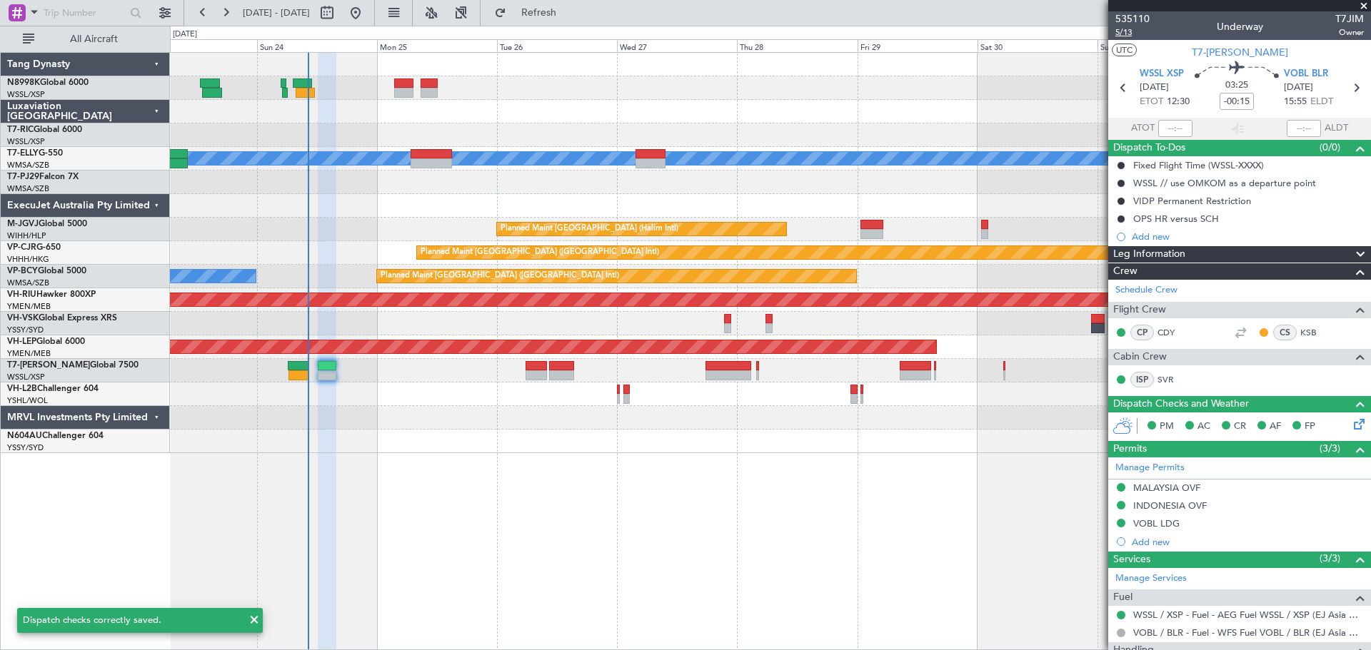
click at [1129, 36] on span "5/13" at bounding box center [1132, 32] width 34 height 12
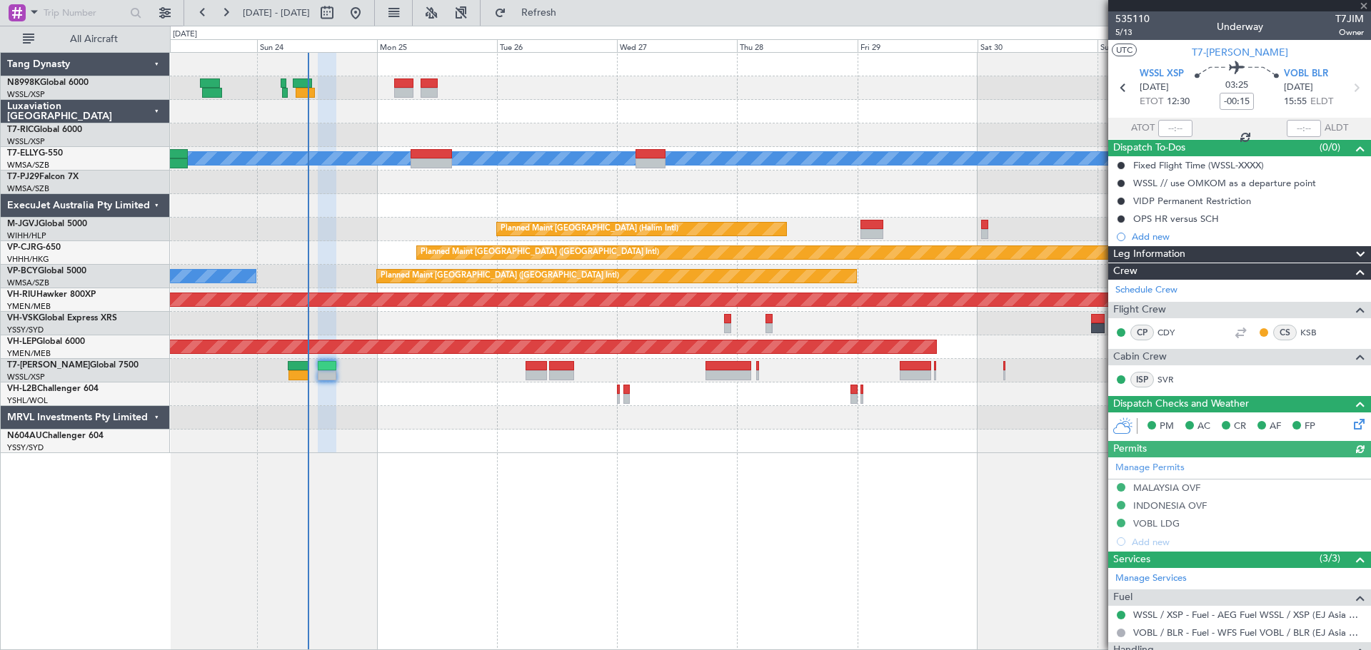
type input "[PERSON_NAME] (BTA)"
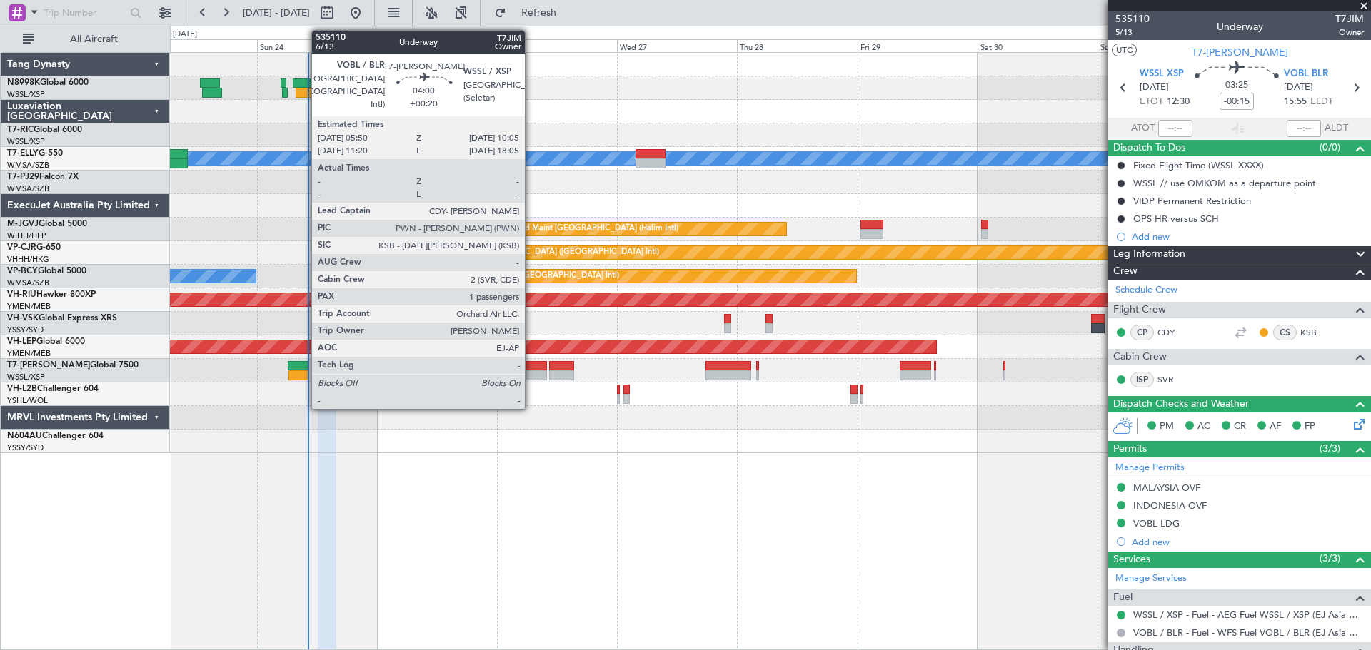
click at [531, 365] on div at bounding box center [535, 366] width 21 height 10
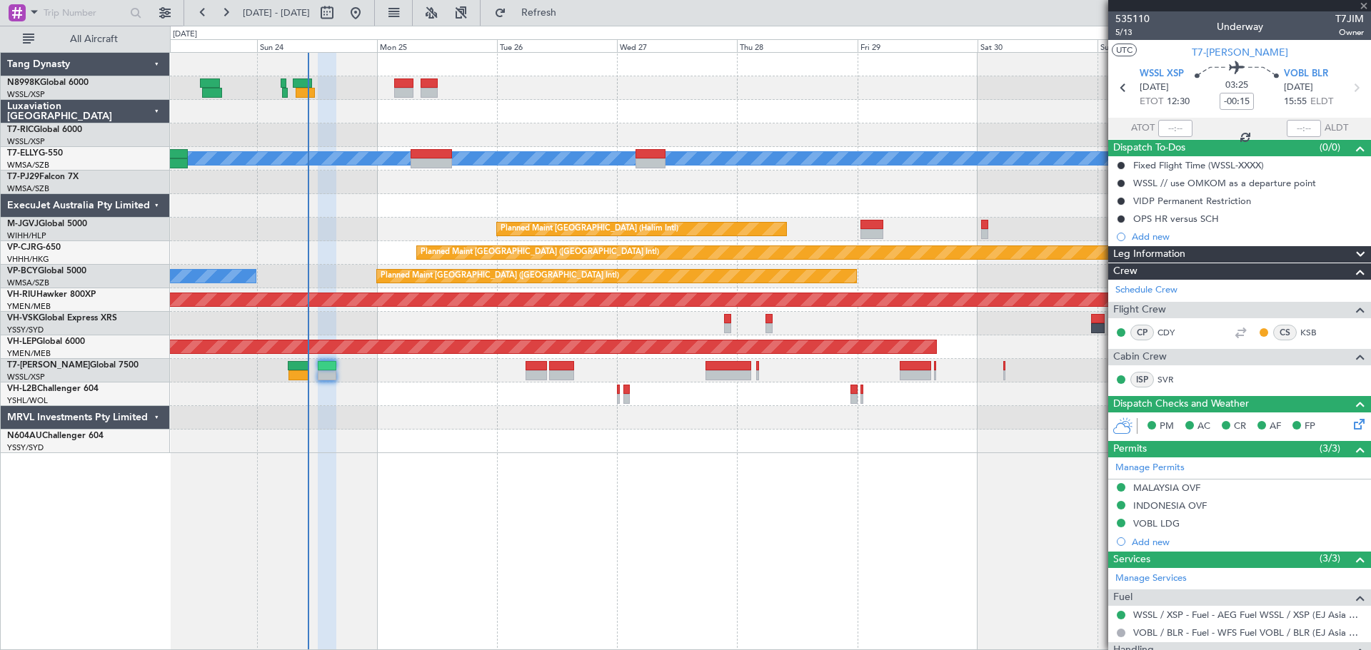
type input "+00:20"
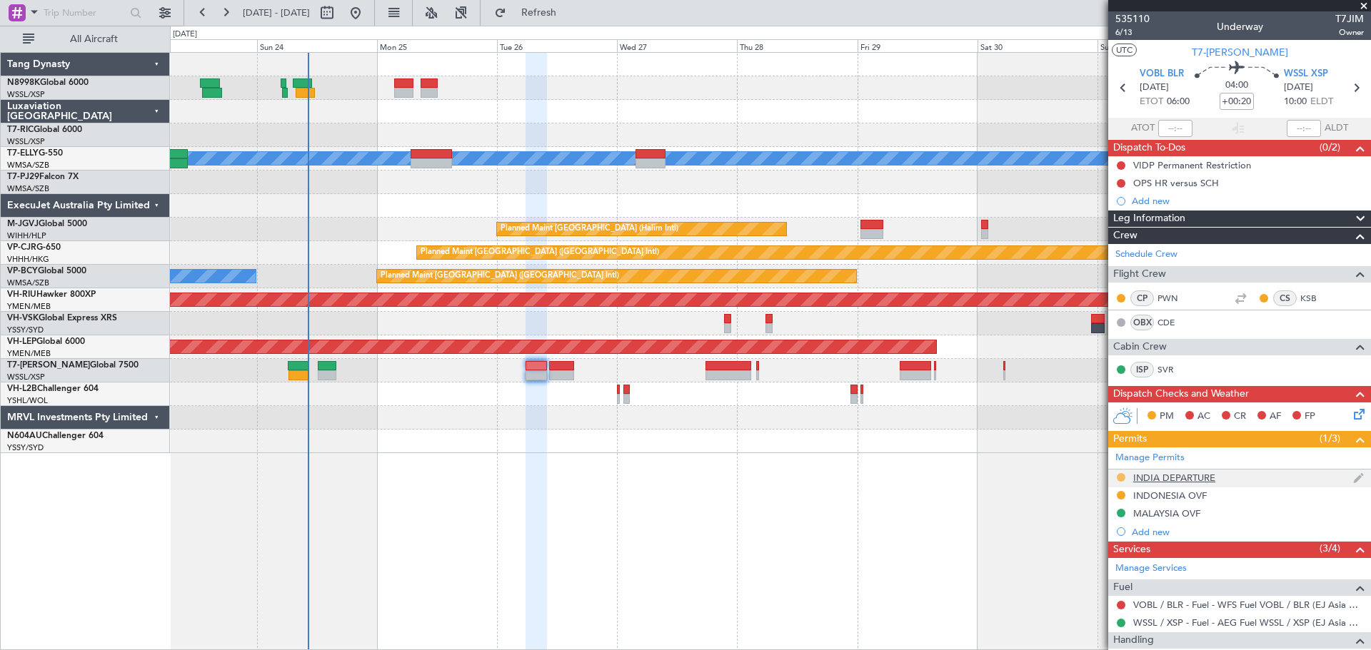
click at [1121, 476] on button at bounding box center [1120, 477] width 9 height 9
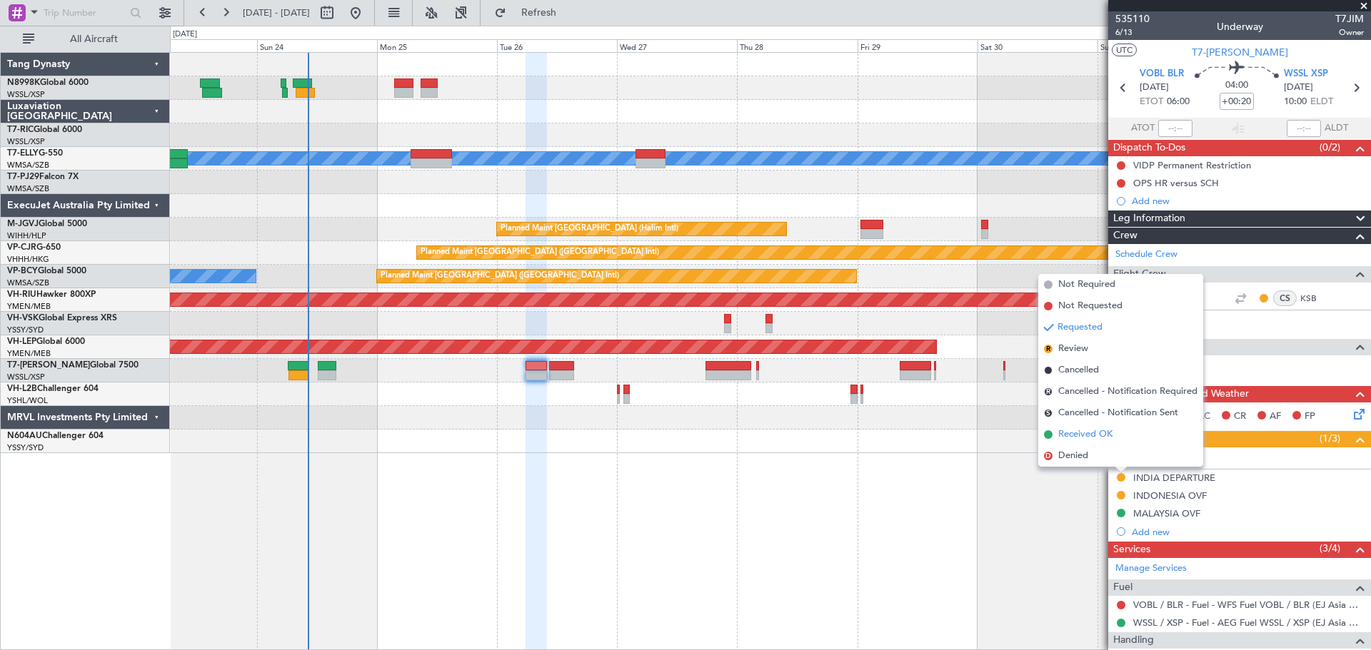
click at [1088, 430] on span "Received OK" at bounding box center [1085, 435] width 54 height 14
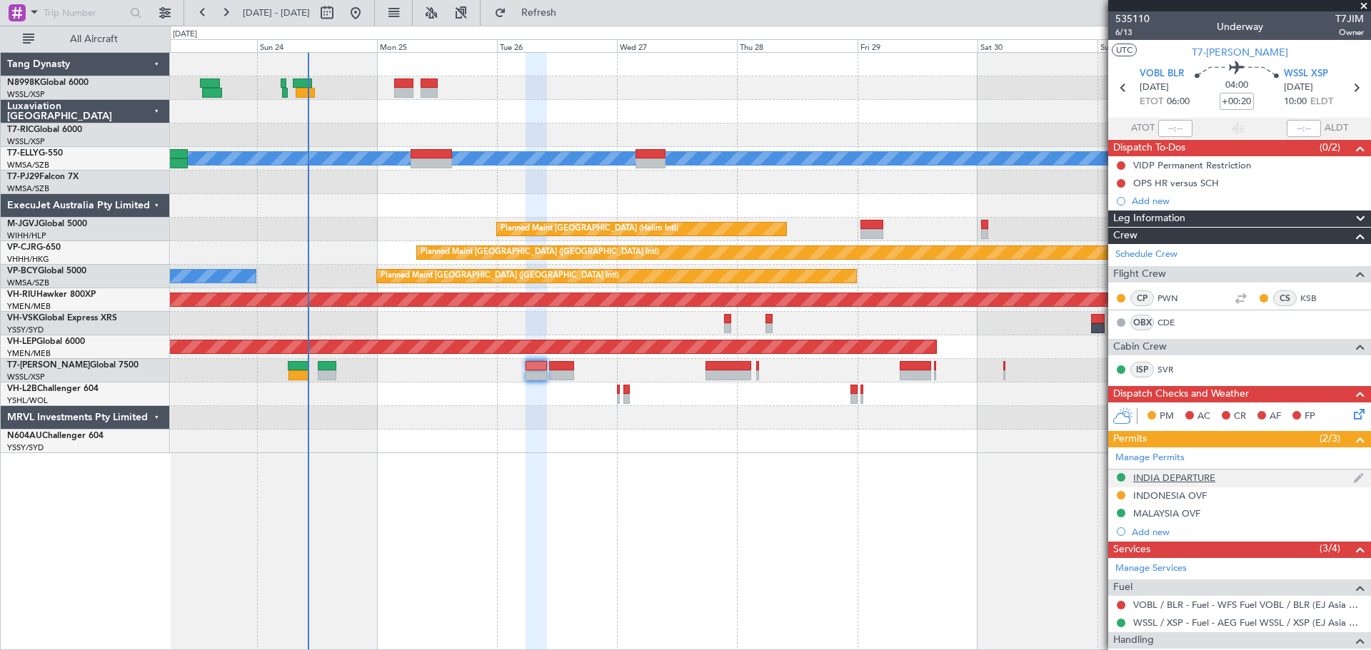
click at [1154, 473] on div "INDIA DEPARTURE" at bounding box center [1174, 478] width 82 height 12
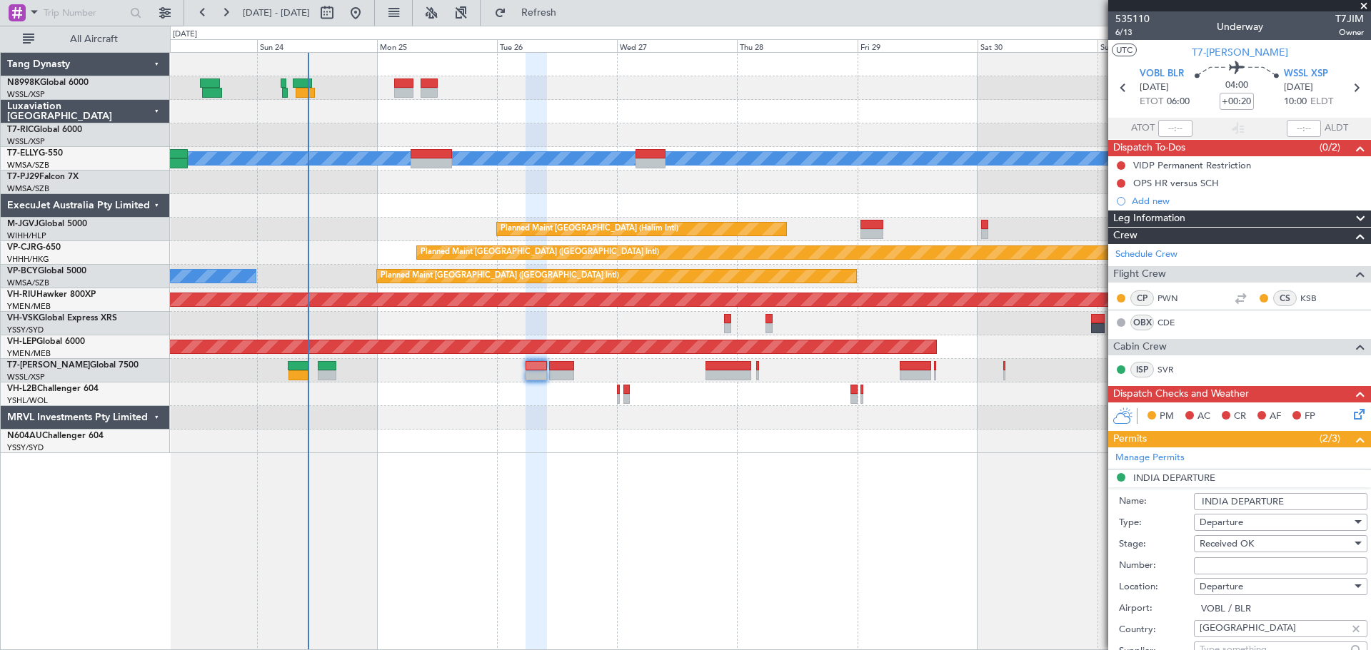
click at [1207, 561] on input "Number:" at bounding box center [1280, 566] width 173 height 17
paste input "YA/N/2034/08/24"
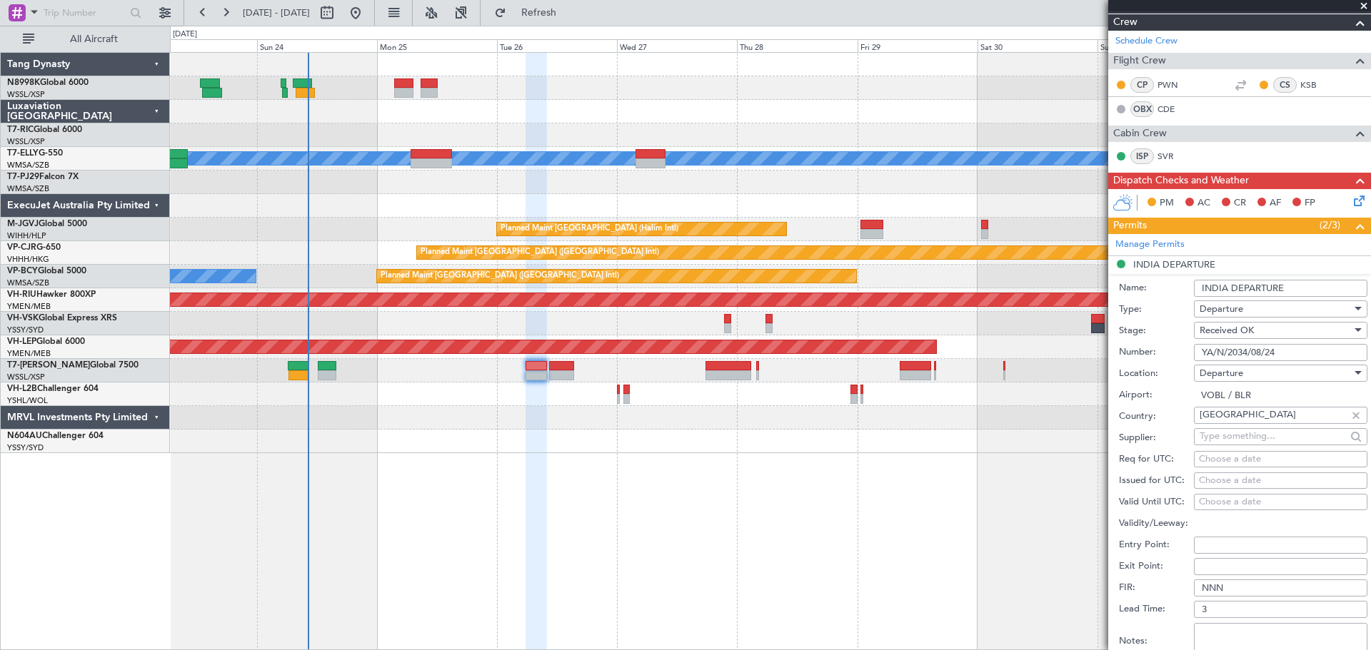
scroll to position [214, 0]
type input "YA/N/2034/08/24"
click at [1213, 478] on div "Choose a date" at bounding box center [1280, 480] width 163 height 14
select select "8"
select select "2025"
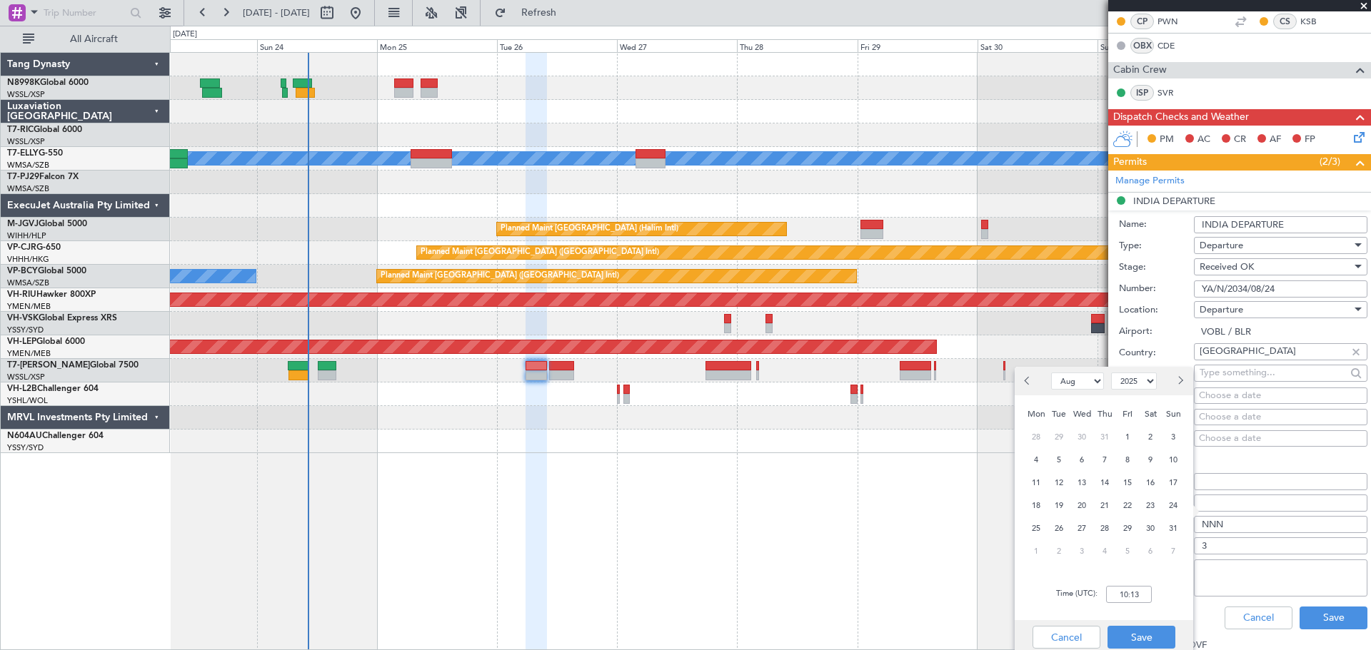
scroll to position [286, 0]
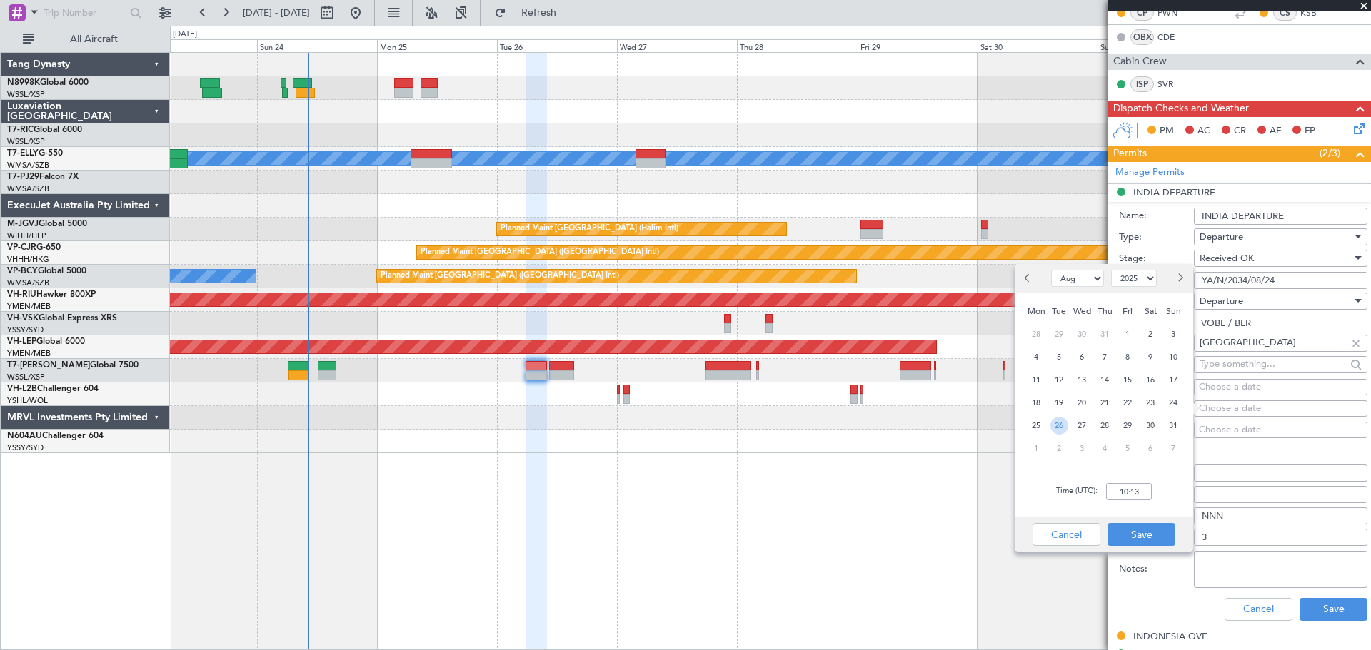
click at [1052, 425] on span "26" at bounding box center [1059, 426] width 18 height 18
type input "06:00"
click at [1125, 532] on button "Save" at bounding box center [1141, 534] width 68 height 23
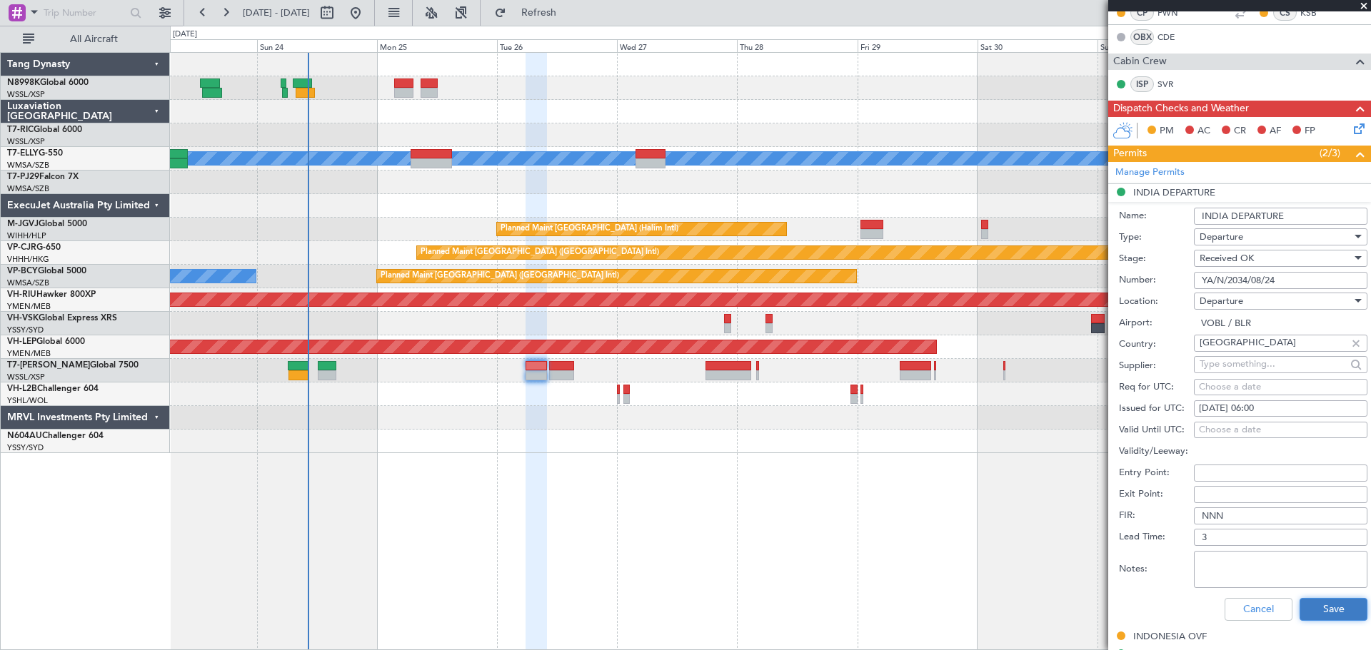
click at [1308, 604] on button "Save" at bounding box center [1333, 609] width 68 height 23
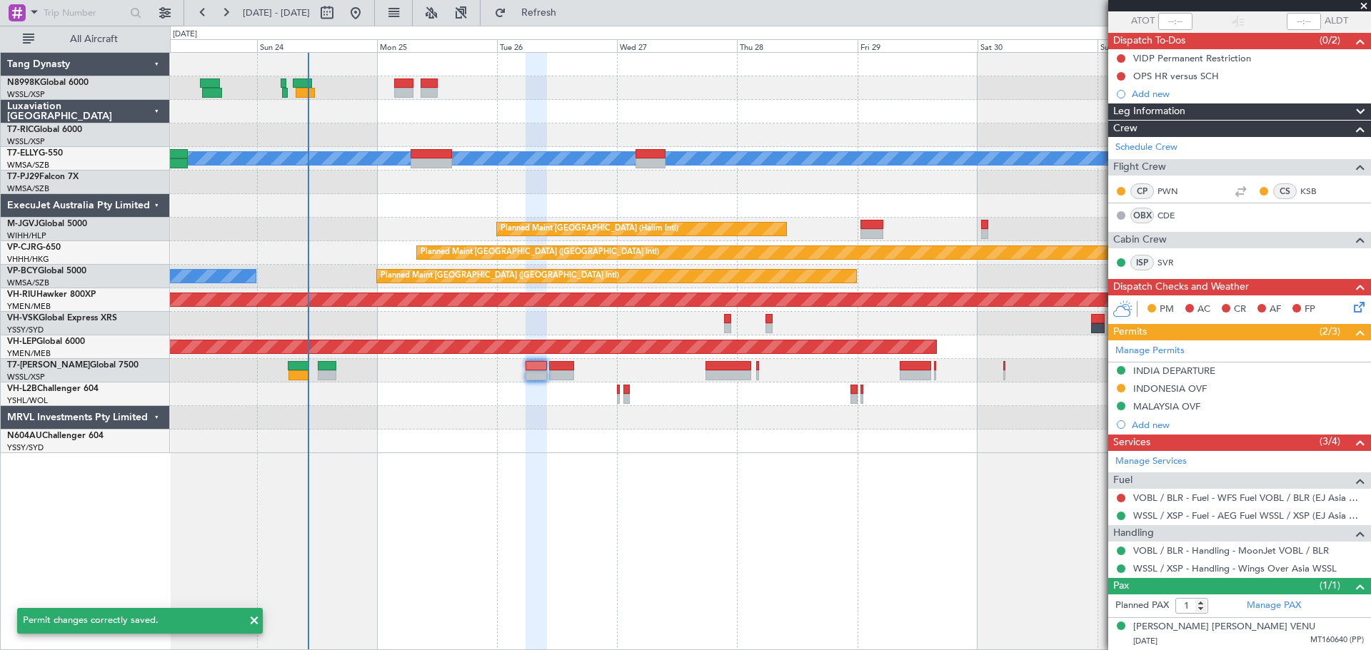
scroll to position [106, 0]
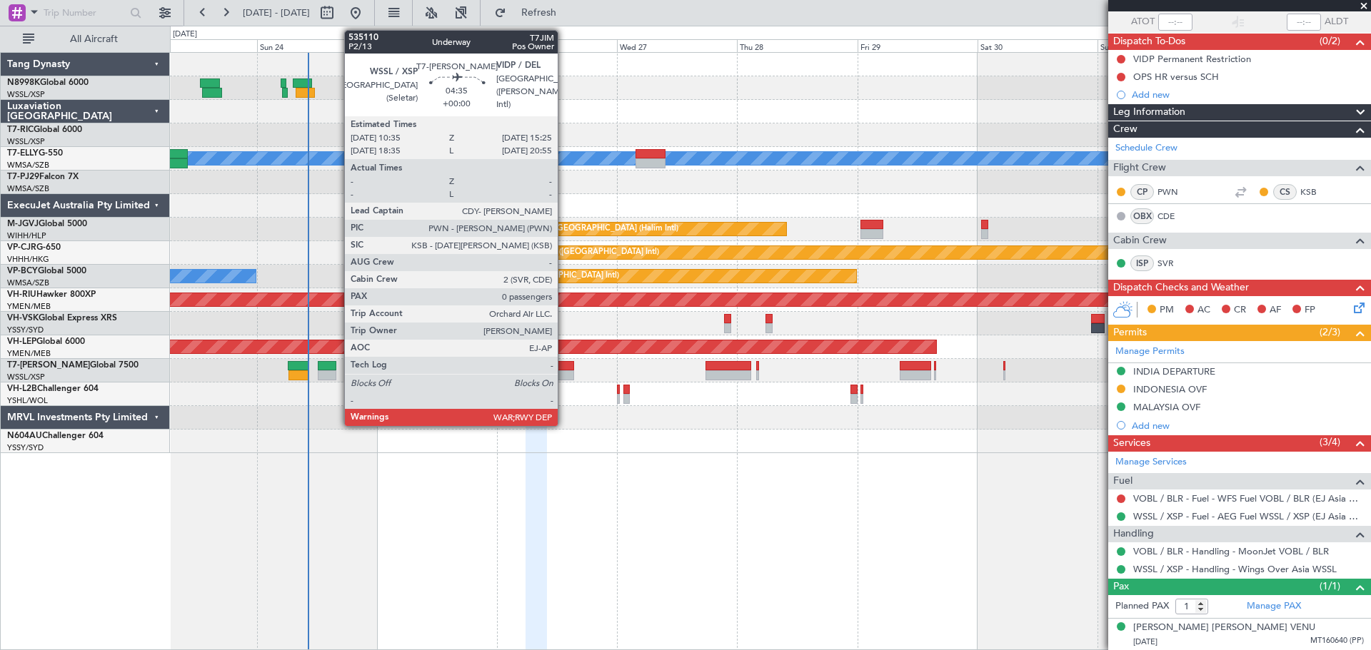
click at [564, 366] on div at bounding box center [561, 366] width 24 height 10
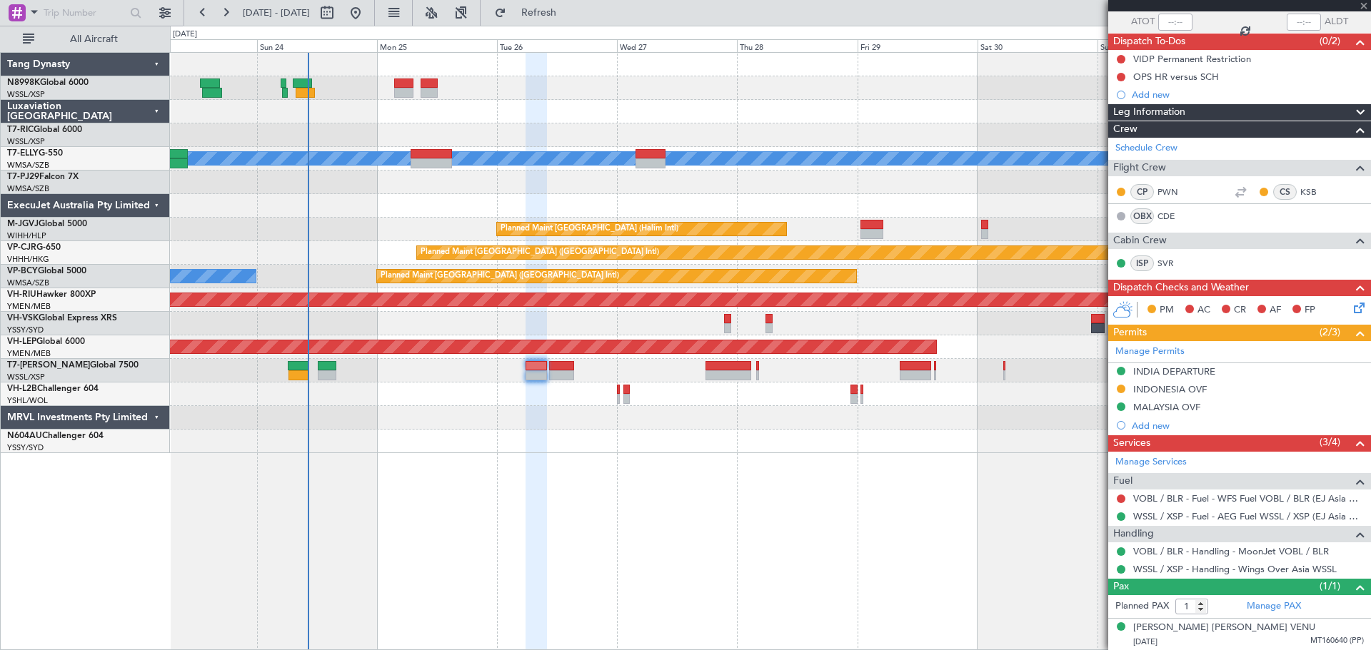
type input "0"
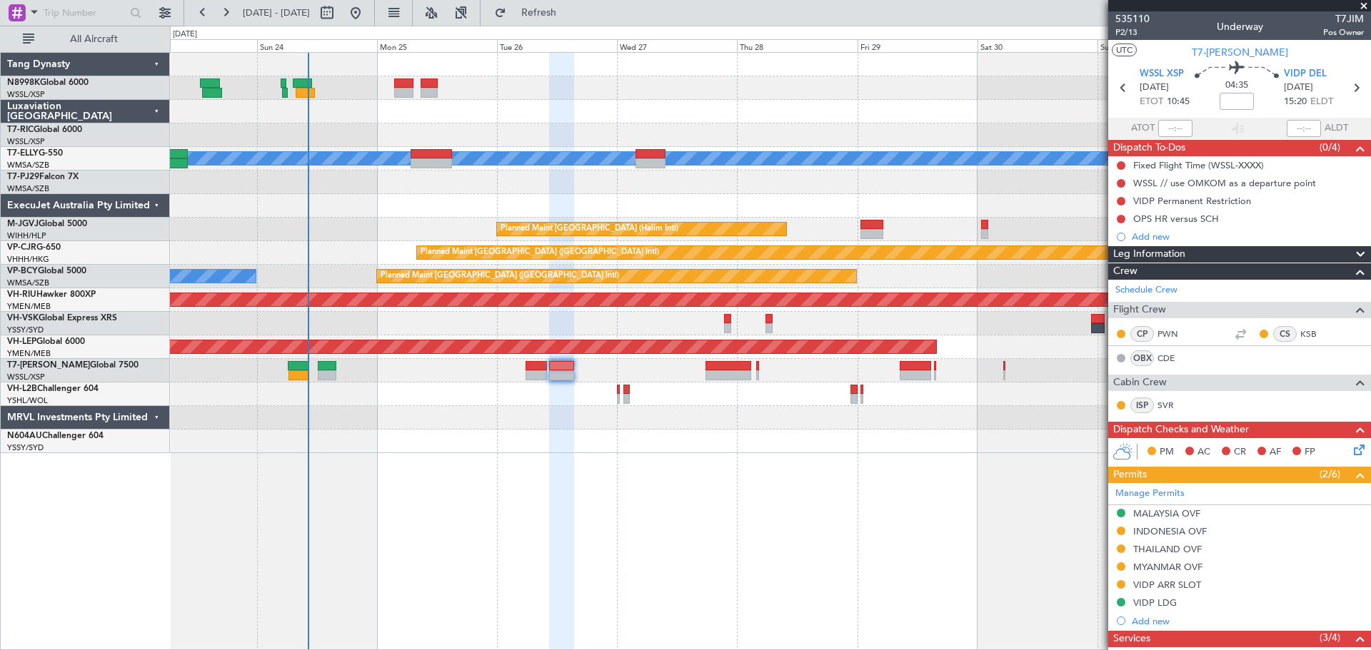
drag, startPoint x: 1166, startPoint y: 603, endPoint x: 1186, endPoint y: 600, distance: 21.0
click at [1166, 603] on div "VIDP LDG" at bounding box center [1155, 603] width 44 height 12
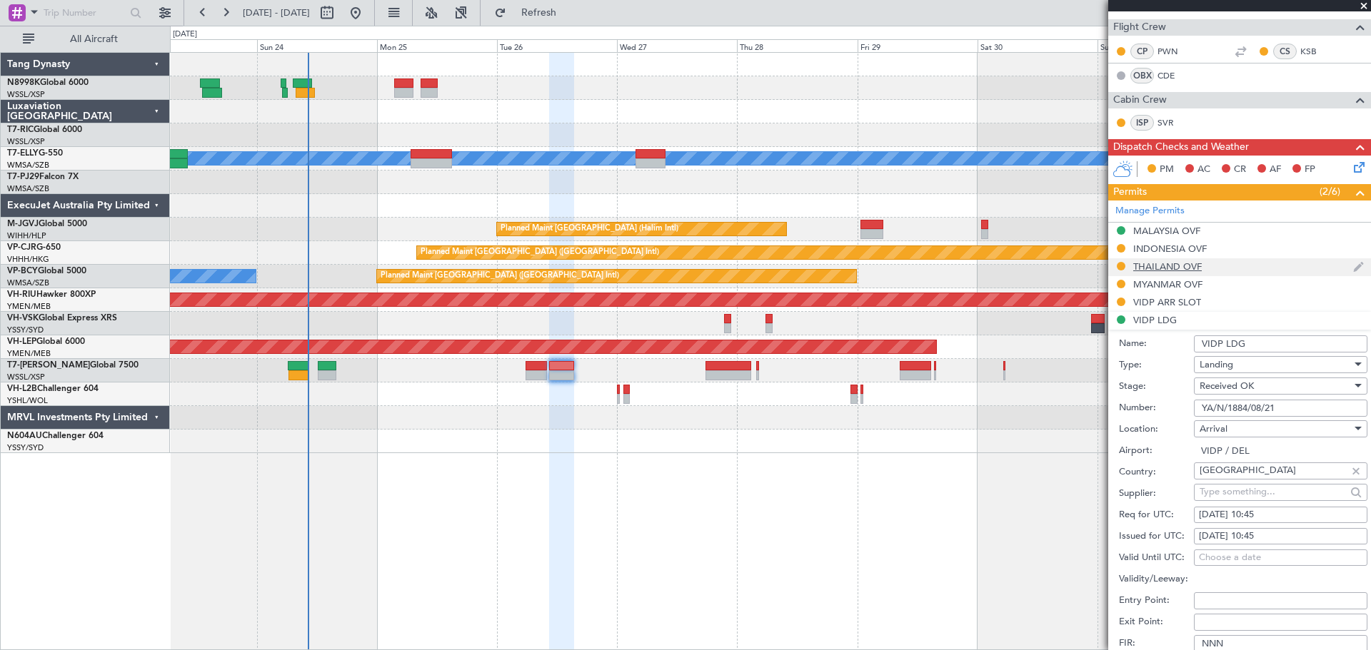
scroll to position [286, 0]
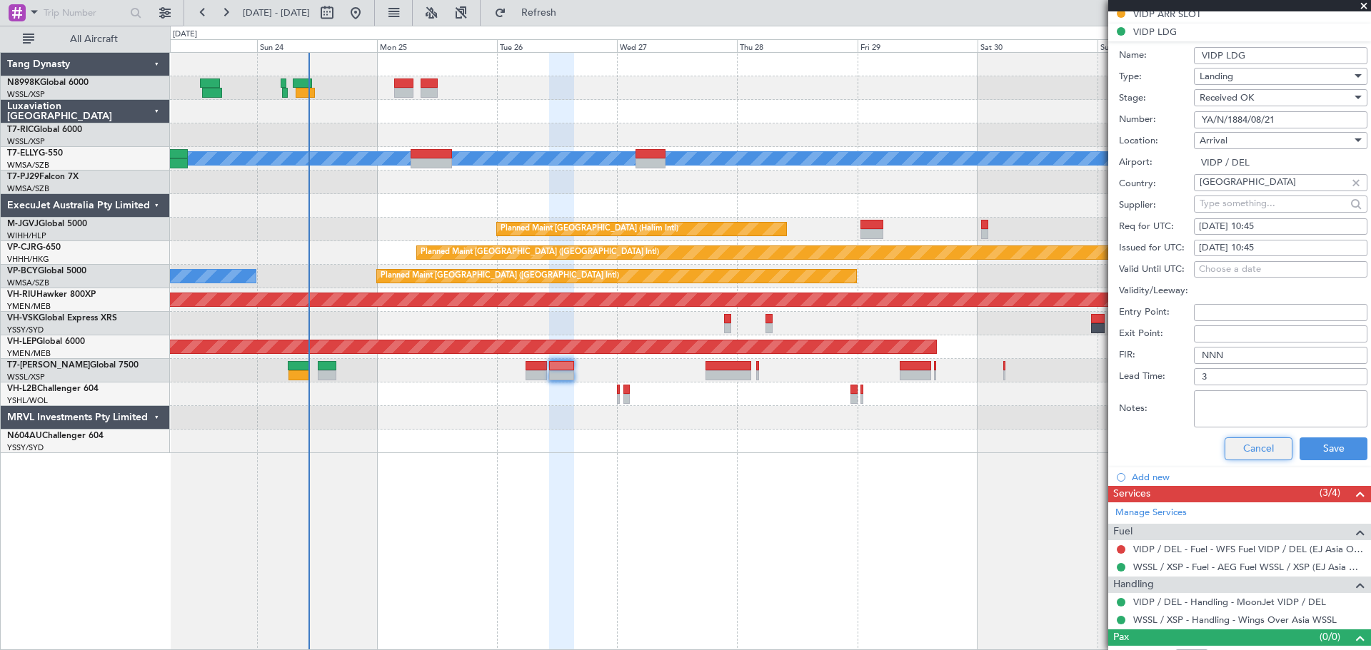
click at [1256, 449] on button "Cancel" at bounding box center [1258, 449] width 68 height 23
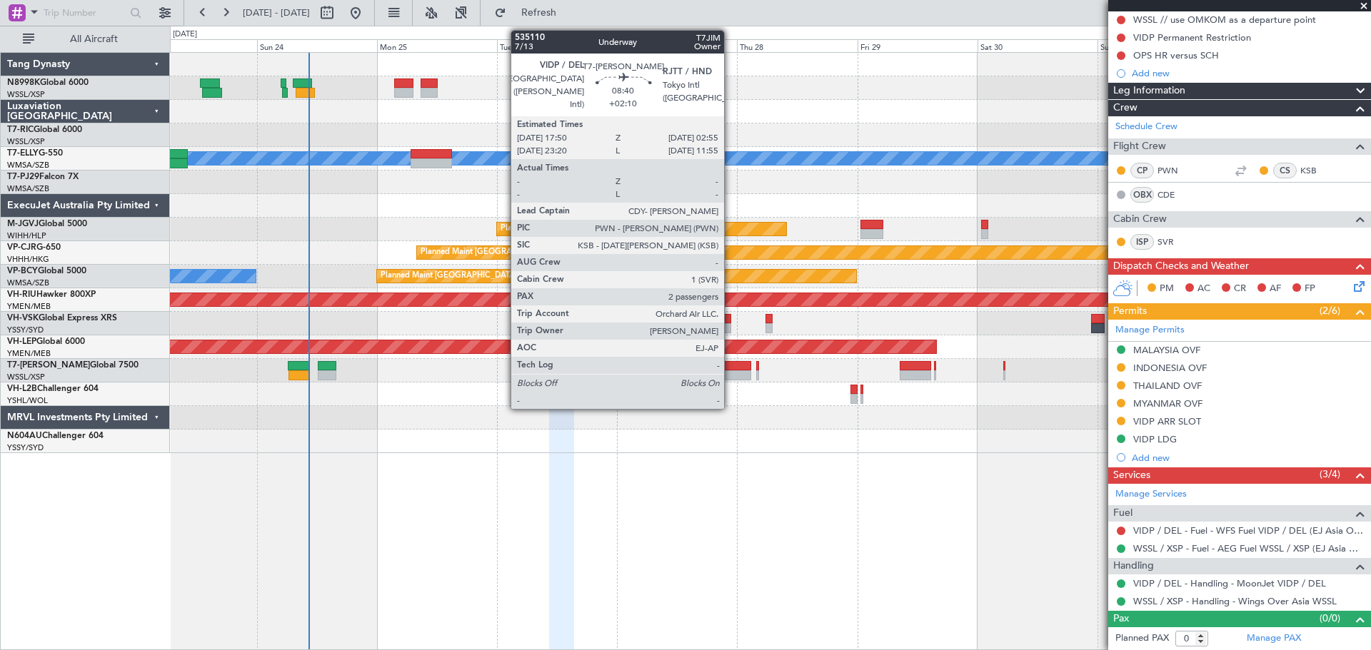
click at [730, 370] on div at bounding box center [728, 366] width 46 height 10
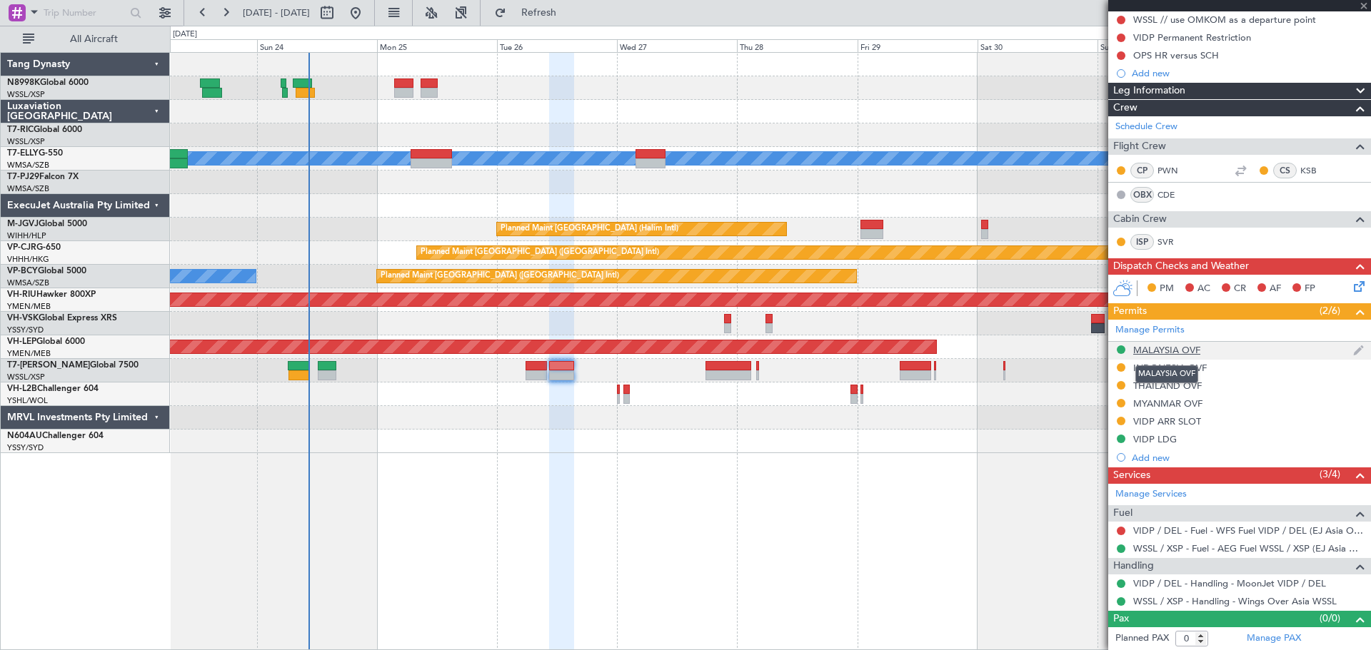
type input "+02:10"
type input "2"
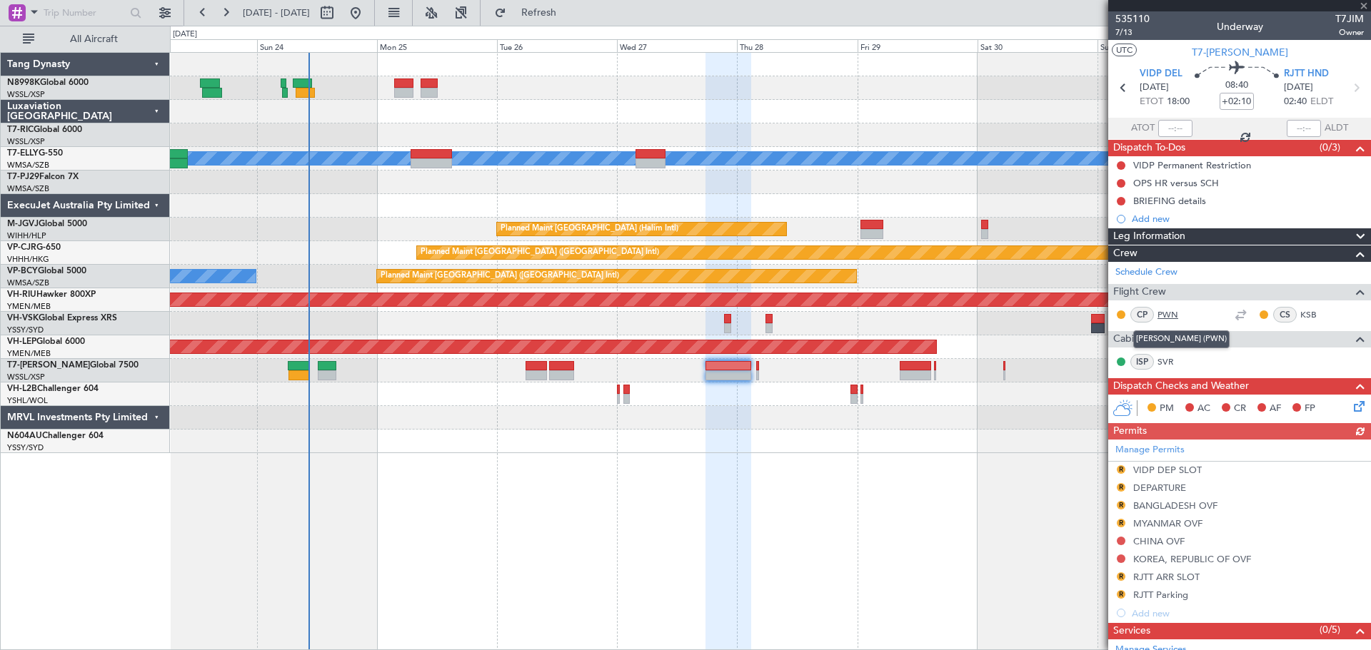
click at [1167, 313] on link "PWN" at bounding box center [1173, 314] width 32 height 13
click at [1300, 310] on link "KSB" at bounding box center [1316, 314] width 32 height 13
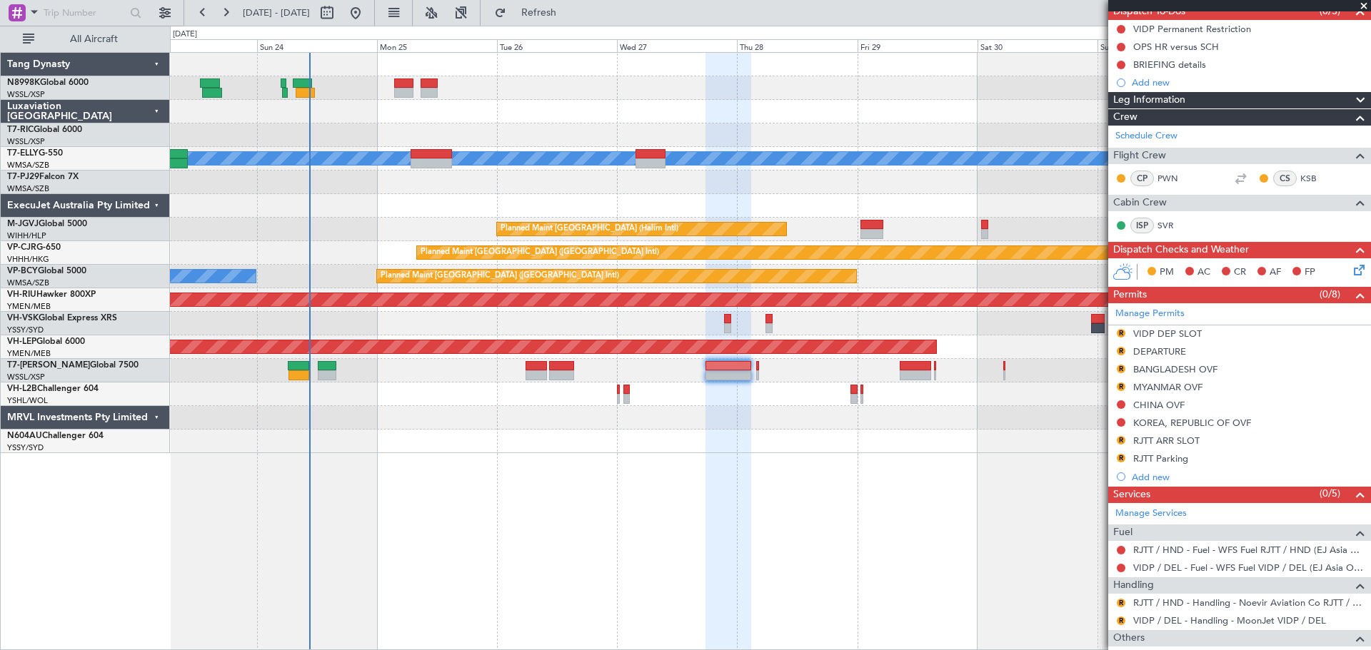
scroll to position [255, 0]
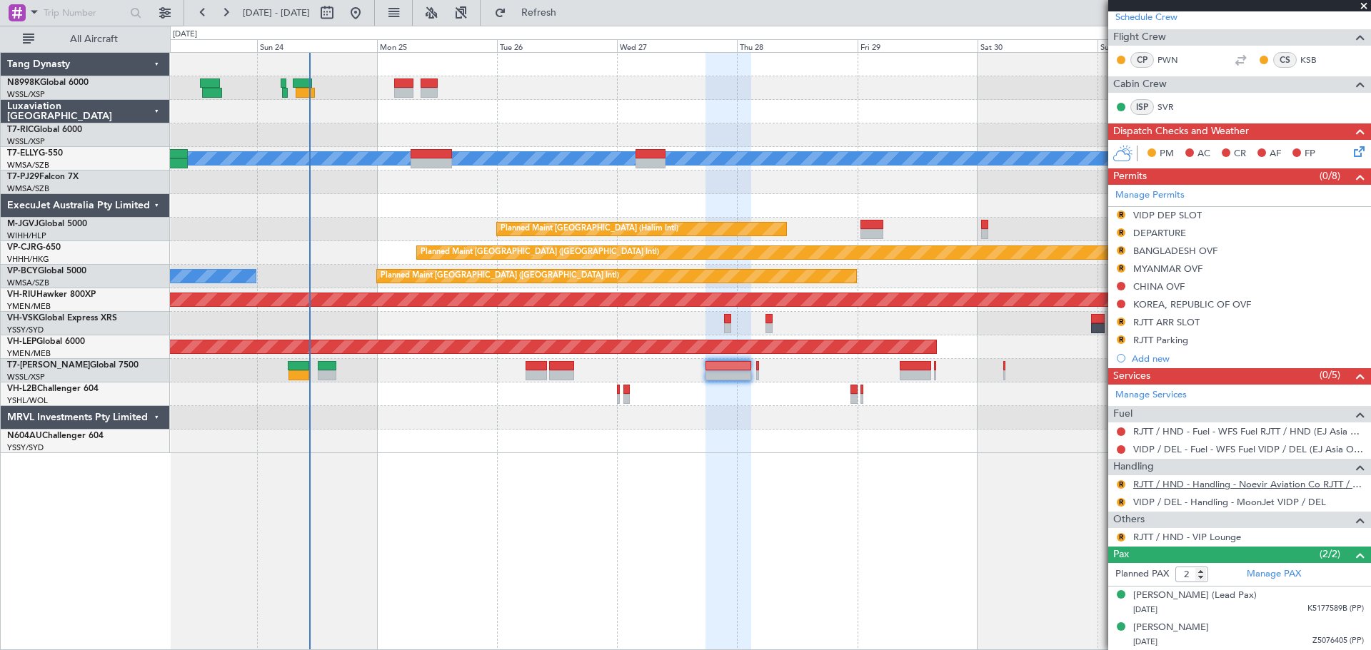
click at [1207, 481] on link "RJTT / HND - Handling - Noevir Aviation Co RJTT / HND" at bounding box center [1248, 484] width 231 height 12
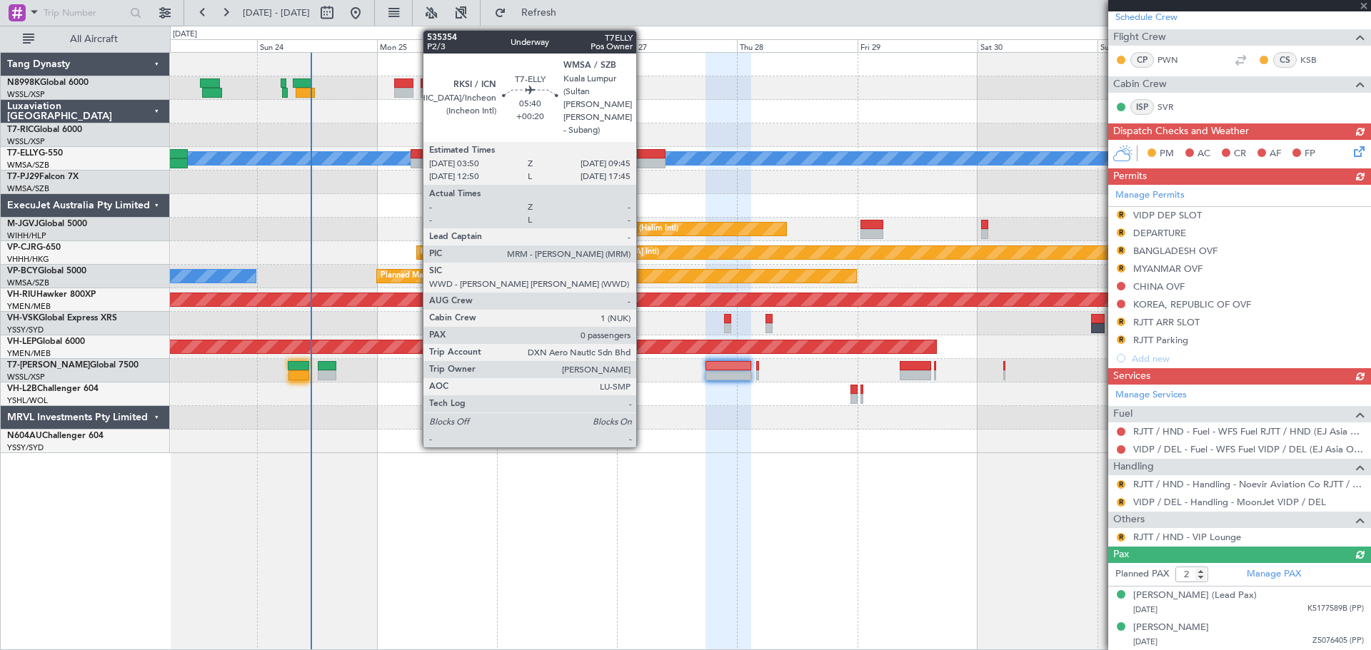
click at [642, 158] on div at bounding box center [650, 154] width 30 height 10
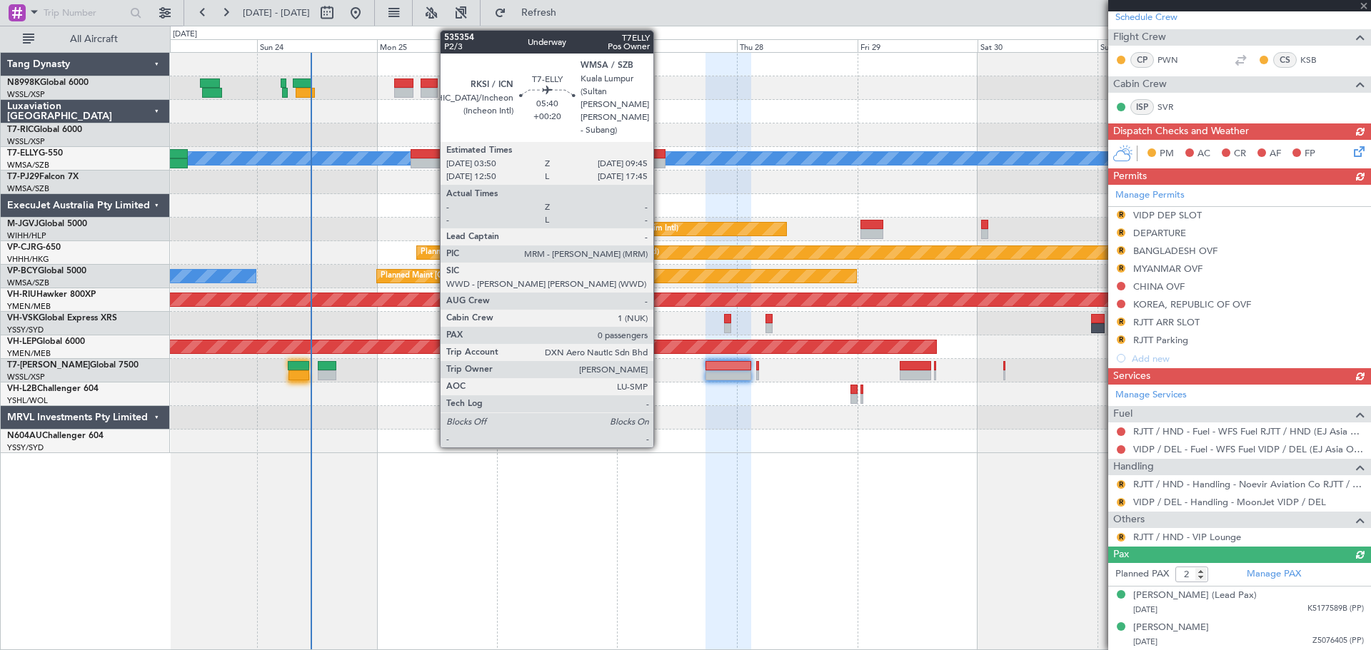
click at [660, 158] on div at bounding box center [650, 154] width 30 height 10
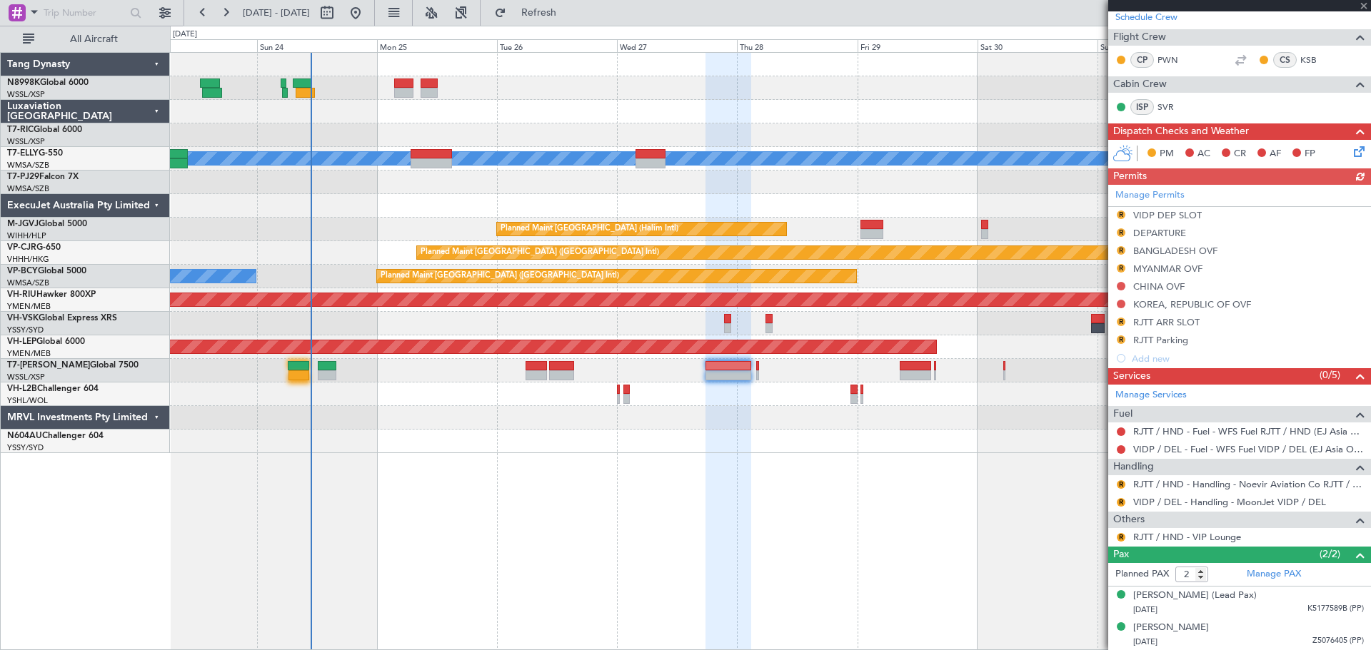
type input "+00:20"
type input "0"
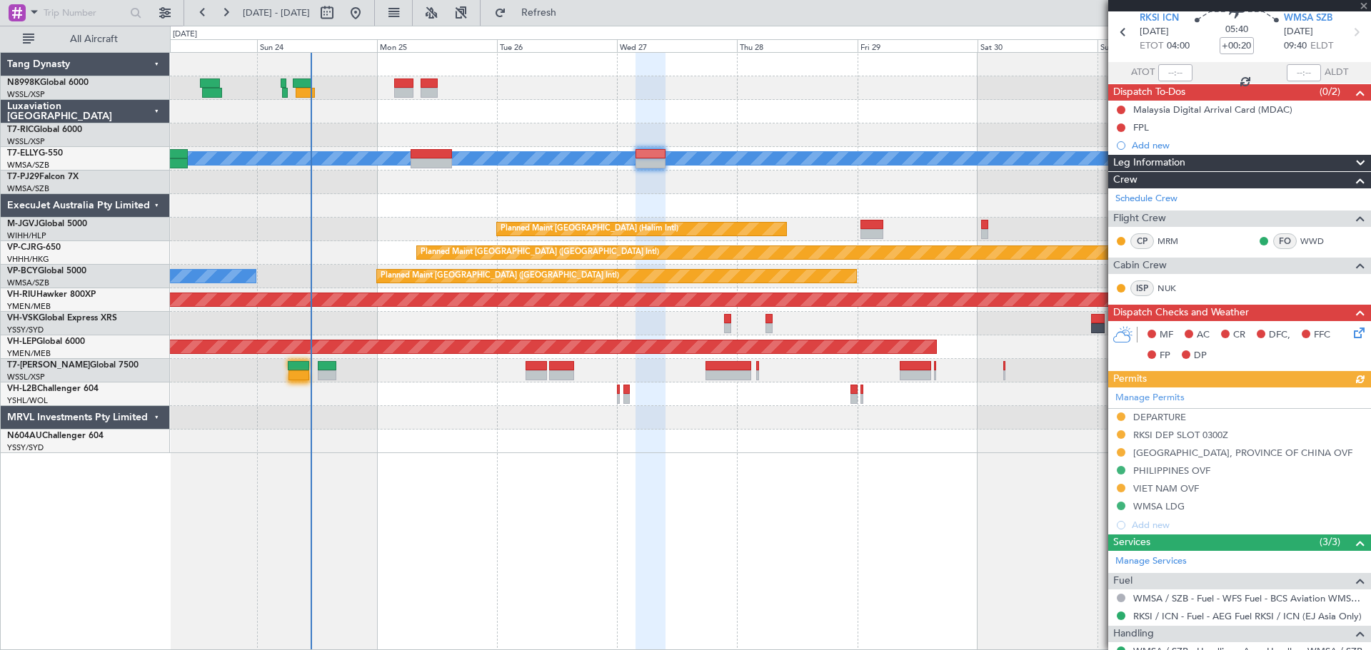
scroll to position [123, 0]
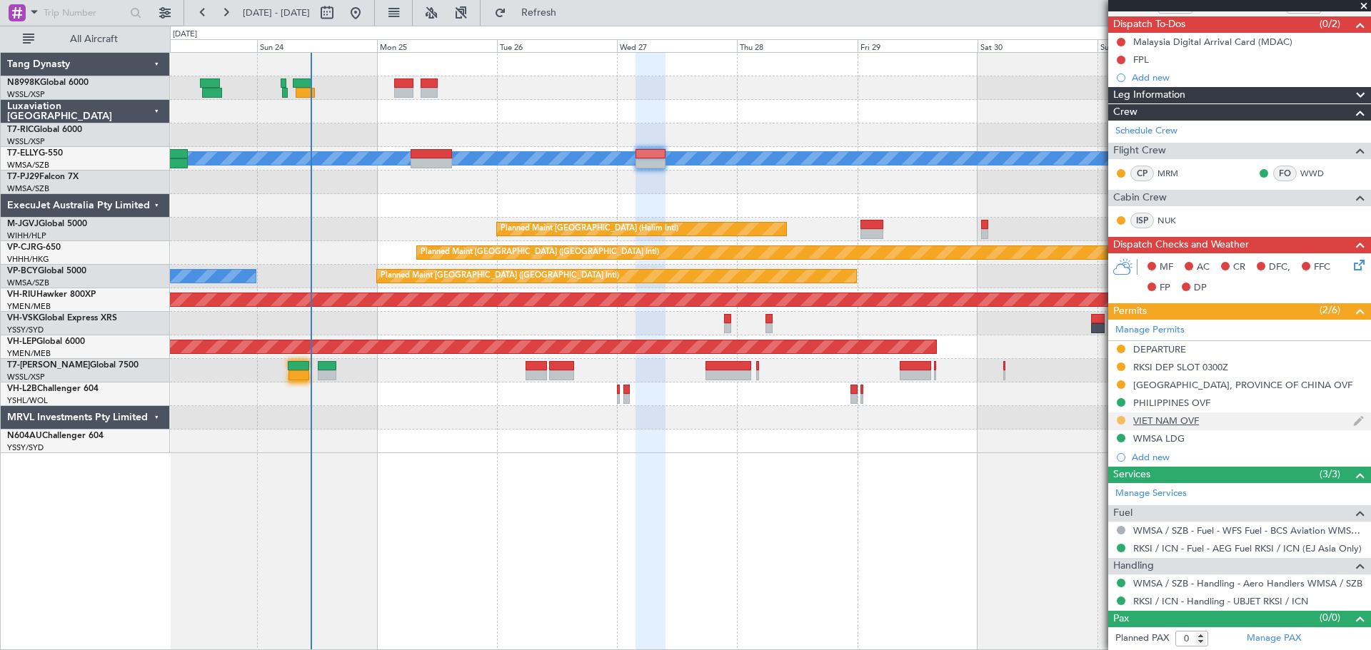
click at [1121, 420] on button at bounding box center [1120, 420] width 9 height 9
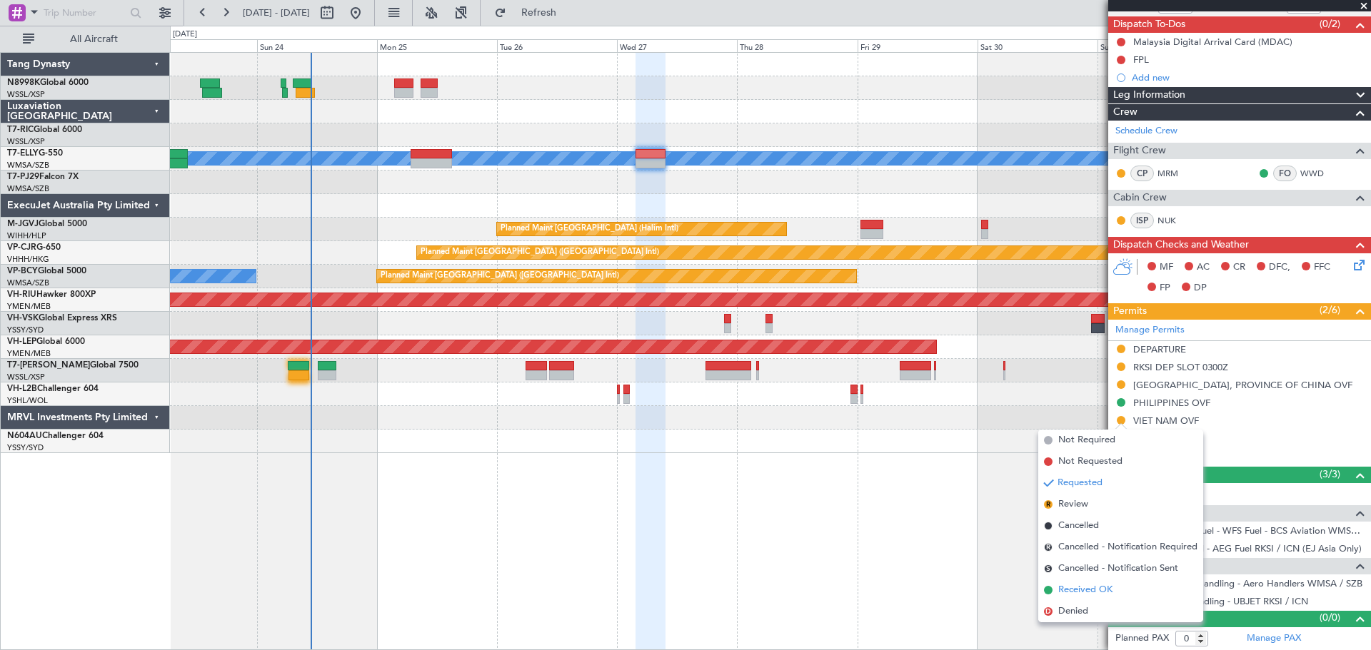
click at [1069, 592] on span "Received OK" at bounding box center [1085, 590] width 54 height 14
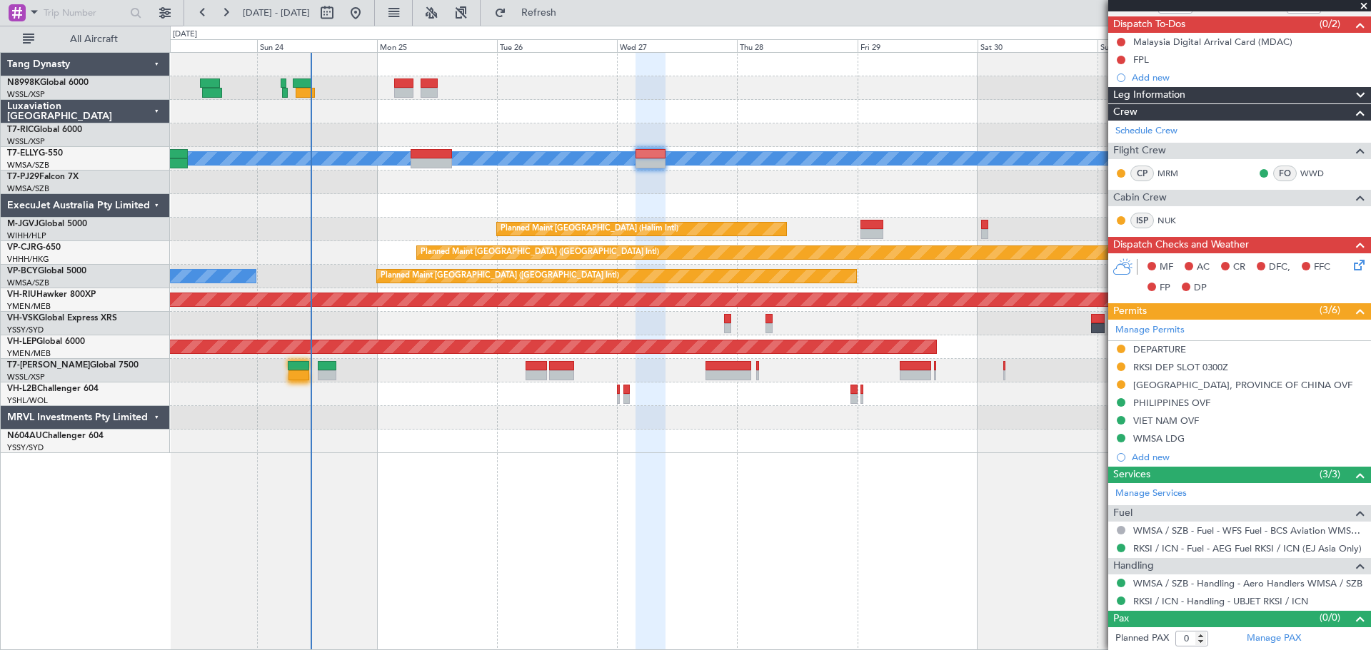
click at [1161, 419] on div "VIET NAM OVF" at bounding box center [1166, 421] width 66 height 12
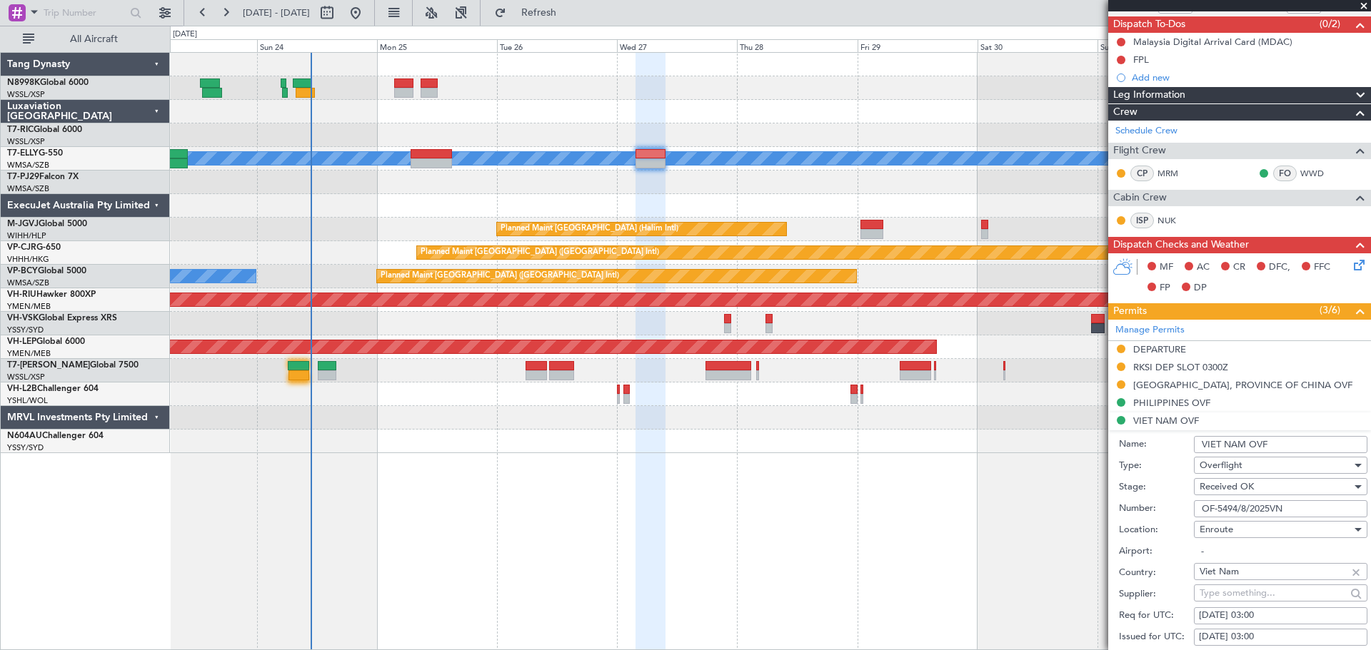
drag, startPoint x: 1281, startPoint y: 503, endPoint x: 1171, endPoint y: 503, distance: 110.6
click at [1178, 502] on div "Number: OF-5494/8/2025VN" at bounding box center [1243, 508] width 248 height 21
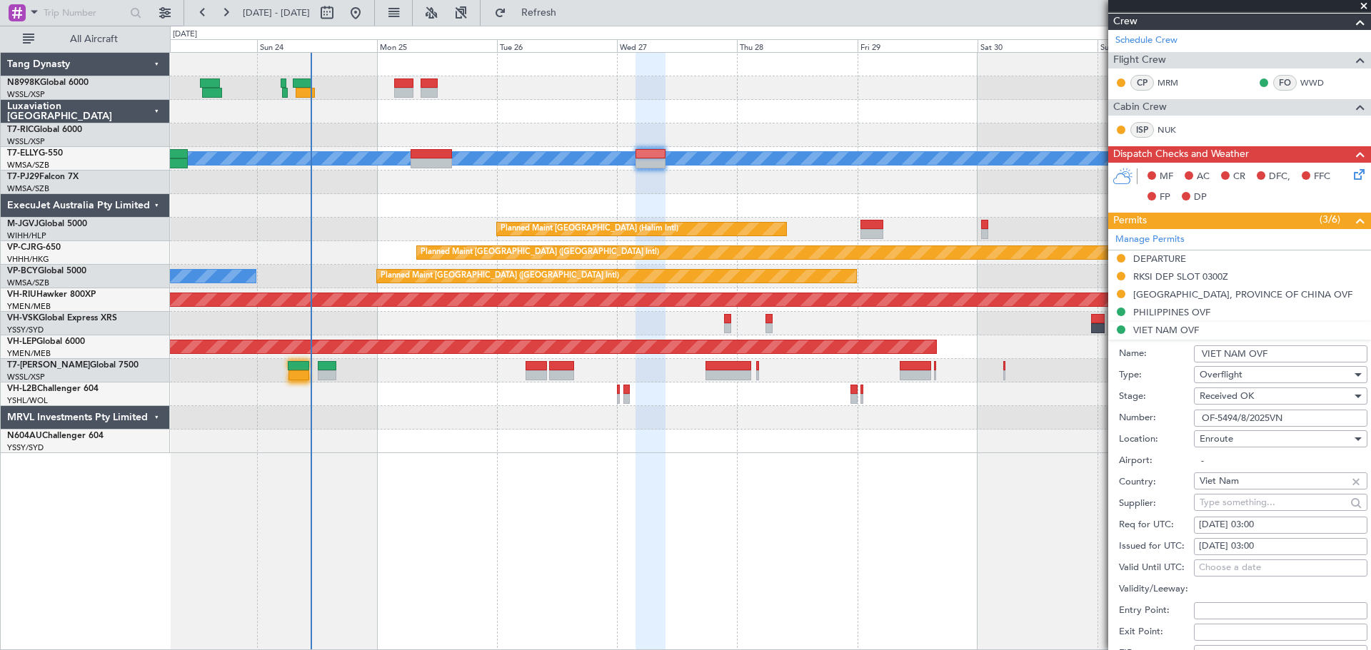
scroll to position [266, 0]
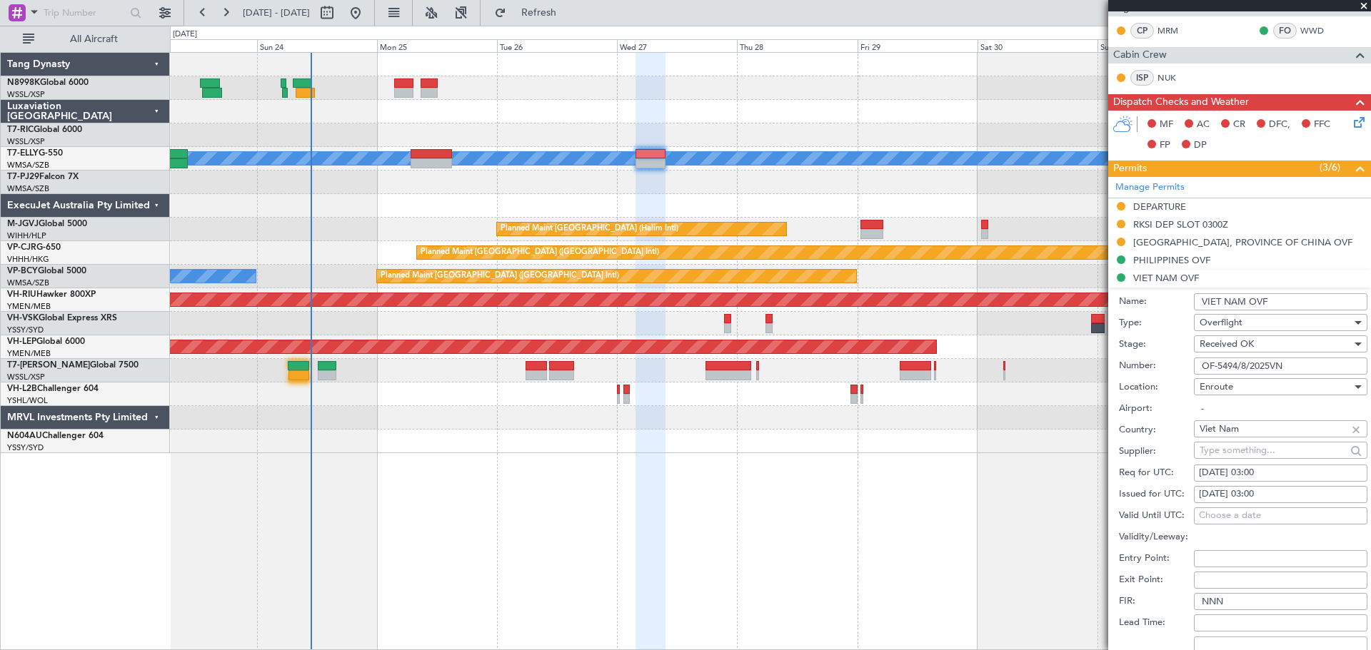
click at [1215, 492] on div "26/08/2025 03:00" at bounding box center [1280, 495] width 163 height 14
select select "8"
select select "2025"
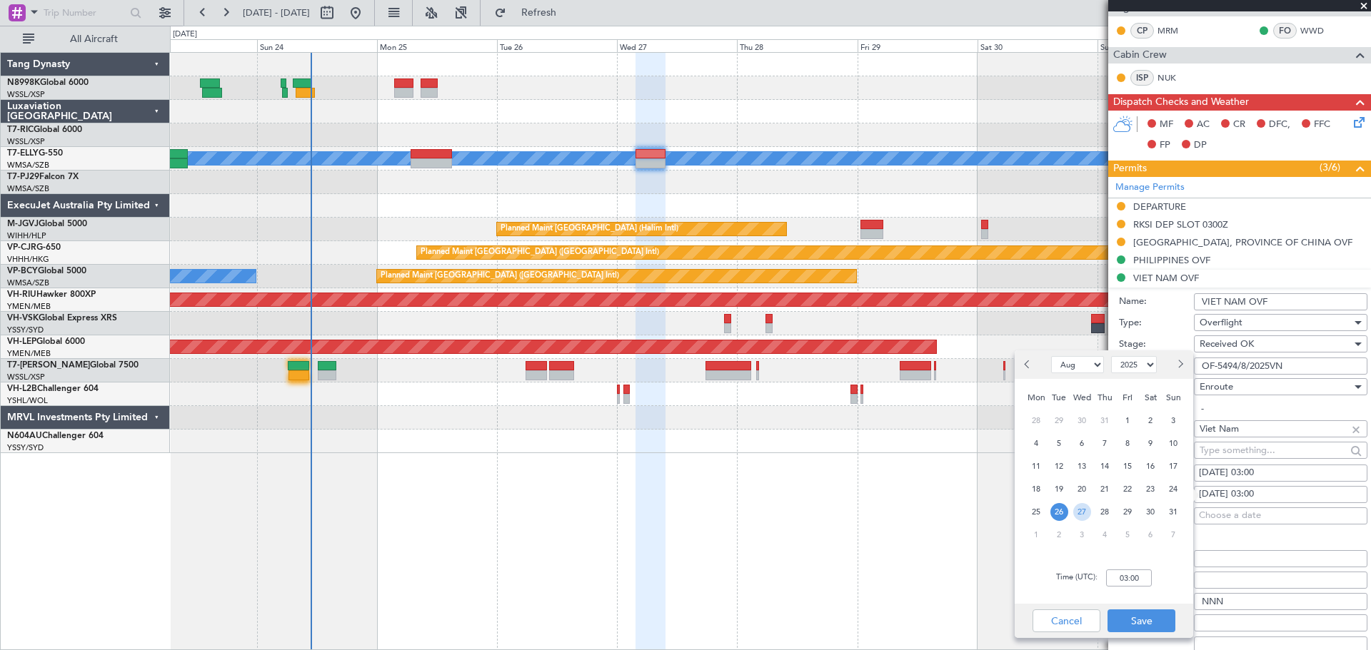
click at [1085, 513] on span "27" at bounding box center [1082, 512] width 18 height 18
click at [1144, 580] on input "00:00" at bounding box center [1129, 578] width 46 height 17
type input "04:00"
click at [1146, 619] on button "Save" at bounding box center [1141, 621] width 68 height 23
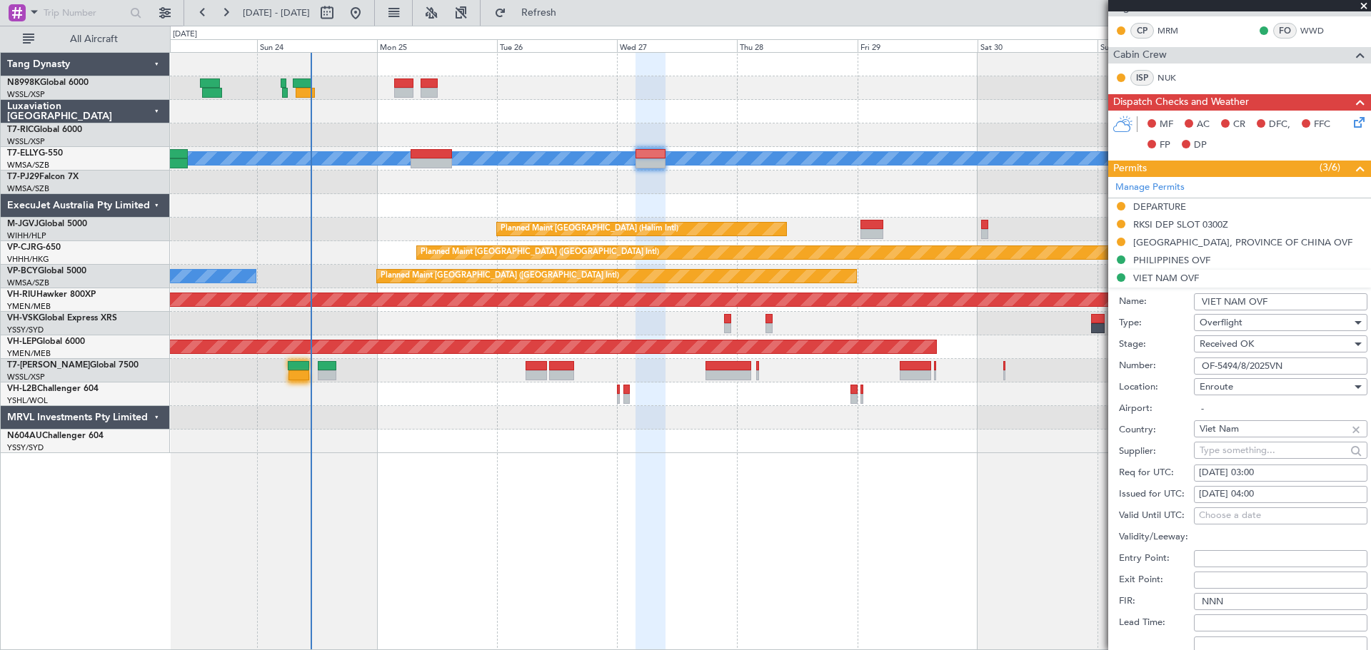
click at [1229, 473] on div "26/08/2025 03:00" at bounding box center [1280, 473] width 163 height 14
select select "8"
select select "2025"
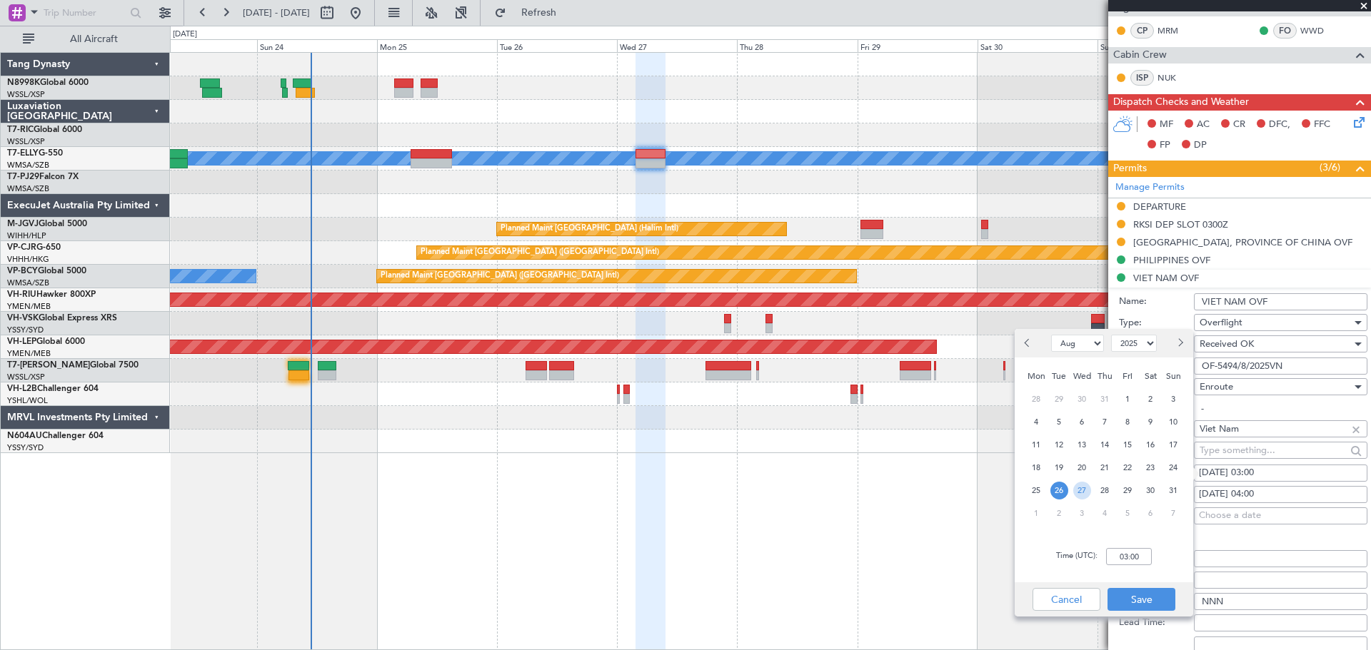
click at [1081, 488] on span "27" at bounding box center [1082, 491] width 18 height 18
click at [1143, 563] on input "00:00" at bounding box center [1129, 556] width 46 height 17
type input "04:00"
click at [1135, 590] on button "Save" at bounding box center [1141, 599] width 68 height 23
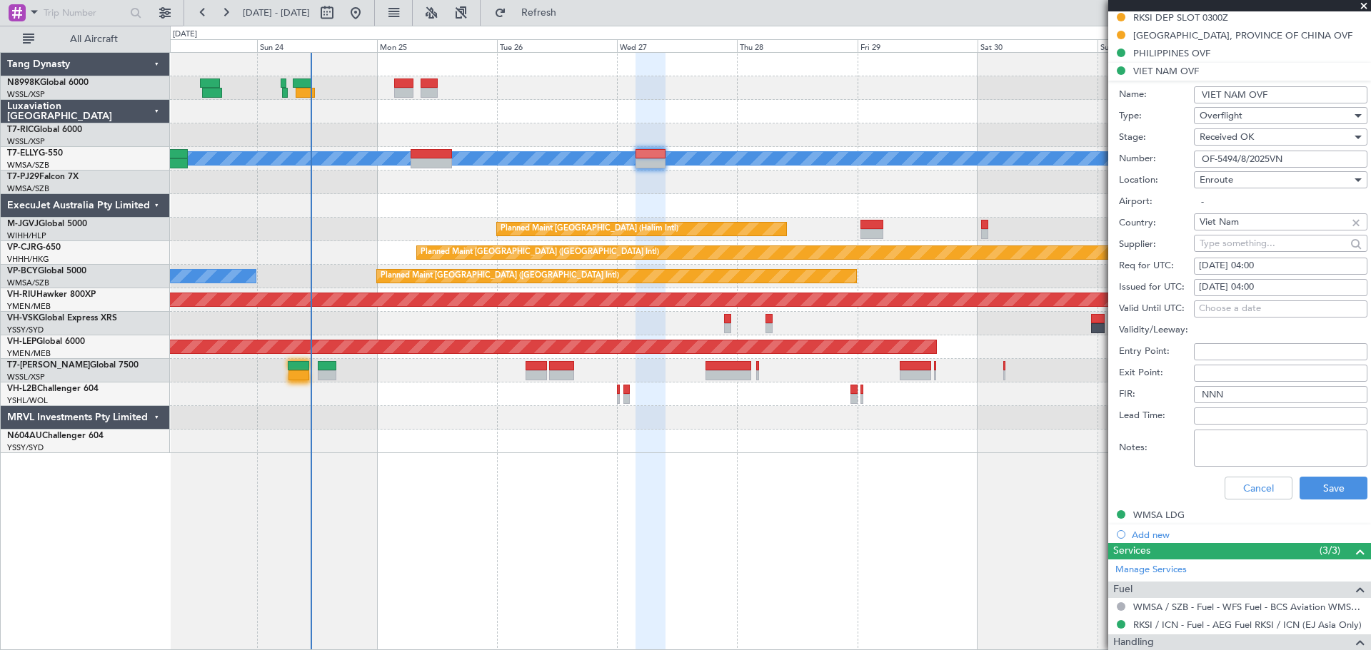
scroll to position [480, 0]
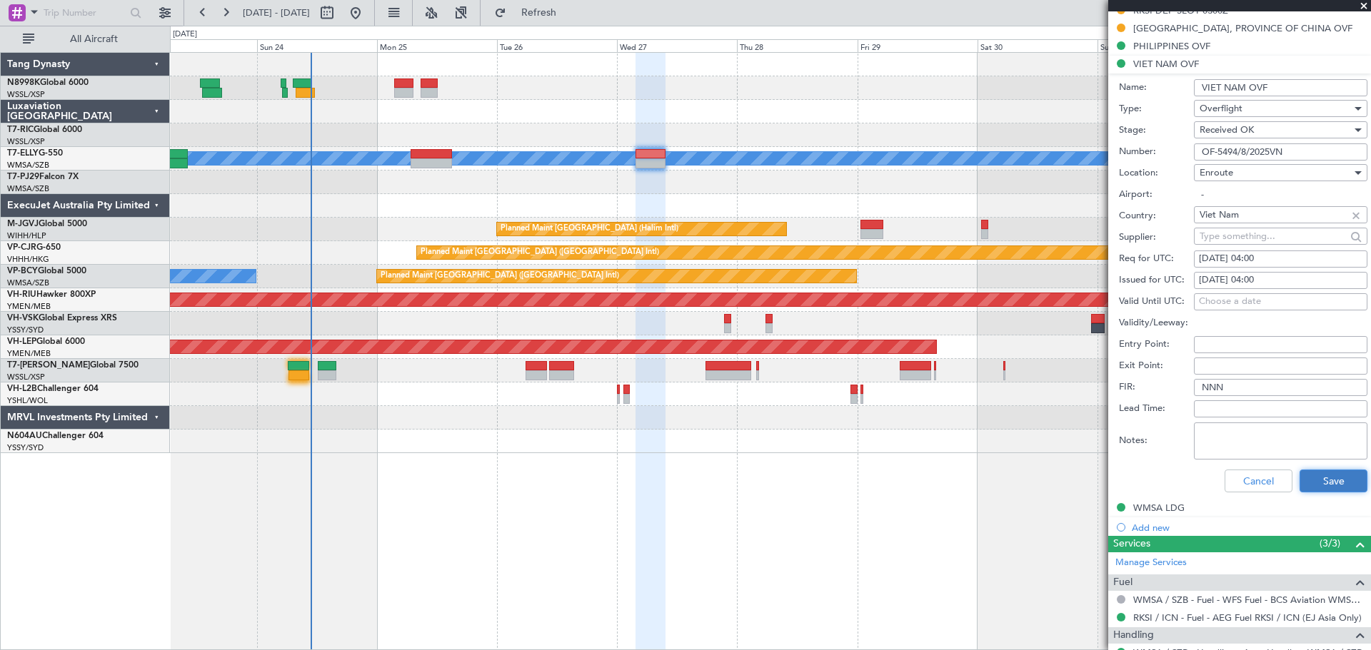
click at [1314, 478] on button "Save" at bounding box center [1333, 481] width 68 height 23
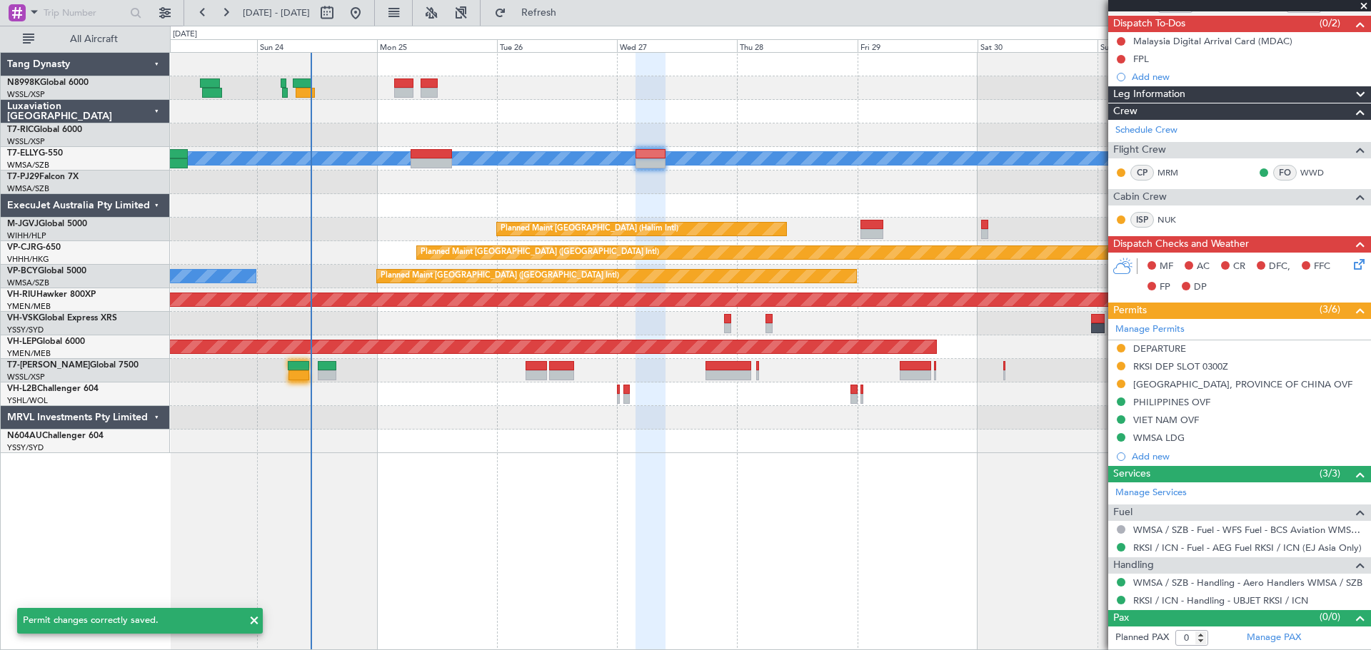
scroll to position [123, 0]
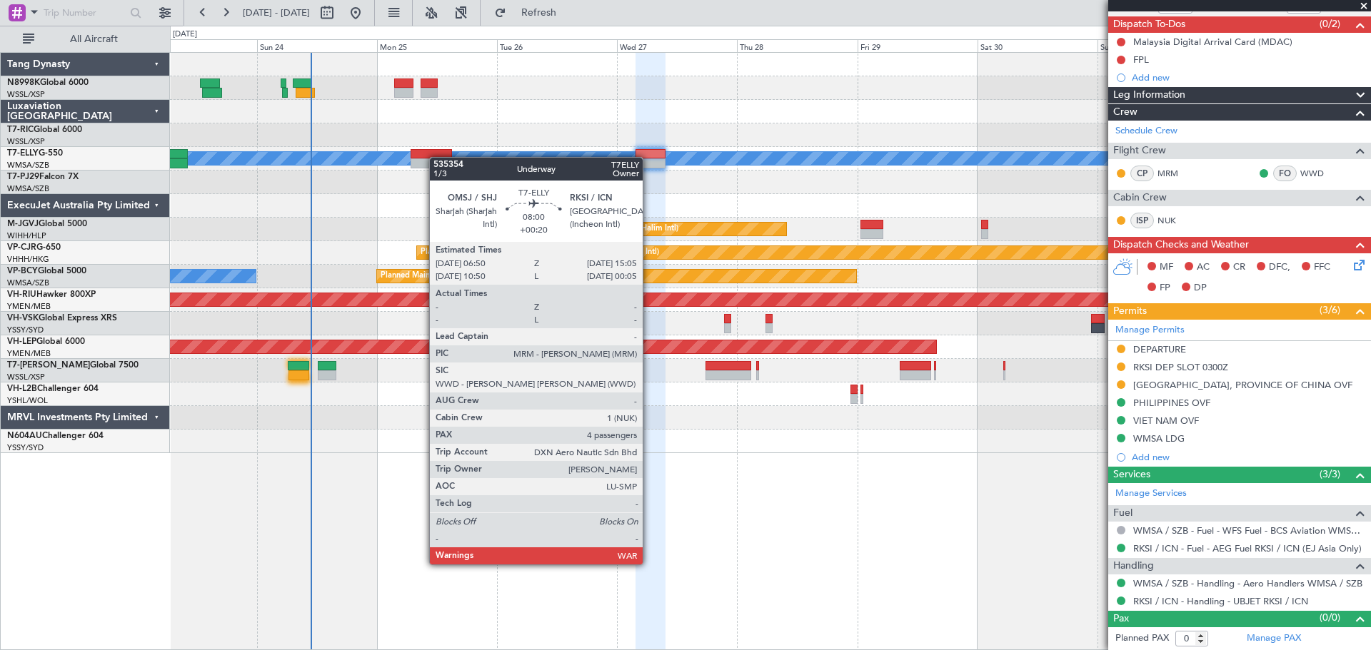
click at [436, 157] on div "MEL Unplanned Maint Kuala Lumpur (Sultan Abdul Aziz Shah - Subang)" at bounding box center [770, 159] width 1200 height 24
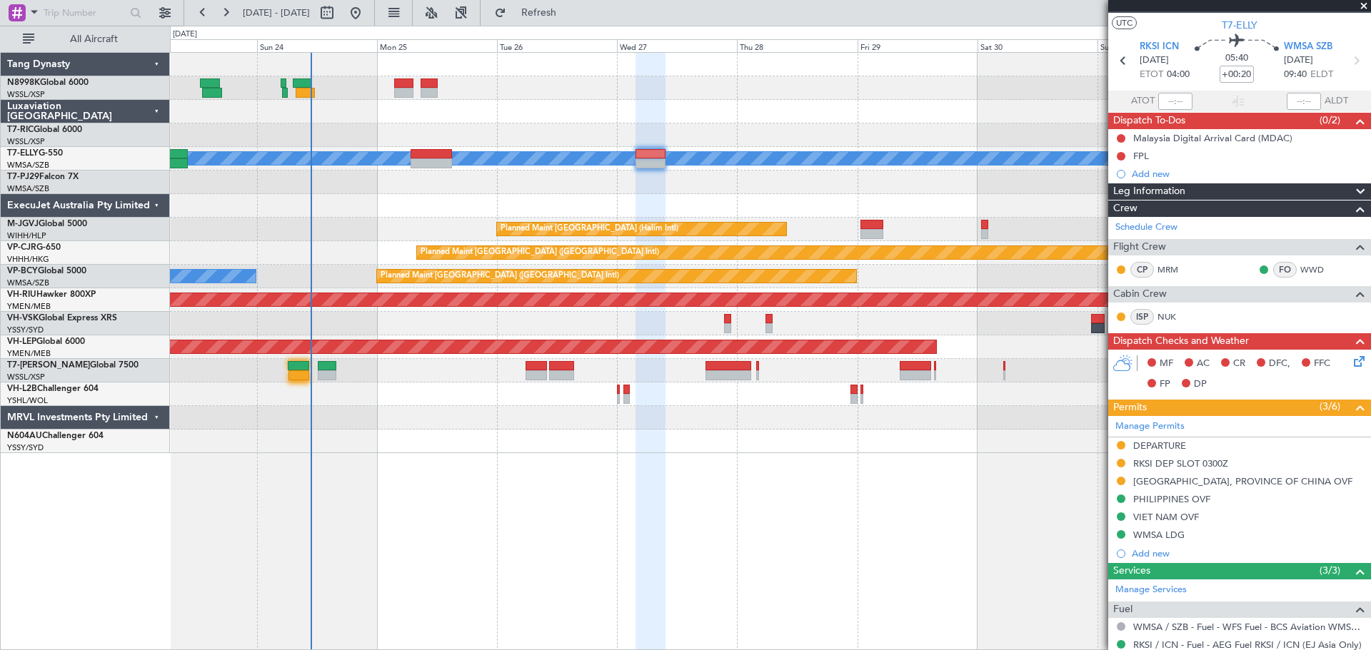
scroll to position [0, 0]
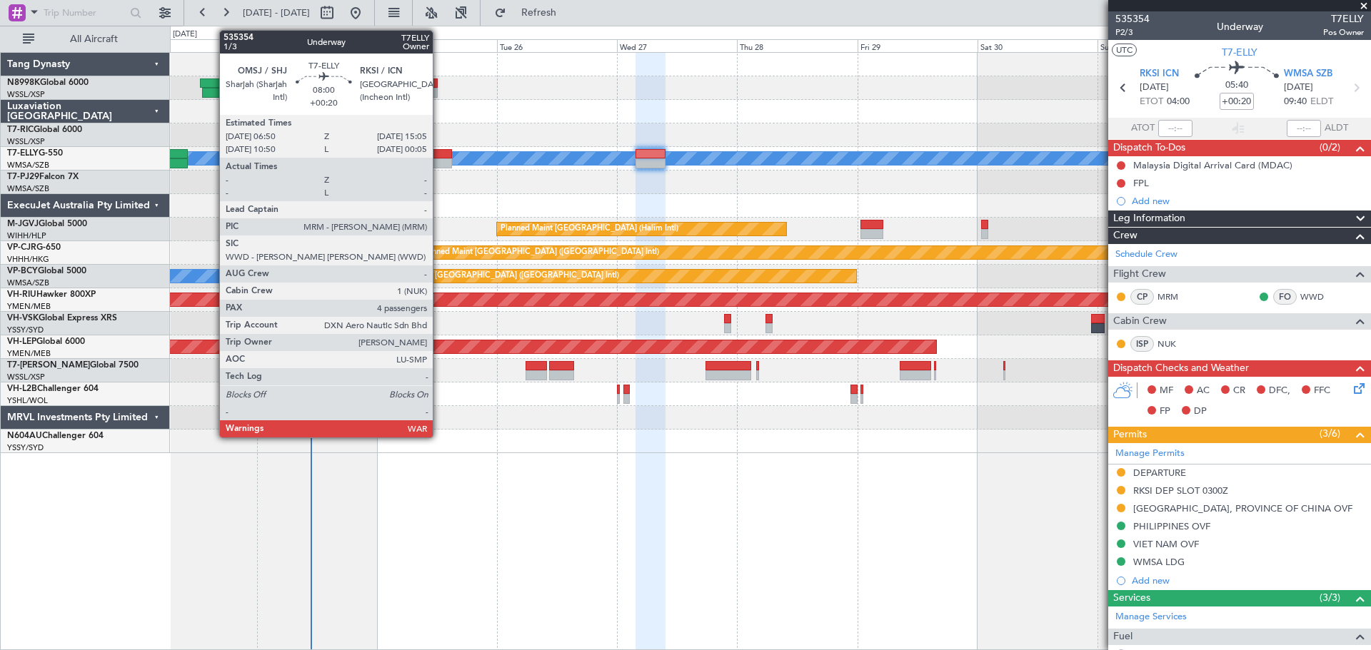
click at [439, 156] on div at bounding box center [430, 154] width 41 height 10
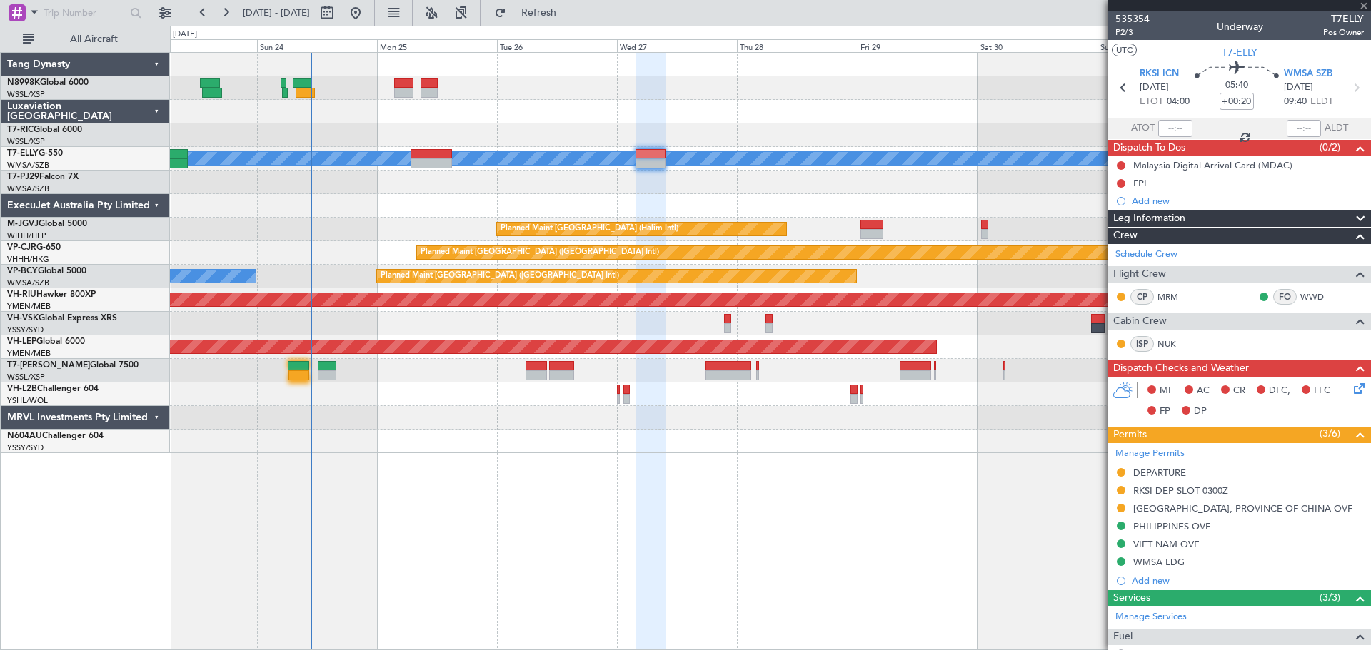
type input "4"
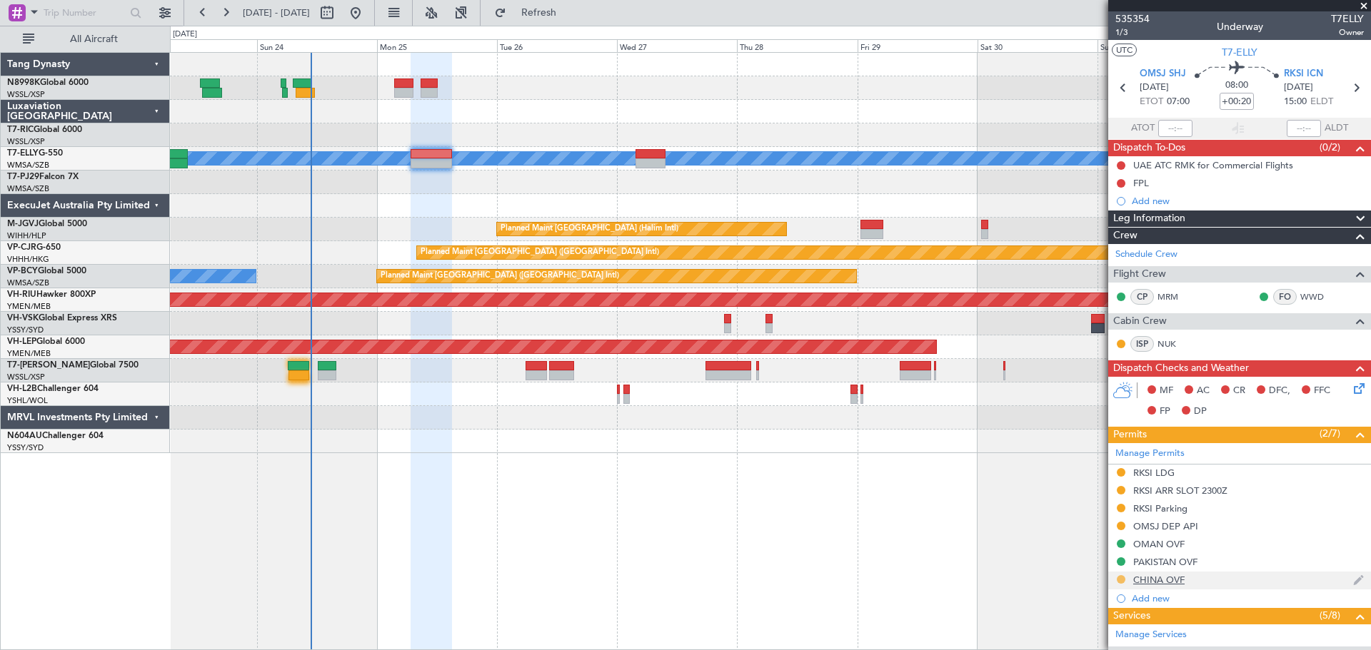
click at [1120, 578] on button at bounding box center [1120, 579] width 9 height 9
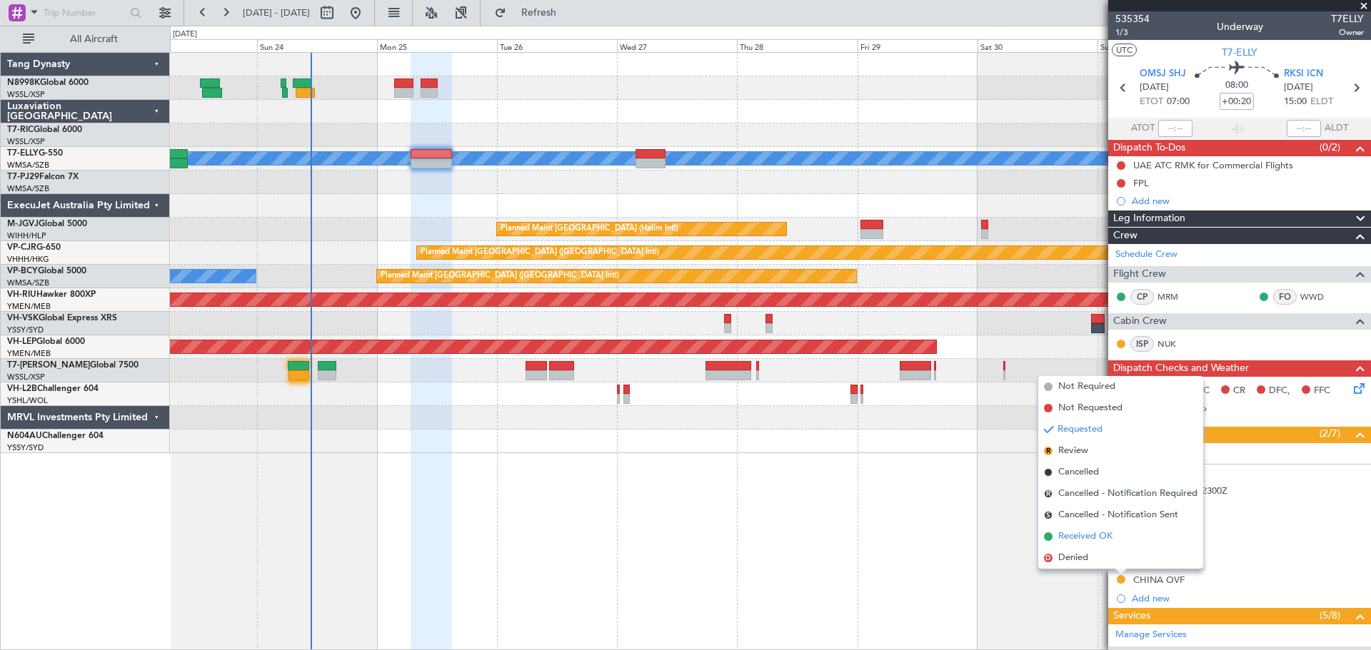
click at [1082, 538] on span "Received OK" at bounding box center [1085, 537] width 54 height 14
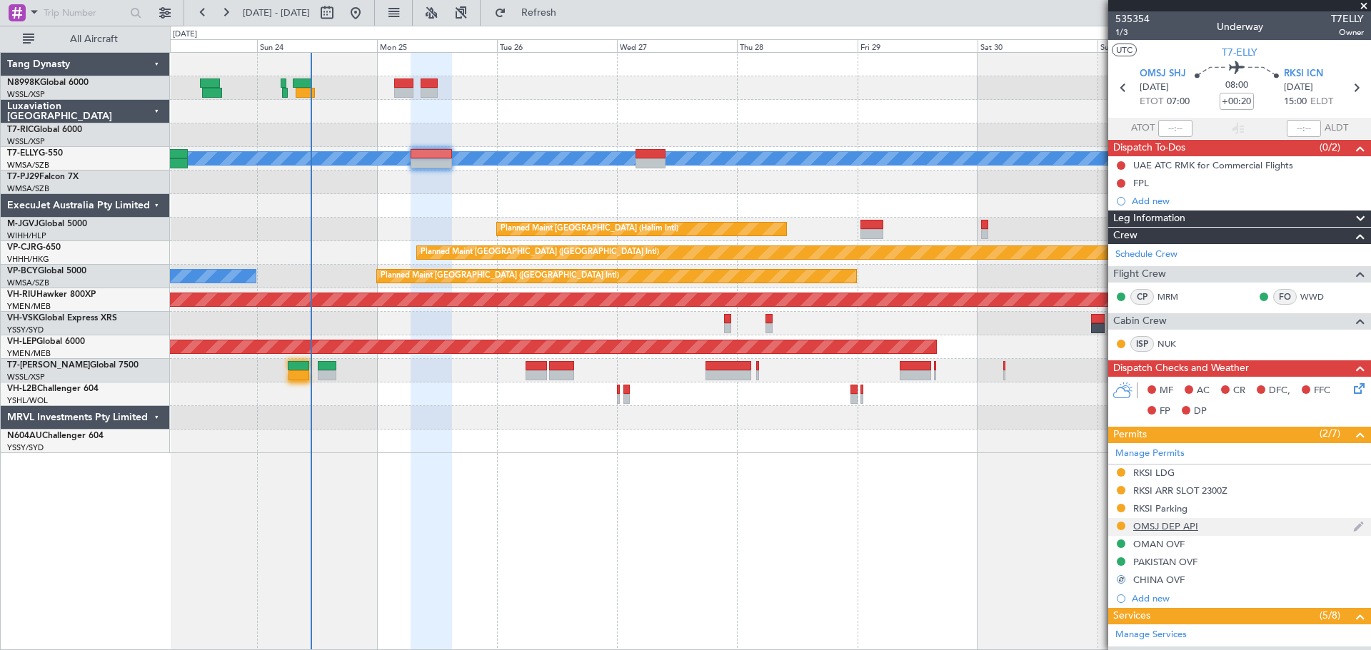
scroll to position [143, 0]
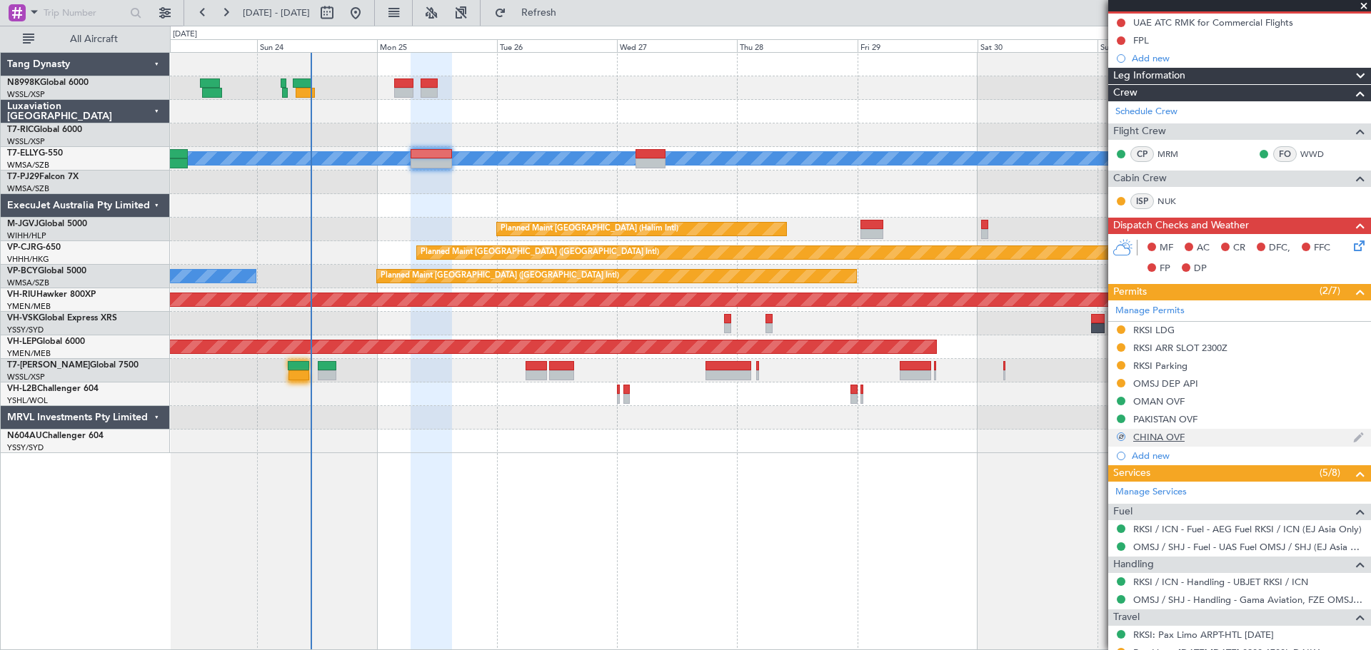
click at [1172, 440] on div "CHINA OVF" at bounding box center [1158, 437] width 51 height 12
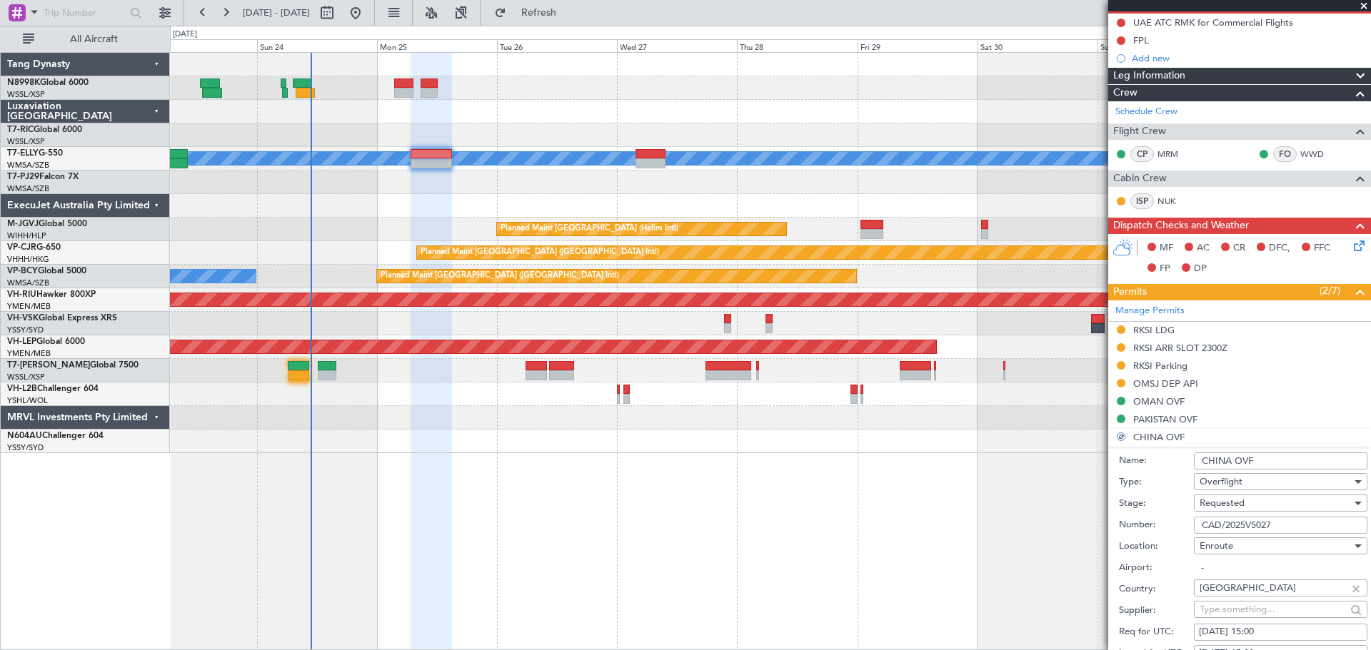
drag, startPoint x: 1280, startPoint y: 523, endPoint x: 1126, endPoint y: 524, distance: 154.2
click at [1126, 523] on div "Number: CAD/2025V5027" at bounding box center [1243, 525] width 248 height 21
paste input "text"
type input "CAD/2025V5027"
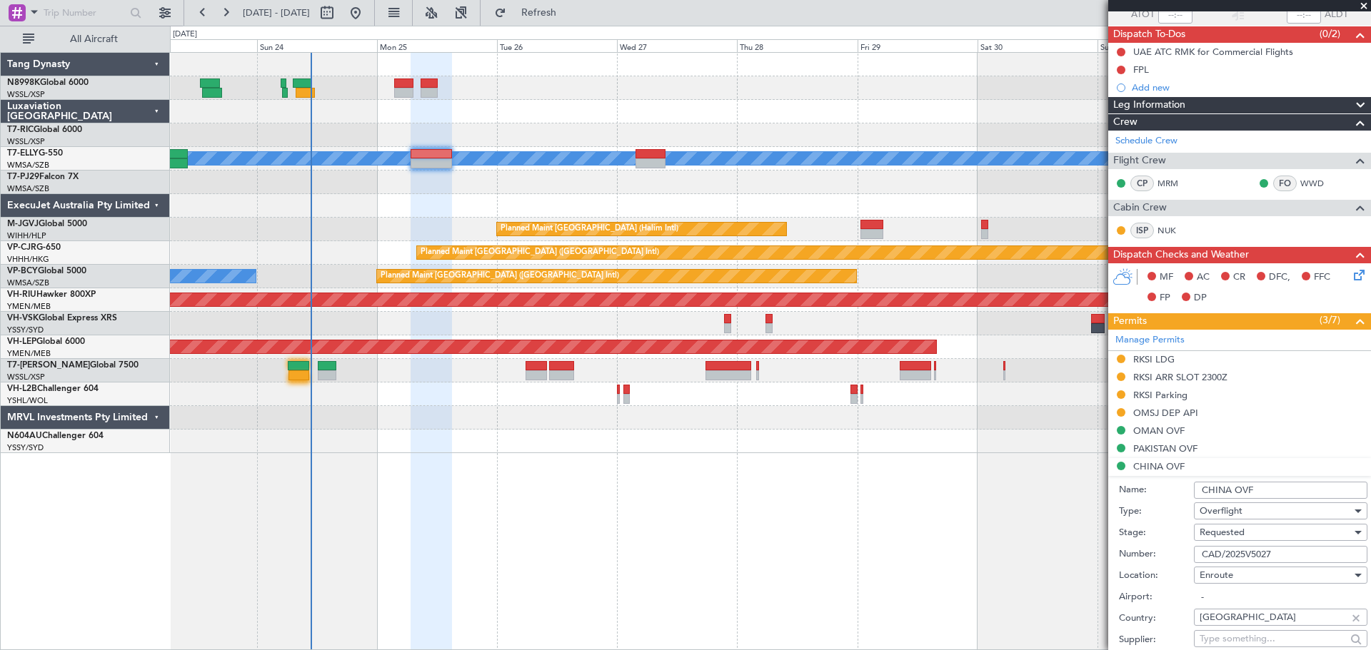
scroll to position [286, 0]
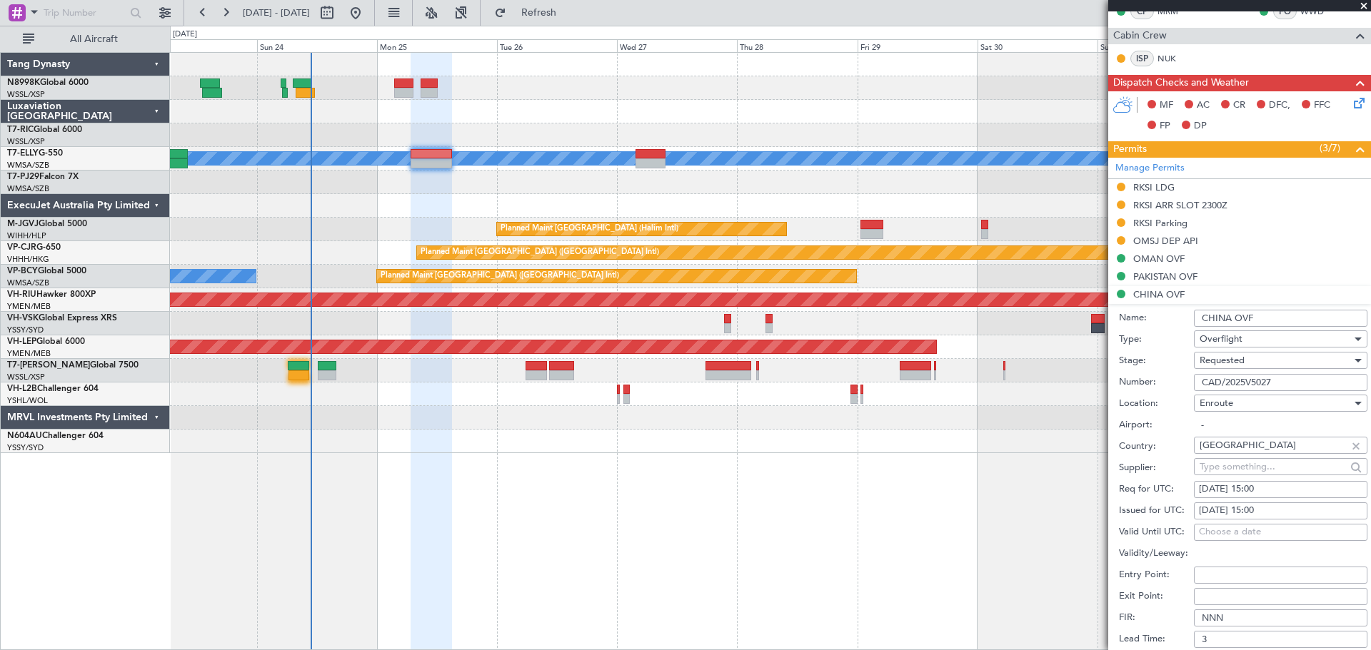
click at [1215, 510] on div "24/08/2025 15:00" at bounding box center [1280, 511] width 163 height 14
select select "8"
select select "2025"
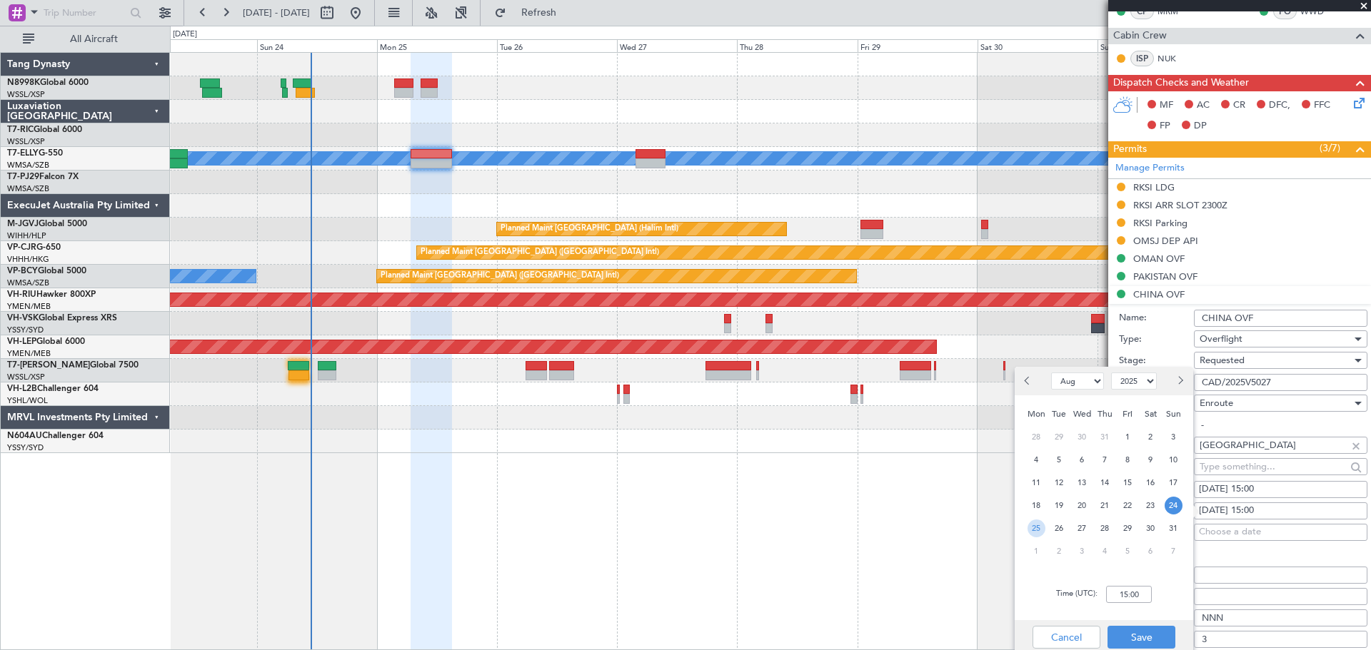
click at [1036, 530] on span "25" at bounding box center [1036, 529] width 18 height 18
click at [1140, 593] on input "00:00" at bounding box center [1129, 594] width 46 height 17
type input "07:00"
click at [1139, 635] on button "Save" at bounding box center [1141, 637] width 68 height 23
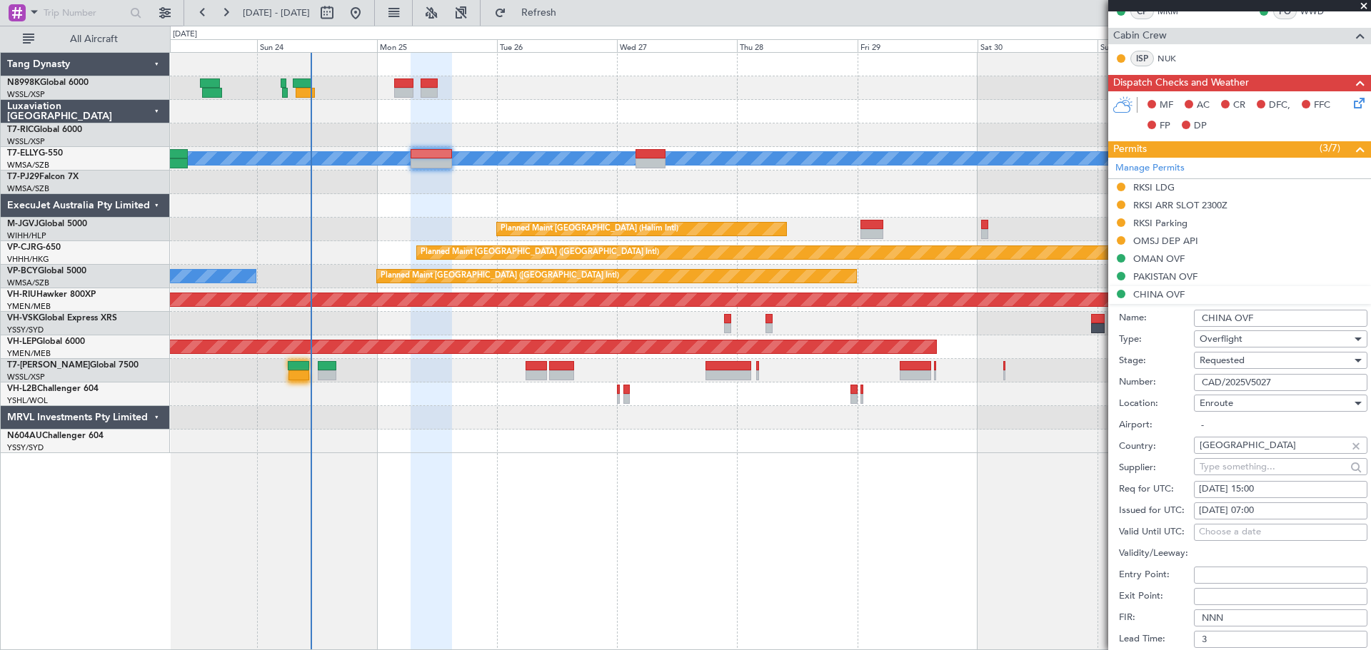
click at [1229, 495] on div "24/08/2025 15:00" at bounding box center [1280, 490] width 163 height 14
select select "8"
select select "2025"
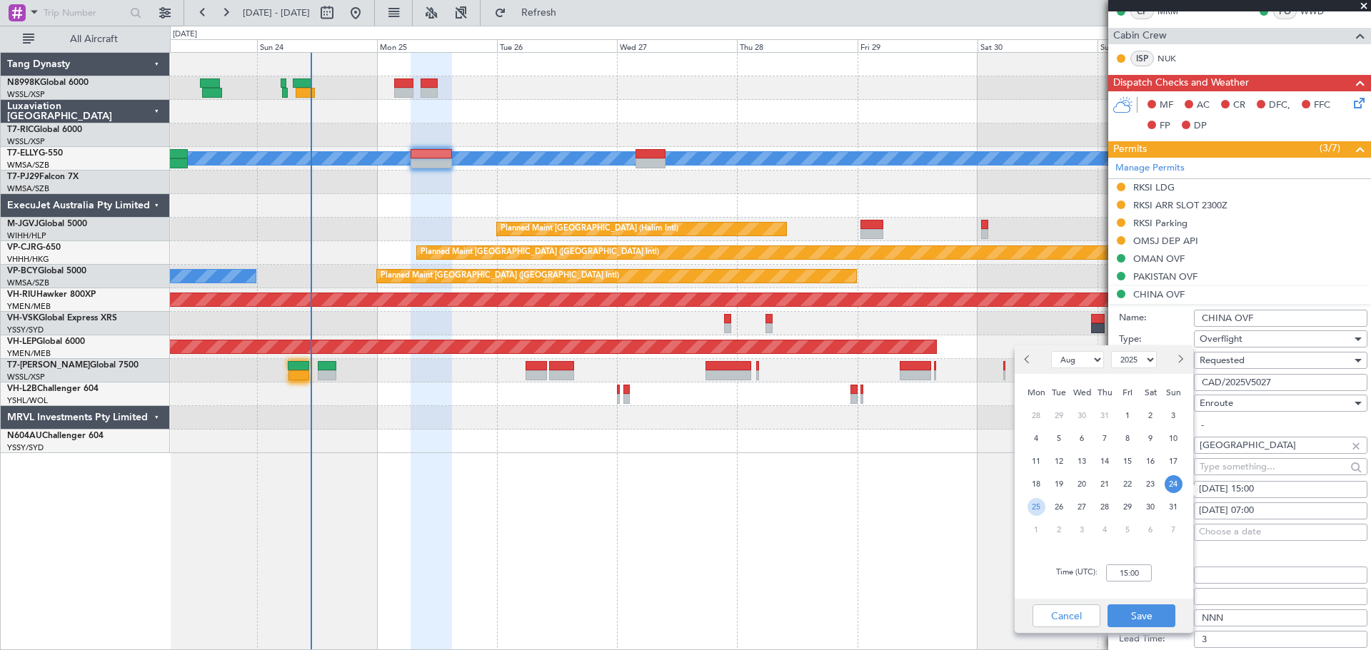
click at [1036, 505] on span "25" at bounding box center [1036, 507] width 18 height 18
click at [1144, 569] on input "00:00" at bounding box center [1129, 573] width 46 height 17
type input "07:00"
click at [1139, 615] on button "Save" at bounding box center [1141, 616] width 68 height 23
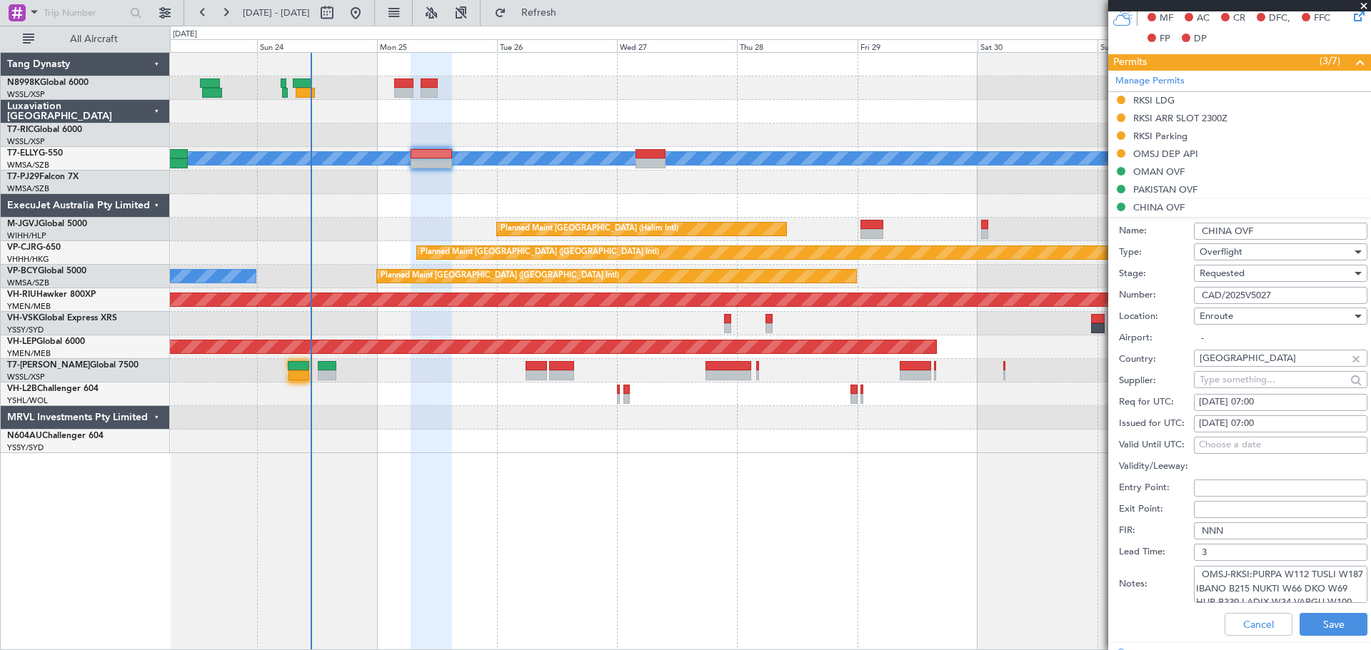
scroll to position [500, 0]
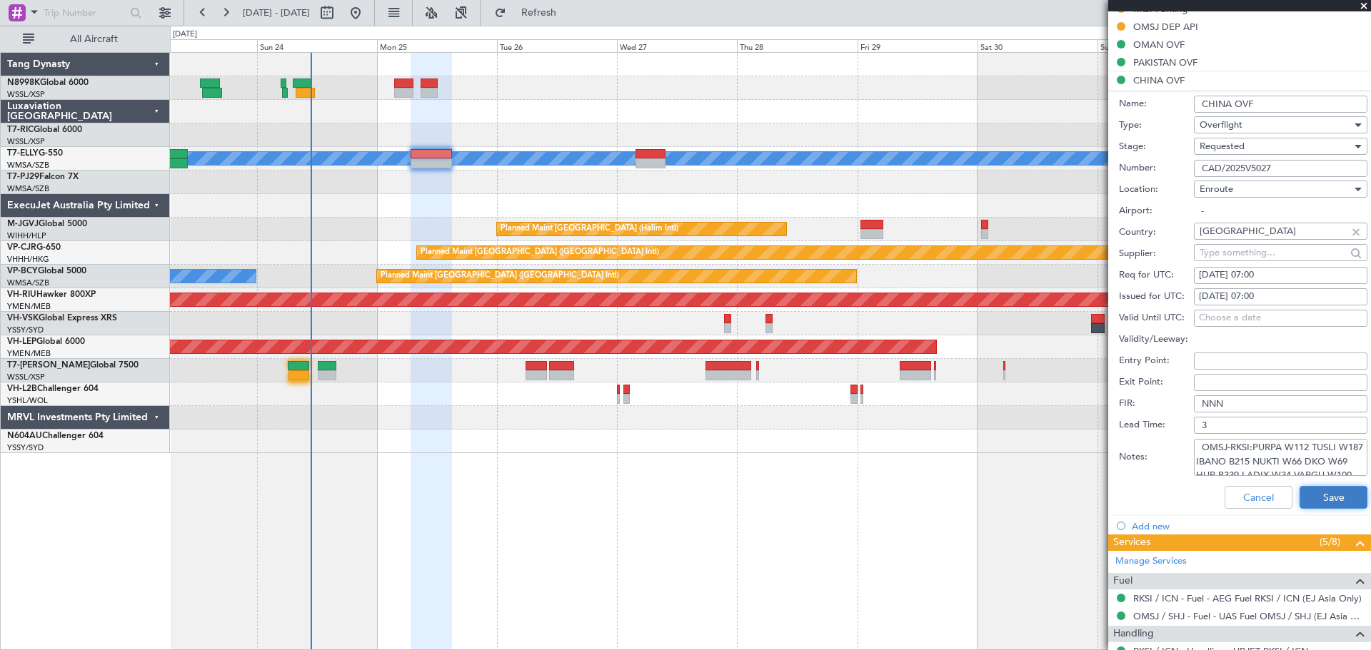
click at [1334, 498] on button "Save" at bounding box center [1333, 497] width 68 height 23
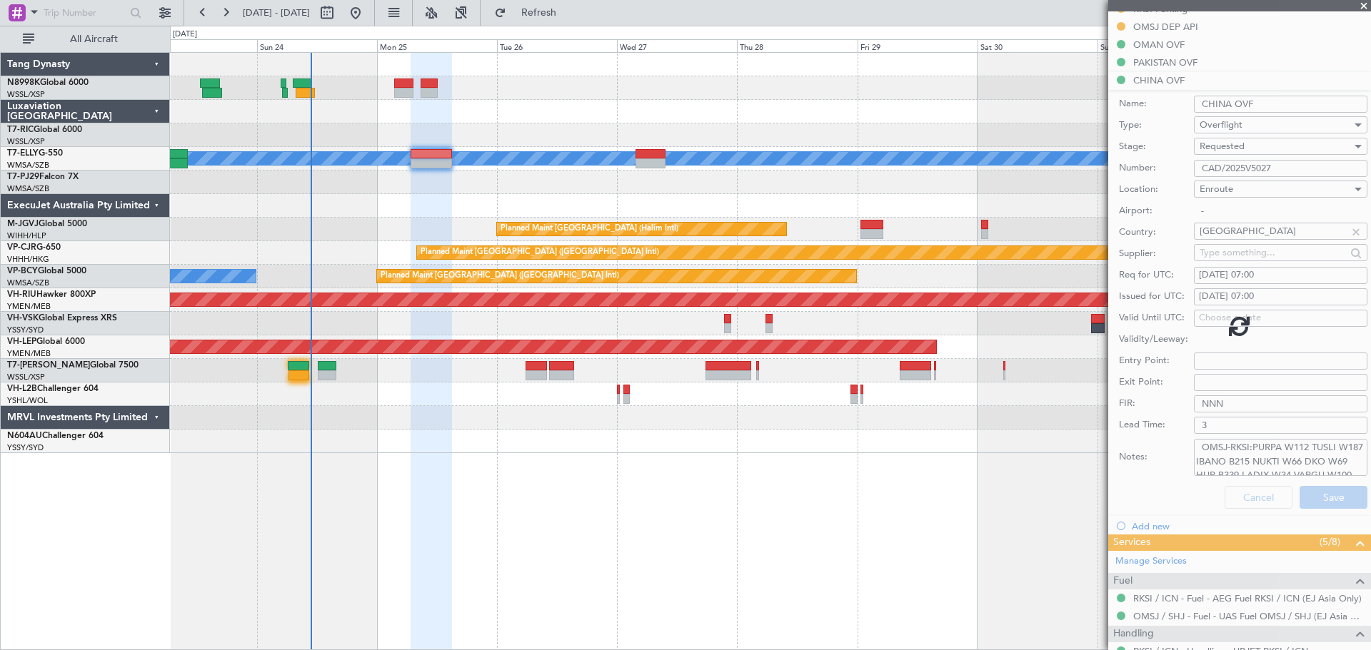
scroll to position [358, 0]
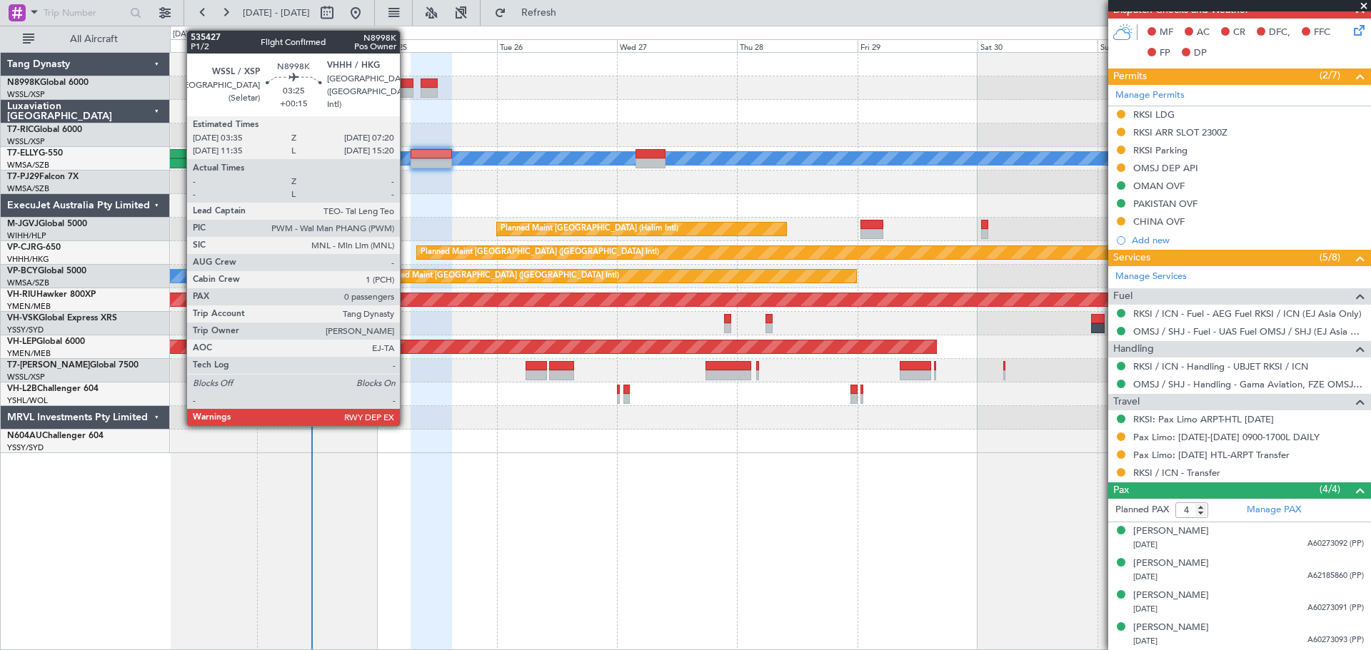
click at [403, 85] on div at bounding box center [403, 84] width 19 height 10
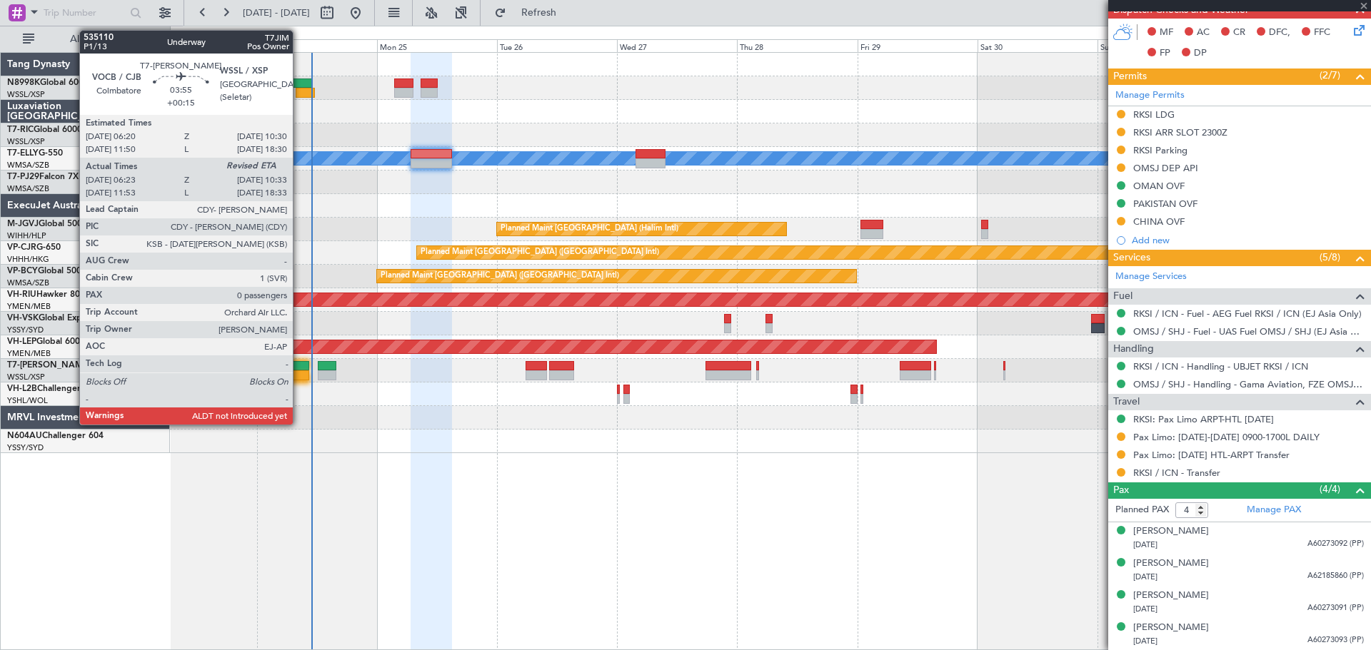
click at [300, 370] on div at bounding box center [298, 375] width 21 height 10
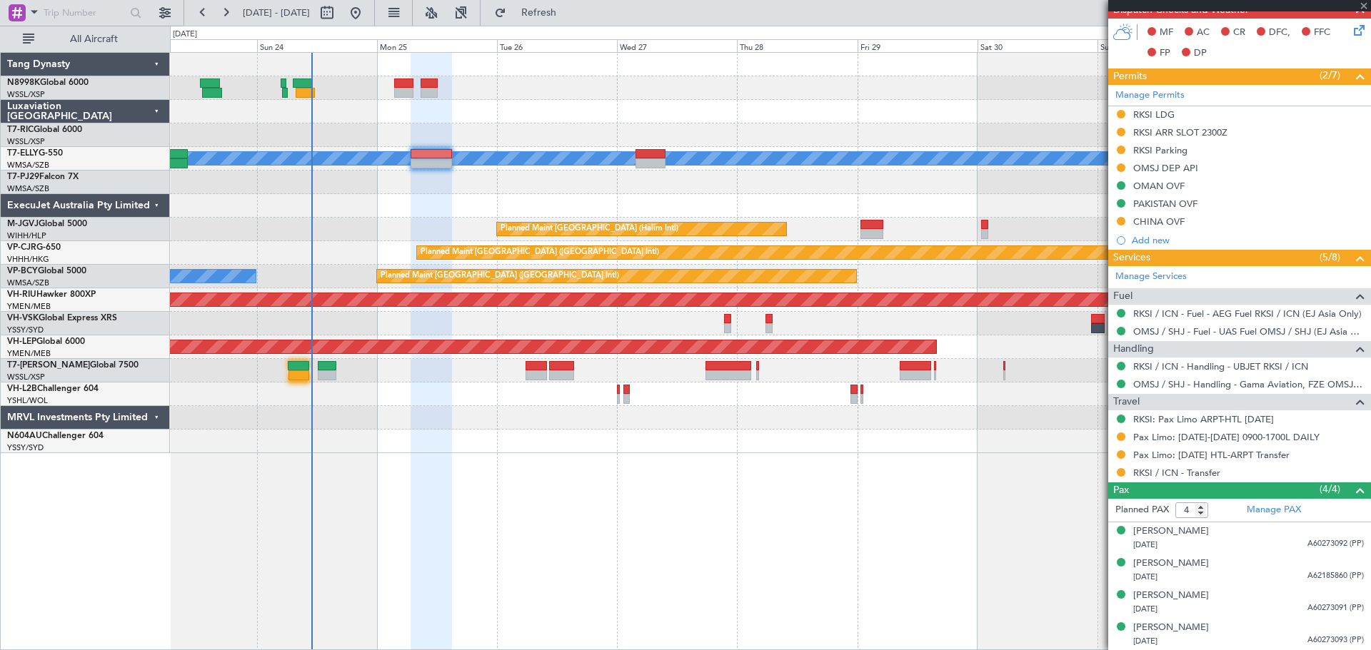
type input "+00:15"
type input "06:33"
type input "0"
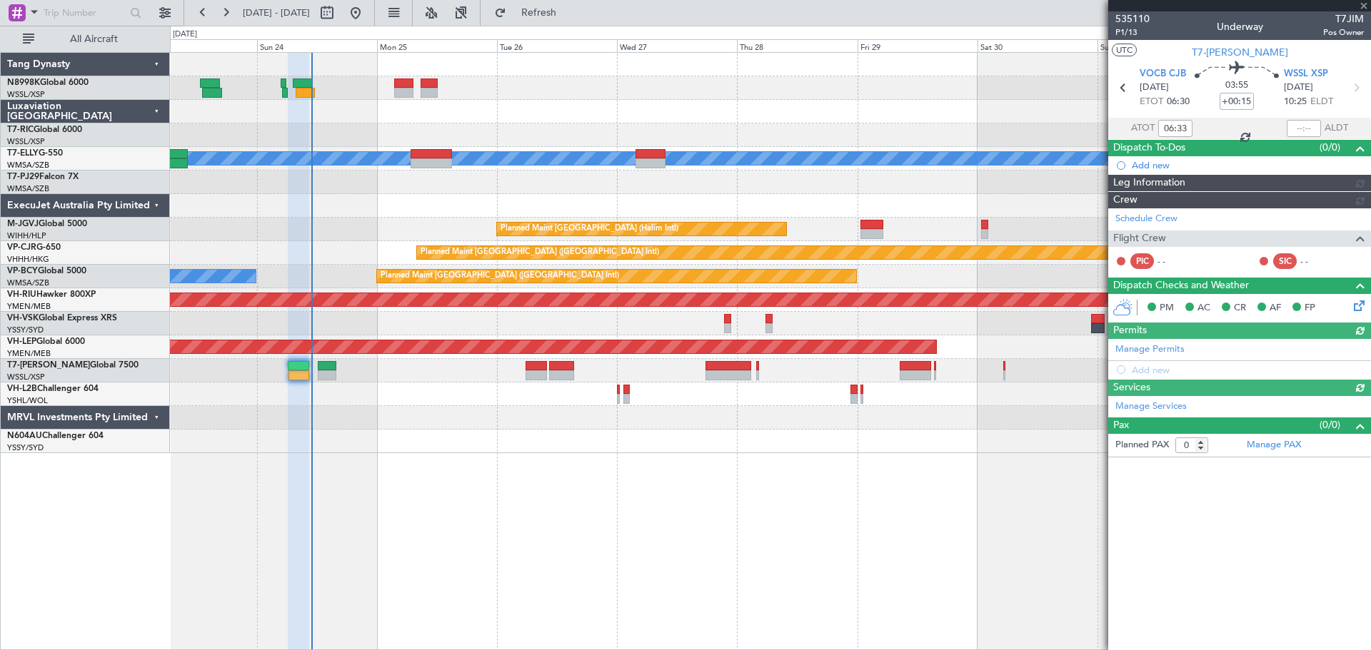
type input "[PERSON_NAME] (BTA)"
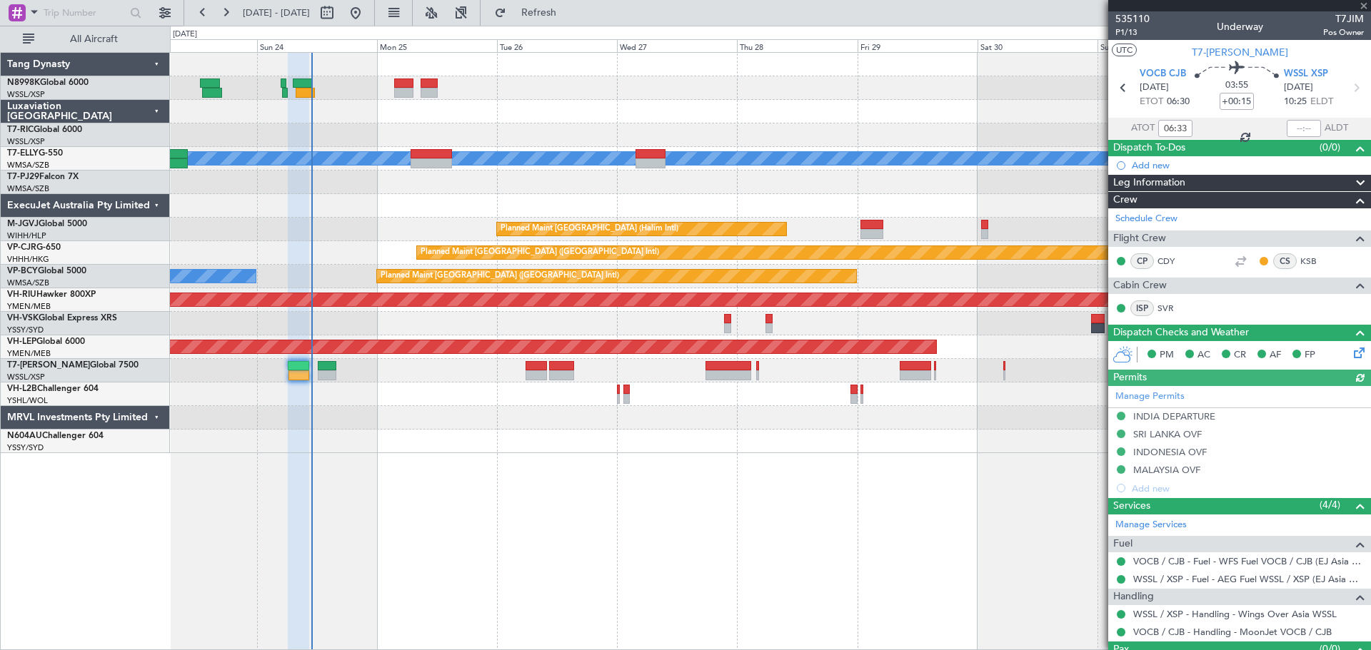
click at [1301, 128] on div at bounding box center [1303, 128] width 34 height 17
click at [1294, 129] on div at bounding box center [1303, 128] width 34 height 17
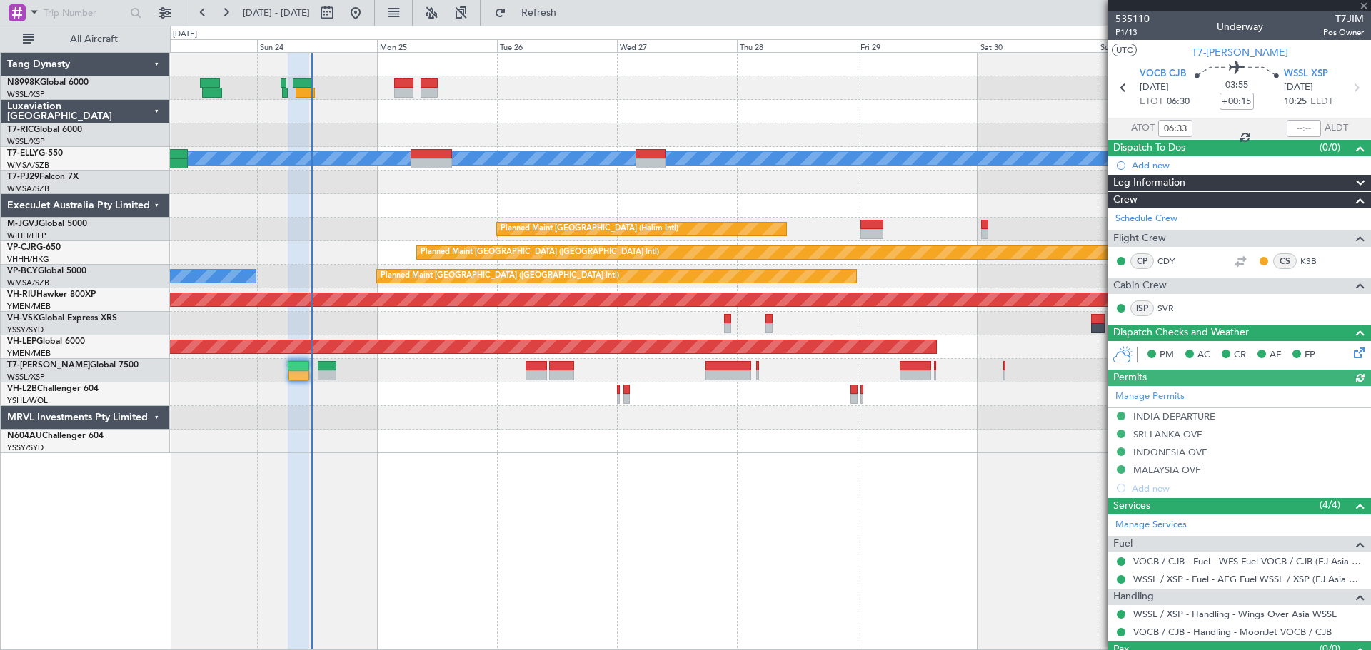
click at [1295, 128] on div at bounding box center [1303, 128] width 34 height 17
click at [1299, 128] on input "text" at bounding box center [1303, 128] width 34 height 17
type input "10:47"
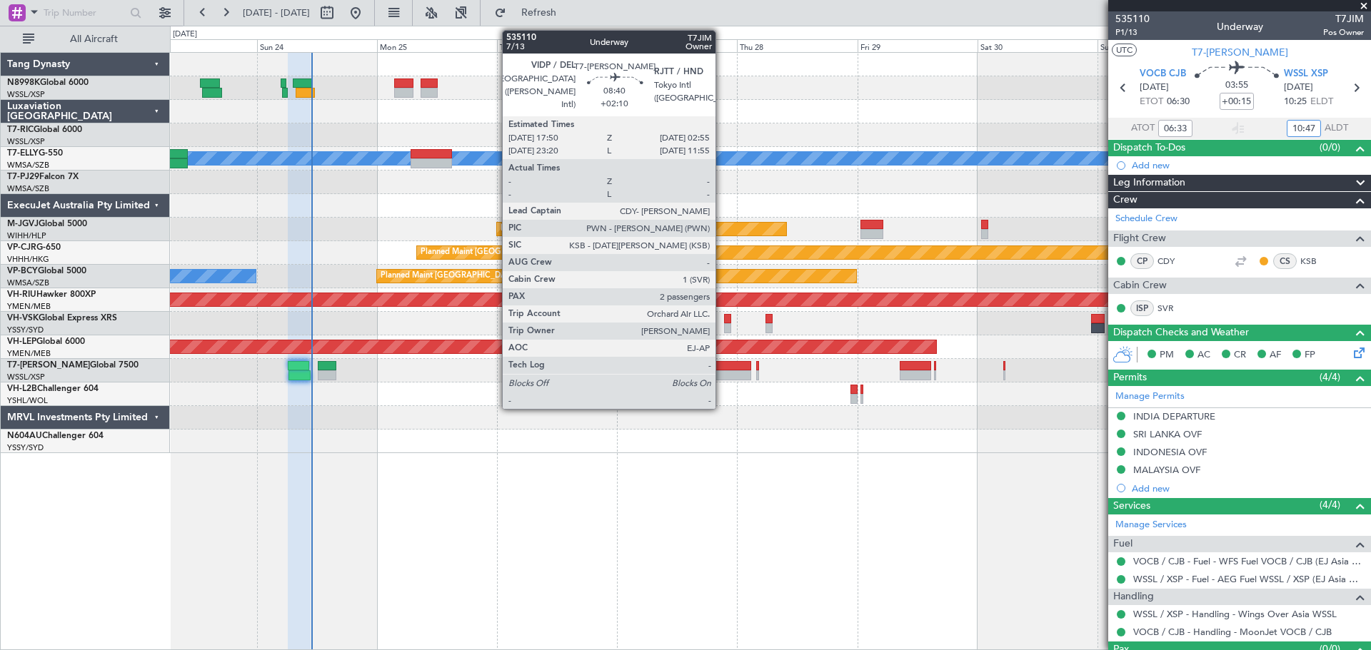
click at [722, 365] on div at bounding box center [728, 366] width 46 height 10
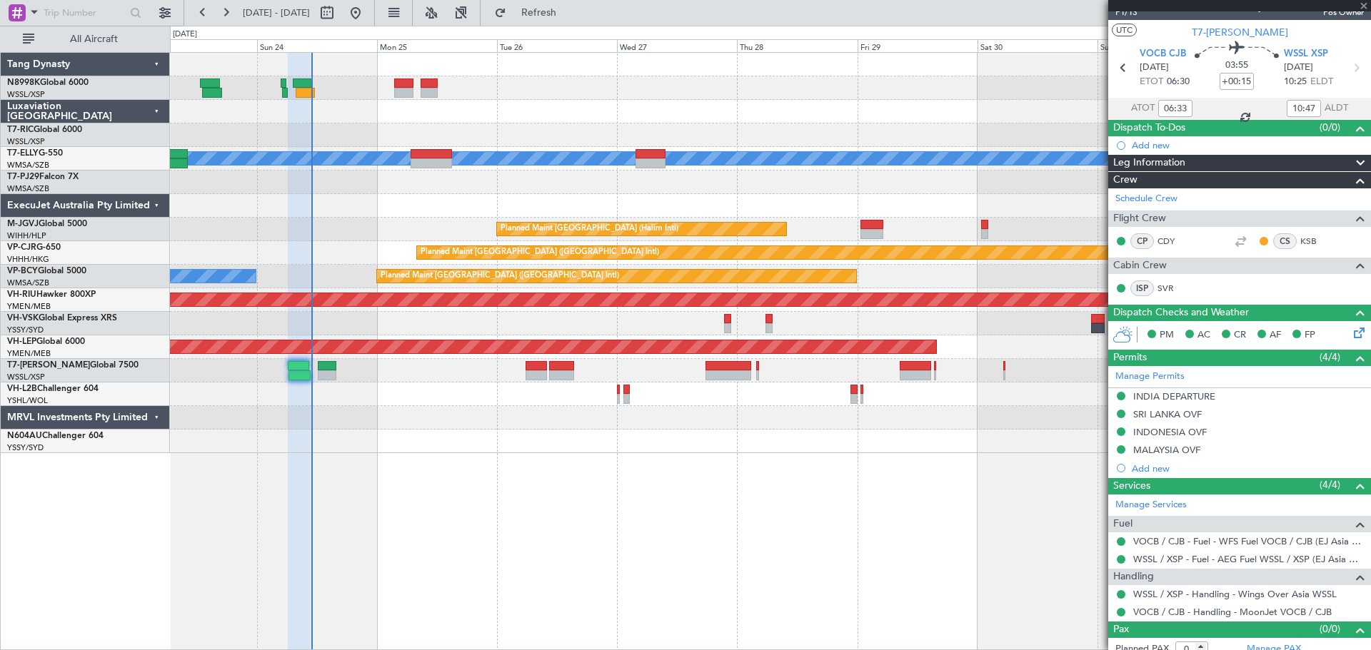
scroll to position [31, 0]
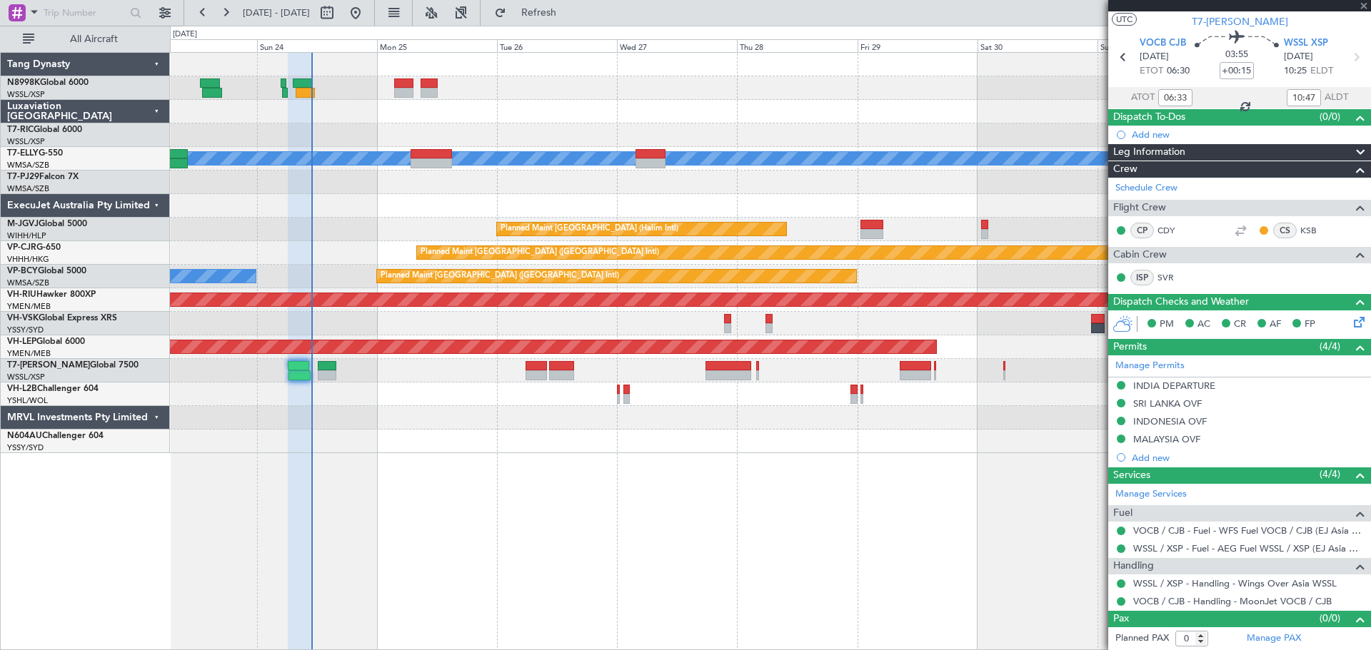
type input "+02:10"
type input "2"
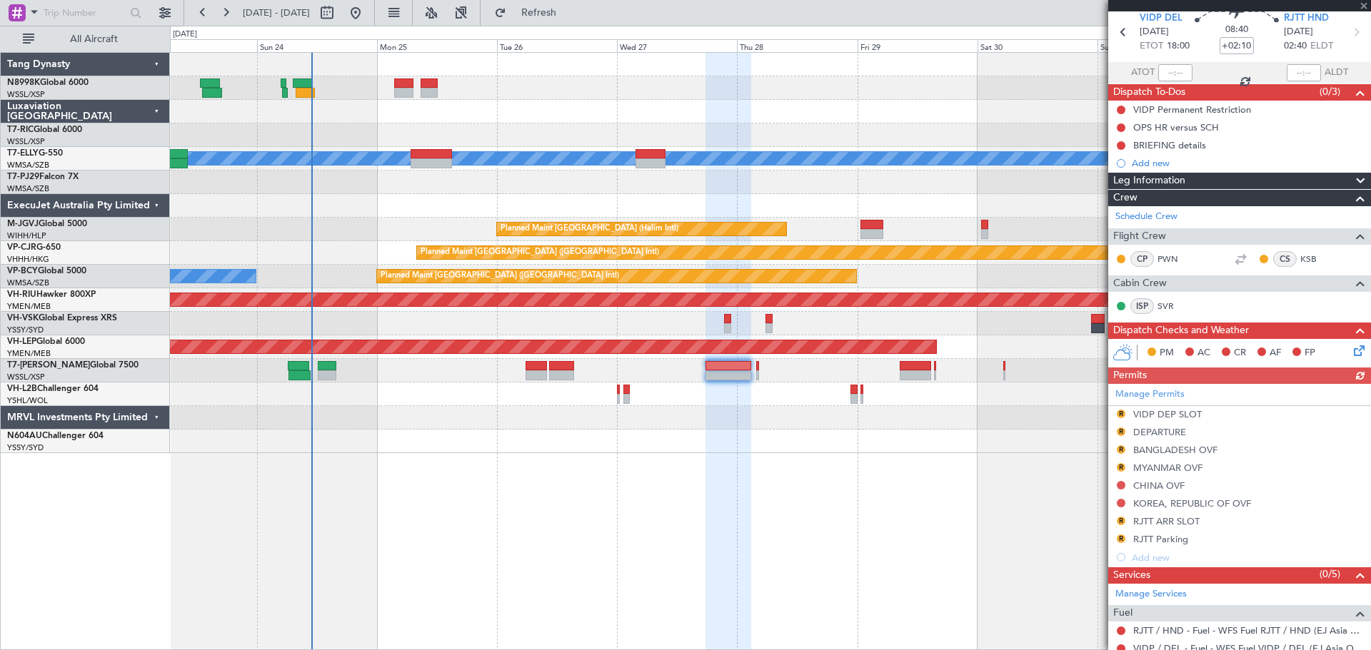
scroll to position [255, 0]
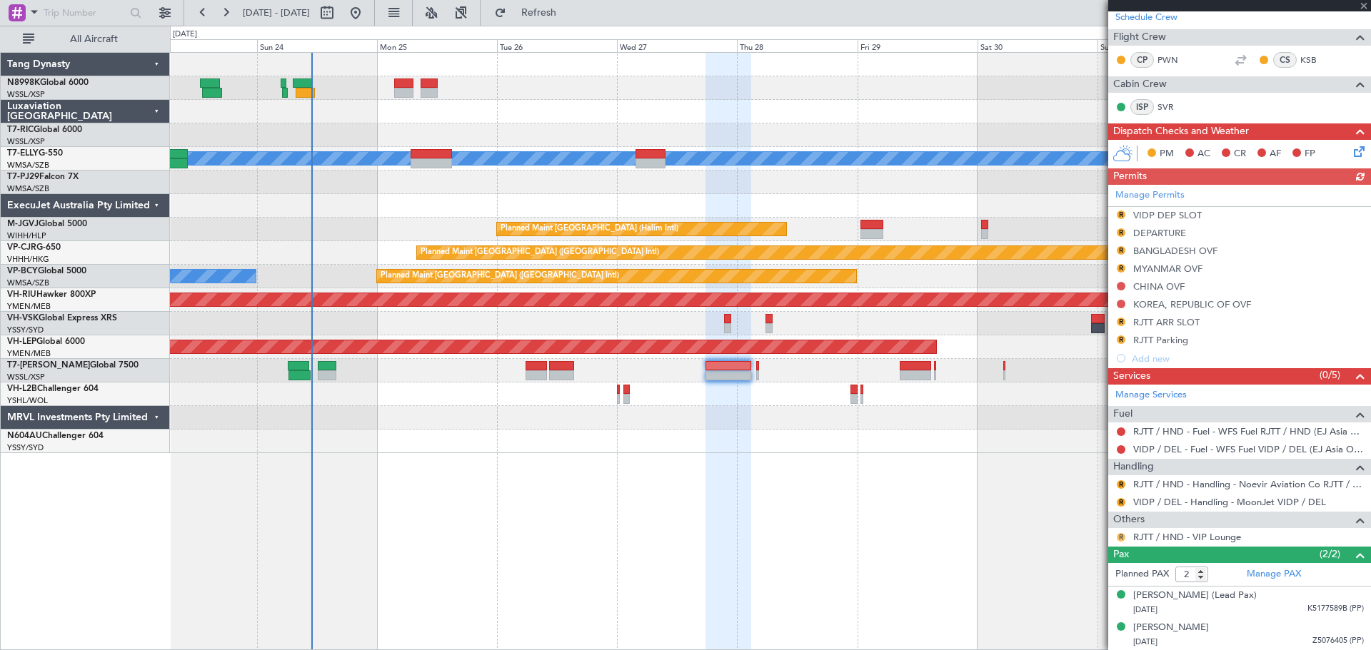
click at [1121, 537] on button "R" at bounding box center [1120, 537] width 9 height 9
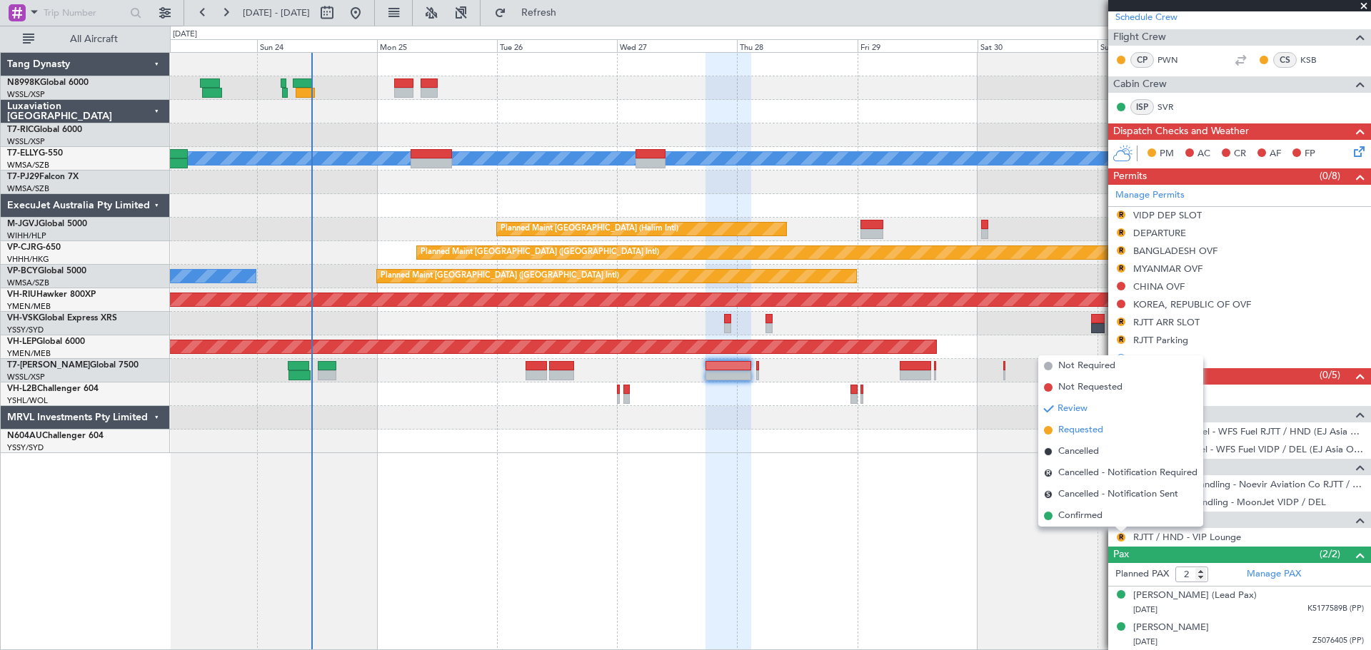
click at [1086, 433] on span "Requested" at bounding box center [1080, 430] width 45 height 14
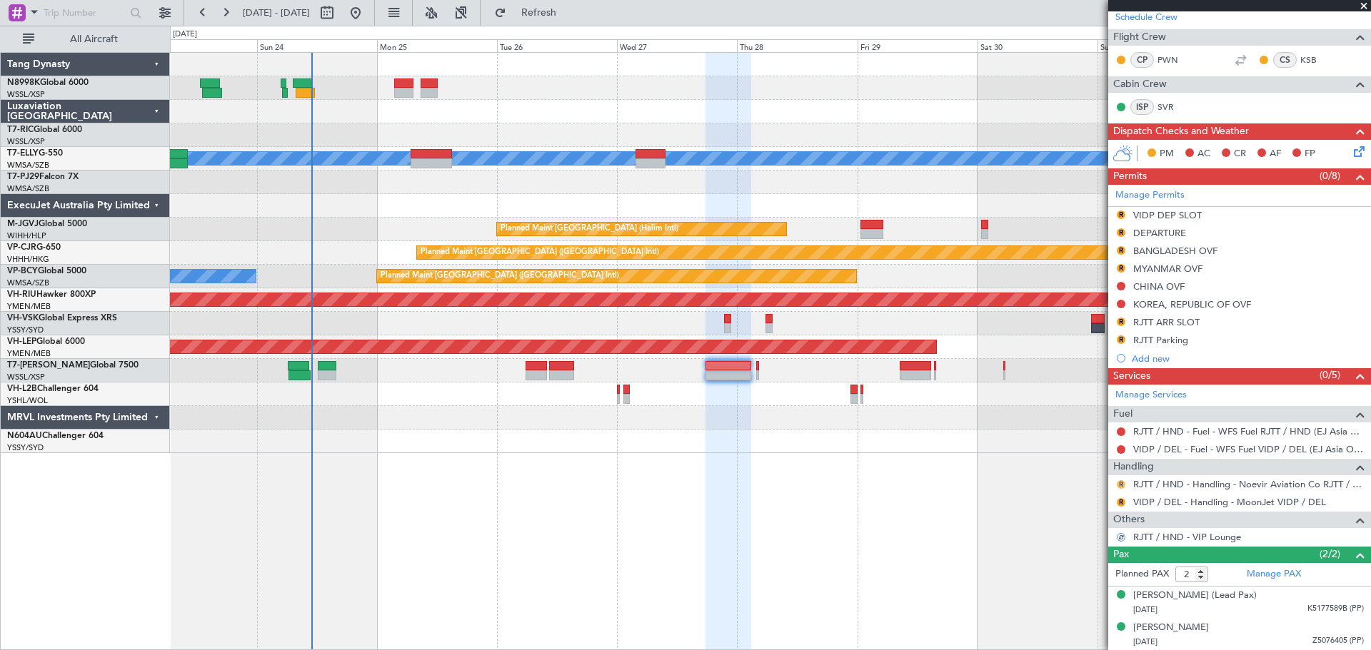
click at [1119, 481] on button "R" at bounding box center [1120, 484] width 9 height 9
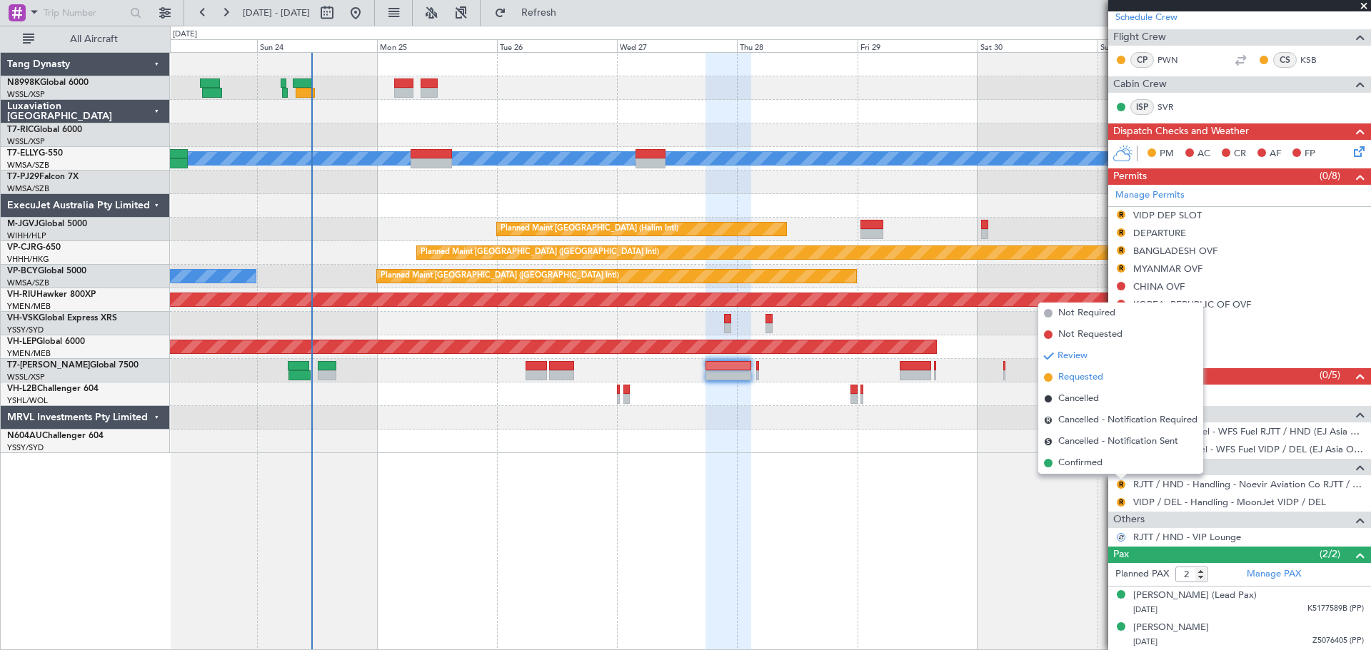
click at [1087, 374] on span "Requested" at bounding box center [1080, 377] width 45 height 14
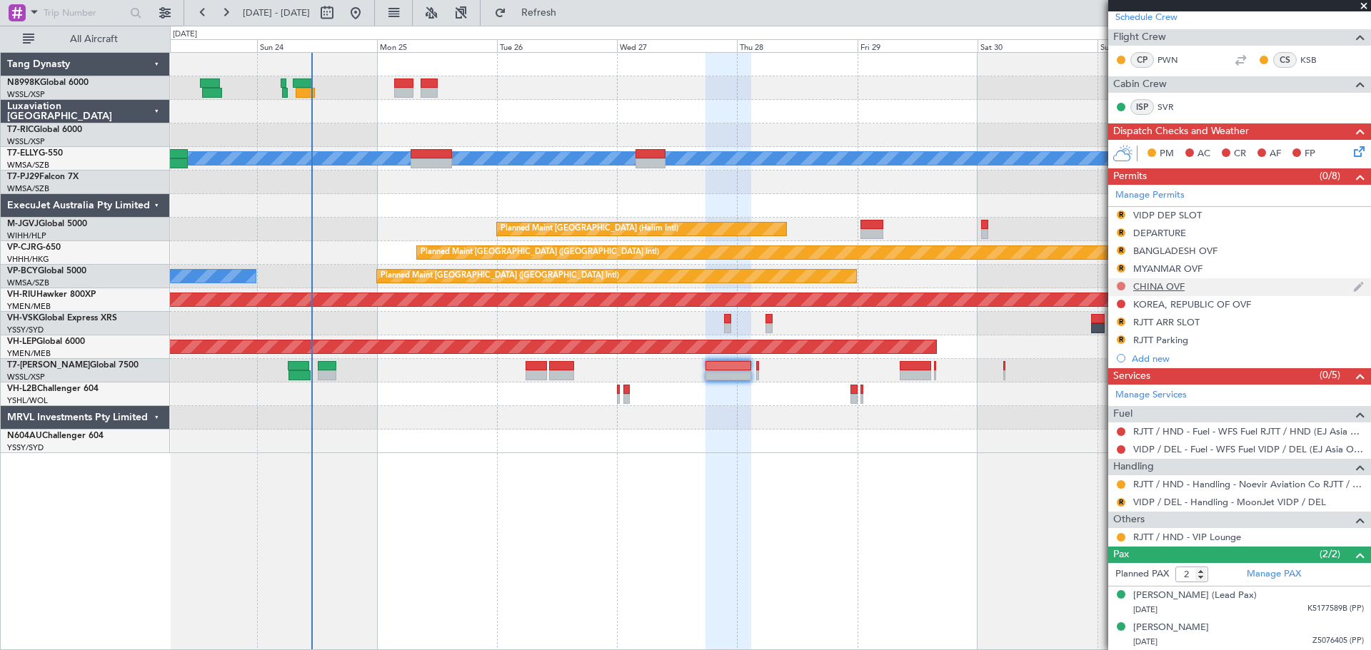
click at [1121, 285] on button at bounding box center [1120, 286] width 9 height 9
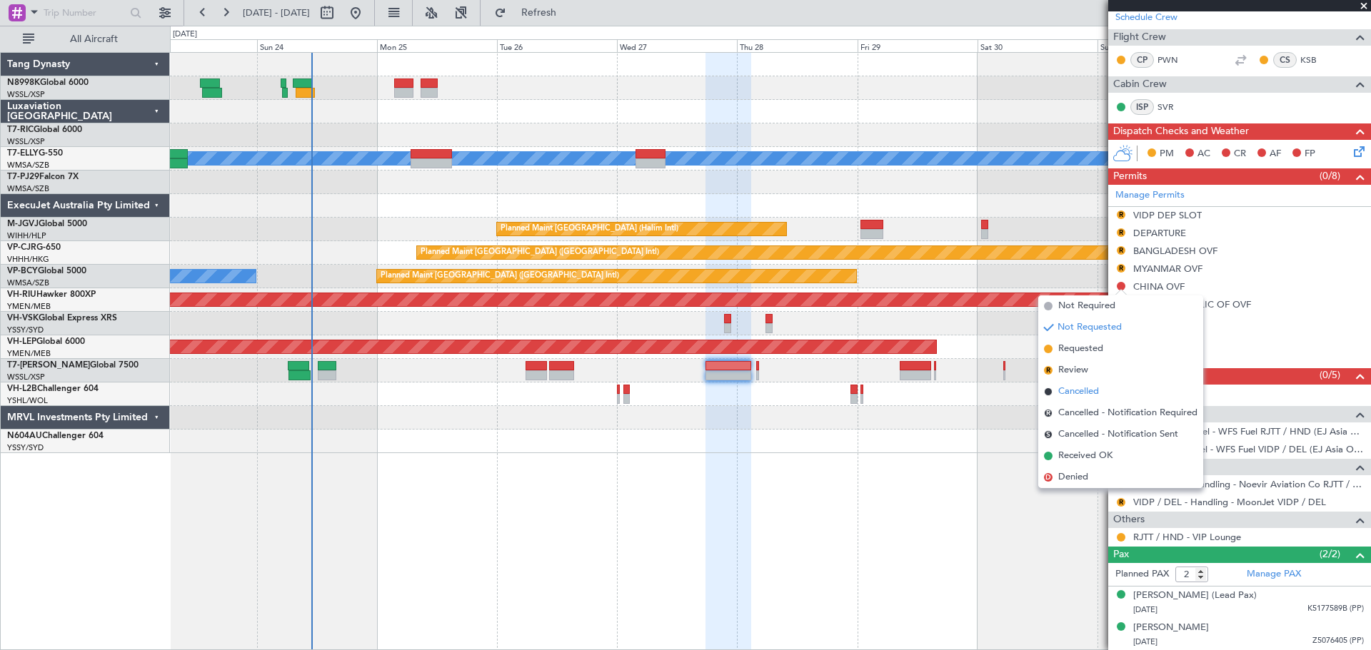
click at [1079, 388] on span "Cancelled" at bounding box center [1078, 392] width 41 height 14
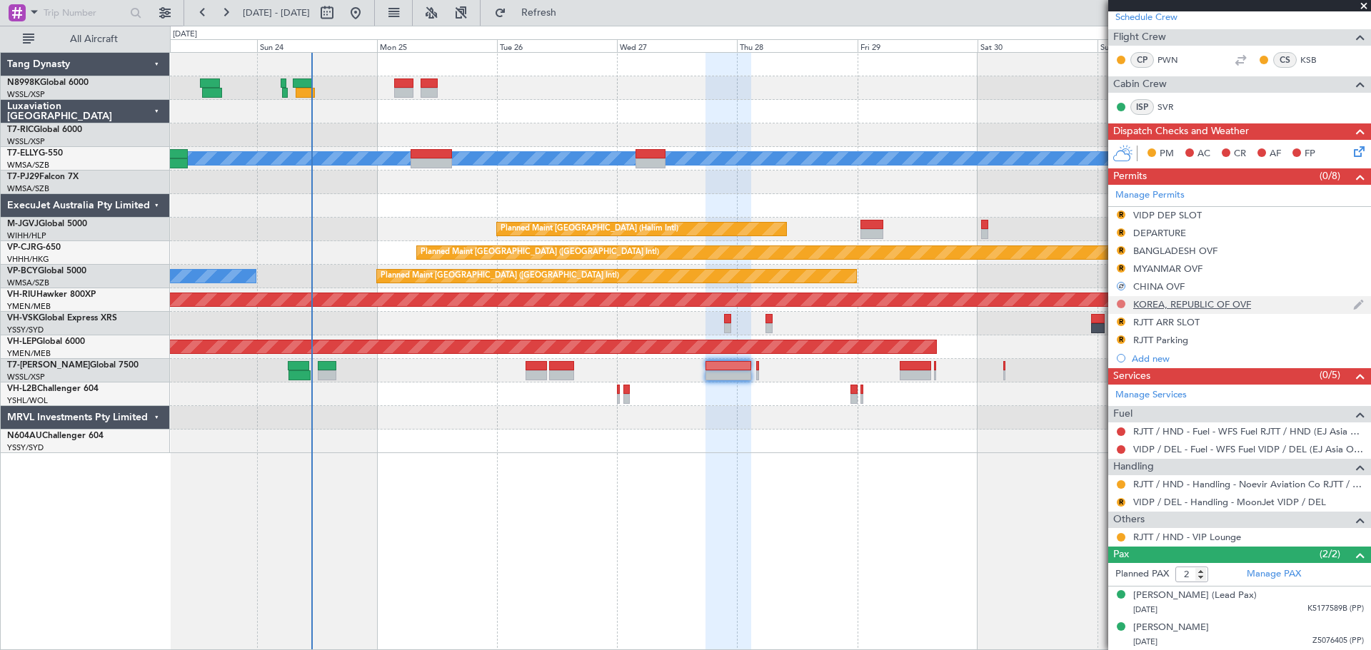
click at [1119, 306] on button at bounding box center [1120, 304] width 9 height 9
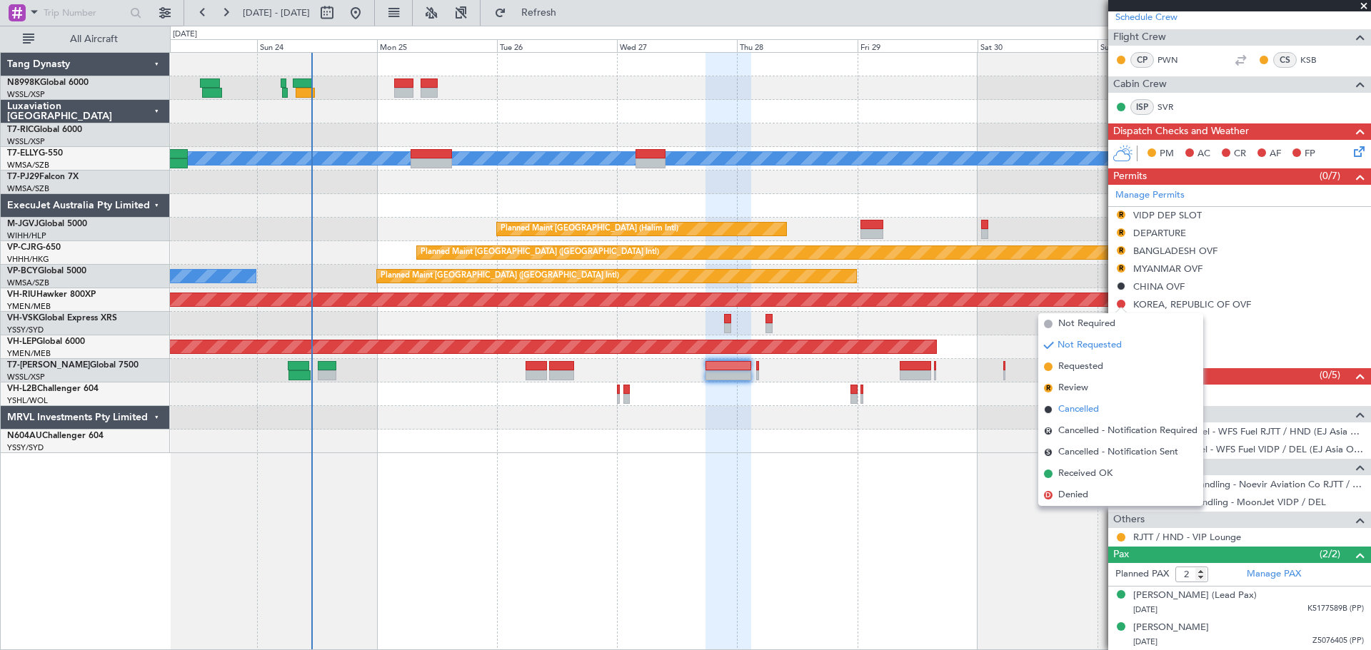
click at [1058, 408] on span "Cancelled" at bounding box center [1078, 410] width 41 height 14
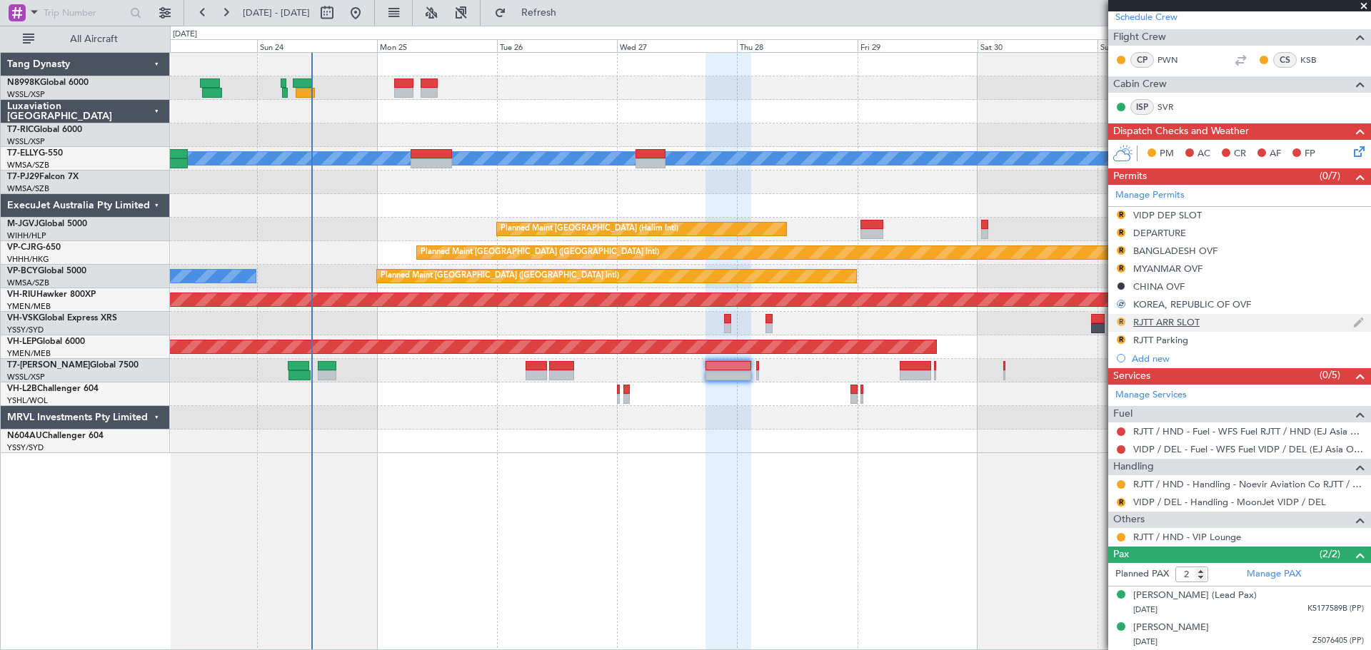
click at [1119, 323] on button "R" at bounding box center [1120, 322] width 9 height 9
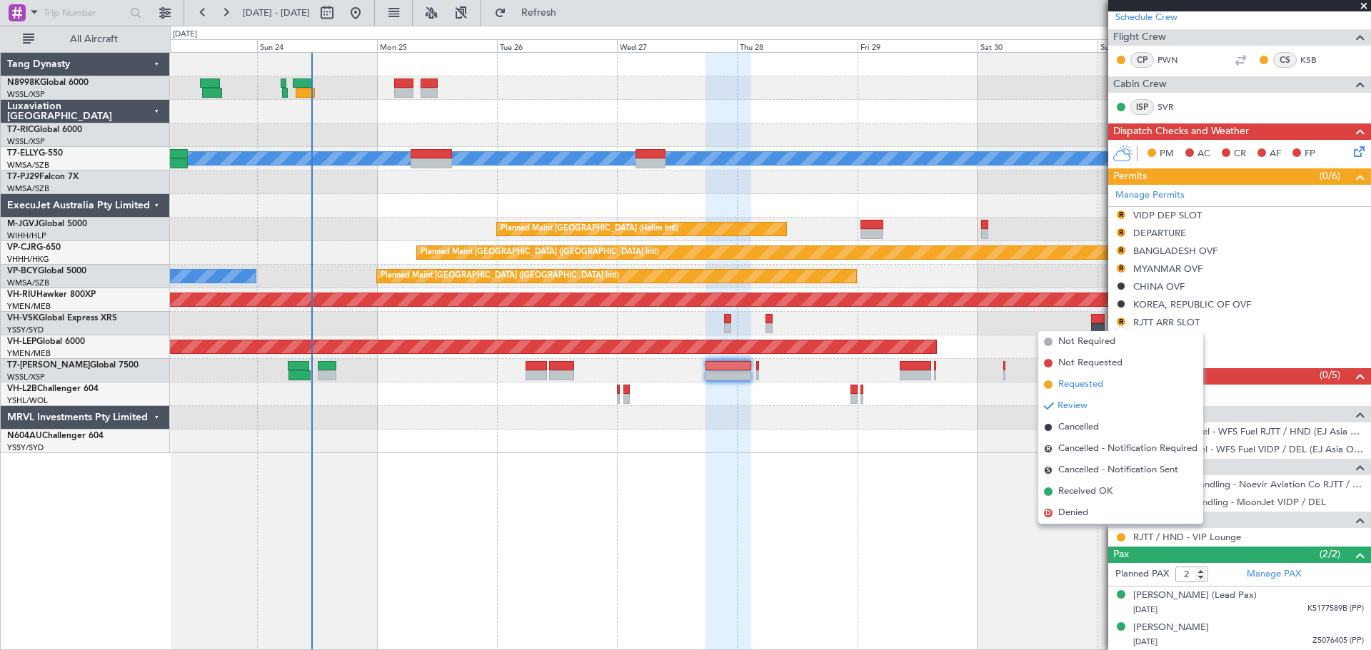
click at [1076, 381] on span "Requested" at bounding box center [1080, 385] width 45 height 14
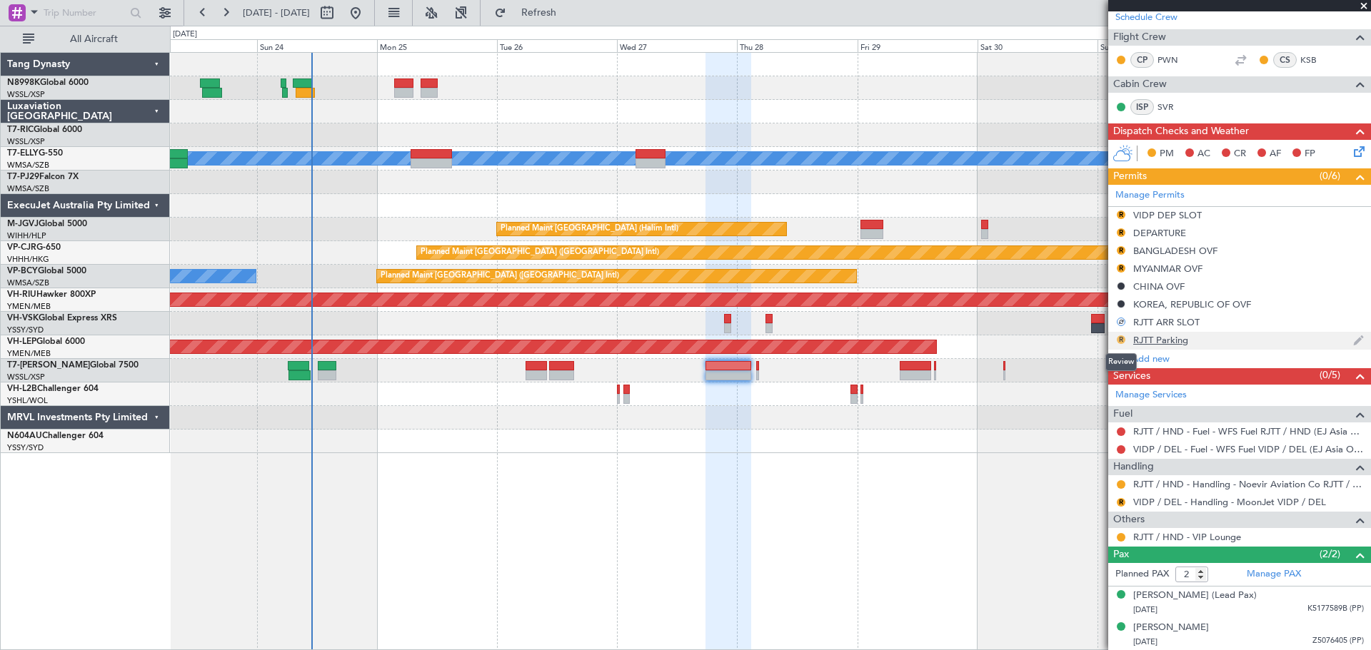
click at [1119, 341] on button "R" at bounding box center [1120, 340] width 9 height 9
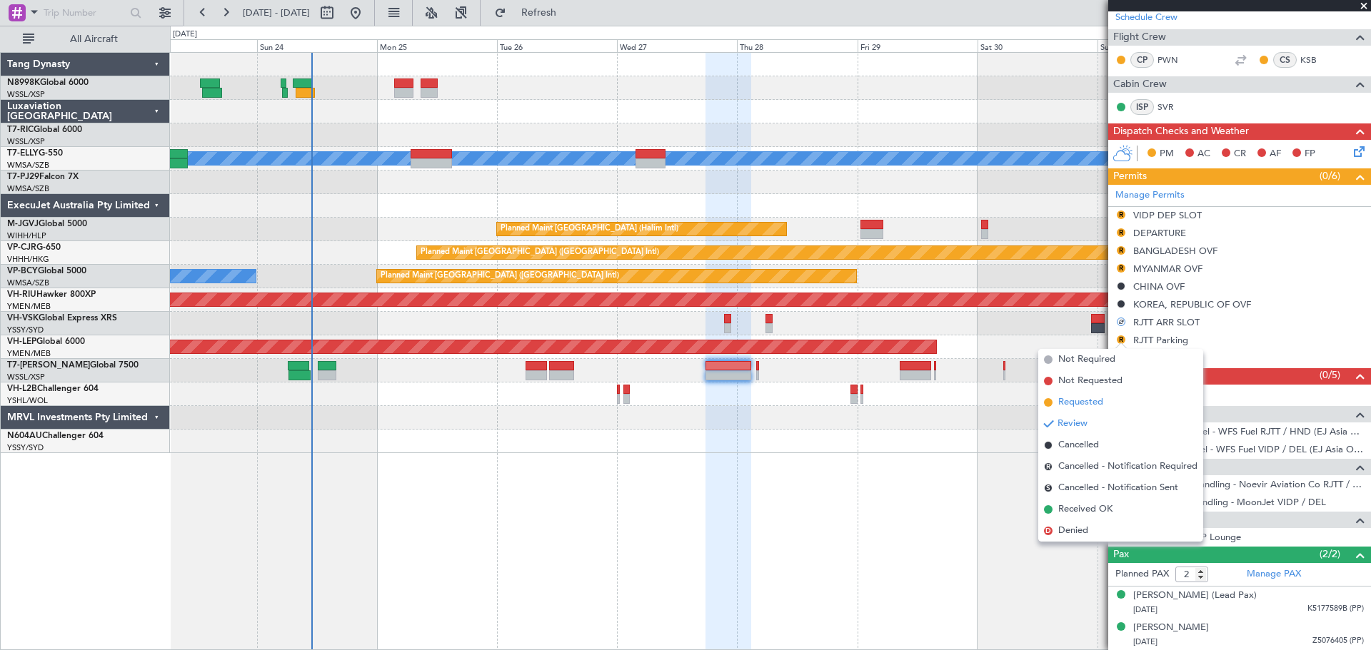
click at [1069, 405] on span "Requested" at bounding box center [1080, 402] width 45 height 14
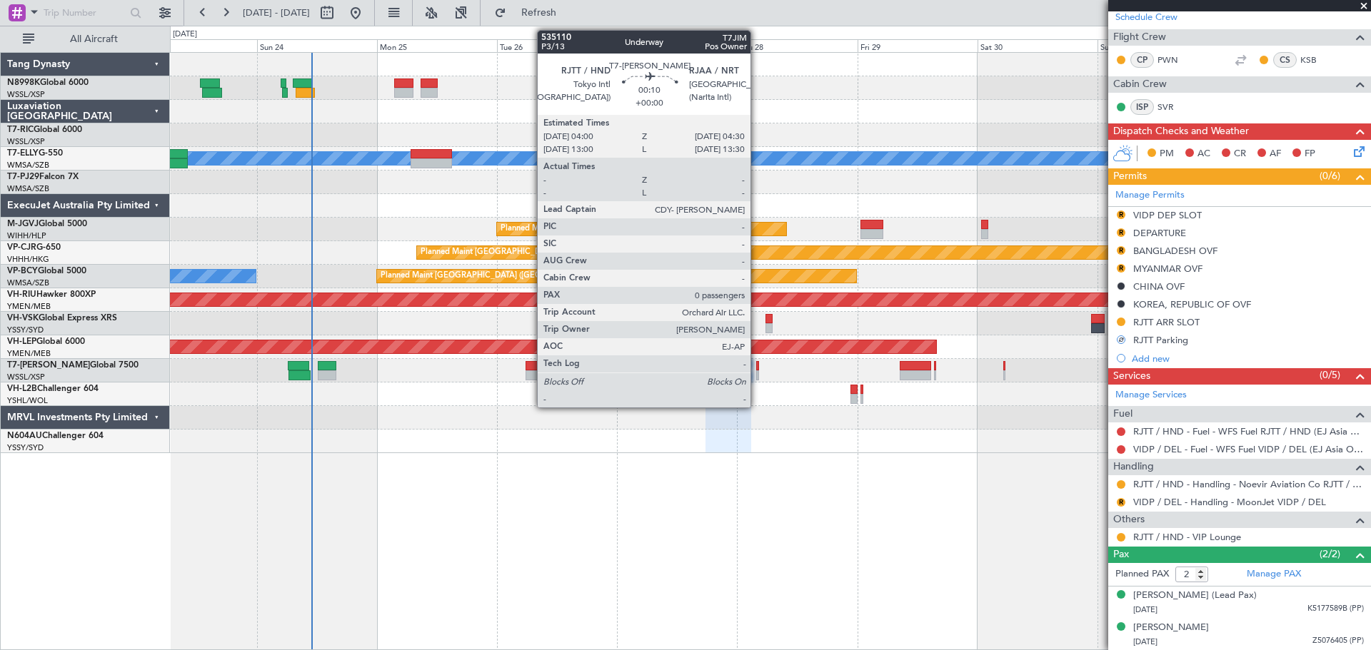
click at [757, 375] on div at bounding box center [757, 375] width 3 height 10
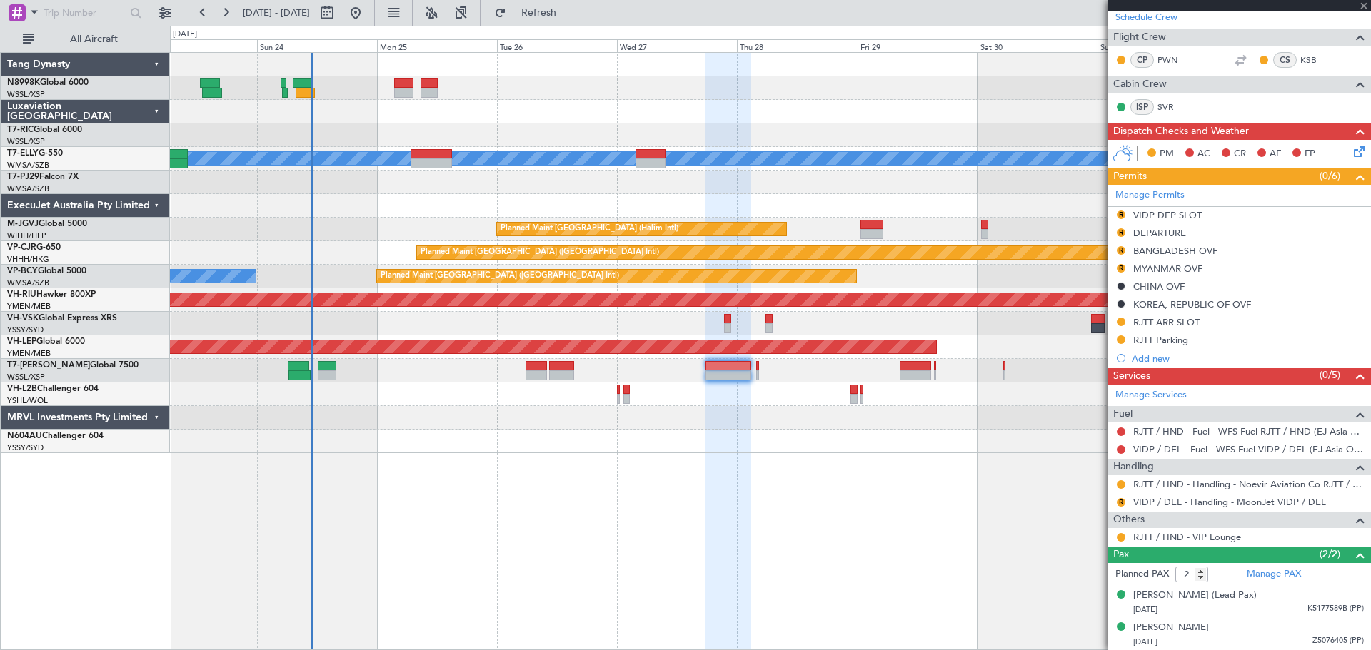
type input "0"
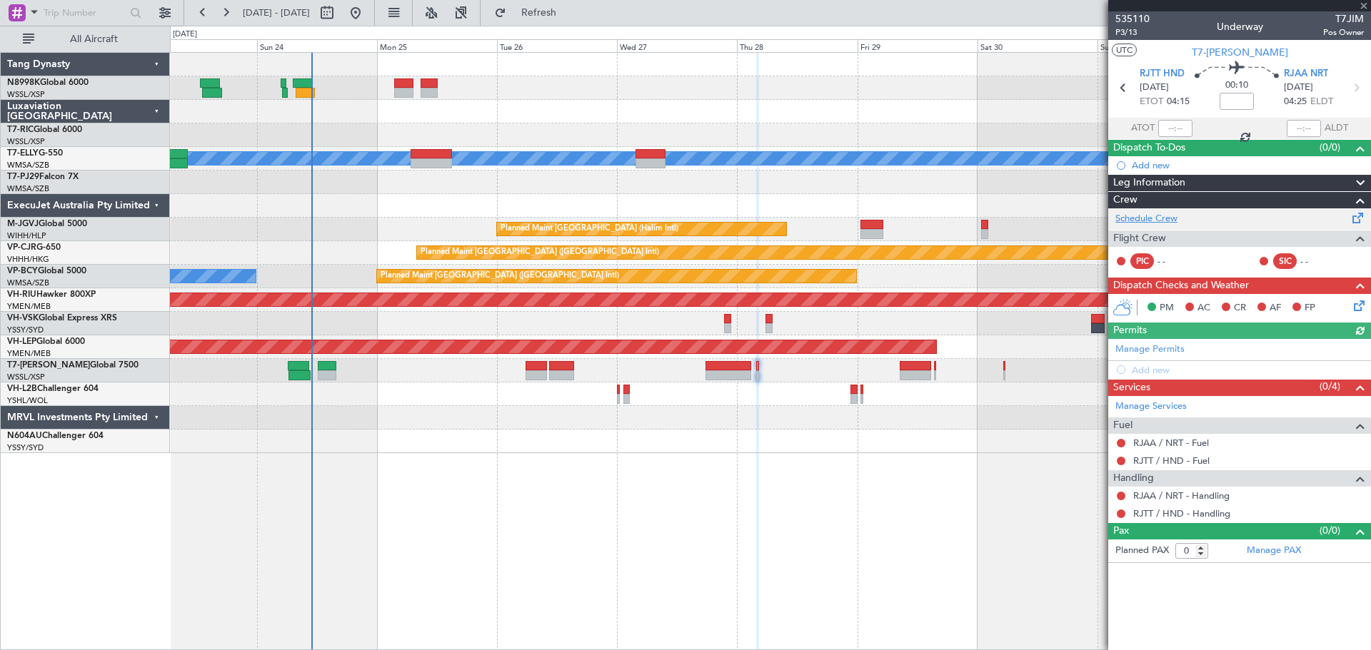
click at [1156, 223] on link "Schedule Crew" at bounding box center [1146, 219] width 62 height 14
click at [1145, 348] on link "Manage Permits" at bounding box center [1149, 350] width 69 height 14
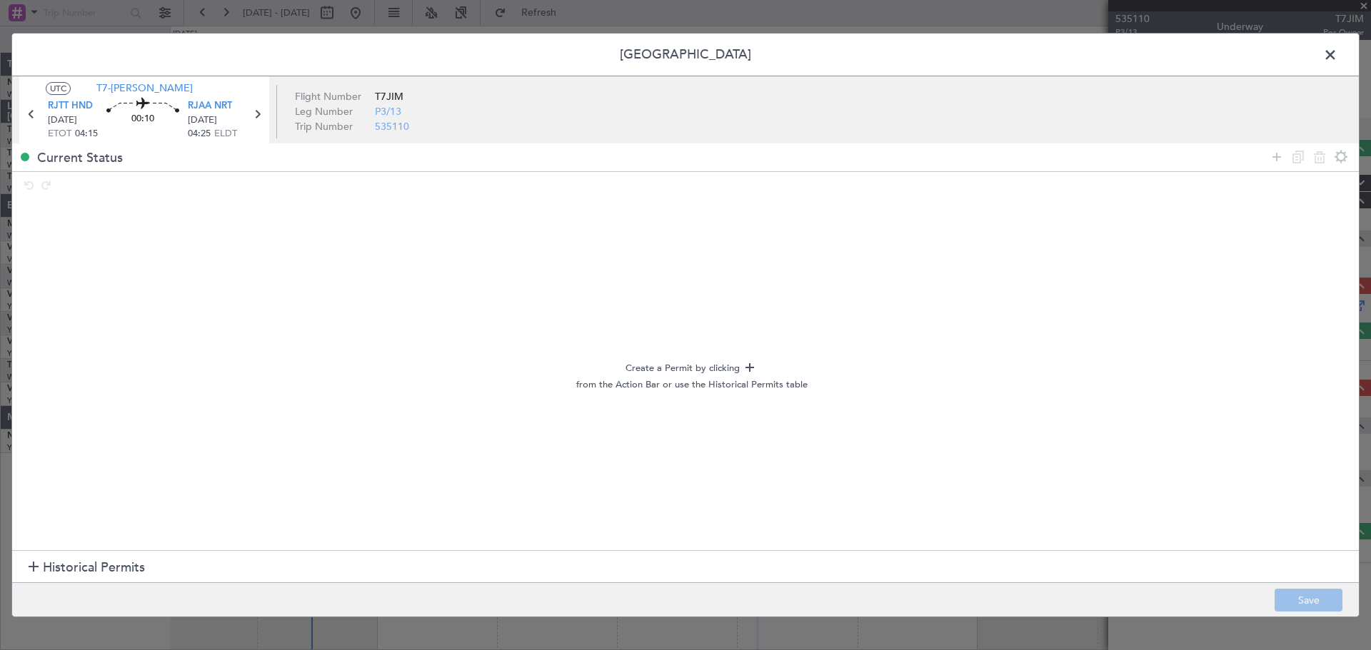
click at [116, 562] on span "Historical Permits" at bounding box center [94, 567] width 102 height 19
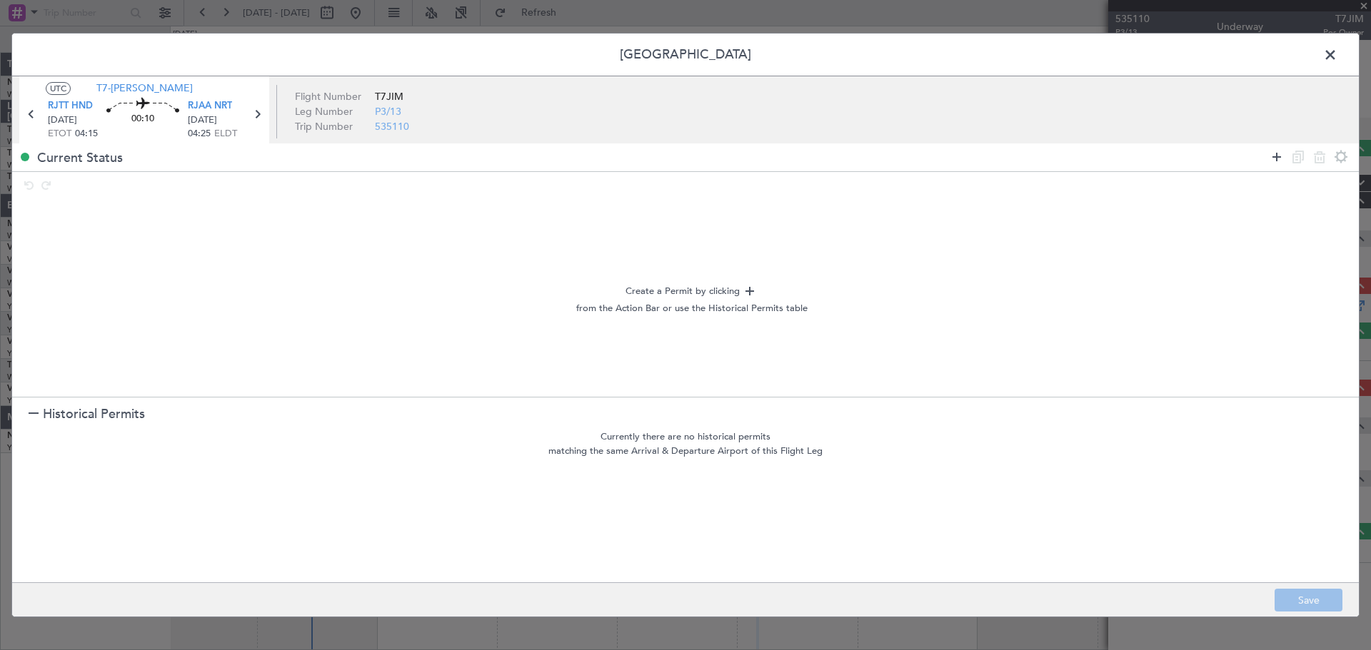
click at [1270, 153] on icon at bounding box center [1276, 156] width 17 height 17
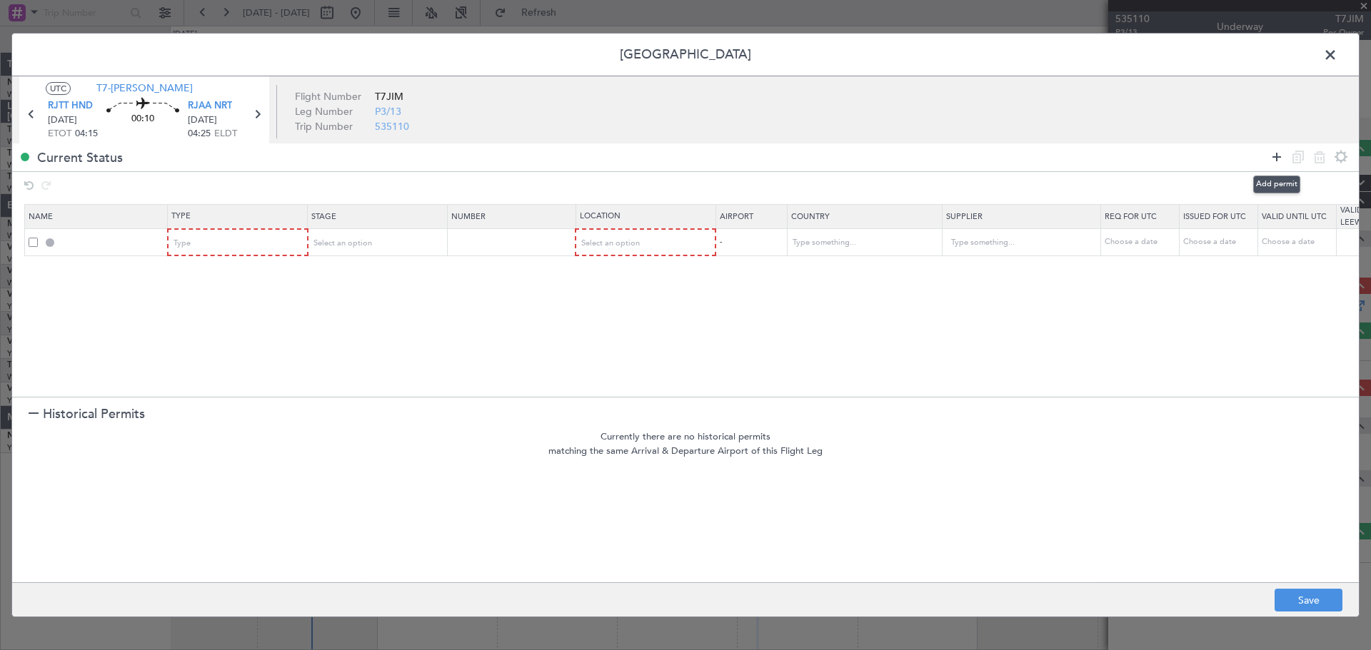
click at [1276, 151] on icon at bounding box center [1276, 156] width 17 height 17
click at [1275, 151] on icon at bounding box center [1276, 156] width 17 height 17
click at [251, 243] on div "Type" at bounding box center [233, 243] width 118 height 21
click at [1274, 160] on div at bounding box center [685, 325] width 1371 height 650
click at [1271, 157] on icon at bounding box center [1276, 156] width 17 height 17
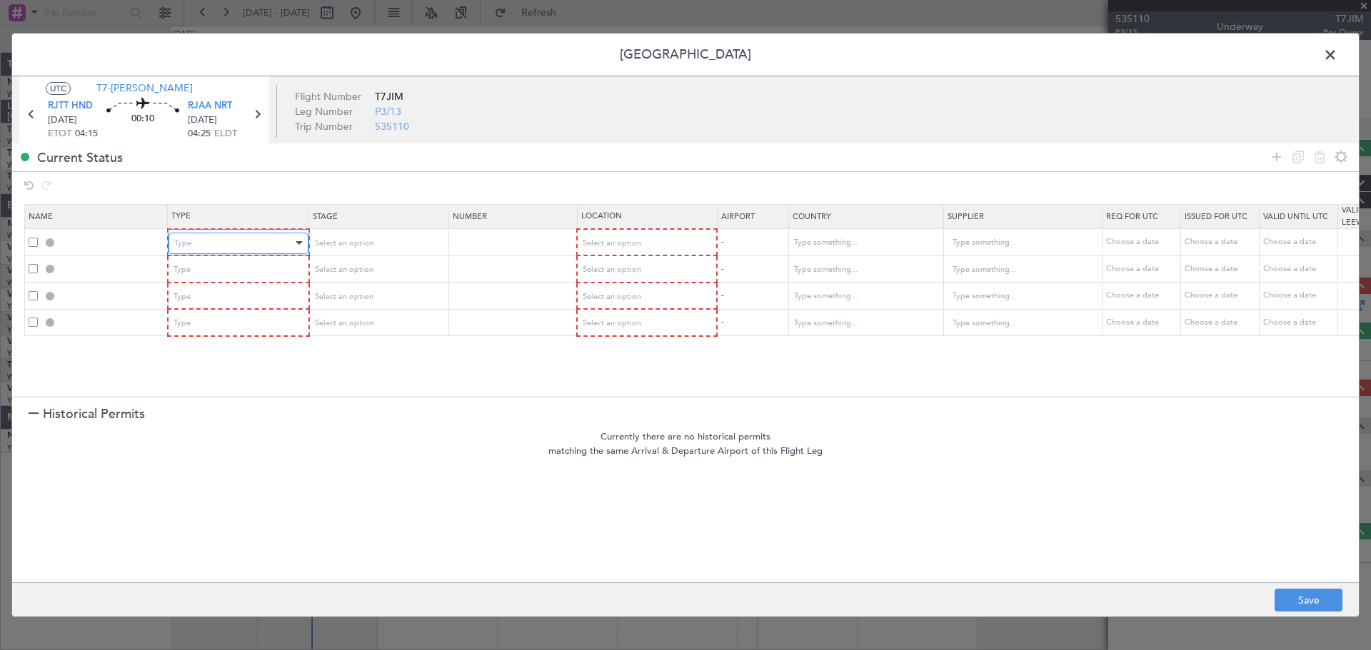
drag, startPoint x: 212, startPoint y: 247, endPoint x: 219, endPoint y: 246, distance: 7.2
click at [212, 247] on div "Type" at bounding box center [233, 243] width 118 height 21
click at [402, 473] on div at bounding box center [685, 325] width 1371 height 650
click at [246, 277] on div "Type" at bounding box center [233, 269] width 118 height 21
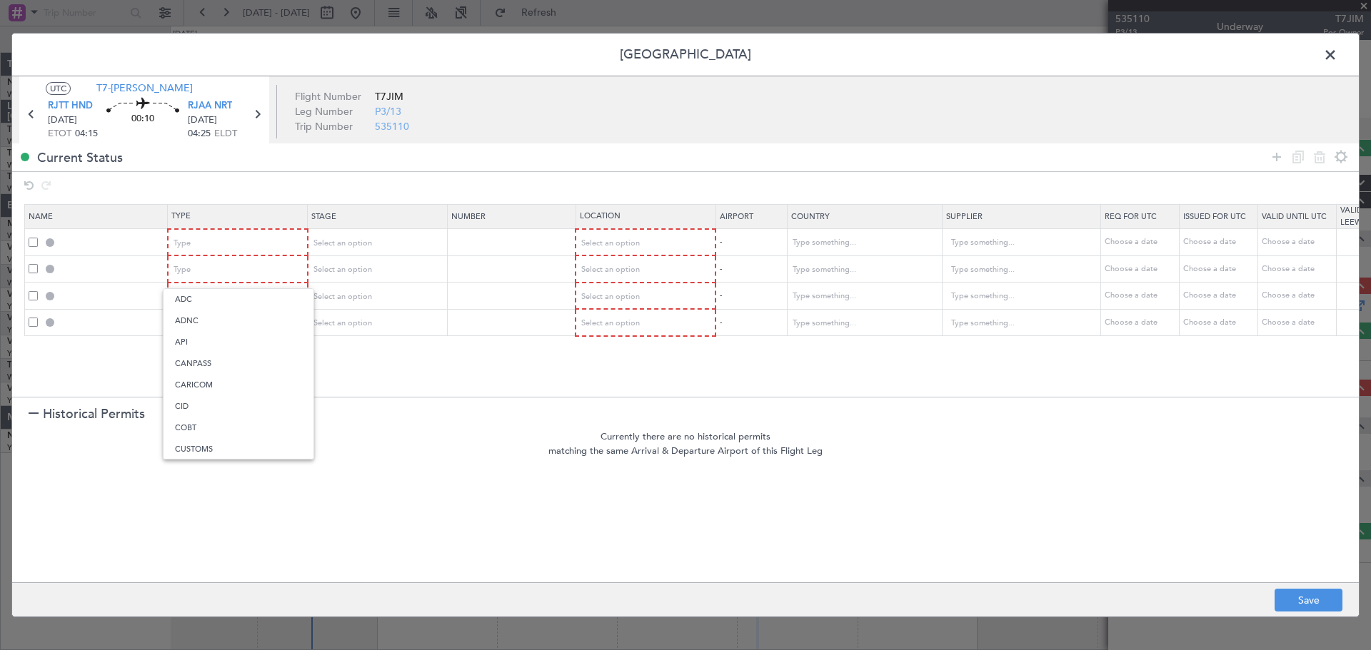
click at [254, 241] on div at bounding box center [685, 325] width 1371 height 650
click at [255, 241] on div "Type" at bounding box center [233, 243] width 118 height 21
drag, startPoint x: 213, startPoint y: 396, endPoint x: 225, endPoint y: 374, distance: 24.9
click at [214, 395] on span "Landing" at bounding box center [238, 398] width 127 height 21
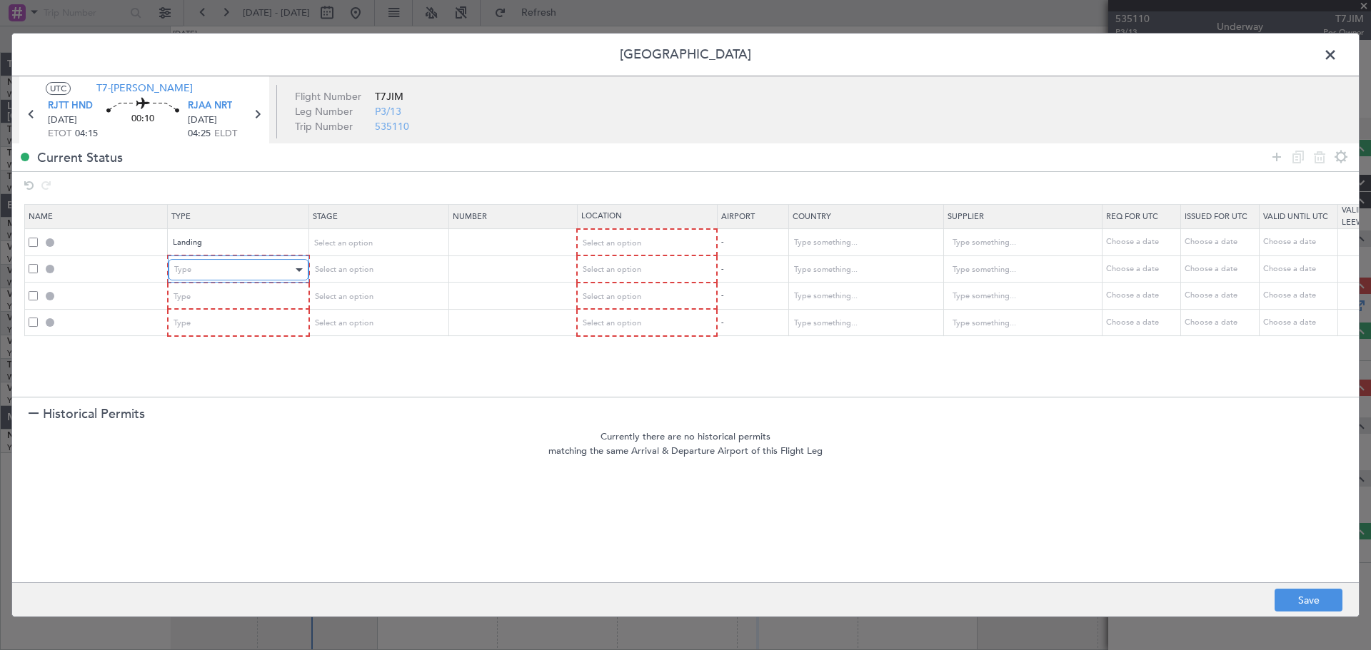
click at [242, 273] on div "Type" at bounding box center [233, 269] width 118 height 21
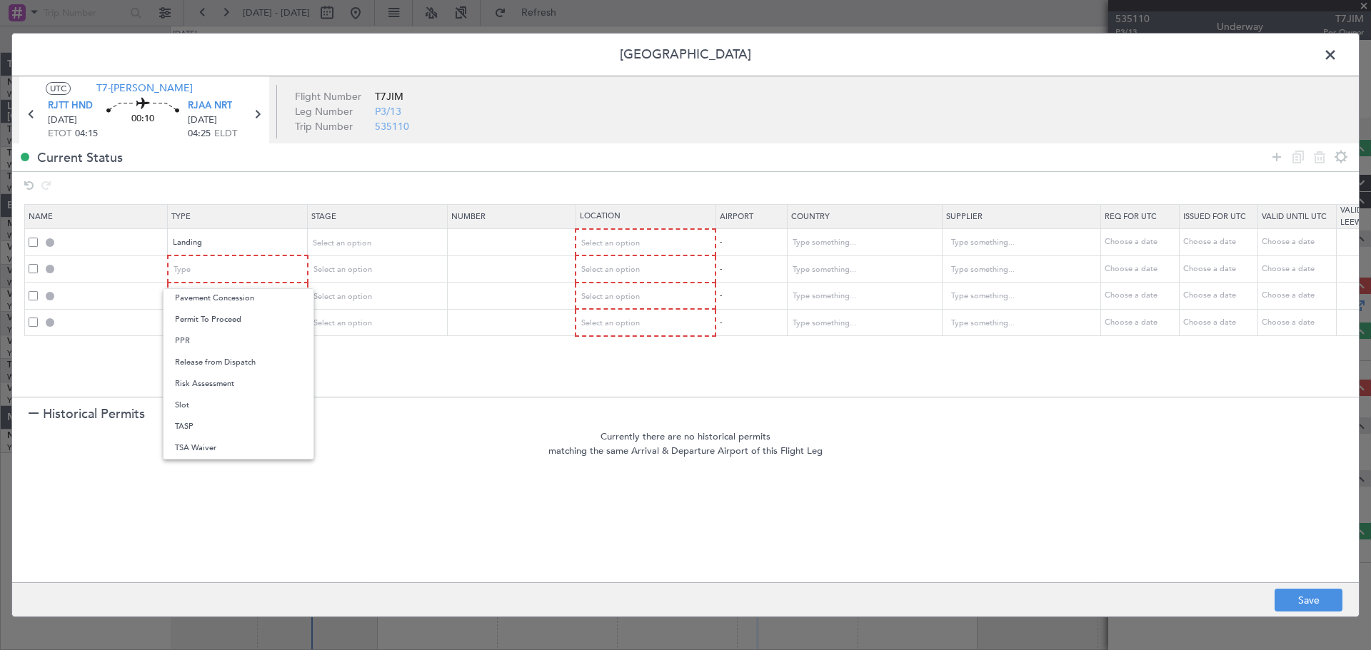
drag, startPoint x: 219, startPoint y: 400, endPoint x: 248, endPoint y: 360, distance: 50.1
click at [220, 399] on span "Slot" at bounding box center [238, 405] width 127 height 21
click at [253, 302] on div "Type" at bounding box center [233, 296] width 118 height 21
click at [209, 428] on span "Slot" at bounding box center [238, 432] width 127 height 21
click at [253, 318] on div "Type" at bounding box center [233, 323] width 118 height 21
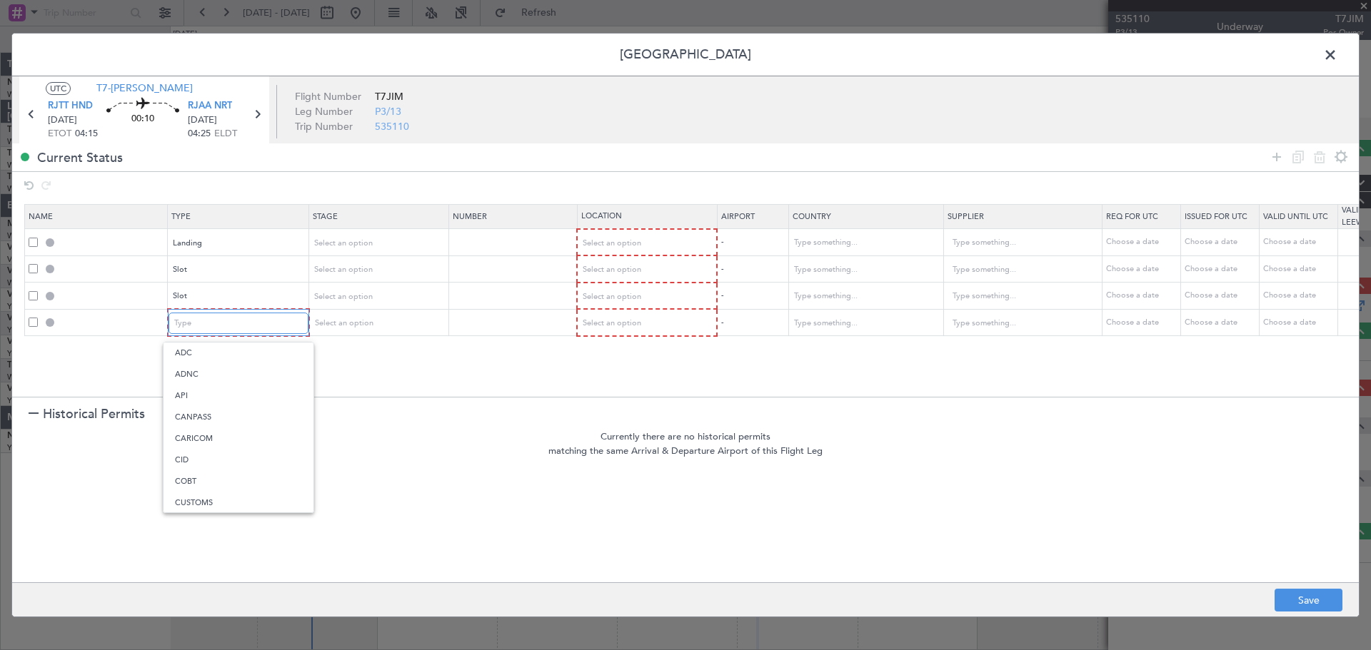
scroll to position [288, 0]
drag, startPoint x: 214, startPoint y: 465, endPoint x: 258, endPoint y: 432, distance: 55.0
click at [214, 464] on span "Parking" at bounding box center [238, 471] width 127 height 21
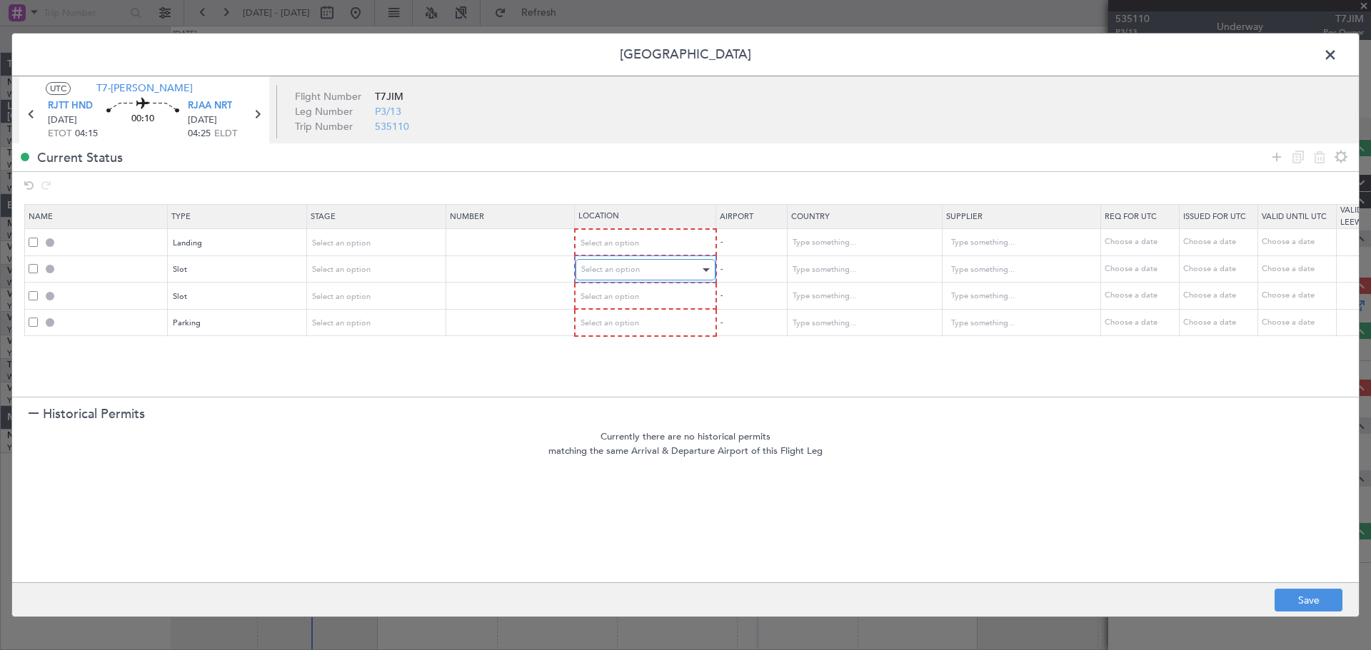
click at [590, 270] on span "Select an option" at bounding box center [610, 269] width 59 height 11
click at [622, 301] on span "Departure" at bounding box center [645, 299] width 127 height 21
click at [616, 297] on span "Select an option" at bounding box center [610, 296] width 59 height 11
click at [595, 360] on span "Arrival" at bounding box center [645, 369] width 127 height 21
click at [637, 242] on span "Select an option" at bounding box center [610, 243] width 59 height 11
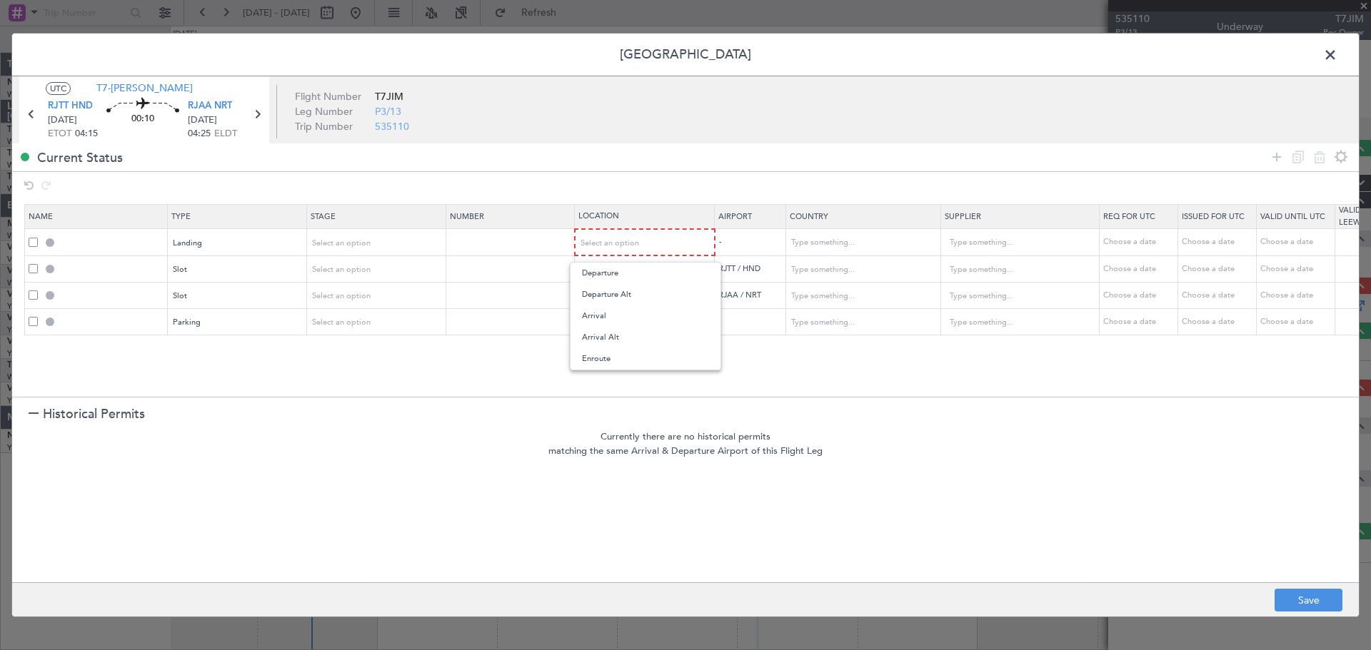
drag, startPoint x: 617, startPoint y: 316, endPoint x: 638, endPoint y: 308, distance: 22.4
click at [618, 316] on span "Arrival" at bounding box center [645, 316] width 127 height 21
click at [624, 316] on div "Select an option" at bounding box center [640, 321] width 118 height 21
click at [600, 387] on span "Arrival" at bounding box center [645, 394] width 127 height 21
click at [1302, 602] on button "Save" at bounding box center [1308, 600] width 68 height 23
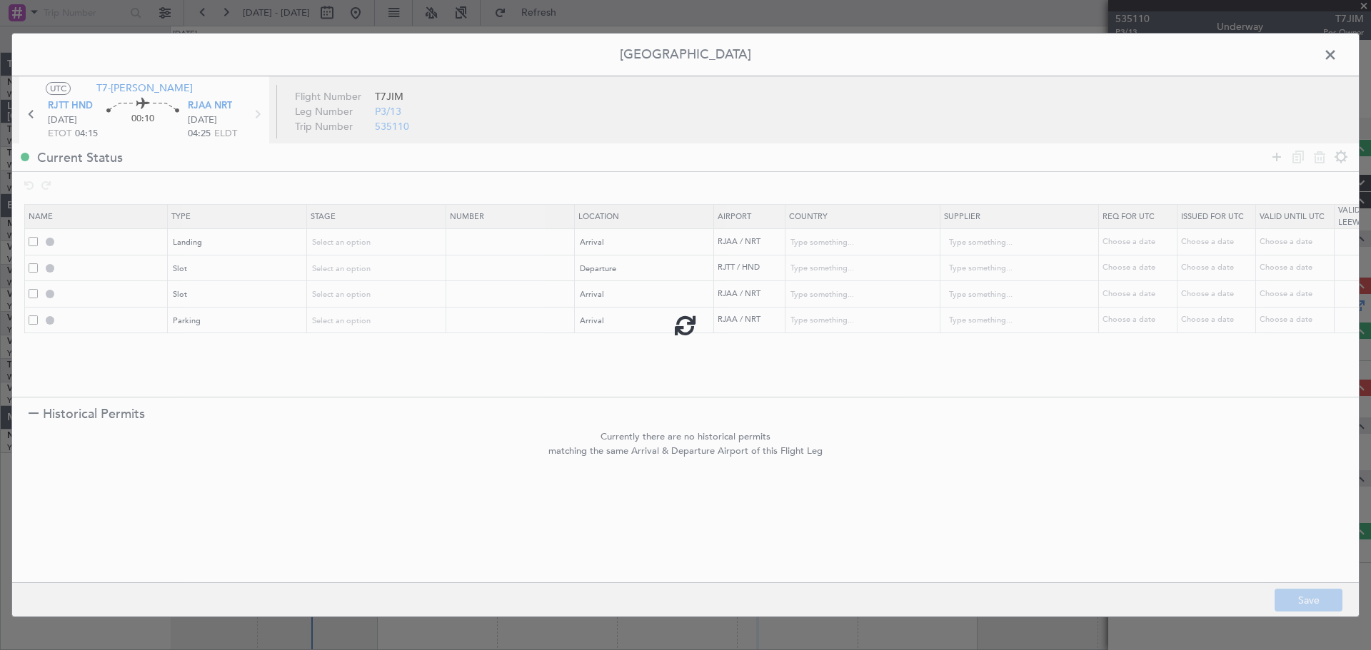
type input "RJAA LDG"
type input "Japan"
type input "NNN"
type input "RJTT DEP SLOT"
type input "Japan"
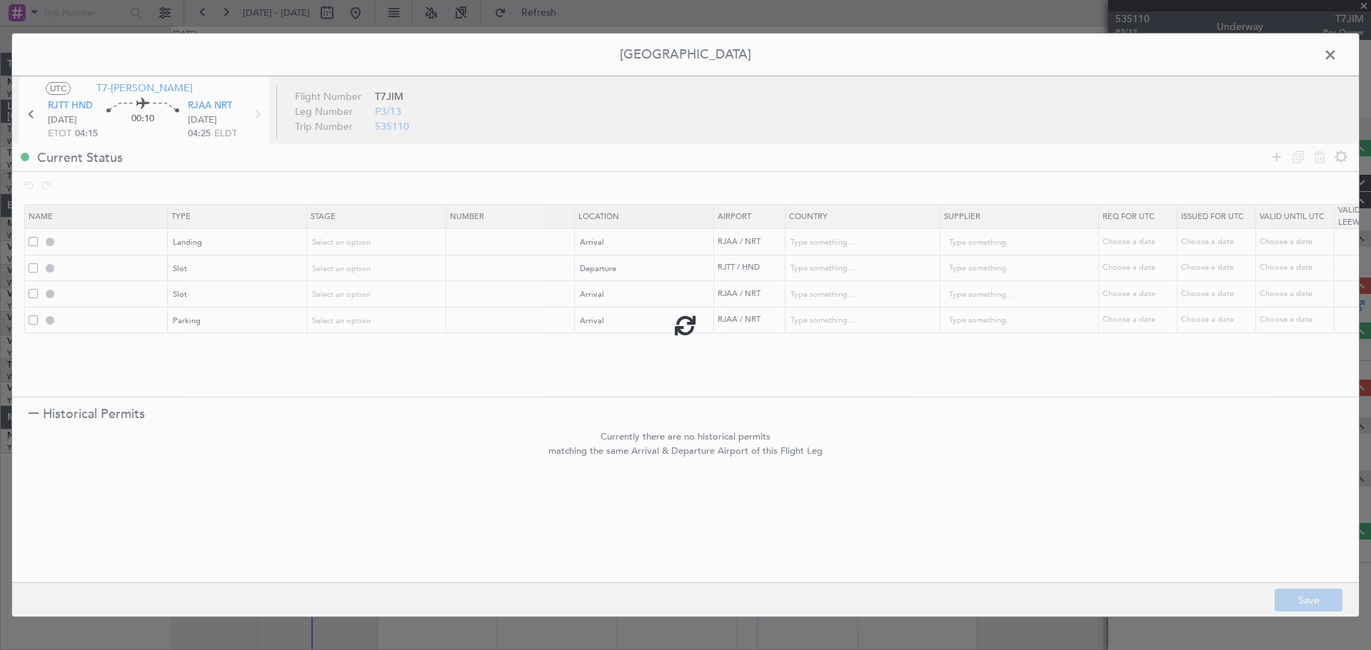
type input "NNN"
type input "RJAA ARR SLOT"
type input "Japan"
type input "NNN"
type input "RJAA Parking"
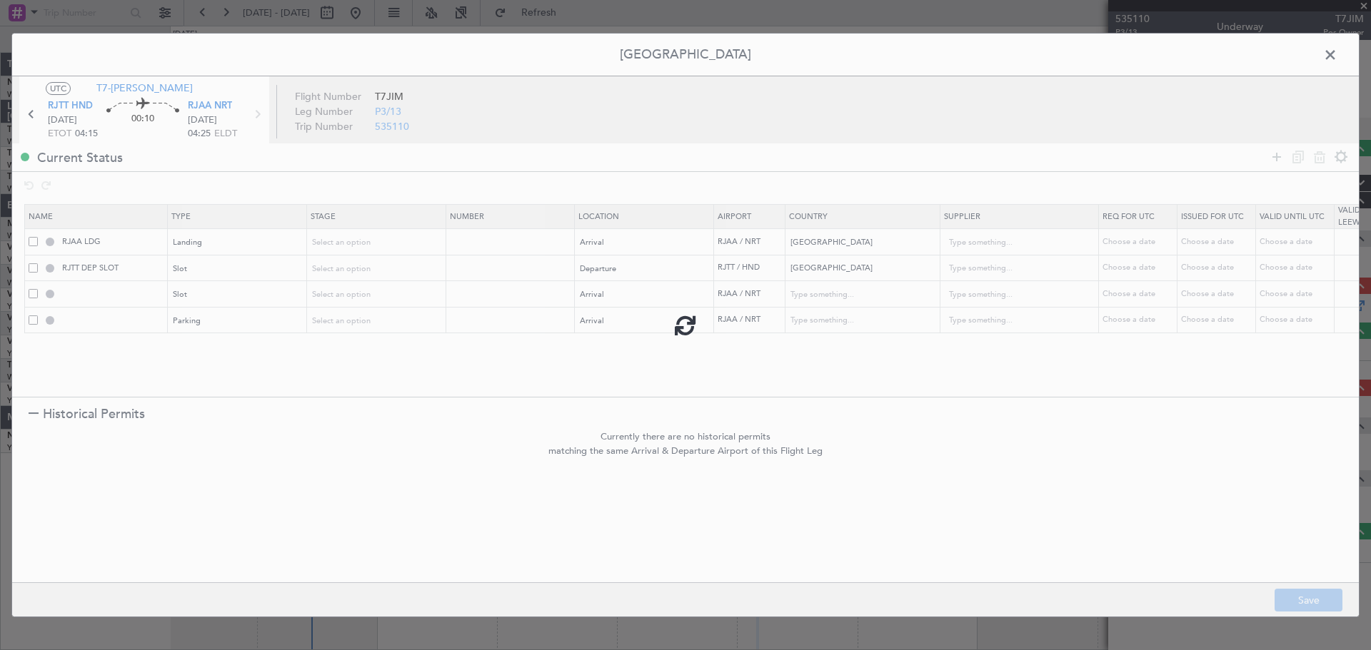
type input "Japan"
type input "NNN"
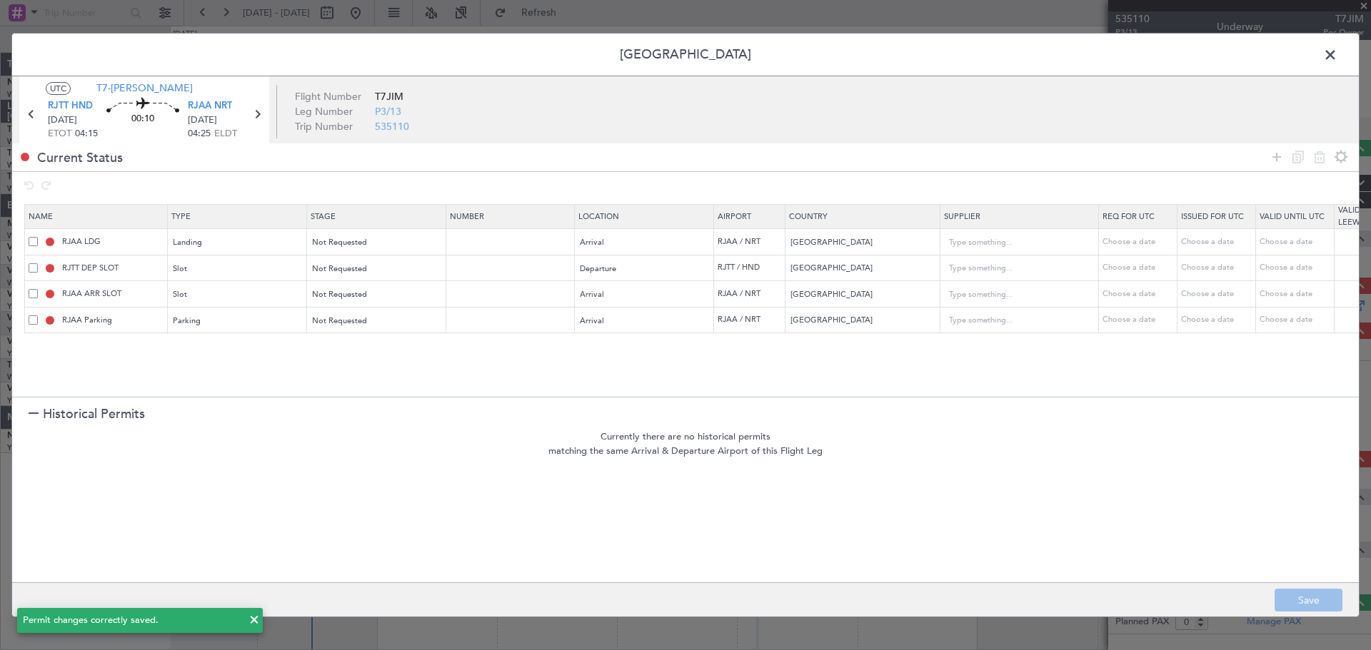
click at [1337, 48] on span at bounding box center [1337, 58] width 0 height 29
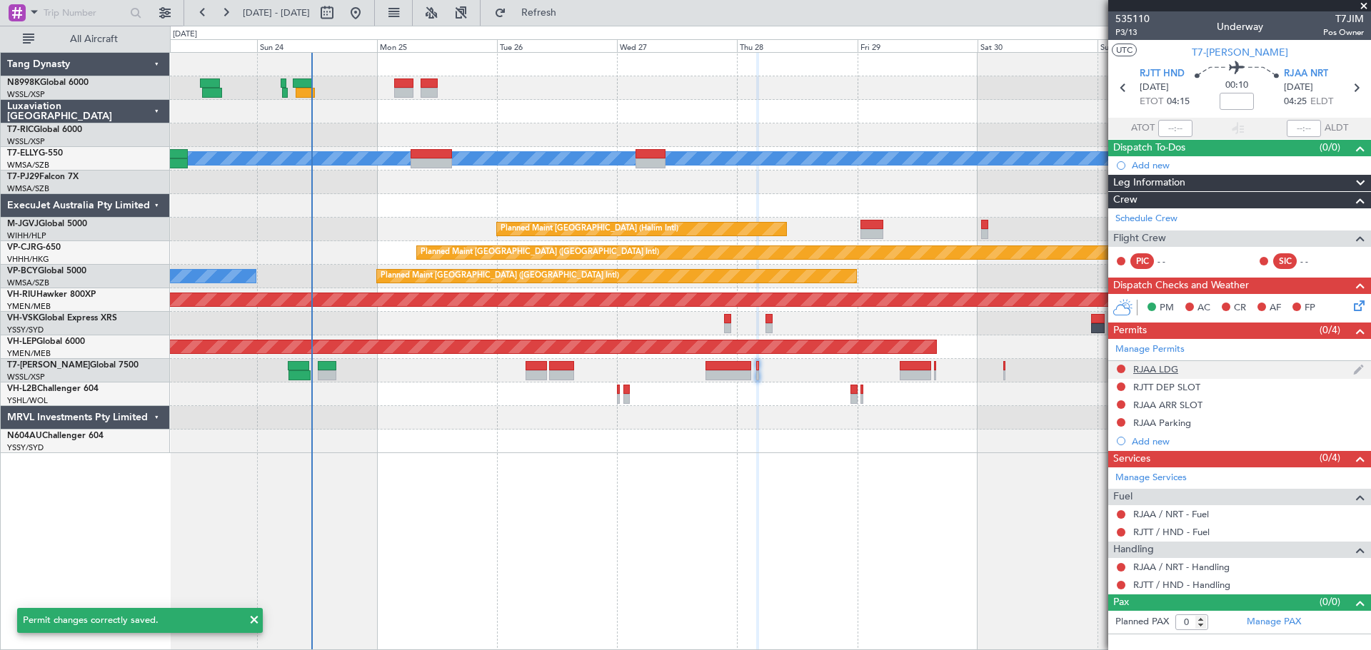
click at [1117, 363] on div at bounding box center [1120, 368] width 11 height 11
click at [1120, 367] on button at bounding box center [1120, 369] width 9 height 9
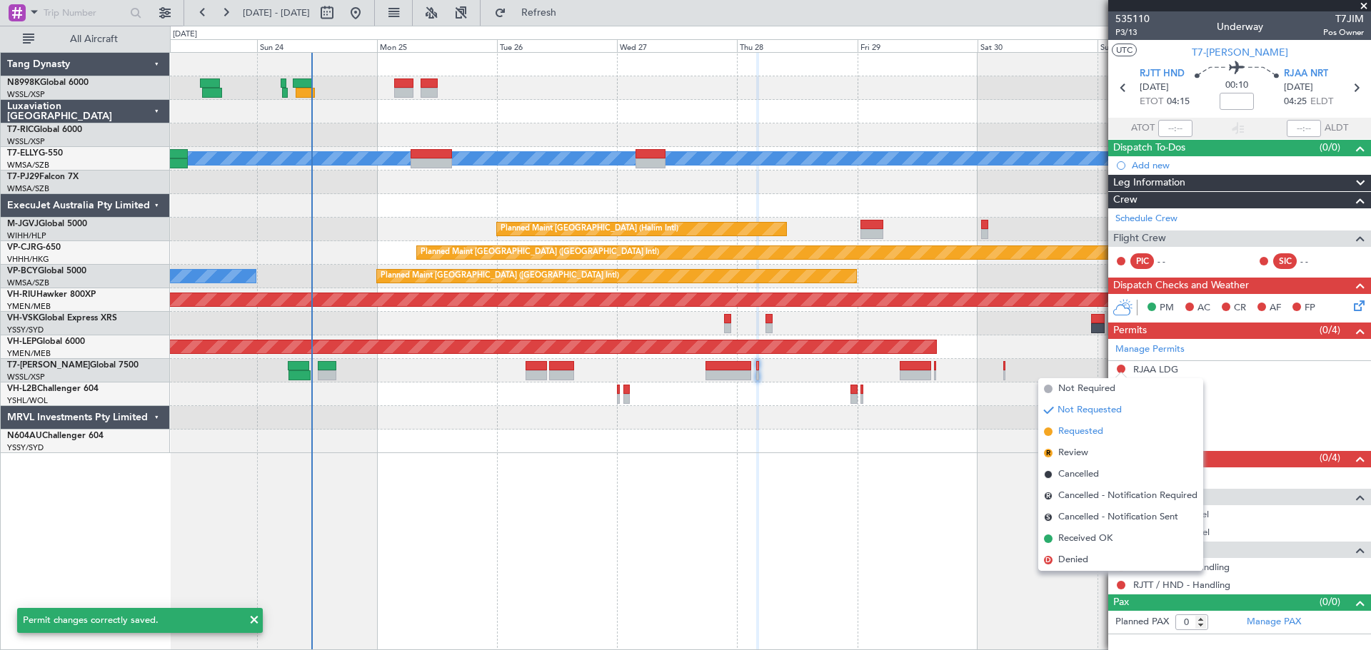
click at [1070, 428] on span "Requested" at bounding box center [1080, 432] width 45 height 14
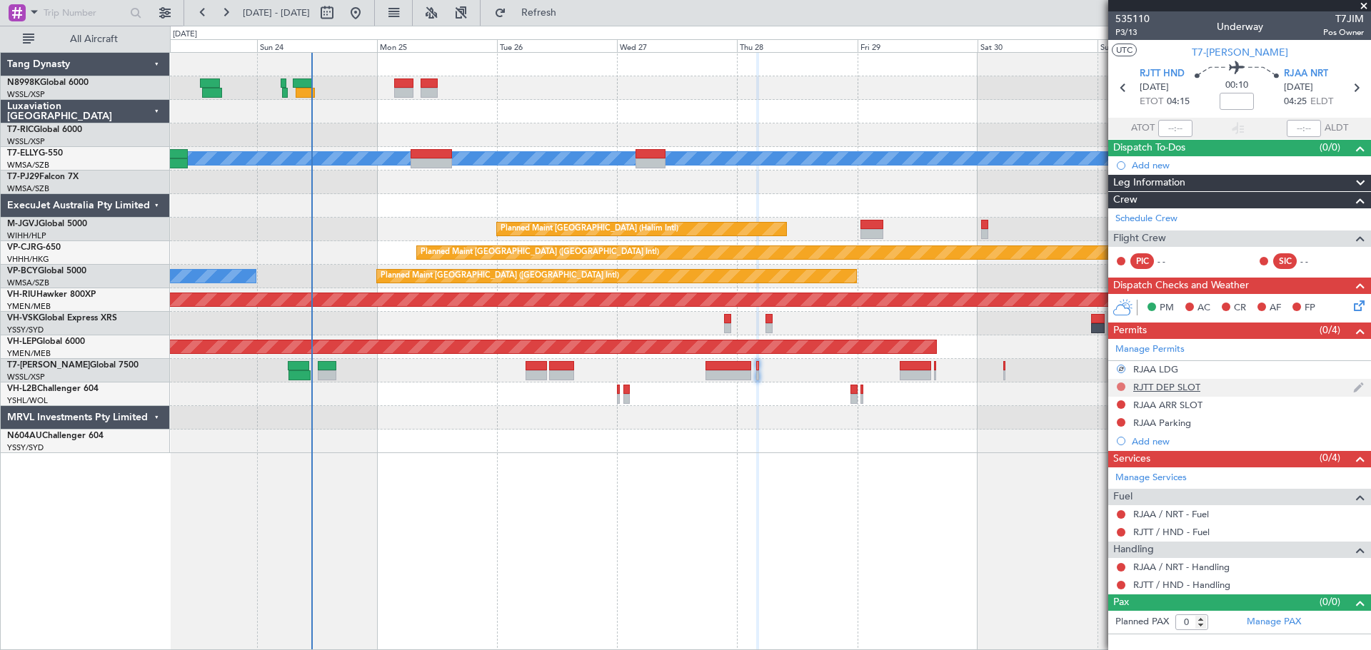
click at [1116, 388] on div at bounding box center [1120, 386] width 11 height 11
click at [1119, 388] on button at bounding box center [1120, 387] width 9 height 9
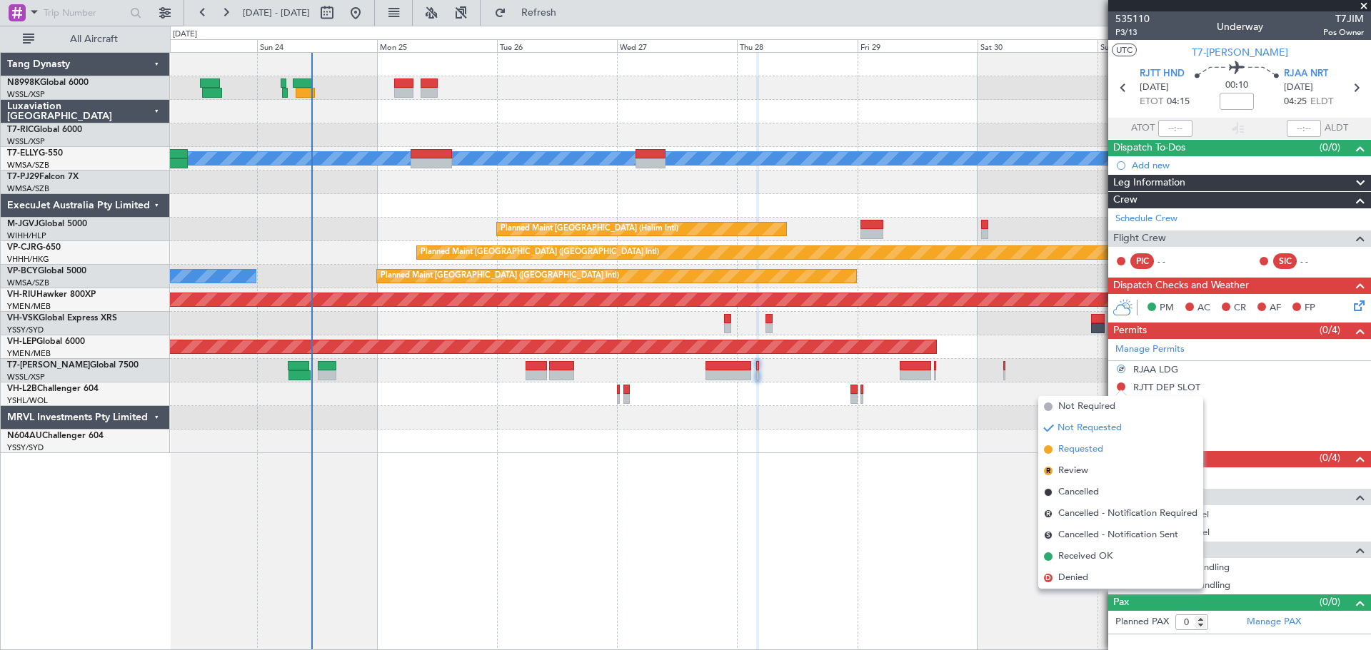
click at [1064, 444] on span "Requested" at bounding box center [1080, 450] width 45 height 14
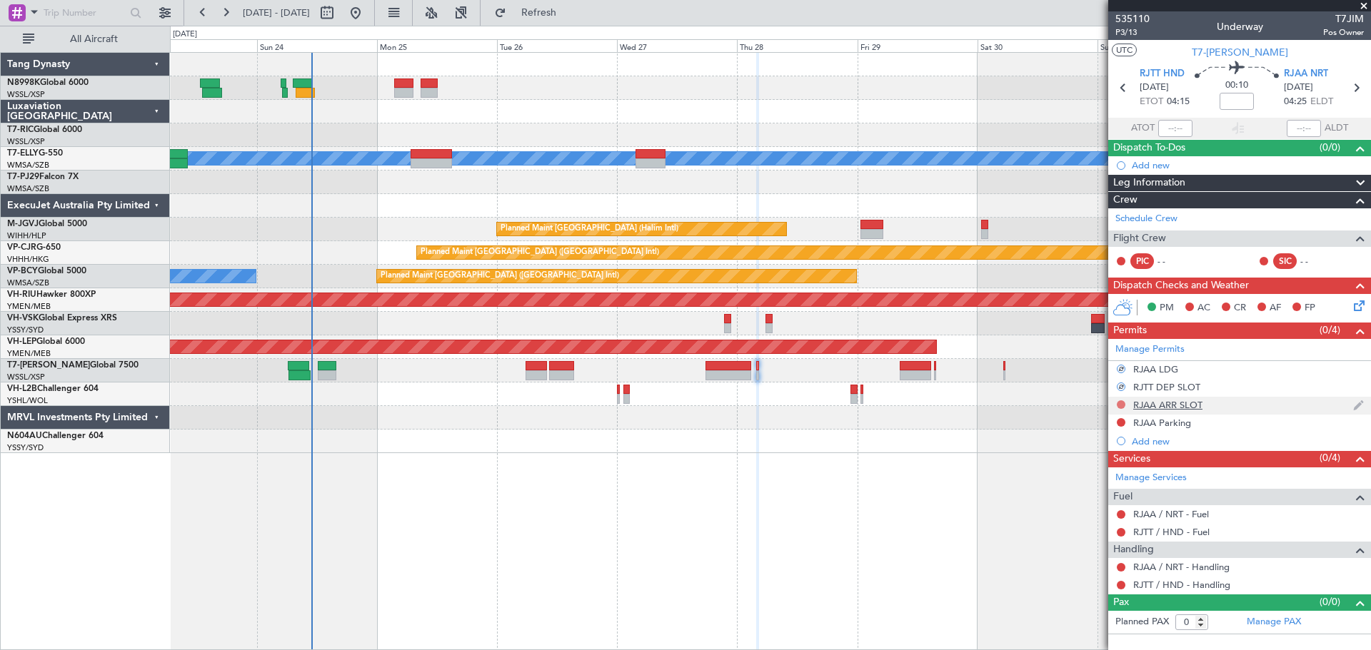
click at [1120, 407] on button at bounding box center [1120, 404] width 9 height 9
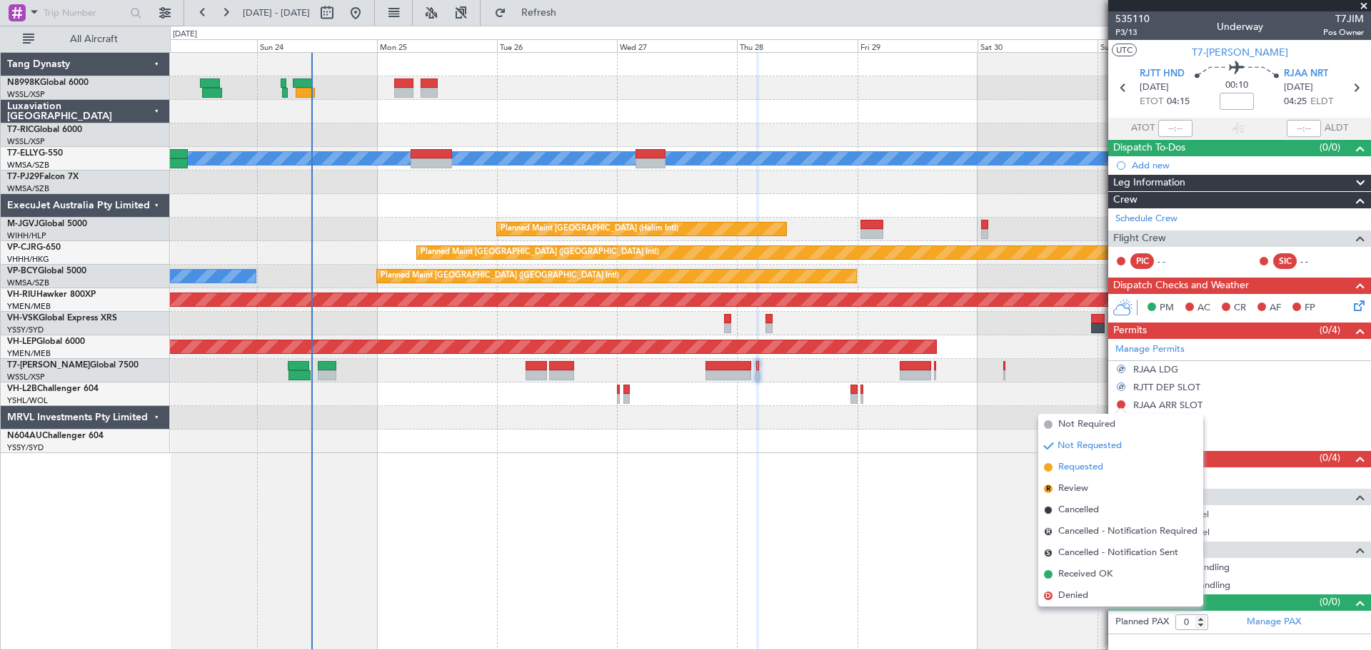
click at [1064, 465] on span "Requested" at bounding box center [1080, 467] width 45 height 14
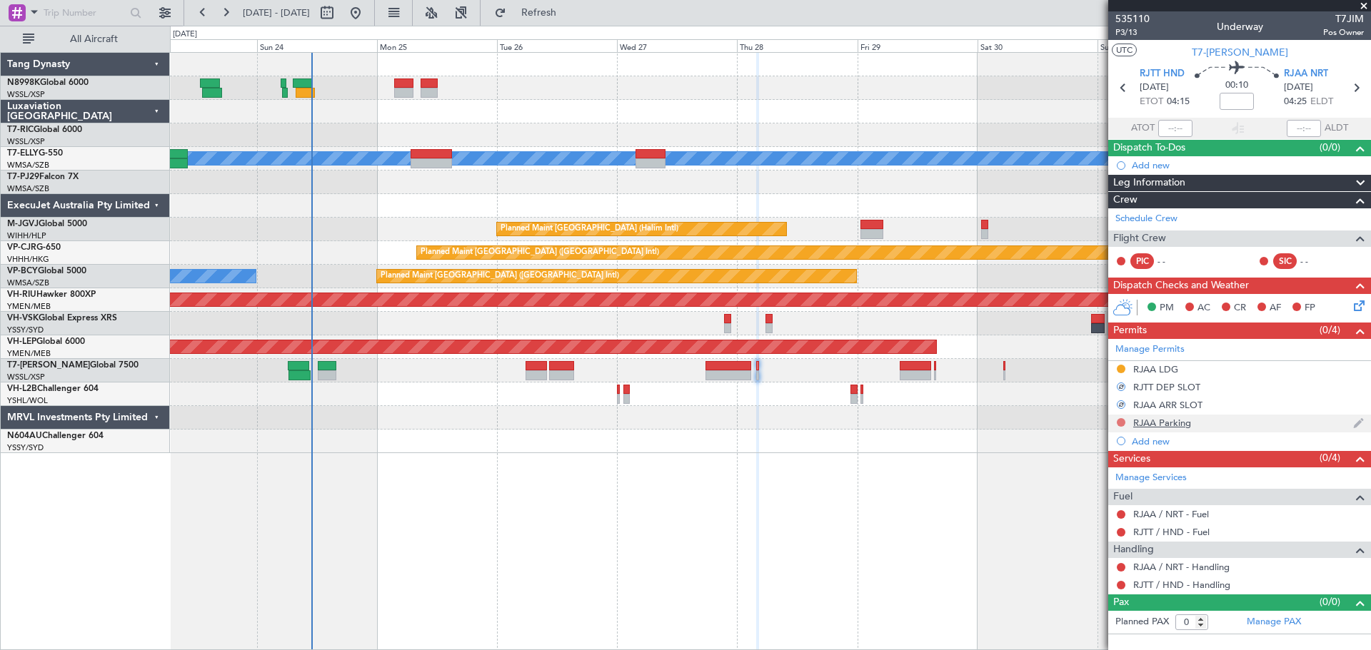
click at [1120, 425] on button at bounding box center [1120, 422] width 9 height 9
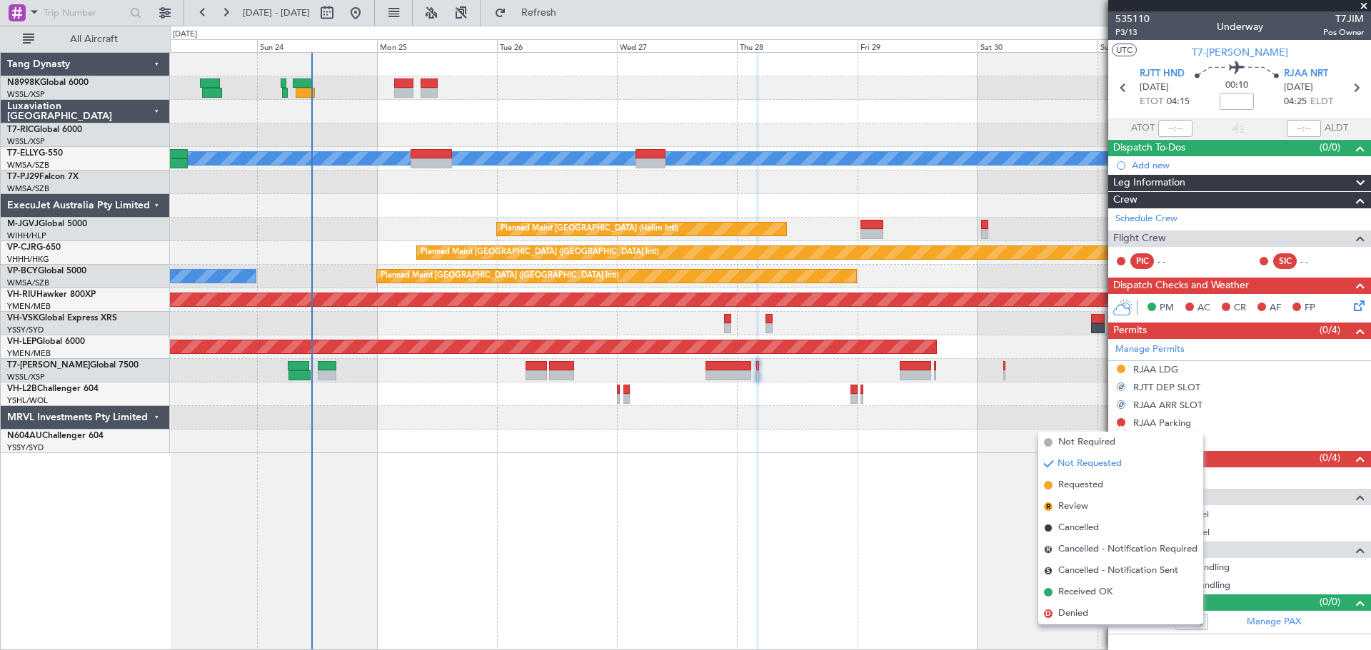
drag, startPoint x: 1059, startPoint y: 486, endPoint x: 1073, endPoint y: 478, distance: 16.0
click at [1059, 485] on span "Requested" at bounding box center [1080, 485] width 45 height 14
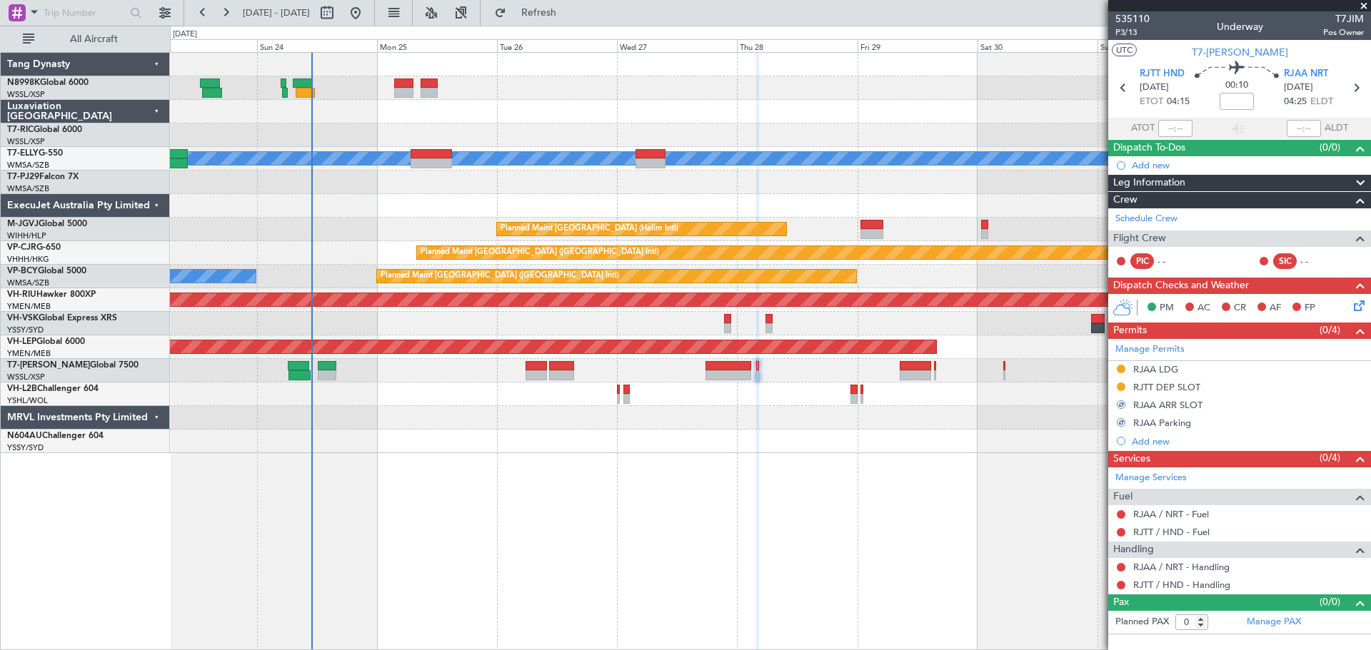
click at [1161, 568] on mat-tooltip-component "RJTT / HND - Fuel" at bounding box center [1170, 557] width 89 height 38
click at [1156, 567] on link "RJAA / NRT - Handling" at bounding box center [1181, 567] width 96 height 12
click at [1153, 583] on link "RJTT / HND - Handling" at bounding box center [1181, 585] width 97 height 12
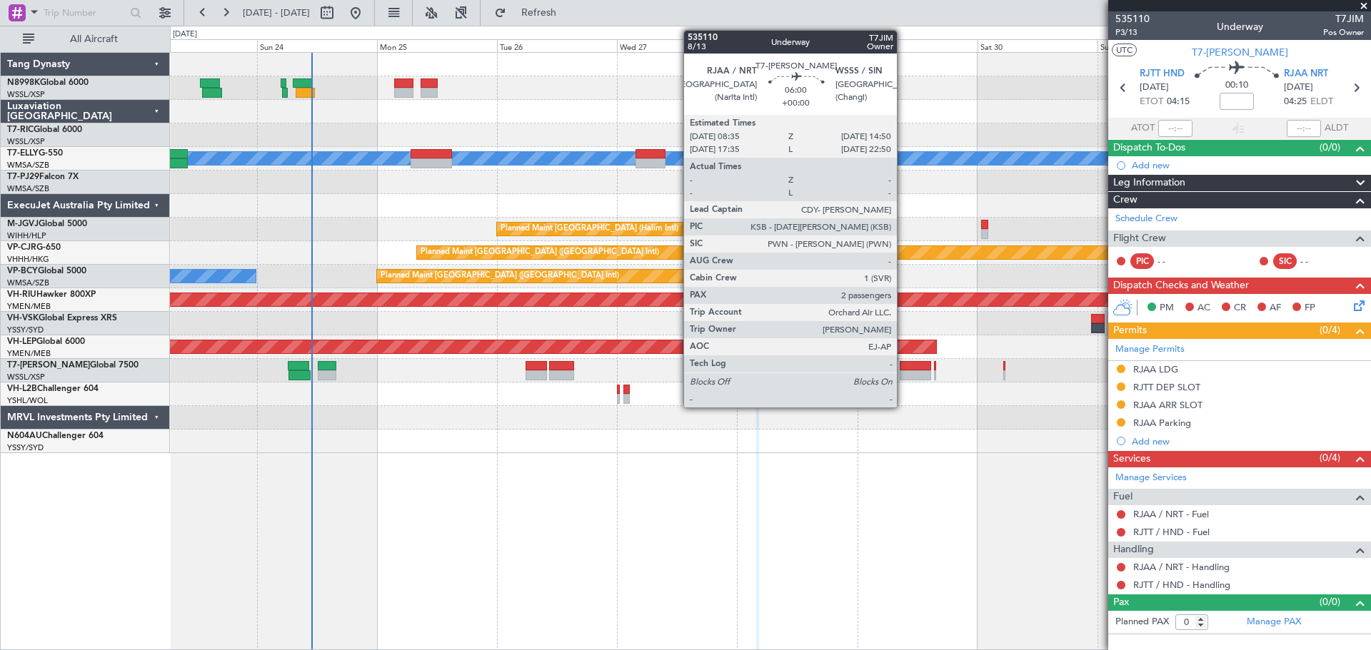
click at [903, 371] on div at bounding box center [914, 375] width 31 height 10
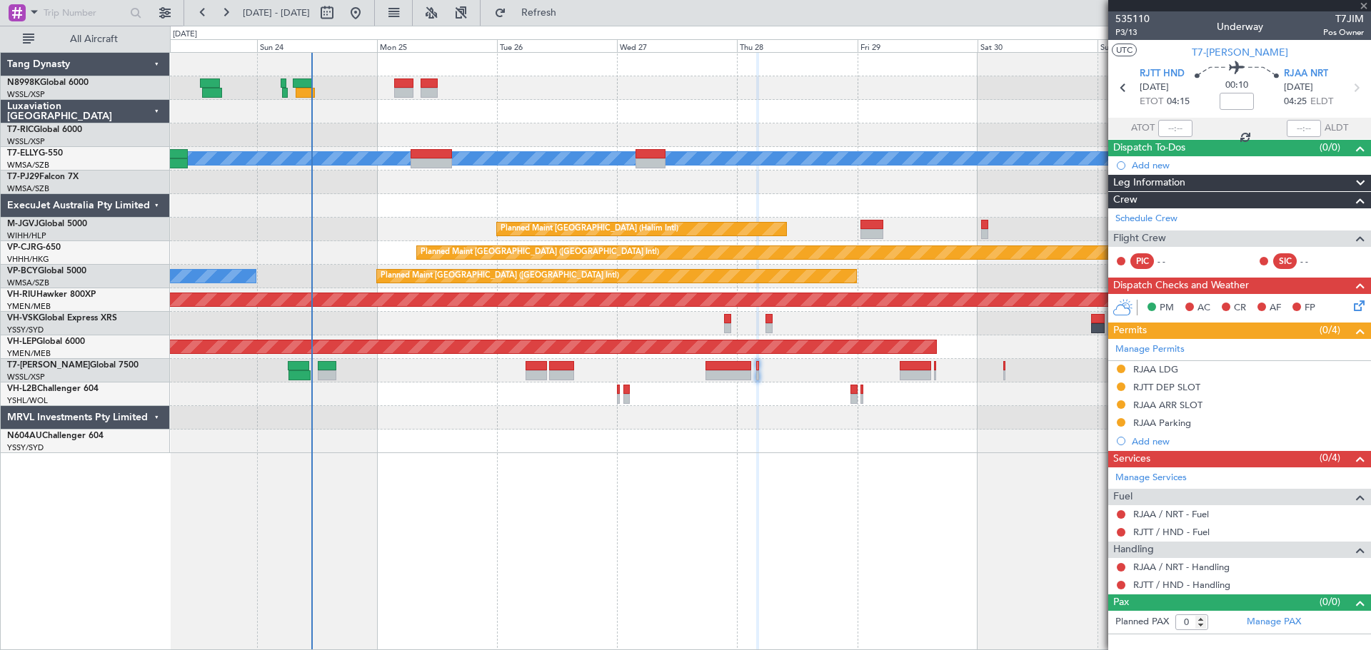
type input "2"
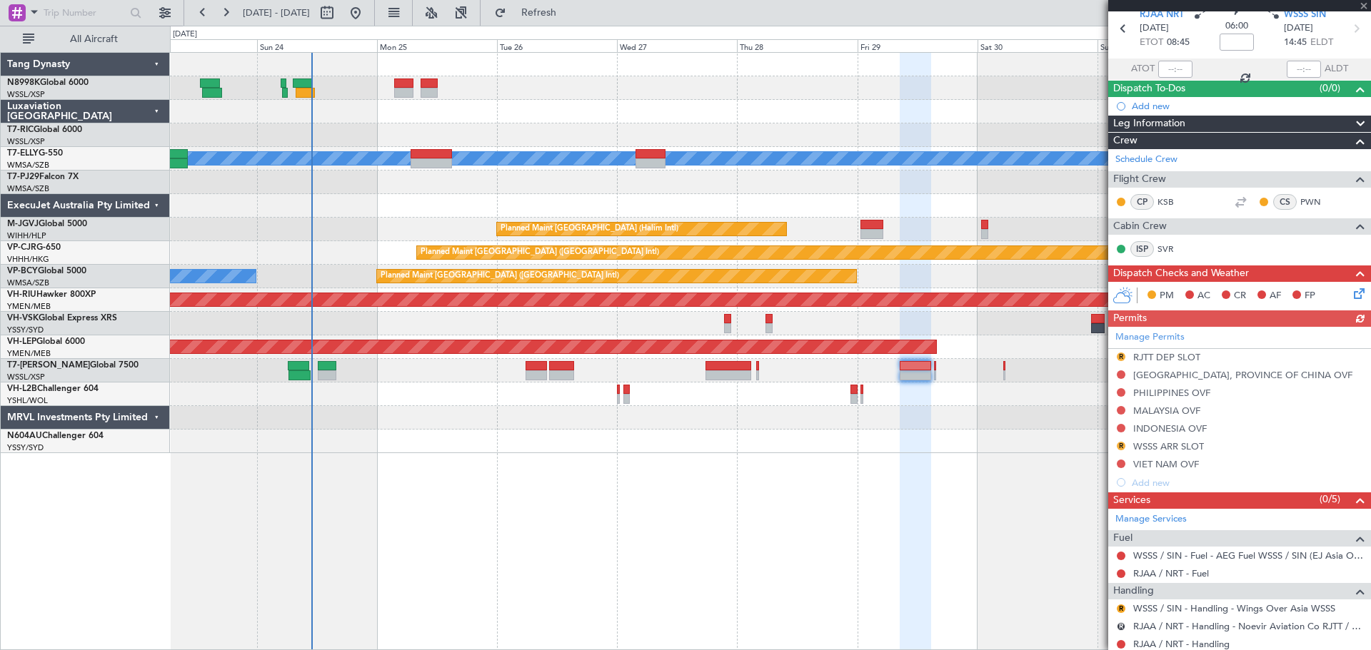
scroll to position [143, 0]
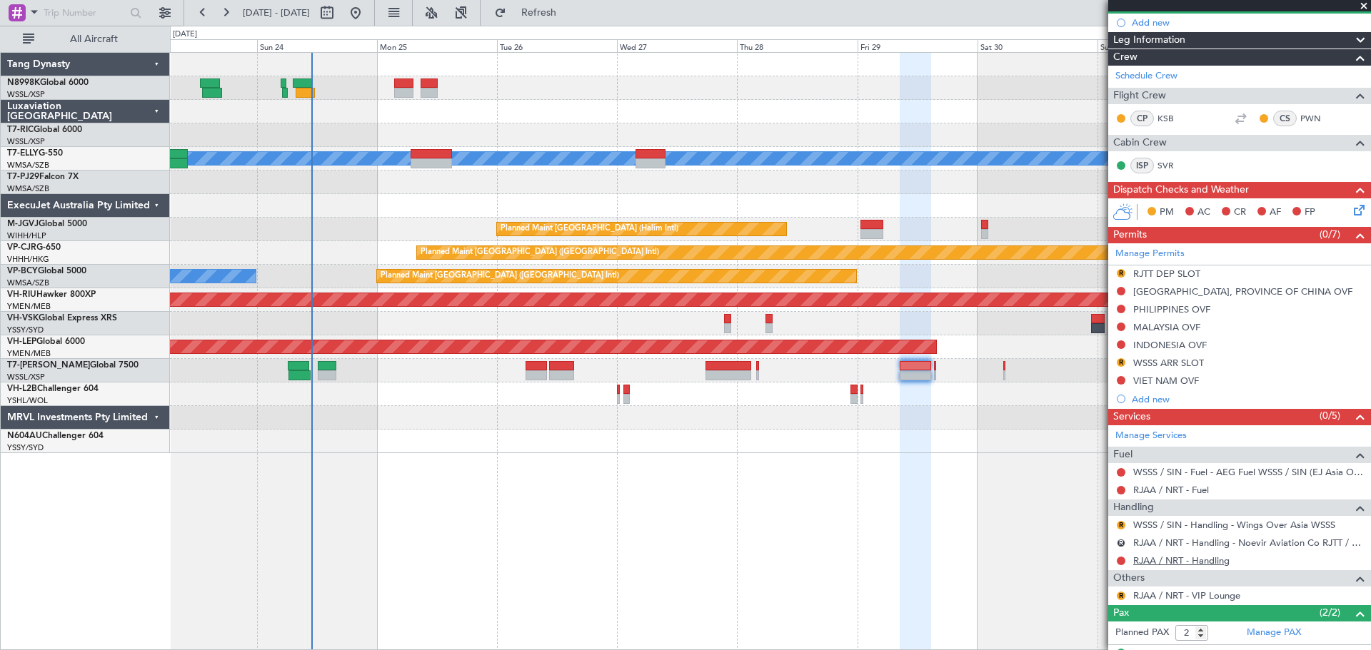
click at [1165, 560] on link "RJAA / NRT - Handling" at bounding box center [1181, 561] width 96 height 12
click at [1174, 273] on div "RJTT DEP SLOT" at bounding box center [1166, 274] width 67 height 12
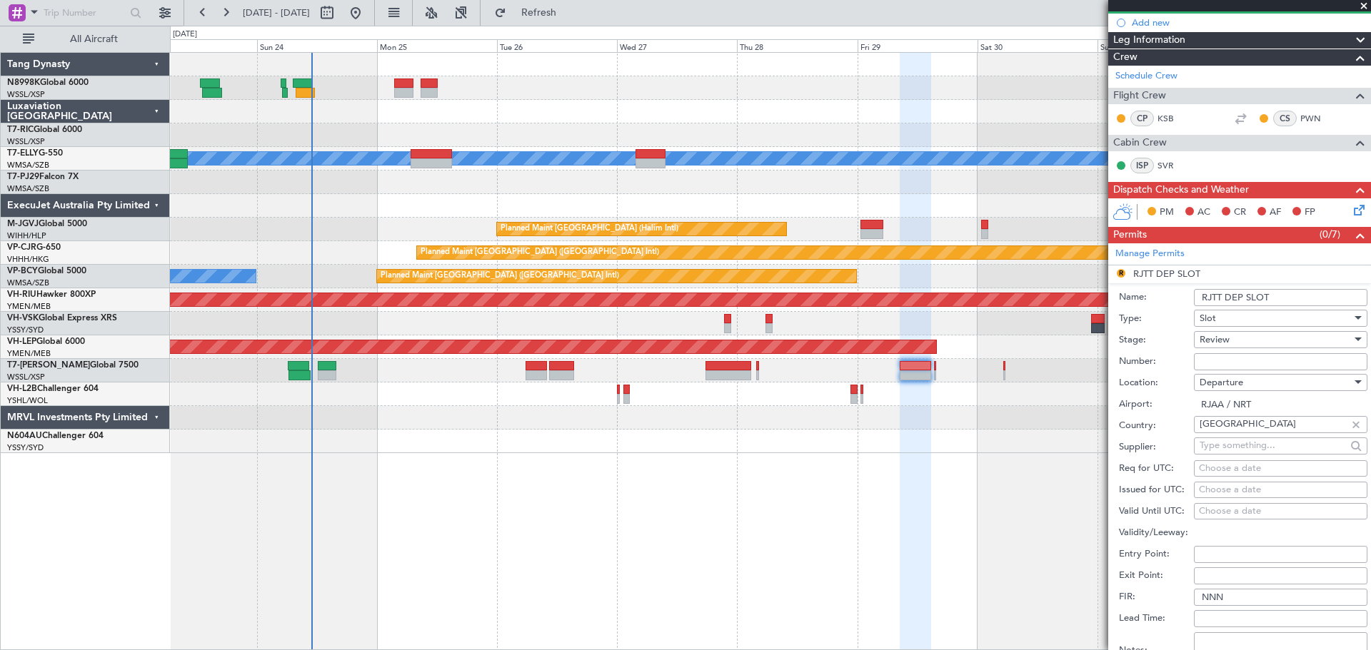
click at [1221, 296] on input "RJTT DEP SLOT" at bounding box center [1280, 297] width 173 height 17
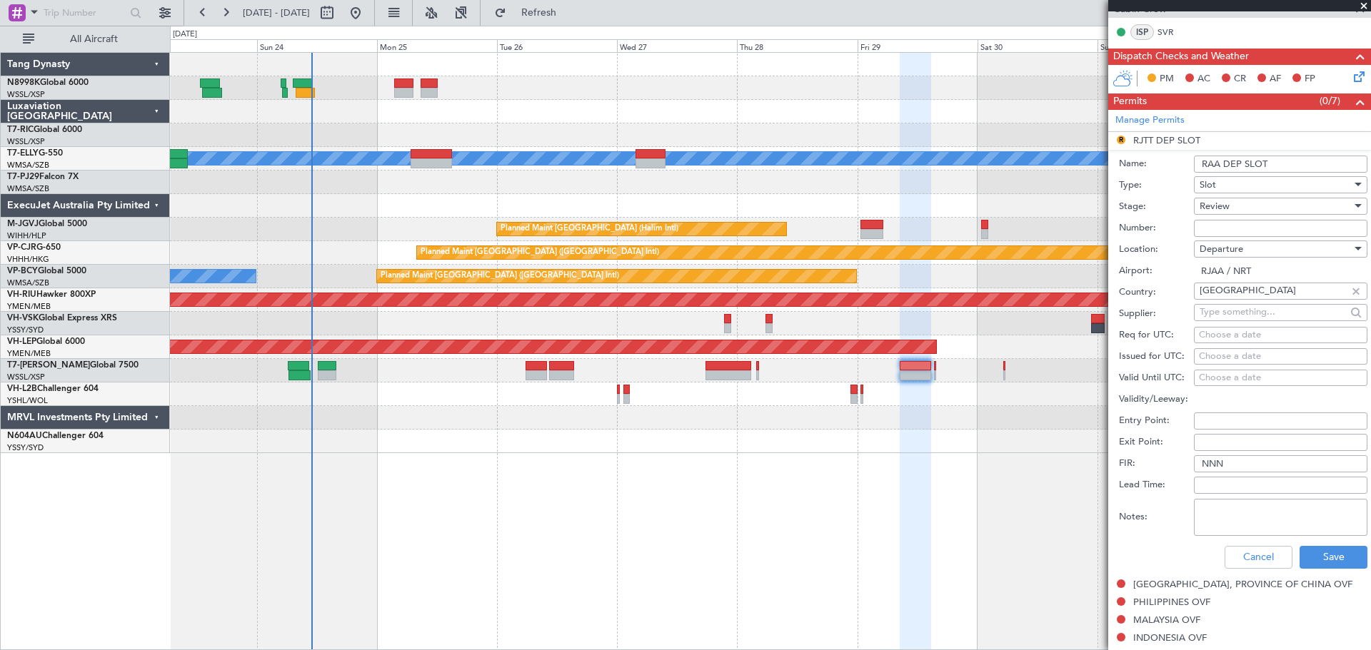
scroll to position [286, 0]
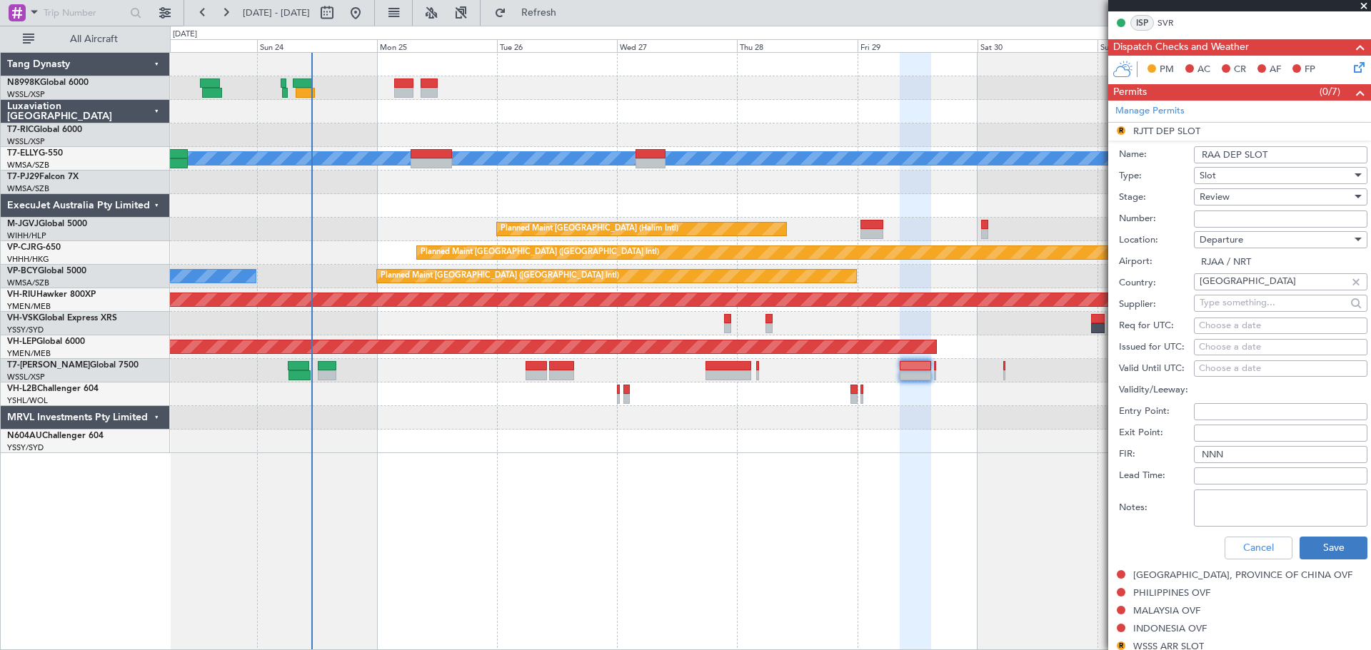
type input "RAA DEP SLOT"
click at [1323, 545] on button "Save" at bounding box center [1333, 548] width 68 height 23
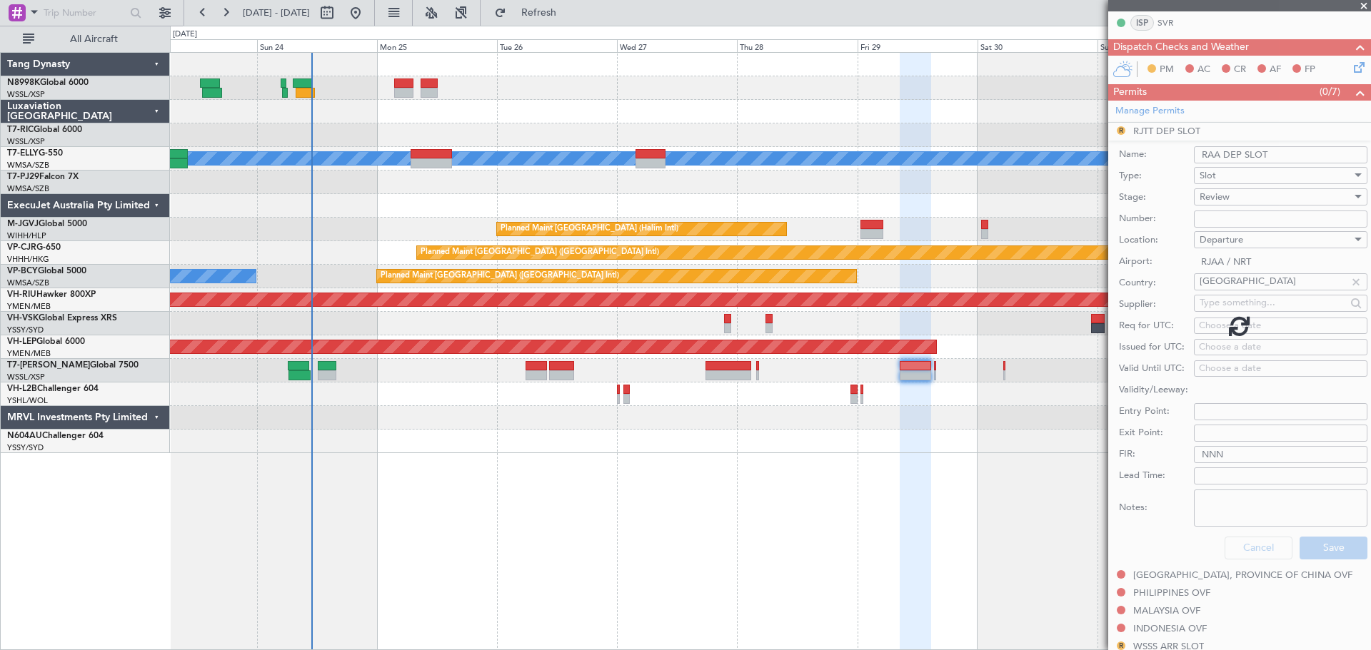
scroll to position [201, 0]
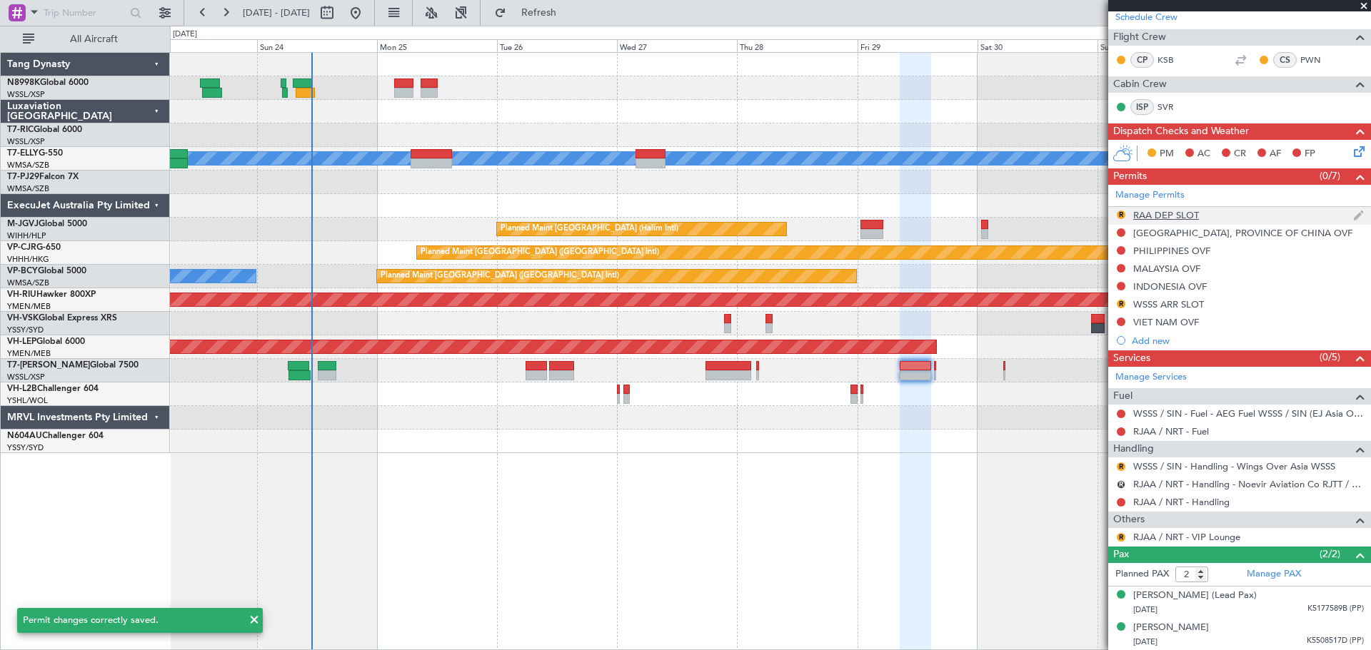
click at [1143, 213] on div "RAA DEP SLOT" at bounding box center [1166, 215] width 66 height 12
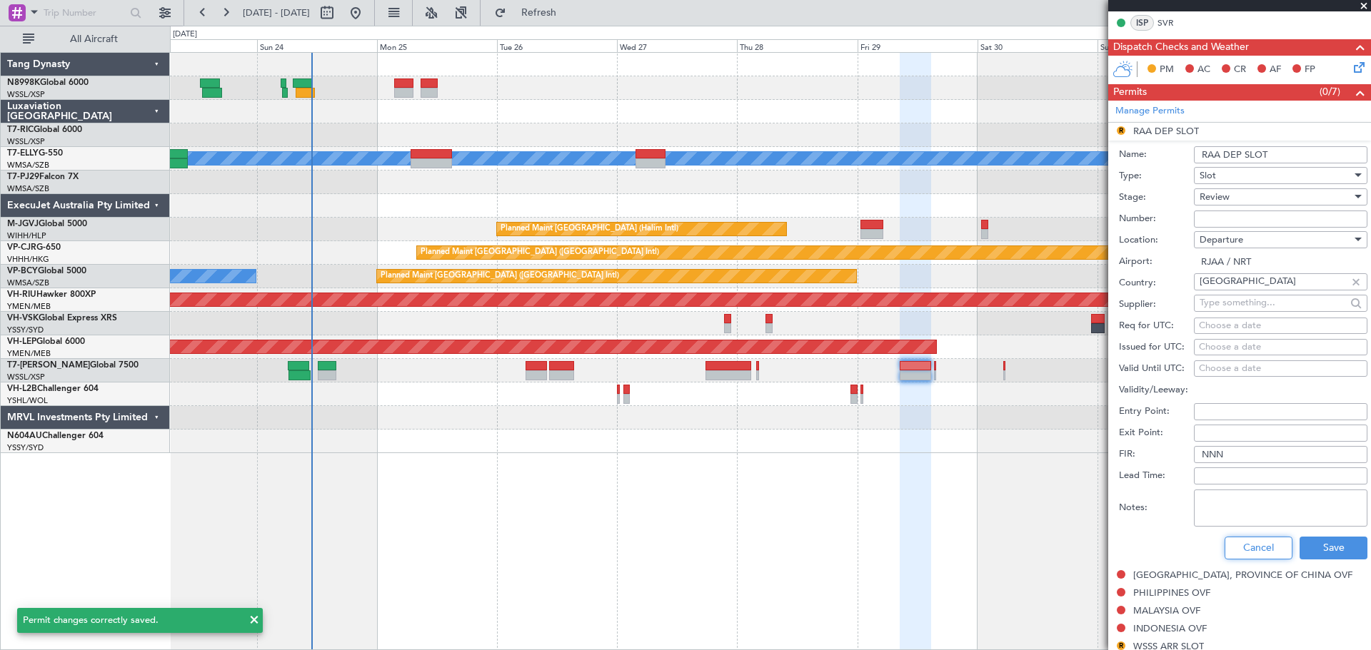
drag, startPoint x: 1271, startPoint y: 543, endPoint x: 1273, endPoint y: 536, distance: 7.5
click at [1271, 543] on button "Cancel" at bounding box center [1258, 548] width 68 height 23
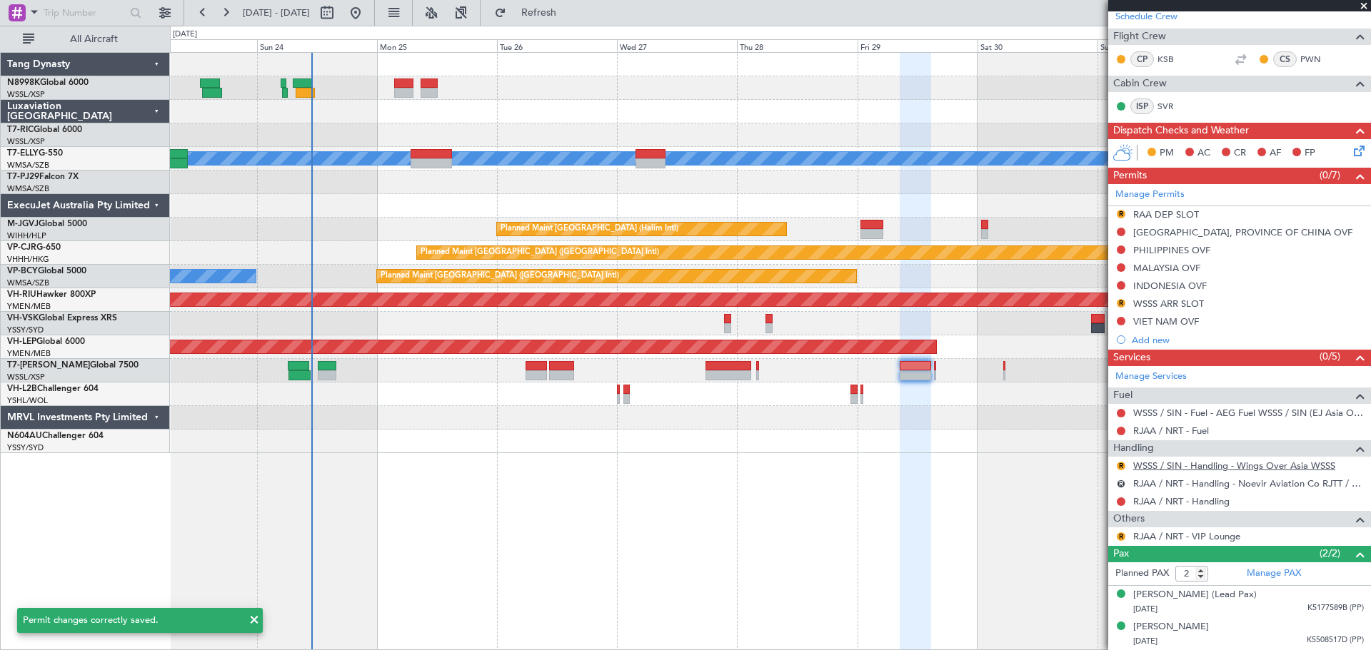
scroll to position [201, 0]
click at [1120, 213] on button "R" at bounding box center [1120, 215] width 9 height 9
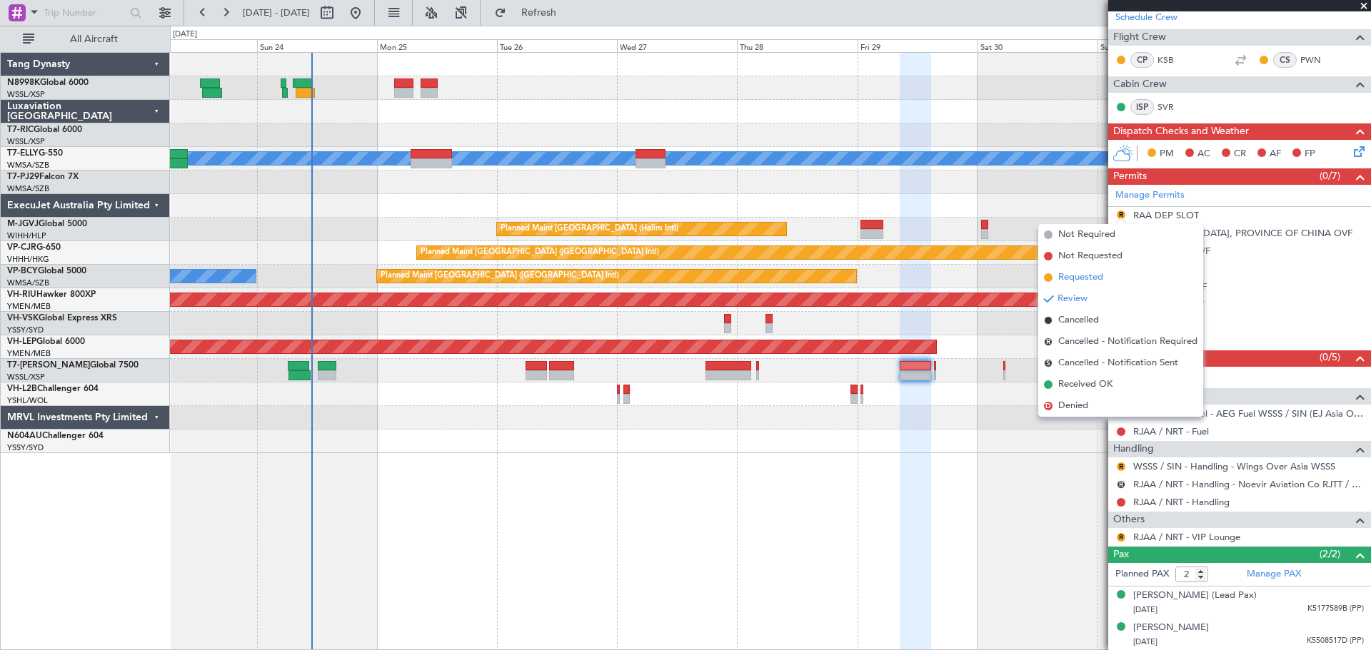
click at [1089, 275] on span "Requested" at bounding box center [1080, 278] width 45 height 14
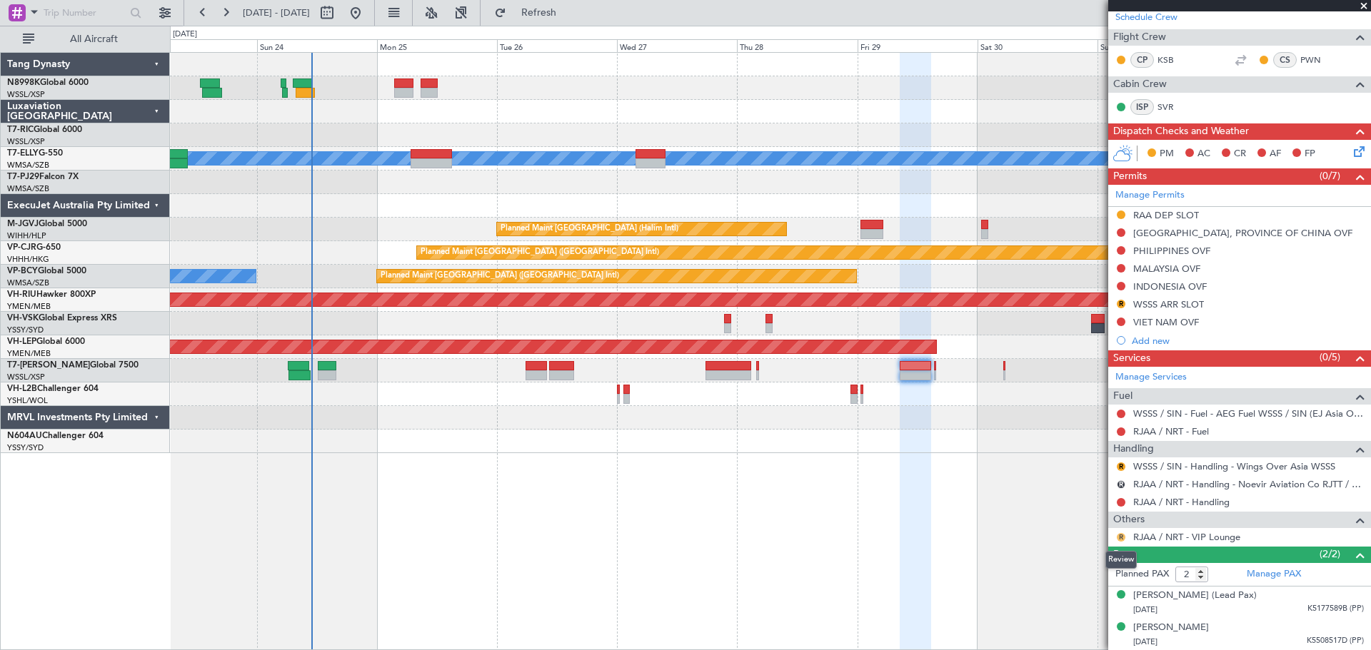
click at [1121, 535] on button "R" at bounding box center [1120, 537] width 9 height 9
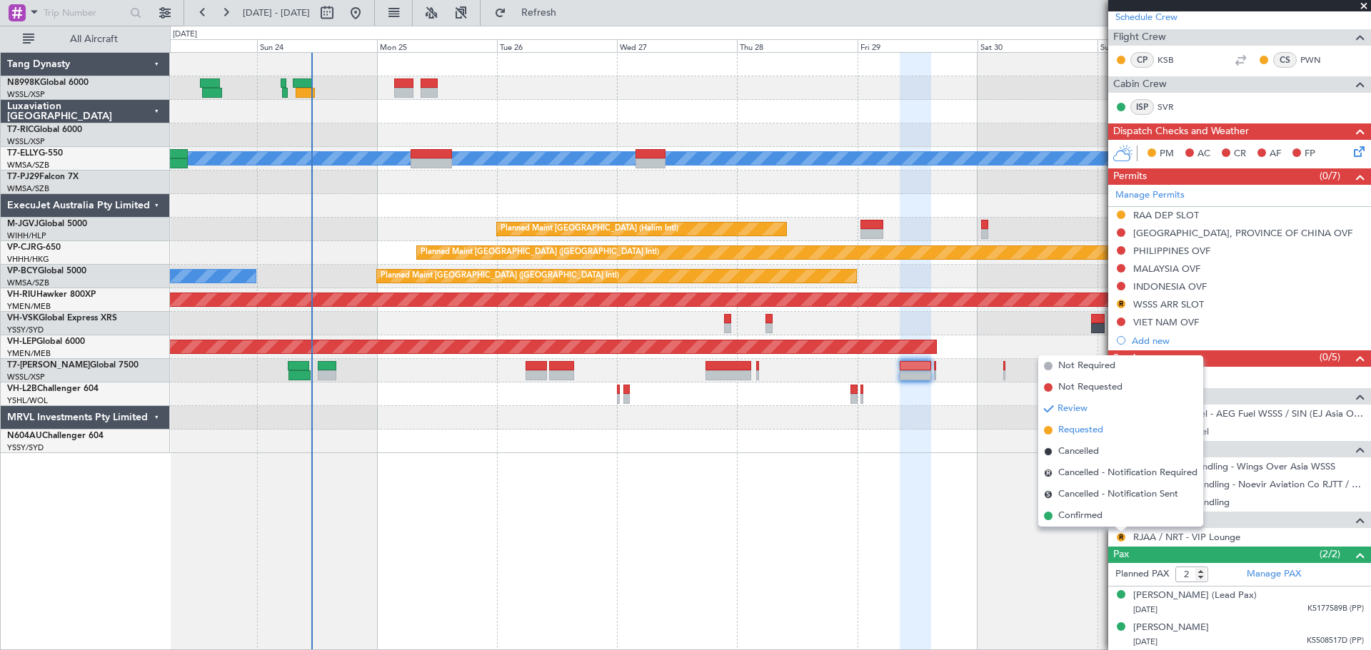
click at [1081, 430] on span "Requested" at bounding box center [1080, 430] width 45 height 14
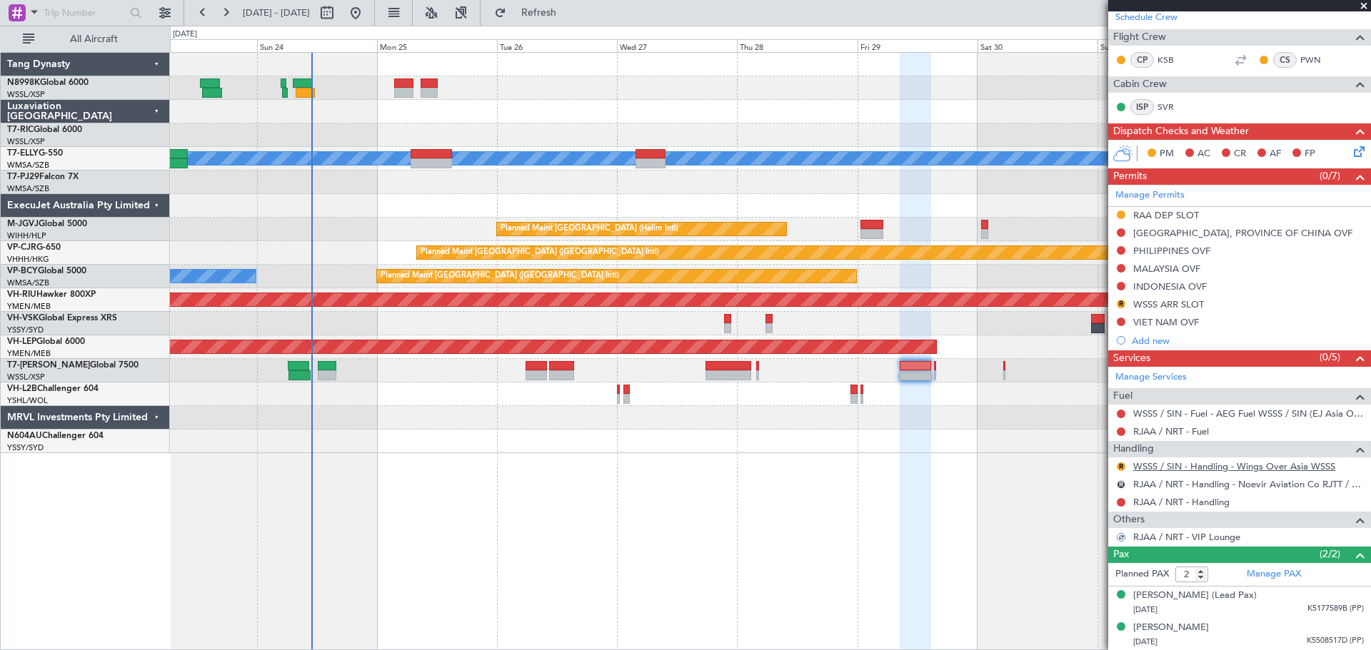
click at [1196, 464] on link "WSSS / SIN - Handling - Wings Over Asia WSSS" at bounding box center [1234, 466] width 202 height 12
click at [1172, 468] on link "WSSS / SIN - Handling - Wings Over Asia WSSS" at bounding box center [1234, 466] width 202 height 12
click at [1119, 465] on button "R" at bounding box center [1120, 467] width 9 height 9
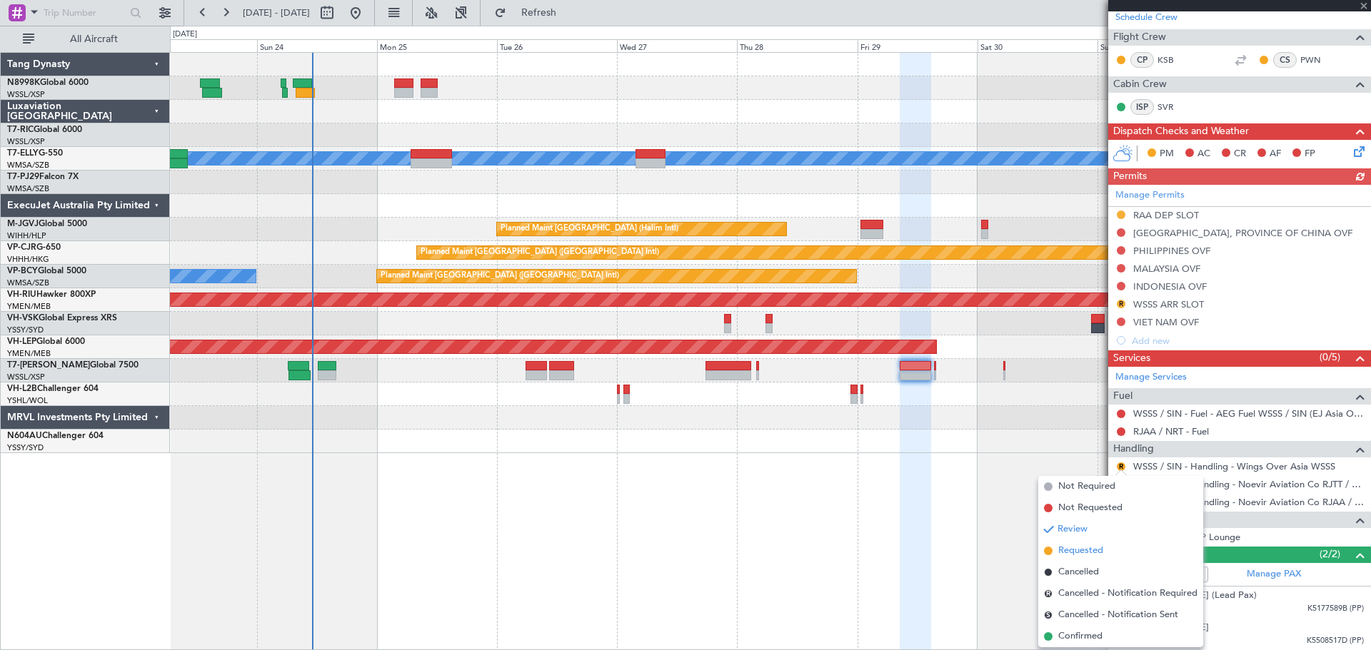
click at [1078, 553] on span "Requested" at bounding box center [1080, 551] width 45 height 14
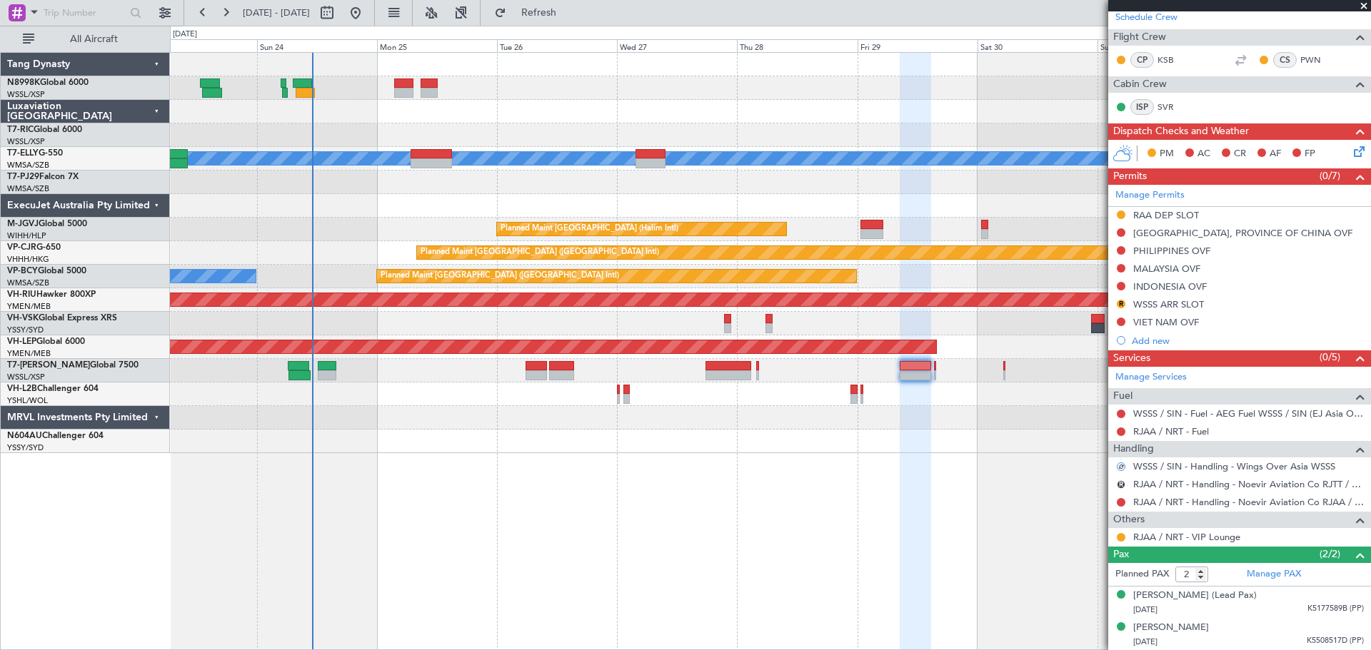
click at [933, 370] on div at bounding box center [770, 371] width 1200 height 24
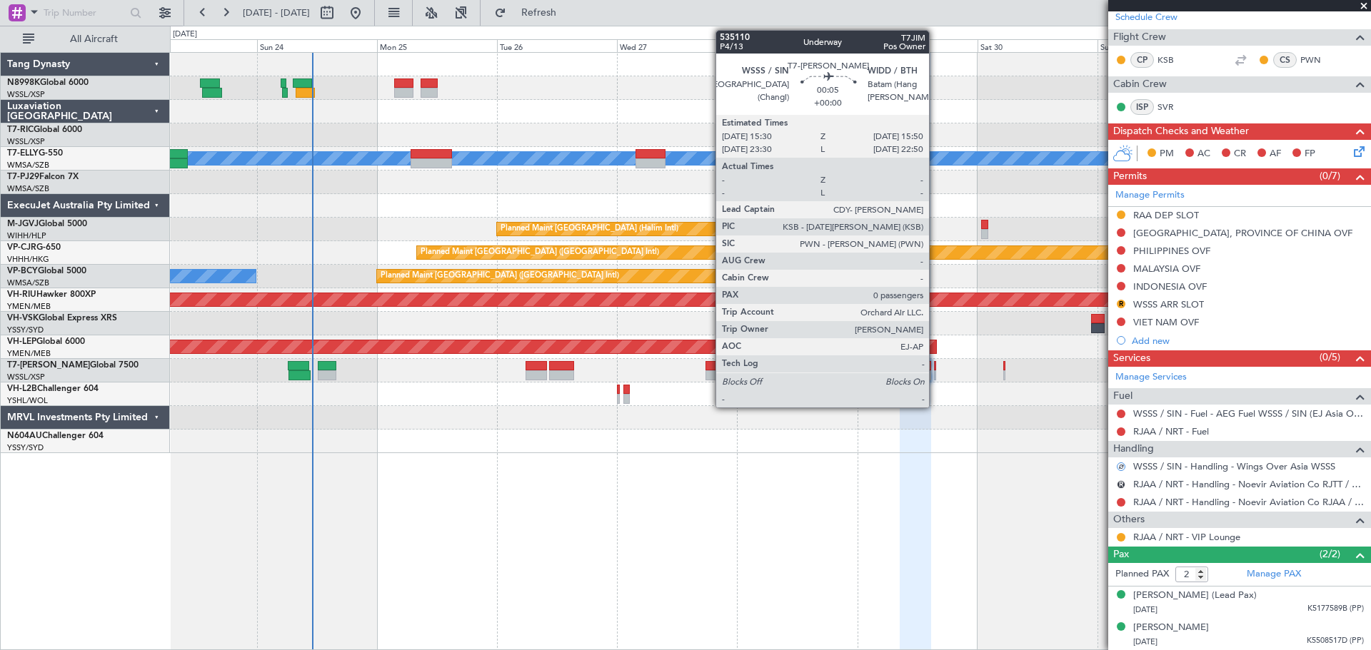
click at [935, 370] on div at bounding box center [935, 366] width 2 height 10
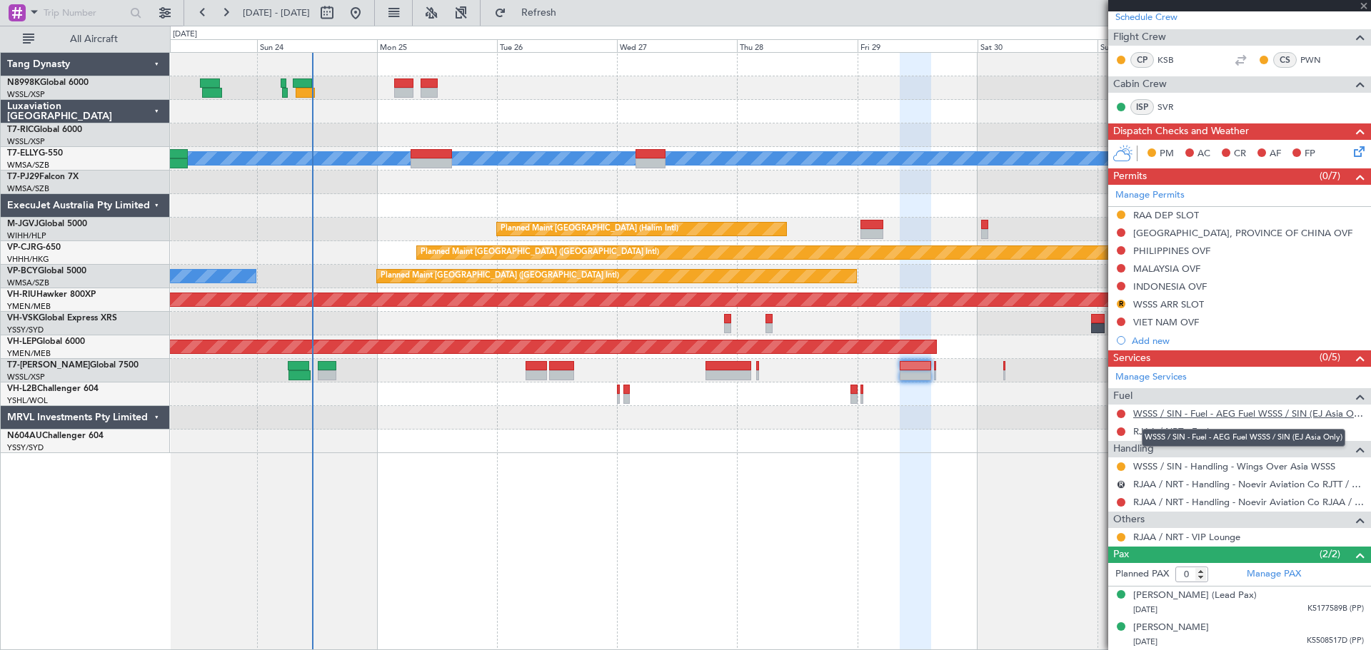
scroll to position [0, 0]
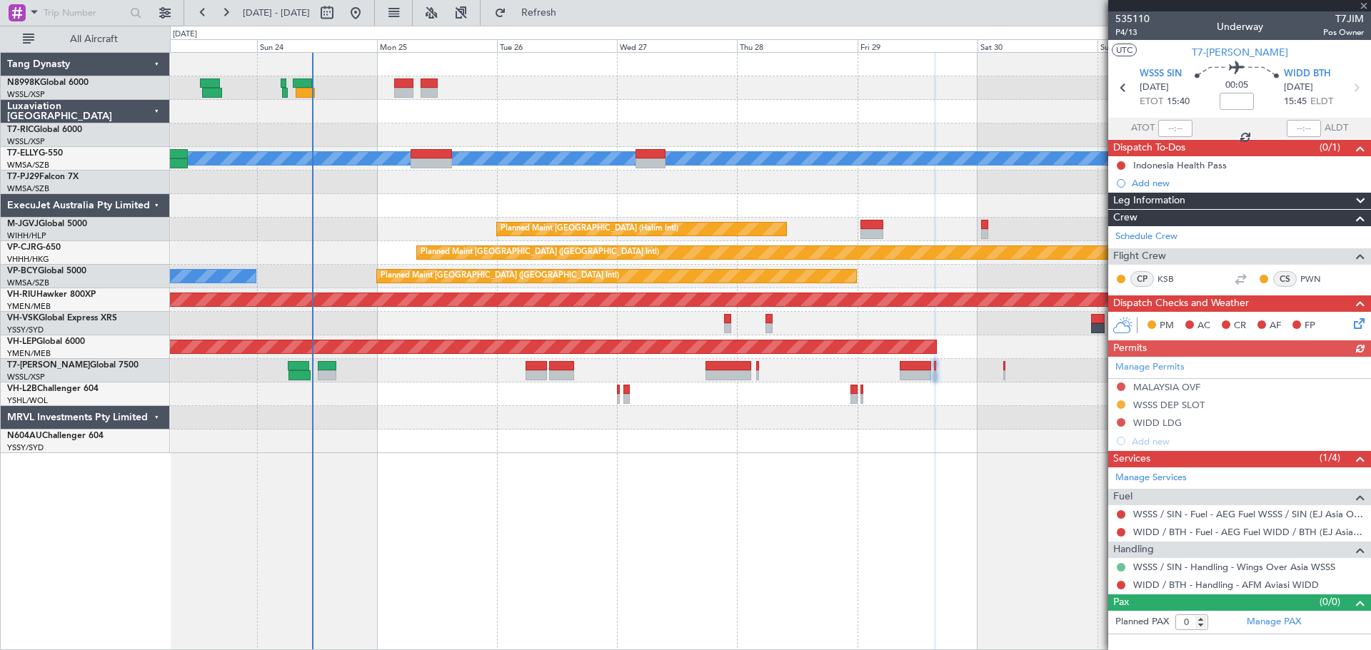
click at [1121, 565] on button at bounding box center [1120, 567] width 9 height 9
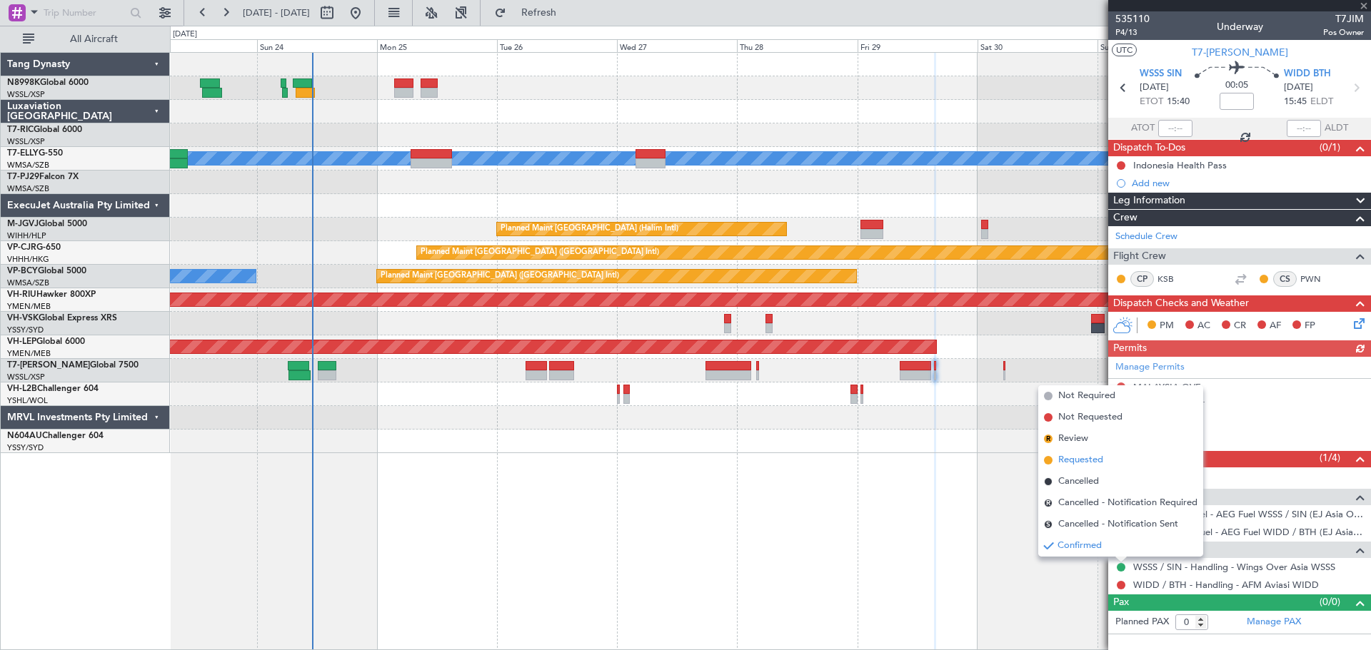
click at [1081, 462] on span "Requested" at bounding box center [1080, 460] width 45 height 14
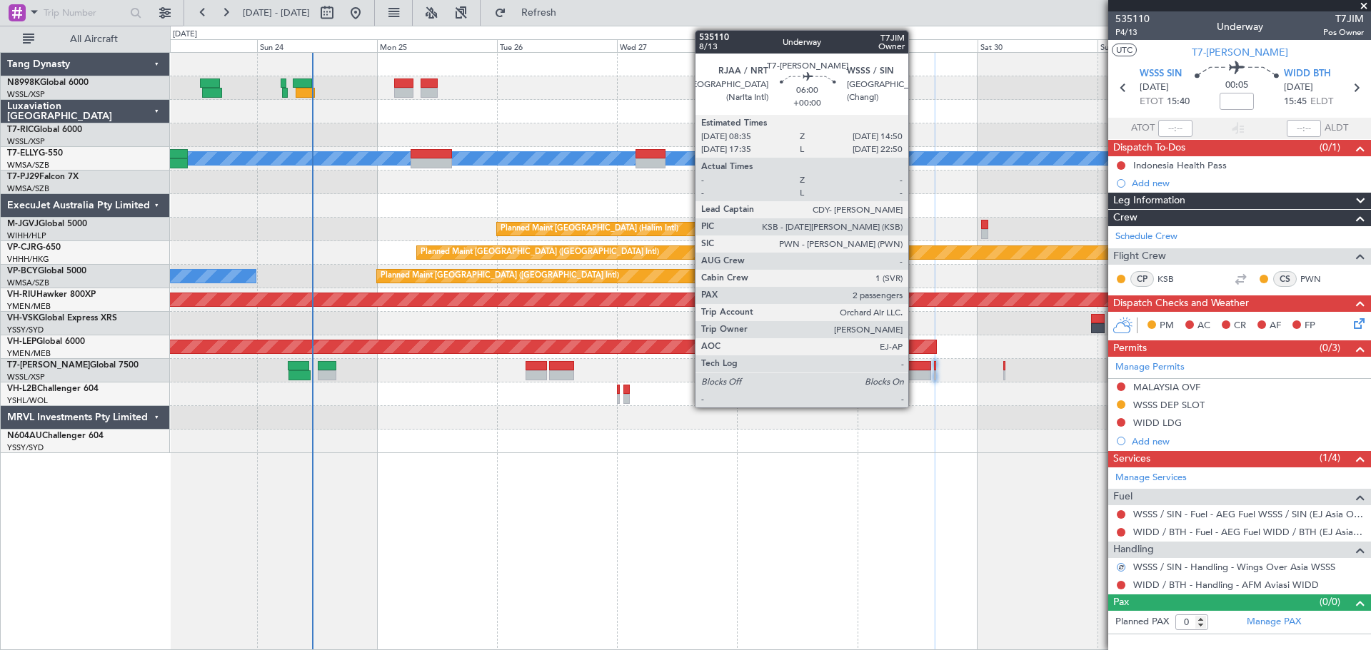
click at [914, 368] on div at bounding box center [914, 366] width 31 height 10
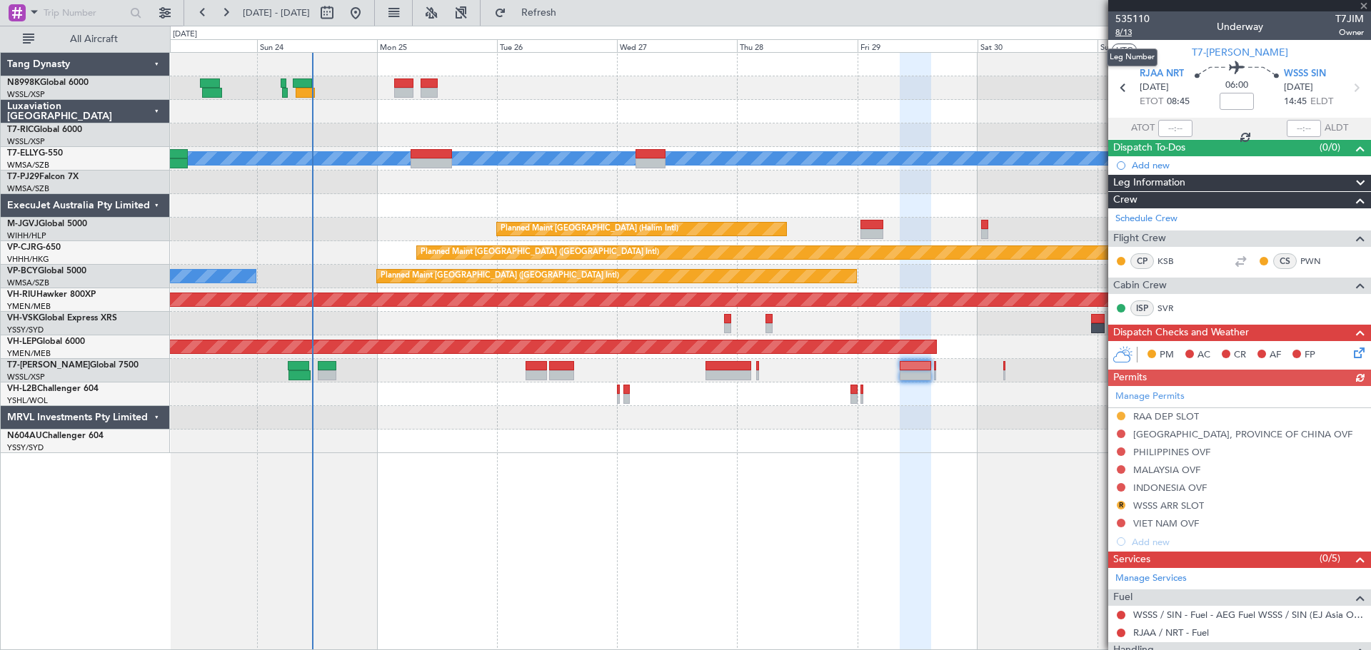
click at [1129, 33] on span "8/13" at bounding box center [1132, 32] width 34 height 12
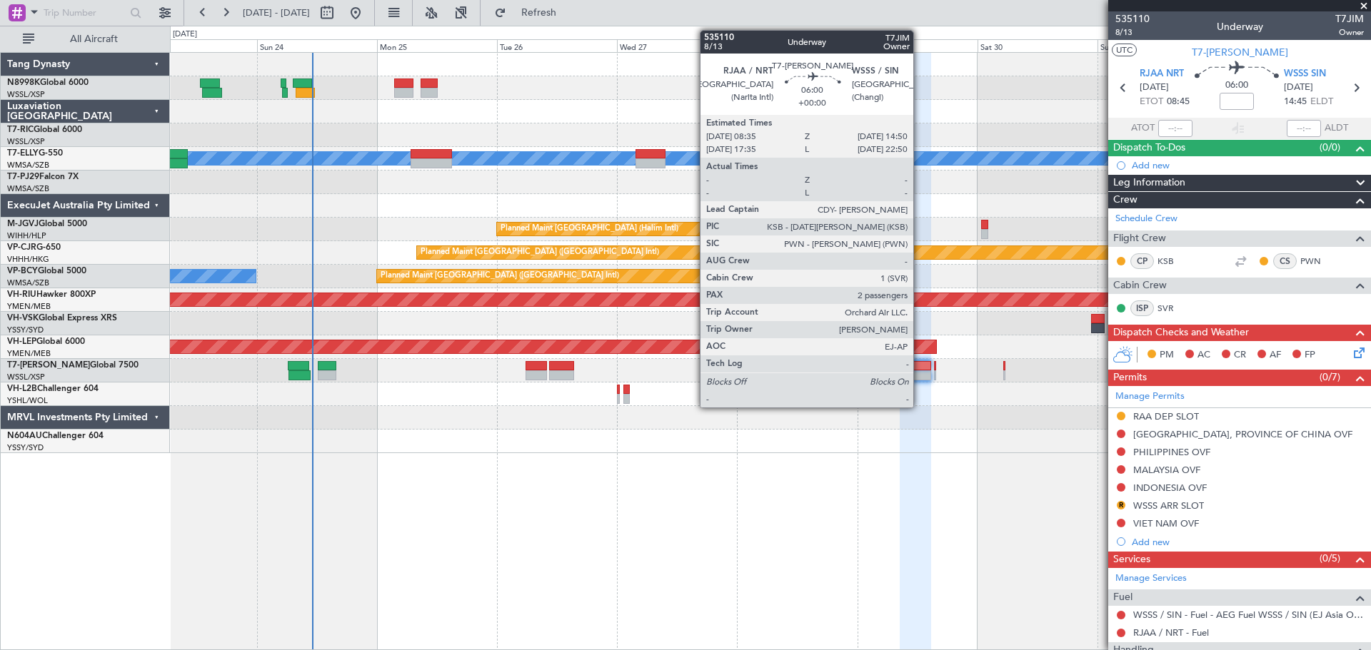
click at [919, 364] on div at bounding box center [914, 366] width 31 height 10
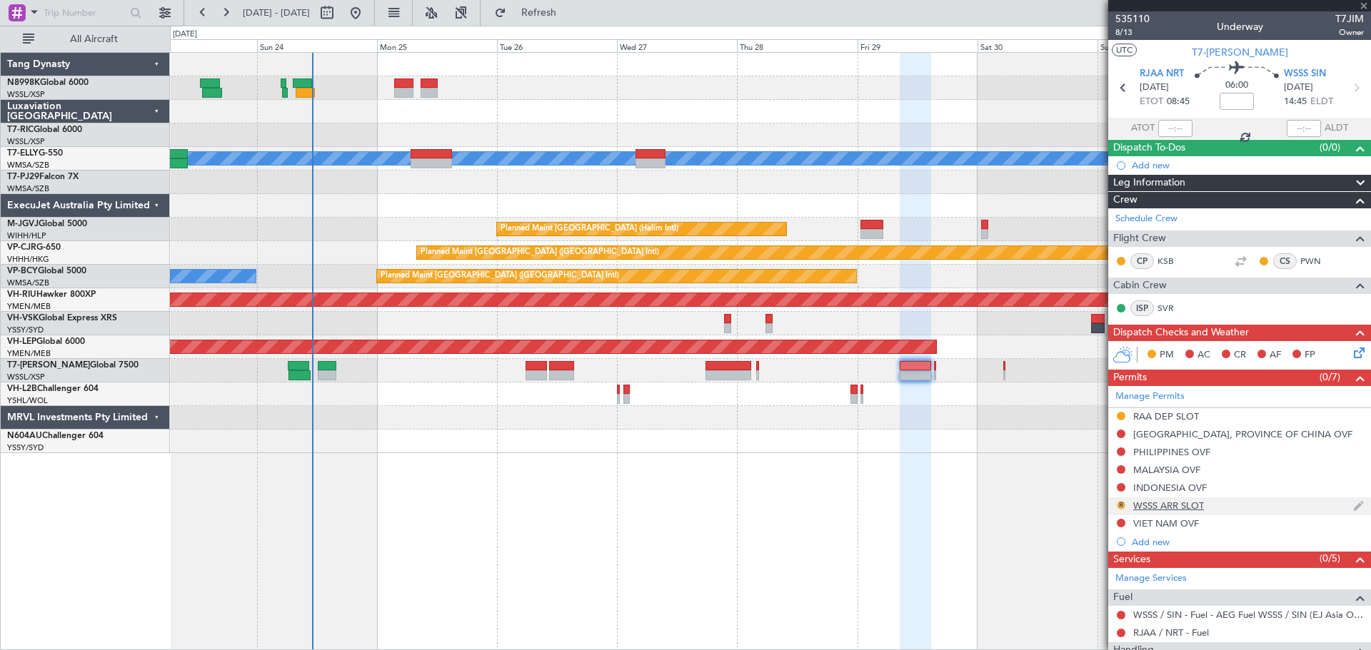
click at [1123, 506] on button "R" at bounding box center [1120, 505] width 9 height 9
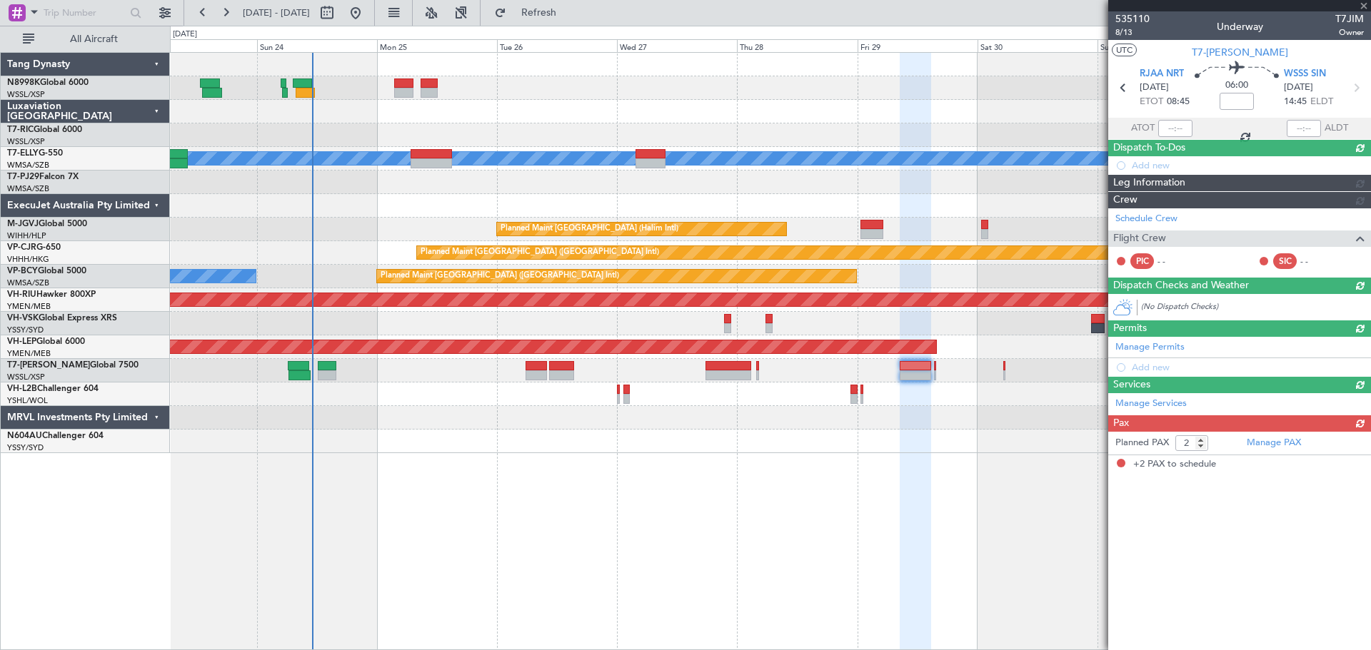
click at [1082, 353] on div "Unplanned Maint Wichita (Wichita Mid-continent)" at bounding box center [770, 348] width 1200 height 24
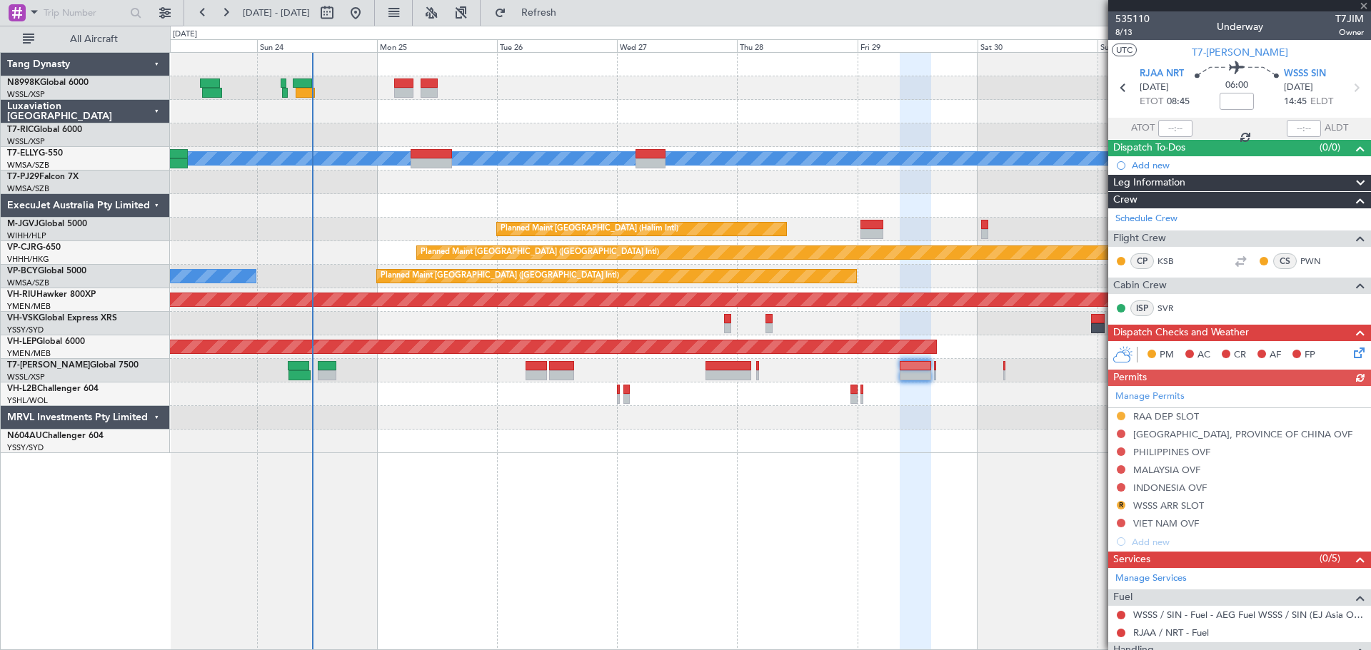
click at [1117, 502] on div "Manage Permits RAA DEP SLOT TAIWAN, PROVINCE OF CHINA OVF PHILIPPINES OVF MALAY…" at bounding box center [1239, 468] width 263 height 165
click at [1117, 500] on div "R" at bounding box center [1120, 505] width 11 height 11
click at [1120, 503] on button "R" at bounding box center [1120, 505] width 9 height 9
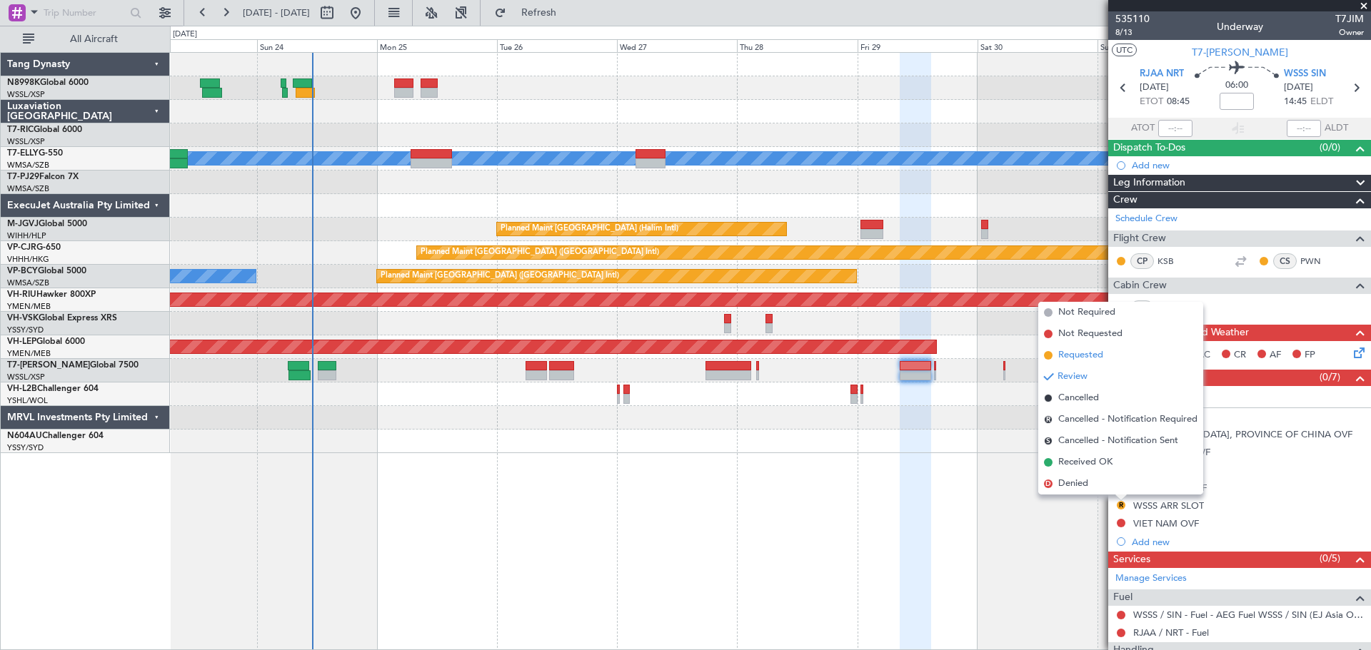
click at [1079, 356] on span "Requested" at bounding box center [1080, 355] width 45 height 14
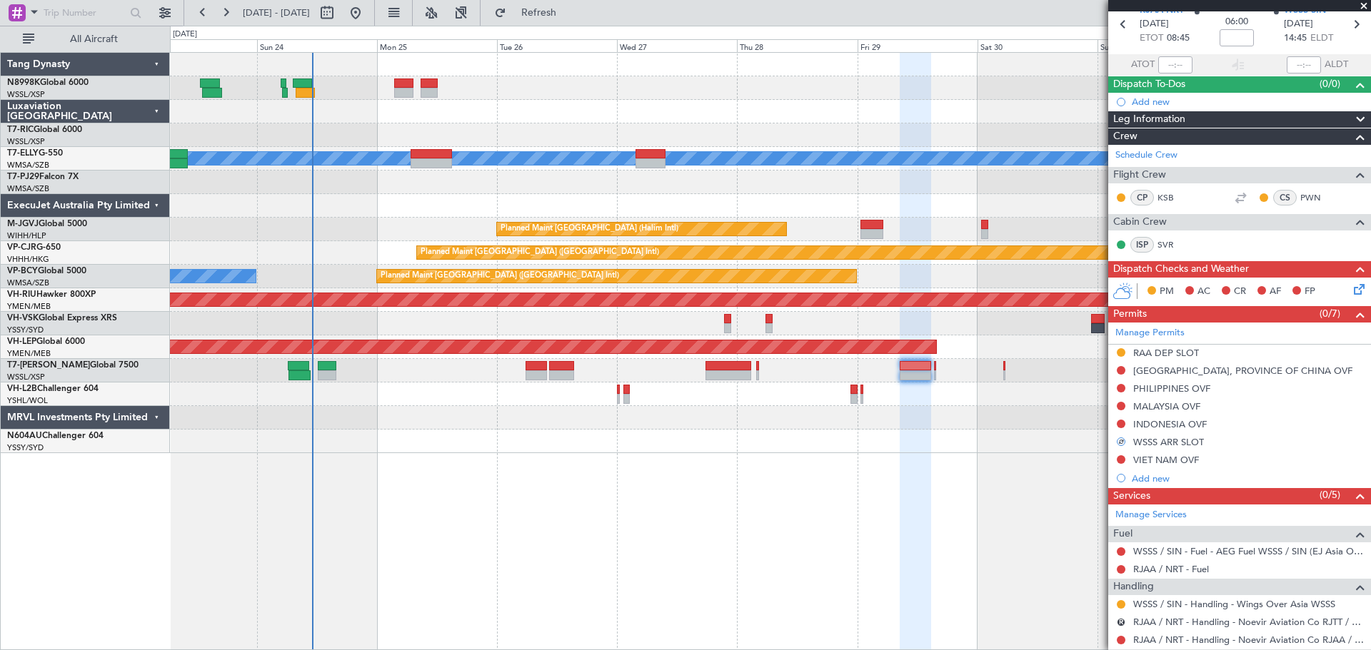
scroll to position [143, 0]
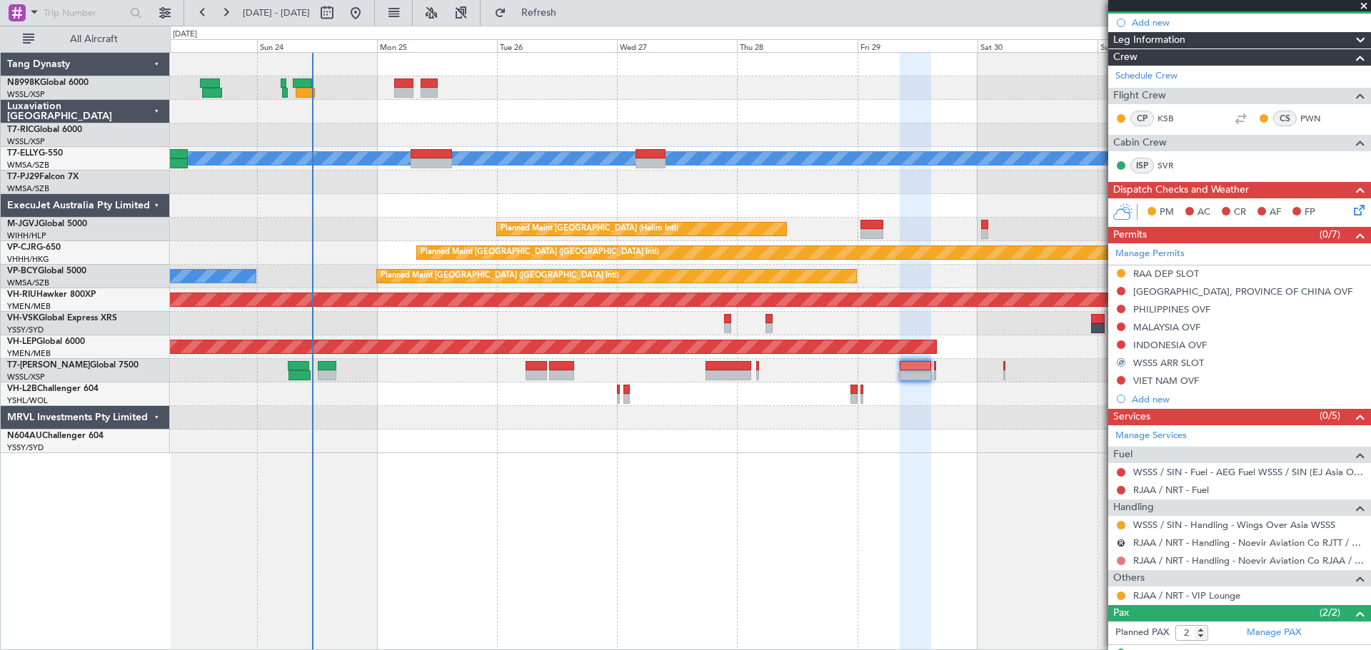
click at [1119, 560] on button at bounding box center [1120, 561] width 9 height 9
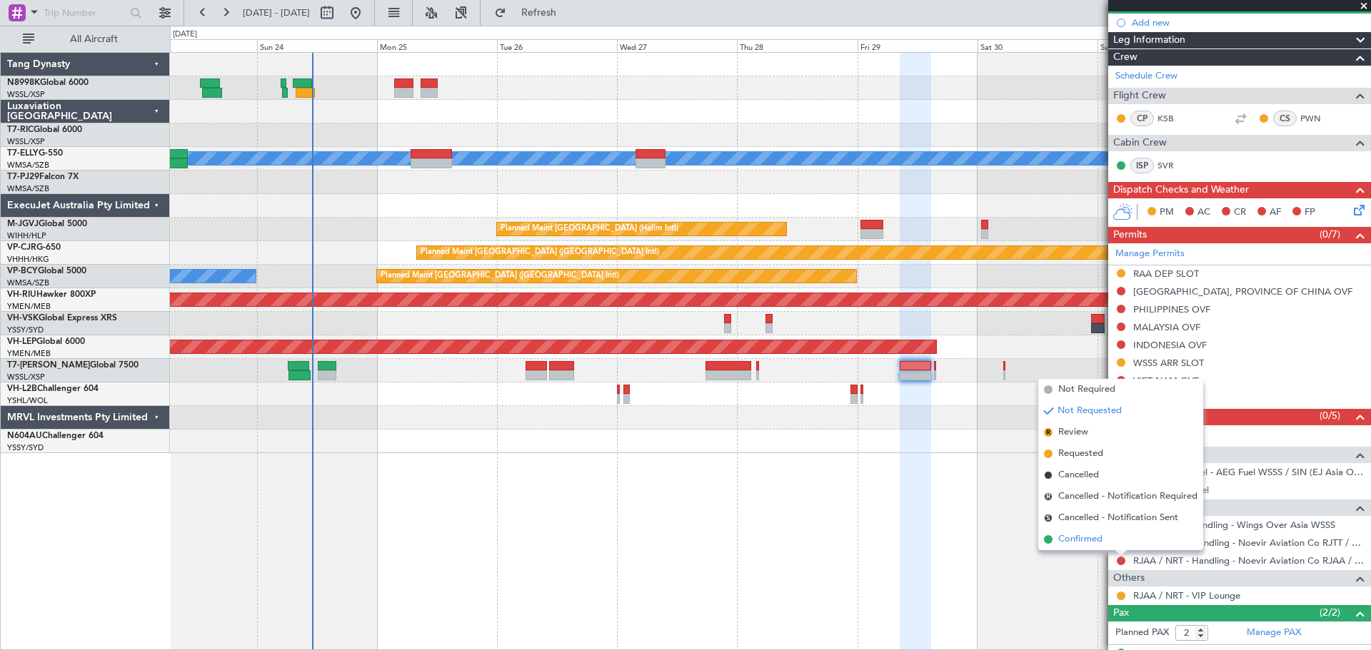
click at [1082, 536] on span "Confirmed" at bounding box center [1080, 540] width 44 height 14
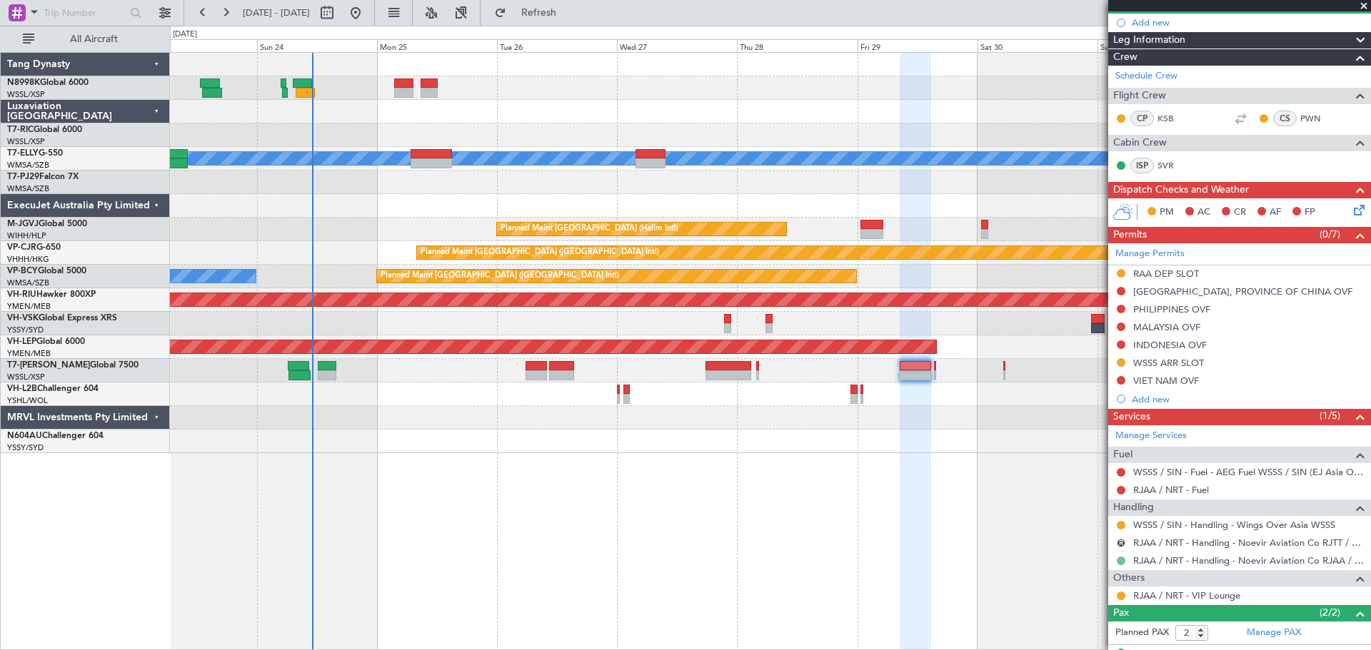
click at [1119, 559] on button at bounding box center [1120, 561] width 9 height 9
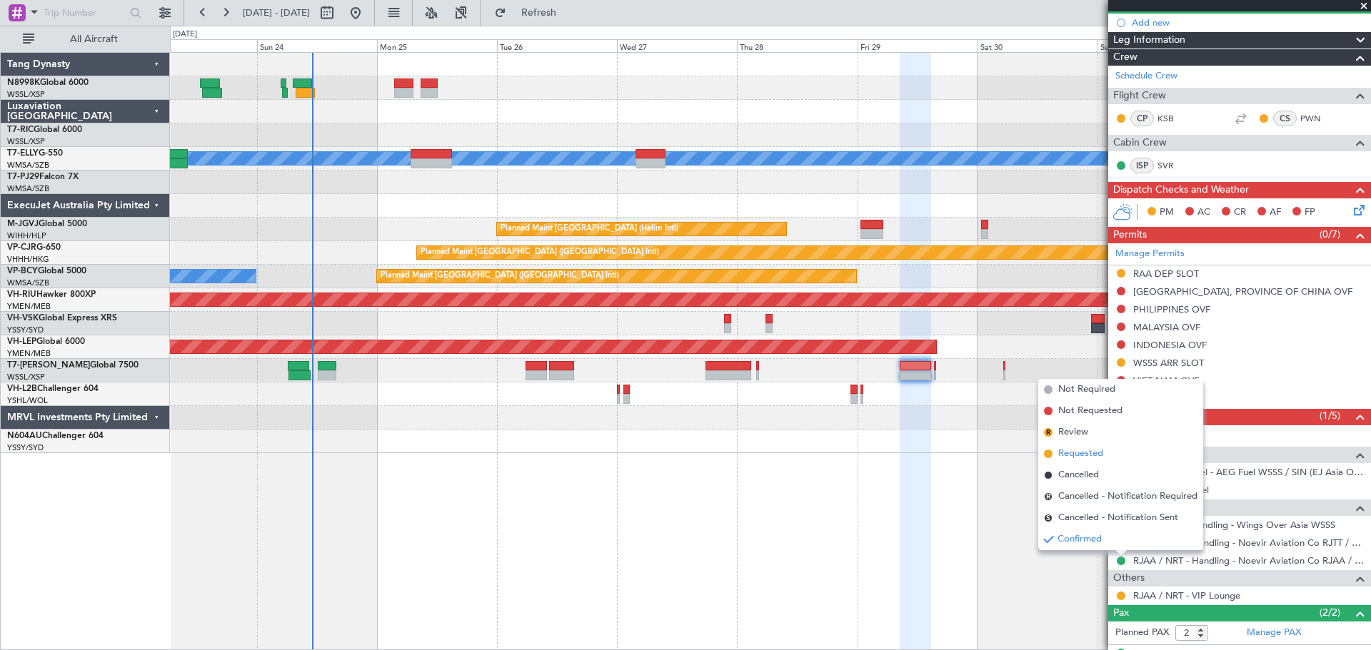
click at [1090, 447] on span "Requested" at bounding box center [1080, 454] width 45 height 14
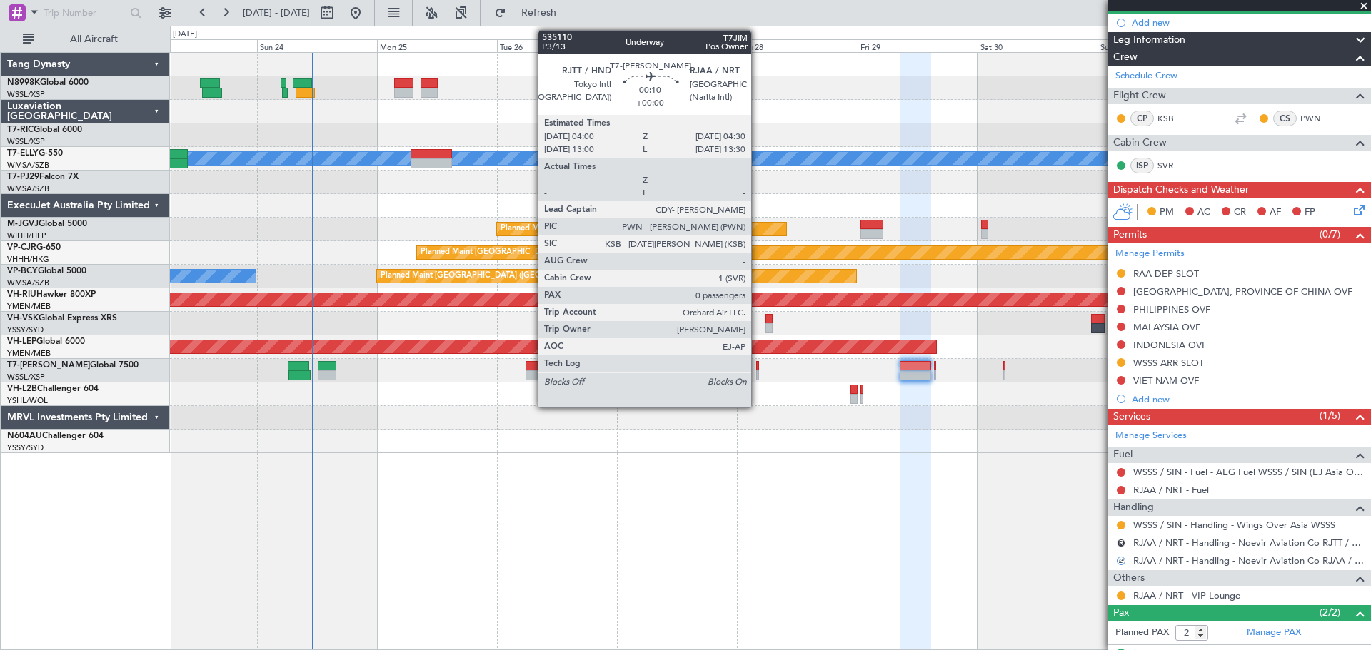
click at [757, 373] on div at bounding box center [757, 375] width 3 height 10
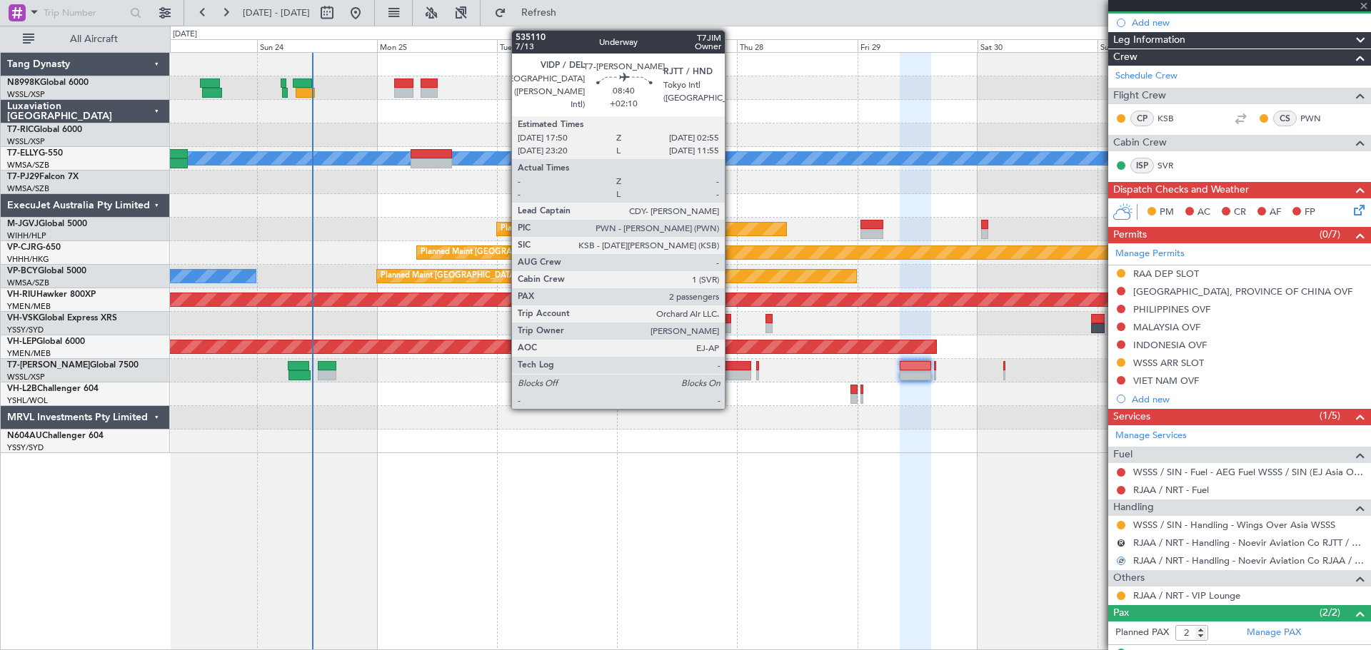
type input "0"
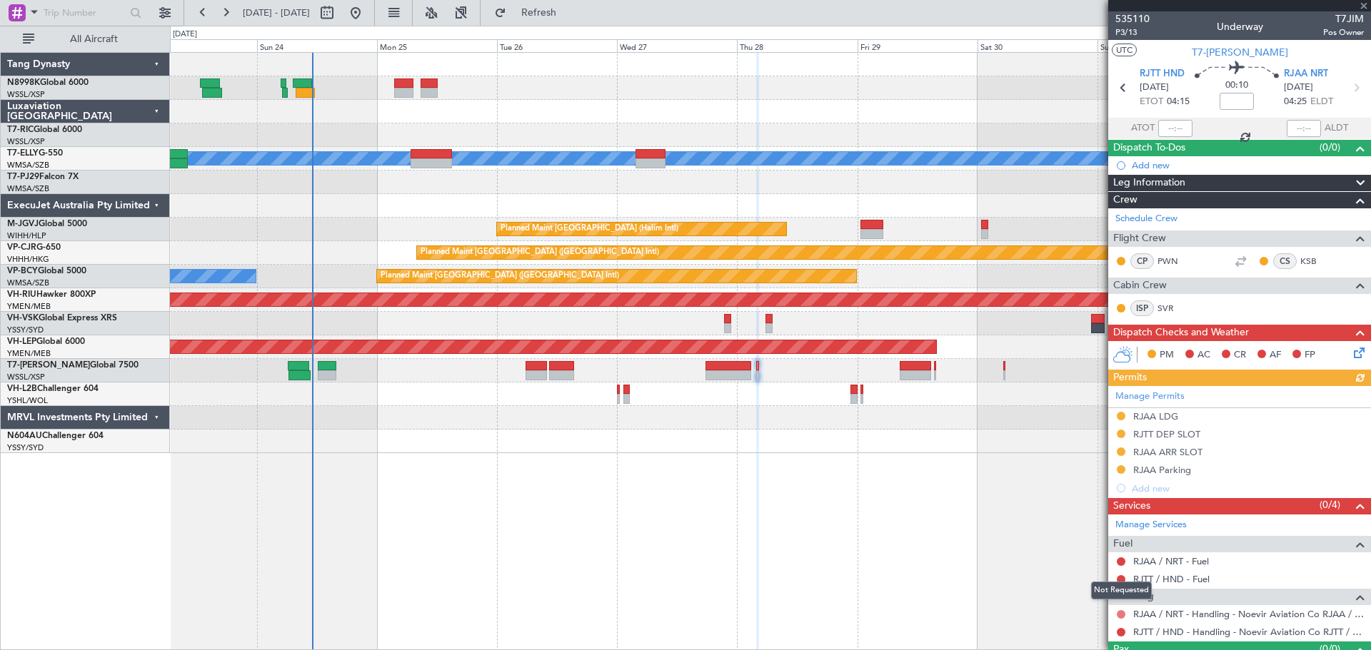
click at [1119, 615] on button at bounding box center [1120, 614] width 9 height 9
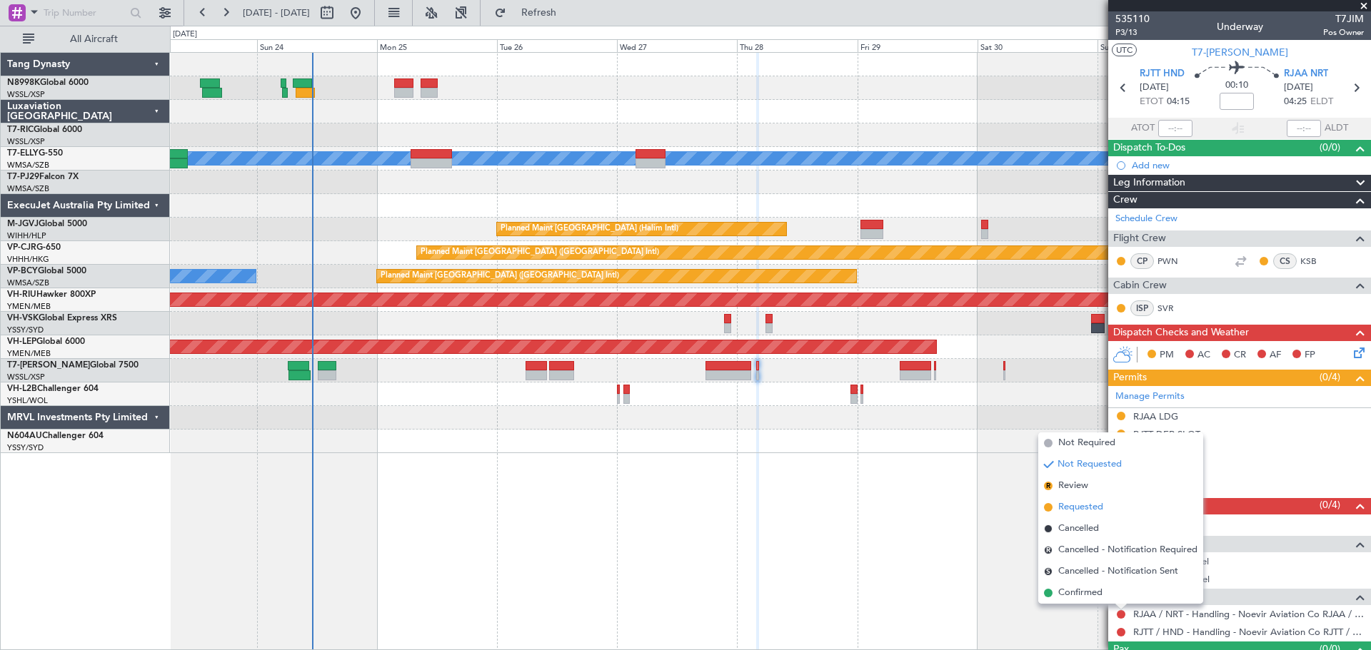
click at [1074, 510] on span "Requested" at bounding box center [1080, 507] width 45 height 14
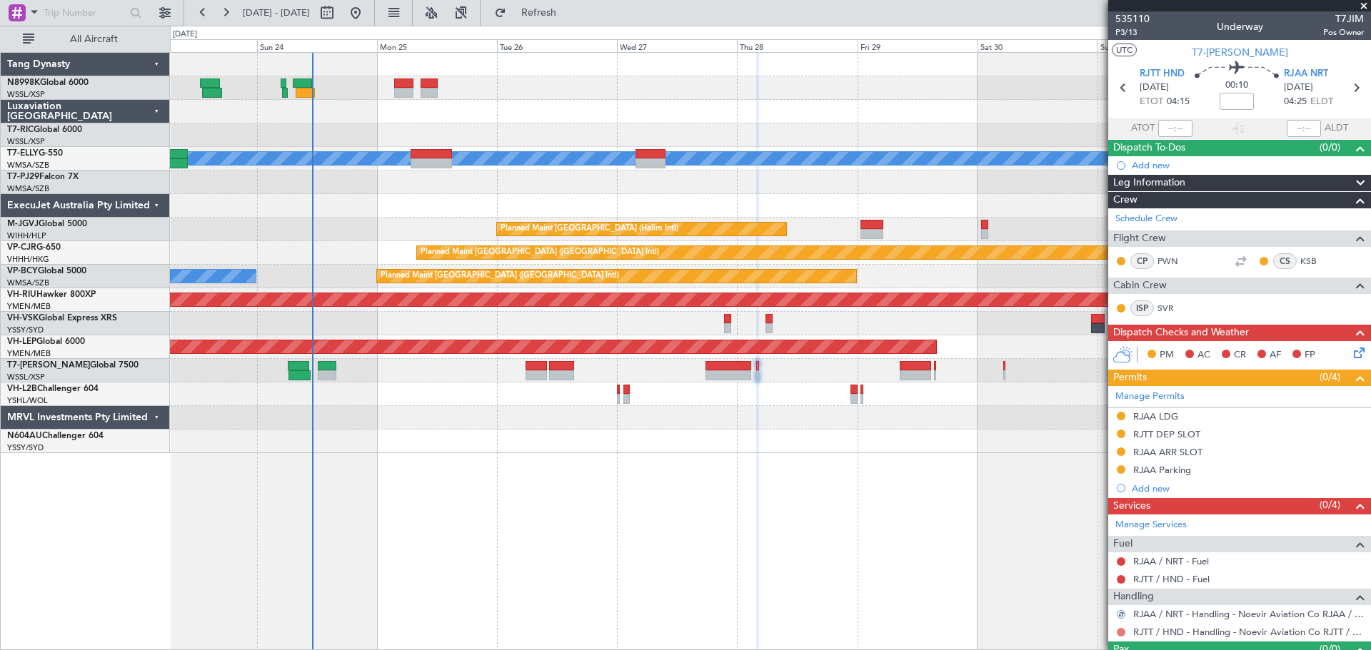
click at [1122, 628] on div at bounding box center [1120, 632] width 11 height 11
click at [1122, 631] on button at bounding box center [1120, 632] width 9 height 9
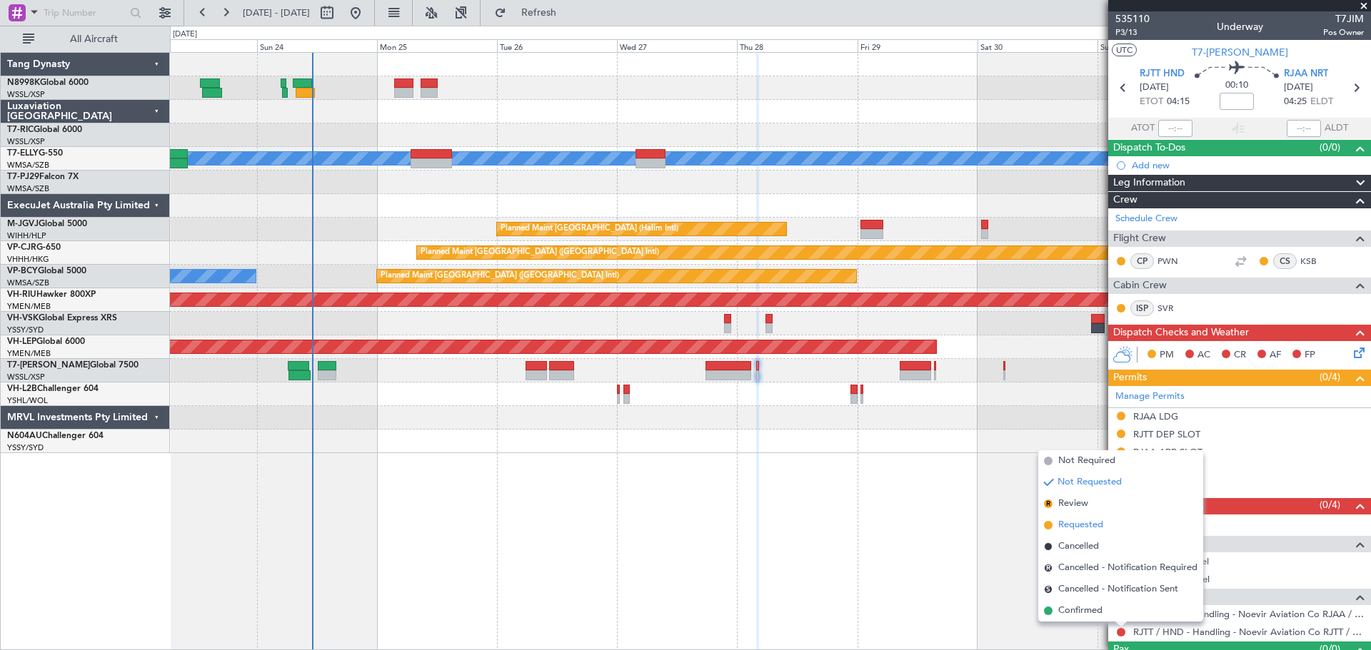
click at [1094, 523] on span "Requested" at bounding box center [1080, 525] width 45 height 14
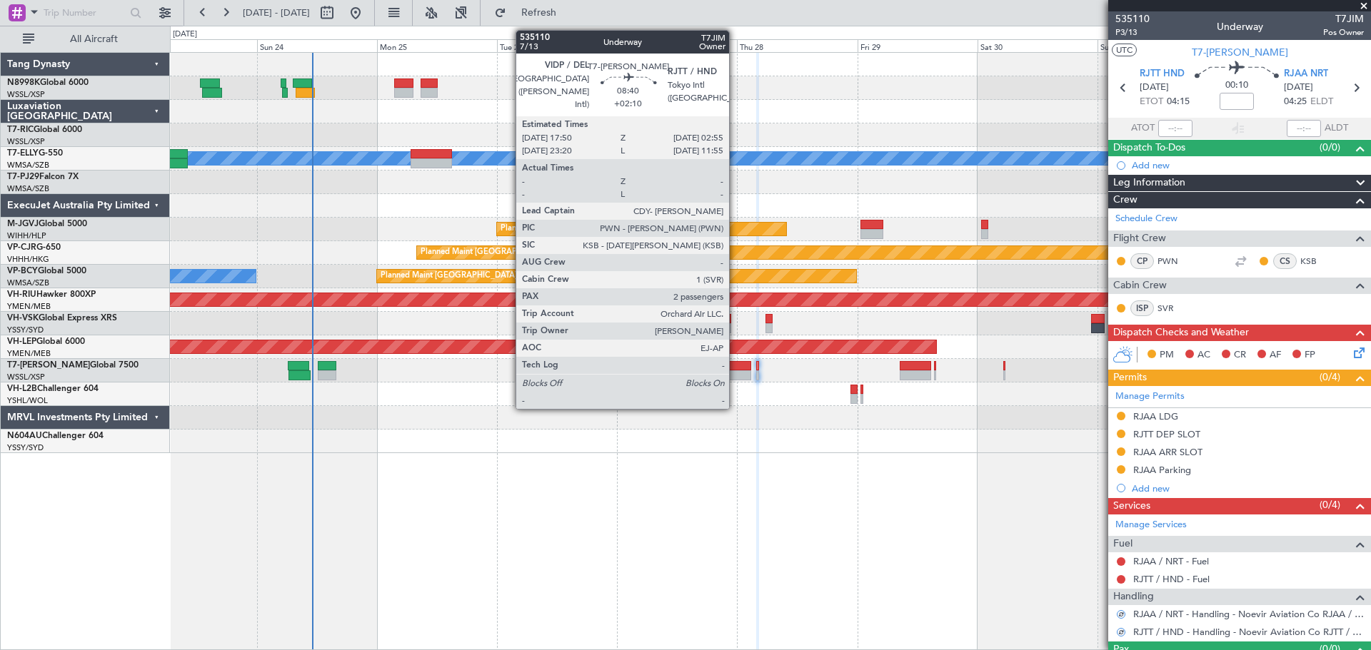
click at [734, 371] on div at bounding box center [728, 375] width 46 height 10
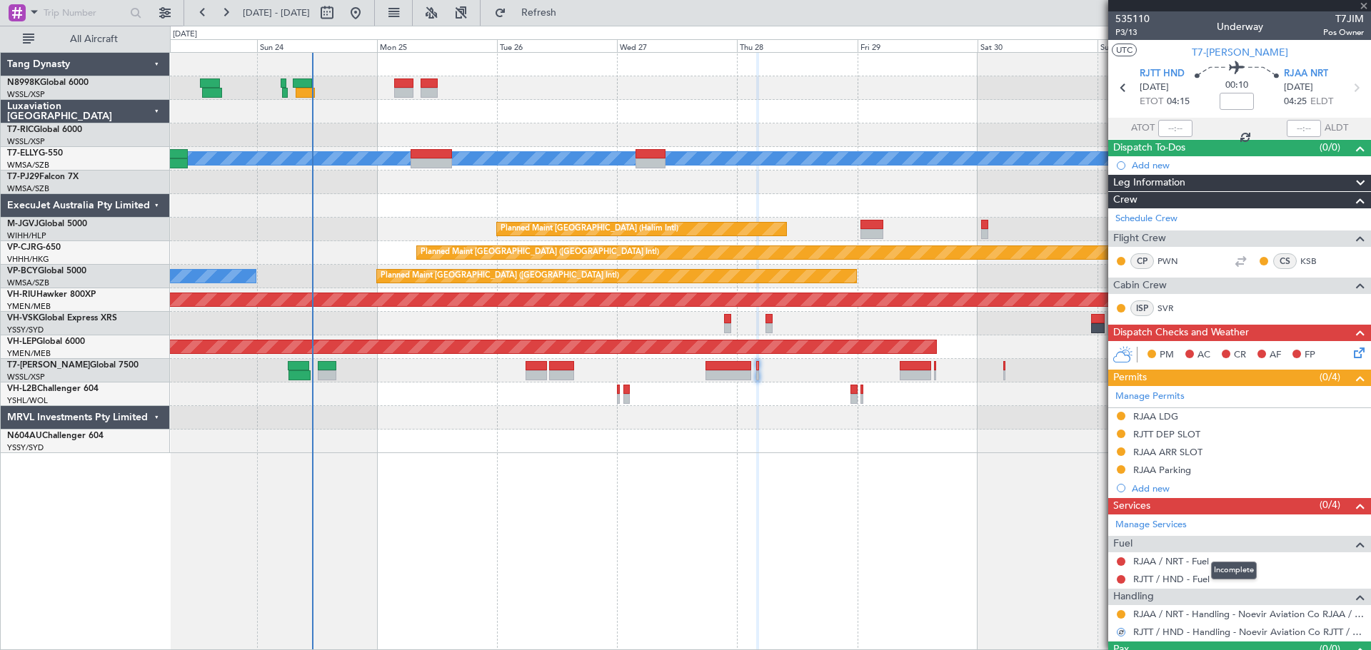
type input "+02:10"
type input "2"
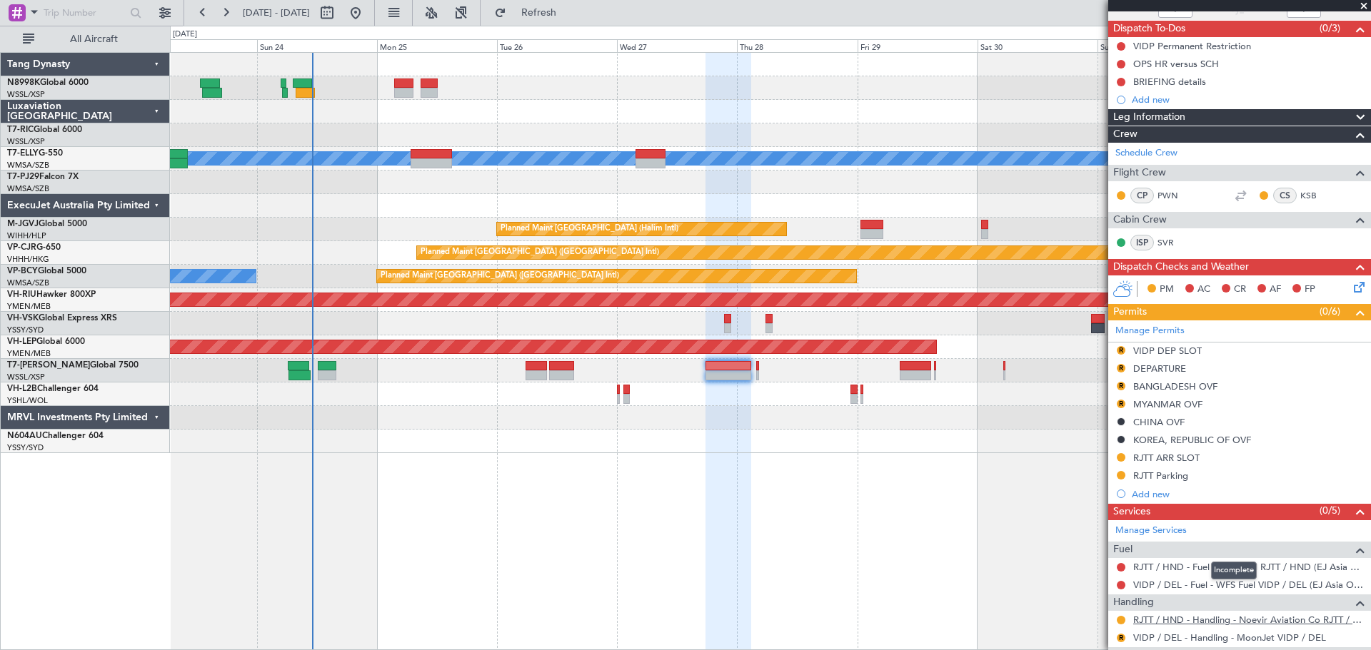
scroll to position [143, 0]
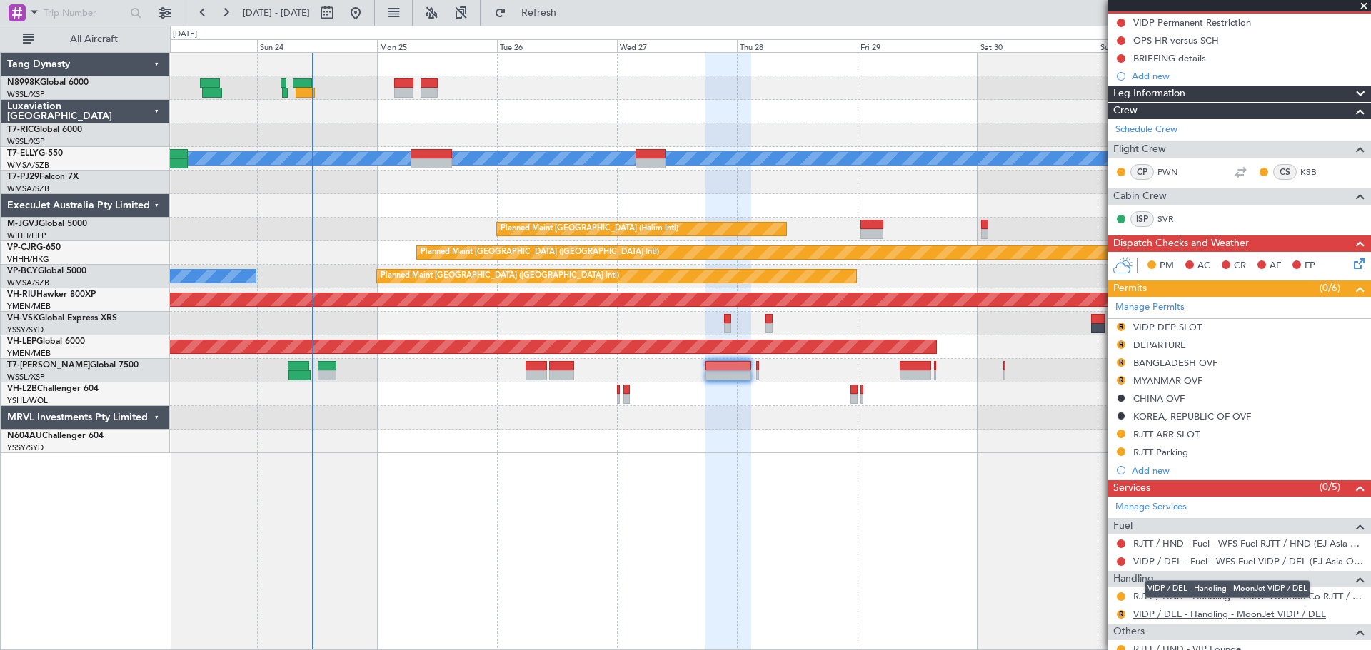
click at [1166, 610] on link "VIDP / DEL - Handling - MoonJet VIDP / DEL" at bounding box center [1229, 614] width 193 height 12
click at [1119, 326] on button "R" at bounding box center [1120, 327] width 9 height 9
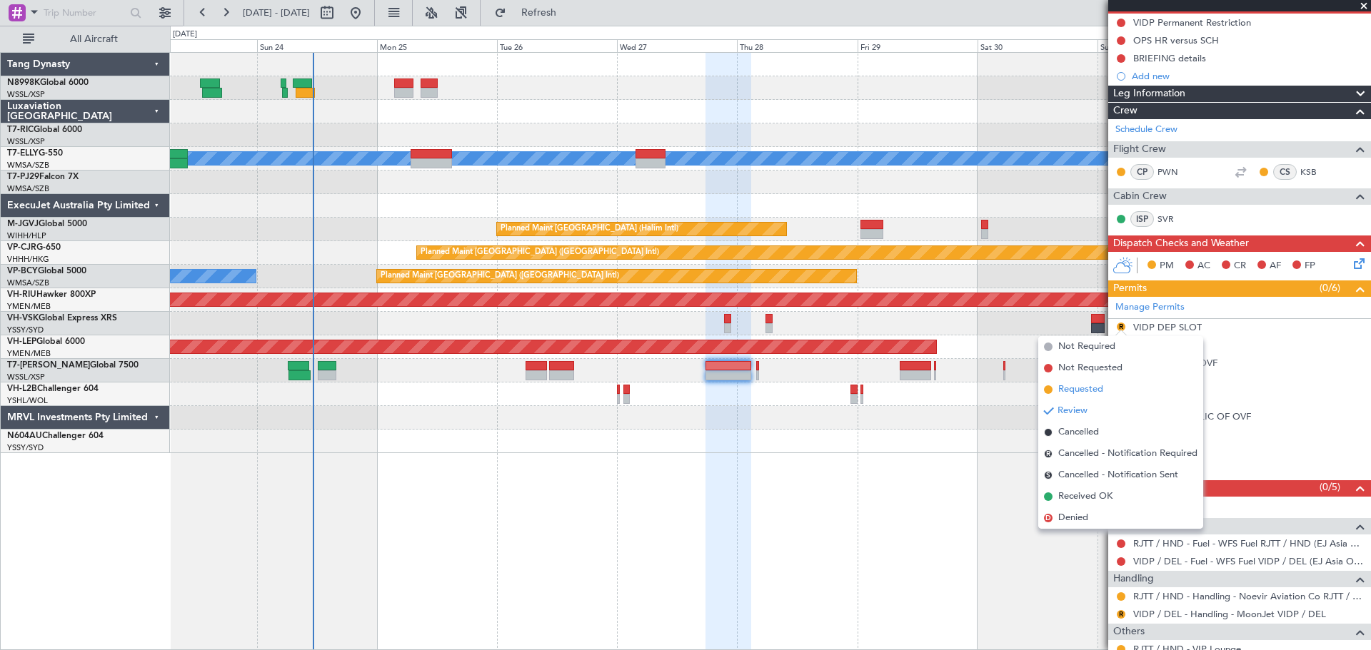
click at [1082, 386] on span "Requested" at bounding box center [1080, 390] width 45 height 14
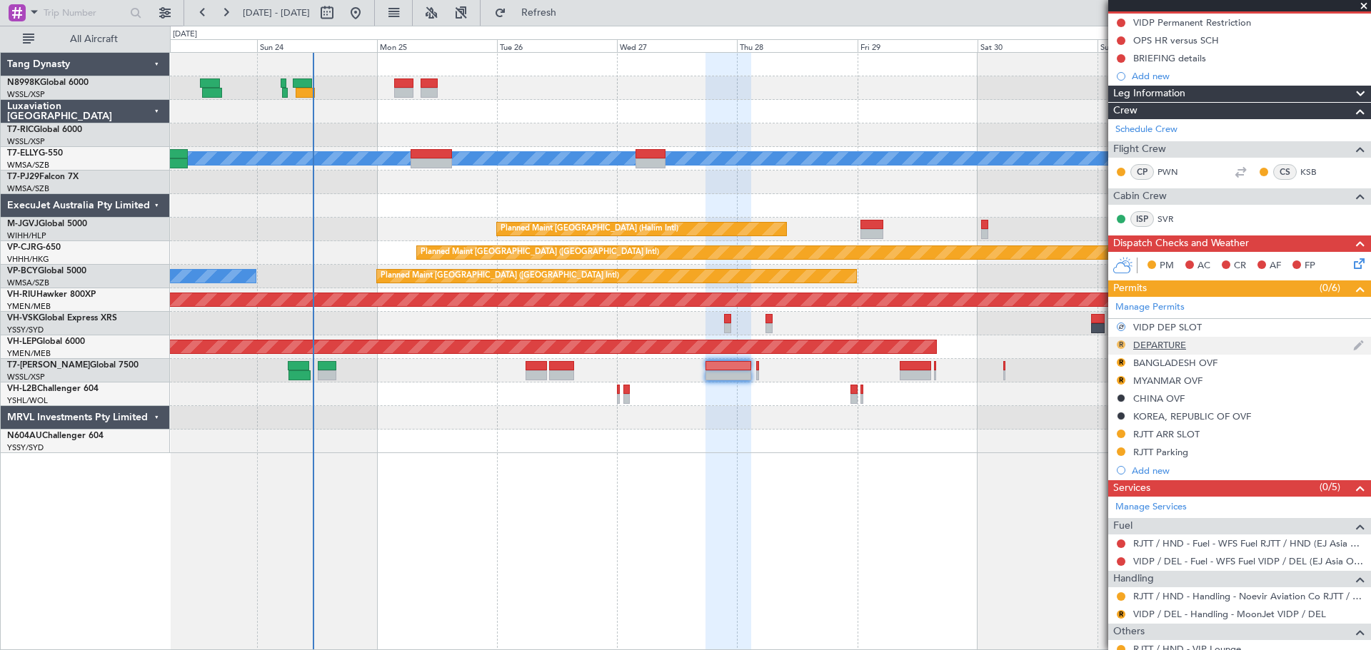
click at [1118, 342] on button "R" at bounding box center [1120, 345] width 9 height 9
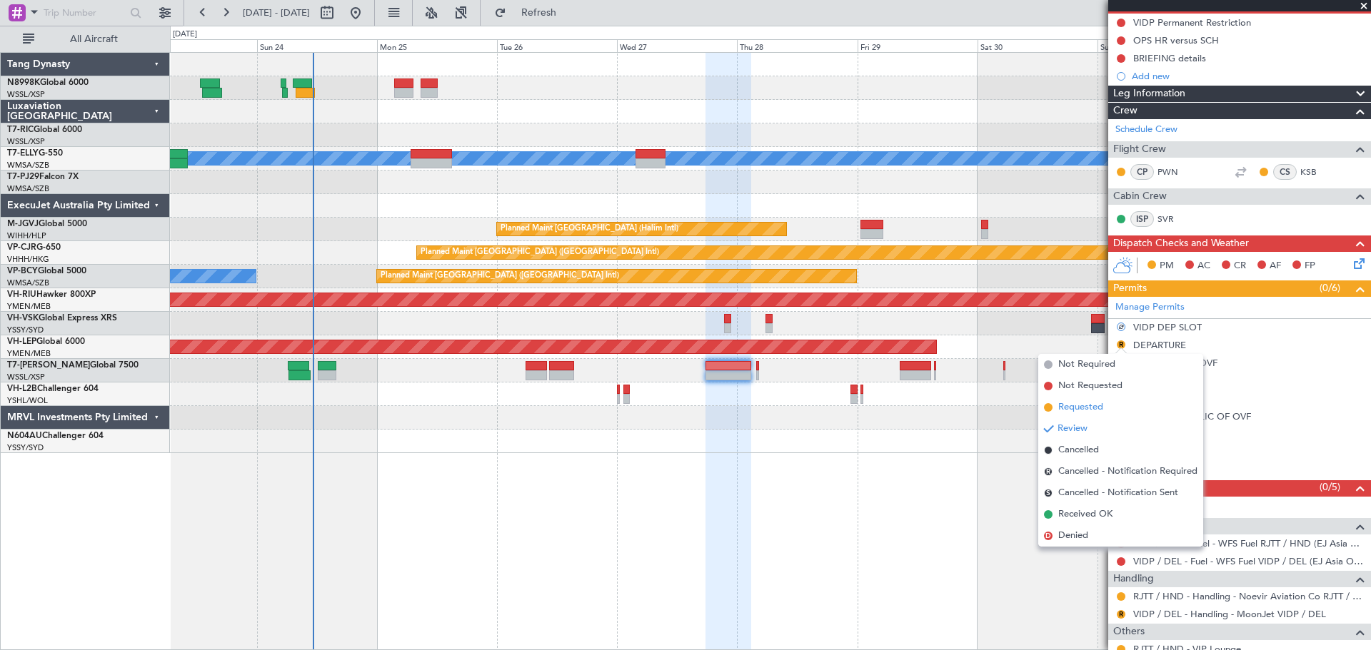
click at [1066, 408] on span "Requested" at bounding box center [1080, 407] width 45 height 14
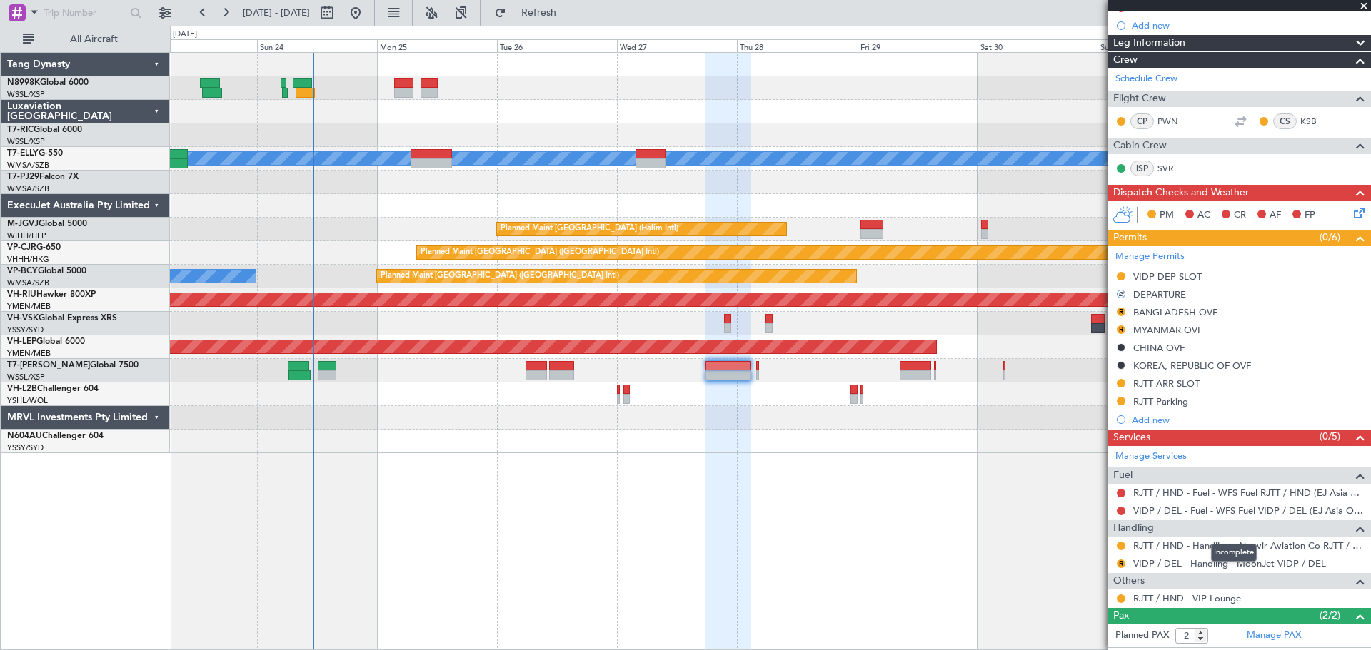
scroll to position [214, 0]
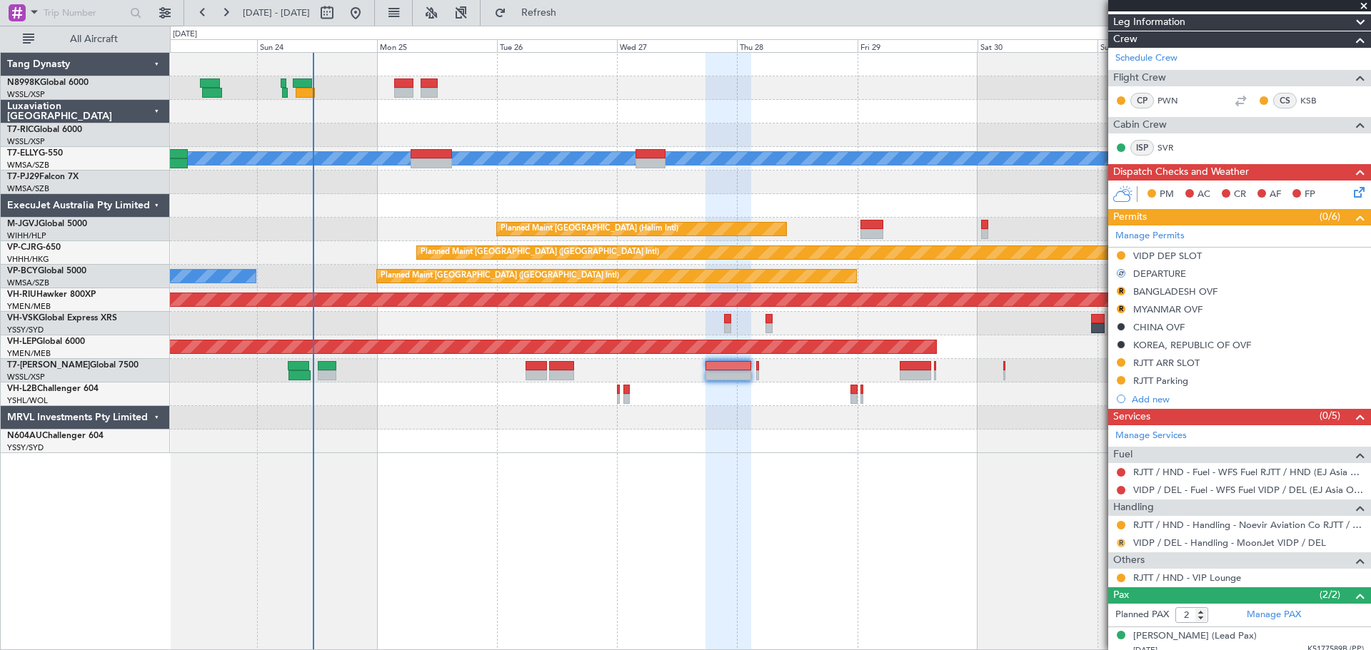
click at [1120, 538] on div "R" at bounding box center [1120, 543] width 11 height 11
click at [1120, 539] on button "R" at bounding box center [1120, 543] width 9 height 9
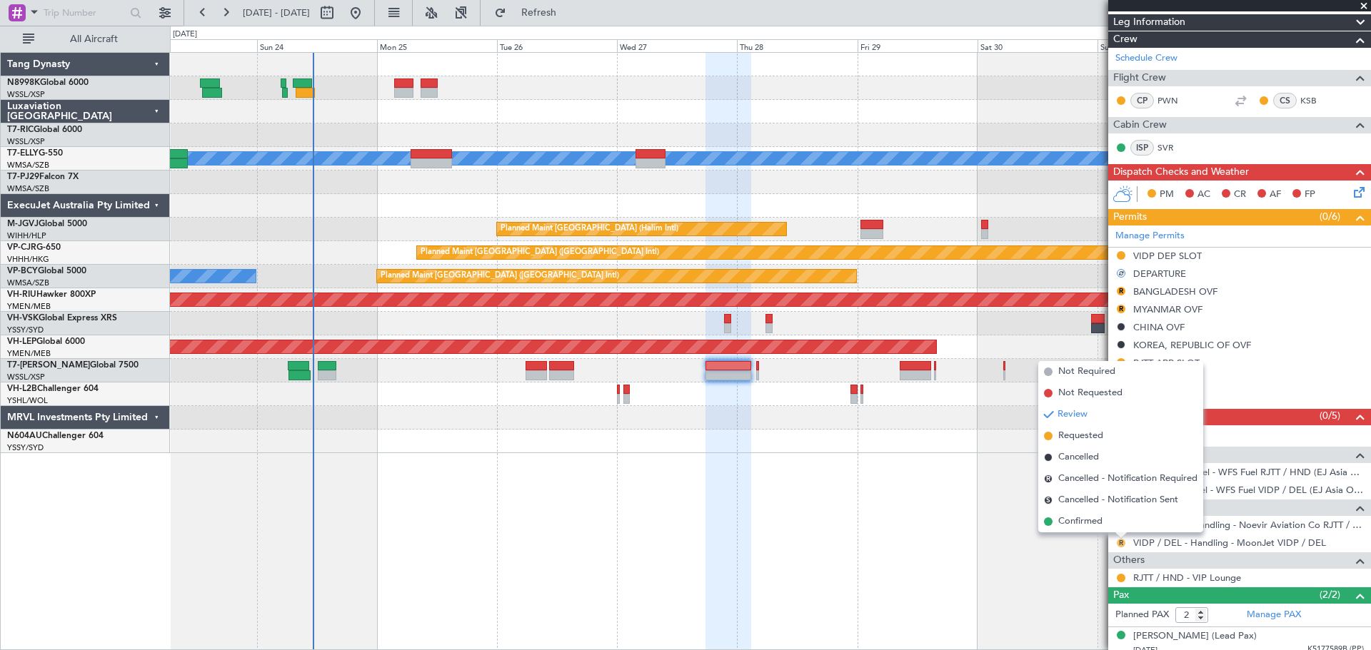
click at [1120, 542] on button "R" at bounding box center [1120, 543] width 9 height 9
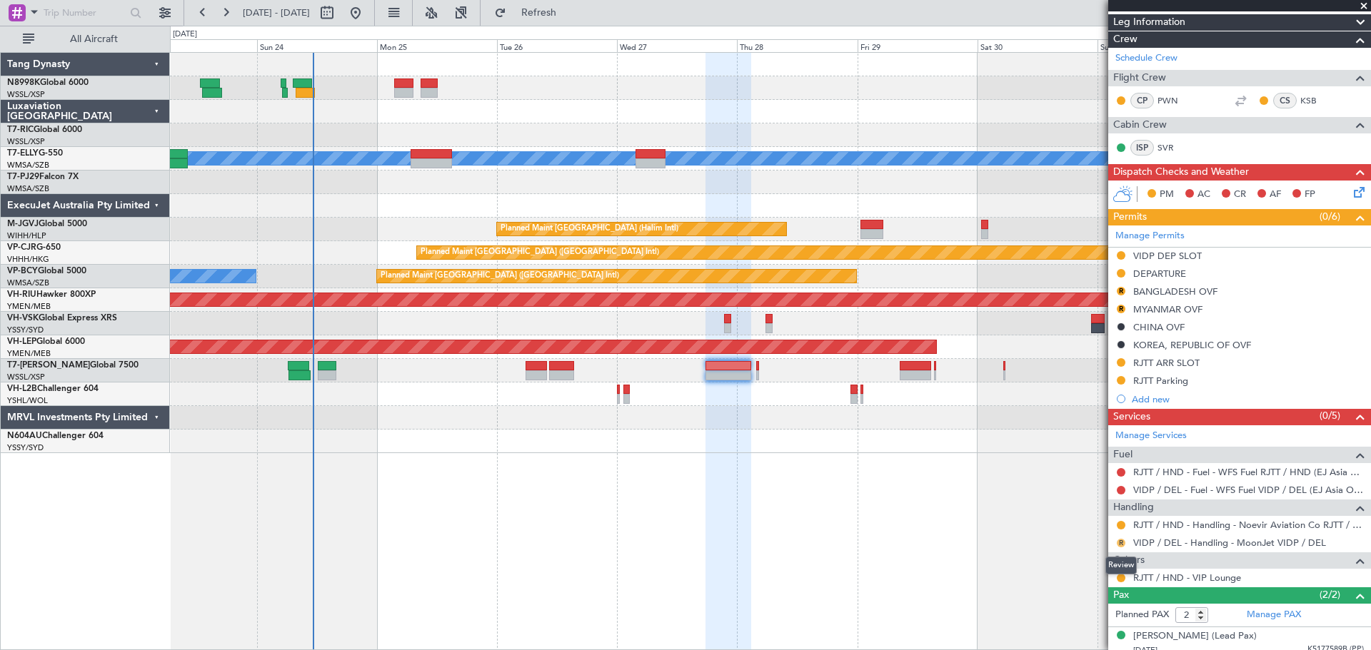
click at [1119, 541] on button "R" at bounding box center [1120, 543] width 9 height 9
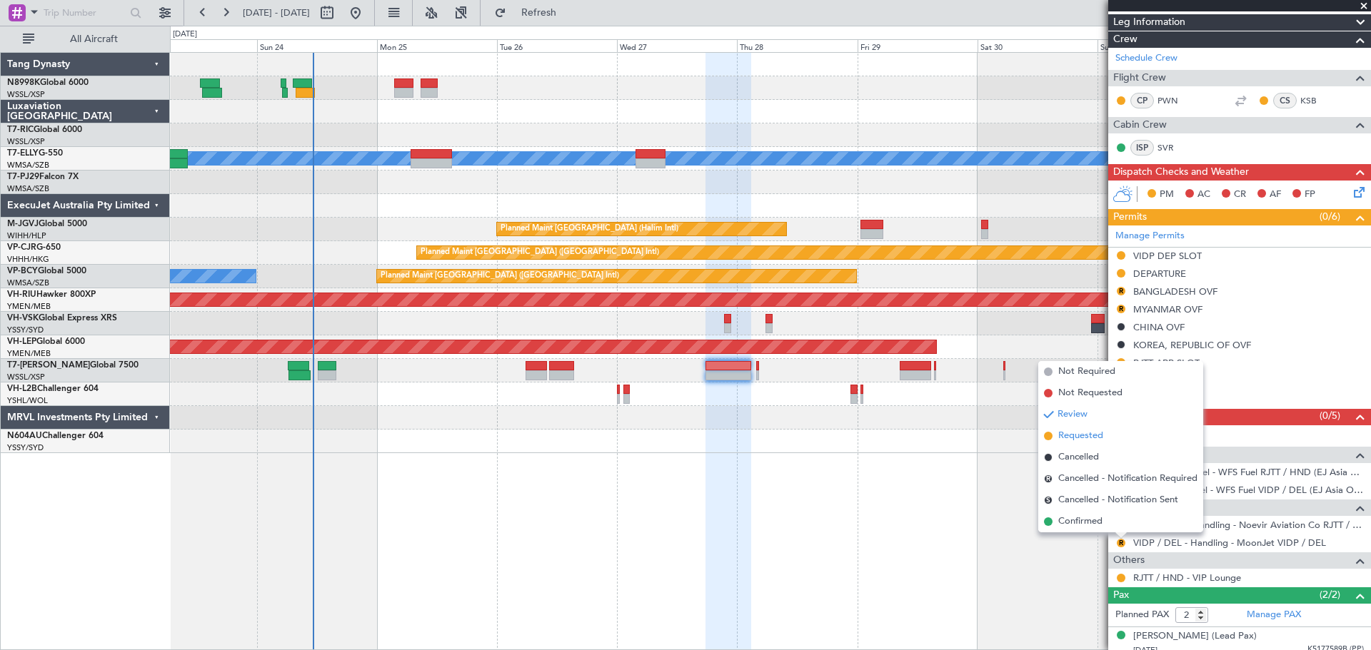
click at [1081, 432] on span "Requested" at bounding box center [1080, 436] width 45 height 14
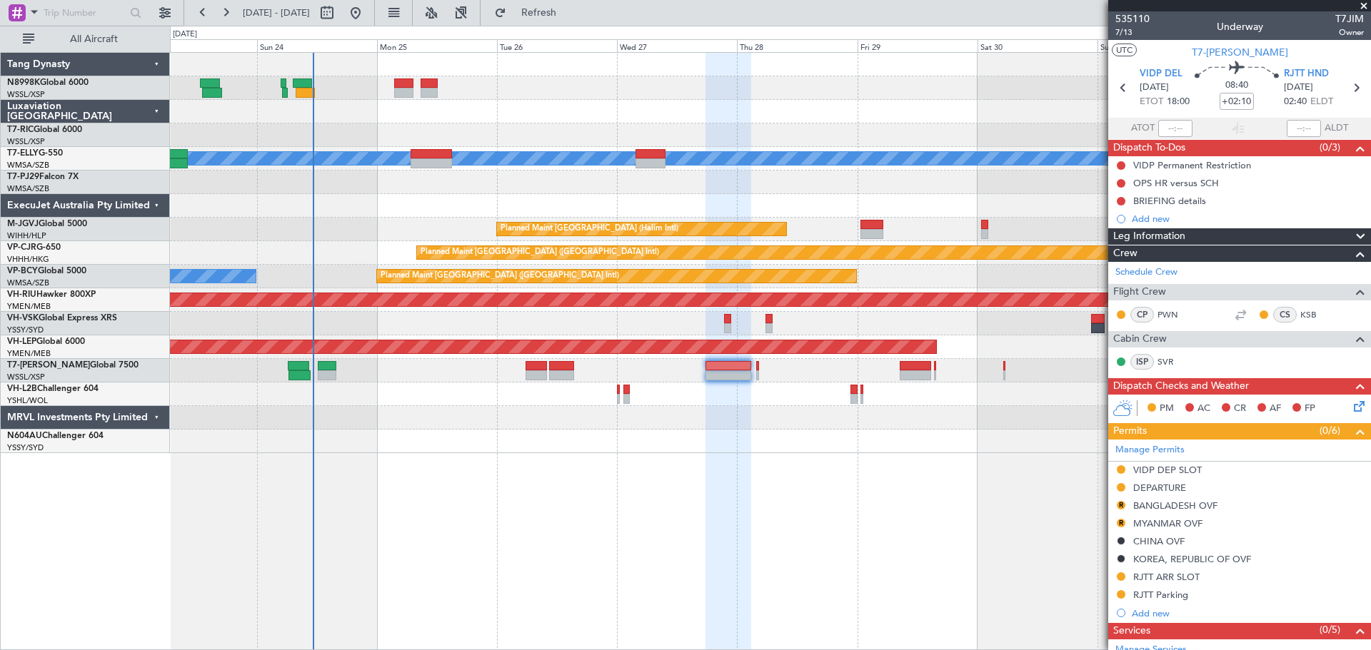
scroll to position [214, 0]
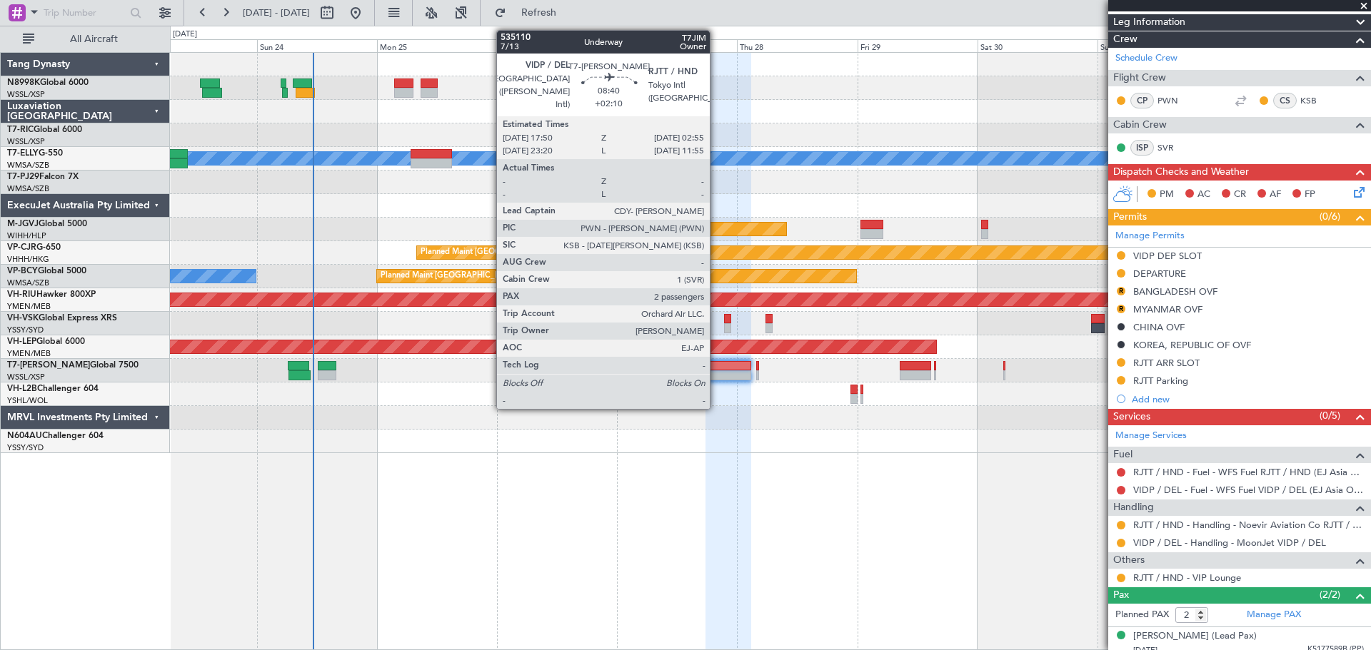
click at [716, 372] on div at bounding box center [728, 375] width 46 height 10
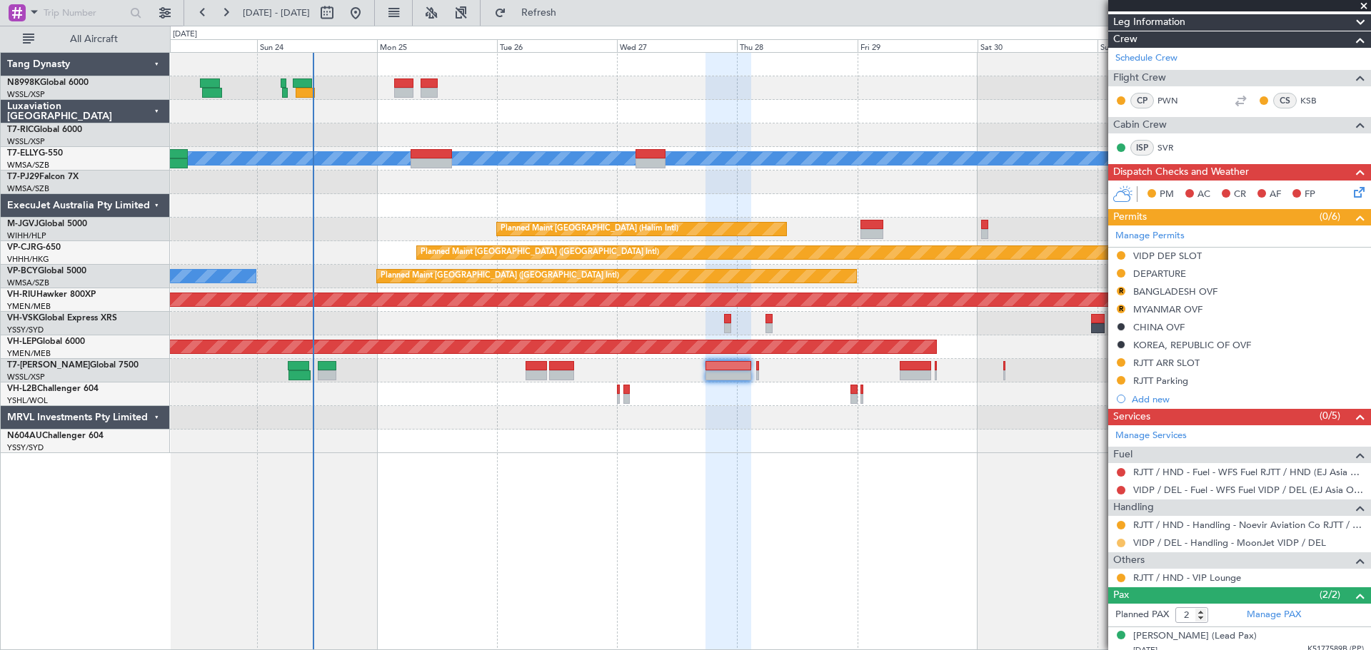
click at [1119, 543] on button at bounding box center [1120, 543] width 9 height 9
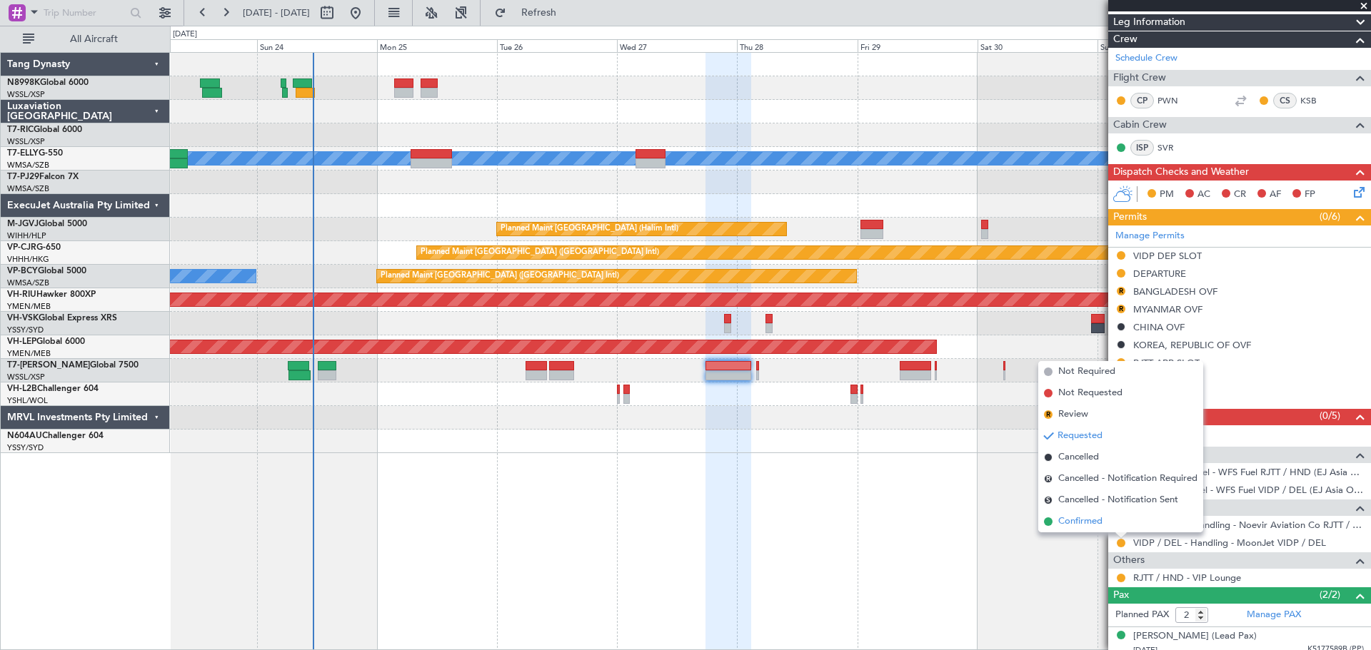
click at [1084, 521] on span "Confirmed" at bounding box center [1080, 522] width 44 height 14
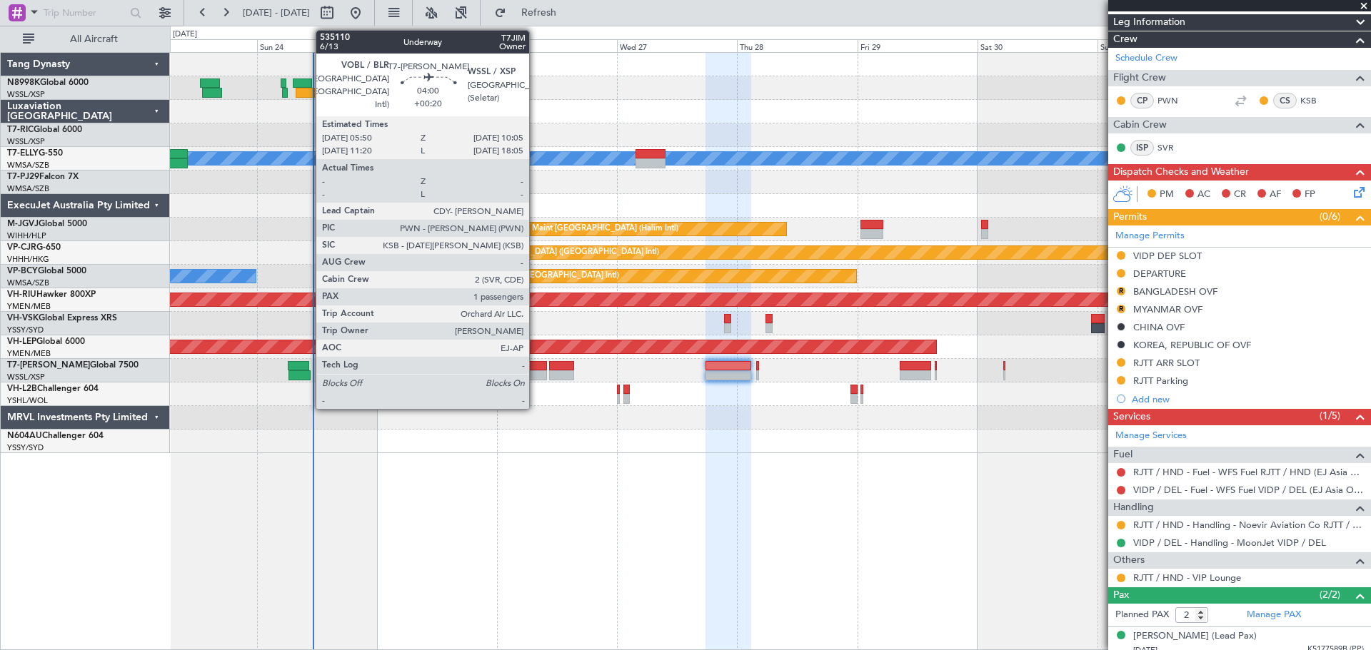
click at [535, 368] on div at bounding box center [535, 366] width 21 height 10
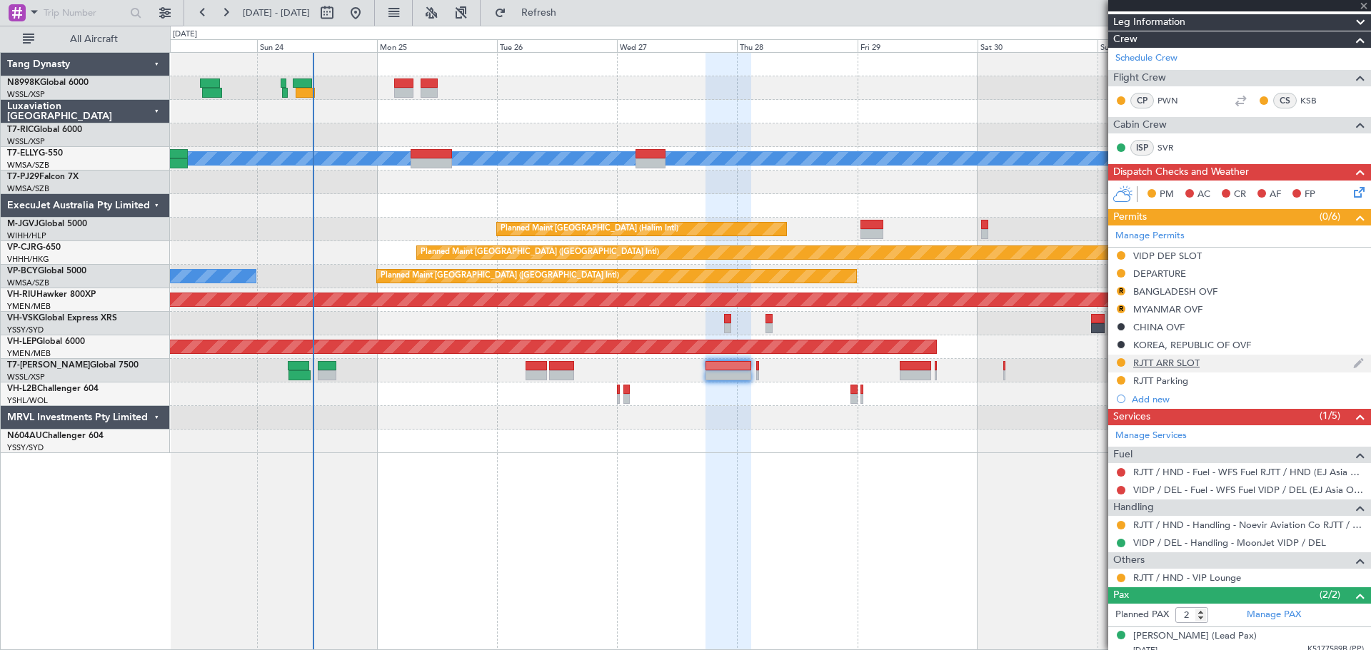
type input "+00:20"
type input "1"
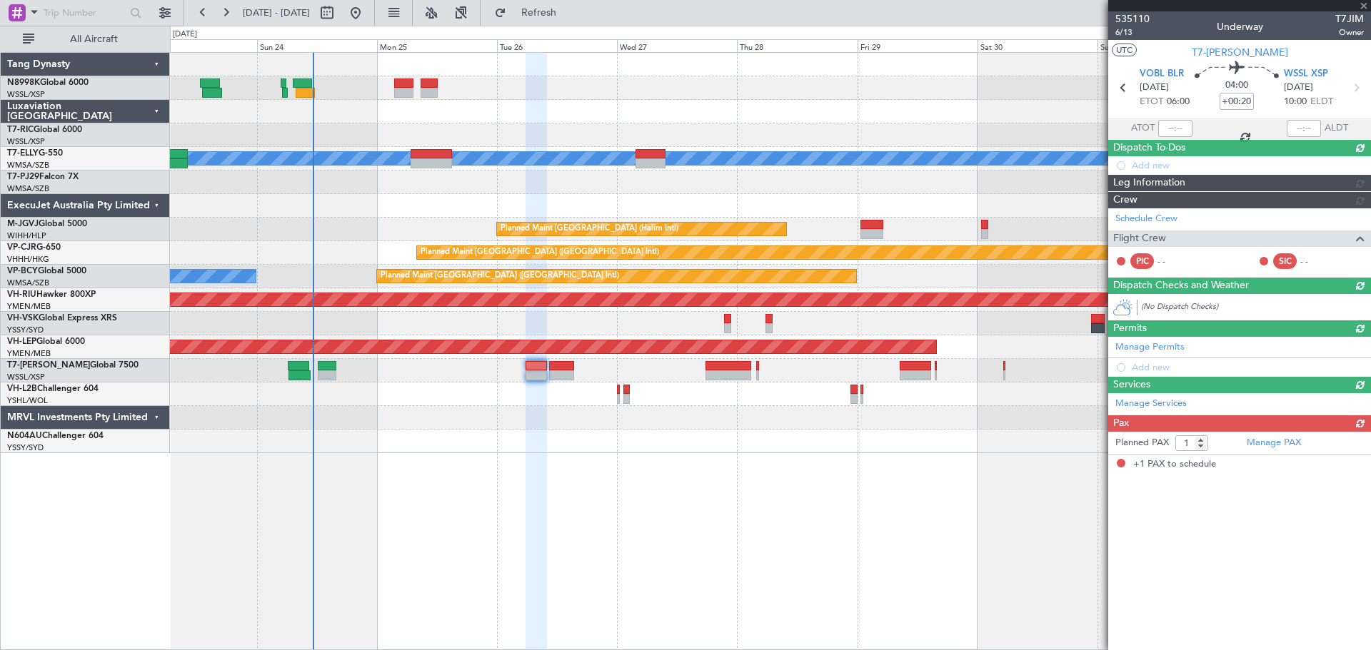
scroll to position [0, 0]
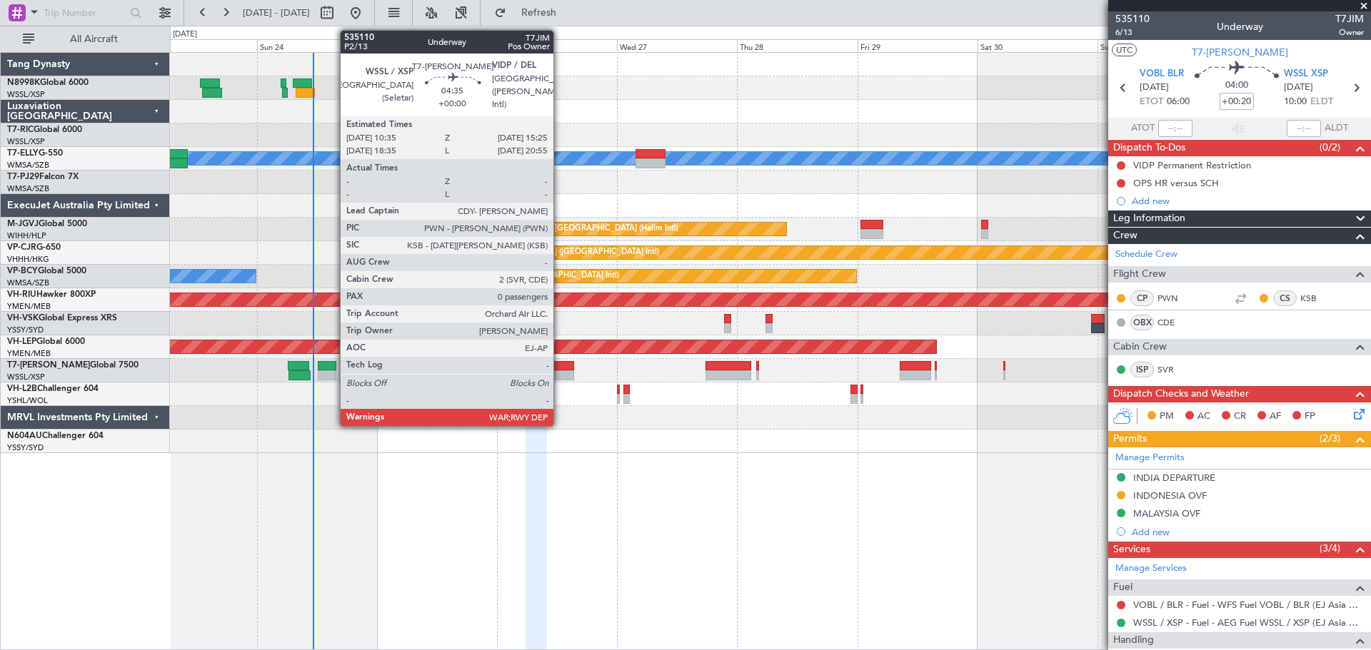
click at [560, 372] on div at bounding box center [561, 375] width 24 height 10
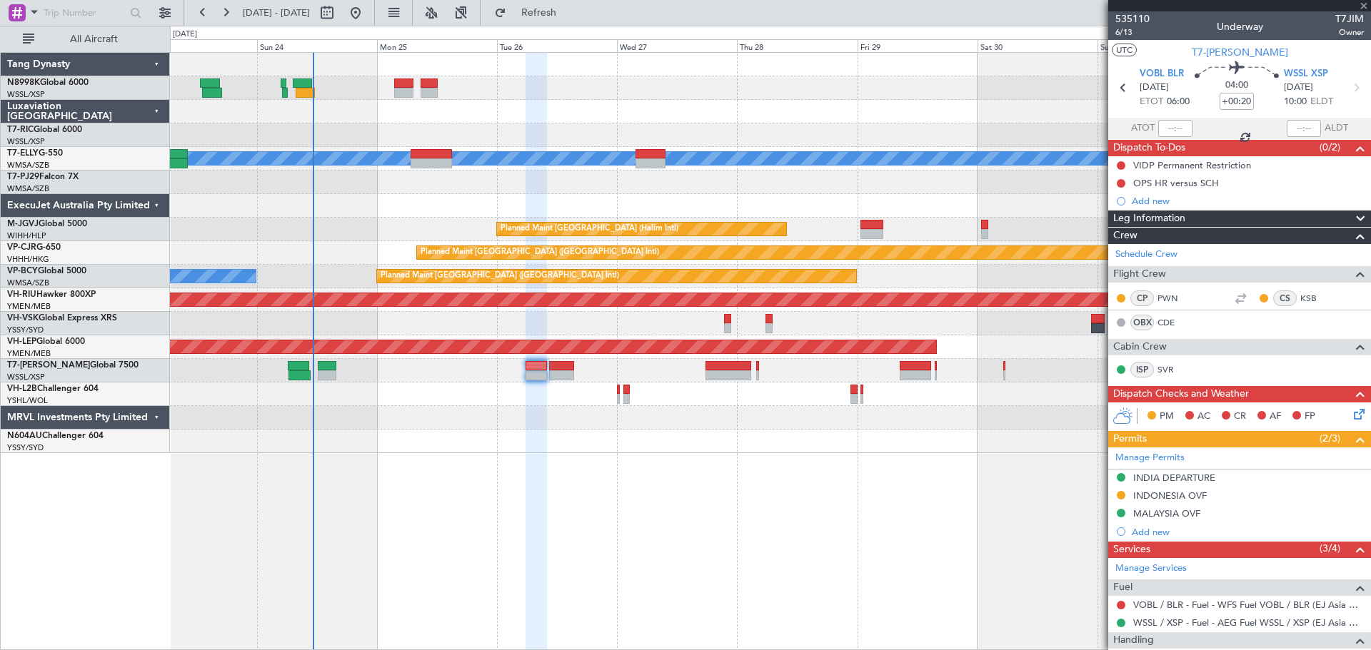
type input "0"
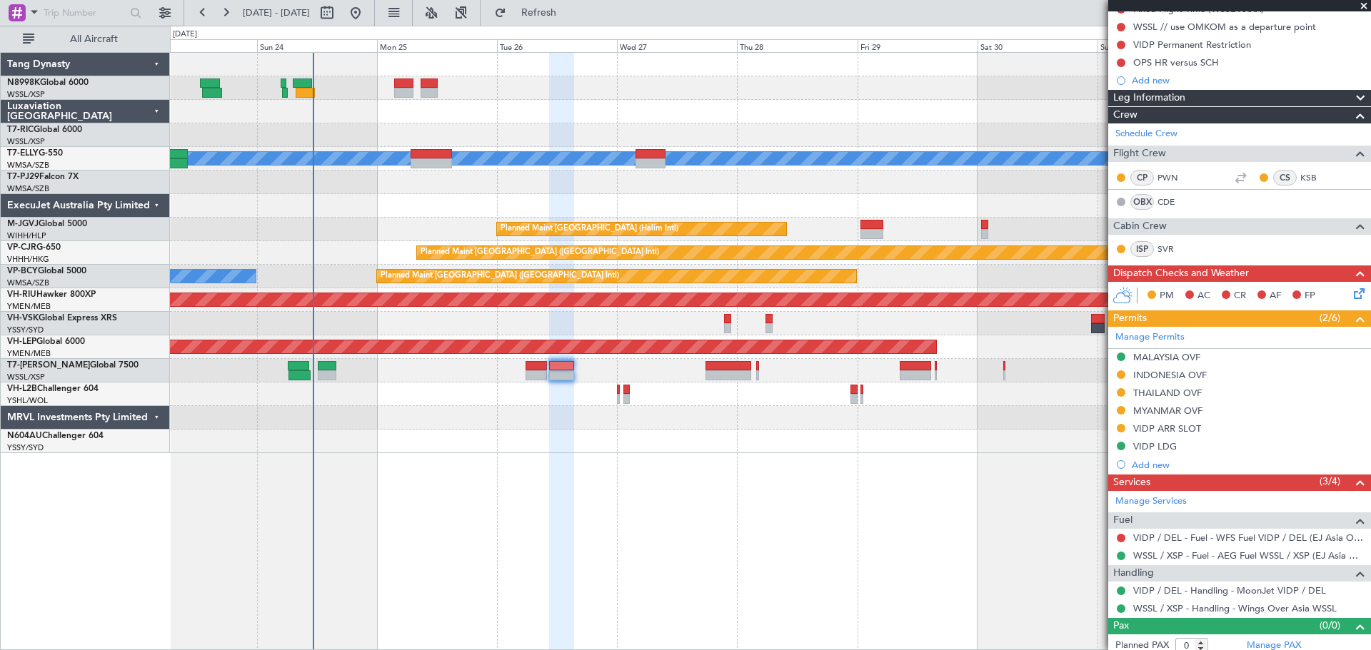
scroll to position [163, 0]
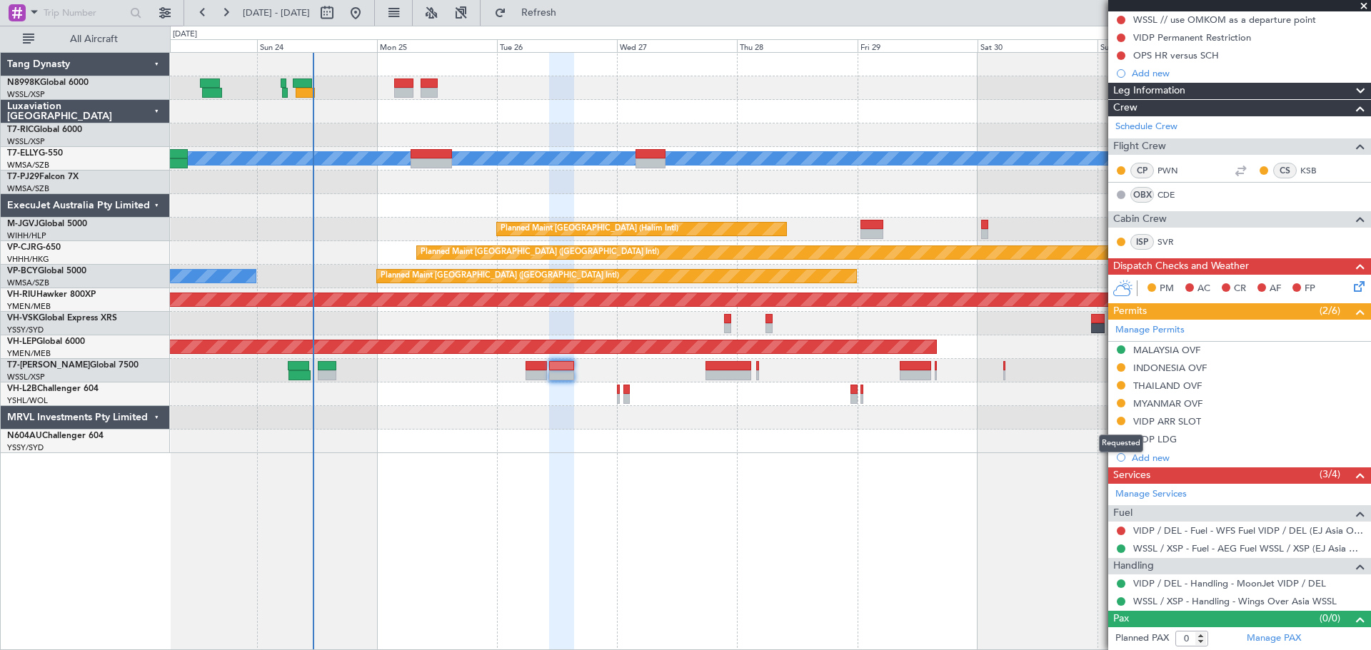
click at [1121, 440] on div "Requested" at bounding box center [1121, 444] width 44 height 18
click at [1119, 436] on button at bounding box center [1120, 439] width 9 height 9
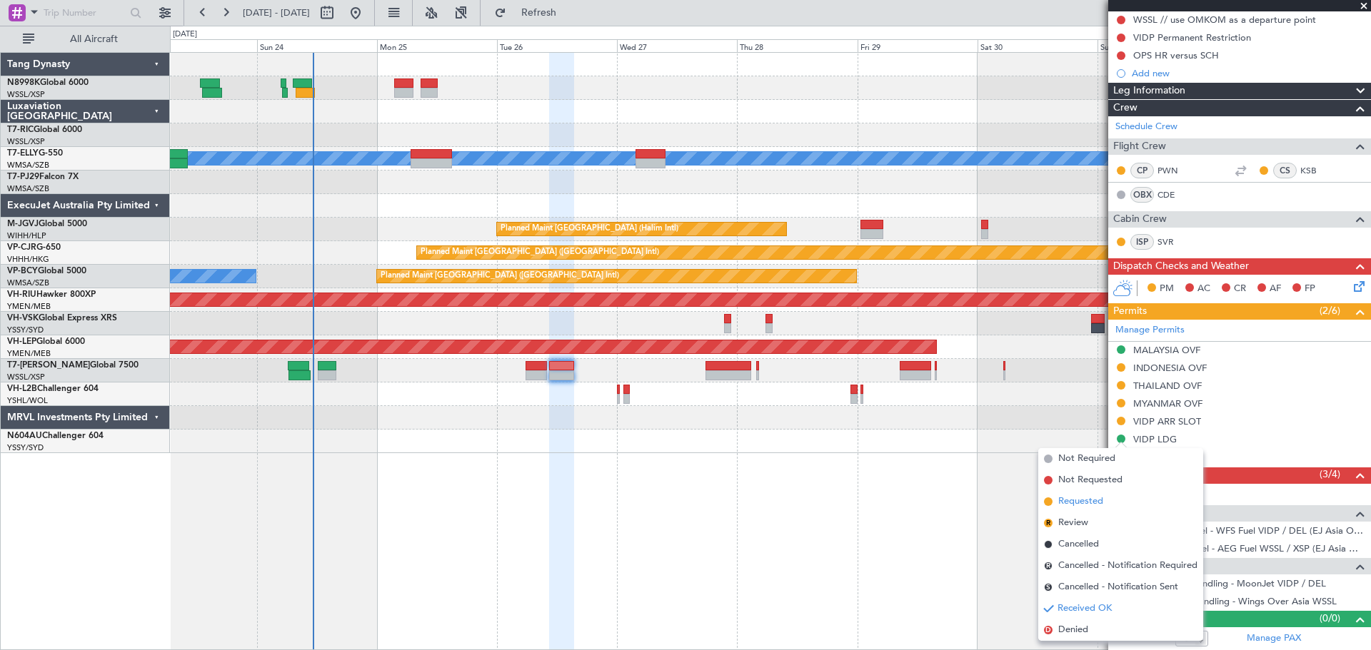
click at [1079, 495] on span "Requested" at bounding box center [1080, 502] width 45 height 14
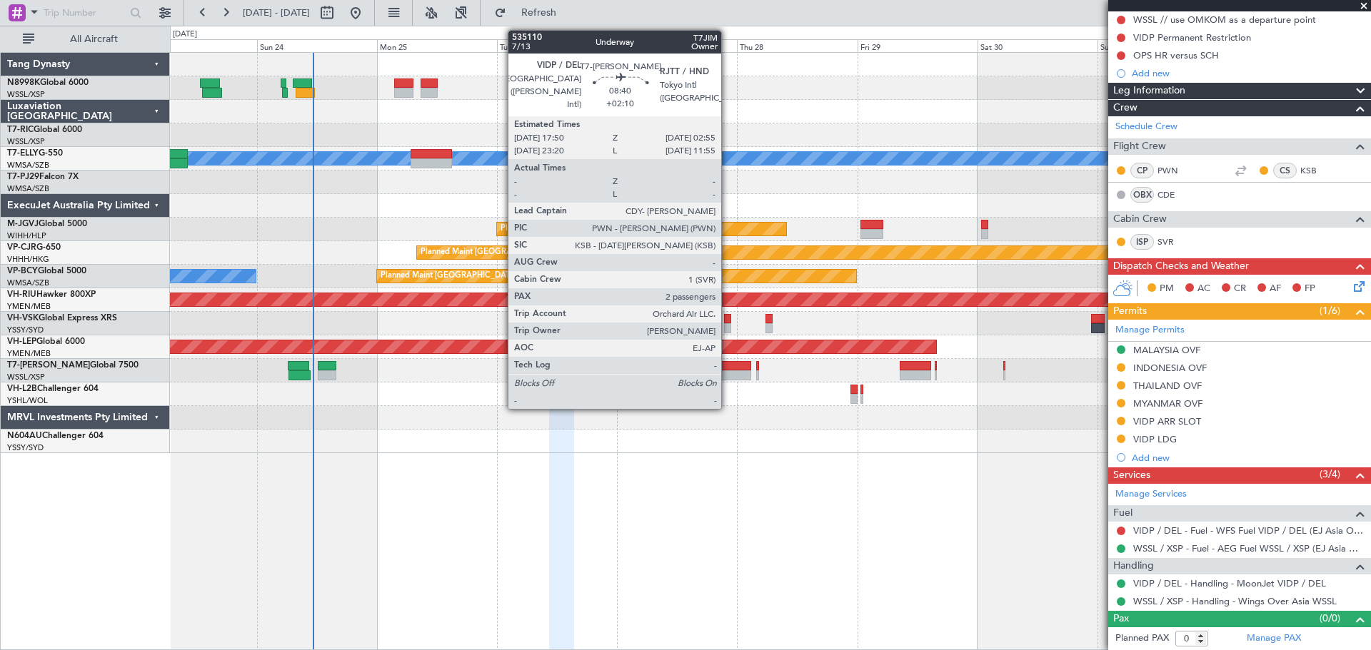
click at [727, 368] on div at bounding box center [728, 366] width 46 height 10
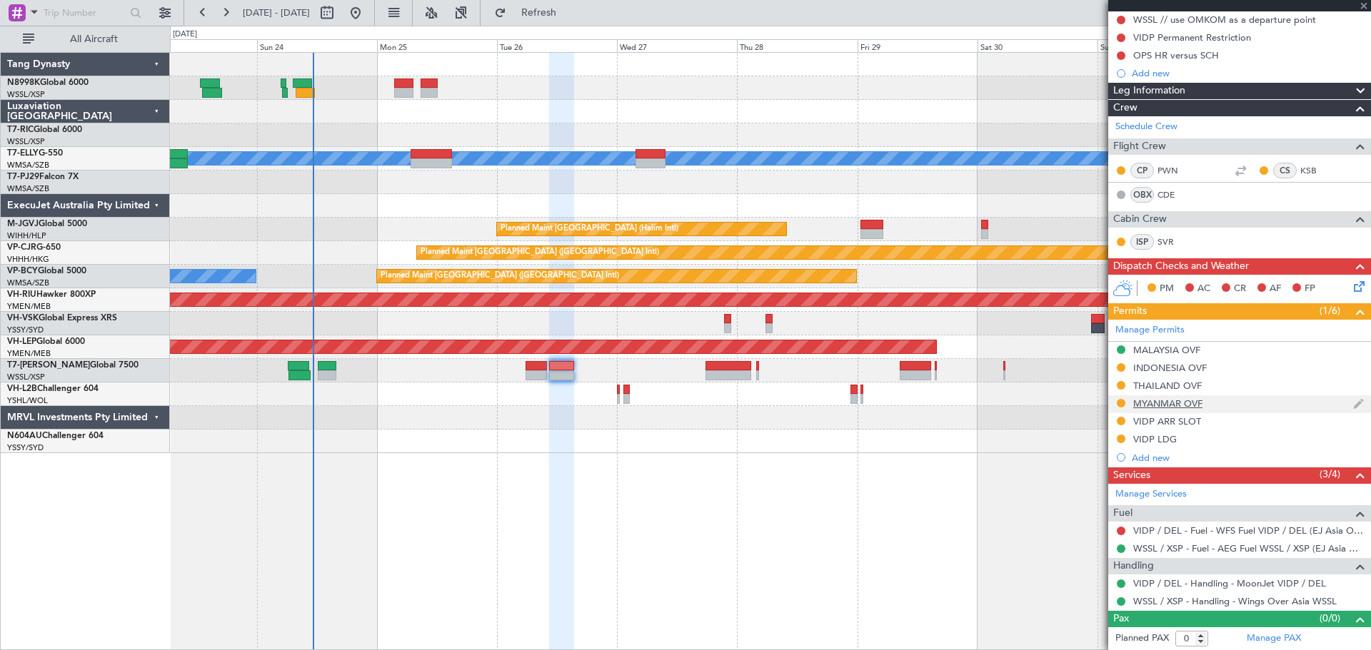
type input "+02:10"
type input "2"
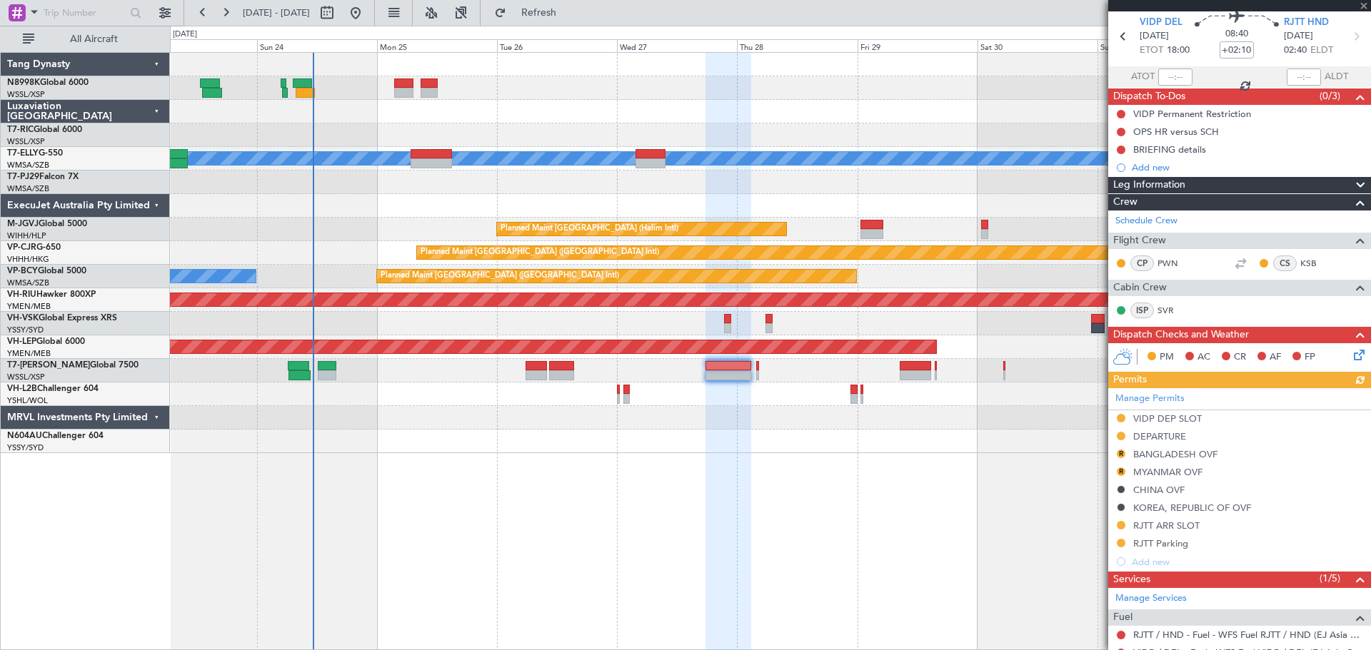
scroll to position [71, 0]
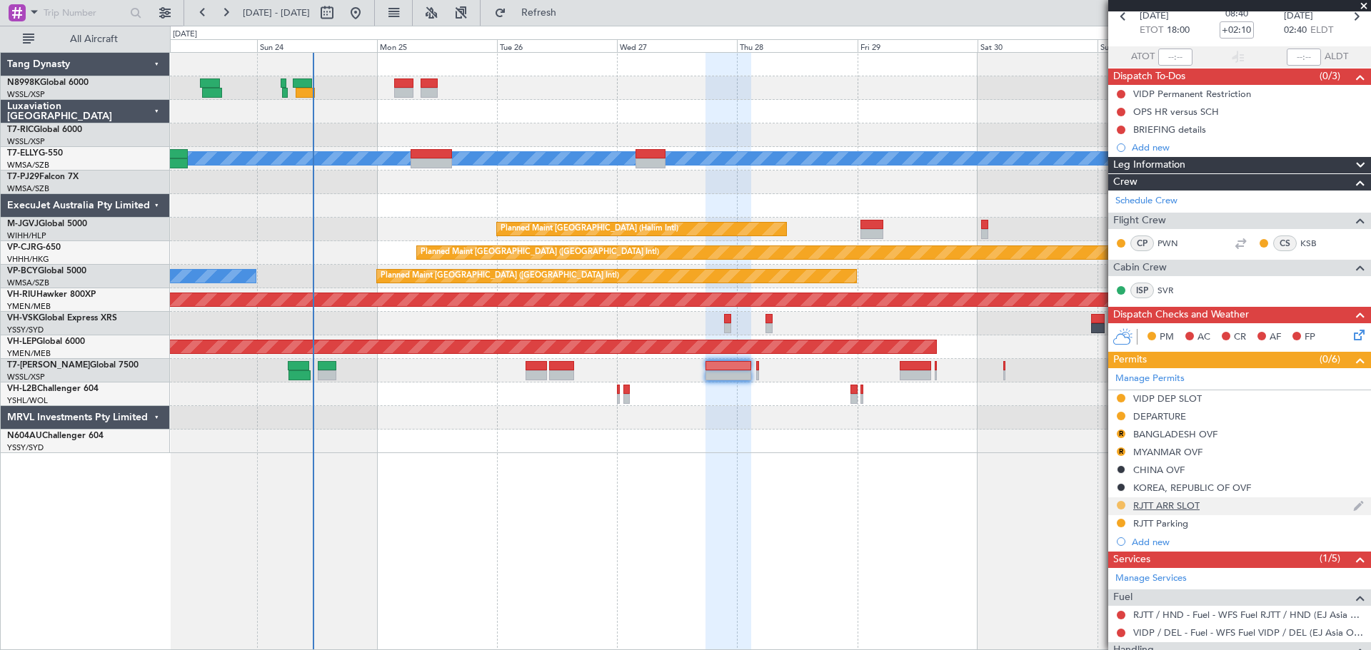
click at [1121, 506] on button at bounding box center [1120, 505] width 9 height 9
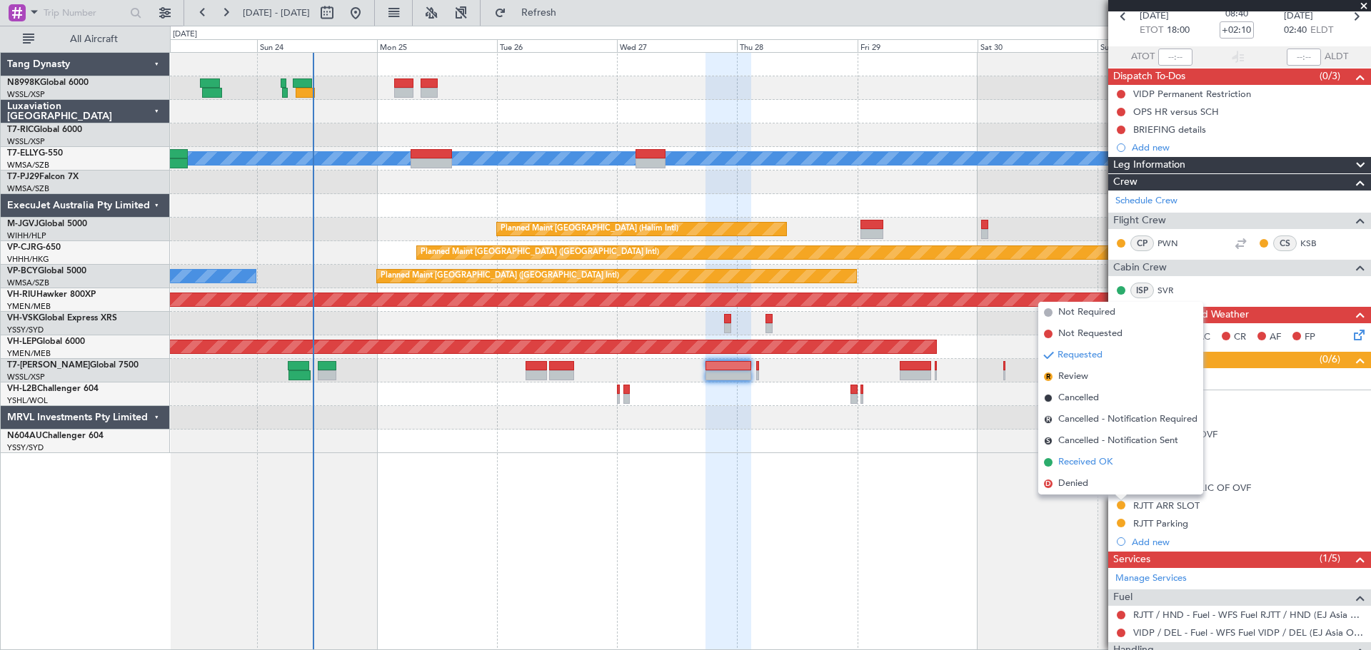
click at [1083, 464] on span "Received OK" at bounding box center [1085, 462] width 54 height 14
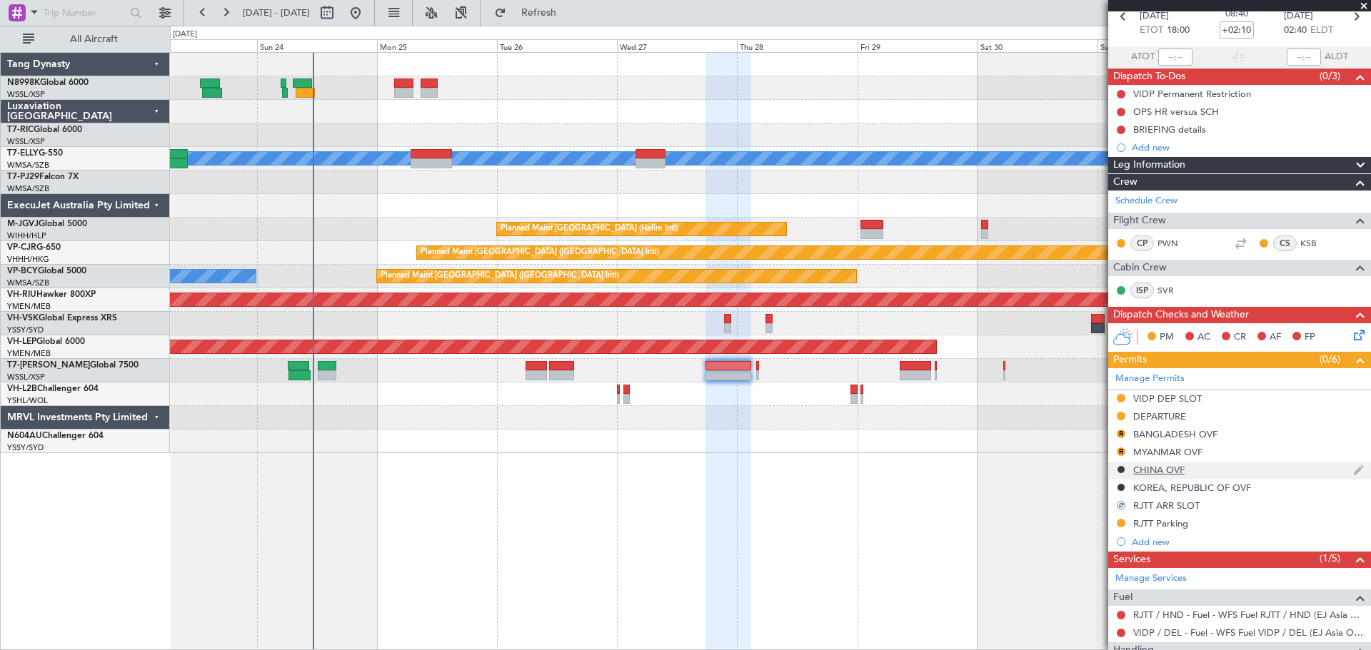
scroll to position [214, 0]
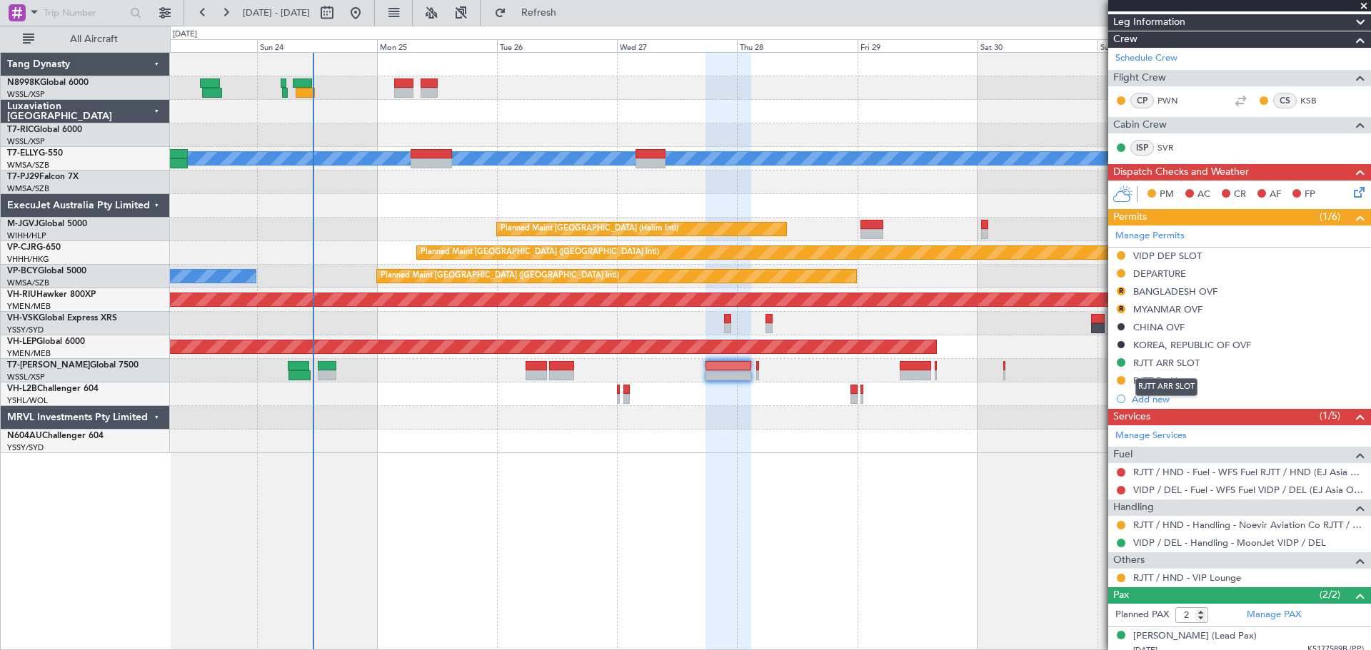
click at [1163, 365] on div "RJTT ARR SLOT" at bounding box center [1166, 363] width 66 height 12
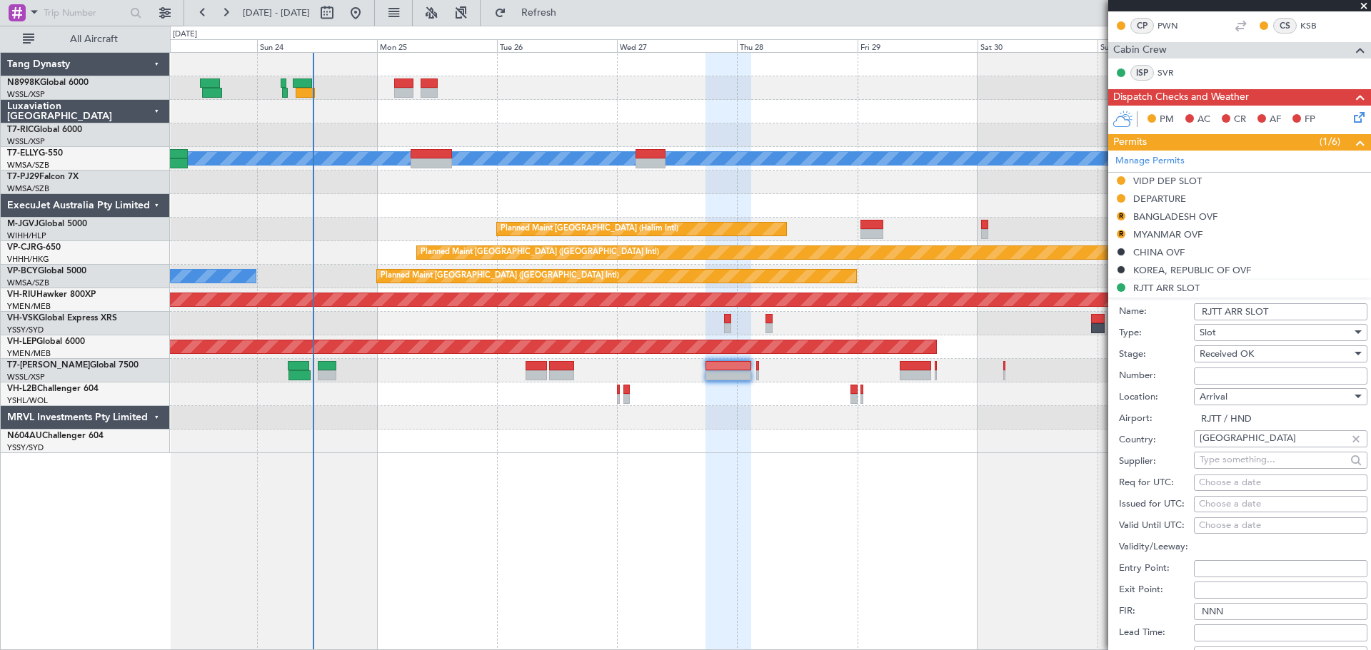
scroll to position [357, 0]
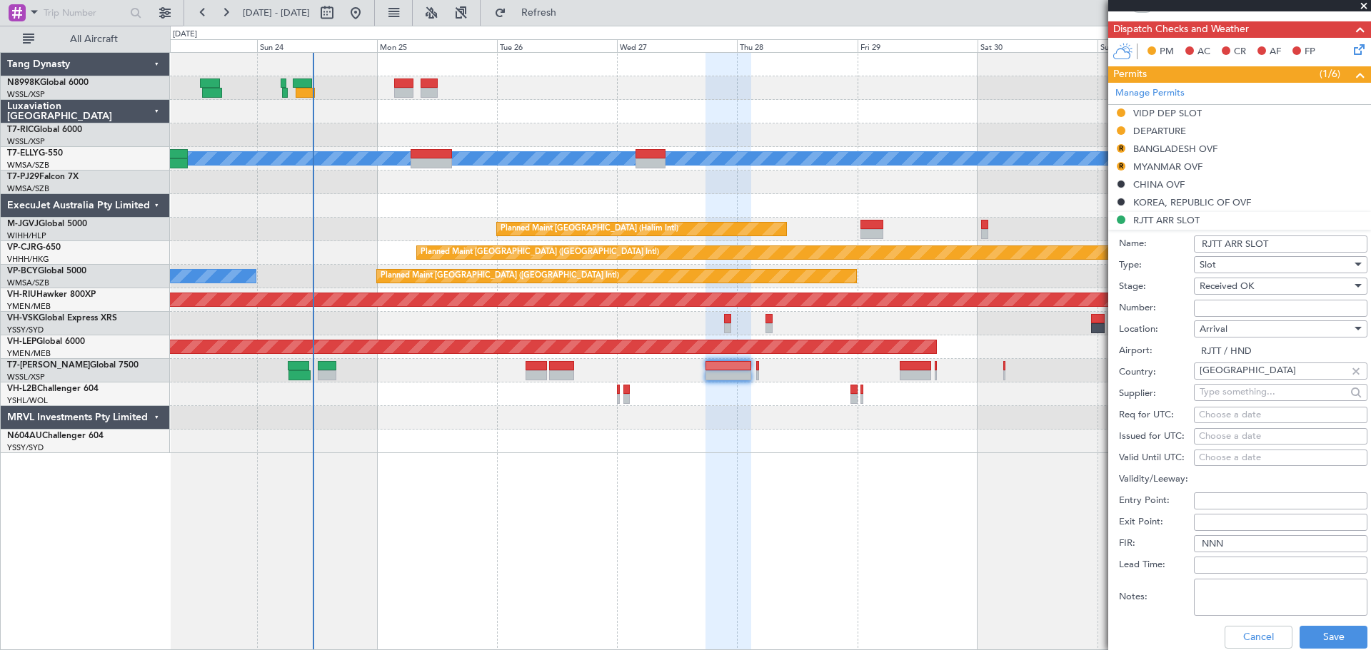
click at [1218, 434] on div "Choose a date" at bounding box center [1280, 437] width 163 height 14
select select "8"
select select "2025"
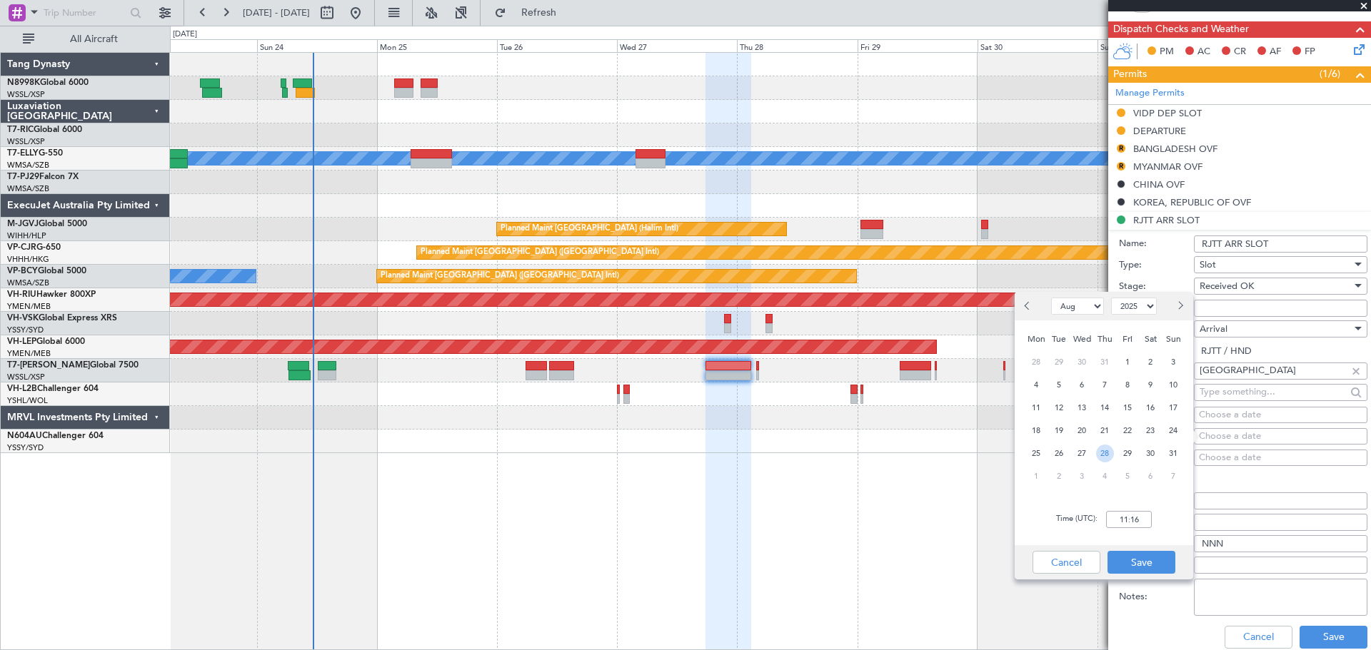
click at [1111, 451] on span "28" at bounding box center [1105, 454] width 18 height 18
click at [1146, 530] on div "Time (UTC): 00:00" at bounding box center [1103, 519] width 178 height 51
click at [1144, 522] on input "00:00" at bounding box center [1129, 519] width 46 height 17
type input "02:45"
drag, startPoint x: 1141, startPoint y: 563, endPoint x: 1150, endPoint y: 550, distance: 14.9
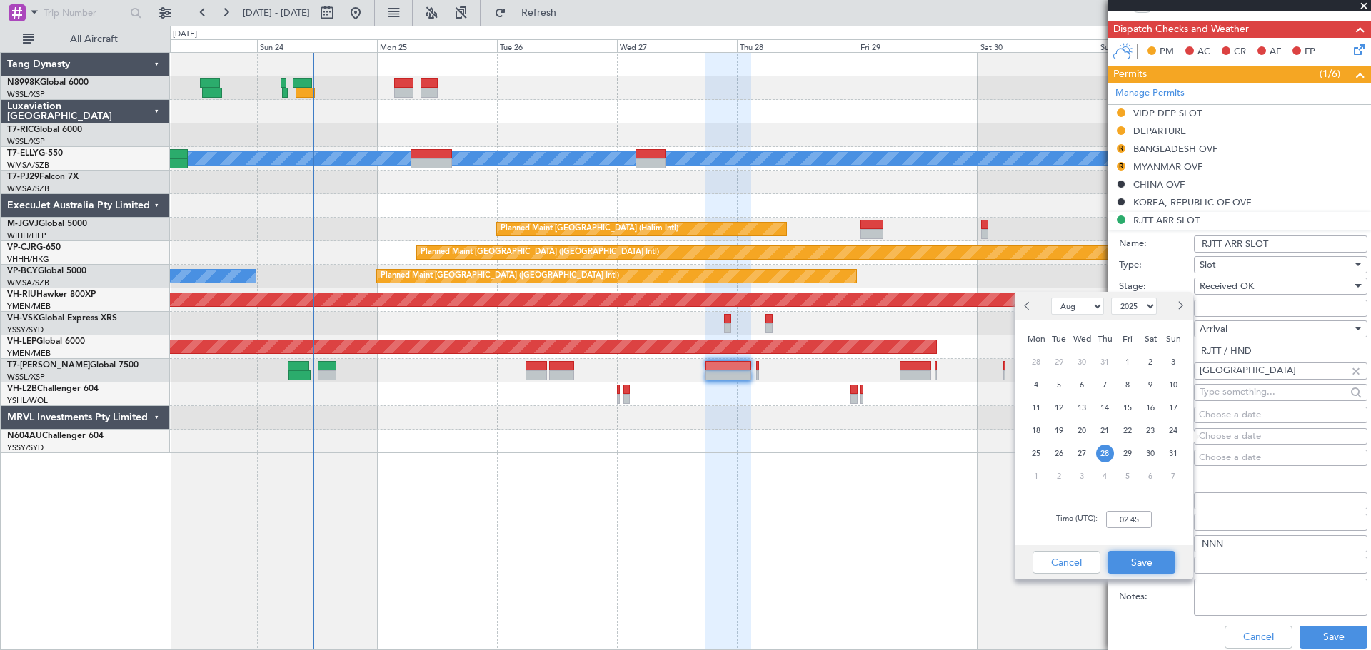
click at [1141, 561] on button "Save" at bounding box center [1141, 562] width 68 height 23
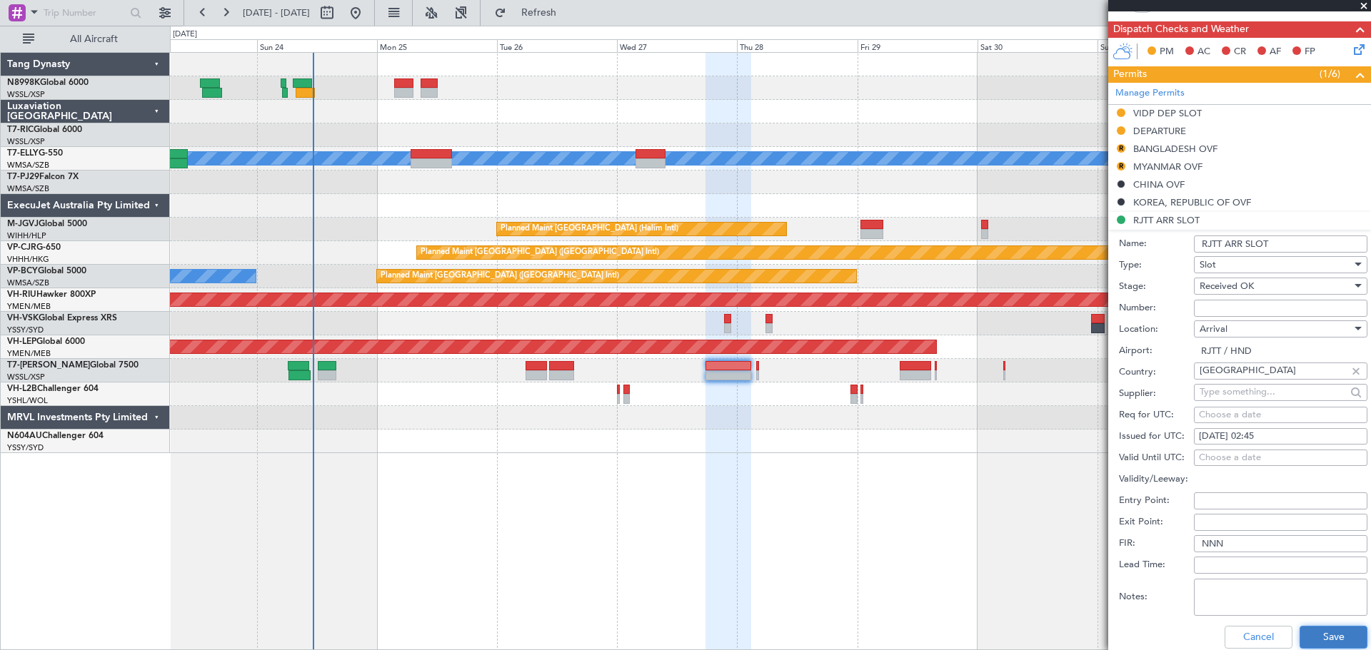
click at [1318, 634] on button "Save" at bounding box center [1333, 637] width 68 height 23
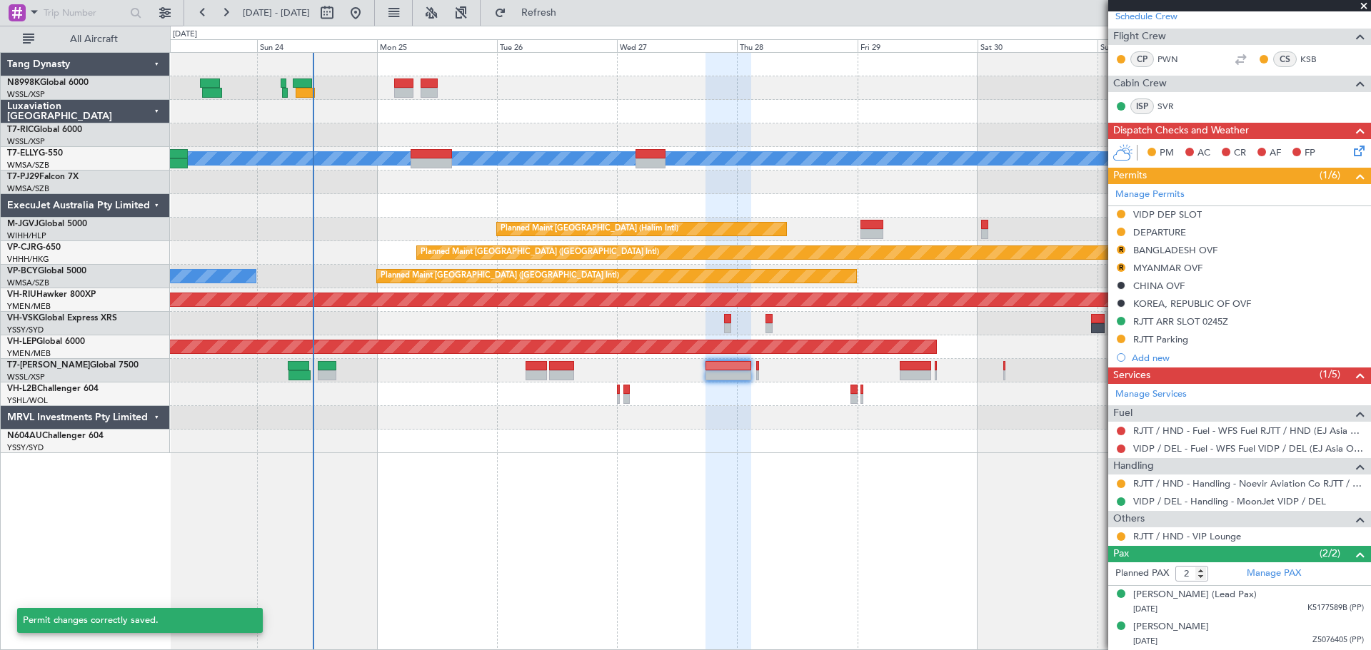
scroll to position [255, 0]
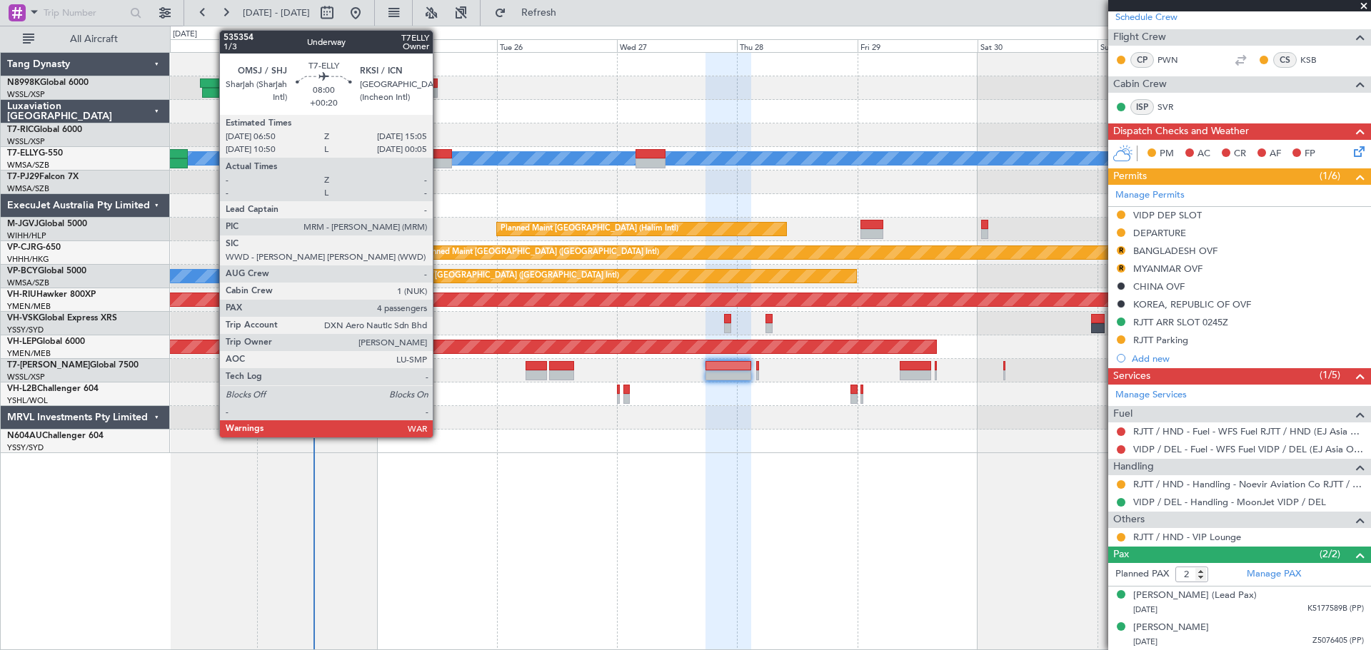
click at [439, 163] on div at bounding box center [430, 163] width 41 height 10
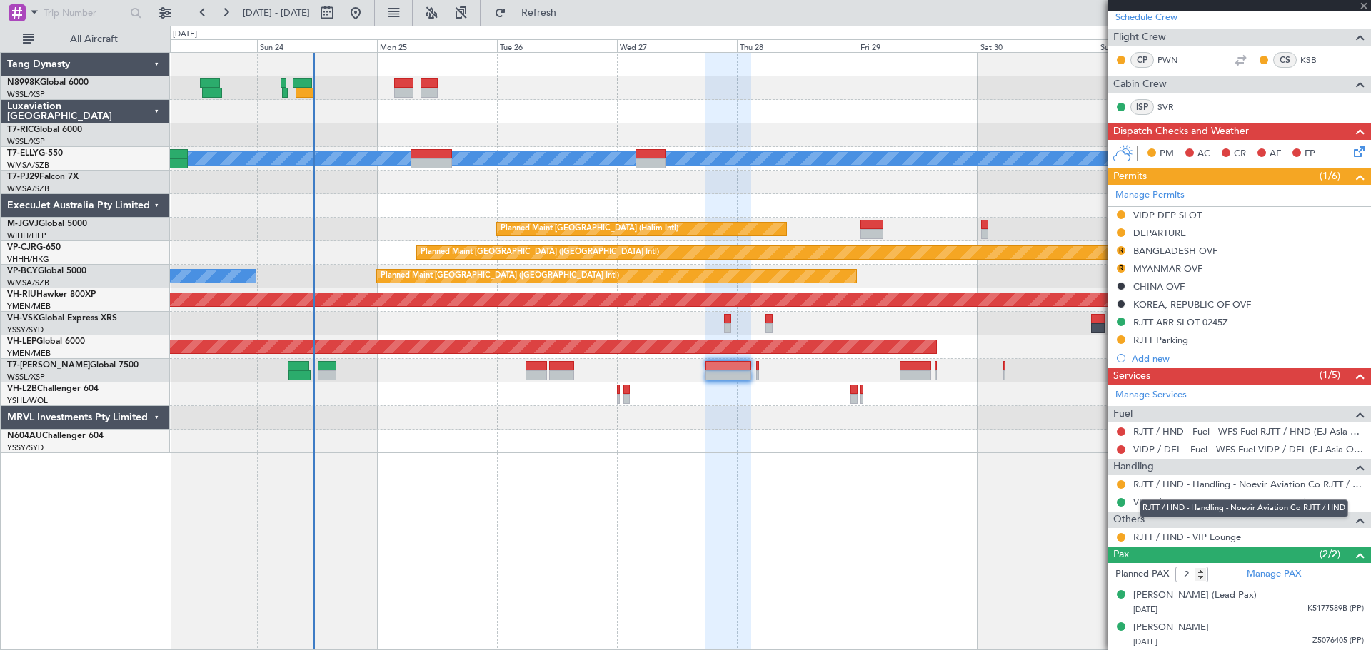
type input "+00:20"
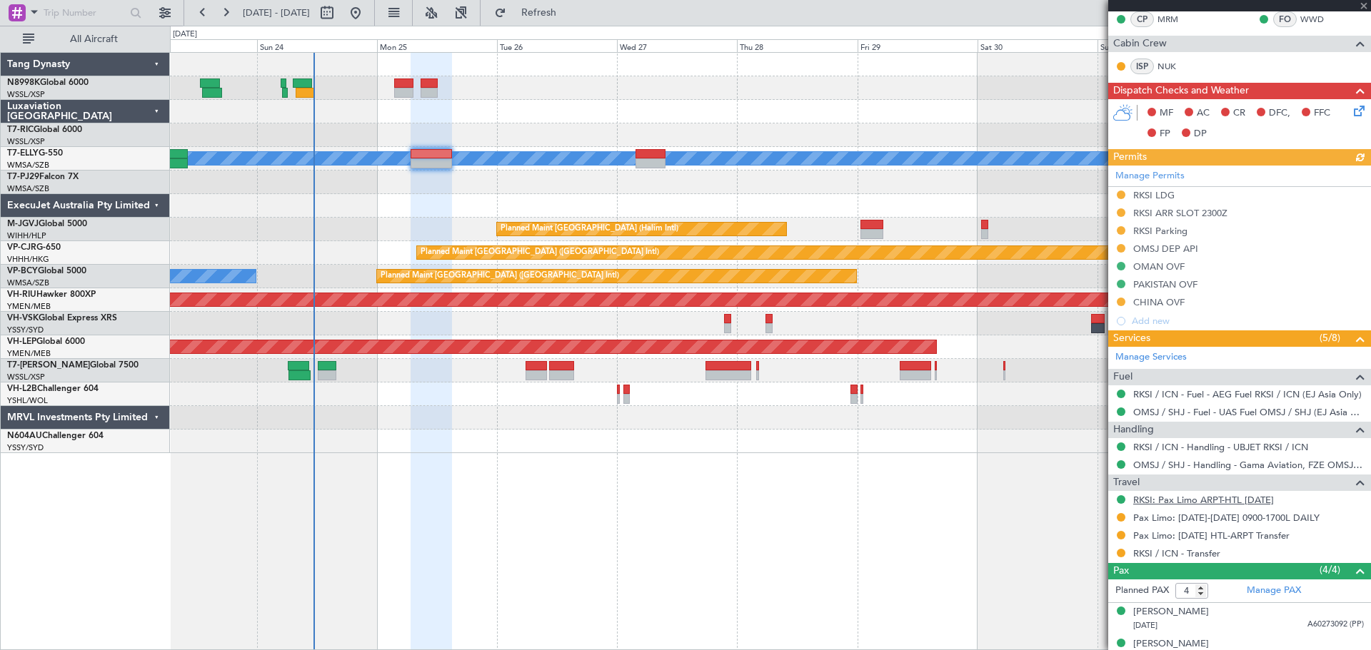
scroll to position [286, 0]
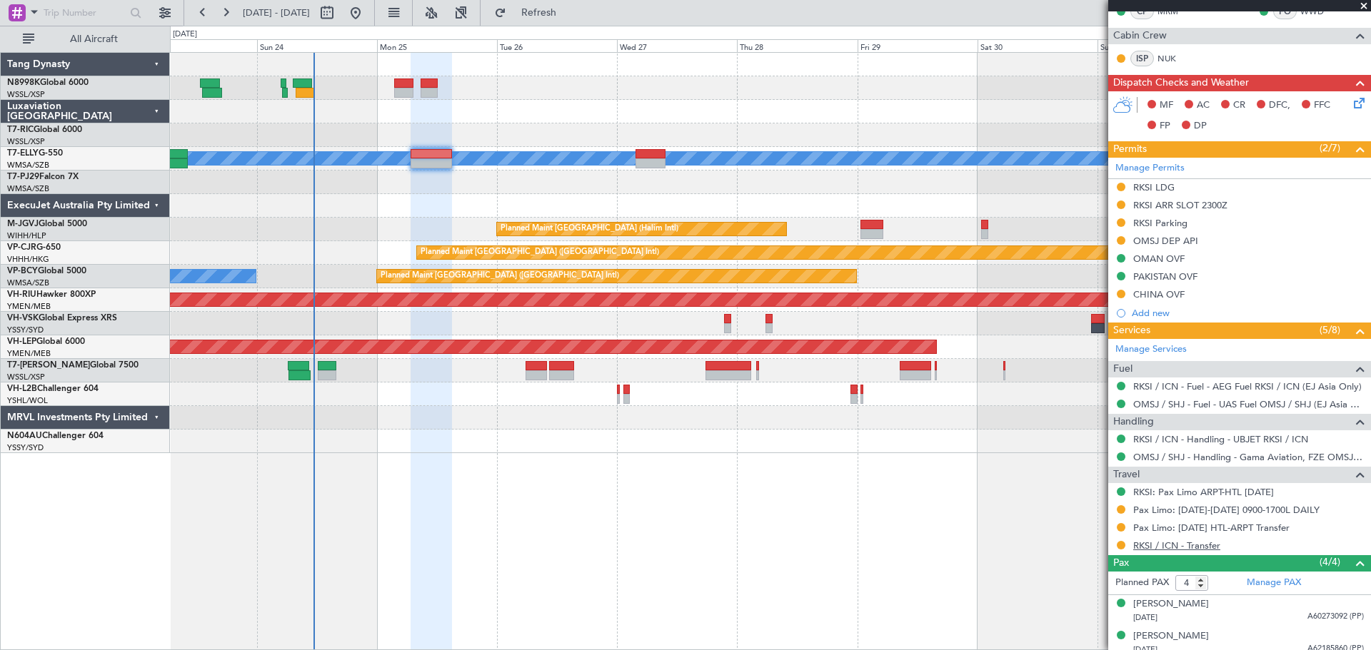
click at [1168, 540] on link "RKSI / ICN - Transfer" at bounding box center [1176, 546] width 87 height 12
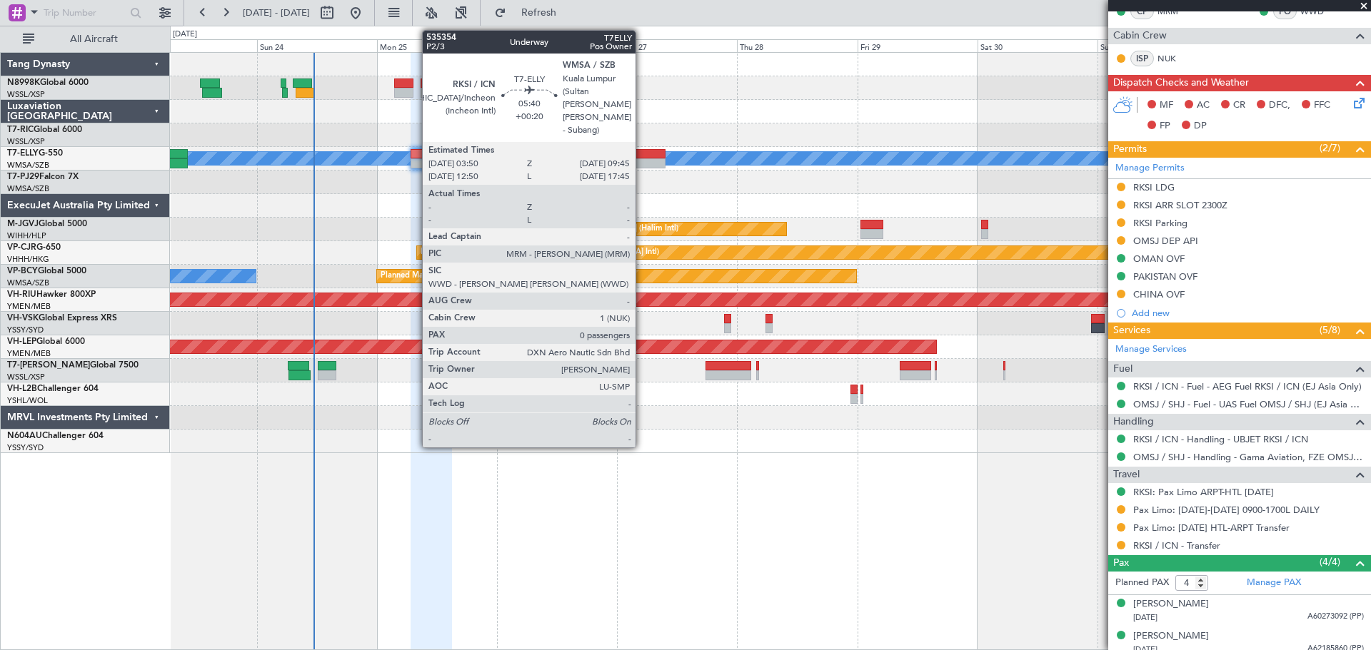
click at [642, 153] on div at bounding box center [650, 154] width 30 height 10
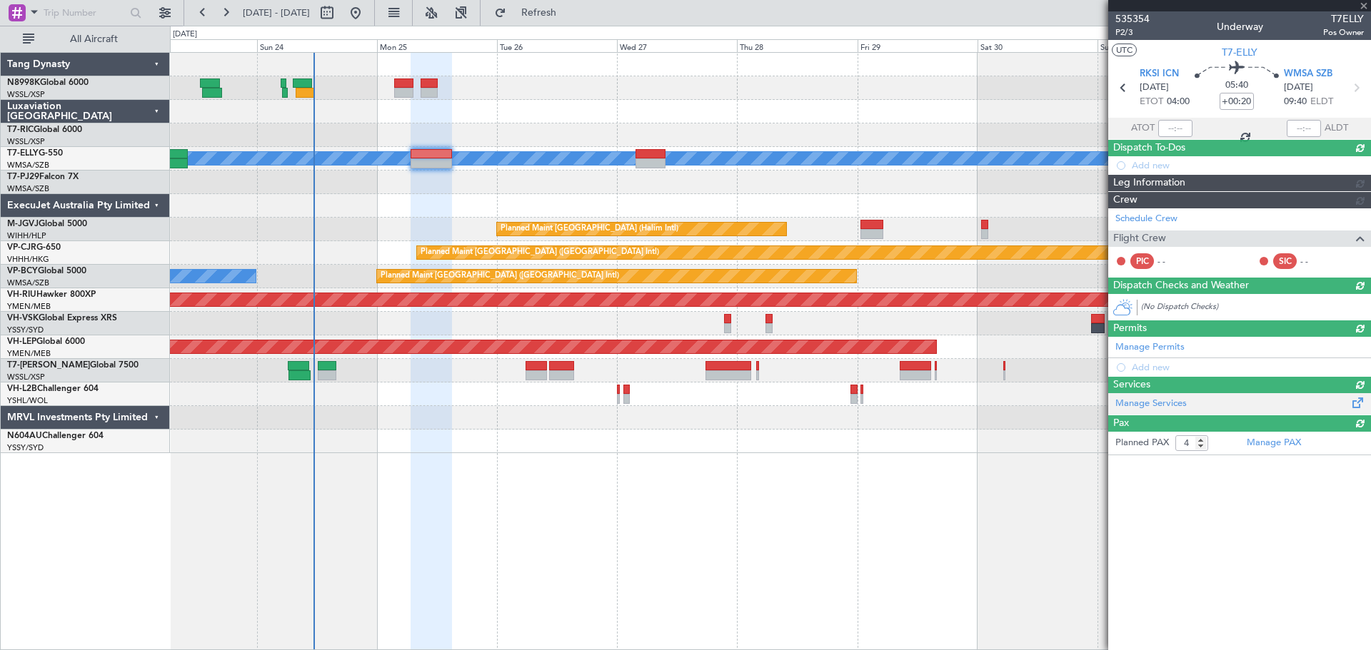
type input "0"
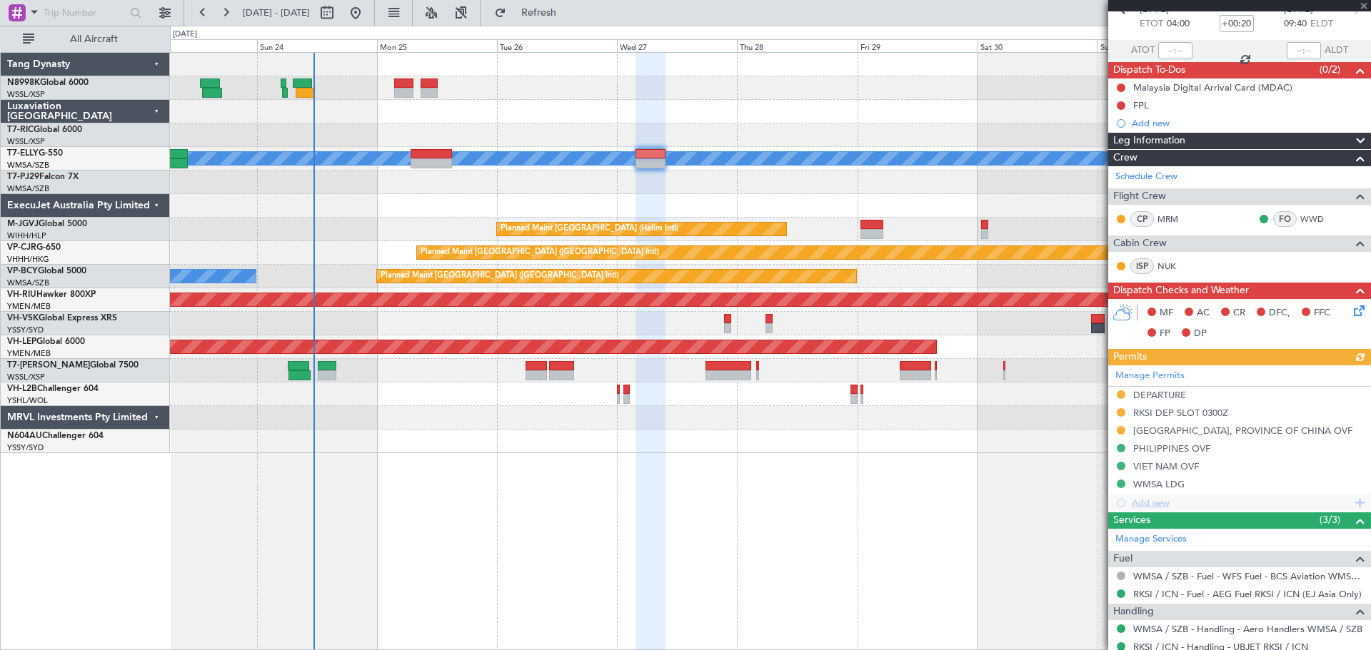
scroll to position [123, 0]
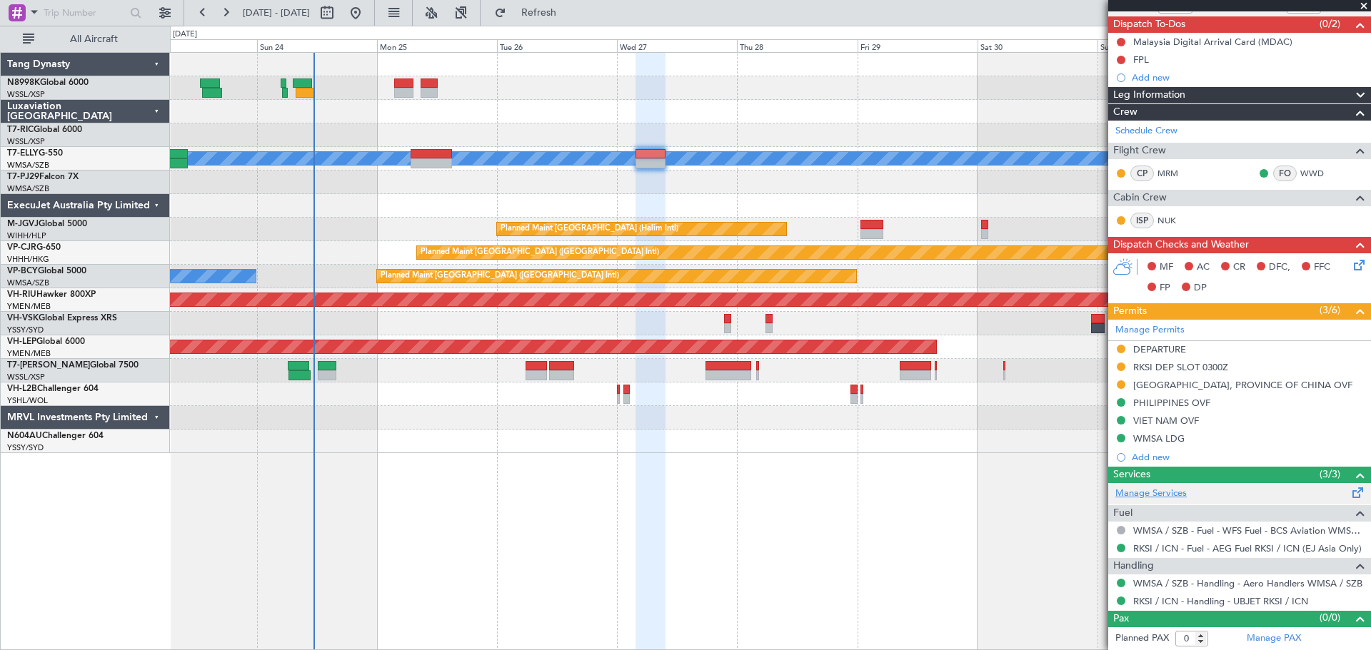
click at [1176, 495] on link "Manage Services" at bounding box center [1150, 494] width 71 height 14
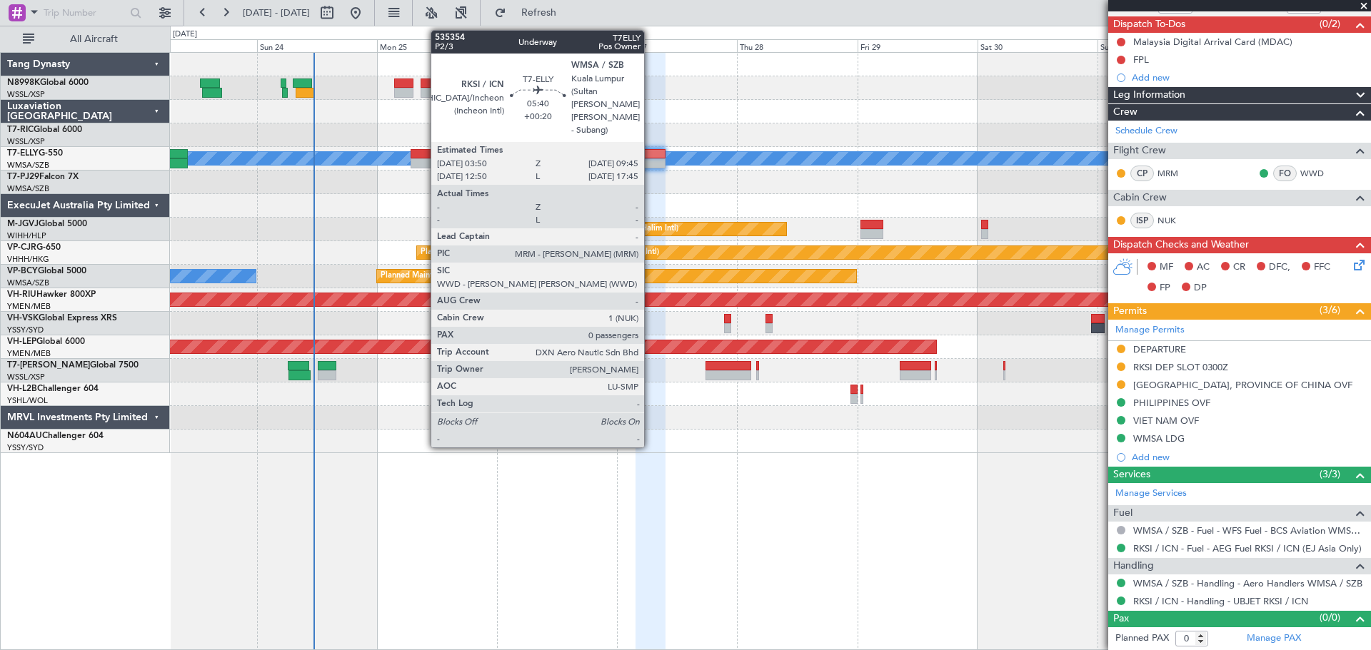
click at [650, 156] on div at bounding box center [650, 154] width 30 height 10
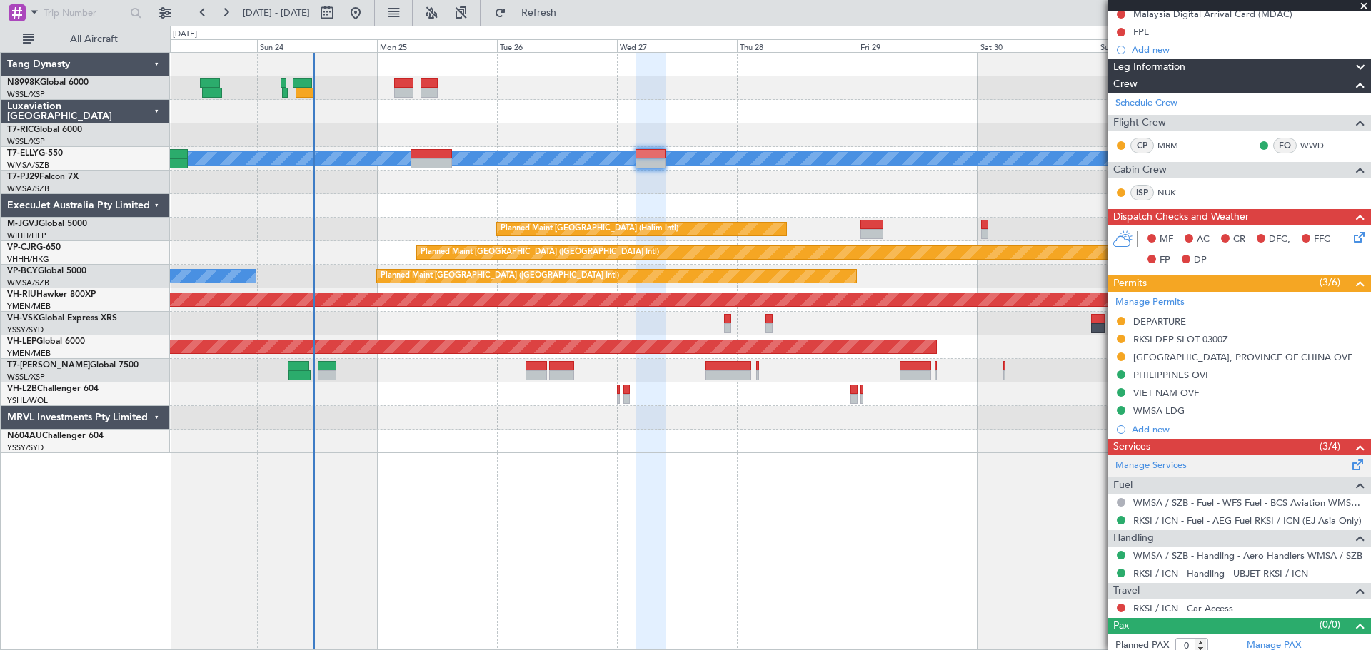
scroll to position [158, 0]
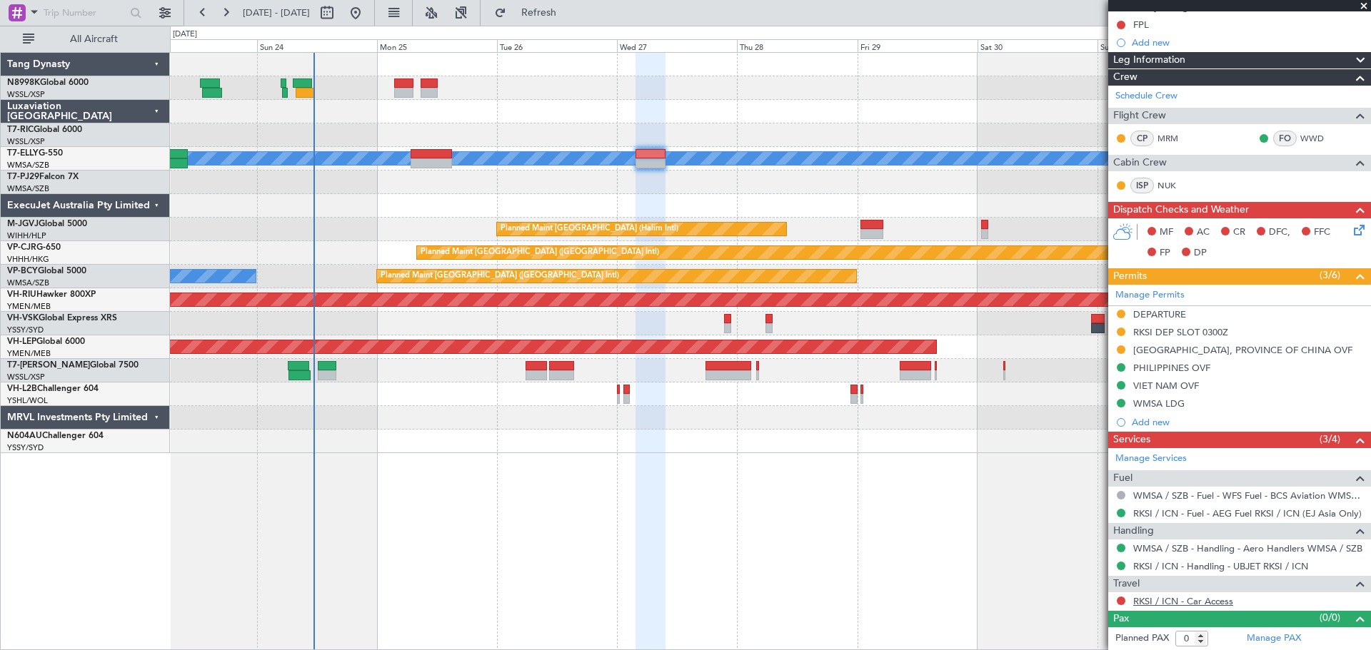
click at [1174, 595] on link "RKSI / ICN - Car Access" at bounding box center [1183, 601] width 100 height 12
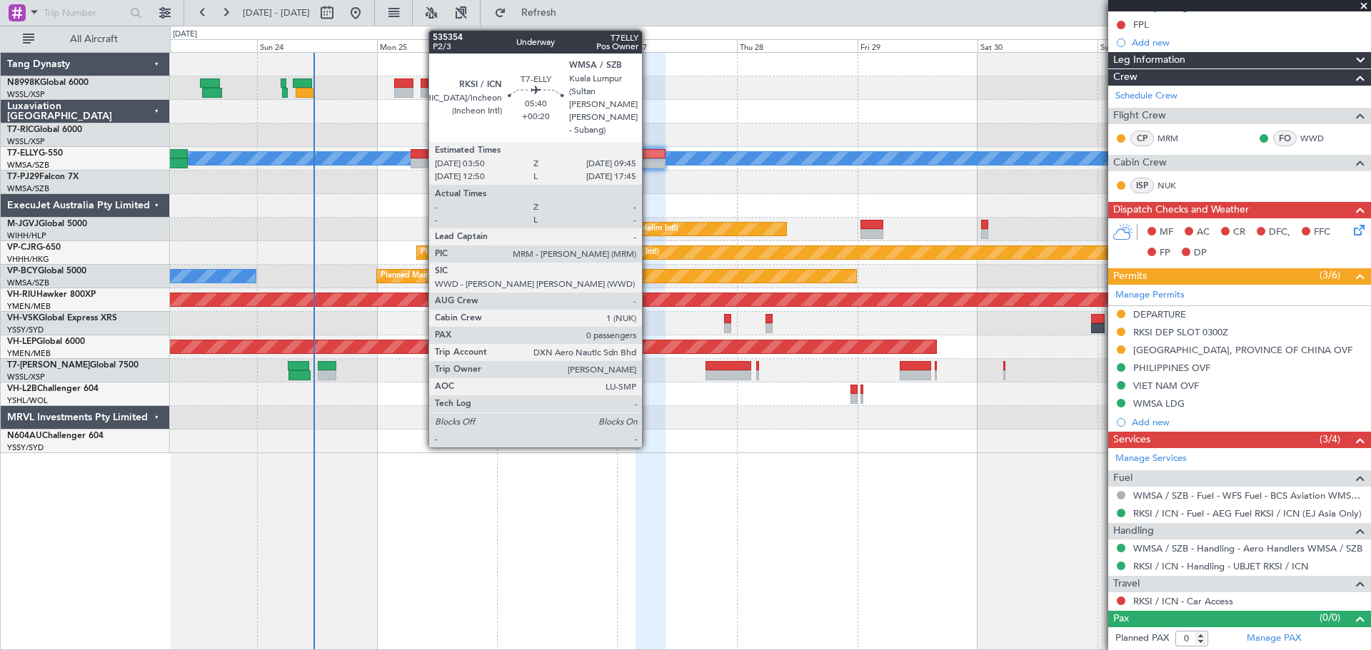
click at [648, 159] on div at bounding box center [650, 163] width 30 height 10
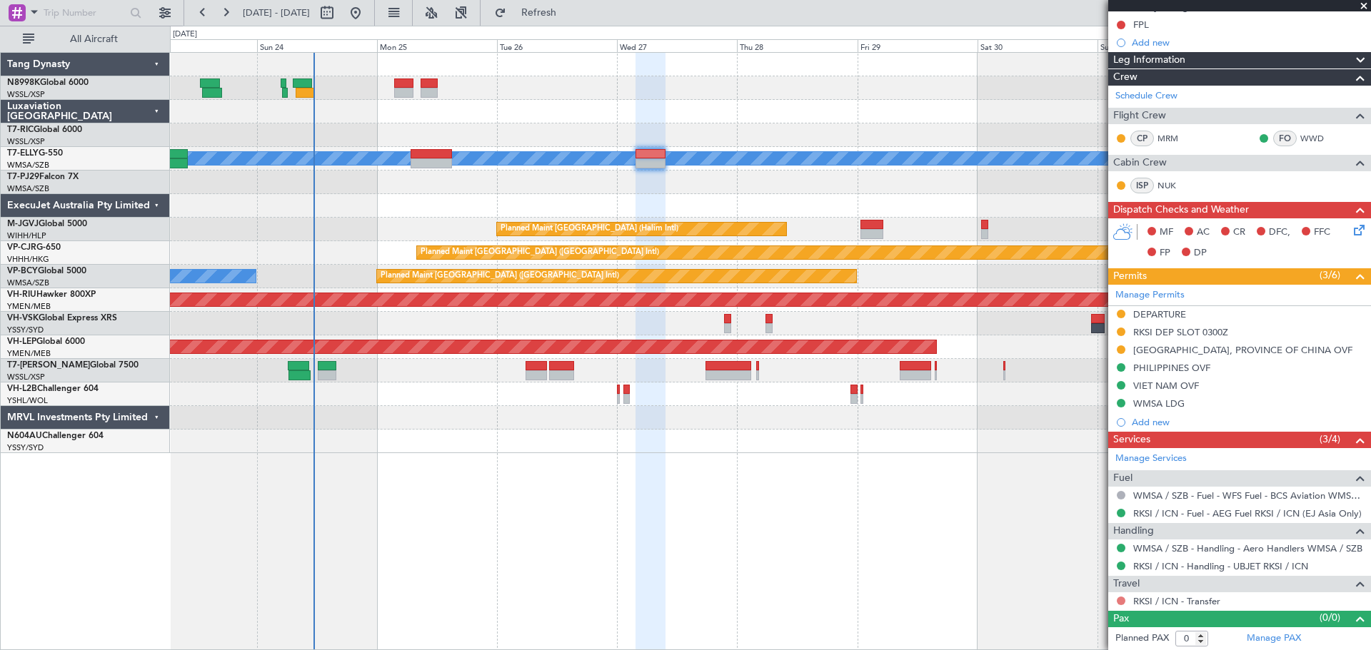
click at [1119, 601] on button at bounding box center [1120, 601] width 9 height 9
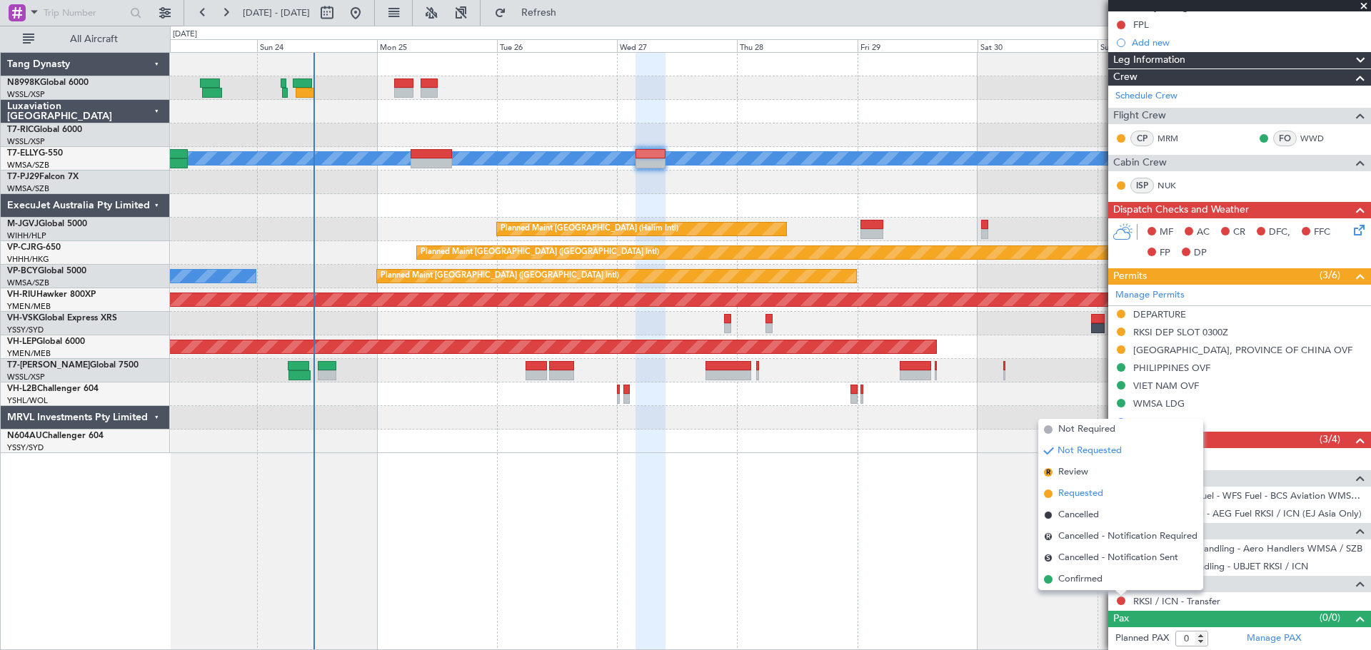
click at [1096, 498] on span "Requested" at bounding box center [1080, 494] width 45 height 14
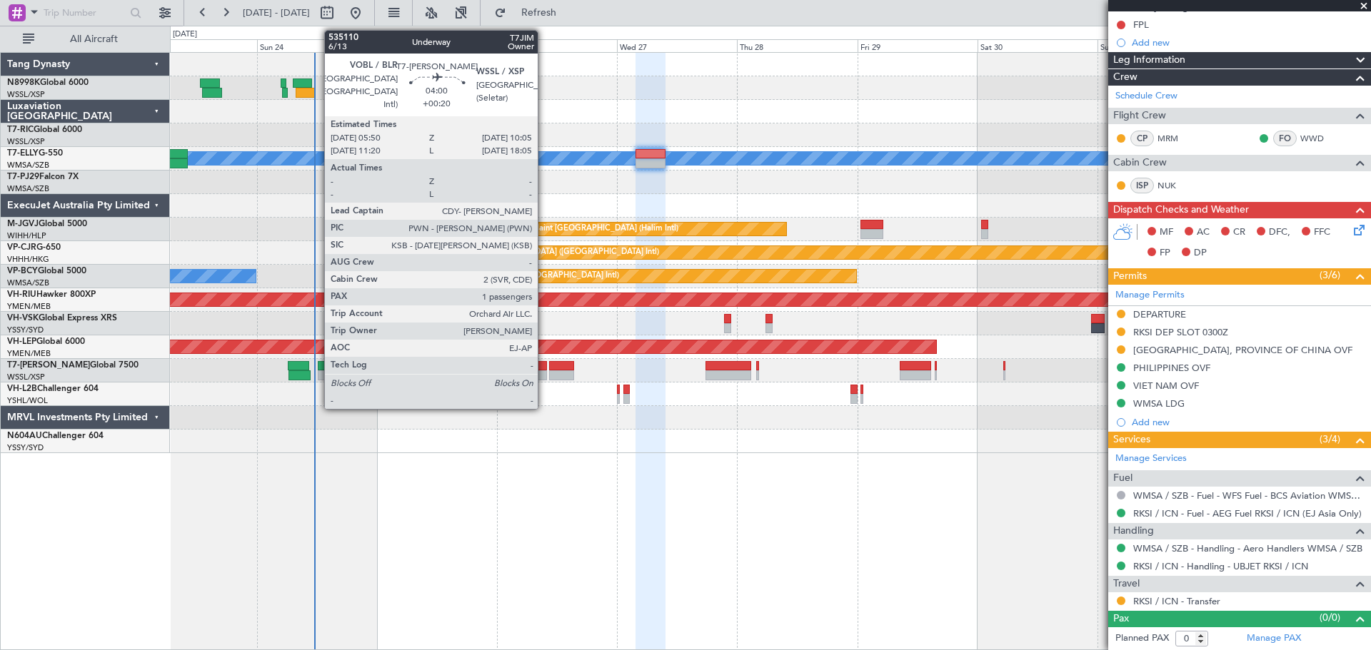
click at [543, 371] on div at bounding box center [535, 375] width 21 height 10
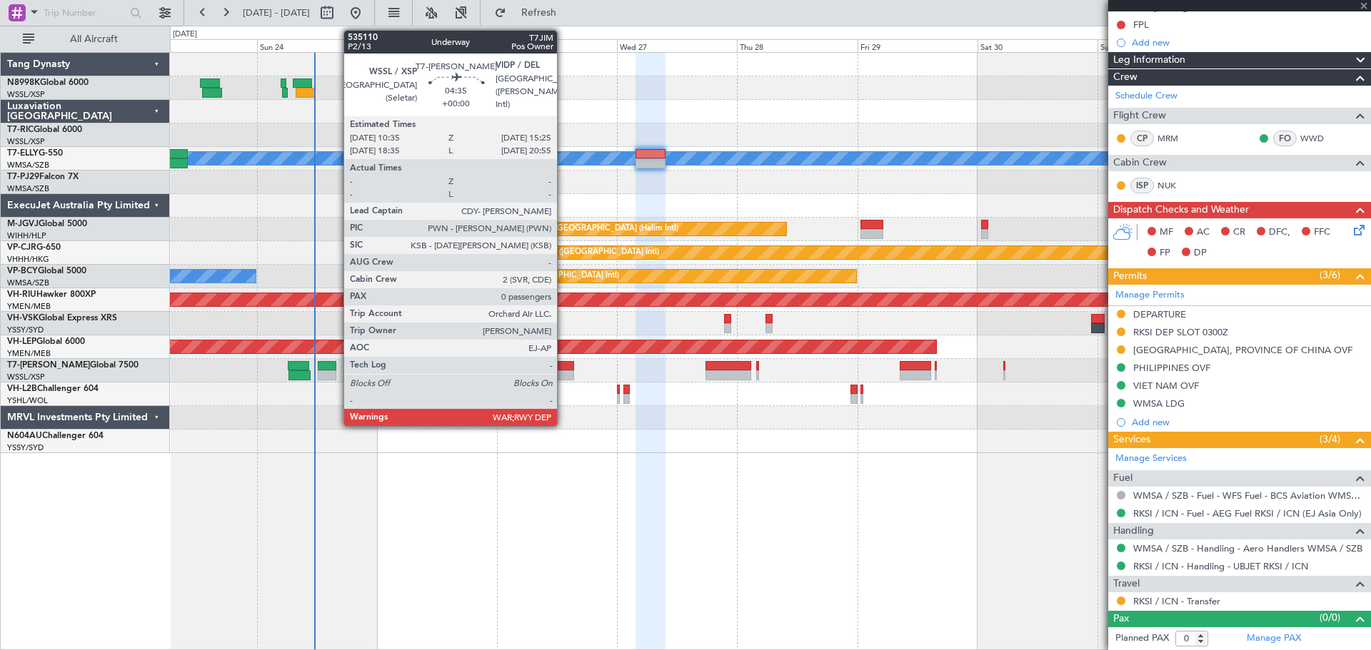
click at [564, 369] on div at bounding box center [561, 366] width 24 height 10
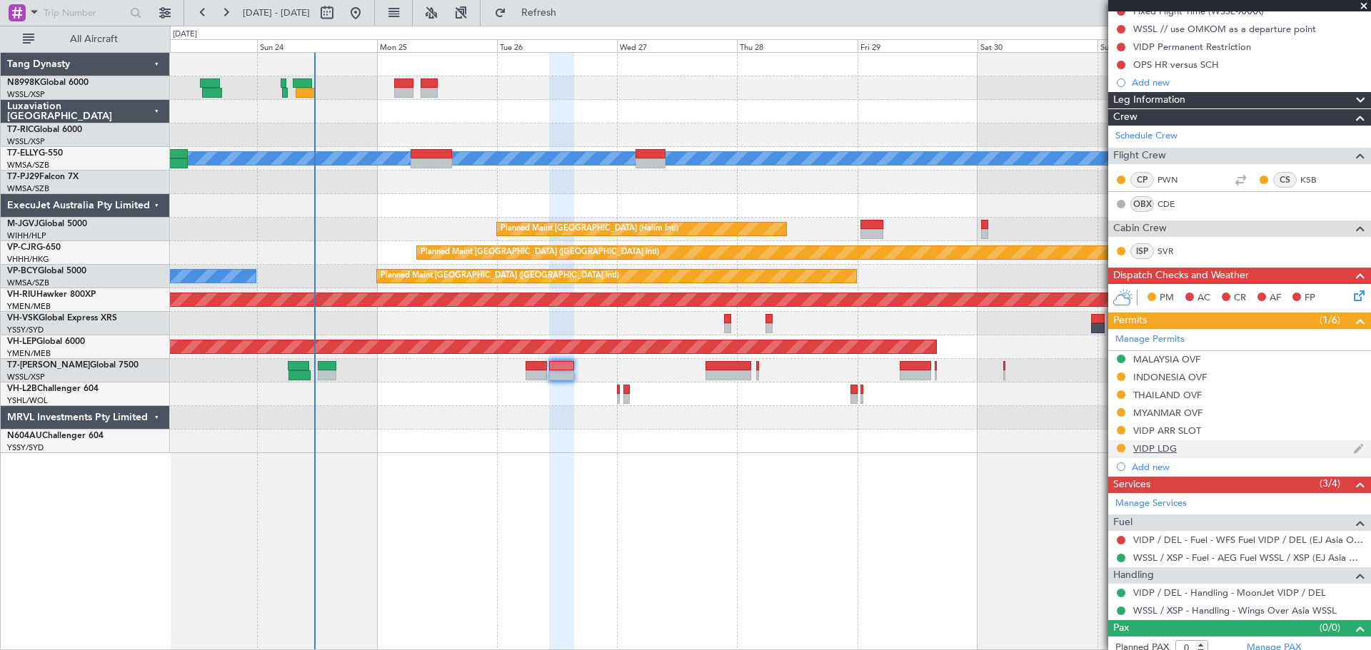
scroll to position [163, 0]
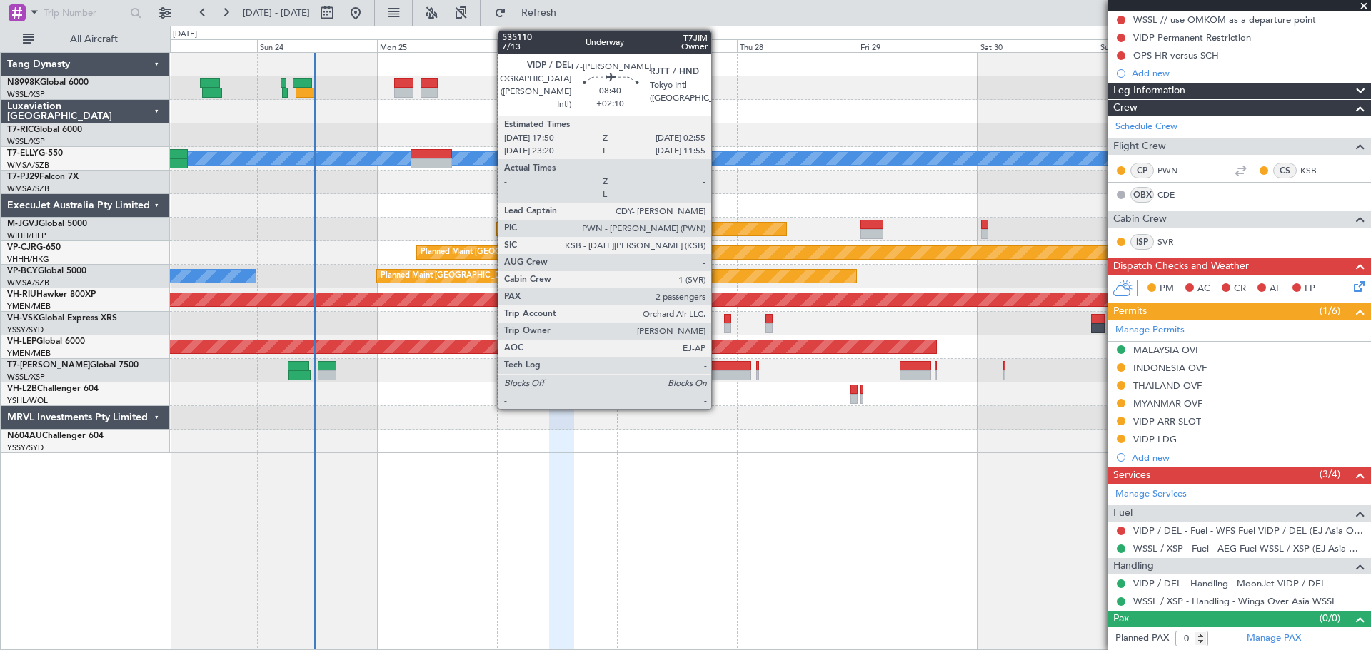
click at [717, 372] on div at bounding box center [728, 375] width 46 height 10
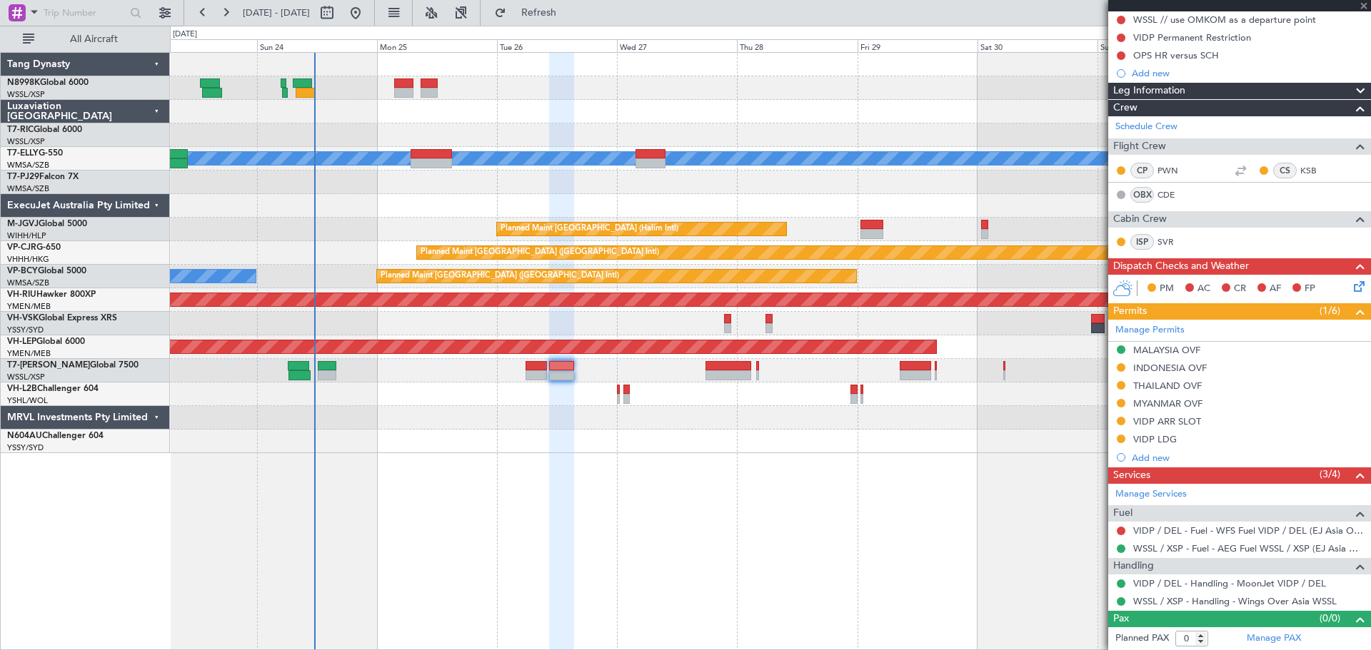
type input "+02:10"
type input "2"
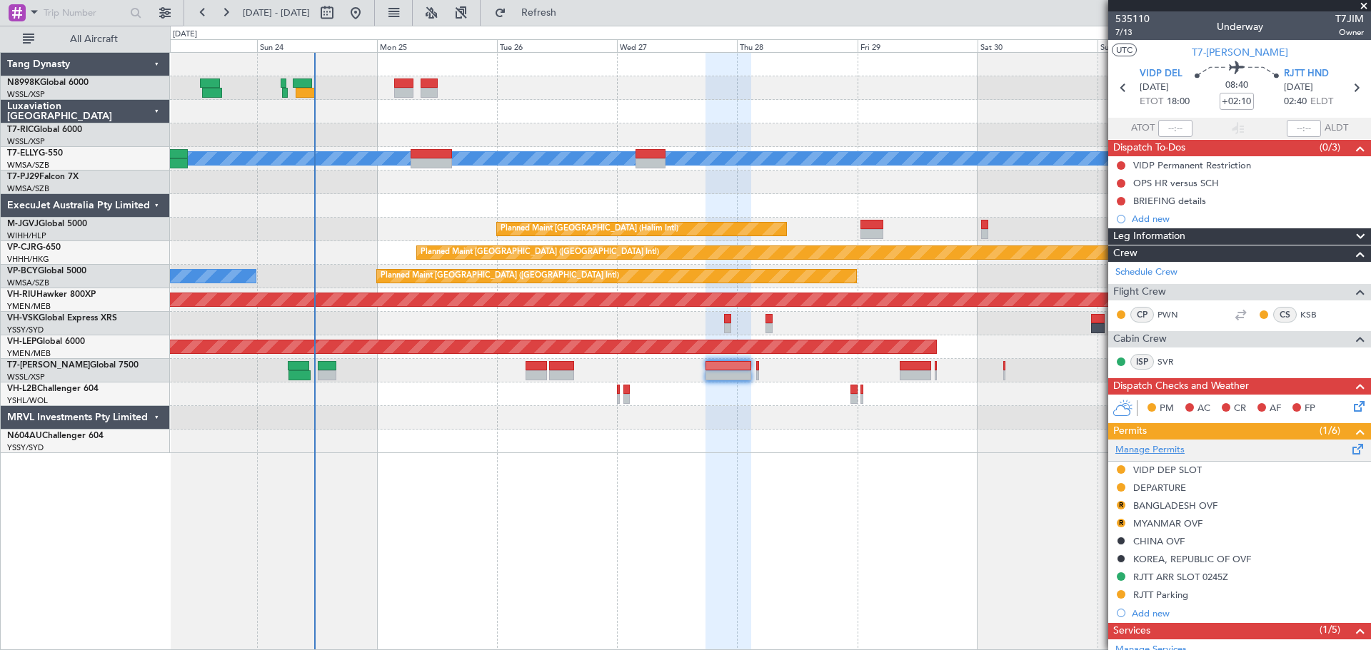
click at [1176, 453] on link "Manage Permits" at bounding box center [1149, 450] width 69 height 14
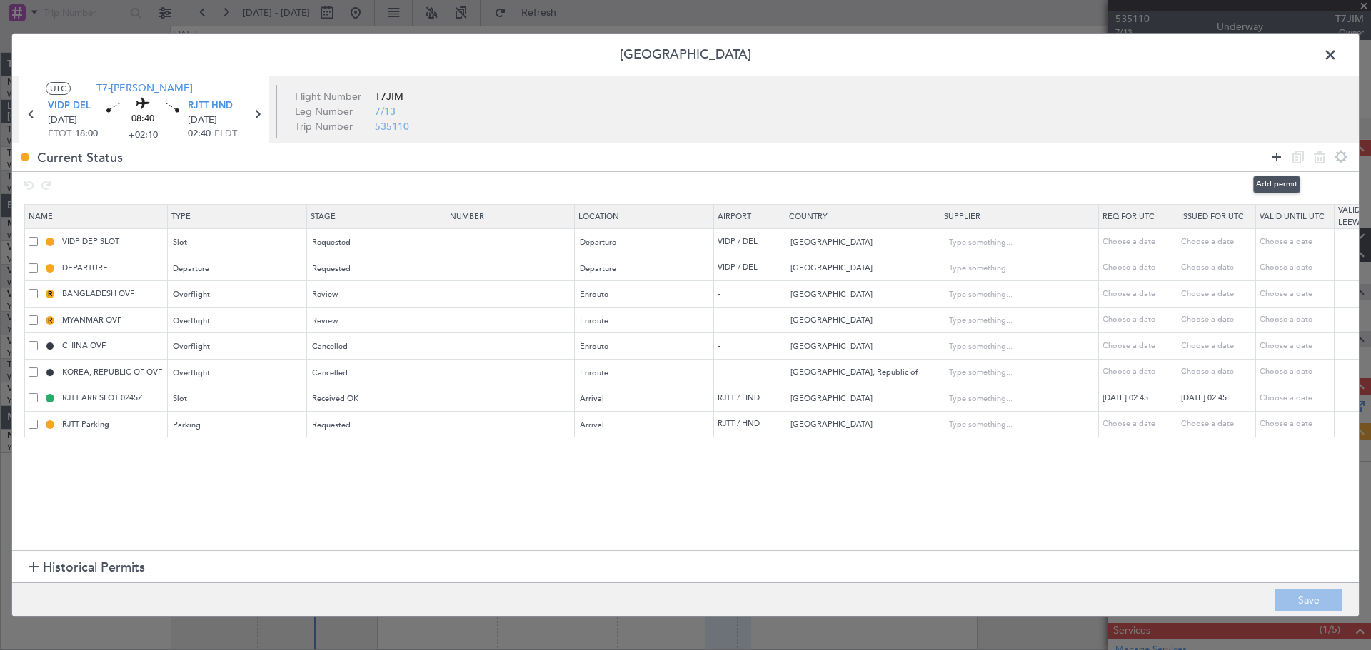
click at [1272, 158] on icon at bounding box center [1276, 156] width 17 height 17
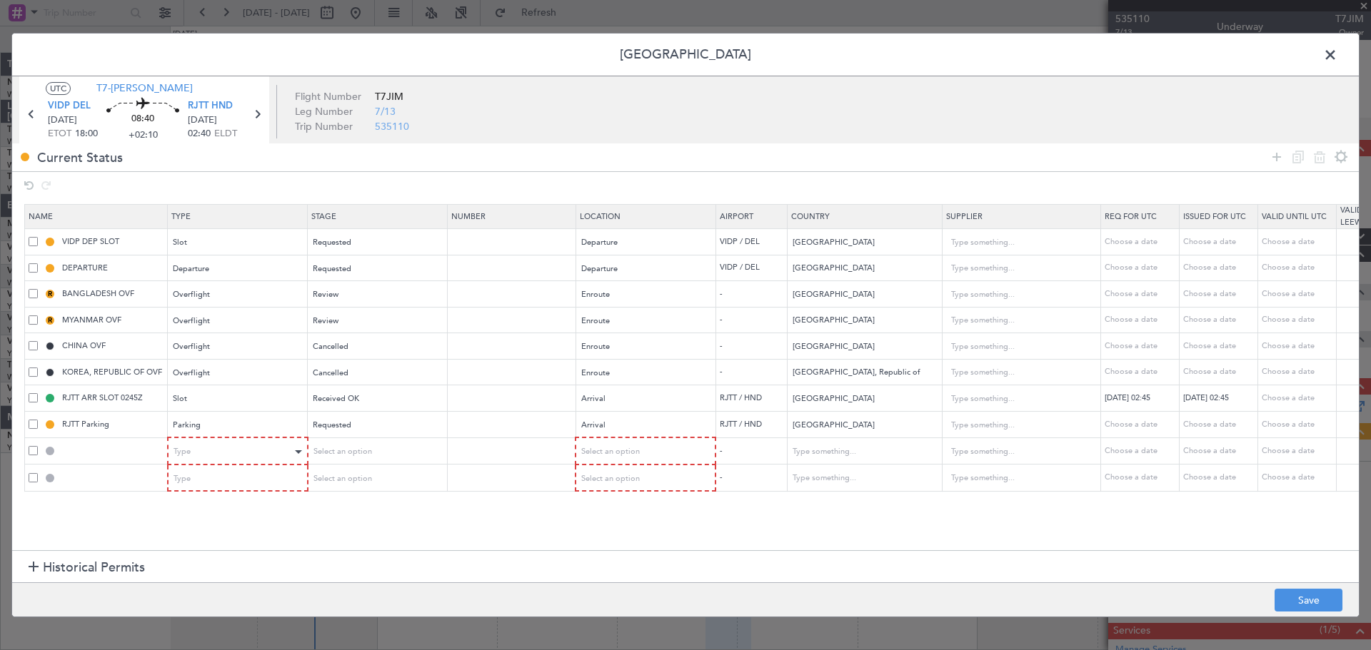
click at [218, 440] on div "Type" at bounding box center [237, 450] width 138 height 21
click at [220, 452] on div "Type" at bounding box center [233, 451] width 118 height 21
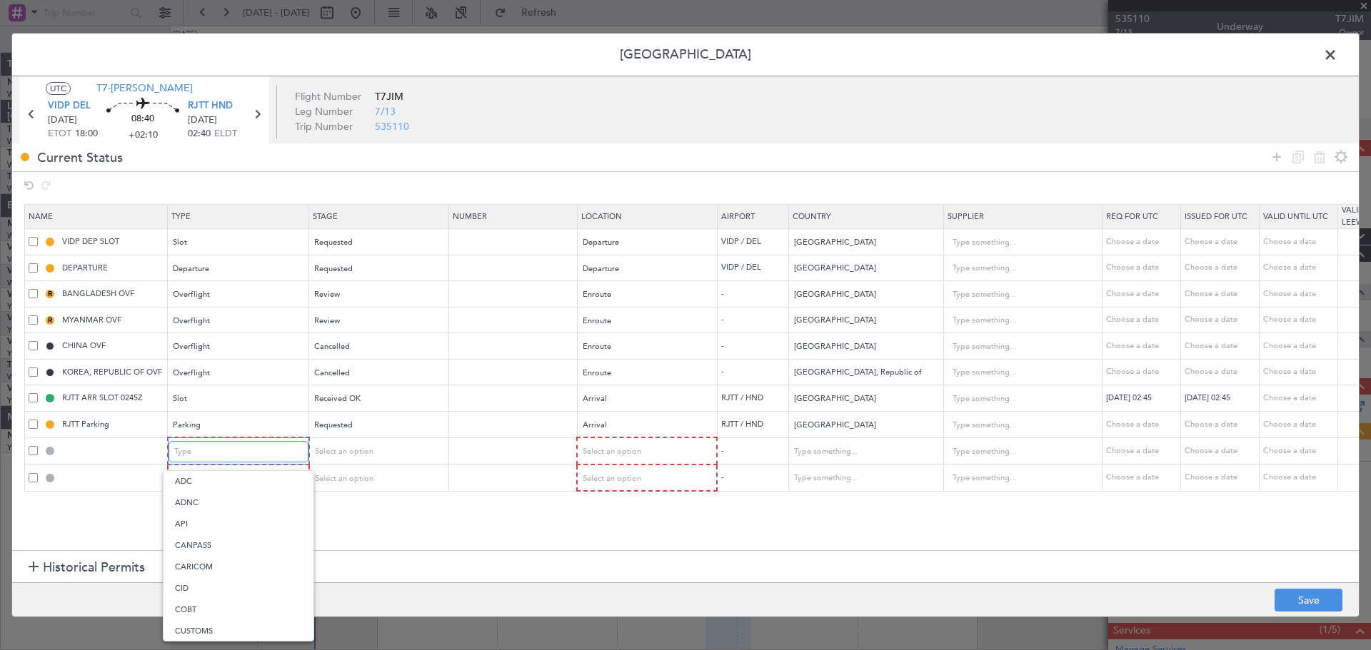
scroll to position [265, 0]
click at [213, 595] on span "Overflight" at bounding box center [238, 602] width 127 height 21
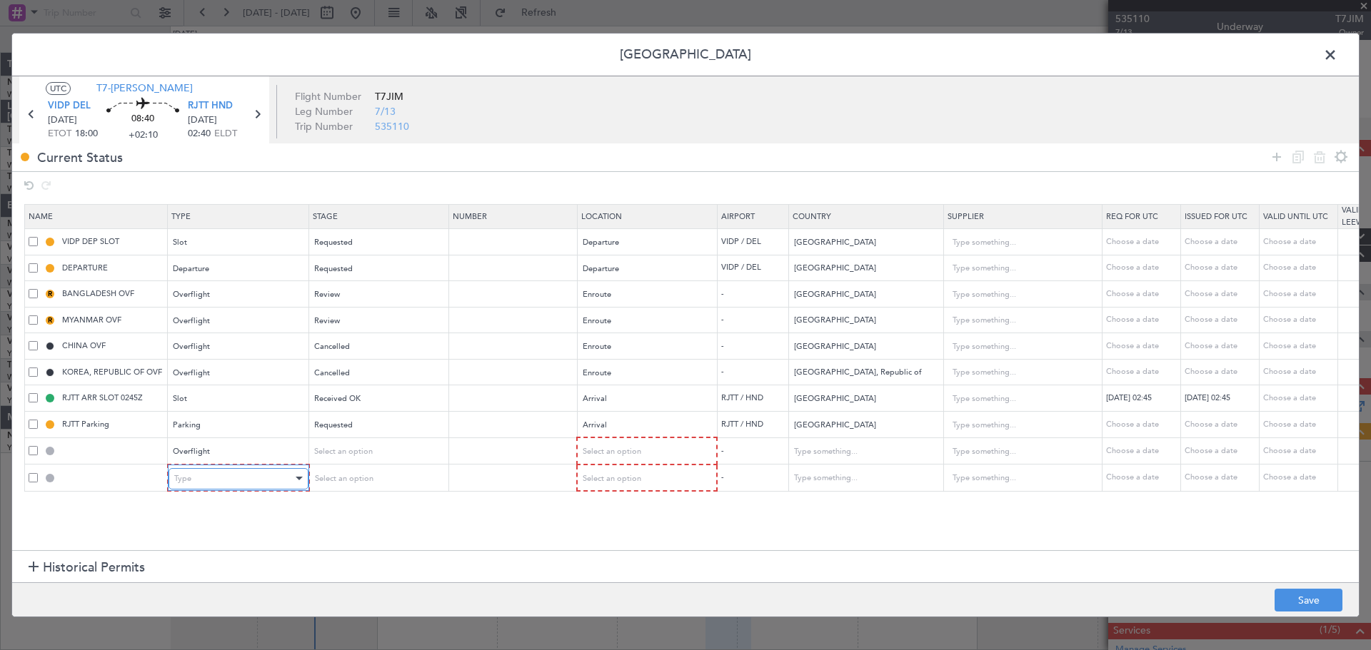
click at [244, 478] on div "Type" at bounding box center [233, 478] width 118 height 21
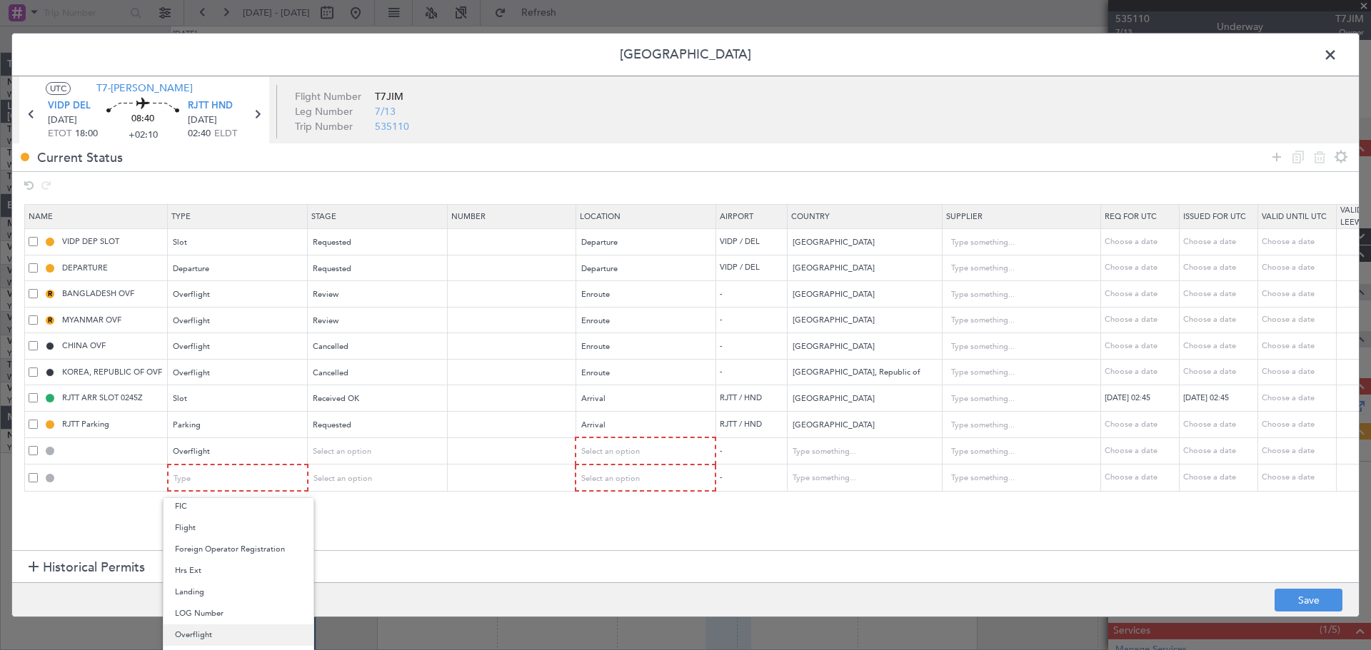
click at [211, 630] on span "Overflight" at bounding box center [238, 635] width 127 height 21
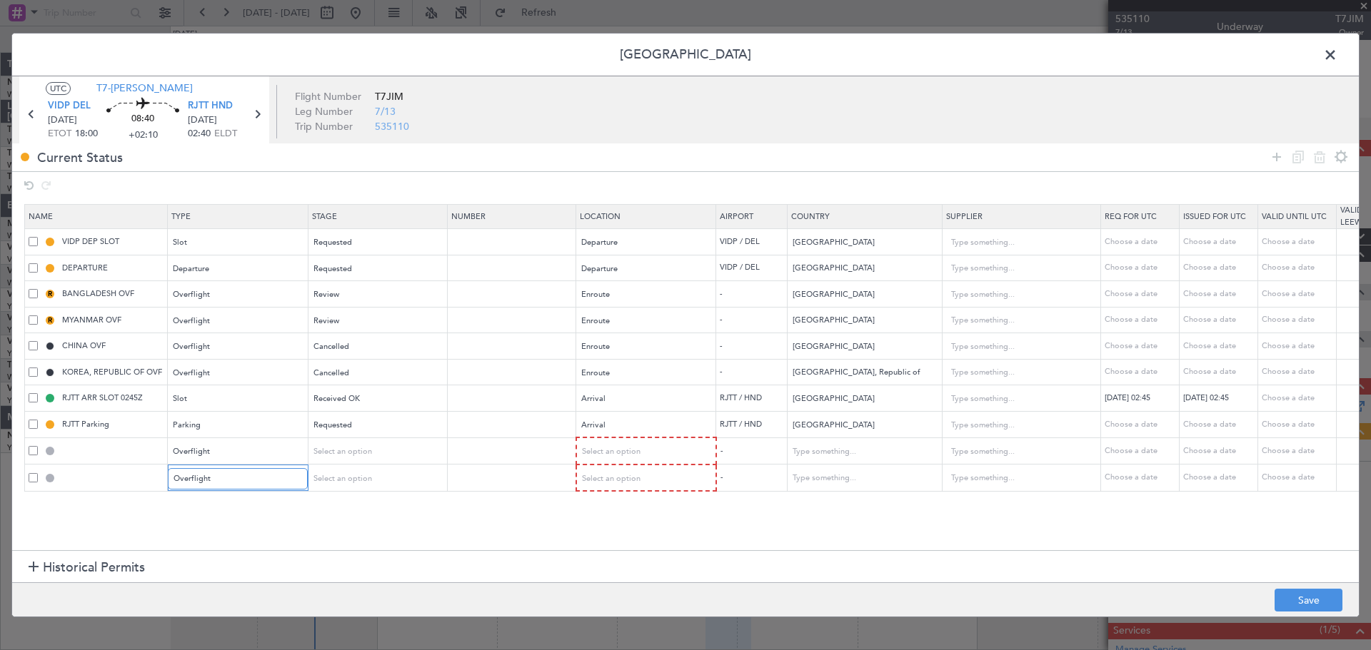
scroll to position [265, 0]
click at [597, 455] on span "Select an option" at bounding box center [610, 451] width 59 height 11
click at [593, 570] on span "Enroute" at bounding box center [645, 567] width 127 height 21
click at [608, 483] on div "Select an option" at bounding box center [640, 478] width 118 height 21
click at [588, 592] on span "Enroute" at bounding box center [645, 593] width 127 height 21
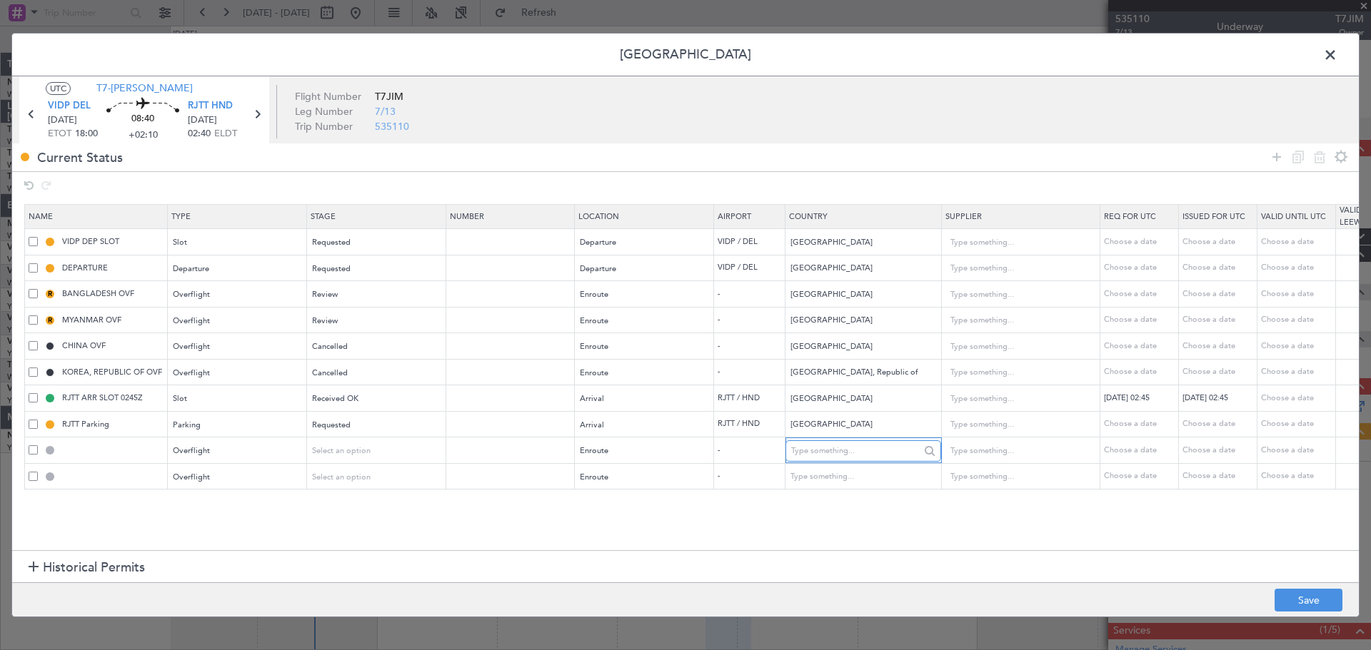
click at [830, 447] on input "text" at bounding box center [855, 450] width 128 height 21
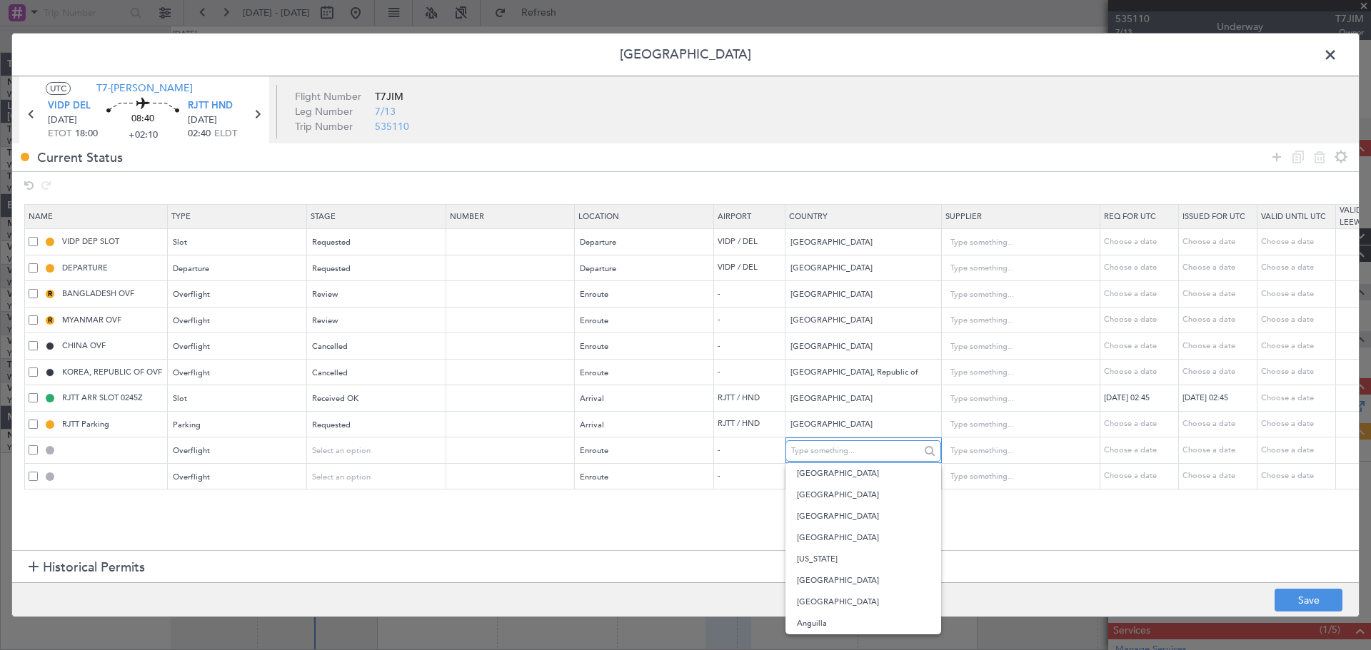
type input "v"
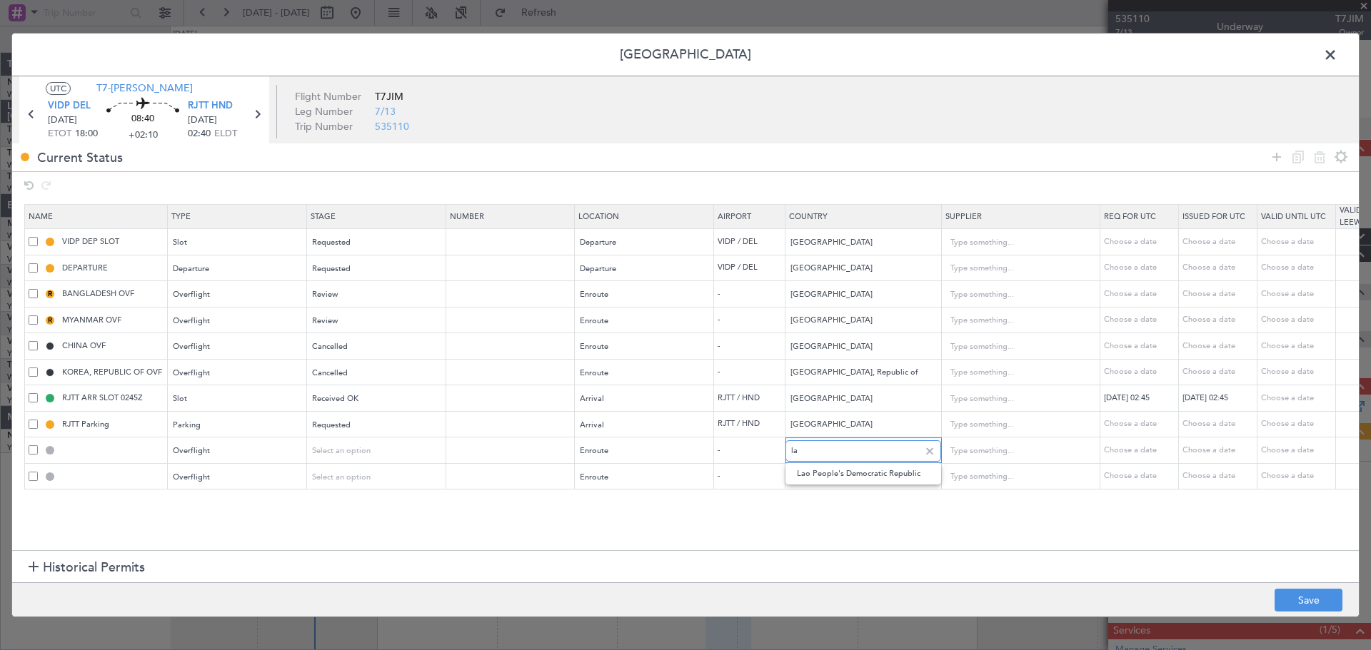
type input "l"
click at [819, 475] on span "Lao People's Democratic Republic" at bounding box center [863, 473] width 133 height 21
type input "Lao People's Democratic Republic"
click at [817, 473] on input "text" at bounding box center [855, 477] width 128 height 21
click at [804, 500] on span "Viet Nam" at bounding box center [863, 500] width 133 height 21
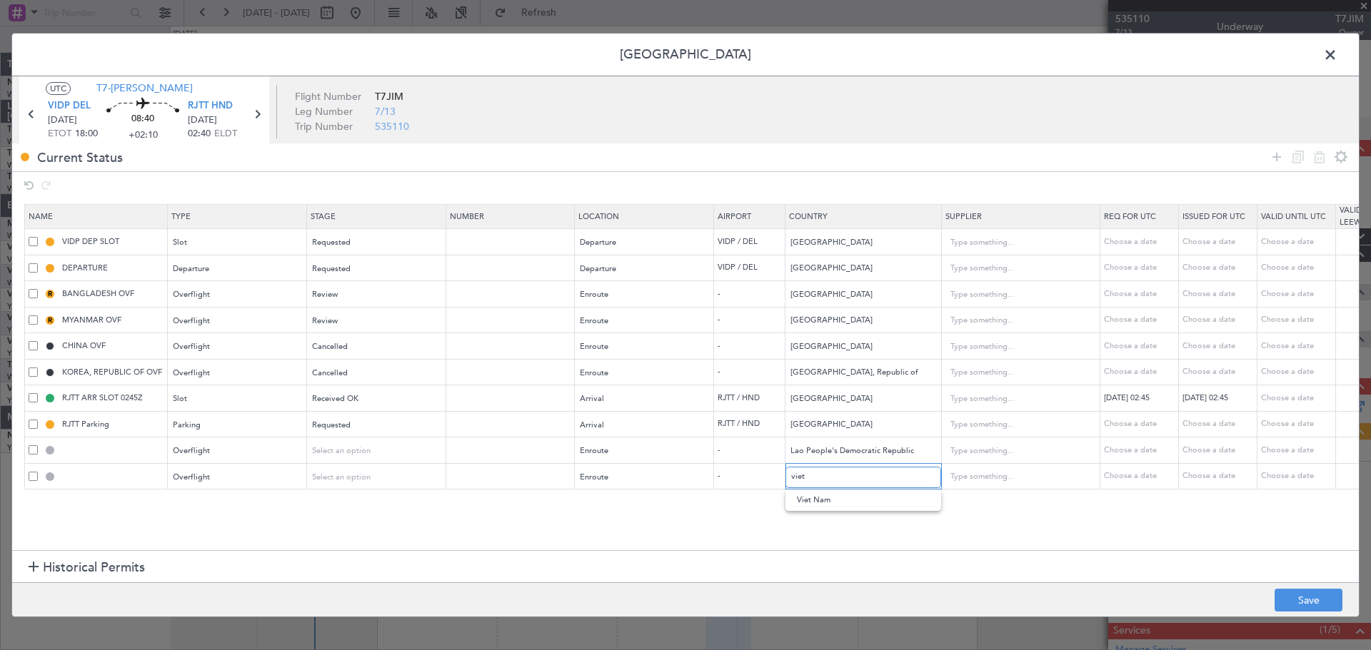
type input "Viet Nam"
click at [1273, 156] on icon at bounding box center [1276, 156] width 17 height 17
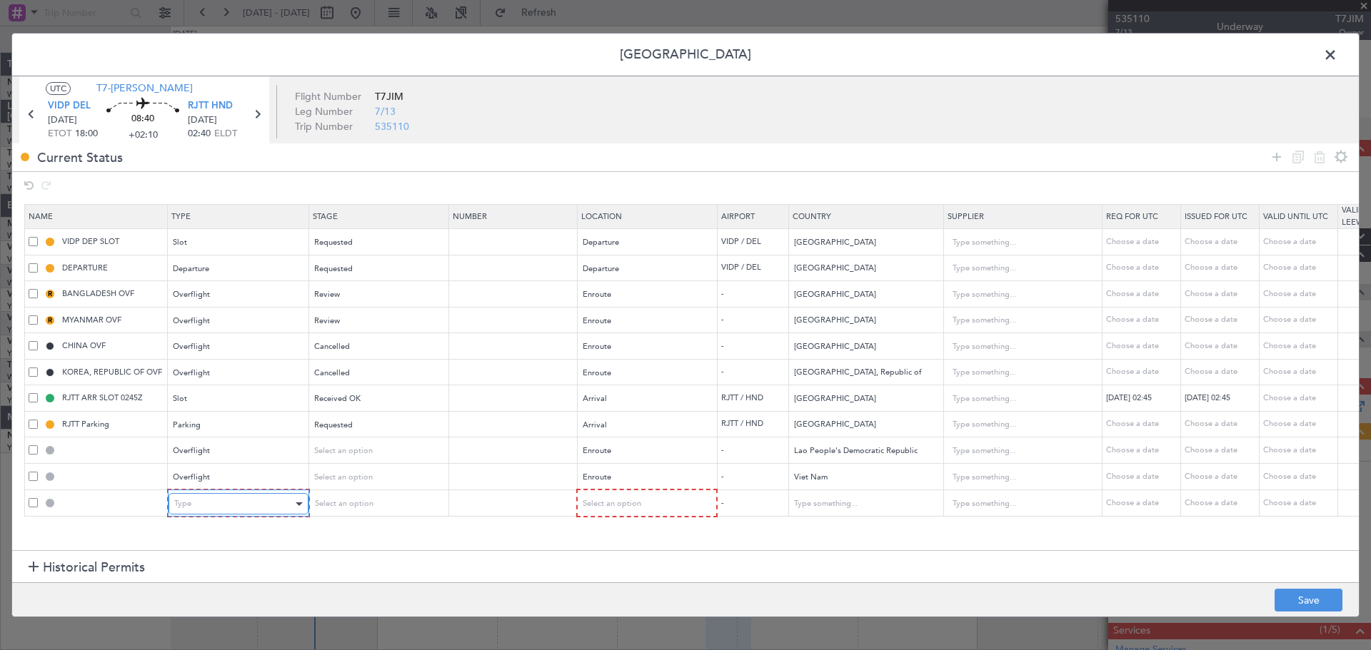
click at [237, 509] on div "Type" at bounding box center [233, 503] width 118 height 21
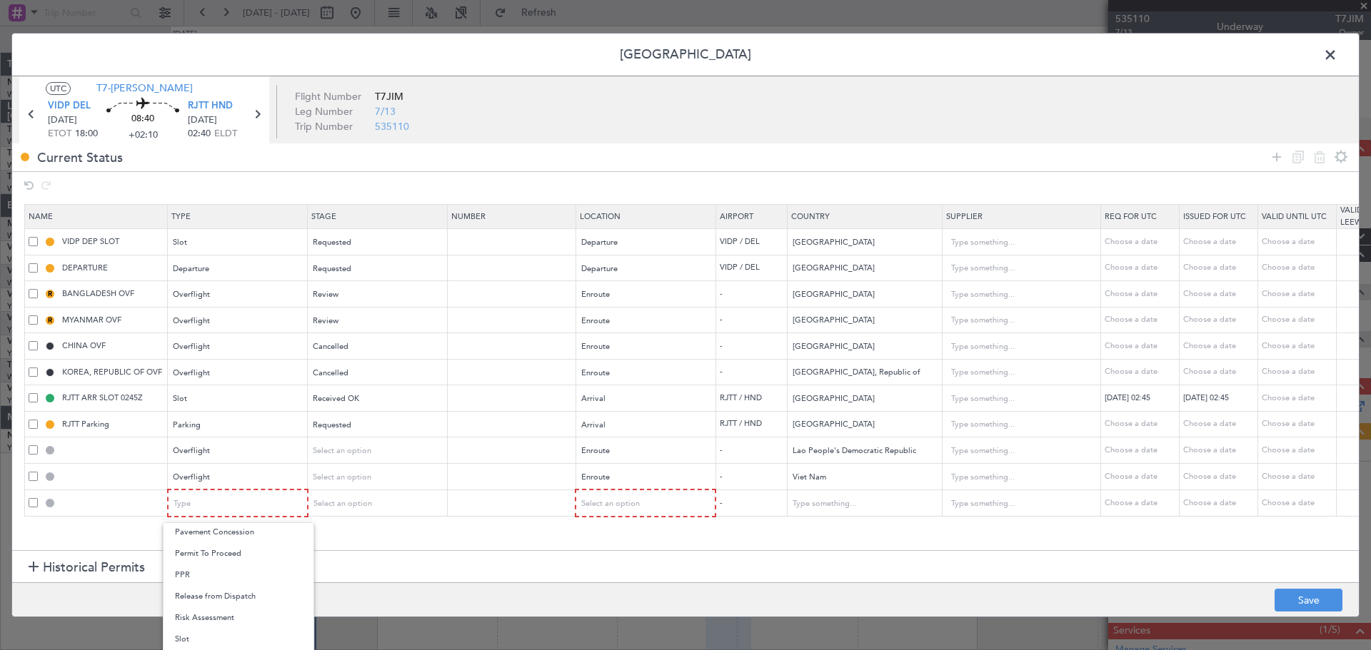
click at [213, 504] on div at bounding box center [685, 325] width 1371 height 650
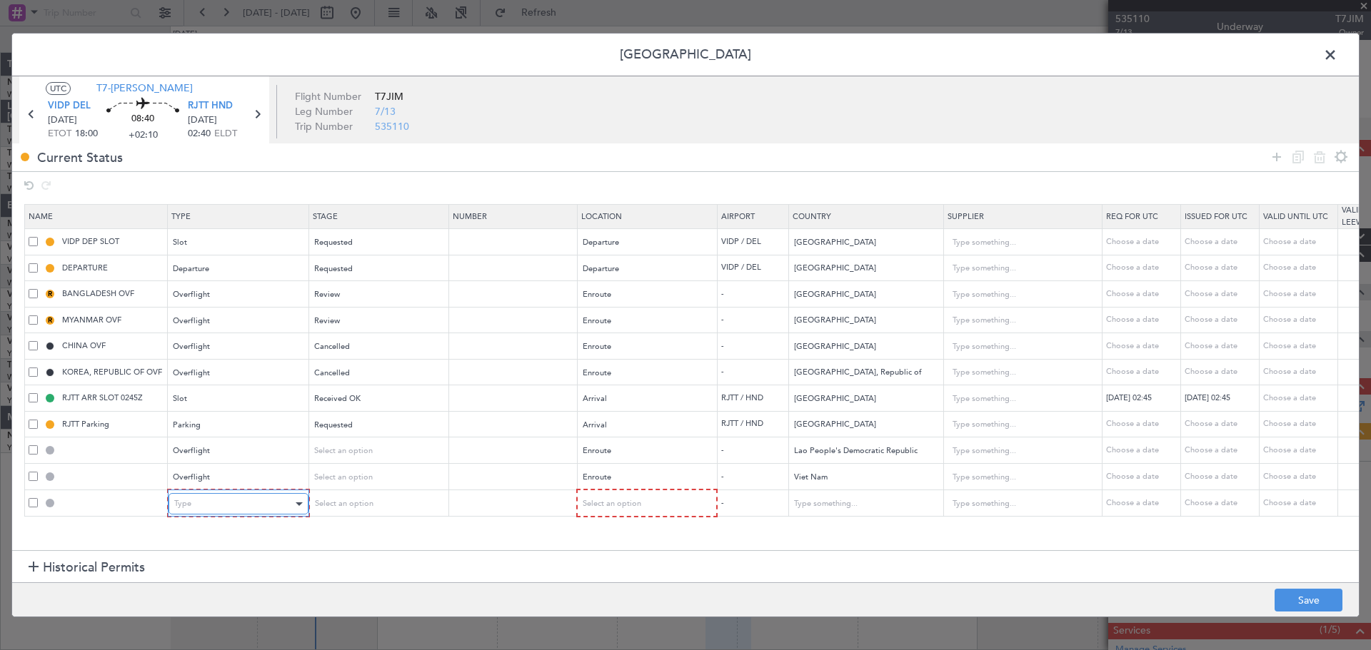
click at [208, 502] on div "Type" at bounding box center [233, 503] width 118 height 21
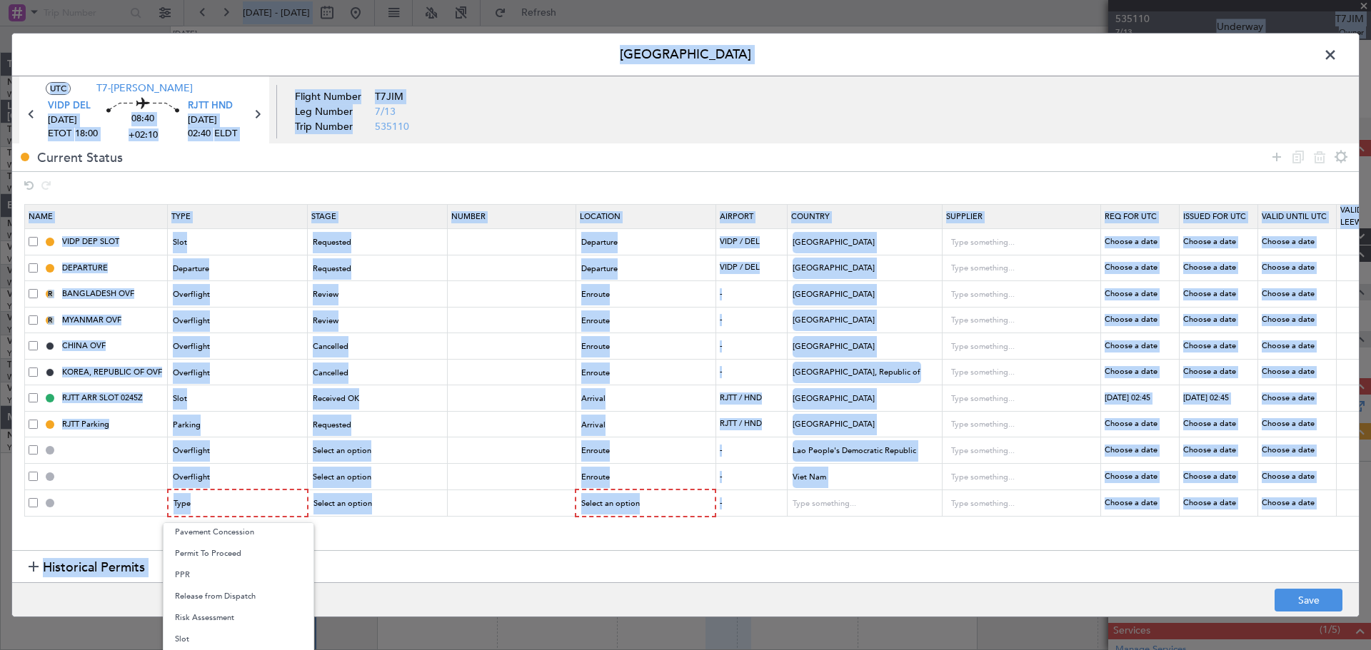
drag, startPoint x: 1024, startPoint y: 46, endPoint x: 991, endPoint y: -1, distance: 57.8
click at [991, 0] on html "23 Aug 2025 - 02 Sep 2025 Refresh Quick Links All Aircraft MEL Unplanned Maint …" at bounding box center [685, 325] width 1371 height 650
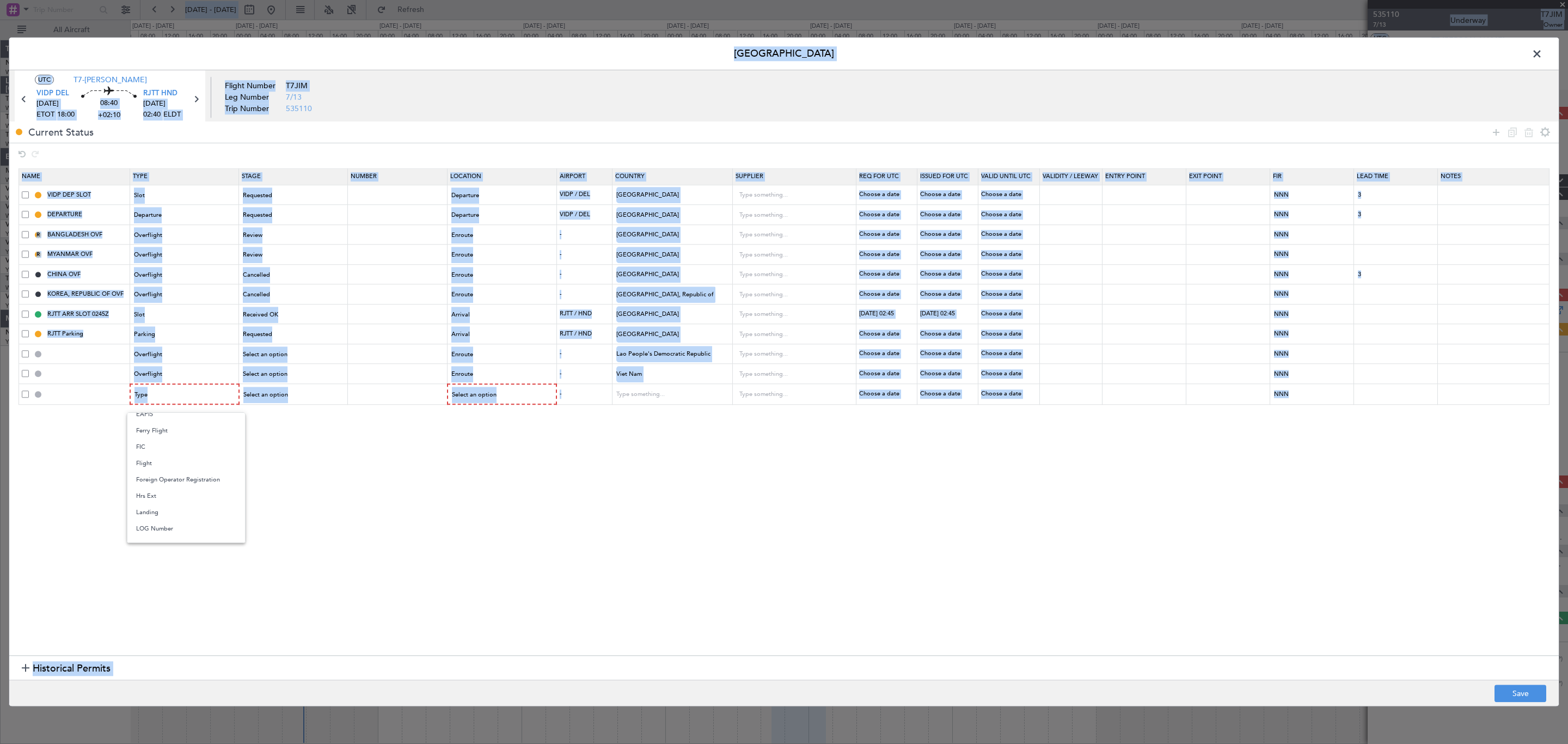
scroll to position [165, 0]
click at [350, 496] on div at bounding box center [784, 372] width 1568 height 744
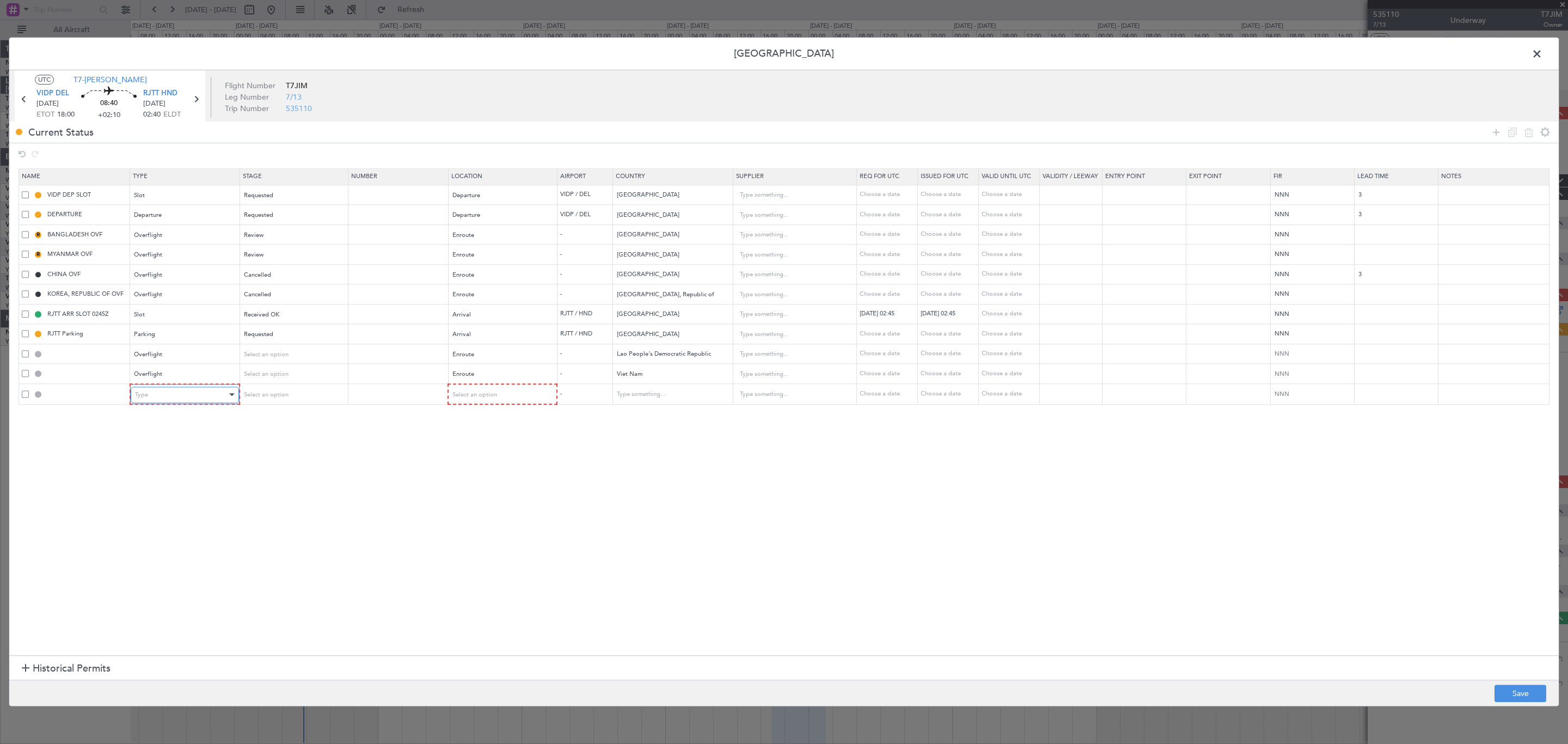
click at [180, 392] on div "Type" at bounding box center [181, 395] width 92 height 16
click at [144, 496] on span "Overflight" at bounding box center [186, 513] width 100 height 16
click at [501, 399] on div "Select an option" at bounding box center [497, 395] width 92 height 16
click at [497, 488] on span "Enroute" at bounding box center [506, 486] width 100 height 16
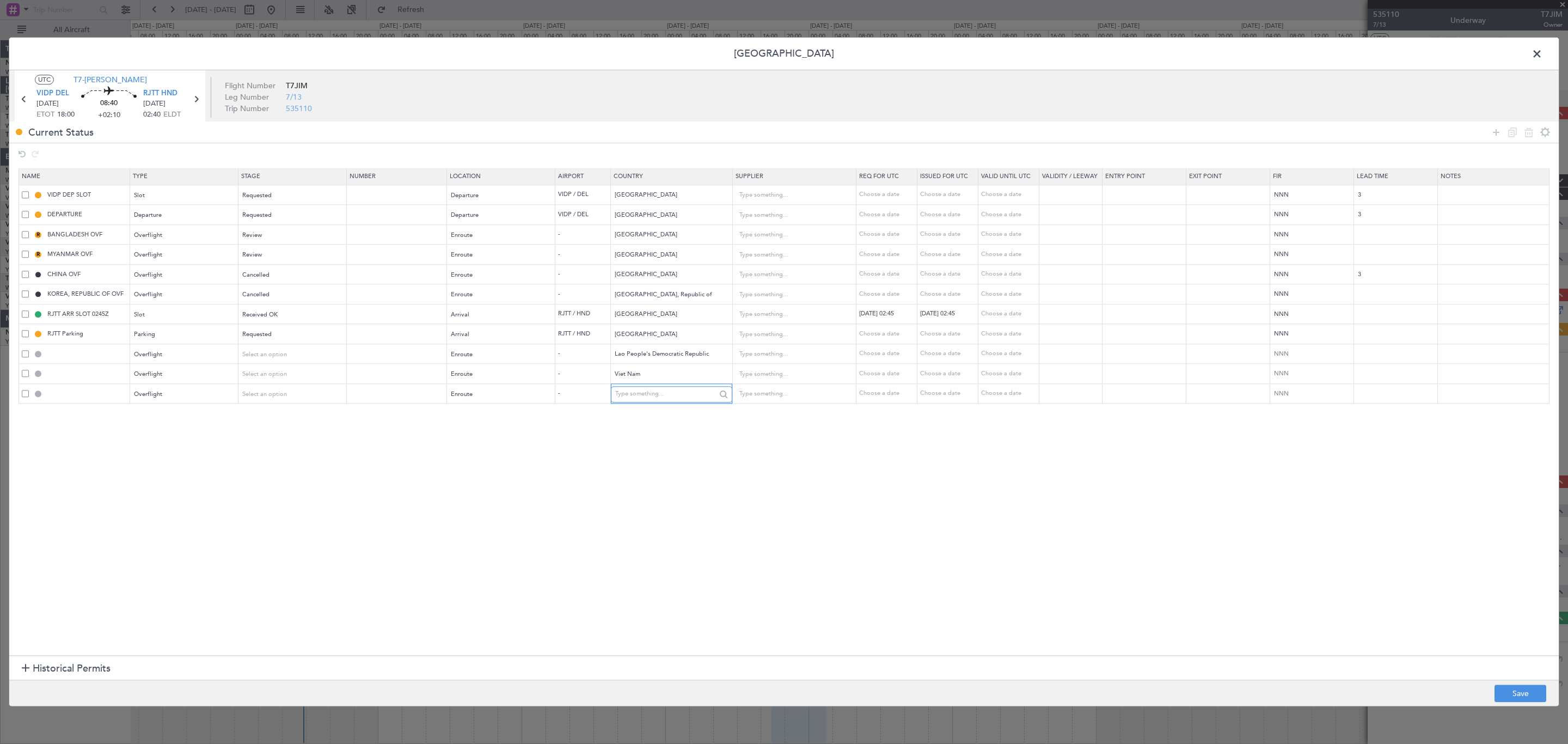
click at [659, 399] on input "text" at bounding box center [666, 394] width 101 height 16
type input "t"
type input "a"
type input "t"
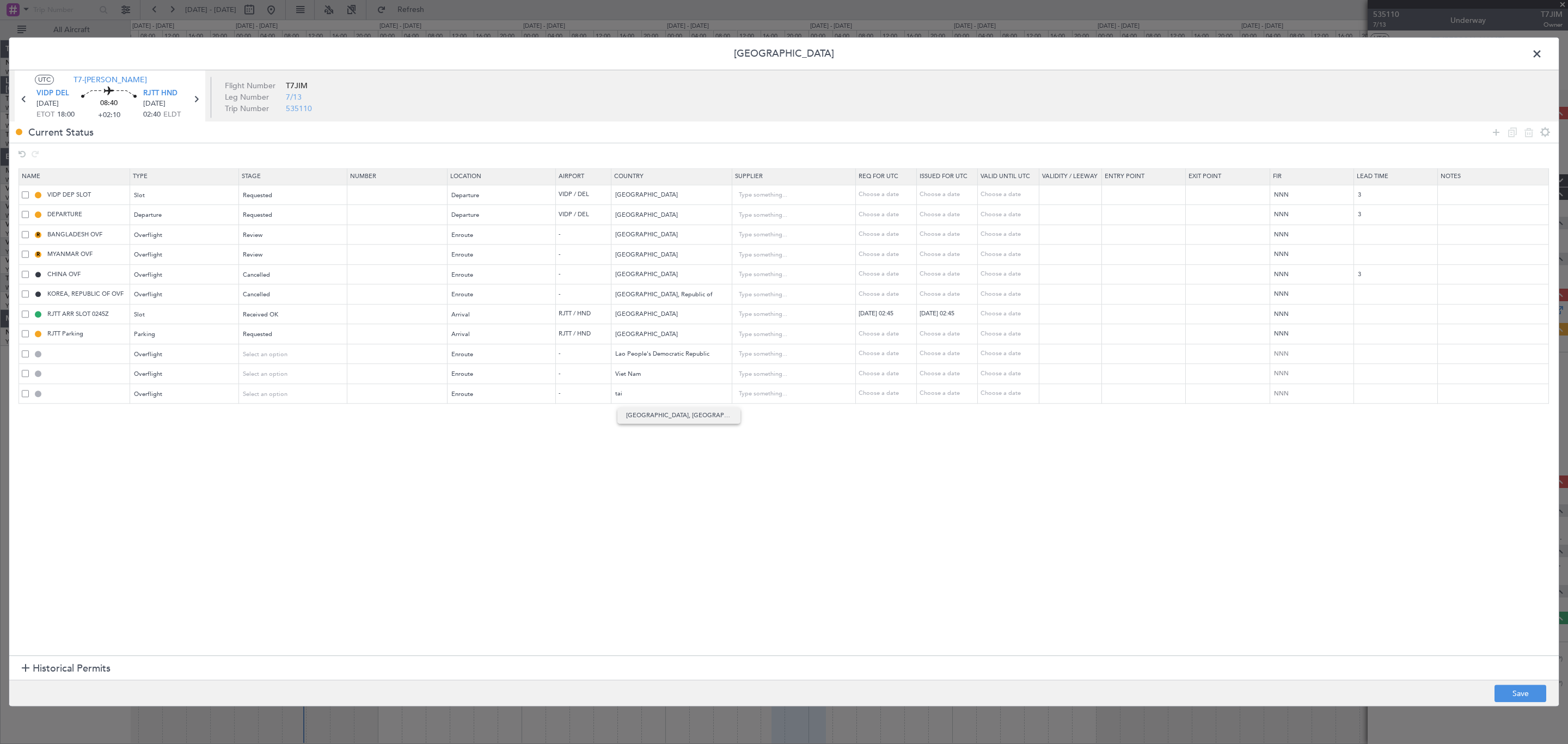
click at [697, 412] on span "Taiwan, Province of China" at bounding box center [679, 415] width 105 height 16
type input "Taiwan, Province of China"
click at [1045, 496] on button "Save" at bounding box center [1520, 694] width 52 height 18
type input "[DEMOGRAPHIC_DATA] PEOPLE'S DEMOCRATIC REPUBLIC OVF"
type input "NNN"
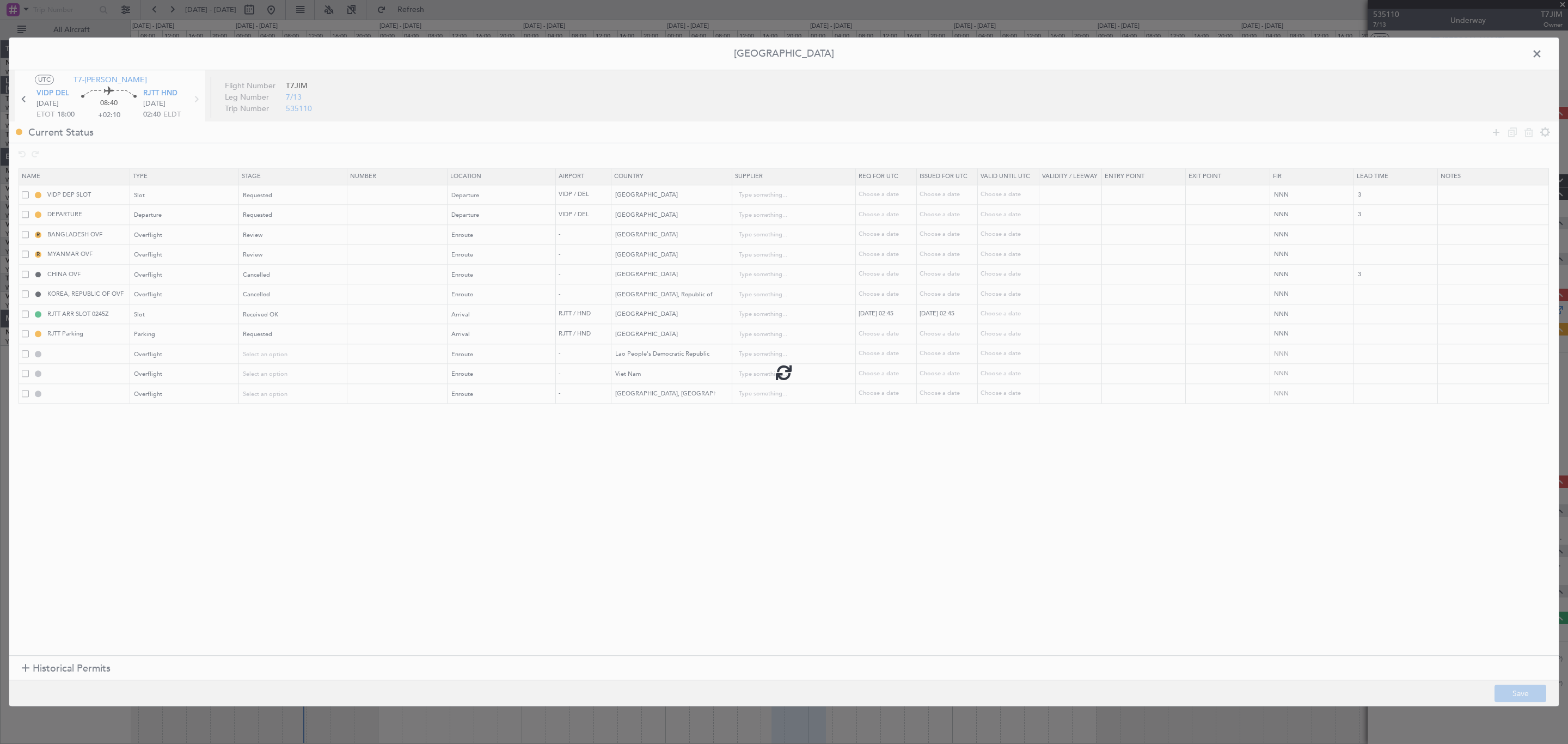
type input "VIET NAM OVF"
type input "NNN"
type input "[GEOGRAPHIC_DATA], PROVINCE OF CHINA OVF"
type input "NNN"
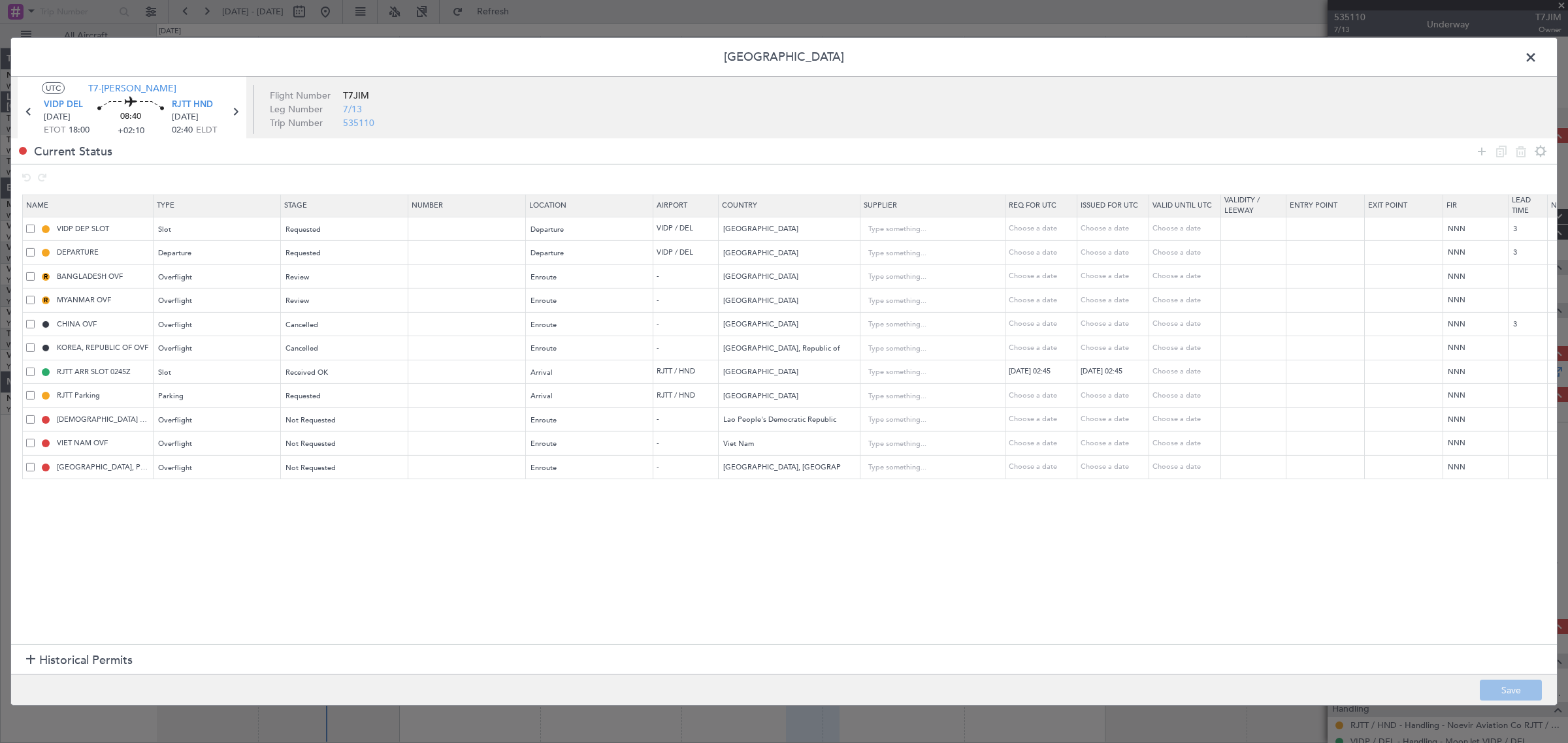
click at [1254, 56] on span at bounding box center [1538, 60] width 0 height 27
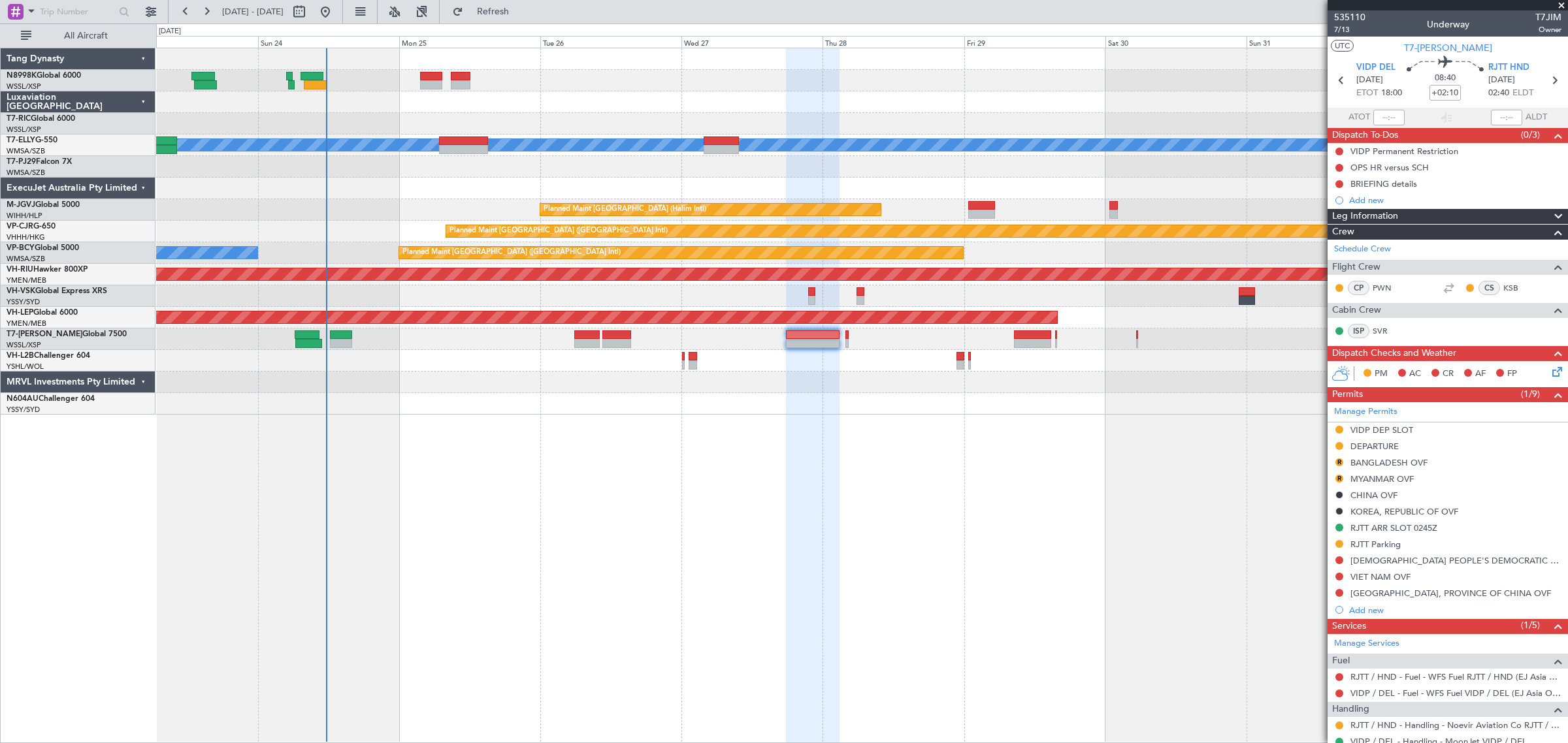
click at [1046, 508] on div "MEL Unplanned Maint Kuala Lumpur (Sultan Abdul Aziz Shah - Subang) Planned Main…" at bounding box center [862, 395] width 1412 height 695
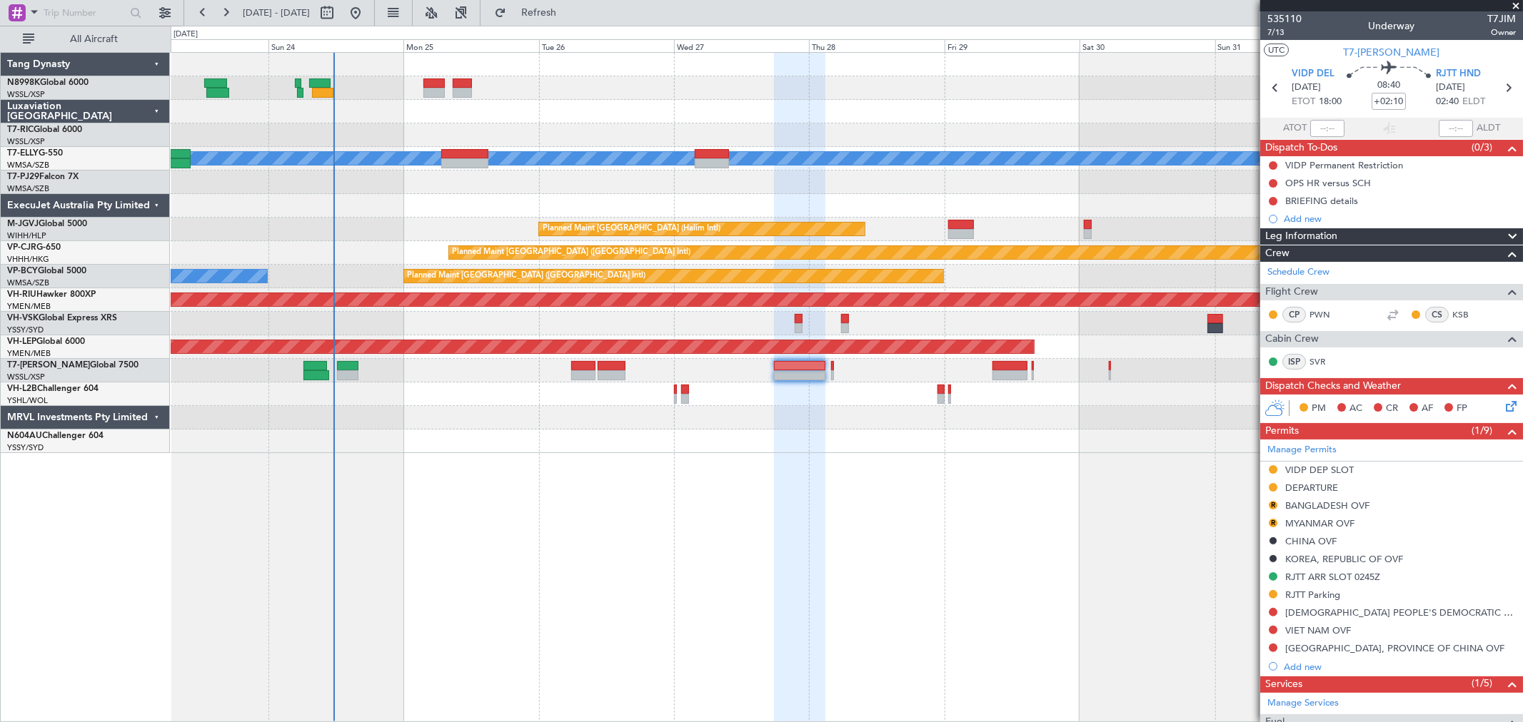
click at [565, 170] on div "MEL Unplanned Maint Kuala Lumpur (Sultan Abdul Aziz Shah - Subang) Planned Main…" at bounding box center [846, 253] width 1351 height 400
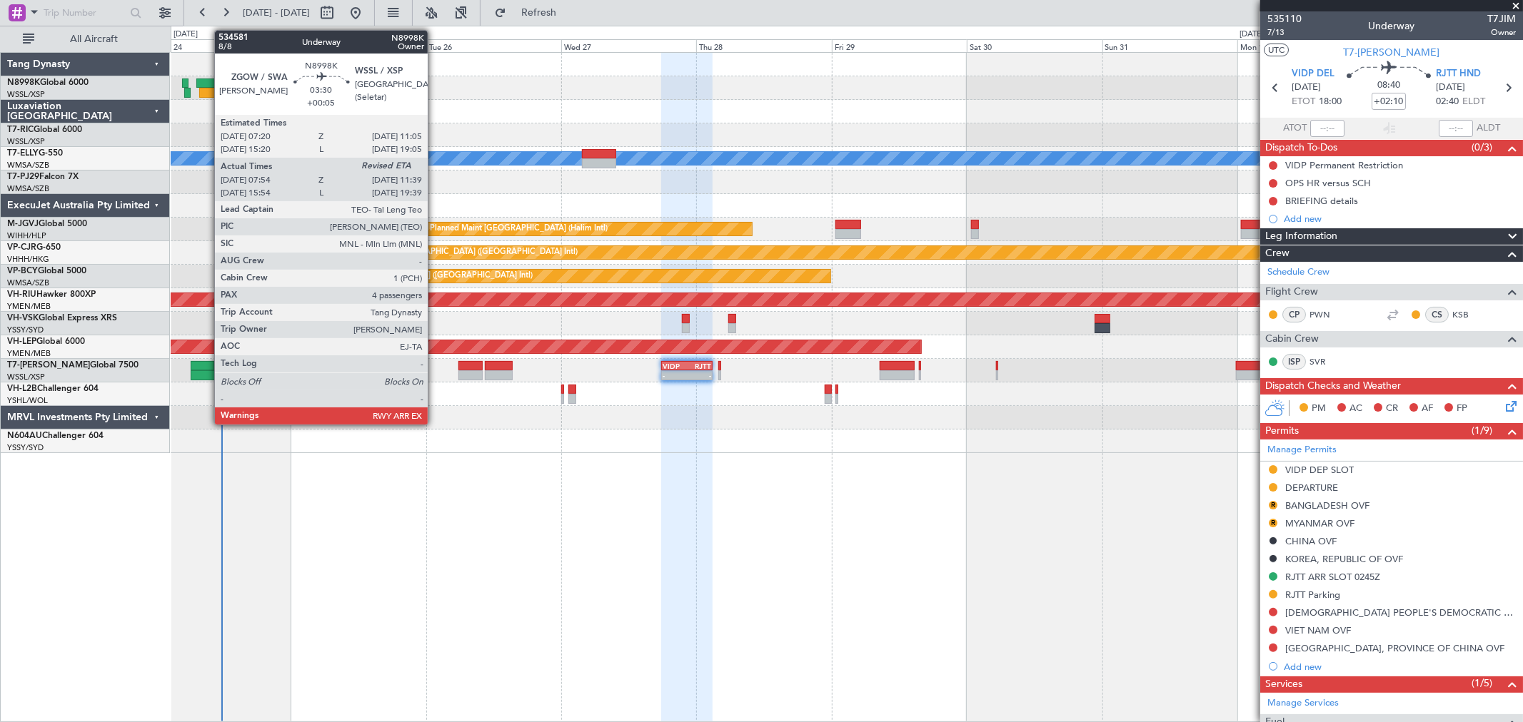
click at [208, 81] on div at bounding box center [206, 84] width 21 height 10
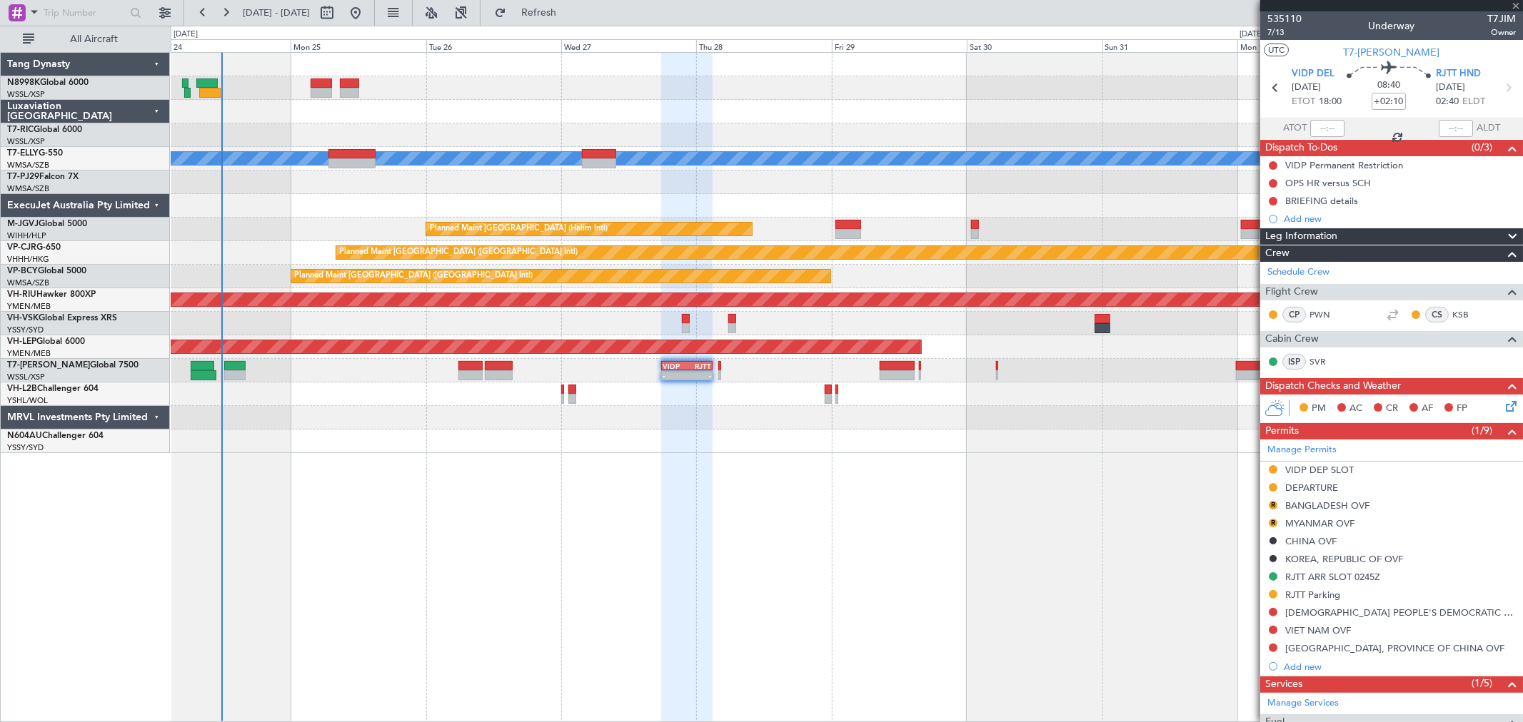
type input "+00:05"
type input "08:04"
type input "4"
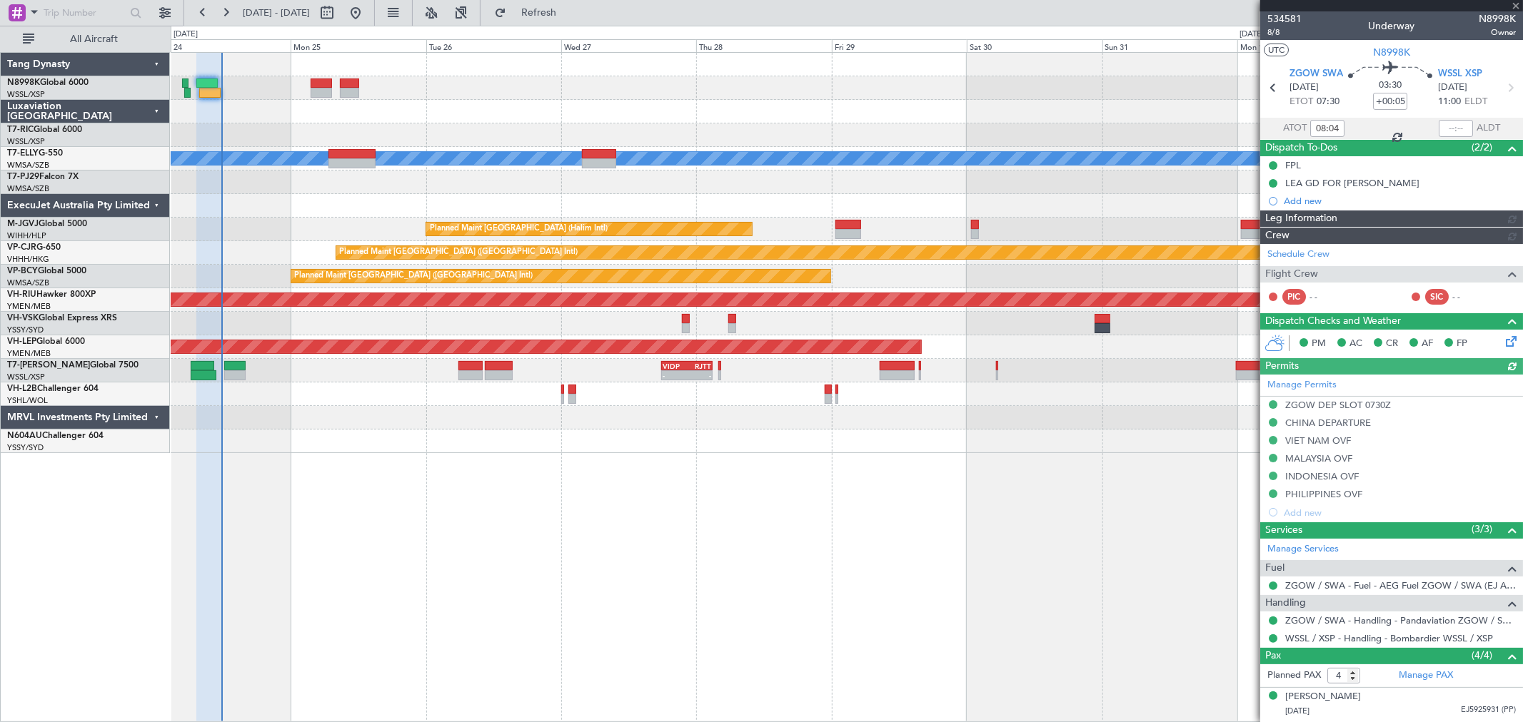
type input "[PERSON_NAME] (BTA)"
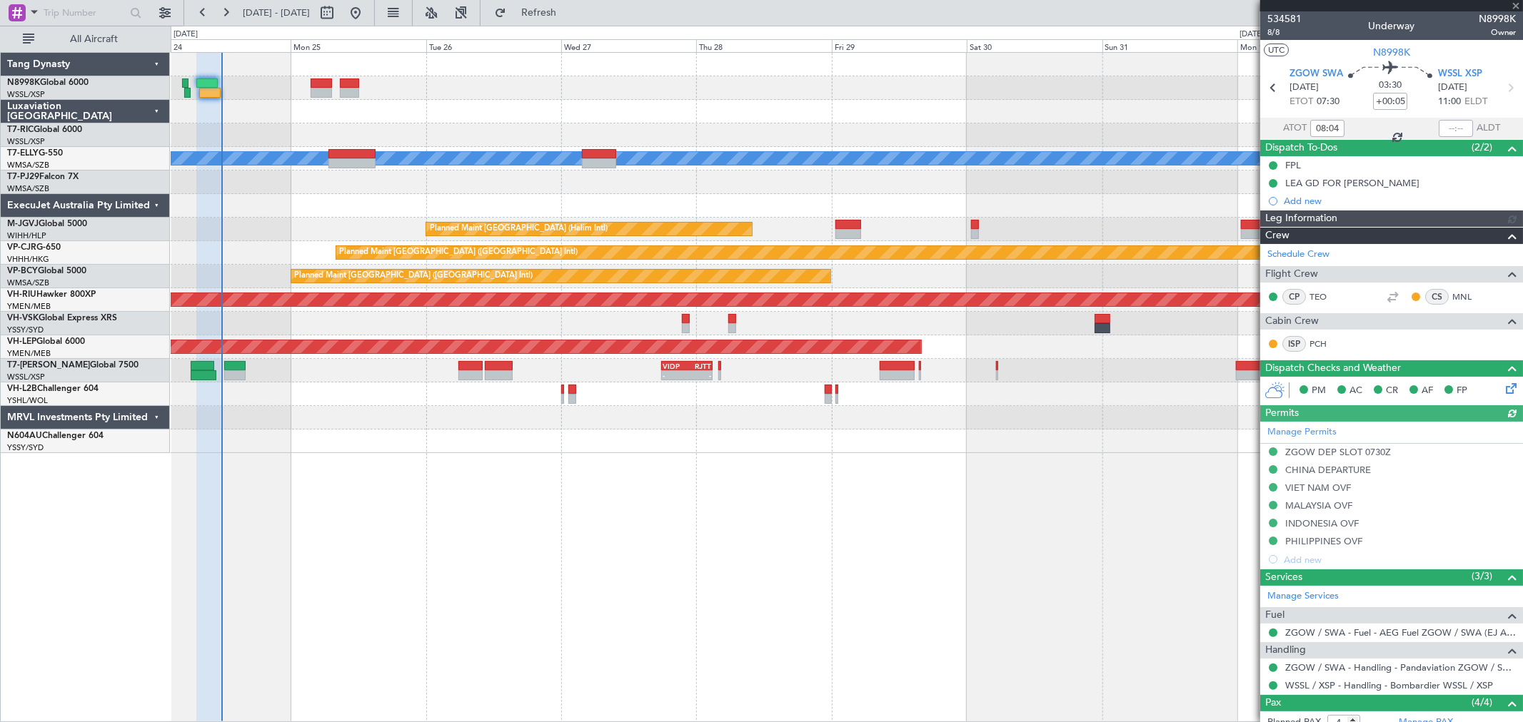
type input "[PERSON_NAME] (BTA)"
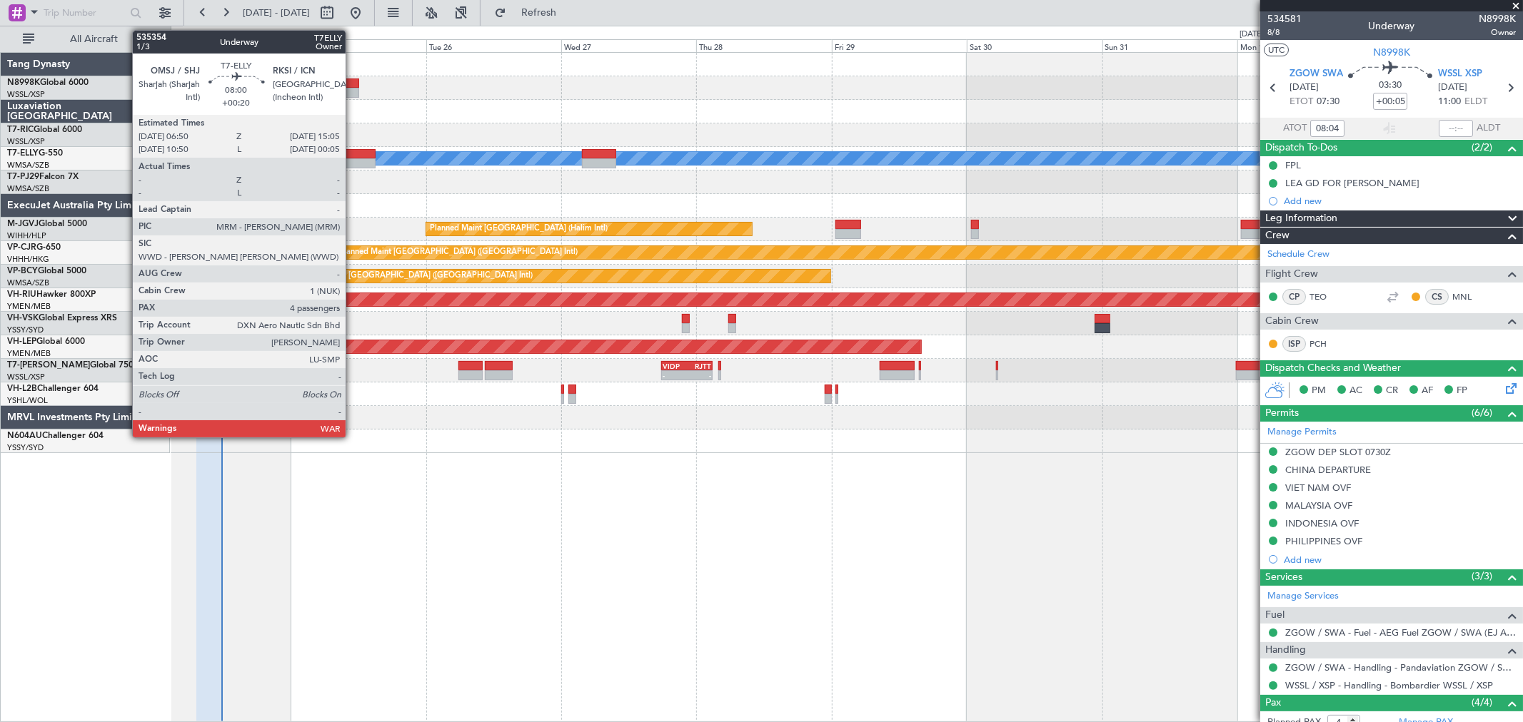
click at [355, 152] on div at bounding box center [351, 154] width 47 height 10
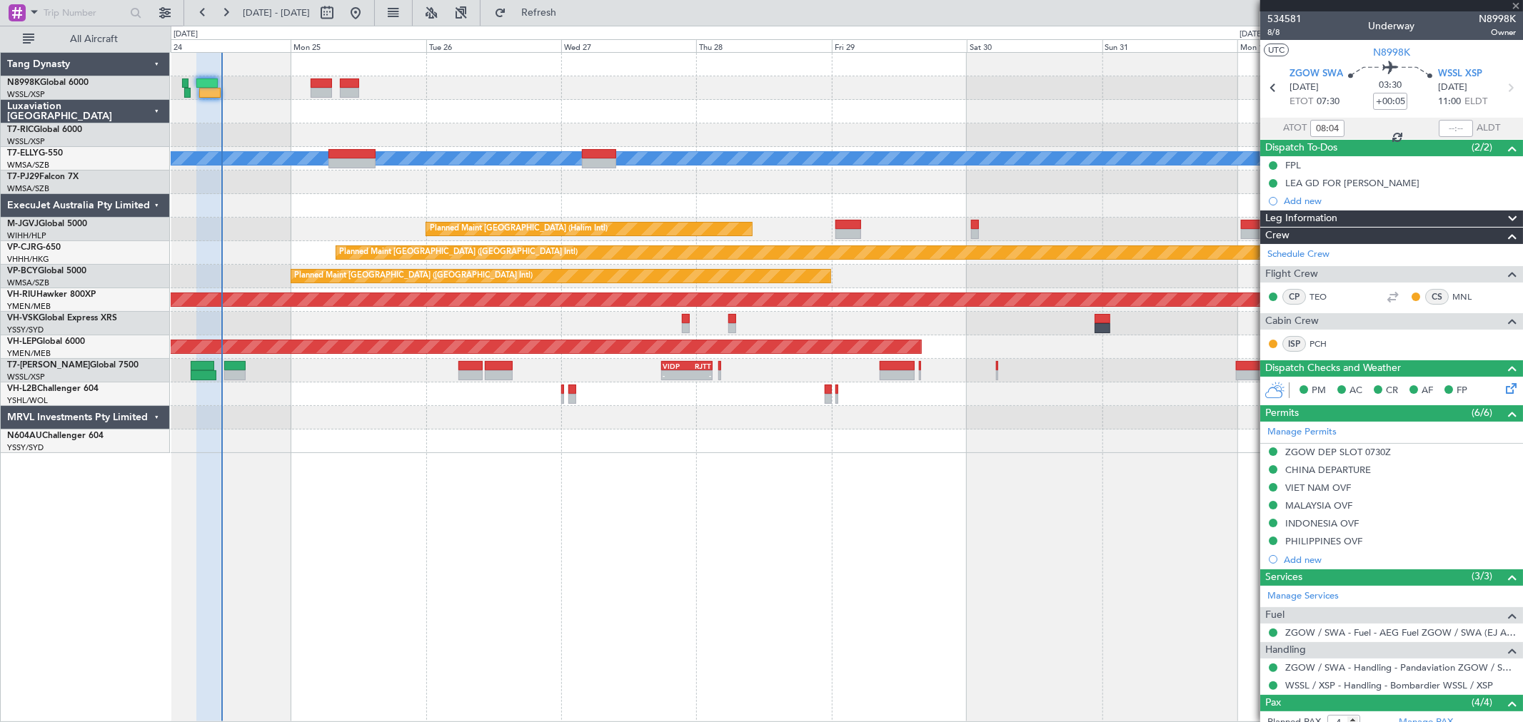
type input "+00:20"
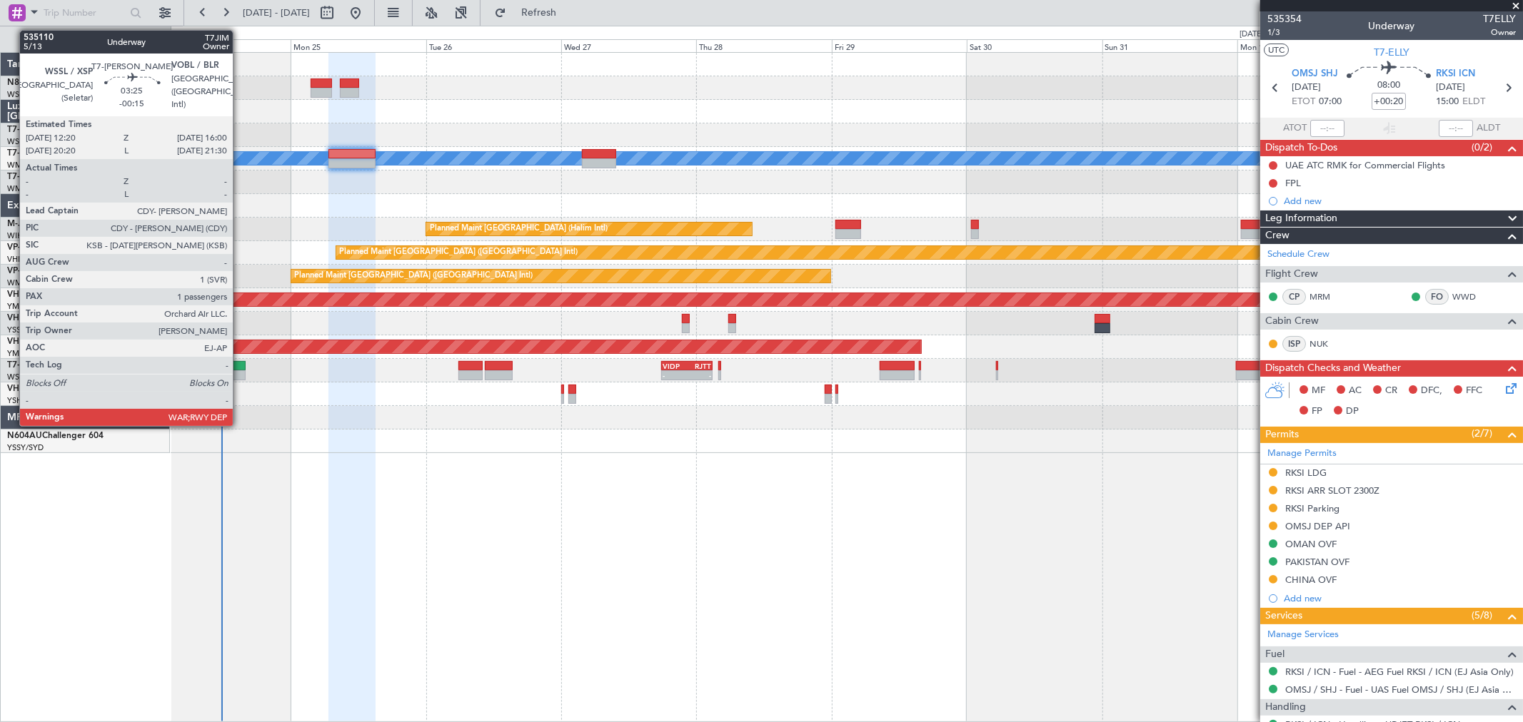
click at [240, 371] on div at bounding box center [234, 375] width 21 height 10
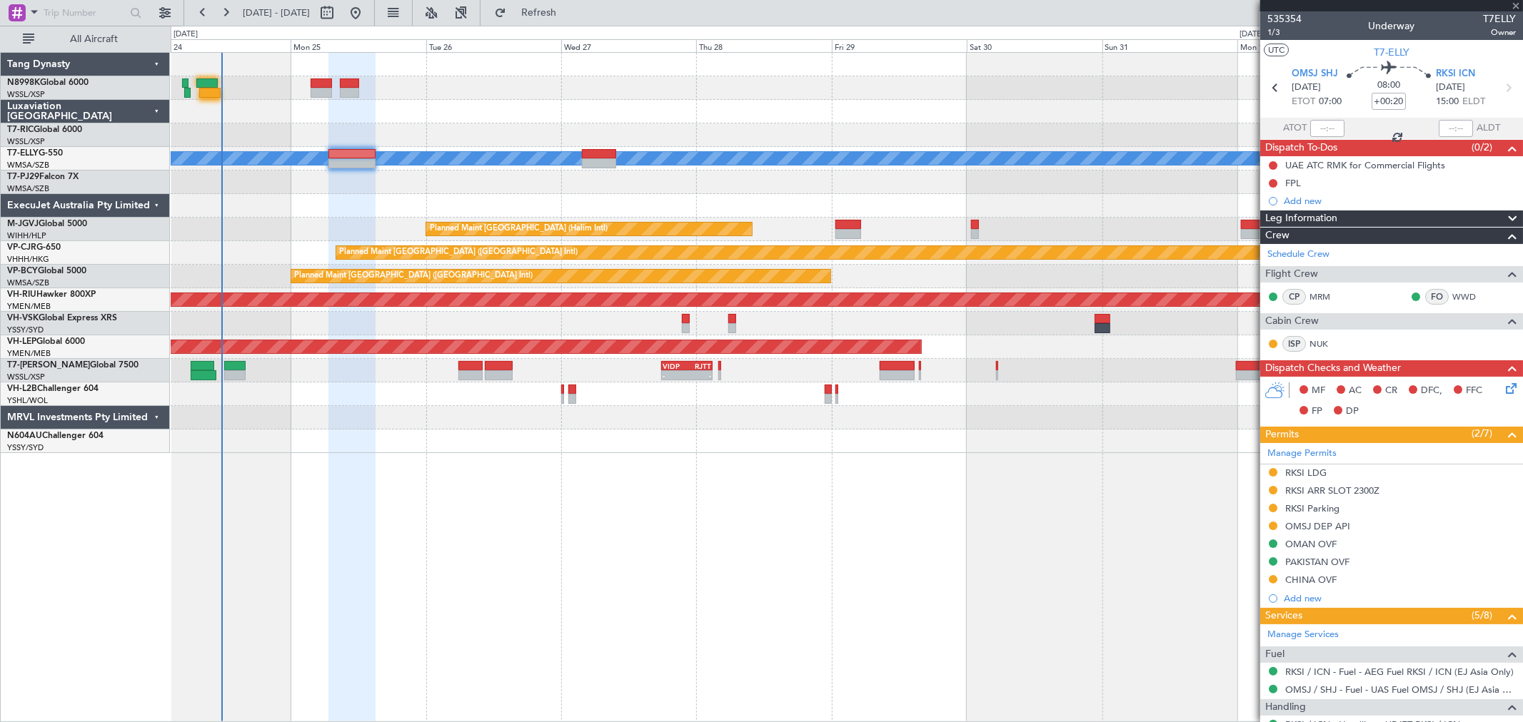
type input "-00:15"
type input "1"
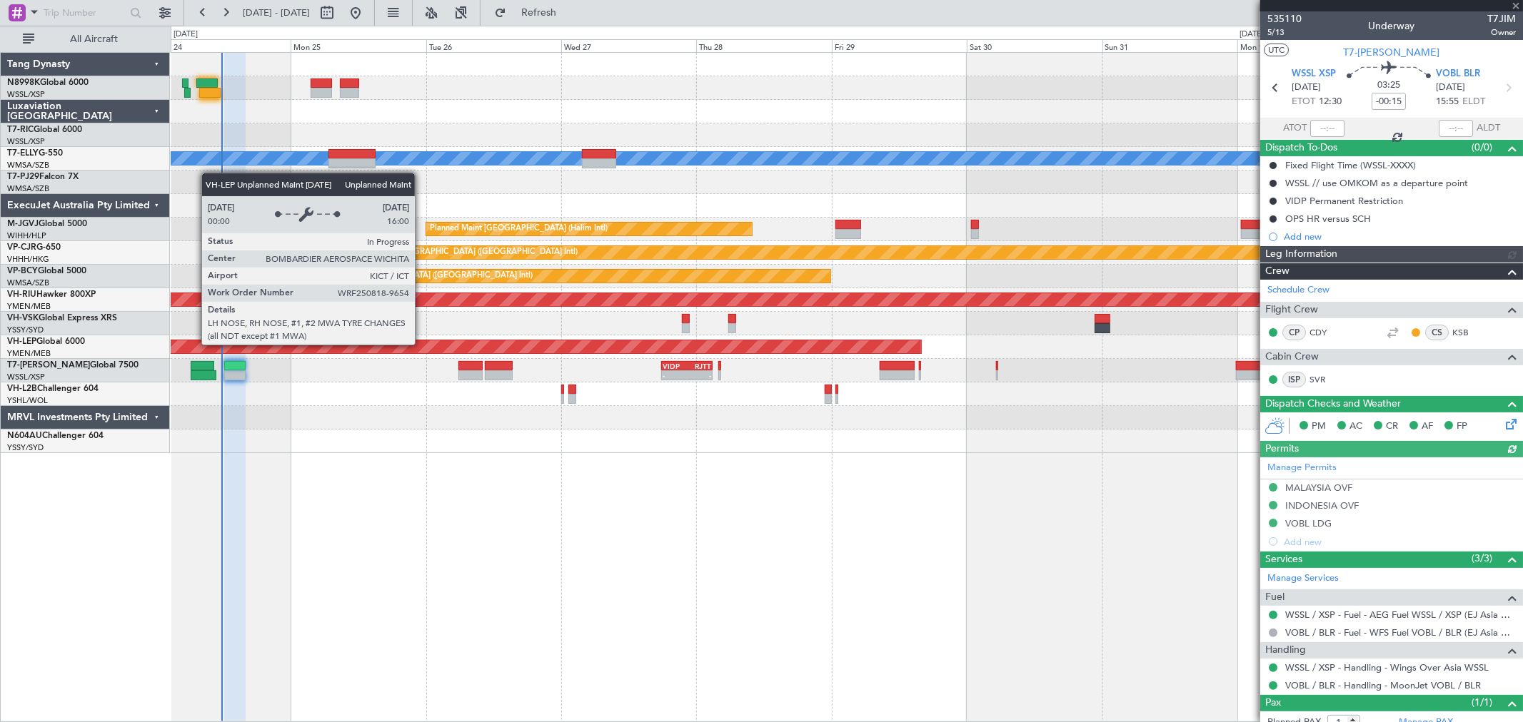
type input "[PERSON_NAME] (BTA)"
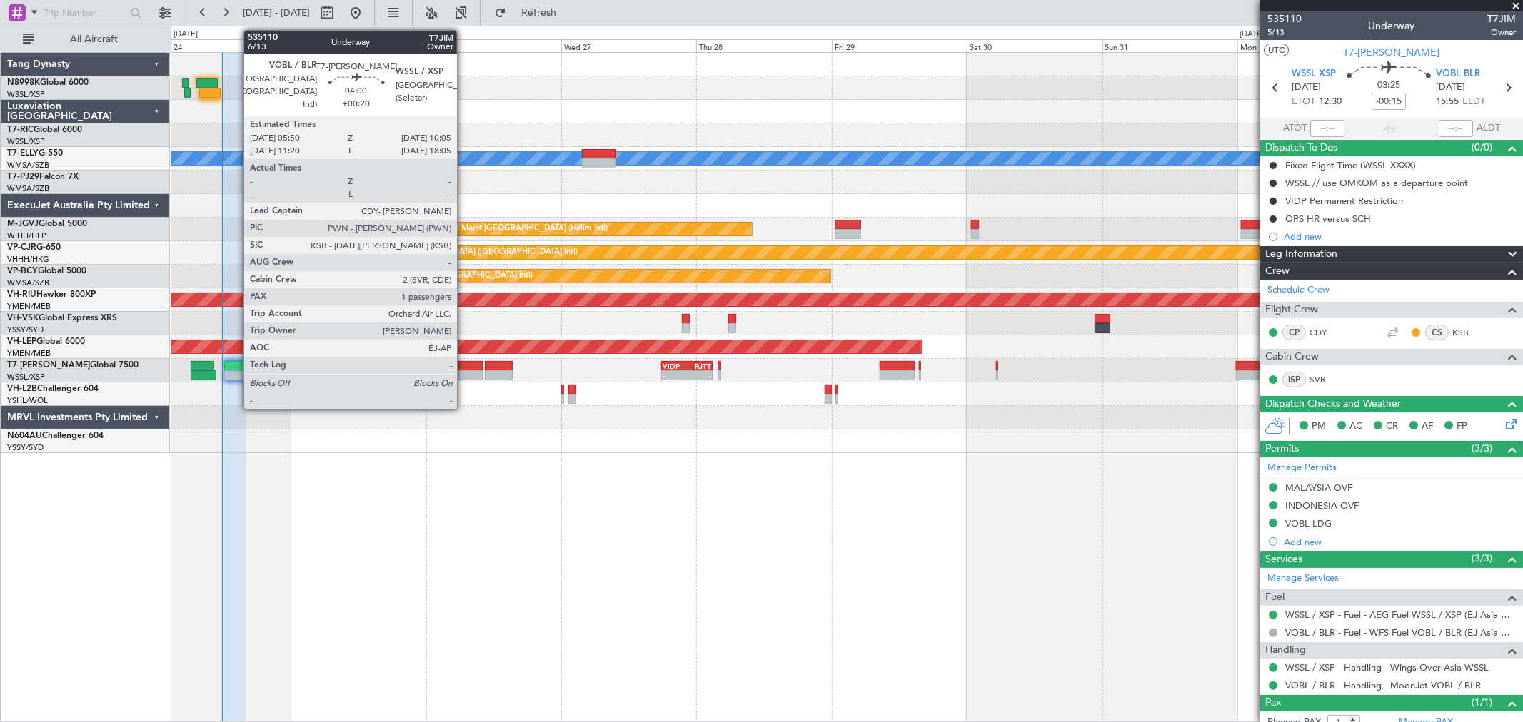
click at [464, 369] on div at bounding box center [470, 366] width 24 height 10
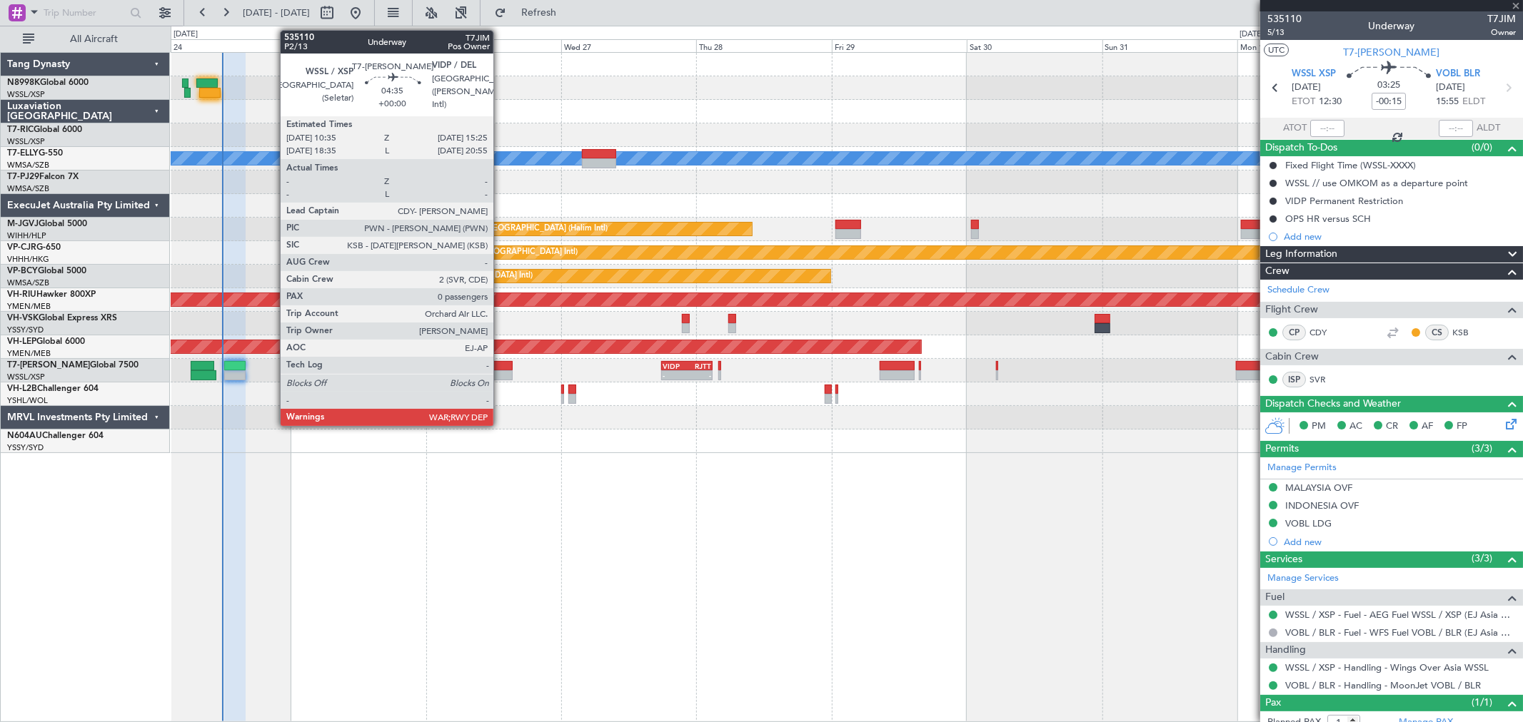
type input "+00:20"
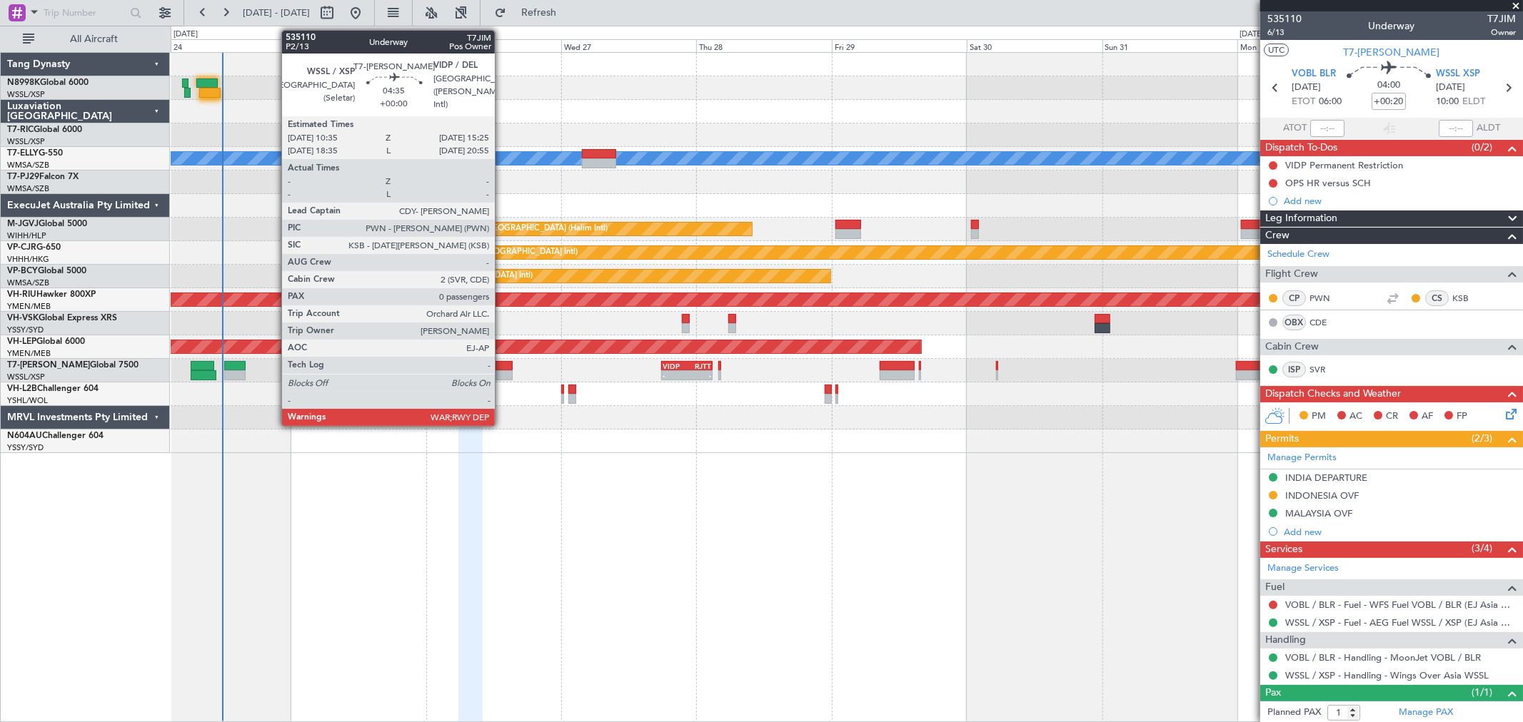
click at [502, 368] on div at bounding box center [499, 366] width 28 height 10
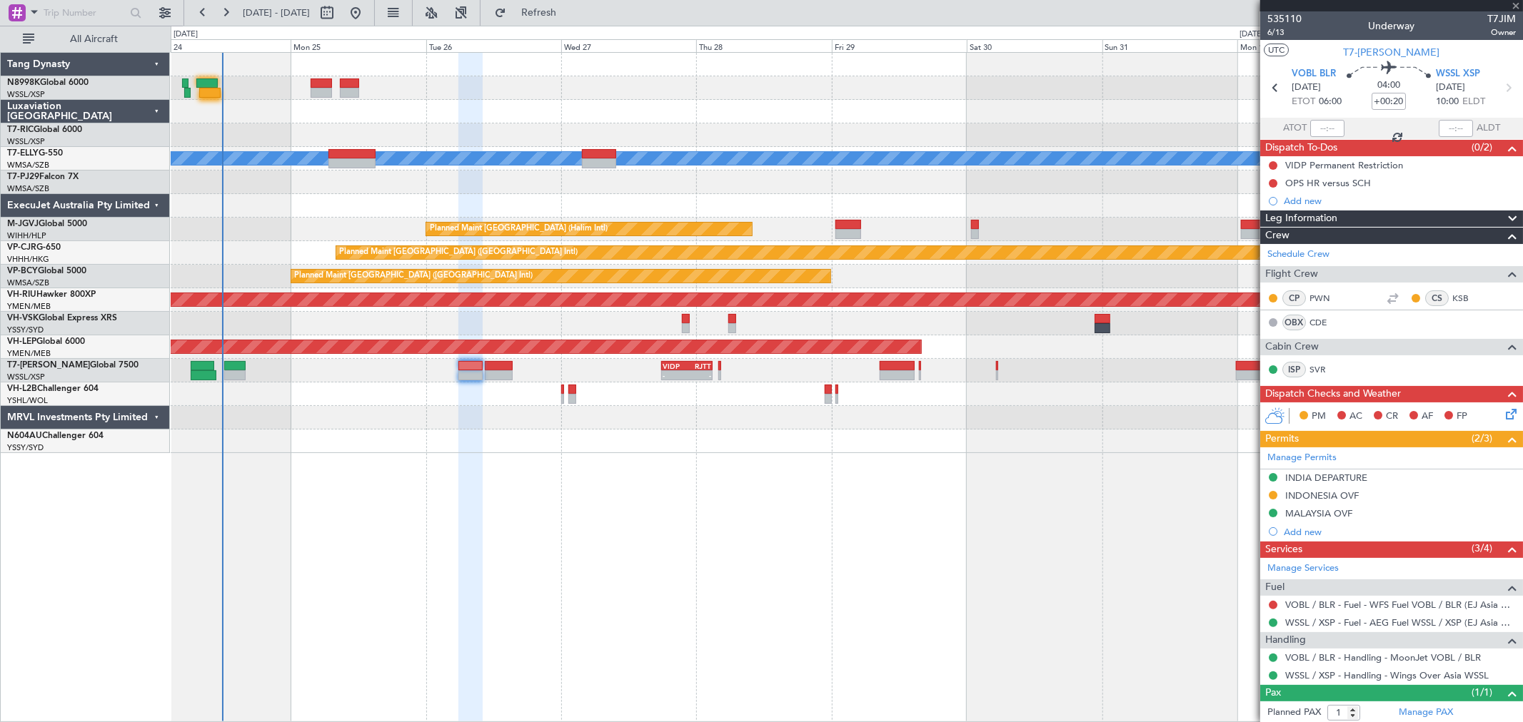
type input "0"
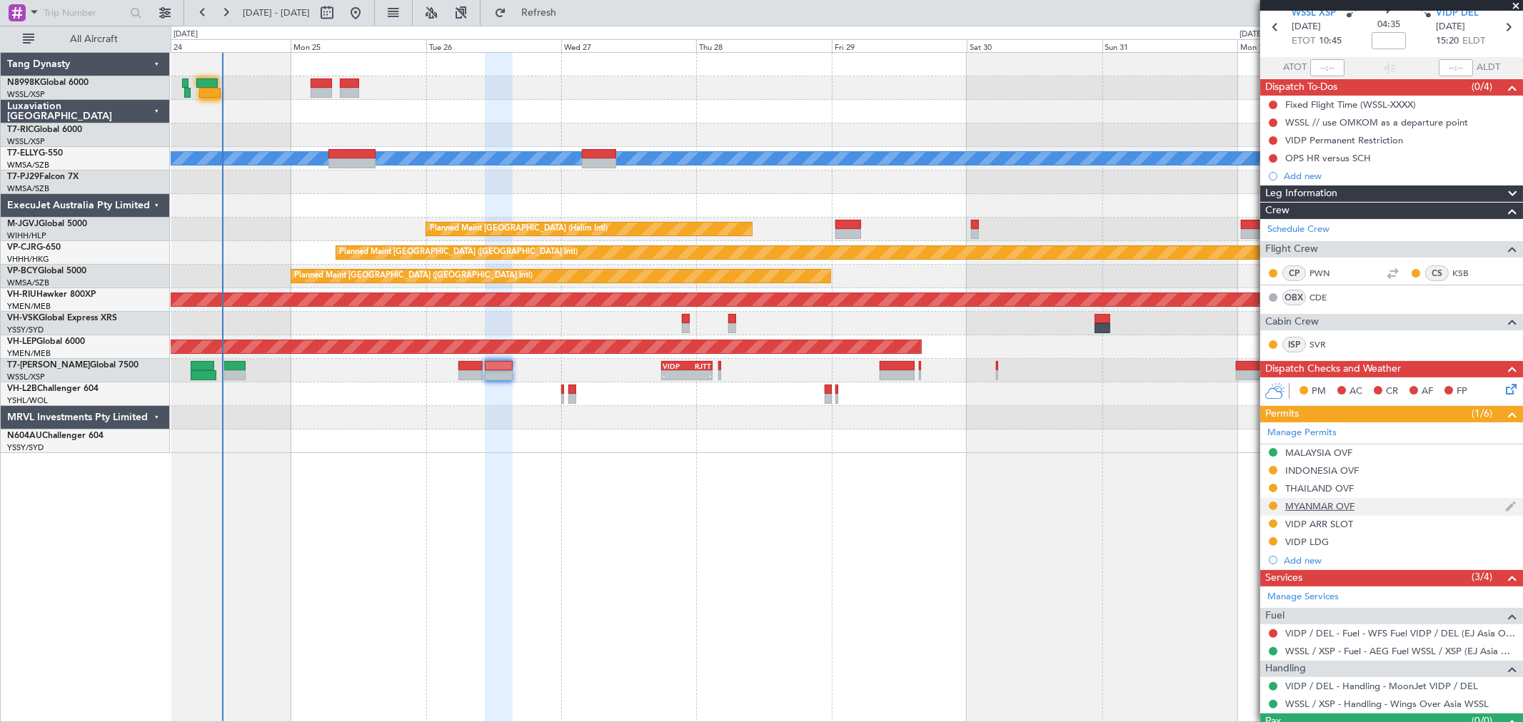
scroll to position [91, 0]
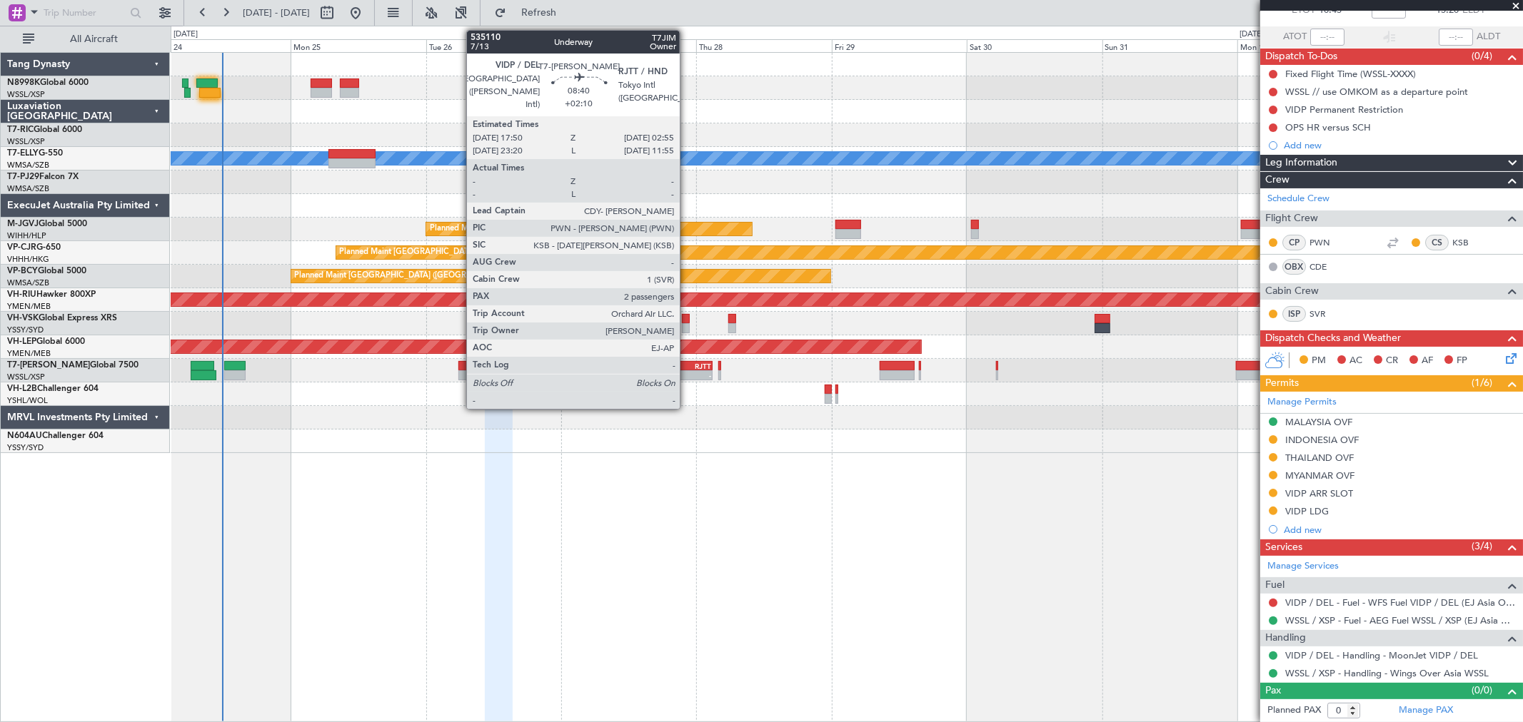
click at [687, 366] on div "RJTT" at bounding box center [699, 366] width 24 height 9
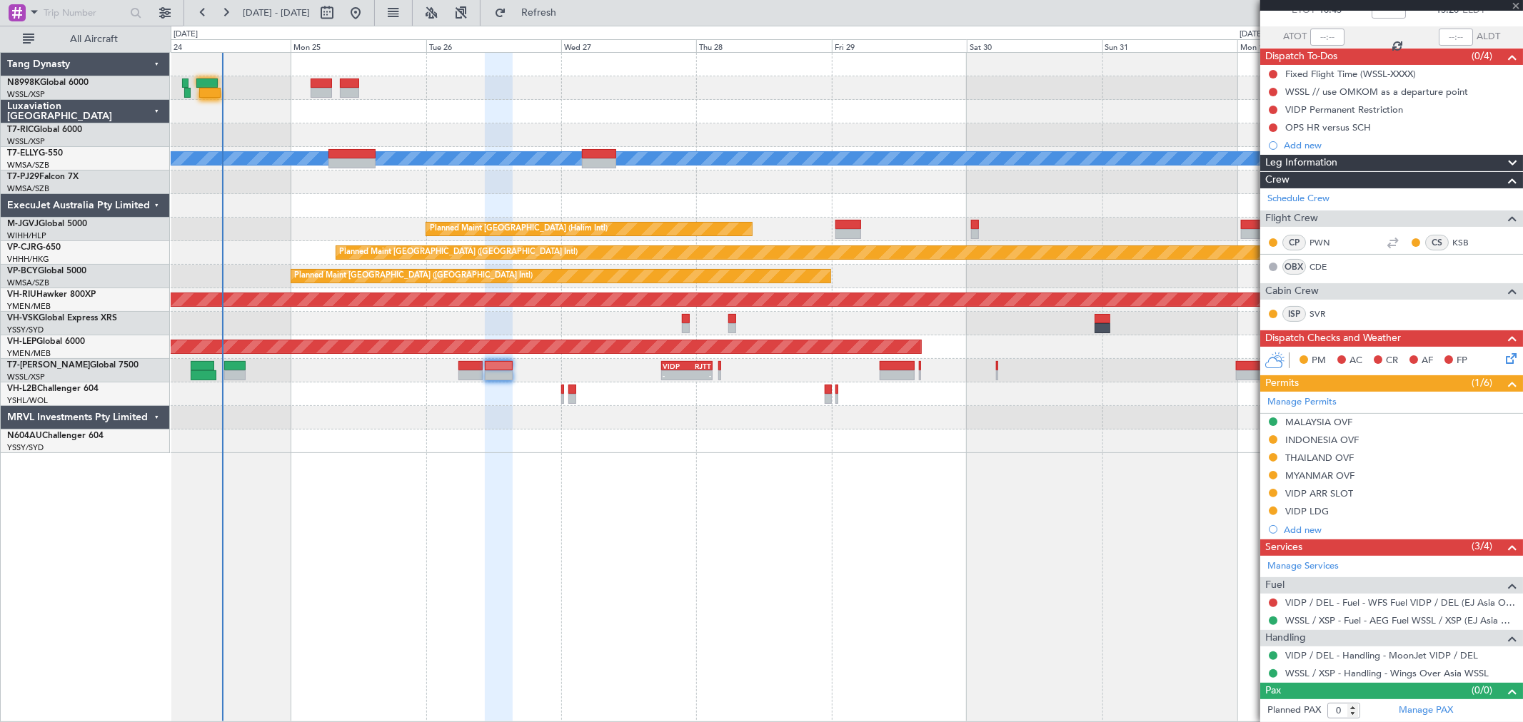
type input "+02:10"
type input "2"
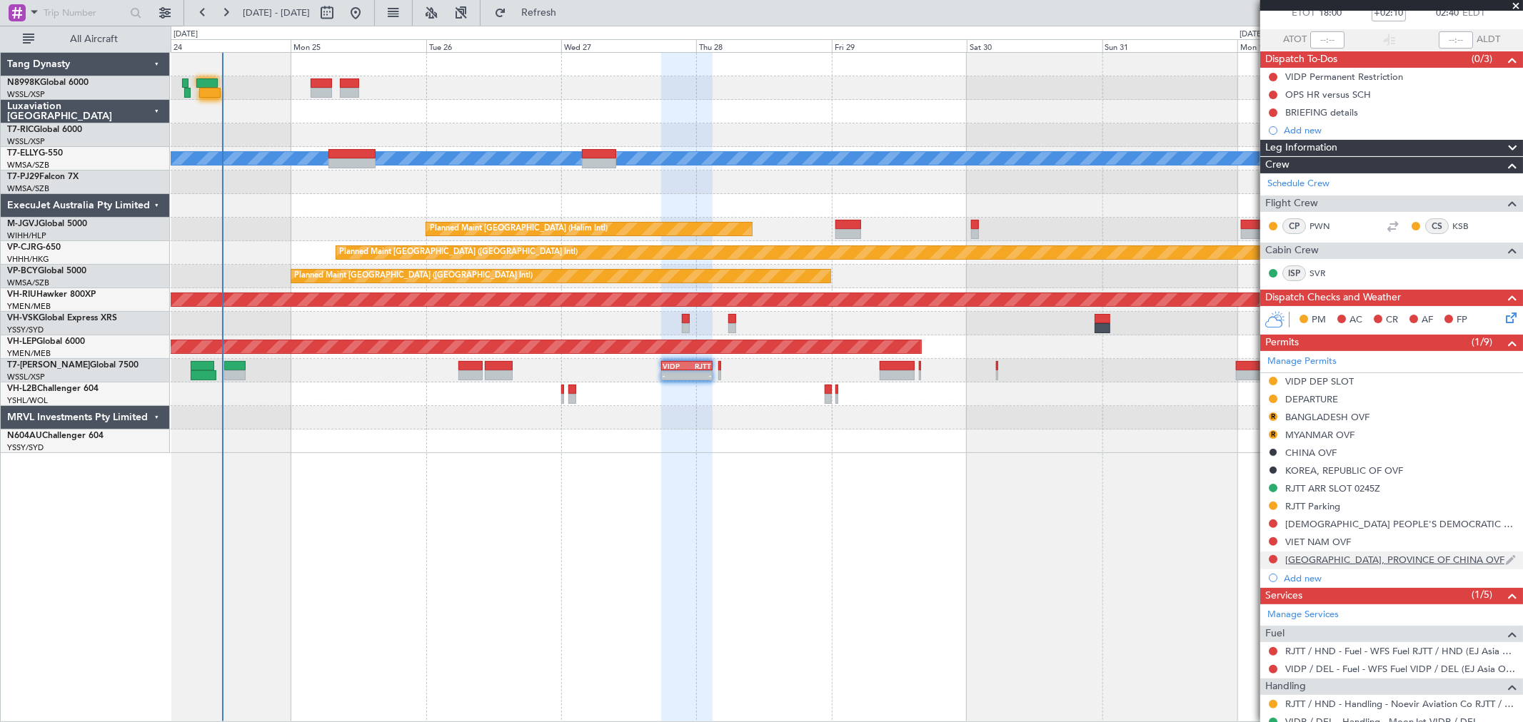
scroll to position [237, 0]
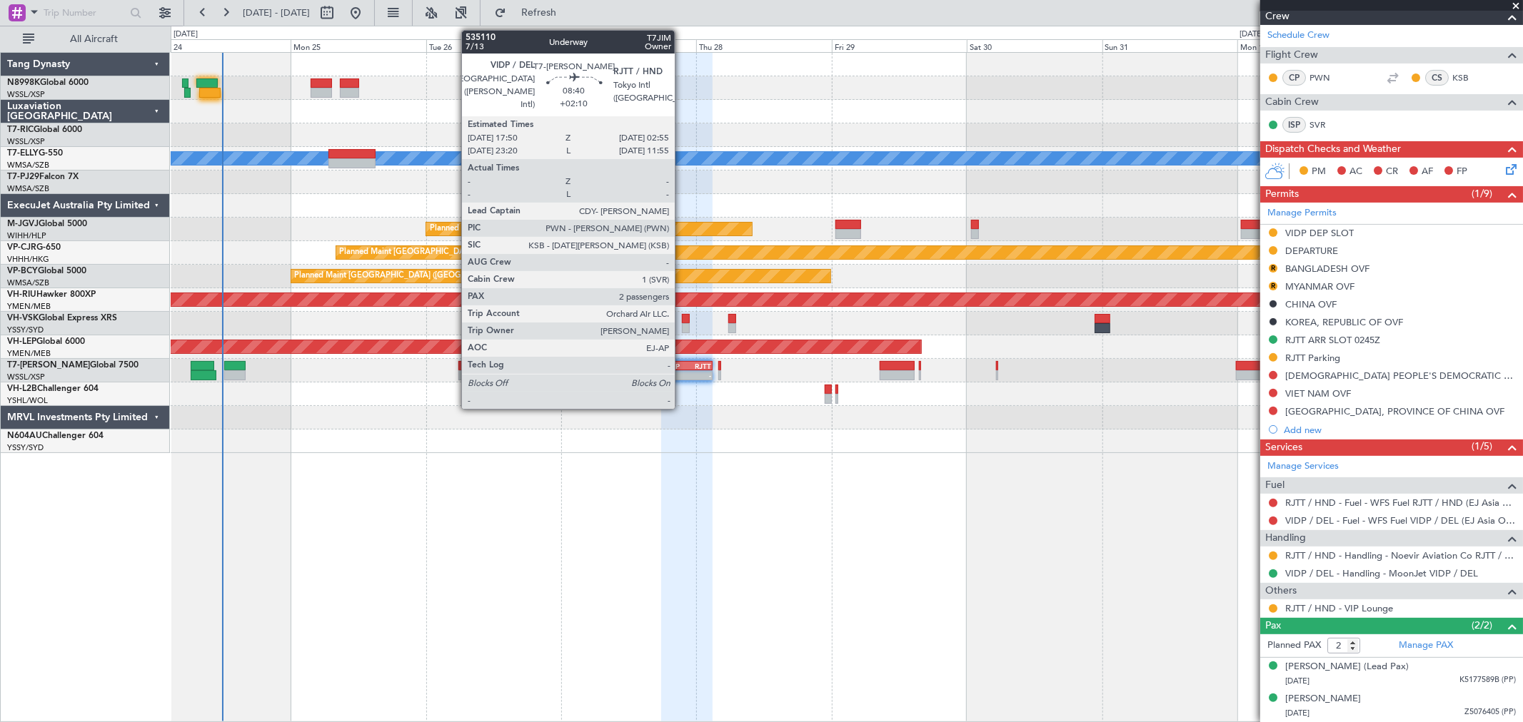
click at [681, 363] on div "VIDP" at bounding box center [674, 366] width 24 height 9
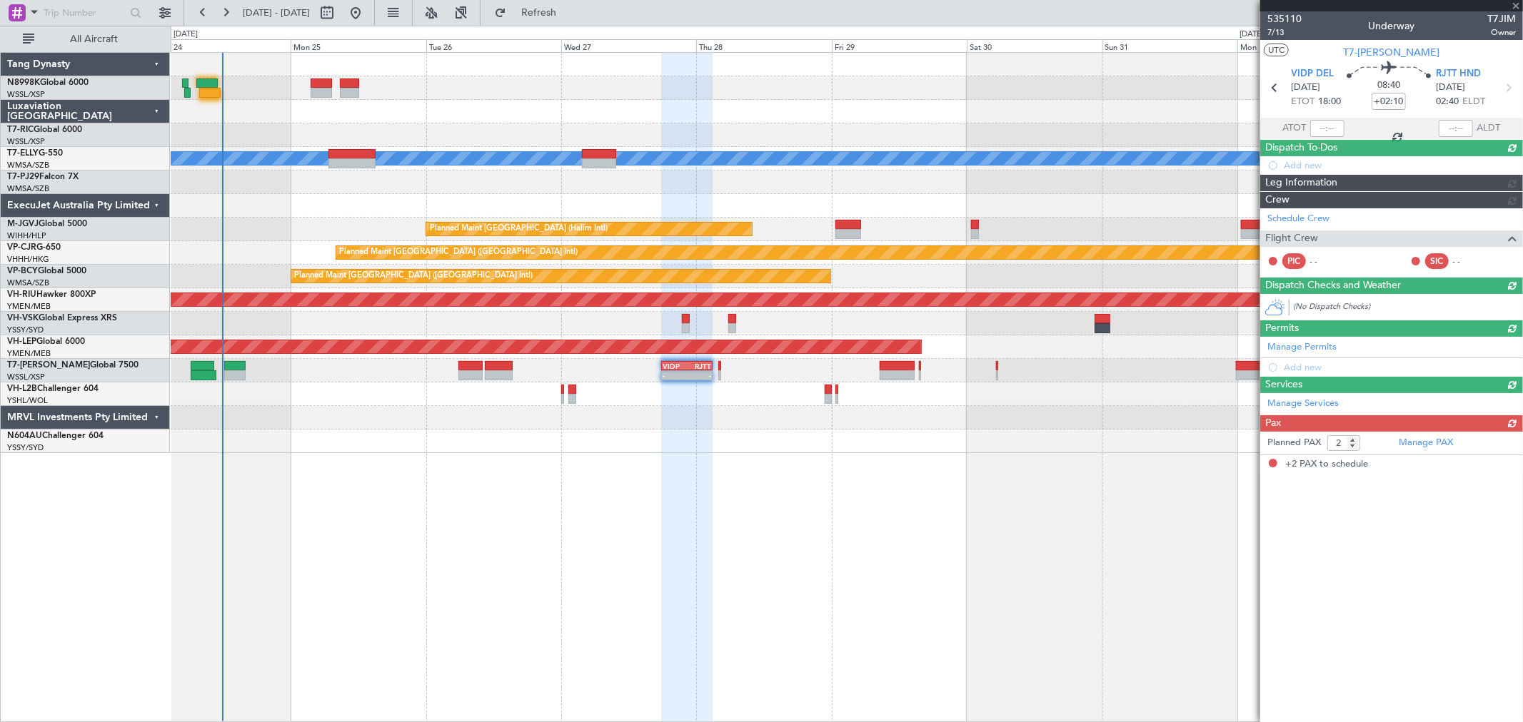
scroll to position [0, 0]
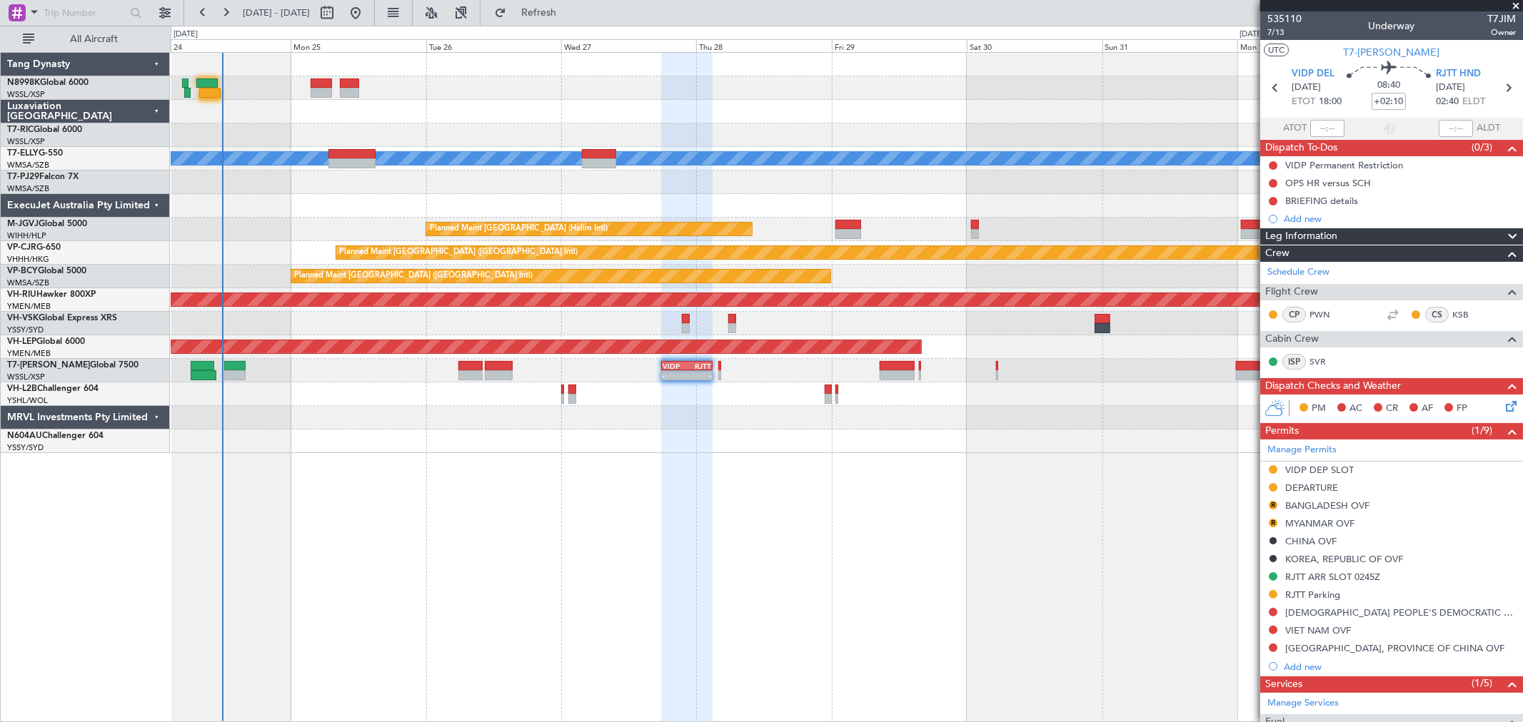
click at [893, 359] on div "- - VIDP 17:50 Z RJTT 02:55 Z" at bounding box center [846, 371] width 1351 height 24
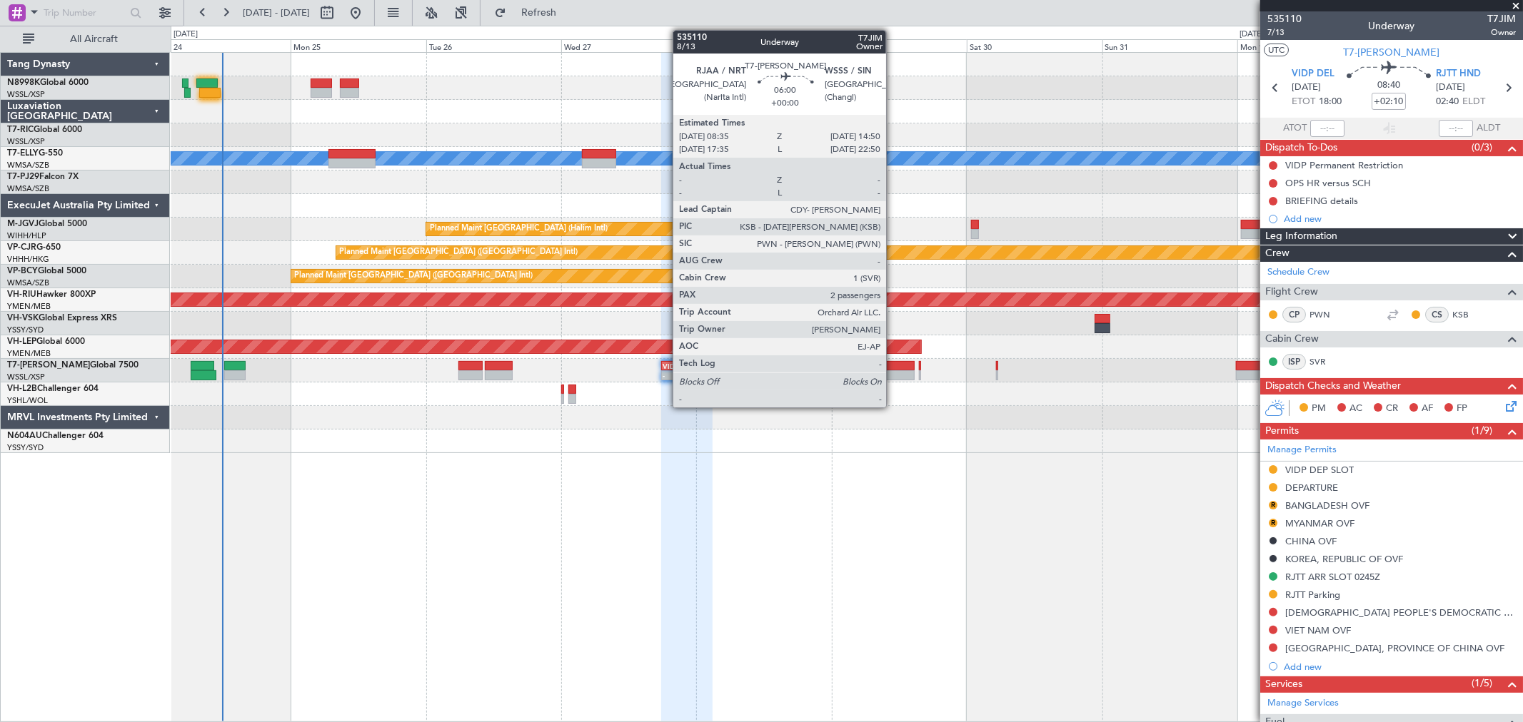
click at [893, 363] on div at bounding box center [897, 366] width 36 height 10
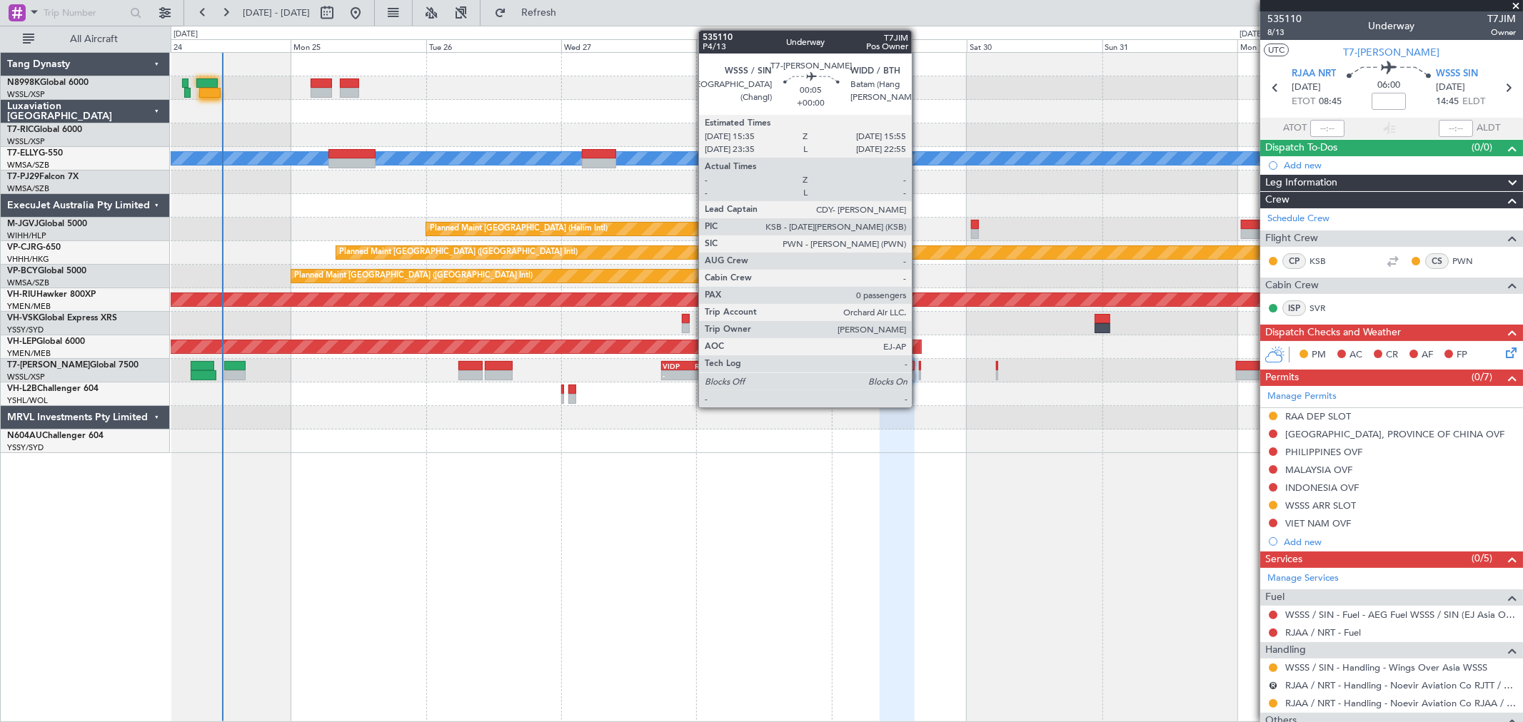
click at [919, 368] on div at bounding box center [920, 366] width 2 height 10
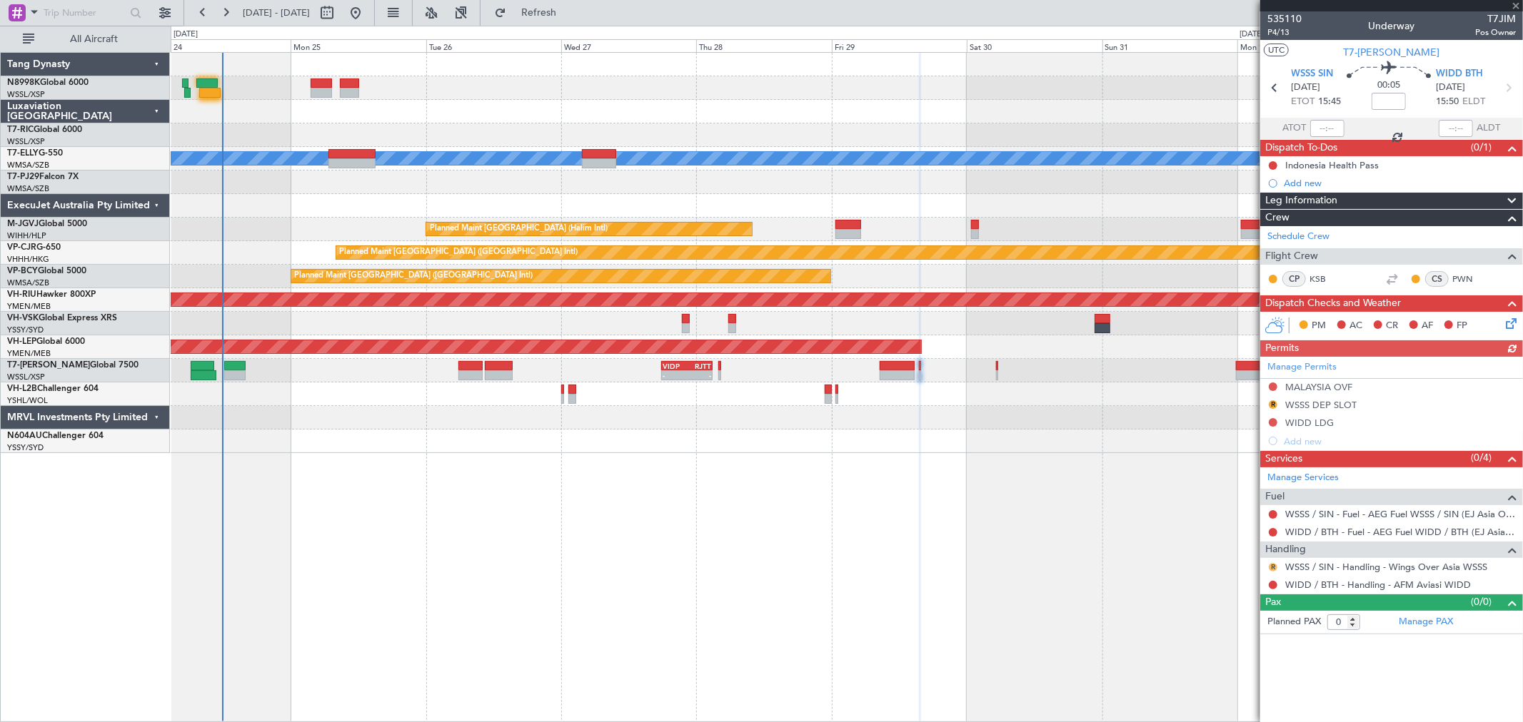
click at [1271, 568] on button "R" at bounding box center [1272, 567] width 9 height 9
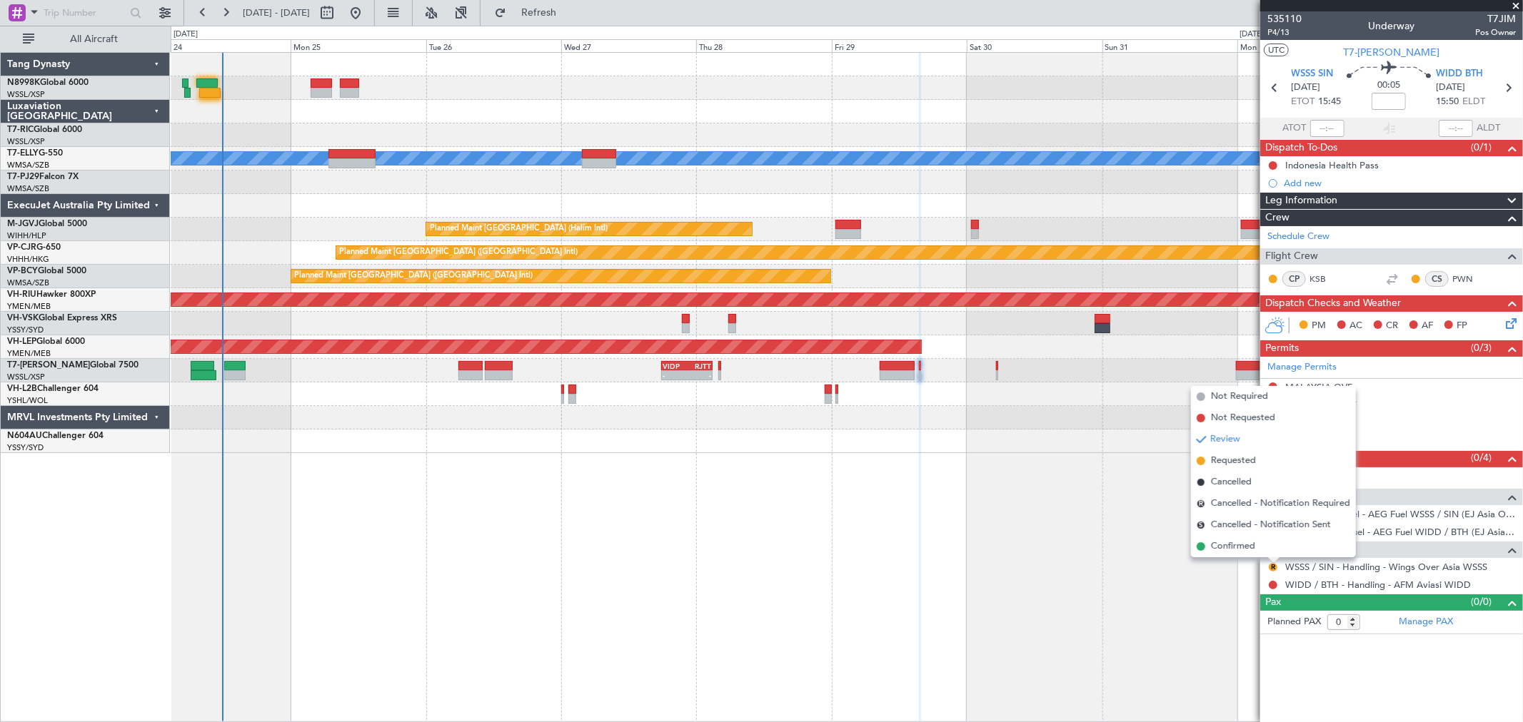
click at [1216, 459] on span "Requested" at bounding box center [1233, 461] width 45 height 14
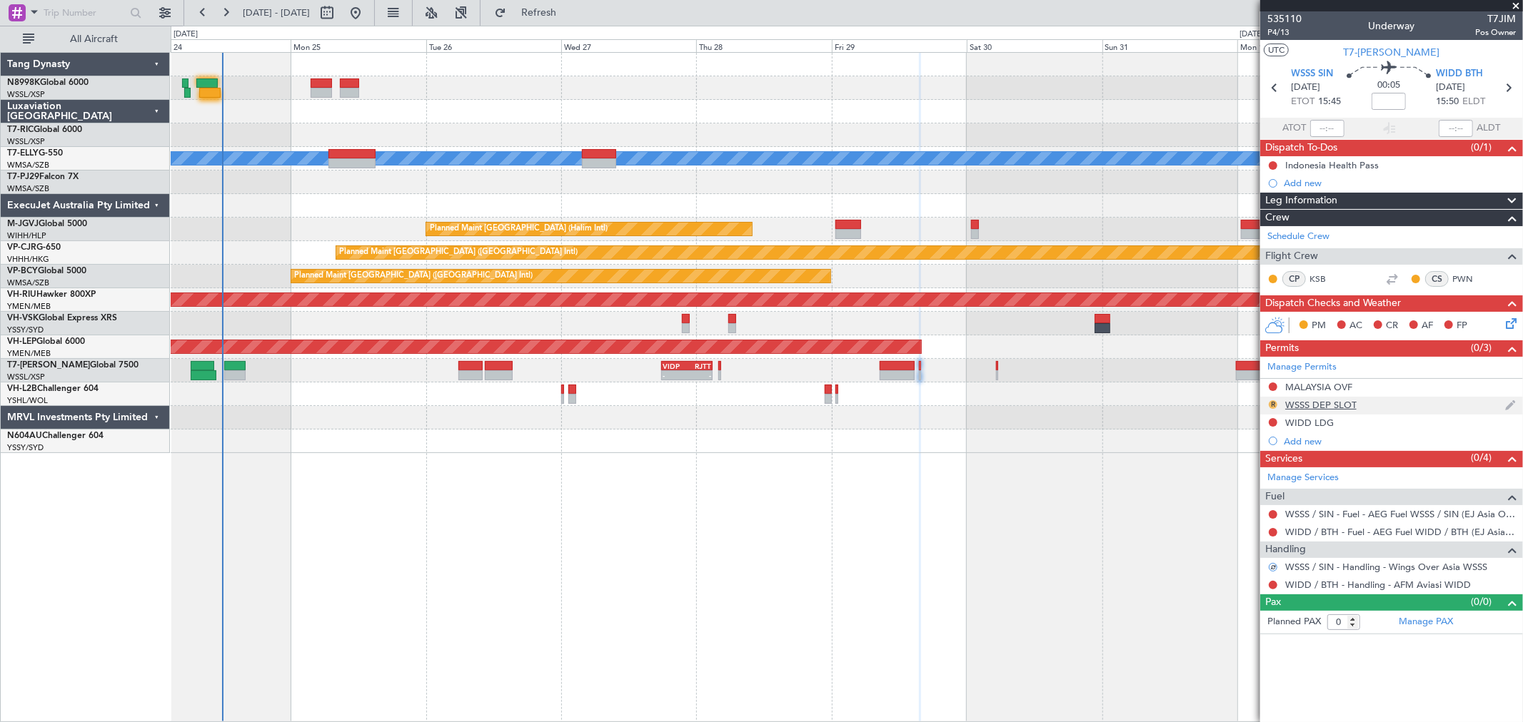
click at [1271, 404] on button "R" at bounding box center [1272, 404] width 9 height 9
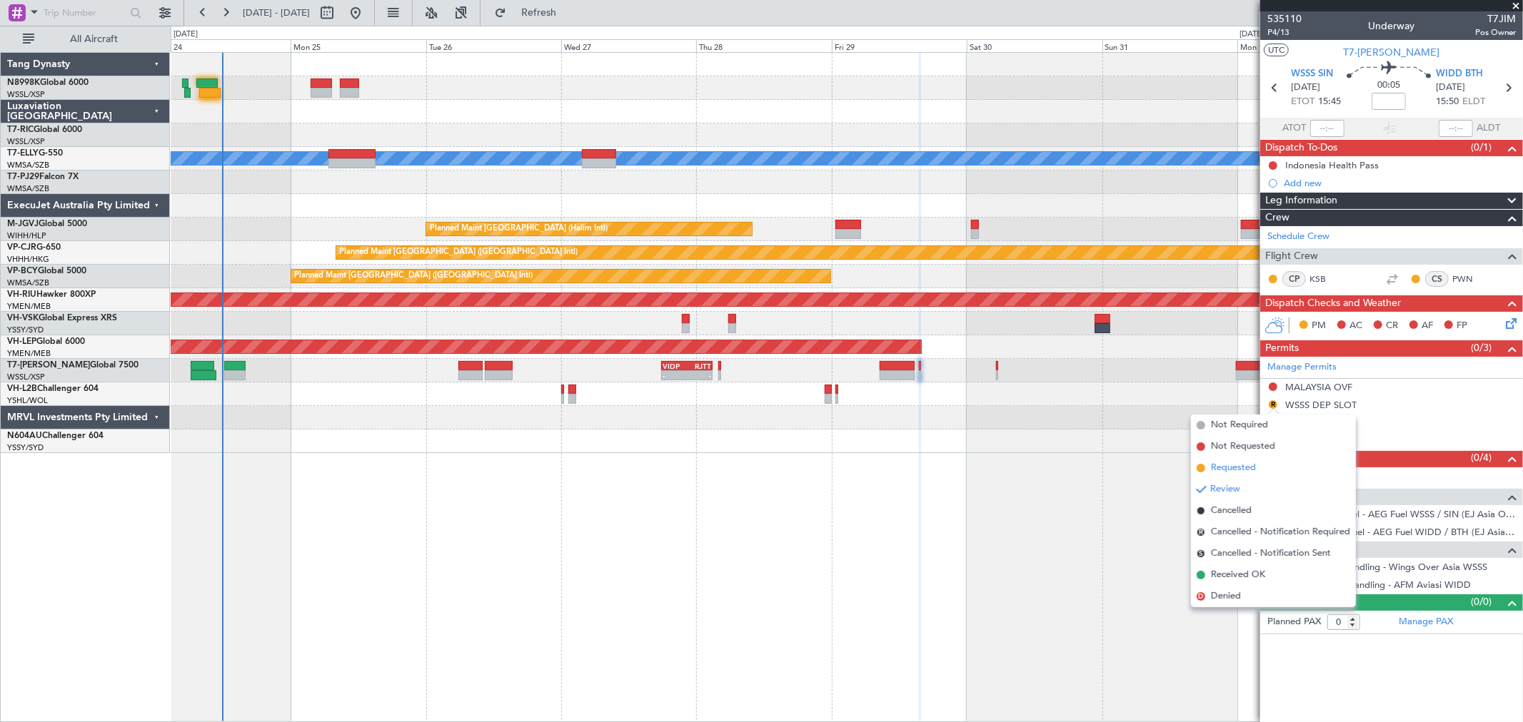
click at [1219, 467] on span "Requested" at bounding box center [1233, 468] width 45 height 14
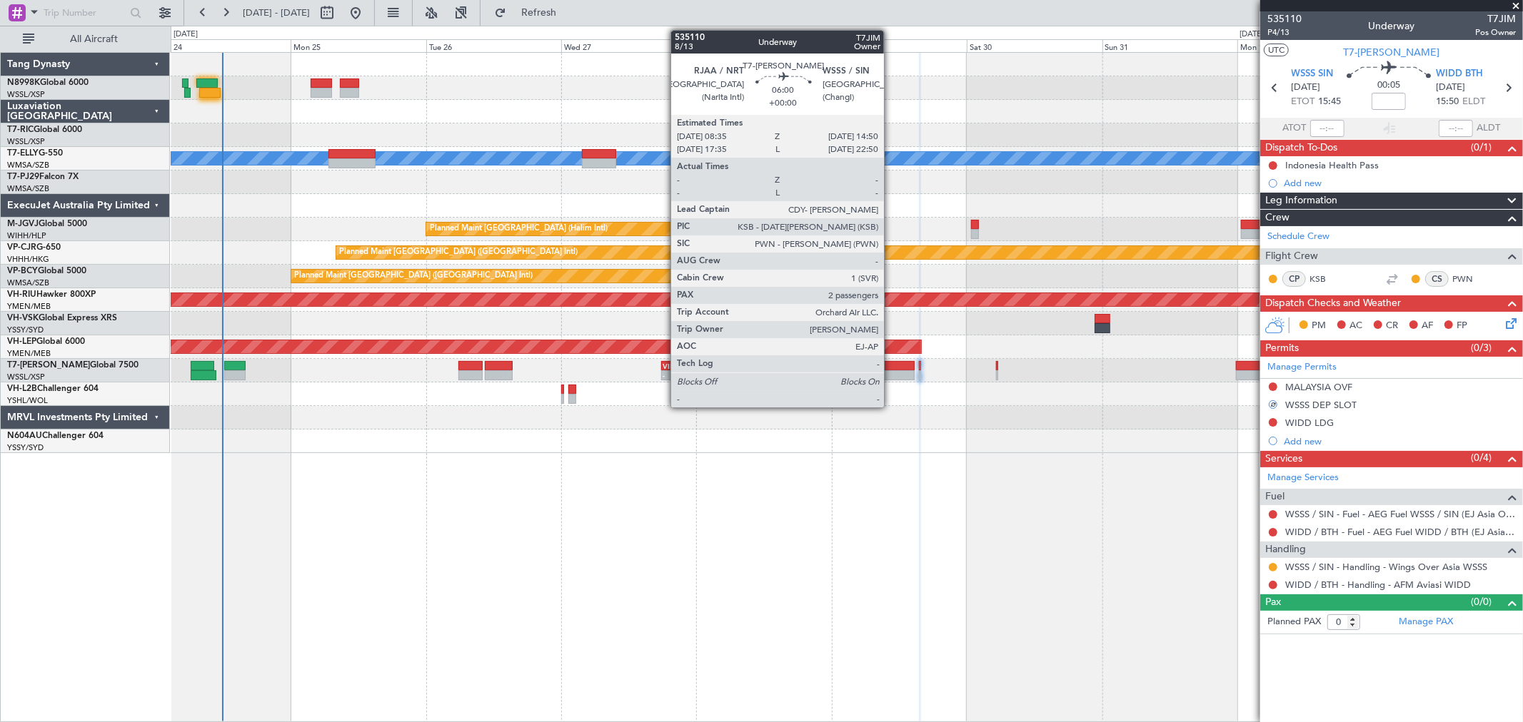
click at [891, 366] on div at bounding box center [897, 366] width 36 height 10
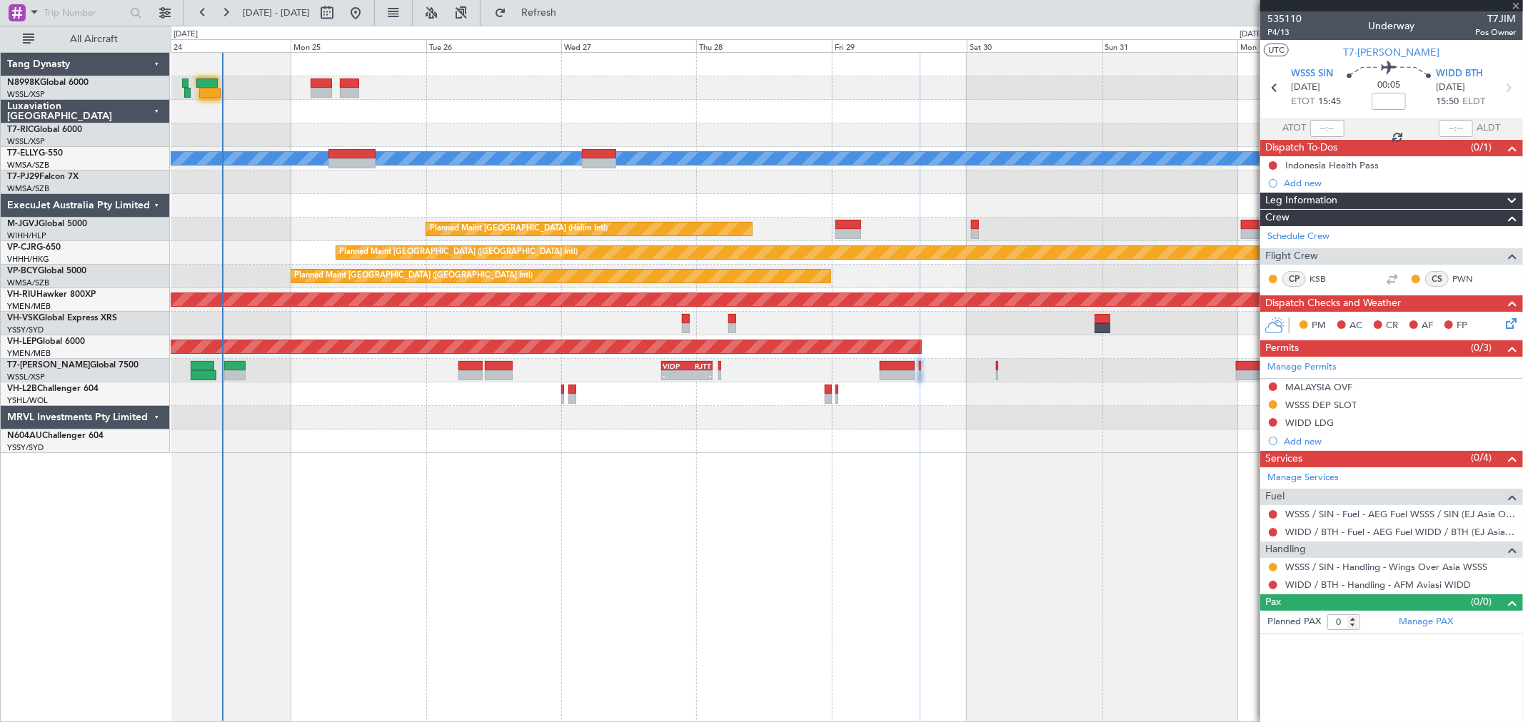
type input "2"
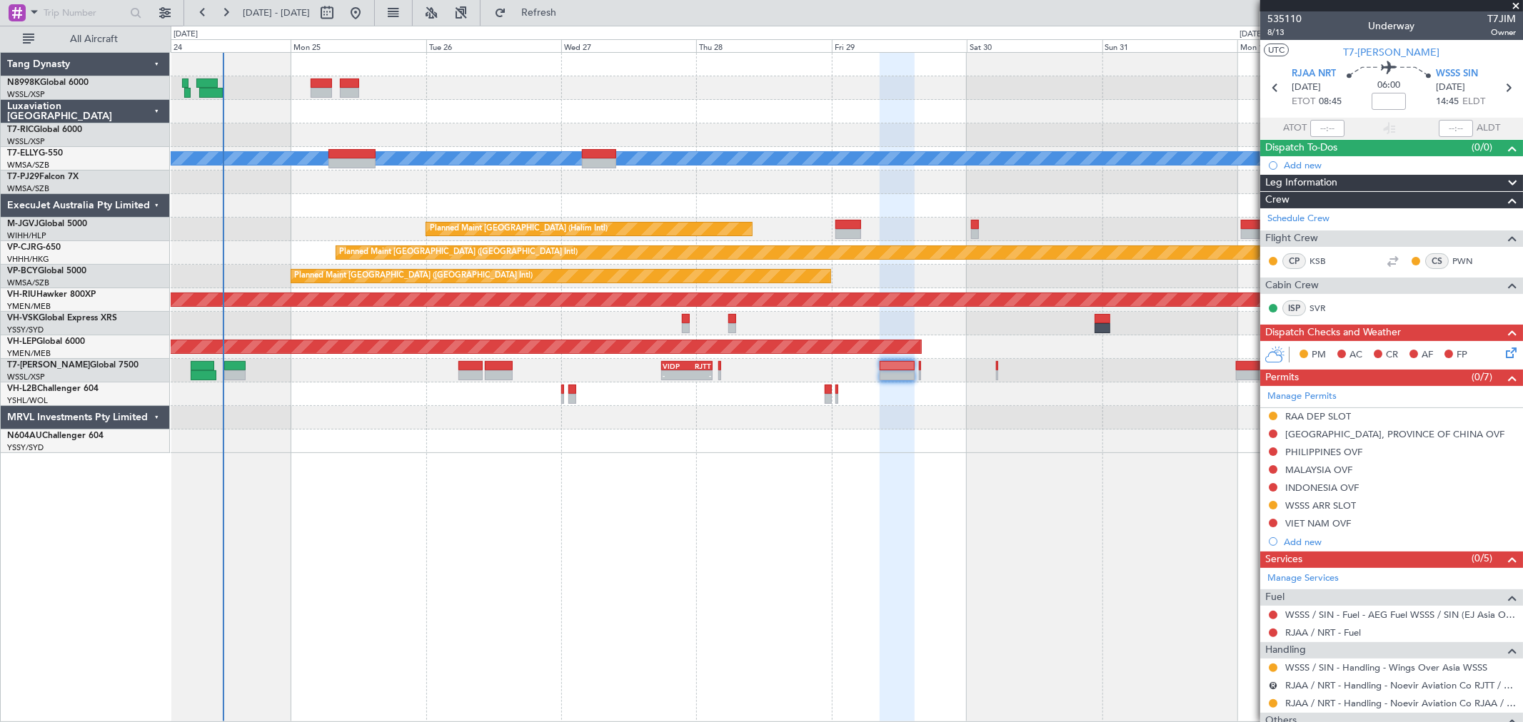
click at [859, 410] on div "MEL Planned Maint Jakarta (Halim Intl) Planned Maint Hong Kong (Hong Kong Intl)…" at bounding box center [846, 253] width 1351 height 400
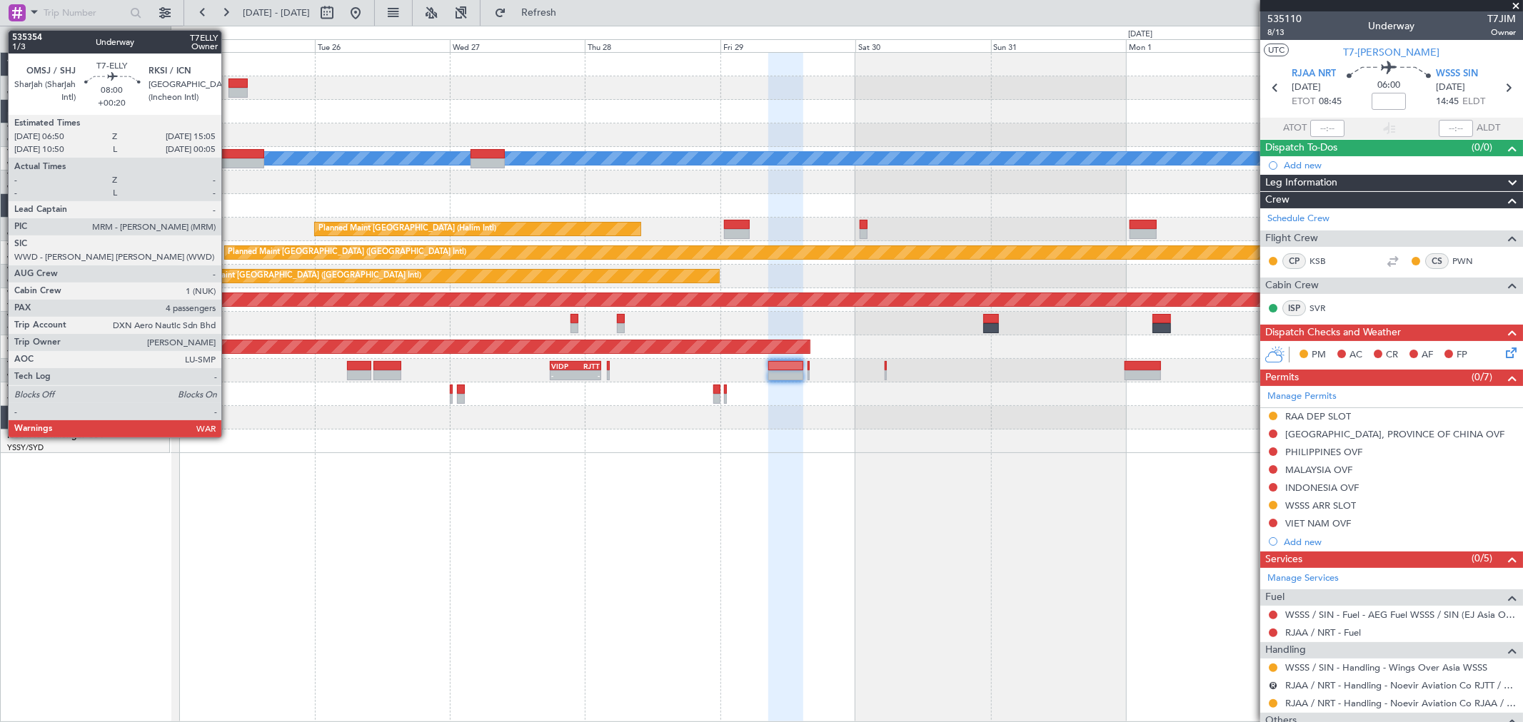
click at [228, 153] on div at bounding box center [240, 154] width 47 height 10
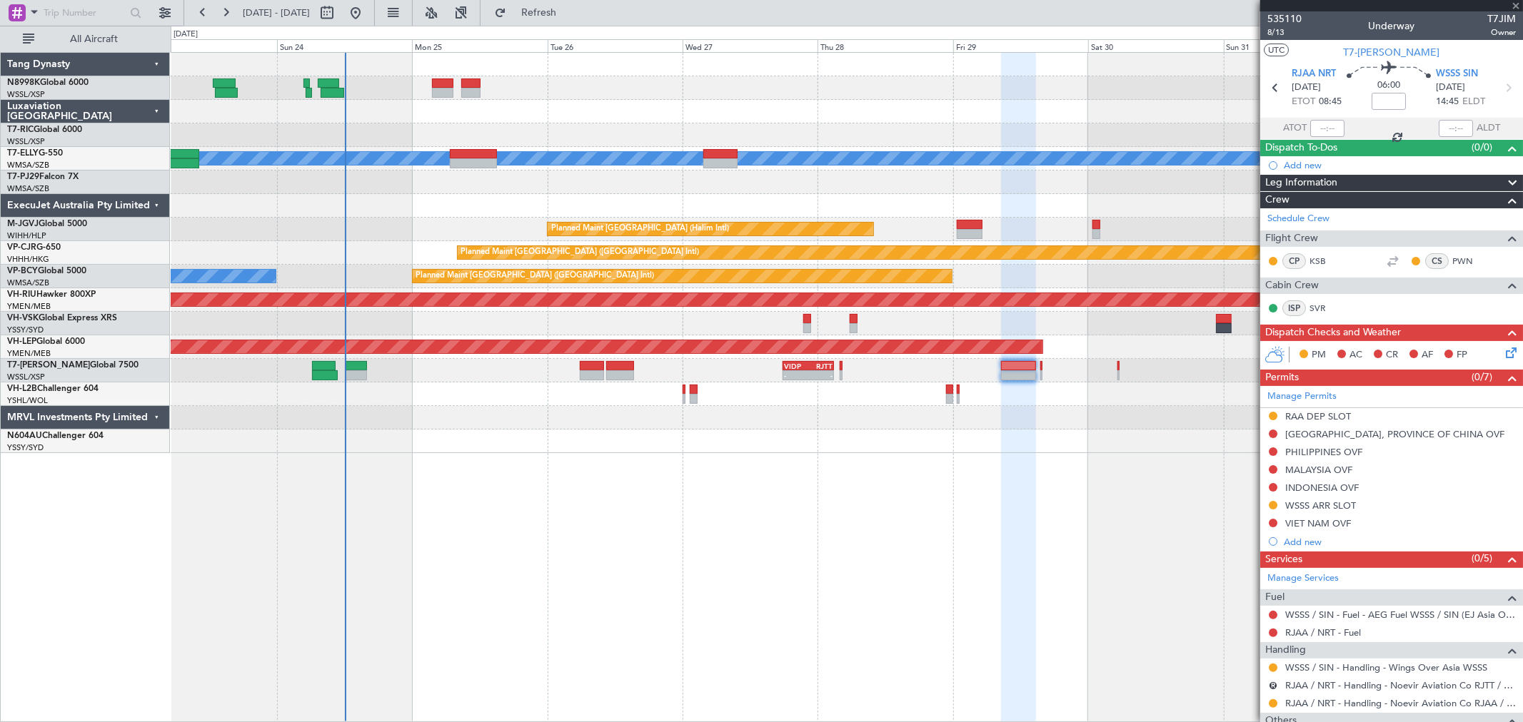
click at [665, 131] on div at bounding box center [846, 135] width 1351 height 24
type input "+00:20"
type input "4"
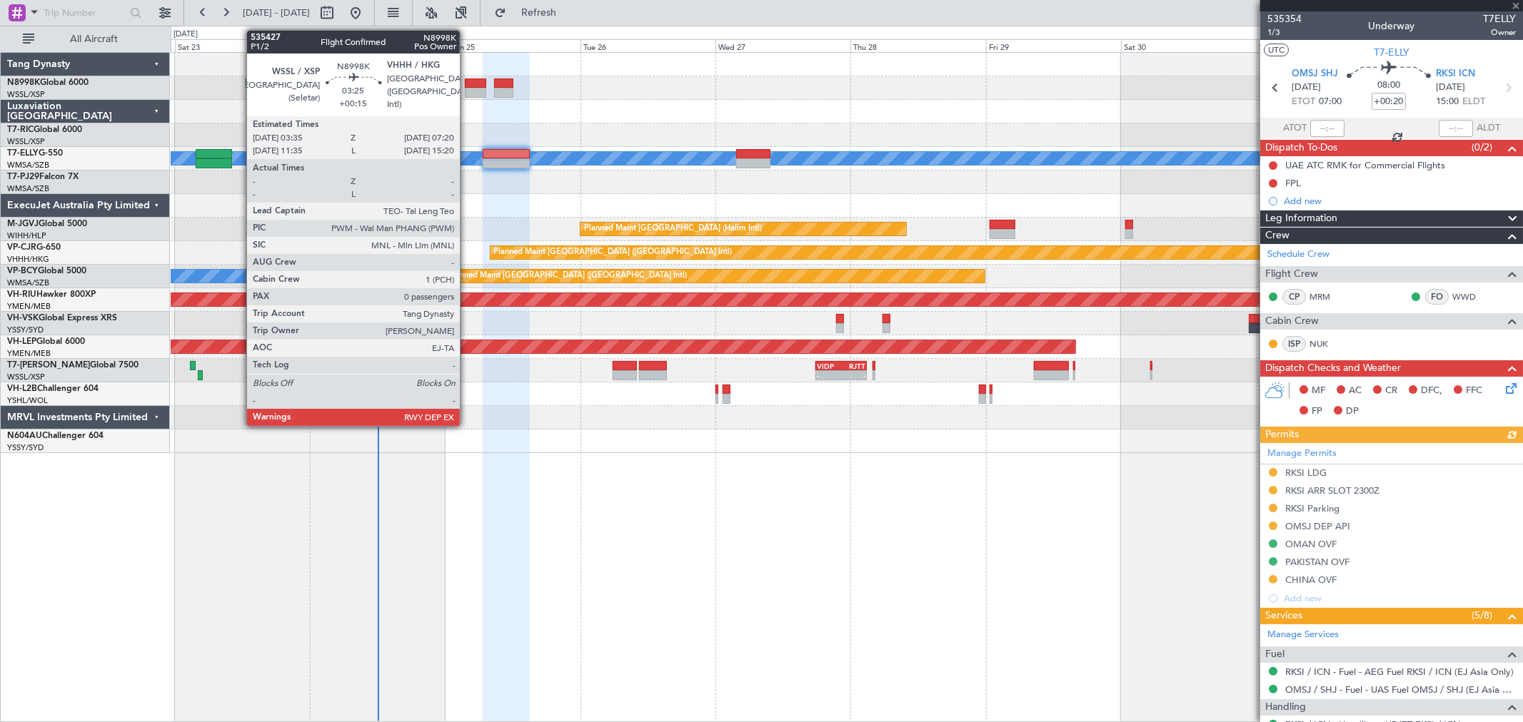
click at [466, 91] on div at bounding box center [475, 93] width 21 height 10
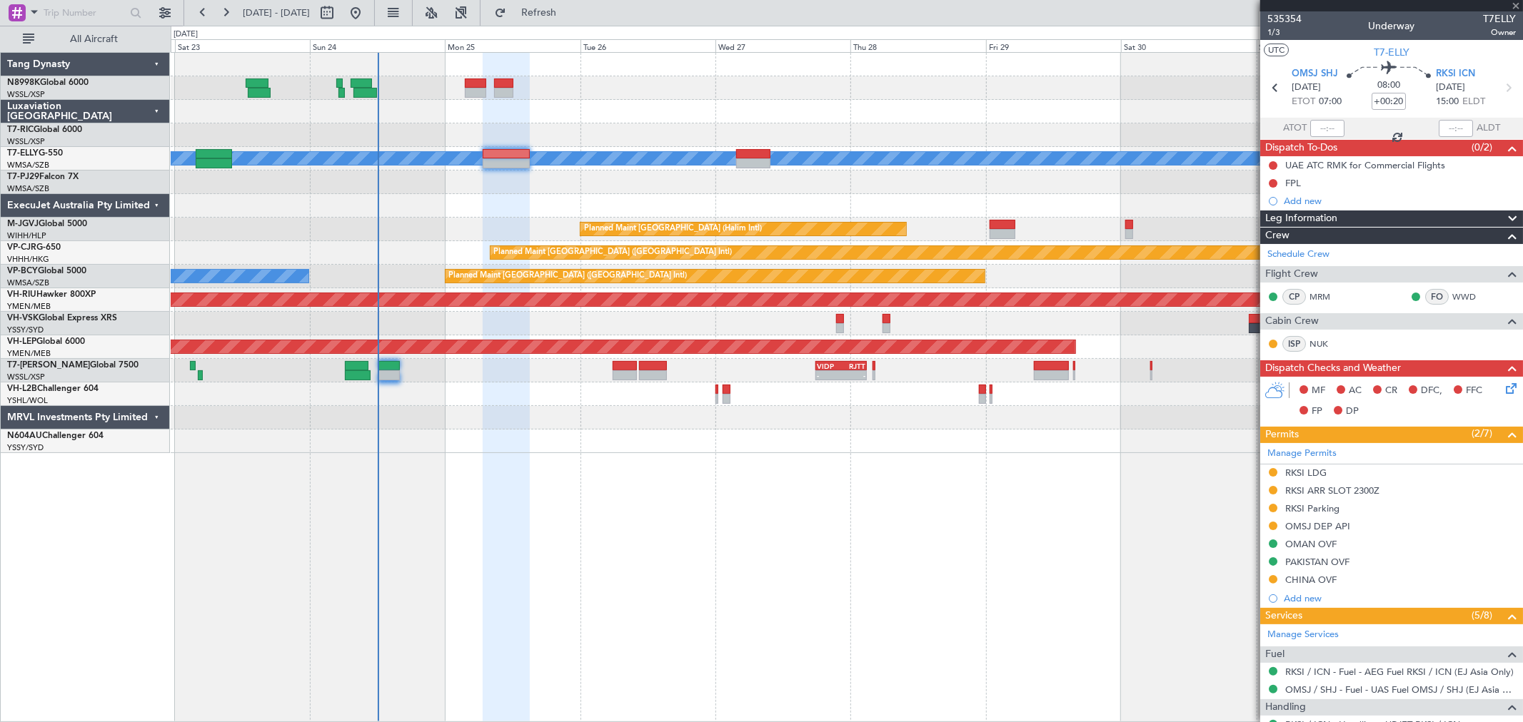
type input "+00:15"
type input "0"
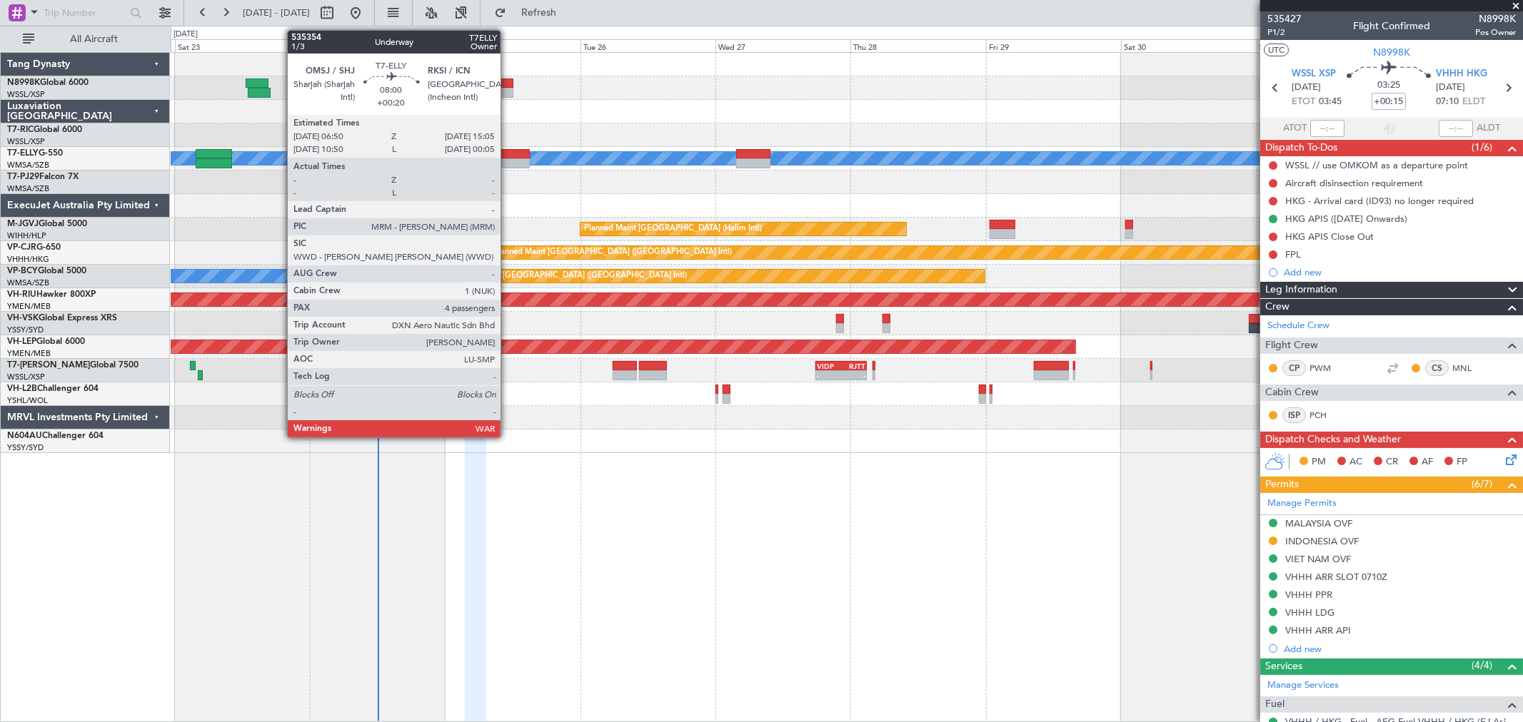
click at [508, 159] on div at bounding box center [506, 163] width 47 height 10
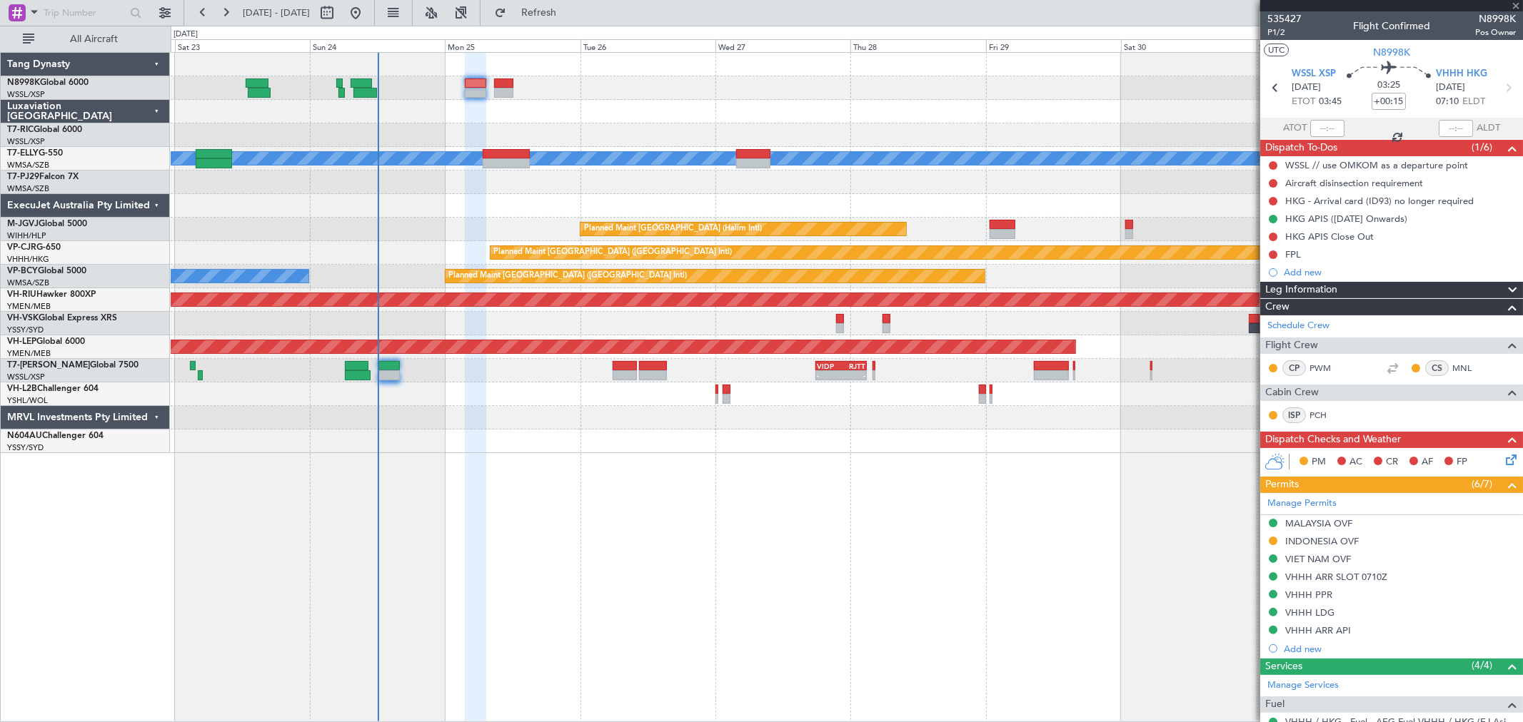
type input "+00:20"
type input "4"
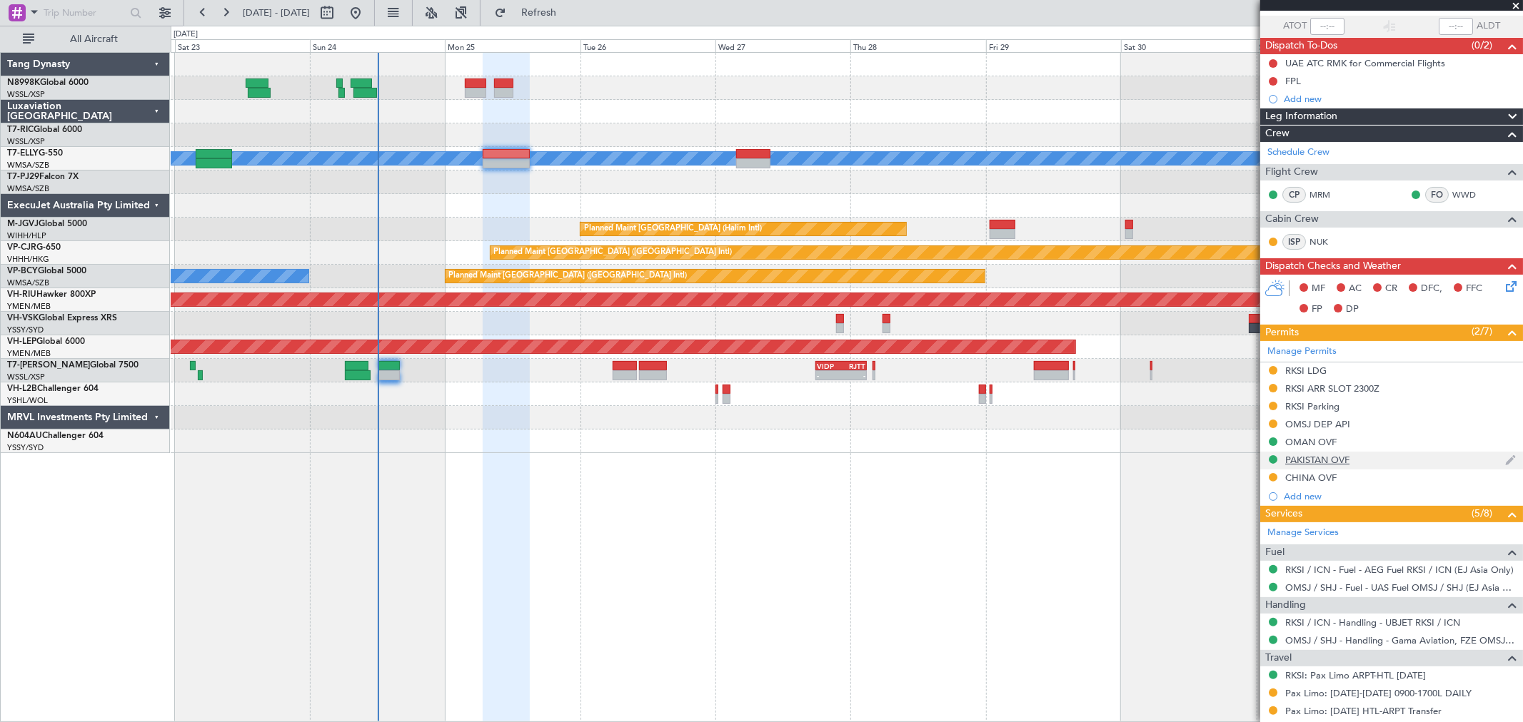
scroll to position [238, 0]
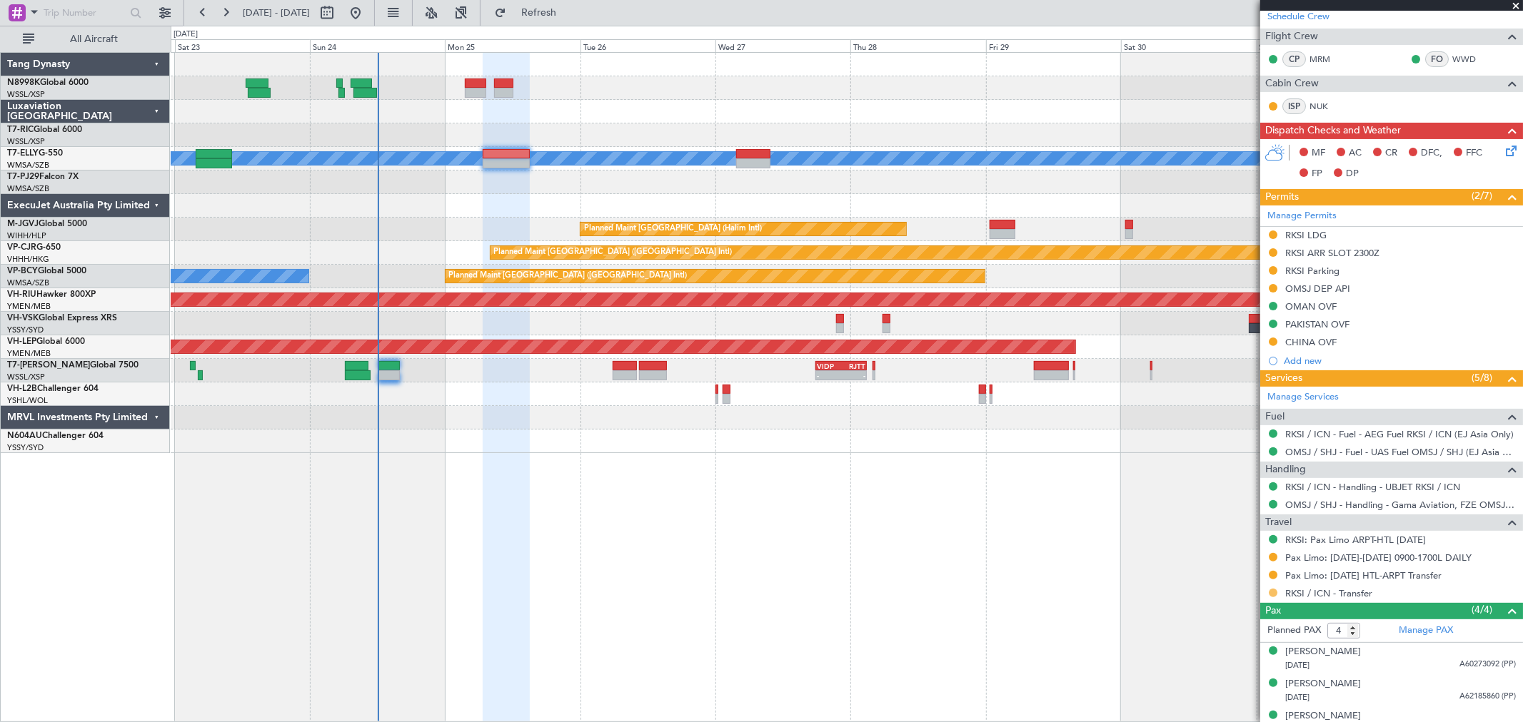
click at [1274, 595] on button at bounding box center [1272, 593] width 9 height 9
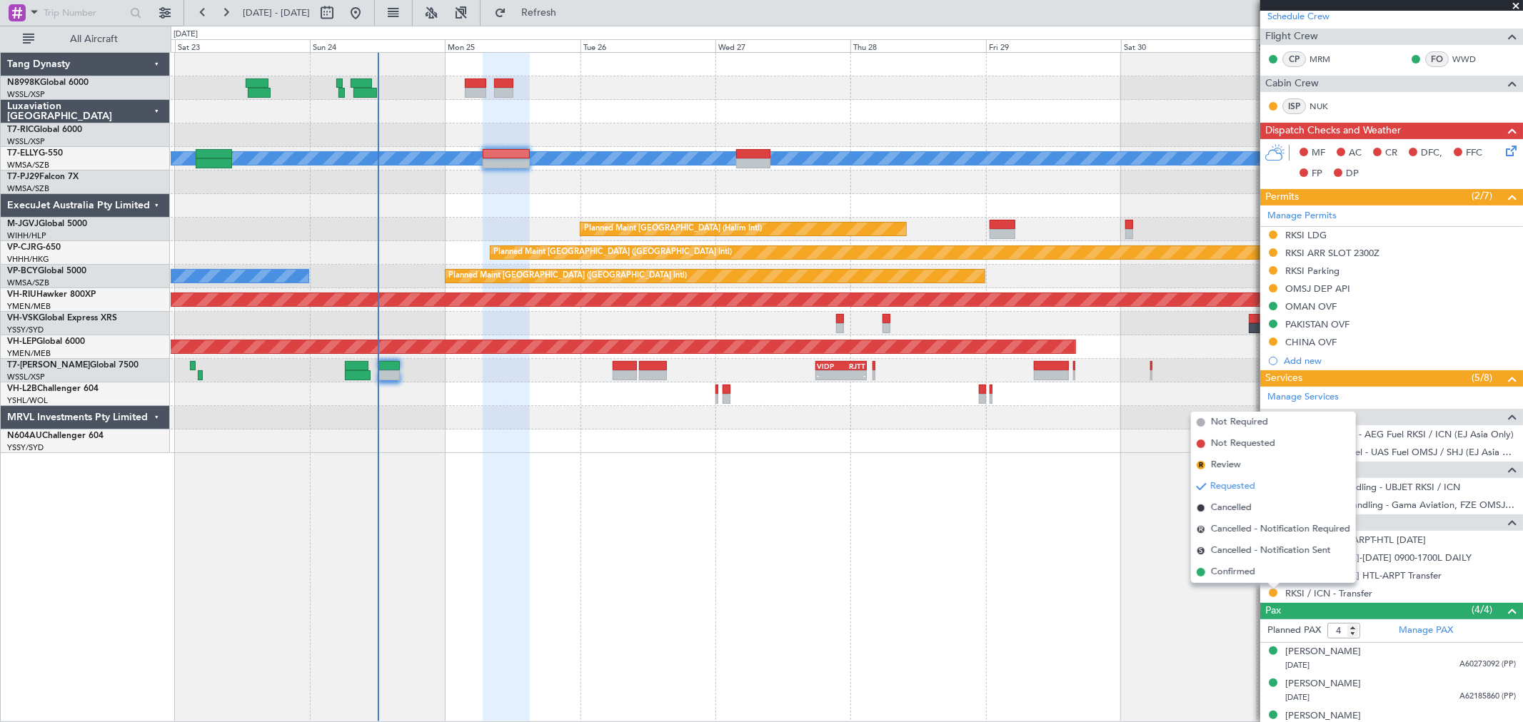
click at [1236, 576] on span "Confirmed" at bounding box center [1233, 572] width 44 height 14
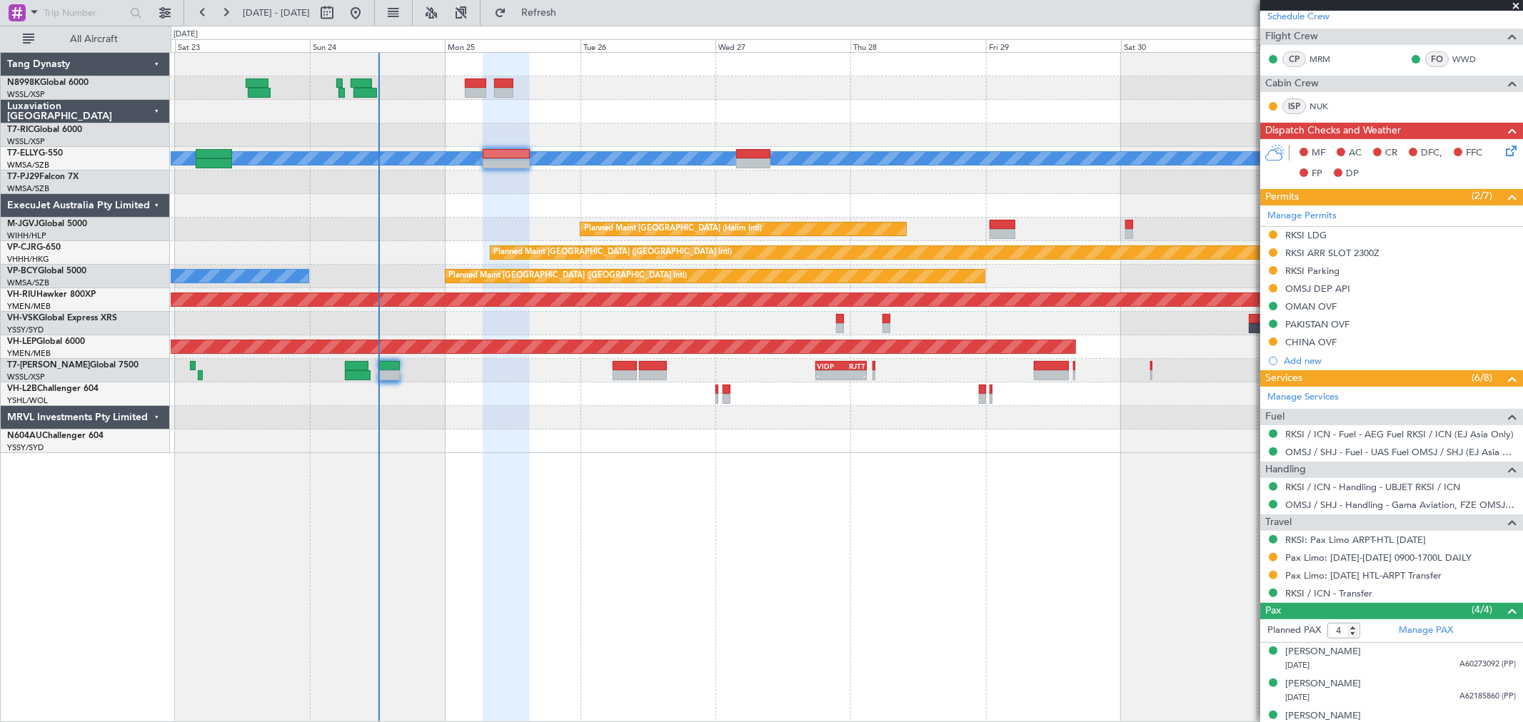
click at [523, 161] on div at bounding box center [506, 163] width 47 height 10
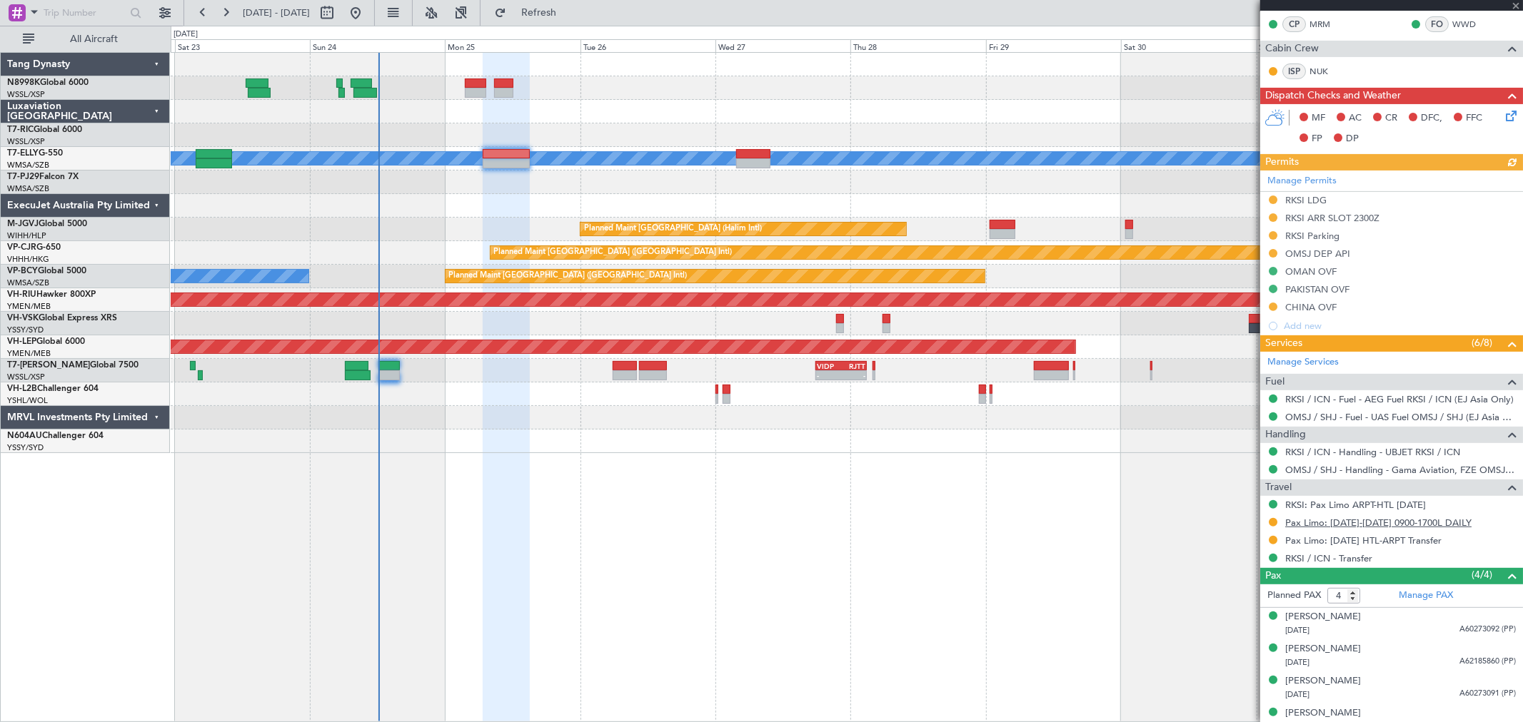
scroll to position [286, 0]
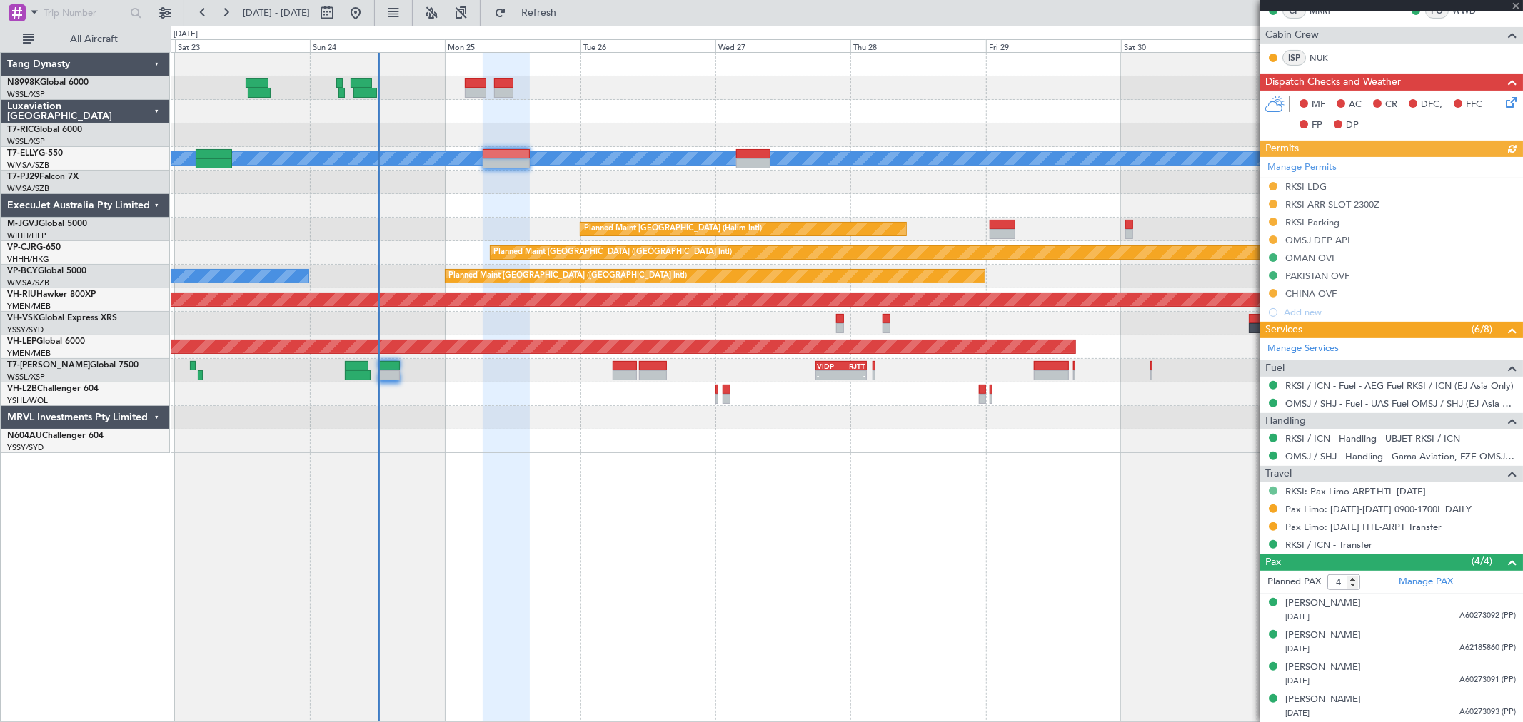
click at [1273, 491] on button at bounding box center [1272, 491] width 9 height 9
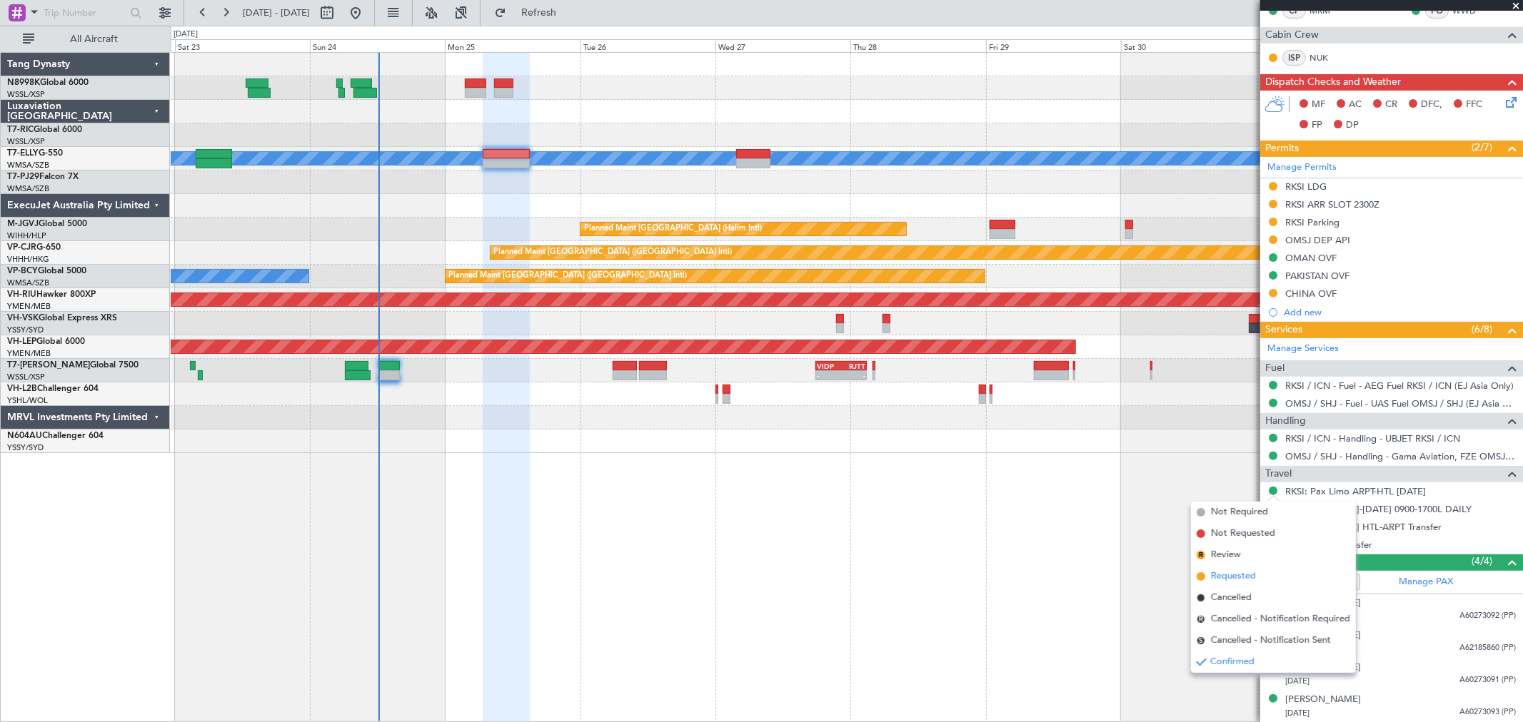
click at [1225, 570] on span "Requested" at bounding box center [1233, 577] width 45 height 14
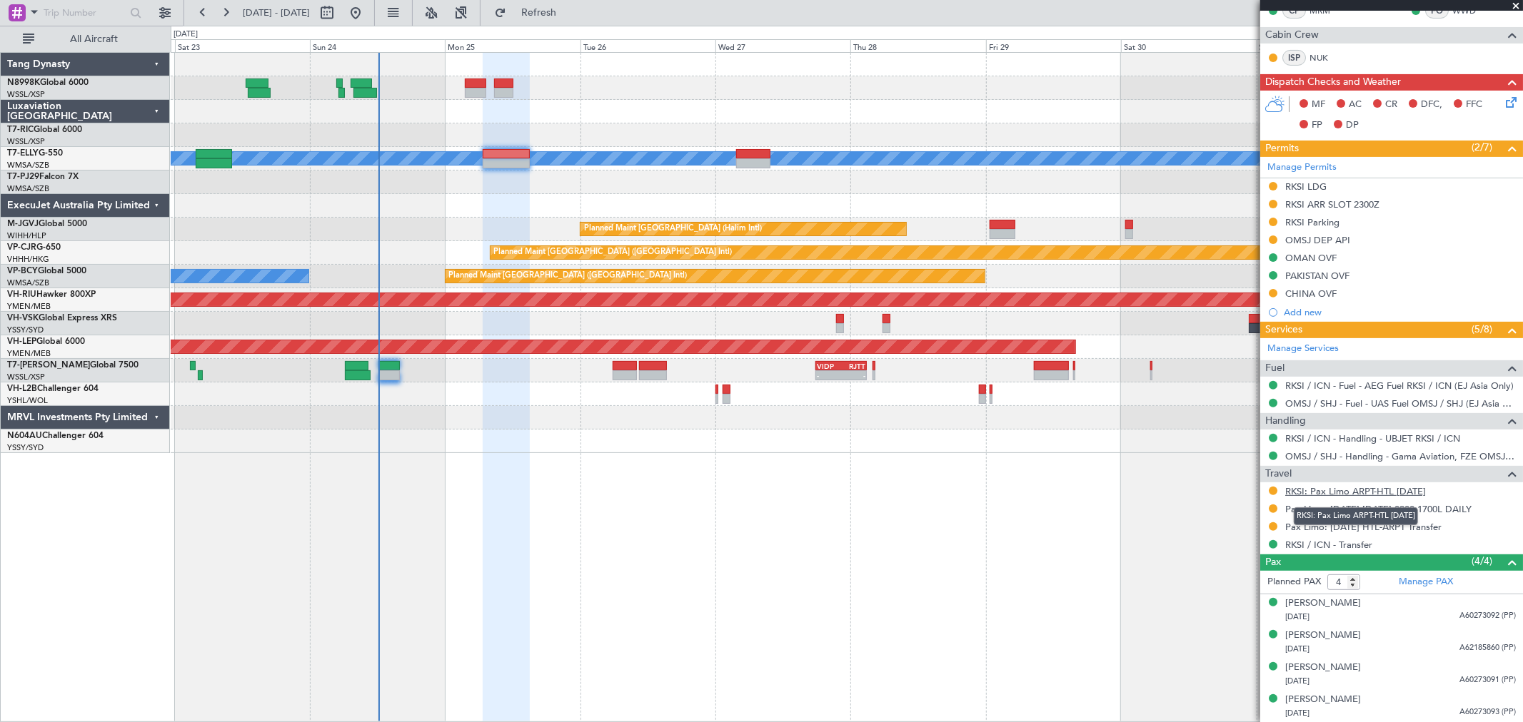
click at [1332, 490] on link "RKSI: Pax Limo ARPT-HTL [DATE]" at bounding box center [1355, 491] width 141 height 12
drag, startPoint x: 1273, startPoint y: 294, endPoint x: 1258, endPoint y: 311, distance: 22.8
click at [1273, 294] on button at bounding box center [1272, 293] width 9 height 9
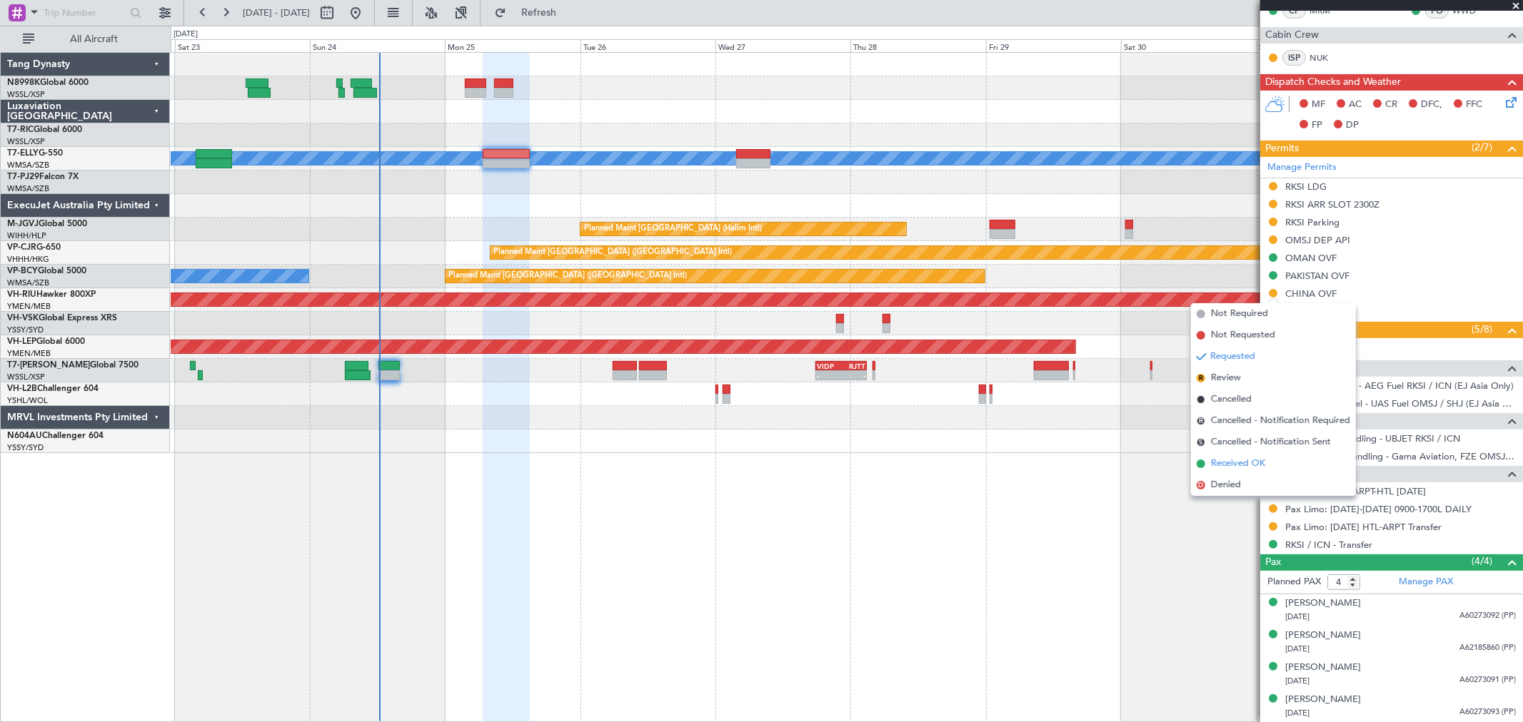
click at [1245, 457] on span "Received OK" at bounding box center [1238, 464] width 54 height 14
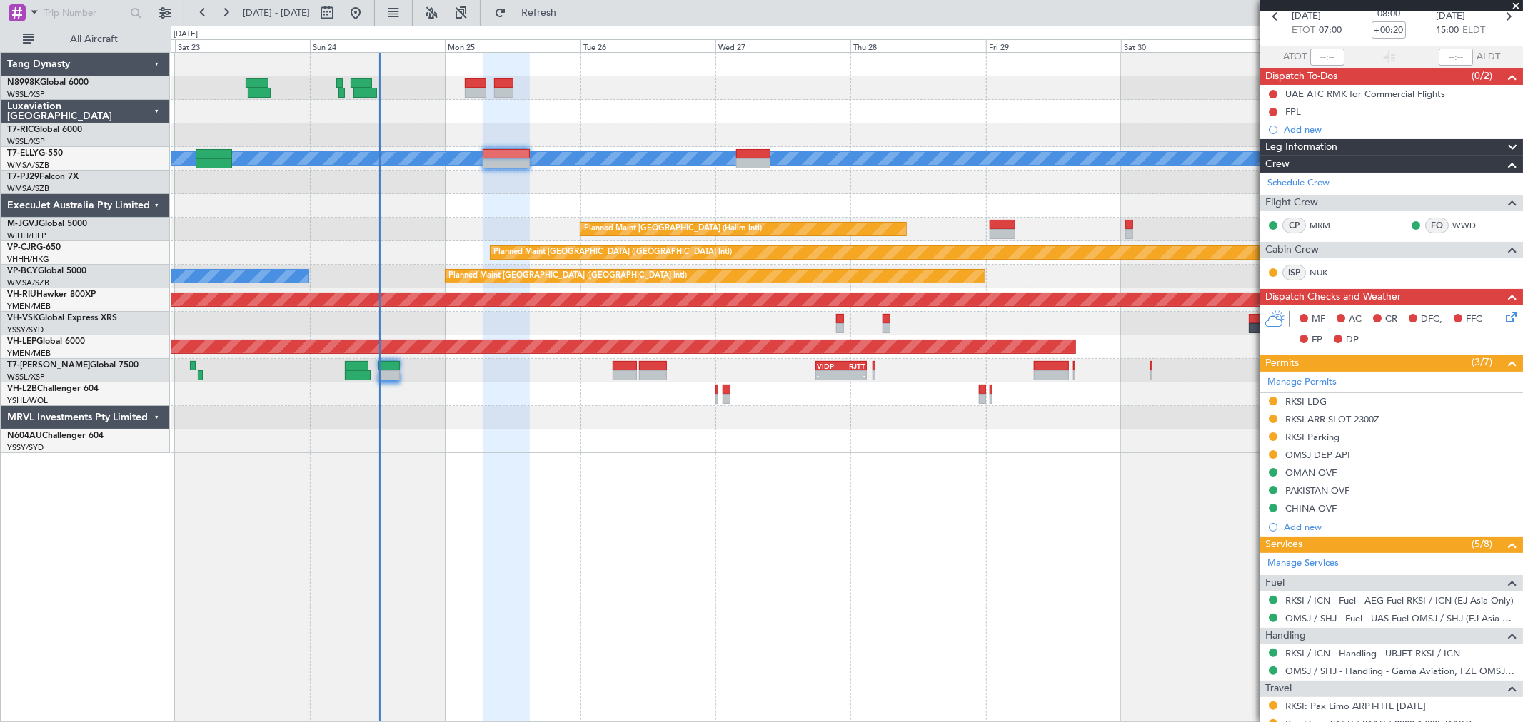
scroll to position [0, 0]
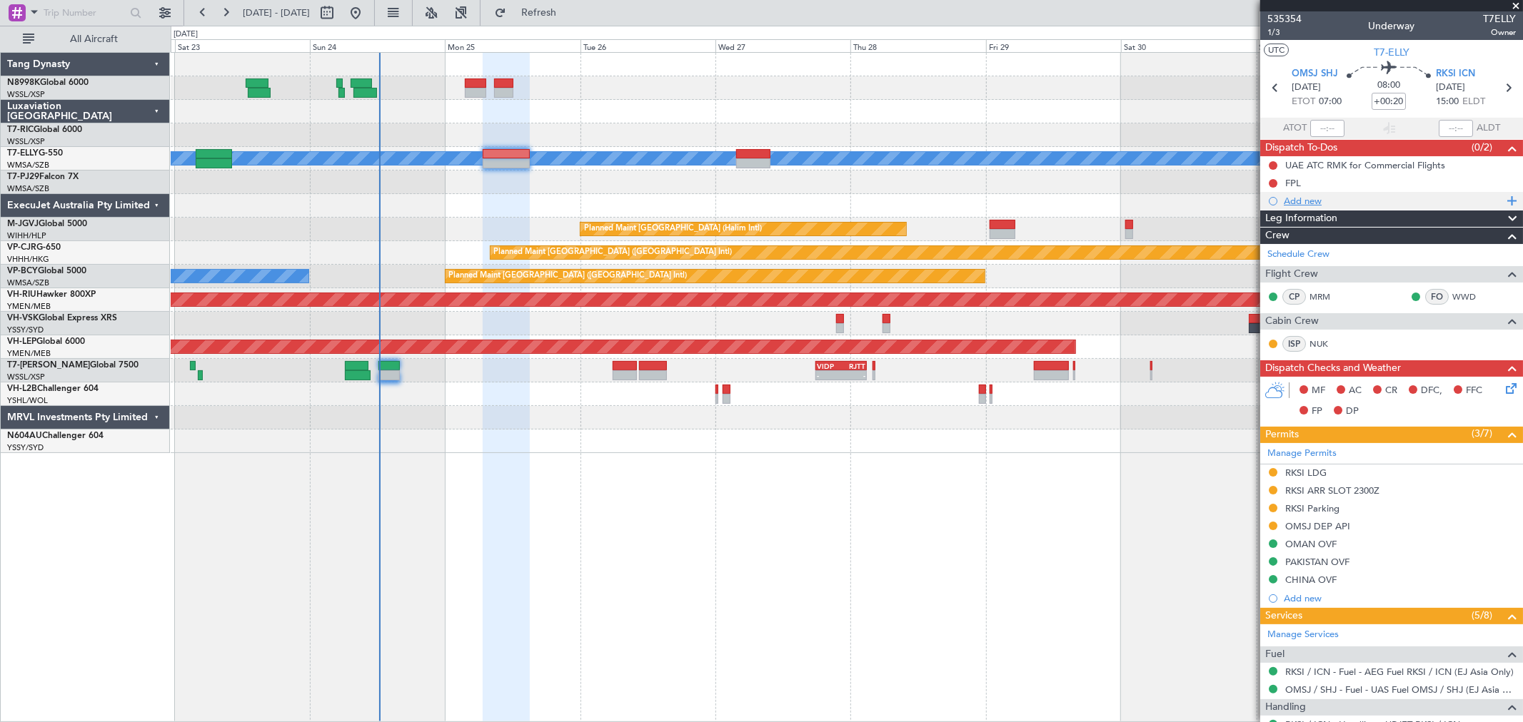
click at [1292, 192] on div "Add new" at bounding box center [1391, 201] width 263 height 18
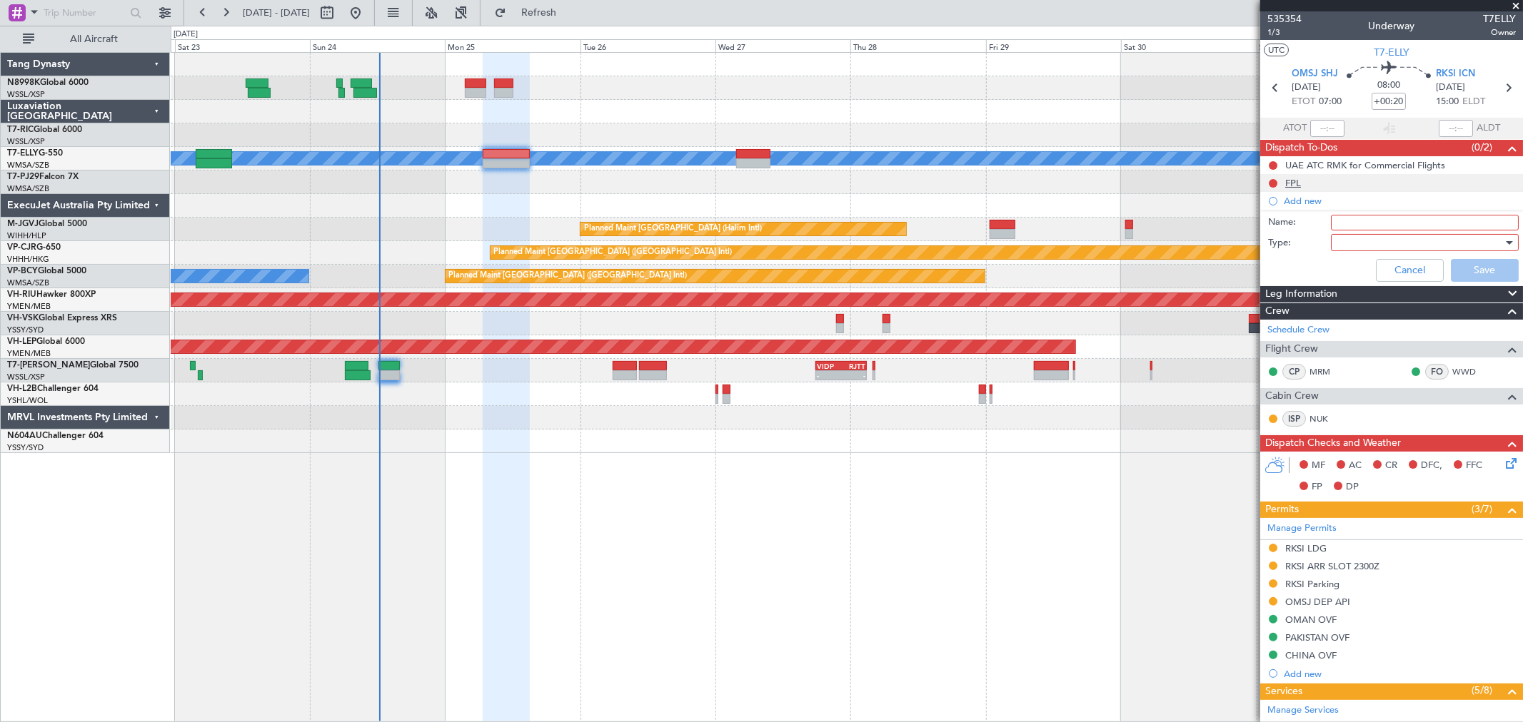
click at [1296, 186] on div "FPL" at bounding box center [1293, 183] width 16 height 12
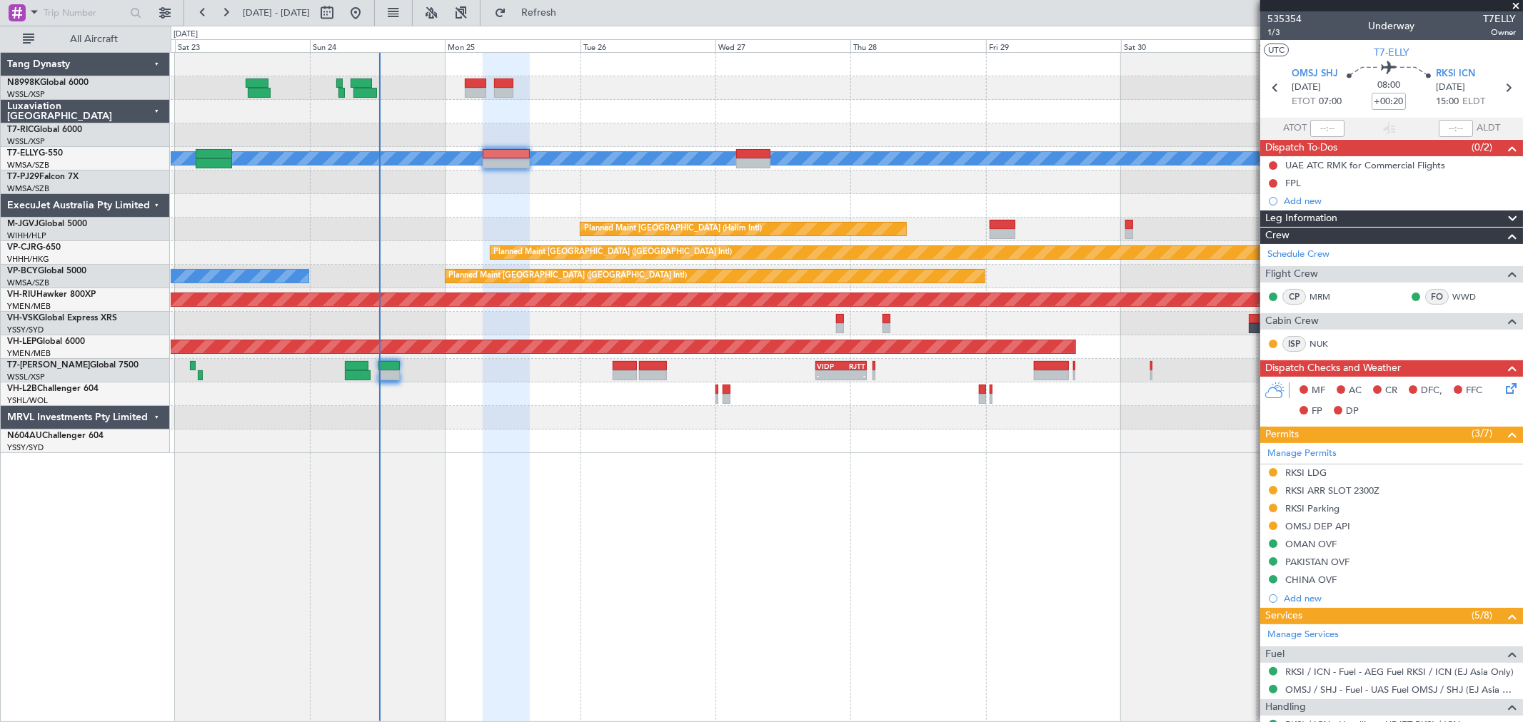
click at [1370, 101] on div "08:00 +00:20" at bounding box center [1388, 87] width 94 height 53
click at [1370, 101] on input "+00:20" at bounding box center [1388, 101] width 34 height 17
type input "+00:30"
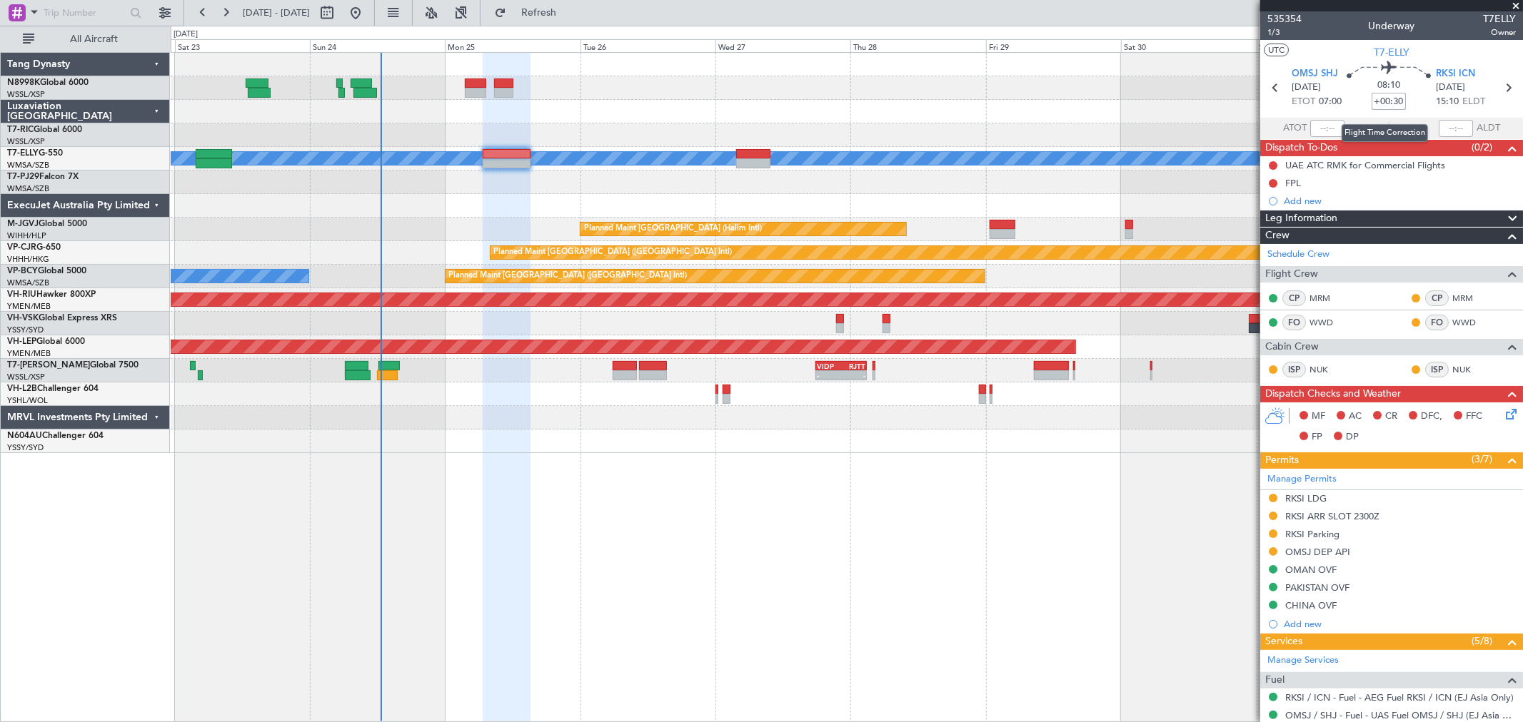
click at [1370, 95] on input "+00:30" at bounding box center [1388, 101] width 34 height 17
type input "+00:20"
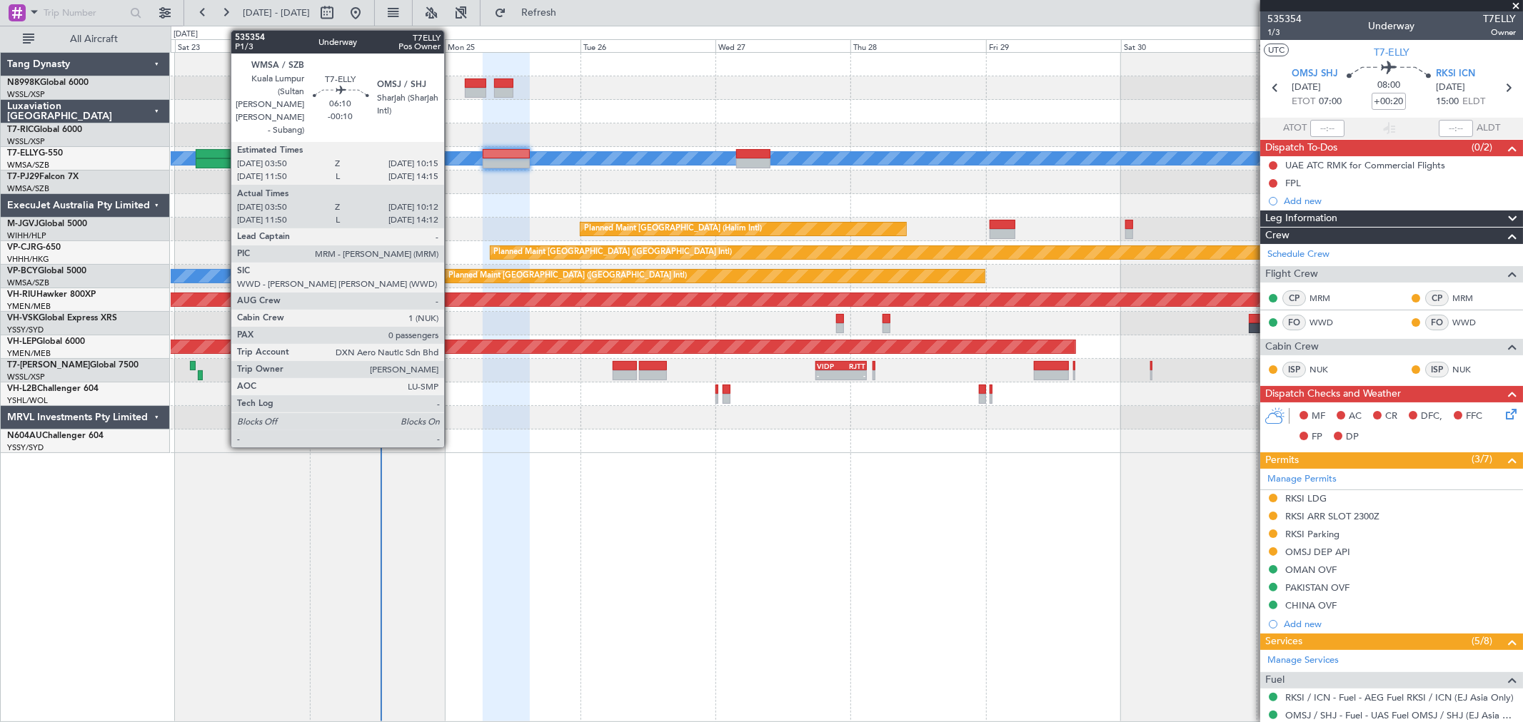
click at [211, 153] on div at bounding box center [214, 154] width 36 height 10
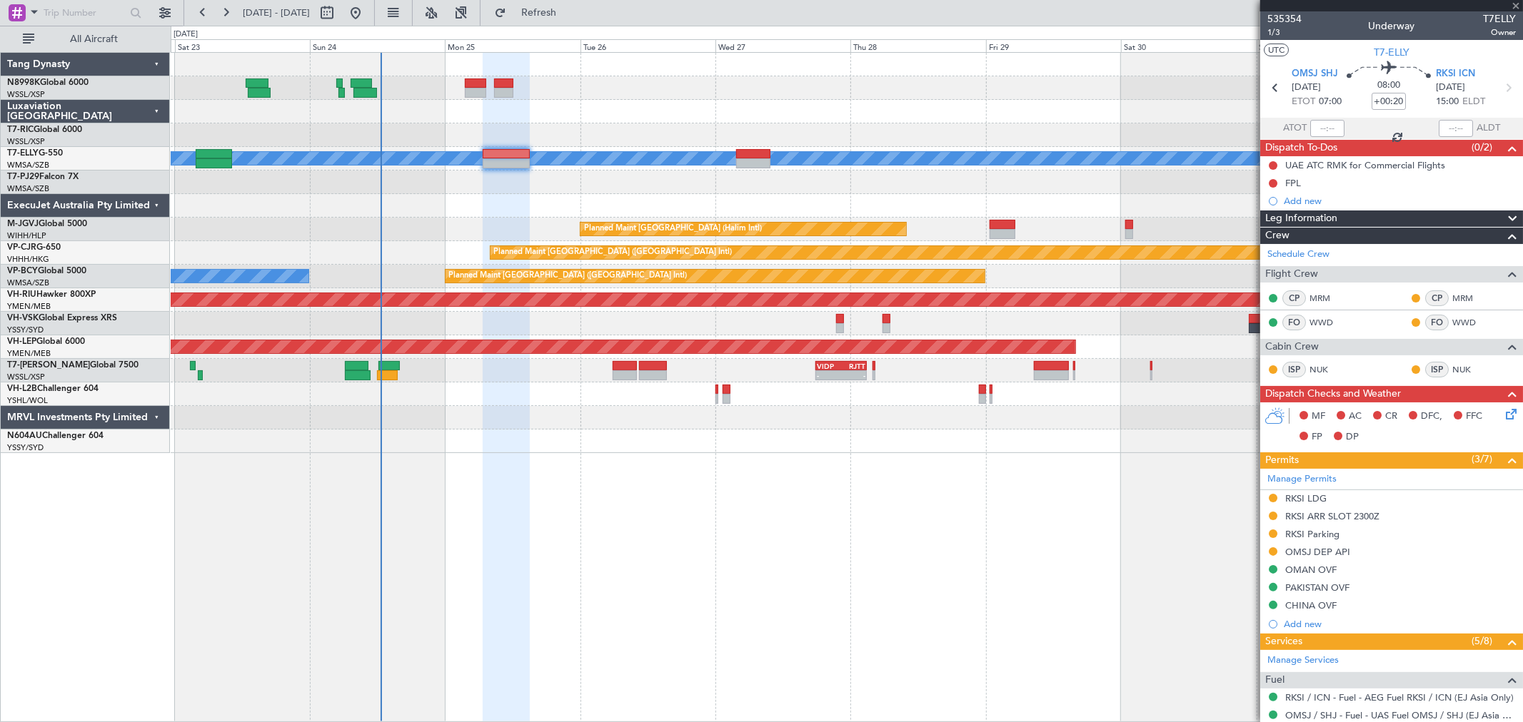
type input "-00:10"
type input "04:00"
type input "10:07"
type input "0"
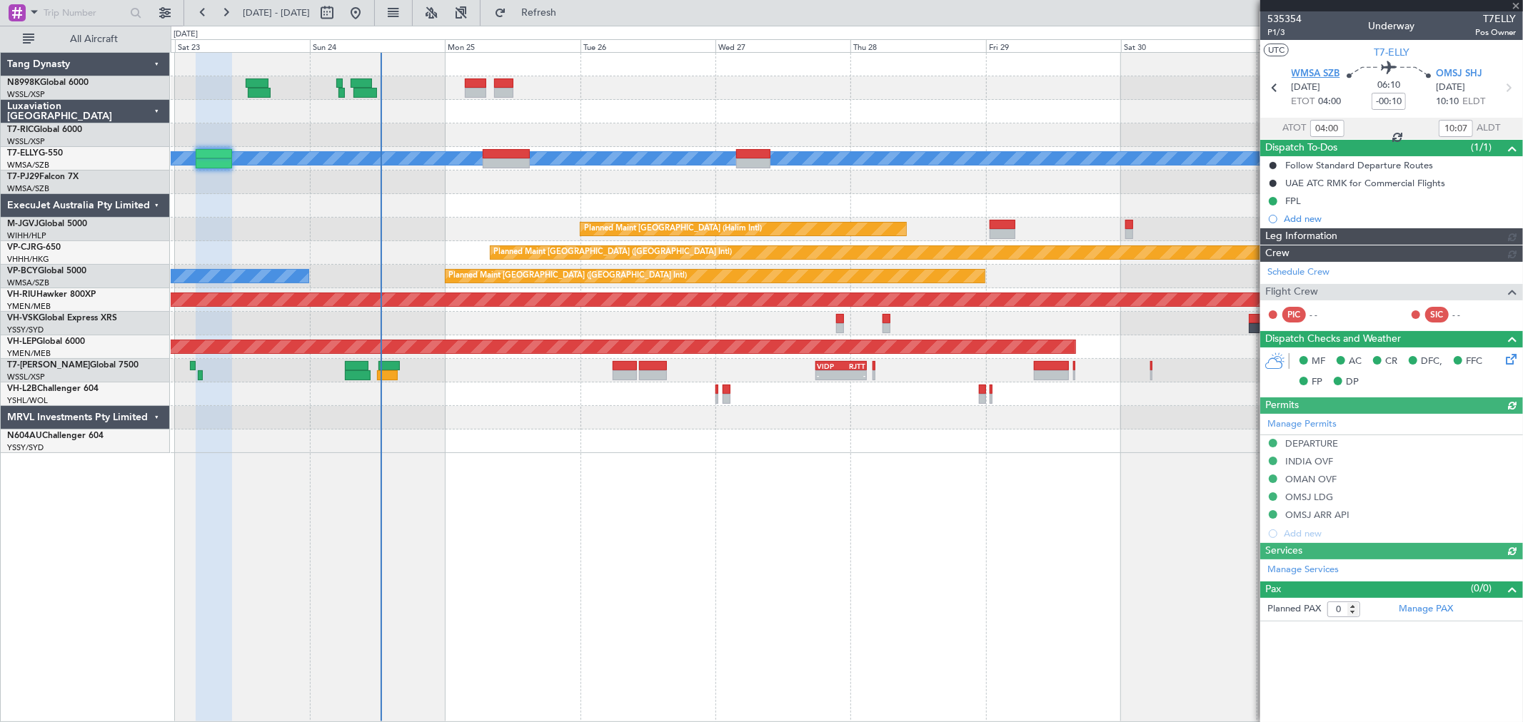
type input "[PERSON_NAME] (BTA)"
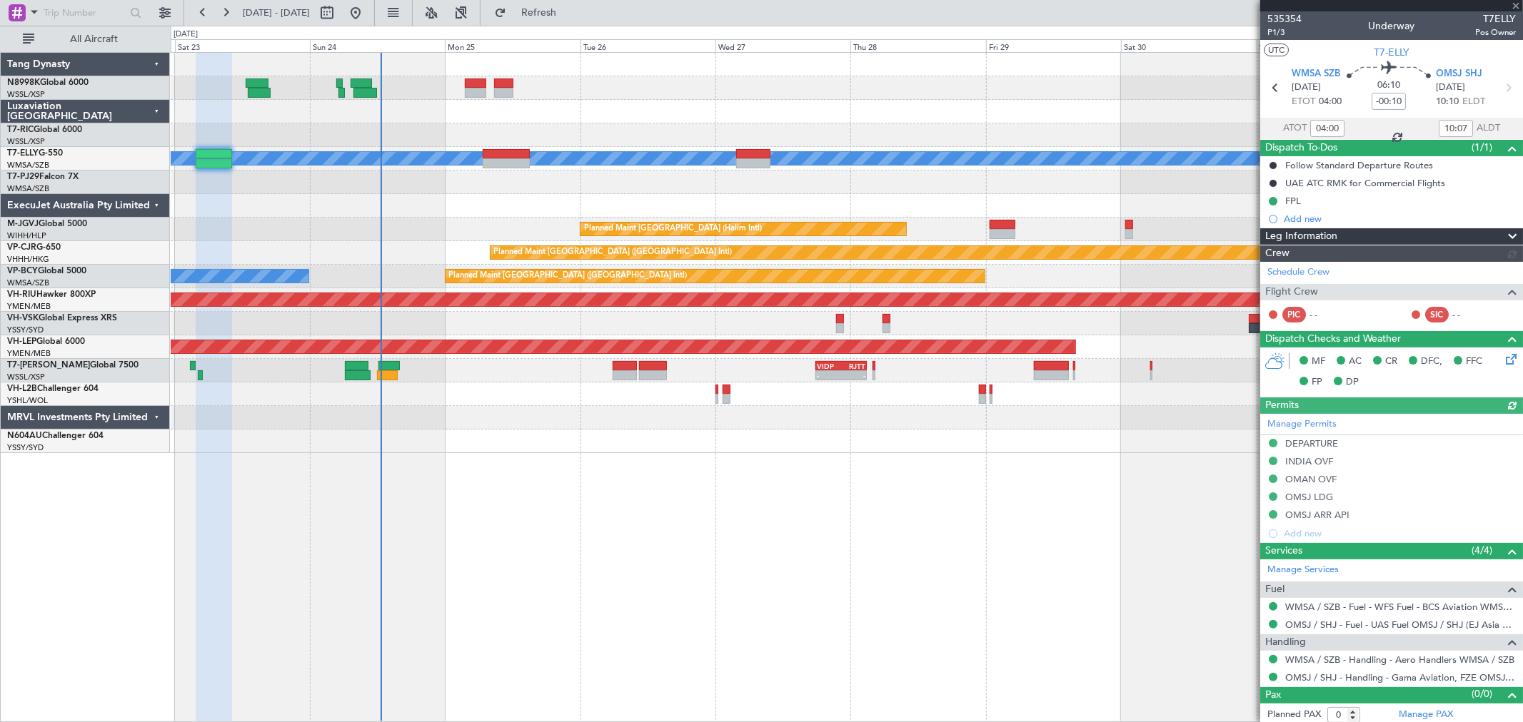
type input "12:00"
type input "14:07"
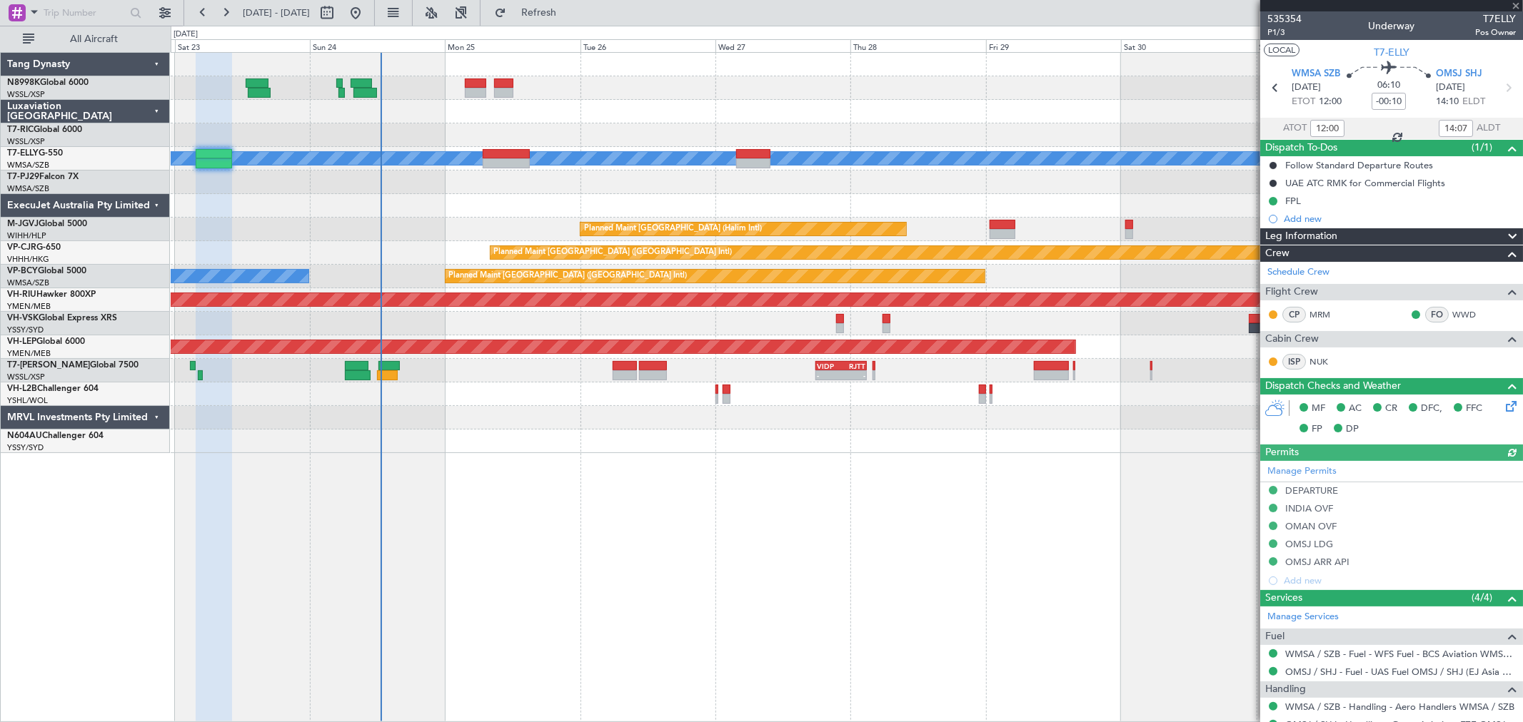
type input "04:00"
type input "10:07"
click at [1276, 33] on span "P1/3" at bounding box center [1284, 32] width 34 height 12
type input "[PERSON_NAME] (BTA)"
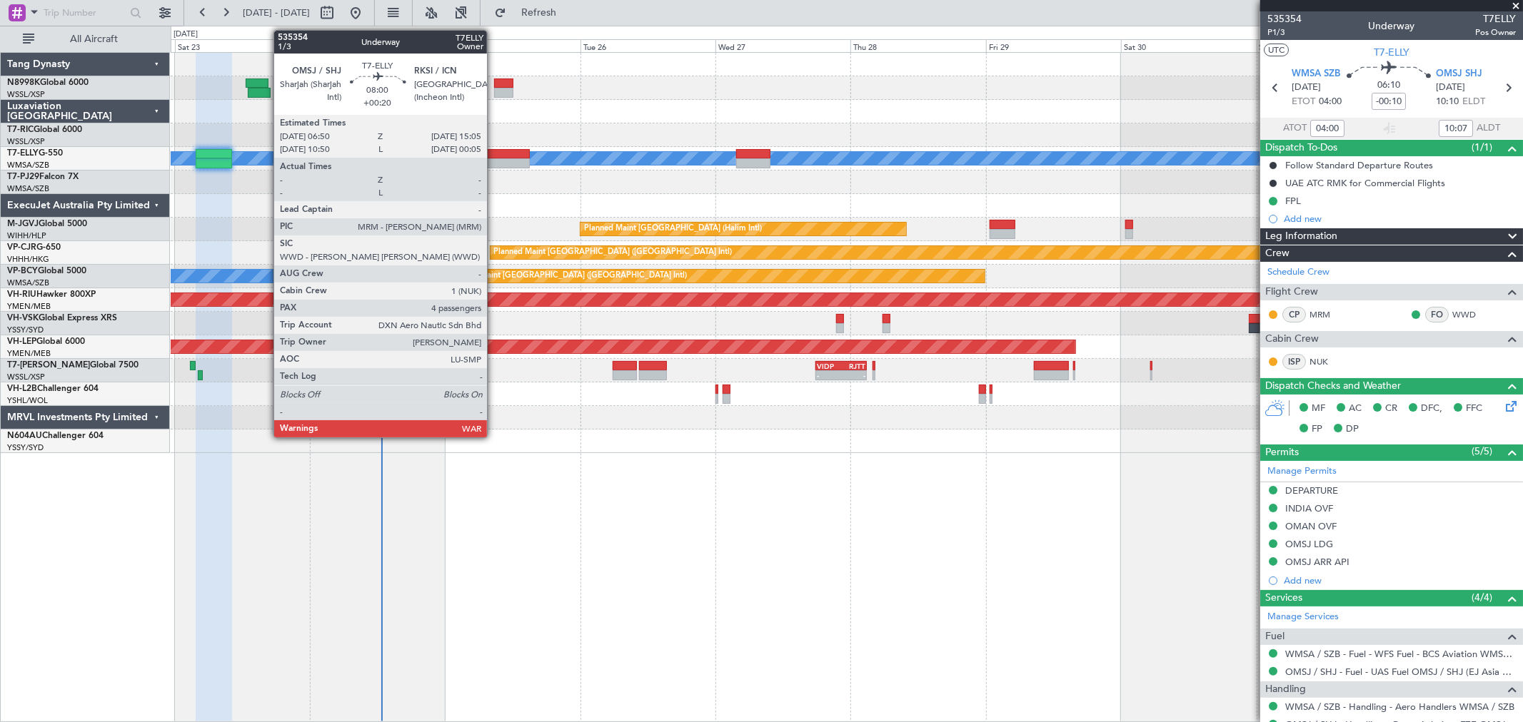
click at [494, 151] on div at bounding box center [506, 154] width 47 height 10
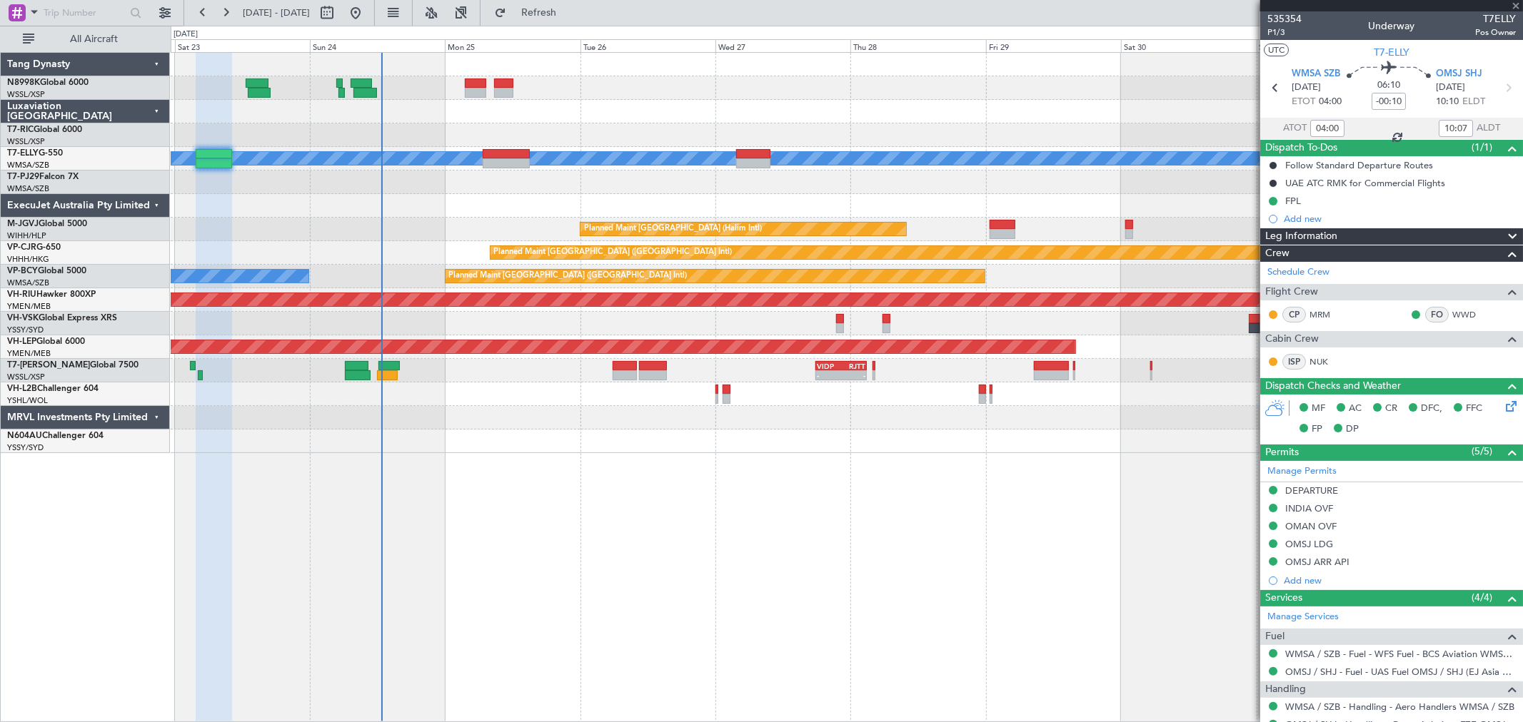
type input "+00:20"
type input "4"
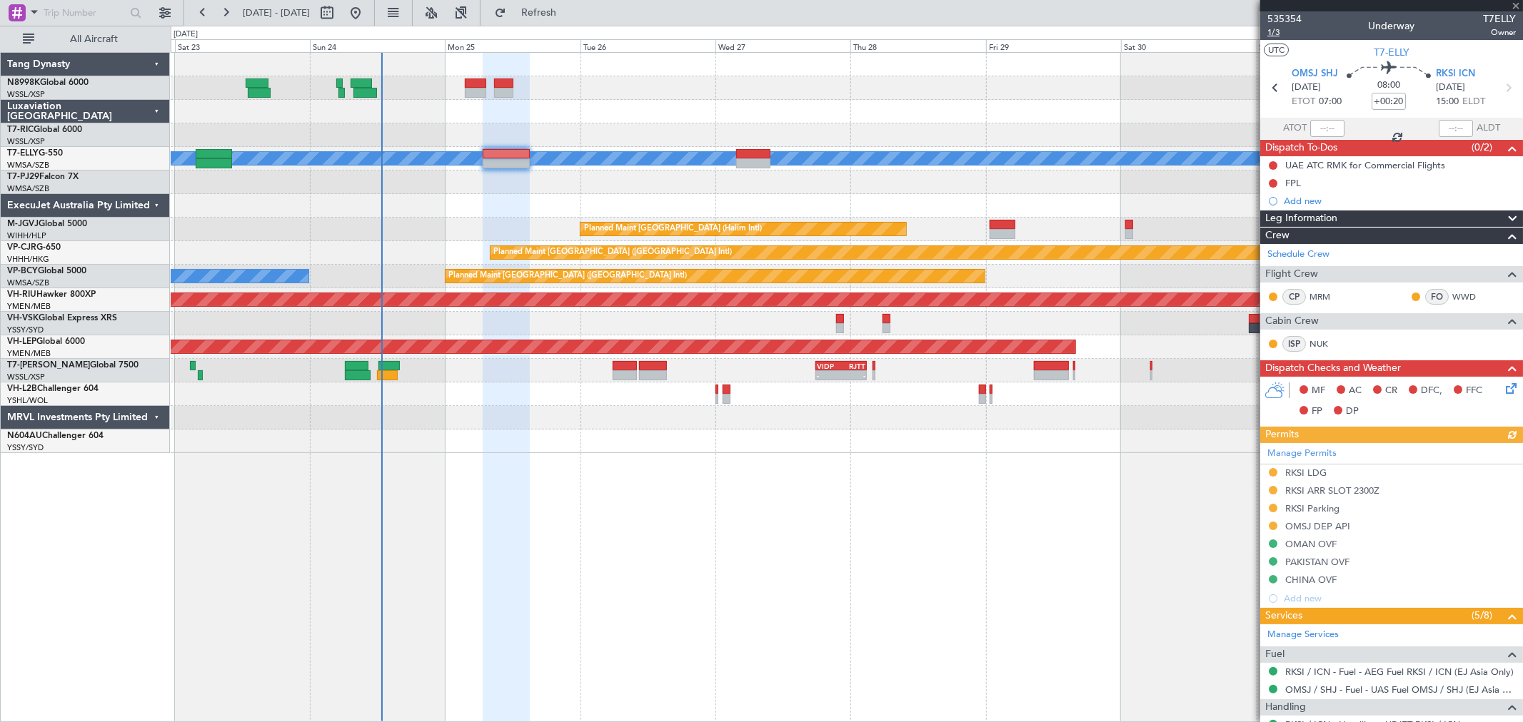
click at [1276, 32] on span "1/3" at bounding box center [1284, 32] width 34 height 12
click at [1275, 31] on span "1/3" at bounding box center [1284, 32] width 34 height 12
click at [1352, 493] on div "RKSI ARR SLOT 2300Z" at bounding box center [1332, 491] width 94 height 12
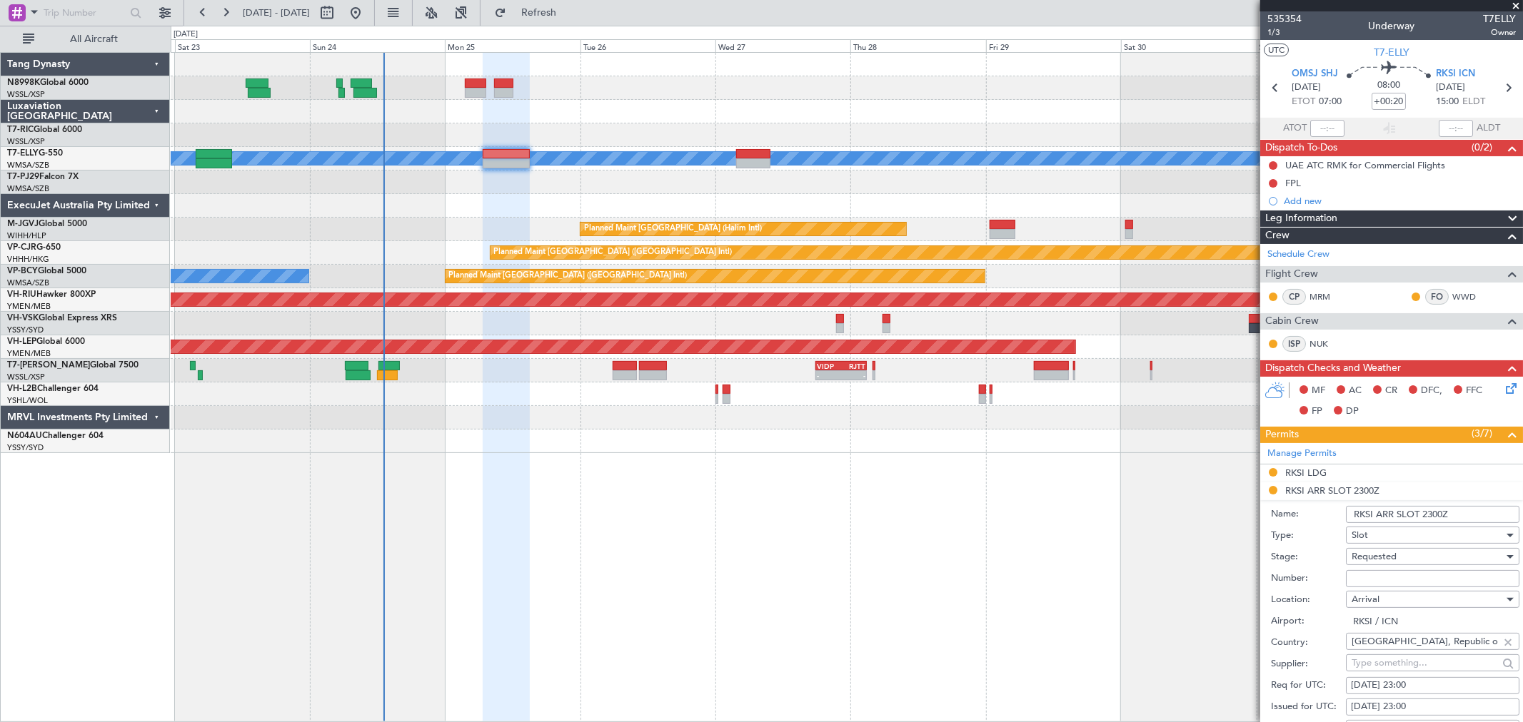
click at [1459, 512] on input "RKSI ARR SLOT 2300Z" at bounding box center [1432, 514] width 173 height 17
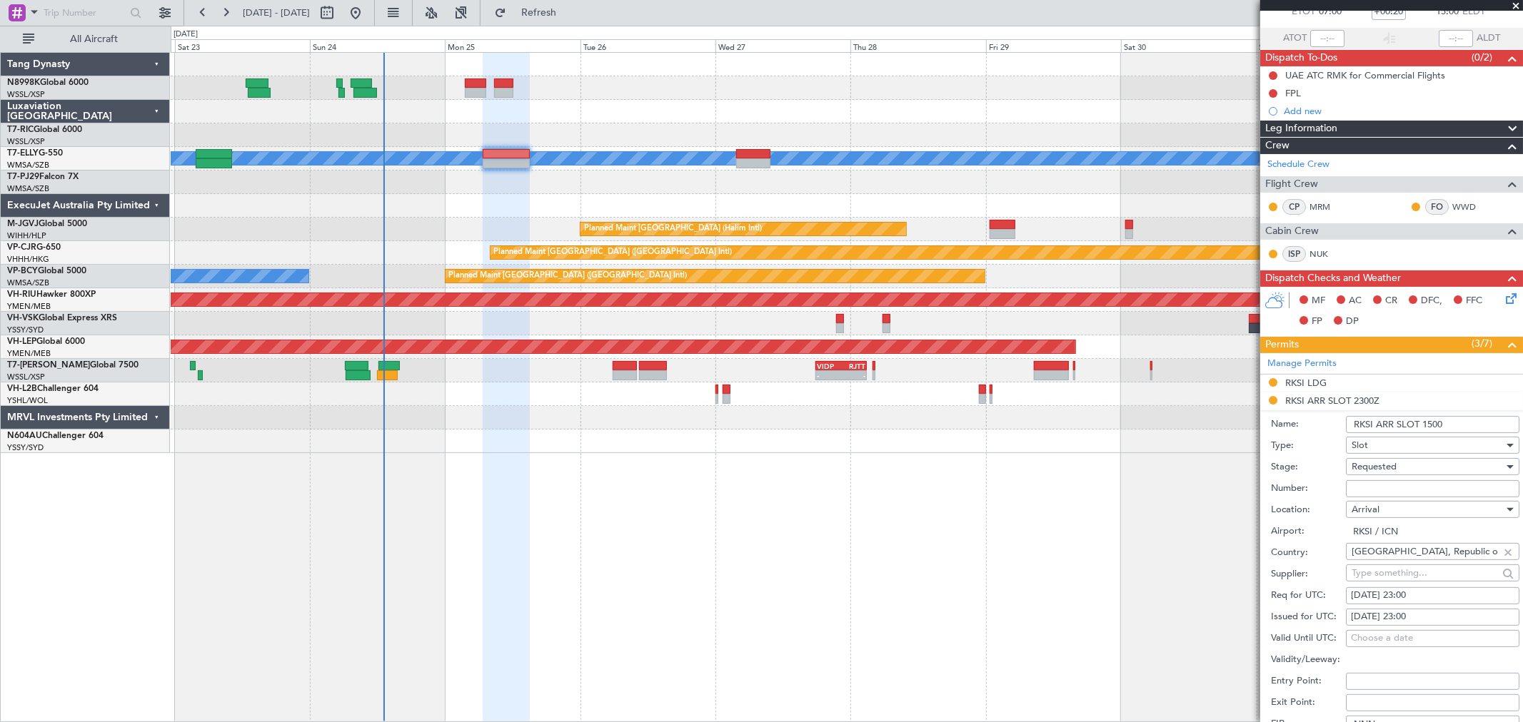
scroll to position [158, 0]
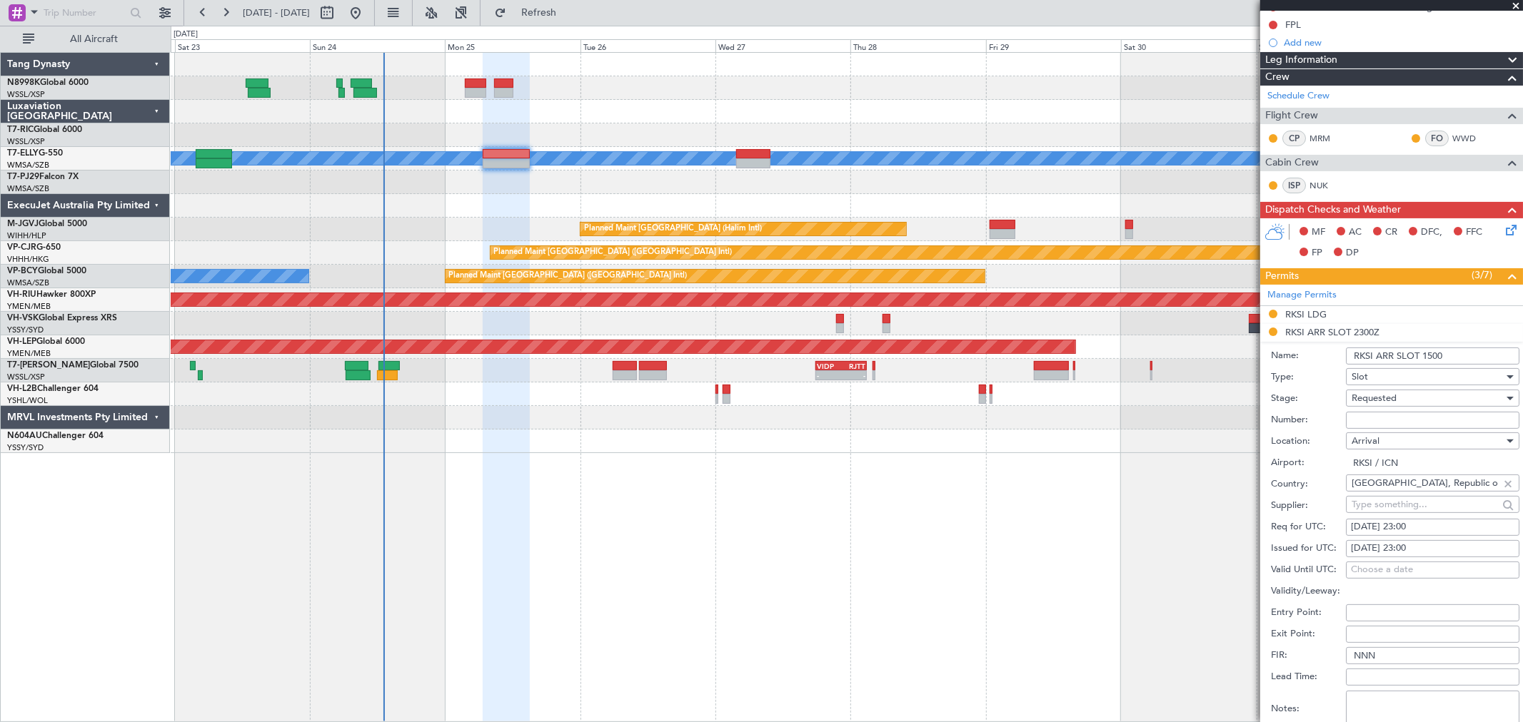
type input "RKSI ARR SLOT 1500"
click at [1373, 532] on div "[DATE] 23:00" at bounding box center [1432, 527] width 163 height 14
select select "8"
select select "2025"
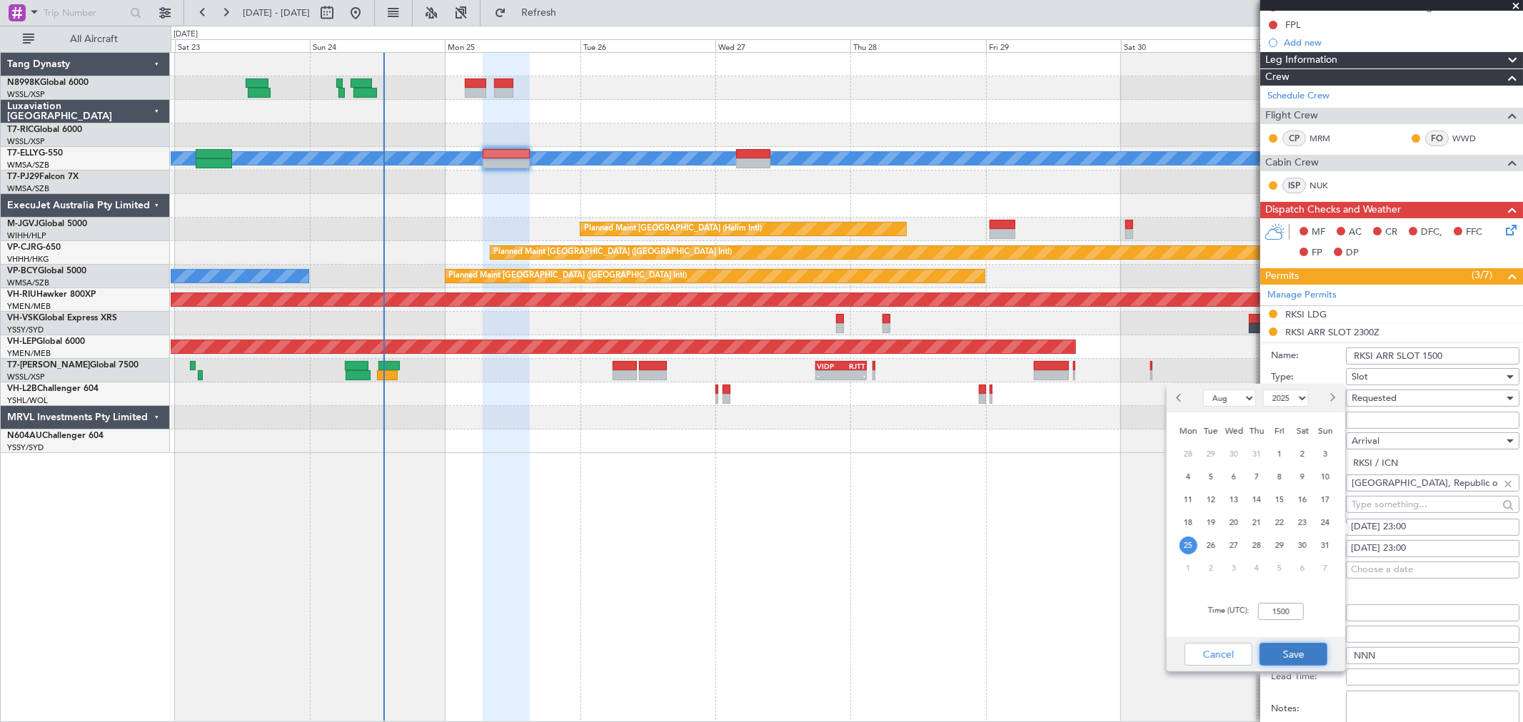
type input "15:00"
click at [1291, 657] on button "Save" at bounding box center [1293, 654] width 68 height 23
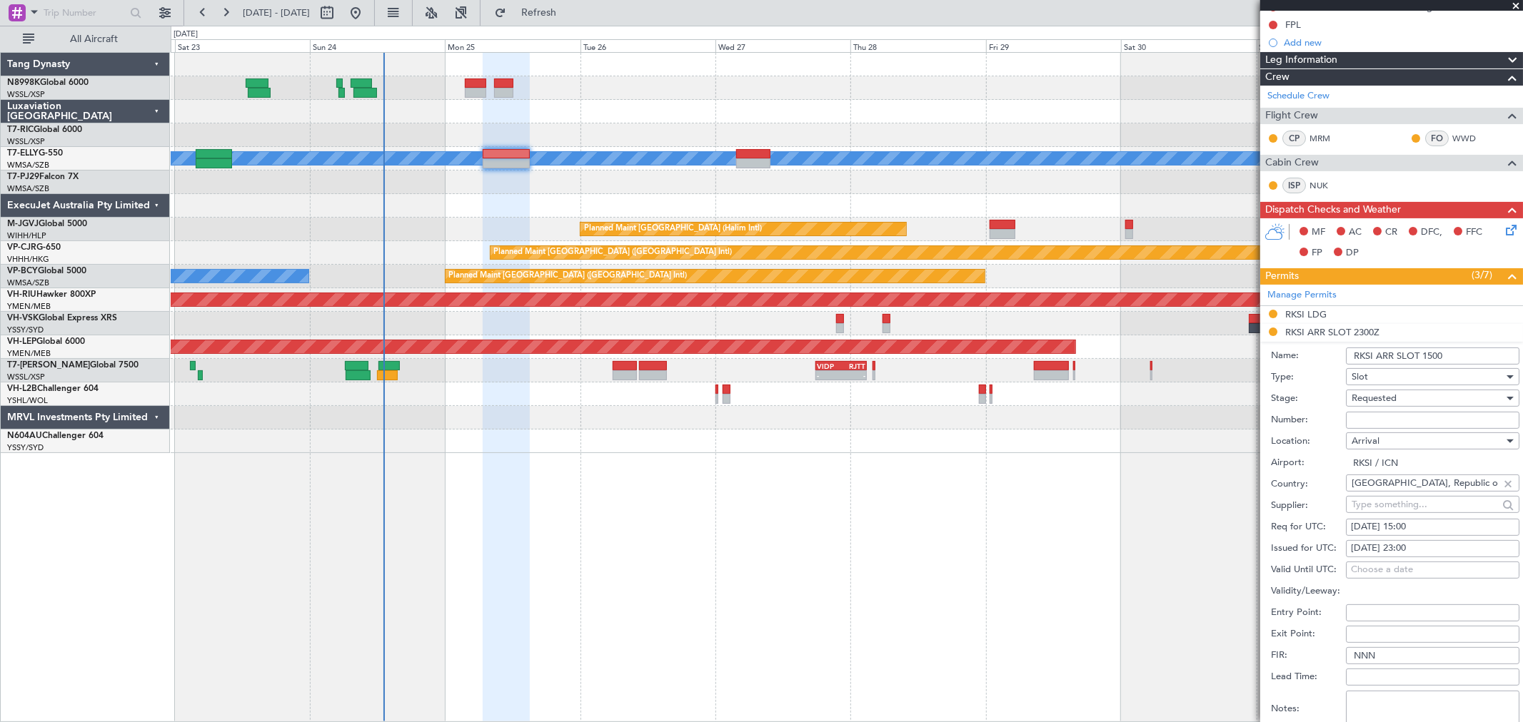
click at [1372, 555] on div "[DATE] 23:00" at bounding box center [1432, 549] width 163 height 14
select select "8"
select select "2025"
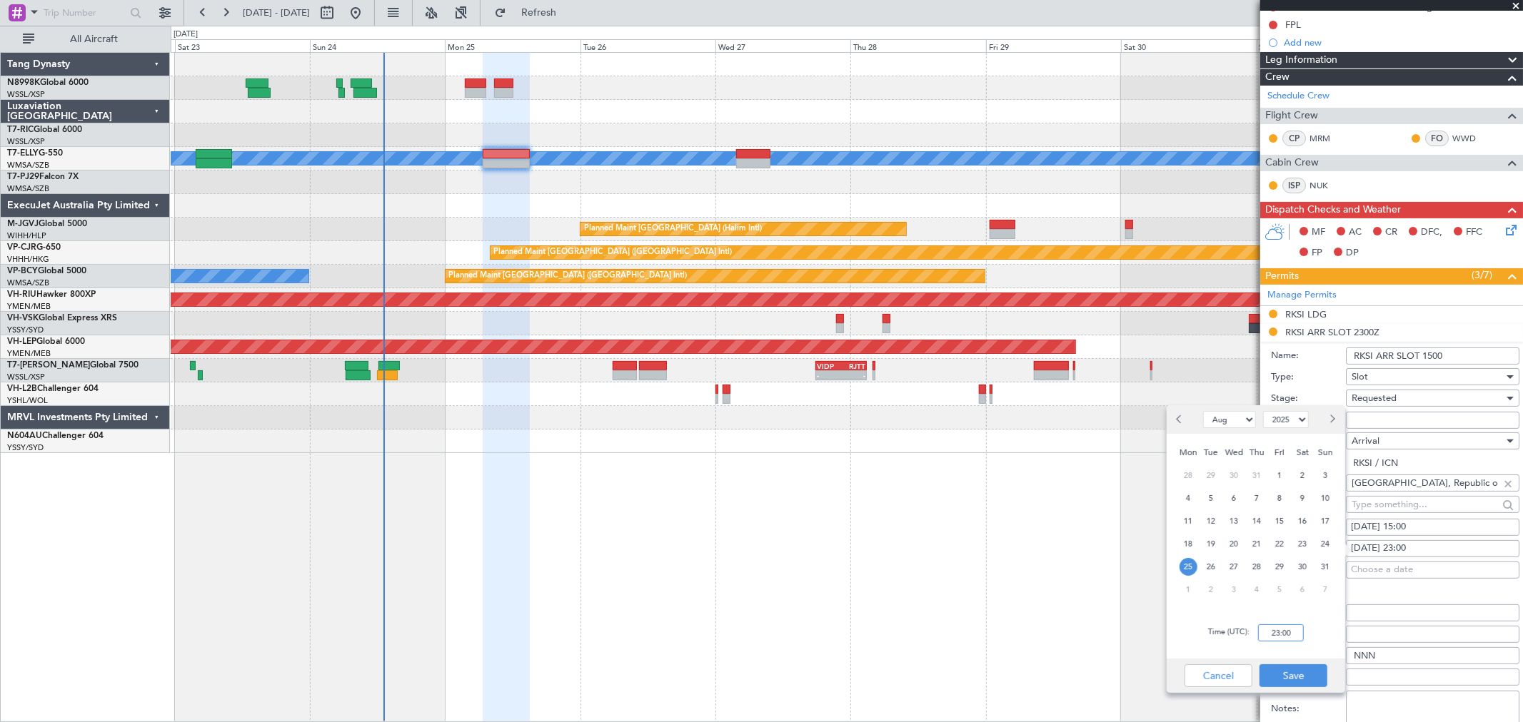
click at [1296, 630] on input "23:00" at bounding box center [1281, 633] width 46 height 17
type input "15:00"
click at [1308, 670] on button "Save" at bounding box center [1293, 676] width 68 height 23
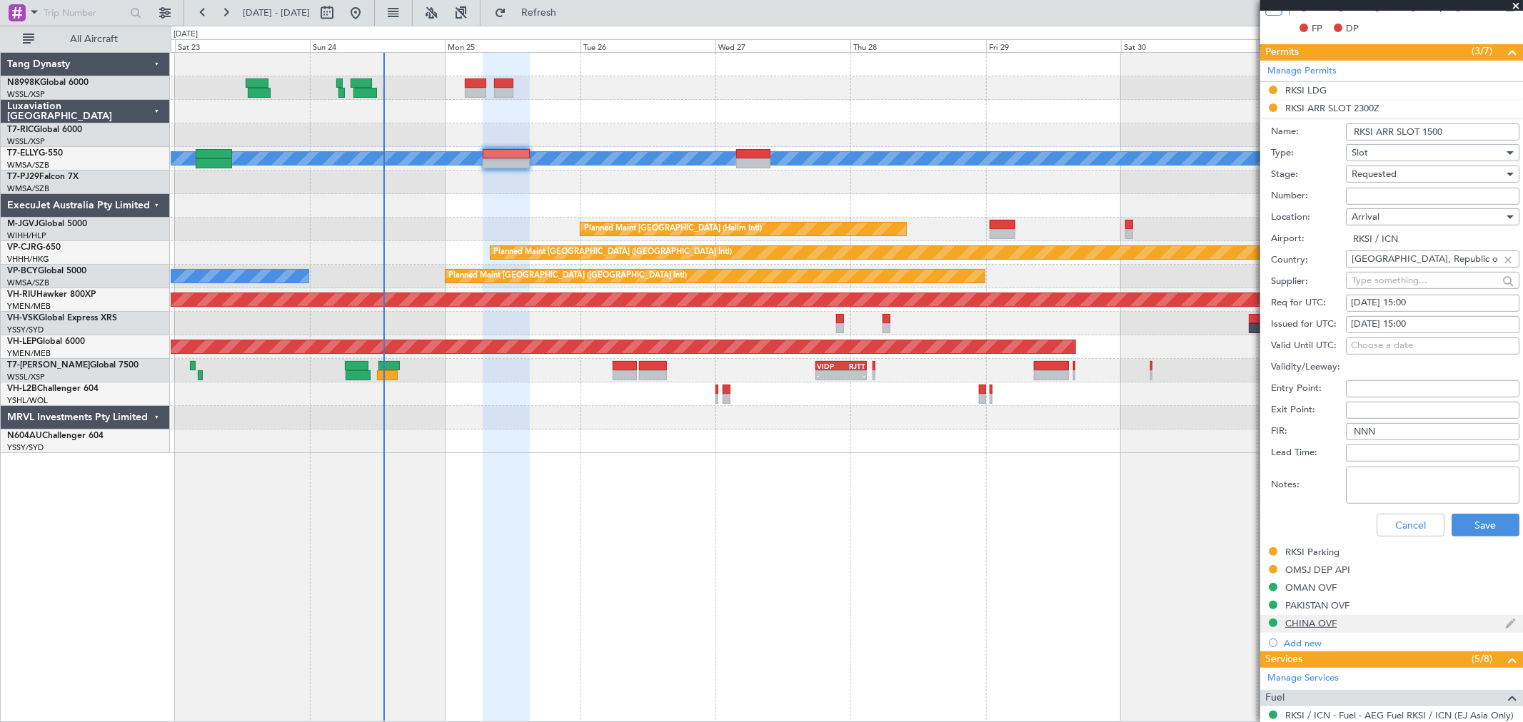
scroll to position [396, 0]
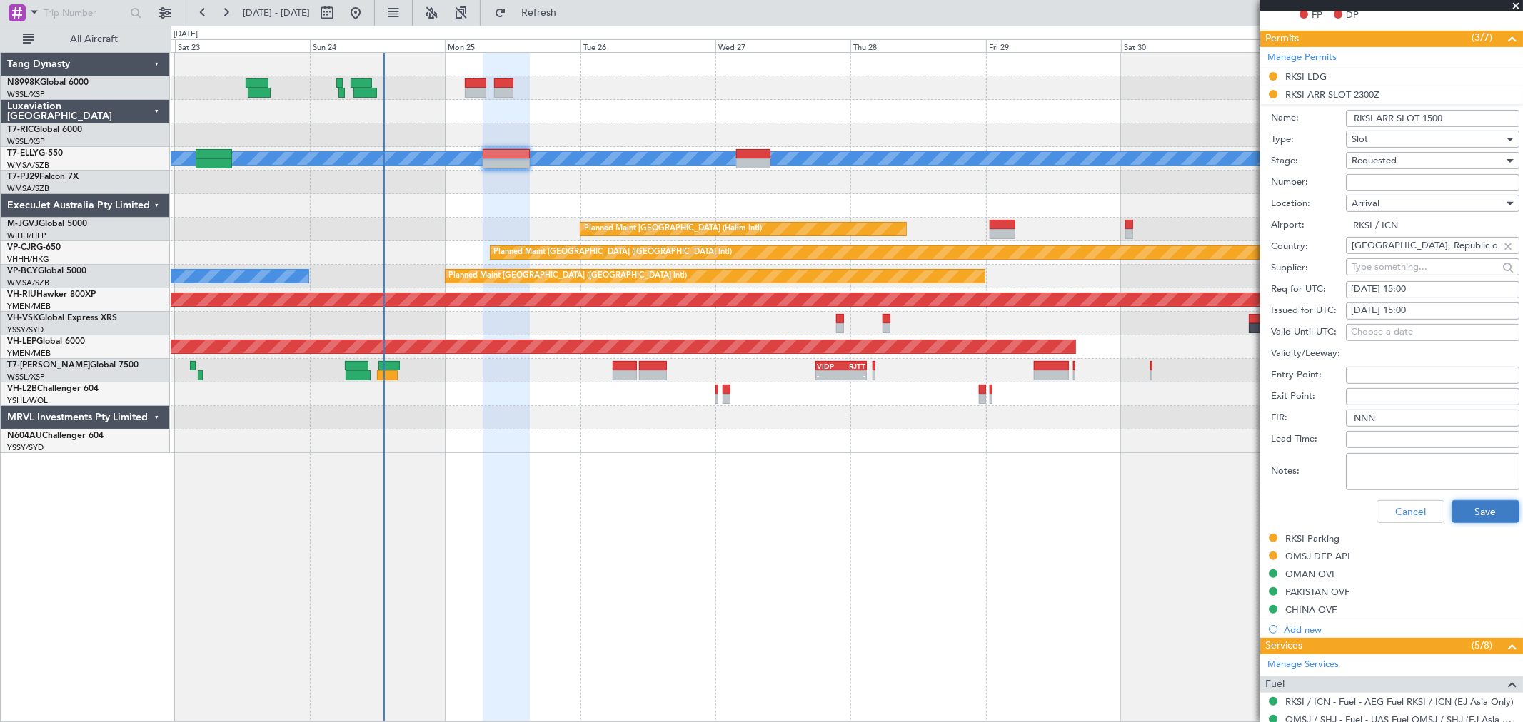
click at [1482, 517] on button "Save" at bounding box center [1485, 511] width 68 height 23
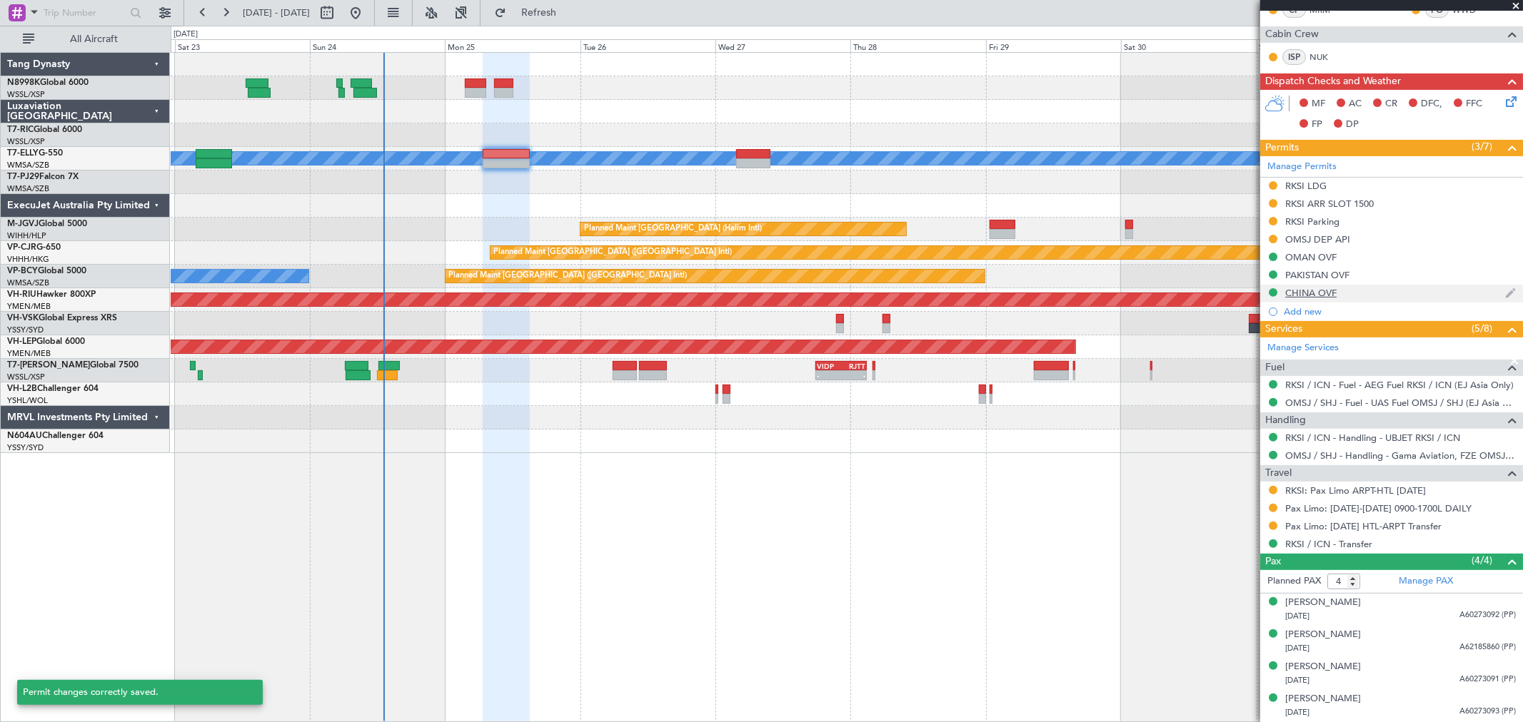
scroll to position [286, 0]
click at [1271, 204] on button at bounding box center [1272, 204] width 9 height 9
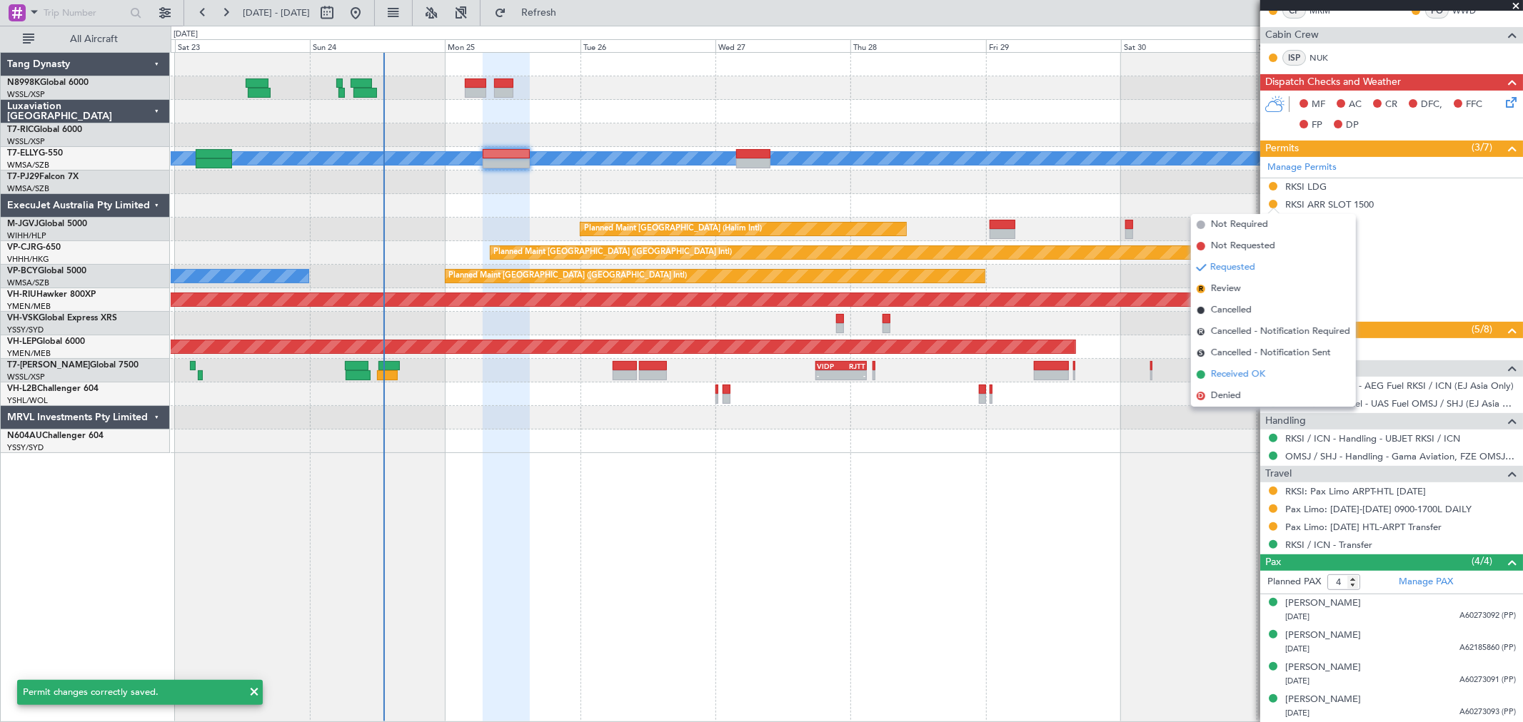
click at [1231, 373] on span "Received OK" at bounding box center [1238, 375] width 54 height 14
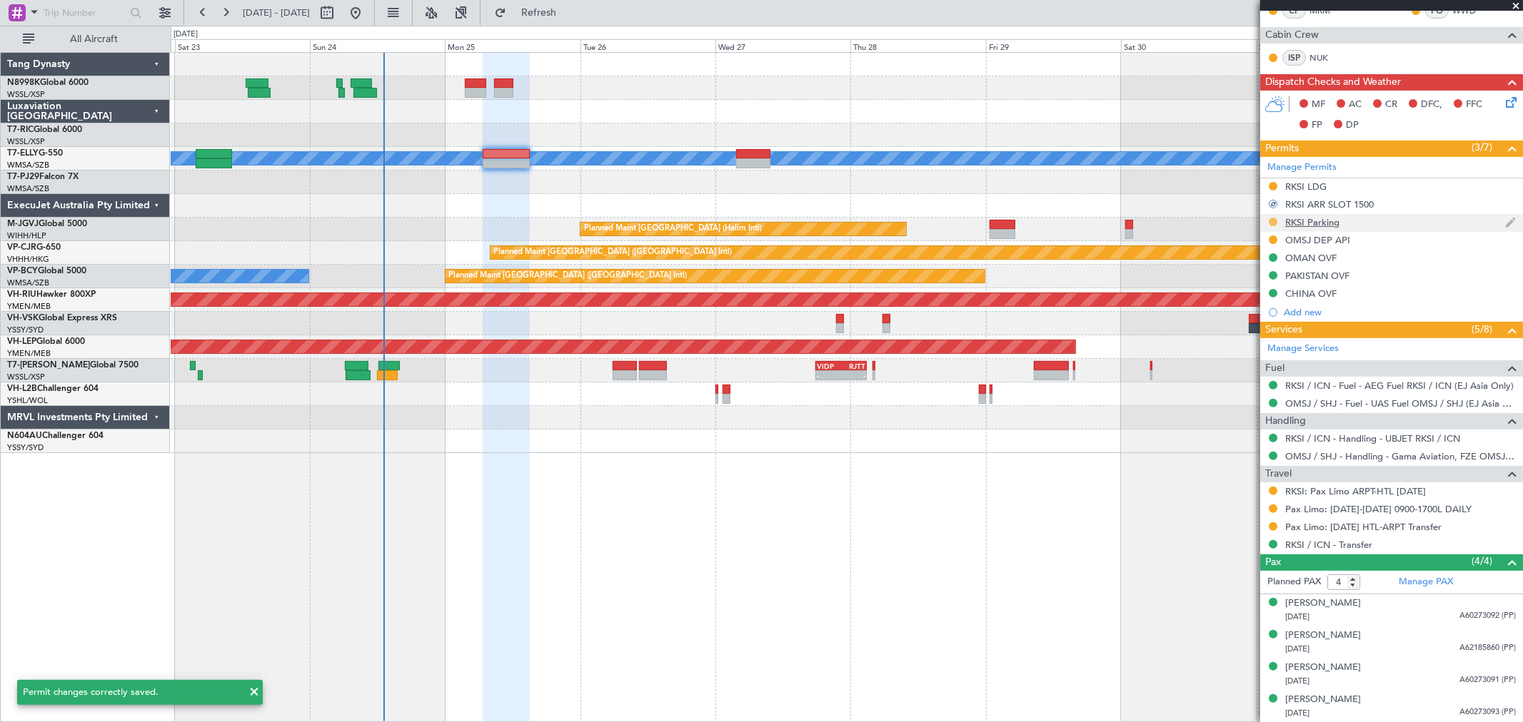
click at [1269, 220] on button at bounding box center [1272, 222] width 9 height 9
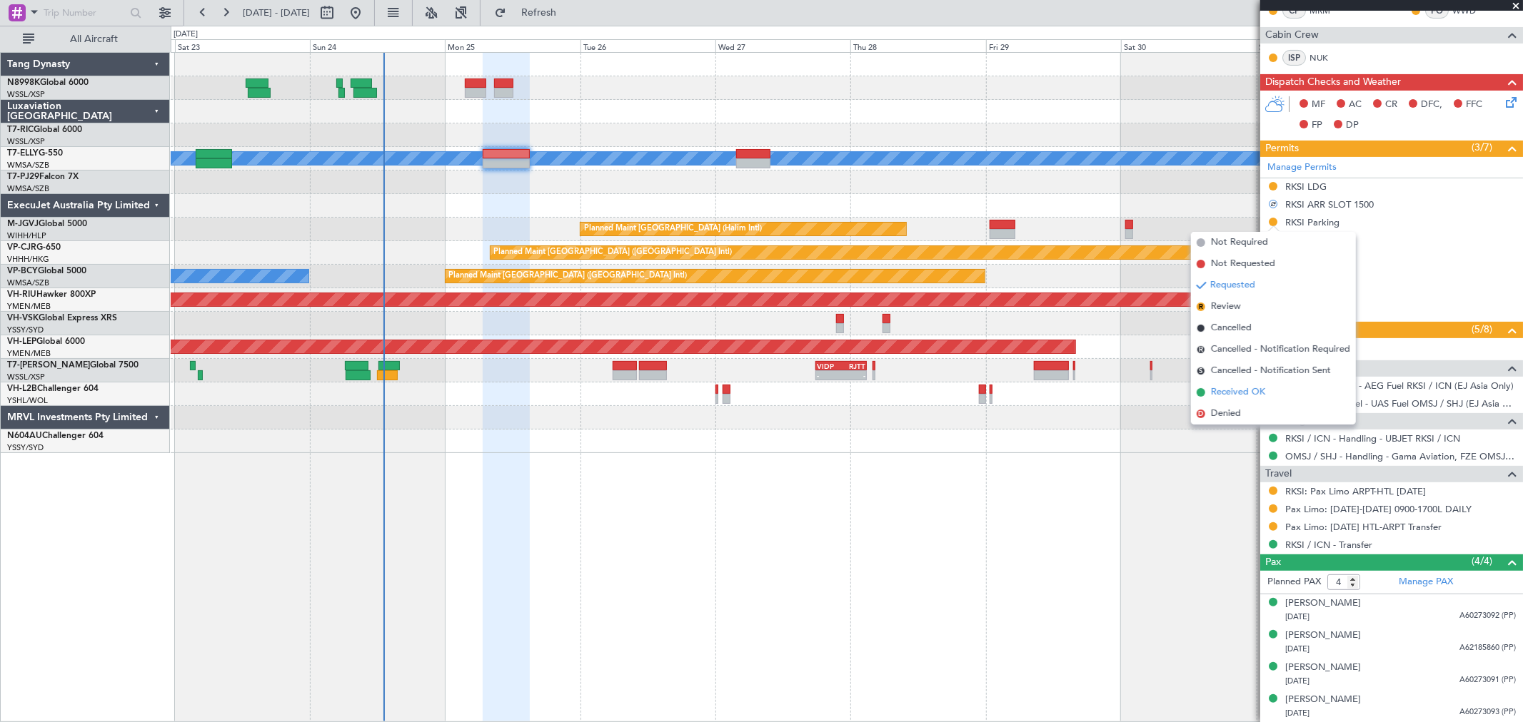
click at [1229, 390] on span "Received OK" at bounding box center [1238, 392] width 54 height 14
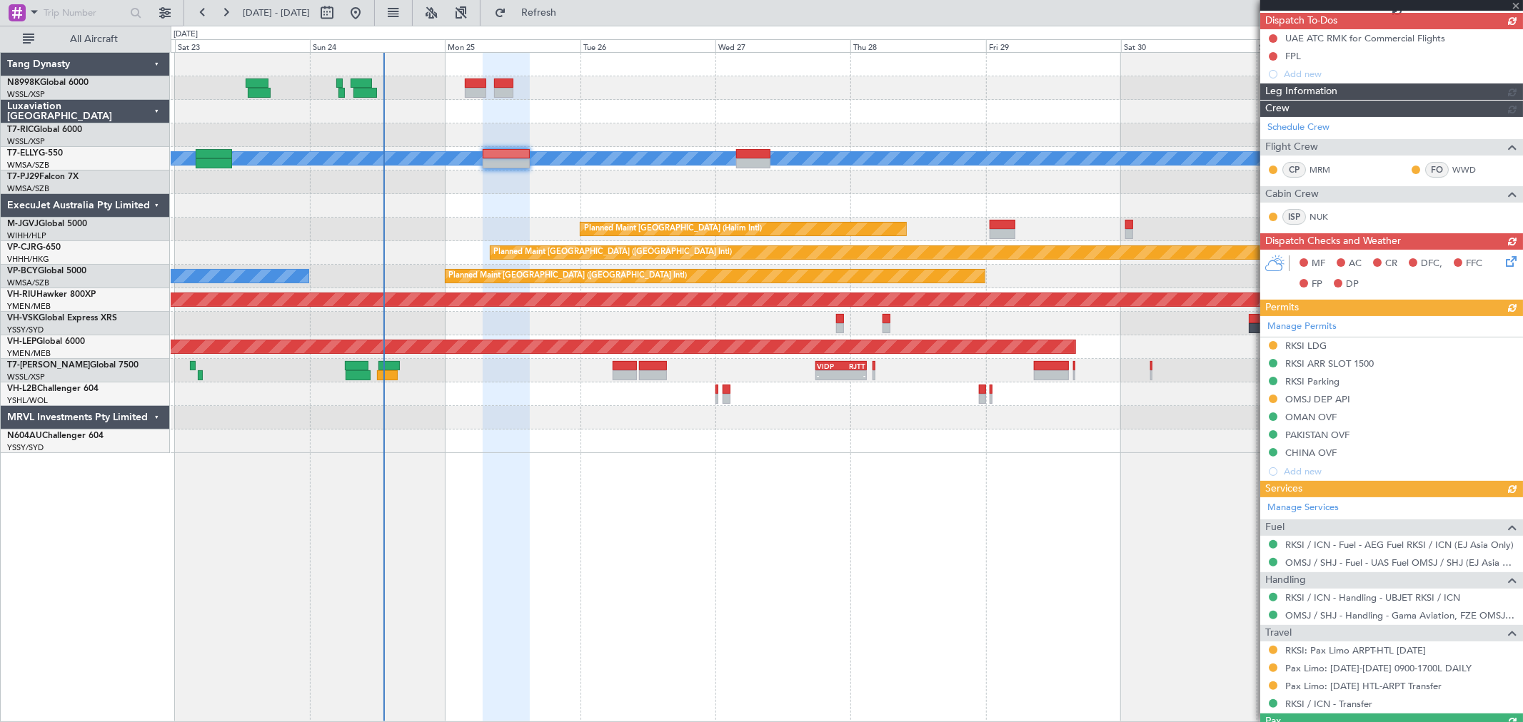
scroll to position [0, 0]
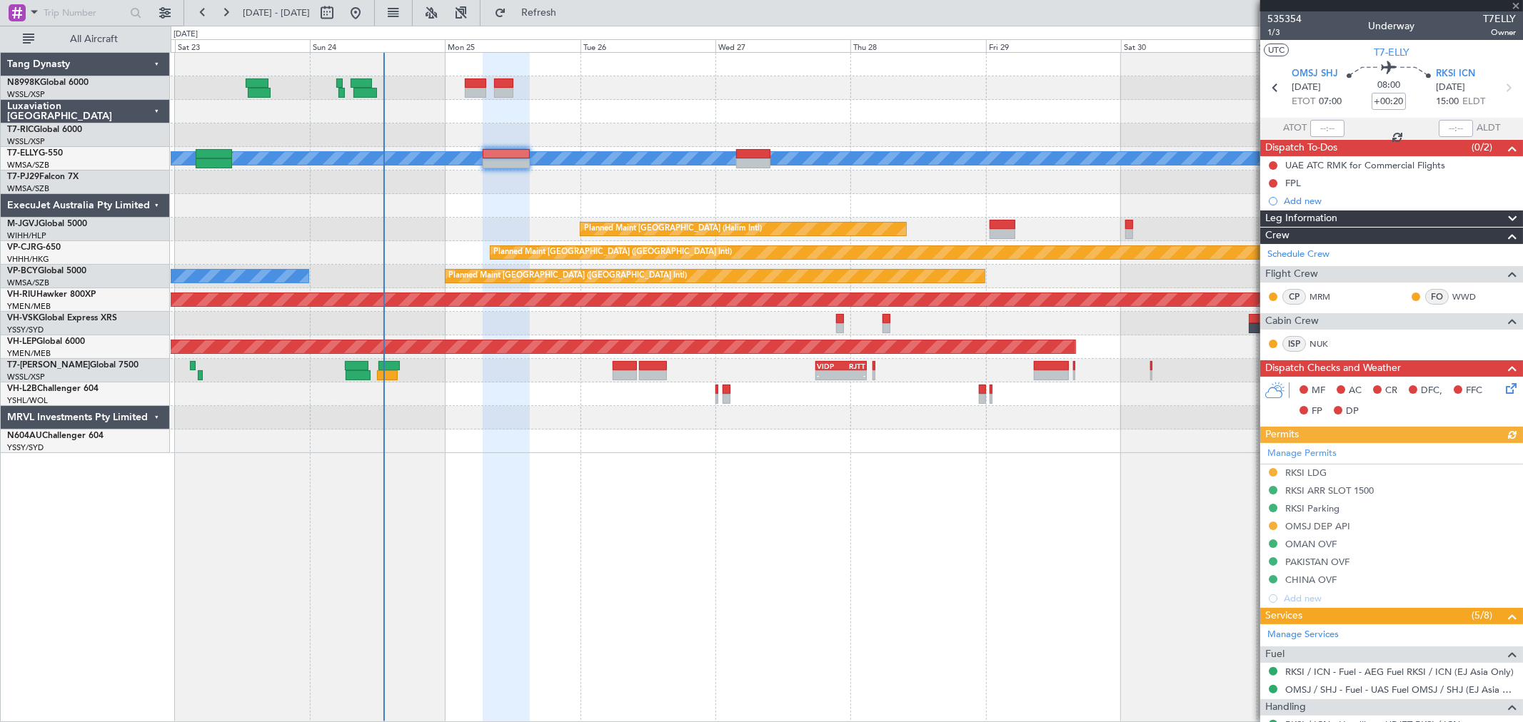
click at [1452, 295] on link "WWD" at bounding box center [1468, 297] width 32 height 13
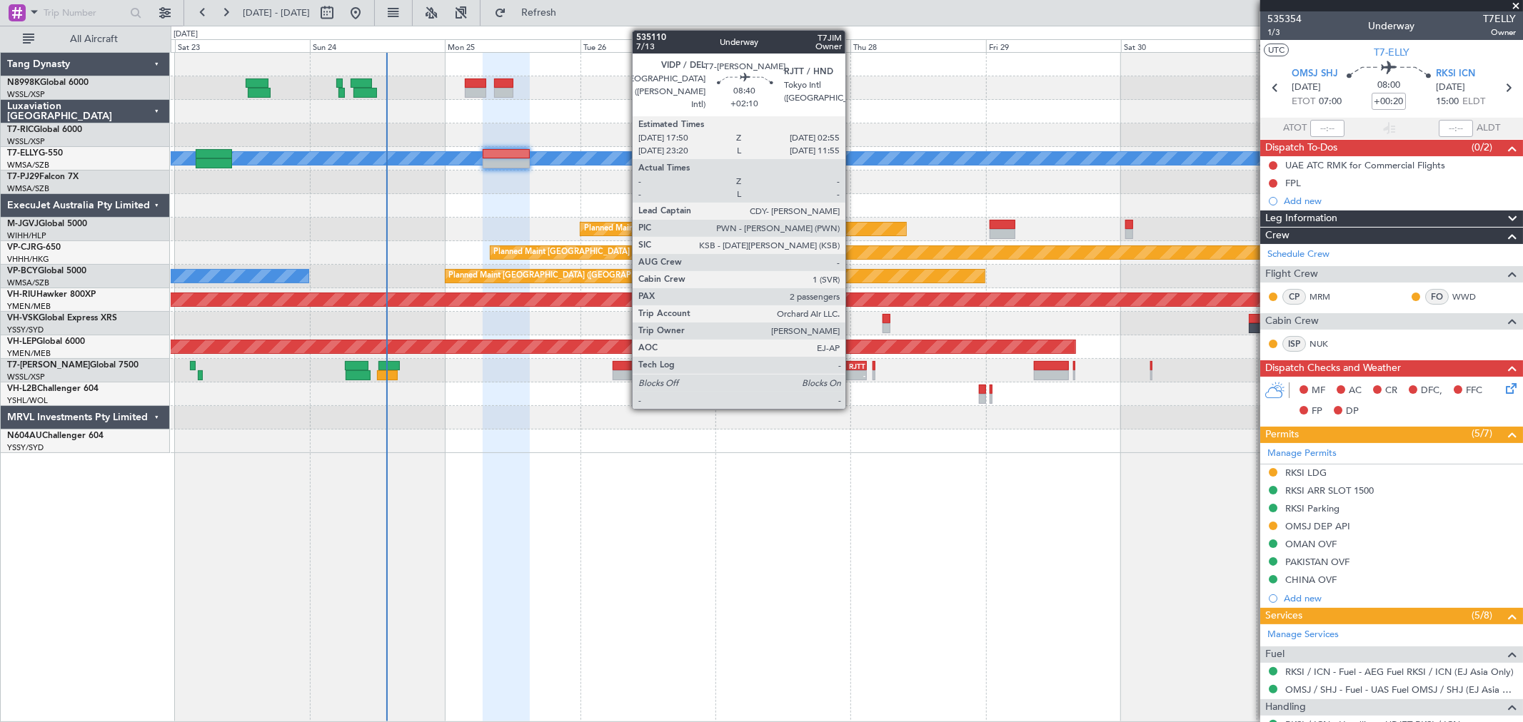
click at [850, 362] on div "RJTT" at bounding box center [853, 366] width 24 height 9
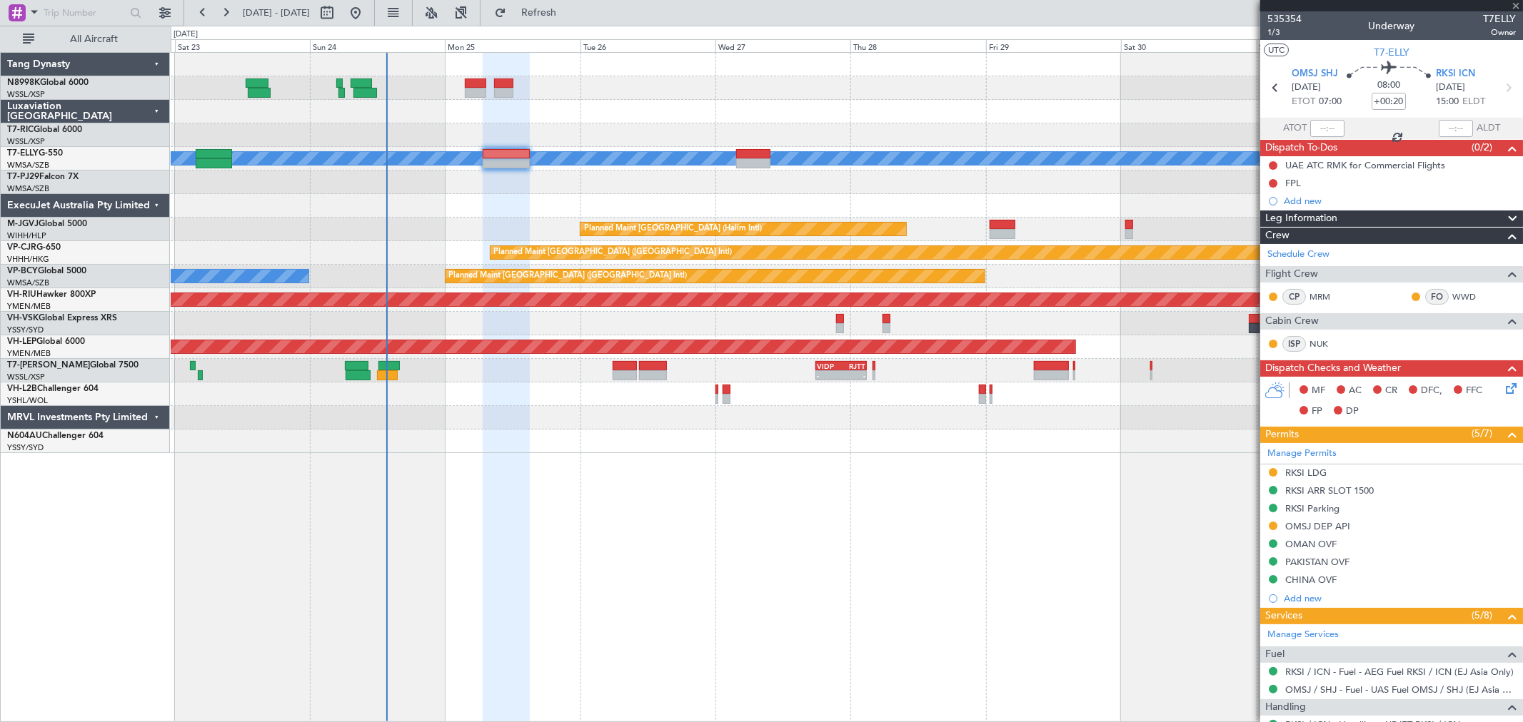
type input "+02:10"
type input "2"
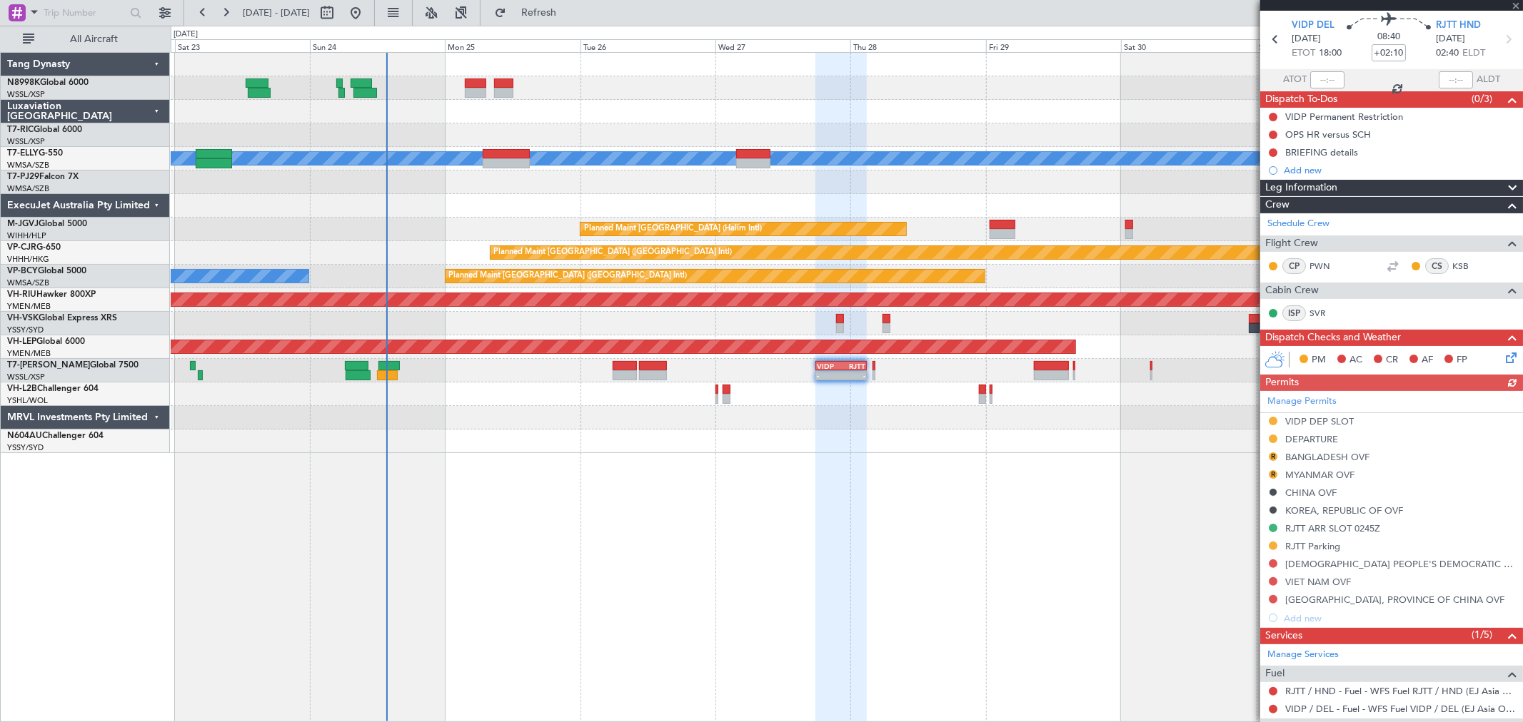
scroll to position [237, 0]
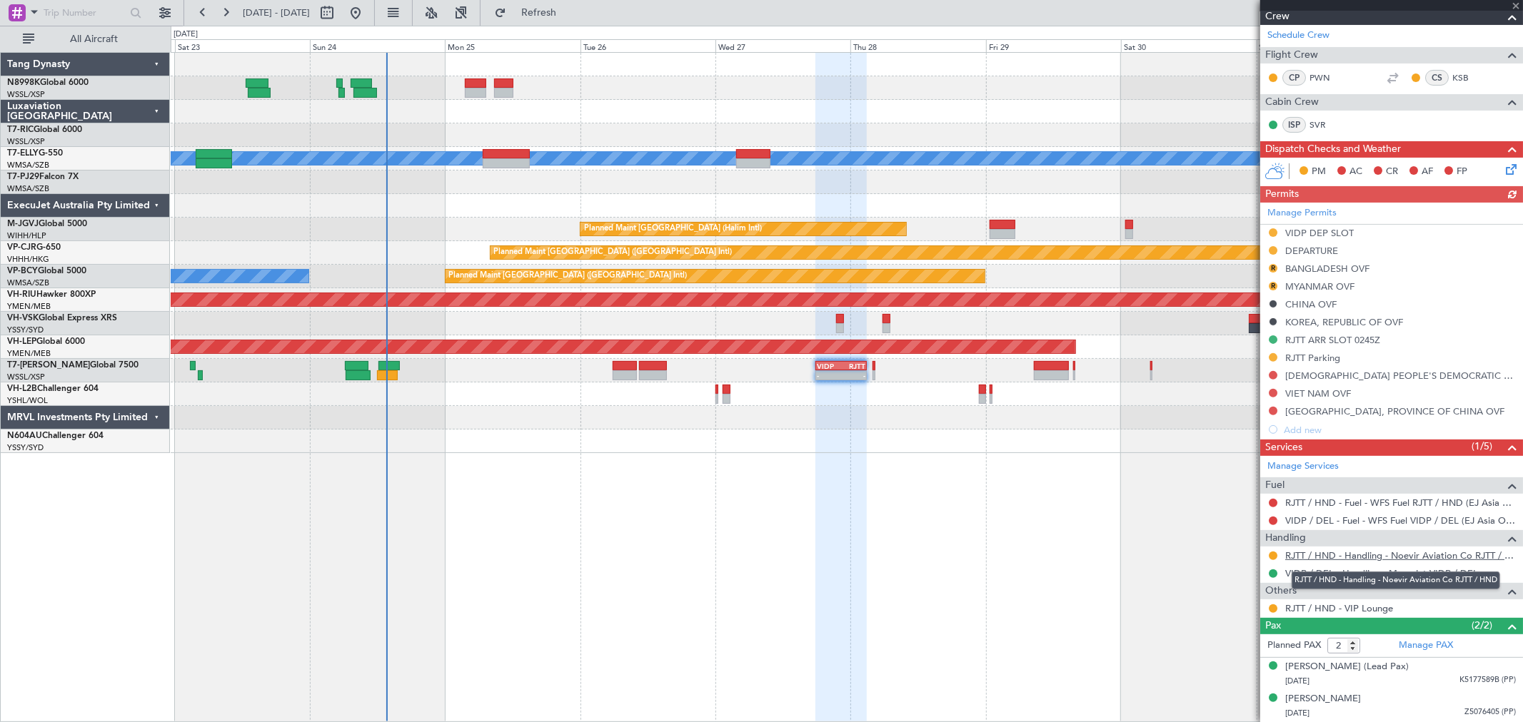
click at [1337, 553] on link "RJTT / HND - Handling - Noevir Aviation Co RJTT / HND" at bounding box center [1400, 556] width 231 height 12
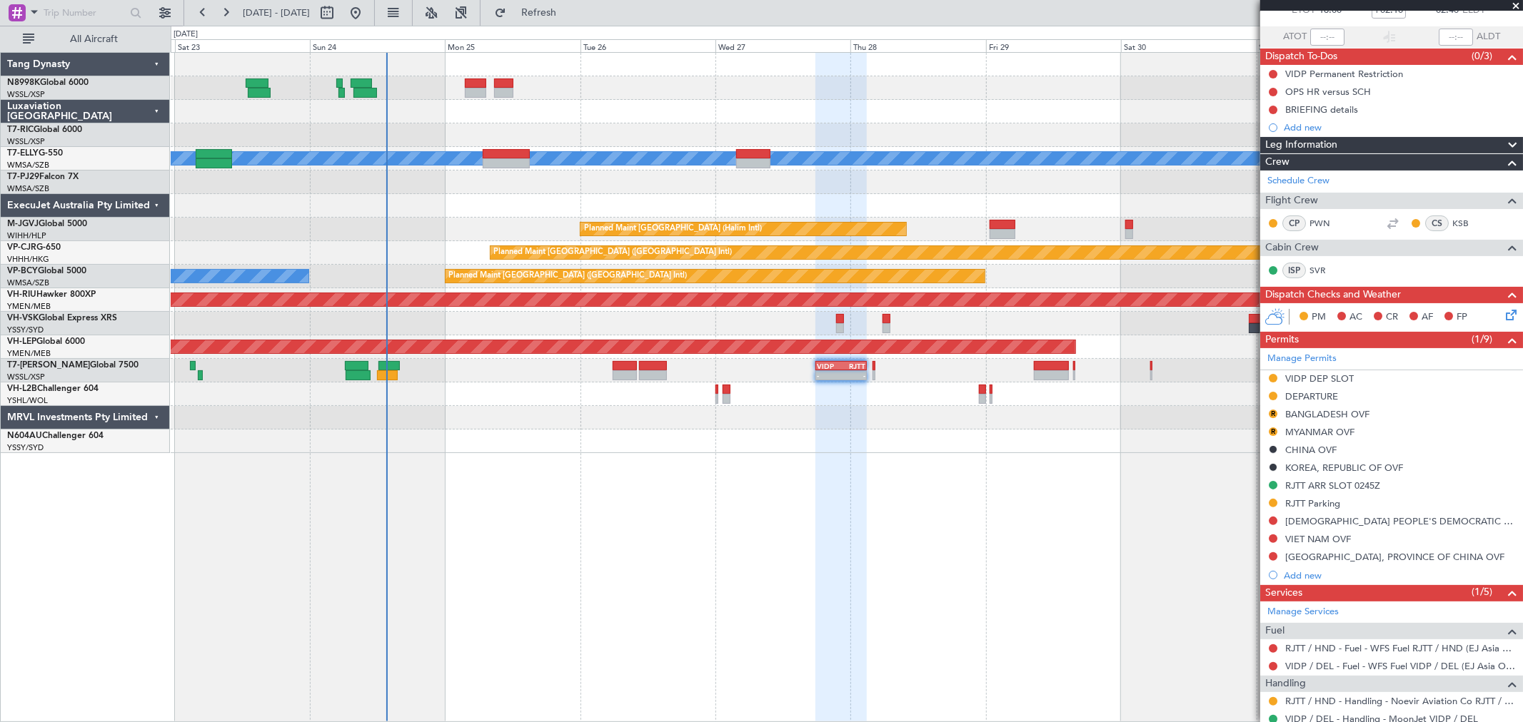
scroll to position [0, 0]
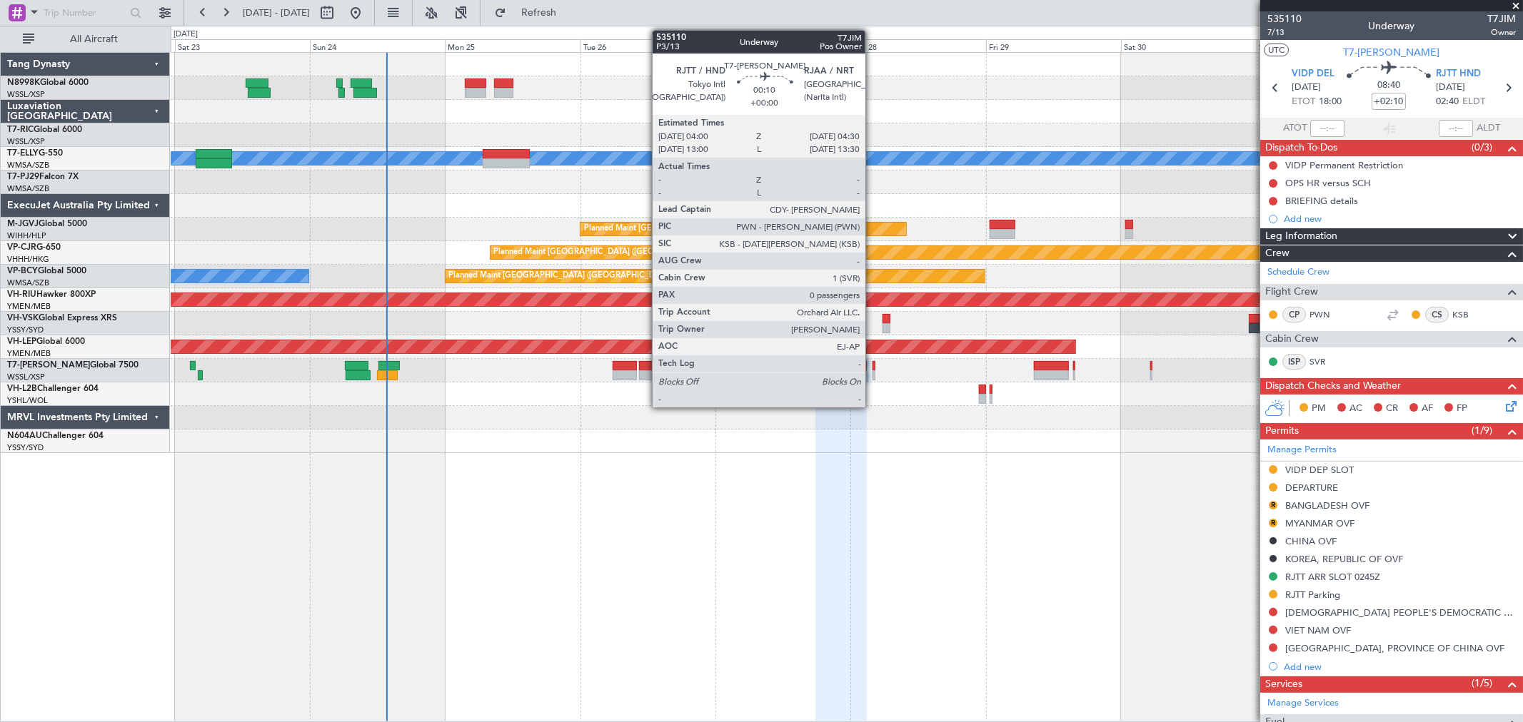
click at [872, 369] on div at bounding box center [873, 366] width 3 height 10
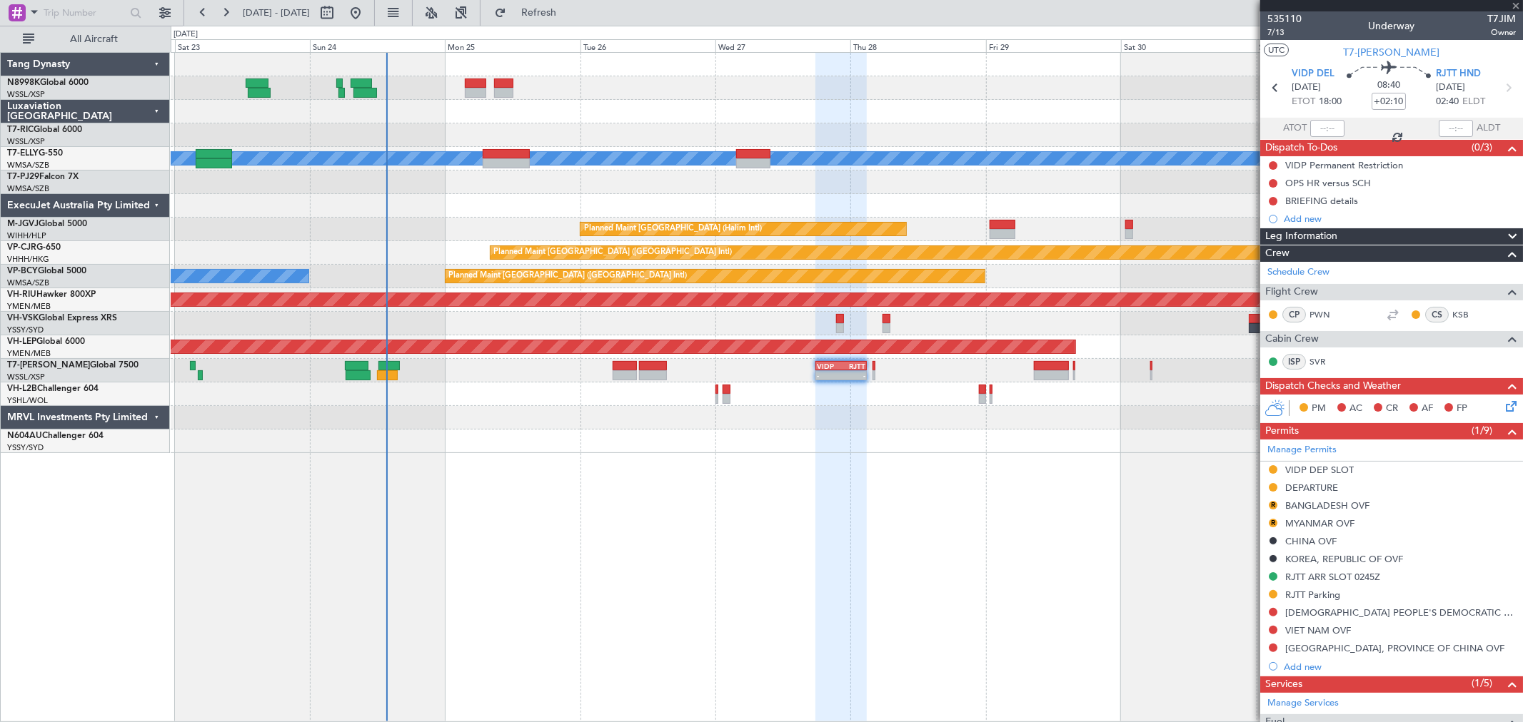
type input "0"
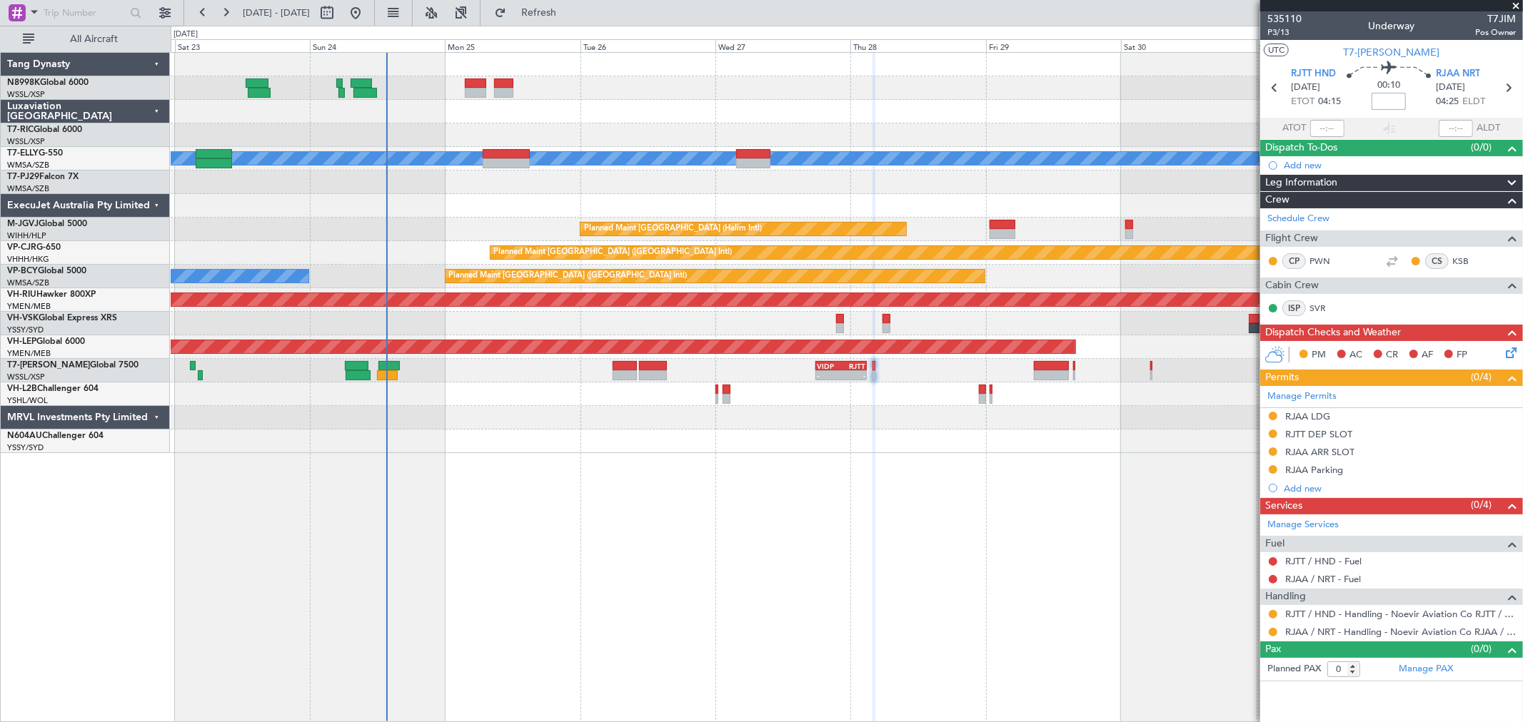
click at [1393, 103] on input at bounding box center [1388, 101] width 34 height 17
drag, startPoint x: 1401, startPoint y: 96, endPoint x: 1393, endPoint y: 98, distance: 7.5
click at [1393, 98] on input "+00:00" at bounding box center [1388, 101] width 34 height 17
click at [1395, 97] on input "+00:00" at bounding box center [1388, 101] width 34 height 17
drag, startPoint x: 1395, startPoint y: 100, endPoint x: 1415, endPoint y: 100, distance: 20.0
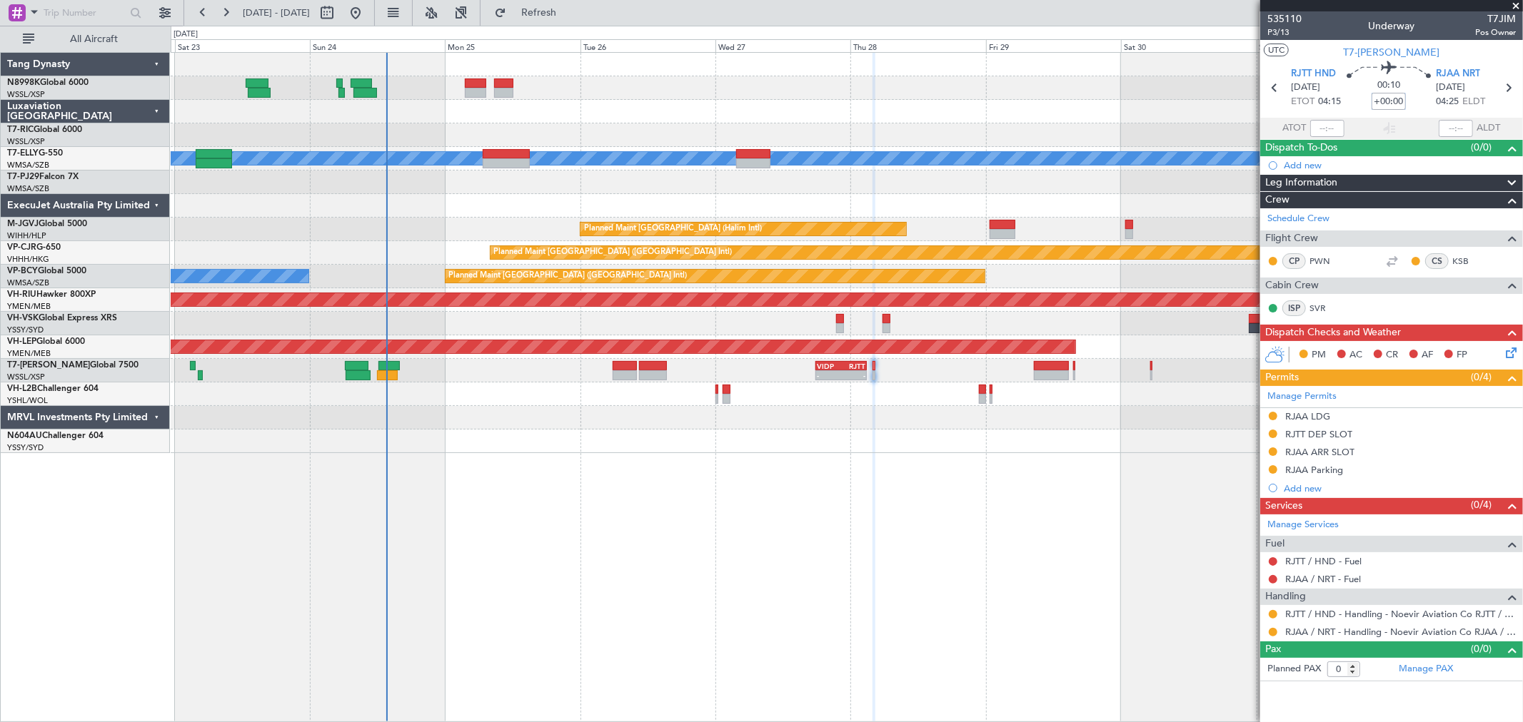
click at [1415, 100] on div "00:10 +00:00" at bounding box center [1388, 87] width 94 height 53
type input "+00:20"
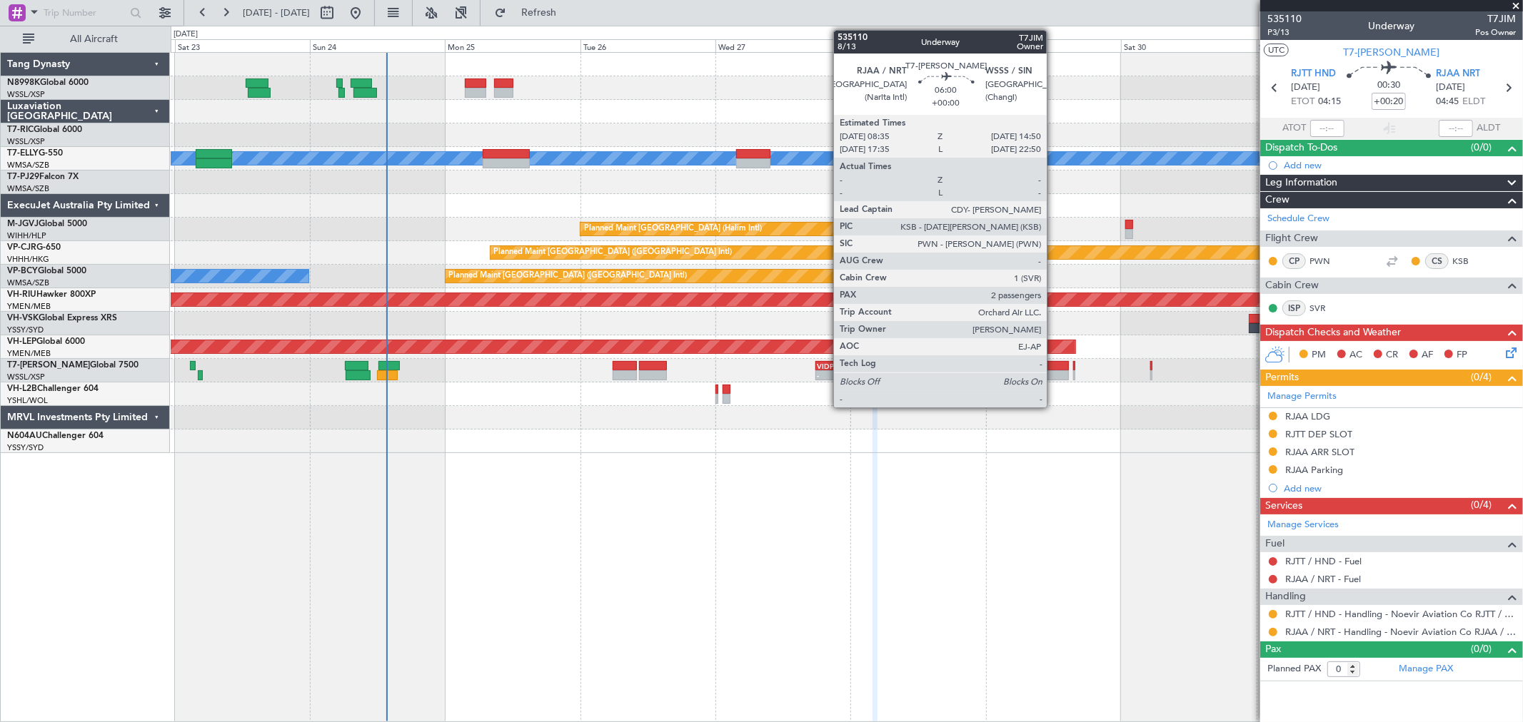
click at [1053, 367] on div at bounding box center [1052, 366] width 36 height 10
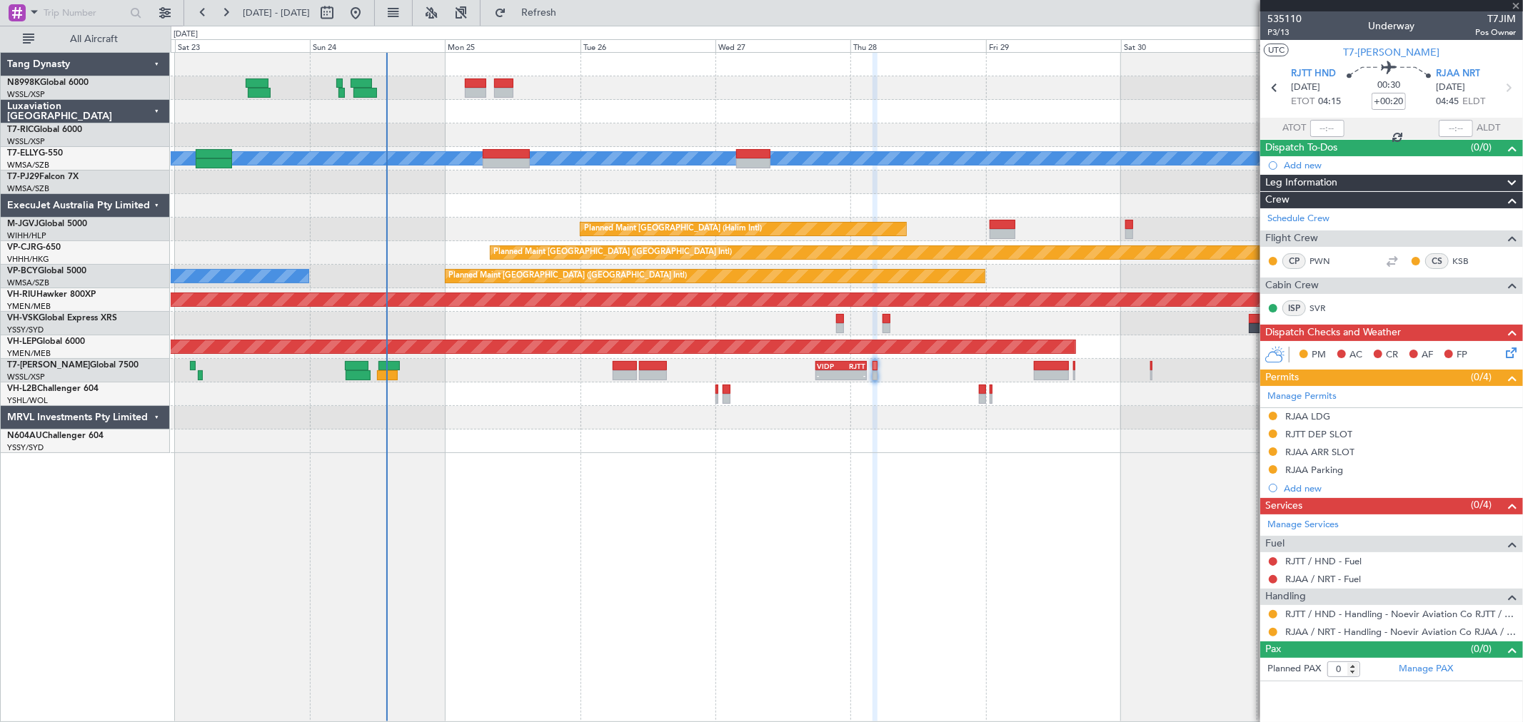
type input "2"
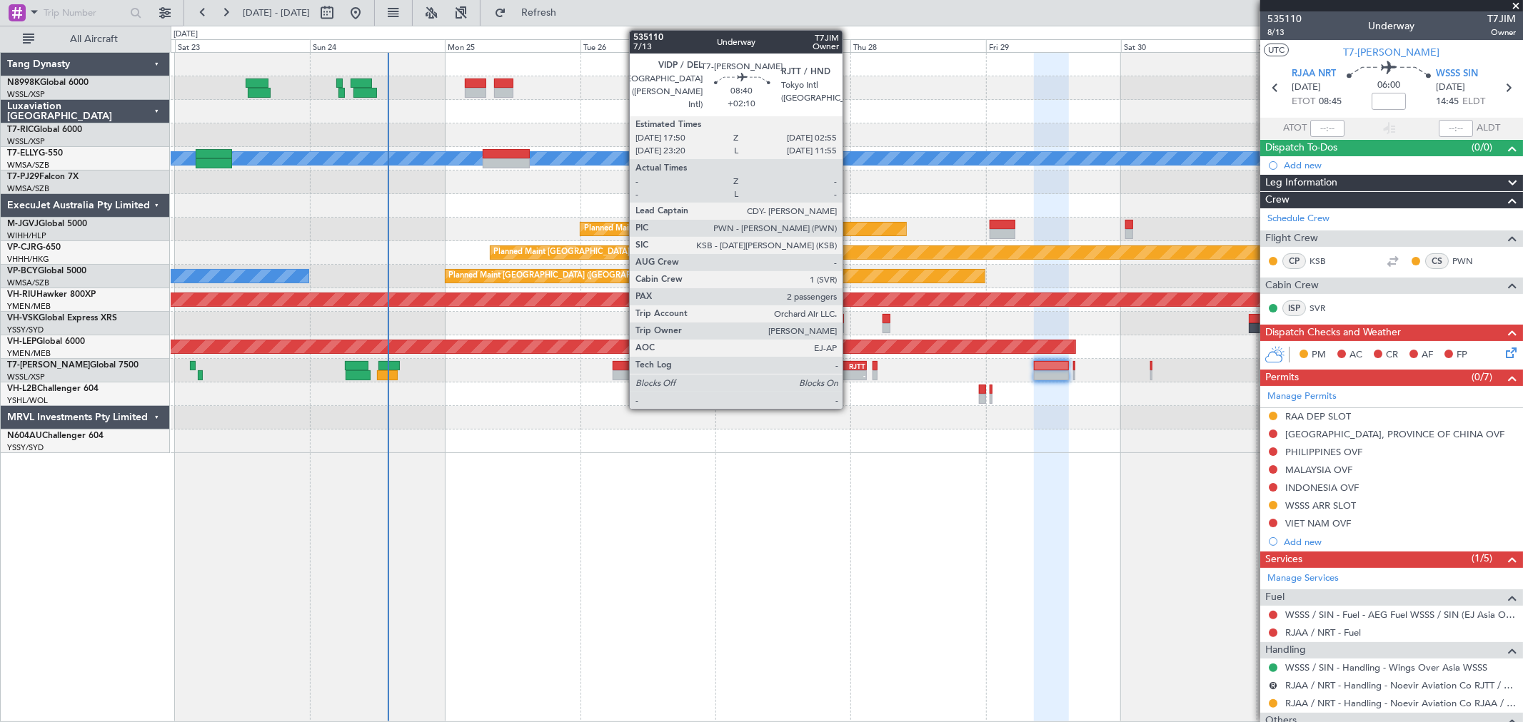
click at [849, 367] on div "RJTT" at bounding box center [853, 366] width 24 height 9
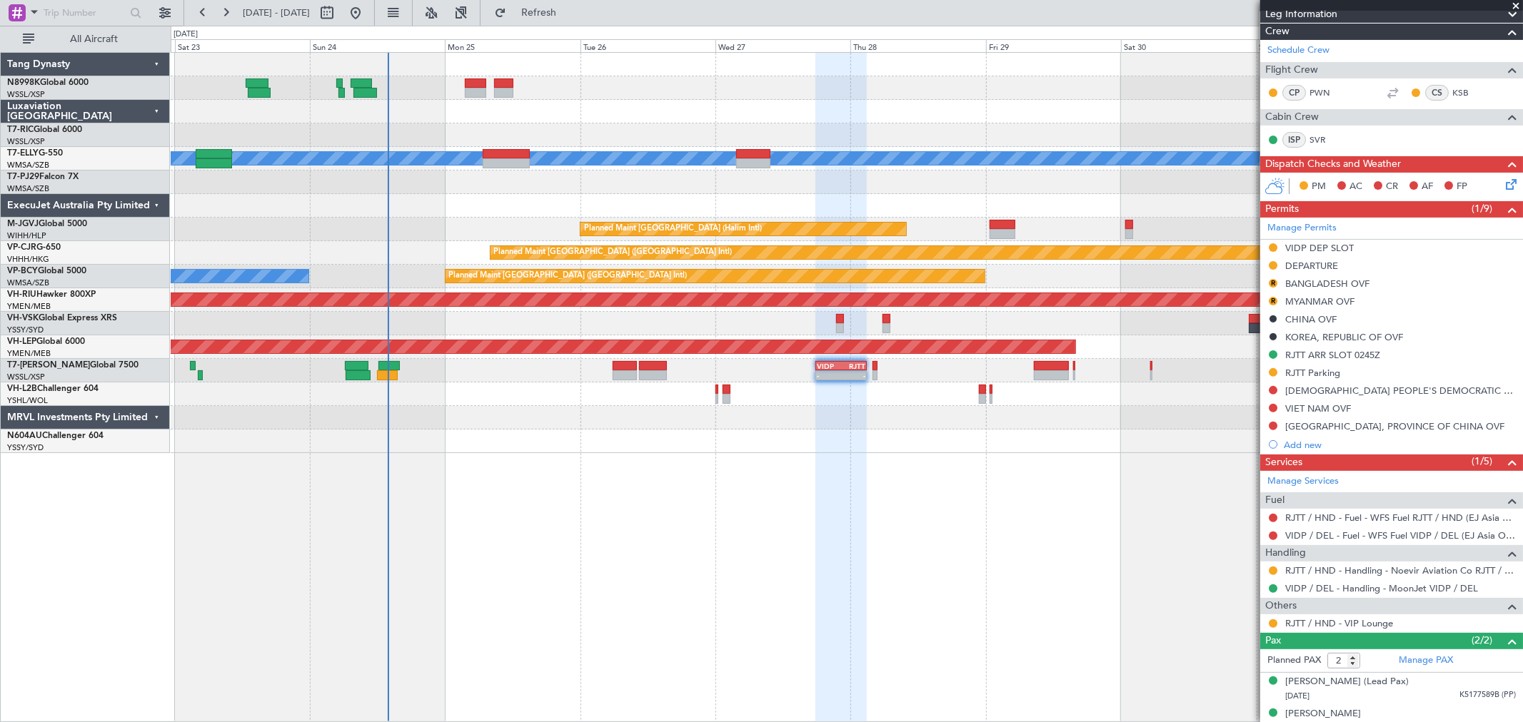
scroll to position [237, 0]
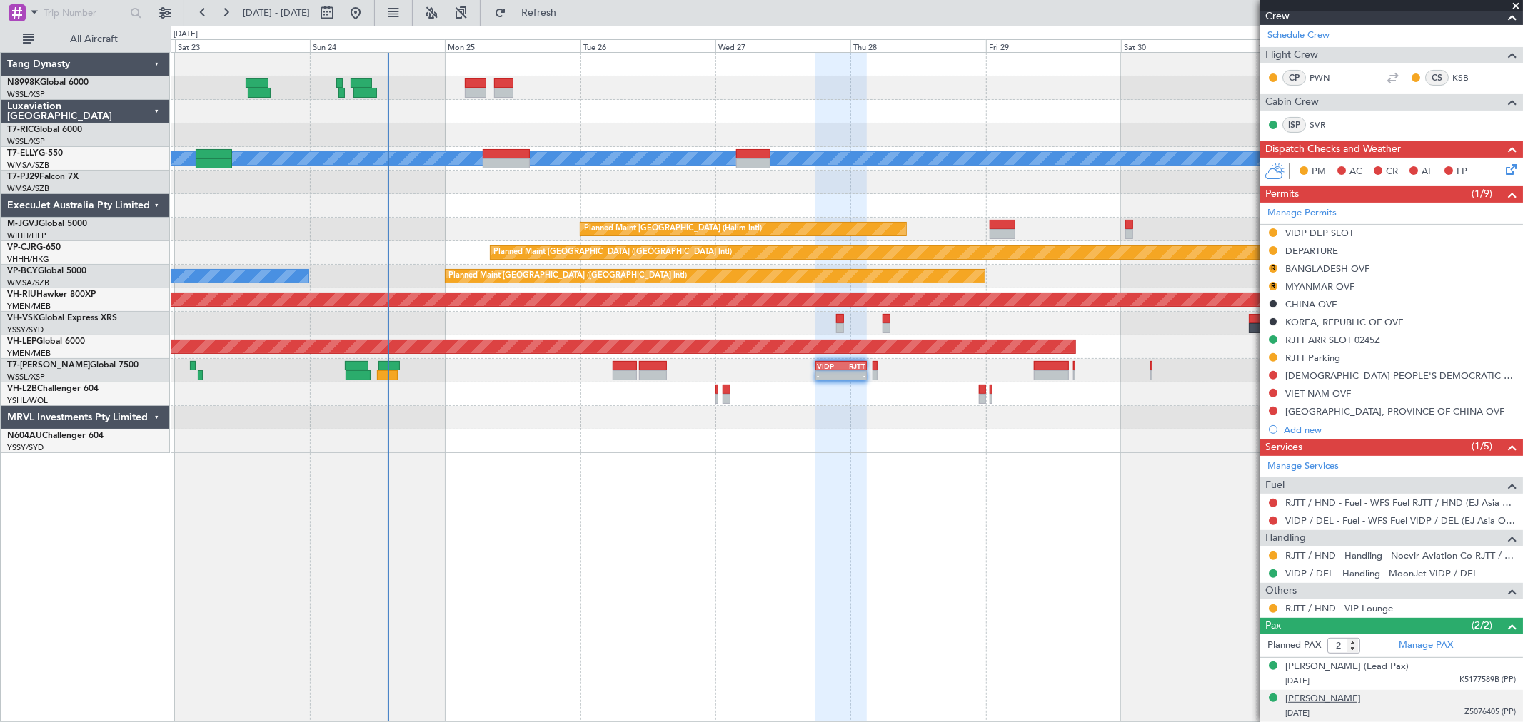
click at [1310, 702] on div "[PERSON_NAME]" at bounding box center [1323, 699] width 76 height 14
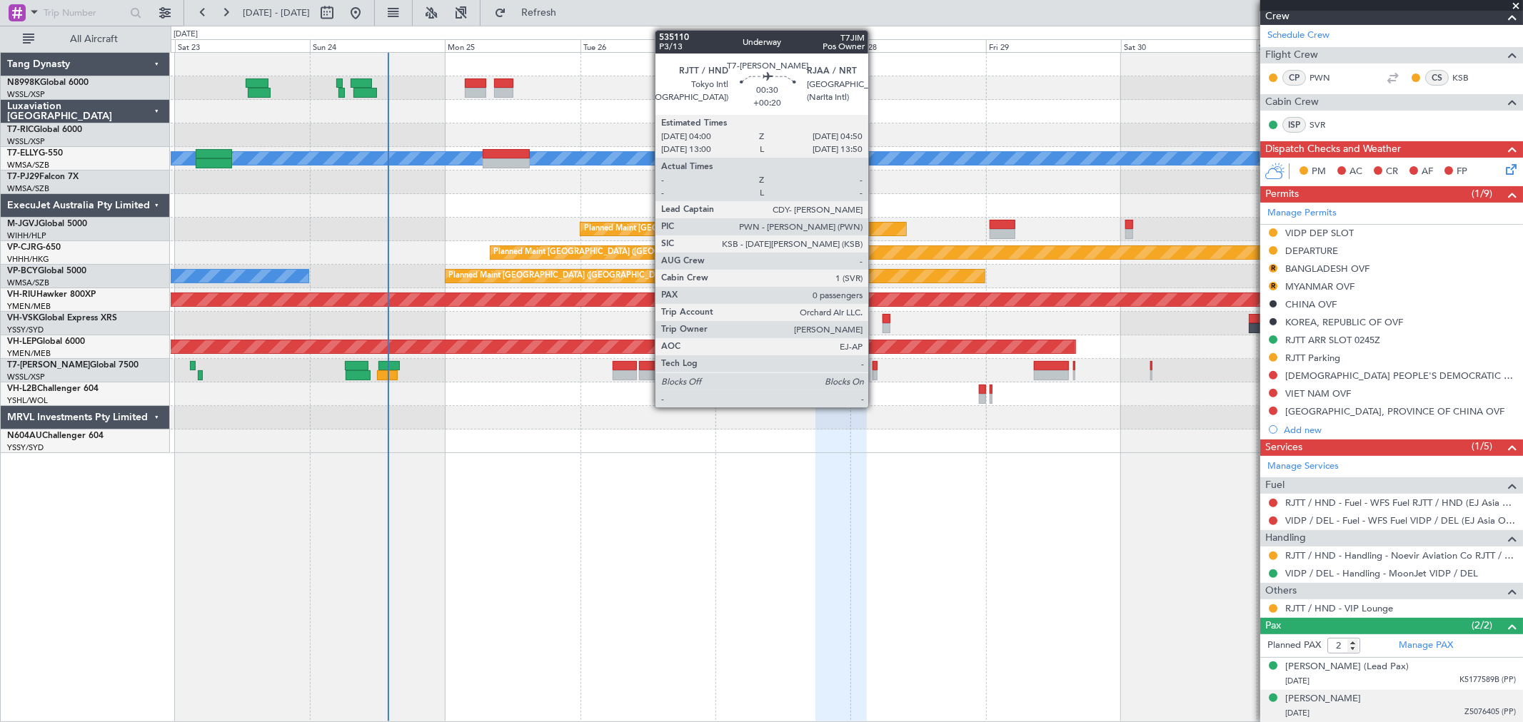
click at [874, 368] on div at bounding box center [874, 366] width 5 height 10
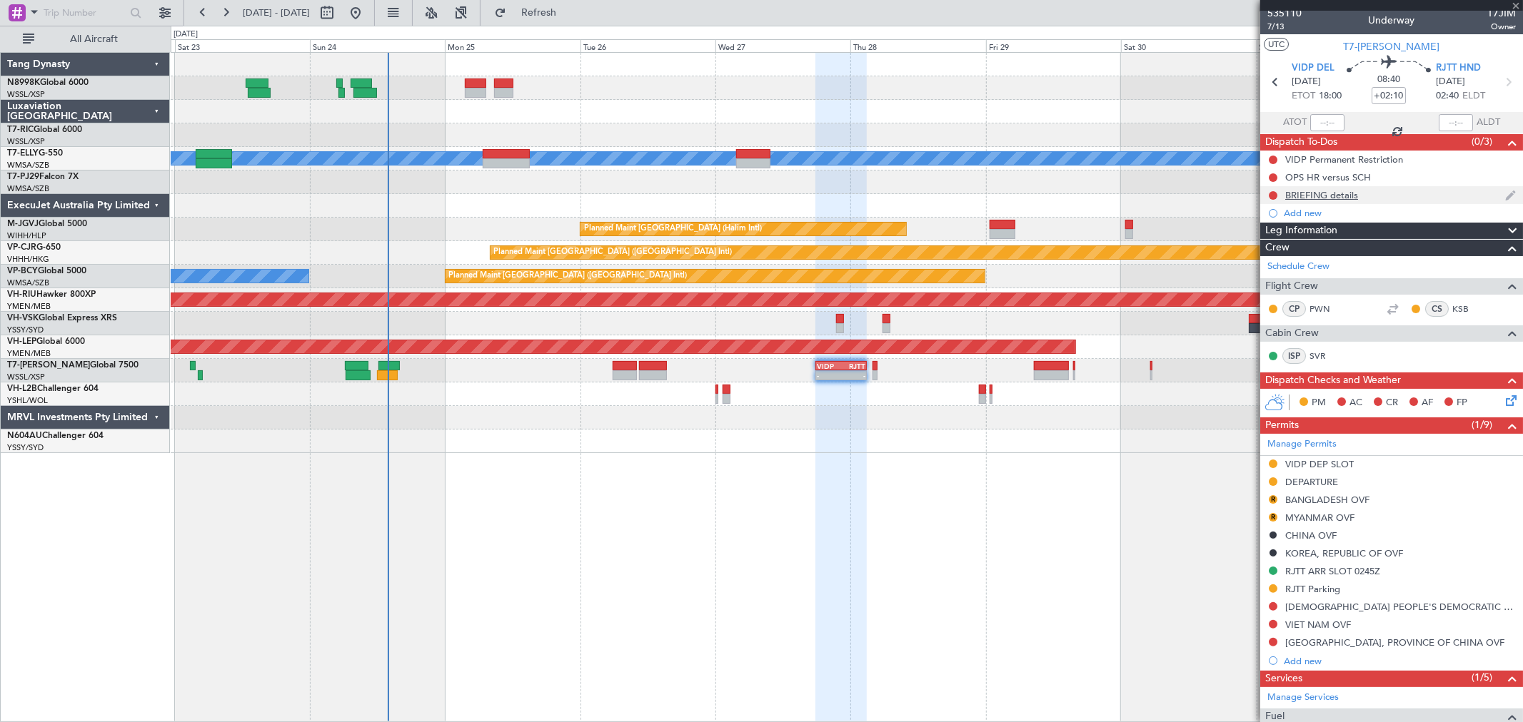
scroll to position [0, 0]
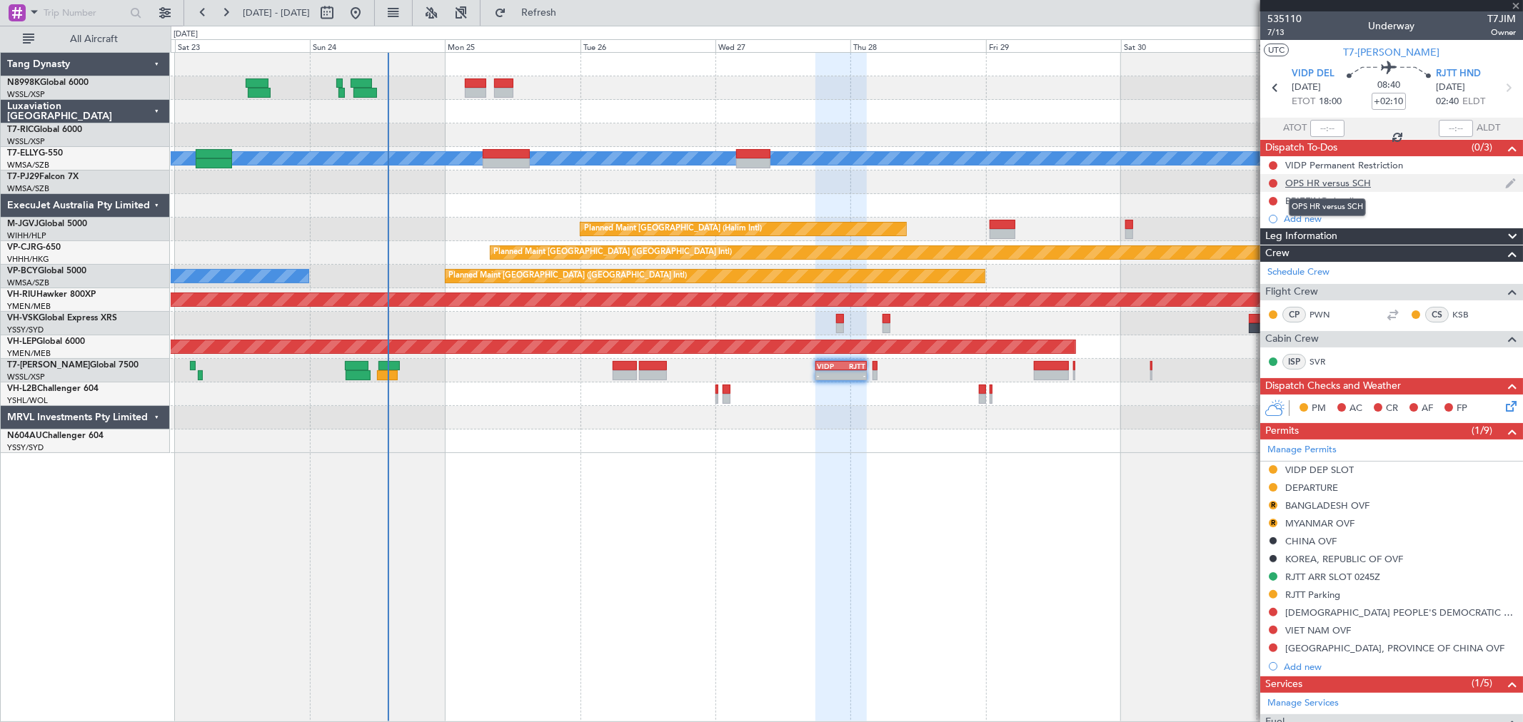
type input "+00:20"
type input "0"
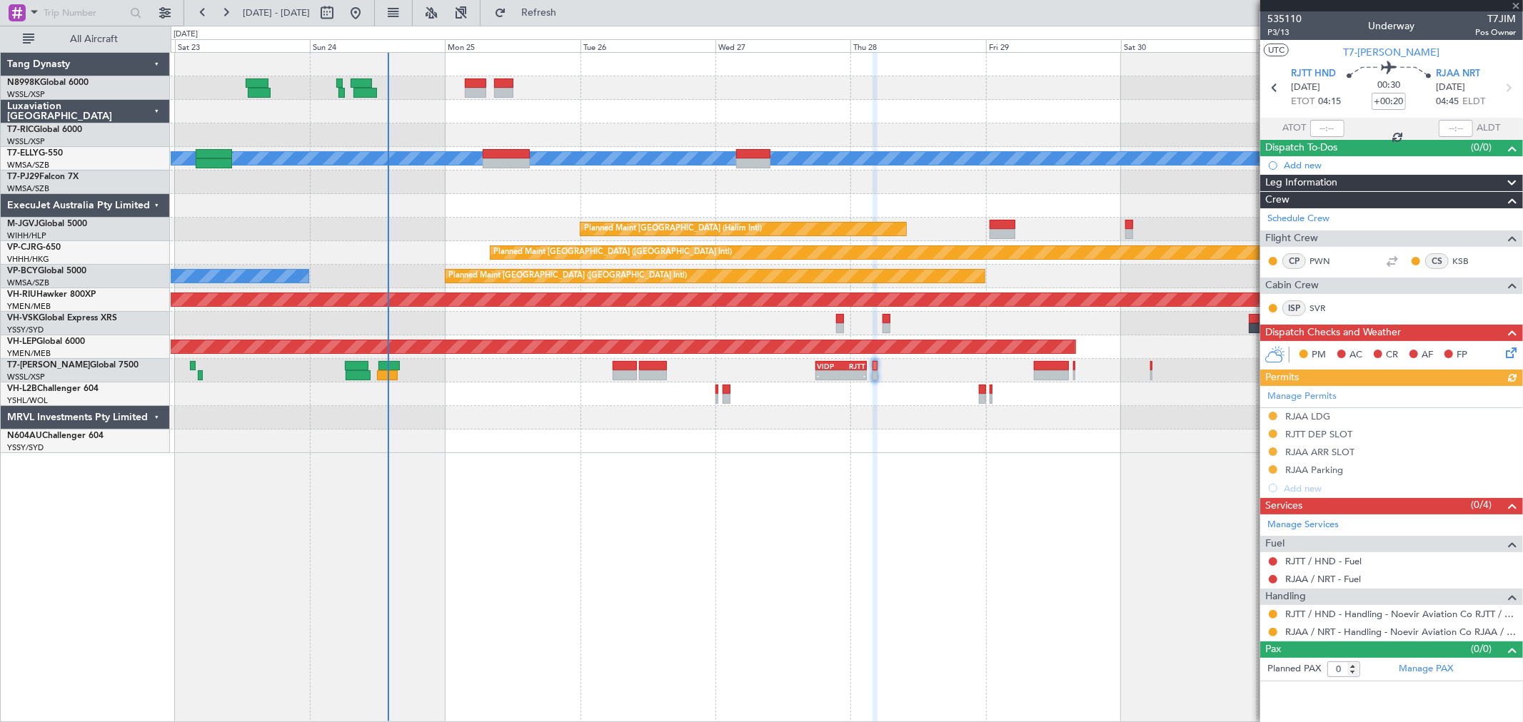
click at [1061, 448] on div at bounding box center [846, 442] width 1351 height 24
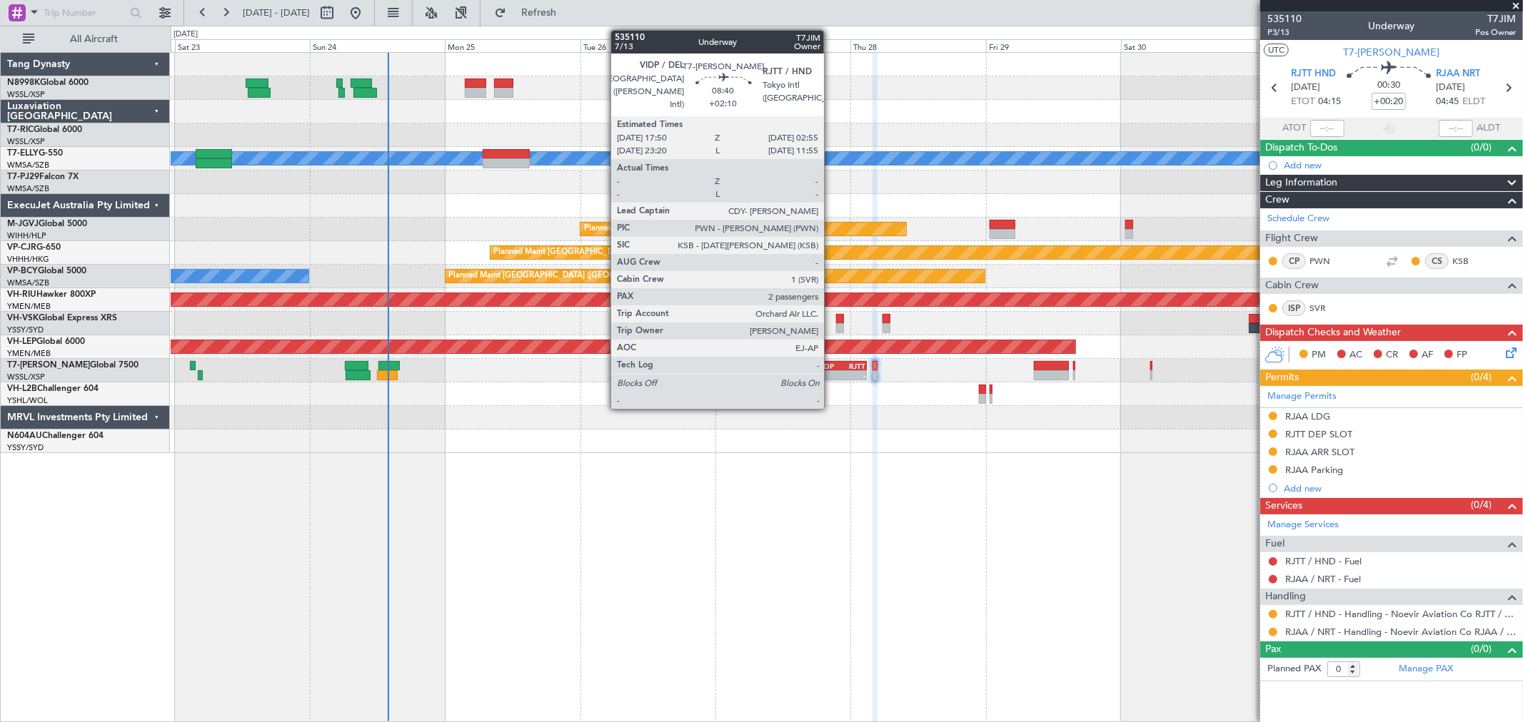
click at [831, 370] on div "- -" at bounding box center [840, 375] width 51 height 10
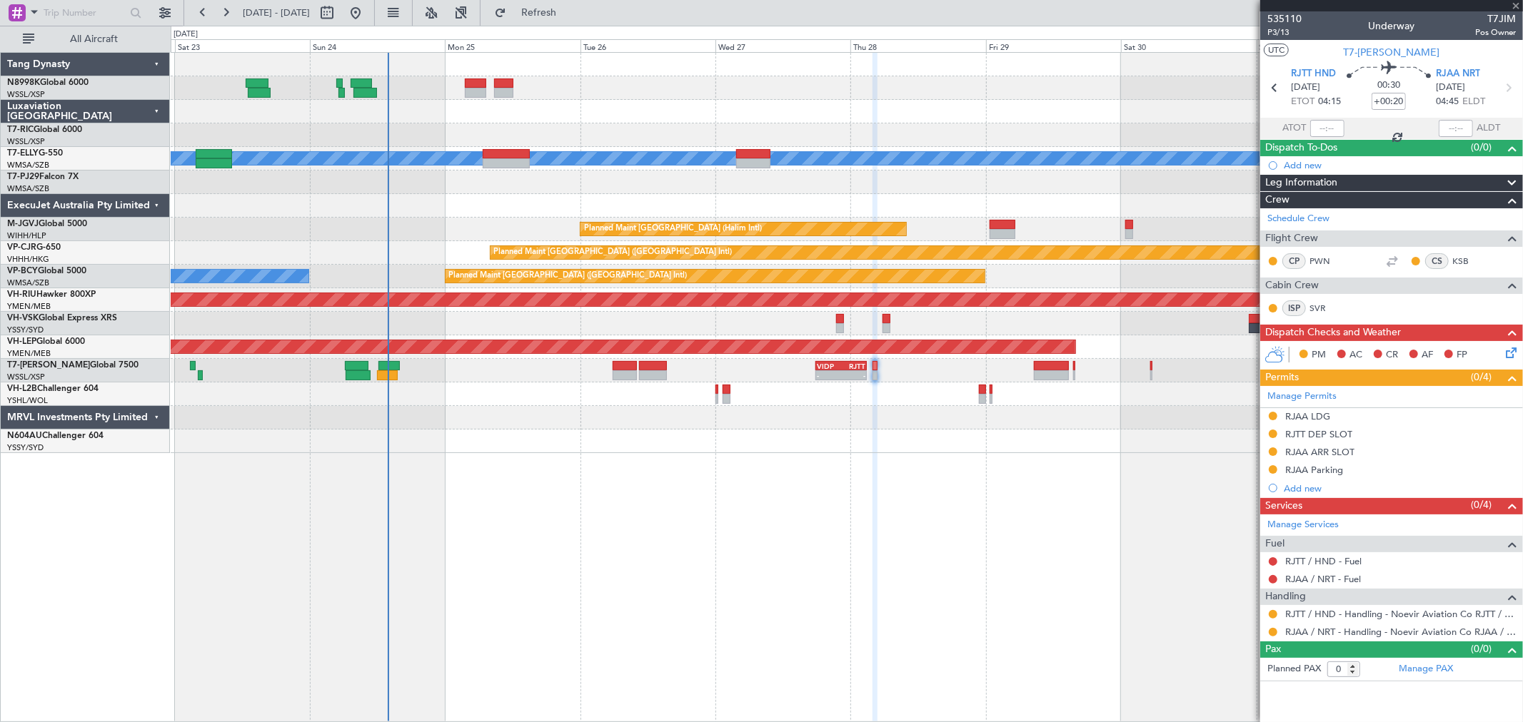
click at [1055, 359] on div "- - VIDP 17:50 Z RJTT 02:55 Z" at bounding box center [846, 371] width 1351 height 24
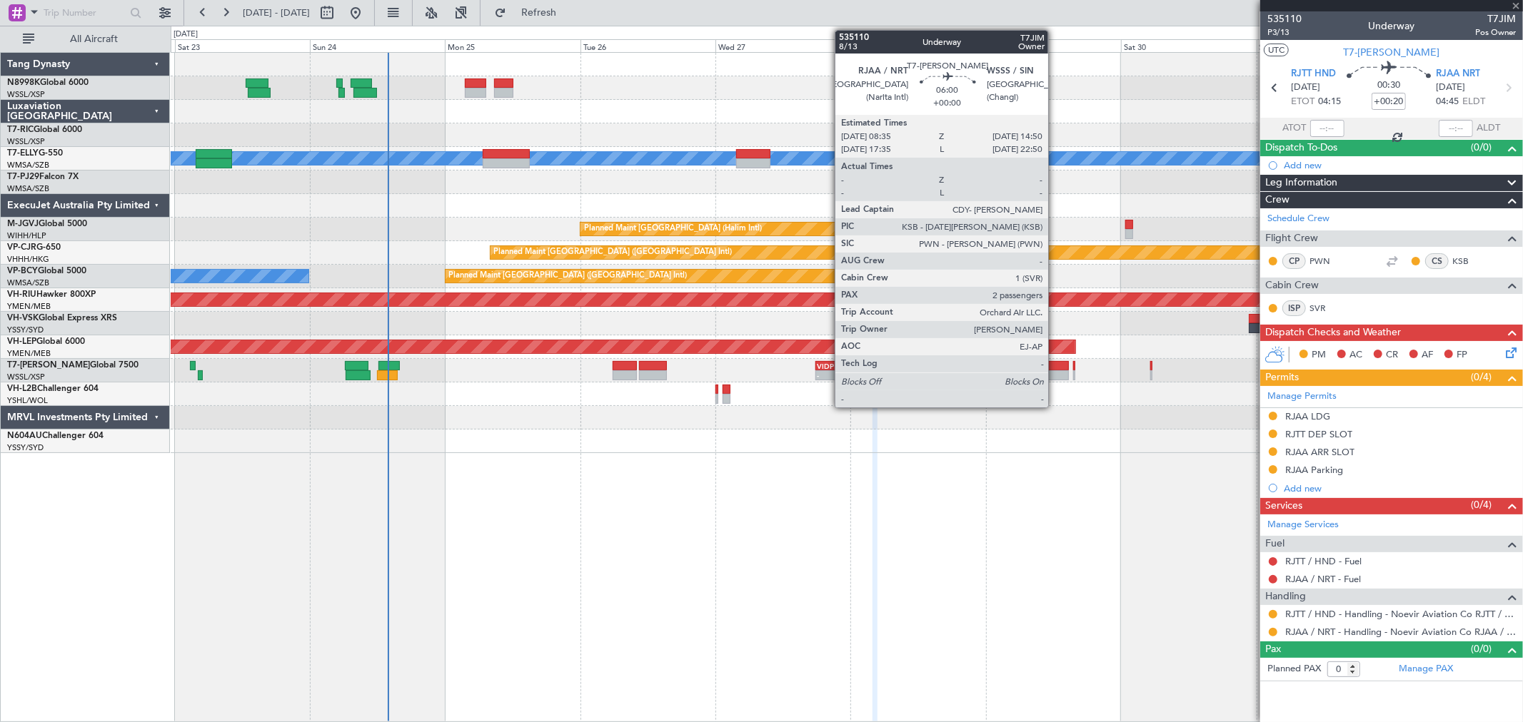
click at [1055, 365] on div at bounding box center [1052, 366] width 36 height 10
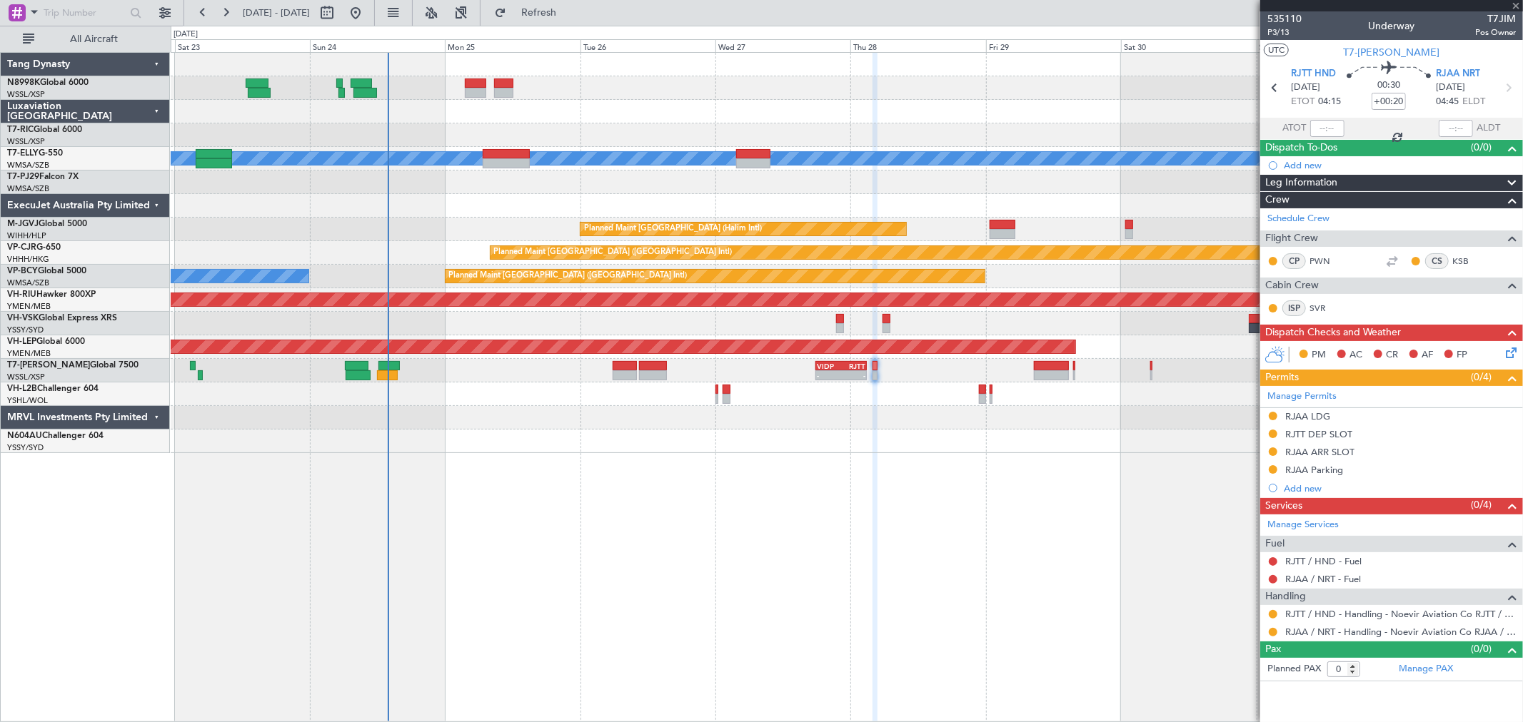
type input "2"
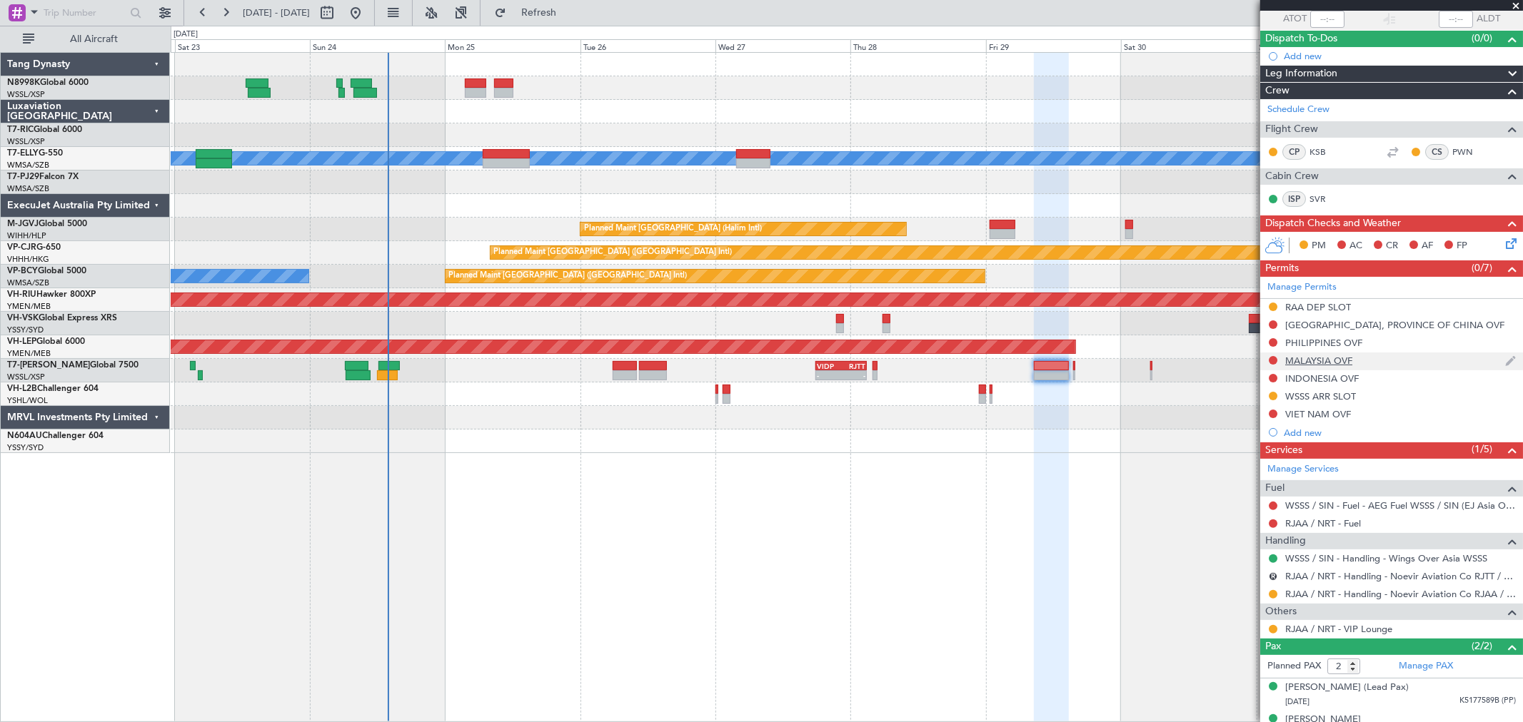
scroll to position [130, 0]
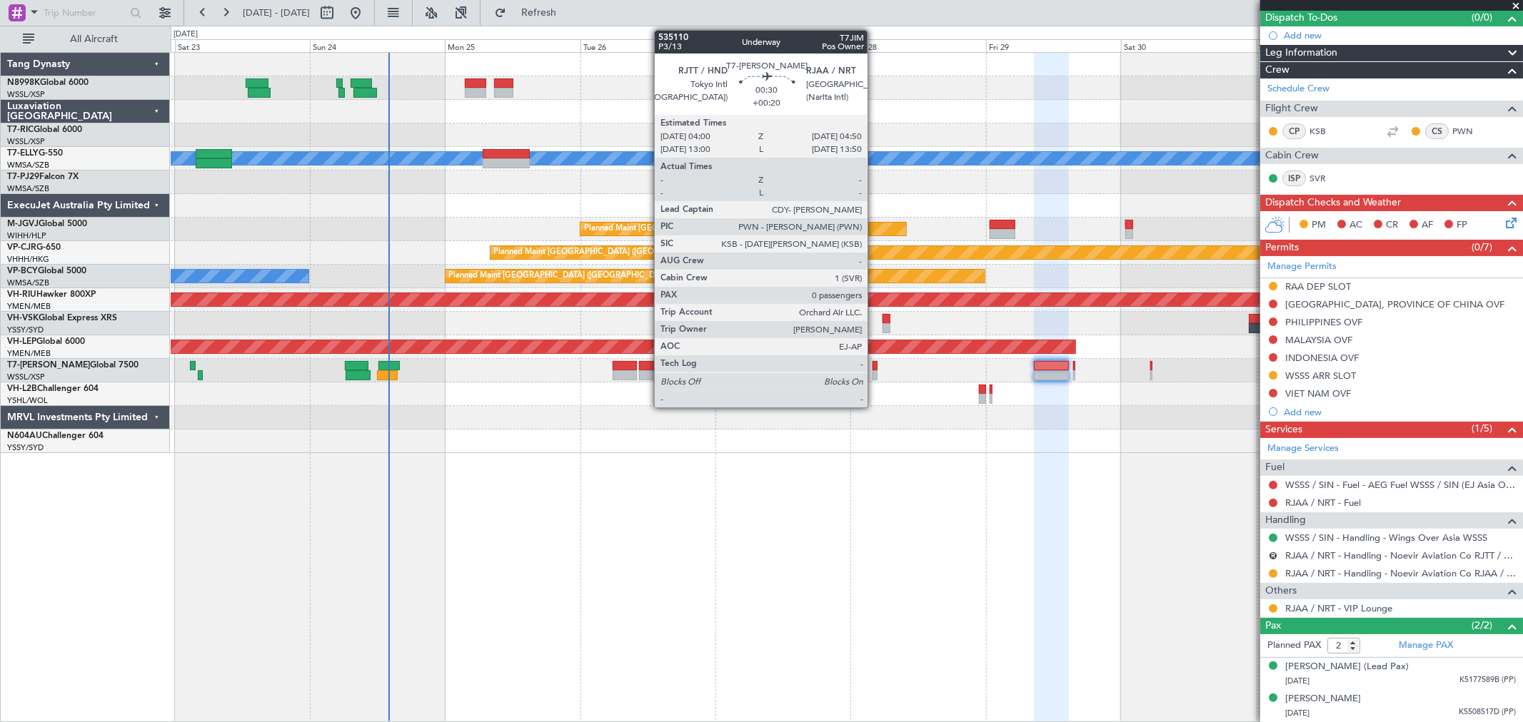
click at [874, 369] on div at bounding box center [874, 366] width 5 height 10
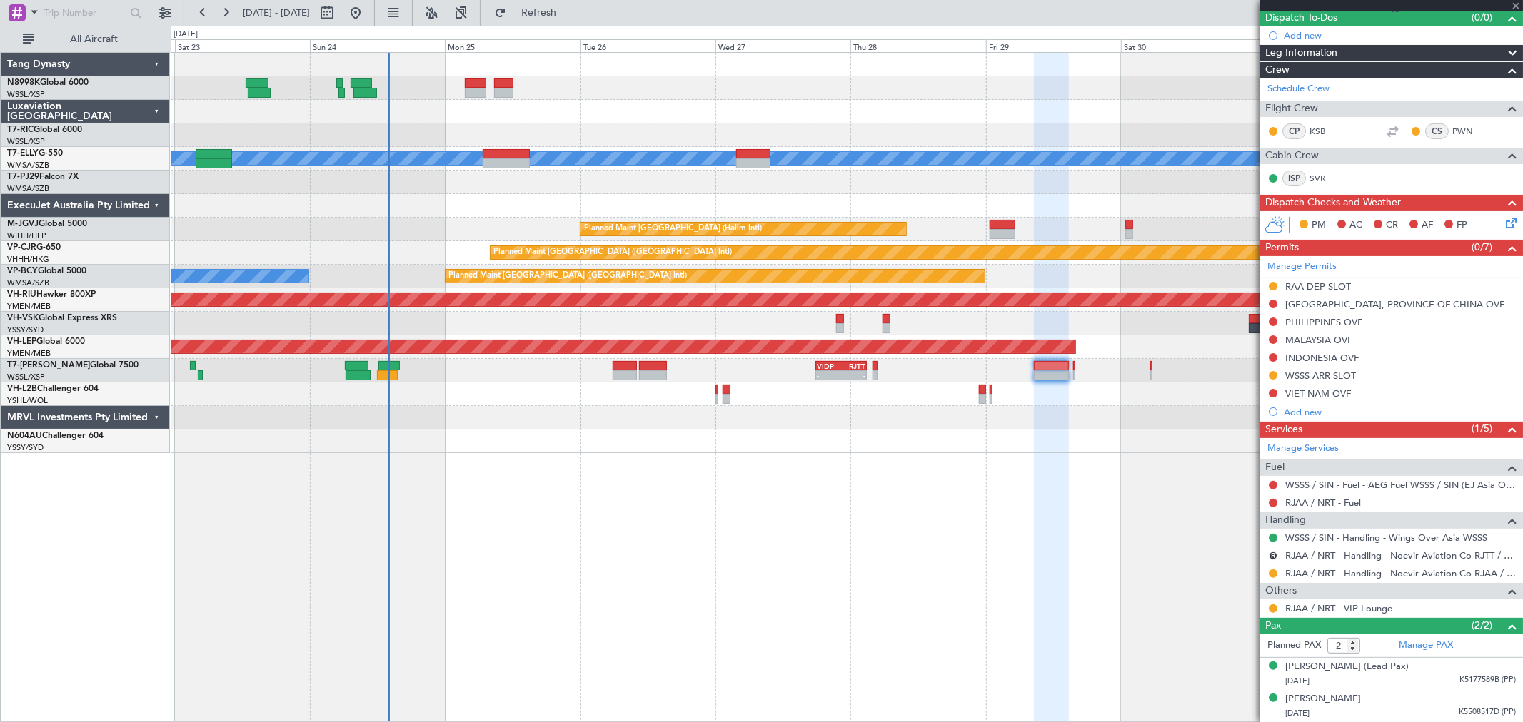
type input "+00:20"
type input "0"
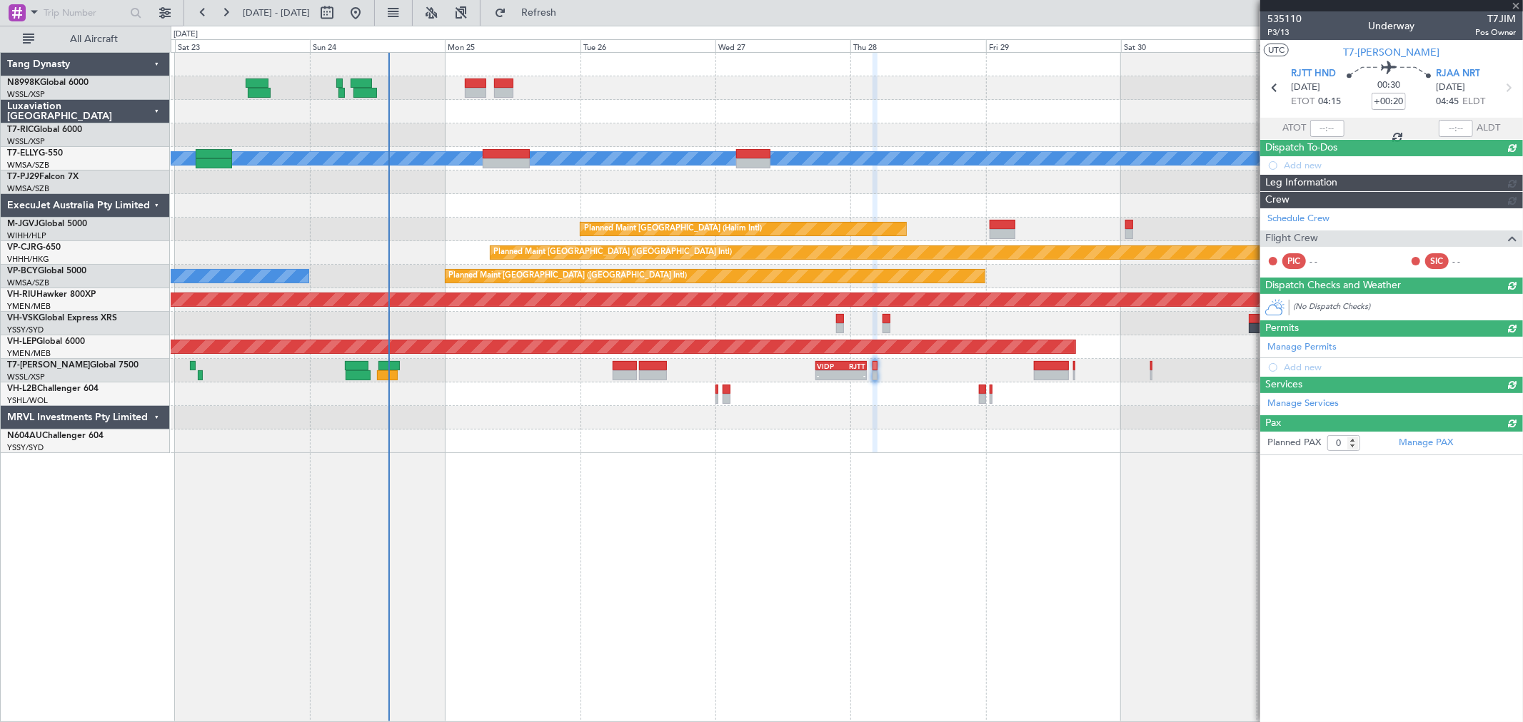
scroll to position [0, 0]
